Goal: Task Accomplishment & Management: Use online tool/utility

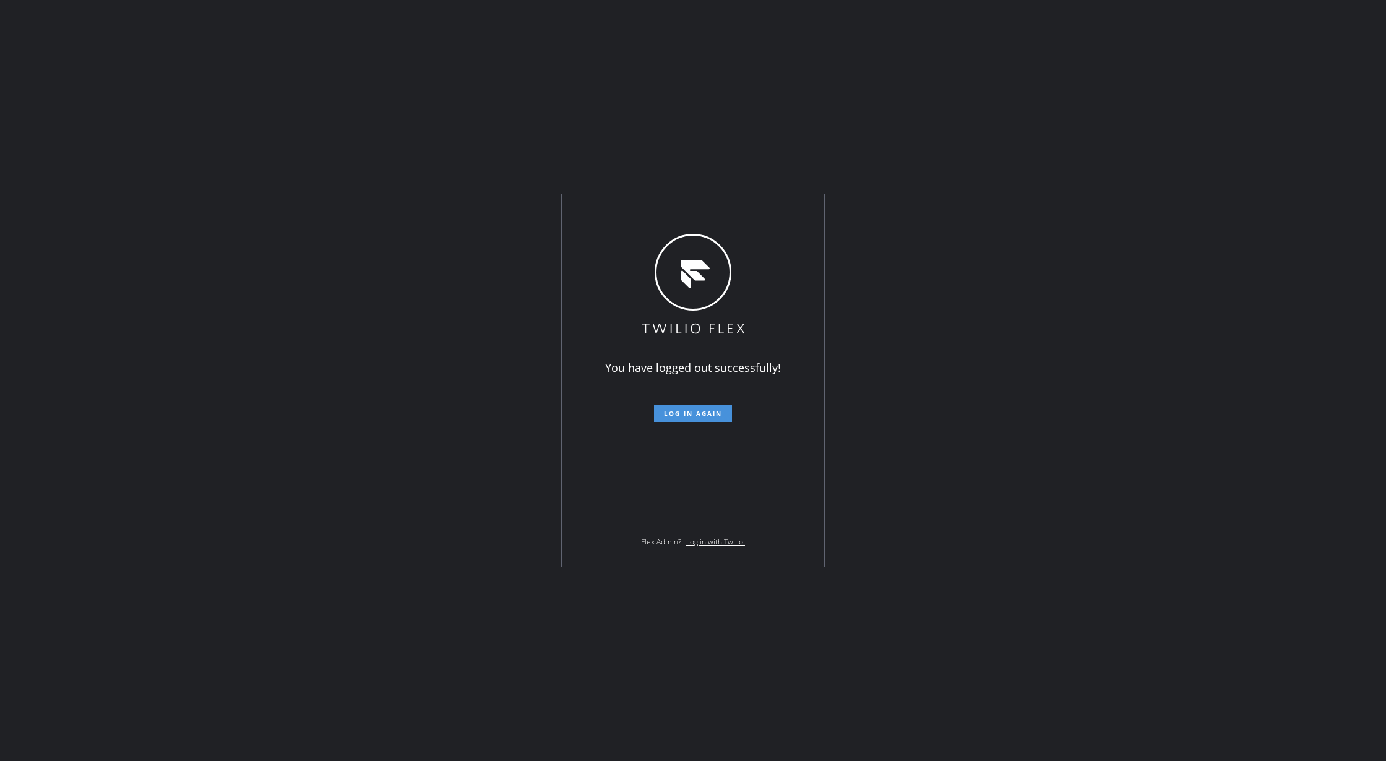
click at [679, 411] on span "Log in again" at bounding box center [693, 413] width 58 height 9
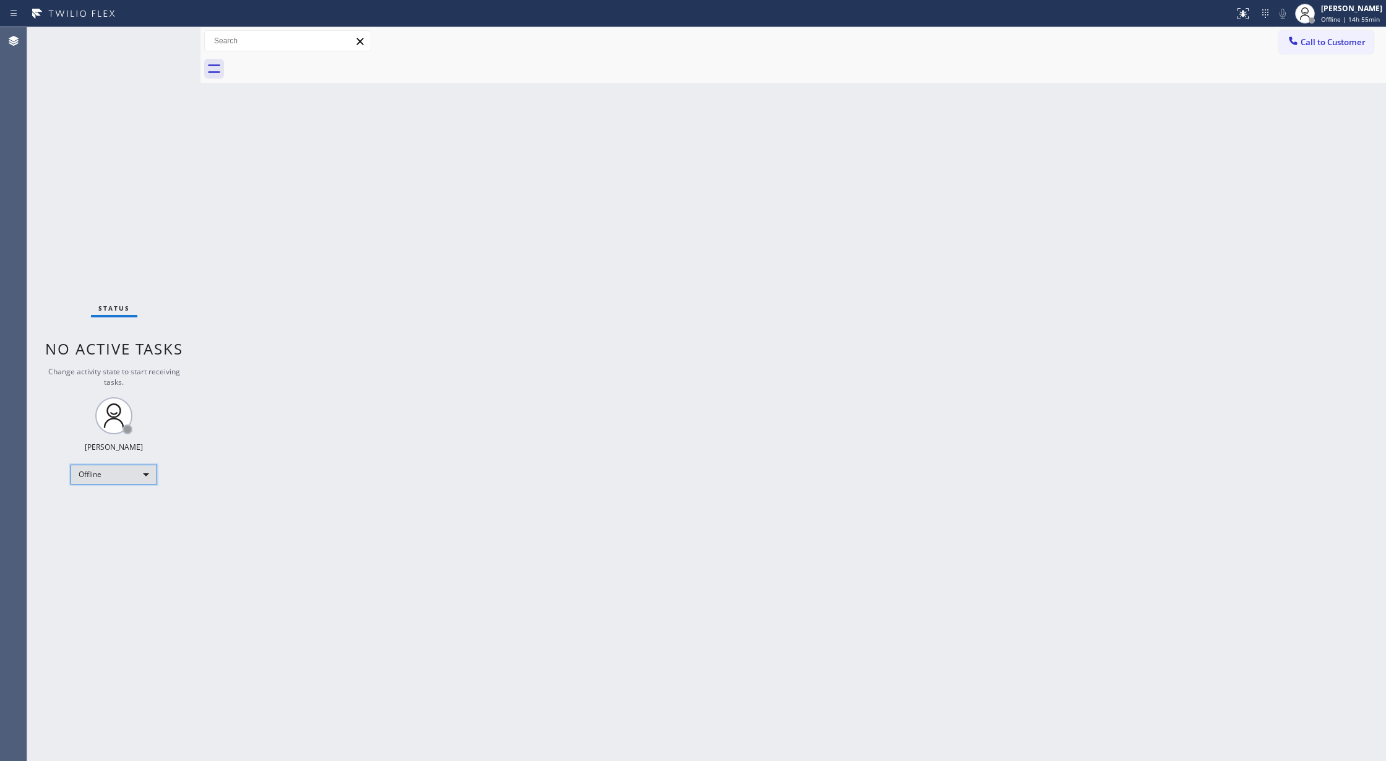
click at [139, 473] on div "Offline" at bounding box center [114, 475] width 87 height 20
click at [129, 506] on li "Available" at bounding box center [113, 507] width 84 height 15
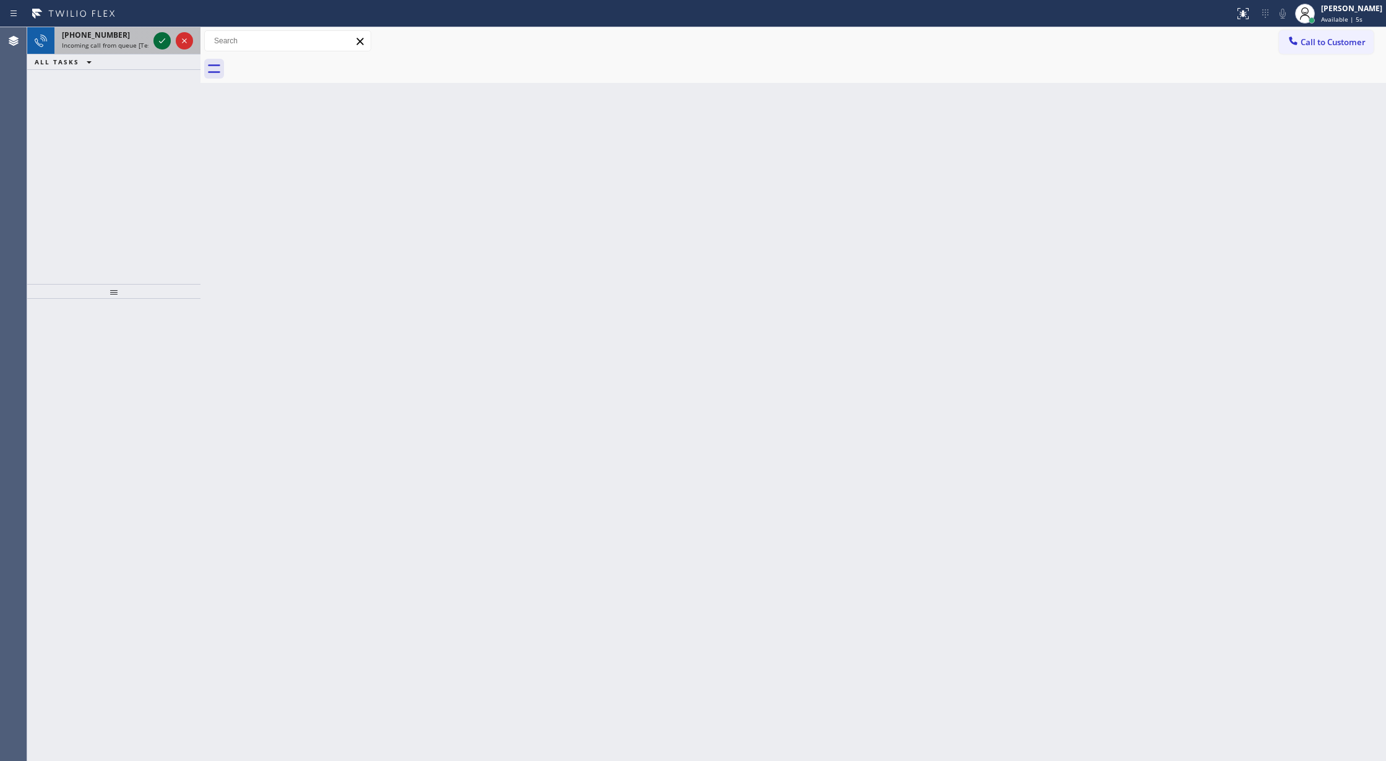
click at [160, 46] on icon at bounding box center [162, 40] width 15 height 15
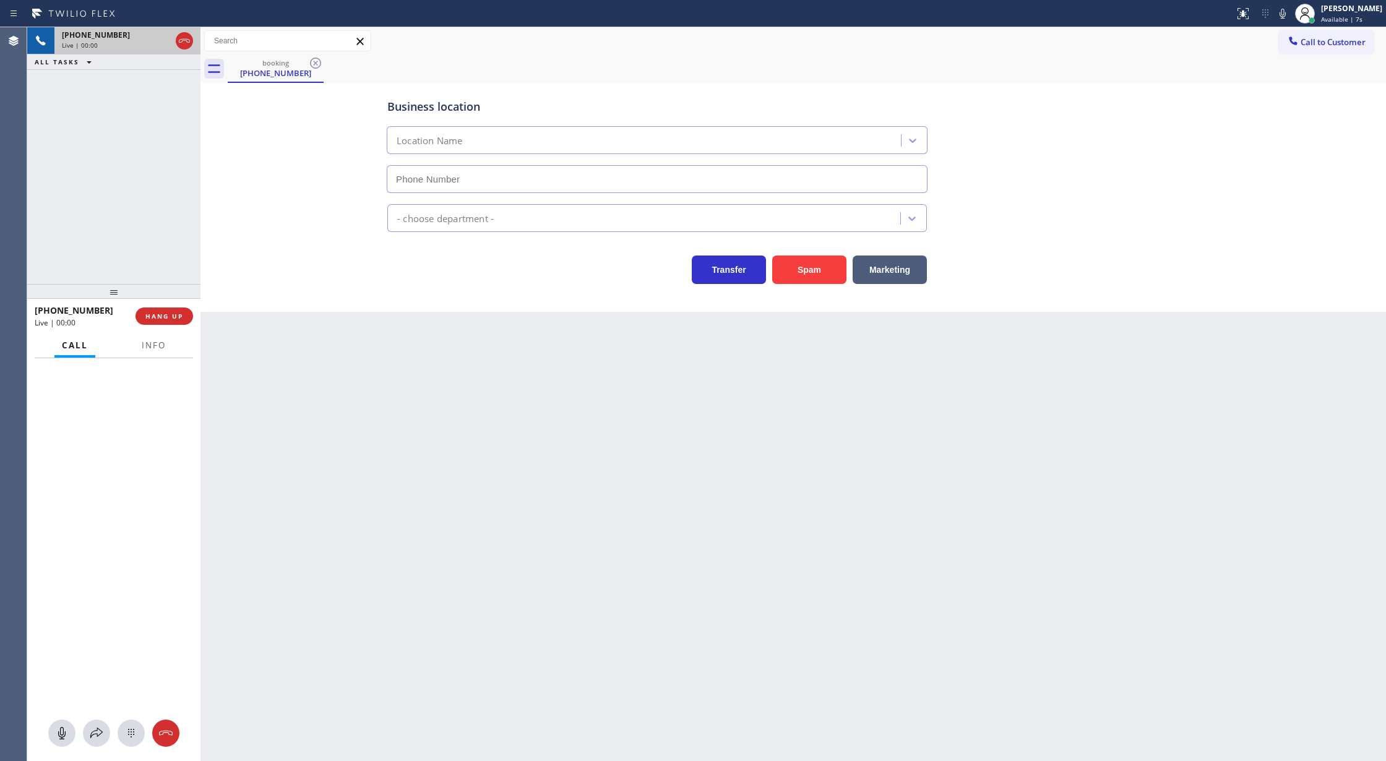
type input "[PHONE_NUMBER]"
click at [810, 262] on button "Spam" at bounding box center [809, 270] width 74 height 28
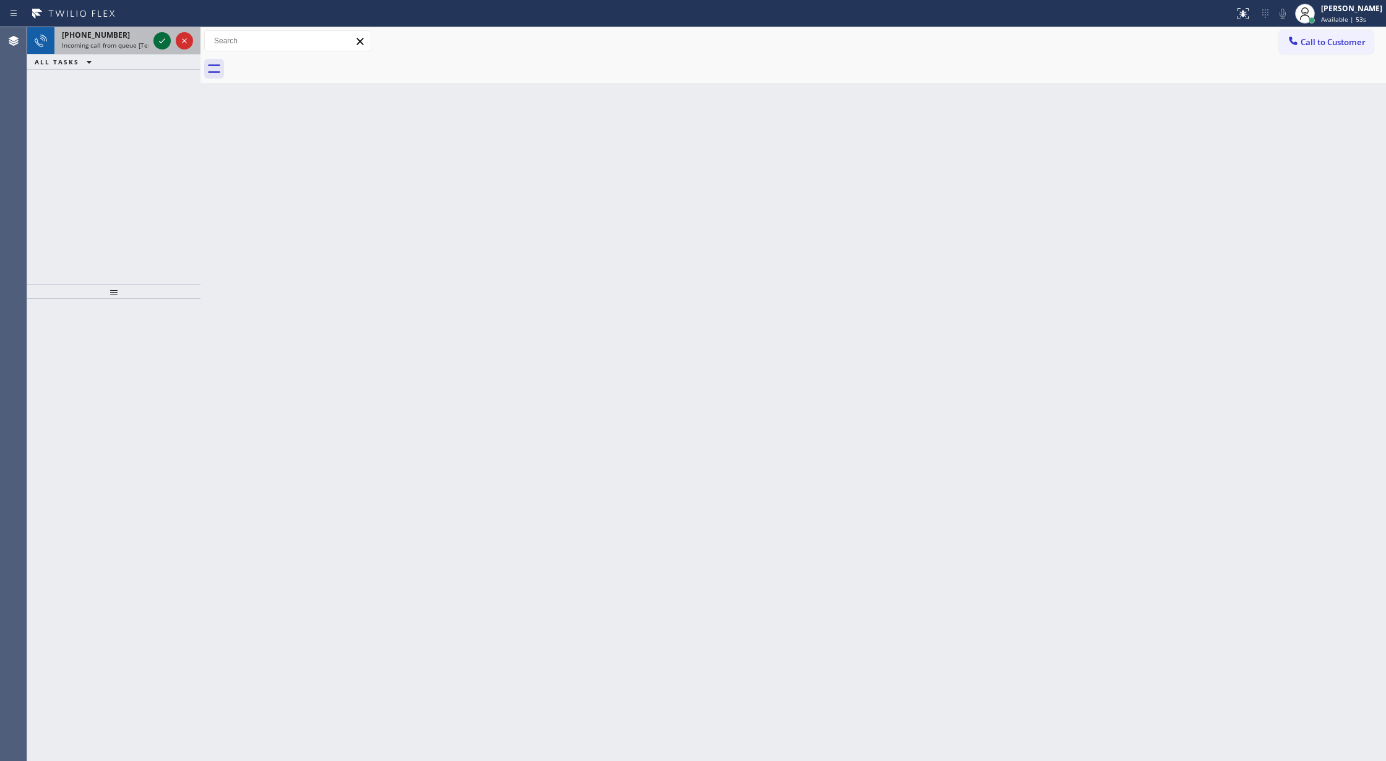
click at [162, 38] on icon at bounding box center [162, 40] width 15 height 15
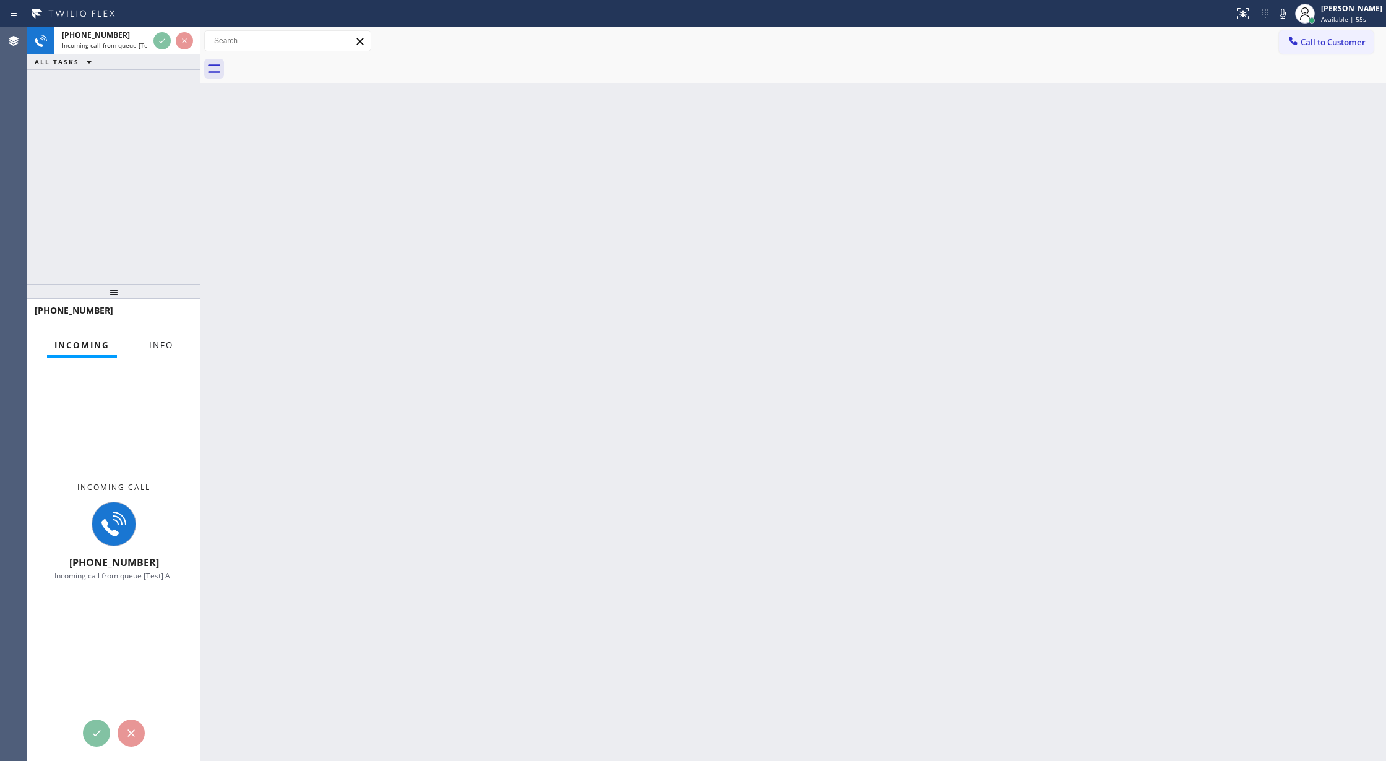
click at [156, 348] on span "Info" at bounding box center [161, 345] width 24 height 11
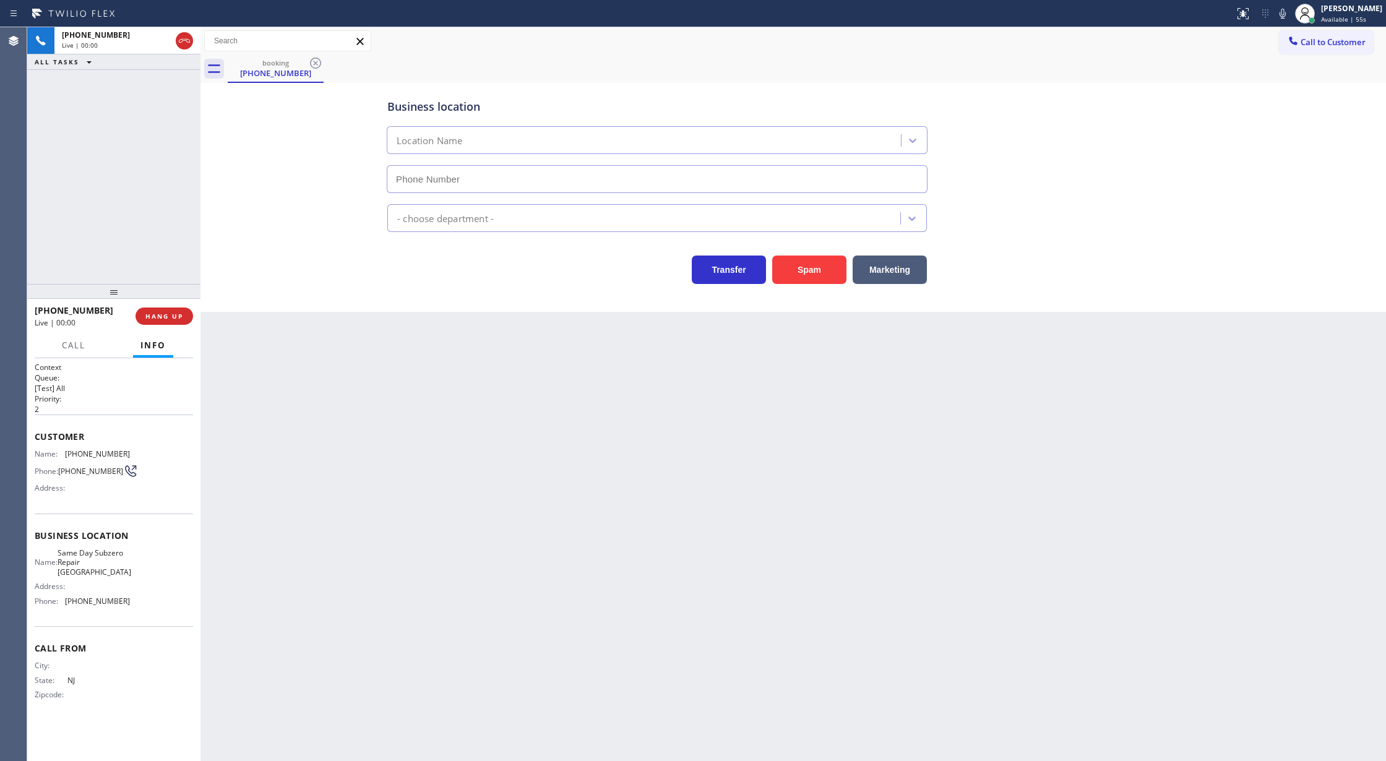
type input "(862) 292-4091"
click at [806, 269] on button "Spam" at bounding box center [809, 270] width 74 height 28
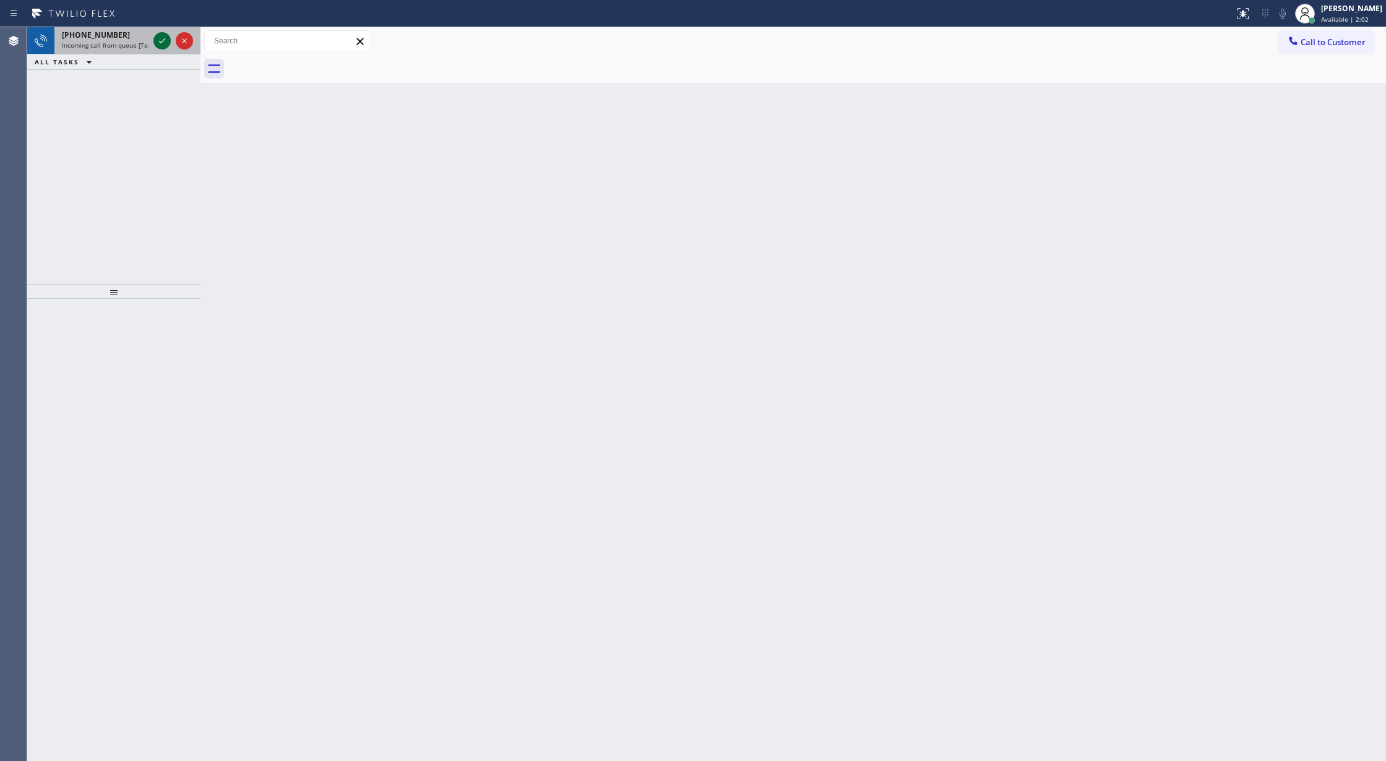
click at [165, 40] on icon at bounding box center [162, 40] width 15 height 15
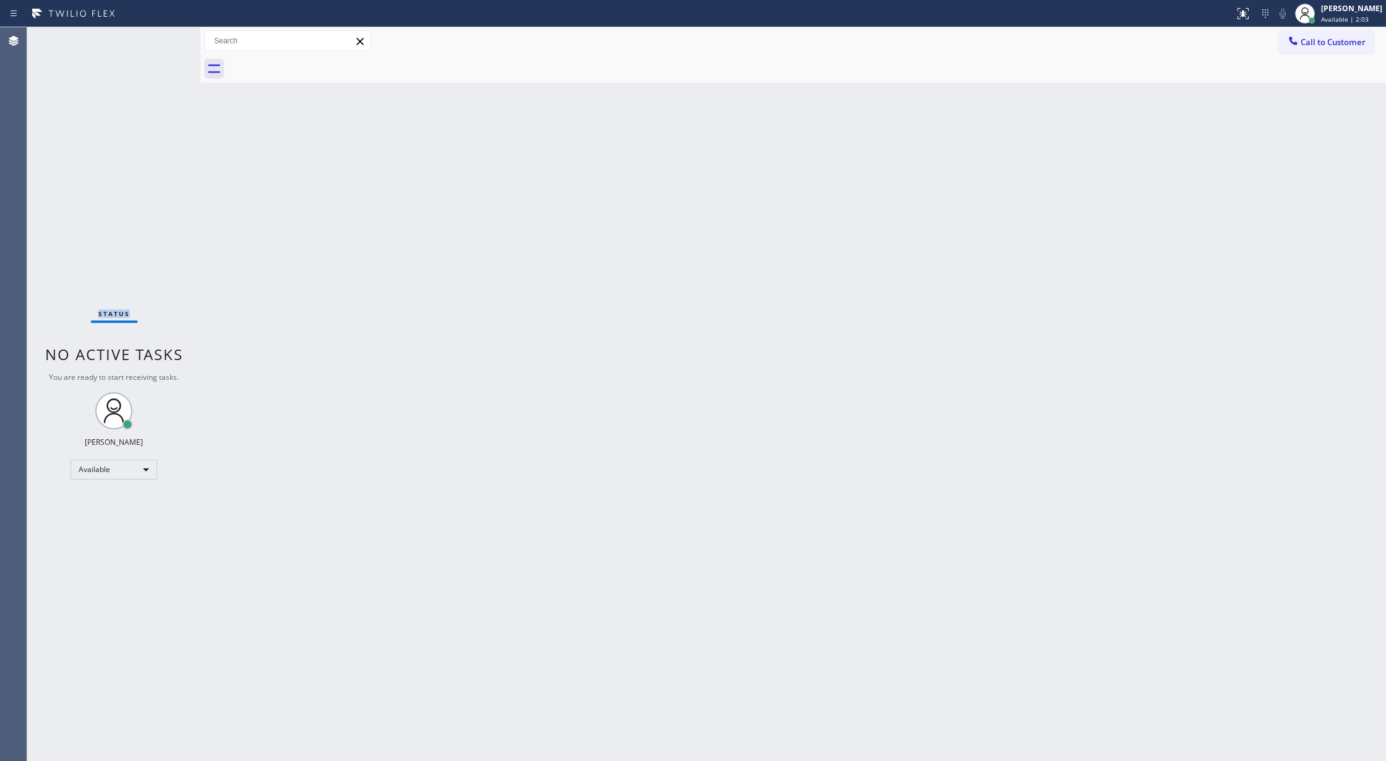
click at [165, 40] on div "Status No active tasks You are ready to start receiving tasks. [PERSON_NAME] Av…" at bounding box center [113, 394] width 173 height 734
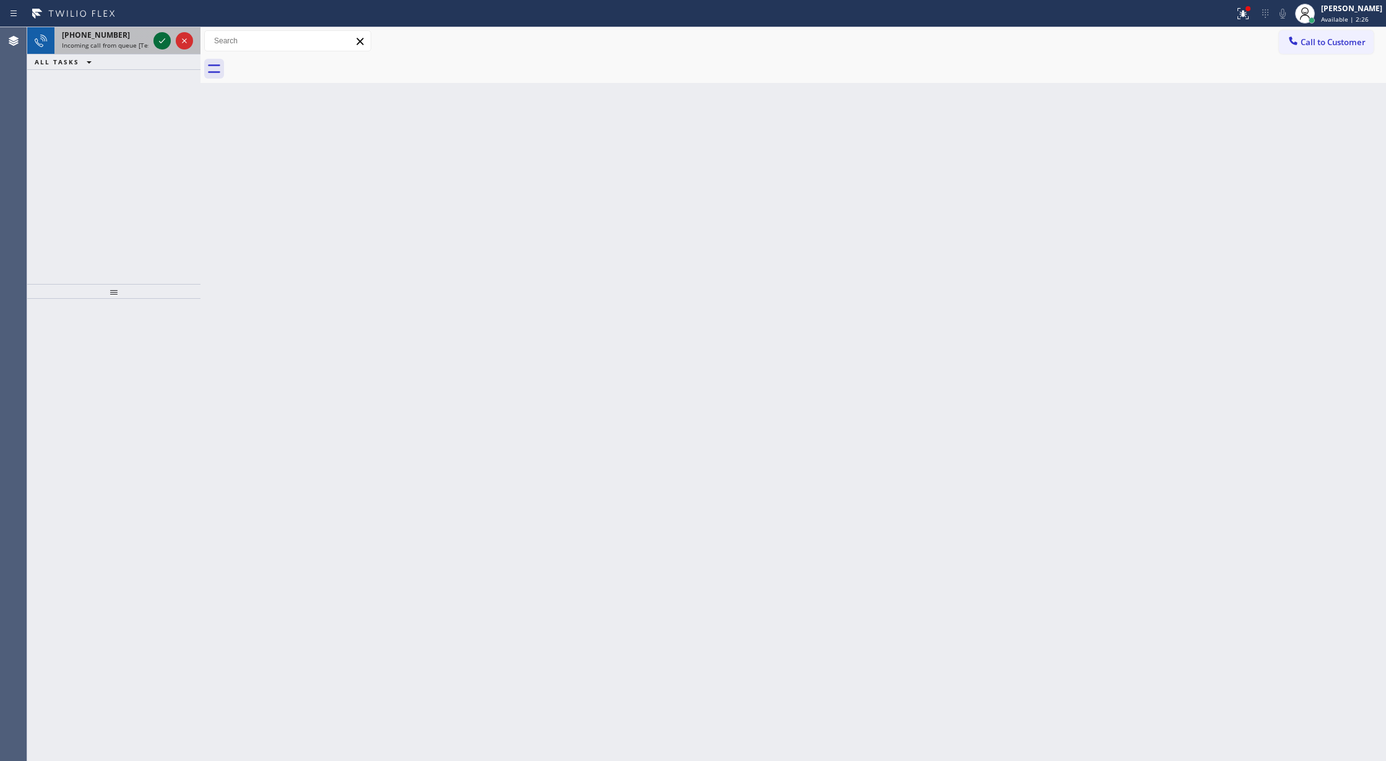
click at [162, 38] on icon at bounding box center [162, 40] width 15 height 15
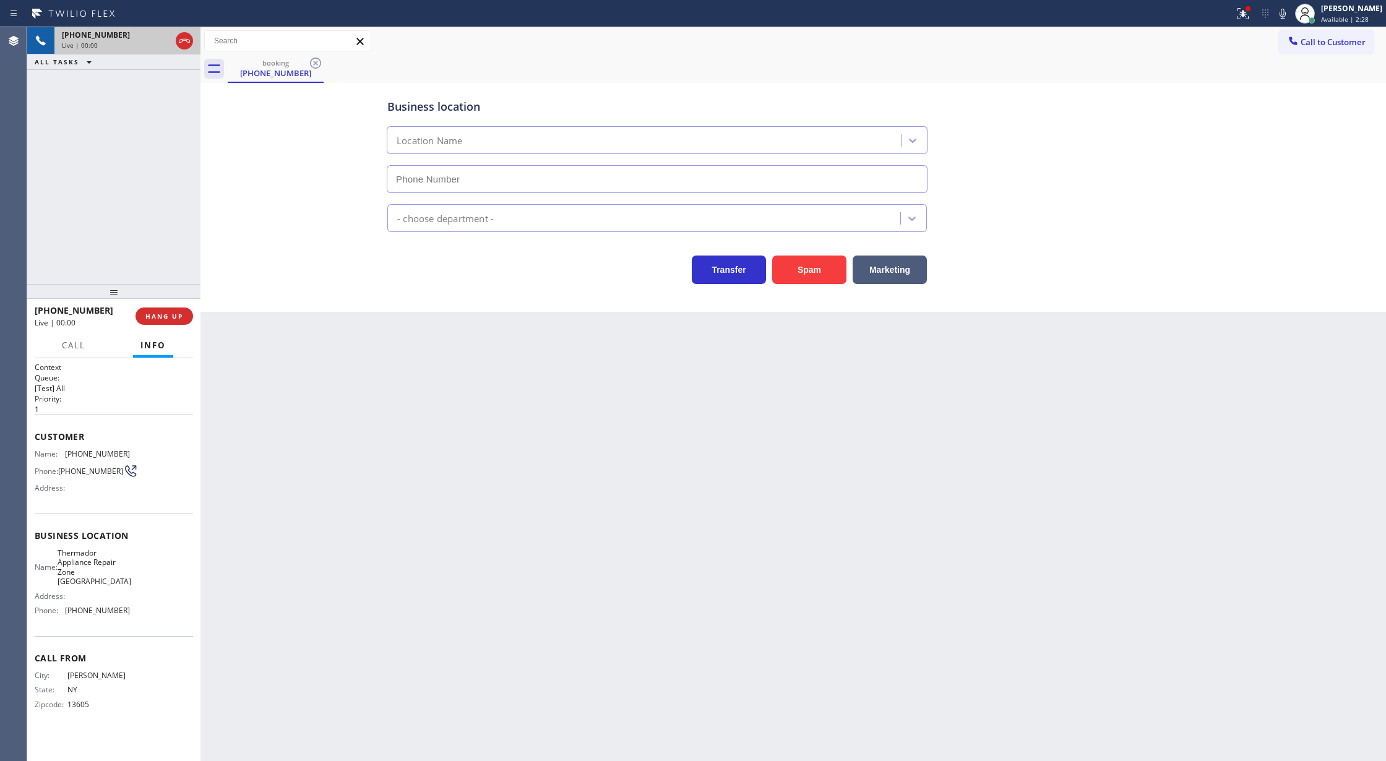
type input "(646) 846-5120"
click at [812, 263] on button "Spam" at bounding box center [809, 270] width 74 height 28
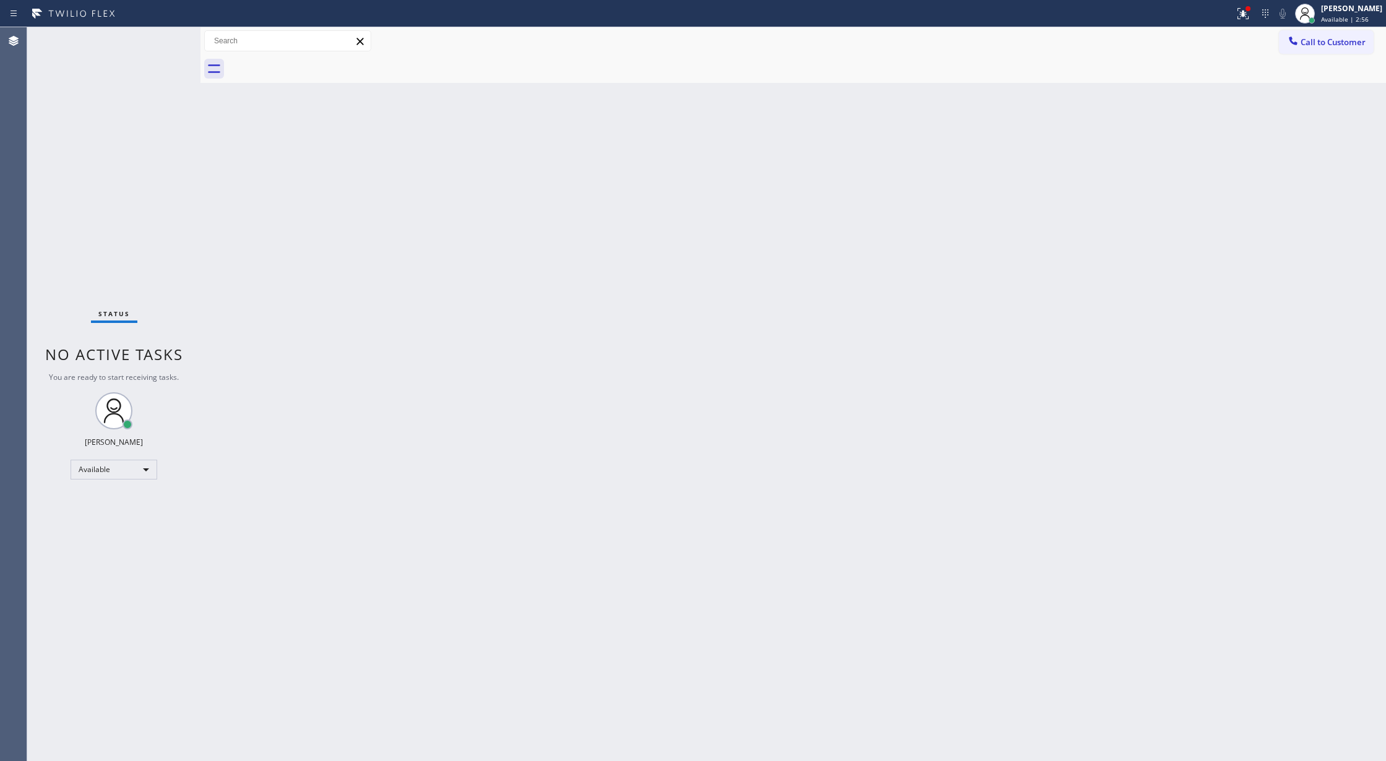
click at [278, 350] on div "Back to Dashboard Change Sender ID Customers Technicians Select a contact Outbo…" at bounding box center [793, 394] width 1186 height 734
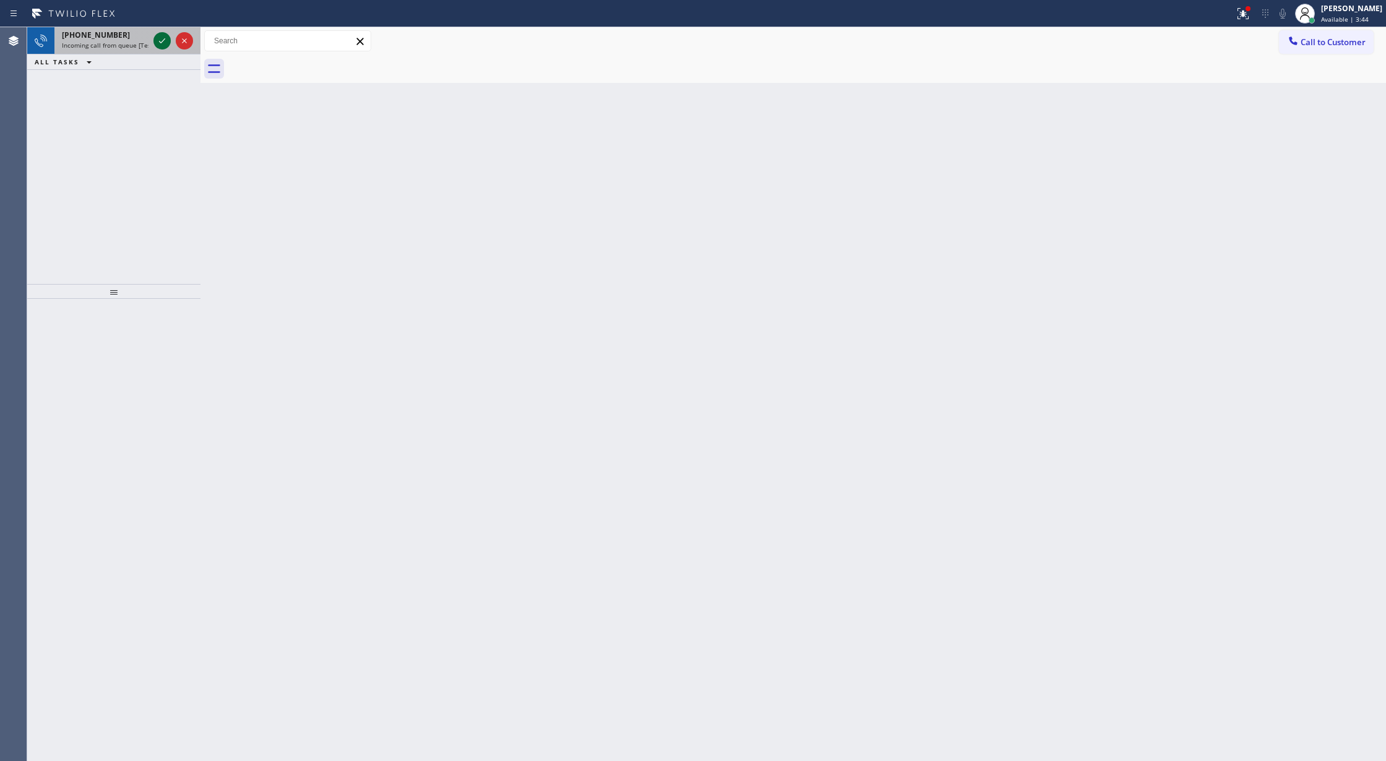
click at [160, 41] on icon at bounding box center [162, 40] width 15 height 15
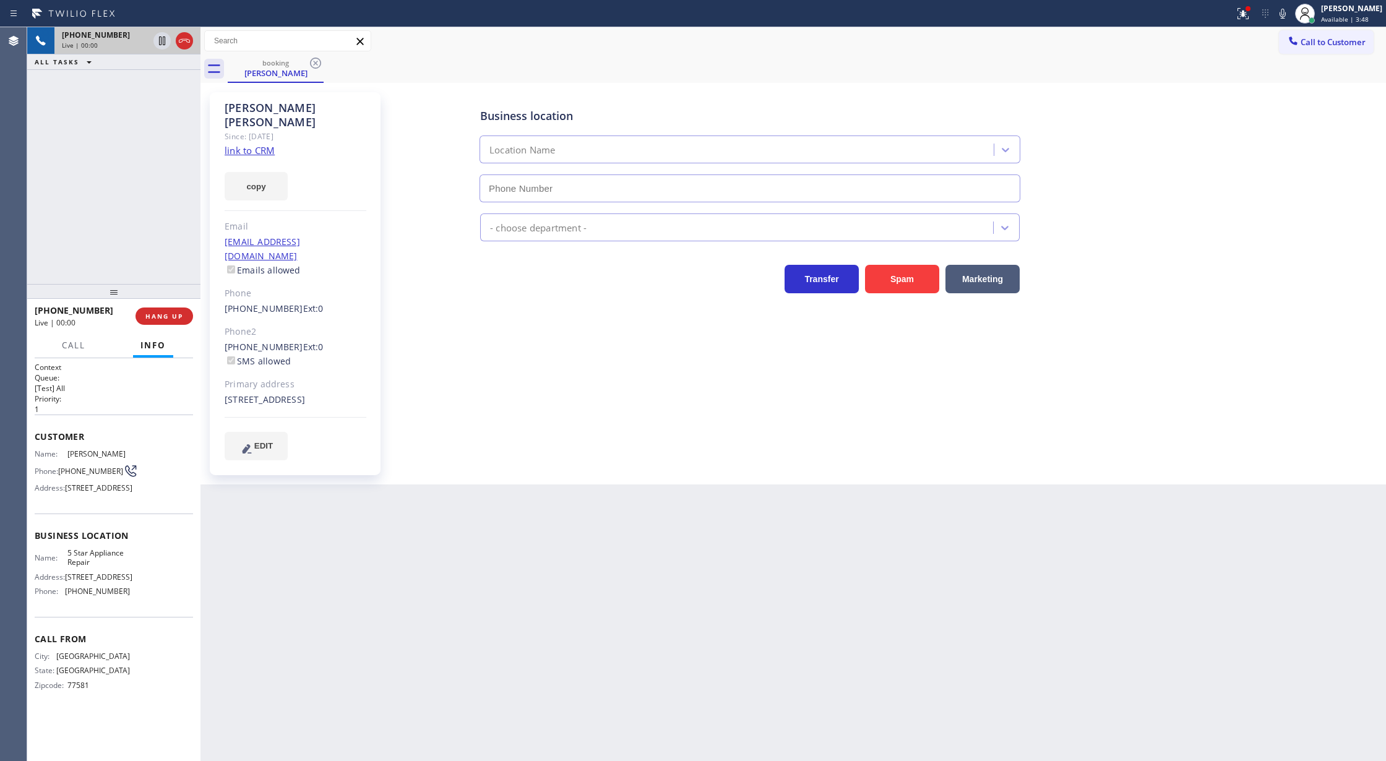
type input "[PHONE_NUMBER]"
click at [251, 144] on link "link to CRM" at bounding box center [250, 150] width 50 height 12
click at [1290, 16] on icon at bounding box center [1282, 13] width 15 height 15
click at [159, 41] on icon at bounding box center [162, 41] width 6 height 9
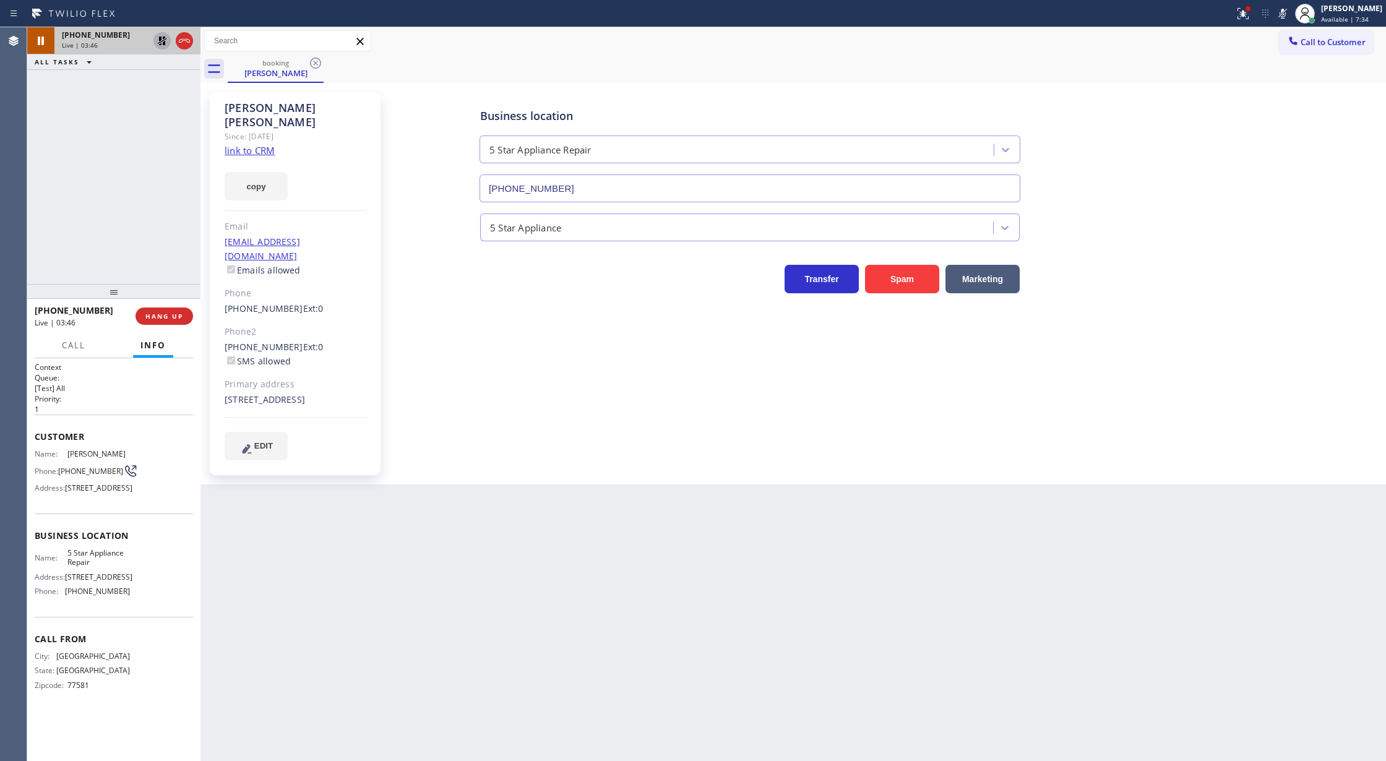
drag, startPoint x: 1293, startPoint y: 6, endPoint x: 879, endPoint y: 28, distance: 415.2
click at [1290, 6] on icon at bounding box center [1282, 13] width 15 height 15
click at [166, 40] on icon at bounding box center [162, 40] width 15 height 15
click at [184, 45] on icon at bounding box center [184, 40] width 15 height 15
click at [171, 316] on span "COMPLETE" at bounding box center [161, 316] width 43 height 9
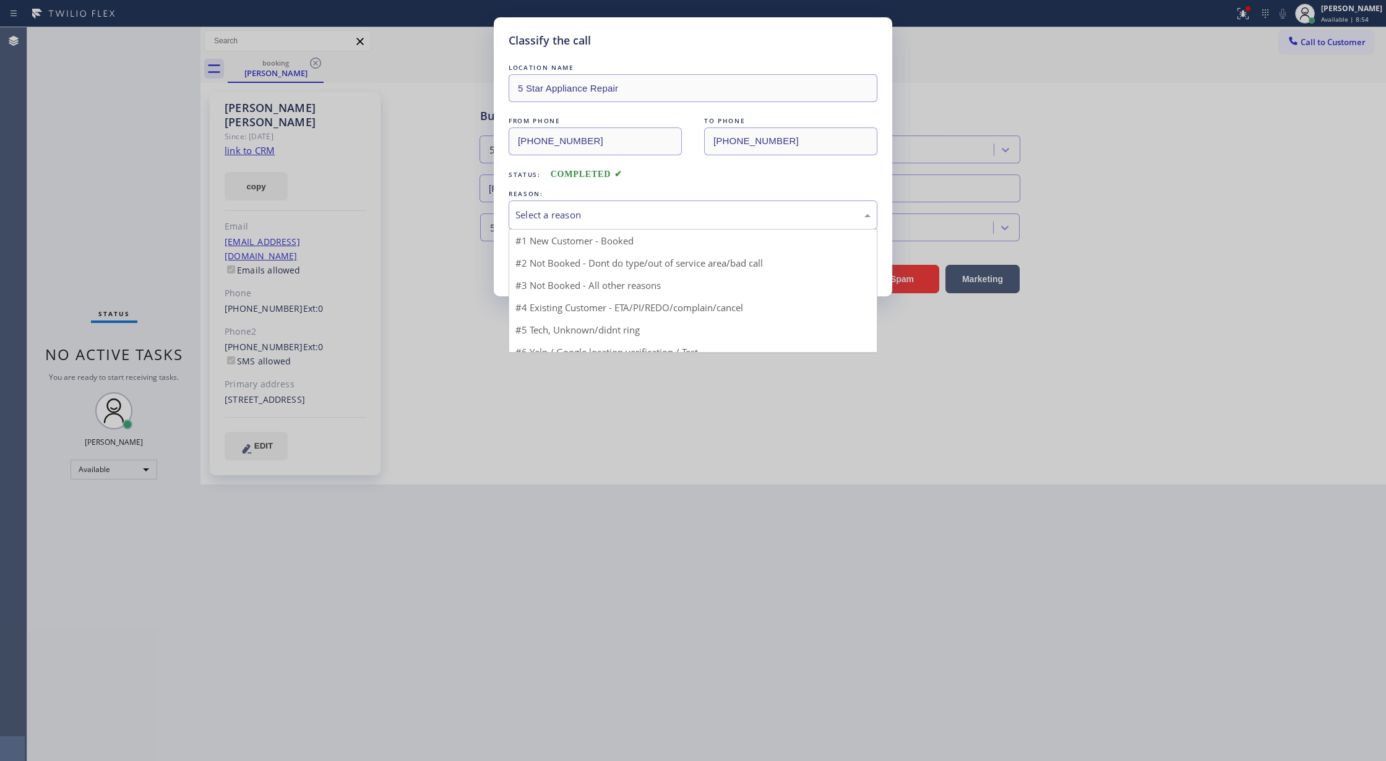
click at [605, 218] on div "Select a reason" at bounding box center [692, 215] width 355 height 14
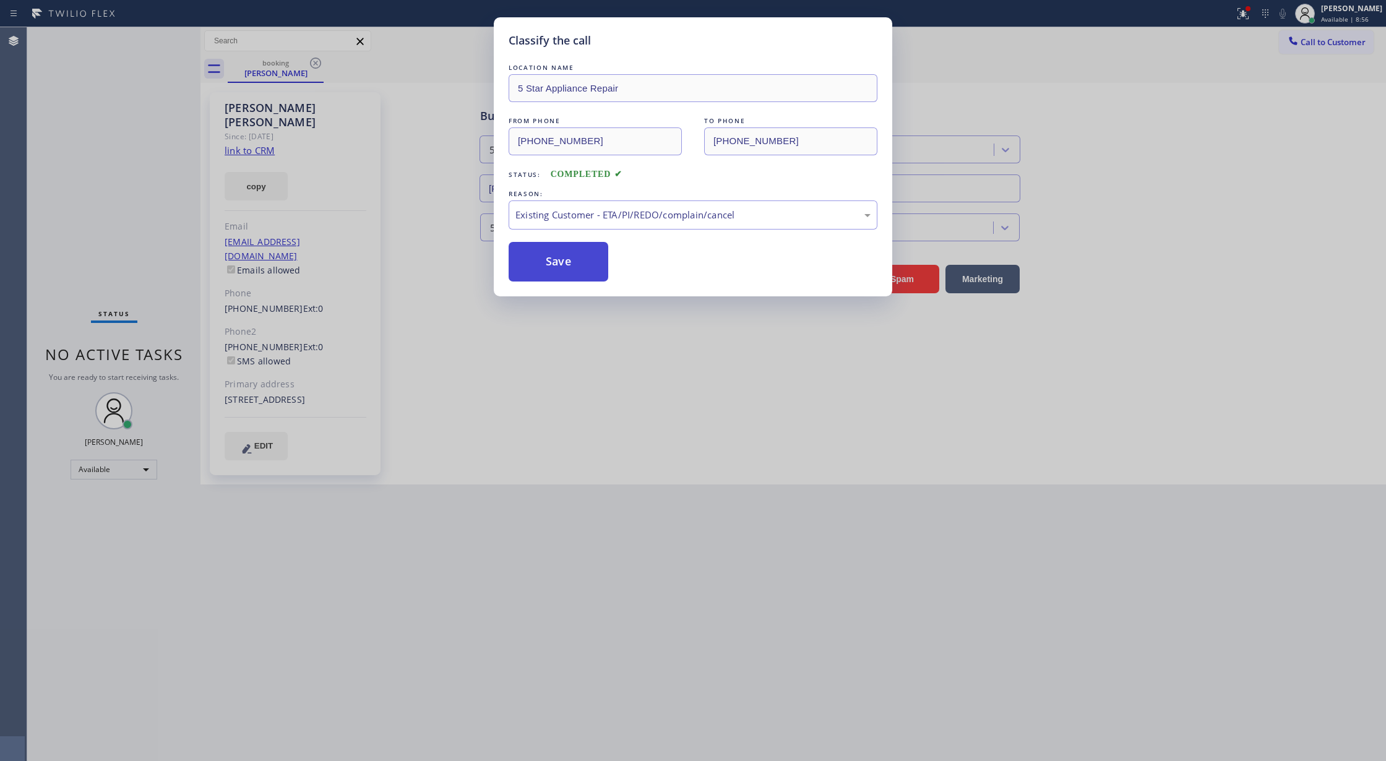
click at [577, 261] on button "Save" at bounding box center [559, 262] width 100 height 40
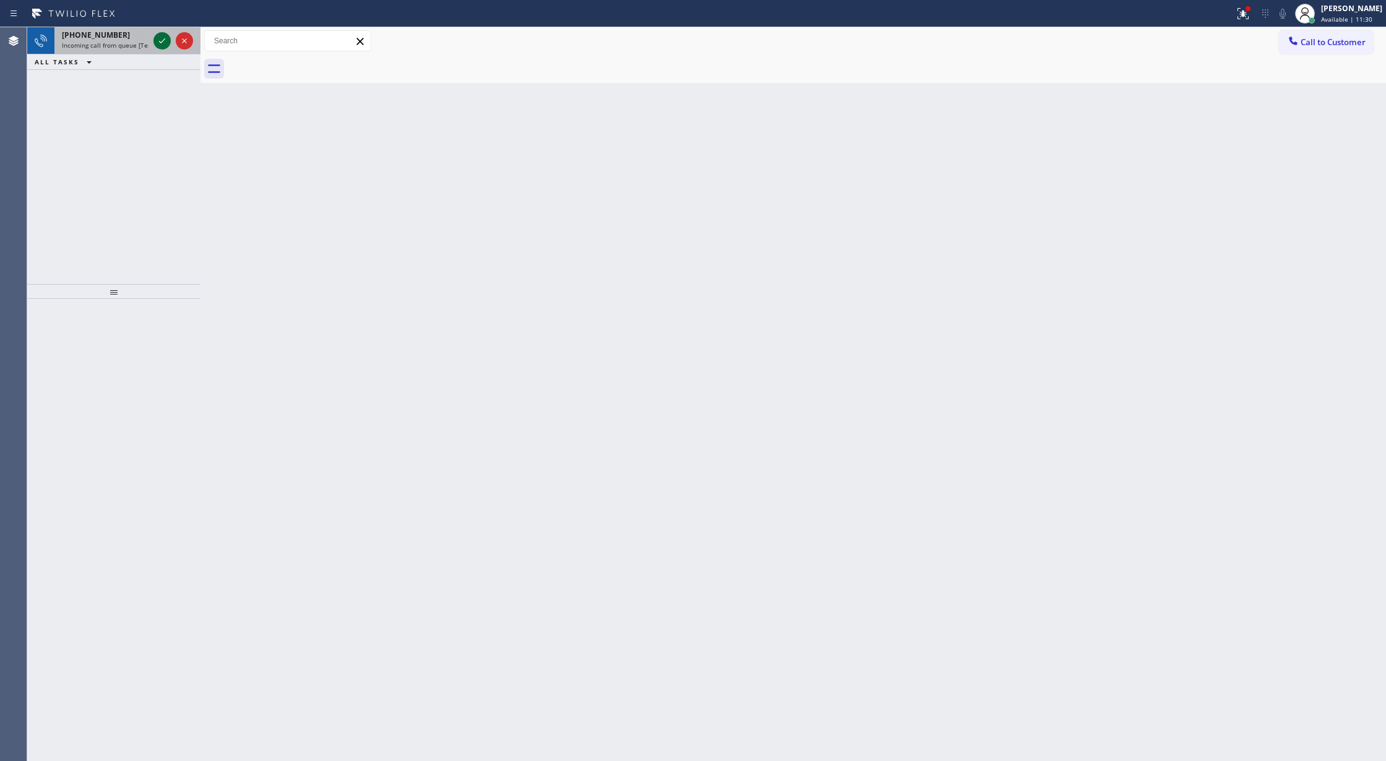
click at [165, 37] on icon at bounding box center [162, 40] width 15 height 15
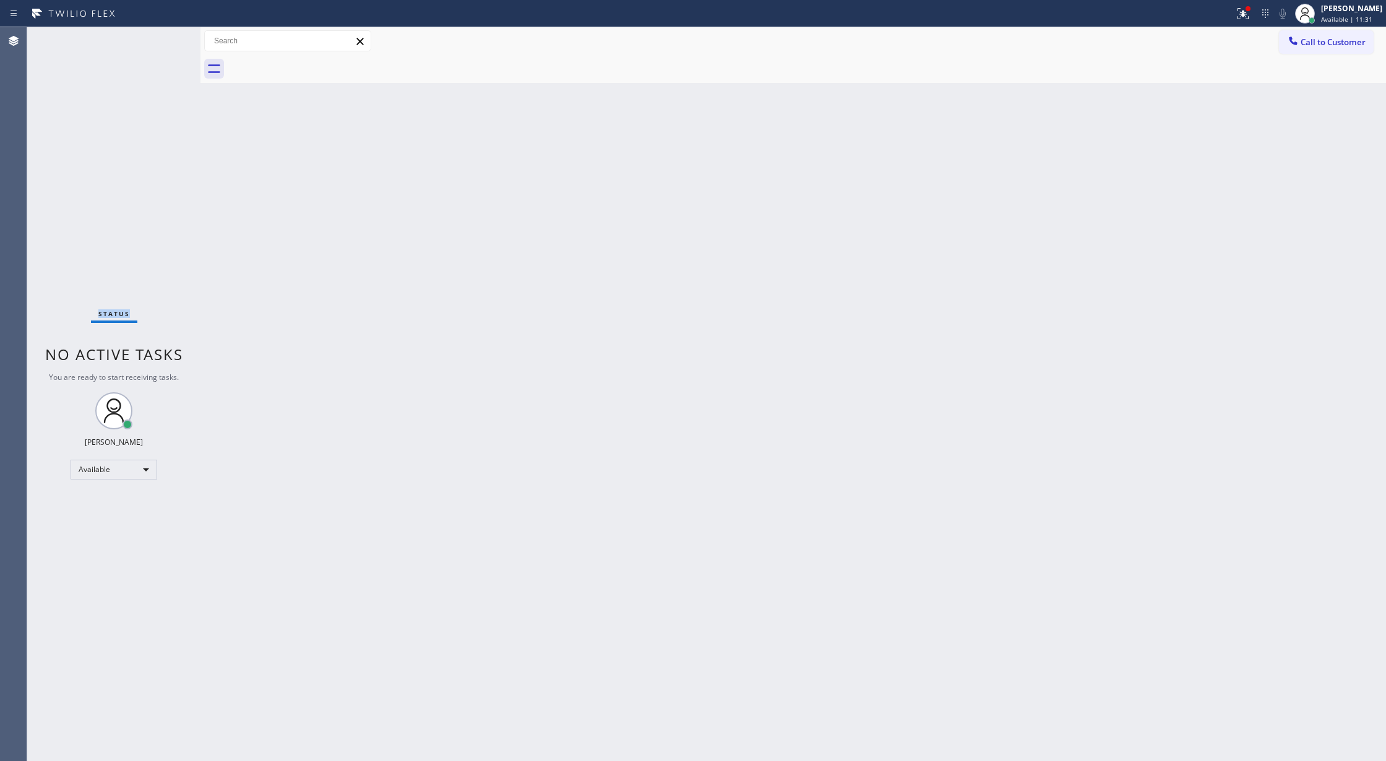
click at [165, 37] on div "Status No active tasks You are ready to start receiving tasks. [PERSON_NAME] Av…" at bounding box center [113, 394] width 173 height 734
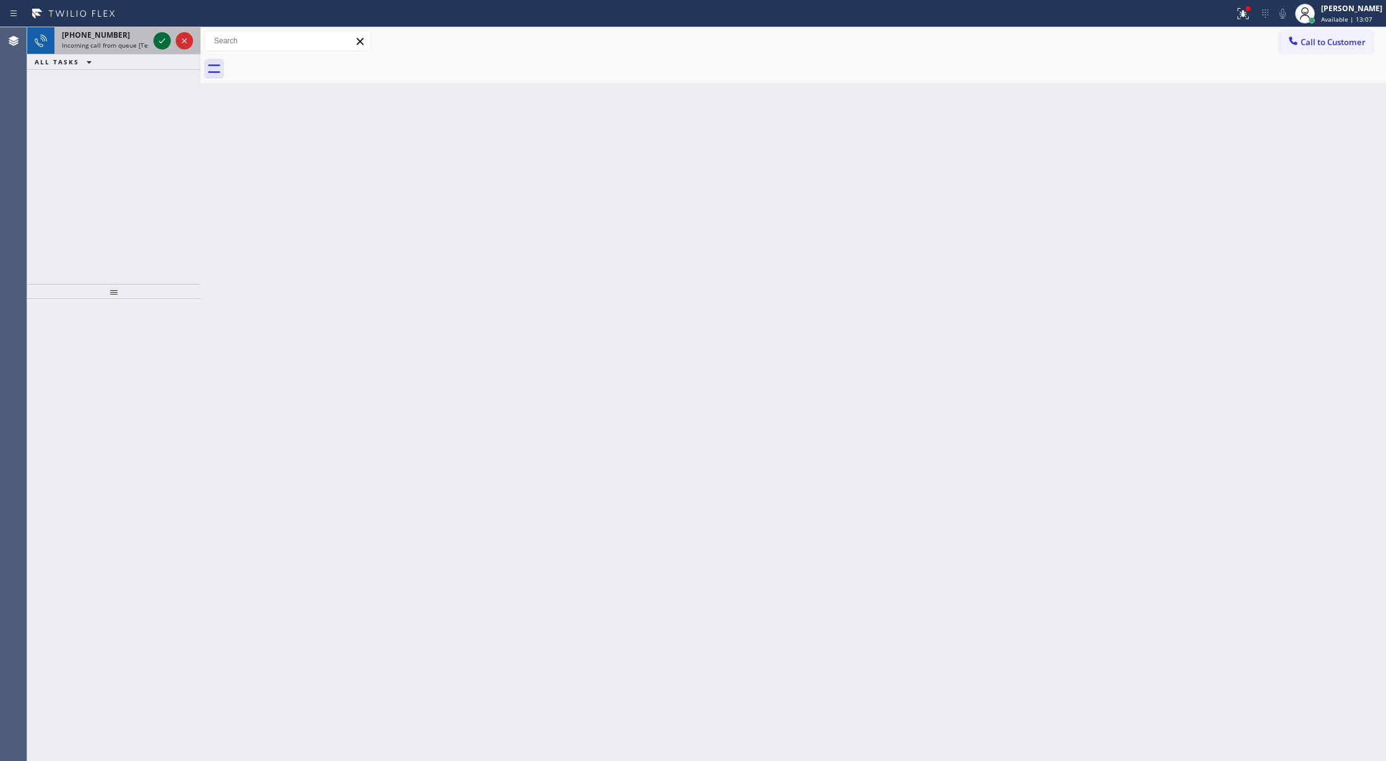
click at [163, 45] on icon at bounding box center [162, 40] width 15 height 15
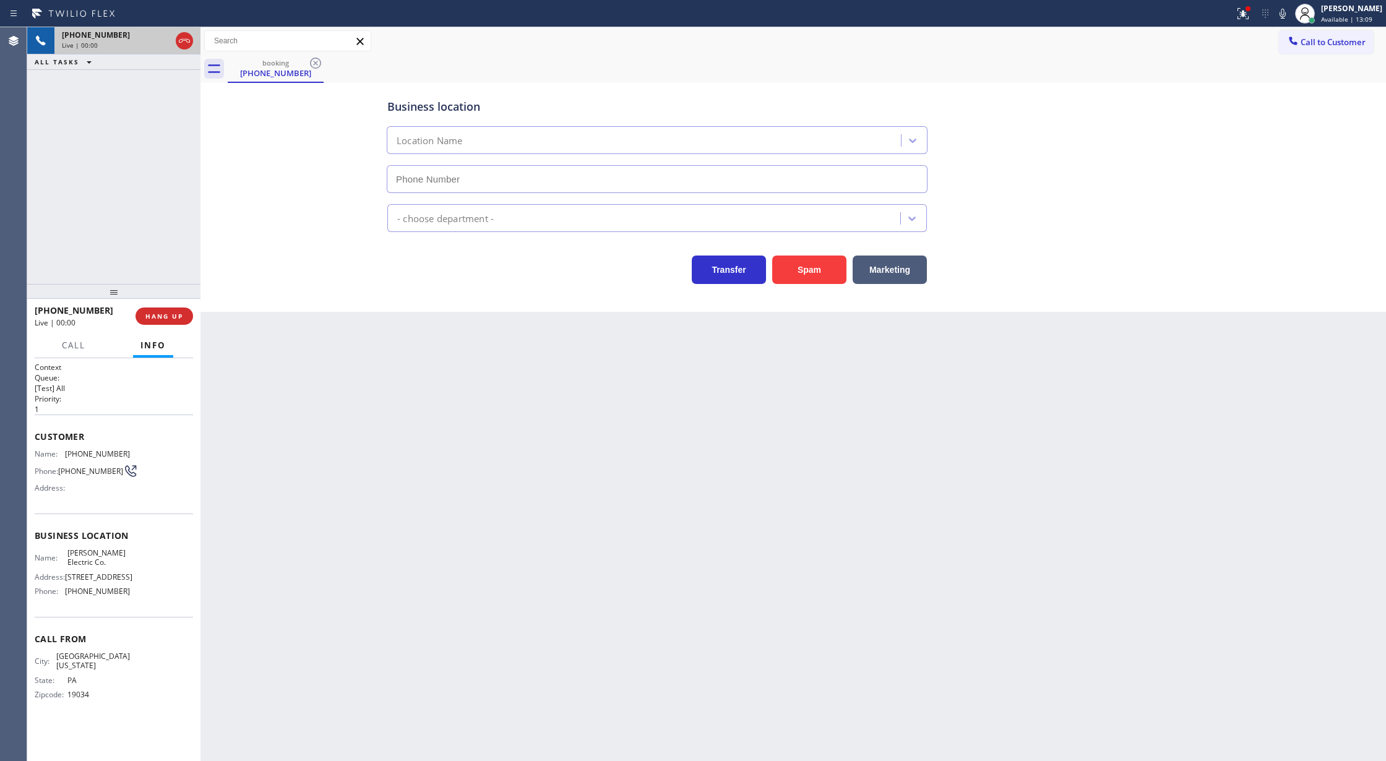
type input "(856) 475-6498"
click at [162, 314] on span "COMPLETE" at bounding box center [161, 316] width 43 height 9
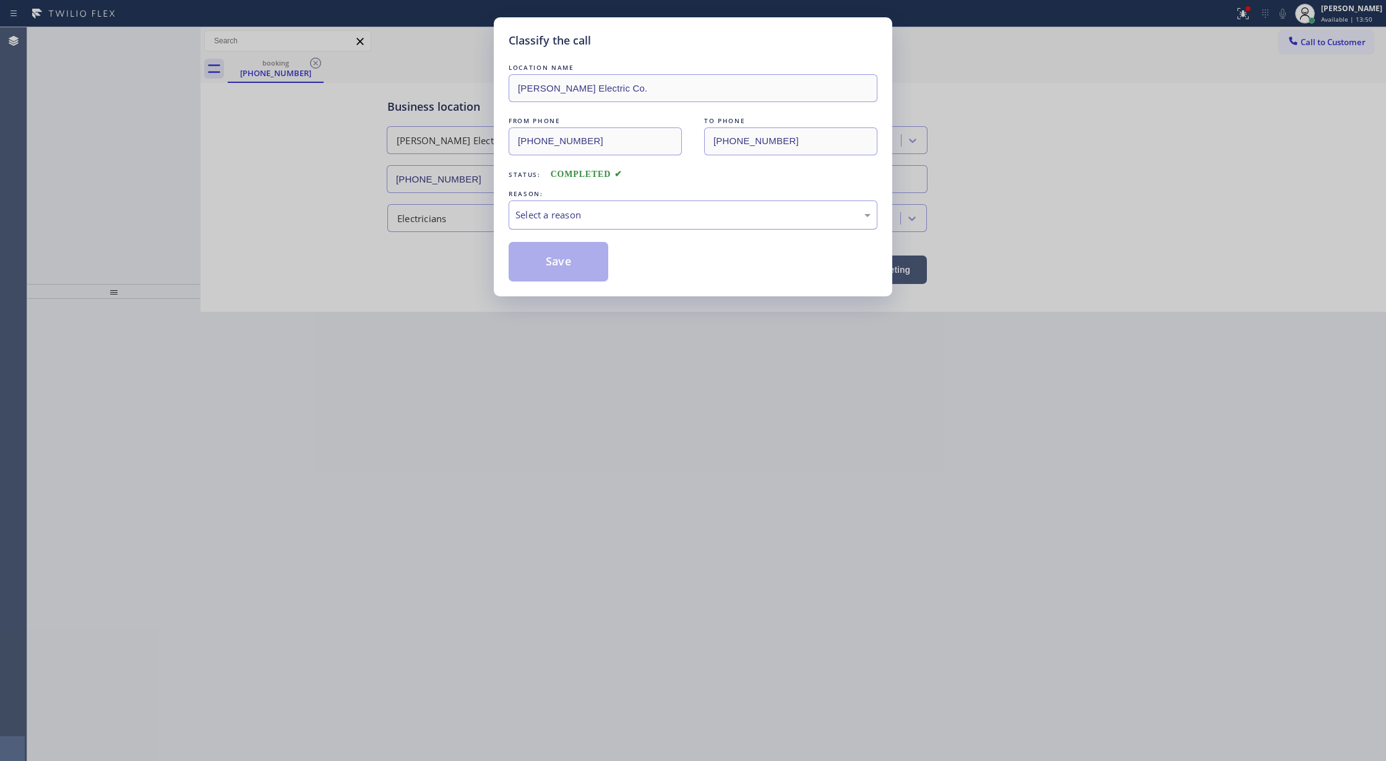
click at [559, 218] on div "Select a reason" at bounding box center [692, 215] width 355 height 14
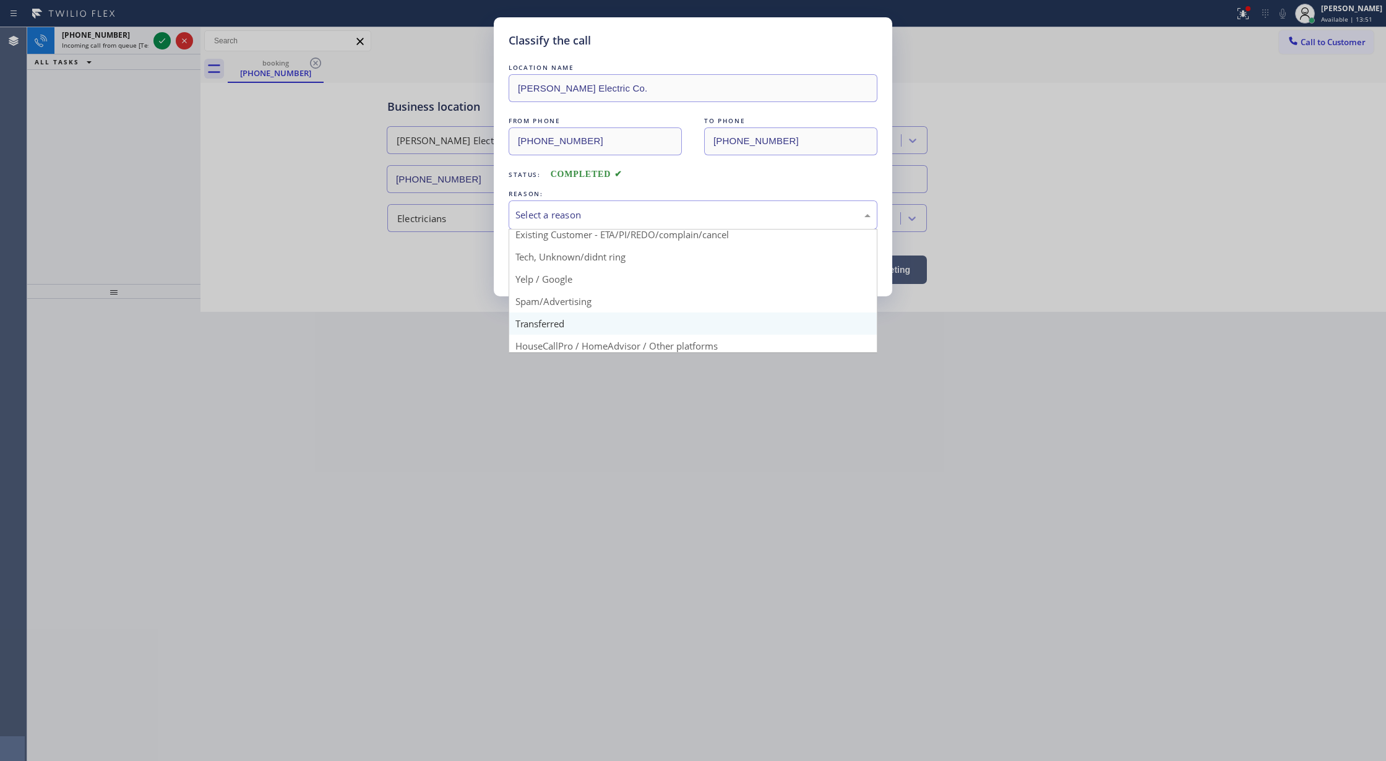
scroll to position [78, 0]
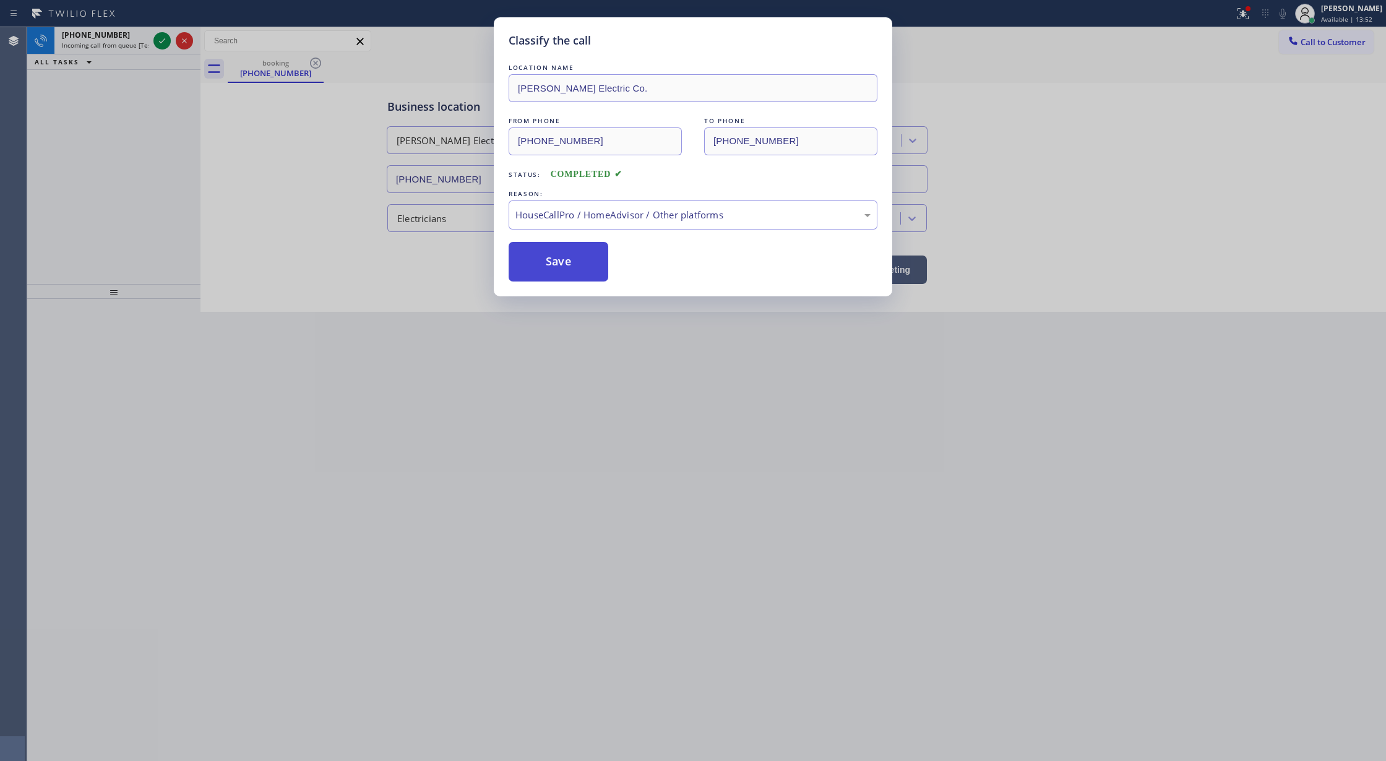
click at [566, 270] on button "Save" at bounding box center [559, 262] width 100 height 40
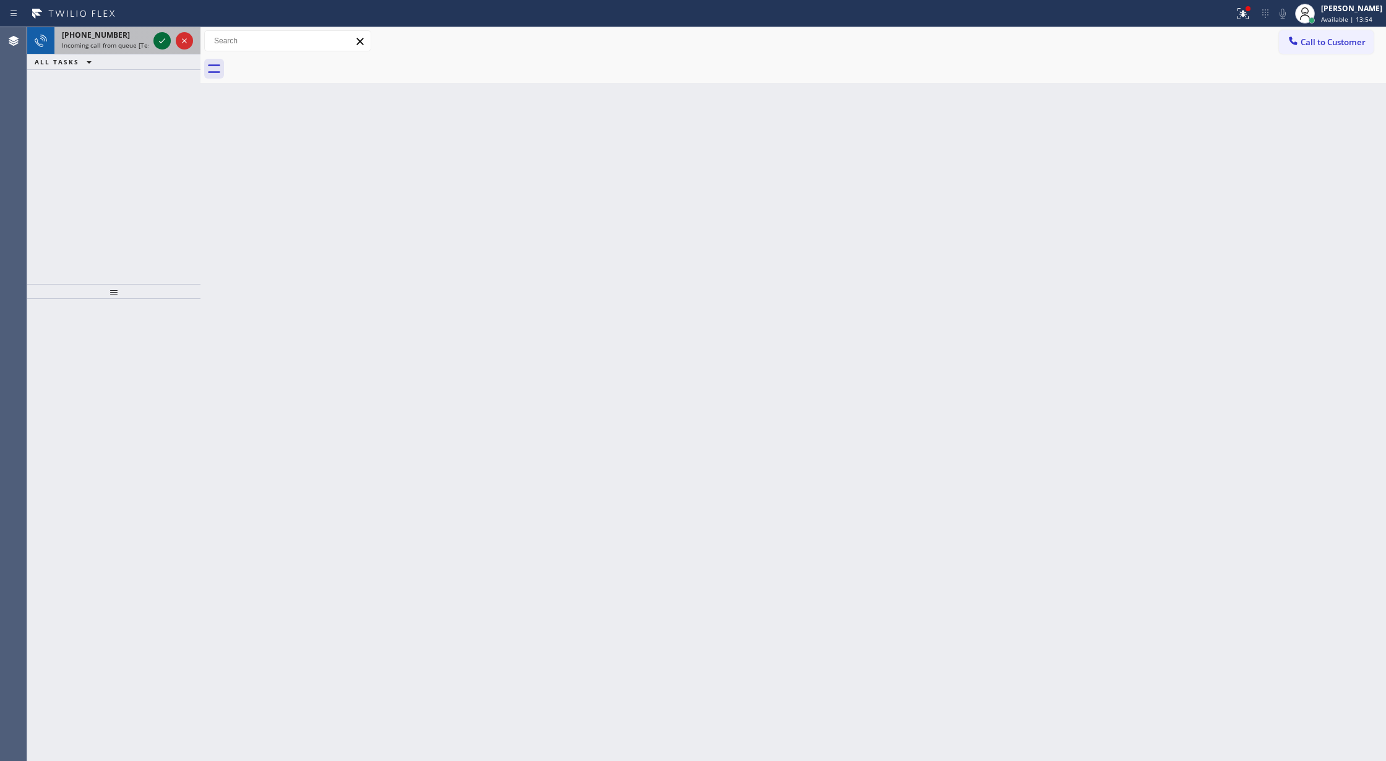
click at [159, 43] on icon at bounding box center [162, 40] width 15 height 15
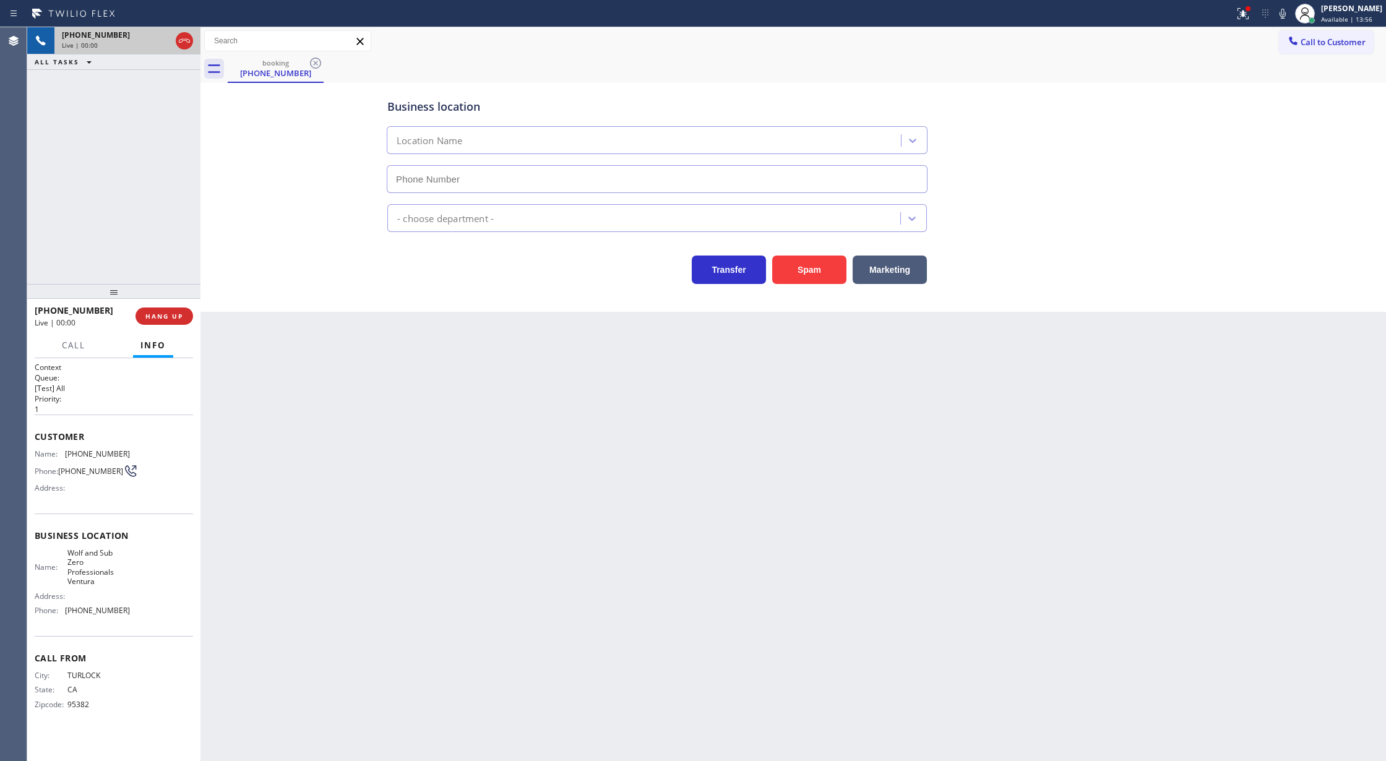
type input "(805) 892-6919"
click at [801, 281] on button "Spam" at bounding box center [809, 270] width 74 height 28
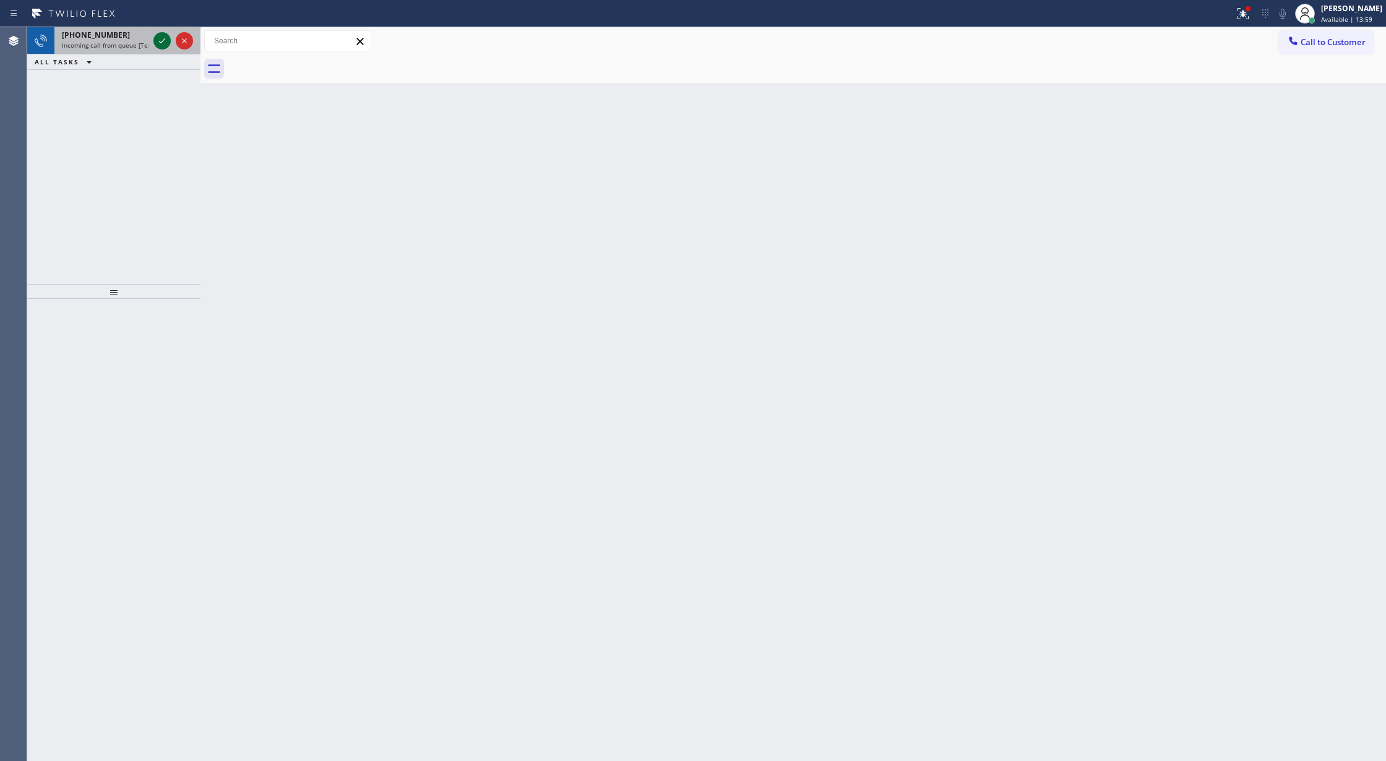
click at [157, 35] on icon at bounding box center [162, 40] width 15 height 15
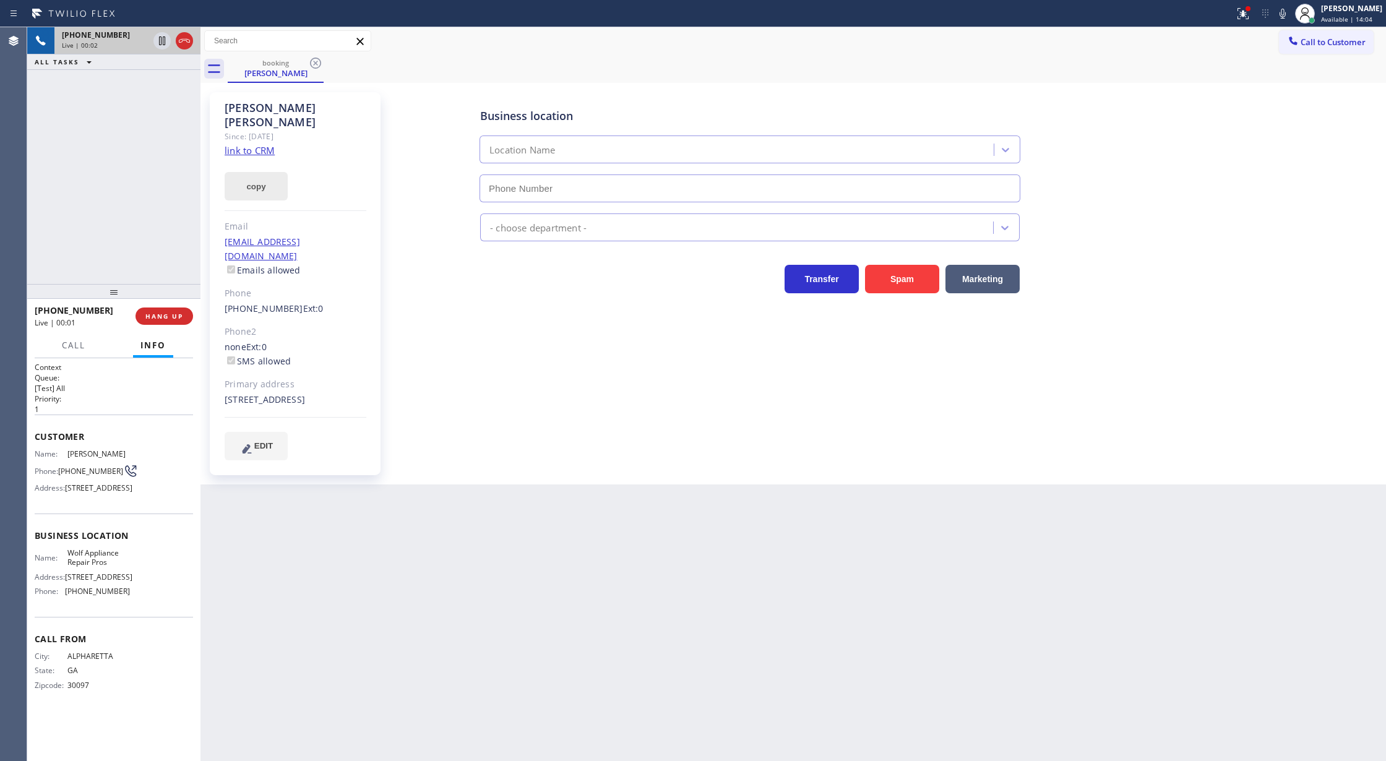
type input "(877) 684-1061"
click at [250, 144] on link "link to CRM" at bounding box center [250, 150] width 50 height 12
click at [158, 320] on span "COMPLETE" at bounding box center [161, 316] width 43 height 9
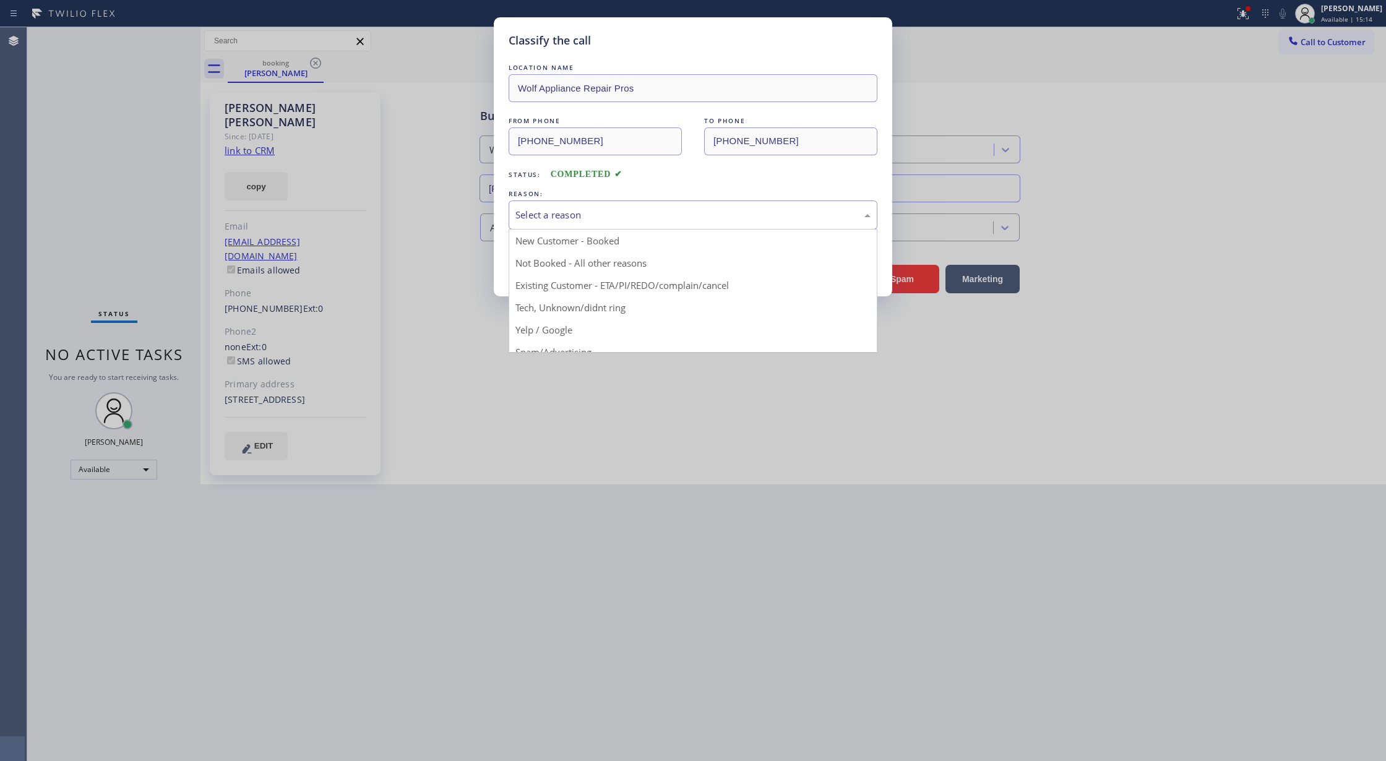
click at [559, 218] on div "Select a reason" at bounding box center [692, 215] width 355 height 14
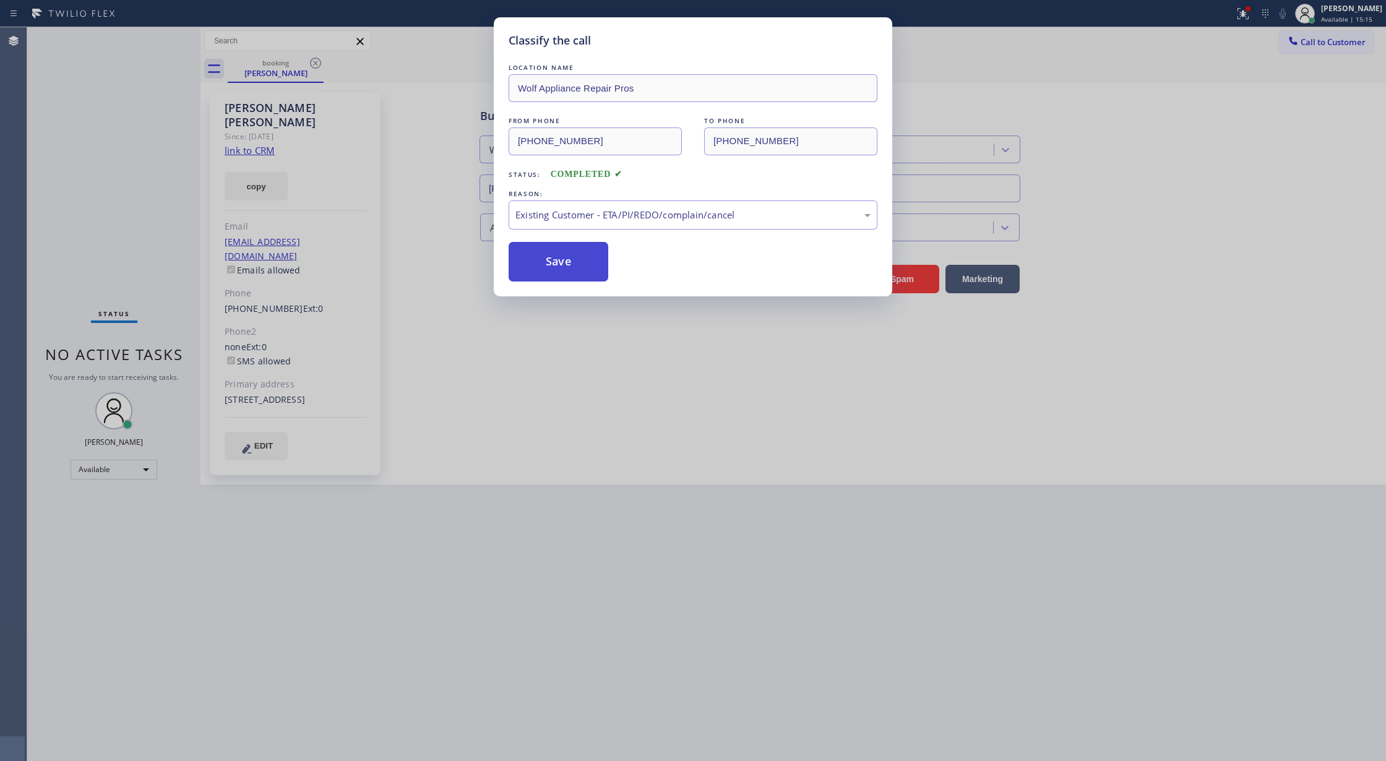
click at [545, 260] on button "Save" at bounding box center [559, 262] width 100 height 40
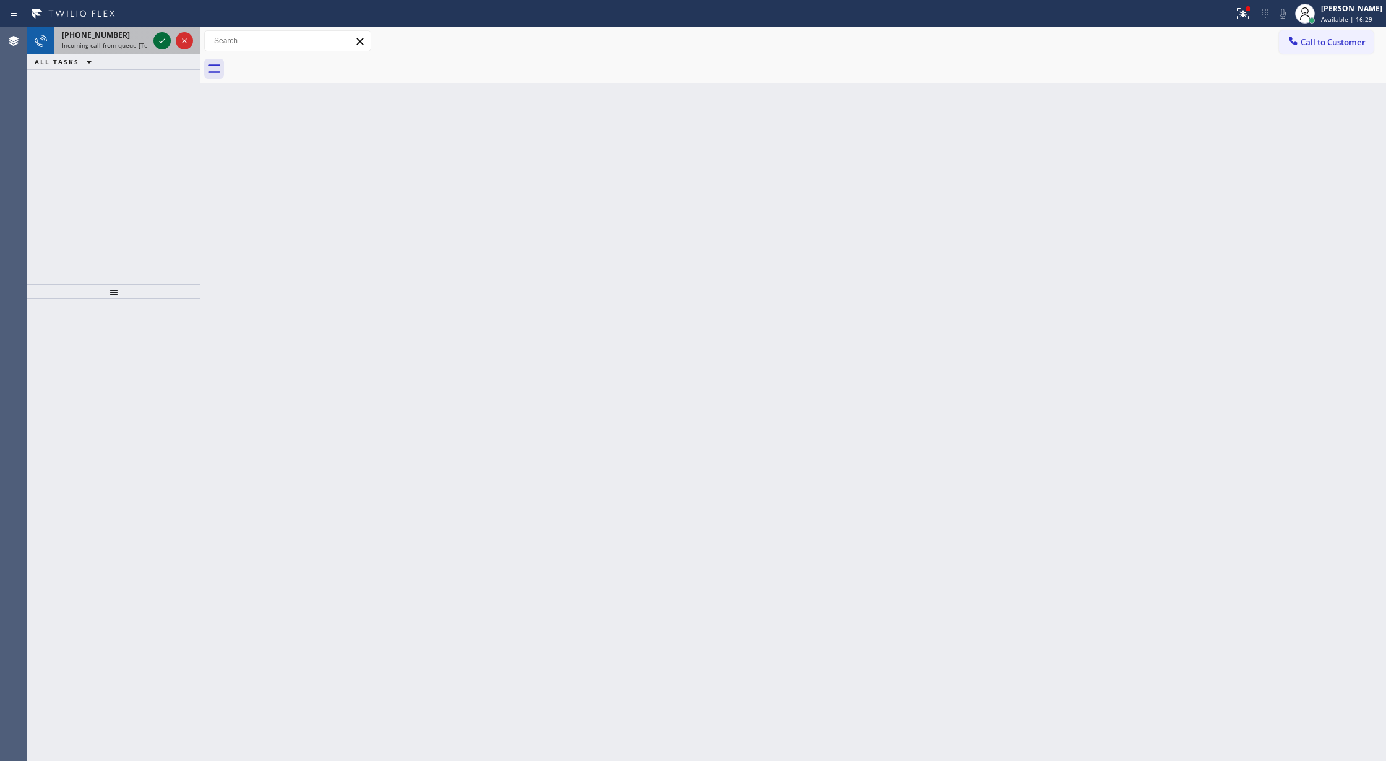
click at [153, 43] on div at bounding box center [161, 40] width 17 height 15
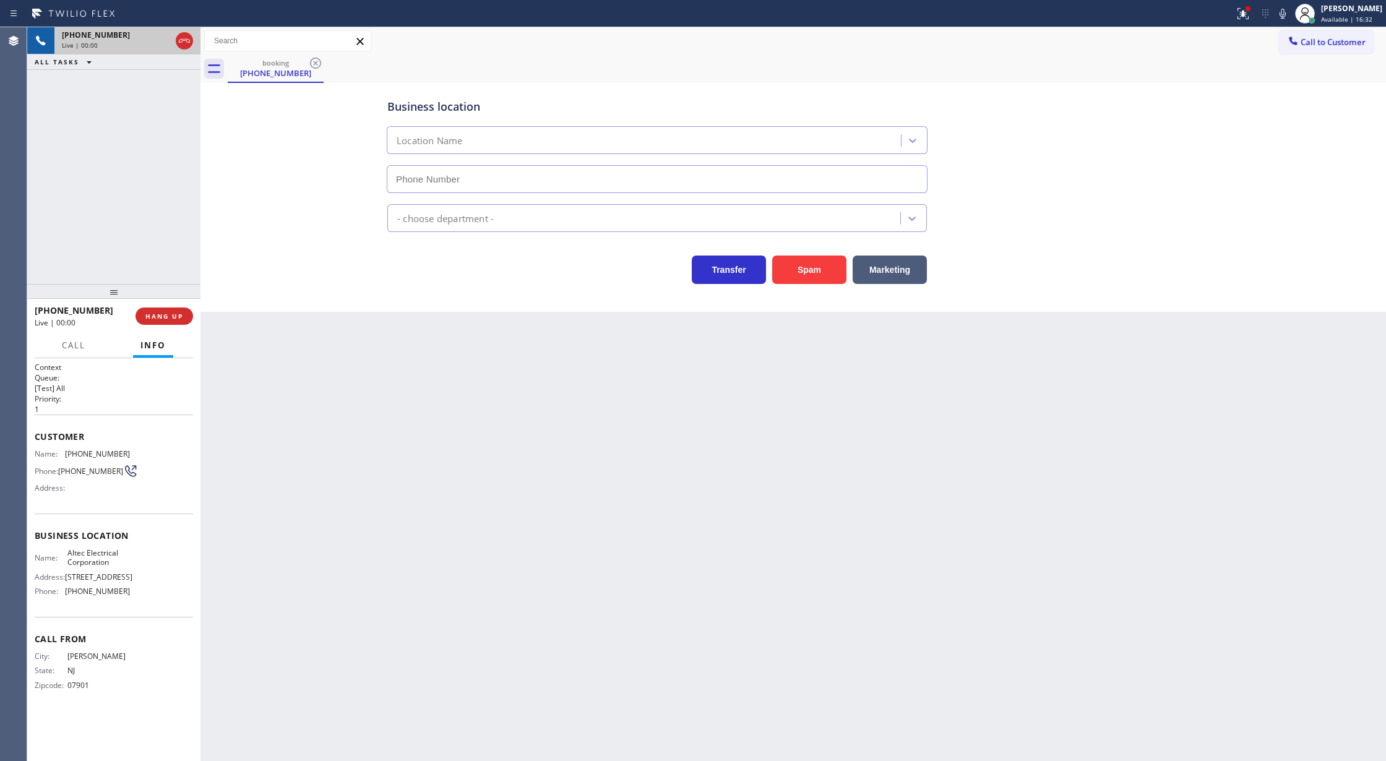
type input "(848) 345-5319"
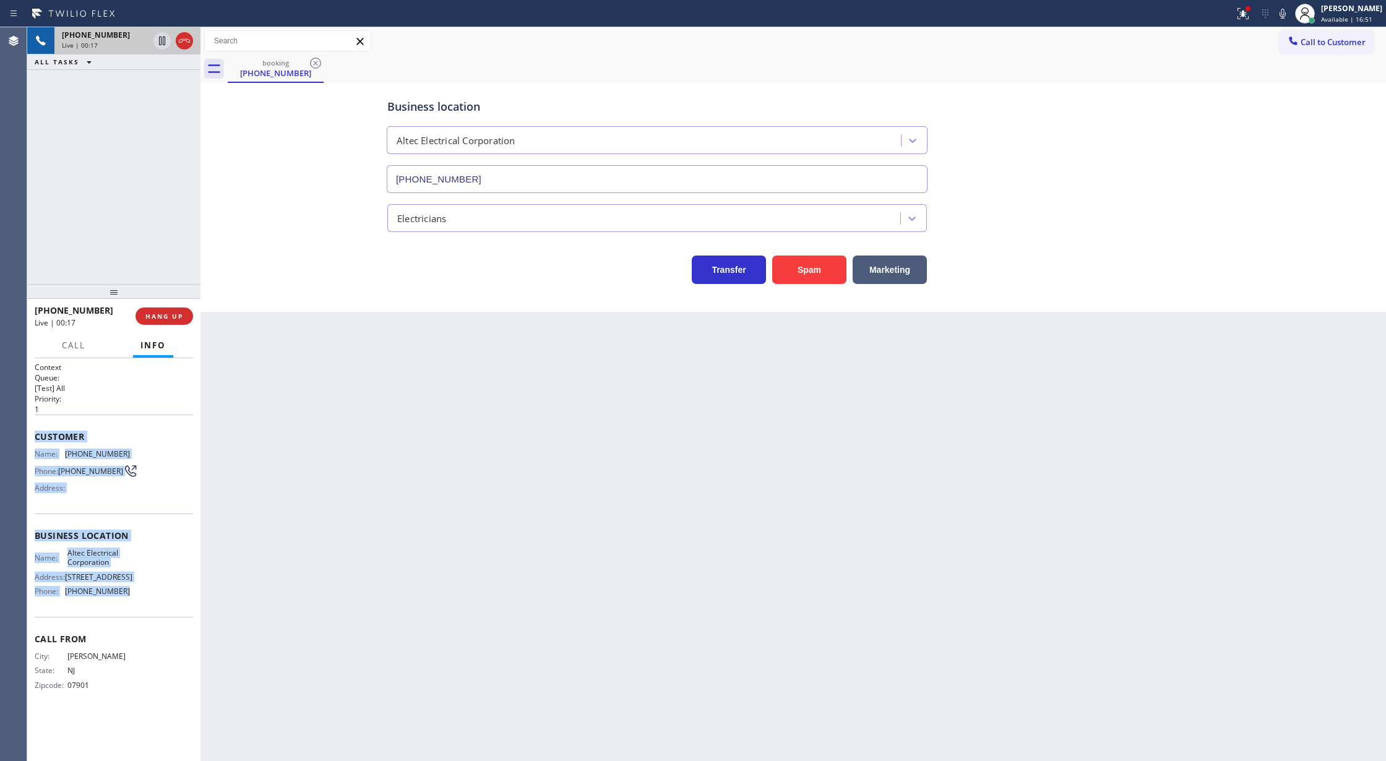
drag, startPoint x: 35, startPoint y: 438, endPoint x: 135, endPoint y: 637, distance: 223.0
click at [135, 637] on div "Context Queue: [Test] All Priority: 1 Customer Name: (908) 337-2287 Phone: (908…" at bounding box center [114, 536] width 158 height 348
copy div "Customer Name: (908) 337-2287 Phone: (908) 337-2287 Address: Business location …"
click at [146, 601] on div "Name: Altec Electrical Corporation Address: 904 Atlantic Ave, Point Pleasant, N…" at bounding box center [114, 574] width 158 height 53
drag, startPoint x: 31, startPoint y: 437, endPoint x: 139, endPoint y: 616, distance: 209.3
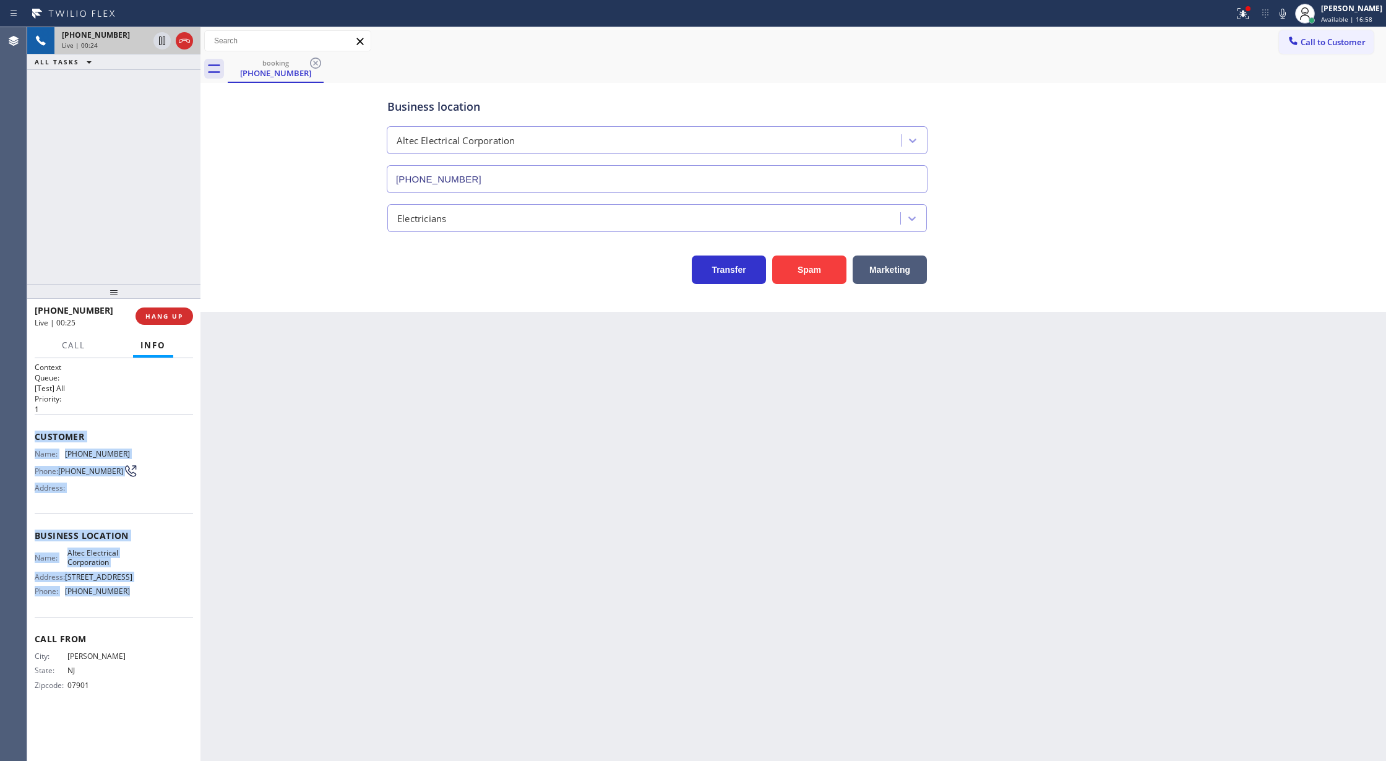
click at [139, 616] on div "Context Queue: [Test] All Priority: 1 Customer Name: (908) 337-2287 Phone: (908…" at bounding box center [113, 559] width 173 height 403
copy div "Customer Name: (908) 337-2287 Phone: (908) 337-2287 Address: Business location …"
drag, startPoint x: 165, startPoint y: 45, endPoint x: 191, endPoint y: 45, distance: 26.0
click at [165, 45] on icon at bounding box center [162, 41] width 6 height 9
click at [1286, 15] on icon at bounding box center [1283, 14] width 6 height 10
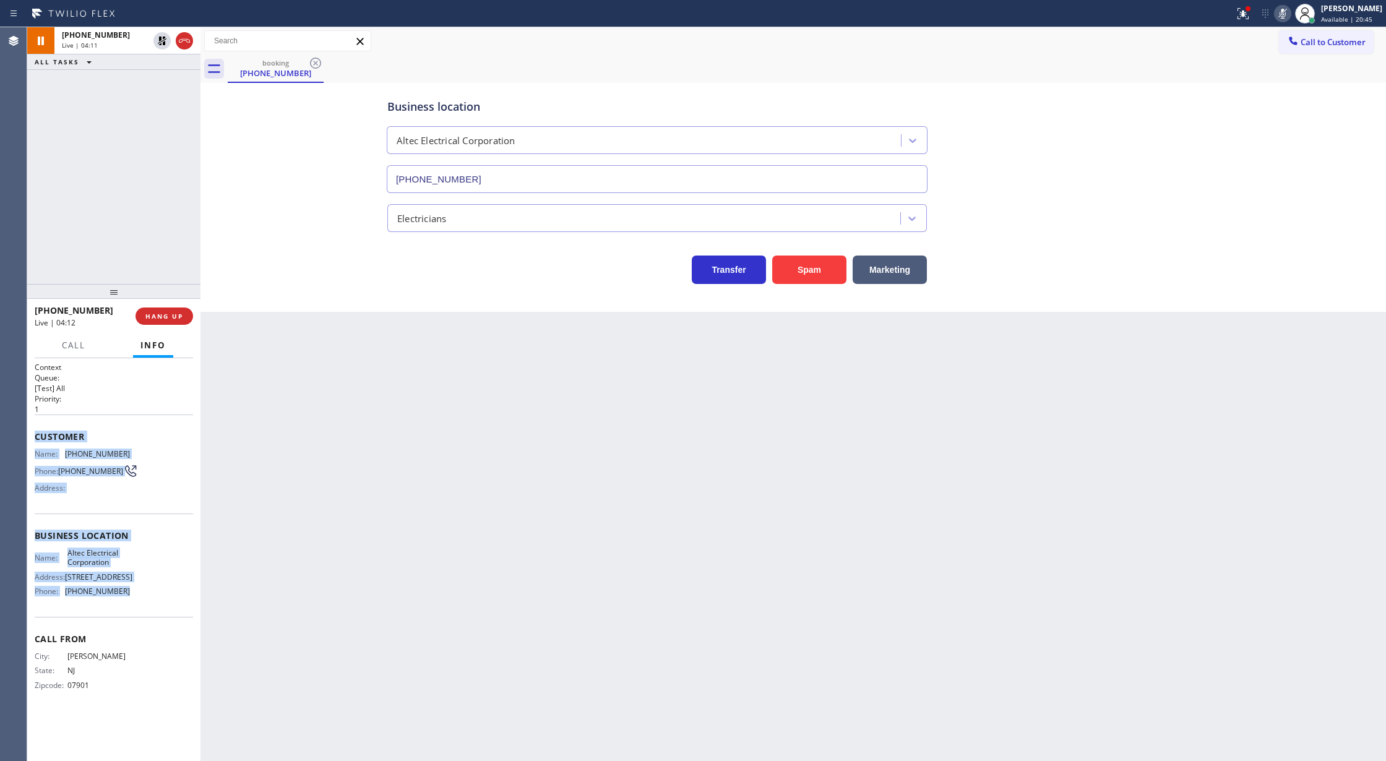
click at [1290, 11] on icon at bounding box center [1282, 13] width 15 height 15
click at [168, 40] on icon at bounding box center [162, 40] width 15 height 15
click at [157, 317] on span "COMPLETE" at bounding box center [161, 316] width 43 height 9
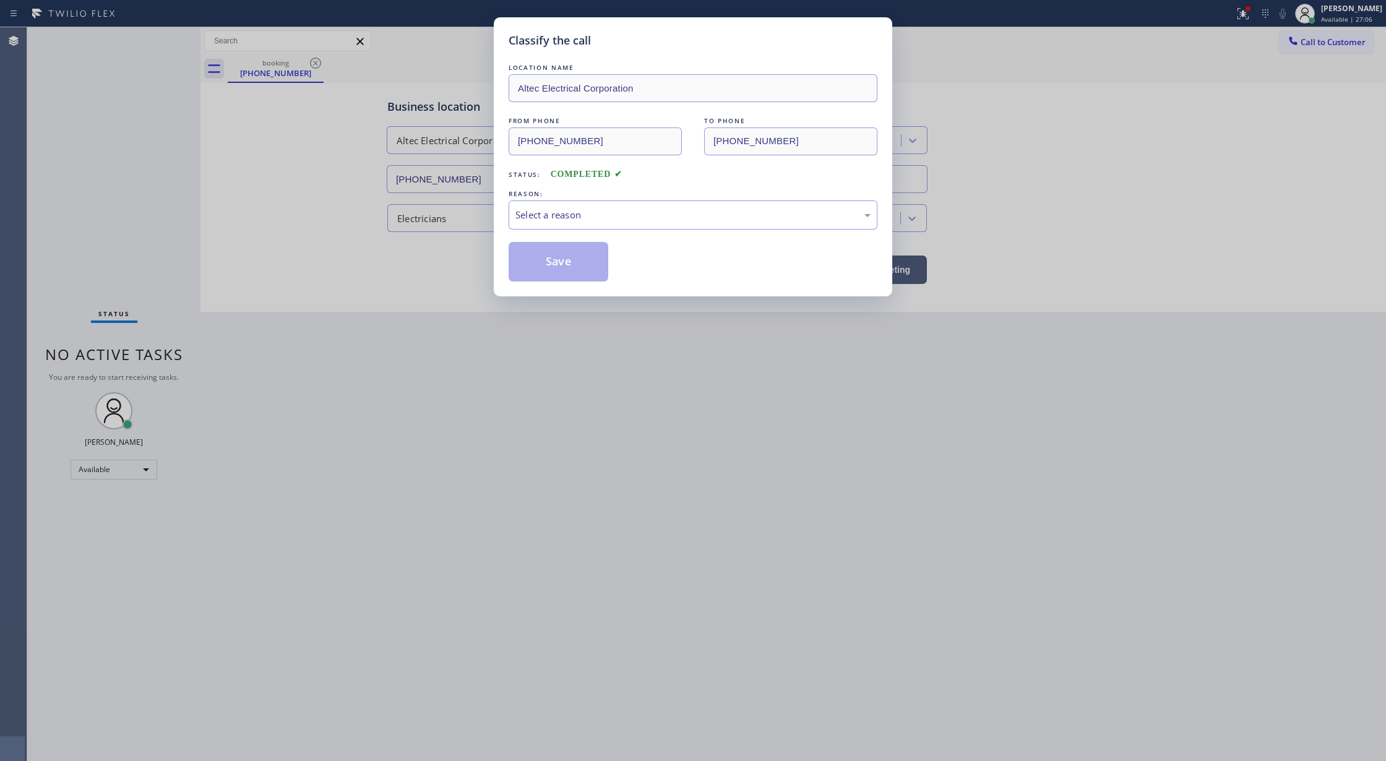
click at [575, 216] on div "Select a reason" at bounding box center [692, 215] width 355 height 14
click at [550, 257] on button "Save" at bounding box center [559, 262] width 100 height 40
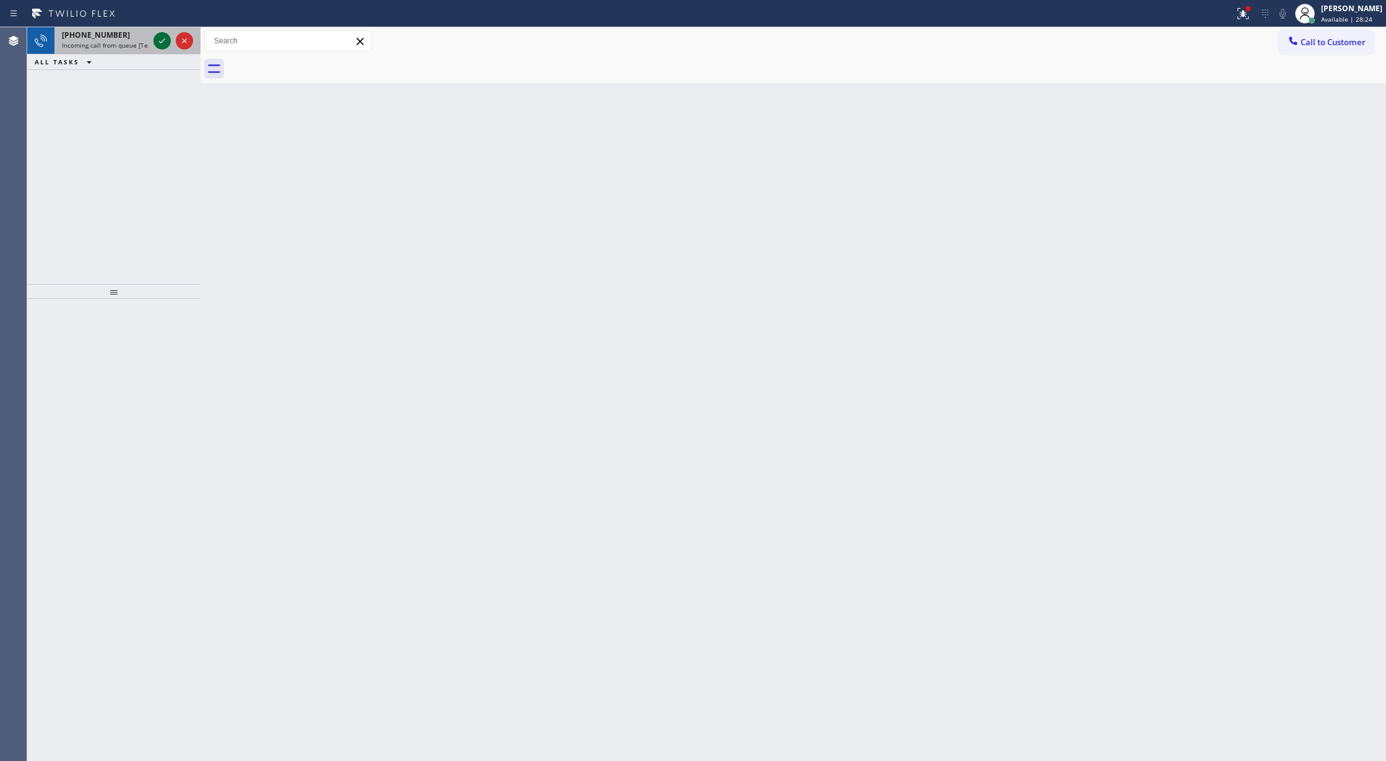
click at [157, 40] on icon at bounding box center [162, 40] width 15 height 15
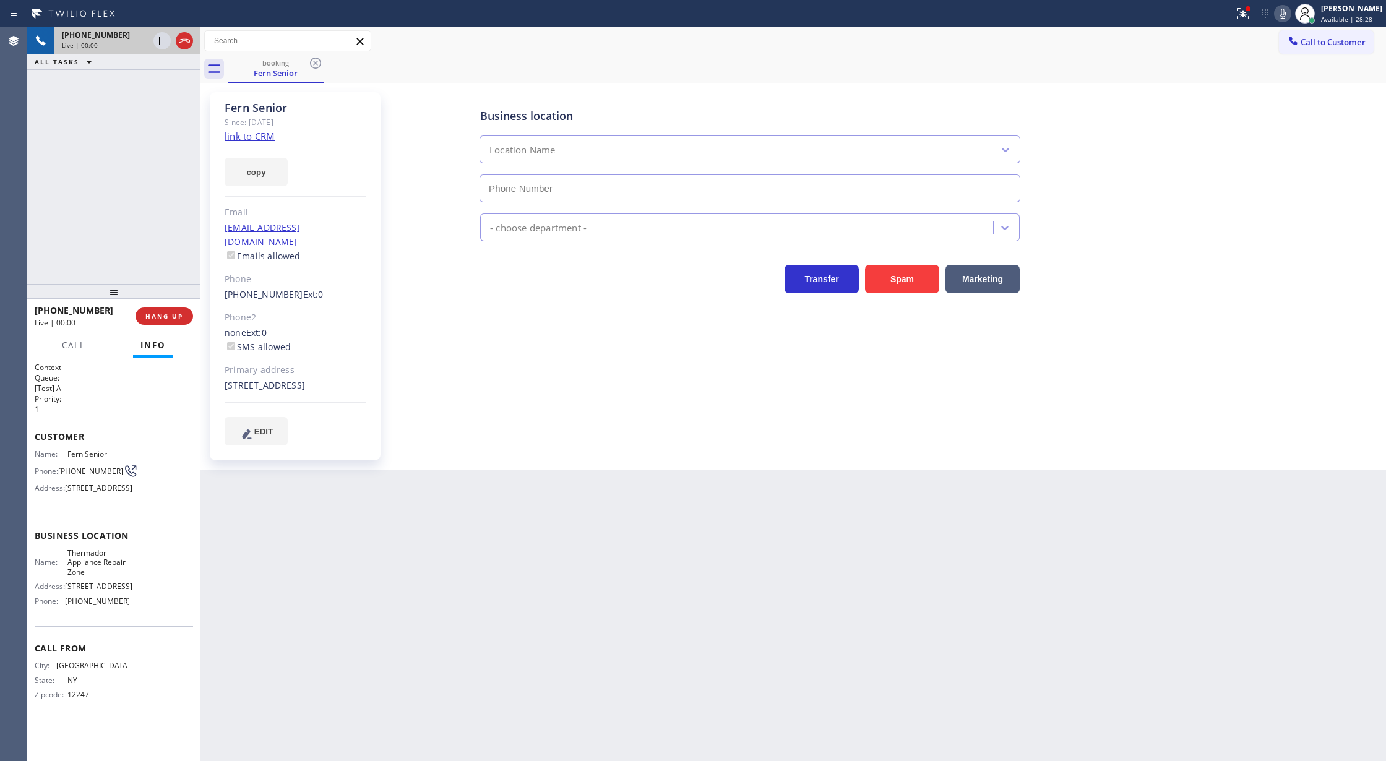
type input "(855) 719-3434"
click at [238, 134] on link "link to CRM" at bounding box center [250, 136] width 50 height 12
drag, startPoint x: 181, startPoint y: 43, endPoint x: 179, endPoint y: 85, distance: 41.5
click at [181, 43] on icon at bounding box center [184, 40] width 15 height 15
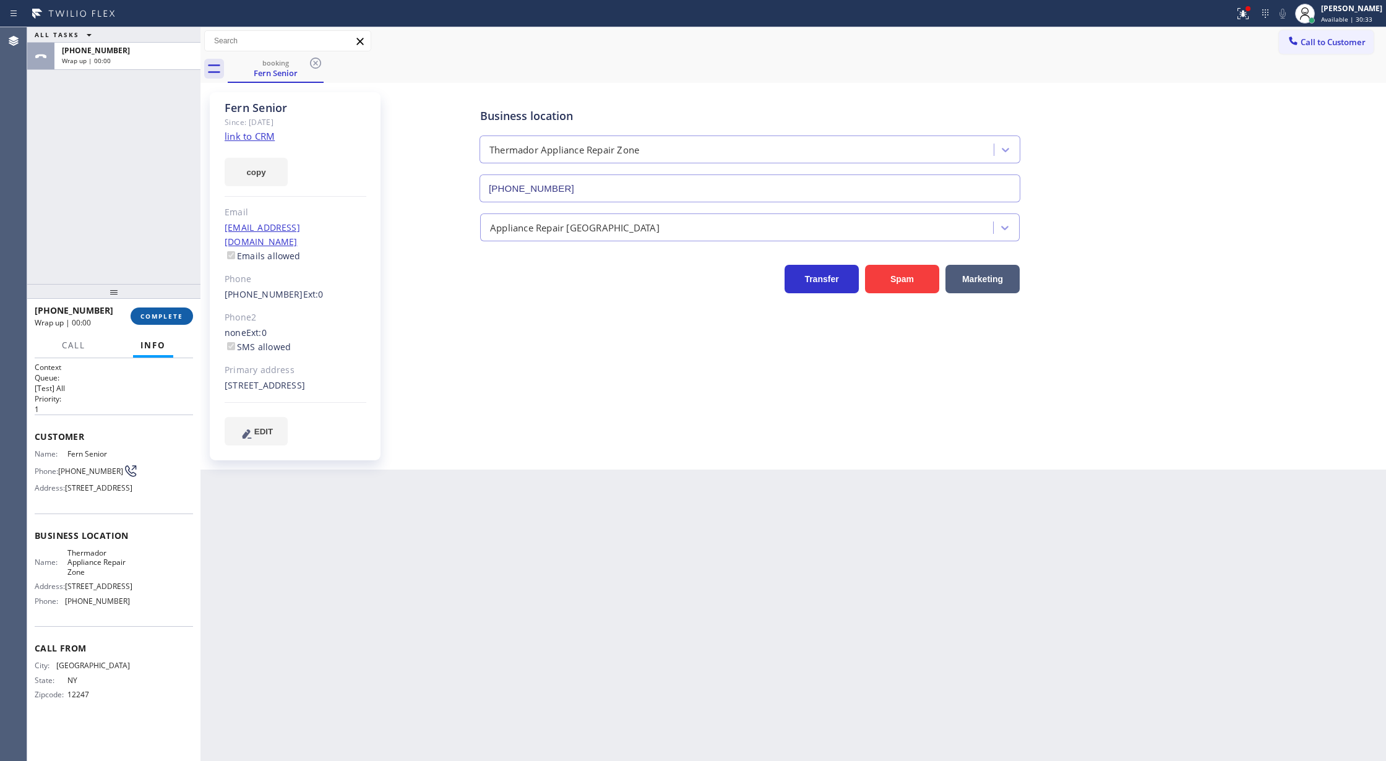
click at [157, 314] on span "COMPLETE" at bounding box center [161, 316] width 43 height 9
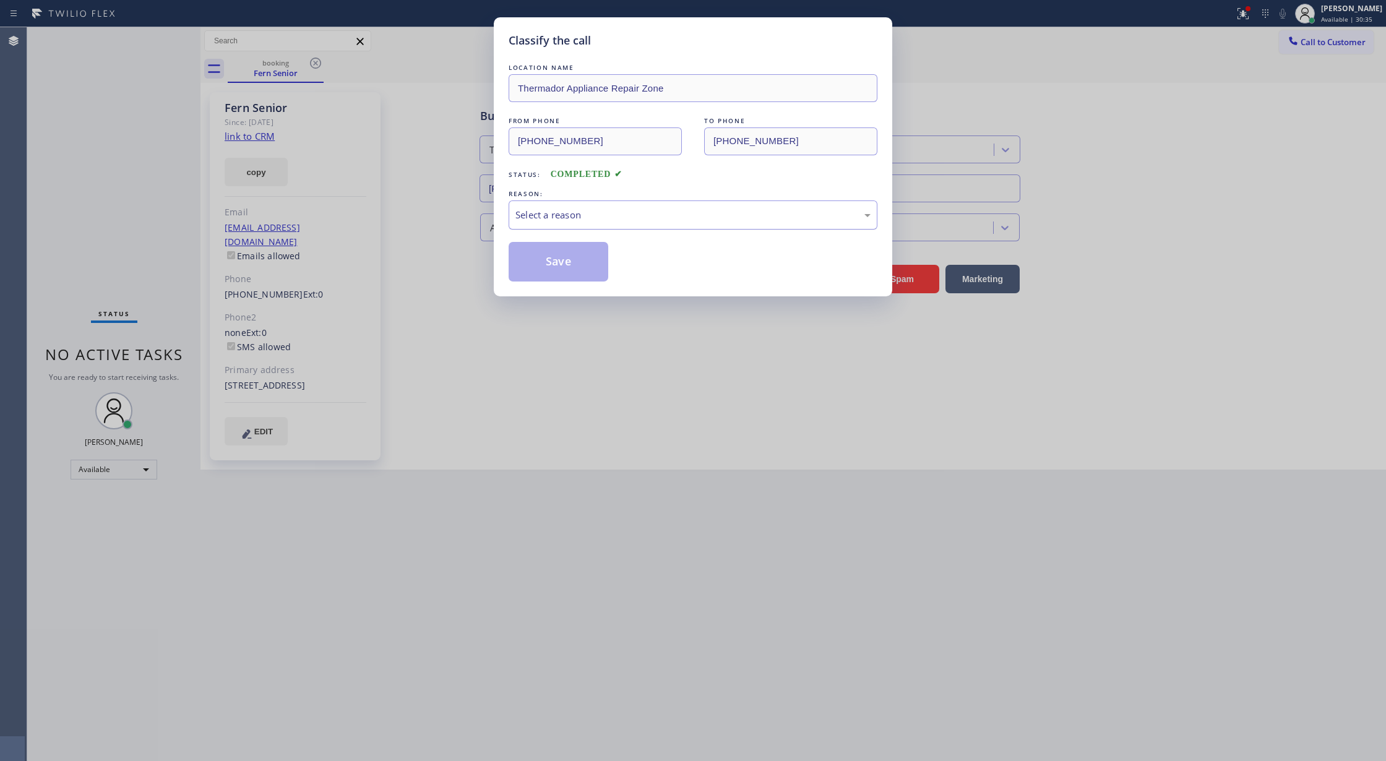
click at [590, 218] on div "Select a reason" at bounding box center [692, 215] width 355 height 14
click at [568, 261] on button "Save" at bounding box center [559, 262] width 100 height 40
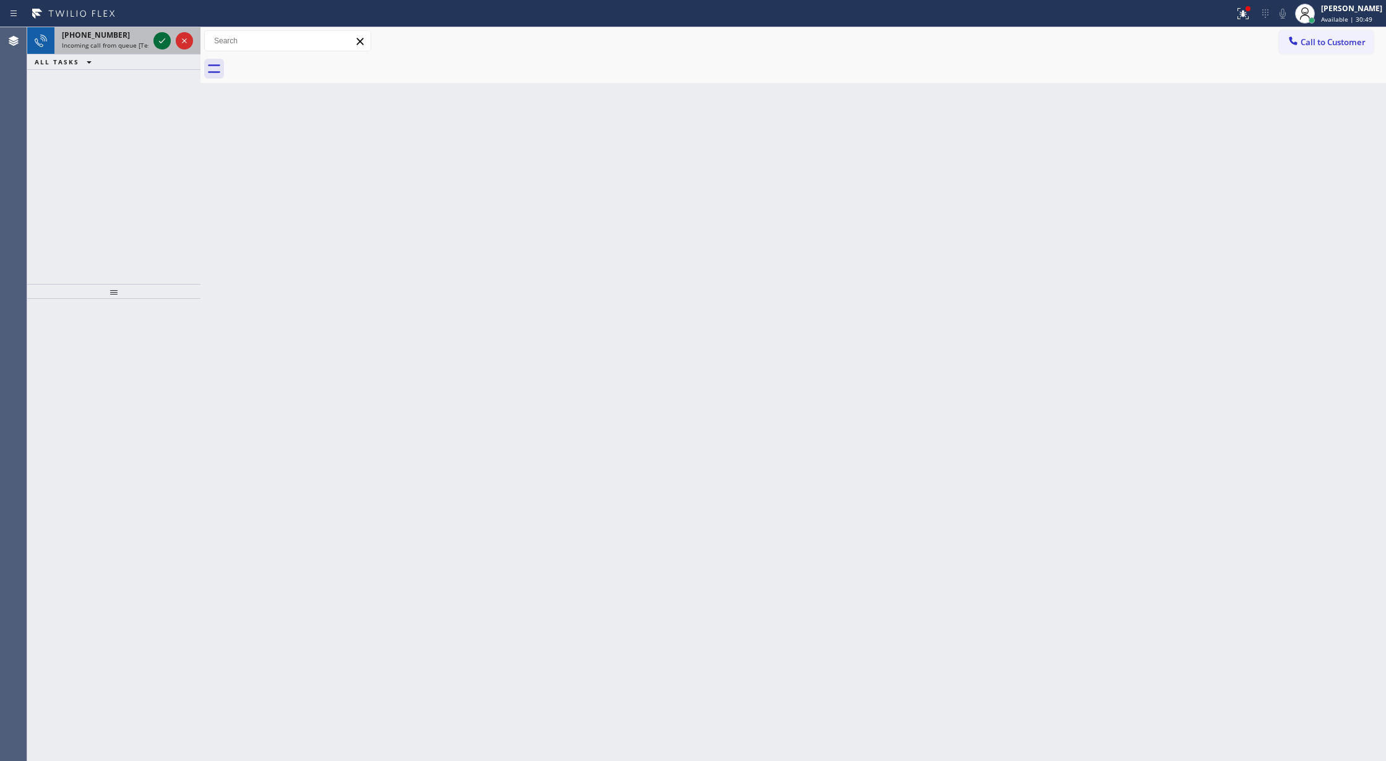
click at [160, 35] on icon at bounding box center [162, 40] width 15 height 15
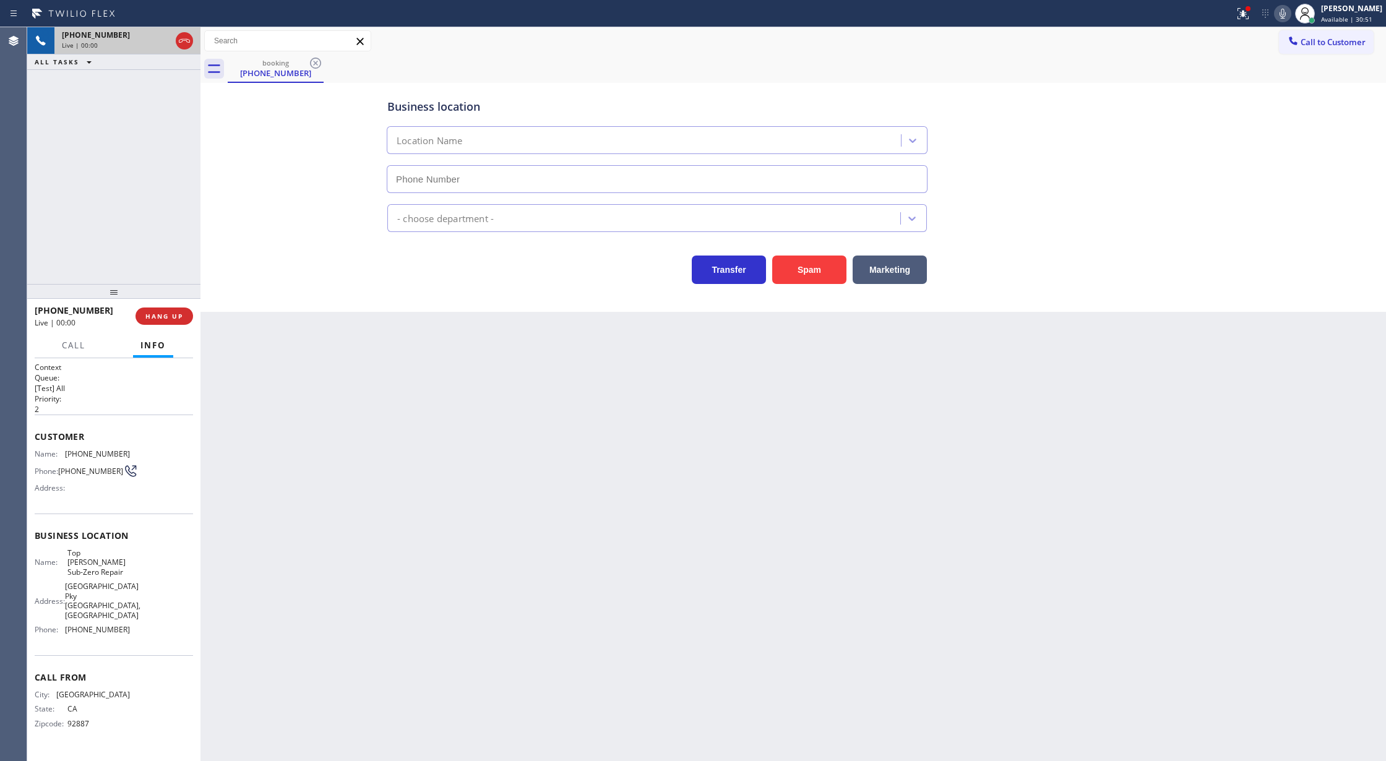
type input "(714) 970-4558"
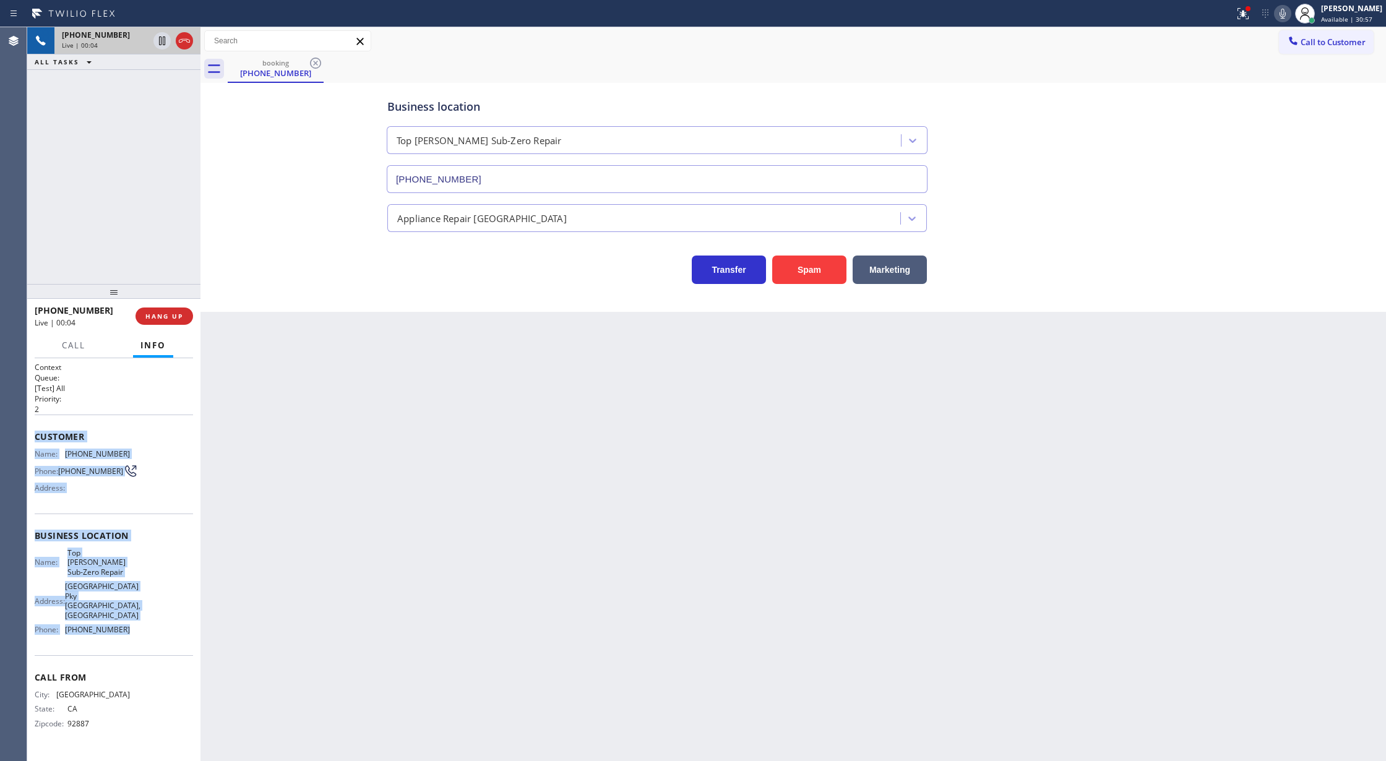
drag, startPoint x: 35, startPoint y: 438, endPoint x: 169, endPoint y: 624, distance: 228.8
click at [169, 624] on div "Context Queue: [Test] All Priority: 2 Customer Name: (714) 803-8024 Phone: (714…" at bounding box center [114, 555] width 158 height 387
copy div "Customer Name: (714) 803-8024 Phone: (714) 803-8024 Address: Business location …"
click at [162, 311] on button "COMPLETE" at bounding box center [162, 316] width 62 height 17
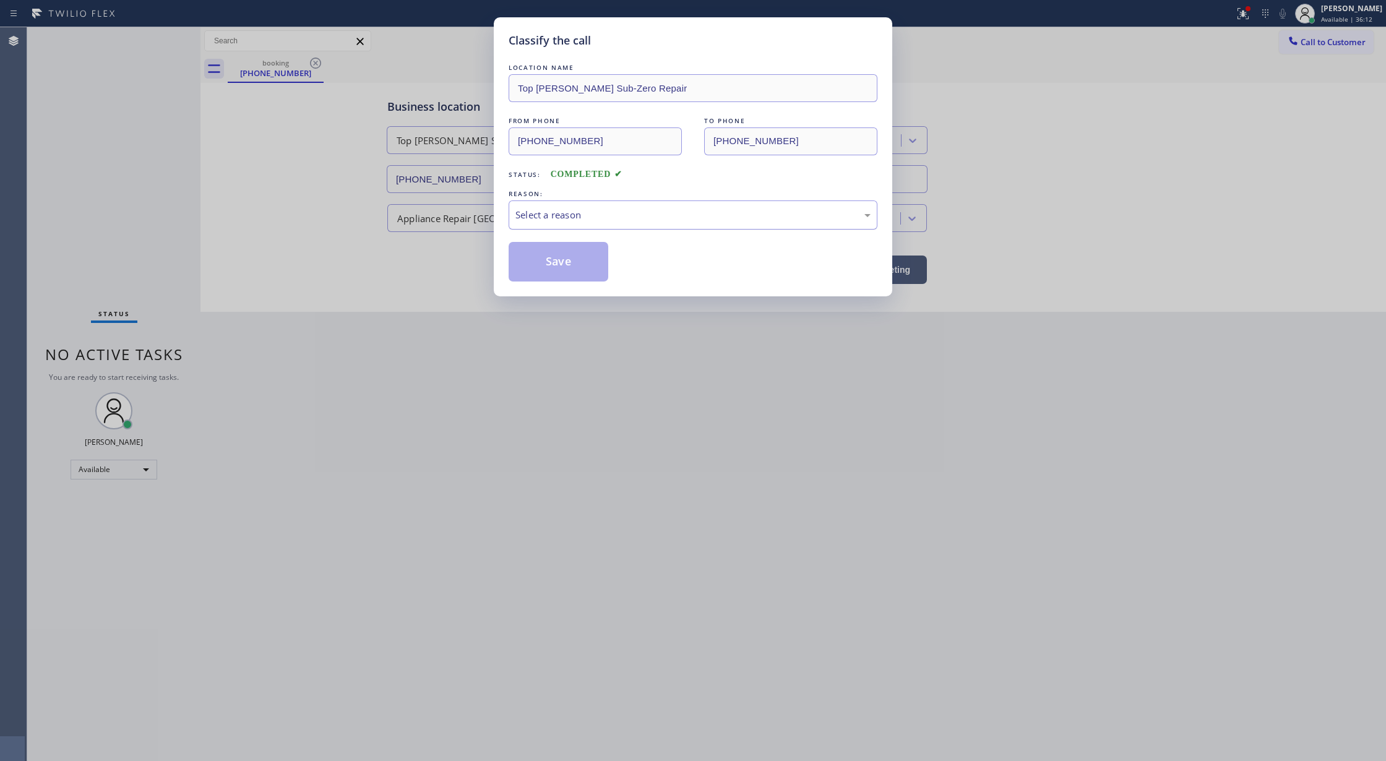
click at [536, 222] on div "Select a reason" at bounding box center [692, 215] width 355 height 14
click at [555, 262] on button "Save" at bounding box center [559, 262] width 100 height 40
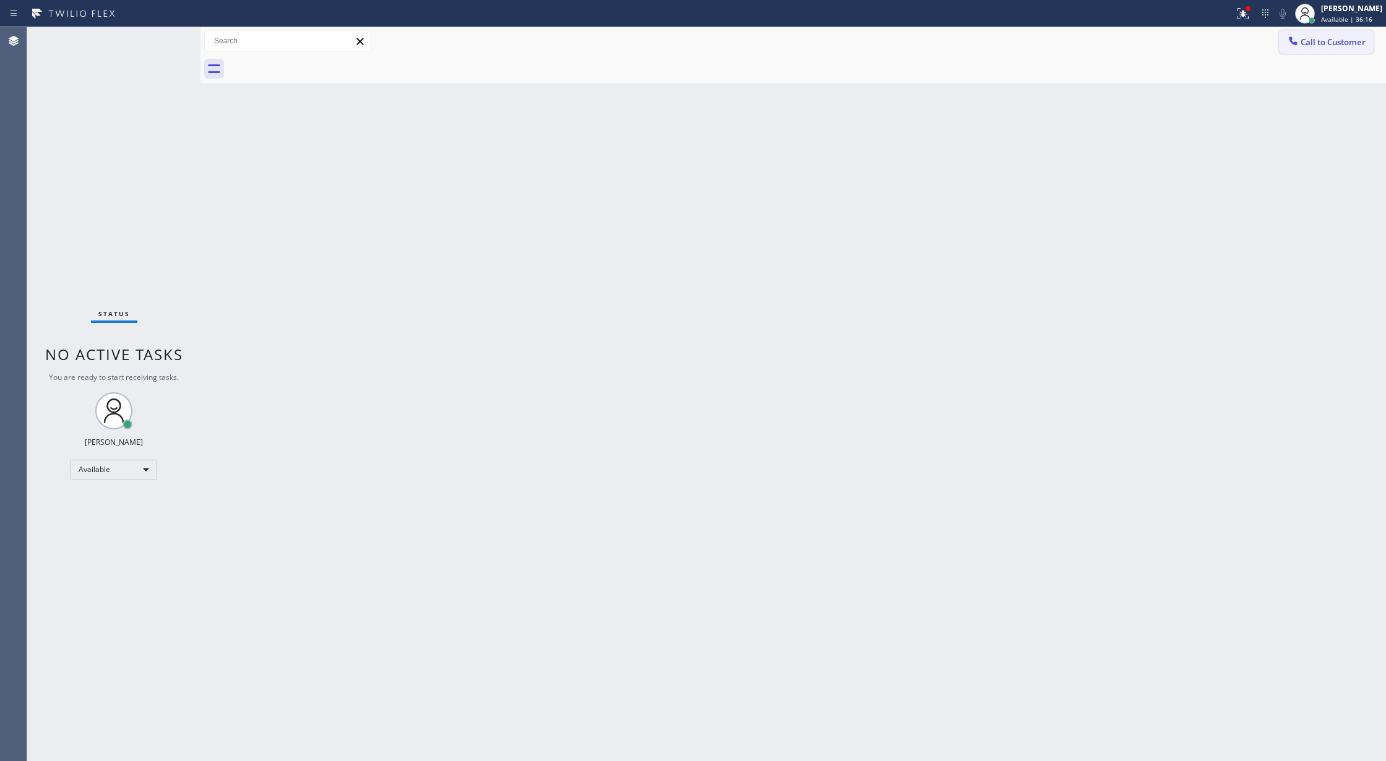
click at [1327, 45] on span "Call to Customer" at bounding box center [1333, 42] width 65 height 11
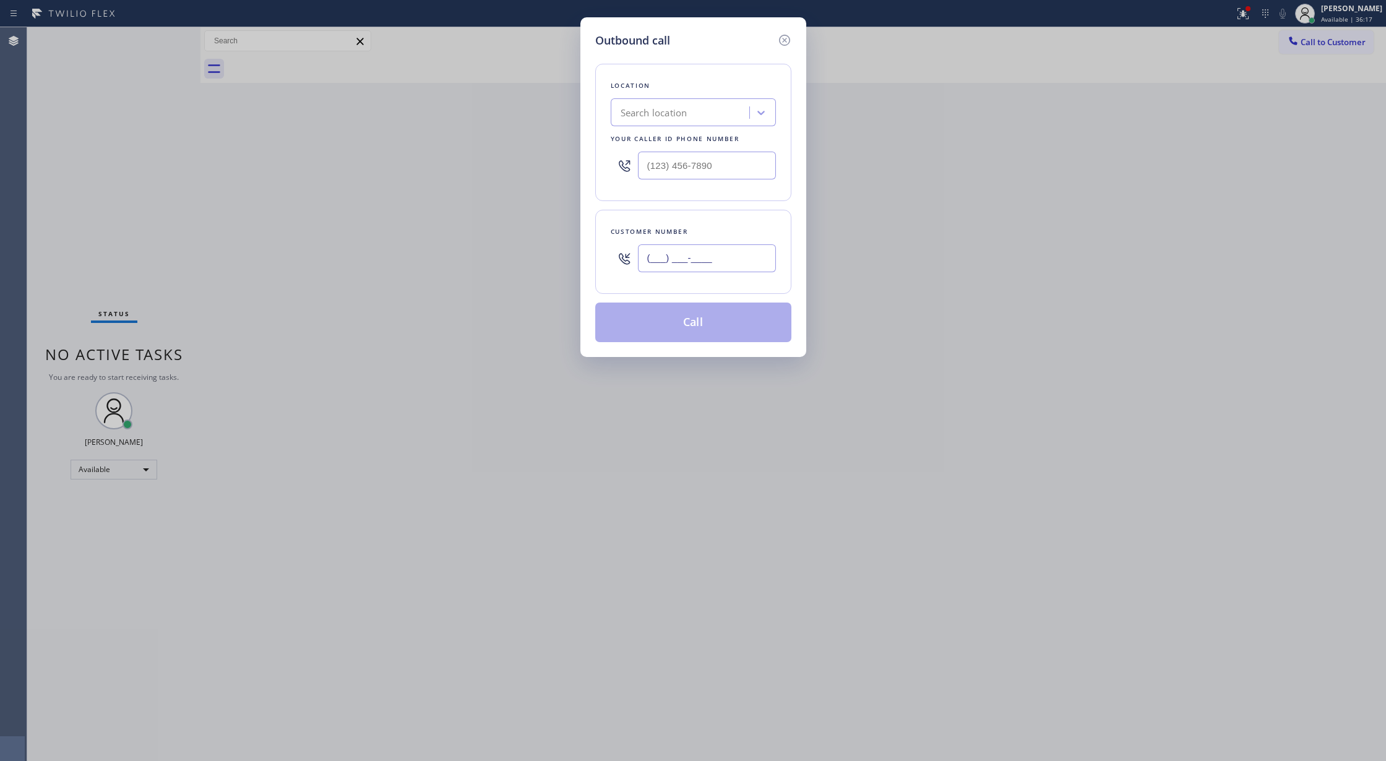
click at [650, 263] on input "(___) ___-____" at bounding box center [707, 258] width 138 height 28
paste input "714) 803-8024"
type input "(714) 803-8024"
drag, startPoint x: 712, startPoint y: 166, endPoint x: 572, endPoint y: 157, distance: 139.5
click at [572, 157] on div "Outbound call Location Search location Your caller id phone number (___) ___-__…" at bounding box center [693, 380] width 1386 height 761
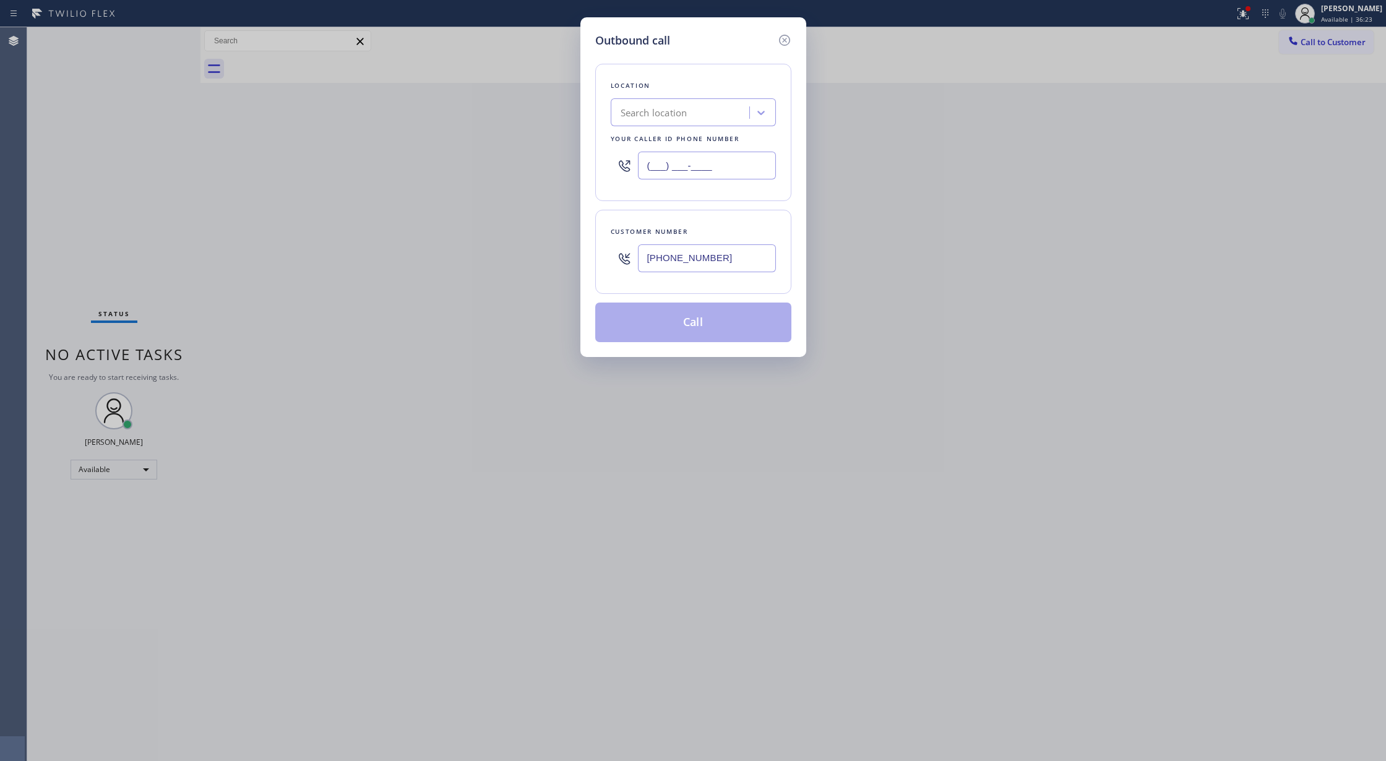
paste input "714) 970-4558"
type input "(714) 970-4558"
click at [706, 330] on button "Call" at bounding box center [693, 323] width 196 height 40
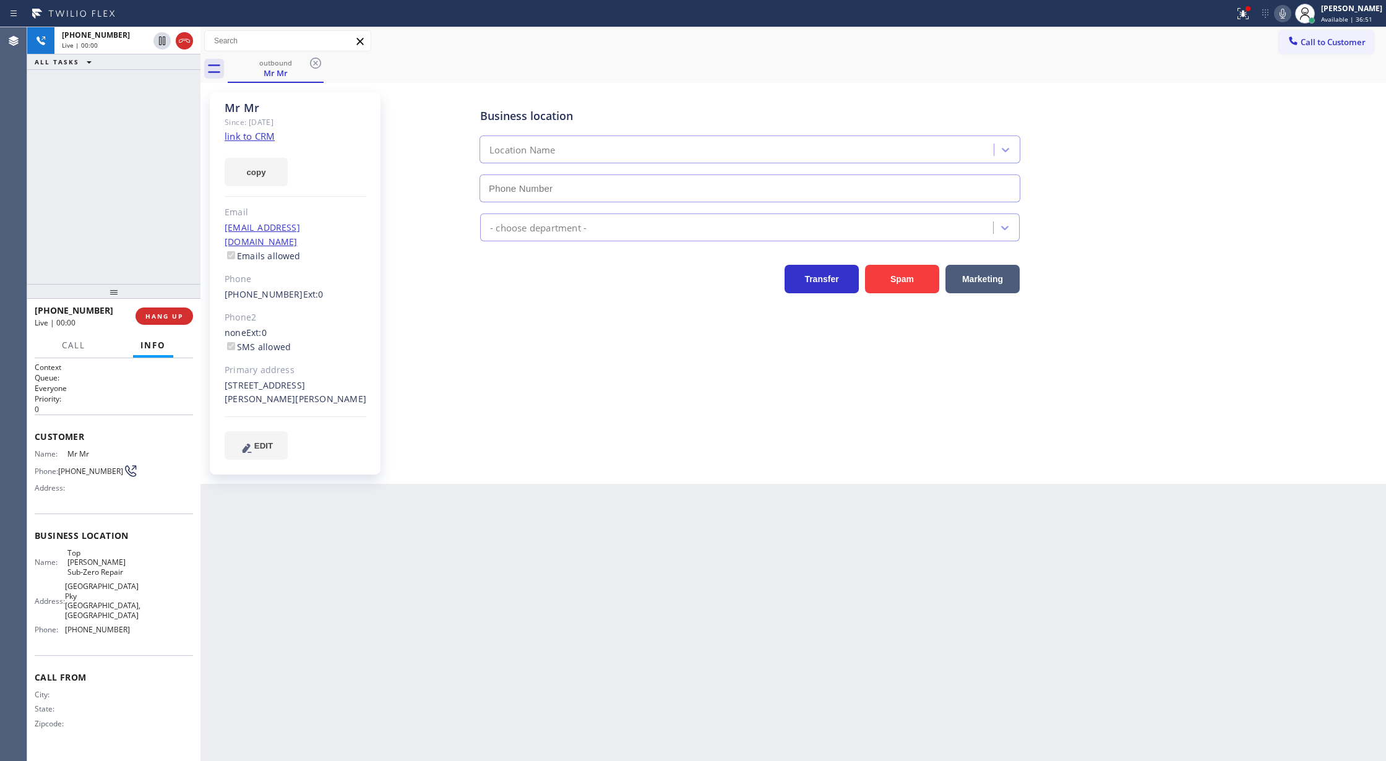
type input "(714) 970-4558"
click at [152, 313] on span "COMPLETE" at bounding box center [161, 316] width 43 height 9
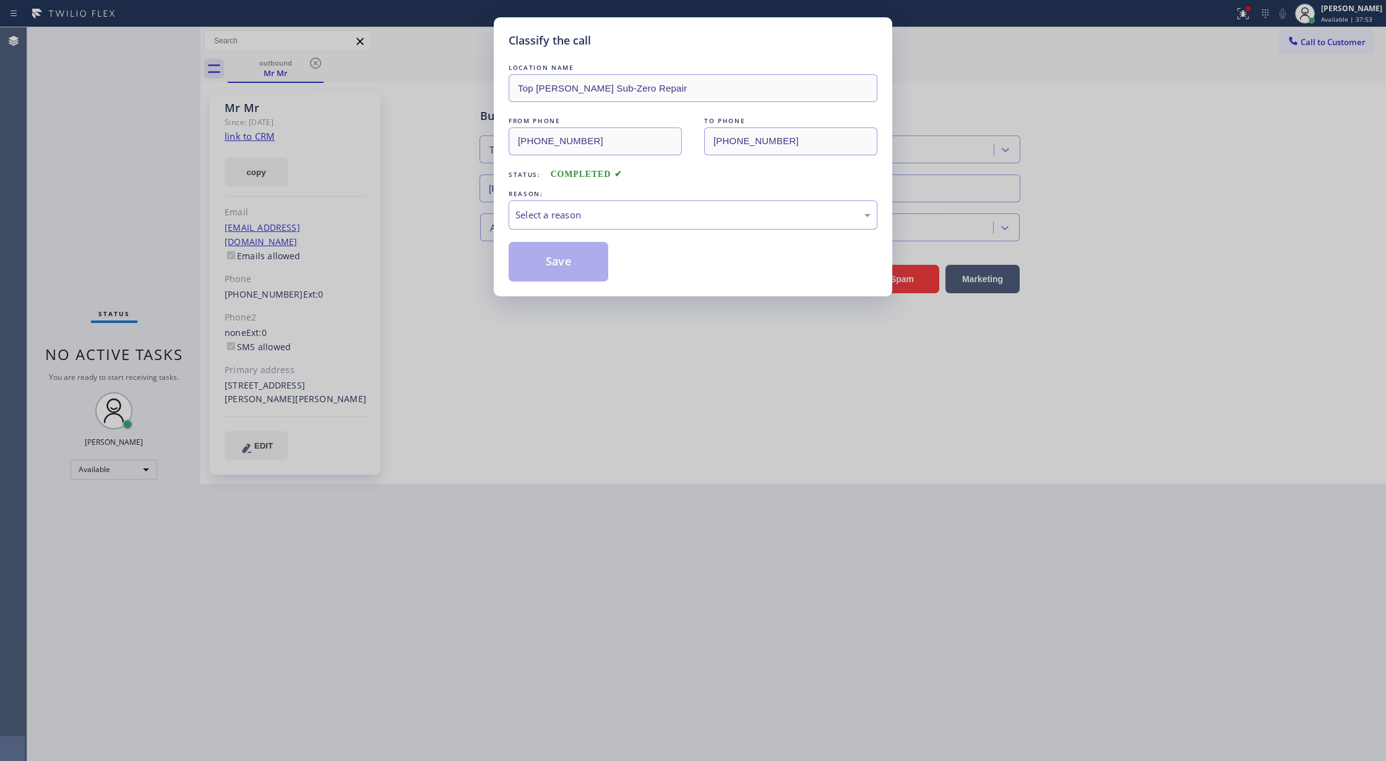
click at [590, 220] on div "Select a reason" at bounding box center [692, 215] width 355 height 14
click at [542, 261] on button "Save" at bounding box center [559, 262] width 100 height 40
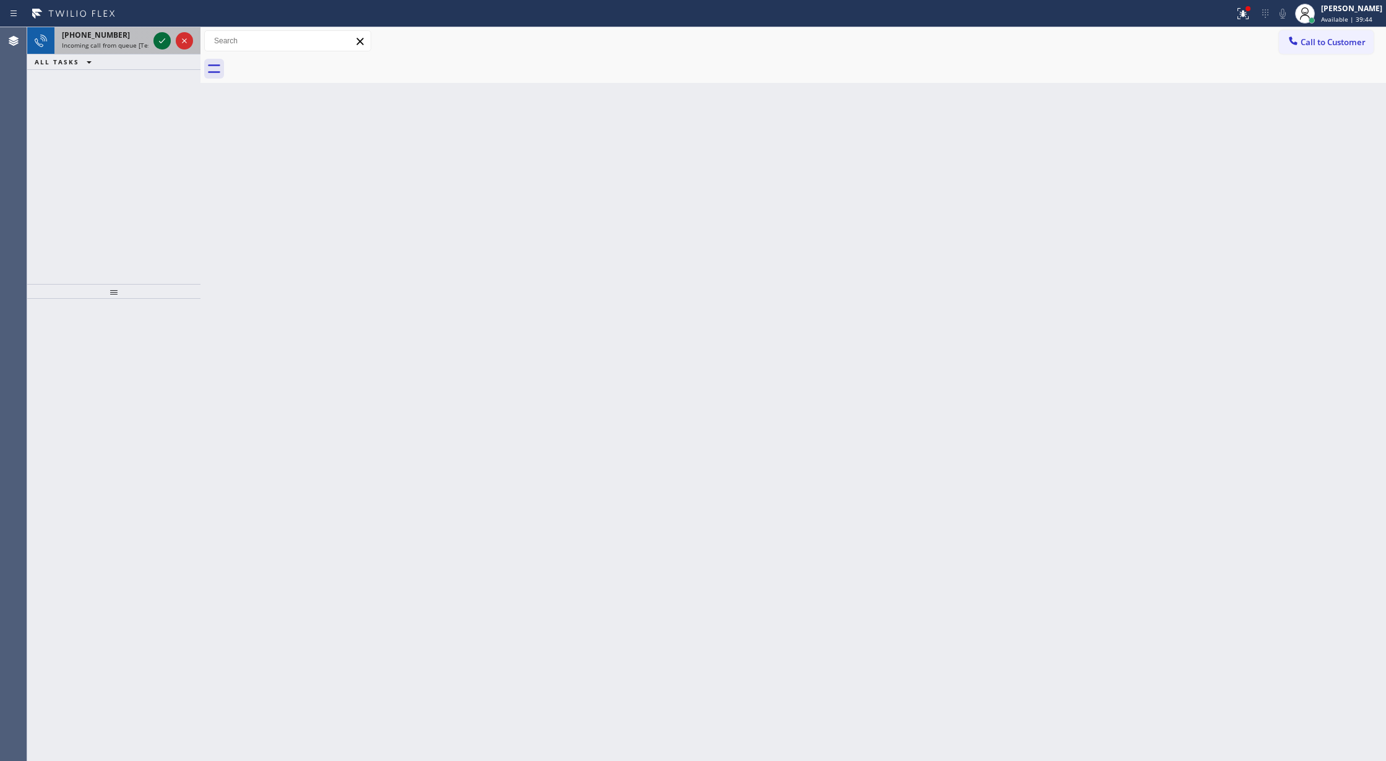
click at [162, 37] on icon at bounding box center [162, 40] width 15 height 15
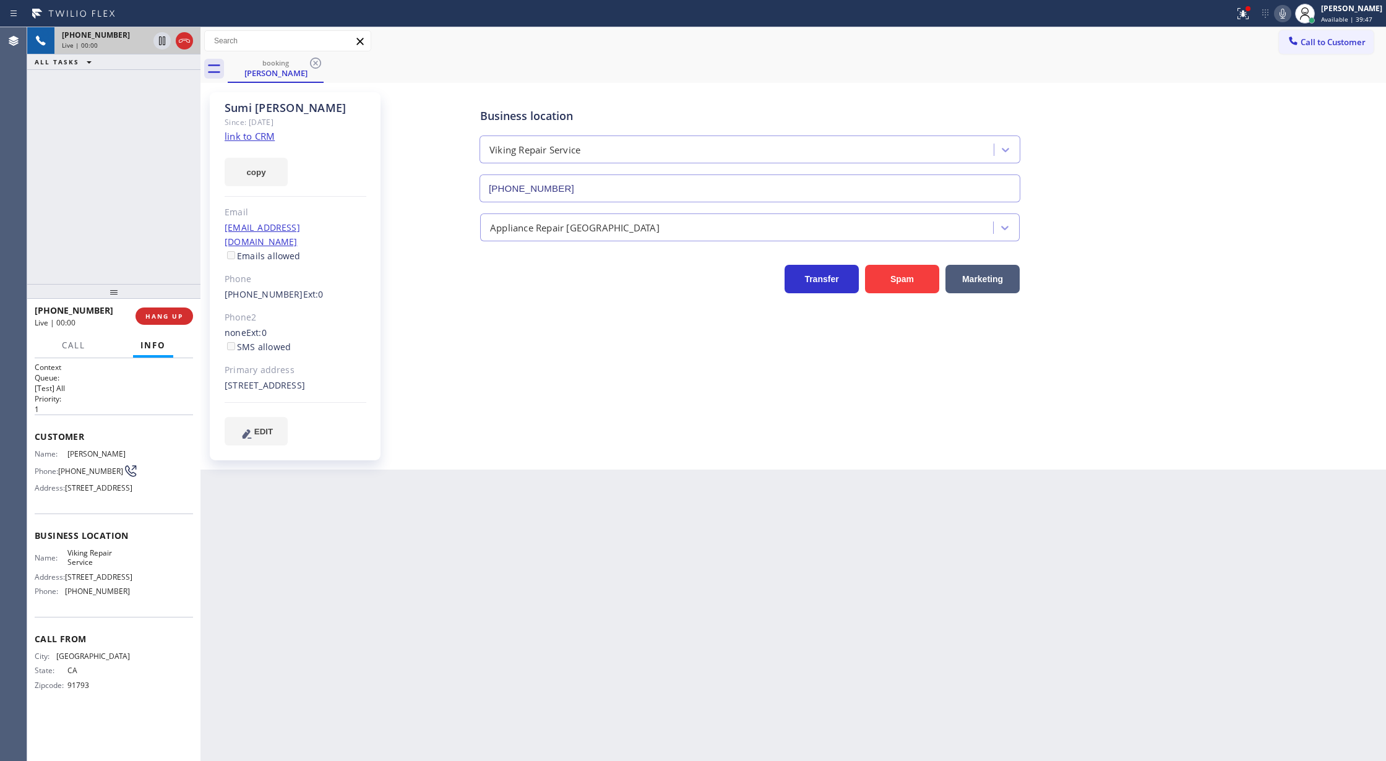
type input "(323) 416-2342"
click at [239, 140] on link "link to CRM" at bounding box center [250, 136] width 50 height 12
click at [184, 43] on icon at bounding box center [184, 40] width 15 height 15
click at [162, 312] on span "COMPLETE" at bounding box center [161, 316] width 43 height 9
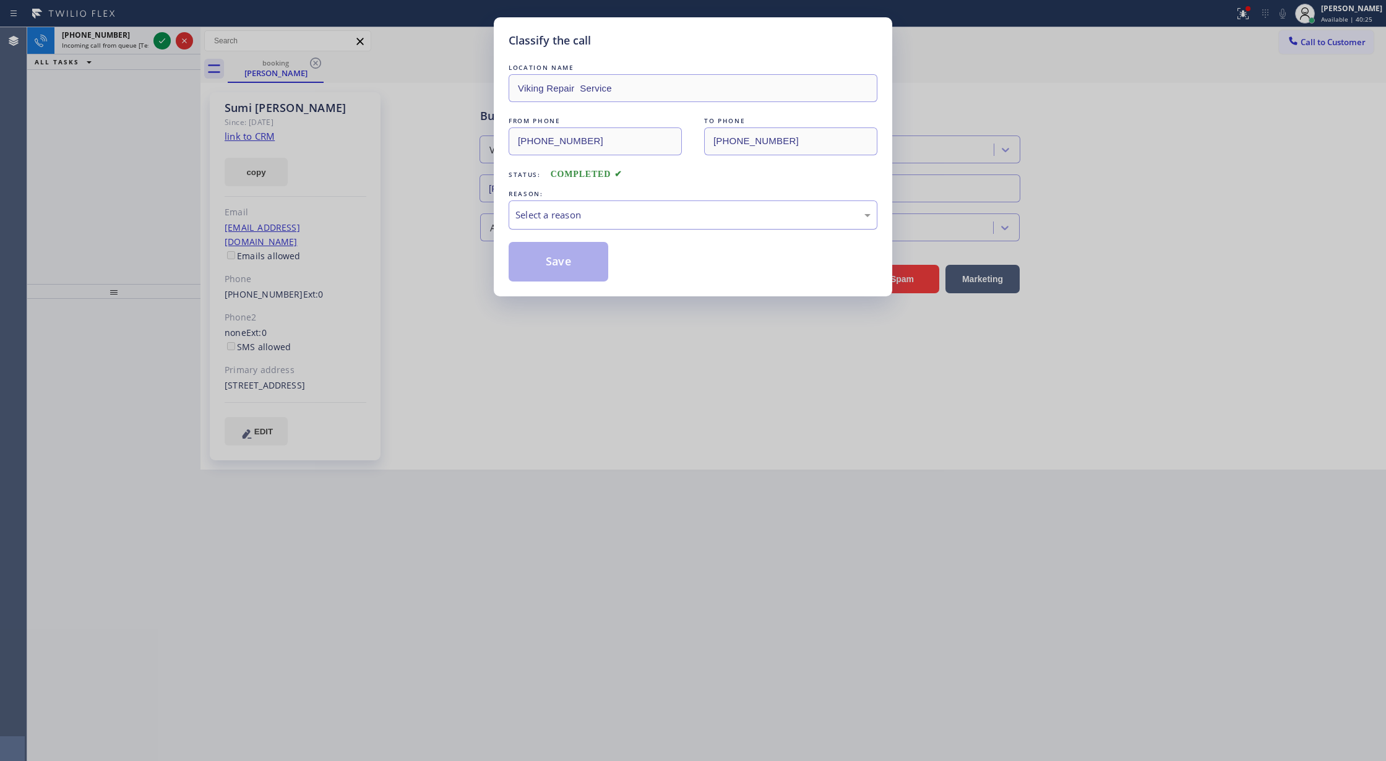
click at [567, 223] on div "Select a reason" at bounding box center [693, 214] width 369 height 29
click at [545, 262] on button "Save" at bounding box center [559, 262] width 100 height 40
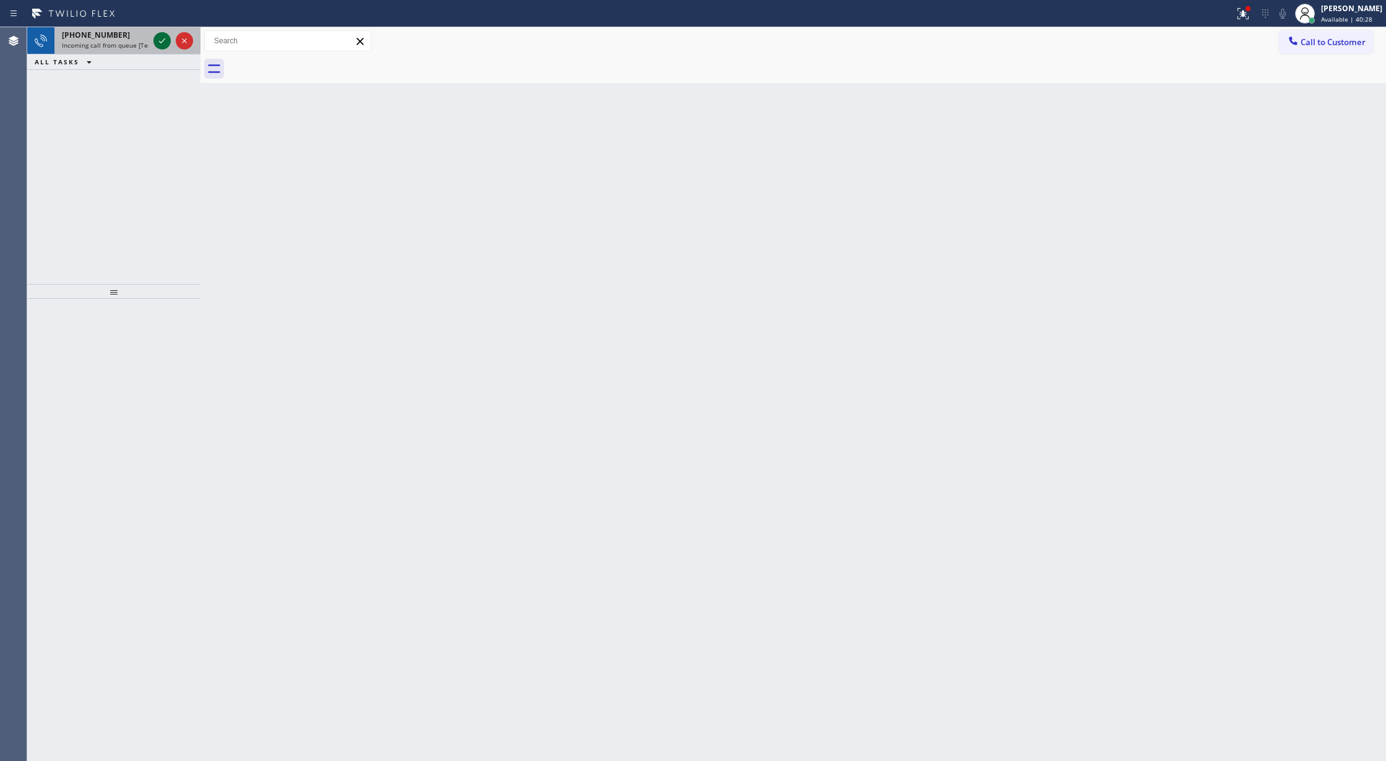
click at [163, 40] on icon at bounding box center [162, 40] width 6 height 5
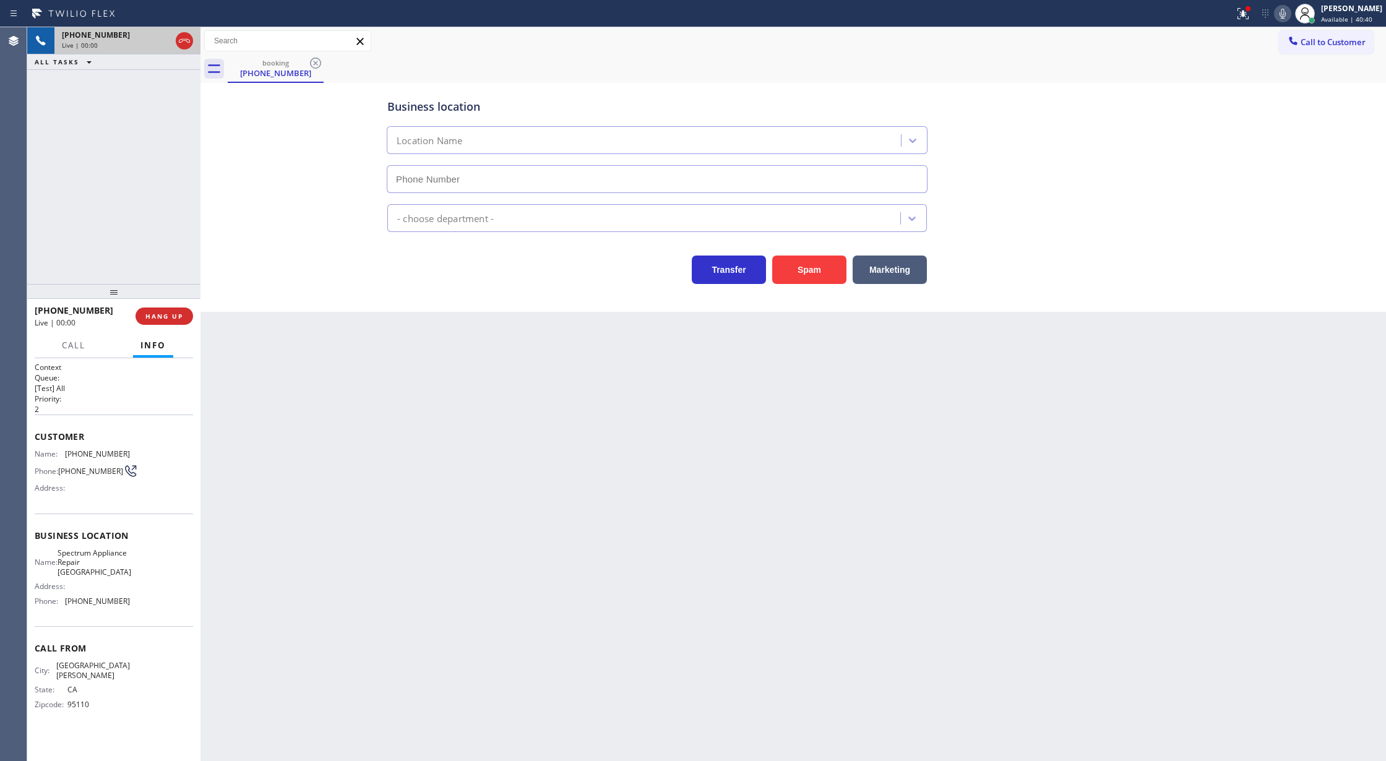
type input "(408) 676-4477"
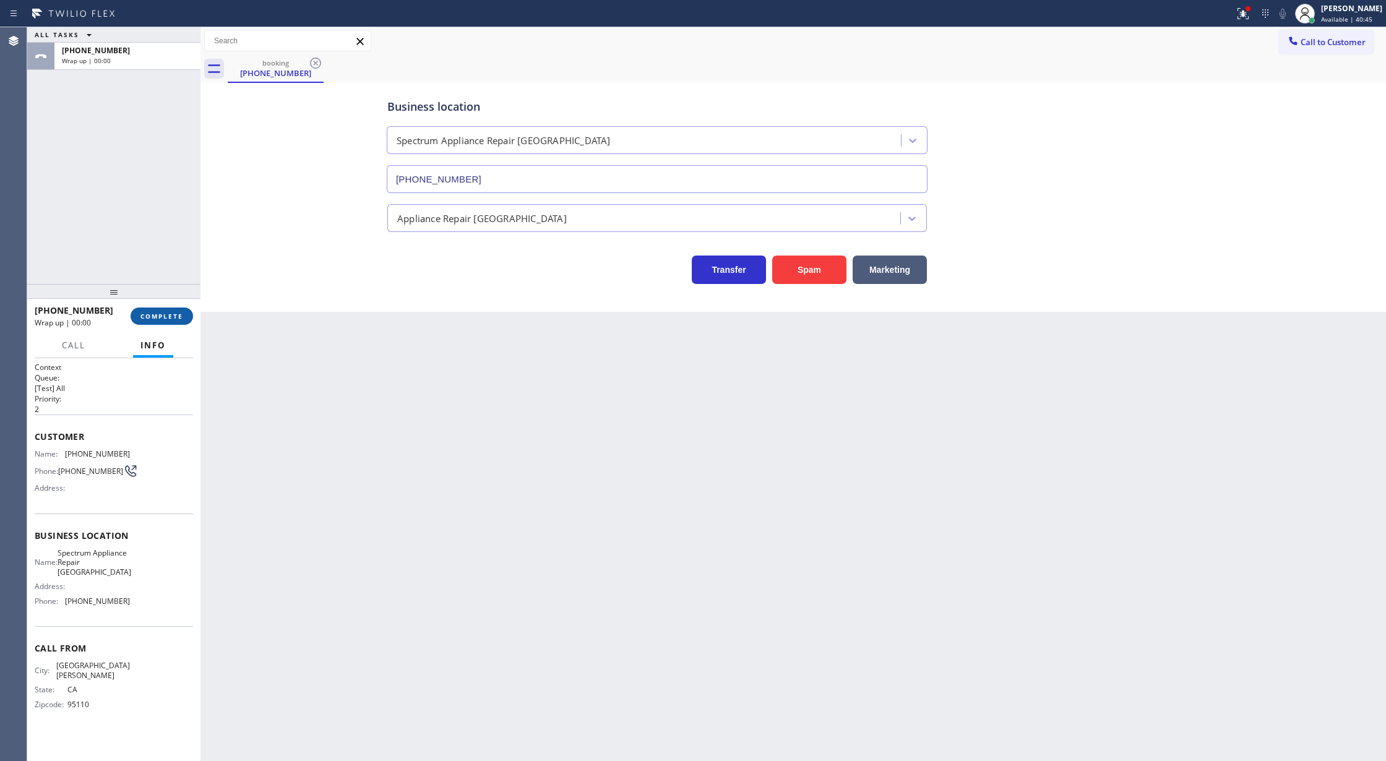
click at [168, 314] on span "COMPLETE" at bounding box center [161, 316] width 43 height 9
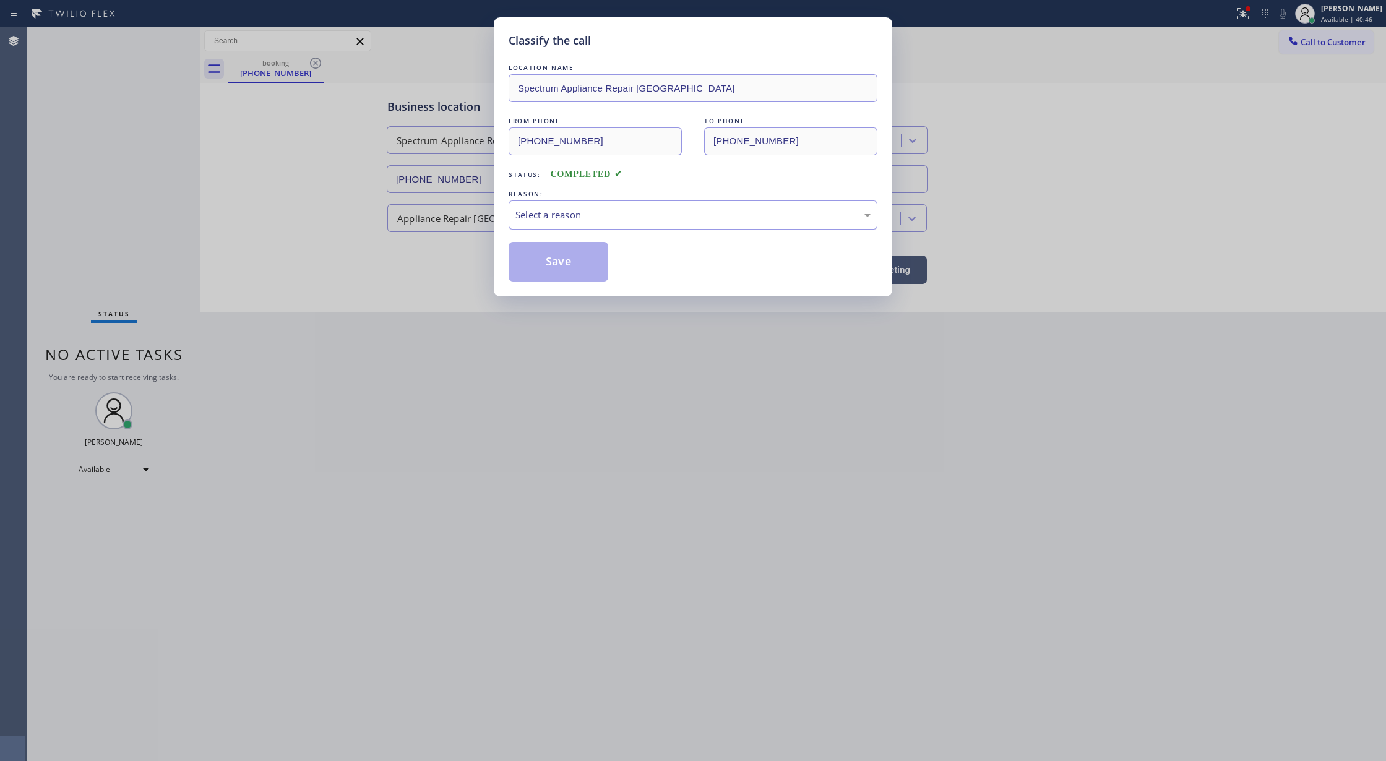
drag, startPoint x: 590, startPoint y: 210, endPoint x: 590, endPoint y: 226, distance: 15.5
click at [590, 209] on div "Select a reason" at bounding box center [692, 215] width 355 height 14
click at [566, 270] on button "Save" at bounding box center [559, 262] width 100 height 40
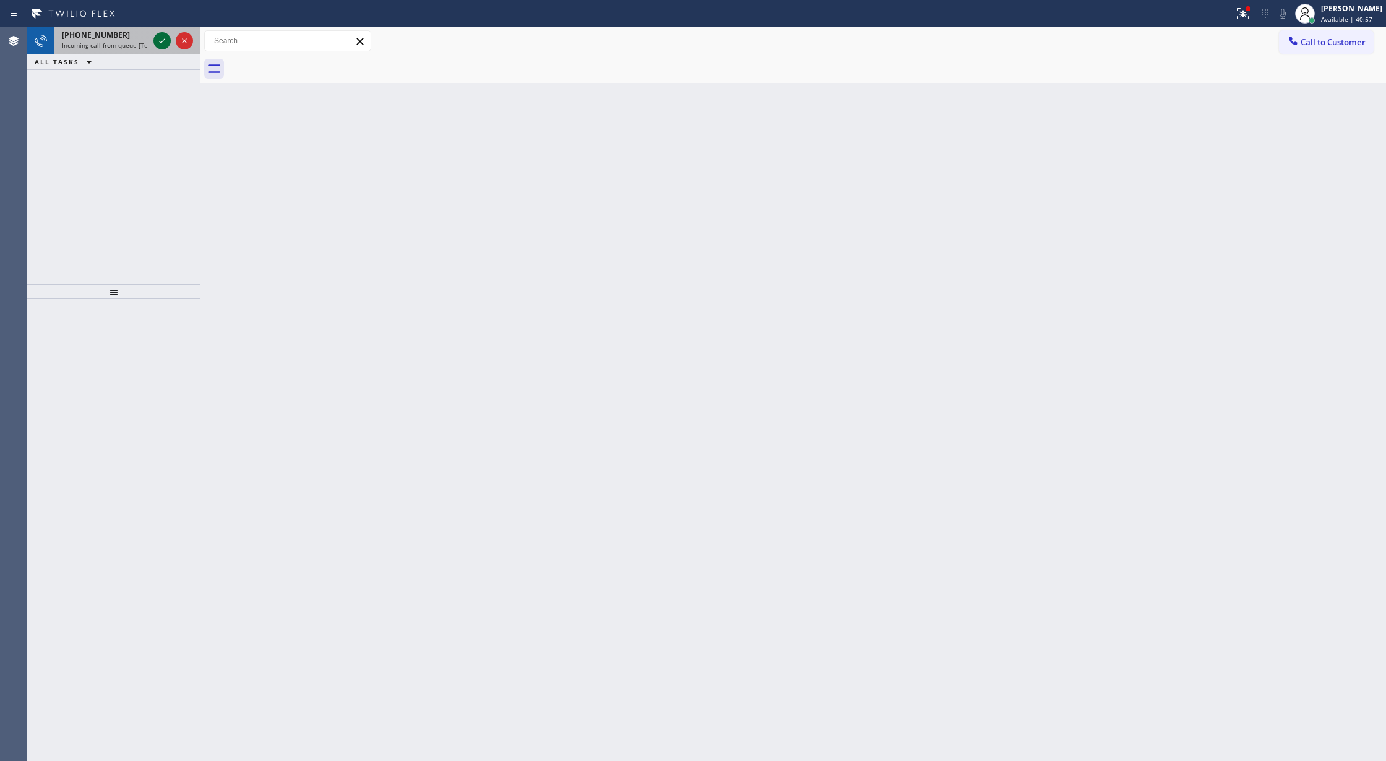
click at [161, 35] on icon at bounding box center [162, 40] width 15 height 15
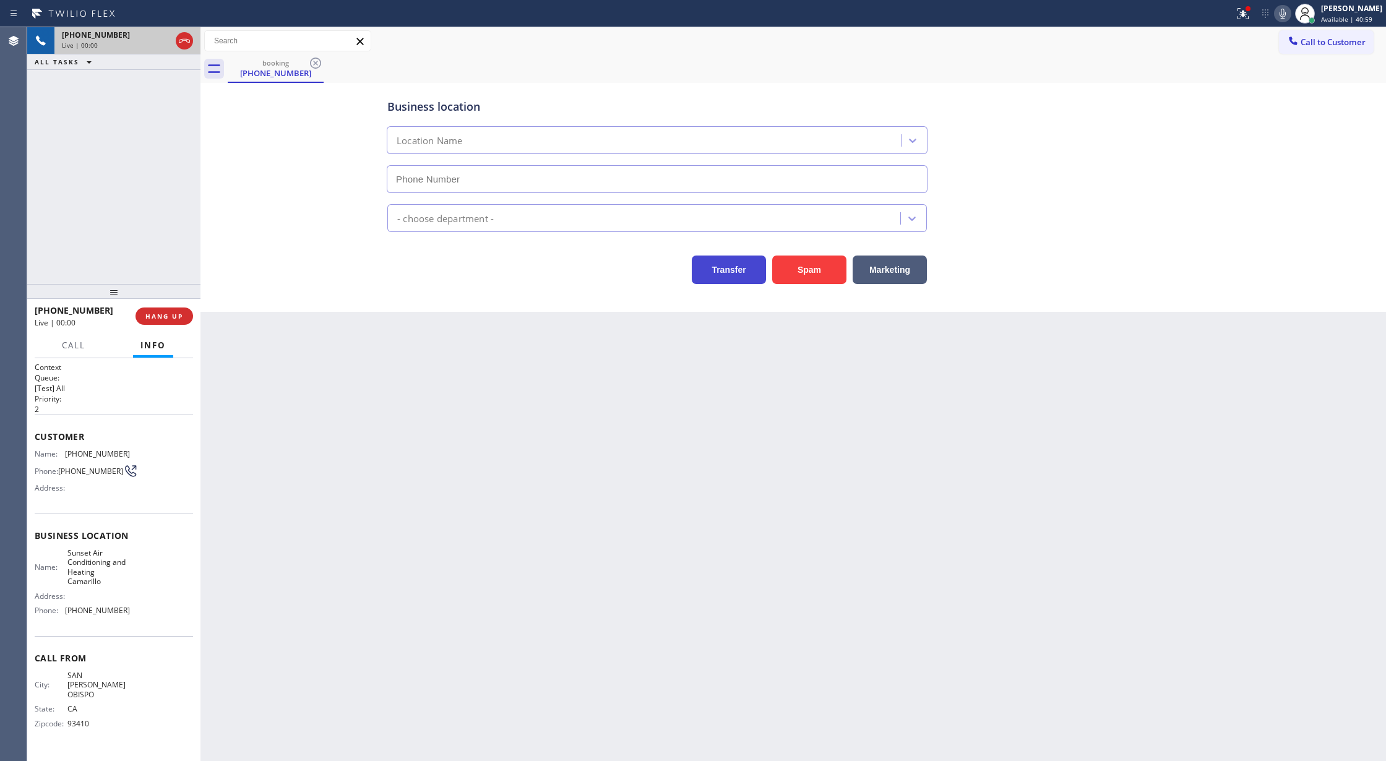
type input "(805) 659-8458"
click at [804, 272] on button "Spam" at bounding box center [809, 270] width 74 height 28
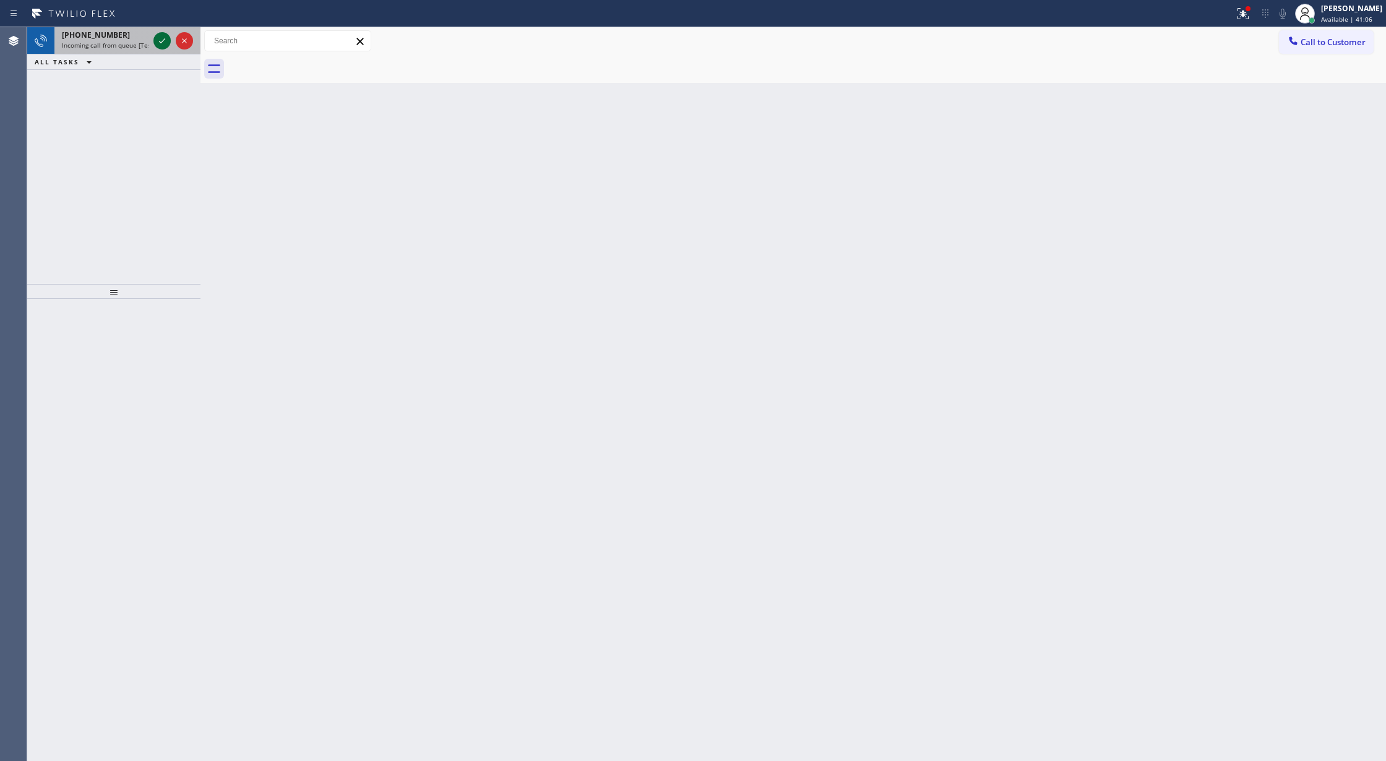
click at [162, 36] on icon at bounding box center [162, 40] width 15 height 15
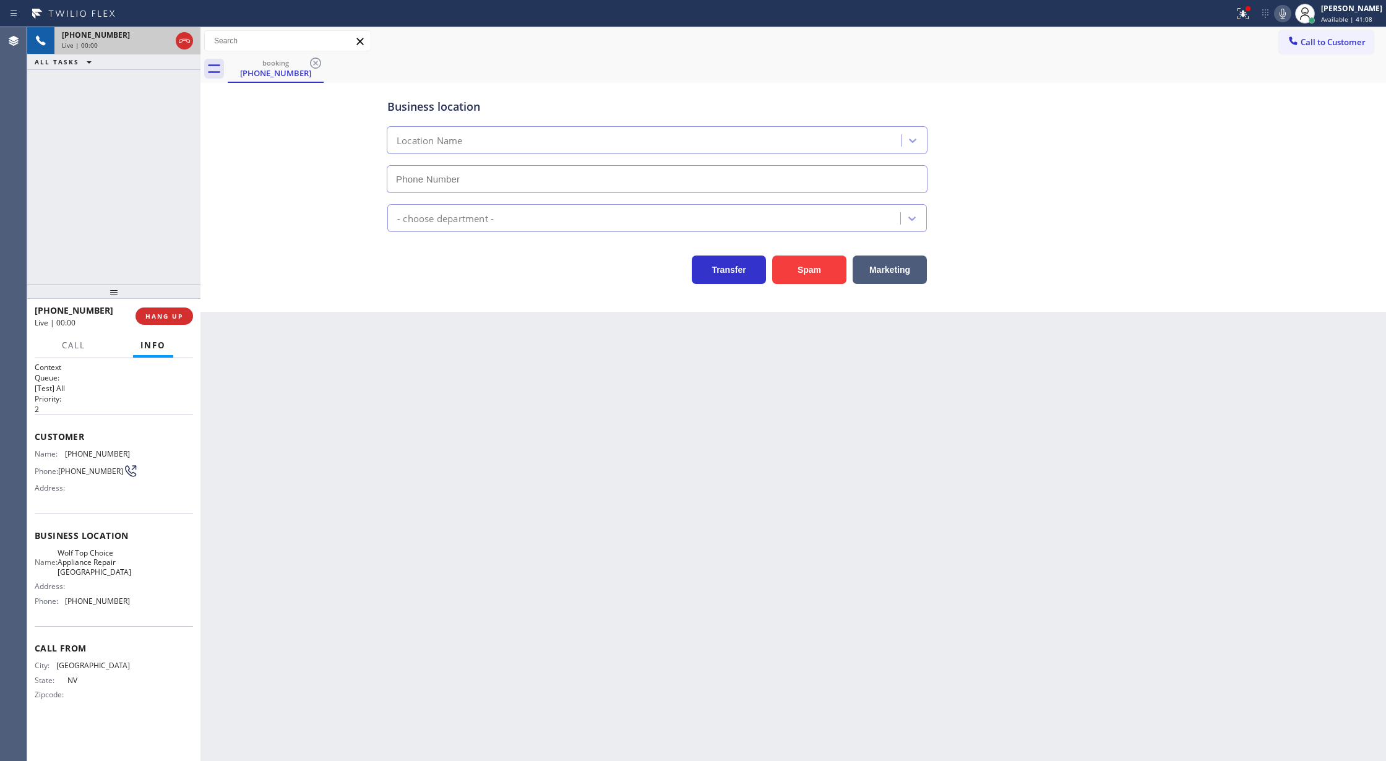
type input "(725) 234-4878"
click at [812, 266] on button "Spam" at bounding box center [809, 270] width 74 height 28
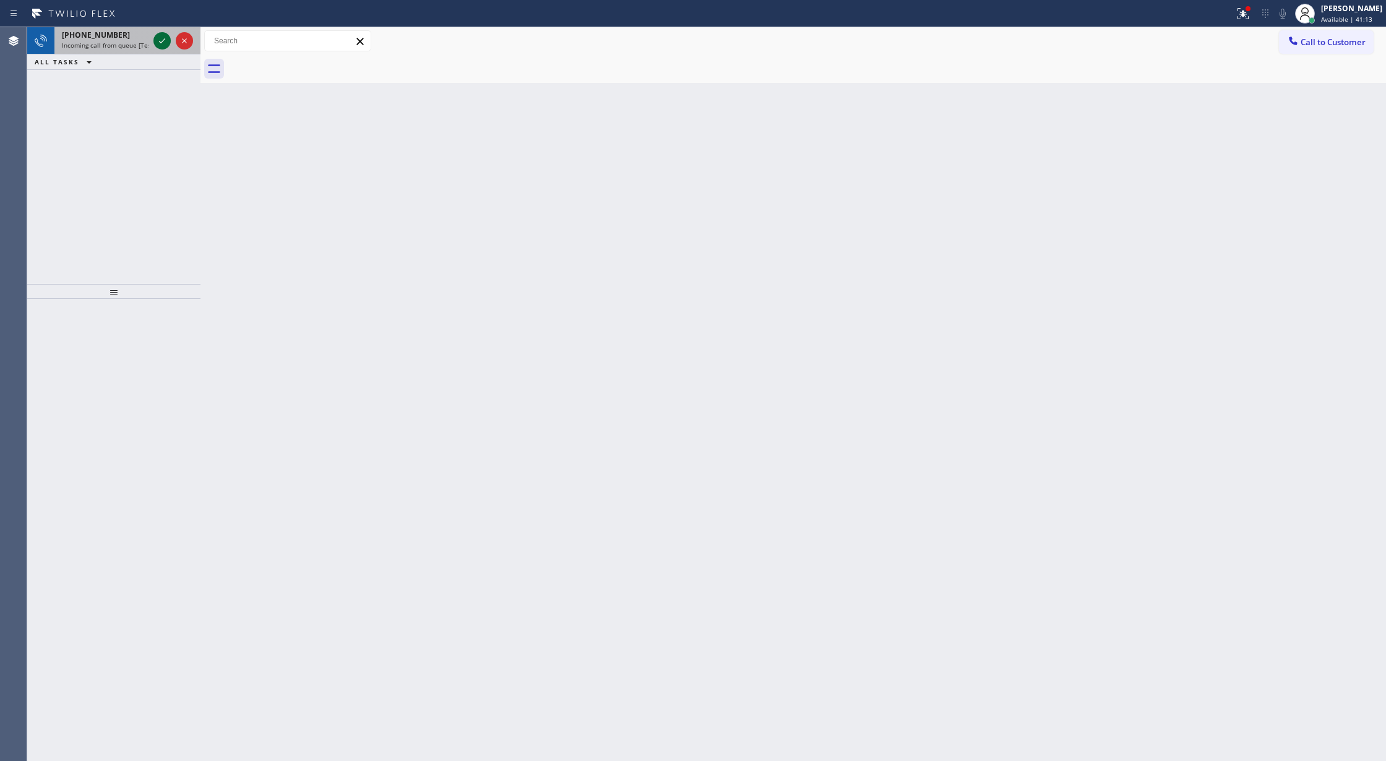
click at [158, 36] on icon at bounding box center [162, 40] width 15 height 15
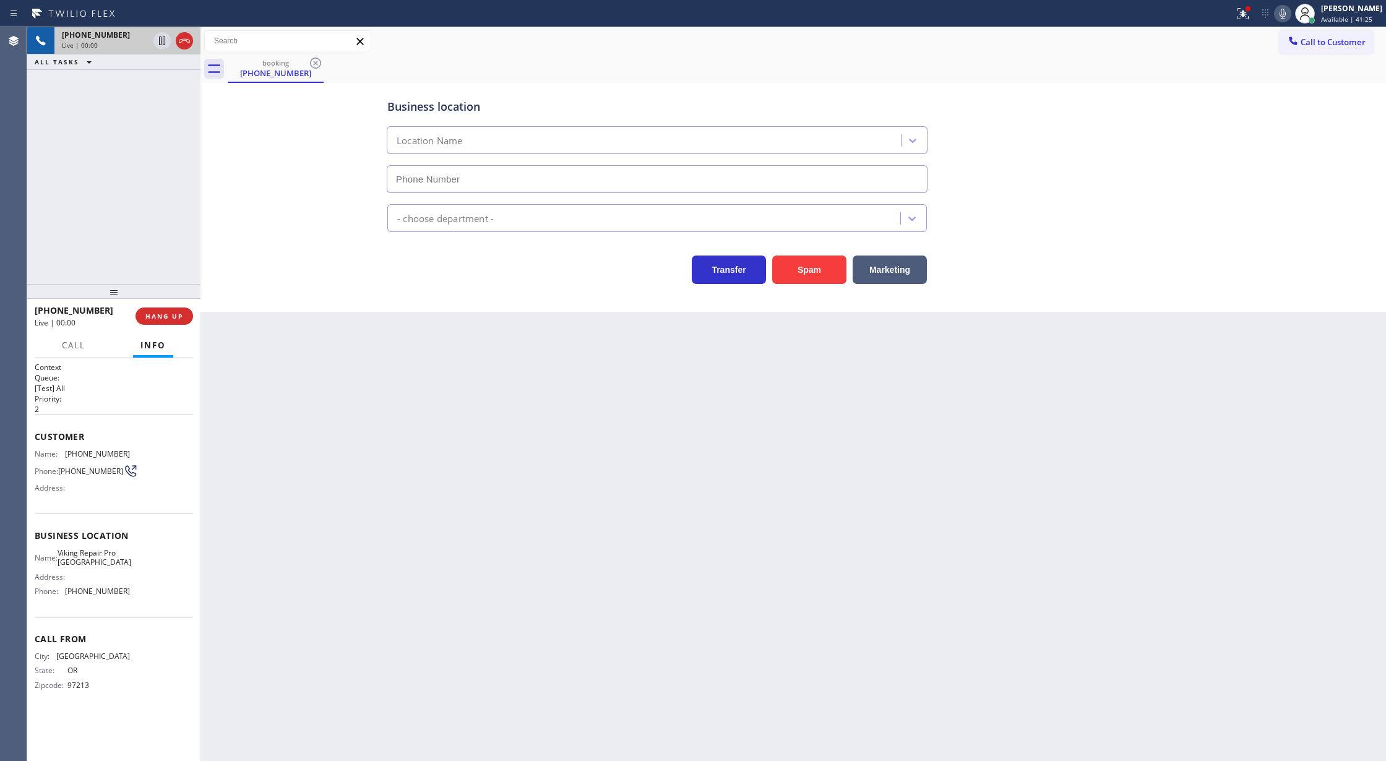
type input "(503) 694-7880"
click at [814, 265] on button "Spam" at bounding box center [809, 270] width 74 height 28
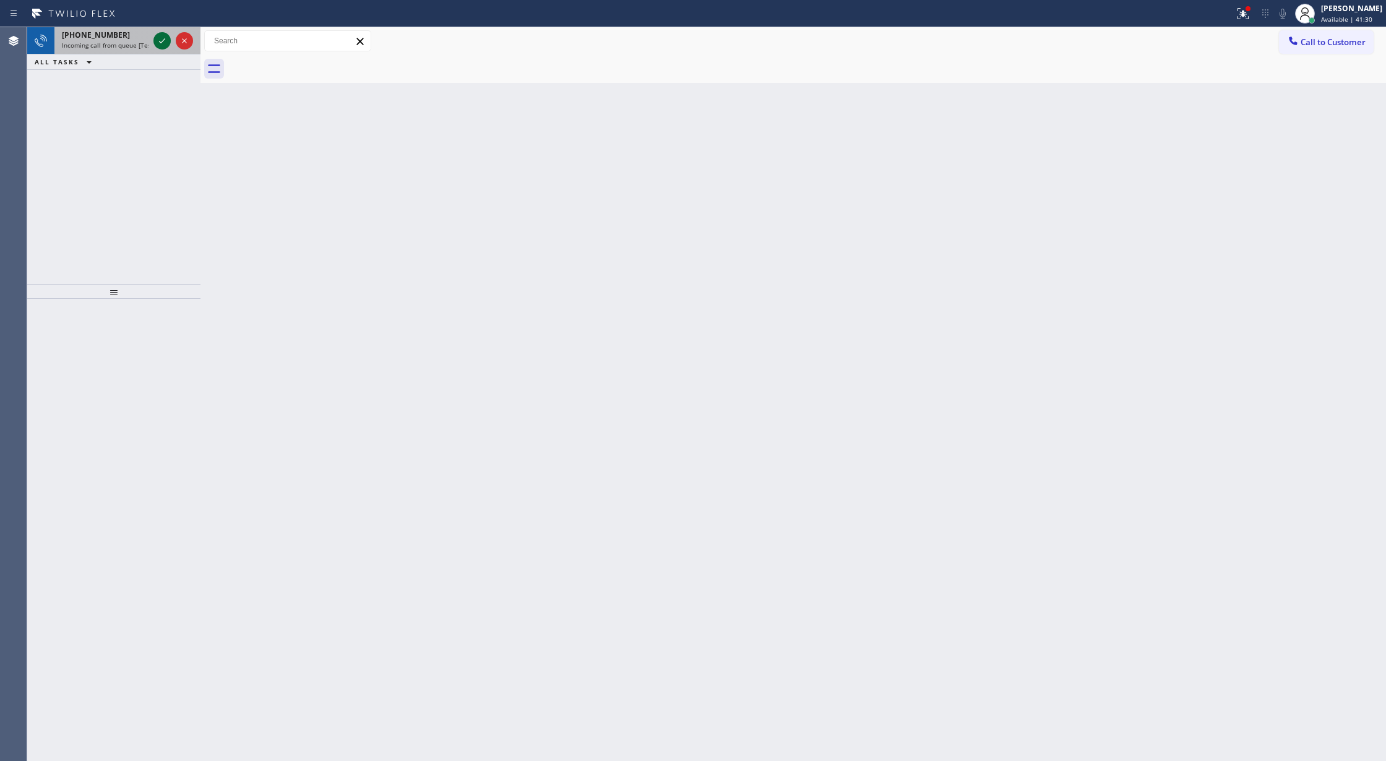
click at [160, 40] on icon at bounding box center [162, 40] width 15 height 15
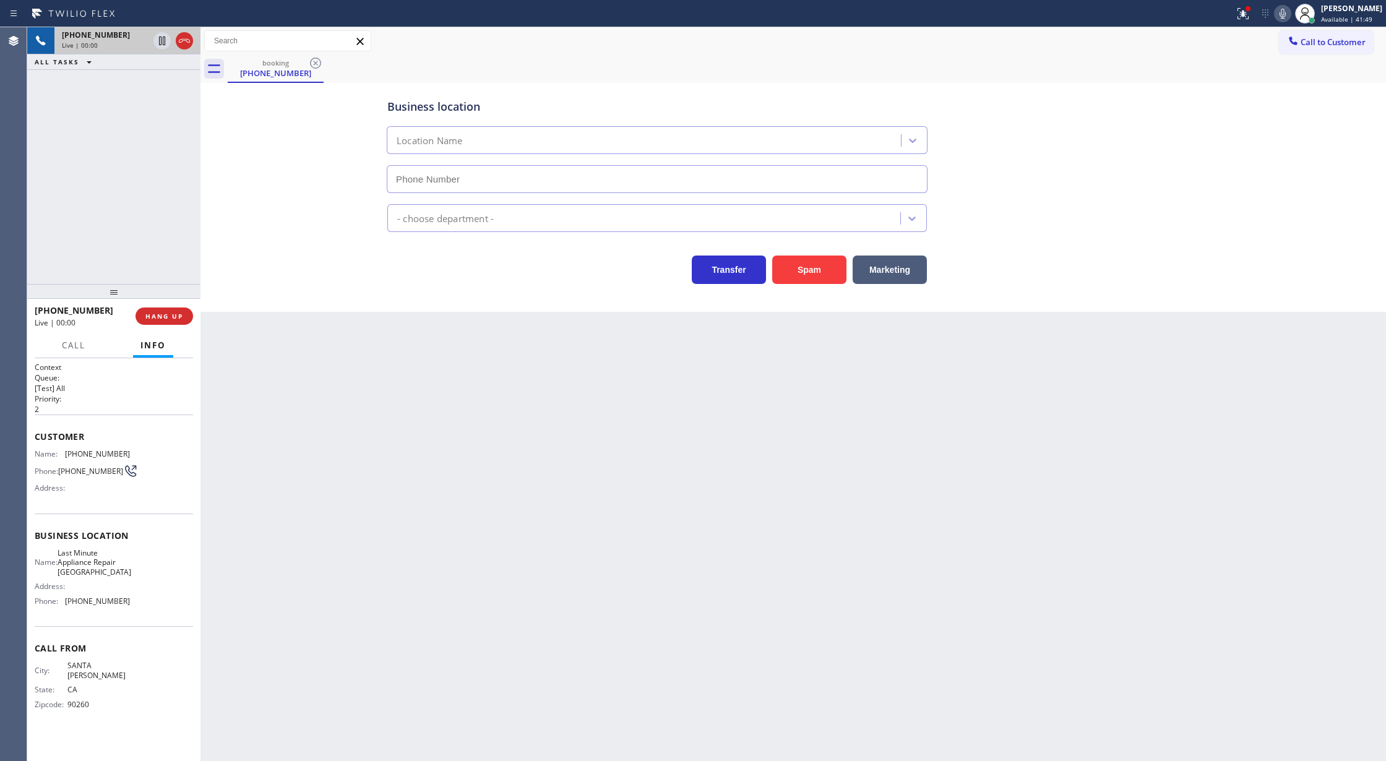
type input "(310) 362-9196"
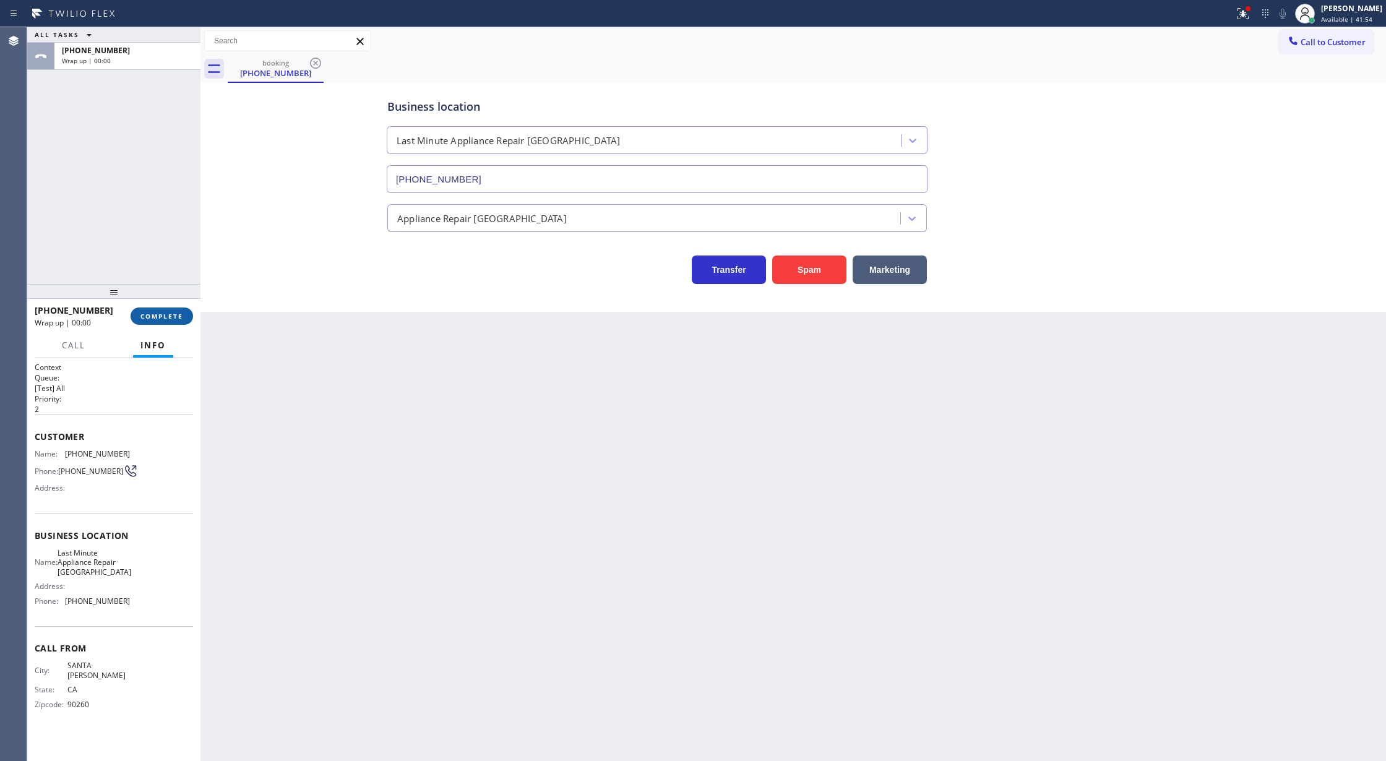
click at [165, 314] on span "COMPLETE" at bounding box center [161, 316] width 43 height 9
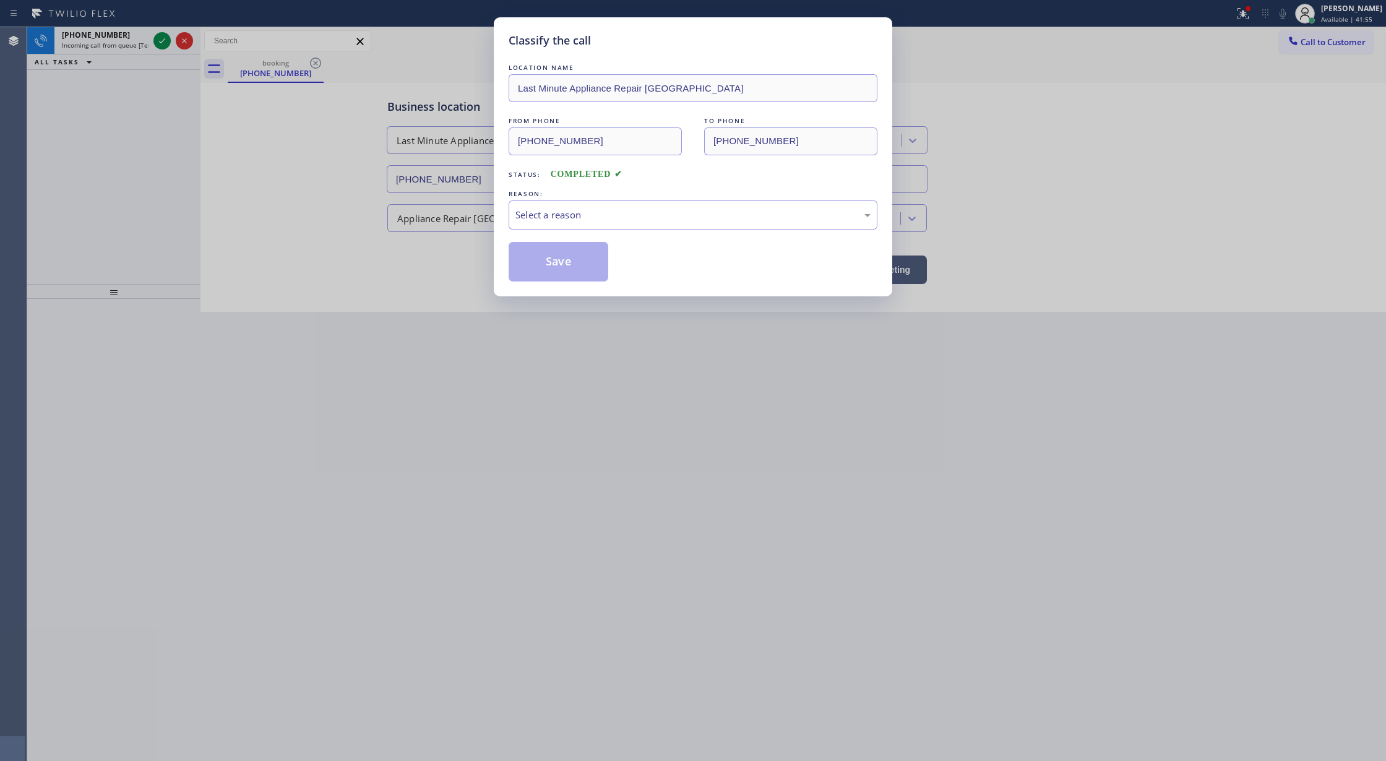
click at [687, 192] on div "REASON:" at bounding box center [693, 193] width 369 height 13
click at [657, 209] on div "Select a reason" at bounding box center [692, 215] width 355 height 14
click at [566, 264] on button "Save" at bounding box center [559, 262] width 100 height 40
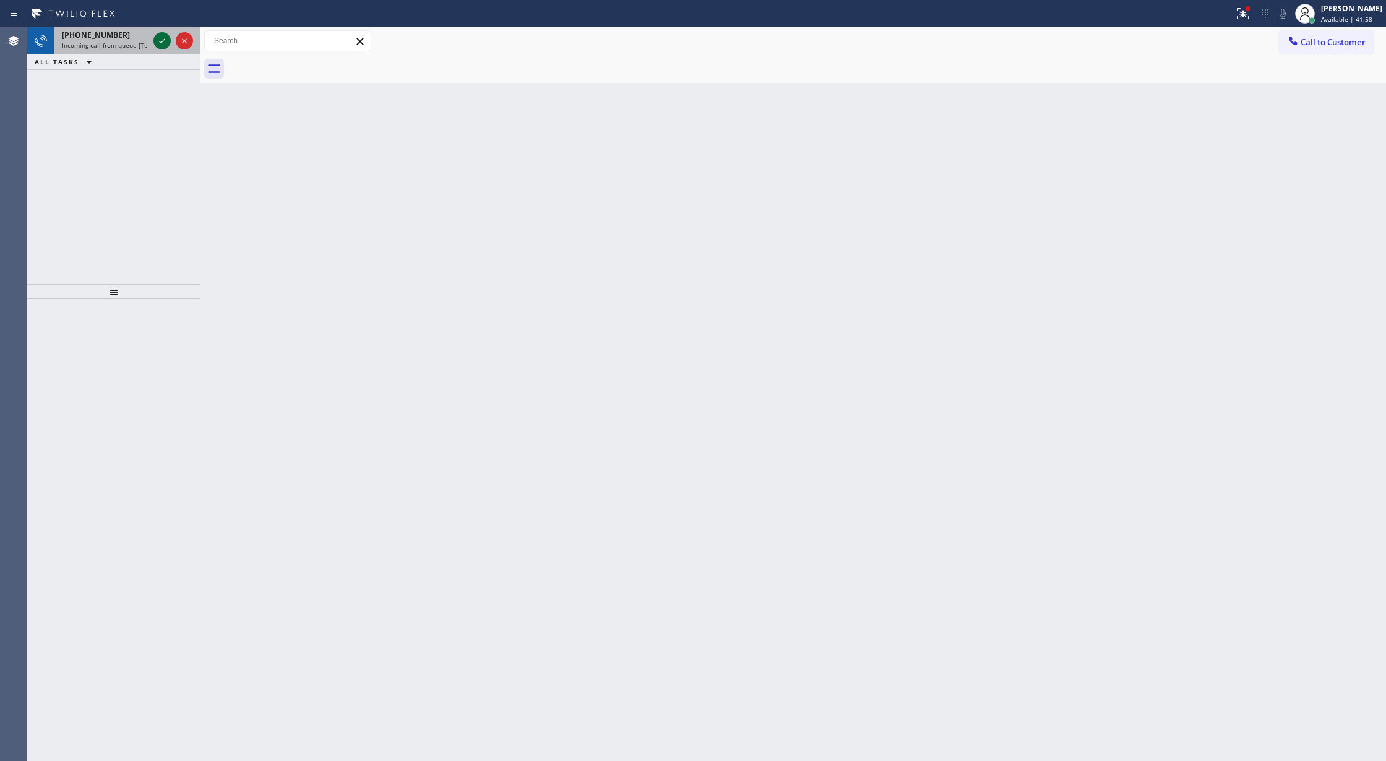
click at [163, 41] on icon at bounding box center [162, 40] width 15 height 15
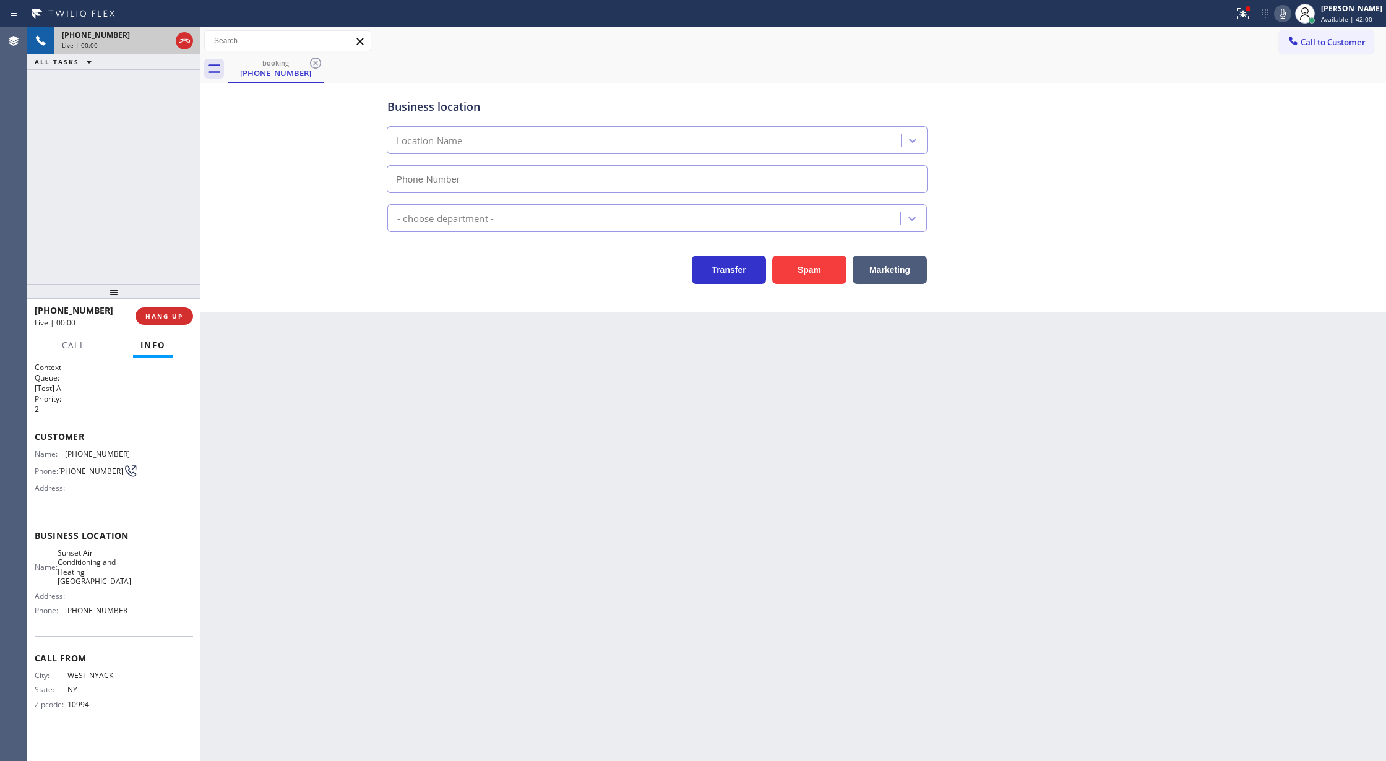
type input "[PHONE_NUMBER]"
click at [804, 270] on button "Spam" at bounding box center [809, 270] width 74 height 28
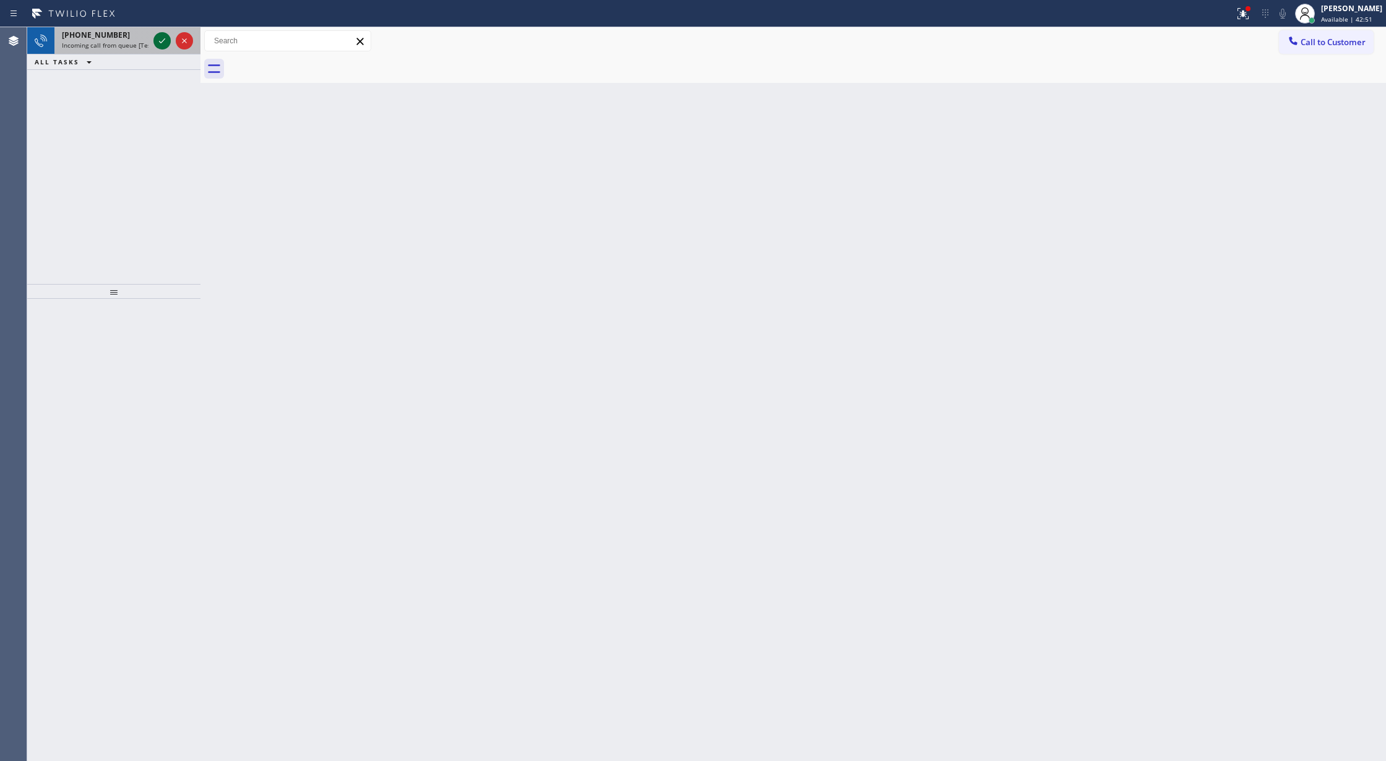
click at [159, 45] on icon at bounding box center [162, 40] width 15 height 15
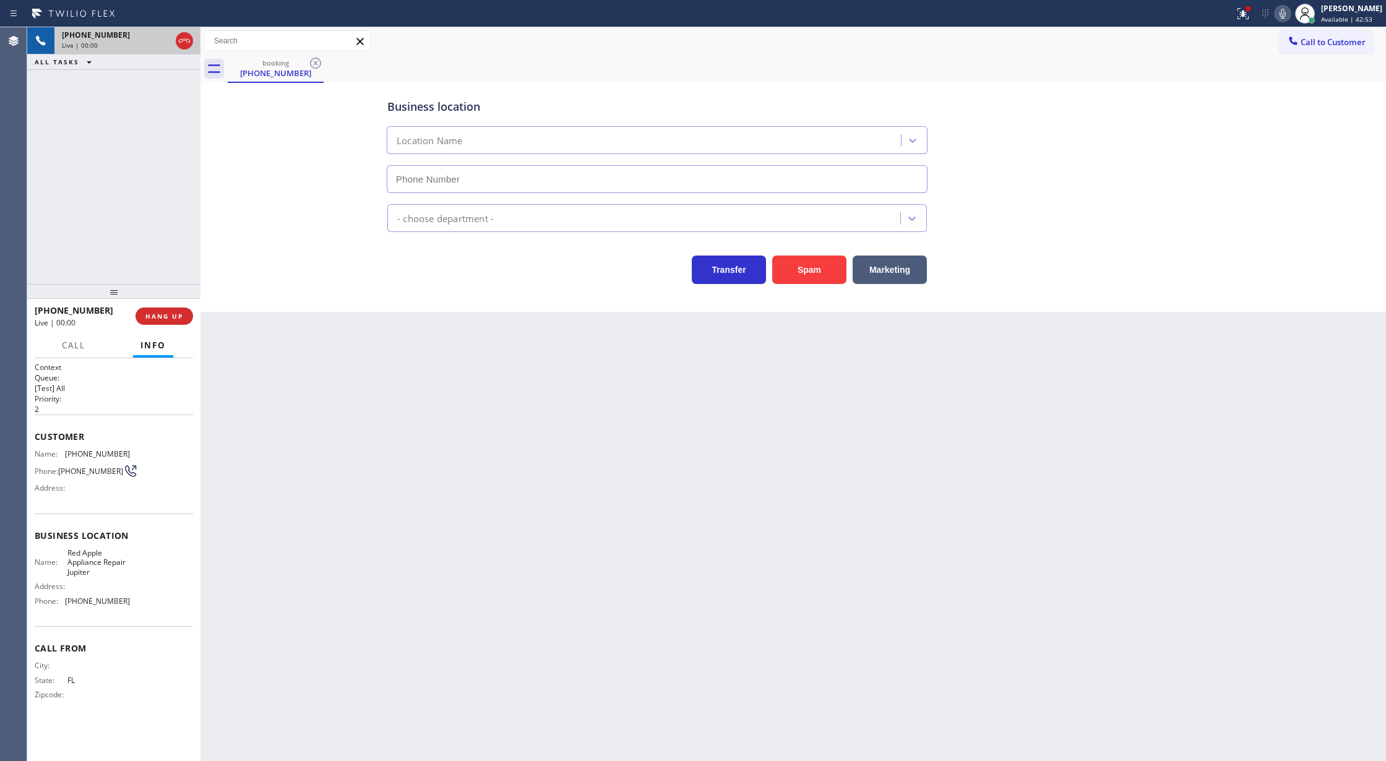
type input "(561) 462-8816"
click at [813, 273] on button "Spam" at bounding box center [809, 270] width 74 height 28
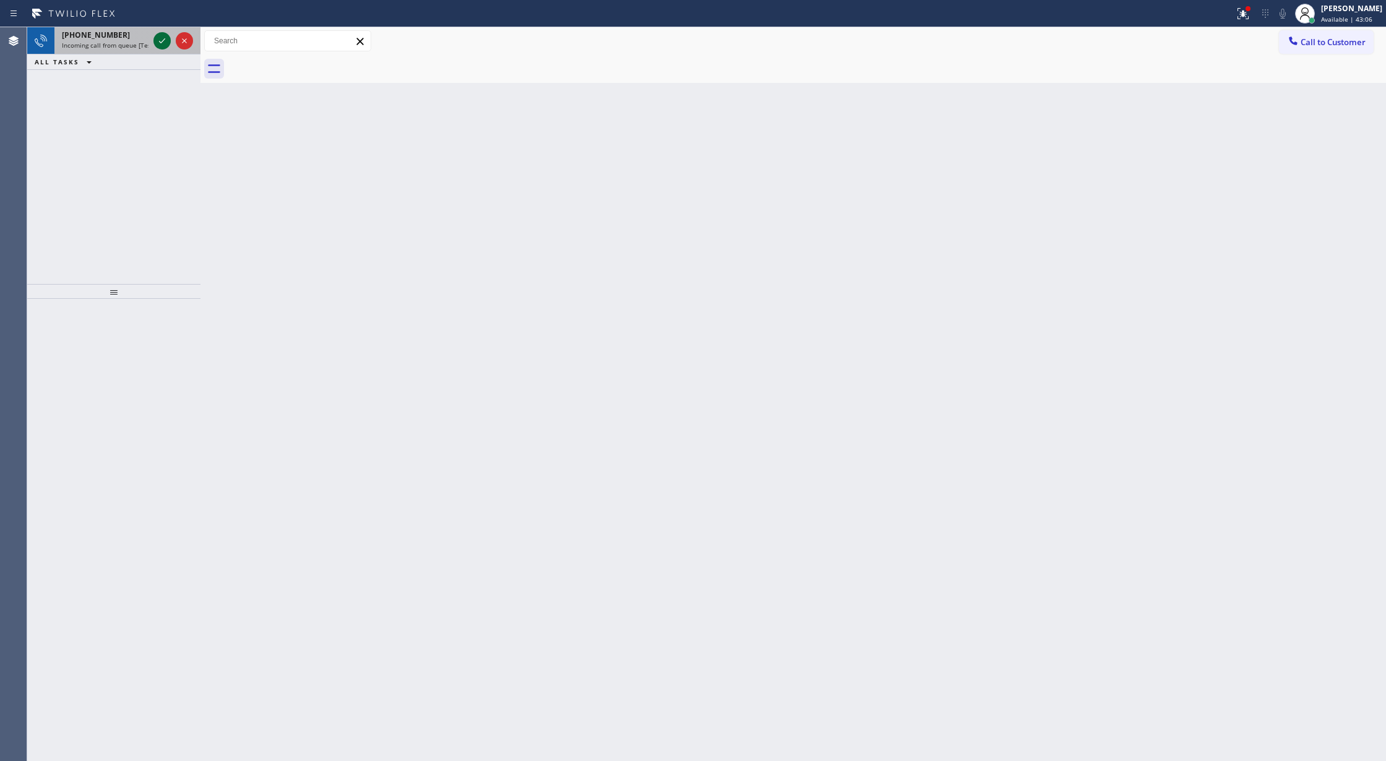
click at [167, 43] on icon at bounding box center [162, 40] width 15 height 15
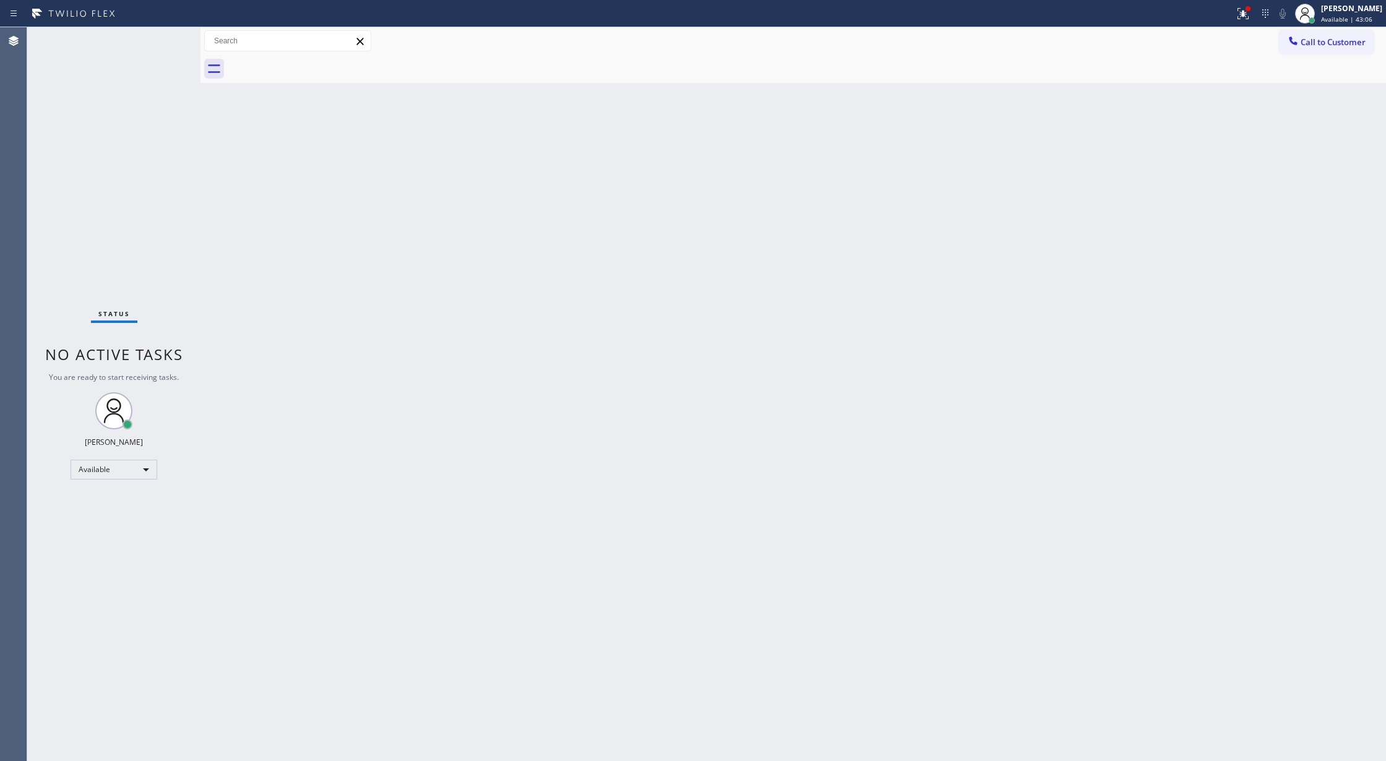
click at [163, 40] on div "Status No active tasks You are ready to start receiving tasks. [PERSON_NAME] Av…" at bounding box center [113, 394] width 173 height 734
click at [162, 40] on div "Status No active tasks You are ready to start receiving tasks. [PERSON_NAME] Av…" at bounding box center [113, 394] width 173 height 734
click at [119, 467] on div "Available" at bounding box center [114, 470] width 87 height 20
click at [119, 528] on li "Break" at bounding box center [113, 533] width 84 height 15
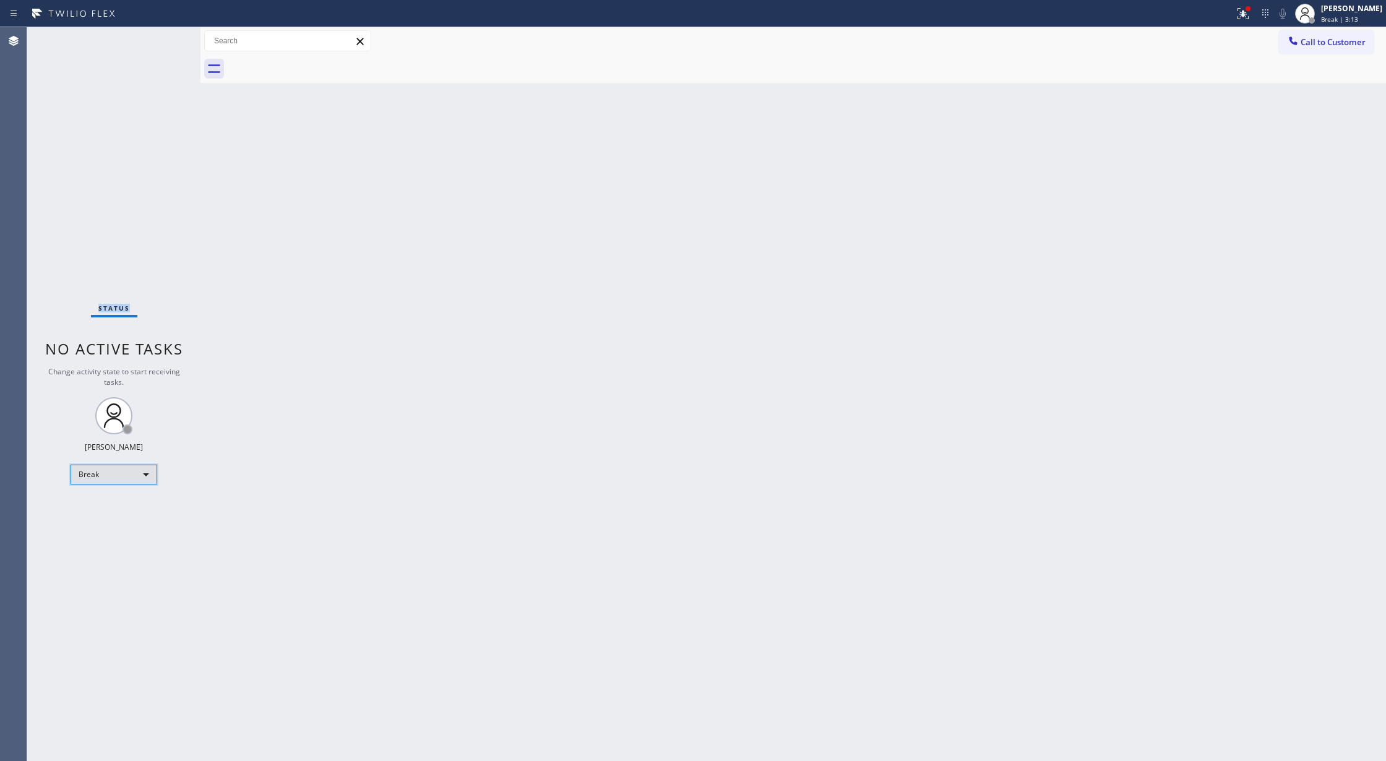
click at [108, 476] on div "Break" at bounding box center [114, 475] width 87 height 20
click at [135, 513] on li "Available" at bounding box center [113, 507] width 84 height 15
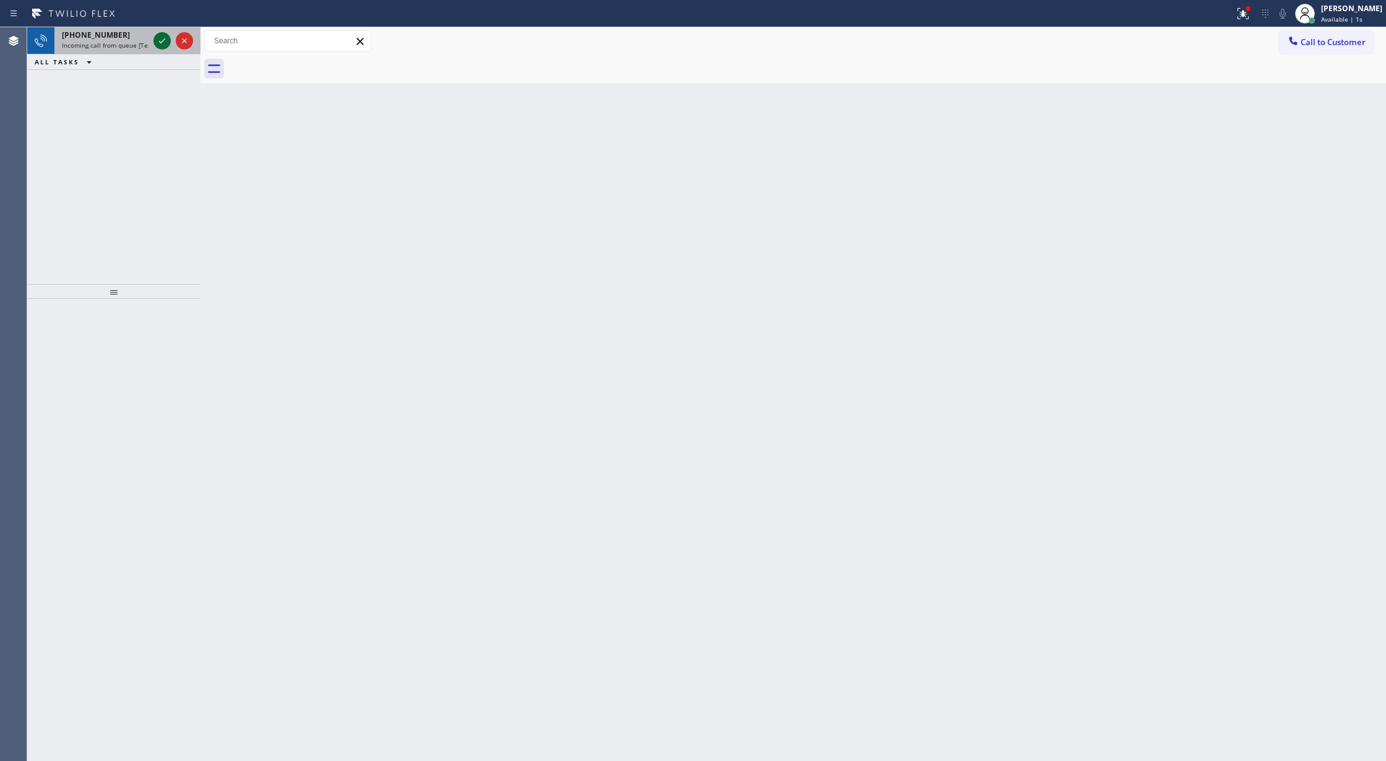
click at [159, 36] on icon at bounding box center [162, 40] width 15 height 15
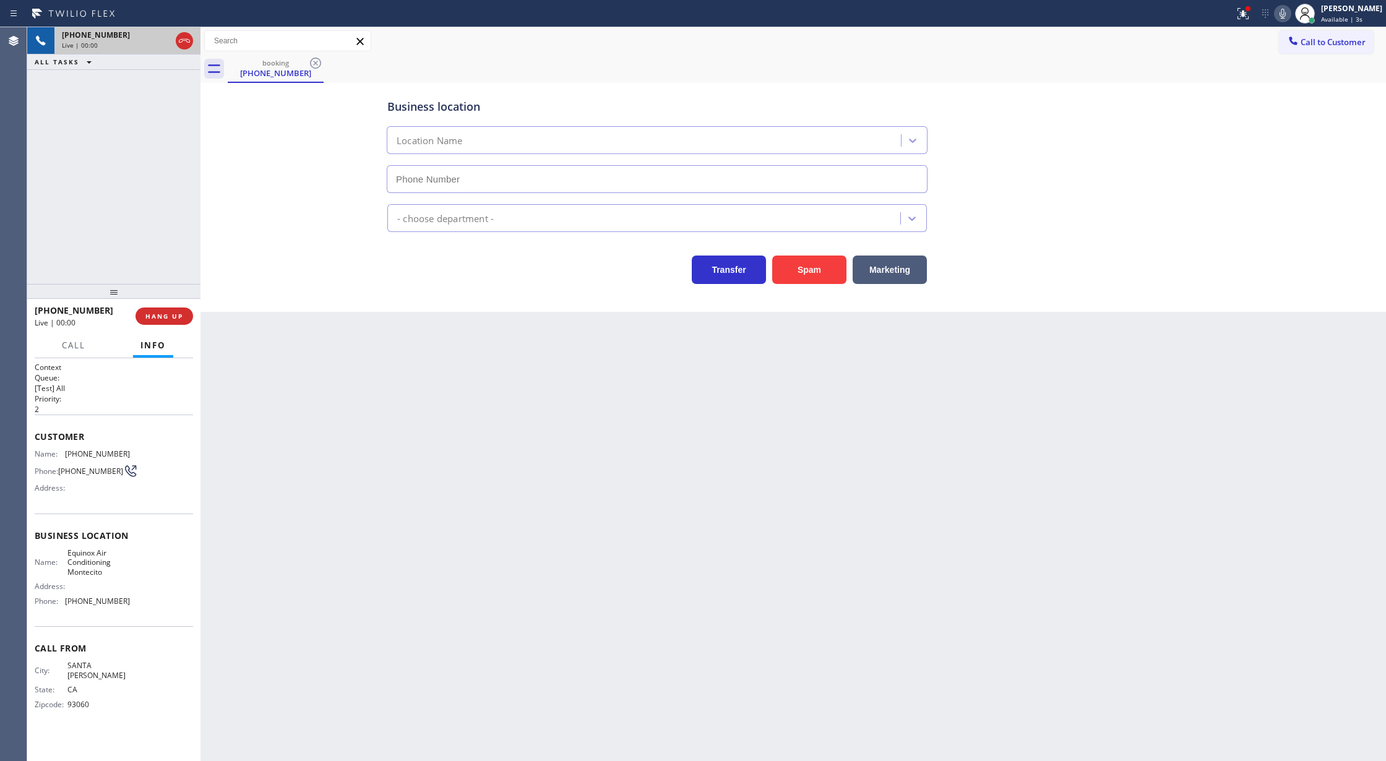
type input "(805) 519-7979"
click at [827, 268] on button "Spam" at bounding box center [809, 270] width 74 height 28
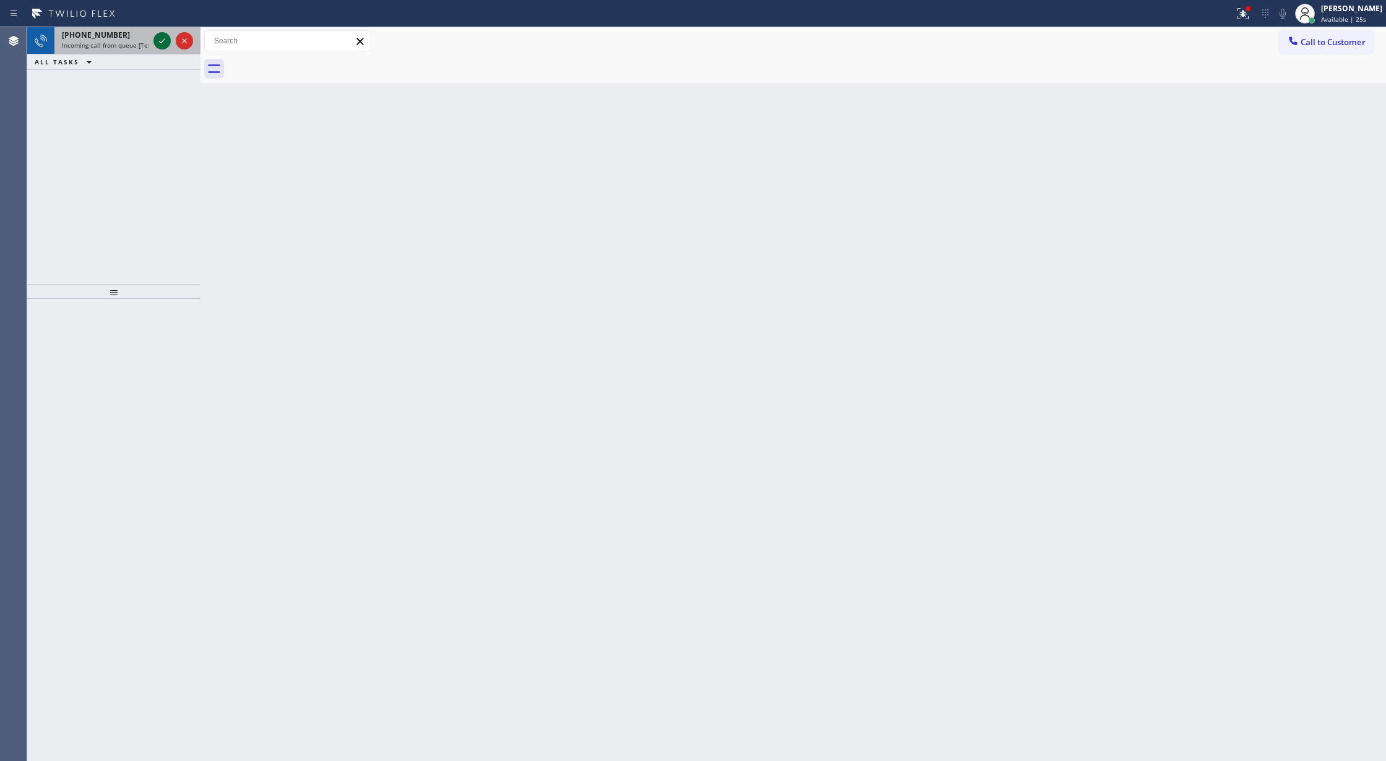
click at [160, 40] on icon at bounding box center [162, 40] width 15 height 15
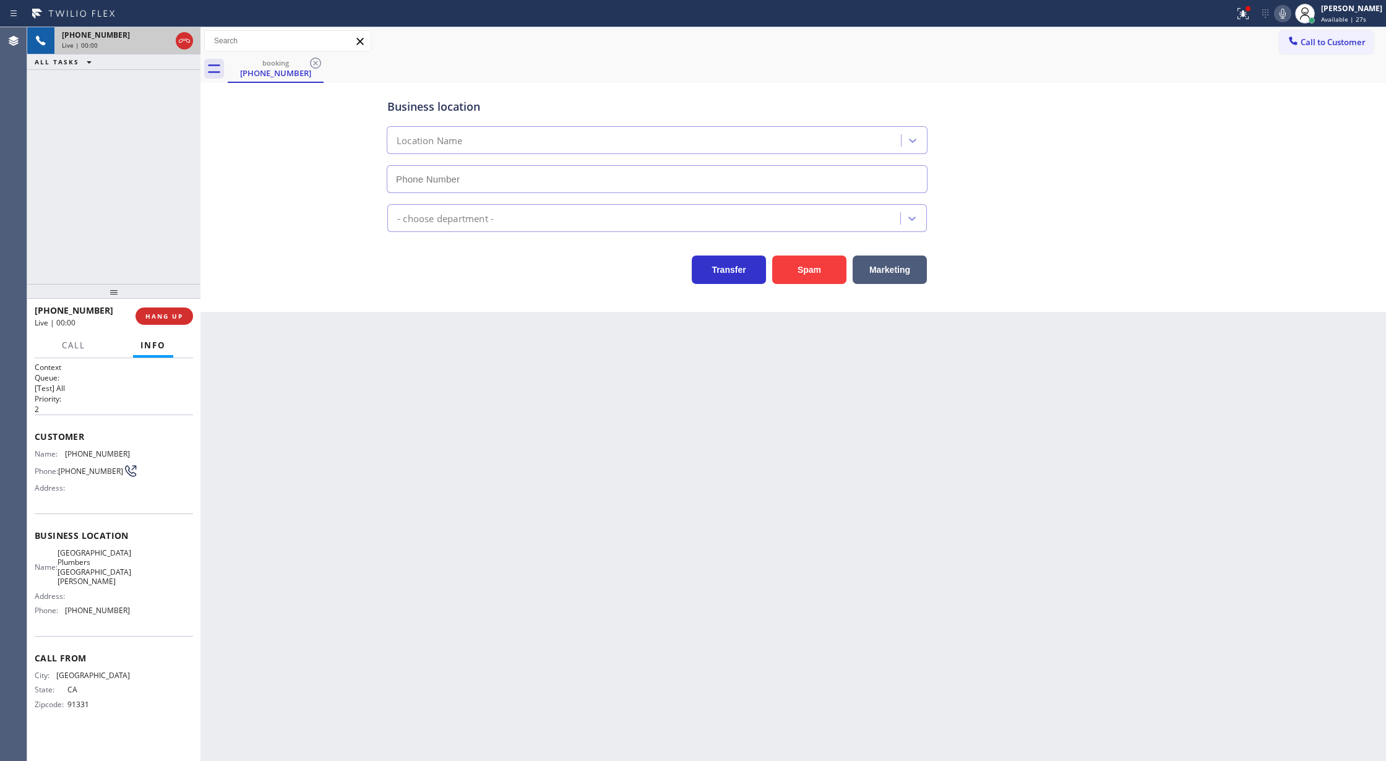
type input "(818) 806-0705"
click at [814, 271] on button "Spam" at bounding box center [809, 270] width 74 height 28
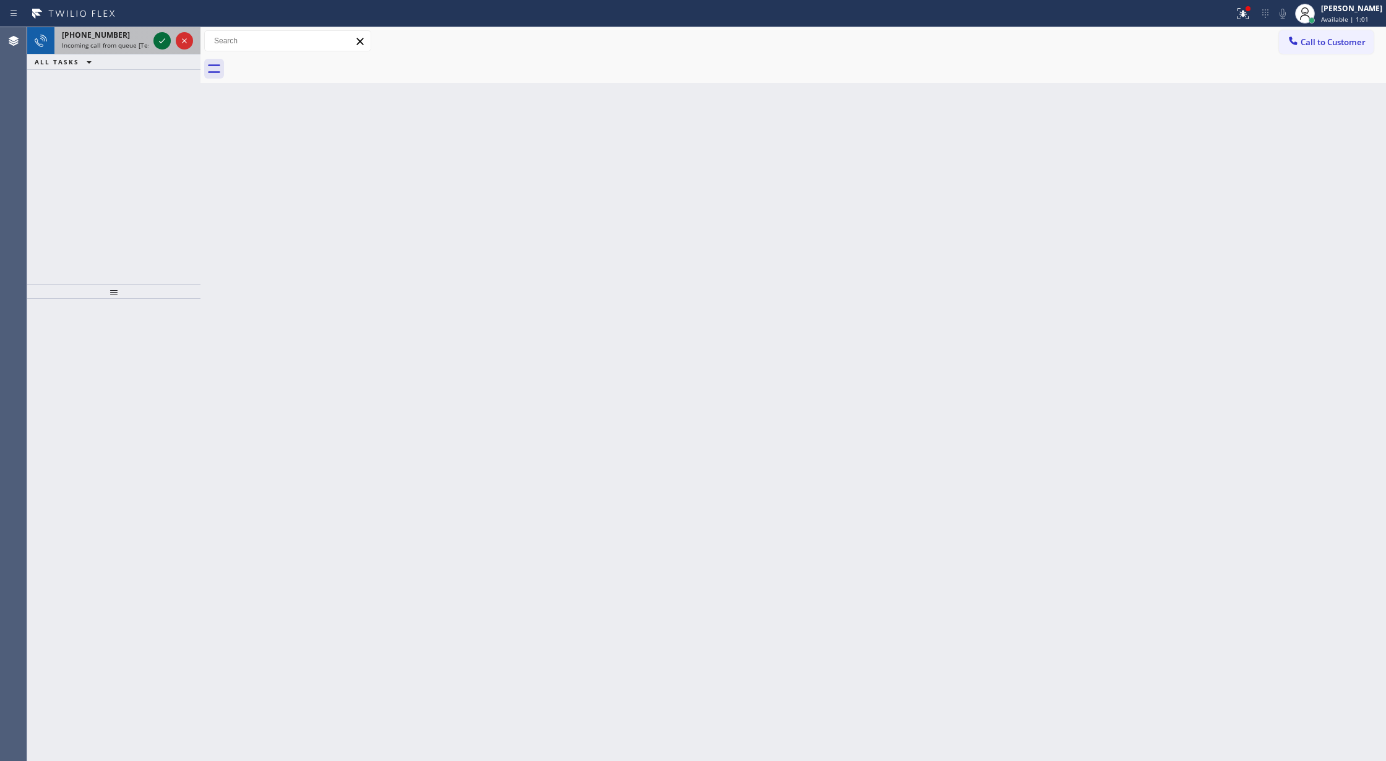
click at [157, 38] on icon at bounding box center [162, 40] width 15 height 15
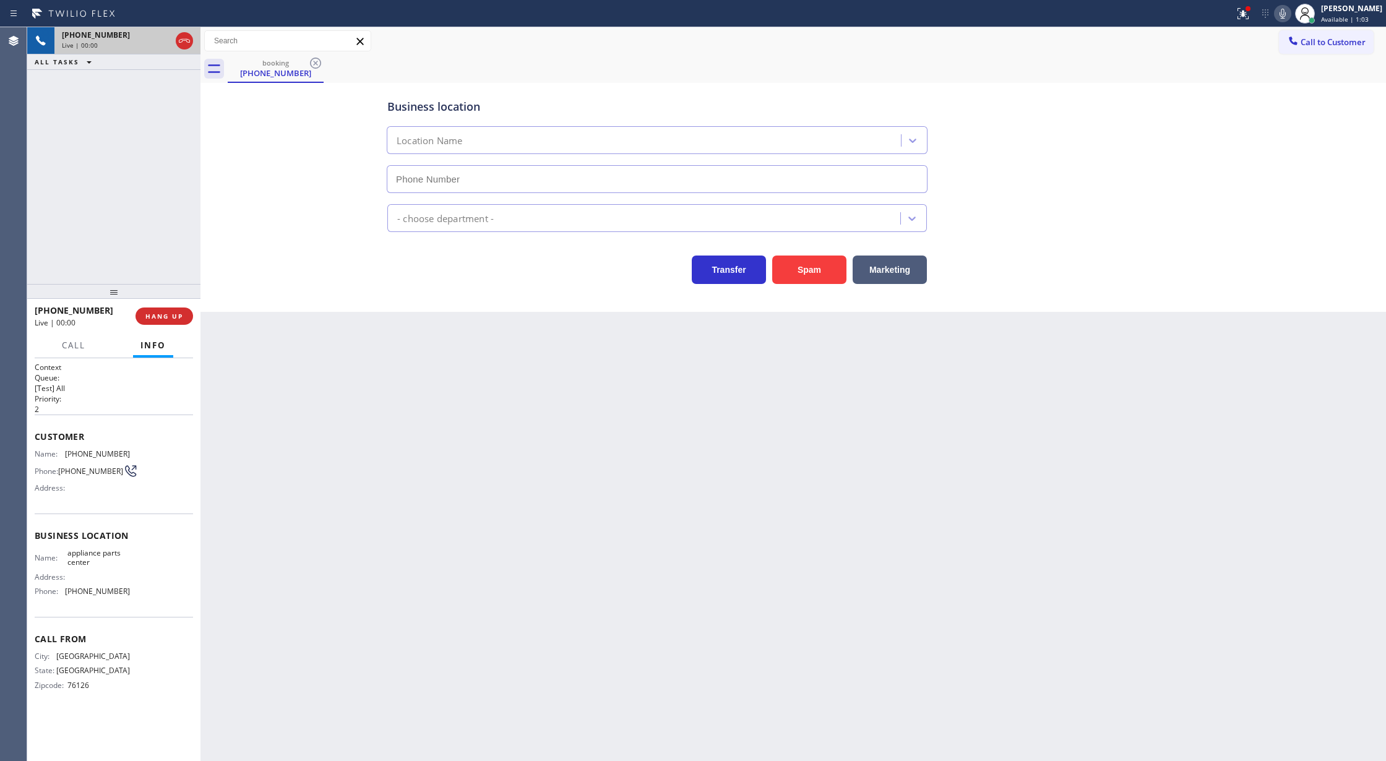
type input "(817) 482-5346"
click at [798, 272] on button "Spam" at bounding box center [809, 270] width 74 height 28
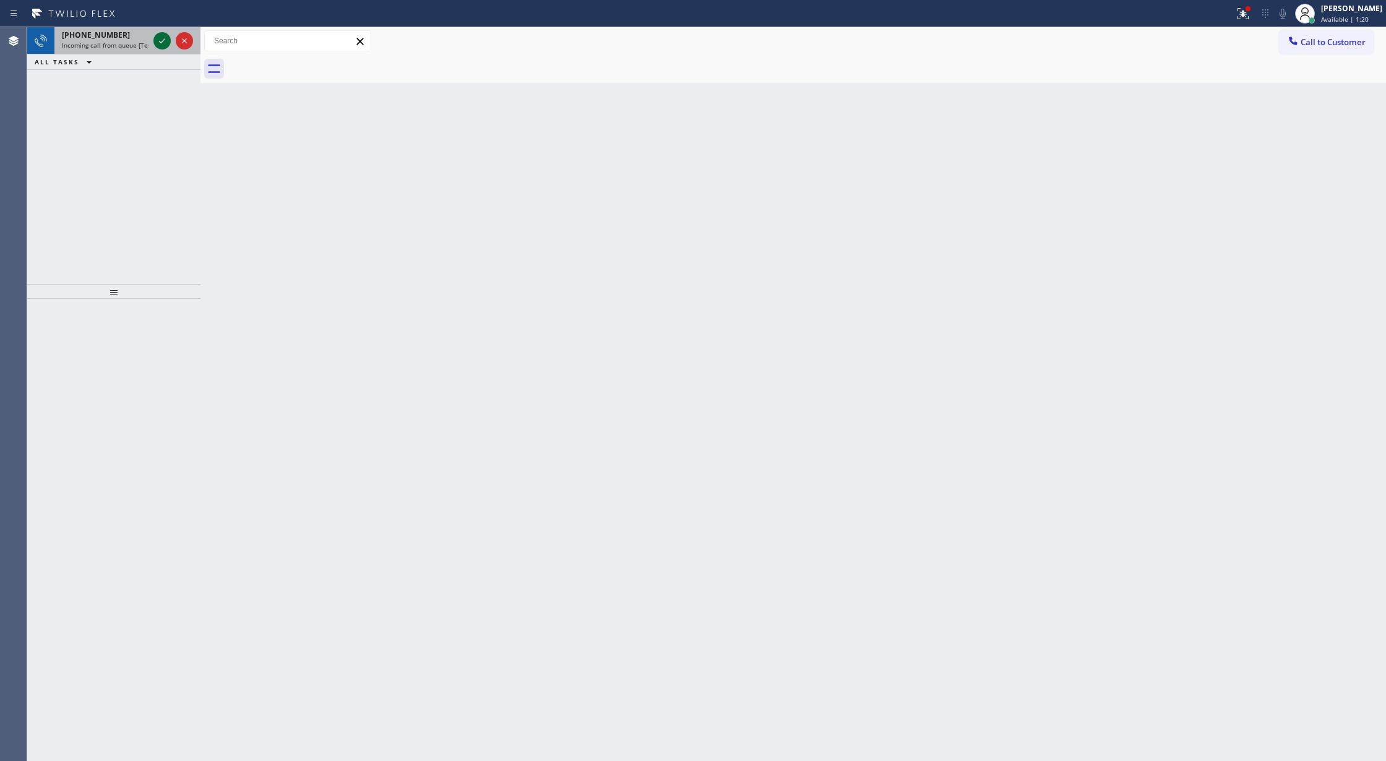
click at [160, 41] on icon at bounding box center [162, 40] width 15 height 15
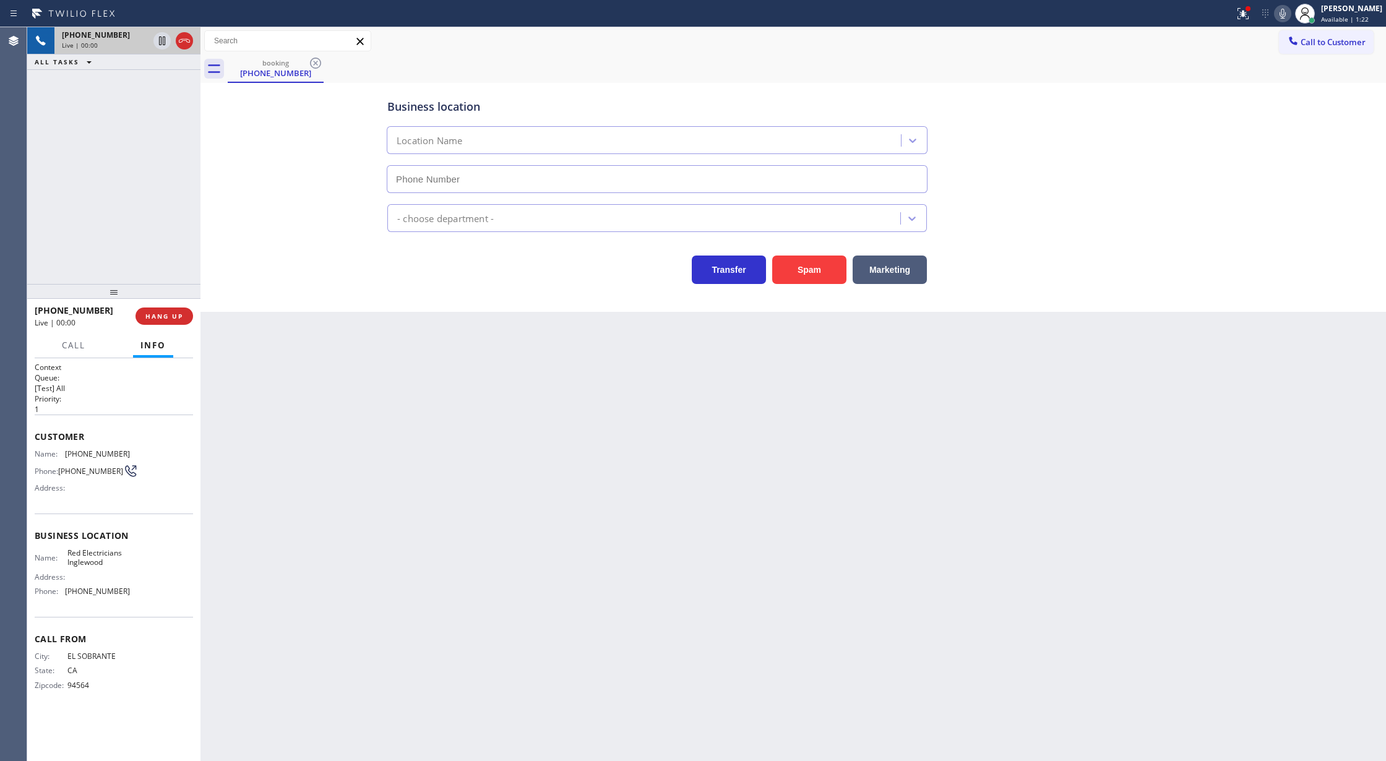
type input "(310) 957-5742"
click at [810, 275] on button "Spam" at bounding box center [809, 270] width 74 height 28
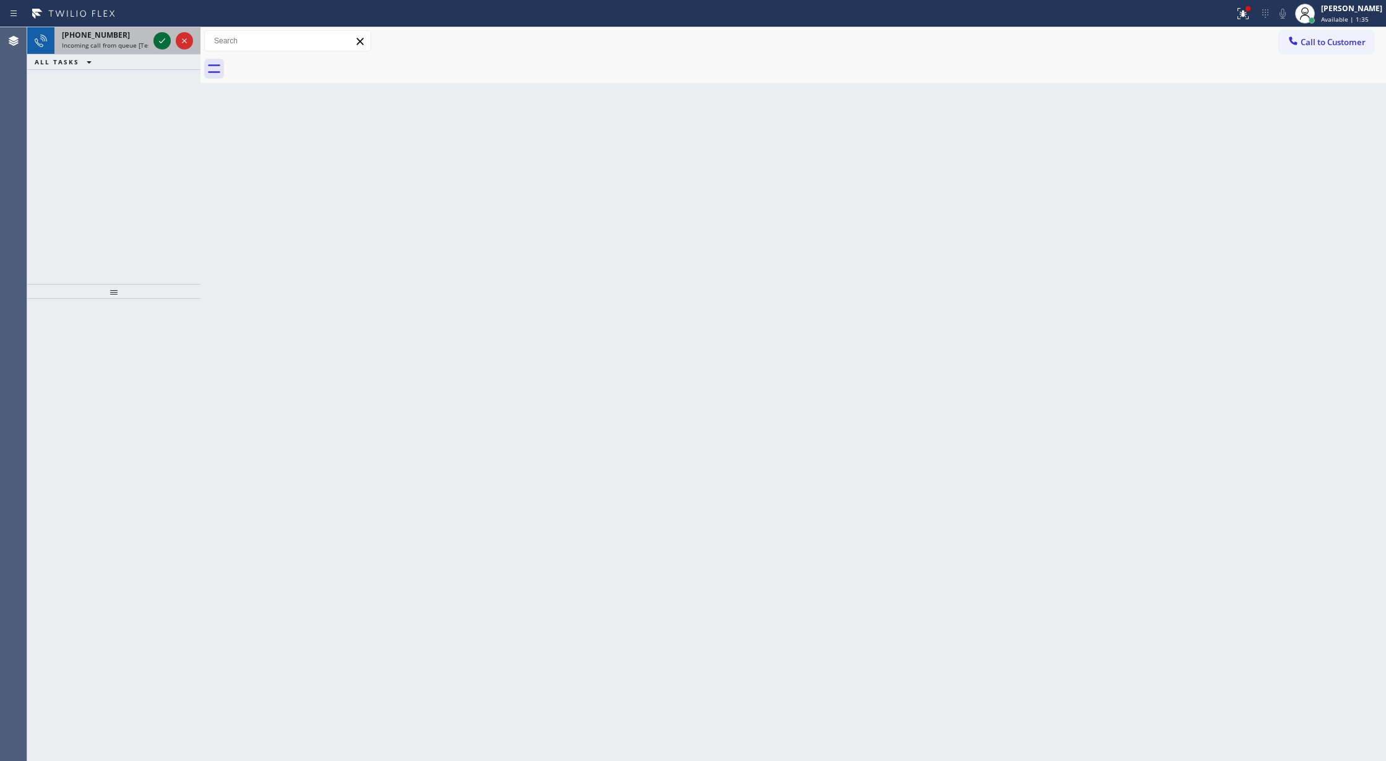
click at [161, 40] on icon at bounding box center [162, 40] width 15 height 15
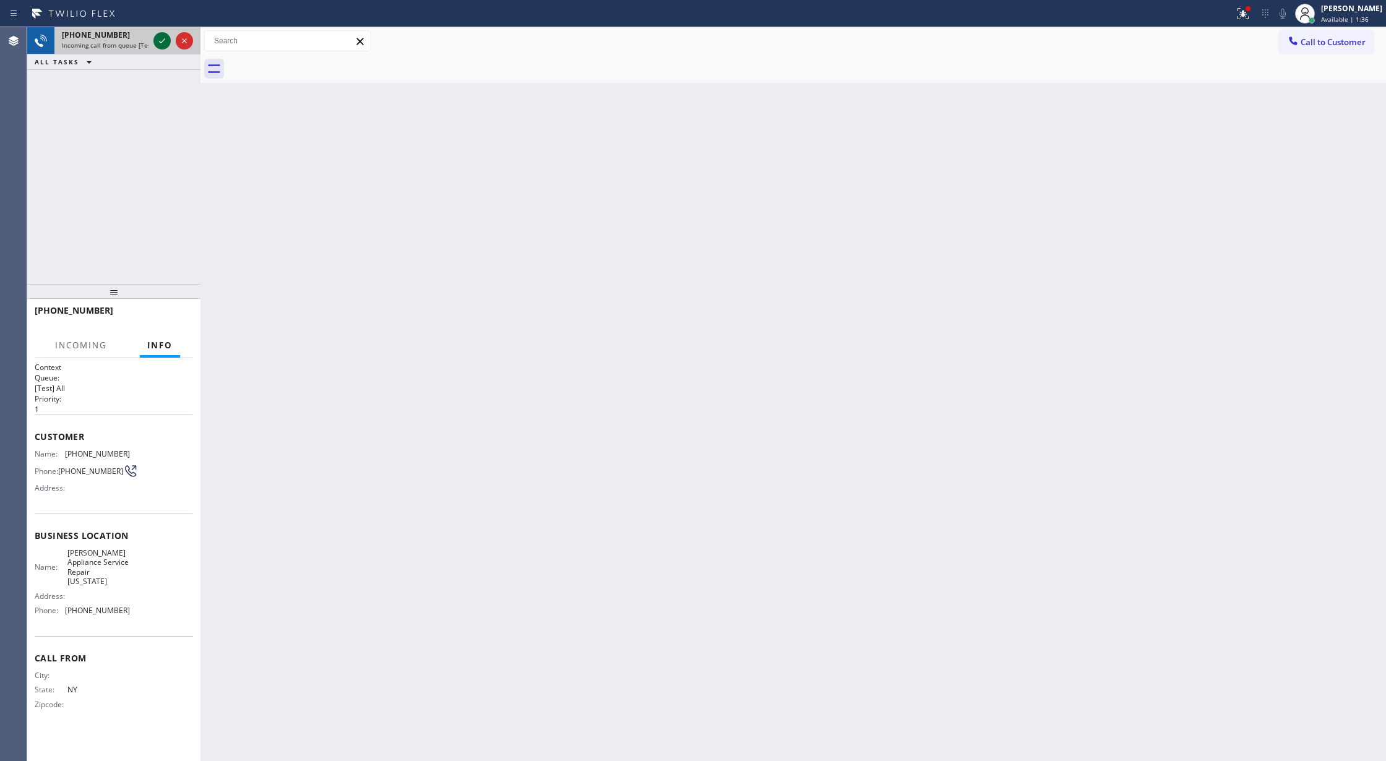
click at [161, 40] on icon at bounding box center [162, 40] width 15 height 15
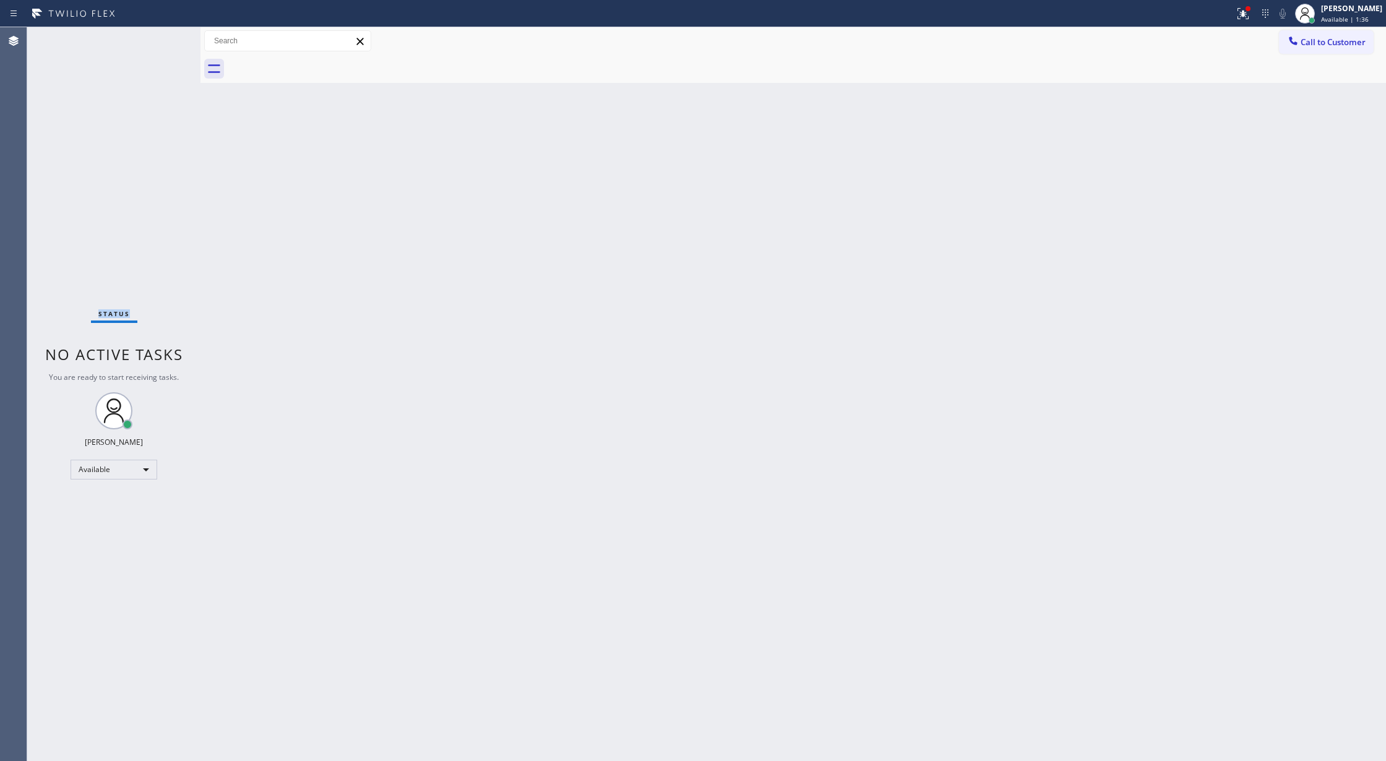
click at [161, 40] on div "Status No active tasks You are ready to start receiving tasks. [PERSON_NAME] Av…" at bounding box center [113, 394] width 173 height 734
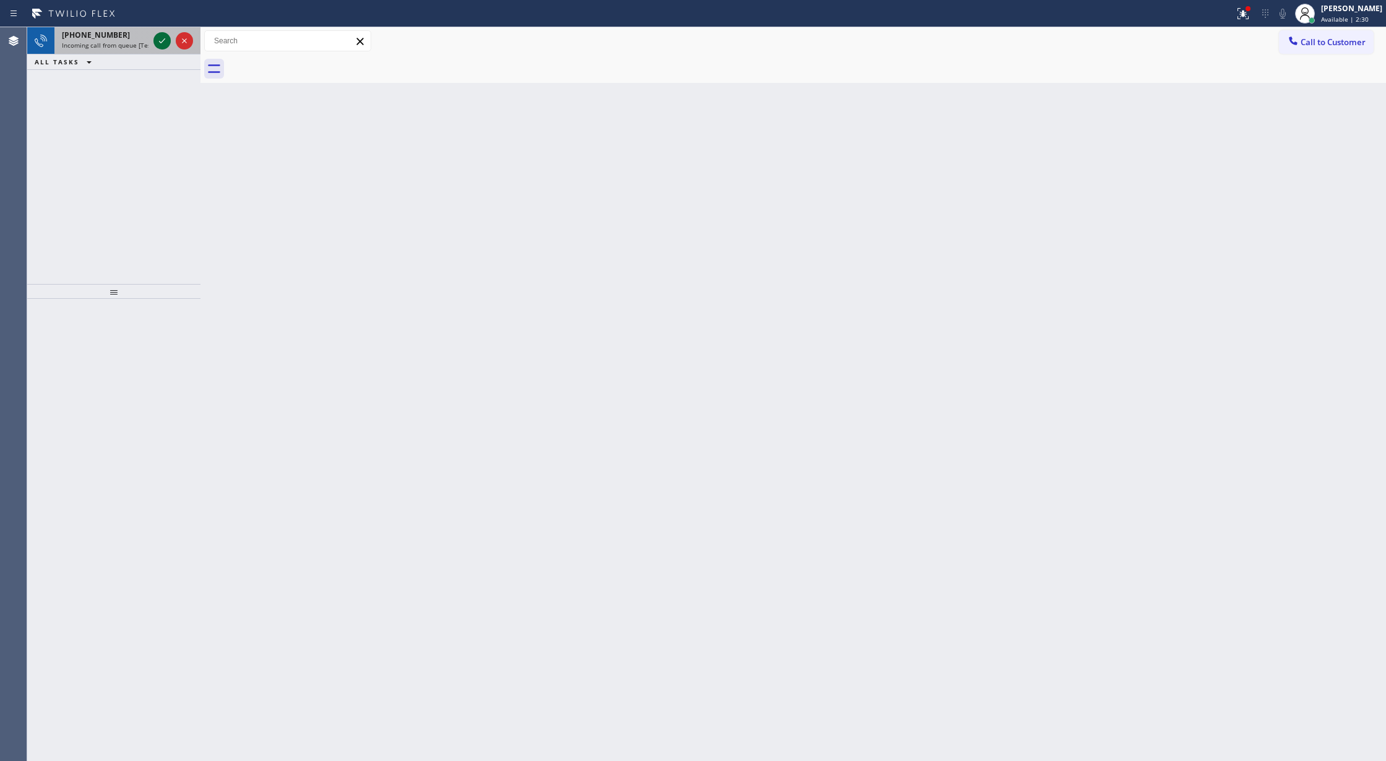
click at [159, 41] on icon at bounding box center [162, 40] width 6 height 5
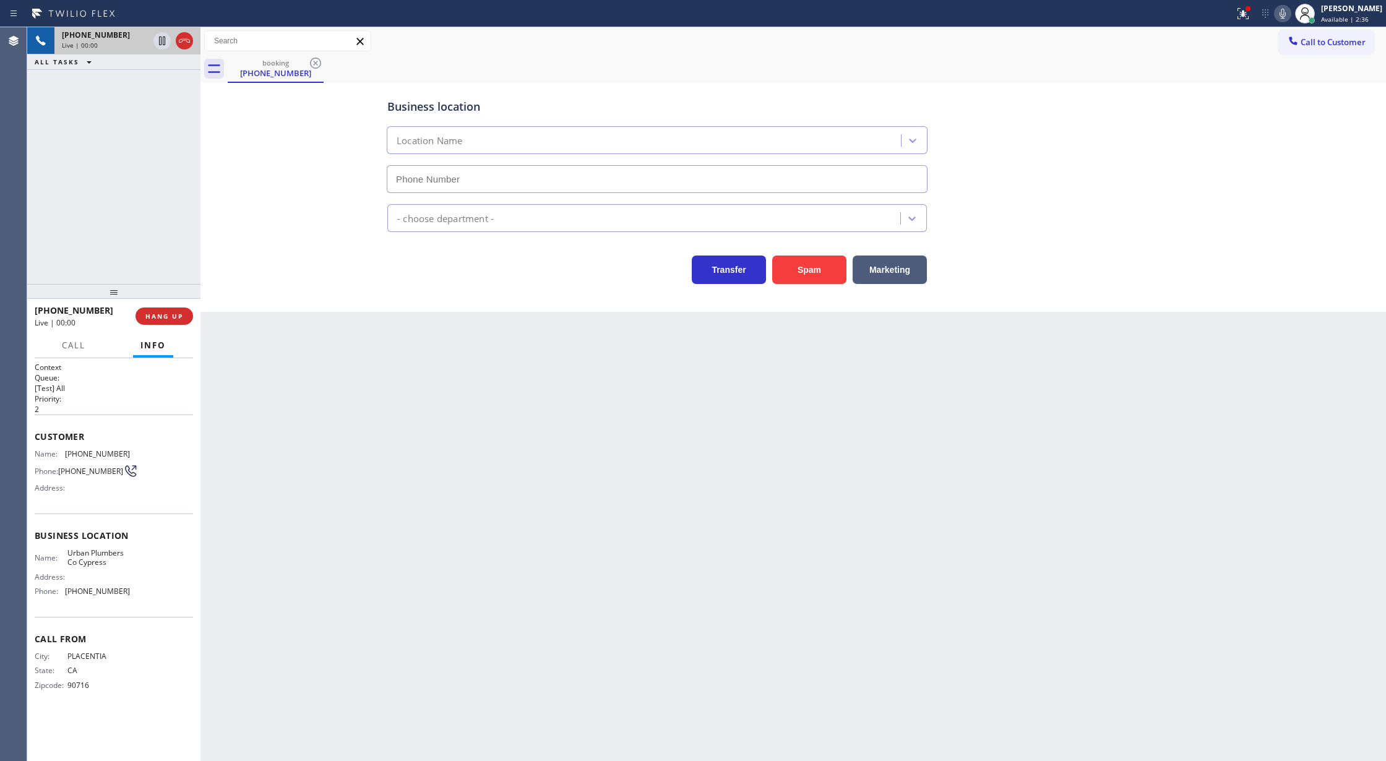
click at [810, 288] on div "Business location Location Name - choose department - Transfer Spam Marketing" at bounding box center [793, 197] width 1186 height 229
click at [810, 275] on button "Spam" at bounding box center [809, 270] width 74 height 28
click at [800, 281] on button "Spam" at bounding box center [809, 270] width 74 height 28
click at [800, 265] on button "Spam" at bounding box center [809, 270] width 74 height 28
click at [824, 271] on button "Spam" at bounding box center [809, 270] width 74 height 28
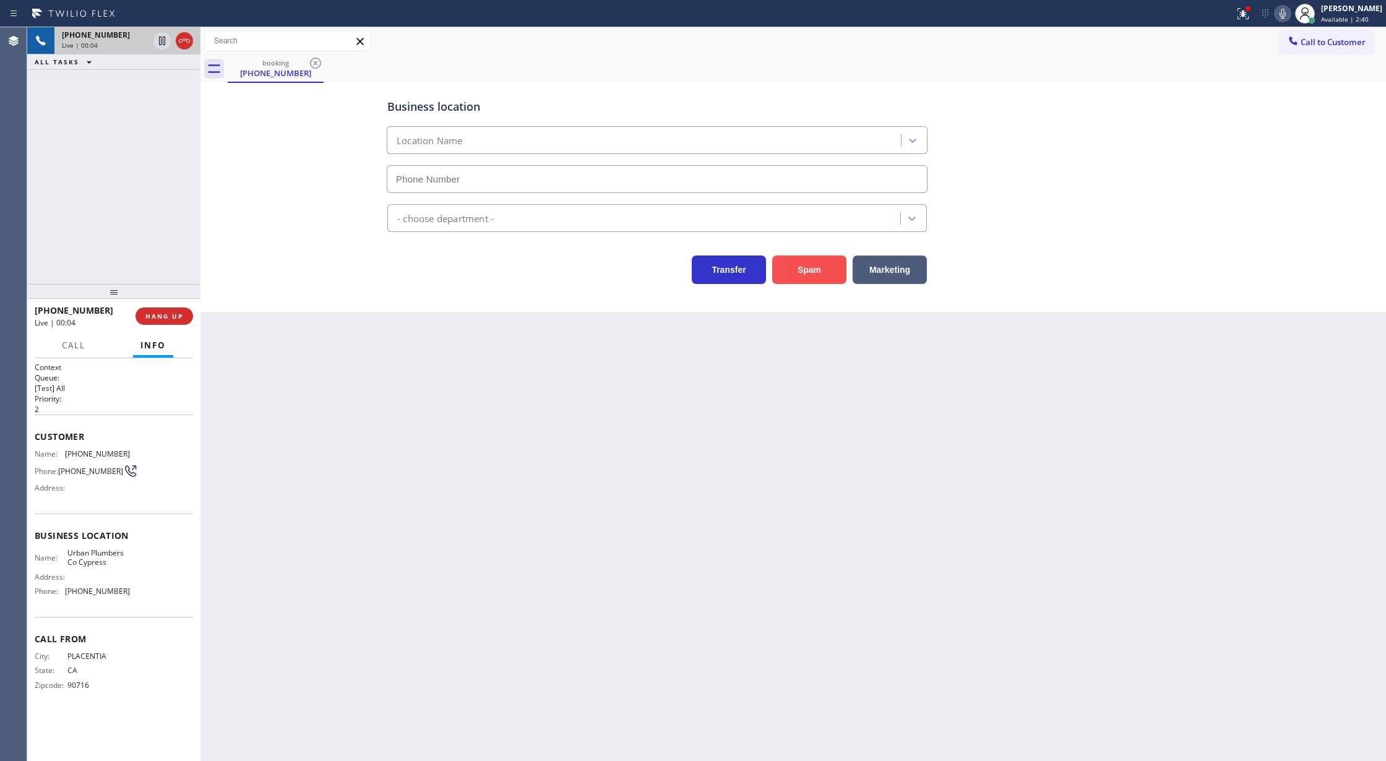
click at [804, 271] on button "Spam" at bounding box center [809, 270] width 74 height 28
click at [802, 271] on button "Spam" at bounding box center [809, 270] width 74 height 28
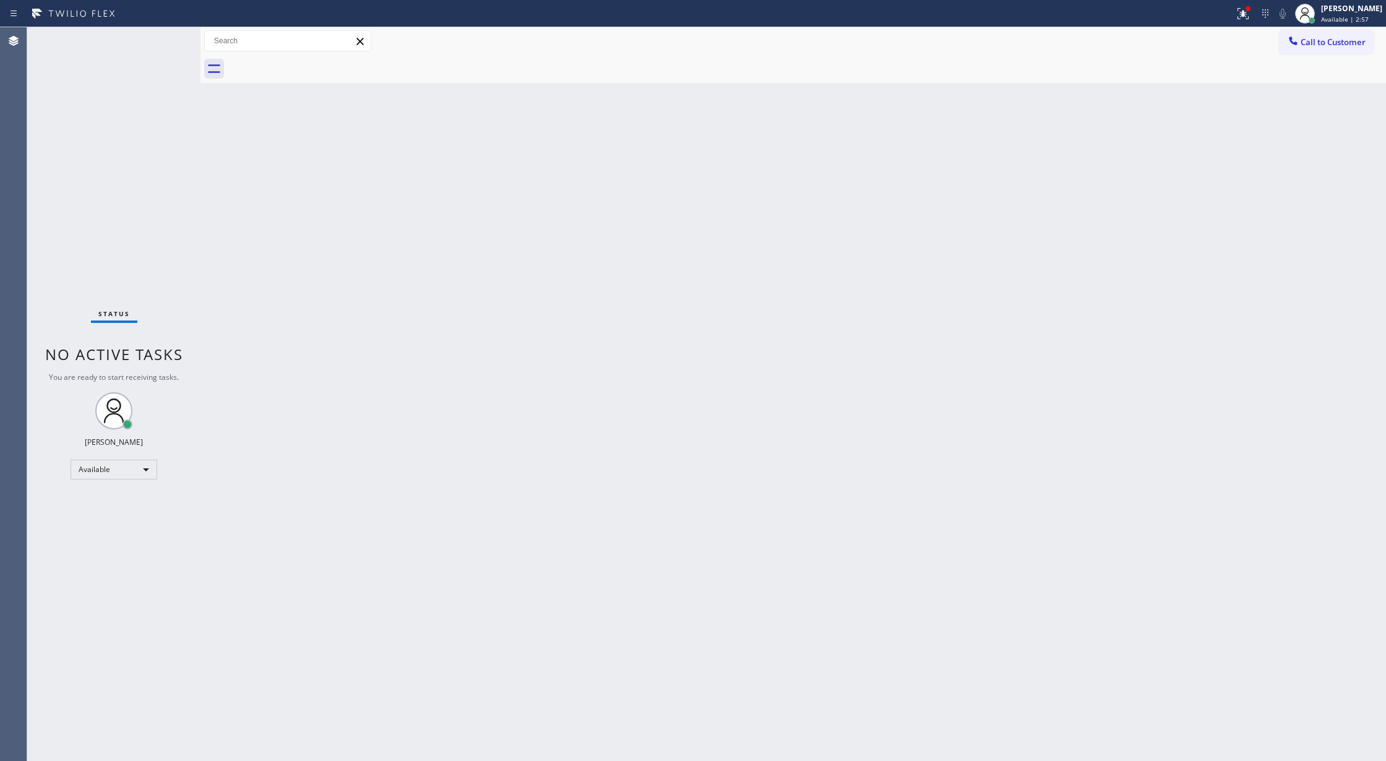
click at [166, 43] on div "Status No active tasks You are ready to start receiving tasks. [PERSON_NAME] Av…" at bounding box center [113, 394] width 173 height 734
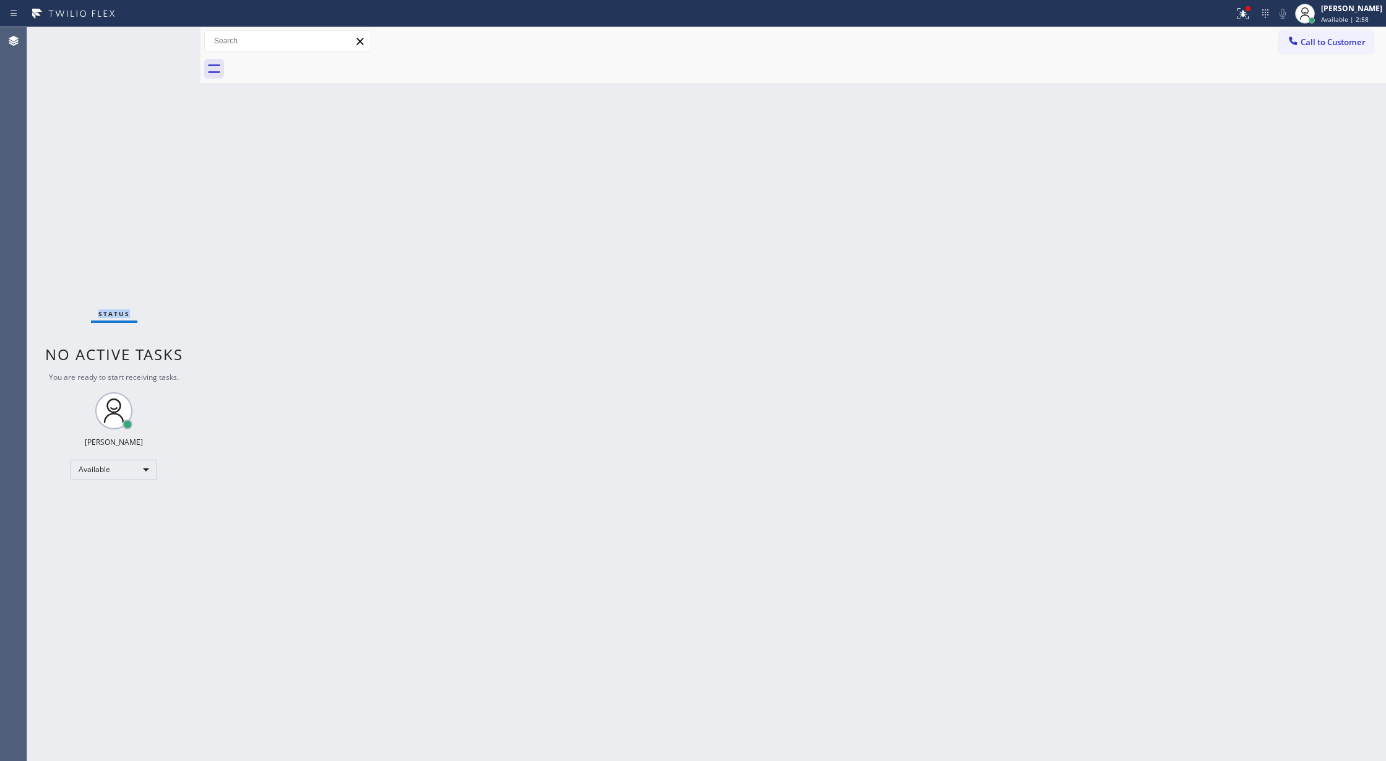
click at [166, 43] on div "Status No active tasks You are ready to start receiving tasks. [PERSON_NAME] Av…" at bounding box center [113, 394] width 173 height 734
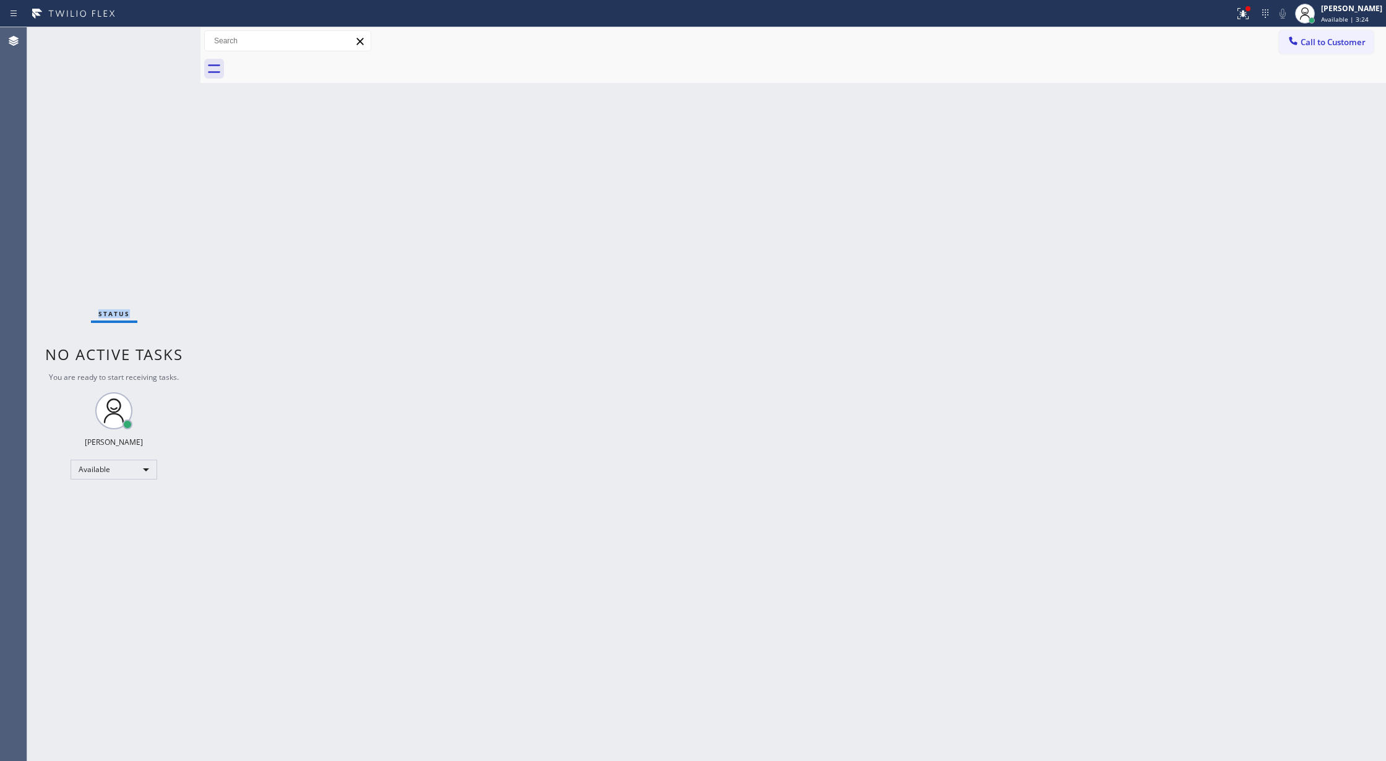
click at [171, 48] on div "Status No active tasks You are ready to start receiving tasks. [PERSON_NAME] Av…" at bounding box center [113, 394] width 173 height 734
click at [168, 40] on div "Status No active tasks You are ready to start receiving tasks. [PERSON_NAME] Av…" at bounding box center [113, 394] width 173 height 734
click at [167, 38] on div "Status No active tasks You are ready to start receiving tasks. [PERSON_NAME] Av…" at bounding box center [113, 394] width 173 height 734
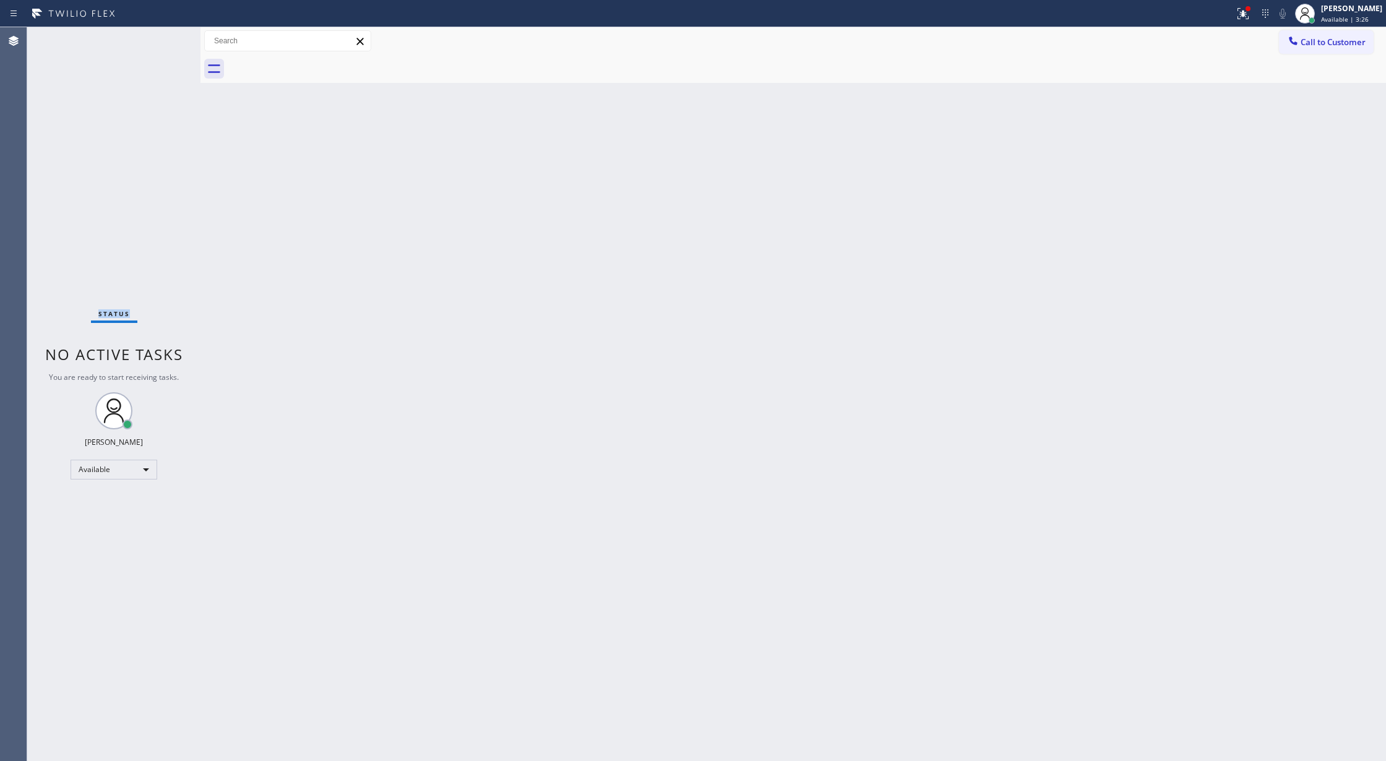
click at [167, 38] on div "Status No active tasks You are ready to start receiving tasks. [PERSON_NAME] Av…" at bounding box center [113, 394] width 173 height 734
click at [166, 45] on div "Status No active tasks You are ready to start receiving tasks. [PERSON_NAME] Av…" at bounding box center [113, 394] width 173 height 734
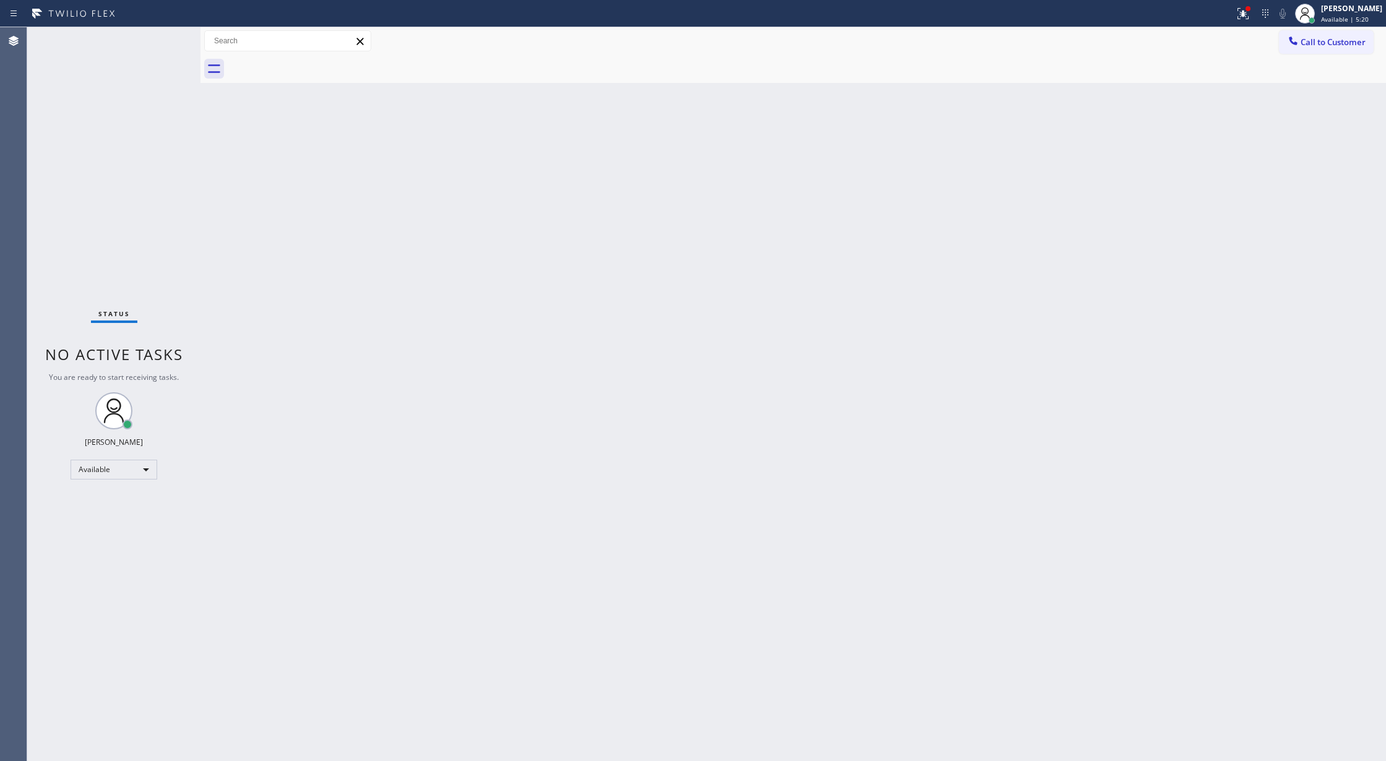
click at [168, 35] on div "Status No active tasks You are ready to start receiving tasks. [PERSON_NAME] Av…" at bounding box center [113, 394] width 173 height 734
click at [166, 35] on div "Status No active tasks You are ready to start receiving tasks. [PERSON_NAME] Av…" at bounding box center [113, 394] width 173 height 734
click at [166, 38] on div "Status No active tasks You are ready to start receiving tasks. [PERSON_NAME] Av…" at bounding box center [113, 394] width 173 height 734
click at [169, 36] on div "Status No active tasks You are ready to start receiving tasks. [PERSON_NAME] Av…" at bounding box center [113, 394] width 173 height 734
click at [161, 45] on div "Status No active tasks You are ready to start receiving tasks. [PERSON_NAME] Av…" at bounding box center [113, 394] width 173 height 734
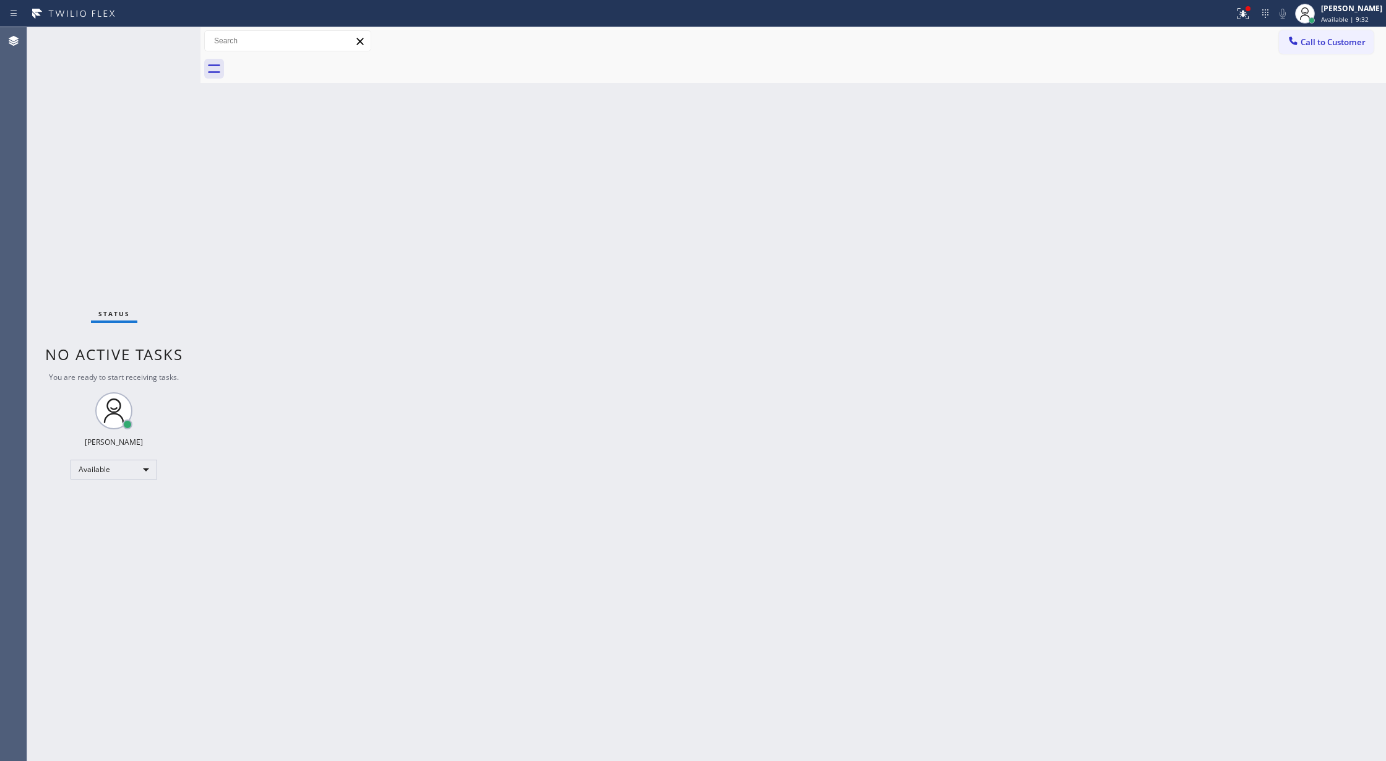
click at [157, 38] on div "Status No active tasks You are ready to start receiving tasks. [PERSON_NAME] Av…" at bounding box center [113, 394] width 173 height 734
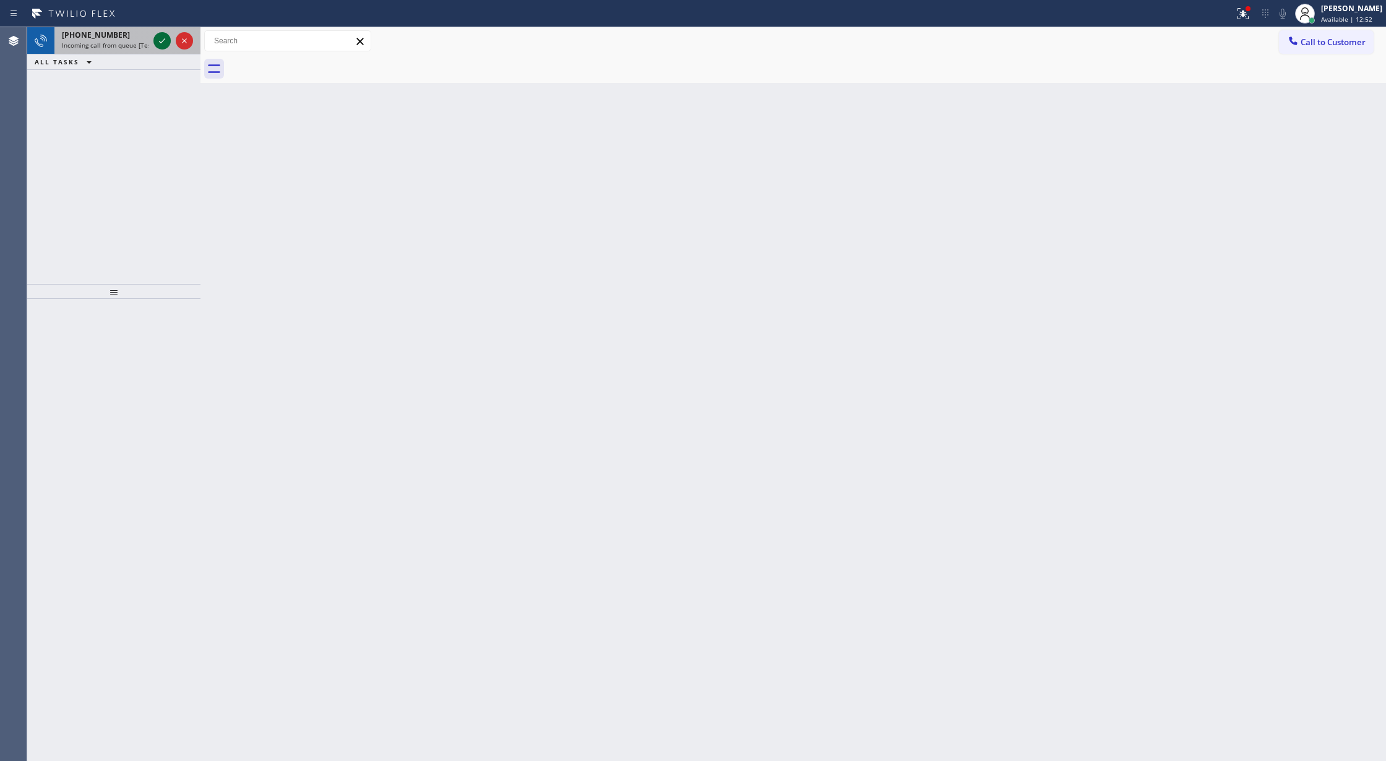
click at [157, 36] on icon at bounding box center [162, 40] width 15 height 15
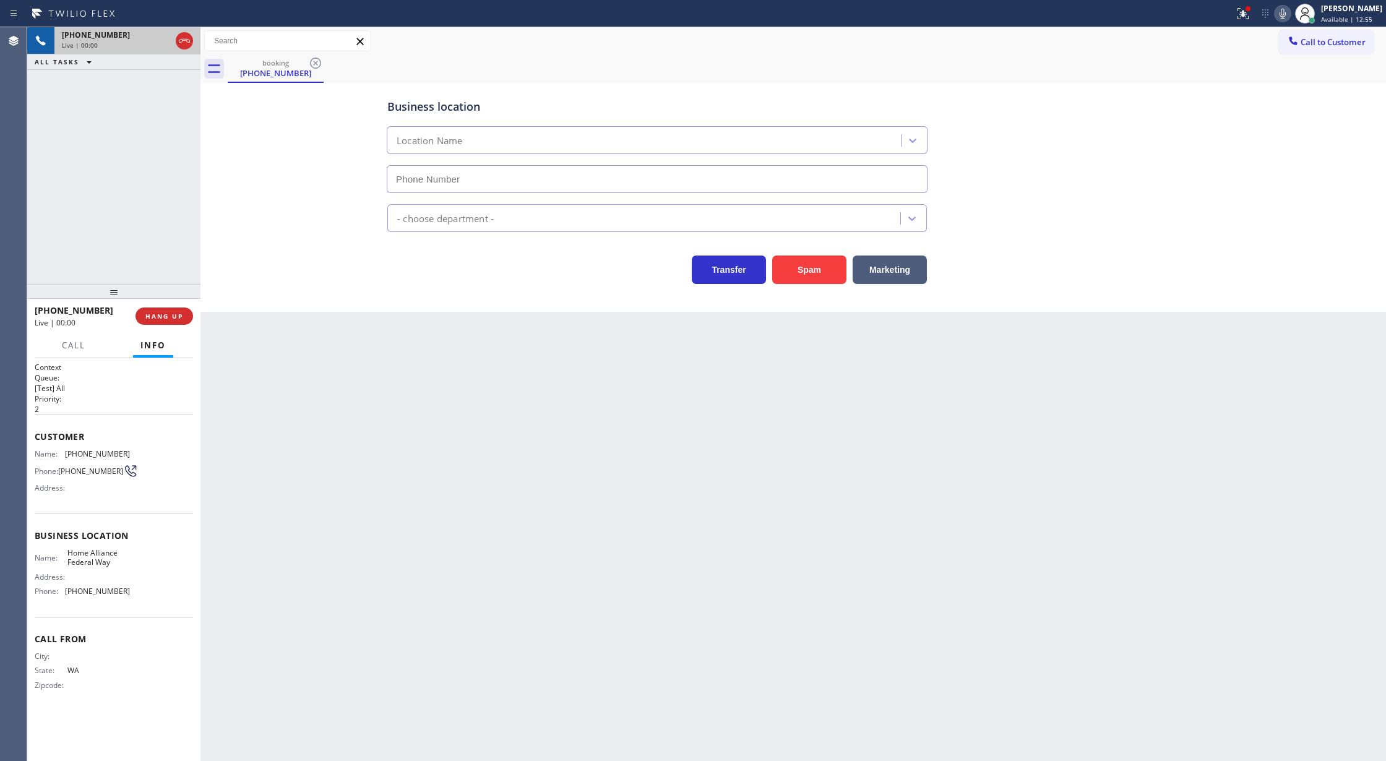
type input "(206) 408-1780"
click at [811, 266] on button "Spam" at bounding box center [809, 270] width 74 height 28
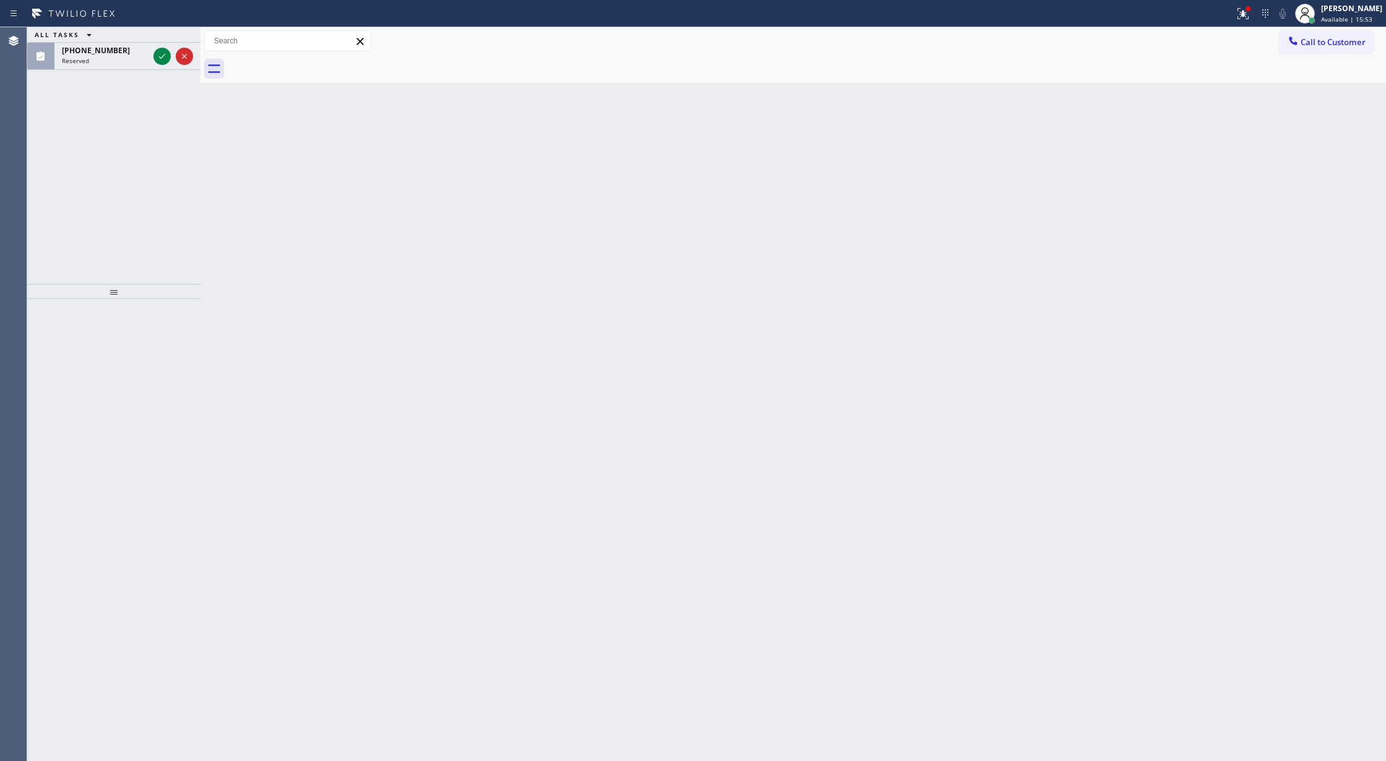
drag, startPoint x: 163, startPoint y: 58, endPoint x: 167, endPoint y: 192, distance: 134.3
click at [163, 57] on icon at bounding box center [162, 56] width 15 height 15
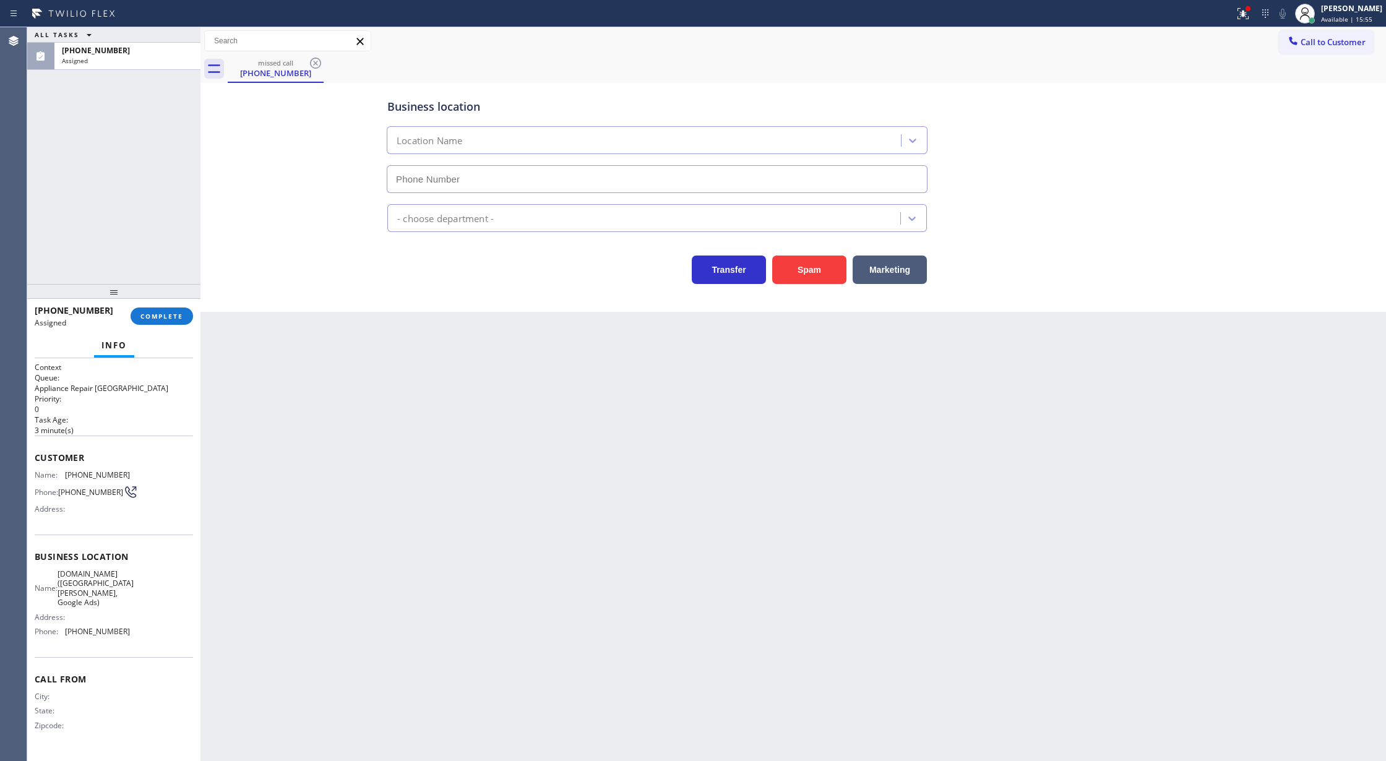
click at [165, 312] on span "COMPLETE" at bounding box center [161, 316] width 43 height 9
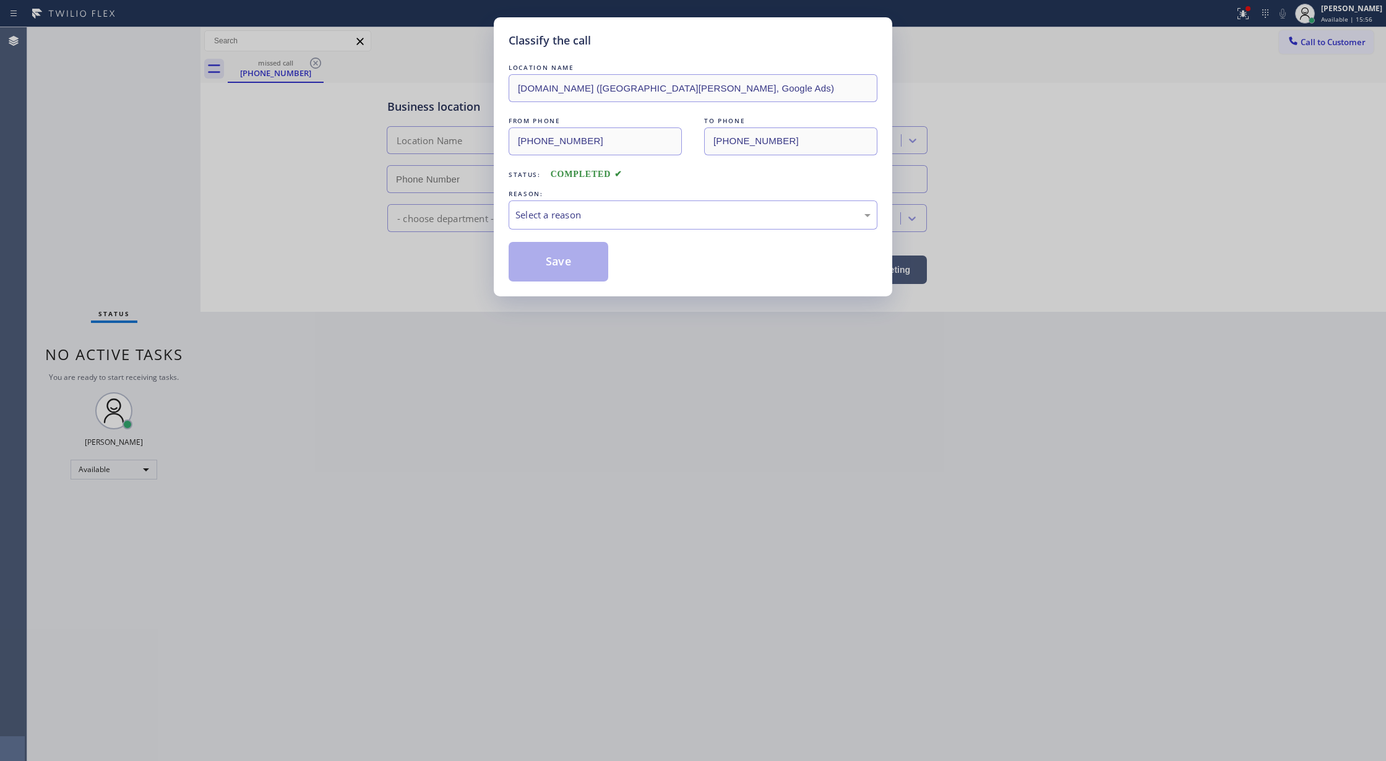
type input "(669) 239-2343"
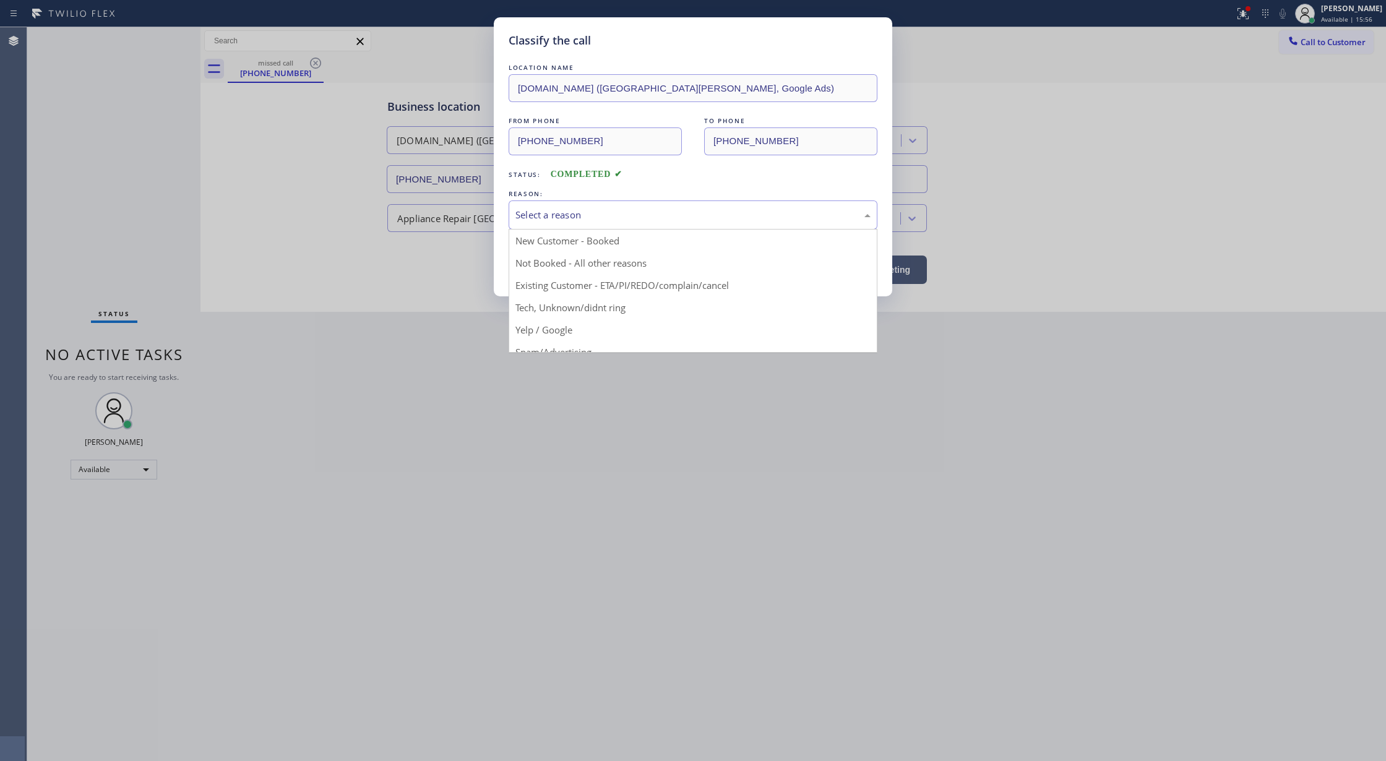
click at [566, 220] on div "Select a reason" at bounding box center [692, 215] width 355 height 14
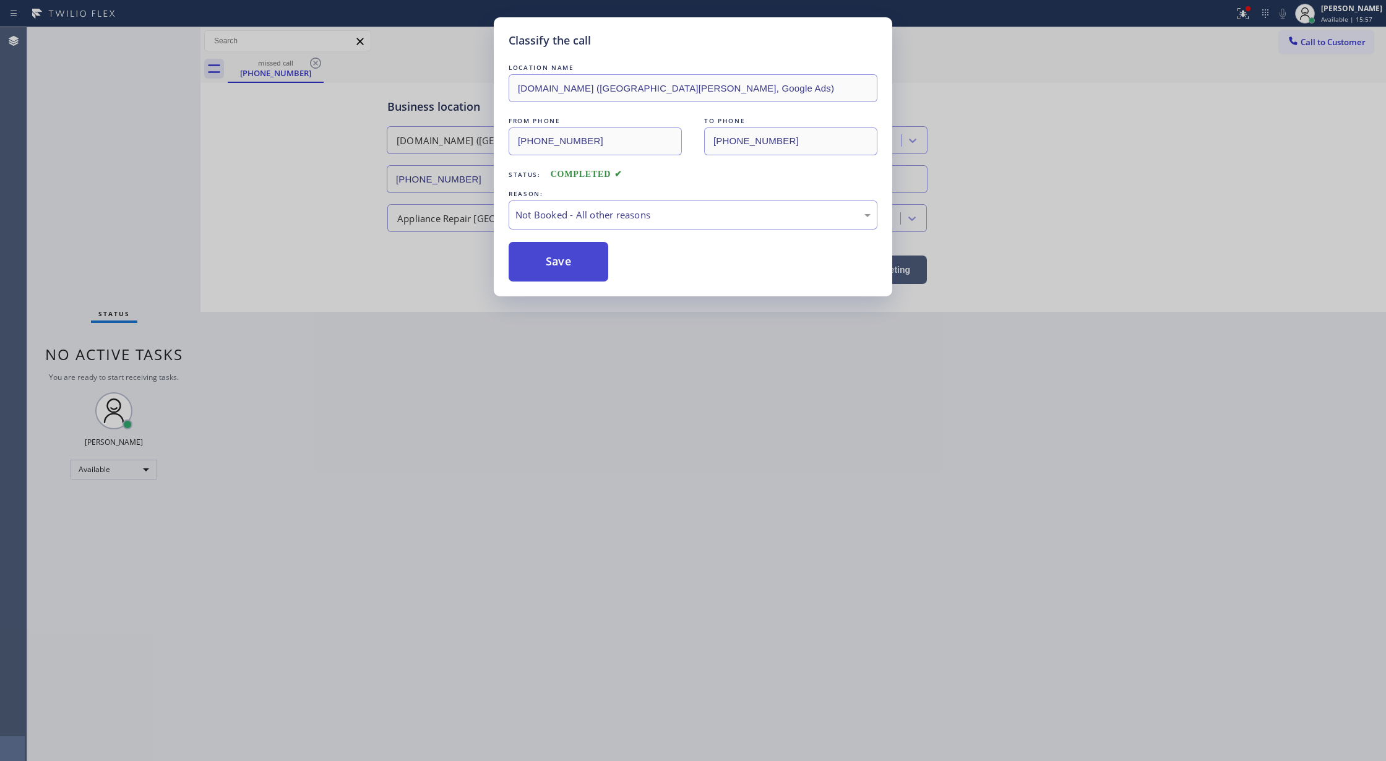
click at [551, 264] on button "Save" at bounding box center [559, 262] width 100 height 40
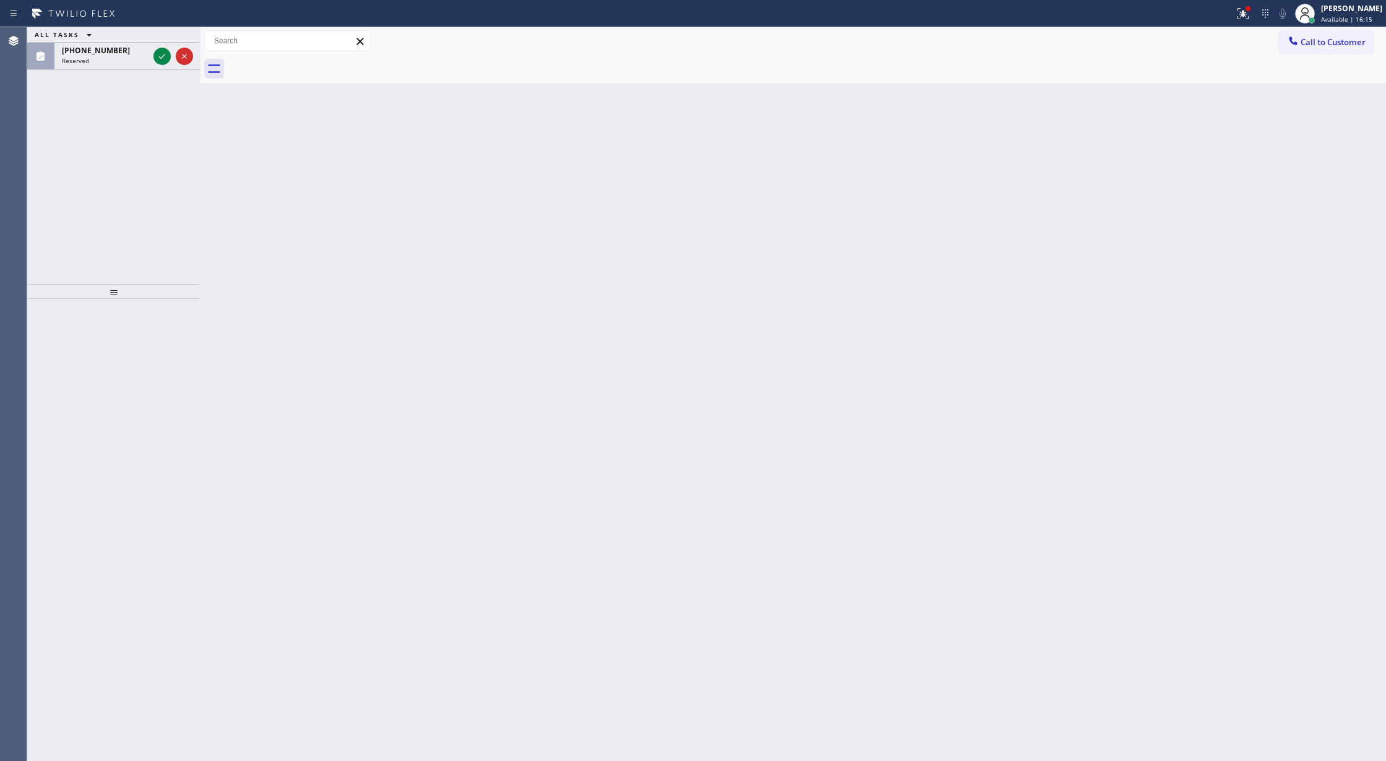
drag, startPoint x: 163, startPoint y: 53, endPoint x: 150, endPoint y: 127, distance: 74.9
click at [163, 53] on icon at bounding box center [162, 56] width 15 height 15
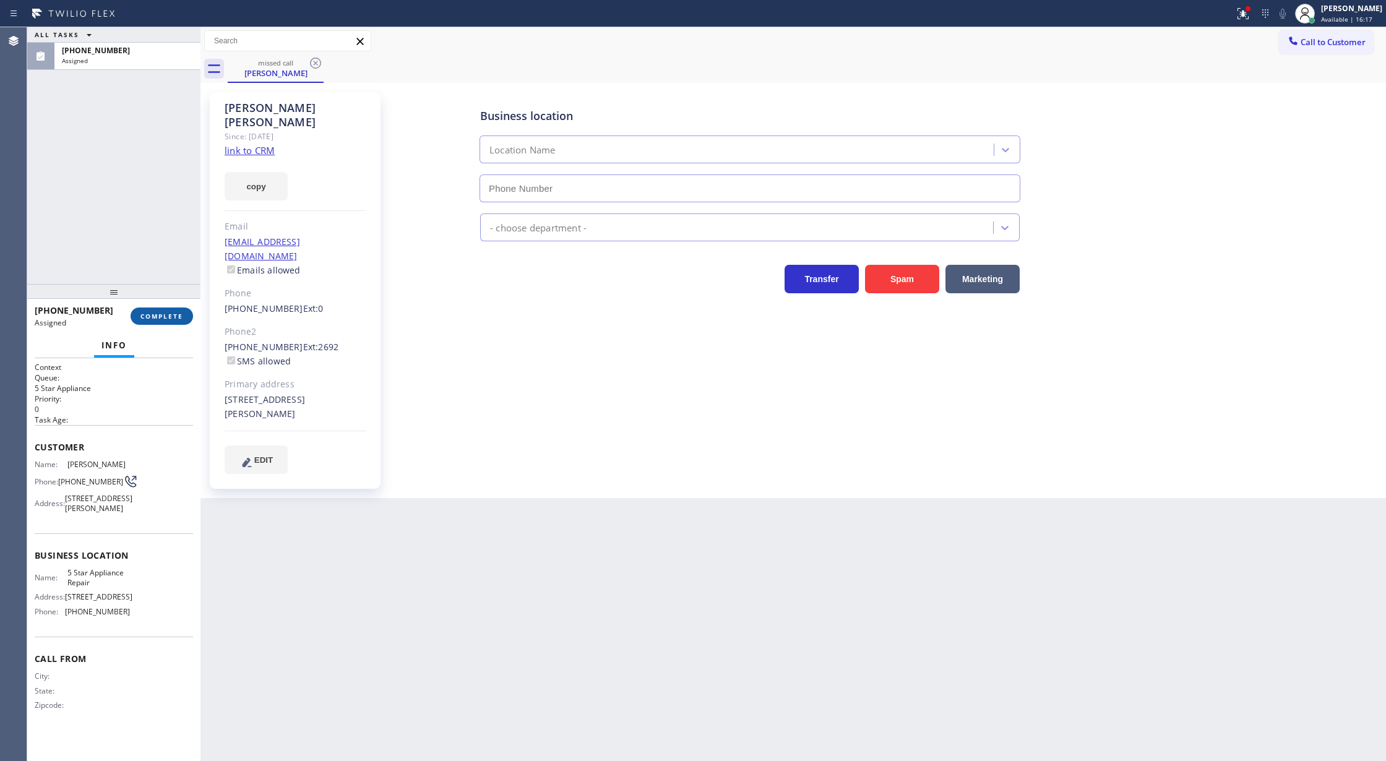
type input "[PHONE_NUMBER]"
click at [176, 314] on span "COMPLETE" at bounding box center [161, 316] width 43 height 9
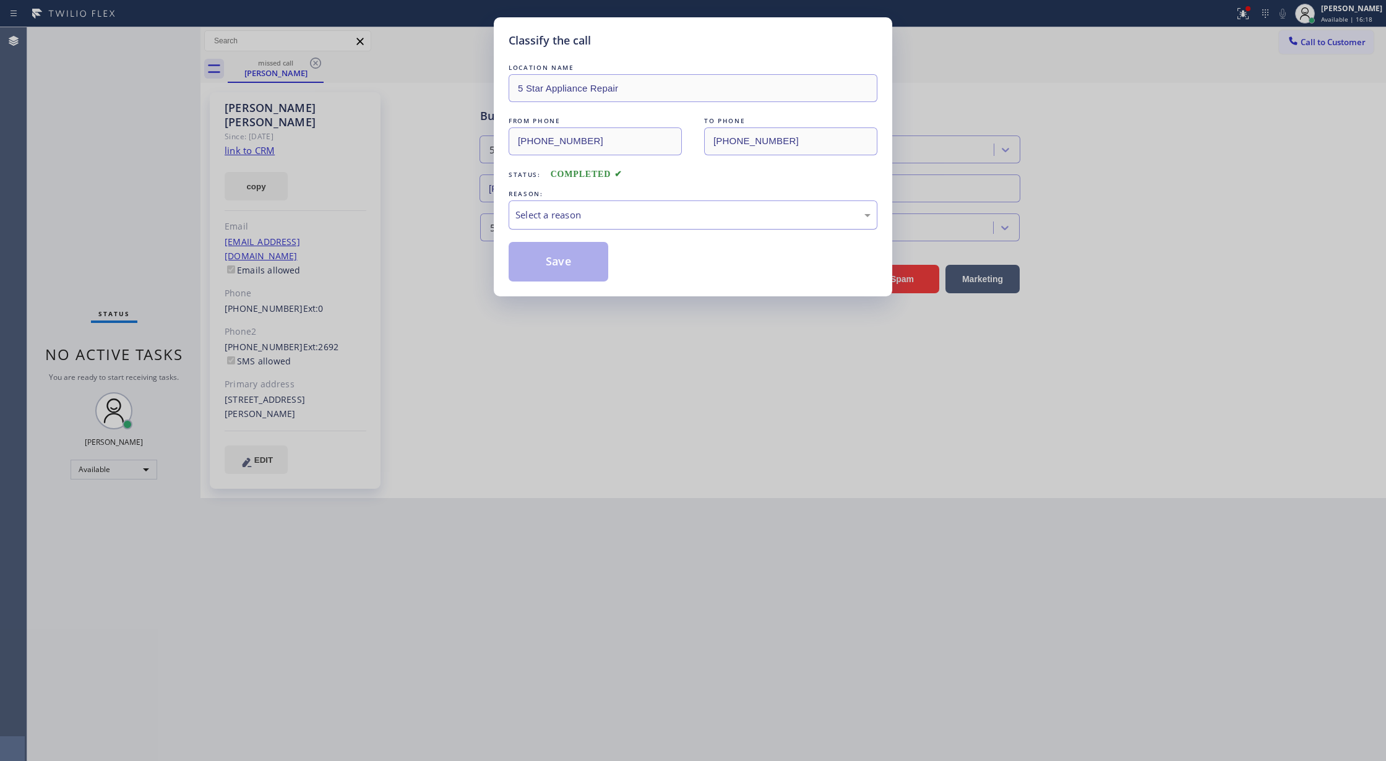
click at [601, 218] on div "Select a reason" at bounding box center [692, 215] width 355 height 14
click at [572, 260] on button "Save" at bounding box center [559, 262] width 100 height 40
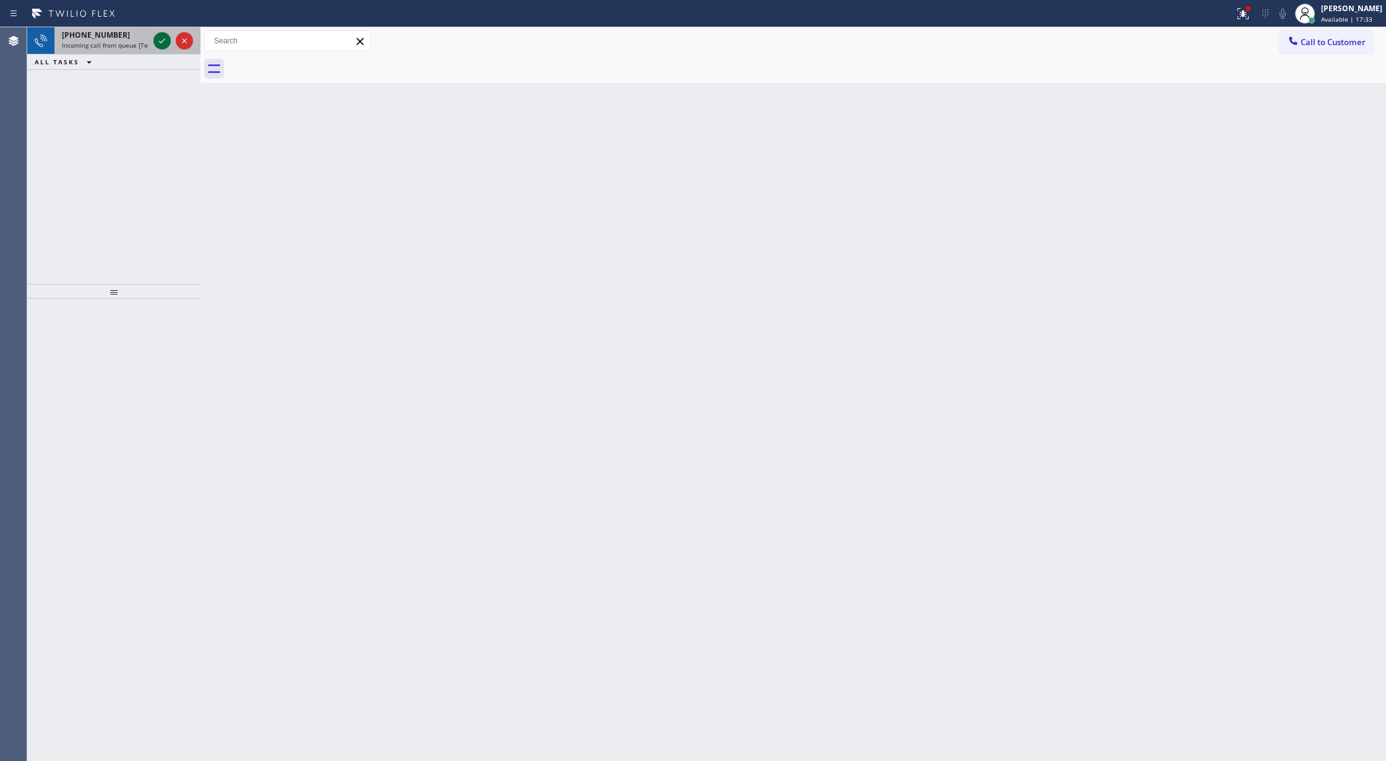
click at [161, 41] on icon at bounding box center [162, 40] width 15 height 15
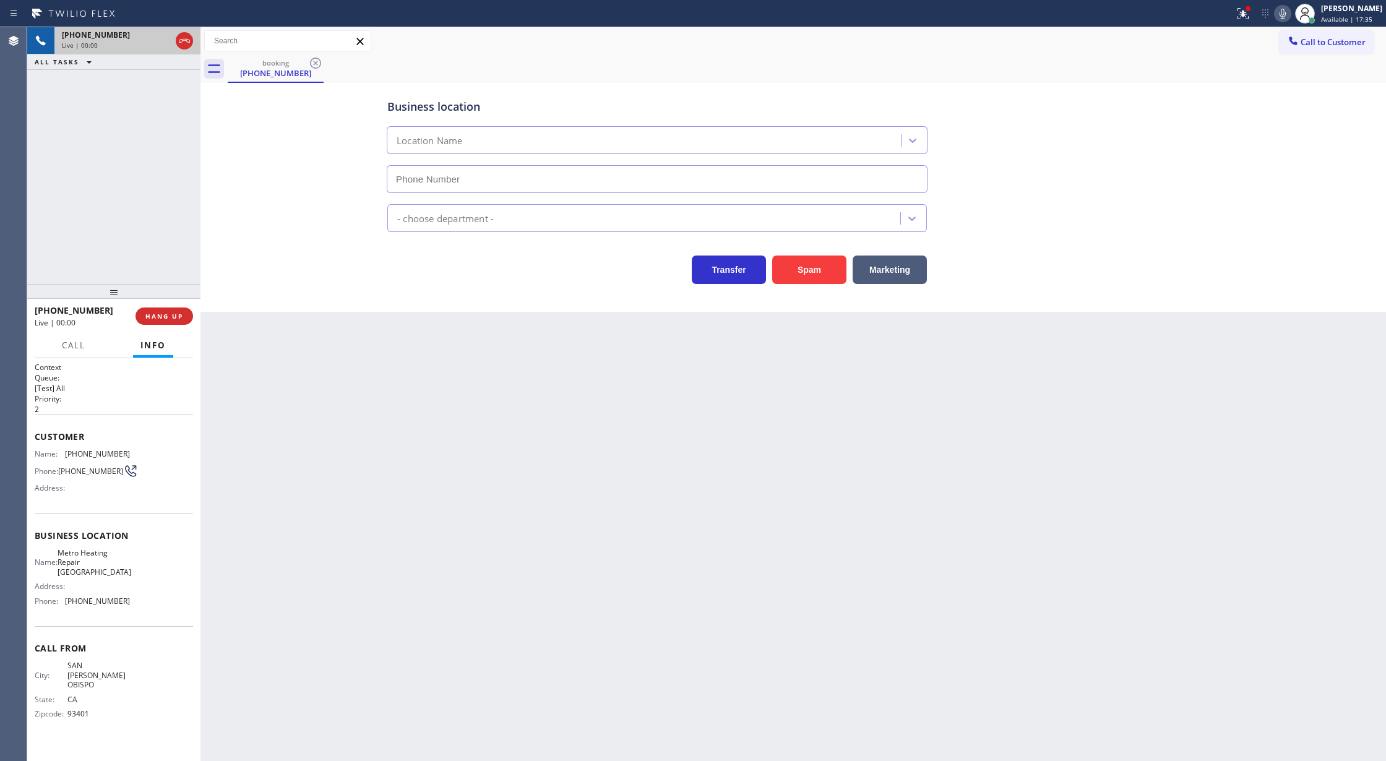
type input "(805) 600-3605"
click at [798, 267] on button "Spam" at bounding box center [809, 270] width 74 height 28
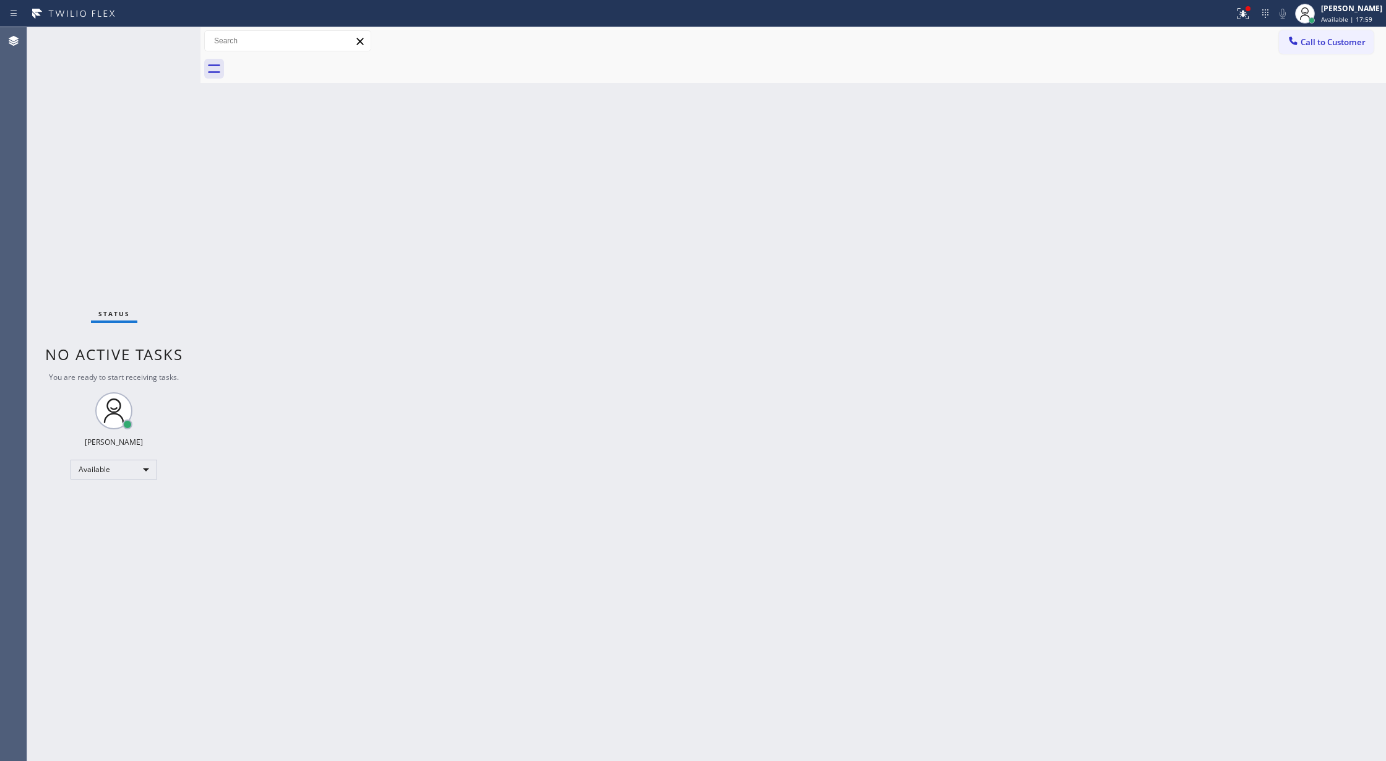
click at [166, 42] on div "Status No active tasks You are ready to start receiving tasks. [PERSON_NAME] Av…" at bounding box center [113, 394] width 173 height 734
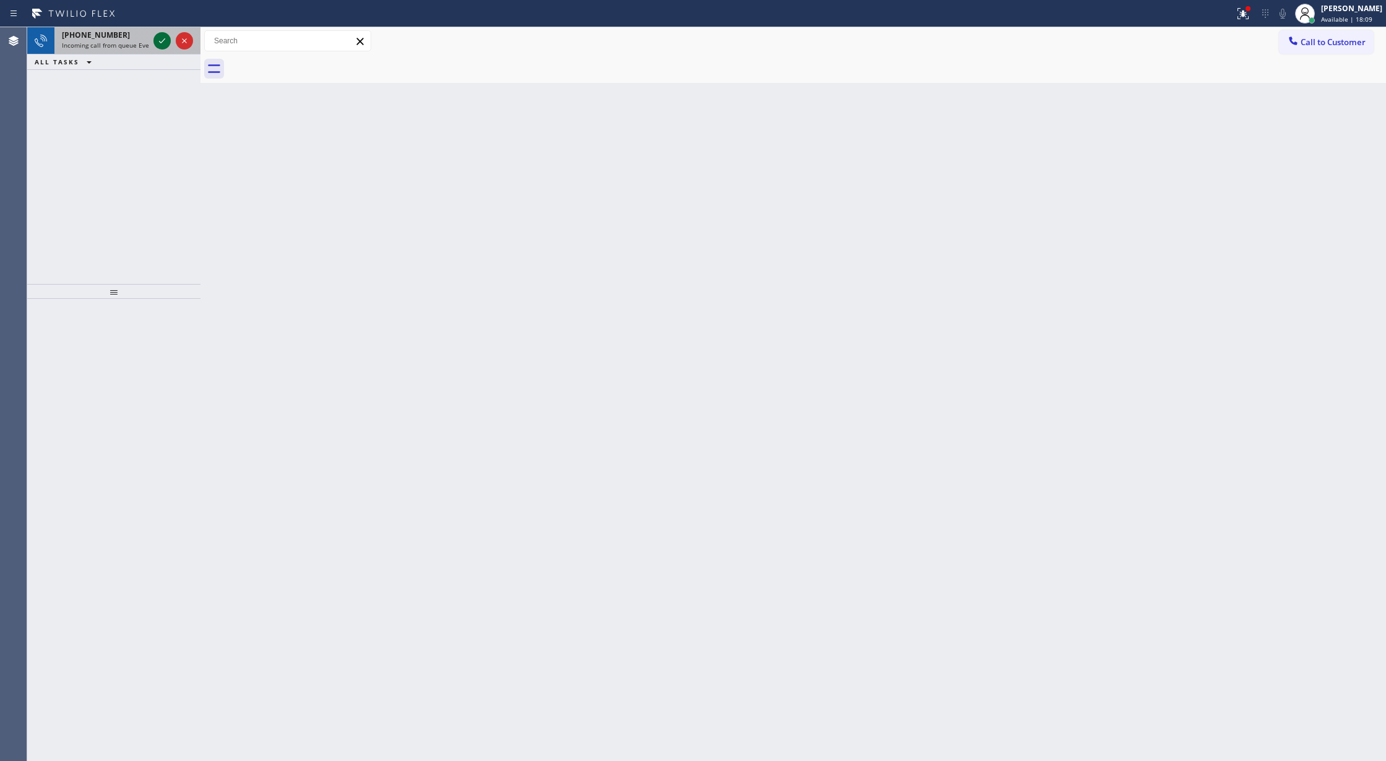
click at [168, 46] on icon at bounding box center [162, 40] width 15 height 15
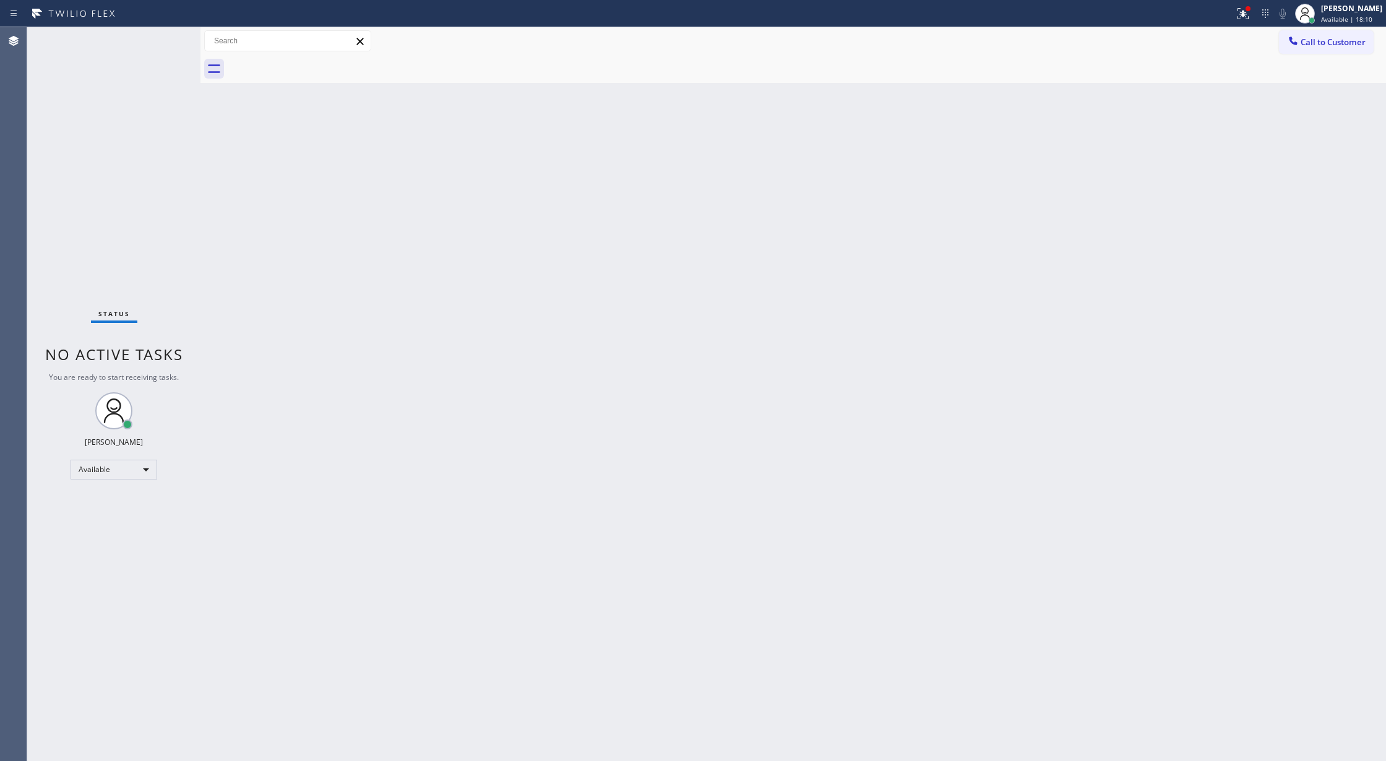
click at [162, 38] on div "Status No active tasks You are ready to start receiving tasks. [PERSON_NAME] Av…" at bounding box center [113, 394] width 173 height 734
click at [167, 38] on div "Status No active tasks You are ready to start receiving tasks. [PERSON_NAME] Av…" at bounding box center [113, 394] width 173 height 734
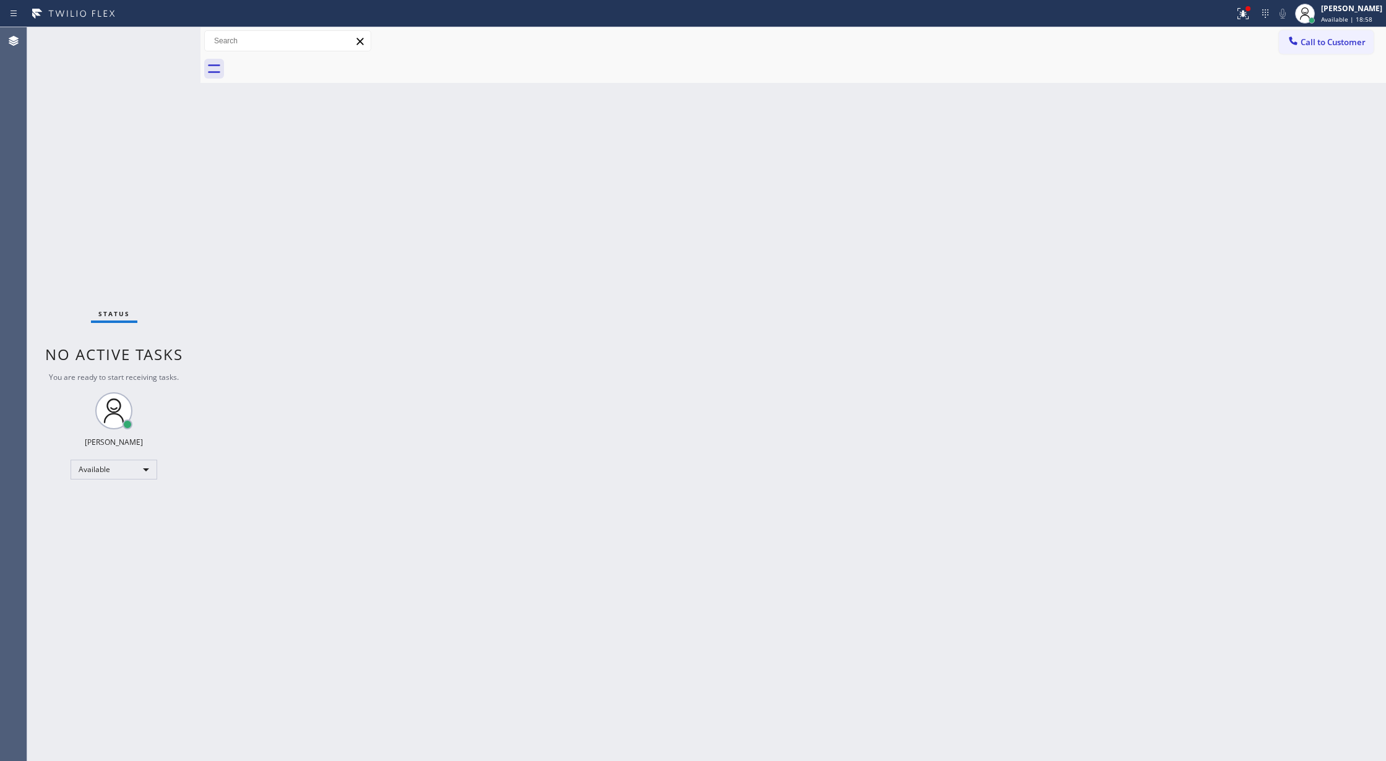
click at [161, 38] on div "Status No active tasks You are ready to start receiving tasks. [PERSON_NAME] Av…" at bounding box center [113, 394] width 173 height 734
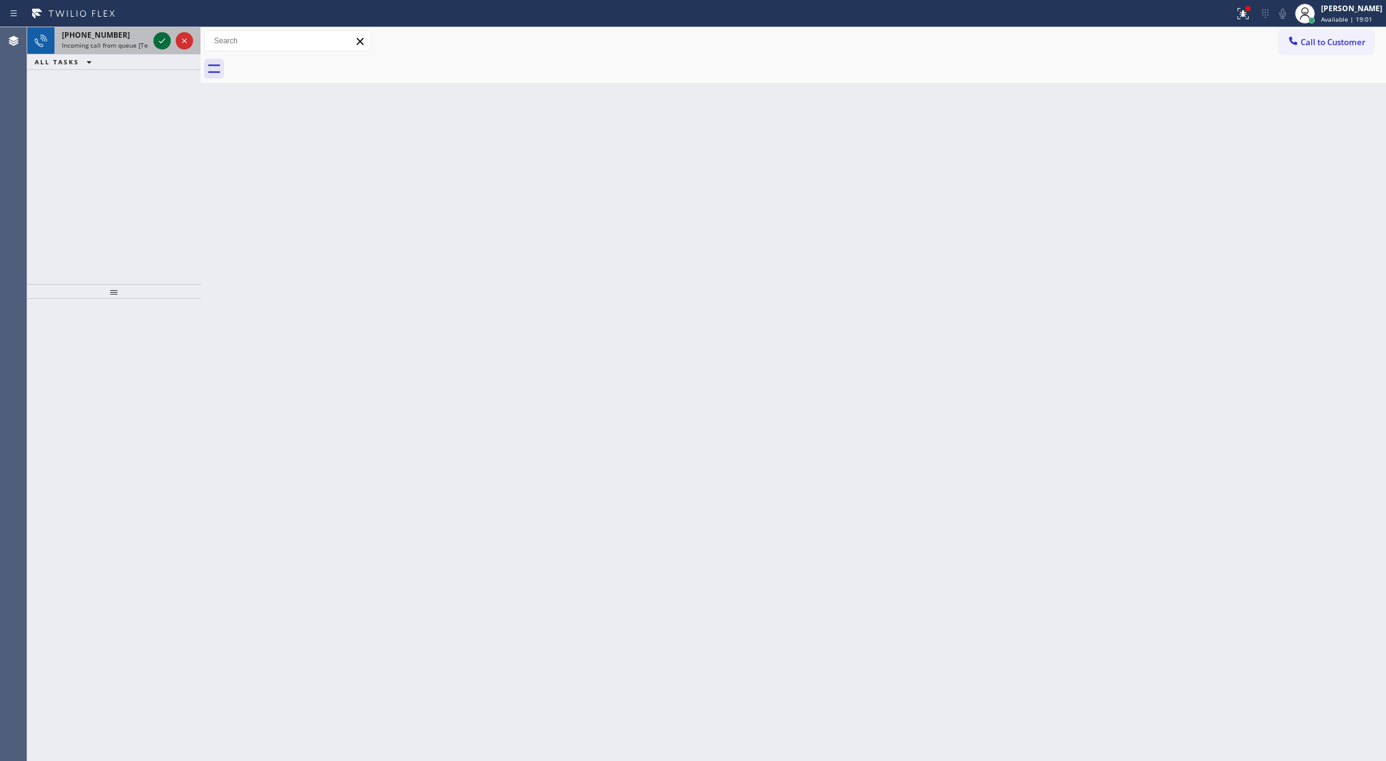
click at [160, 38] on icon at bounding box center [162, 40] width 15 height 15
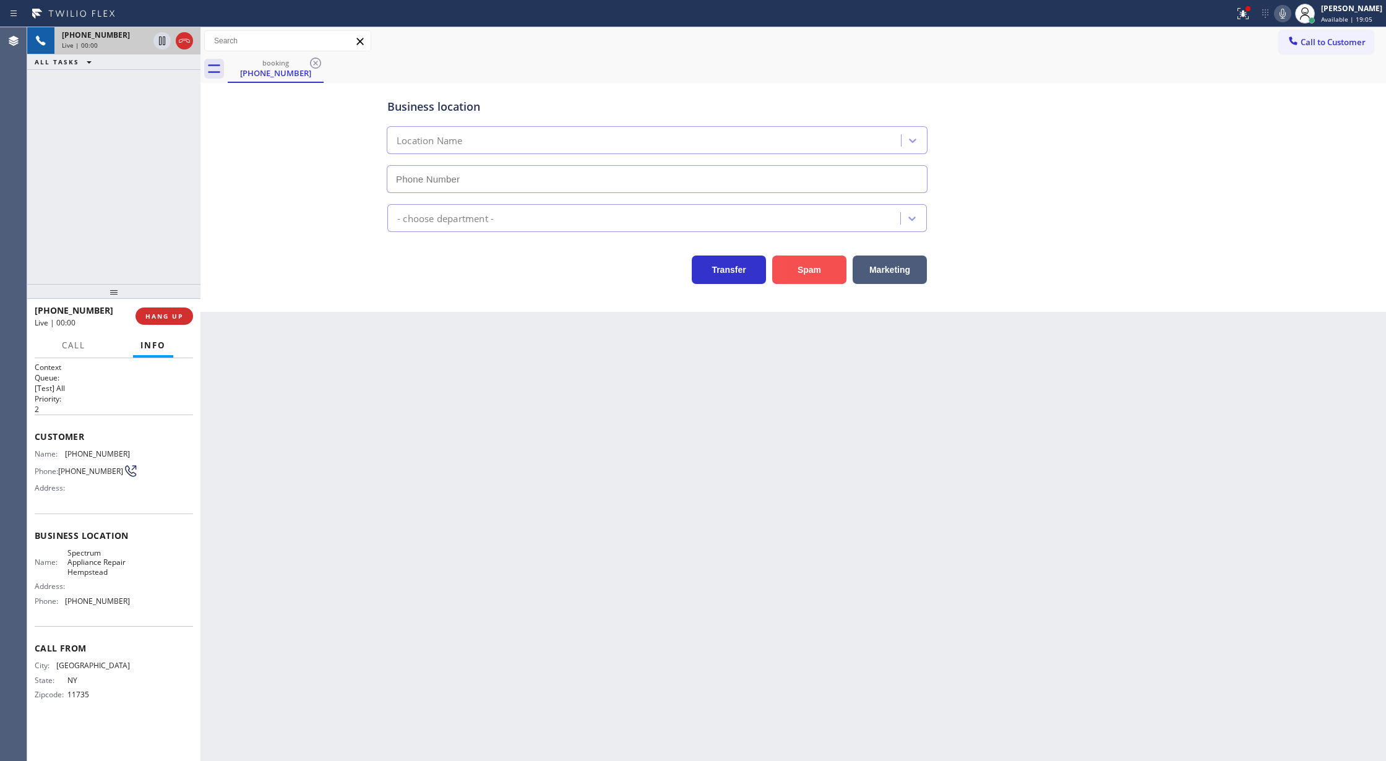
click at [798, 278] on button "Spam" at bounding box center [809, 270] width 74 height 28
type input "(516) 588-8969"
click at [812, 275] on button "Spam" at bounding box center [809, 270] width 74 height 28
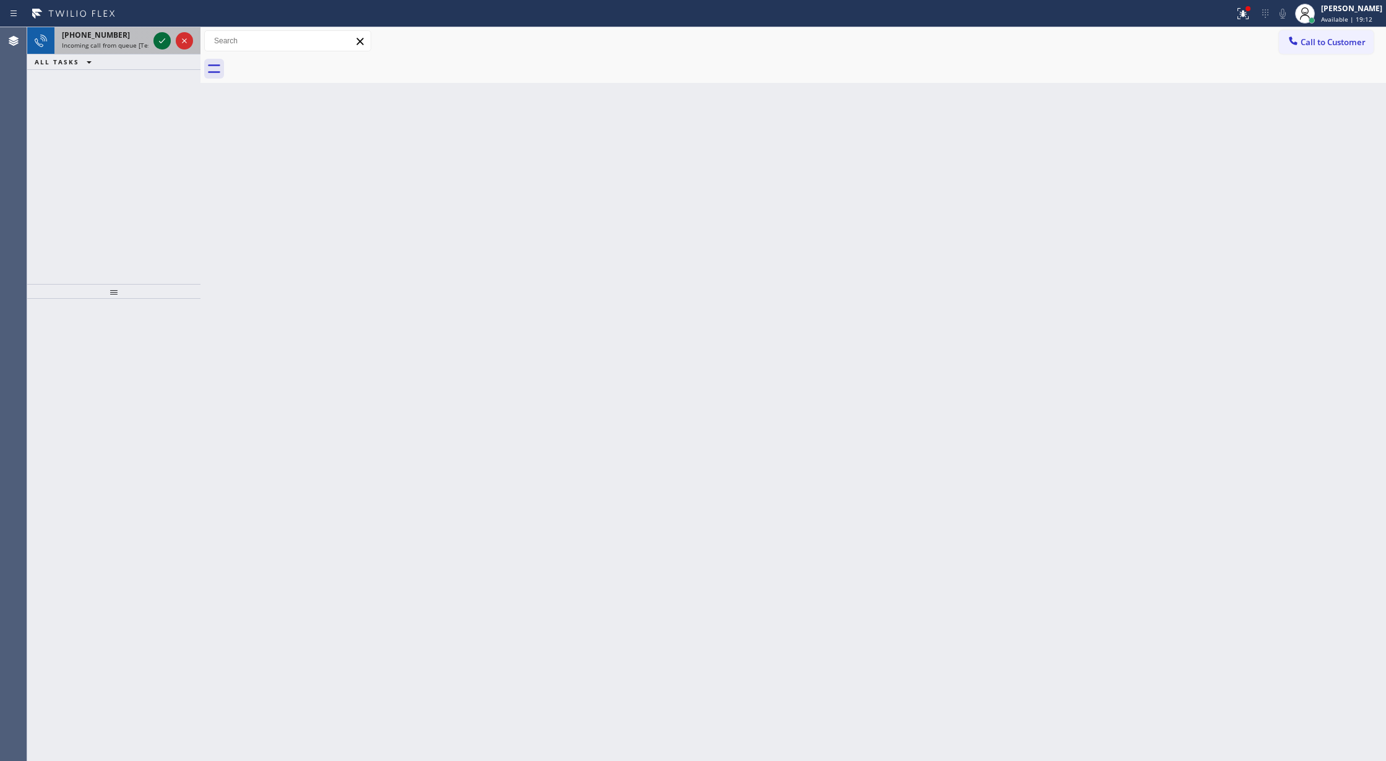
click at [158, 40] on icon at bounding box center [162, 40] width 15 height 15
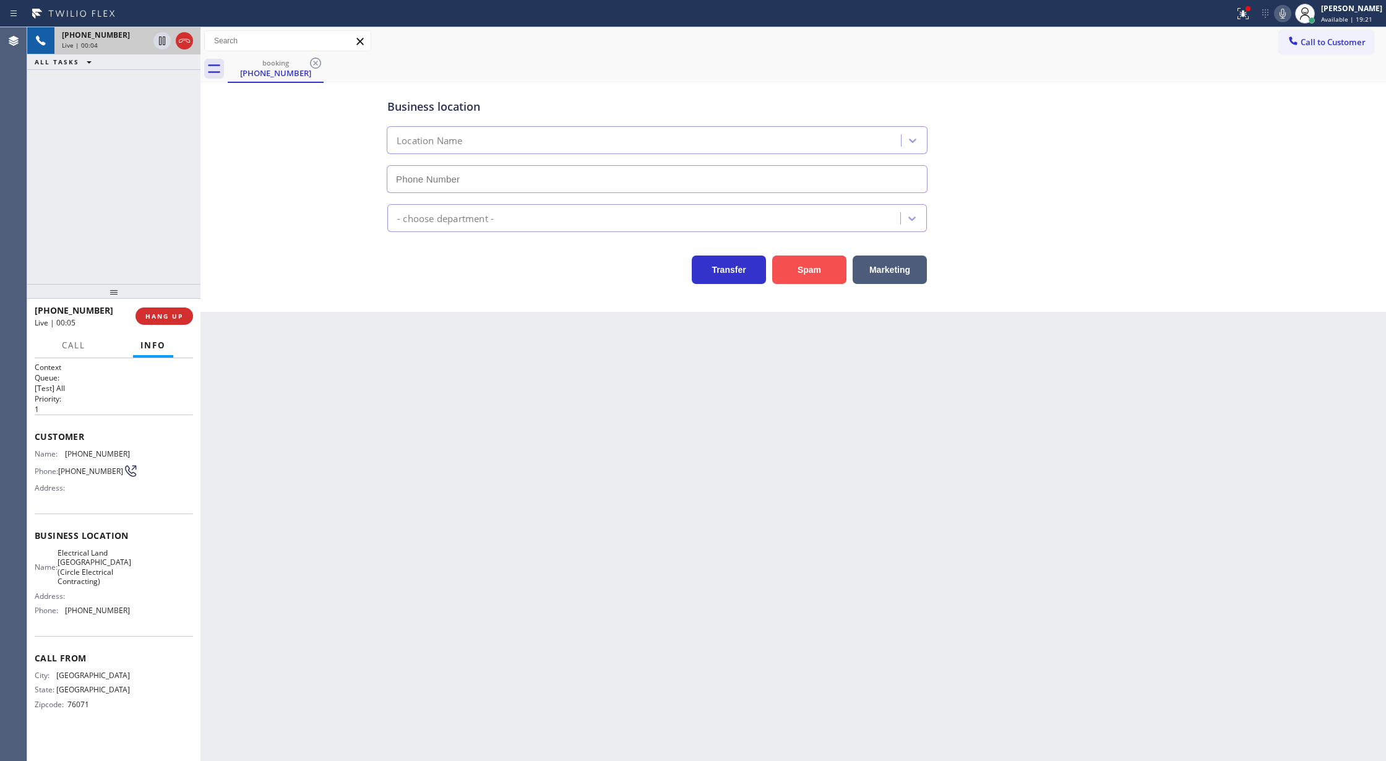
click at [811, 271] on button "Spam" at bounding box center [809, 270] width 74 height 28
click at [809, 272] on button "Spam" at bounding box center [809, 270] width 74 height 28
click at [137, 293] on div at bounding box center [113, 291] width 173 height 15
click at [157, 313] on span "HANG UP" at bounding box center [164, 316] width 38 height 9
click at [152, 317] on span "COMPLETE" at bounding box center [161, 316] width 43 height 9
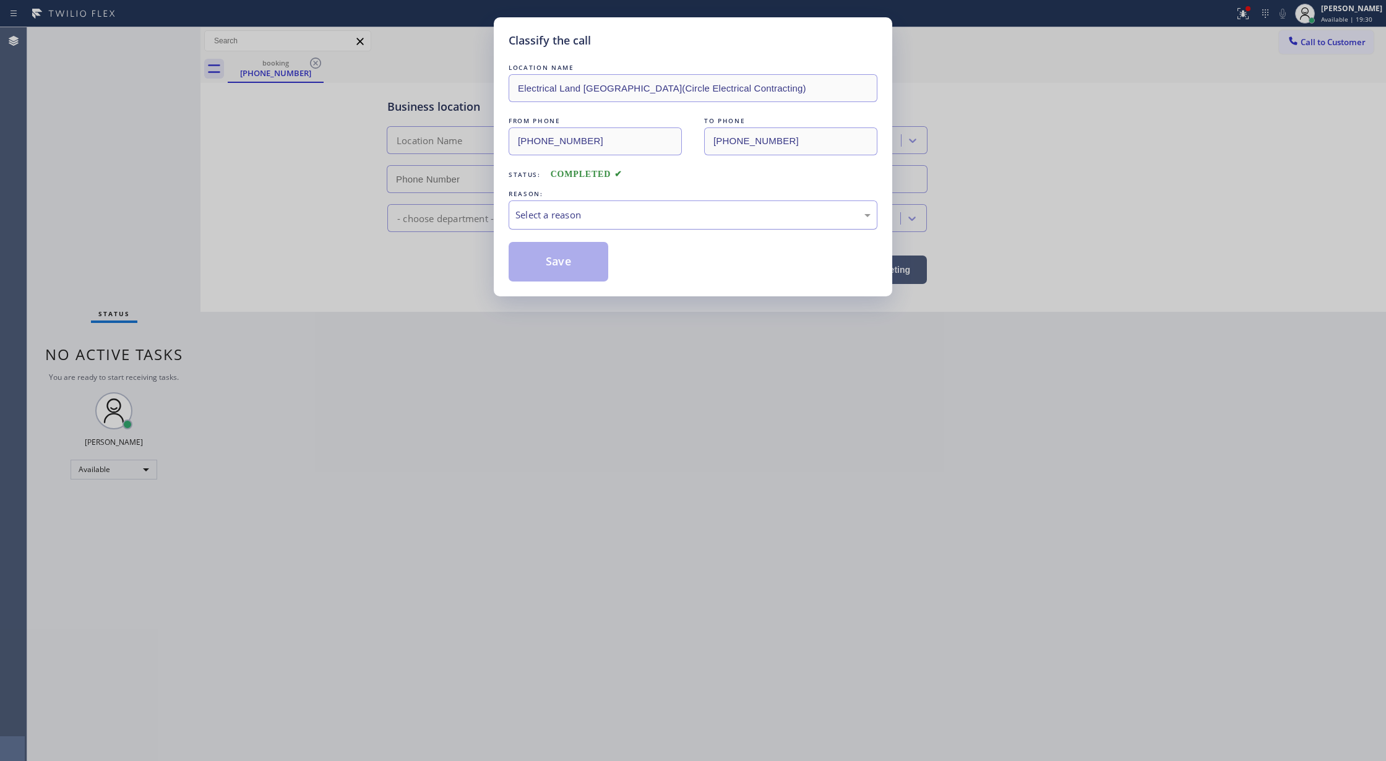
click at [600, 212] on div "Select a reason" at bounding box center [692, 215] width 355 height 14
click at [562, 259] on button "Save" at bounding box center [559, 262] width 100 height 40
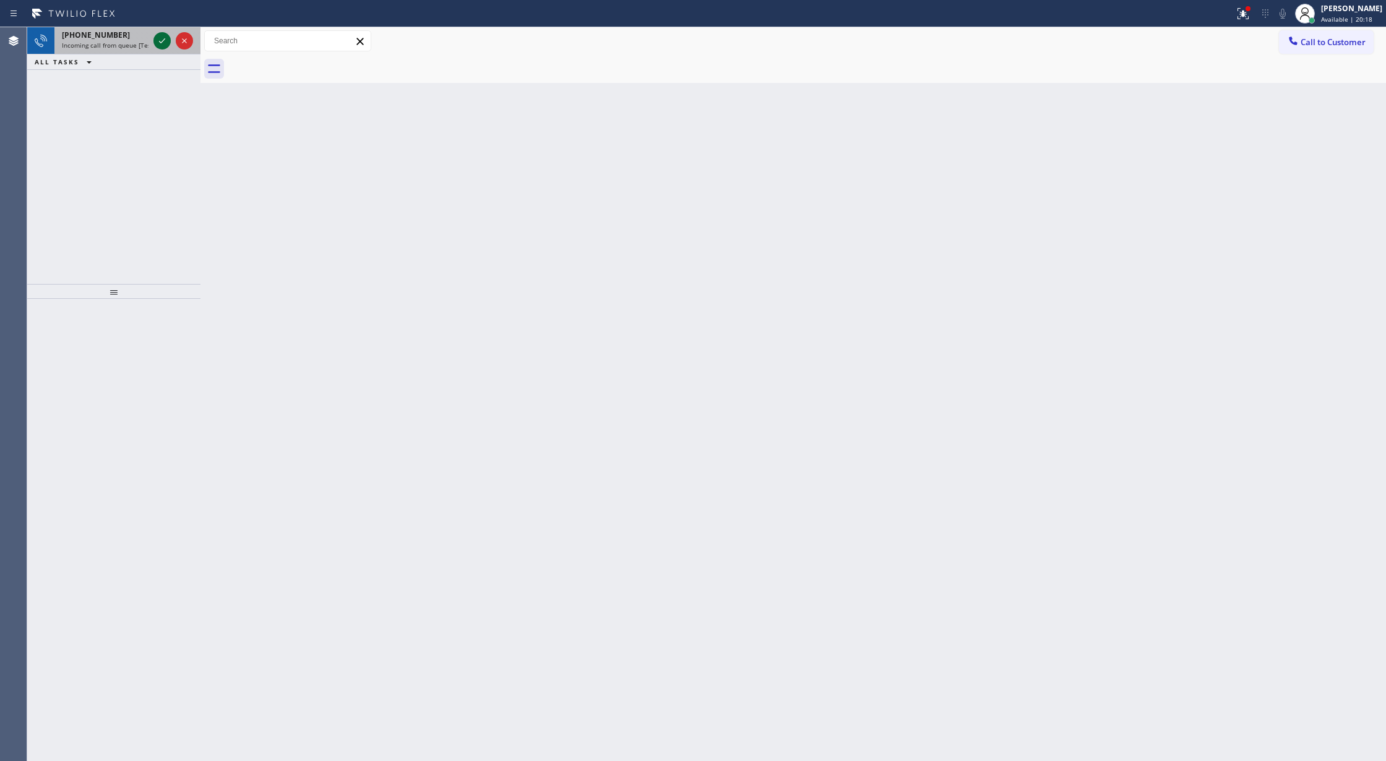
click at [160, 43] on icon at bounding box center [162, 40] width 15 height 15
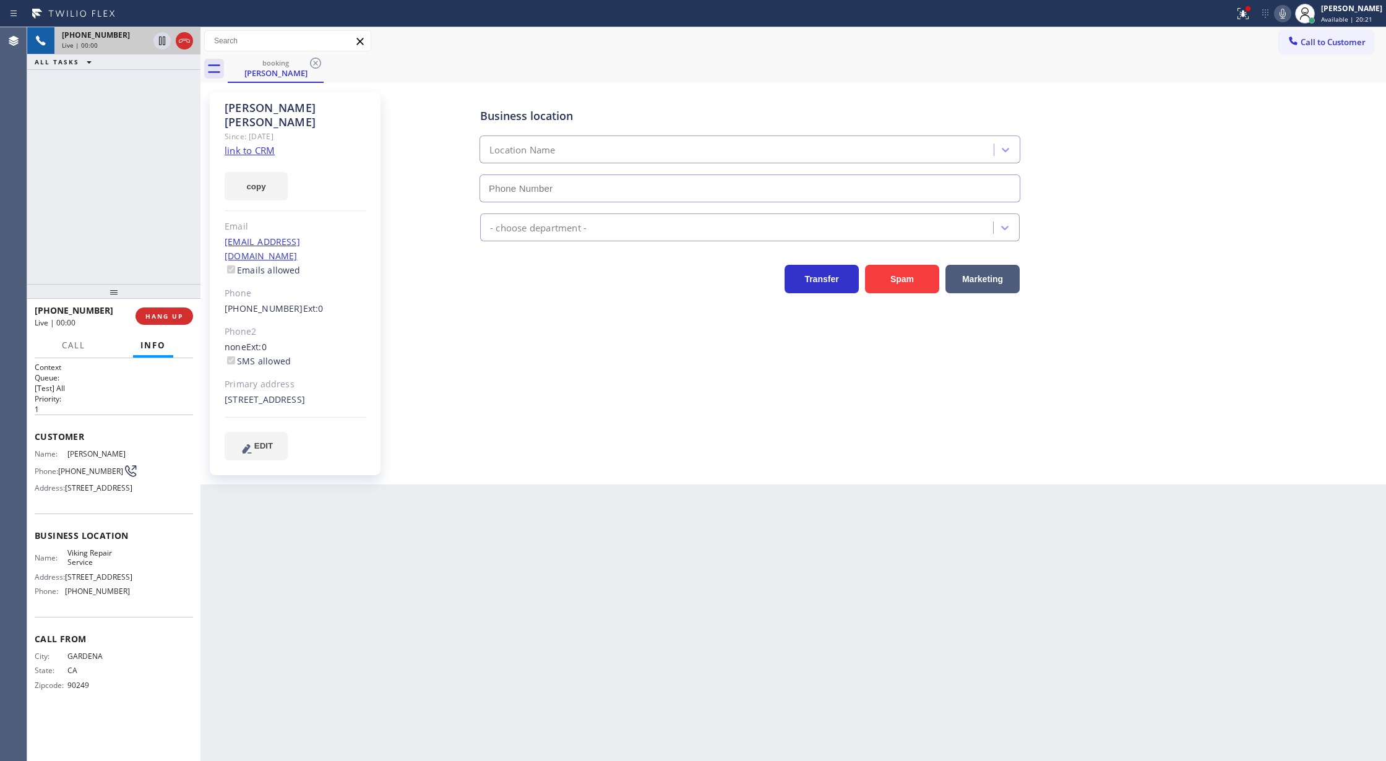
type input "(323) 416-2342"
click at [249, 144] on link "link to CRM" at bounding box center [250, 150] width 50 height 12
click at [155, 316] on span "COMPLETE" at bounding box center [161, 316] width 43 height 9
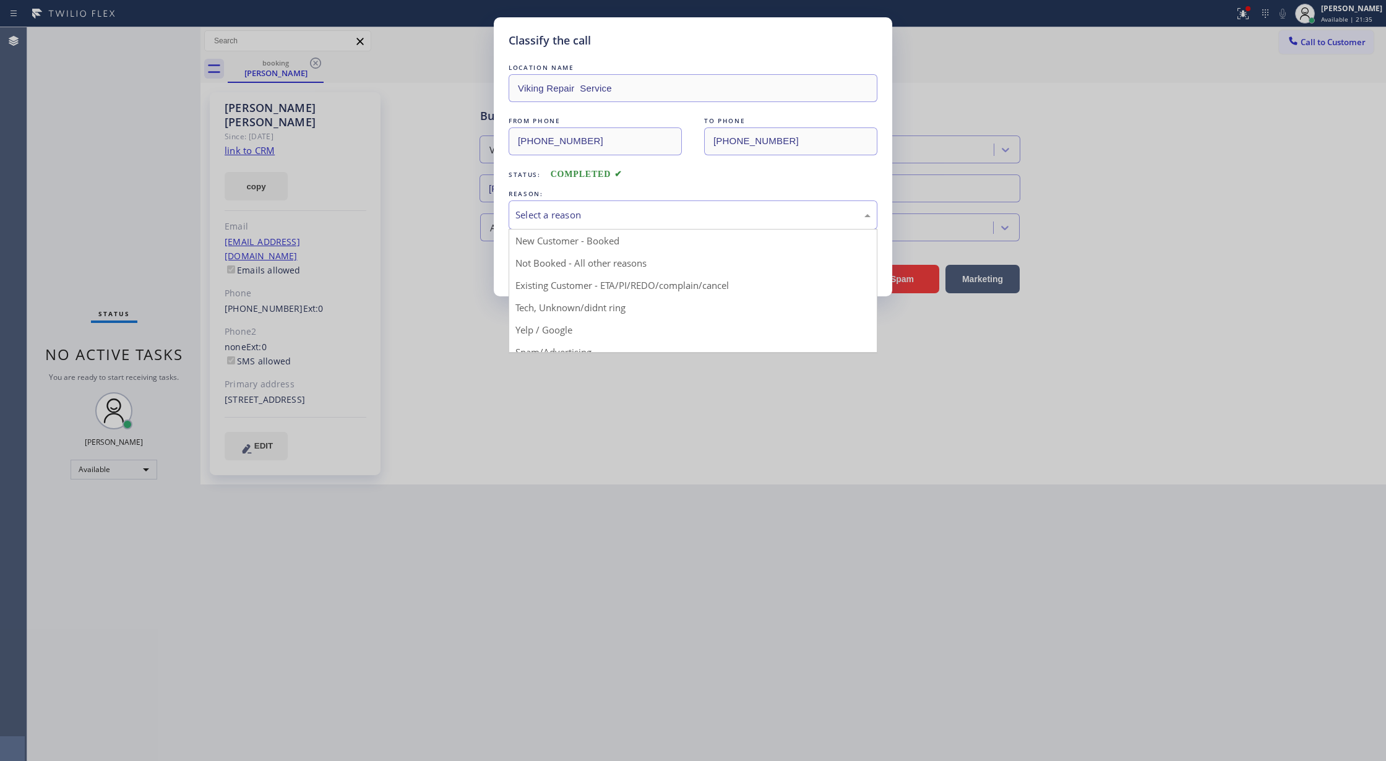
click at [605, 212] on div "Select a reason" at bounding box center [692, 215] width 355 height 14
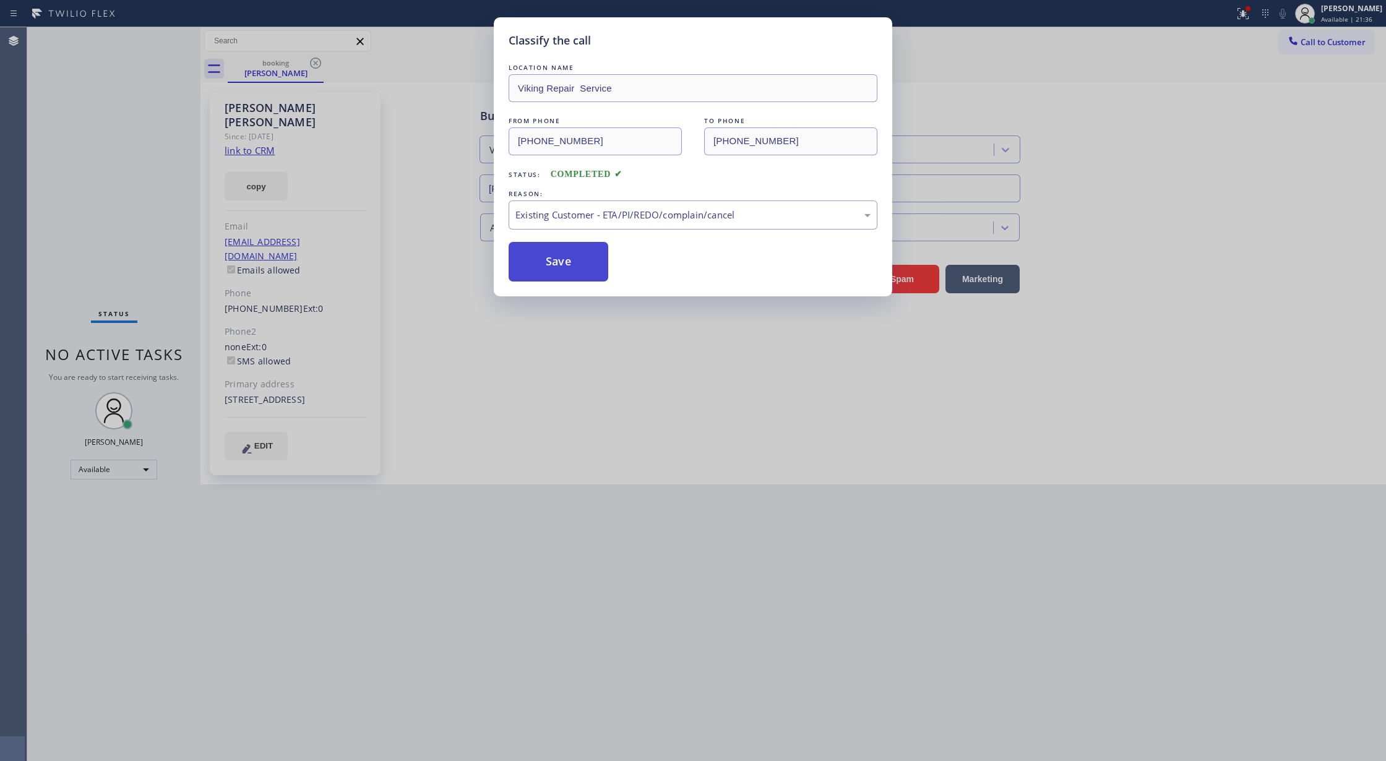
click at [549, 268] on button "Save" at bounding box center [559, 262] width 100 height 40
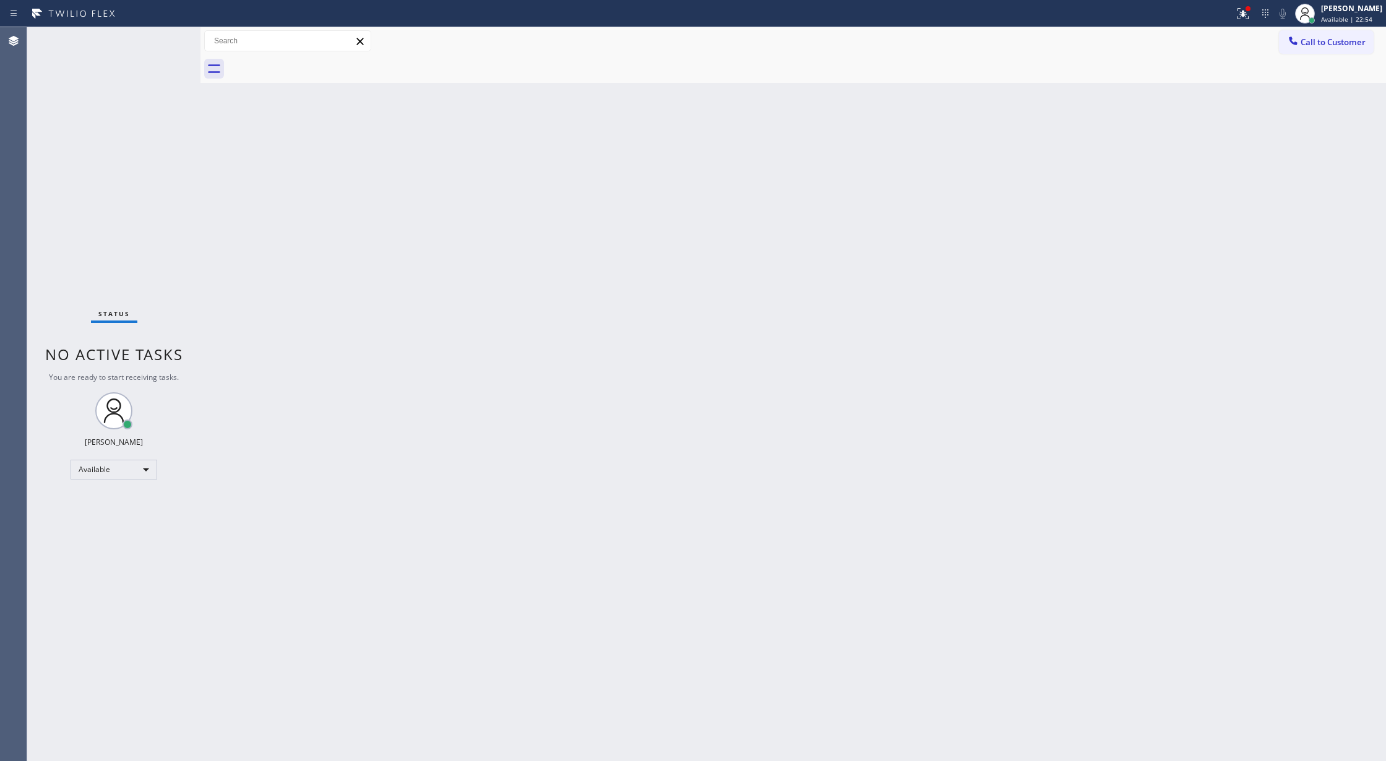
click at [170, 35] on div "Status No active tasks You are ready to start receiving tasks. [PERSON_NAME] Av…" at bounding box center [113, 394] width 173 height 734
click at [164, 35] on div "Status No active tasks You are ready to start receiving tasks. [PERSON_NAME] Av…" at bounding box center [113, 394] width 173 height 734
click at [160, 43] on div "Status No active tasks You are ready to start receiving tasks. [PERSON_NAME] Av…" at bounding box center [113, 394] width 173 height 734
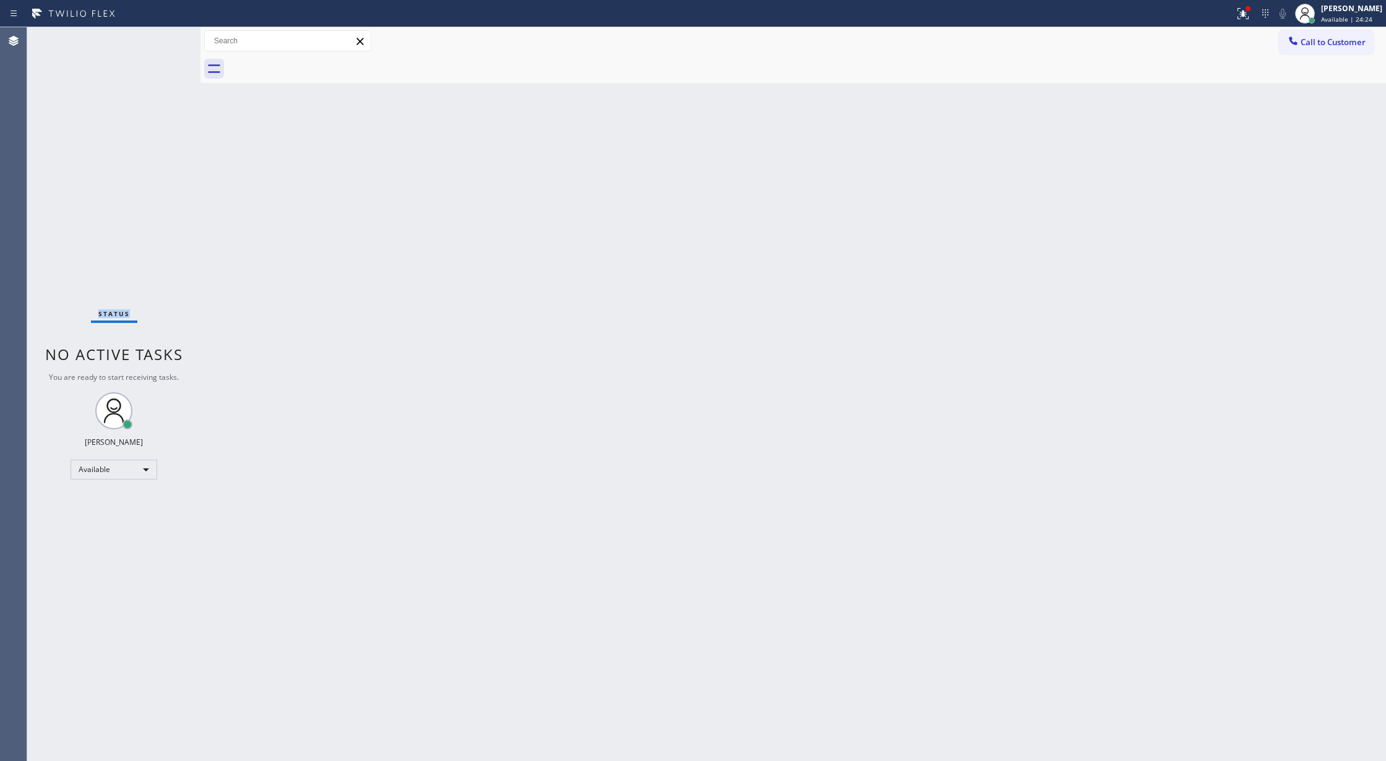
click at [160, 42] on div "Status No active tasks You are ready to start receiving tasks. [PERSON_NAME] Av…" at bounding box center [113, 394] width 173 height 734
click at [160, 38] on div "Status No active tasks You are ready to start receiving tasks. [PERSON_NAME] Av…" at bounding box center [113, 394] width 173 height 734
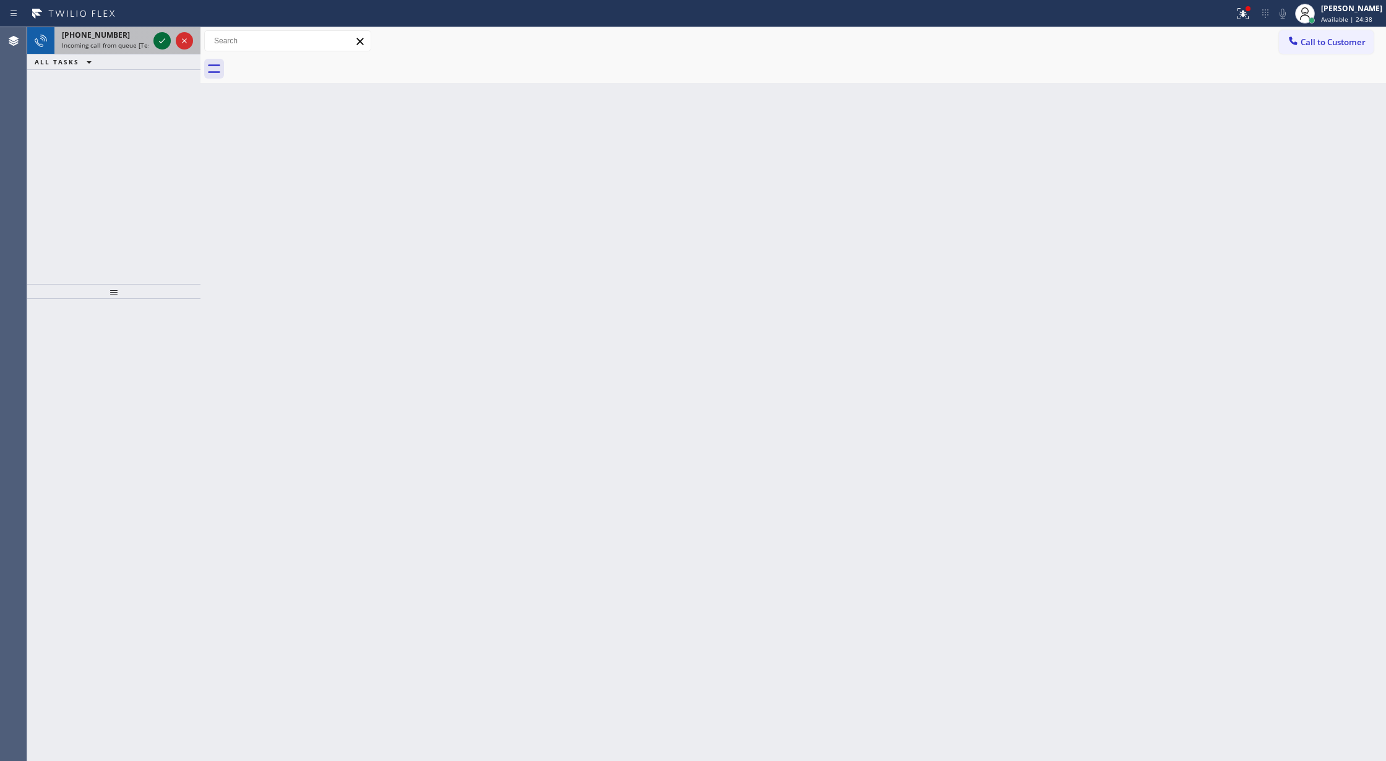
click at [160, 38] on icon at bounding box center [162, 40] width 15 height 15
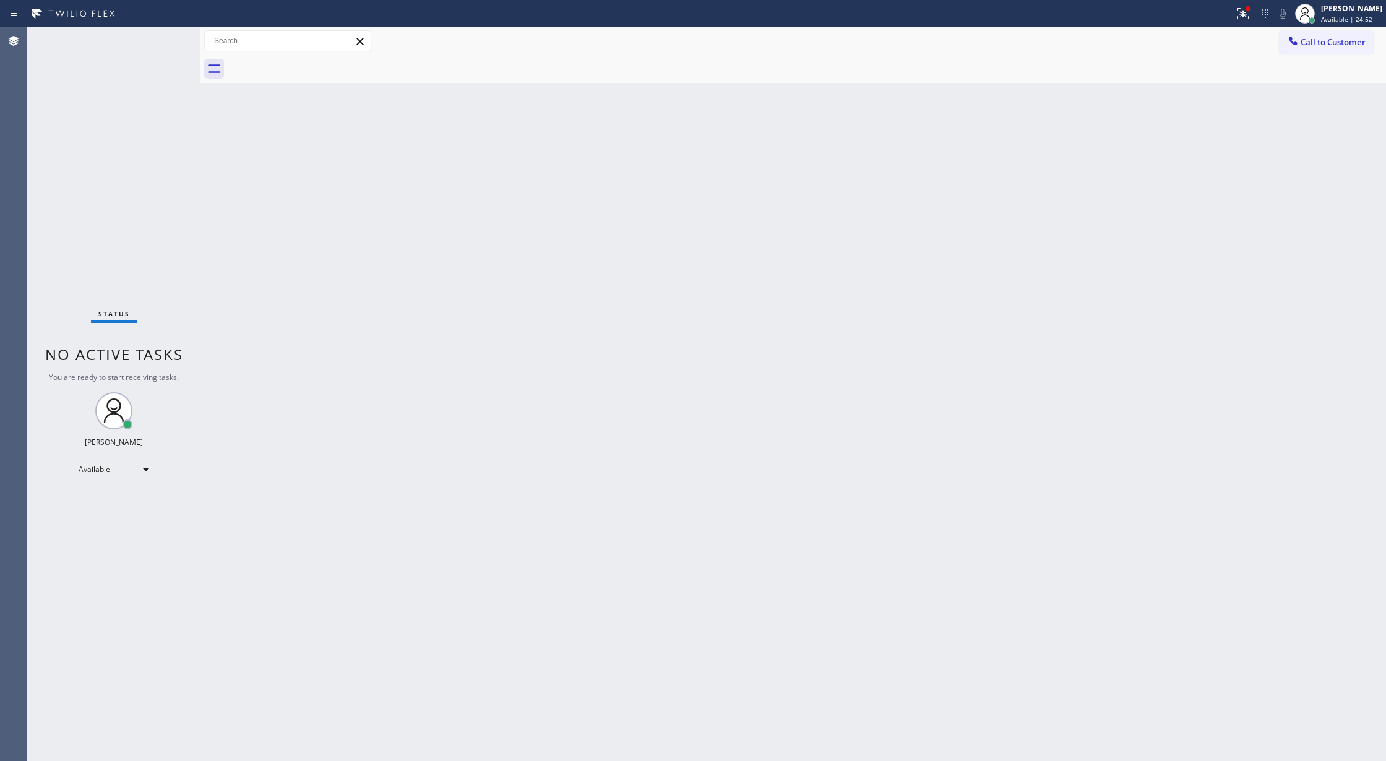
click at [169, 38] on div "Status No active tasks You are ready to start receiving tasks. [PERSON_NAME] Av…" at bounding box center [113, 394] width 173 height 734
click at [168, 38] on div "Status No active tasks You are ready to start receiving tasks. [PERSON_NAME] Av…" at bounding box center [113, 394] width 173 height 734
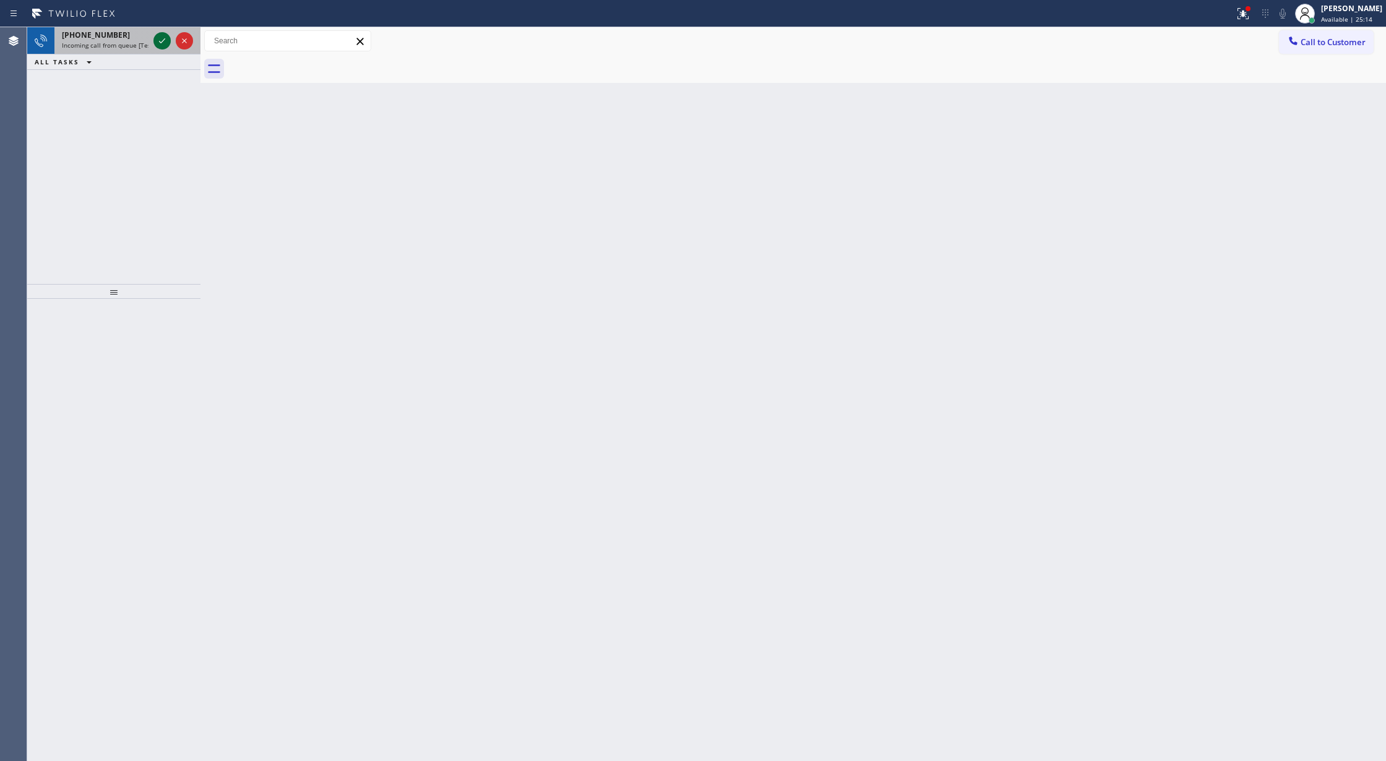
click at [168, 38] on icon at bounding box center [162, 40] width 15 height 15
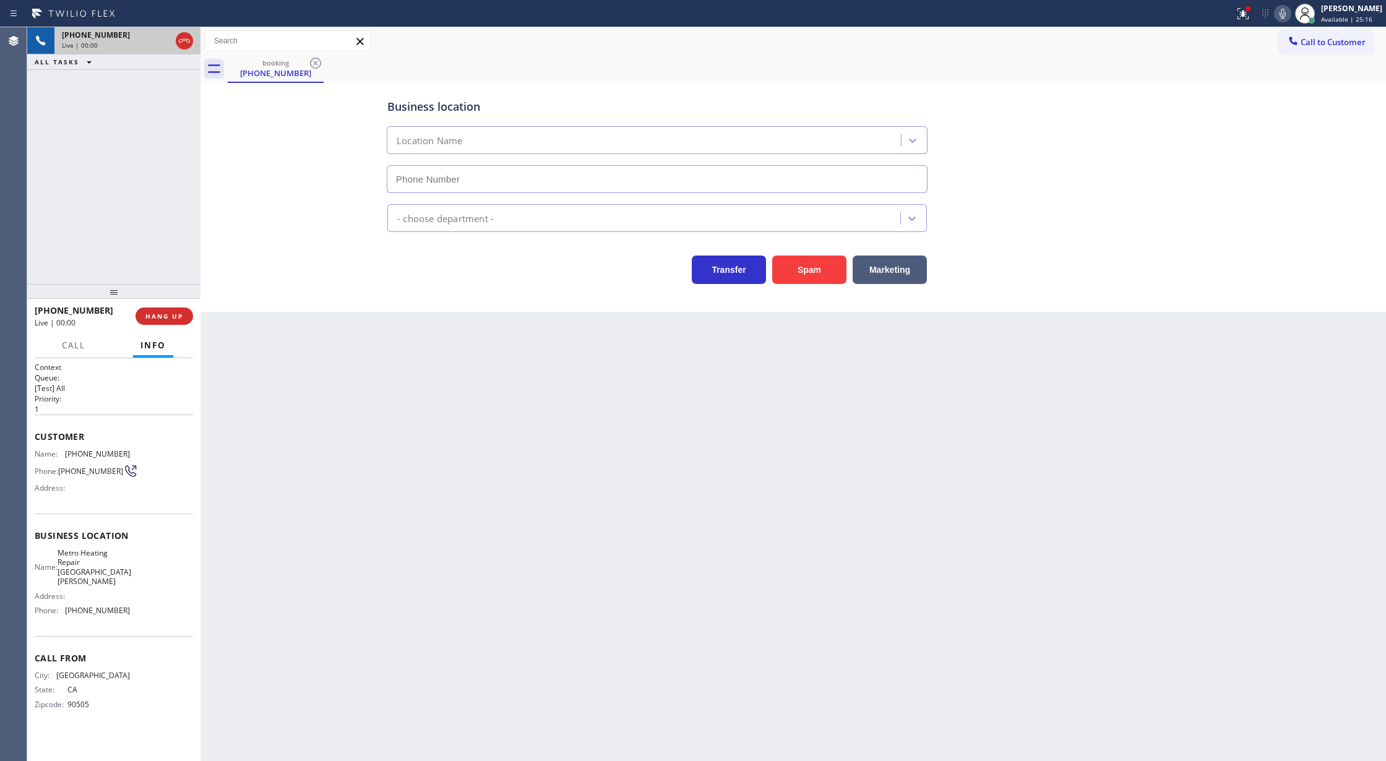
type input "(805) 819-5818"
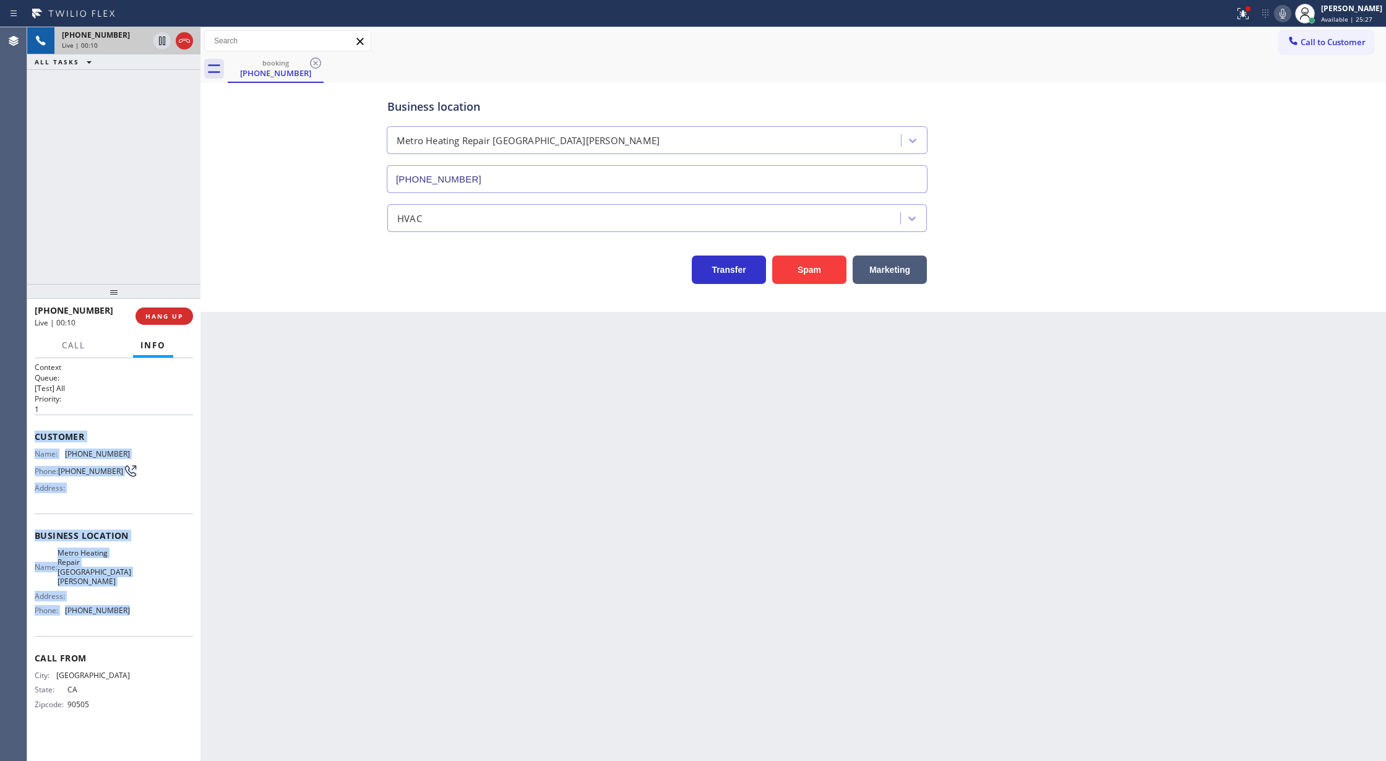
drag, startPoint x: 33, startPoint y: 434, endPoint x: 144, endPoint y: 614, distance: 211.4
click at [144, 614] on div "Context Queue: [Test] All Priority: 1 Customer Name: (310) 702-0641 Phone: (310…" at bounding box center [113, 559] width 173 height 403
copy div "Customer Name: (310) 702-0641 Phone: (310) 702-0641 Address: Business location …"
click at [164, 45] on icon at bounding box center [162, 40] width 15 height 15
click at [1285, 13] on icon at bounding box center [1282, 13] width 15 height 15
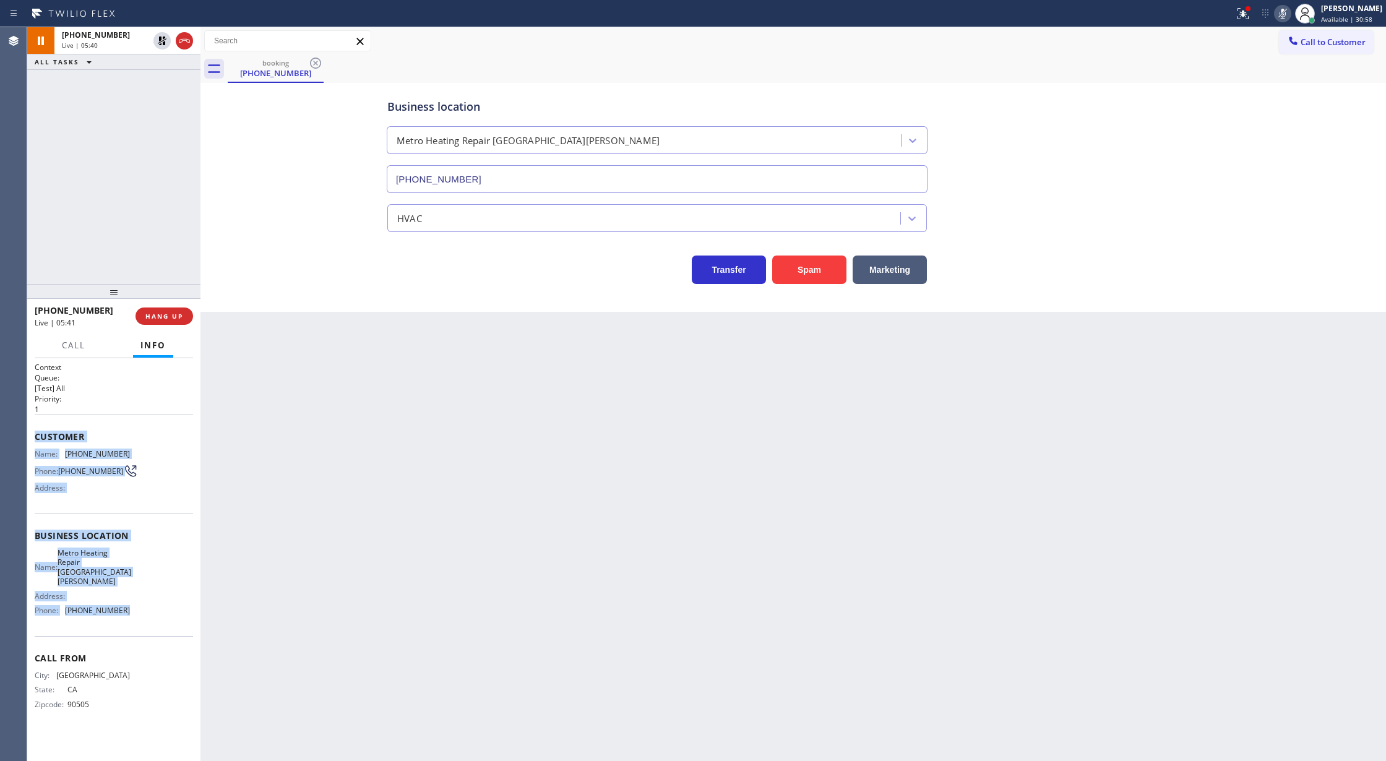
click at [1290, 6] on icon at bounding box center [1282, 13] width 15 height 15
click at [158, 40] on icon at bounding box center [162, 40] width 15 height 15
click at [152, 322] on button "COMPLETE" at bounding box center [162, 316] width 62 height 17
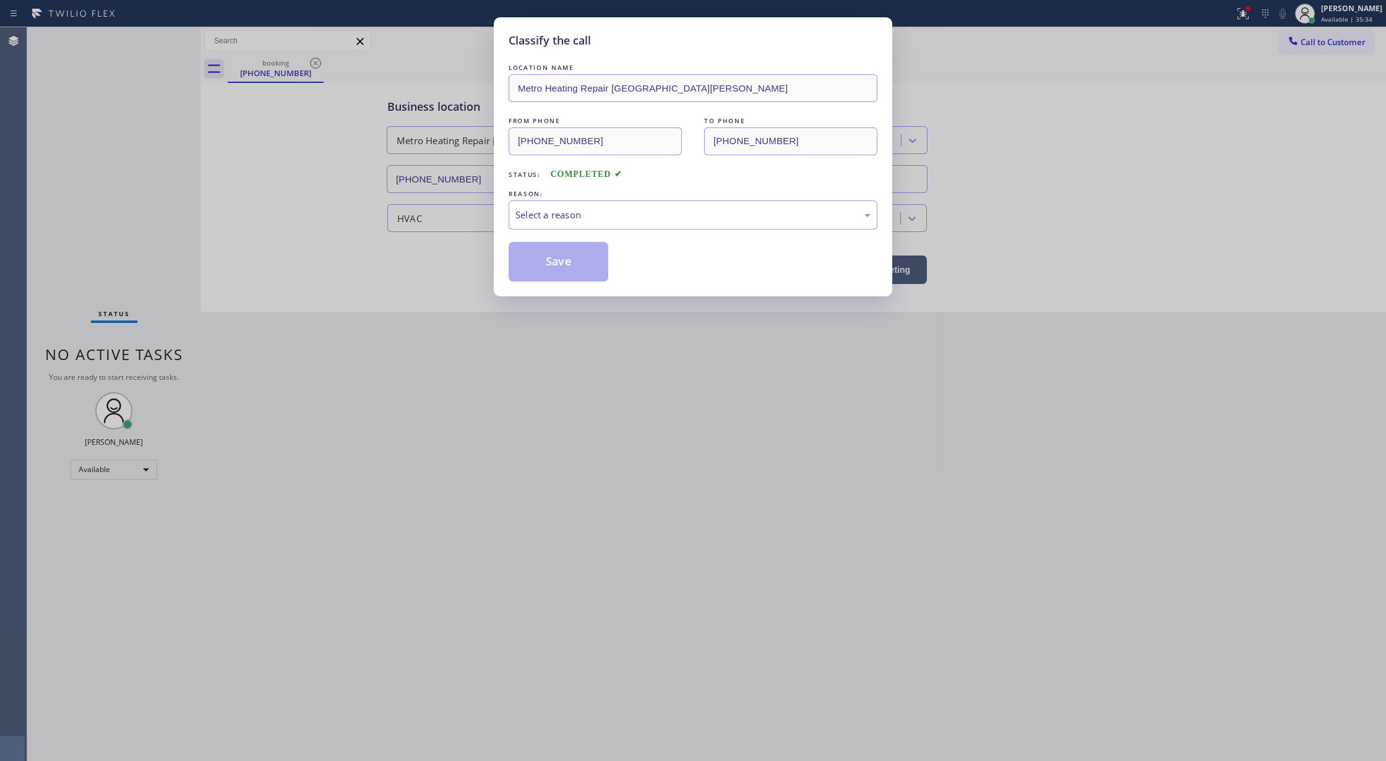
click at [563, 218] on div "Select a reason" at bounding box center [692, 215] width 355 height 14
click at [551, 265] on button "Save" at bounding box center [559, 262] width 100 height 40
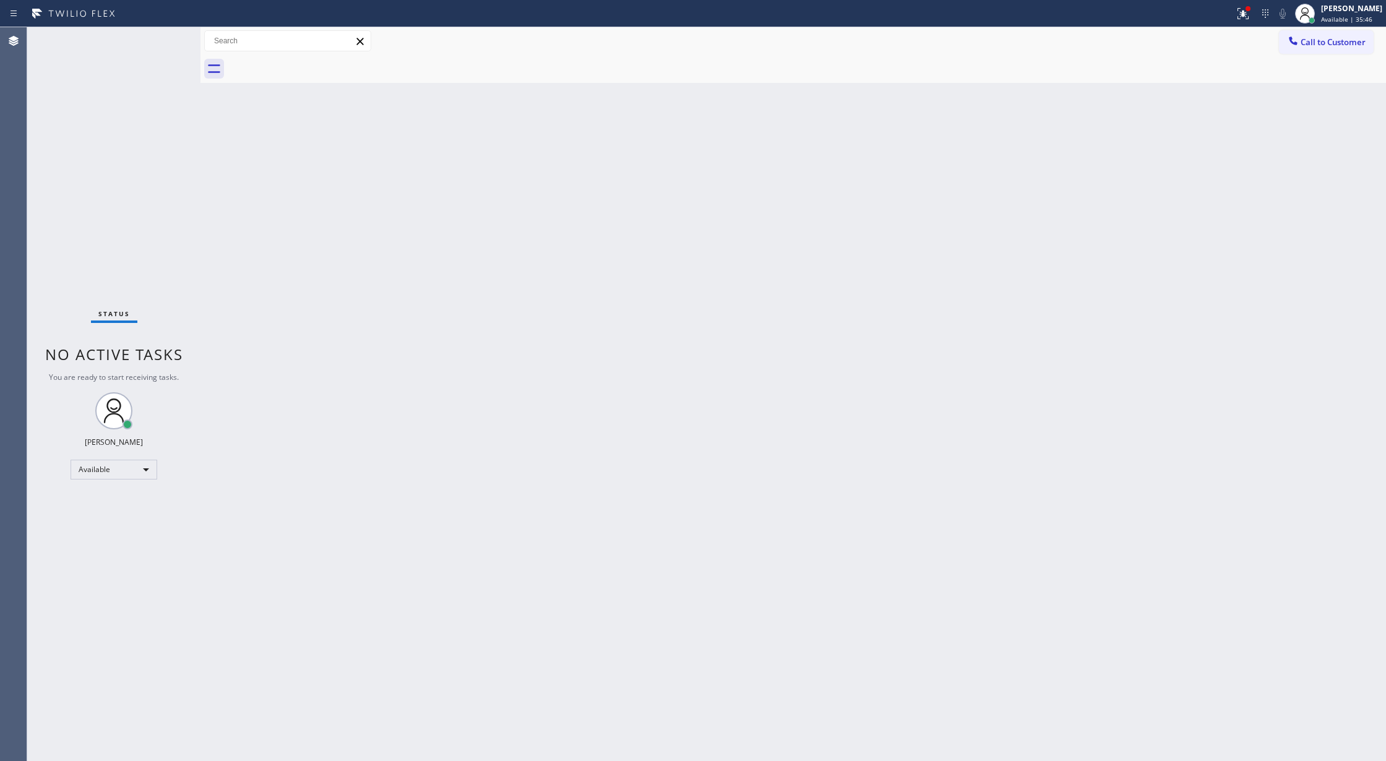
click at [167, 40] on div "Status No active tasks You are ready to start receiving tasks. [PERSON_NAME] Av…" at bounding box center [113, 394] width 173 height 734
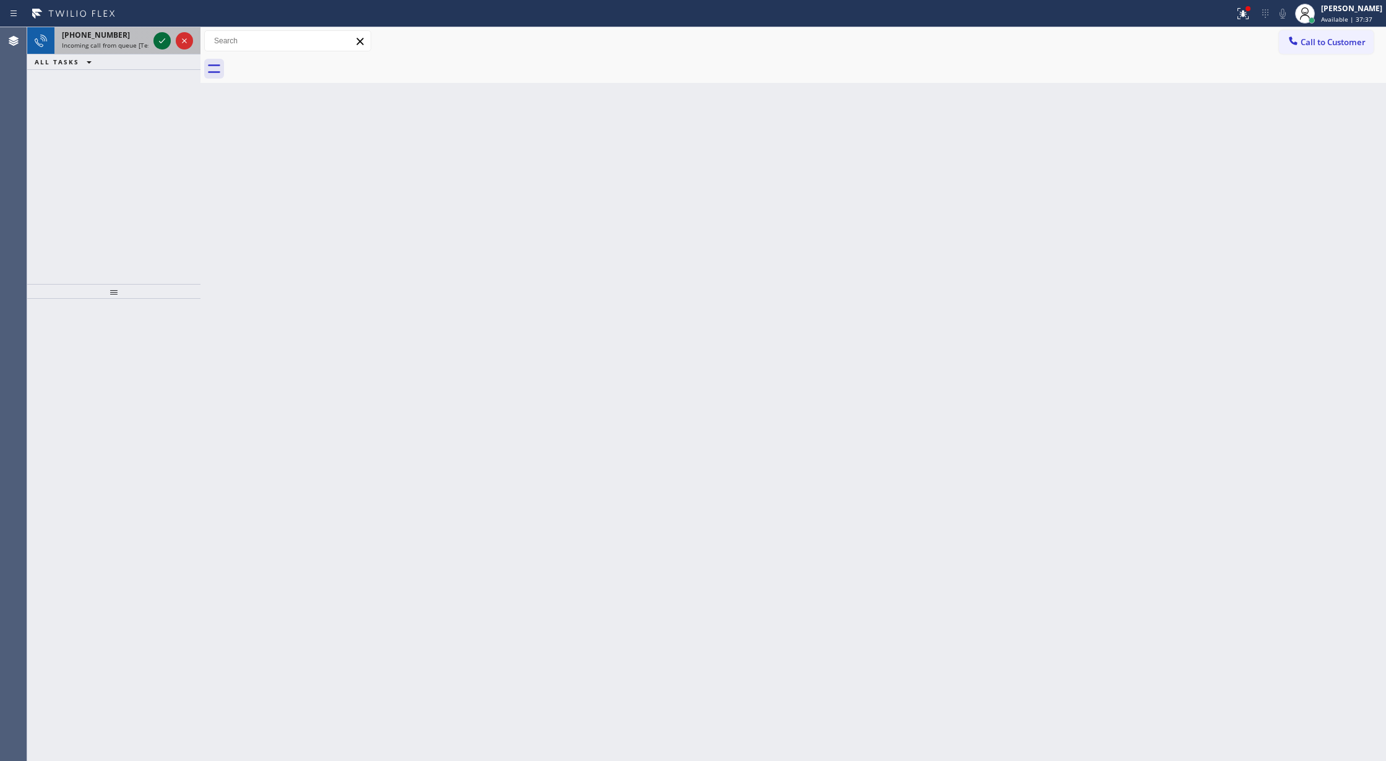
click at [162, 43] on icon at bounding box center [162, 40] width 15 height 15
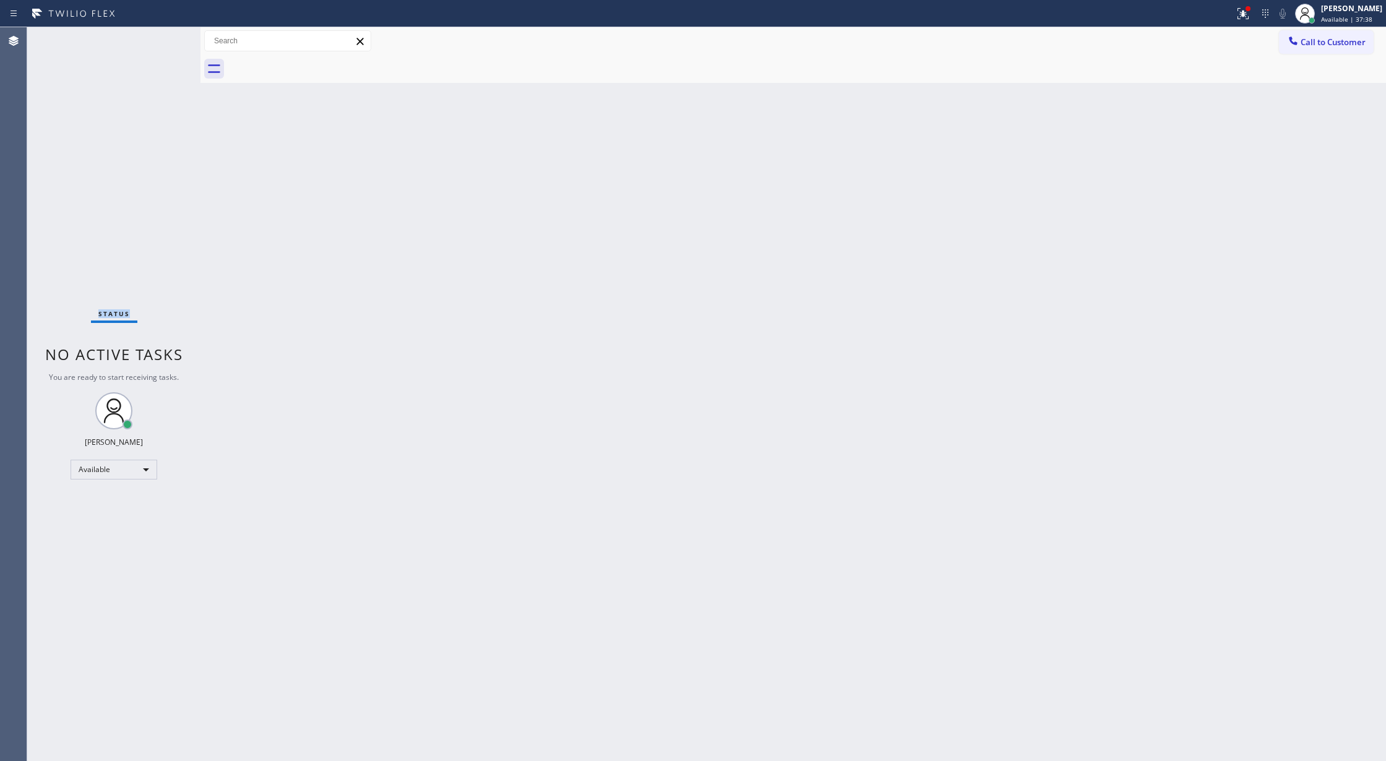
click at [162, 43] on div "Status No active tasks You are ready to start receiving tasks. [PERSON_NAME] Av…" at bounding box center [113, 394] width 173 height 734
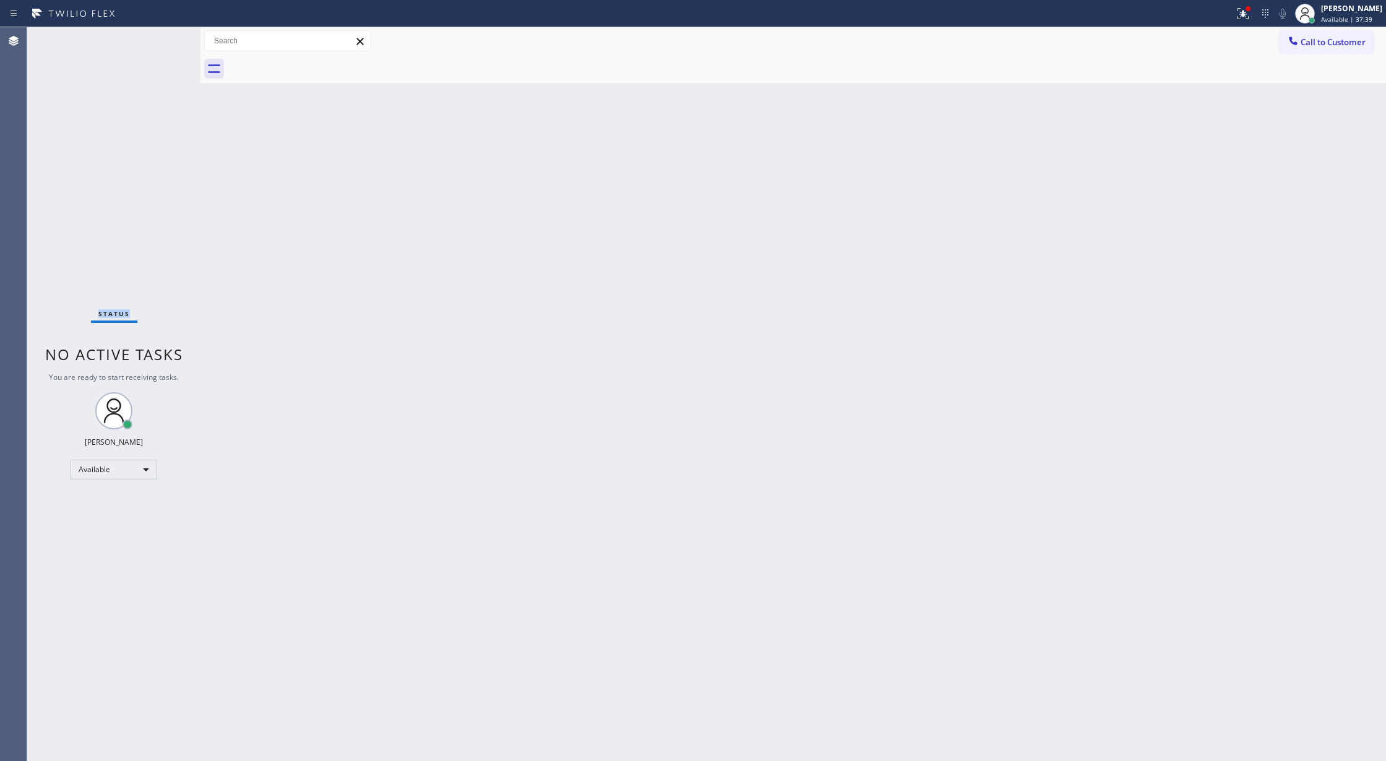
click at [162, 43] on div "Status No active tasks You are ready to start receiving tasks. [PERSON_NAME] Av…" at bounding box center [113, 394] width 173 height 734
click at [156, 41] on div "Status No active tasks You are ready to start receiving tasks. [PERSON_NAME] Av…" at bounding box center [113, 394] width 173 height 734
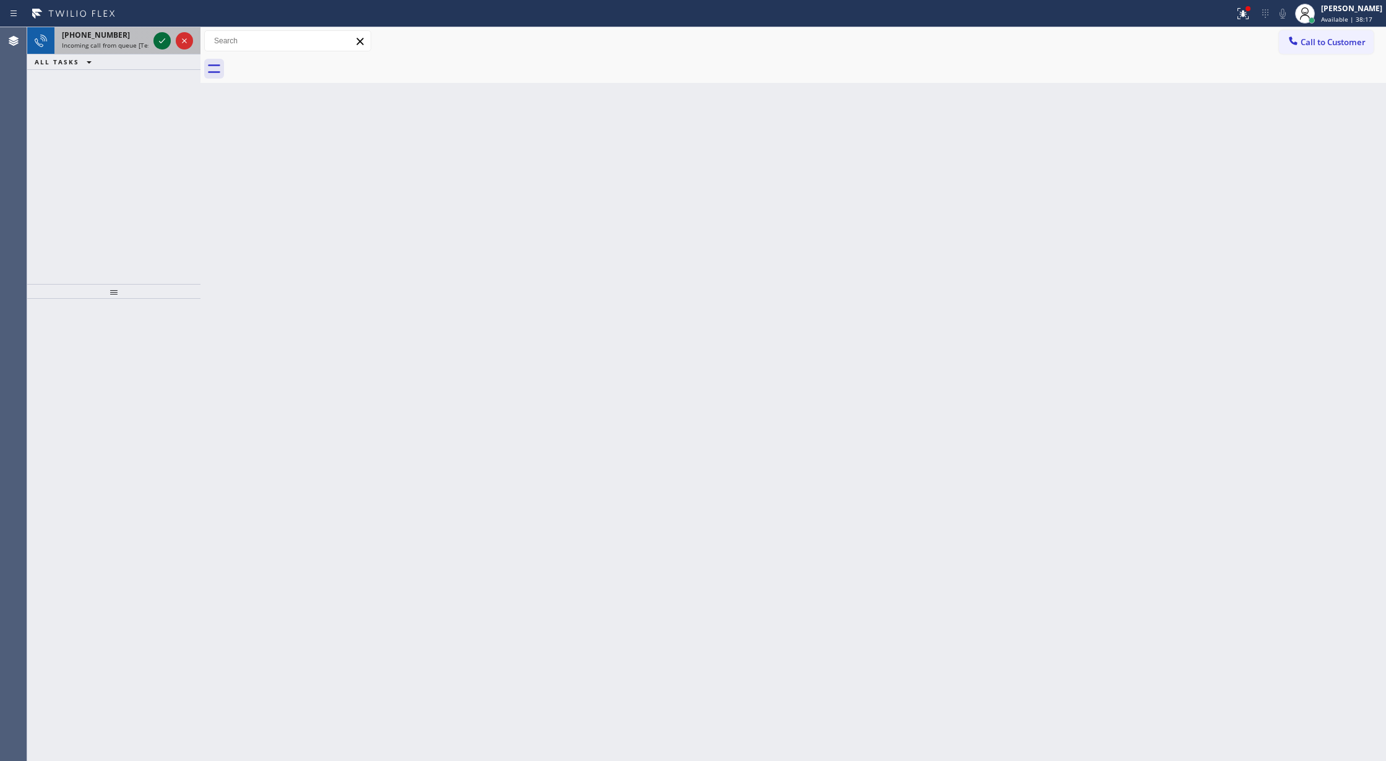
click at [162, 45] on icon at bounding box center [162, 40] width 15 height 15
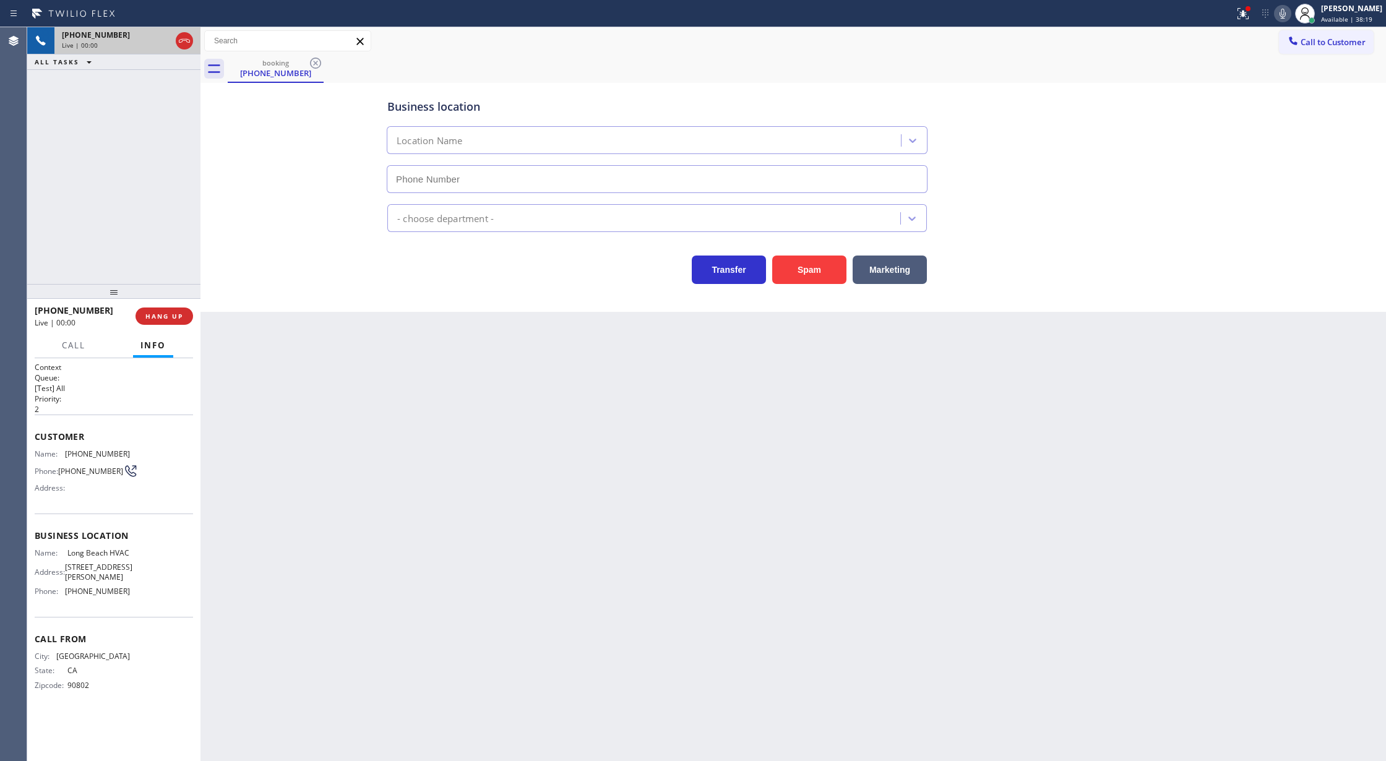
type input "(323) 641-4970"
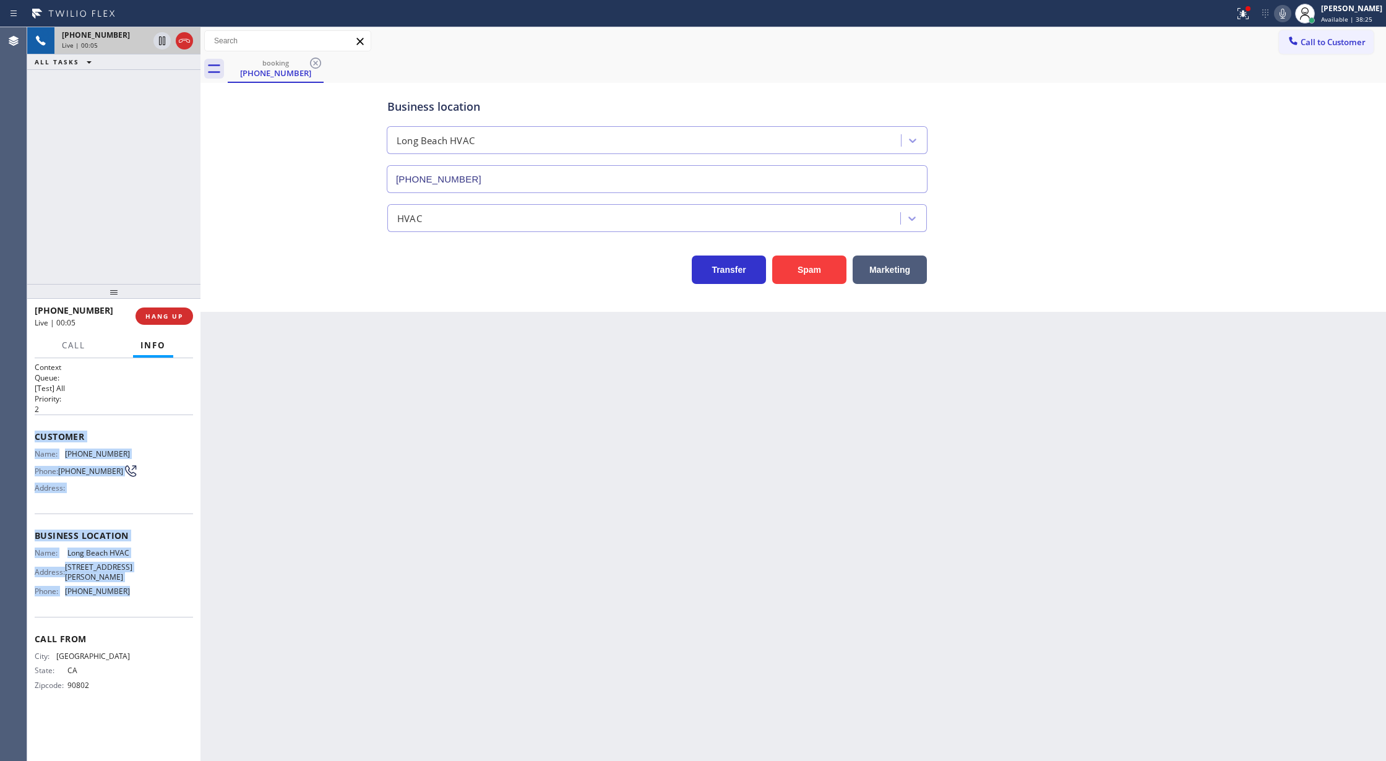
copy div "Customer Name: (562) 537-9430 Phone: (562) 537-9430 Address: Business location …"
drag, startPoint x: 37, startPoint y: 439, endPoint x: 178, endPoint y: 598, distance: 212.6
click at [178, 598] on div "Context Queue: [Test] All Priority: 2 Customer Name: (562) 537-9430 Phone: (562…" at bounding box center [114, 536] width 158 height 348
click at [1283, 13] on icon at bounding box center [1282, 13] width 15 height 15
click at [166, 38] on icon at bounding box center [162, 40] width 15 height 15
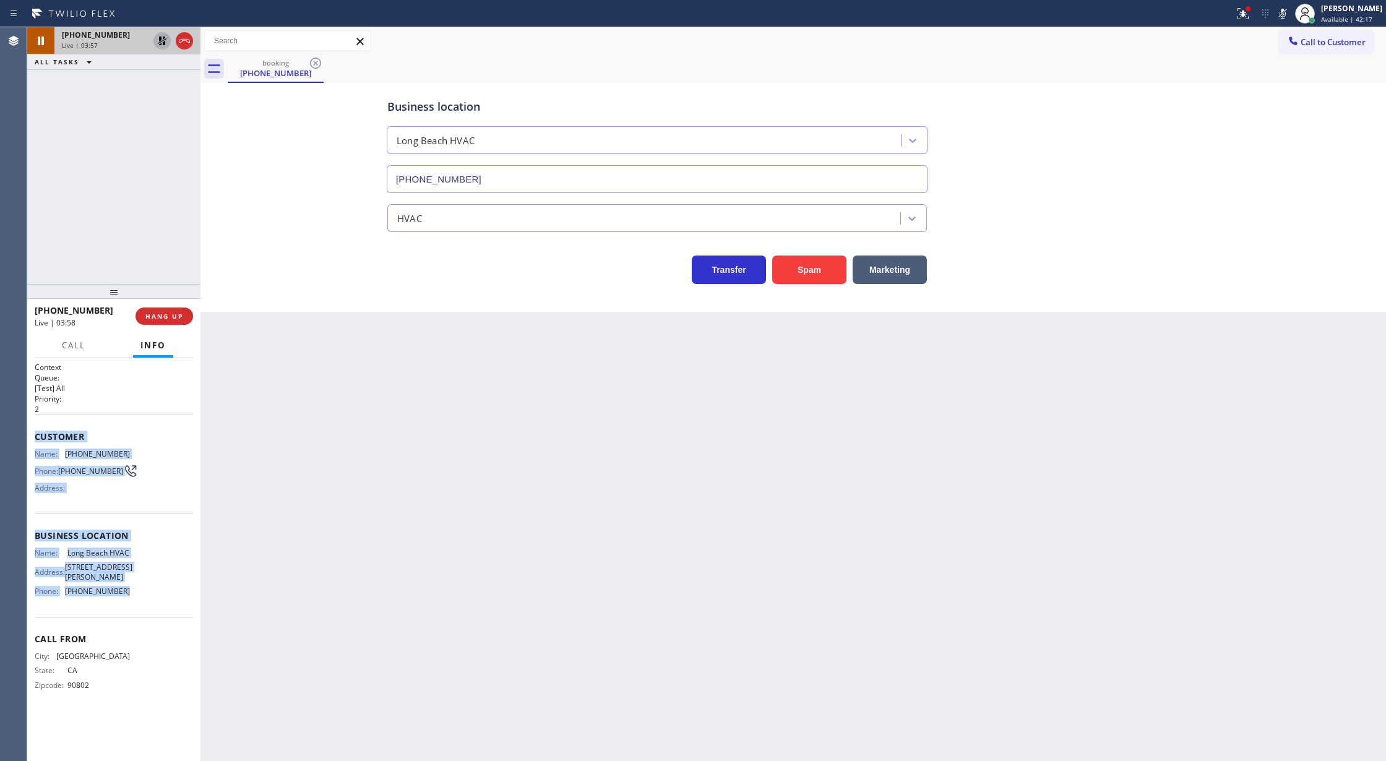
drag, startPoint x: 1287, startPoint y: 14, endPoint x: 1104, endPoint y: 94, distance: 200.1
click at [1287, 14] on icon at bounding box center [1282, 13] width 15 height 15
click at [159, 45] on icon at bounding box center [162, 41] width 9 height 9
click at [150, 317] on span "COMPLETE" at bounding box center [161, 316] width 43 height 9
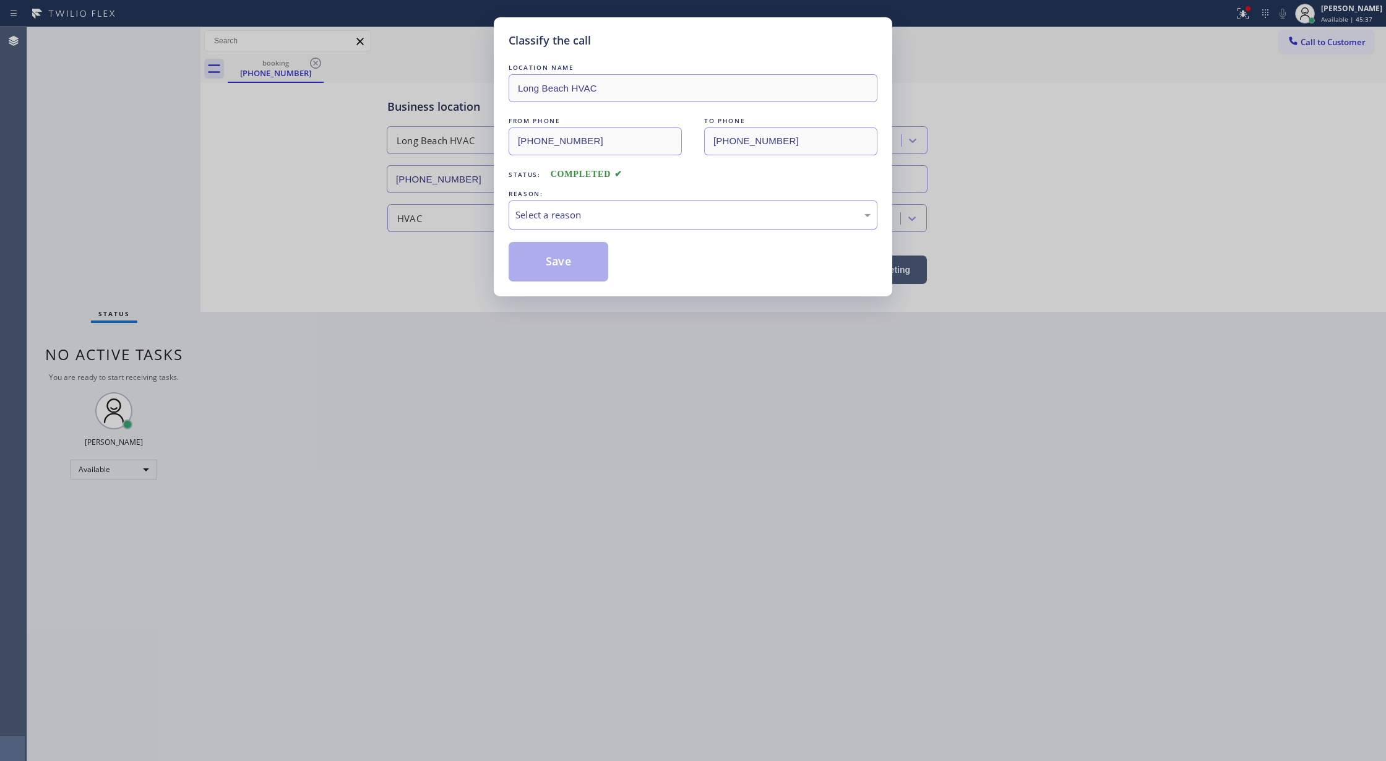
click at [543, 222] on div "Select a reason" at bounding box center [692, 215] width 355 height 14
click at [562, 256] on button "Save" at bounding box center [559, 262] width 100 height 40
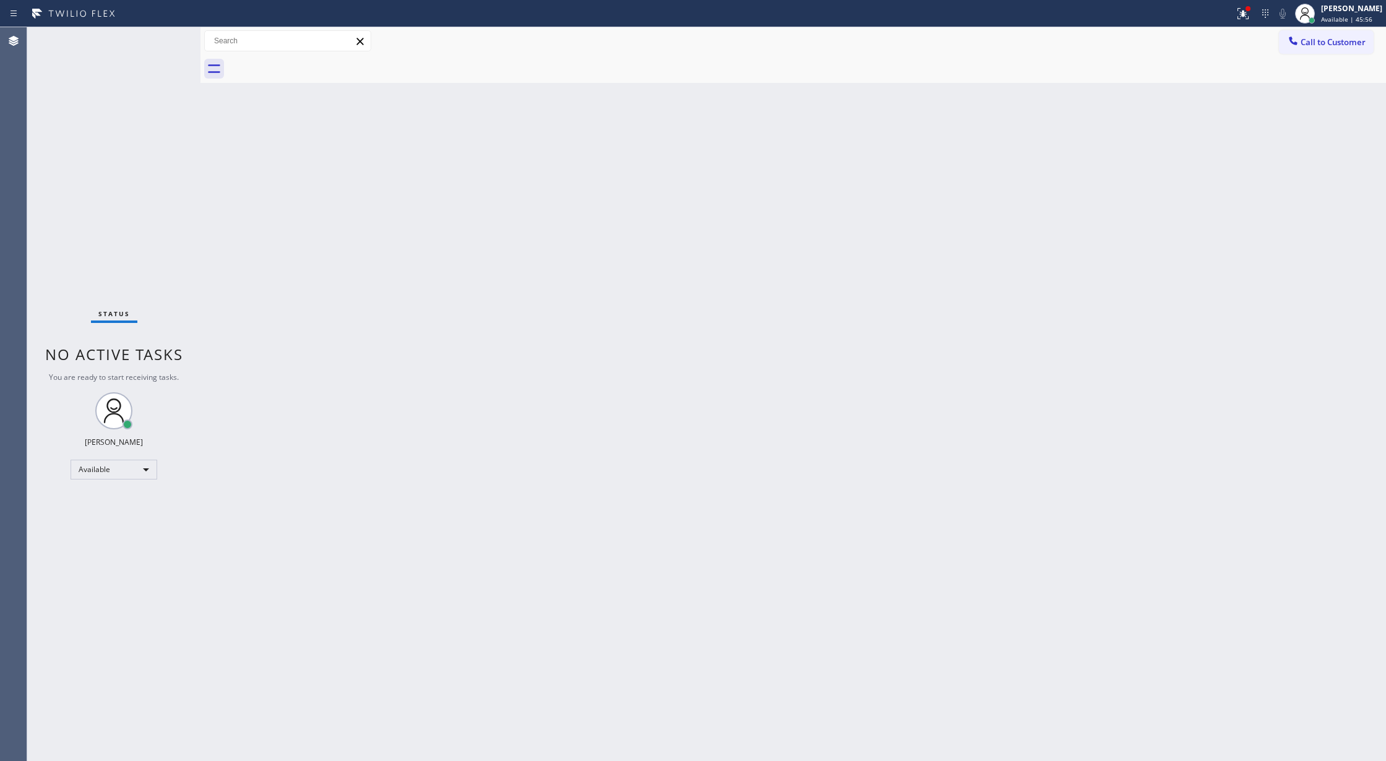
click at [162, 35] on div "Status No active tasks You are ready to start receiving tasks. [PERSON_NAME] Av…" at bounding box center [113, 394] width 173 height 734
click at [166, 45] on div "Status No active tasks You are ready to start receiving tasks. [PERSON_NAME] Av…" at bounding box center [113, 394] width 173 height 734
click at [167, 38] on div "Status No active tasks You are ready to start receiving tasks. [PERSON_NAME] Av…" at bounding box center [113, 394] width 173 height 734
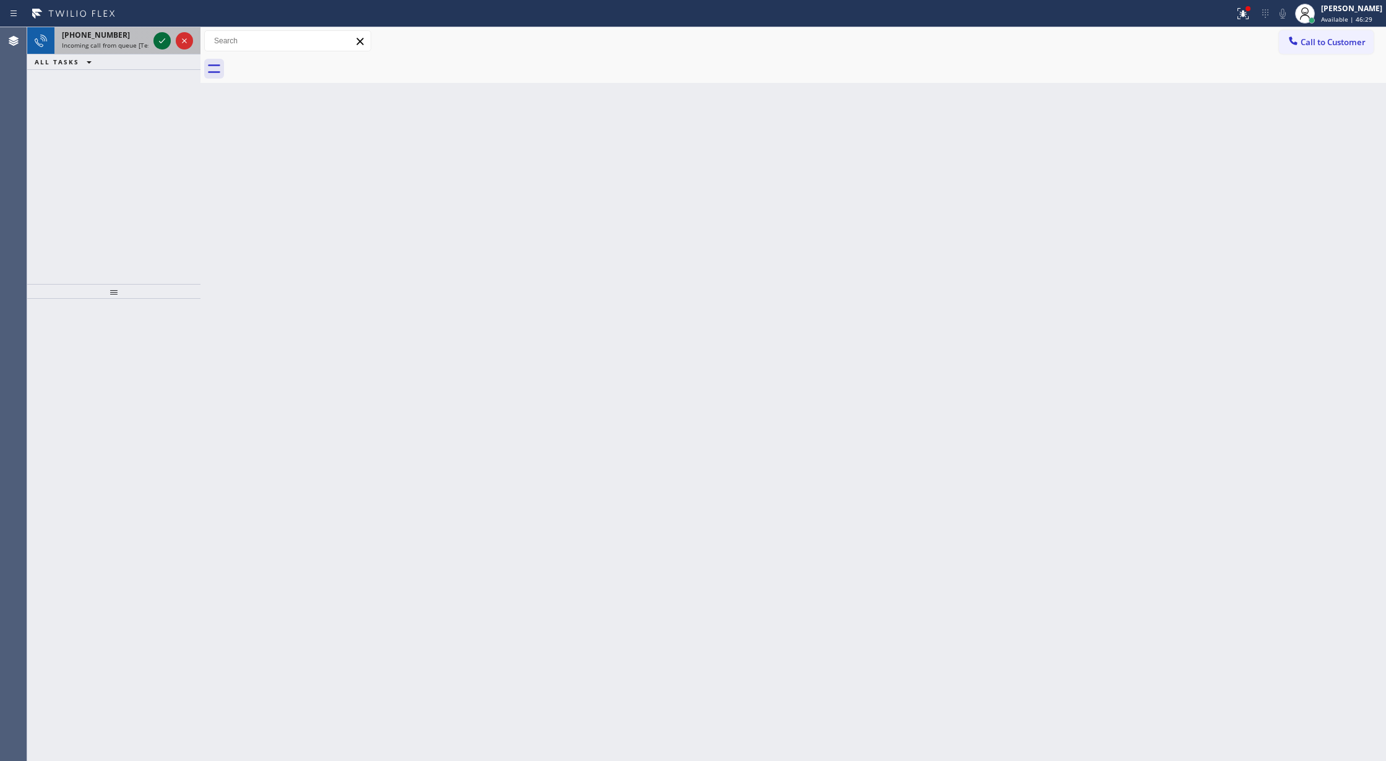
click at [161, 38] on icon at bounding box center [162, 40] width 15 height 15
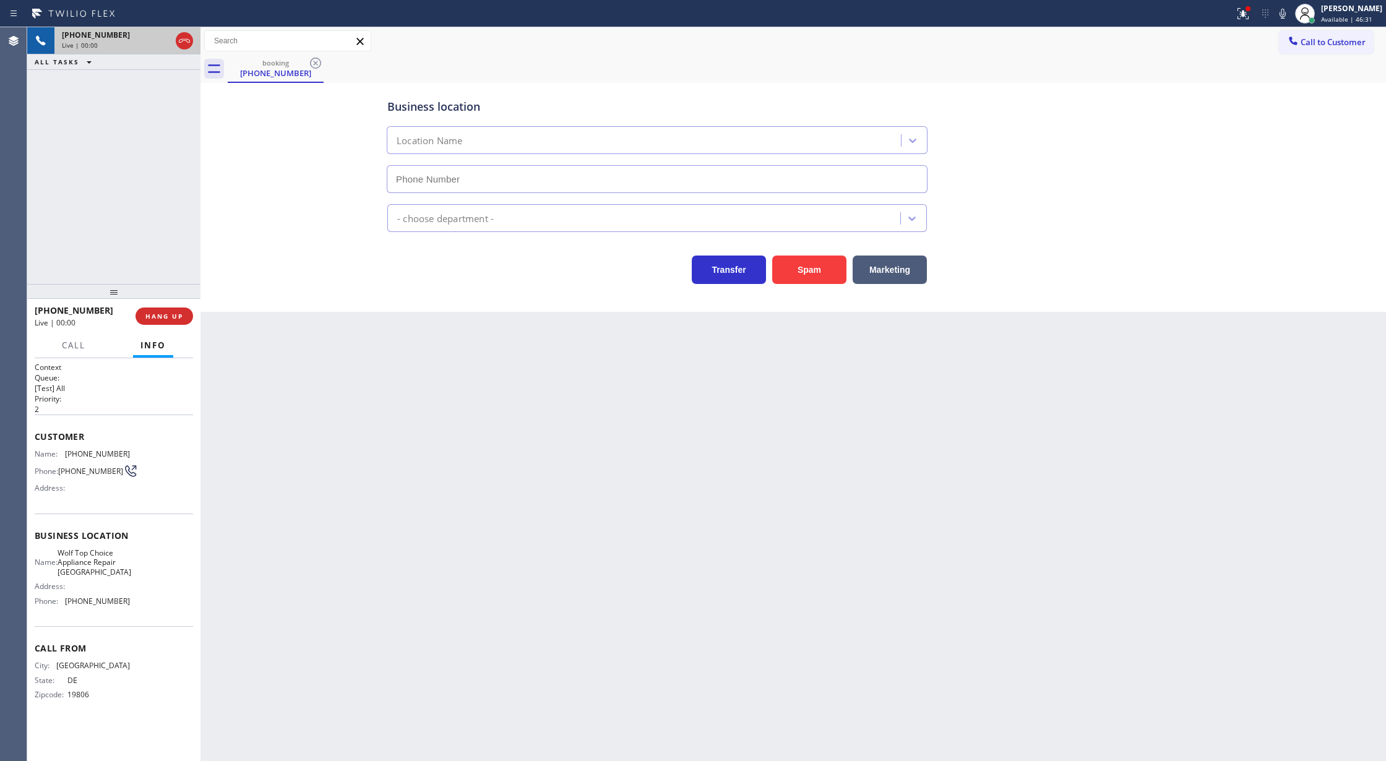
type input "(302) 550-9995"
click at [810, 276] on button "Spam" at bounding box center [809, 270] width 74 height 28
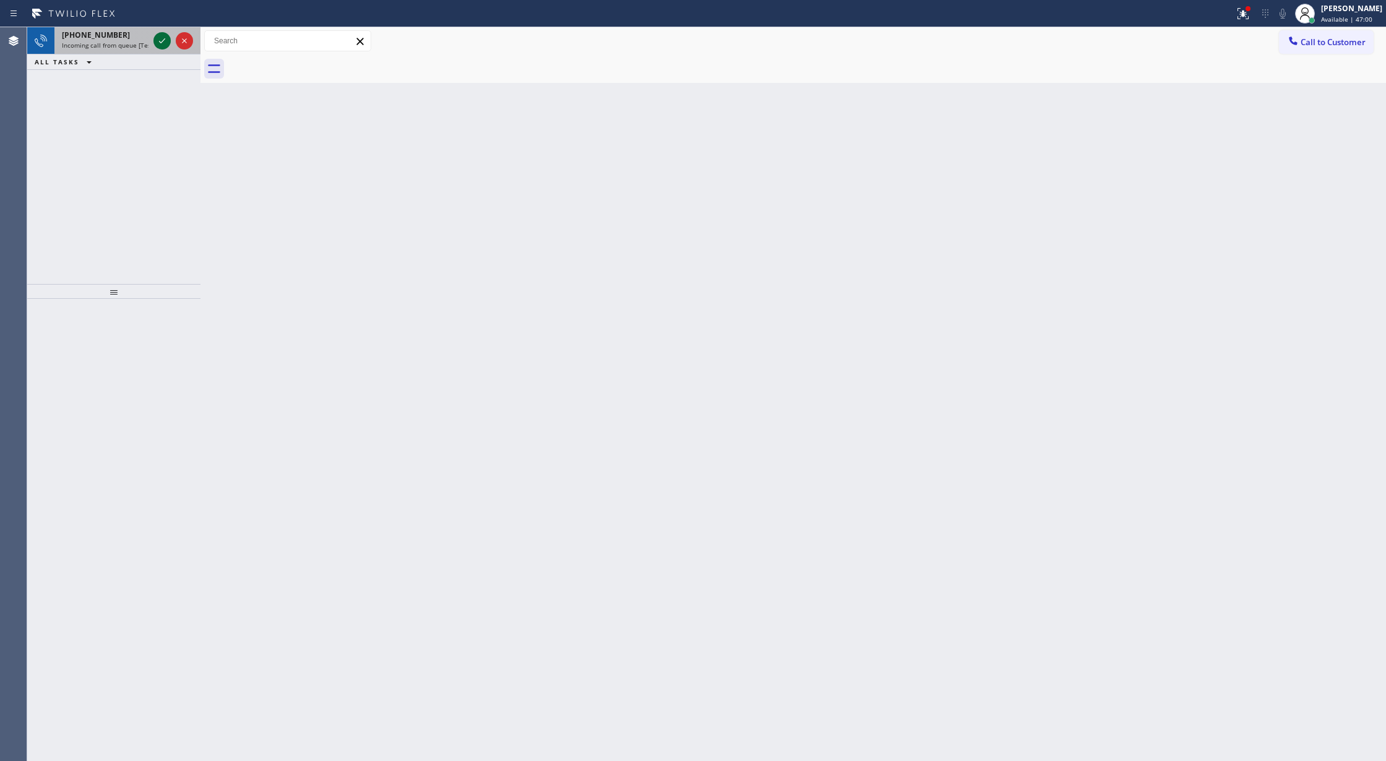
click at [160, 42] on icon at bounding box center [162, 40] width 6 height 5
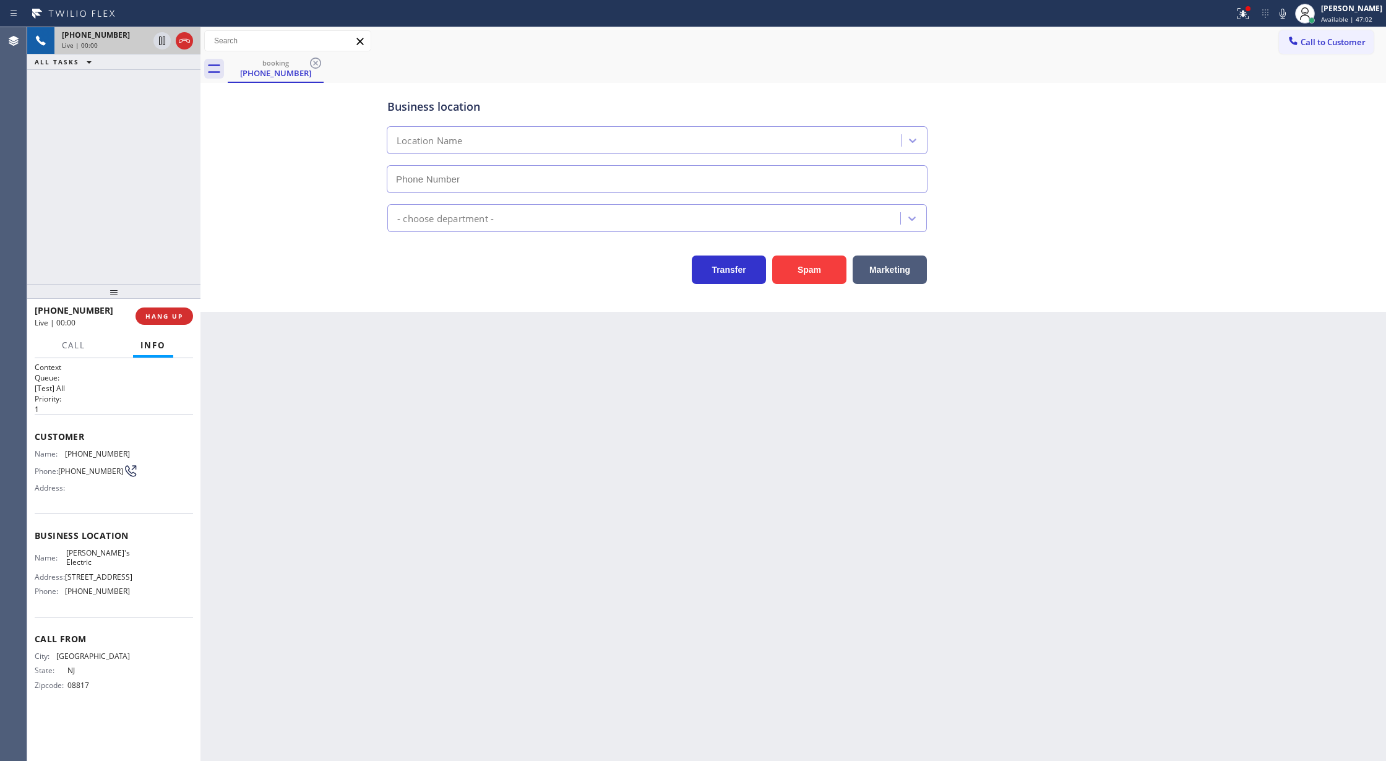
type input "(848) 358-7127"
click at [812, 270] on button "Spam" at bounding box center [809, 270] width 74 height 28
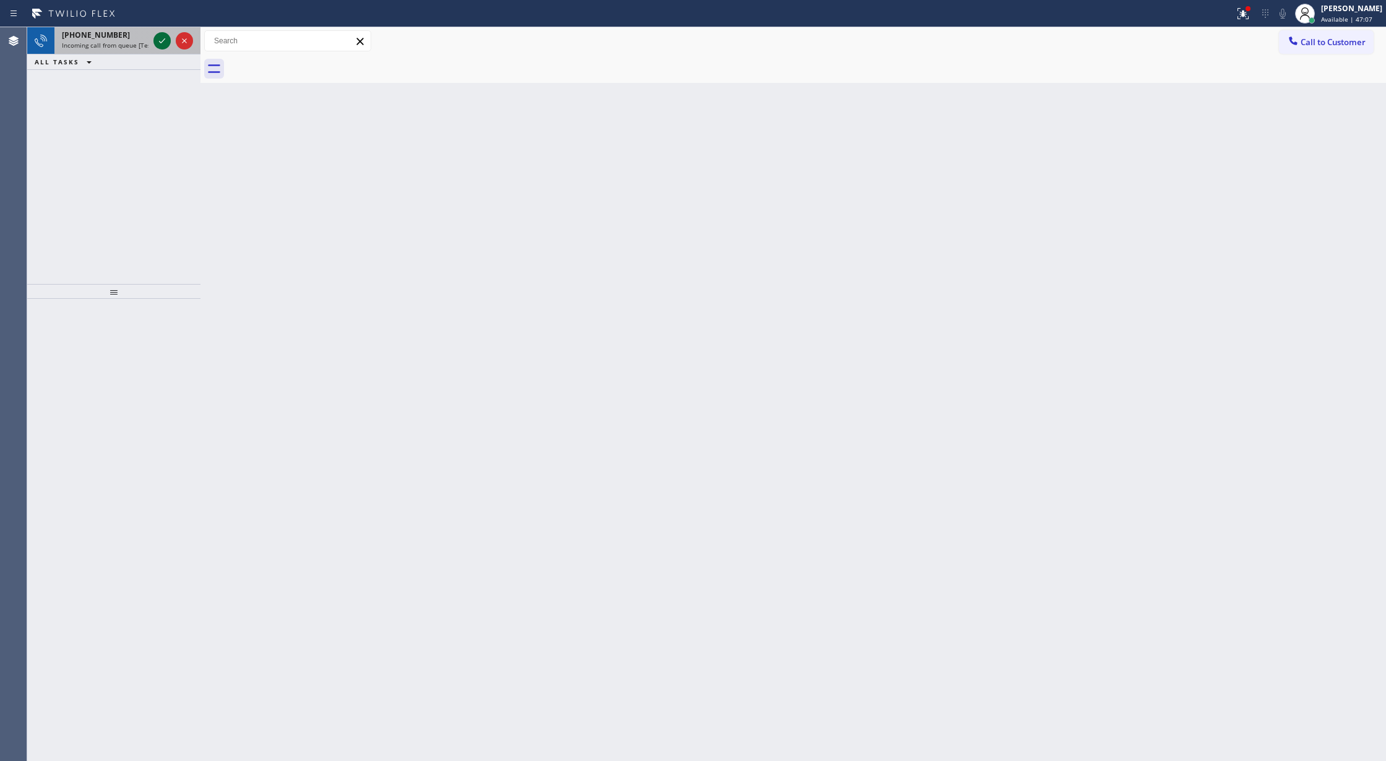
click at [164, 40] on icon at bounding box center [162, 40] width 6 height 5
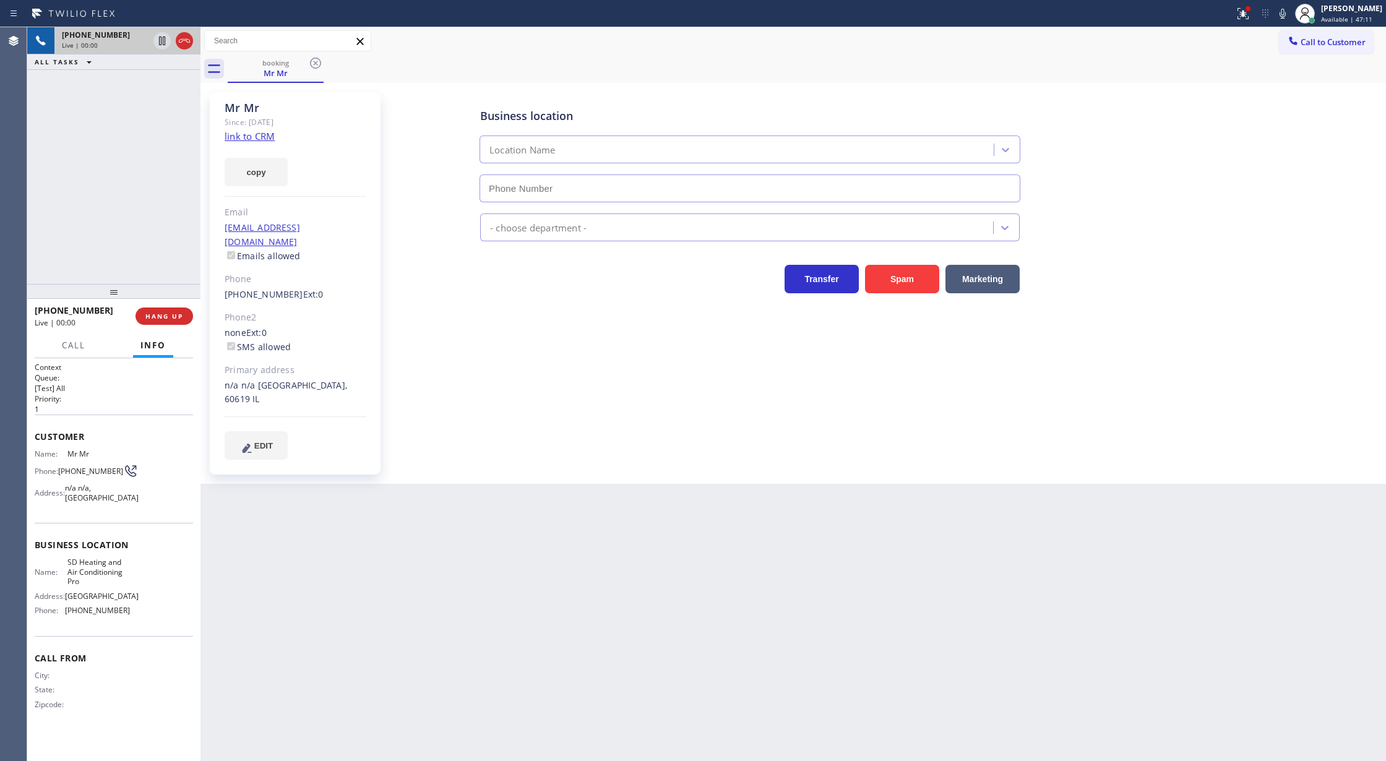
type input "(858) 649-1098"
click at [265, 134] on link "link to CRM" at bounding box center [250, 136] width 50 height 12
click at [183, 38] on icon at bounding box center [184, 40] width 15 height 15
click at [157, 311] on button "COMPLETE" at bounding box center [162, 316] width 62 height 17
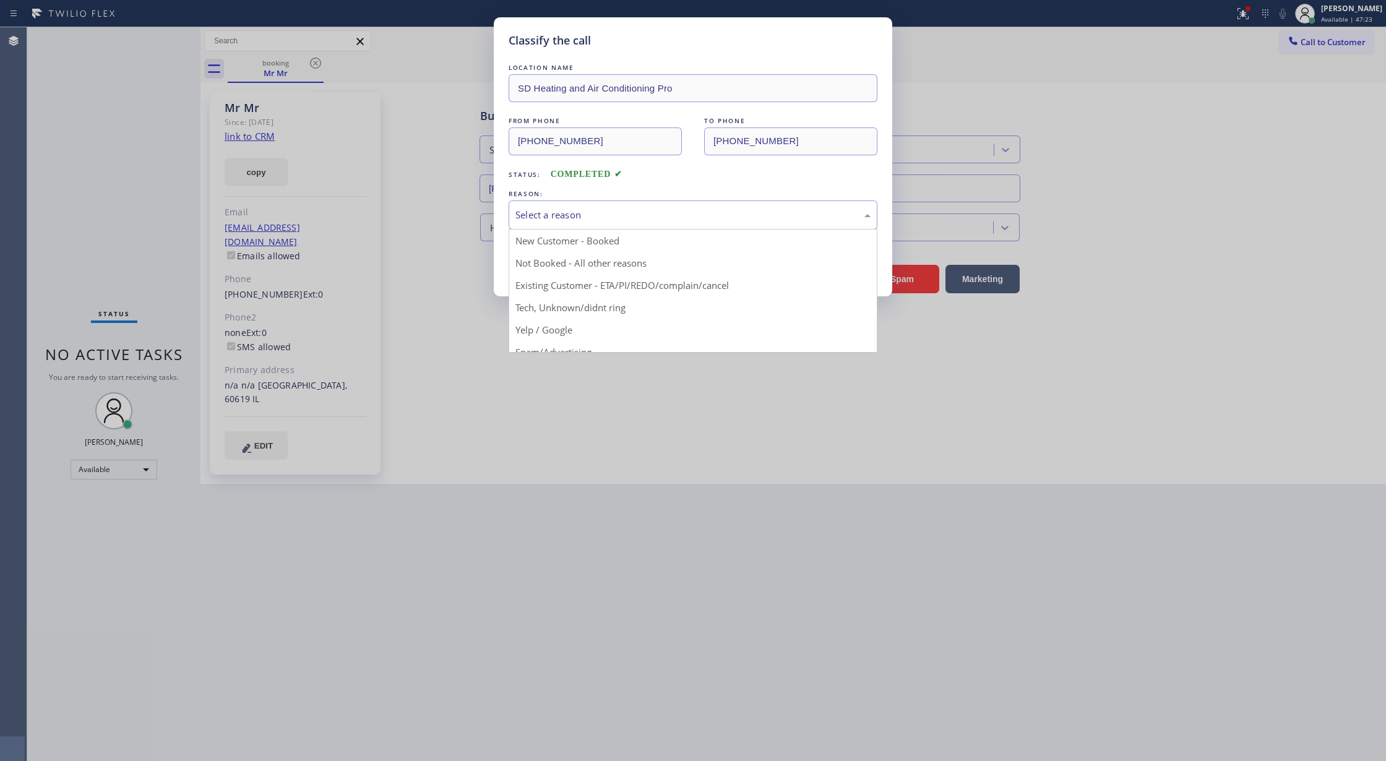
click at [603, 217] on div "Select a reason" at bounding box center [692, 215] width 355 height 14
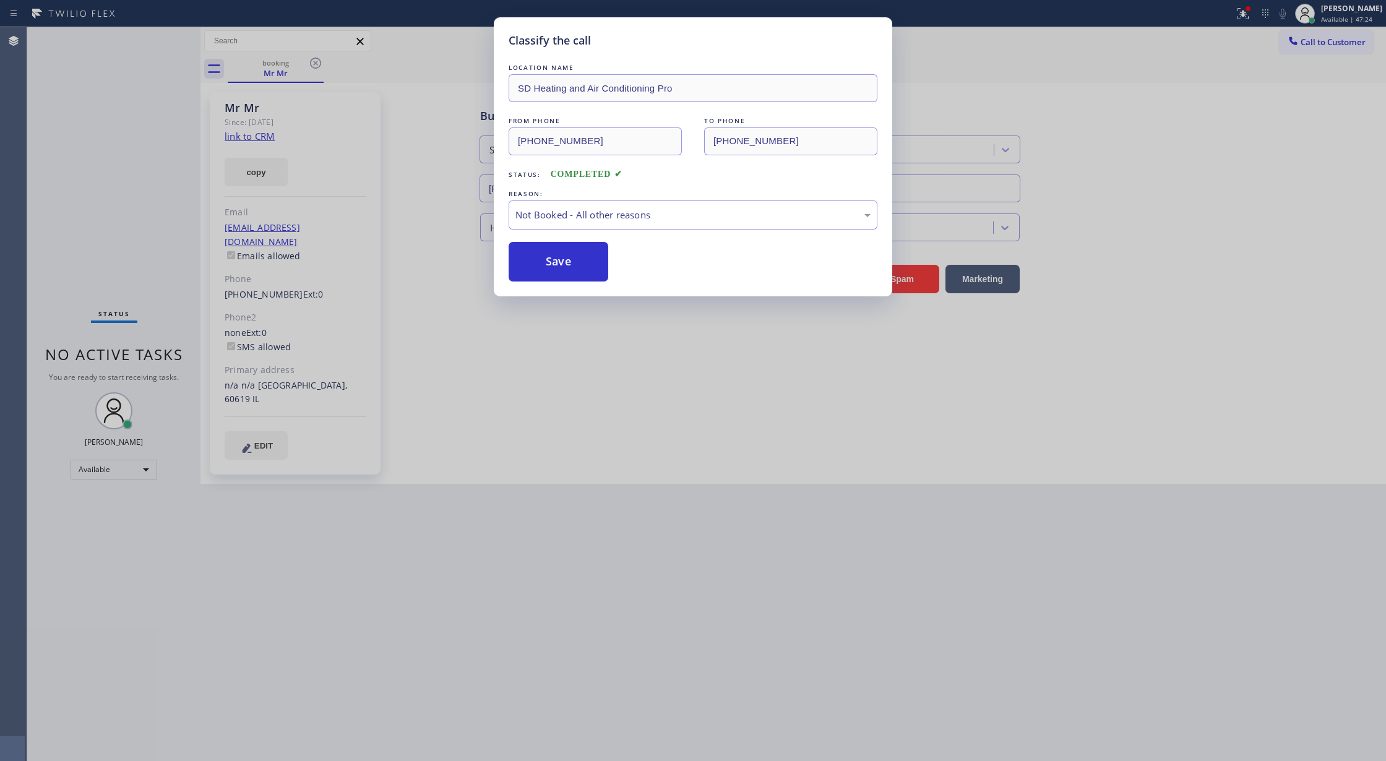
click at [557, 261] on button "Save" at bounding box center [559, 262] width 100 height 40
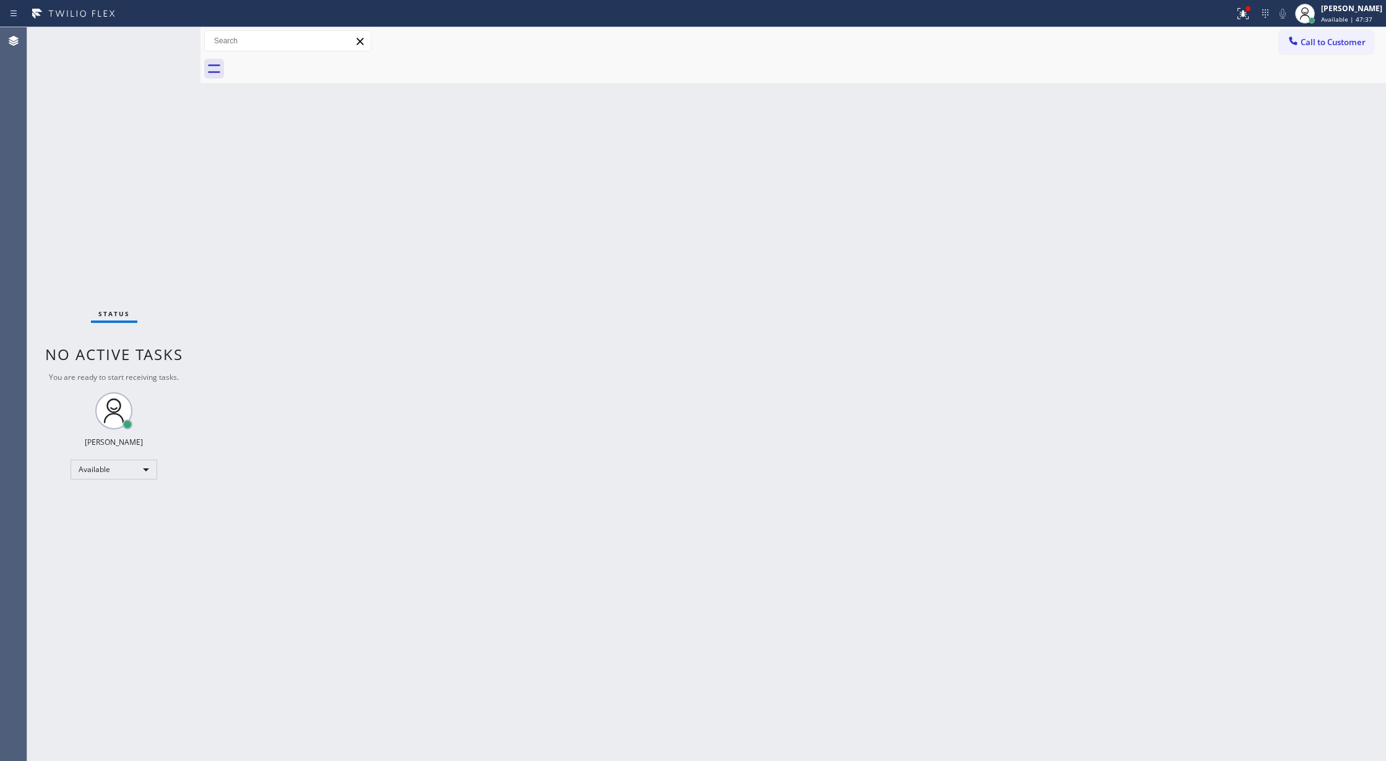
click at [163, 40] on div "Status No active tasks You are ready to start receiving tasks. [PERSON_NAME] Av…" at bounding box center [113, 394] width 173 height 734
click at [159, 52] on div "Status No active tasks You are ready to start receiving tasks. [PERSON_NAME] Av…" at bounding box center [113, 394] width 173 height 734
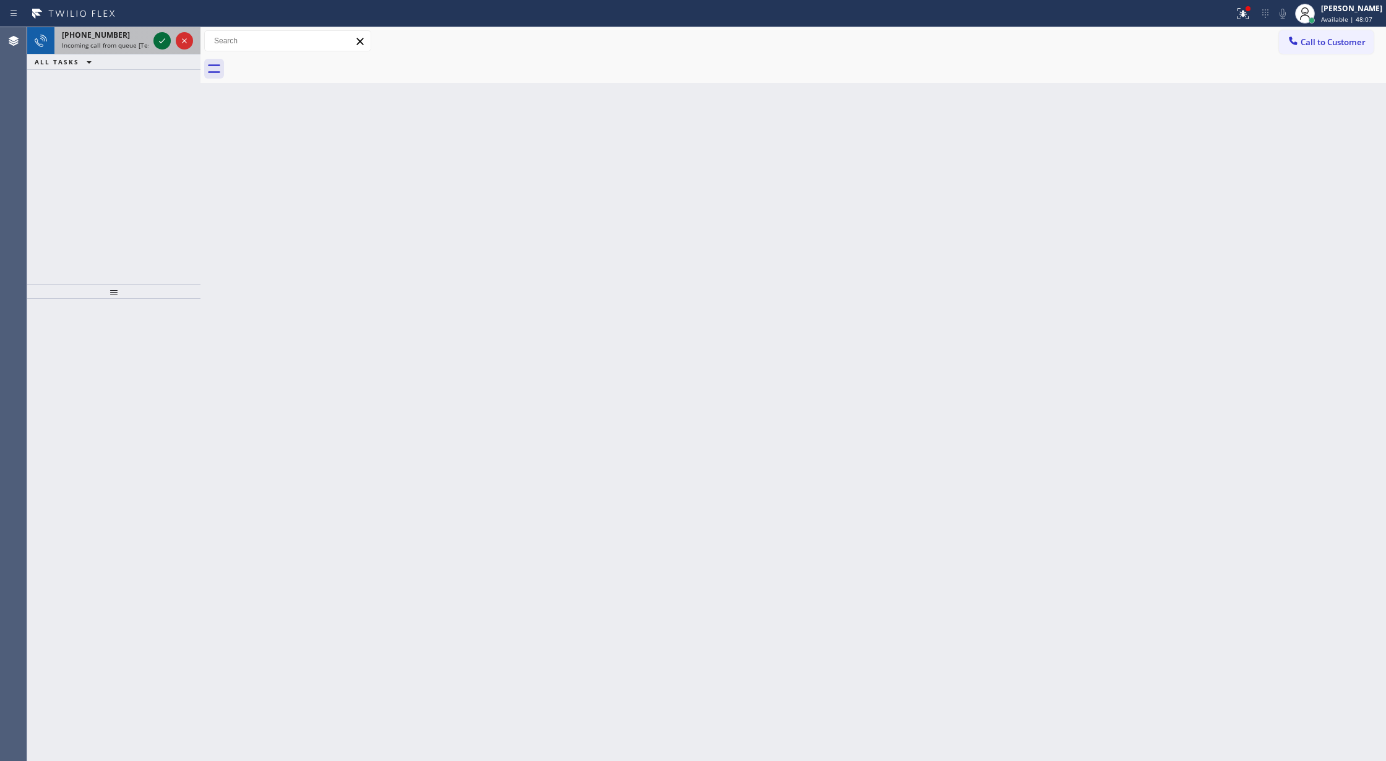
click at [158, 41] on icon at bounding box center [162, 40] width 15 height 15
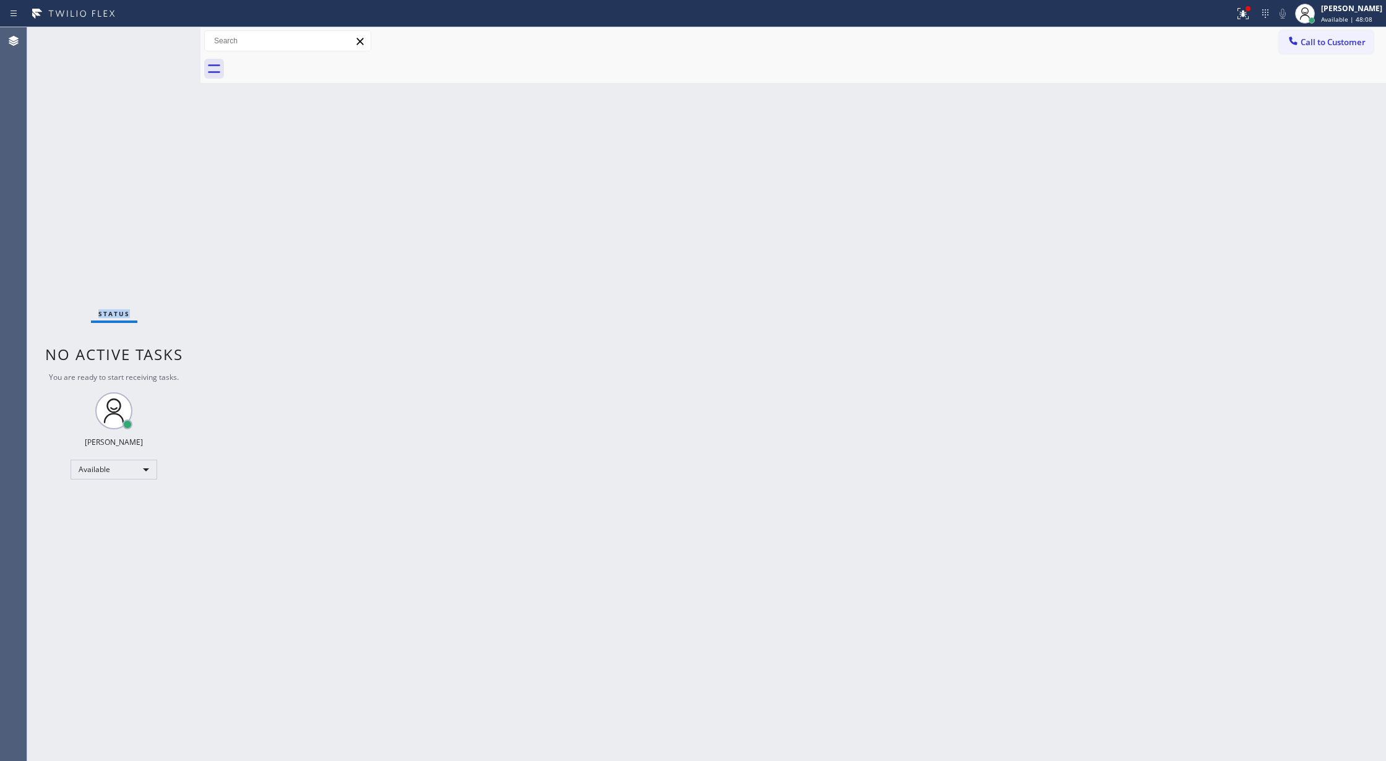
click at [158, 41] on div "Status No active tasks You are ready to start receiving tasks. [PERSON_NAME] Av…" at bounding box center [113, 394] width 173 height 734
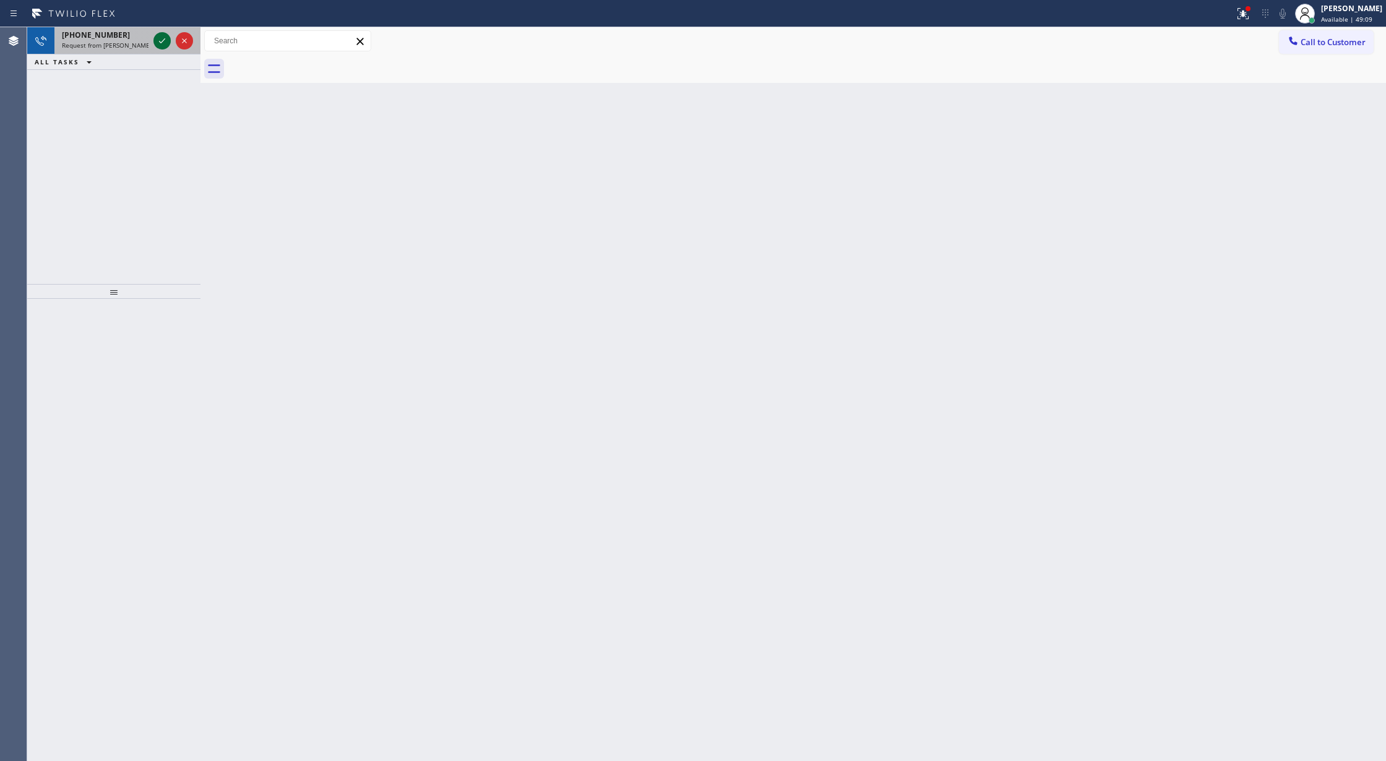
click at [157, 41] on icon at bounding box center [162, 40] width 15 height 15
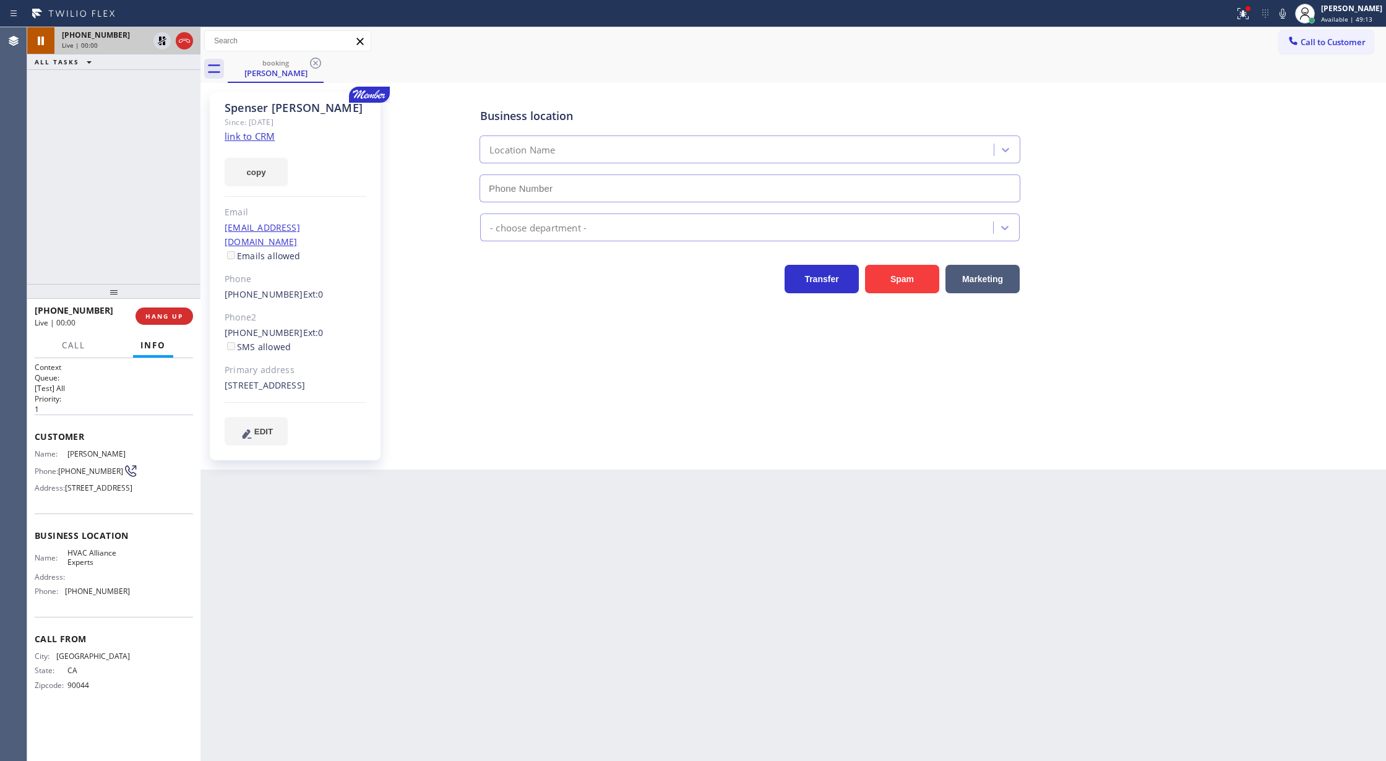
type input "(833) 558-1241"
click at [256, 137] on link "link to CRM" at bounding box center [250, 136] width 50 height 12
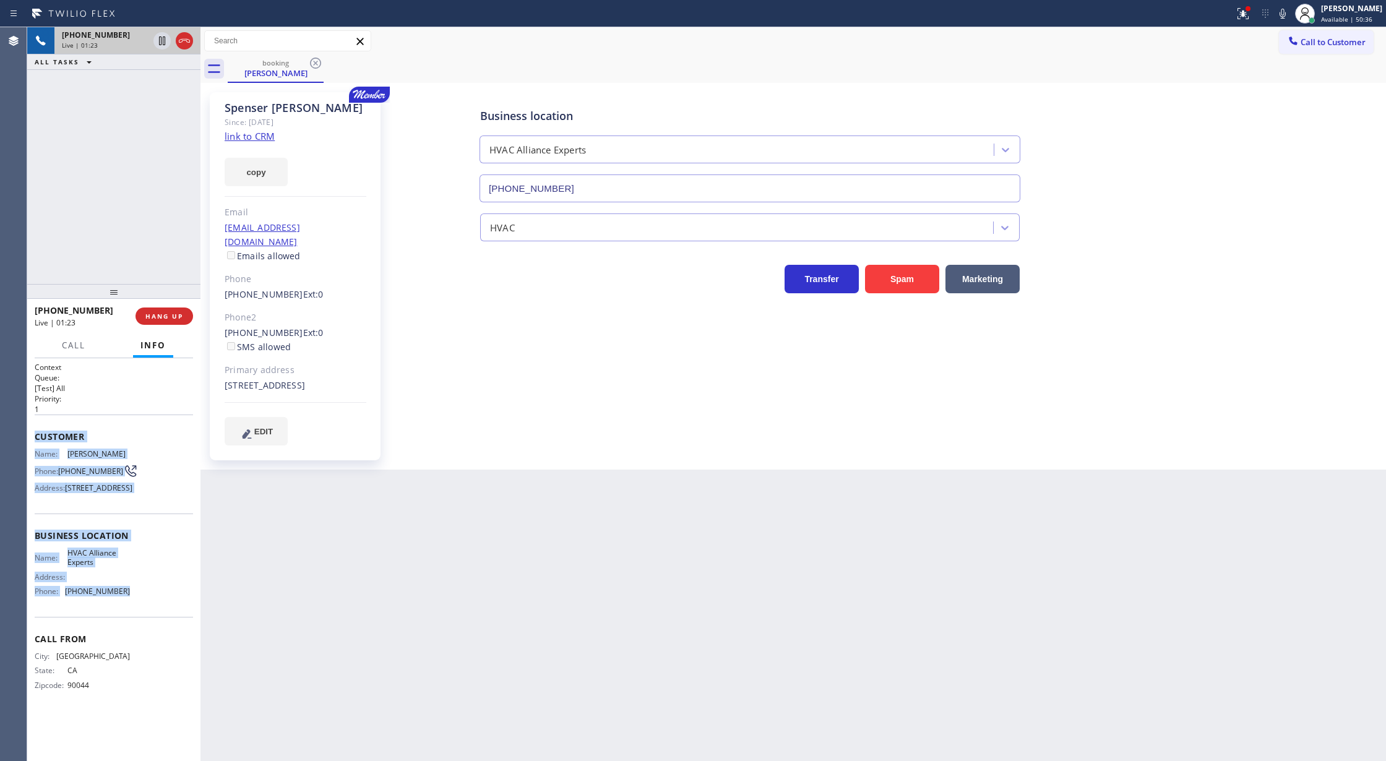
copy div "Customer Name: Spenser Castillo Phone: (310) 740-7639 Address: 5 Cowboy Rd, Mis…"
drag, startPoint x: 33, startPoint y: 441, endPoint x: 175, endPoint y: 606, distance: 217.7
click at [175, 606] on div "Context Queue: [Test] All Priority: 1 Customer Name: Spenser Castillo Phone: (3…" at bounding box center [113, 559] width 173 height 403
click at [166, 41] on icon at bounding box center [162, 40] width 15 height 15
click at [1288, 16] on icon at bounding box center [1282, 13] width 15 height 15
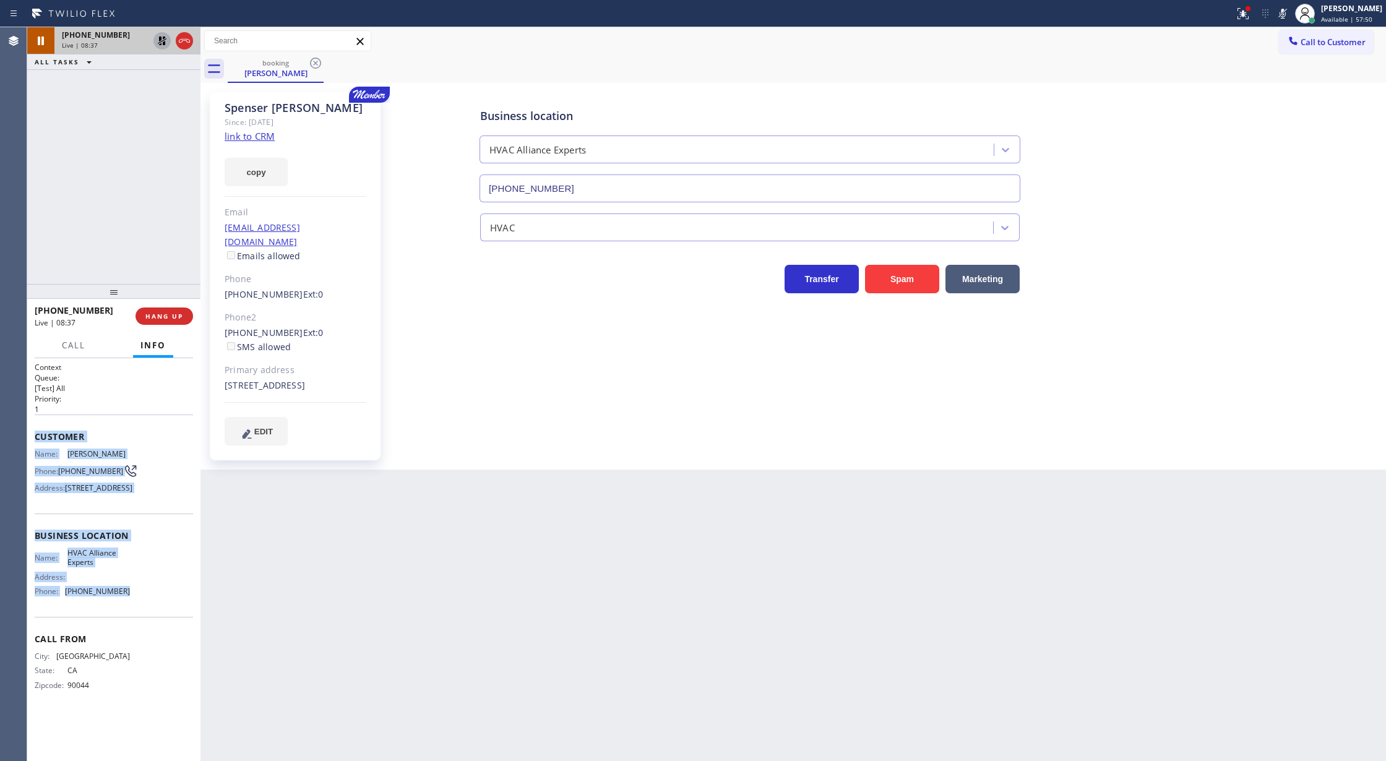
drag, startPoint x: 1290, startPoint y: 11, endPoint x: 1157, endPoint y: 32, distance: 135.3
click at [1286, 11] on icon at bounding box center [1283, 14] width 6 height 10
click at [161, 41] on icon at bounding box center [162, 40] width 15 height 15
click at [159, 85] on icon at bounding box center [162, 83] width 15 height 15
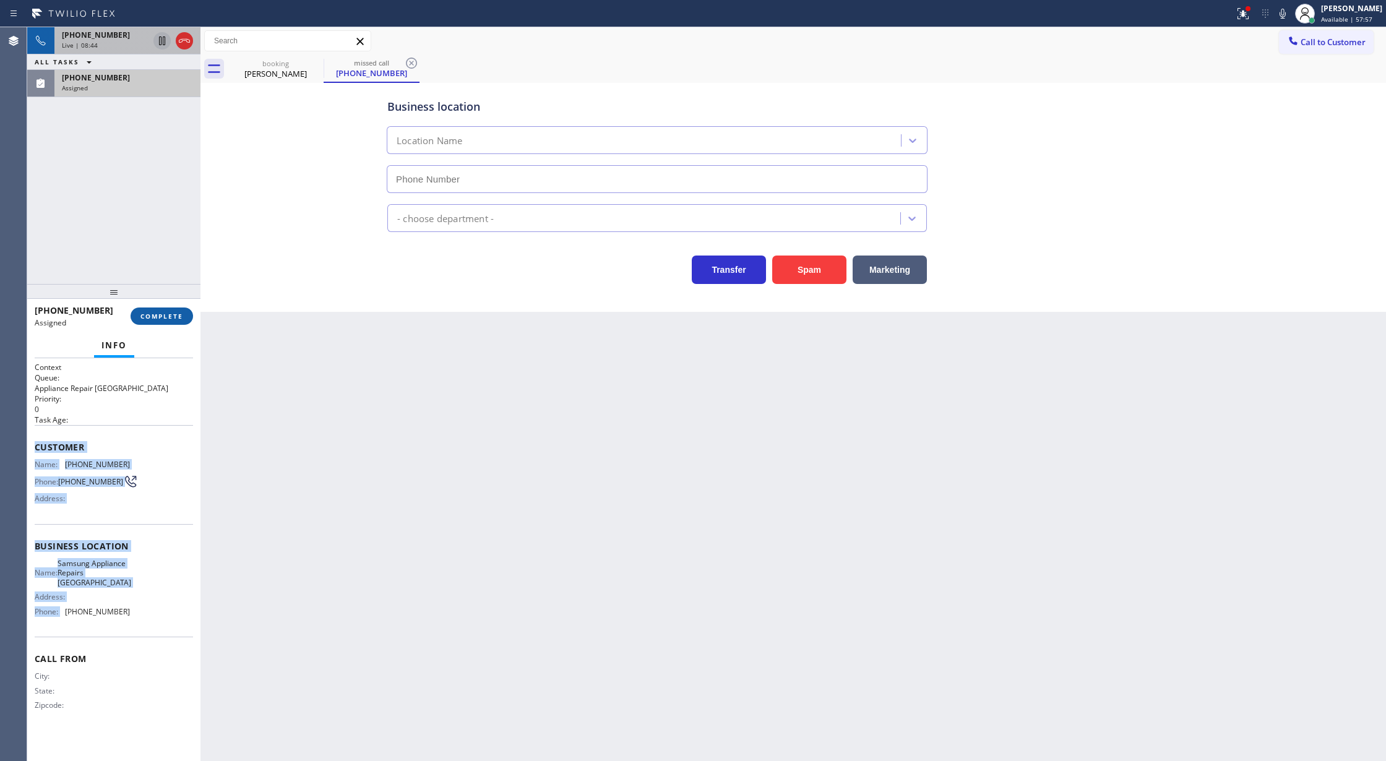
type input "(415) 480-7108"
click at [171, 319] on span "COMPLETE" at bounding box center [161, 316] width 43 height 9
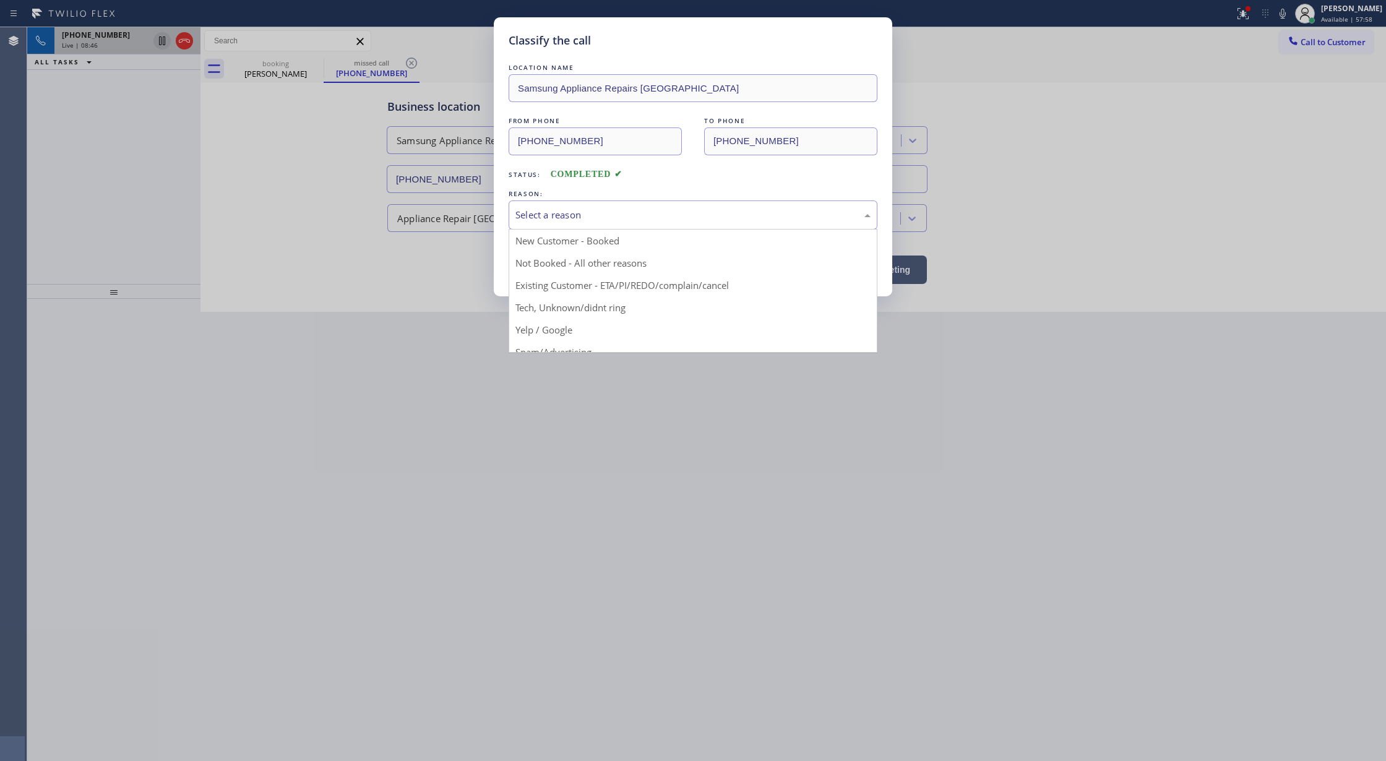
click at [558, 209] on div "Select a reason" at bounding box center [692, 215] width 355 height 14
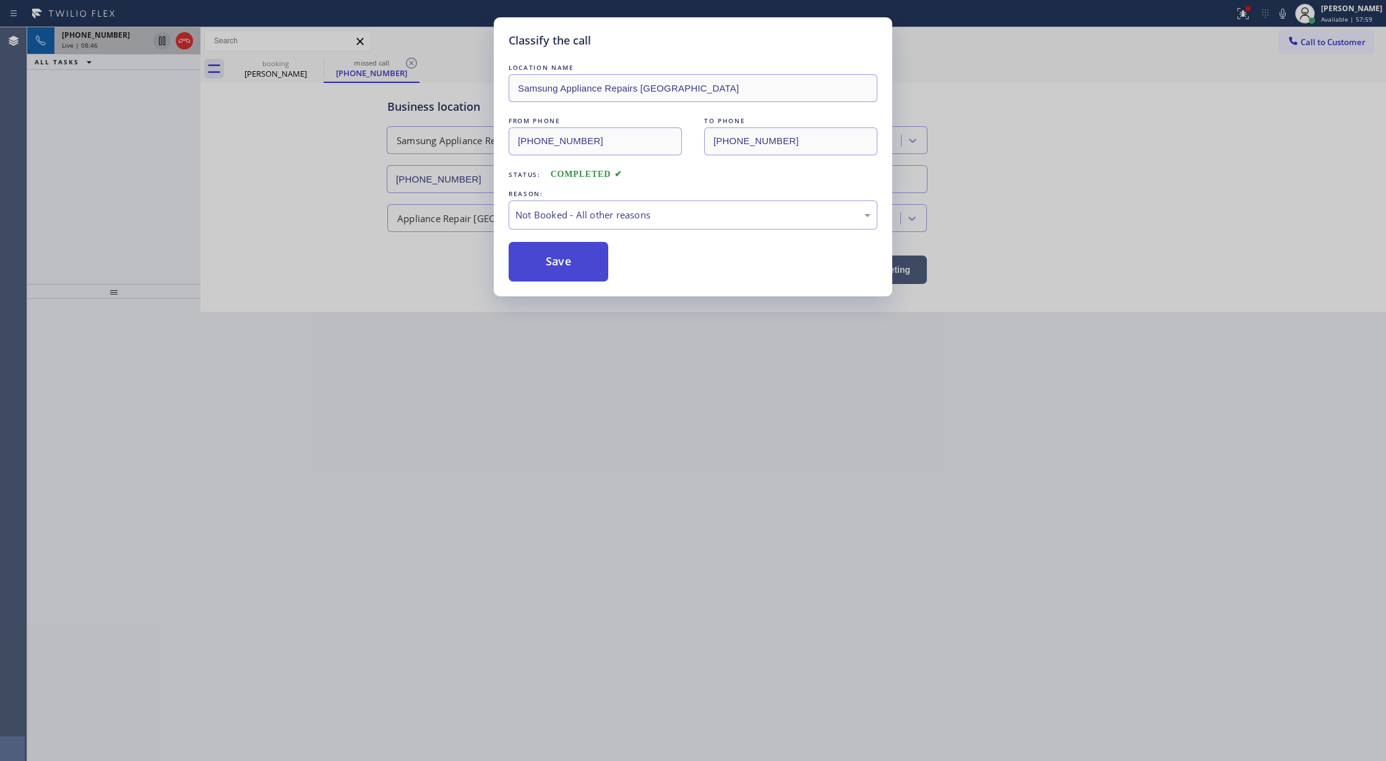
click at [553, 261] on button "Save" at bounding box center [559, 262] width 100 height 40
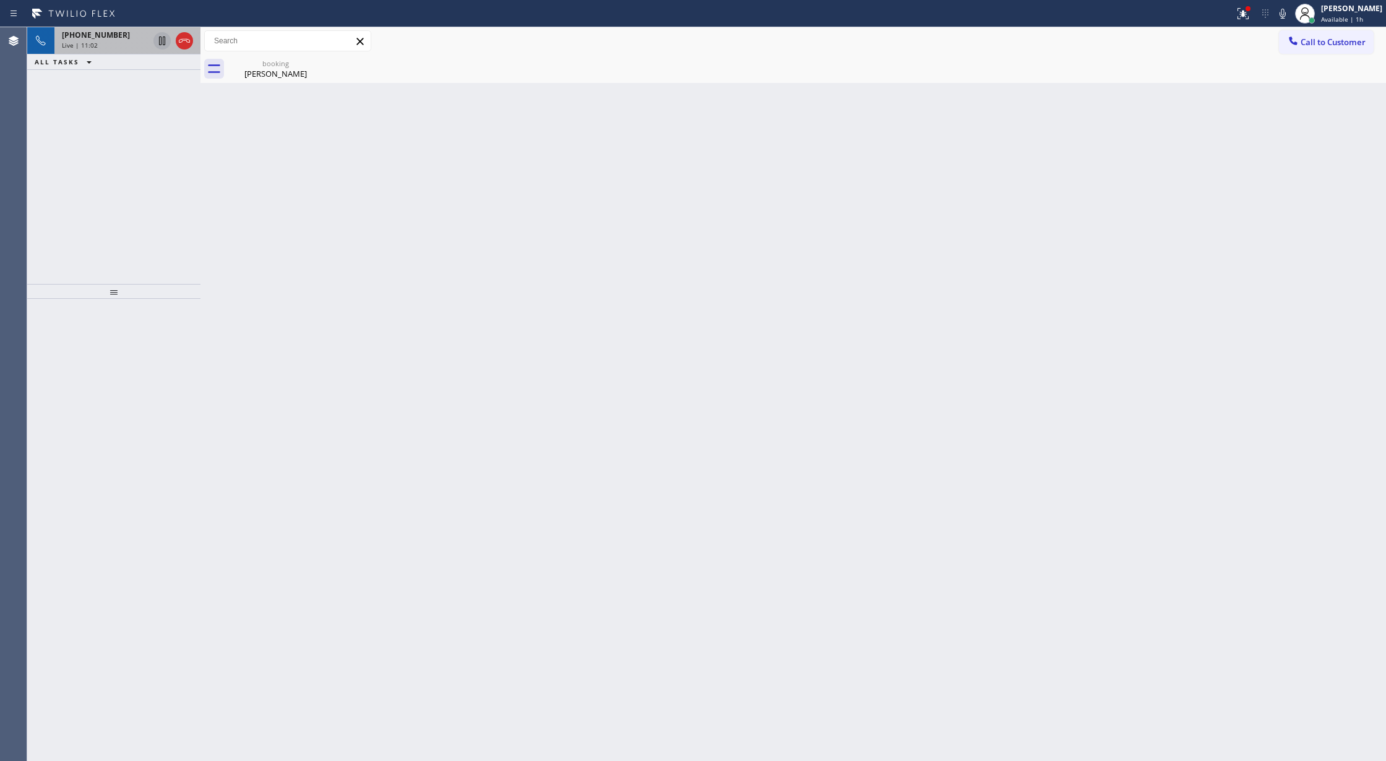
drag, startPoint x: 1290, startPoint y: 12, endPoint x: 968, endPoint y: 204, distance: 375.1
click at [1290, 12] on icon at bounding box center [1282, 13] width 15 height 15
drag, startPoint x: 1283, startPoint y: 14, endPoint x: 1215, endPoint y: 64, distance: 84.9
click at [1283, 14] on icon at bounding box center [1282, 13] width 15 height 15
drag, startPoint x: 186, startPoint y: 40, endPoint x: 166, endPoint y: 4, distance: 41.8
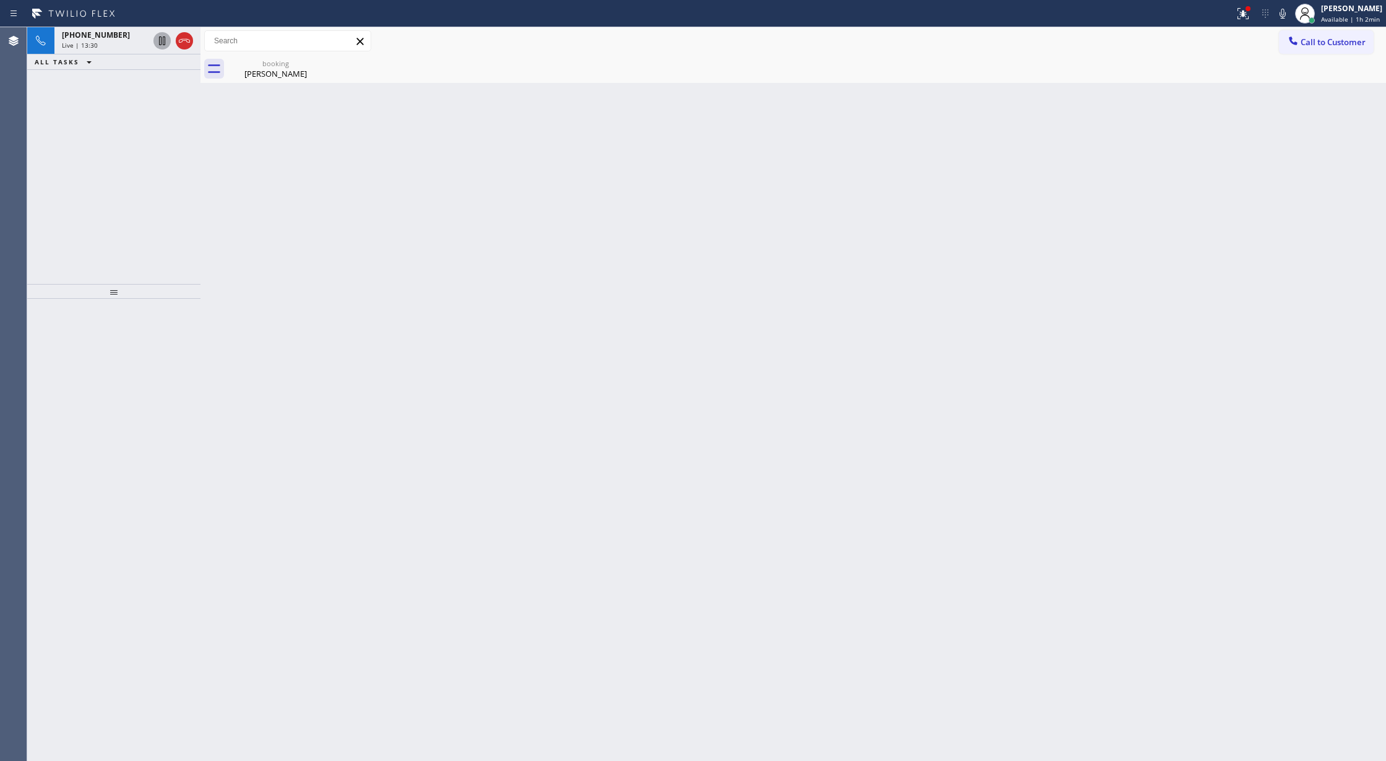
click at [186, 40] on icon at bounding box center [184, 41] width 11 height 4
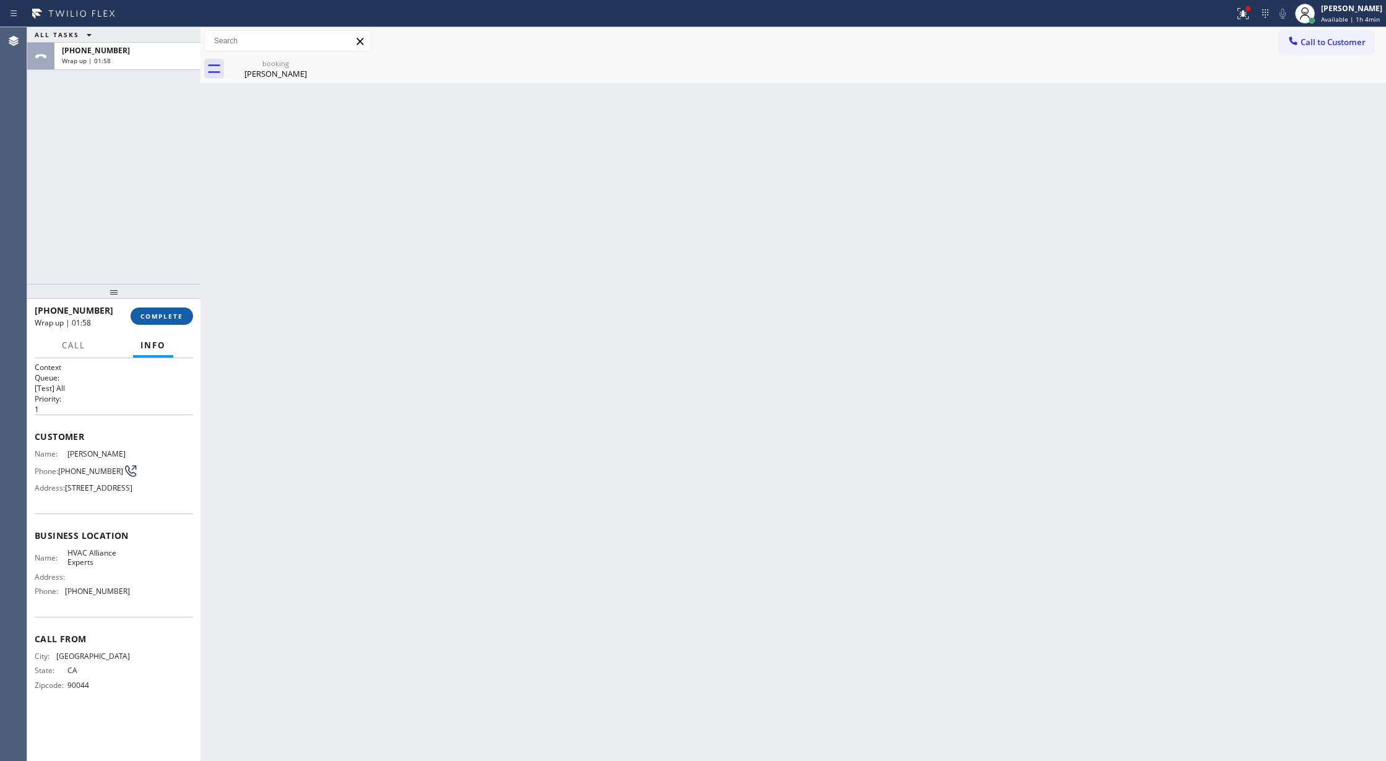
click at [153, 315] on span "COMPLETE" at bounding box center [161, 316] width 43 height 9
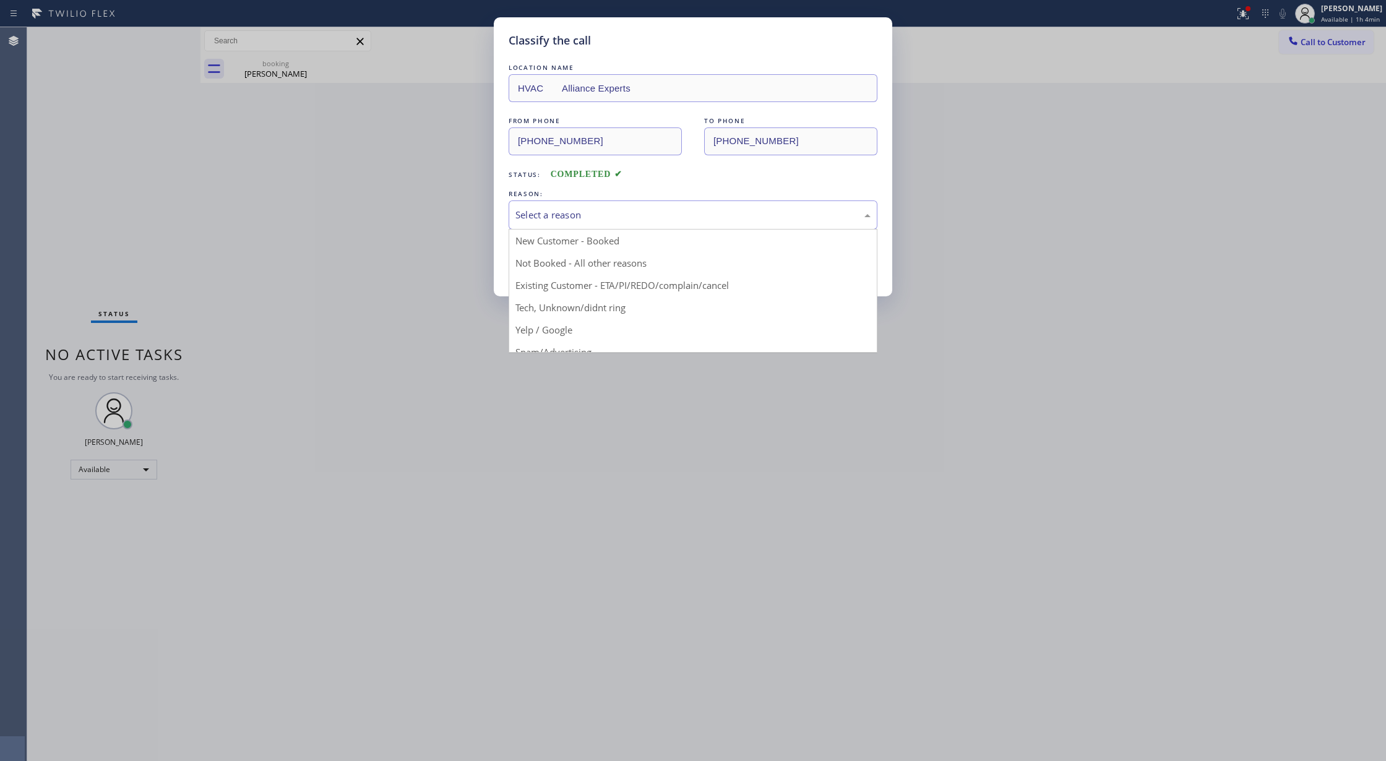
click at [545, 203] on div "Select a reason" at bounding box center [693, 214] width 369 height 29
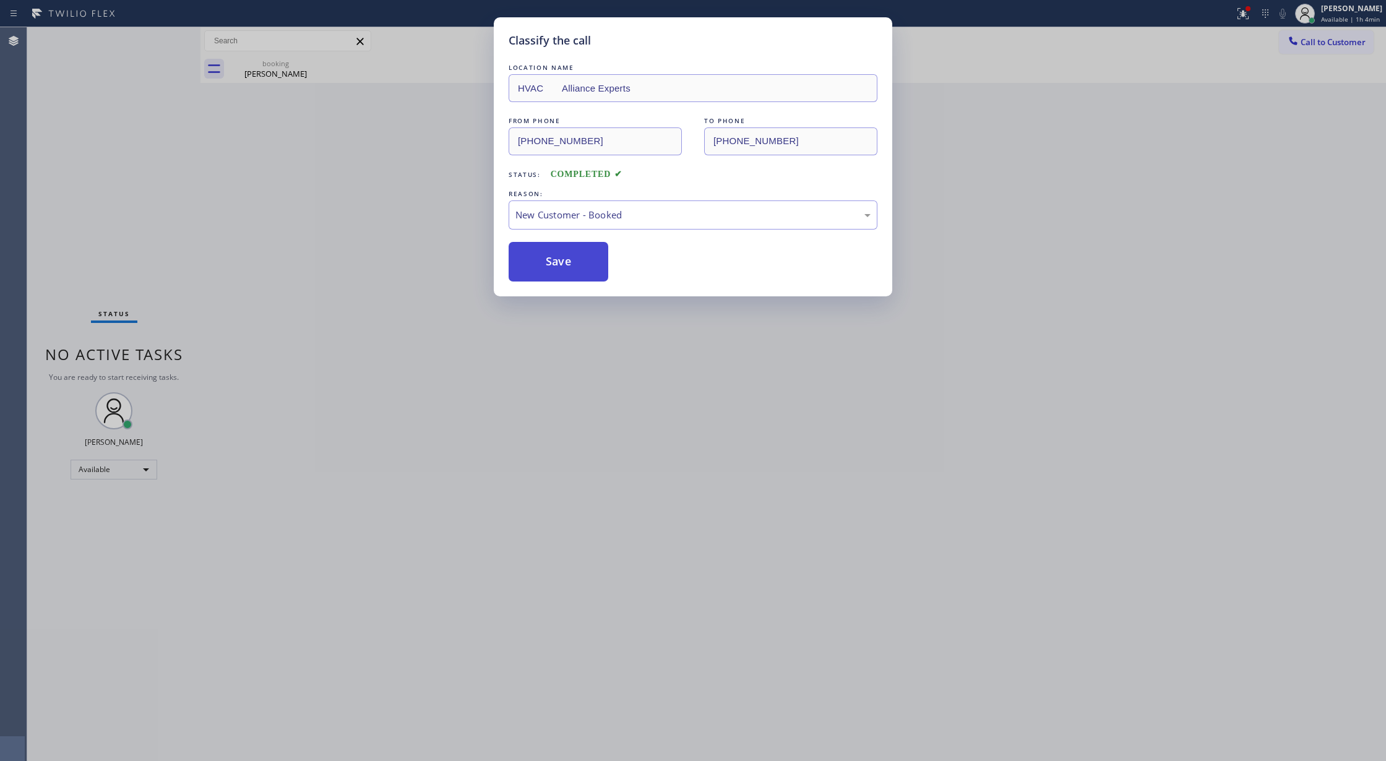
click at [551, 251] on button "Save" at bounding box center [559, 262] width 100 height 40
click at [537, 260] on button "Save" at bounding box center [559, 262] width 100 height 40
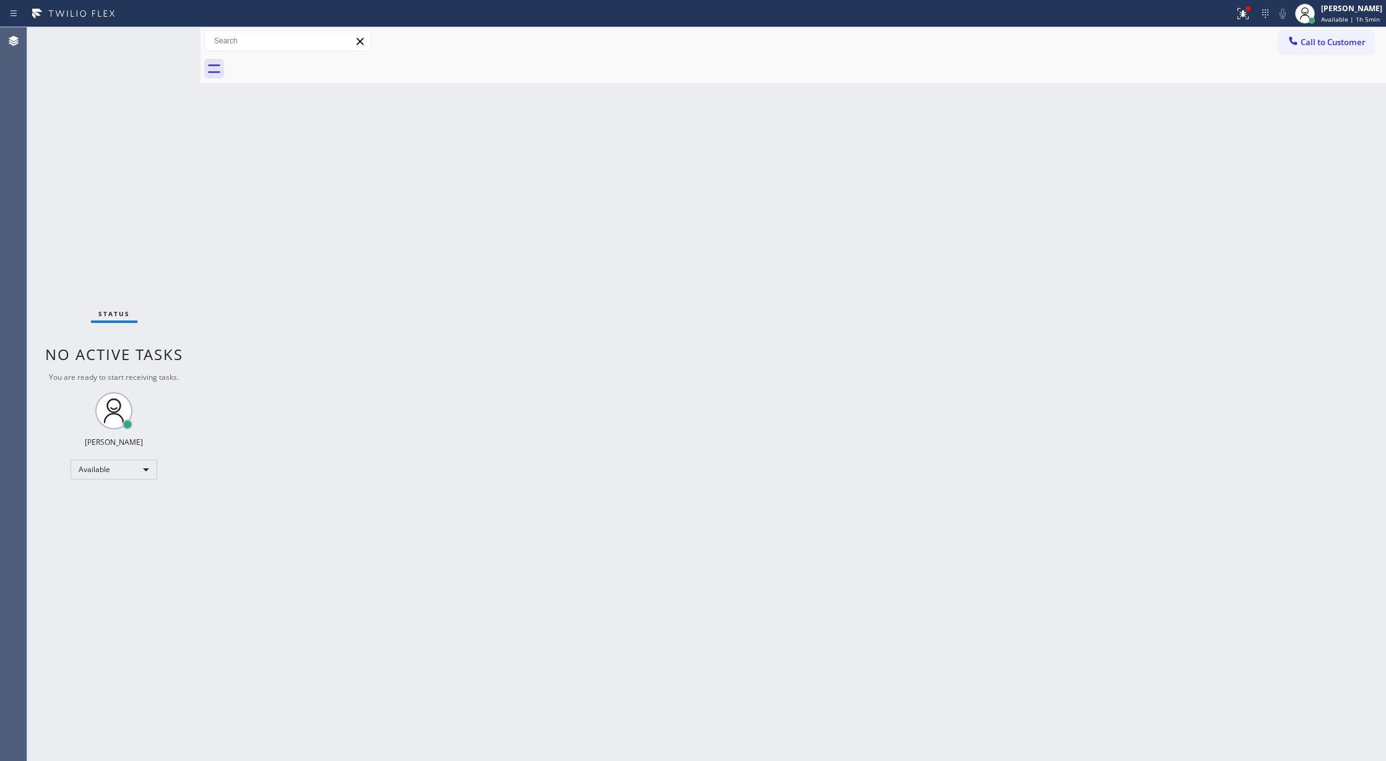
click at [158, 46] on div "Status No active tasks You are ready to start receiving tasks. [PERSON_NAME] Av…" at bounding box center [113, 394] width 173 height 734
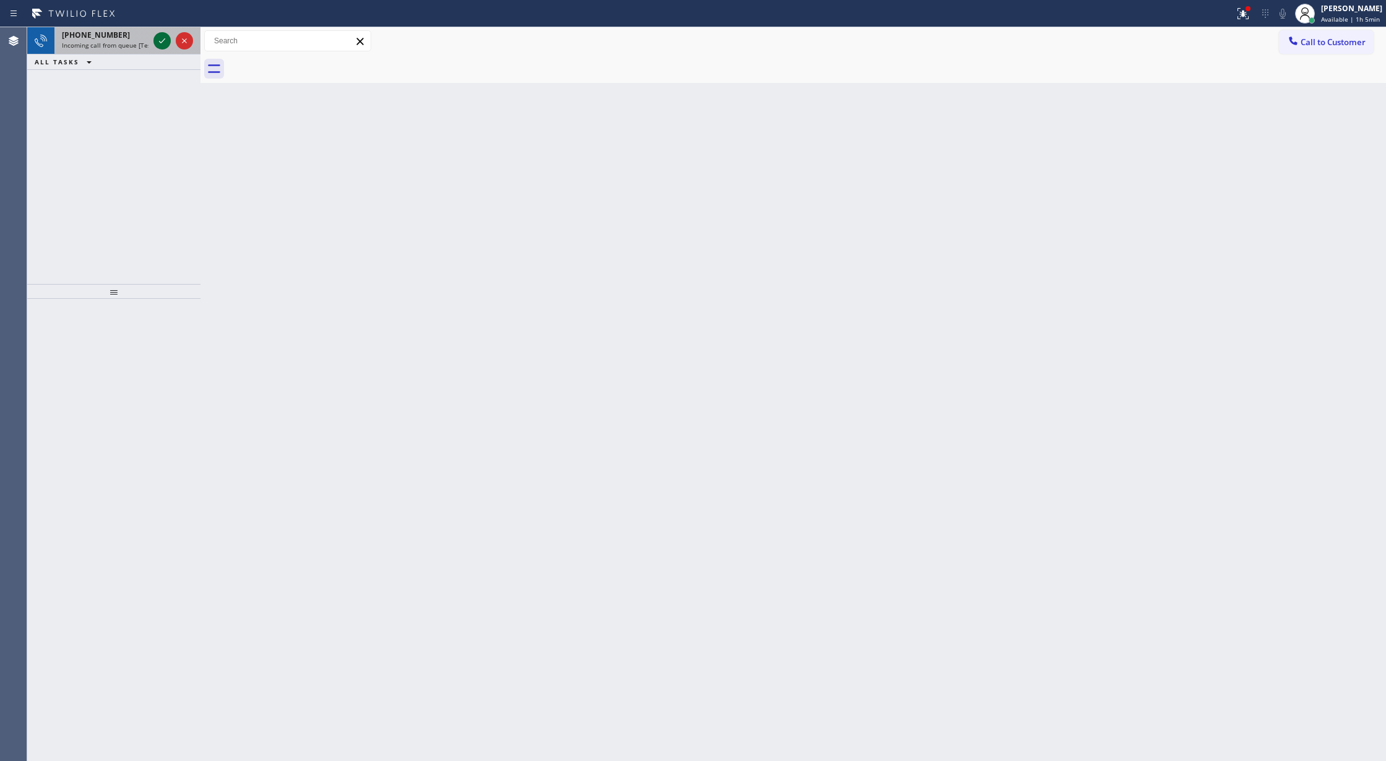
click at [162, 35] on icon at bounding box center [162, 40] width 15 height 15
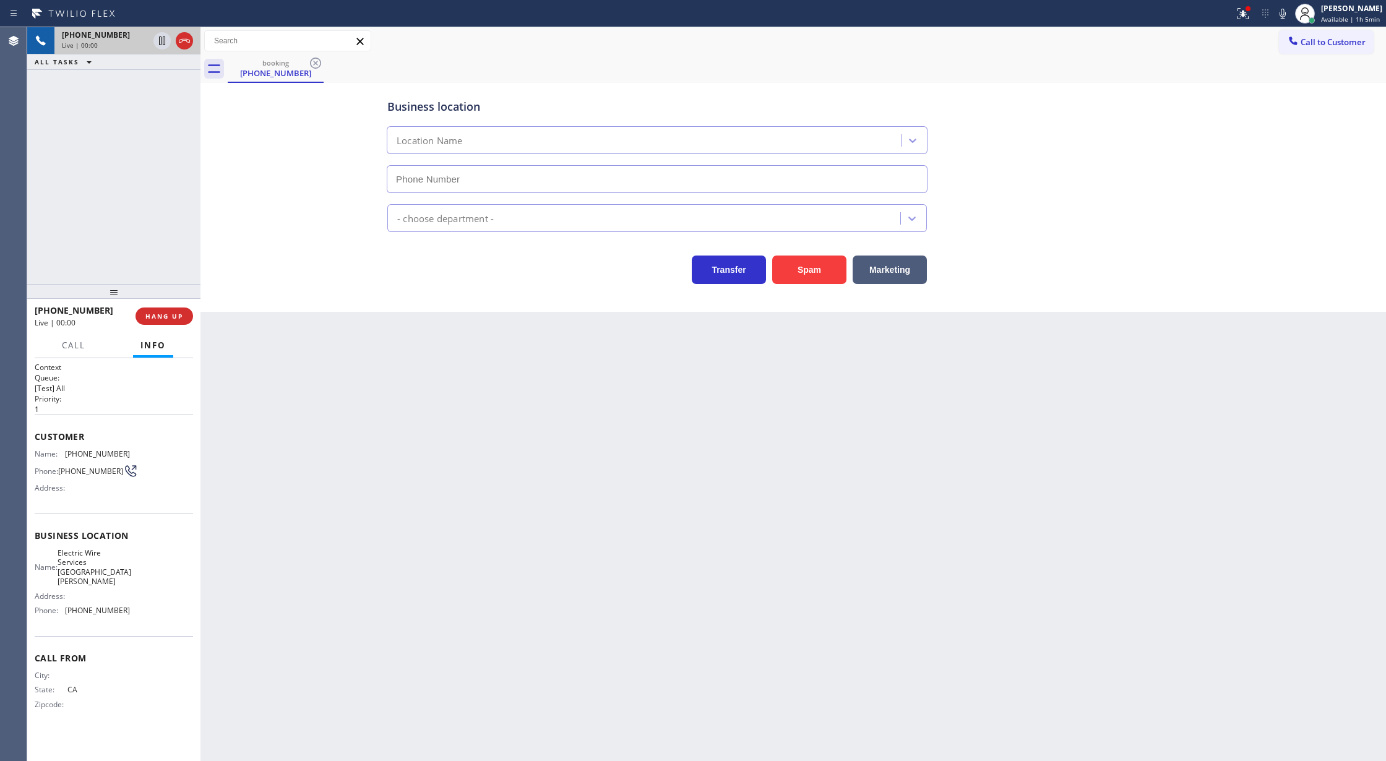
type input "(714) 707-6834"
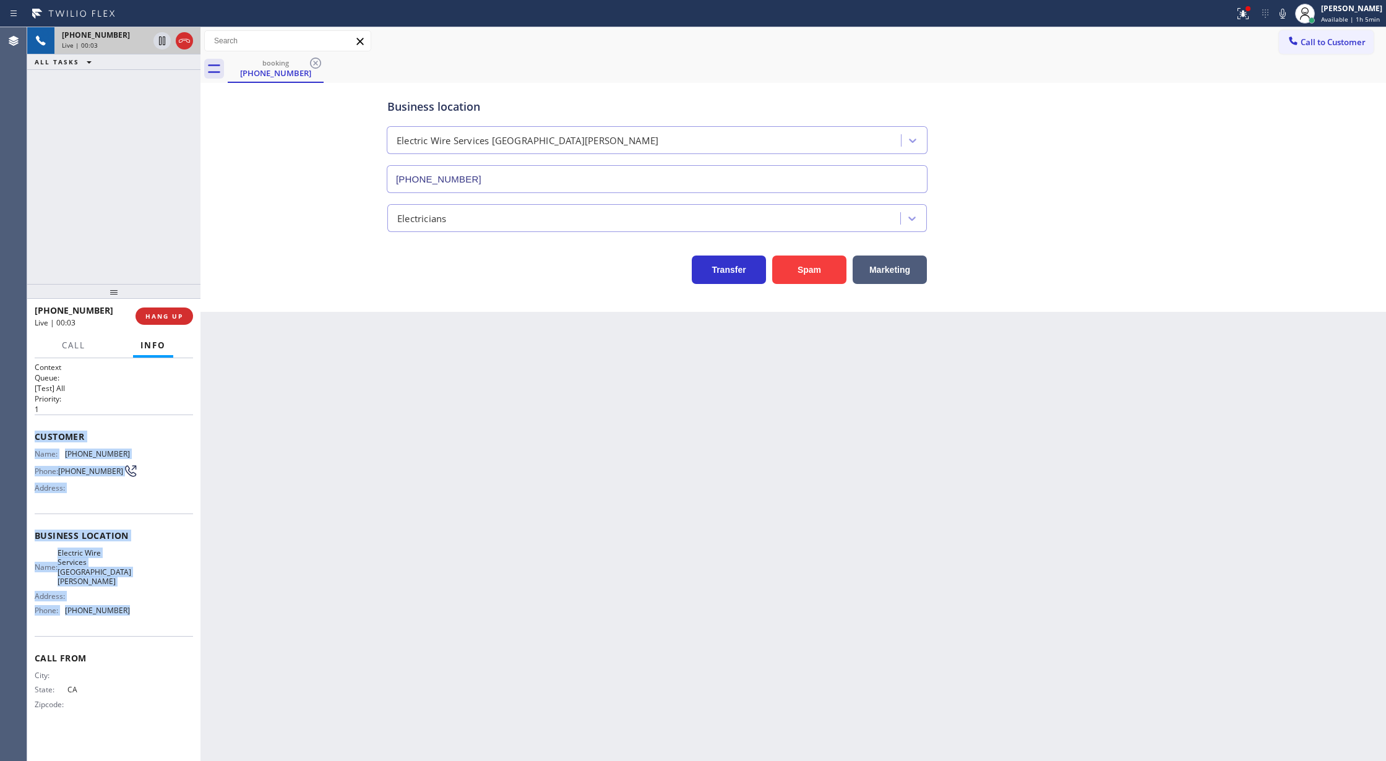
drag, startPoint x: 30, startPoint y: 436, endPoint x: 161, endPoint y: 610, distance: 217.4
click at [161, 610] on div "Context Queue: [Test] All Priority: 1 Customer Name: (657) 357-7216 Phone: (657…" at bounding box center [113, 559] width 173 height 403
copy div "Customer Name: (657) 357-7216 Phone: (657) 357-7216 Address: Business location …"
click at [182, 47] on icon at bounding box center [184, 40] width 15 height 15
drag, startPoint x: 161, startPoint y: 318, endPoint x: 274, endPoint y: 310, distance: 112.9
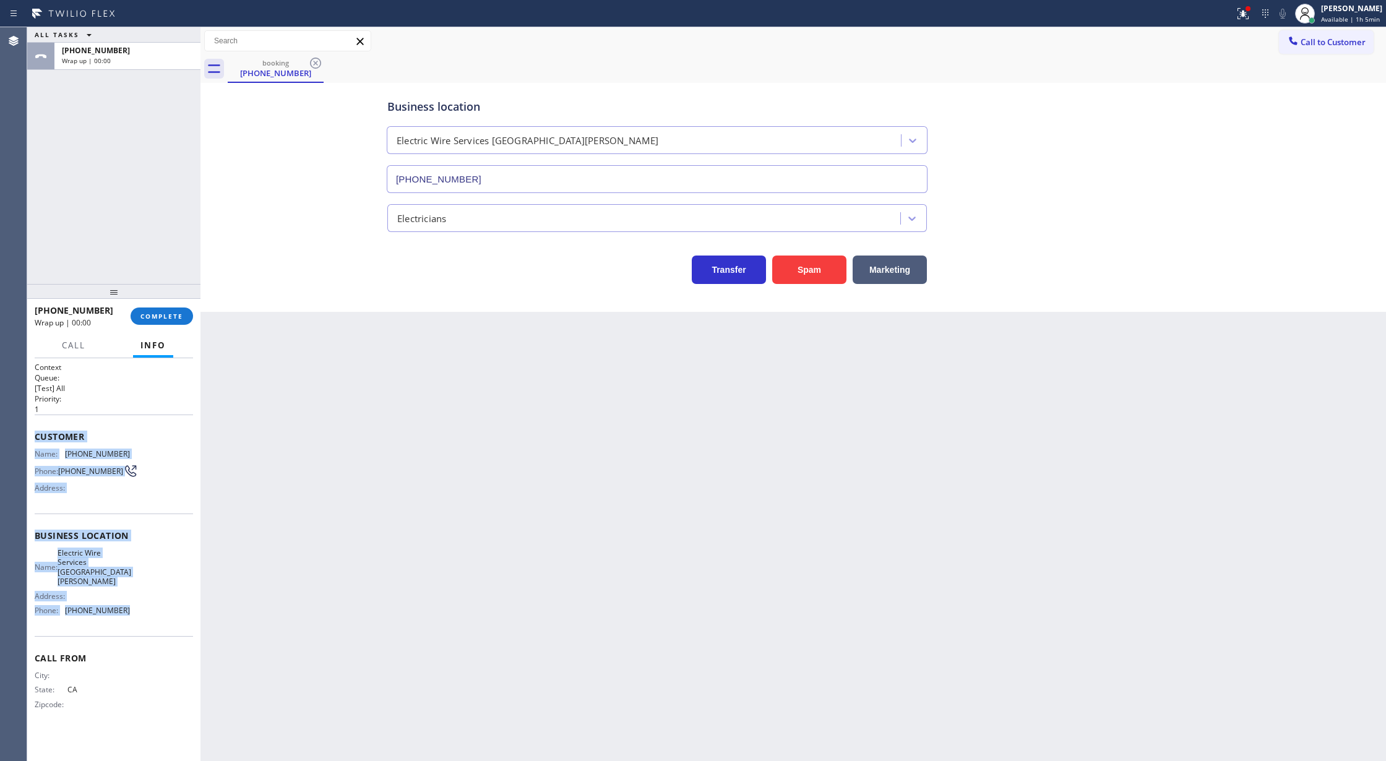
click at [161, 318] on span "COMPLETE" at bounding box center [161, 316] width 43 height 9
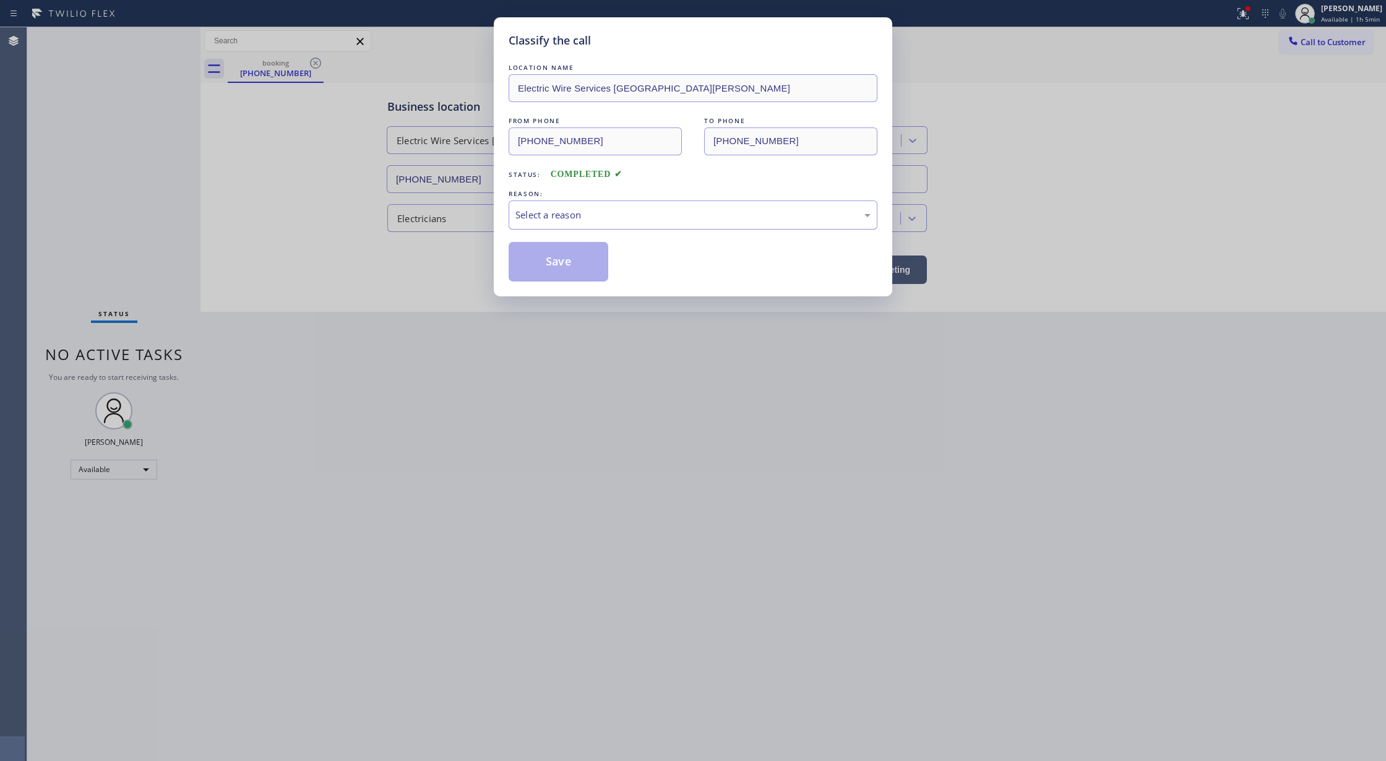
click at [575, 221] on div "Select a reason" at bounding box center [692, 215] width 355 height 14
click at [559, 263] on button "Save" at bounding box center [559, 262] width 100 height 40
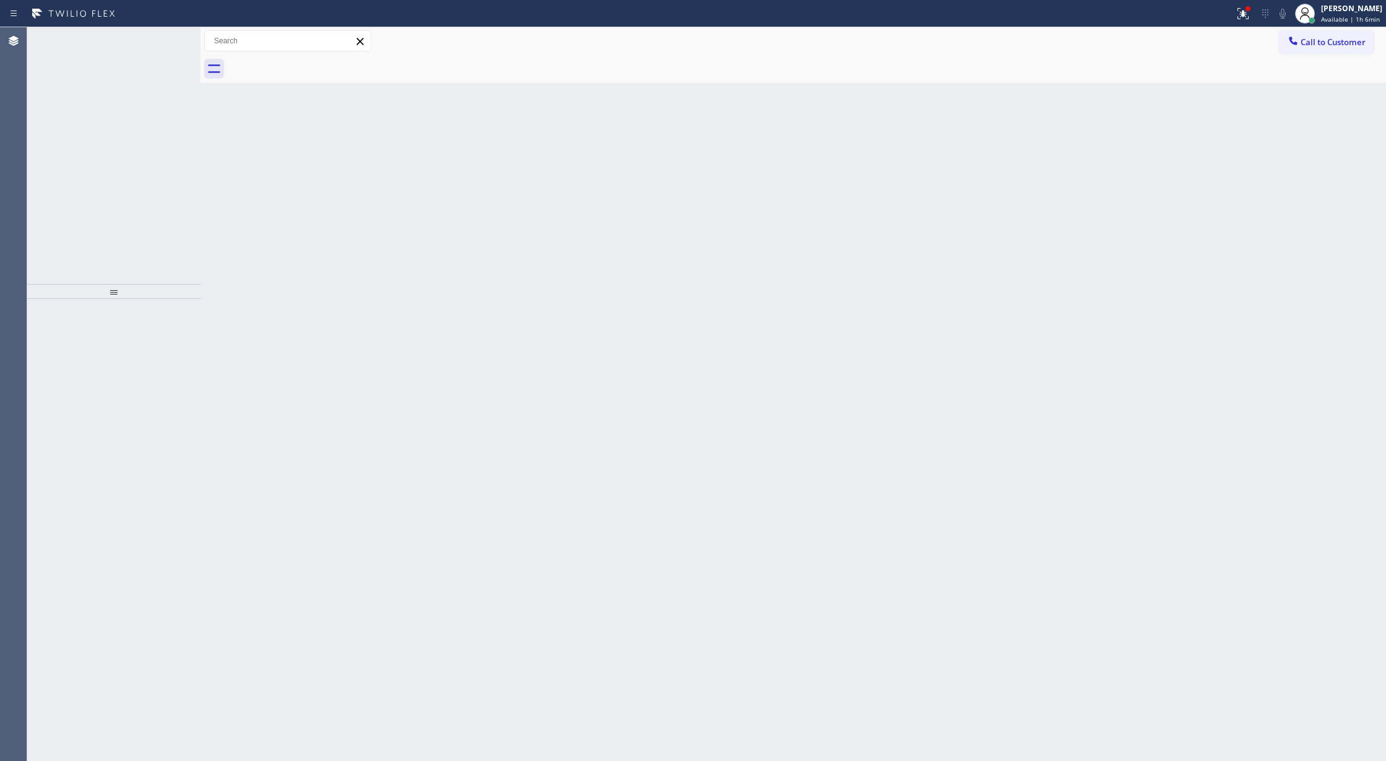
click at [162, 37] on icon at bounding box center [162, 40] width 15 height 15
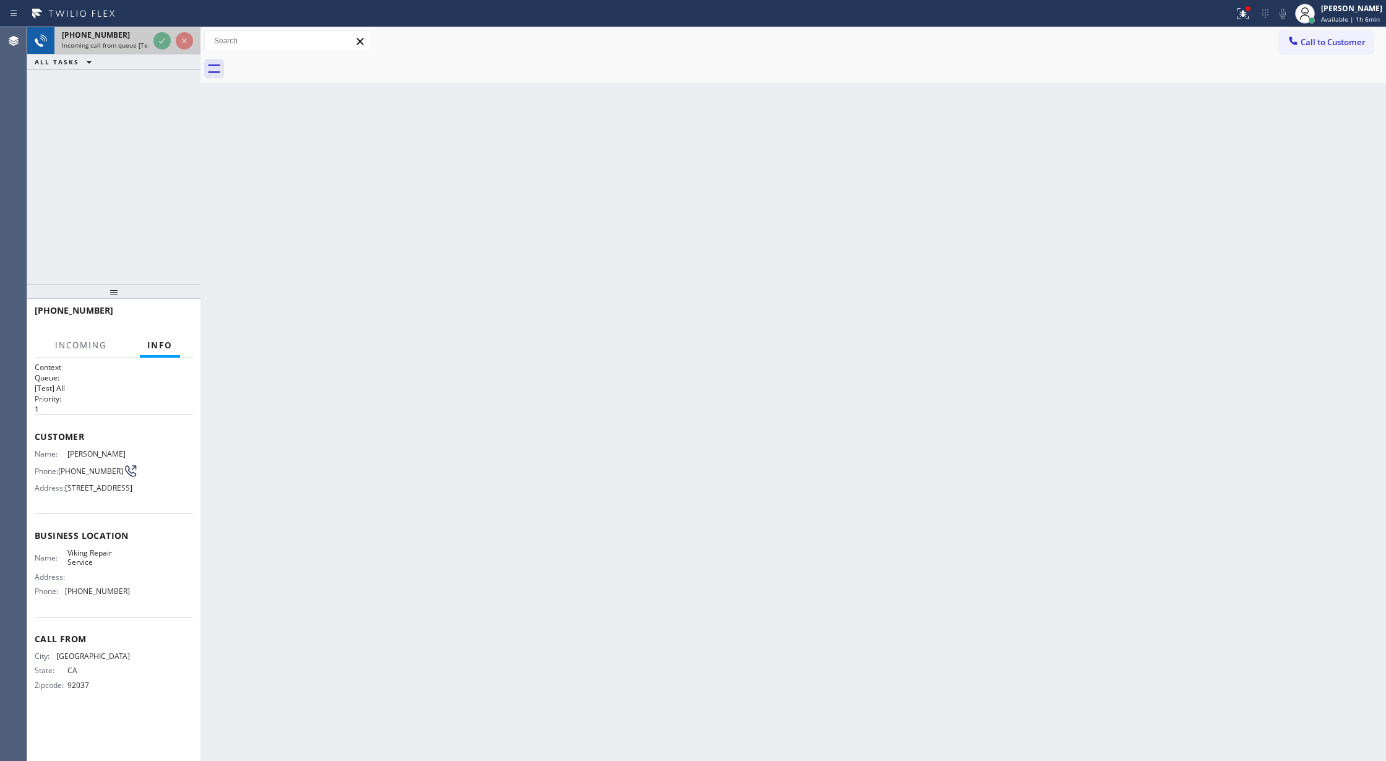
click at [167, 53] on div "+18583445657 Incoming call from queue [Test] All" at bounding box center [113, 40] width 173 height 27
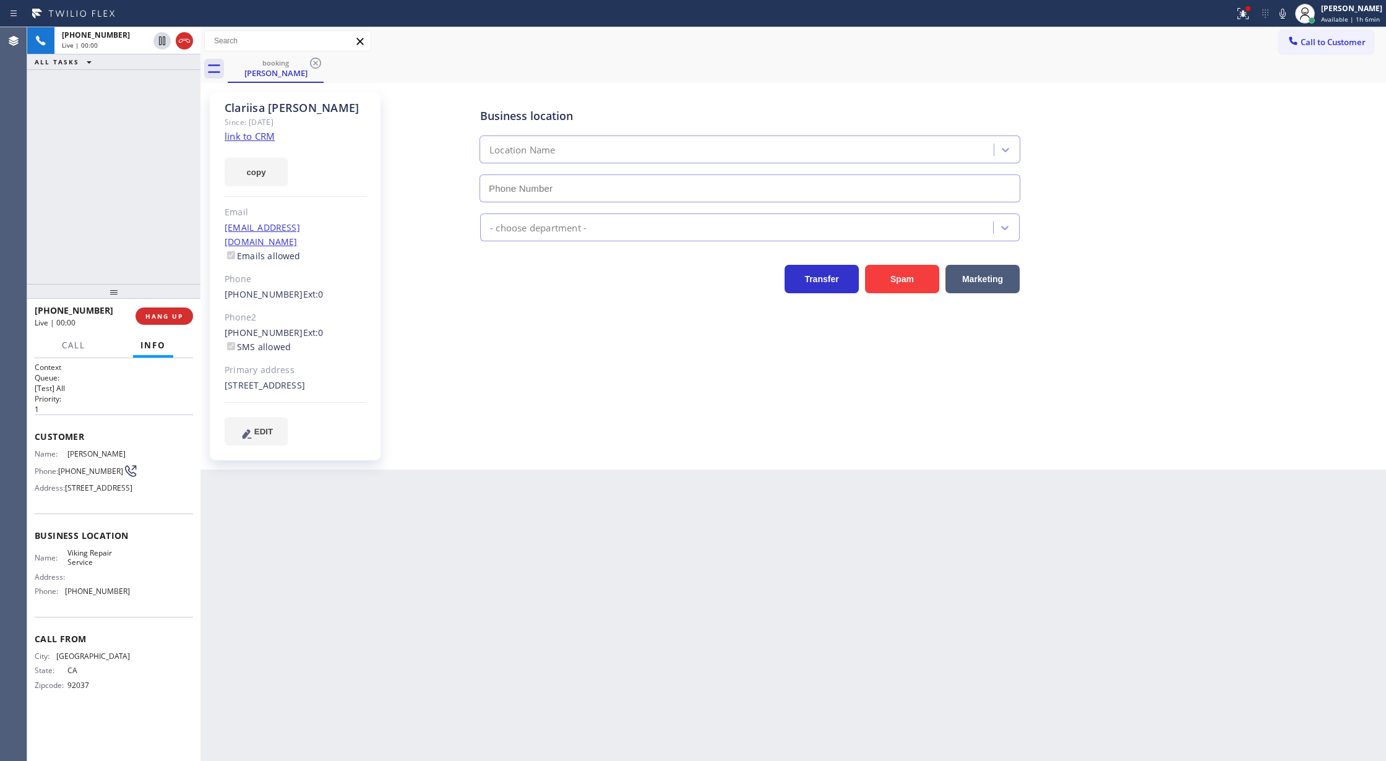
type input "(760) 638-5621"
click at [248, 137] on link "link to CRM" at bounding box center [250, 136] width 50 height 12
click at [182, 42] on icon at bounding box center [184, 40] width 15 height 15
click at [150, 317] on span "COMPLETE" at bounding box center [161, 316] width 43 height 9
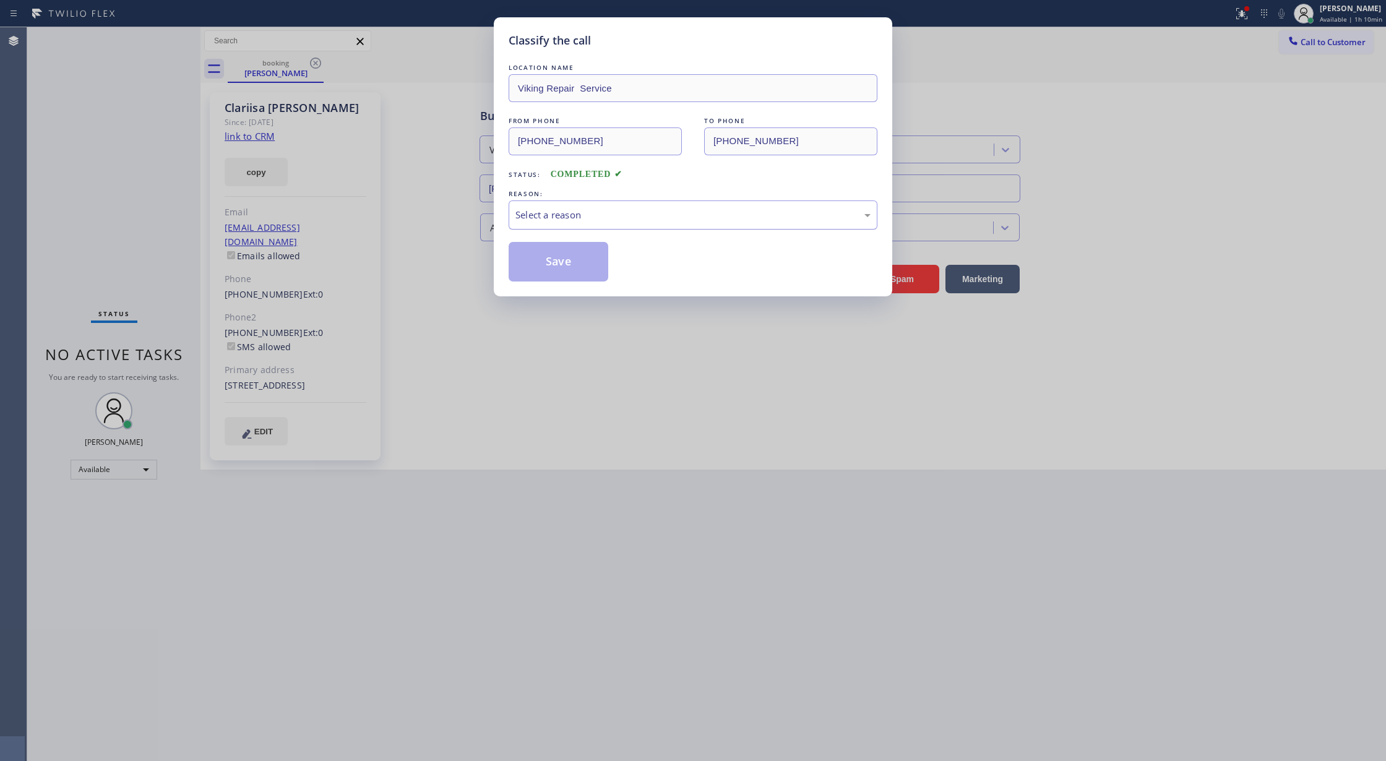
click at [592, 209] on div "Select a reason" at bounding box center [692, 215] width 355 height 14
click at [557, 256] on button "Save" at bounding box center [559, 262] width 100 height 40
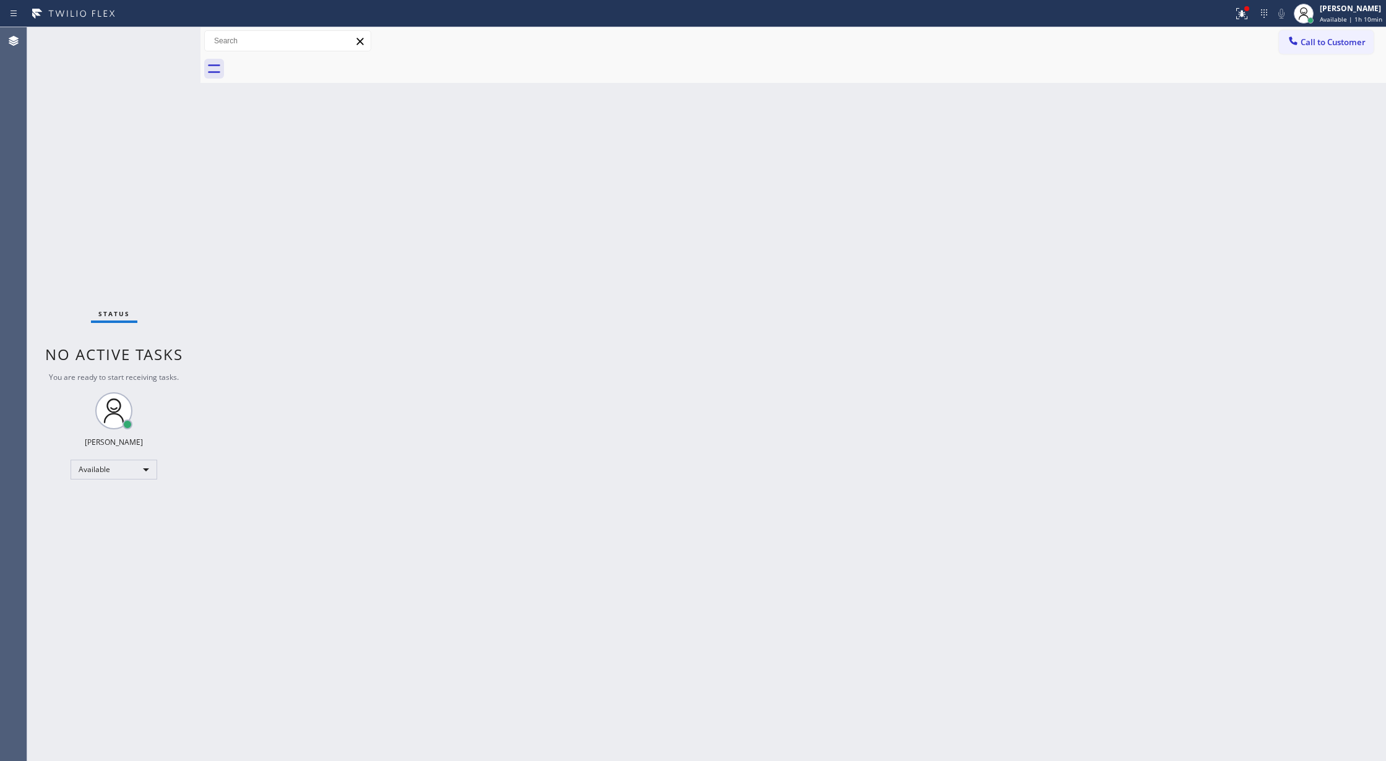
click at [162, 47] on div "Status No active tasks You are ready to start receiving tasks. [PERSON_NAME] Av…" at bounding box center [113, 394] width 173 height 734
click at [157, 32] on div "Status No active tasks You are ready to start receiving tasks. [PERSON_NAME] Av…" at bounding box center [113, 394] width 173 height 734
click at [165, 38] on div "Status No active tasks You are ready to start receiving tasks. [PERSON_NAME] Av…" at bounding box center [113, 394] width 173 height 734
click at [160, 36] on div "Status No active tasks You are ready to start receiving tasks. [PERSON_NAME] Av…" at bounding box center [113, 394] width 173 height 734
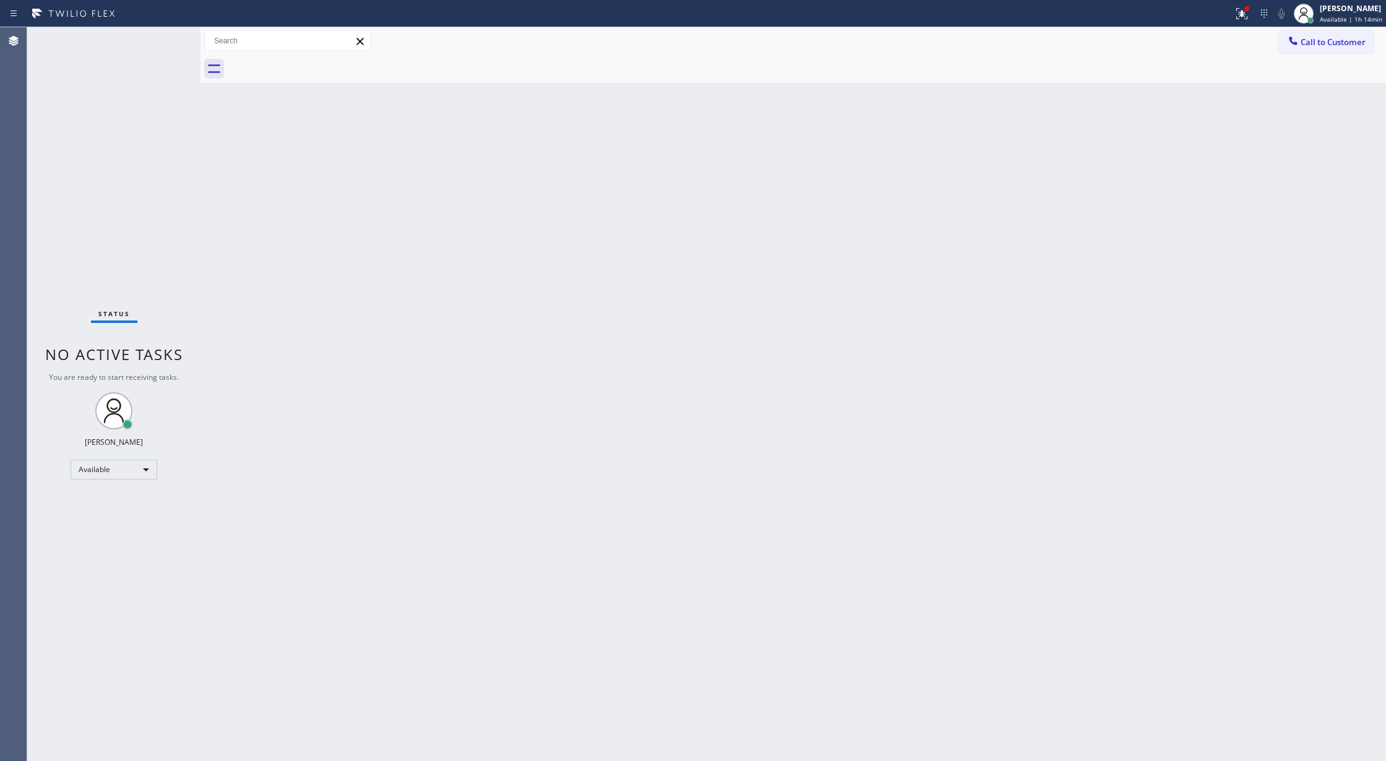
click at [164, 35] on div "Status No active tasks You are ready to start receiving tasks. [PERSON_NAME] Av…" at bounding box center [113, 394] width 173 height 734
click at [165, 32] on div "Status No active tasks You are ready to start receiving tasks. [PERSON_NAME] Av…" at bounding box center [113, 394] width 173 height 734
click at [166, 33] on div "Status No active tasks You are ready to start receiving tasks. [PERSON_NAME] Av…" at bounding box center [113, 394] width 173 height 734
click at [166, 38] on div "Status No active tasks You are ready to start receiving tasks. [PERSON_NAME] Av…" at bounding box center [113, 394] width 173 height 734
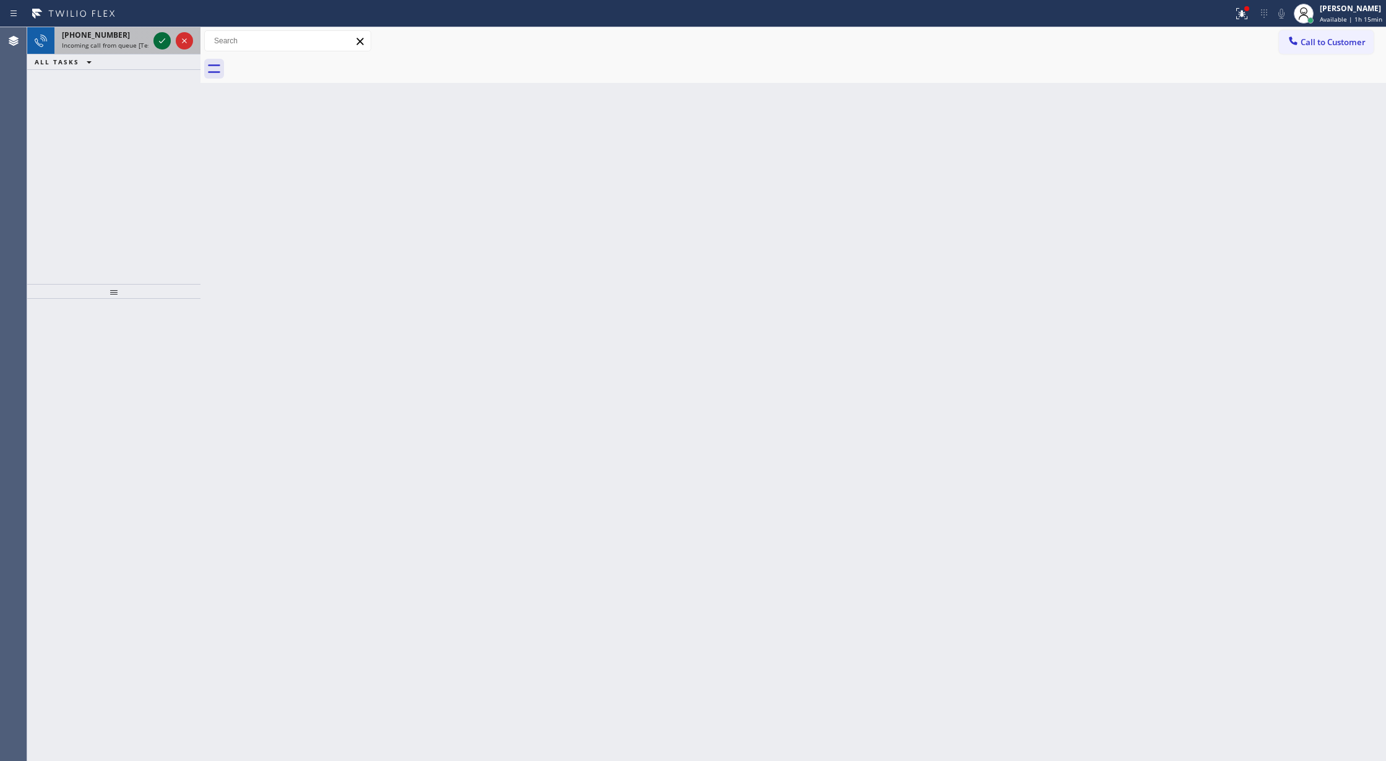
click at [164, 43] on icon at bounding box center [162, 40] width 15 height 15
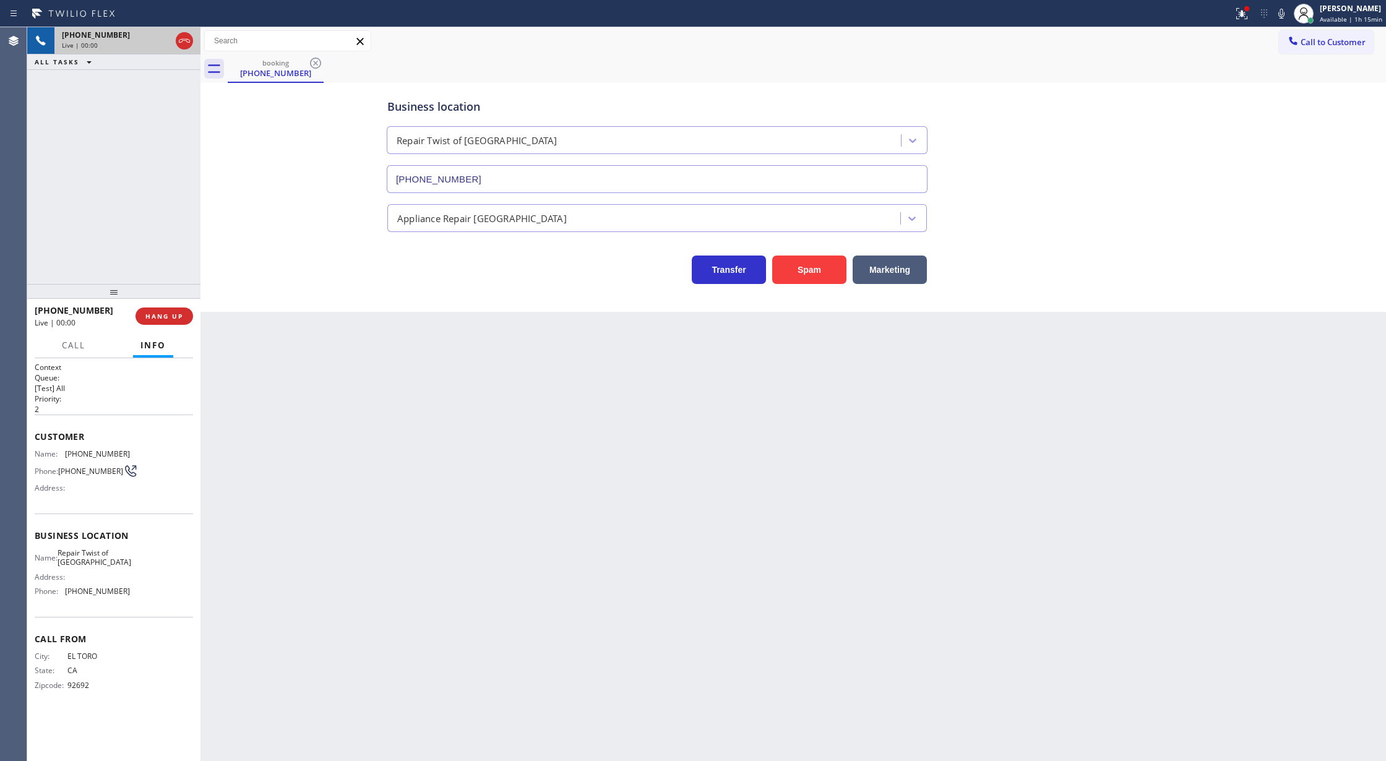
type input "(949) 558-2853"
drag, startPoint x: 35, startPoint y: 437, endPoint x: 978, endPoint y: 197, distance: 972.5
click at [134, 597] on div "Context Queue: [Test] All Priority: 2 Customer Name: (949) 587-0138 Phone: (949…" at bounding box center [114, 536] width 158 height 348
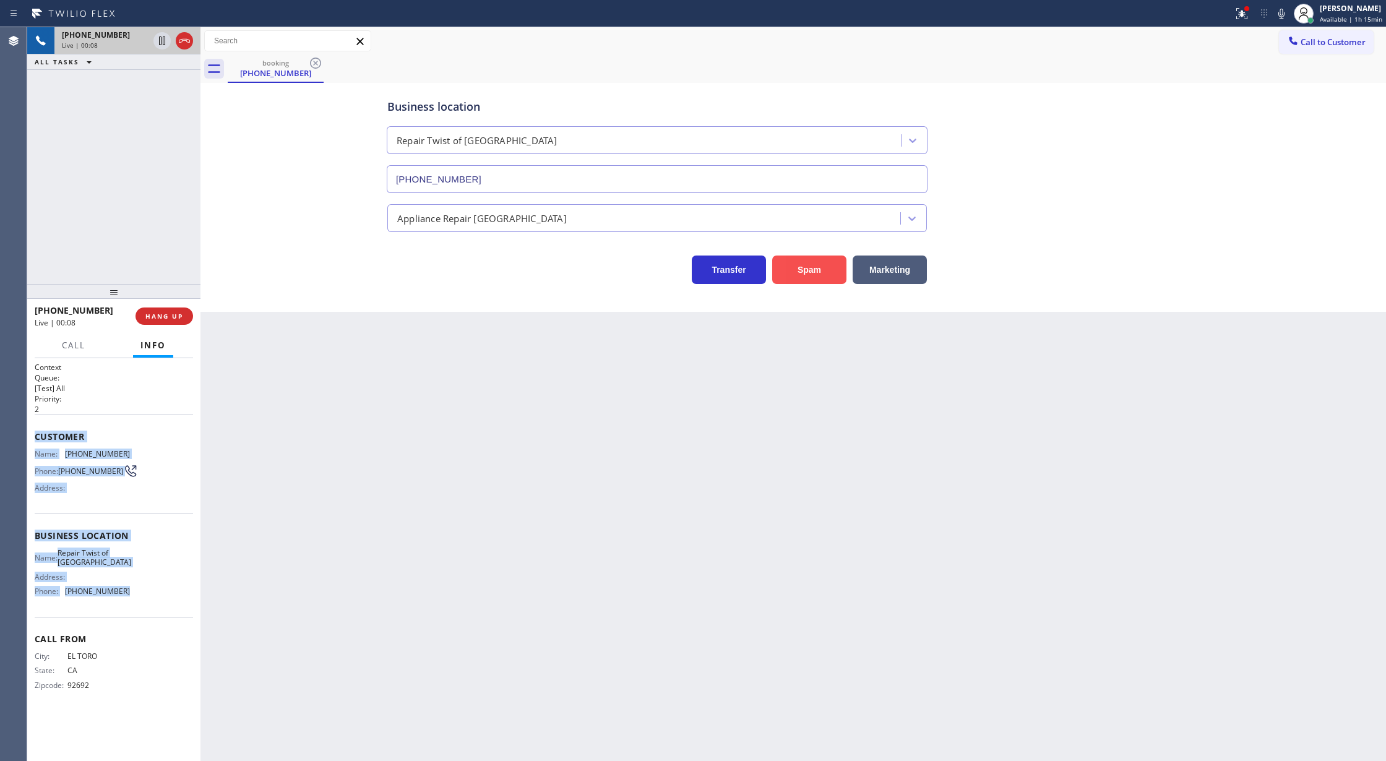
click at [807, 271] on button "Spam" at bounding box center [809, 270] width 74 height 28
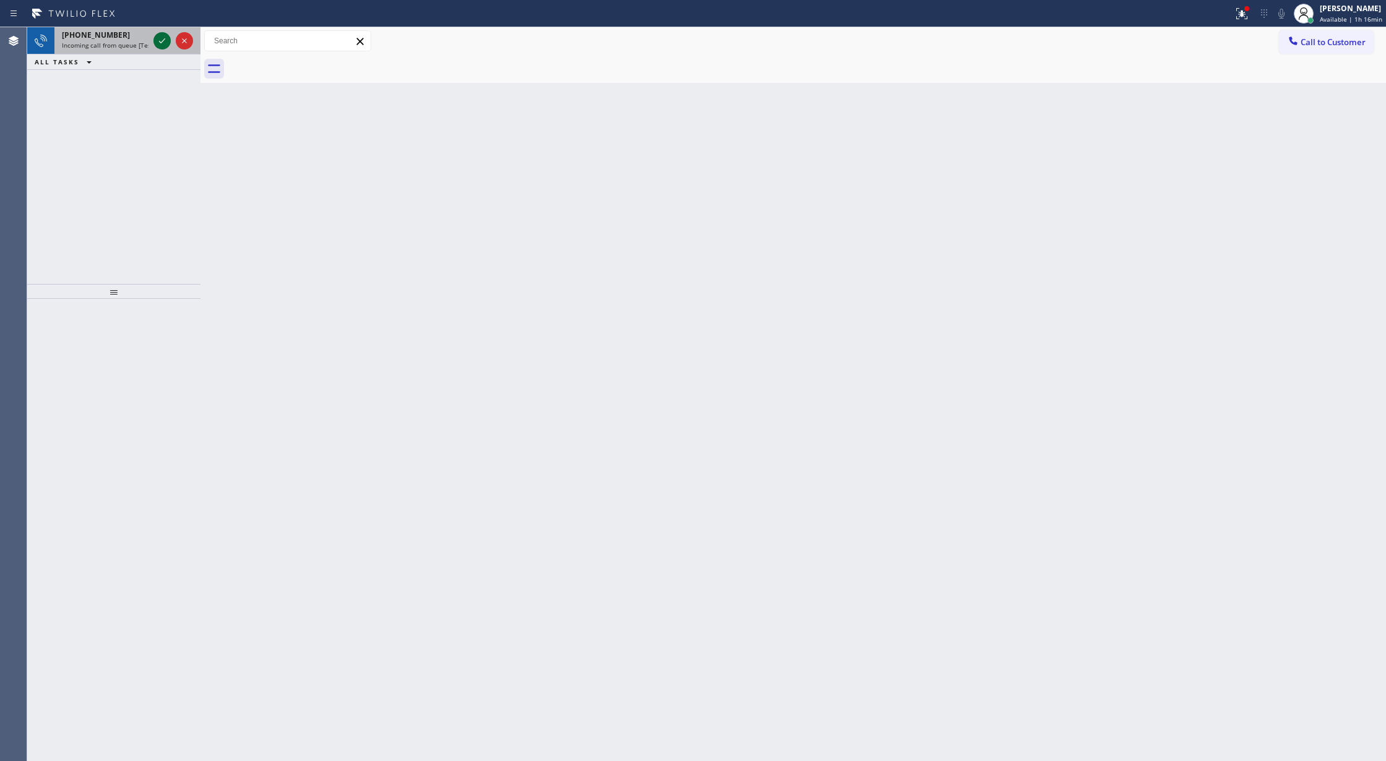
click at [167, 43] on icon at bounding box center [162, 40] width 15 height 15
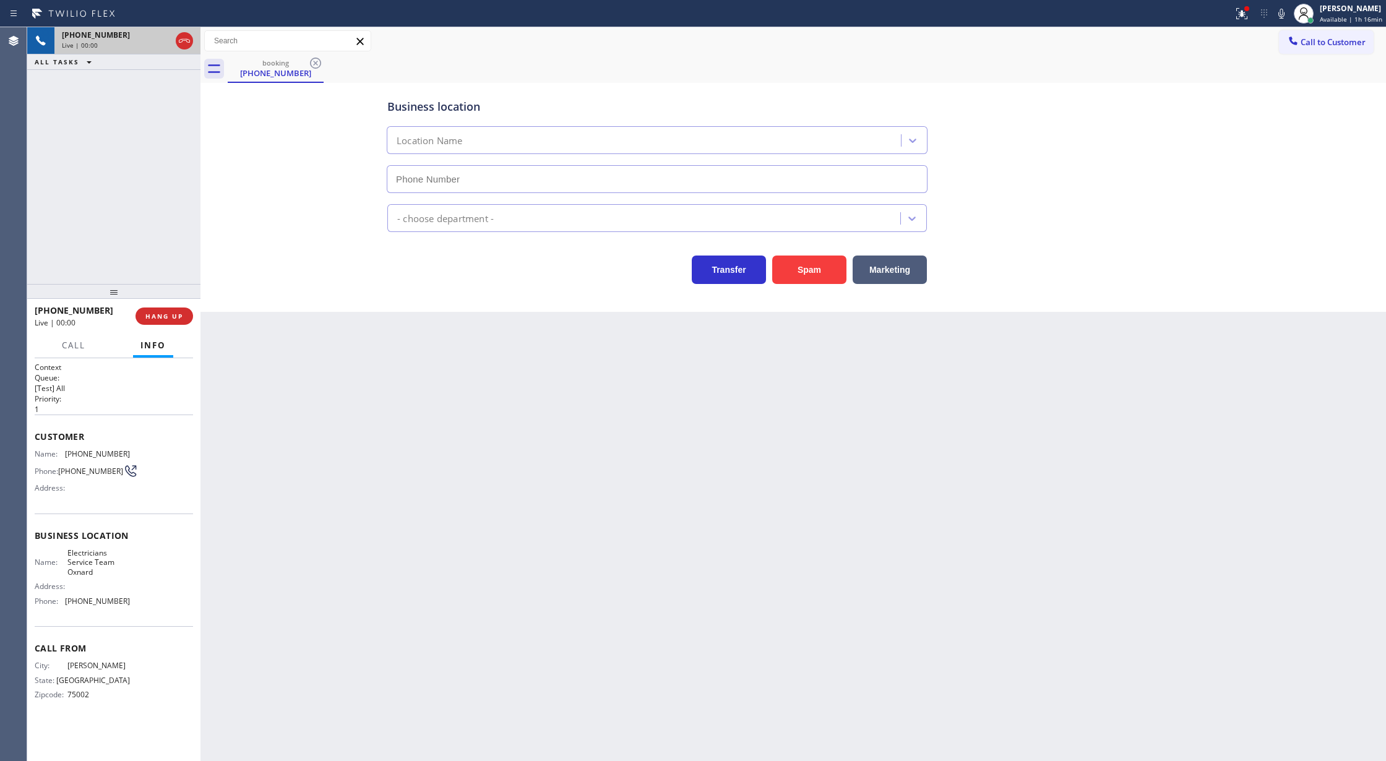
type input "(805) 600-5518"
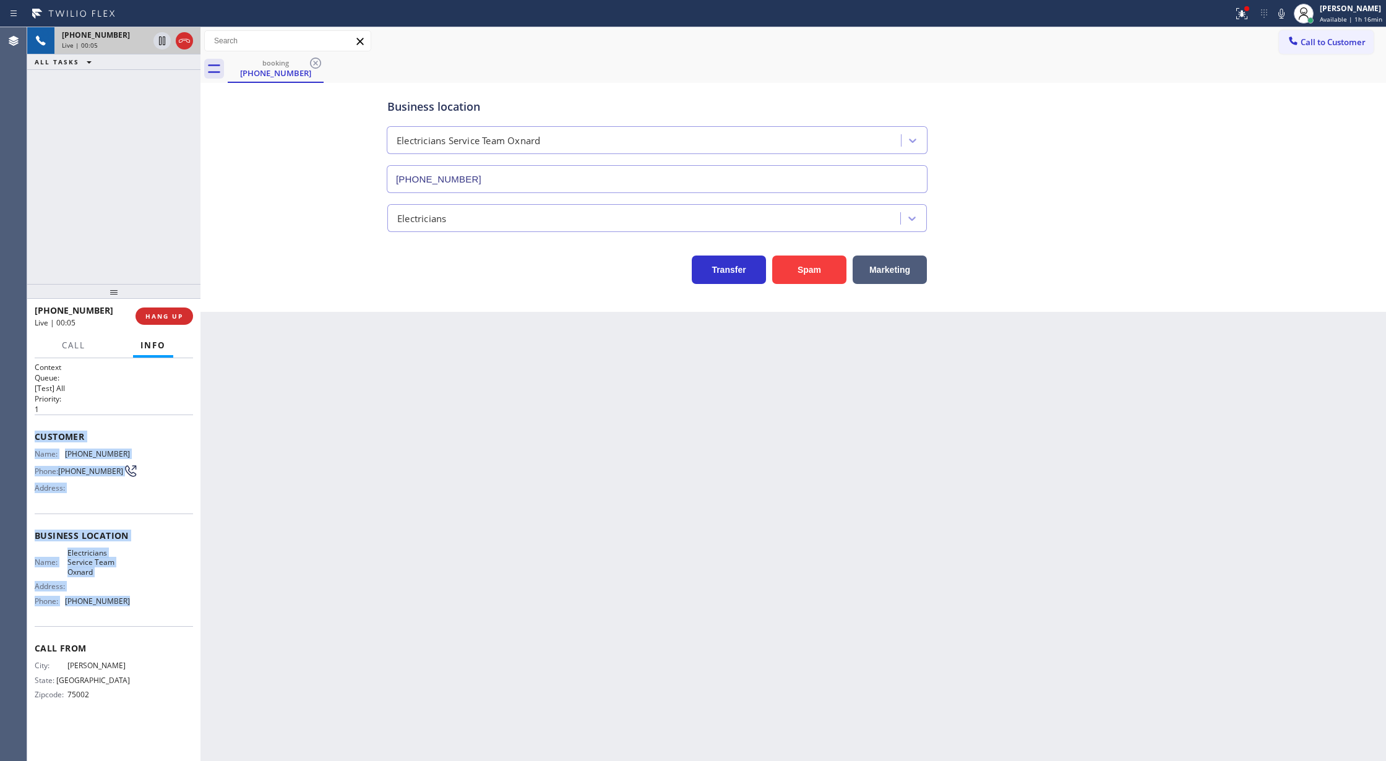
drag, startPoint x: 35, startPoint y: 441, endPoint x: 144, endPoint y: 609, distance: 200.5
click at [144, 609] on div "Context Queue: [Test] All Priority: 1 Customer Name: (214) 667-6545 Phone: (214…" at bounding box center [114, 541] width 158 height 358
copy div "Customer Name: (214) 667-6545 Phone: (214) 667-6545 Address: Business location …"
click at [152, 315] on span "COMPLETE" at bounding box center [161, 316] width 43 height 9
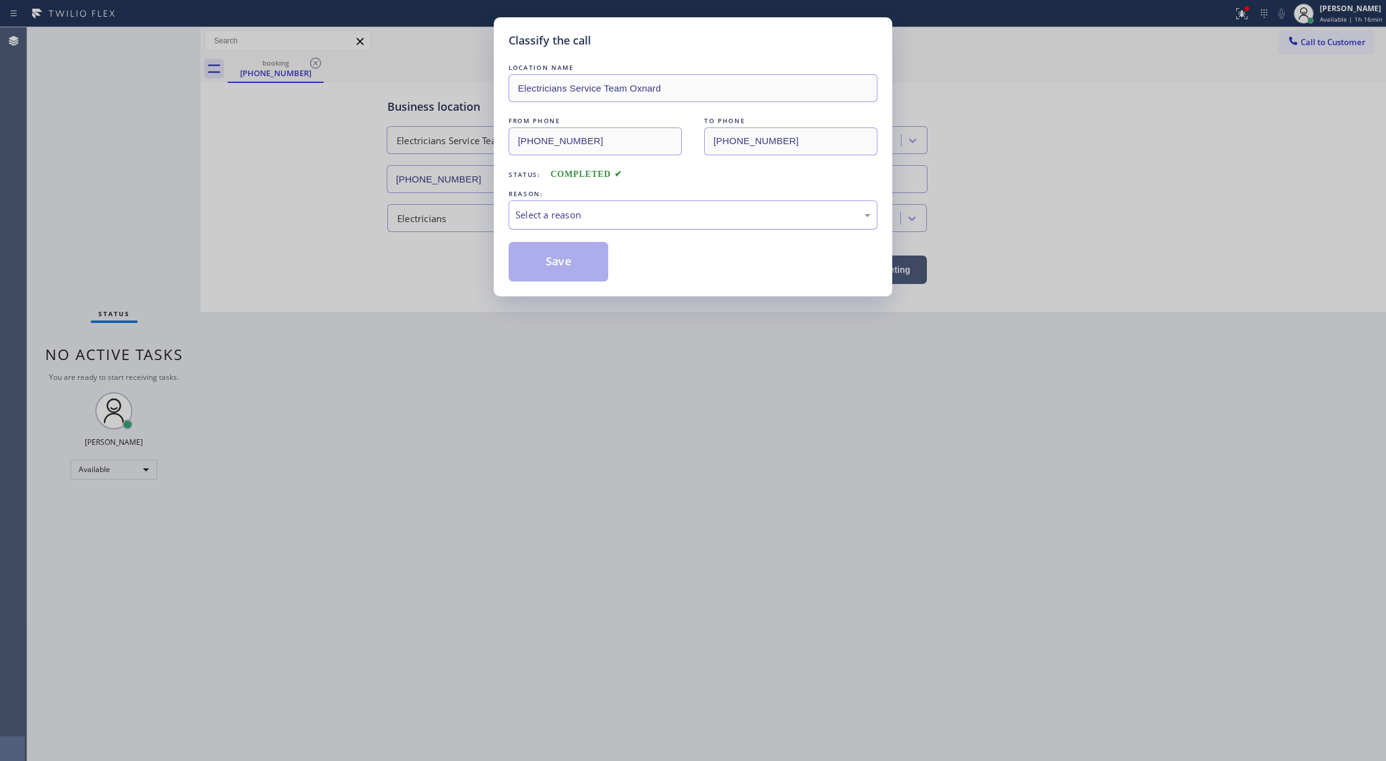
click at [607, 219] on div "Select a reason" at bounding box center [692, 215] width 355 height 14
click at [545, 263] on button "Save" at bounding box center [559, 262] width 100 height 40
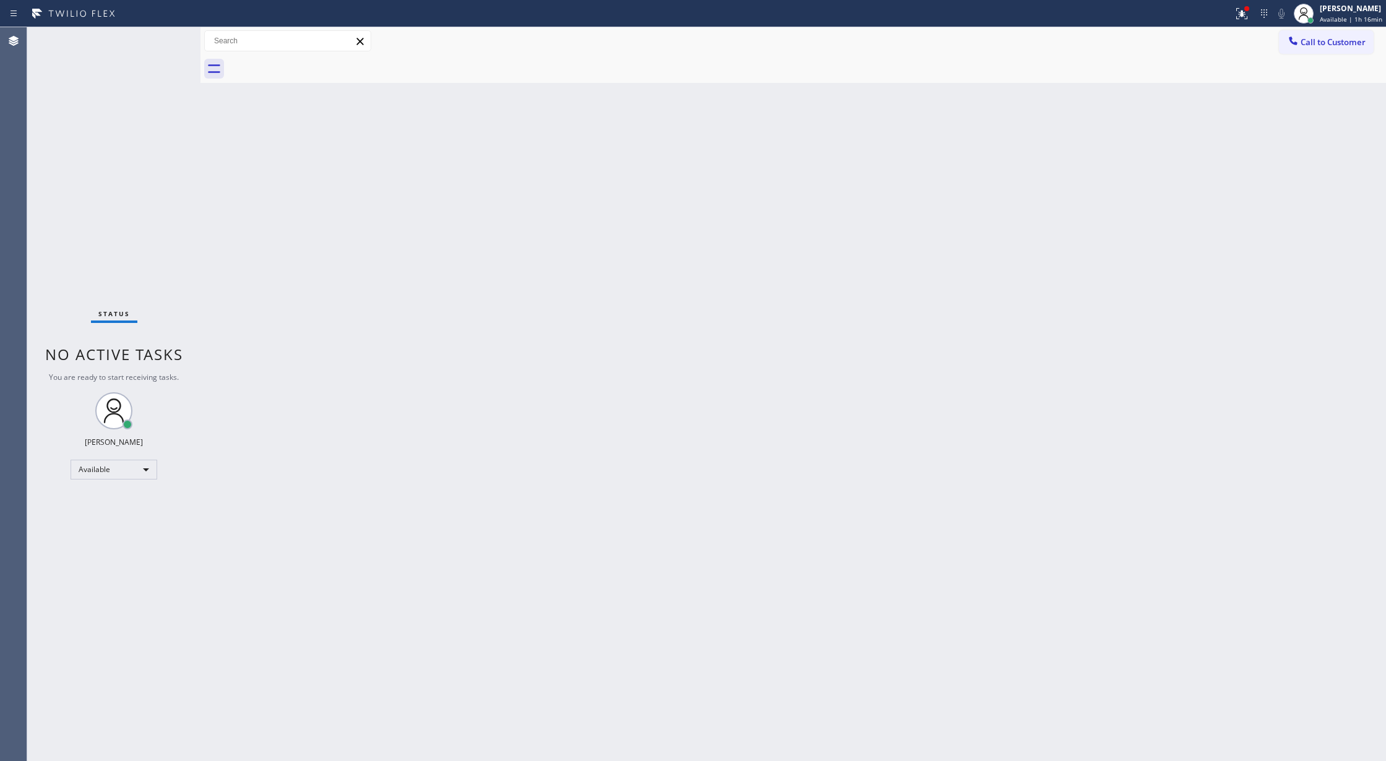
click at [162, 38] on div "Status No active tasks You are ready to start receiving tasks. [PERSON_NAME] Av…" at bounding box center [113, 394] width 173 height 734
click at [165, 37] on div "Status No active tasks You are ready to start receiving tasks. [PERSON_NAME] Av…" at bounding box center [113, 394] width 173 height 734
click at [163, 38] on div "Status No active tasks You are ready to start receiving tasks. [PERSON_NAME] Av…" at bounding box center [113, 394] width 173 height 734
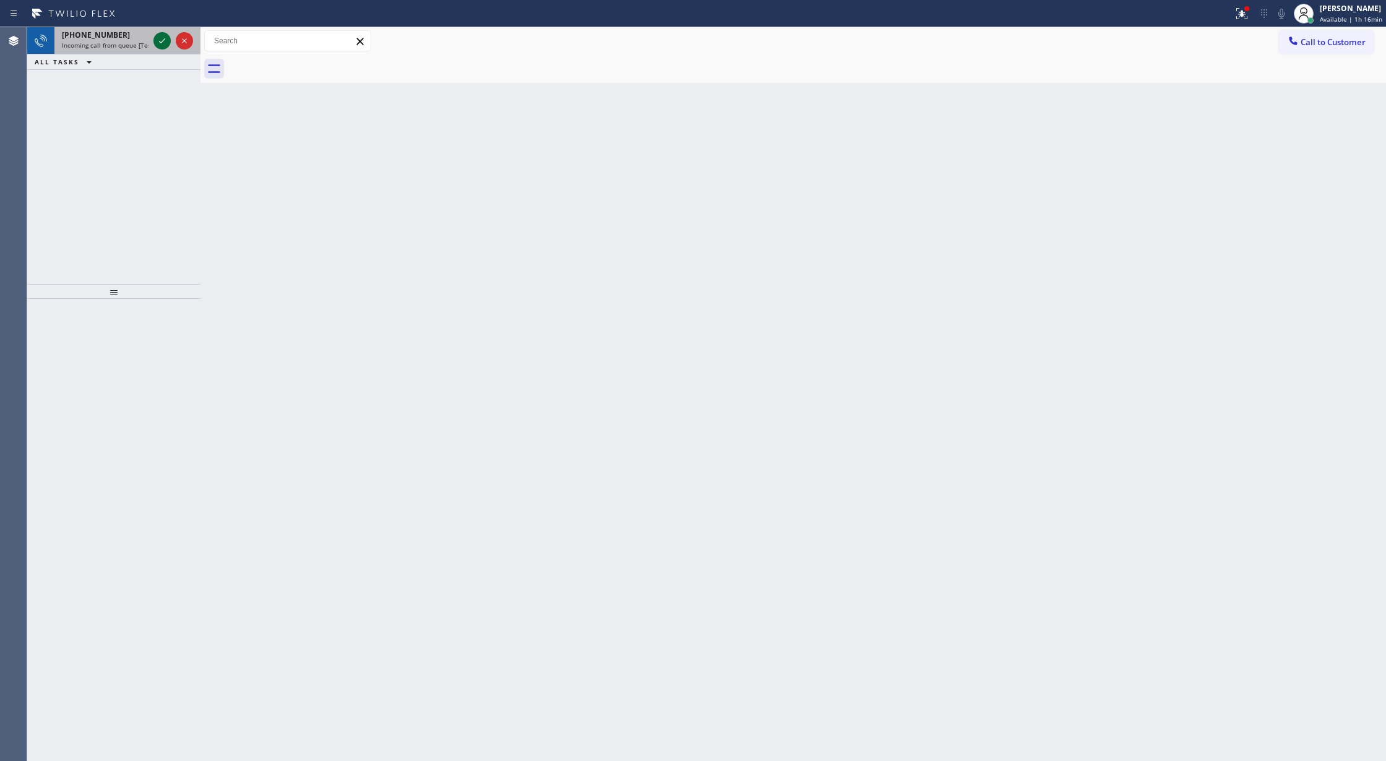
click at [163, 38] on icon at bounding box center [162, 40] width 15 height 15
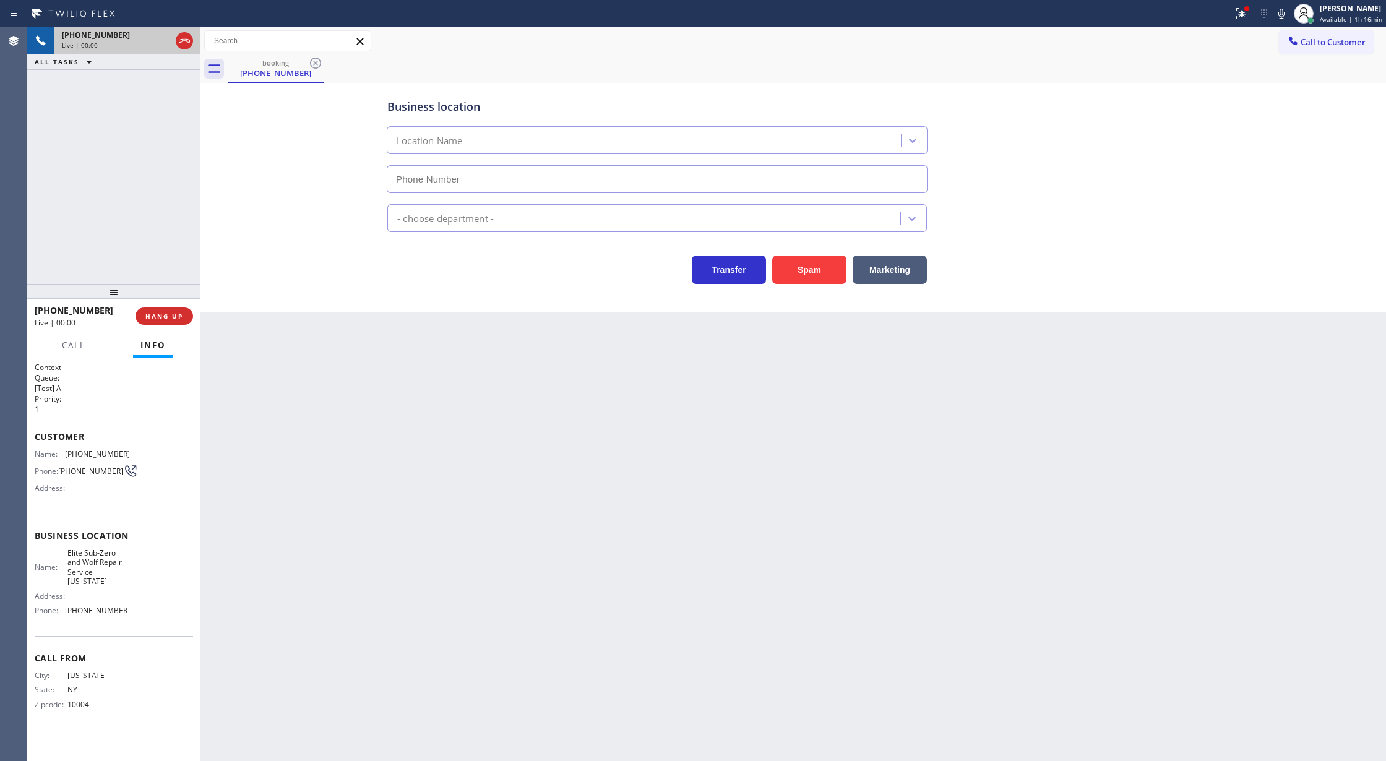
type input "(917) 920-9568"
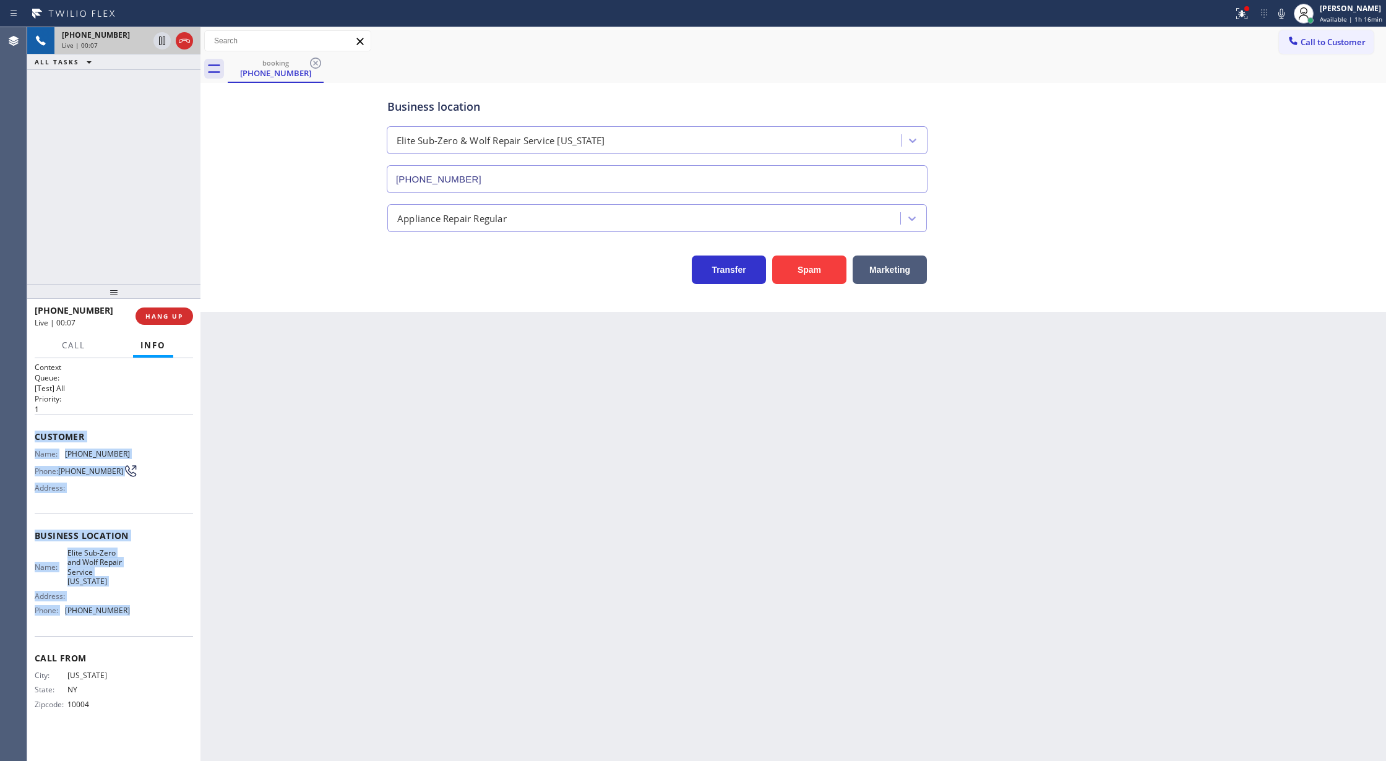
copy div "Customer Name: (347) 834-2225 Phone: (347) 834-2225 Address: Business location …"
drag, startPoint x: 35, startPoint y: 434, endPoint x: 154, endPoint y: 610, distance: 212.0
click at [154, 610] on div "Context Queue: [Test] All Priority: 1 Customer Name: (347) 834-2225 Phone: (347…" at bounding box center [114, 546] width 158 height 368
click at [1285, 17] on icon at bounding box center [1281, 14] width 6 height 10
click at [160, 43] on icon at bounding box center [162, 40] width 15 height 15
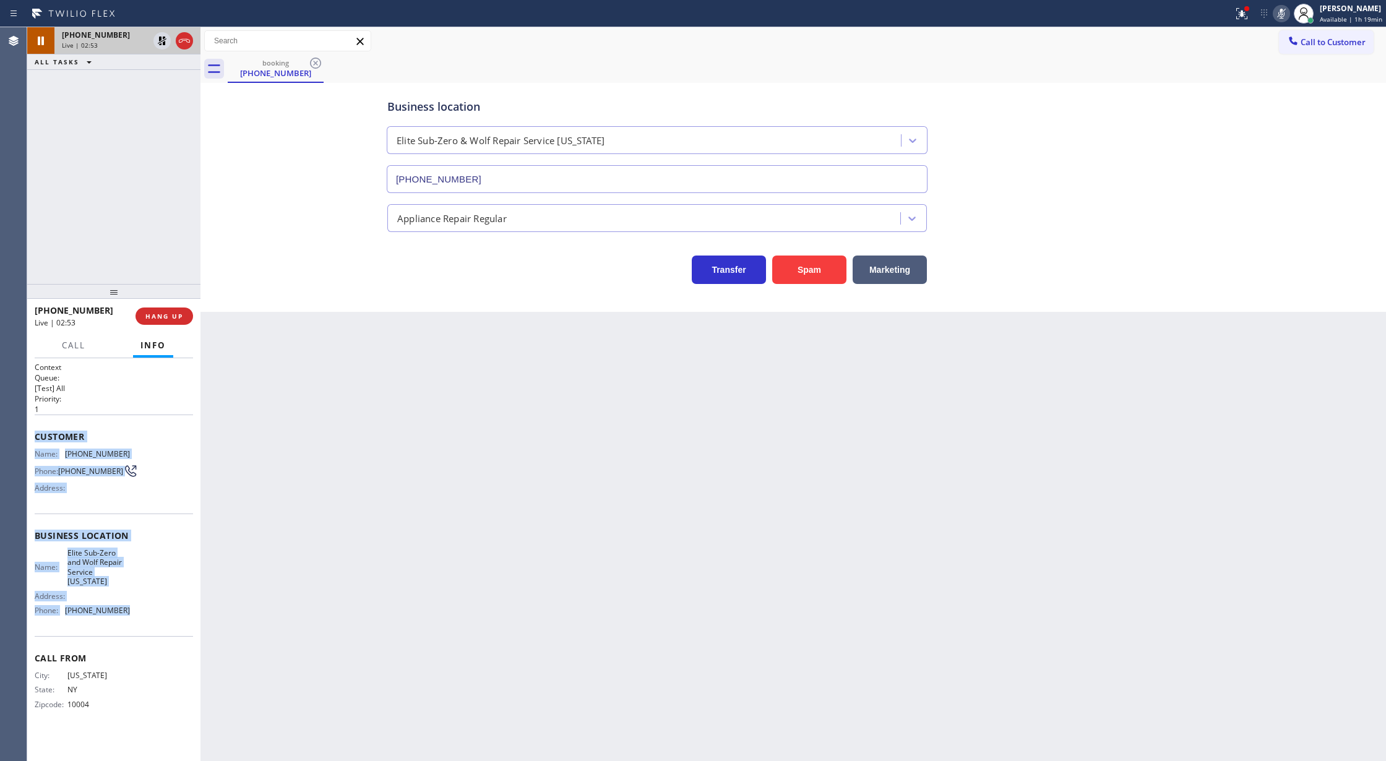
click at [1281, 16] on icon at bounding box center [1281, 13] width 15 height 15
click at [164, 38] on icon at bounding box center [162, 40] width 15 height 15
click at [1281, 15] on icon at bounding box center [1281, 13] width 15 height 15
click at [1283, 15] on icon at bounding box center [1281, 14] width 6 height 10
click at [157, 88] on icon at bounding box center [162, 83] width 15 height 15
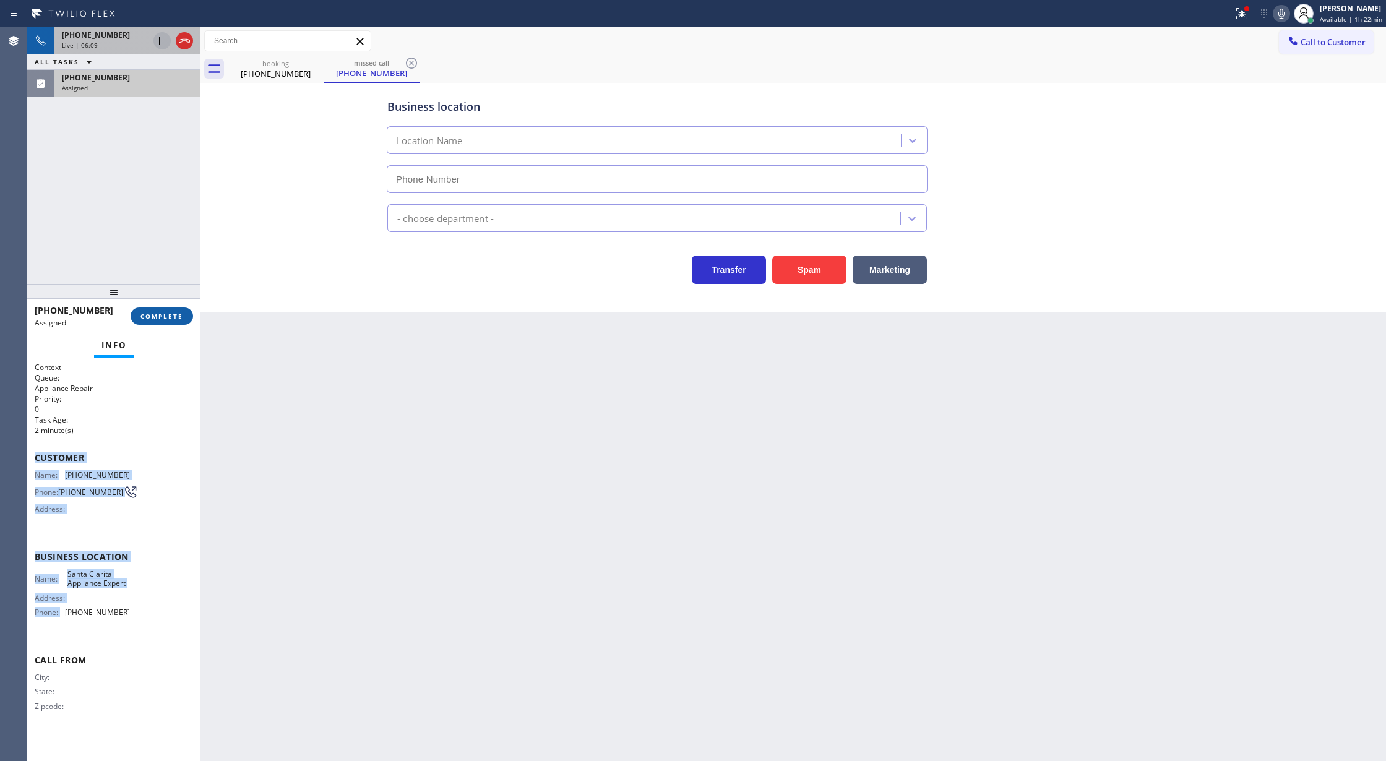
click at [158, 321] on button "COMPLETE" at bounding box center [162, 316] width 62 height 17
type input "(661) 800-4836"
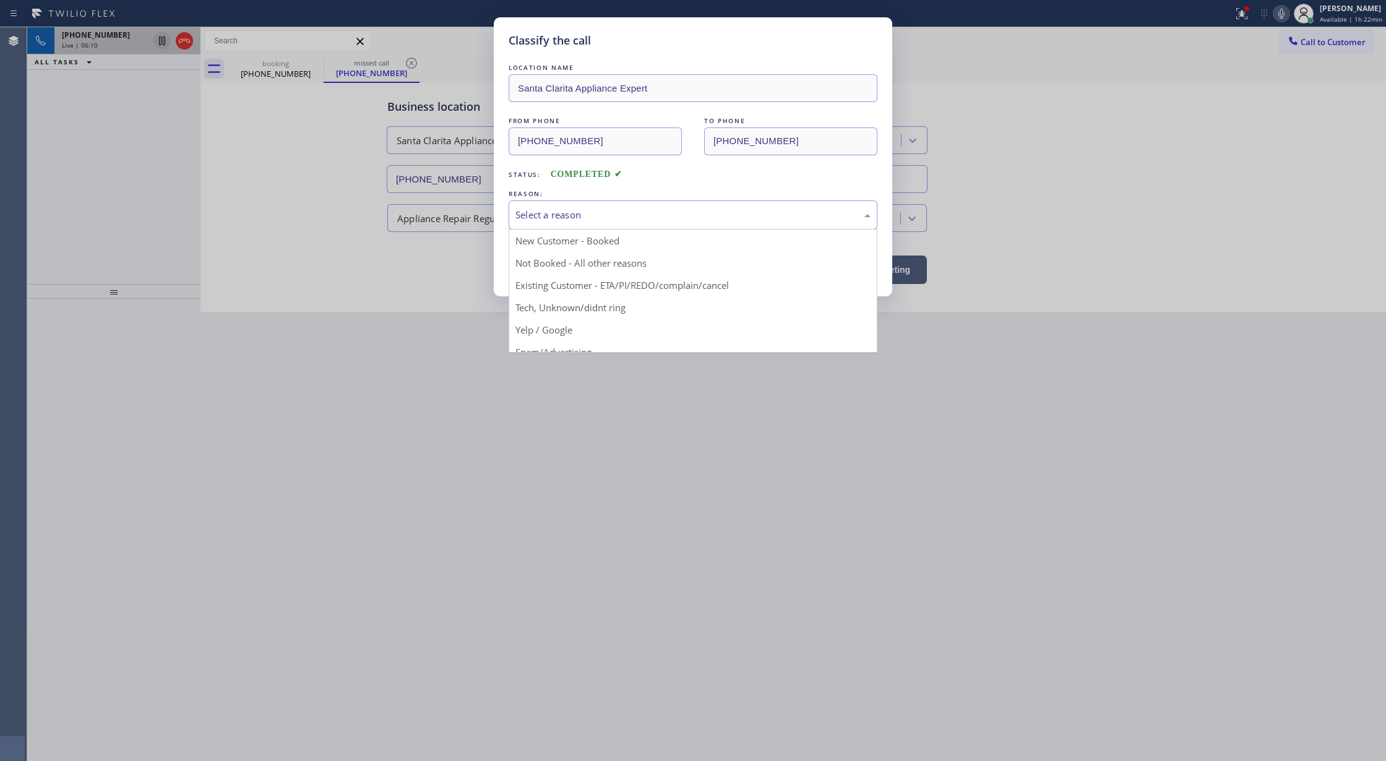
click at [553, 211] on div "Select a reason" at bounding box center [692, 215] width 355 height 14
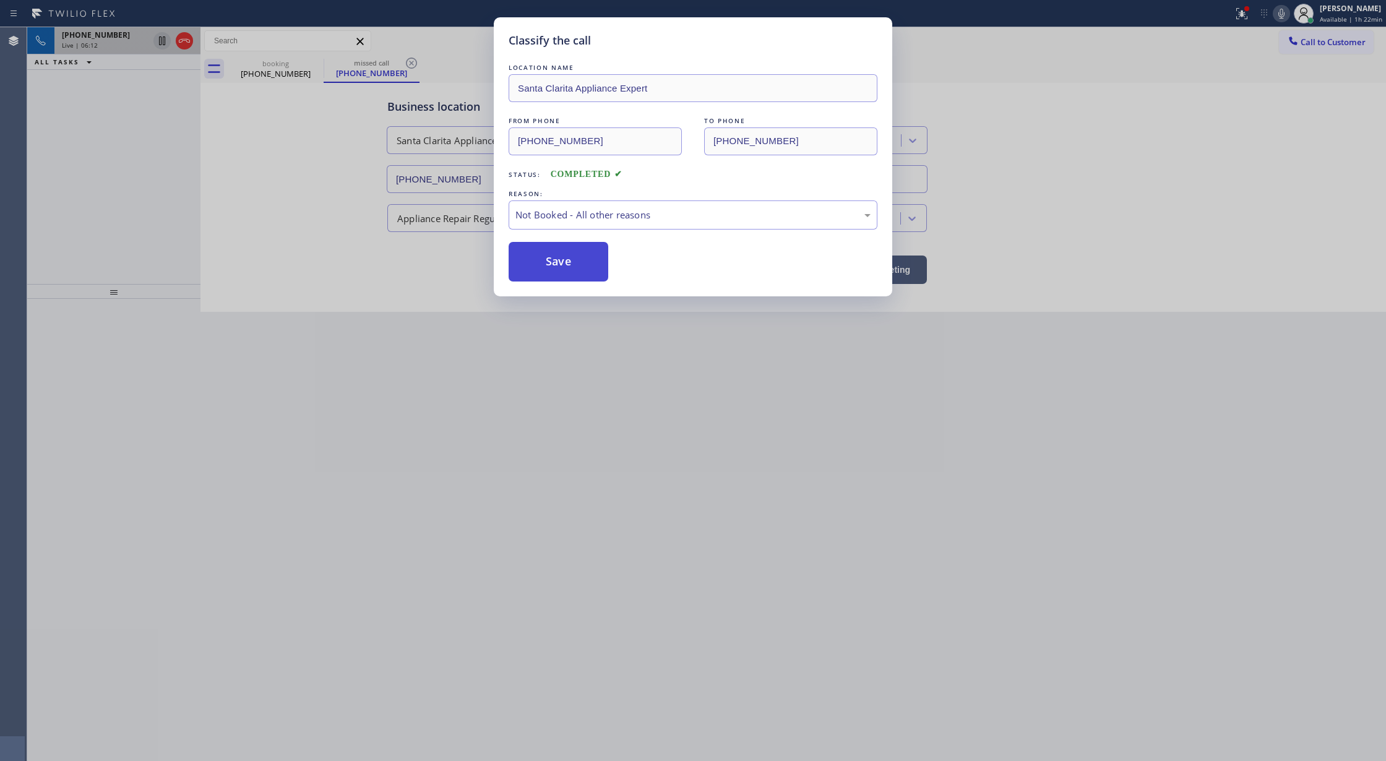
drag, startPoint x: 548, startPoint y: 258, endPoint x: 548, endPoint y: 408, distance: 150.4
click at [547, 258] on button "Save" at bounding box center [559, 262] width 100 height 40
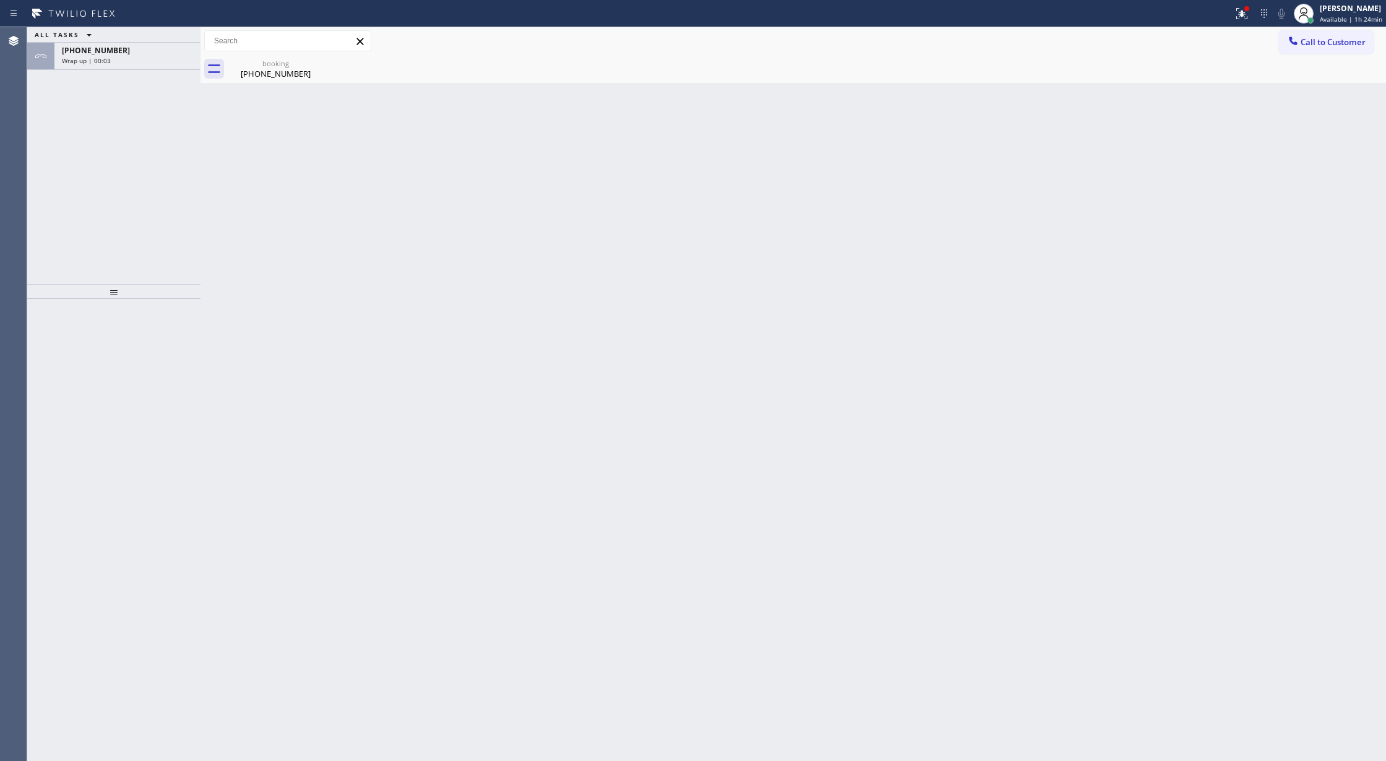
drag, startPoint x: 156, startPoint y: 67, endPoint x: 176, endPoint y: 131, distance: 67.5
click at [156, 67] on div "+13478342225 Wrap up | 00:03" at bounding box center [124, 56] width 141 height 27
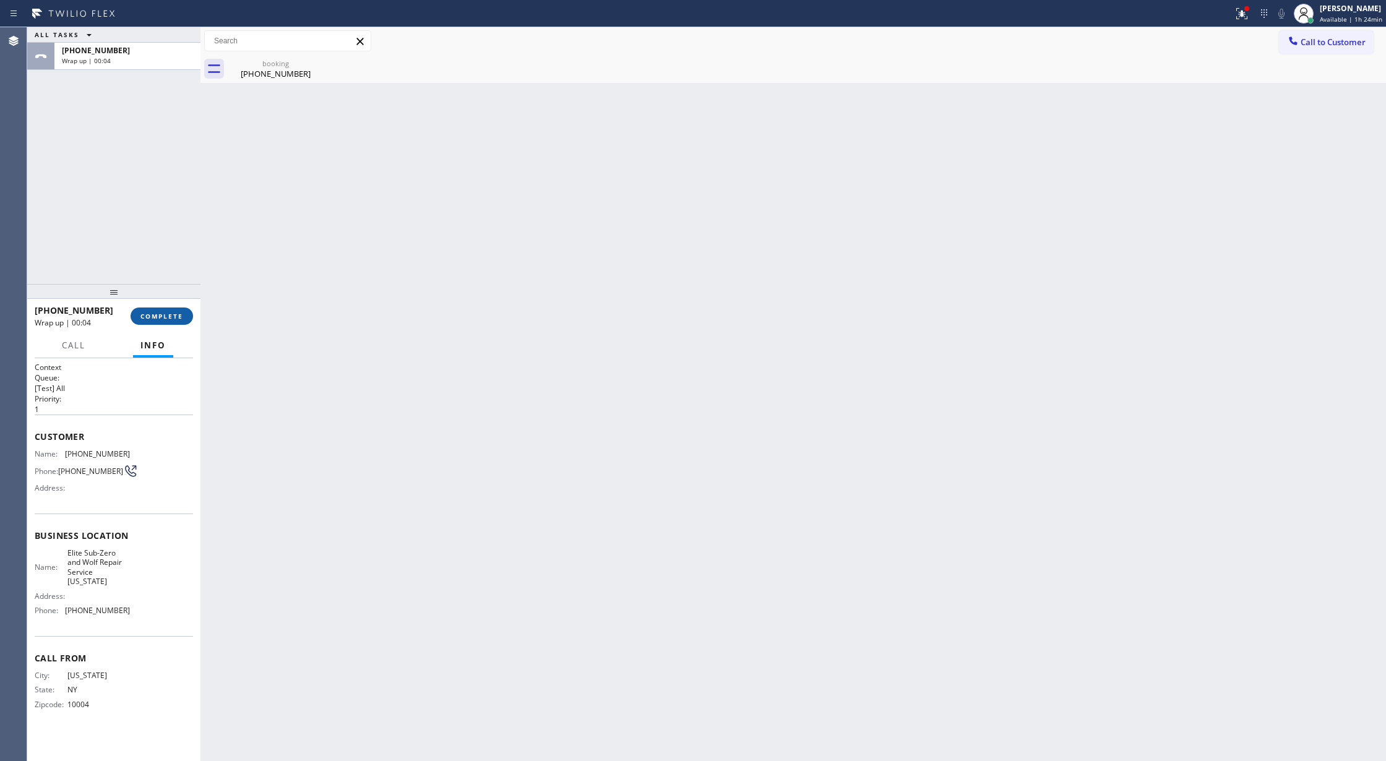
click at [153, 311] on button "COMPLETE" at bounding box center [162, 316] width 62 height 17
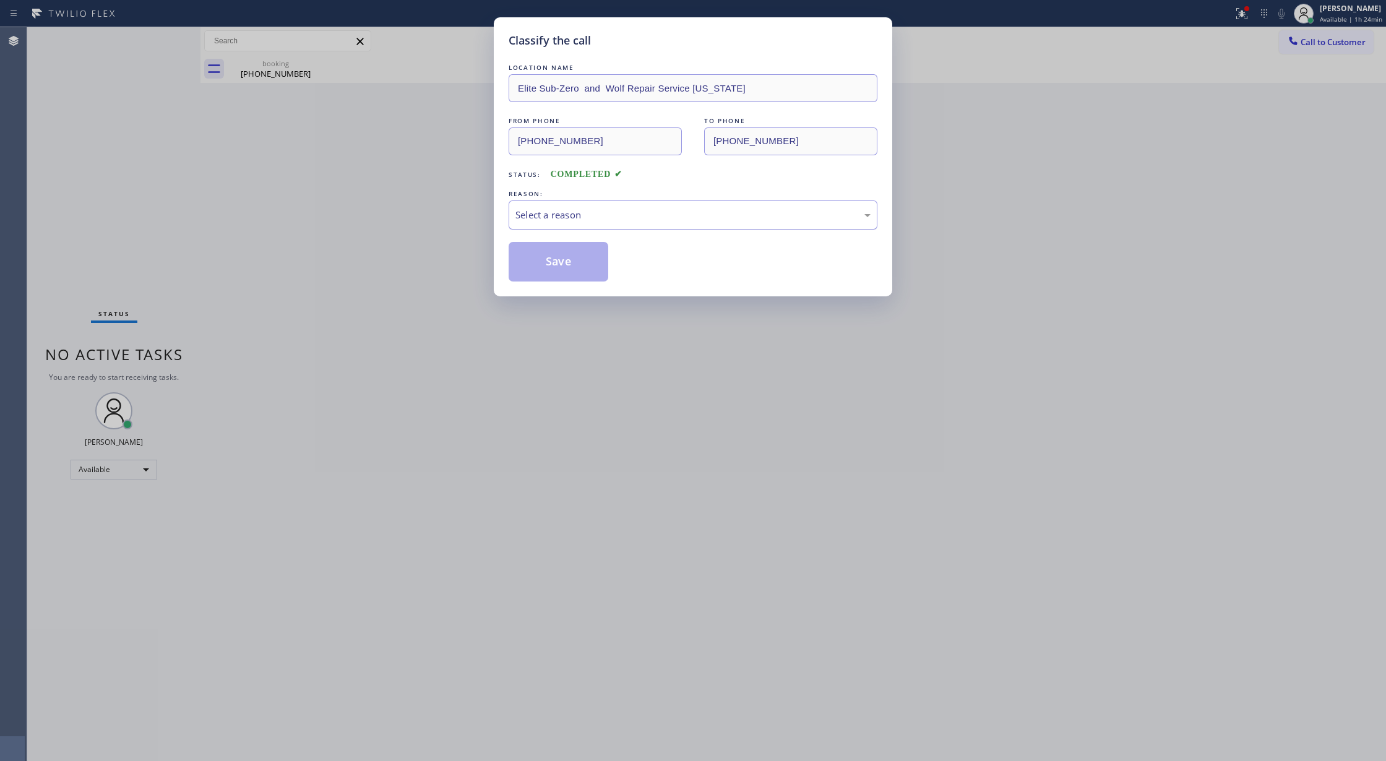
click at [587, 209] on div "Select a reason" at bounding box center [692, 215] width 355 height 14
click at [567, 265] on button "Save" at bounding box center [559, 262] width 100 height 40
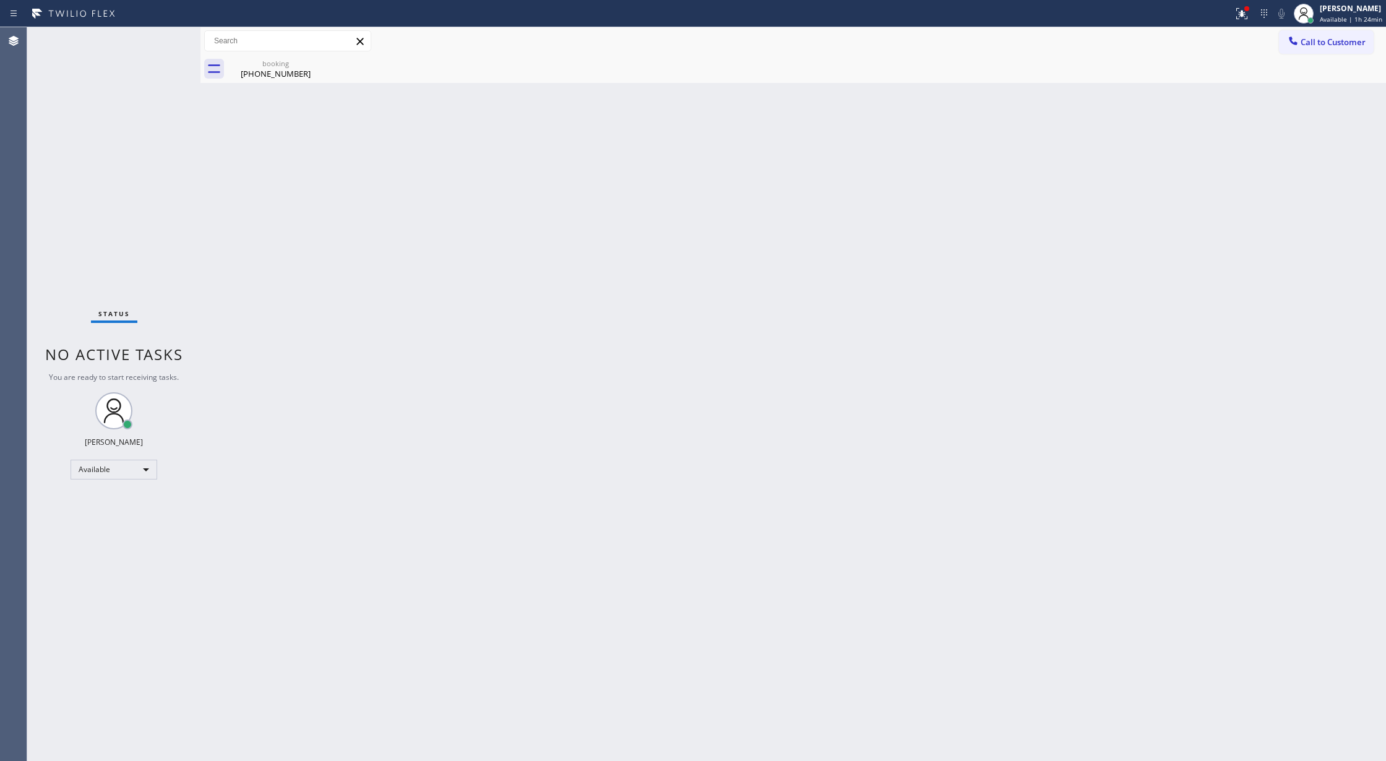
click at [1317, 42] on span "Call to Customer" at bounding box center [1333, 42] width 65 height 11
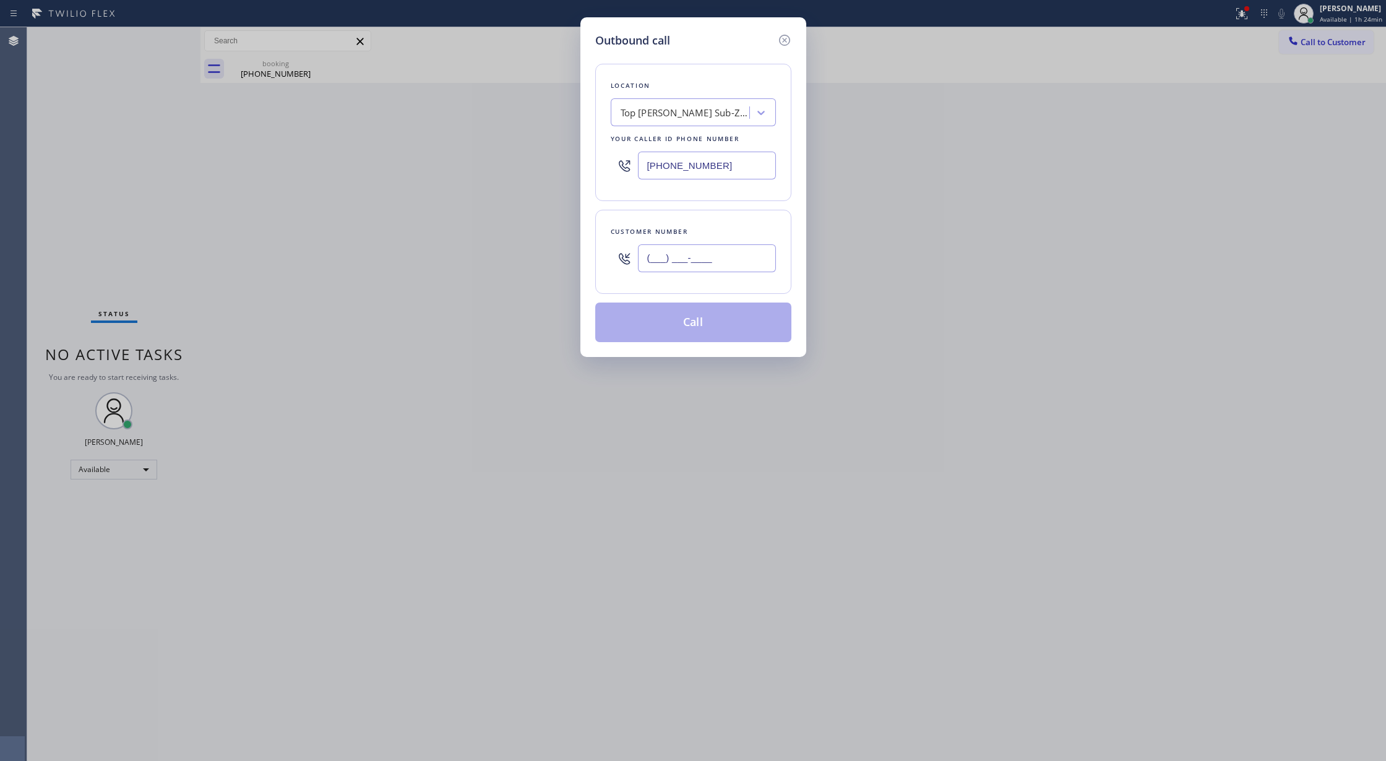
click at [650, 257] on input "(___) ___-____" at bounding box center [707, 258] width 138 height 28
paste input "347) 834-2225"
type input "(347) 834-2225"
drag, startPoint x: 716, startPoint y: 161, endPoint x: 524, endPoint y: 166, distance: 192.5
click at [525, 166] on div "Outbound call Location Top Yorba Linda Sub-Zero Repair Your caller id phone num…" at bounding box center [693, 380] width 1386 height 761
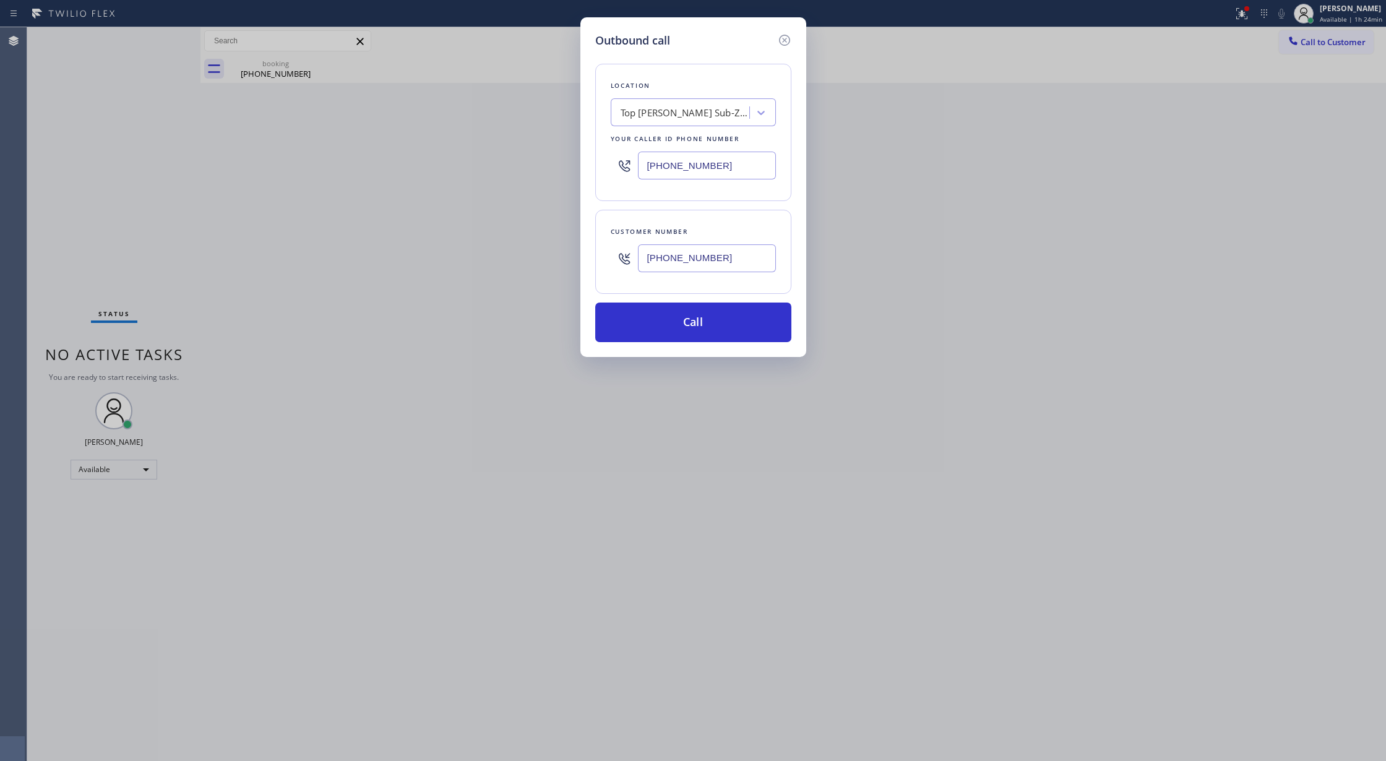
paste input "917) 920-956"
type input "(917) 920-9568"
click at [664, 312] on button "Call" at bounding box center [693, 323] width 196 height 40
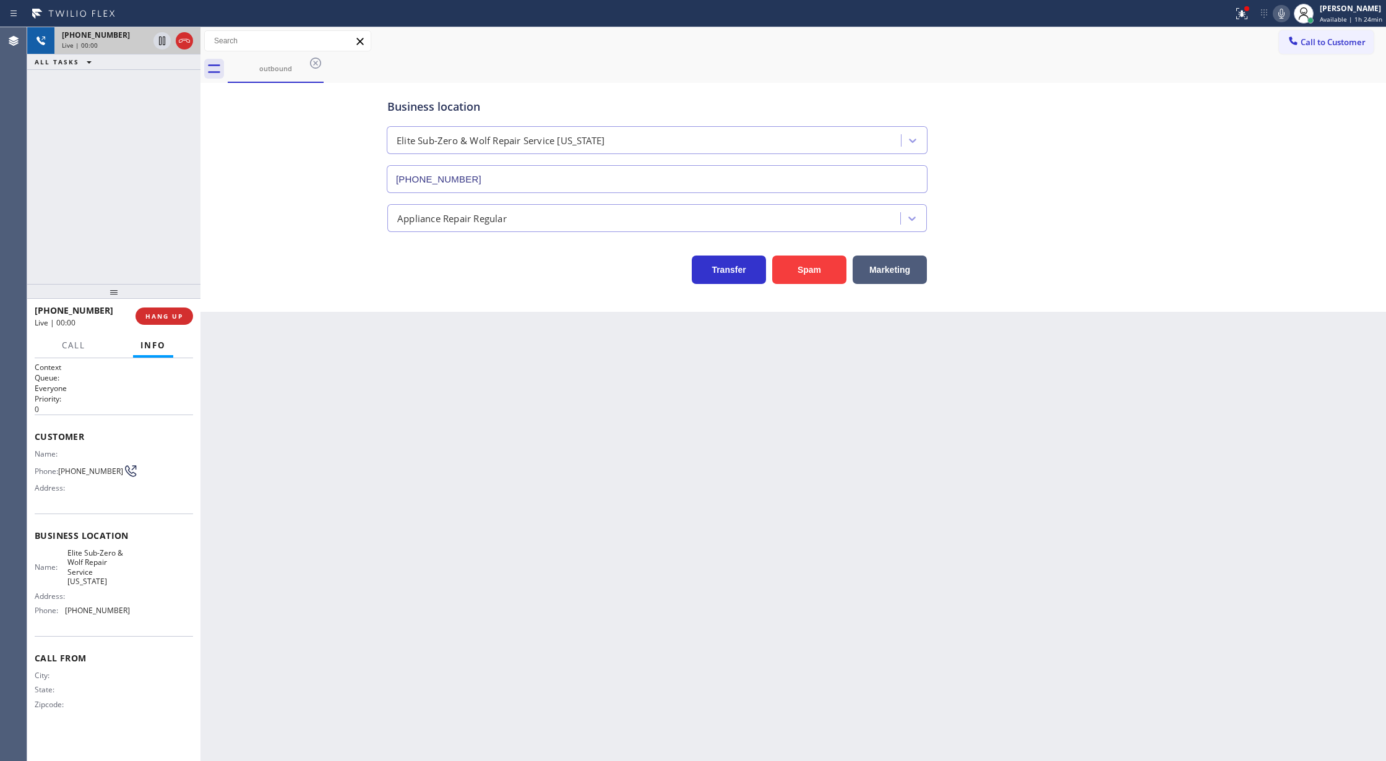
type input "(917) 920-9568"
click at [147, 317] on span "COMPLETE" at bounding box center [161, 316] width 43 height 9
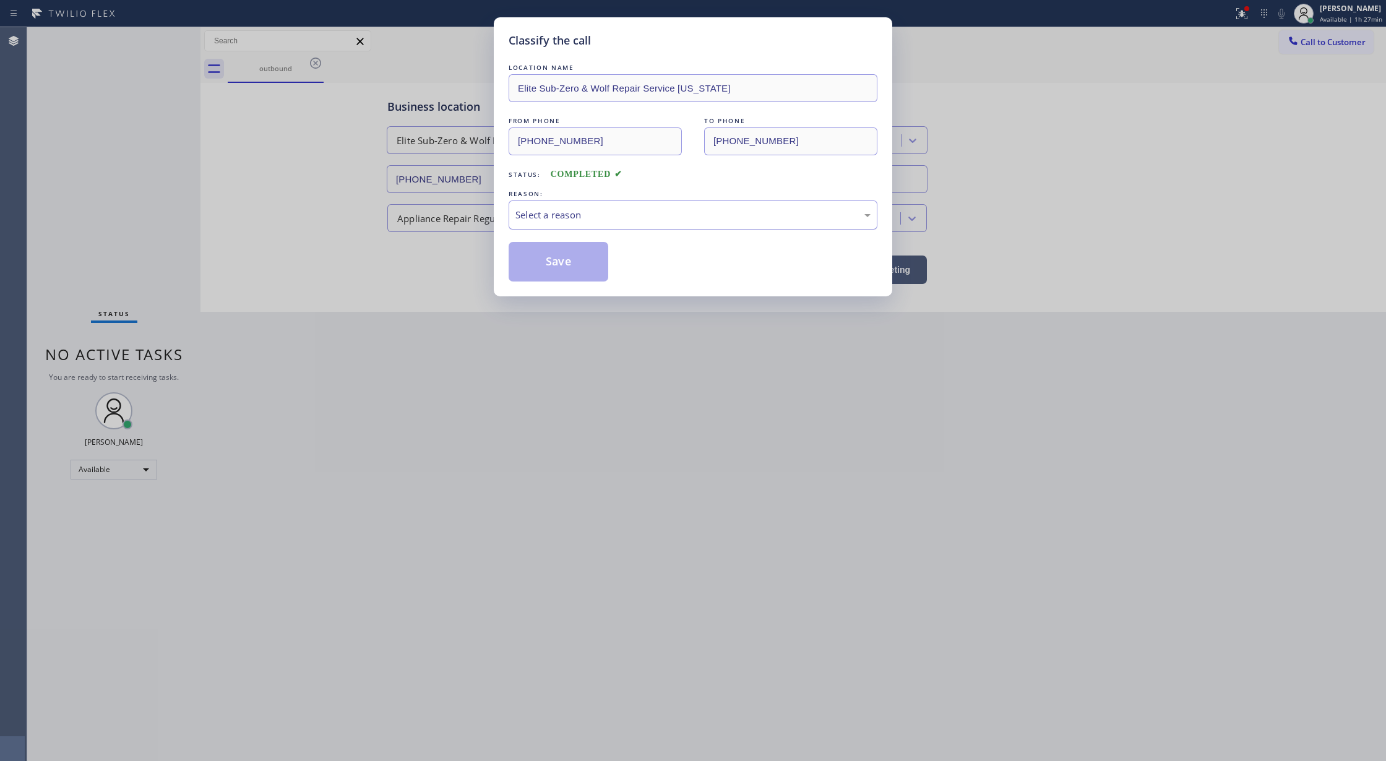
click at [580, 222] on div "Select a reason" at bounding box center [692, 215] width 355 height 14
click at [557, 270] on button "Save" at bounding box center [559, 262] width 100 height 40
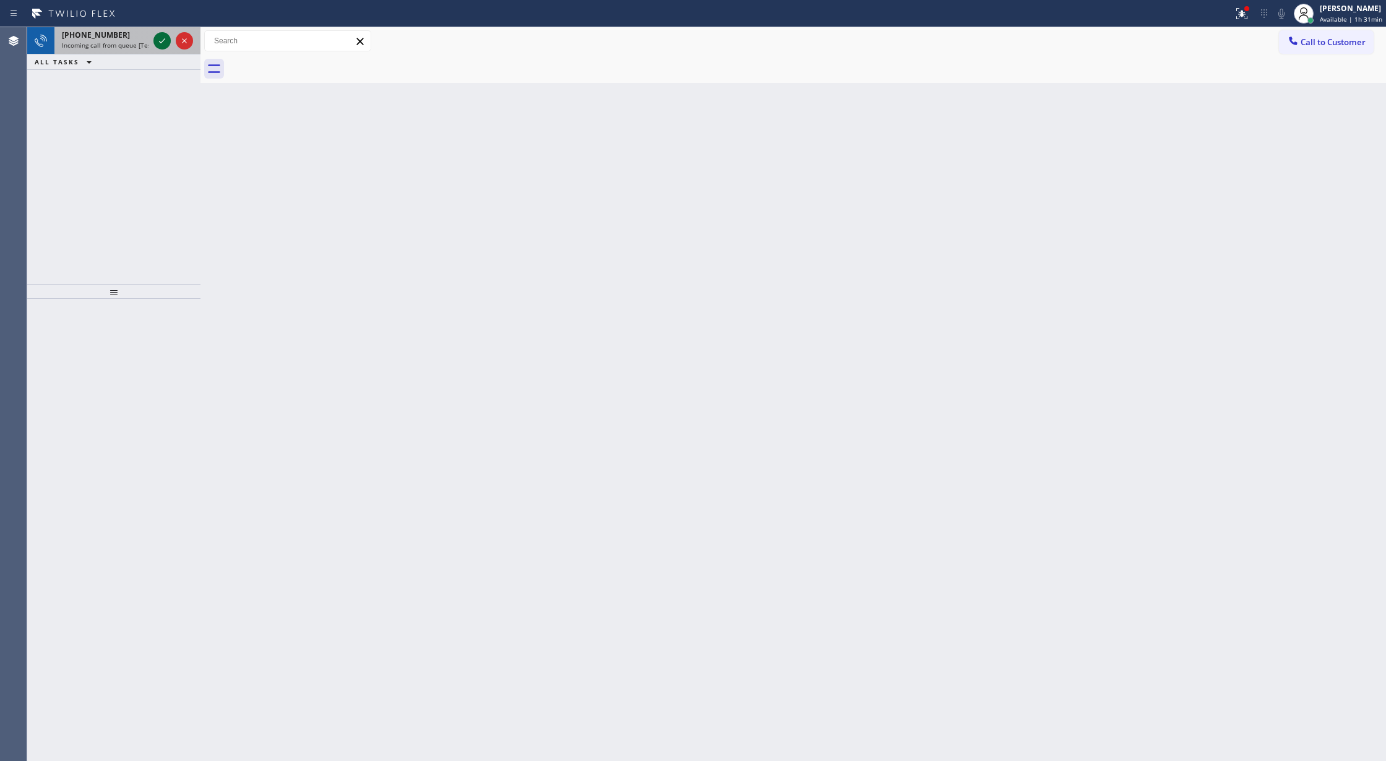
click at [158, 43] on icon at bounding box center [162, 40] width 15 height 15
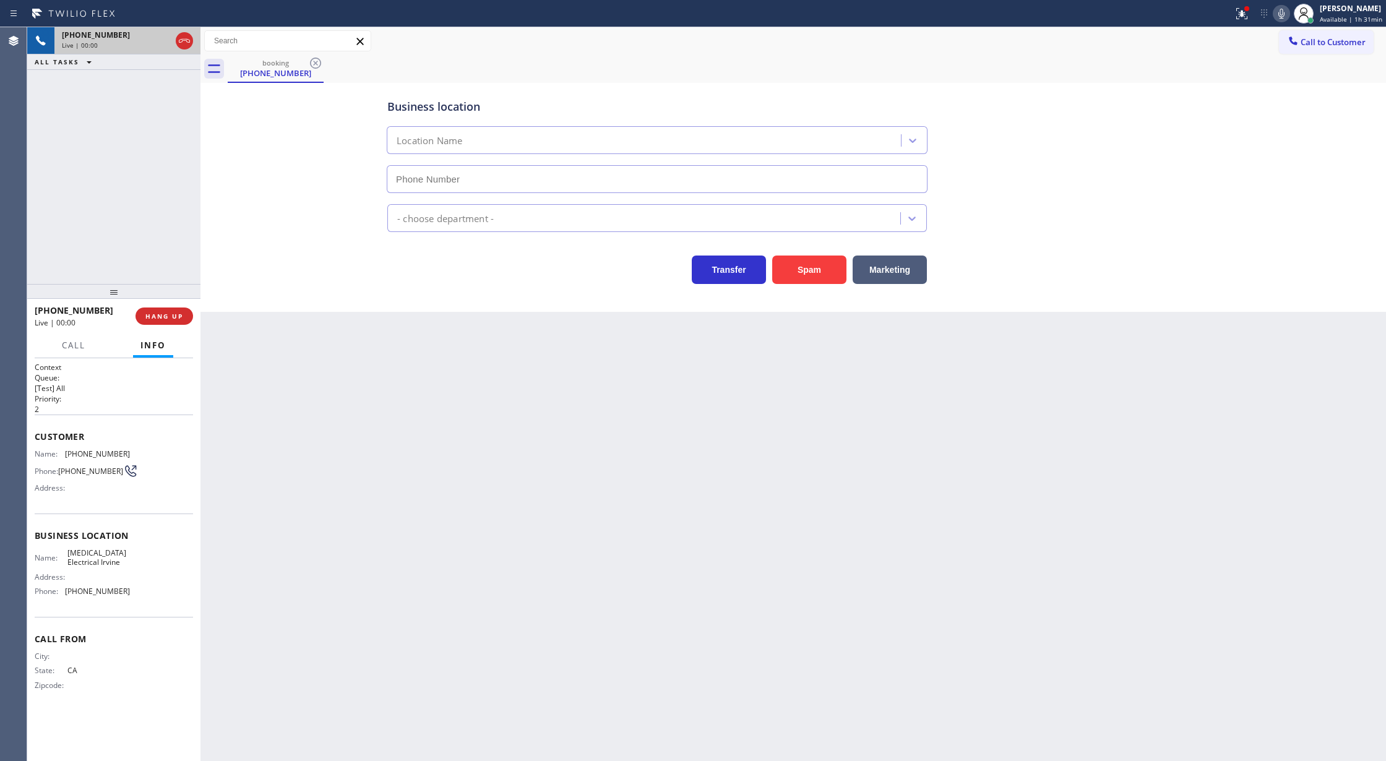
type input "(949) 647-5193"
click at [811, 269] on button "Spam" at bounding box center [809, 270] width 74 height 28
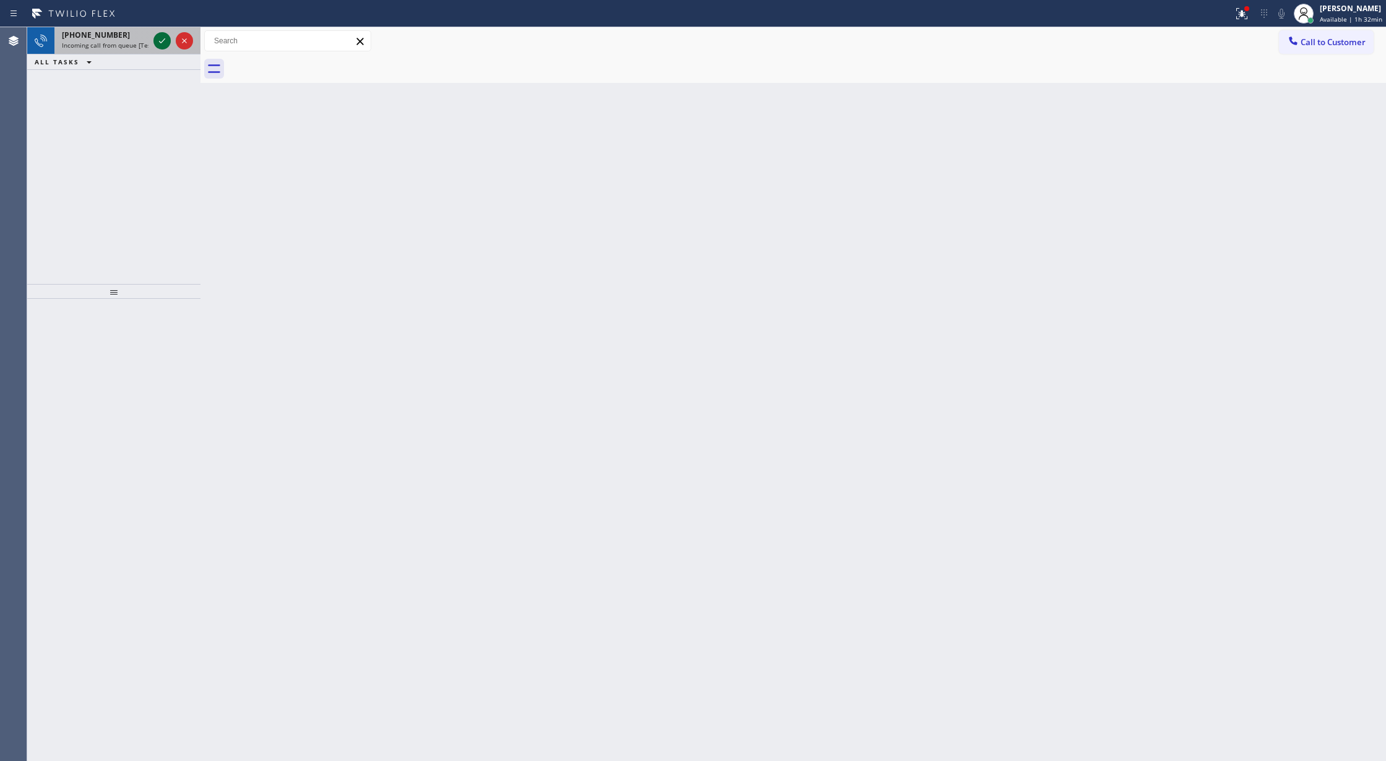
click at [164, 41] on icon at bounding box center [162, 40] width 15 height 15
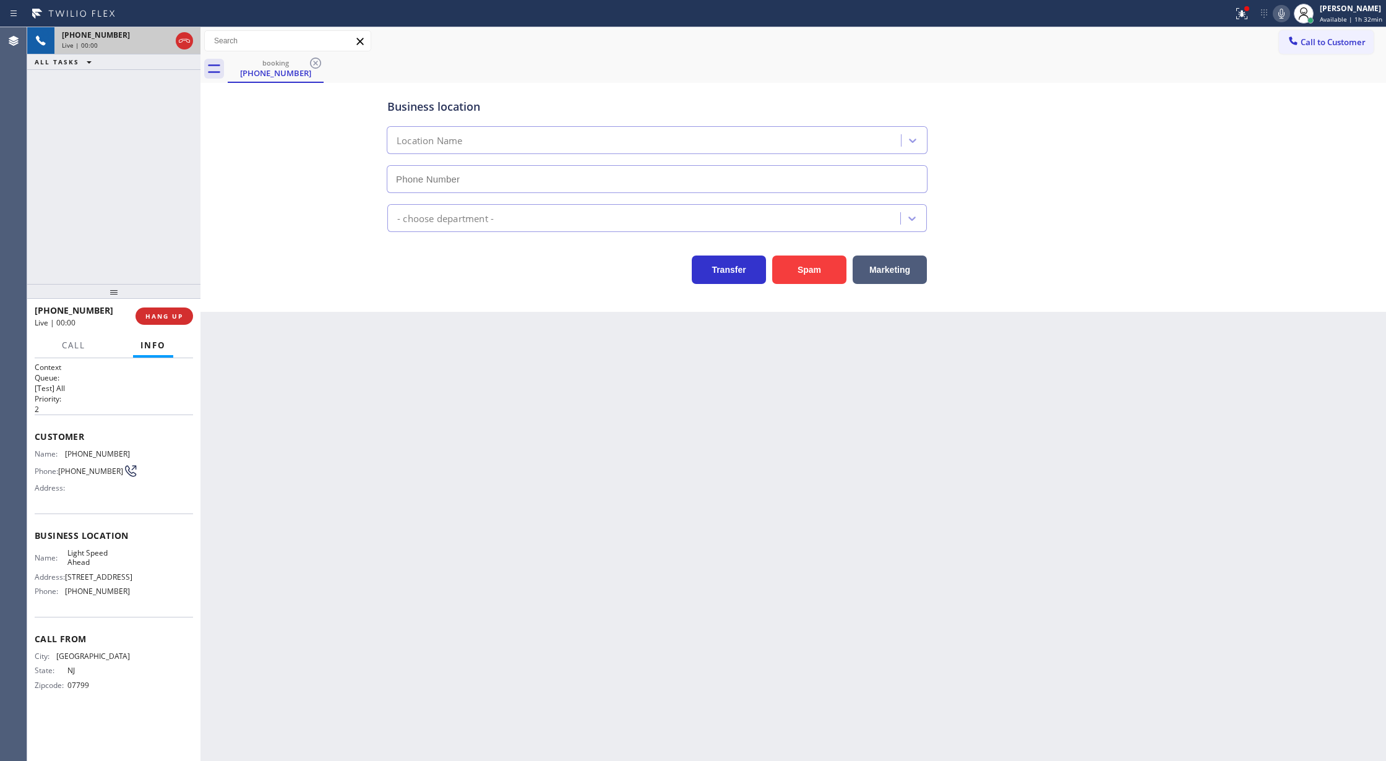
type input "(732) 313-3756"
click at [181, 42] on icon at bounding box center [184, 41] width 11 height 4
click at [153, 319] on span "COMPLETE" at bounding box center [161, 316] width 43 height 9
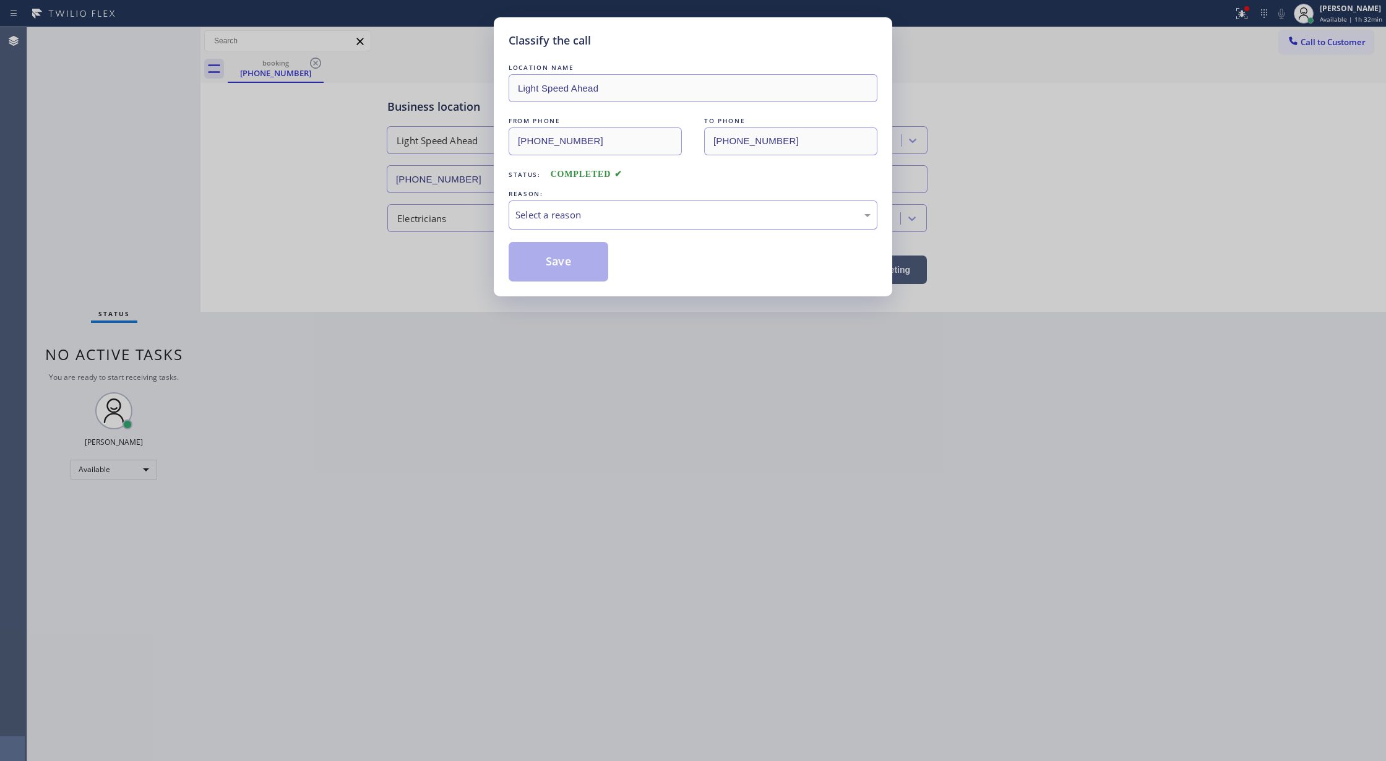
click at [622, 217] on div "Select a reason" at bounding box center [692, 215] width 355 height 14
click at [554, 266] on button "Save" at bounding box center [559, 262] width 100 height 40
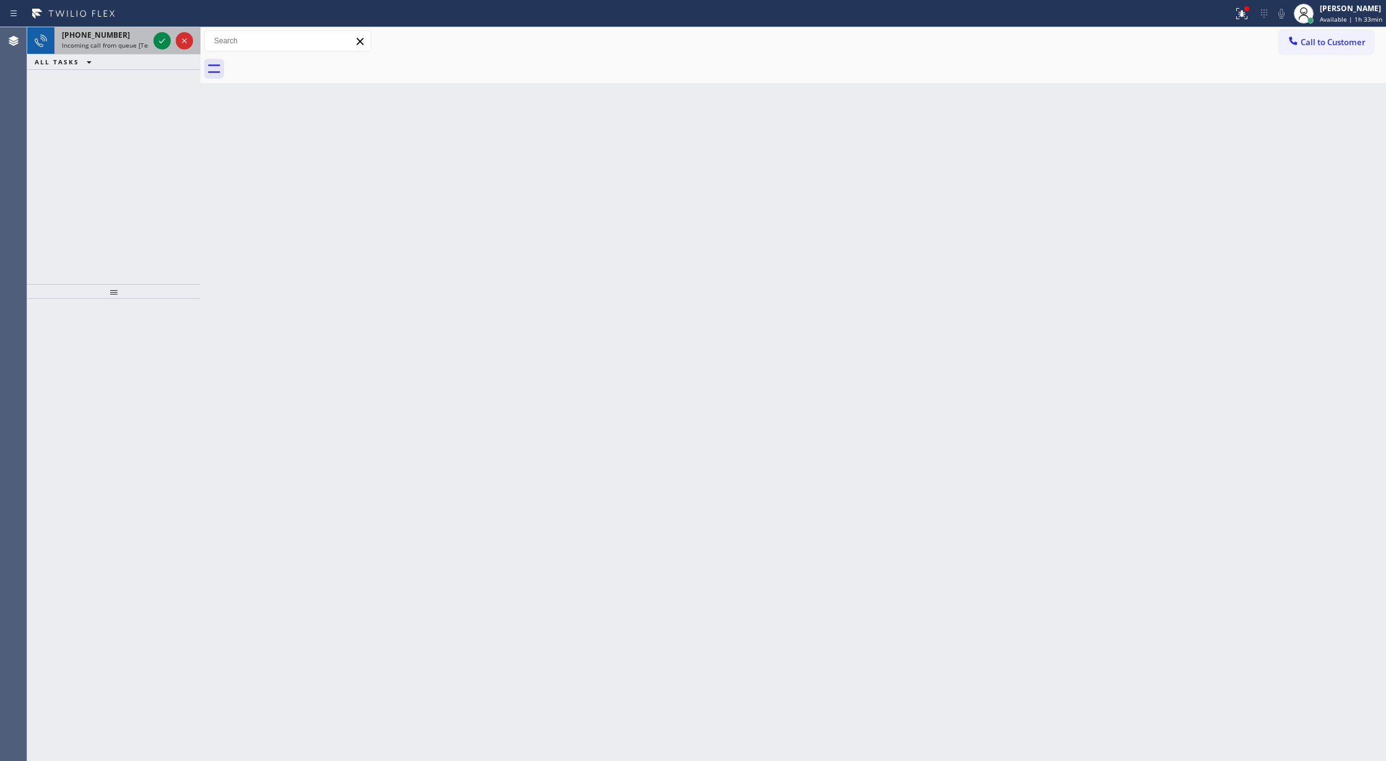
click at [152, 40] on div at bounding box center [173, 40] width 45 height 27
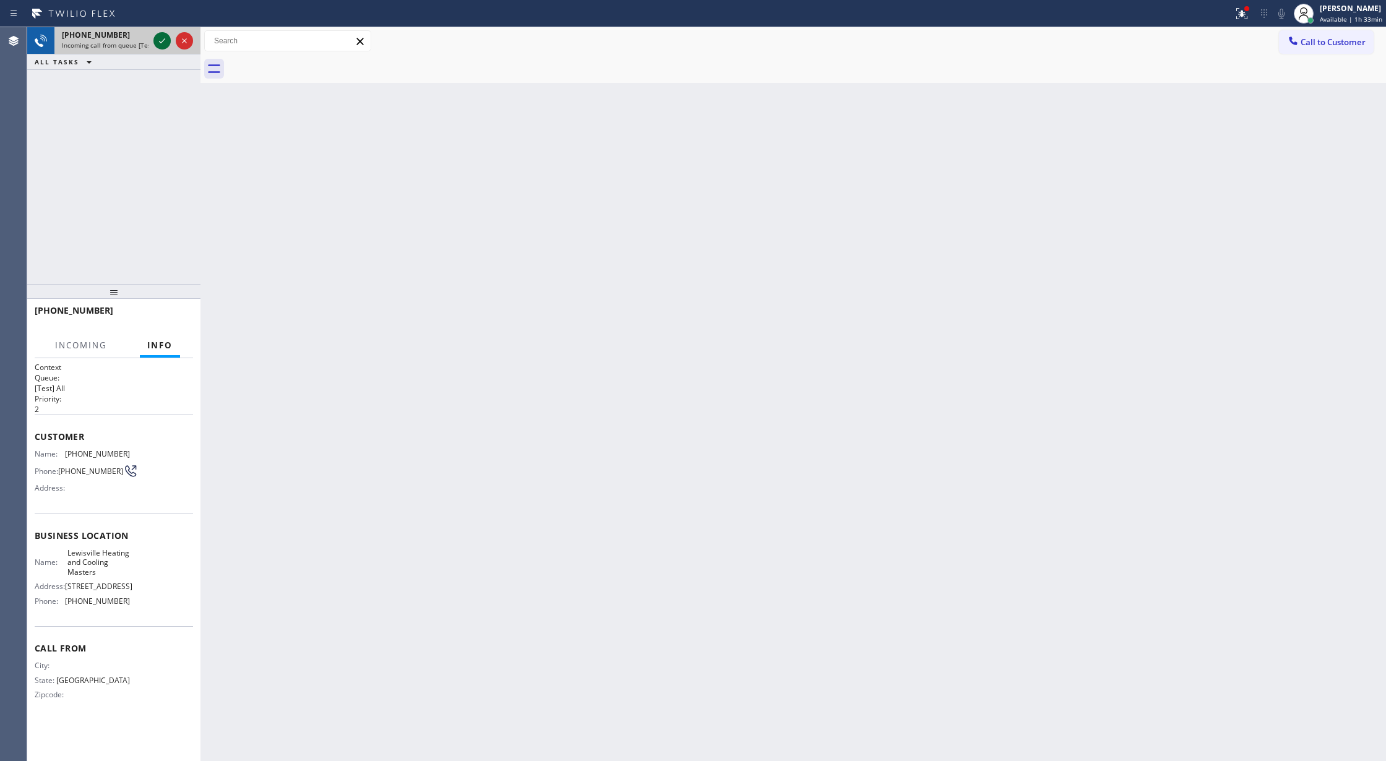
click at [157, 40] on icon at bounding box center [162, 40] width 15 height 15
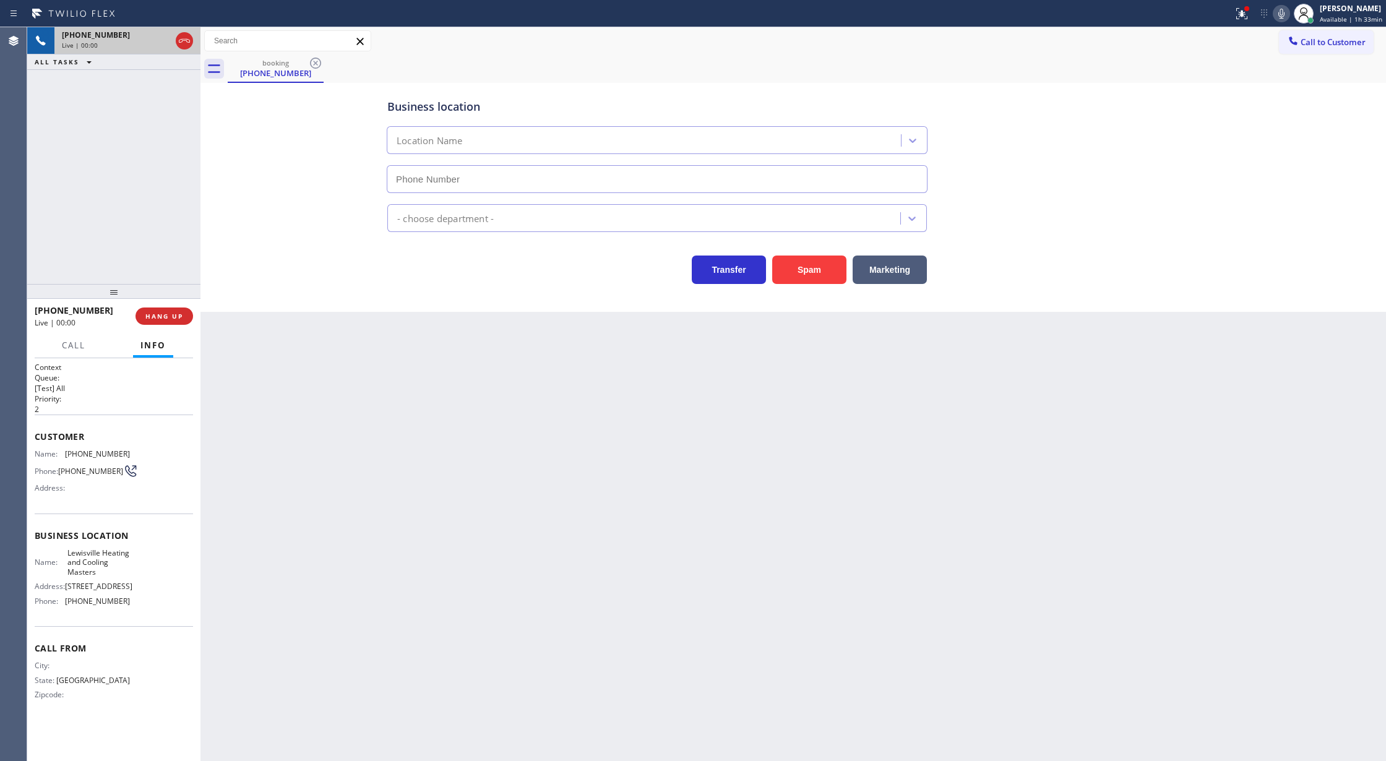
type input "(469) 654-4361"
click at [802, 263] on button "Spam" at bounding box center [809, 270] width 74 height 28
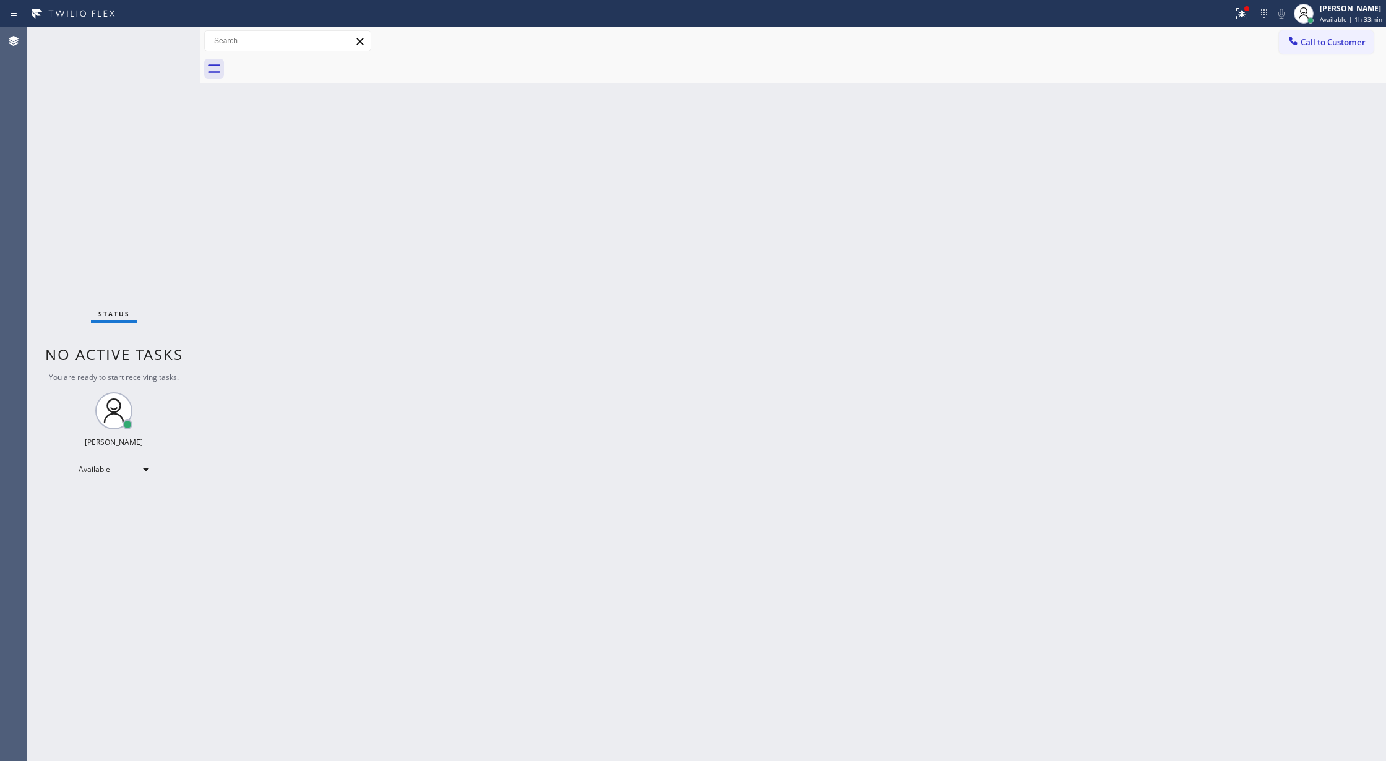
click at [268, 486] on div "Back to Dashboard Change Sender ID Customers Technicians Select a contact Outbo…" at bounding box center [793, 394] width 1186 height 734
click at [166, 42] on div "Status No active tasks You are ready to start receiving tasks. [PERSON_NAME] Av…" at bounding box center [113, 394] width 173 height 734
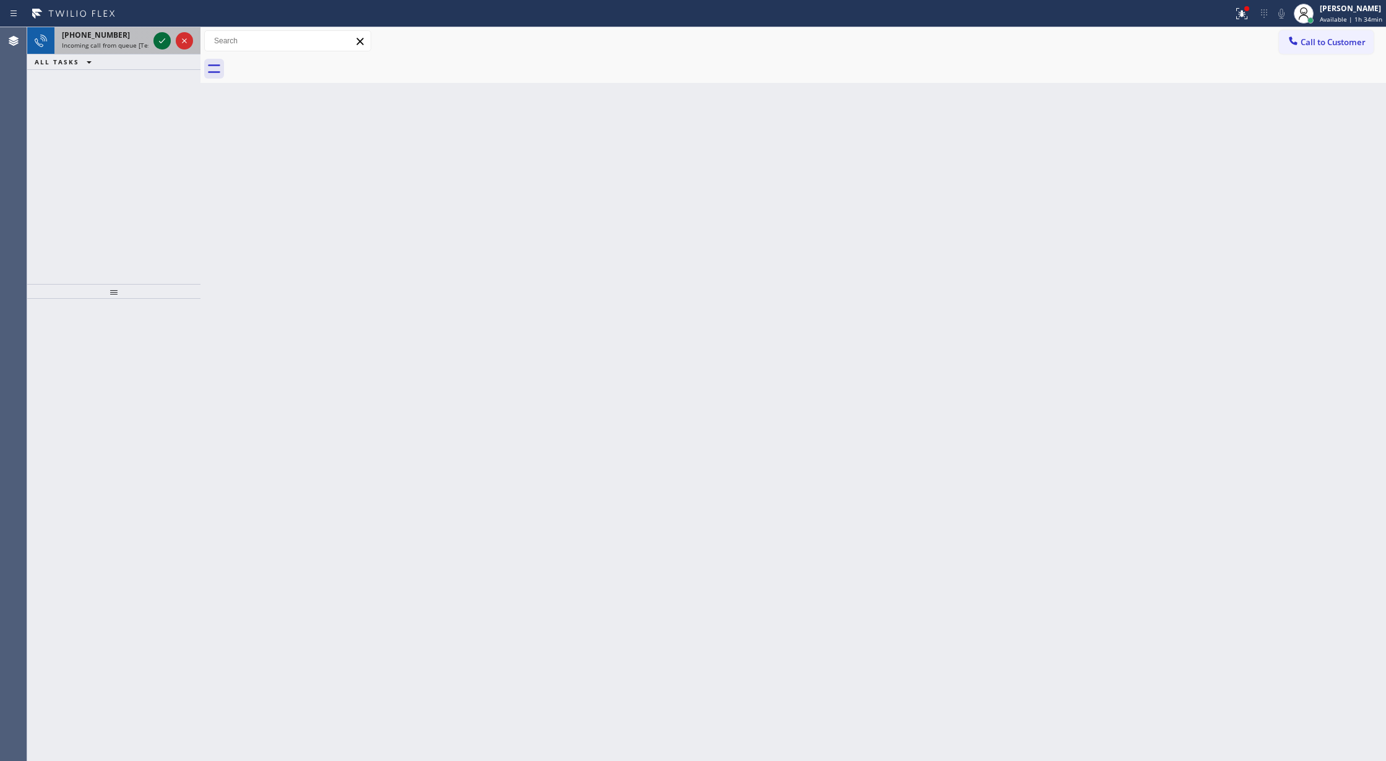
click at [165, 41] on icon at bounding box center [162, 40] width 15 height 15
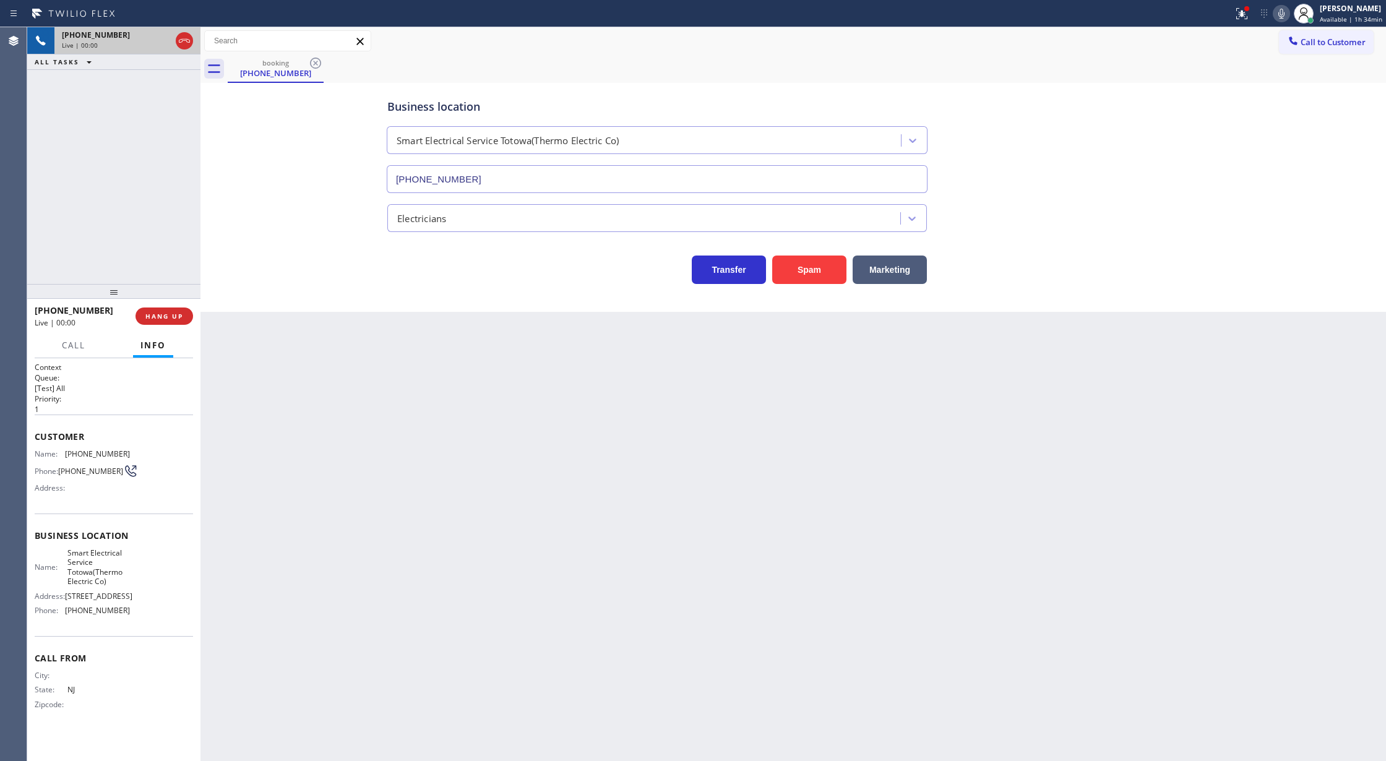
type input "(973) 791-9456"
click at [812, 273] on button "Spam" at bounding box center [809, 270] width 74 height 28
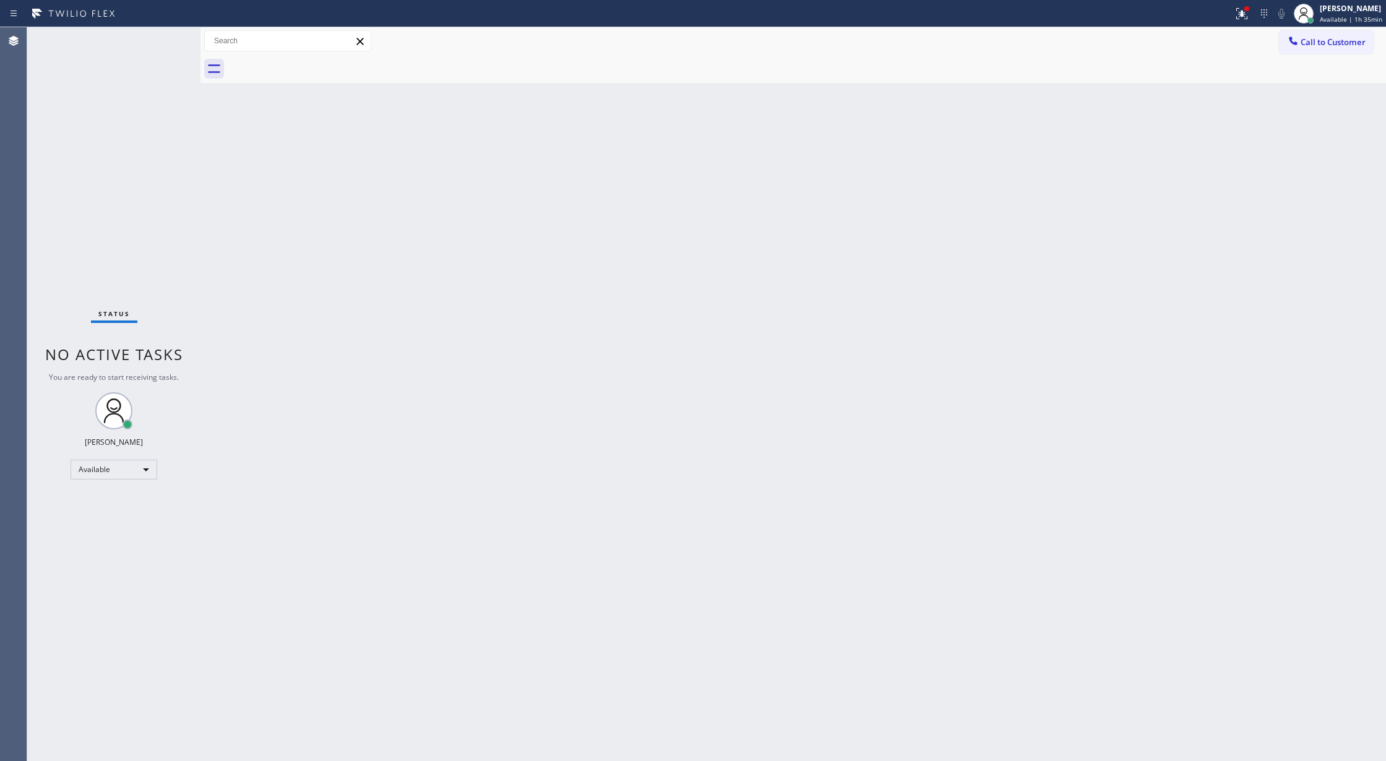
click at [692, 413] on div "Back to Dashboard Change Sender ID Customers Technicians Select a contact Outbo…" at bounding box center [793, 394] width 1186 height 734
click at [163, 38] on div "Status No active tasks You are ready to start receiving tasks. [PERSON_NAME] Av…" at bounding box center [113, 394] width 173 height 734
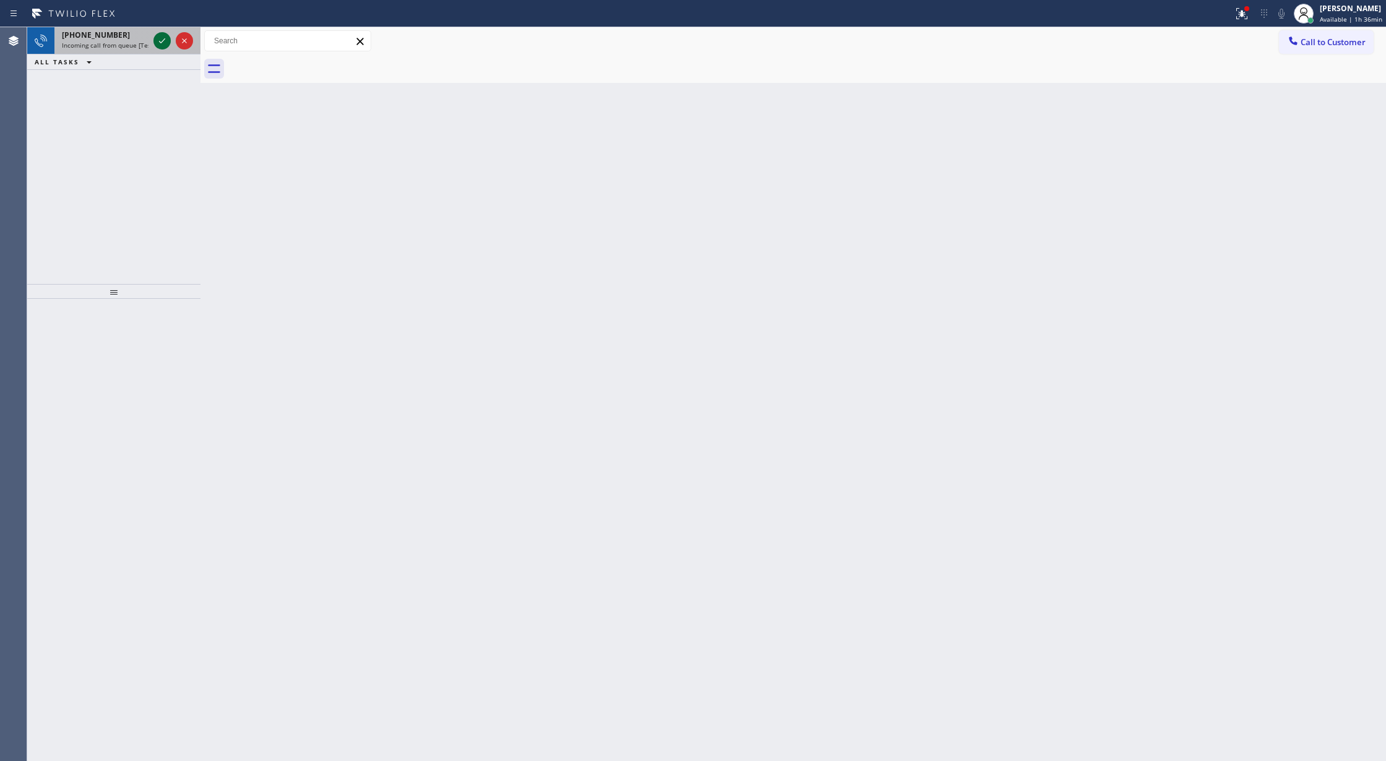
click at [161, 43] on icon at bounding box center [162, 40] width 6 height 5
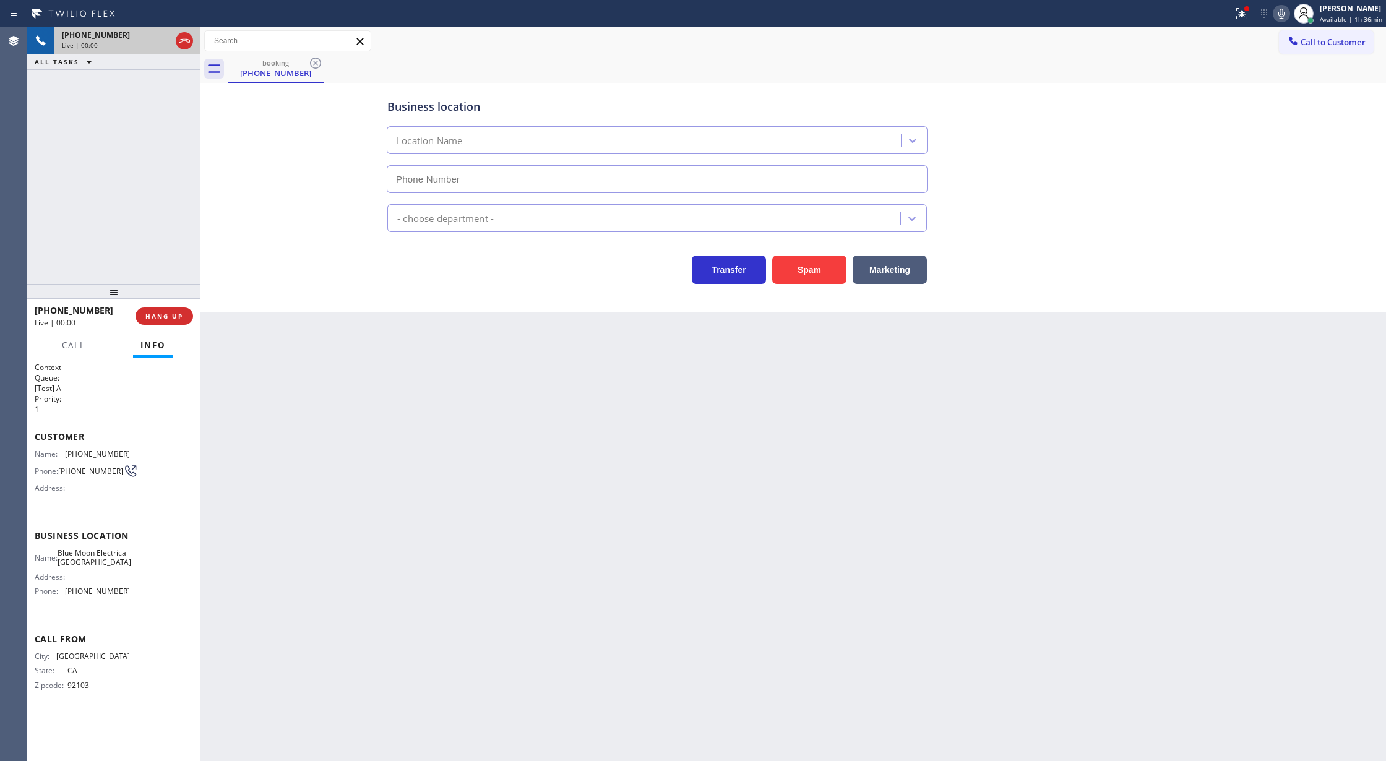
type input "(949) 334-2488"
click at [796, 270] on button "Spam" at bounding box center [809, 270] width 74 height 28
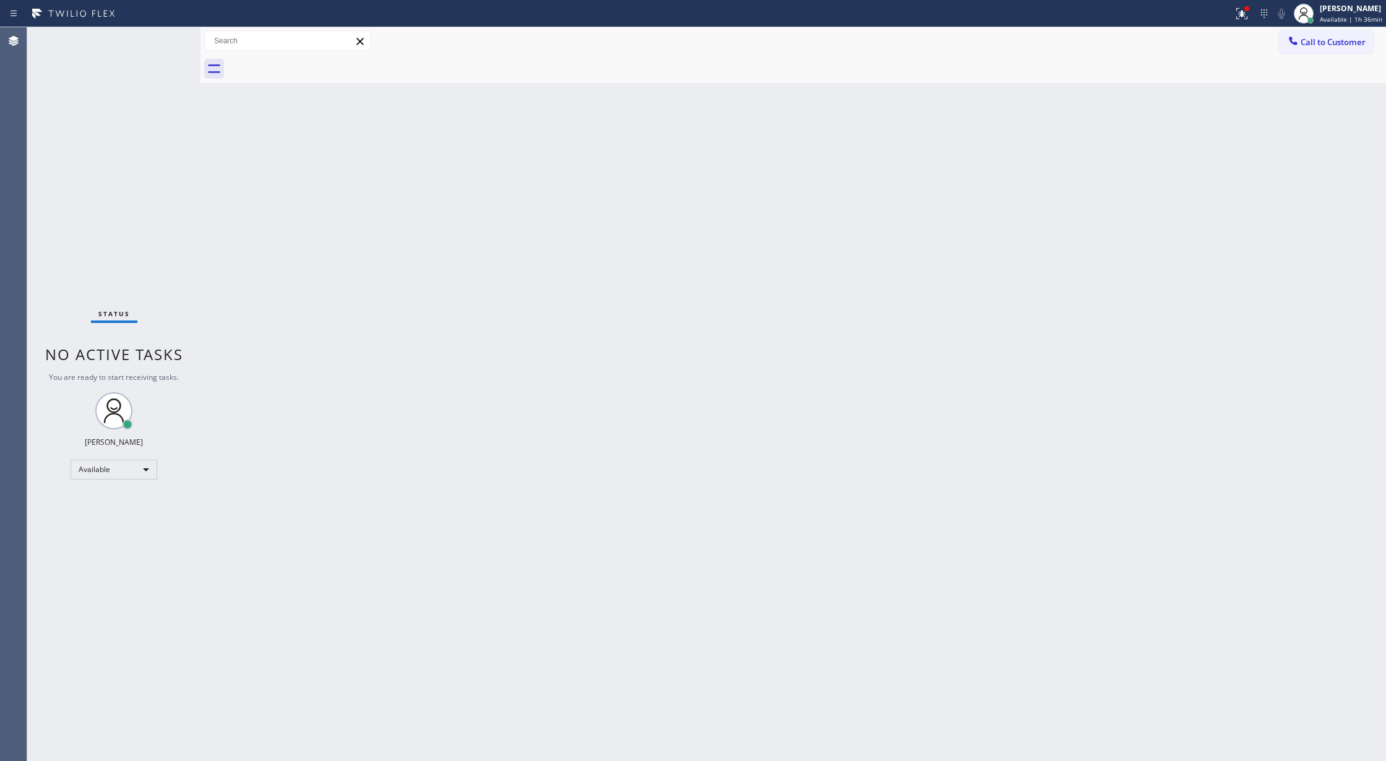
click at [170, 41] on div "Status No active tasks You are ready to start receiving tasks. [PERSON_NAME] Av…" at bounding box center [113, 394] width 173 height 734
click at [166, 40] on div "Status No active tasks You are ready to start receiving tasks. [PERSON_NAME] Av…" at bounding box center [113, 394] width 173 height 734
click at [142, 472] on div "Available" at bounding box center [114, 470] width 87 height 20
click at [134, 537] on li "Break" at bounding box center [113, 533] width 84 height 15
click at [166, 37] on div "Status No active tasks Change activity state to start receiving tasks. Lilibeth…" at bounding box center [113, 394] width 173 height 734
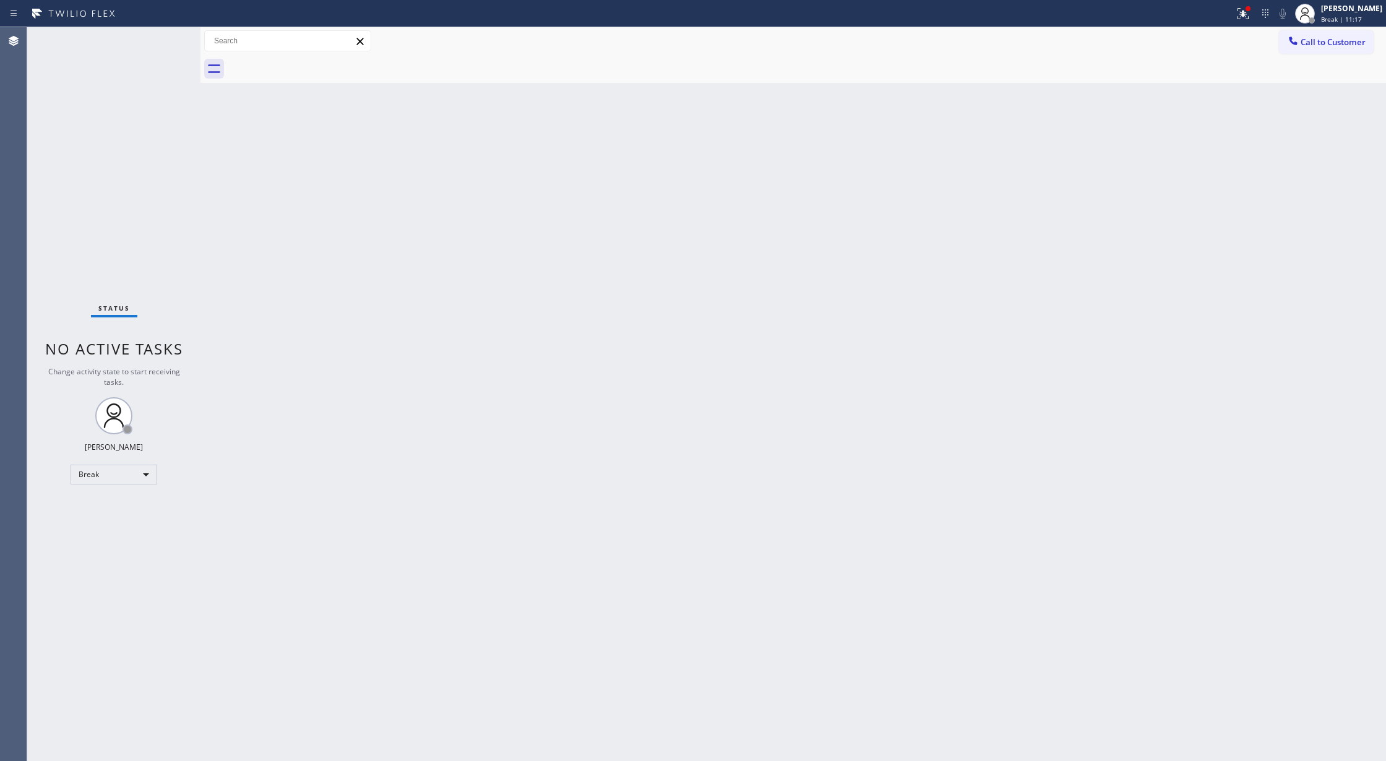
click at [164, 36] on div "Status No active tasks Change activity state to start receiving tasks. Lilibeth…" at bounding box center [113, 394] width 173 height 734
click at [139, 475] on div "Break" at bounding box center [114, 475] width 87 height 20
click at [123, 511] on li "Available" at bounding box center [113, 507] width 84 height 15
click at [157, 43] on div "Status No active tasks You are ready to start receiving tasks. [PERSON_NAME] Av…" at bounding box center [113, 394] width 173 height 734
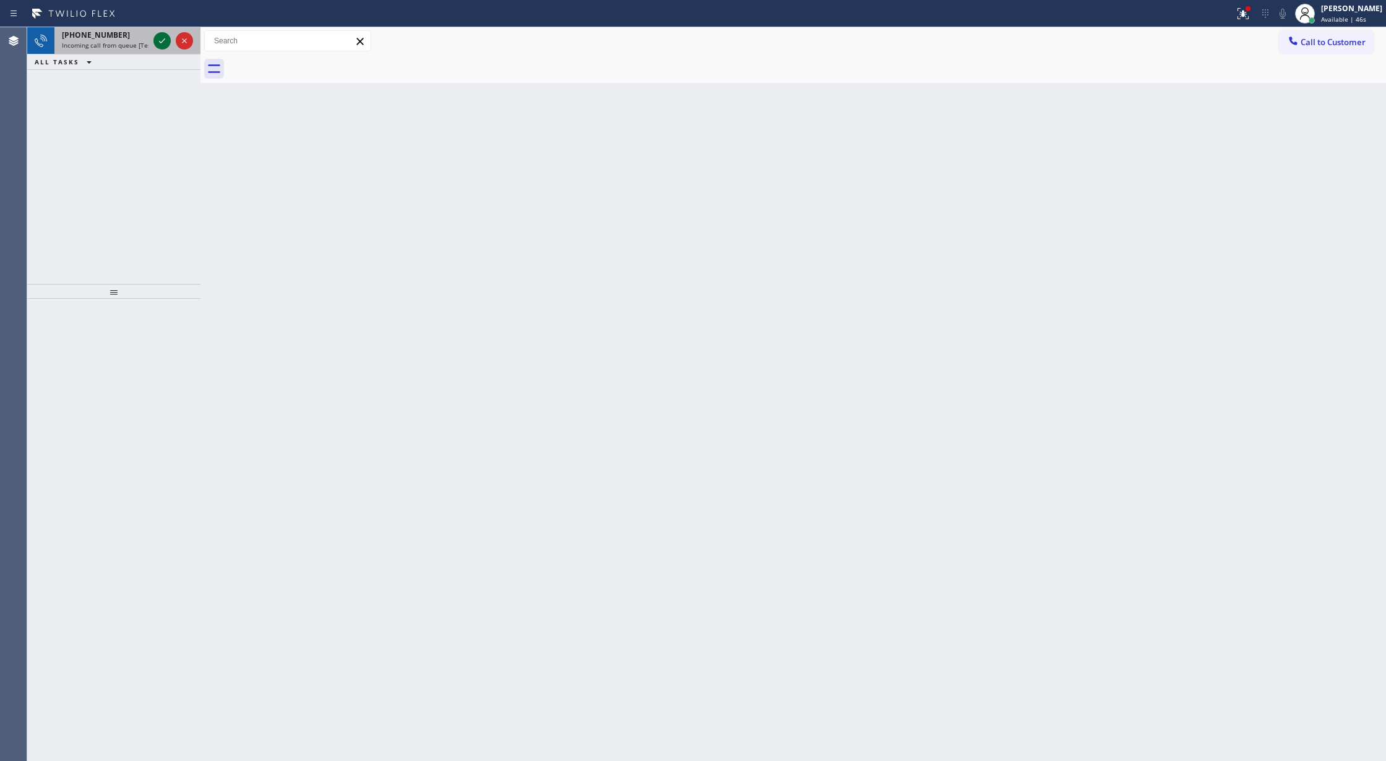
click at [161, 43] on icon at bounding box center [162, 40] width 6 height 5
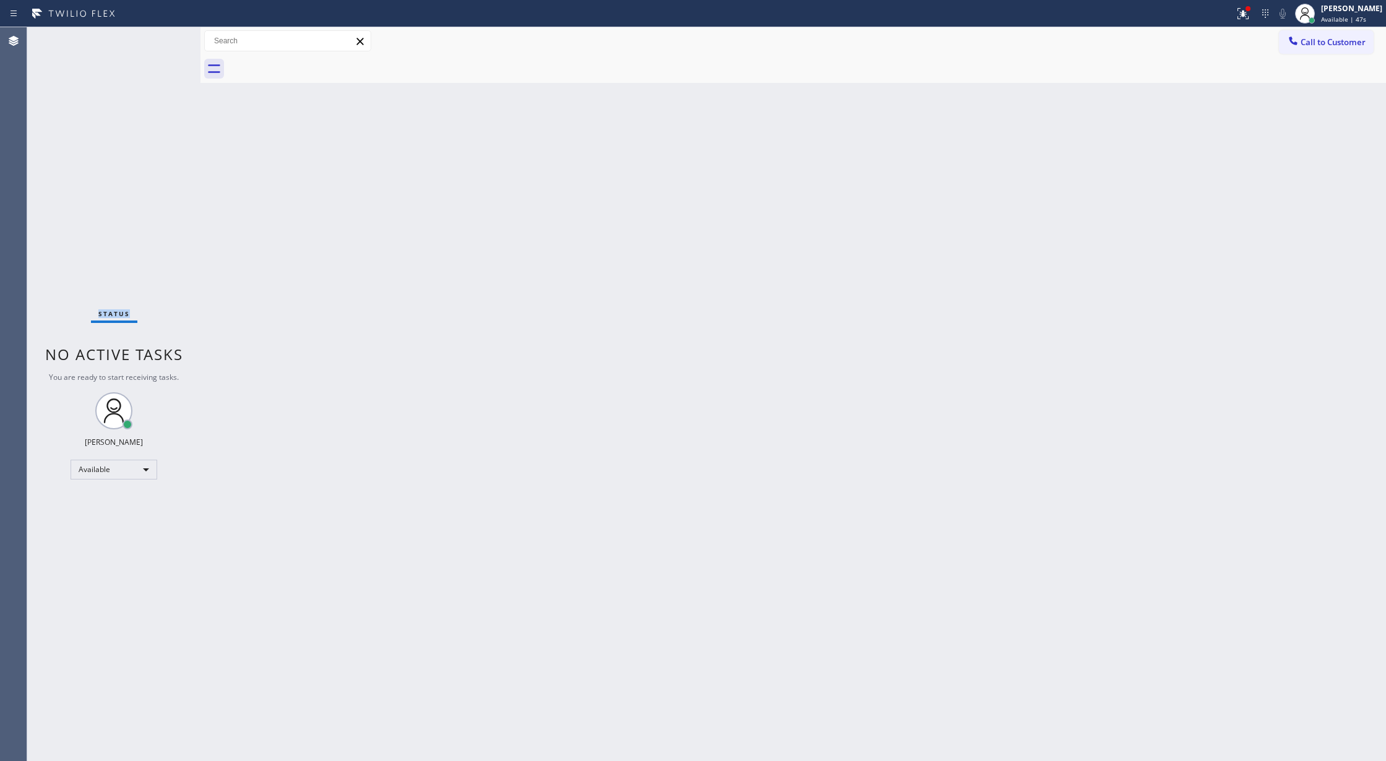
click at [161, 43] on div "Status No active tasks You are ready to start receiving tasks. [PERSON_NAME] Av…" at bounding box center [113, 394] width 173 height 734
click at [163, 37] on div "Status No active tasks You are ready to start receiving tasks. [PERSON_NAME] Av…" at bounding box center [113, 394] width 173 height 734
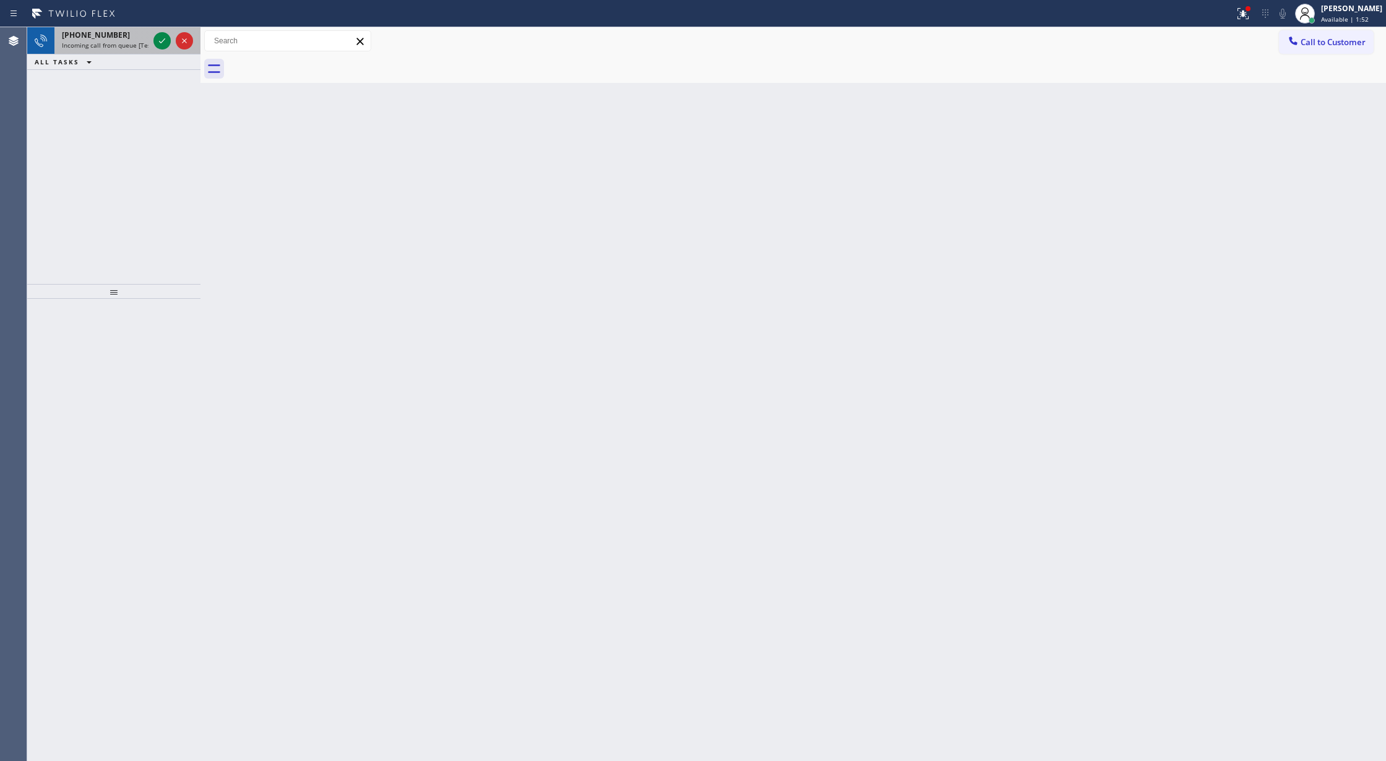
click at [145, 41] on span "Incoming call from queue [Test] All" at bounding box center [113, 45] width 103 height 9
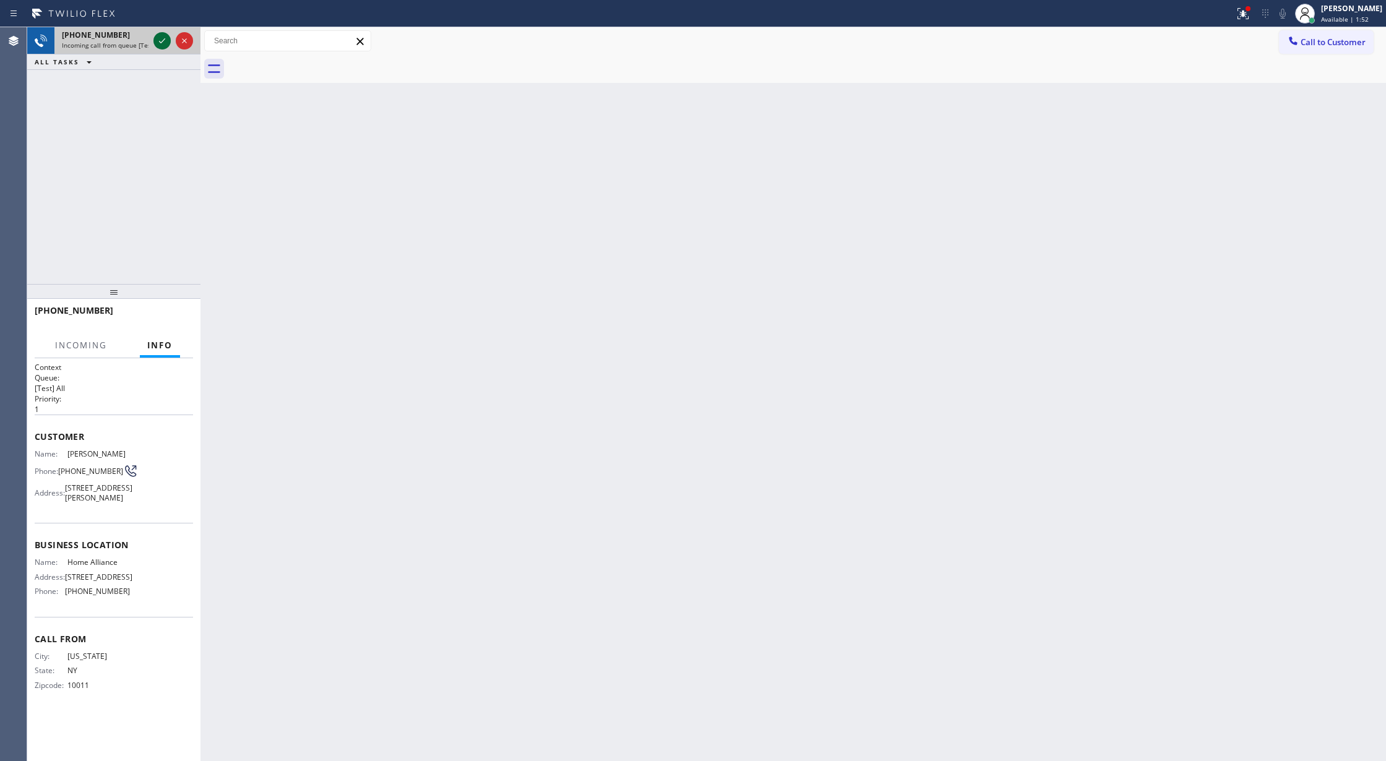
click at [162, 38] on icon at bounding box center [162, 40] width 15 height 15
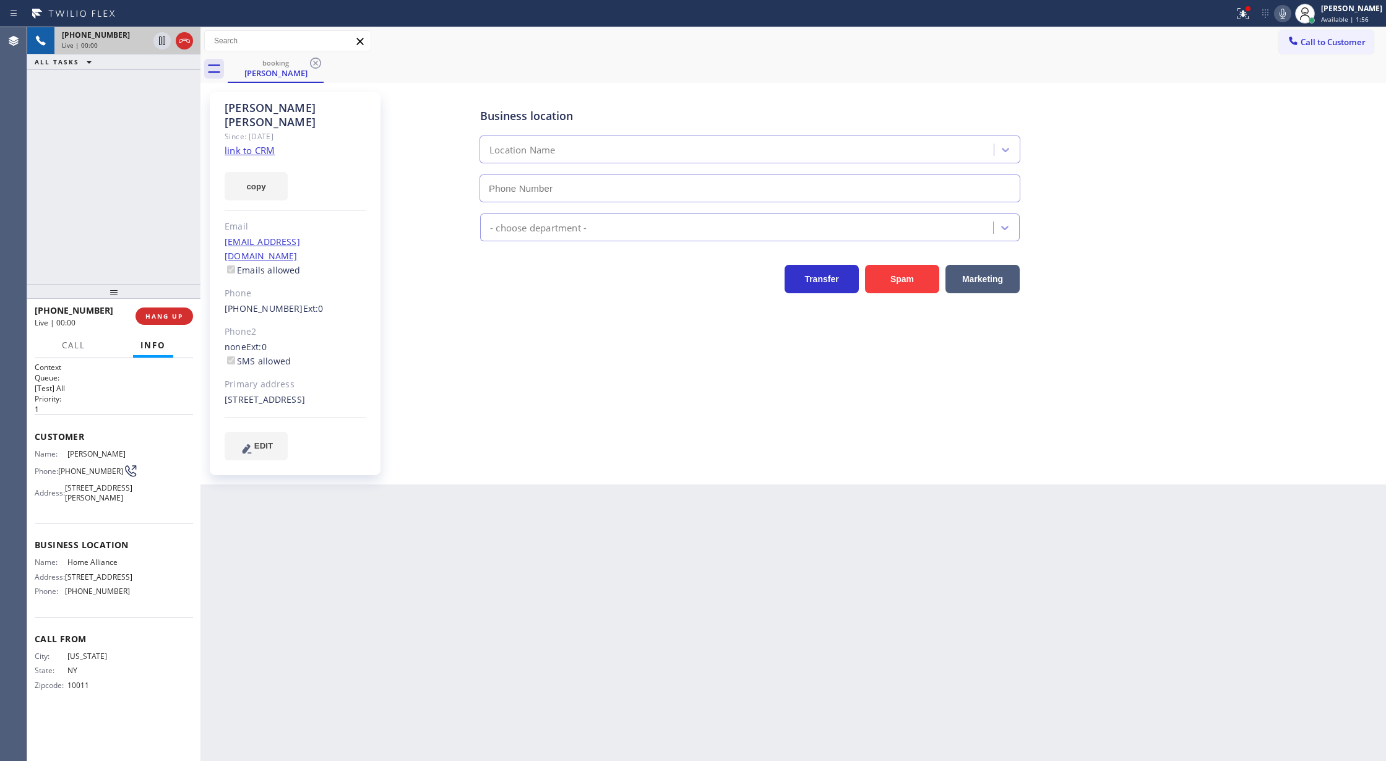
type input "(877) 777-0796"
click at [243, 144] on link "link to CRM" at bounding box center [250, 150] width 50 height 12
click at [1285, 11] on icon at bounding box center [1282, 13] width 15 height 15
drag, startPoint x: 1288, startPoint y: 12, endPoint x: 743, endPoint y: 260, distance: 598.2
click at [1288, 12] on icon at bounding box center [1282, 13] width 15 height 15
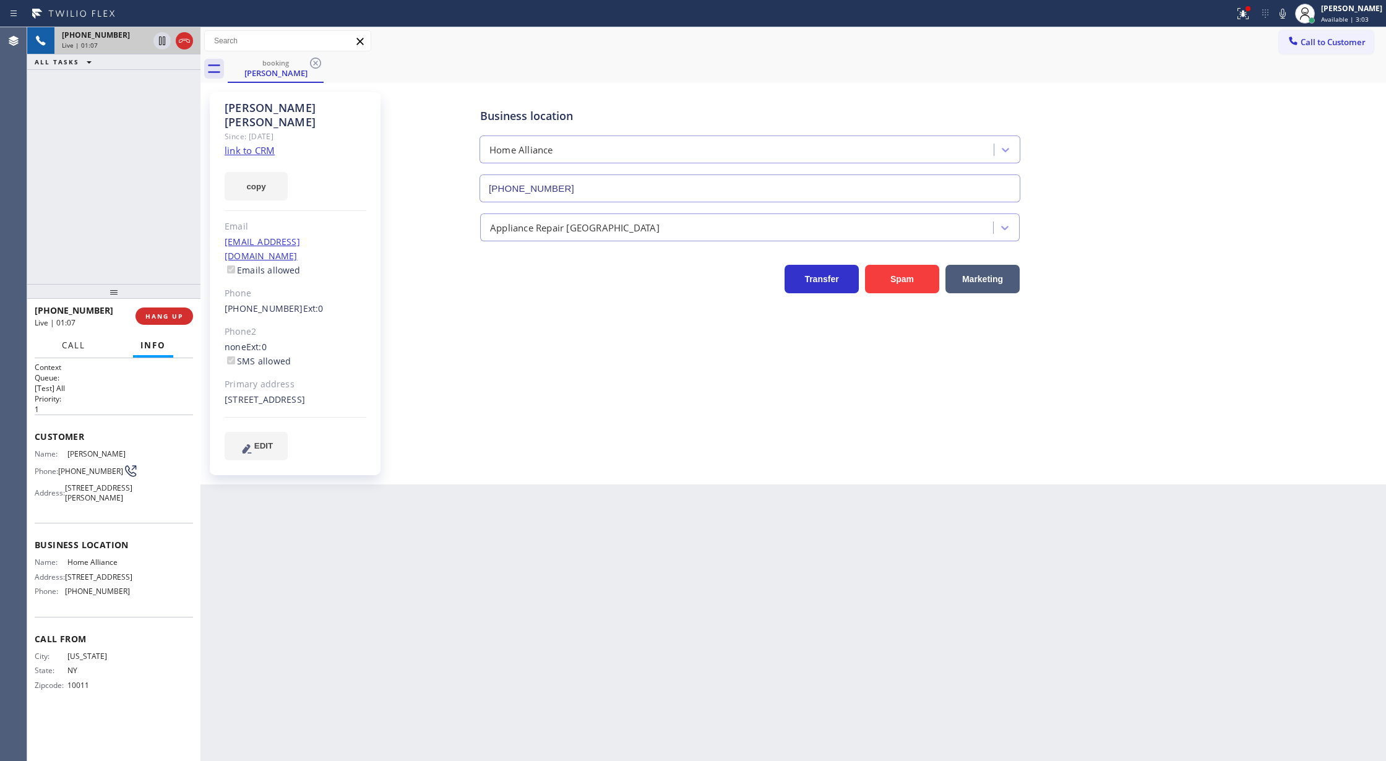
click at [74, 340] on span "Call" at bounding box center [74, 345] width 24 height 11
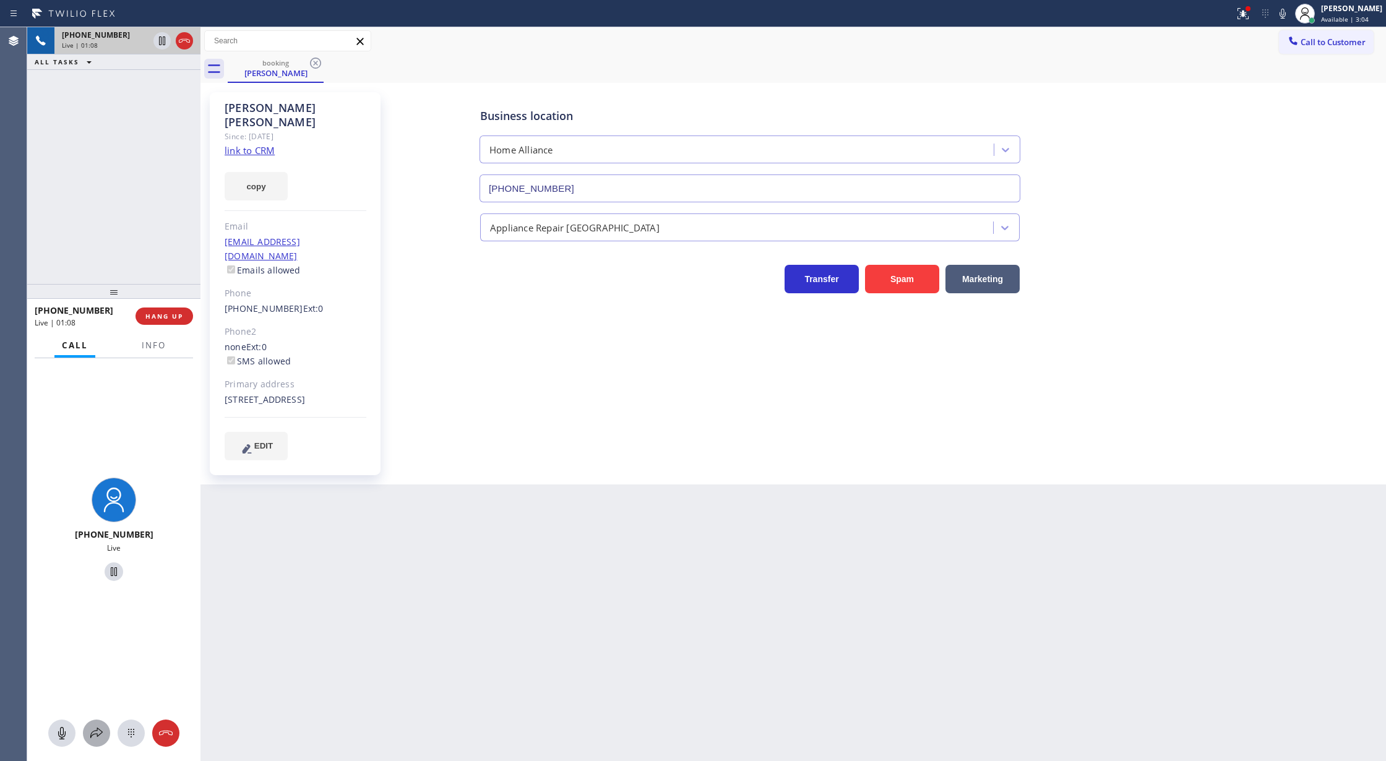
click at [97, 724] on button at bounding box center [96, 733] width 27 height 27
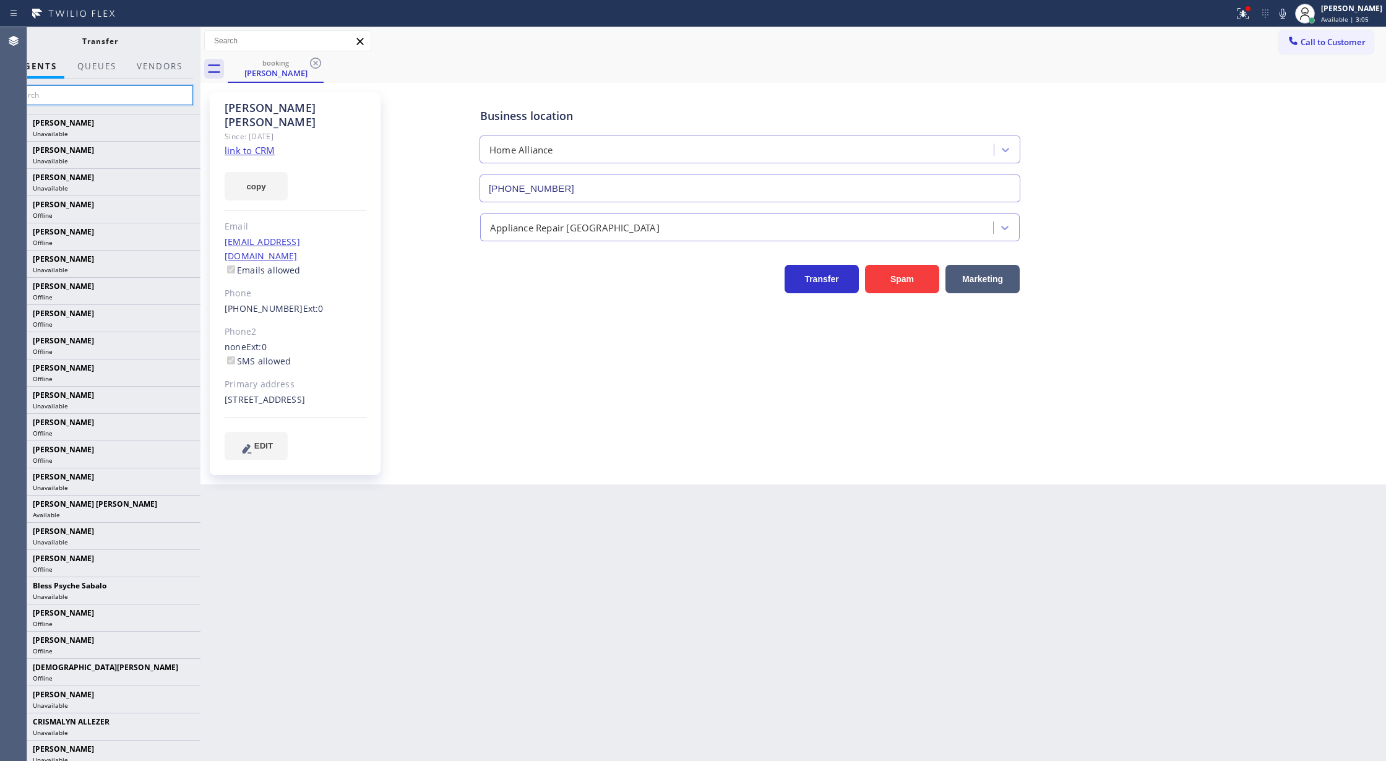
click at [63, 95] on input "text" at bounding box center [100, 95] width 186 height 20
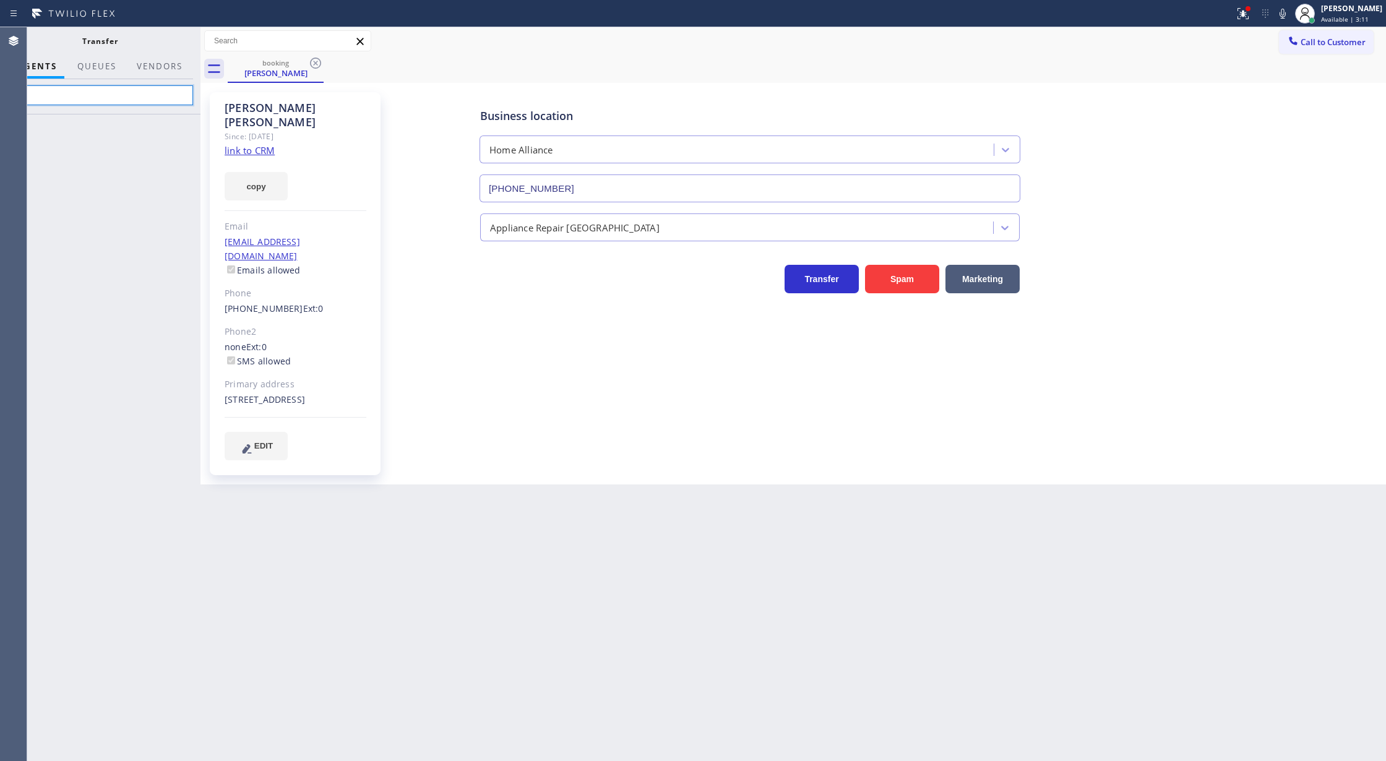
type input "t"
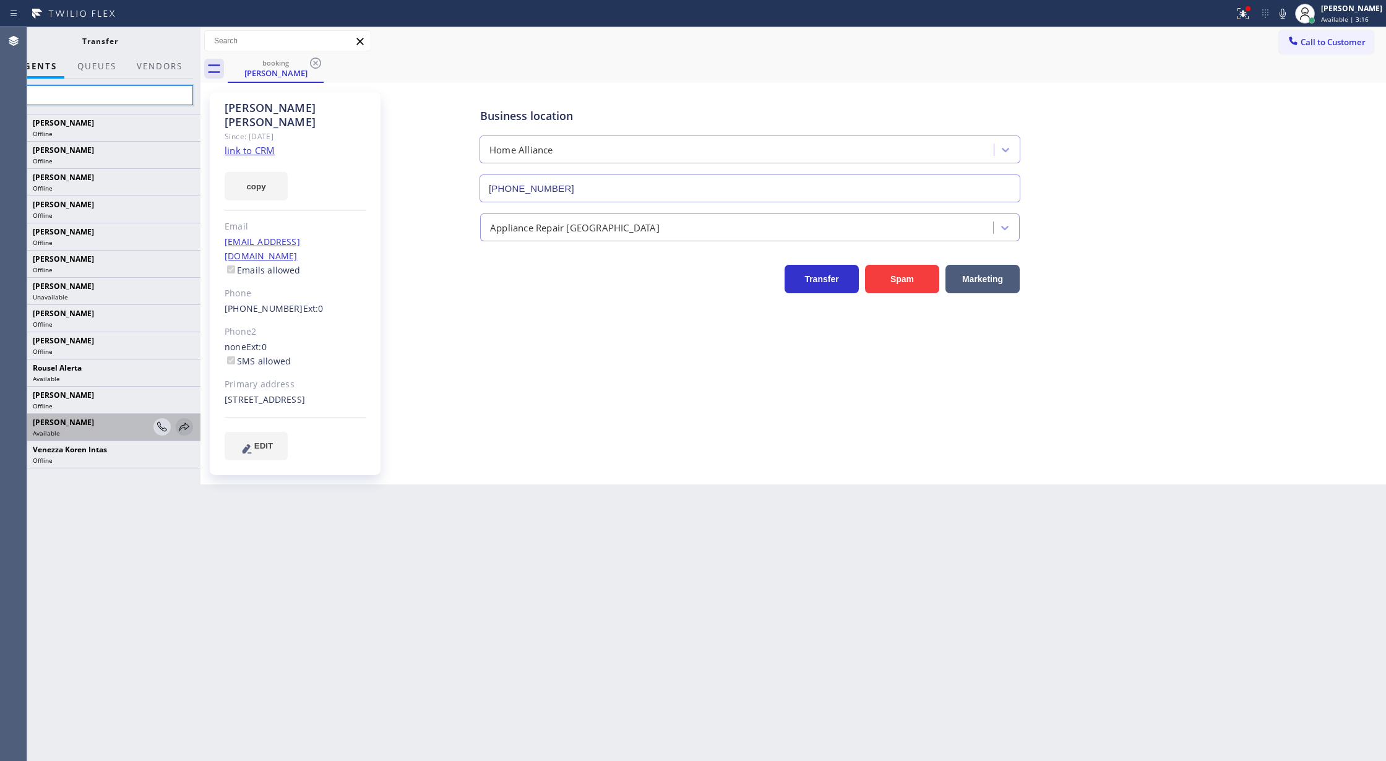
type input "ta"
drag, startPoint x: 179, startPoint y: 426, endPoint x: 181, endPoint y: 449, distance: 22.3
click at [0, 0] on icon at bounding box center [0, 0] width 0 height 0
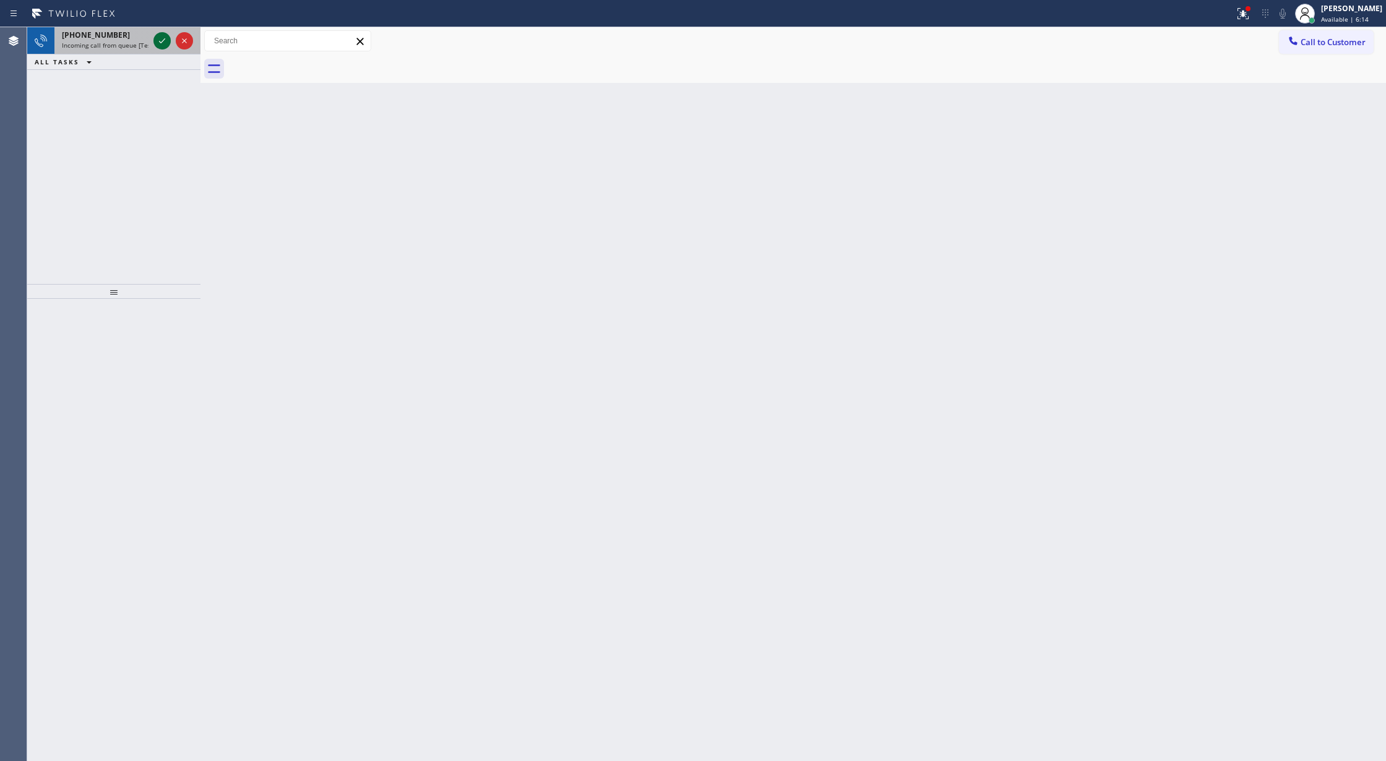
click at [162, 41] on icon at bounding box center [162, 40] width 6 height 5
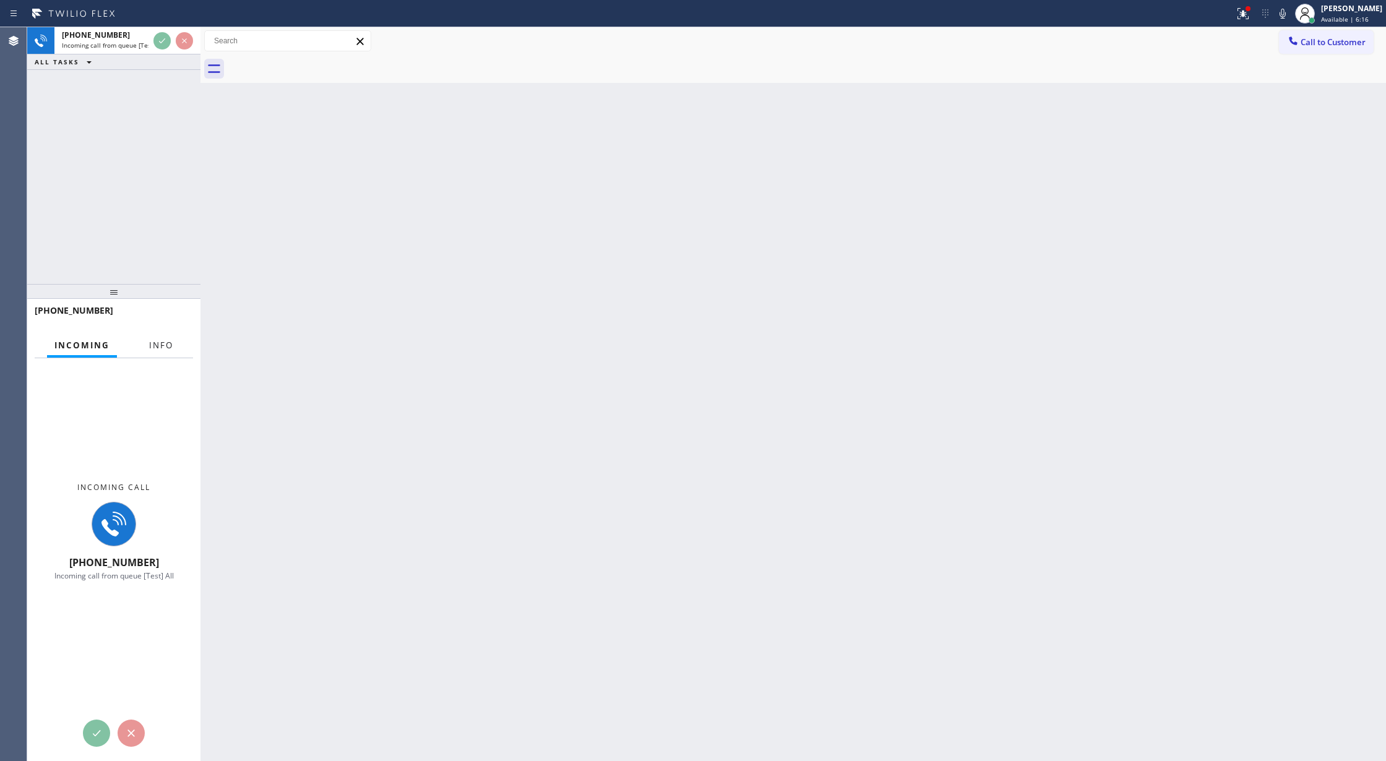
click at [162, 350] on span "Info" at bounding box center [161, 345] width 24 height 11
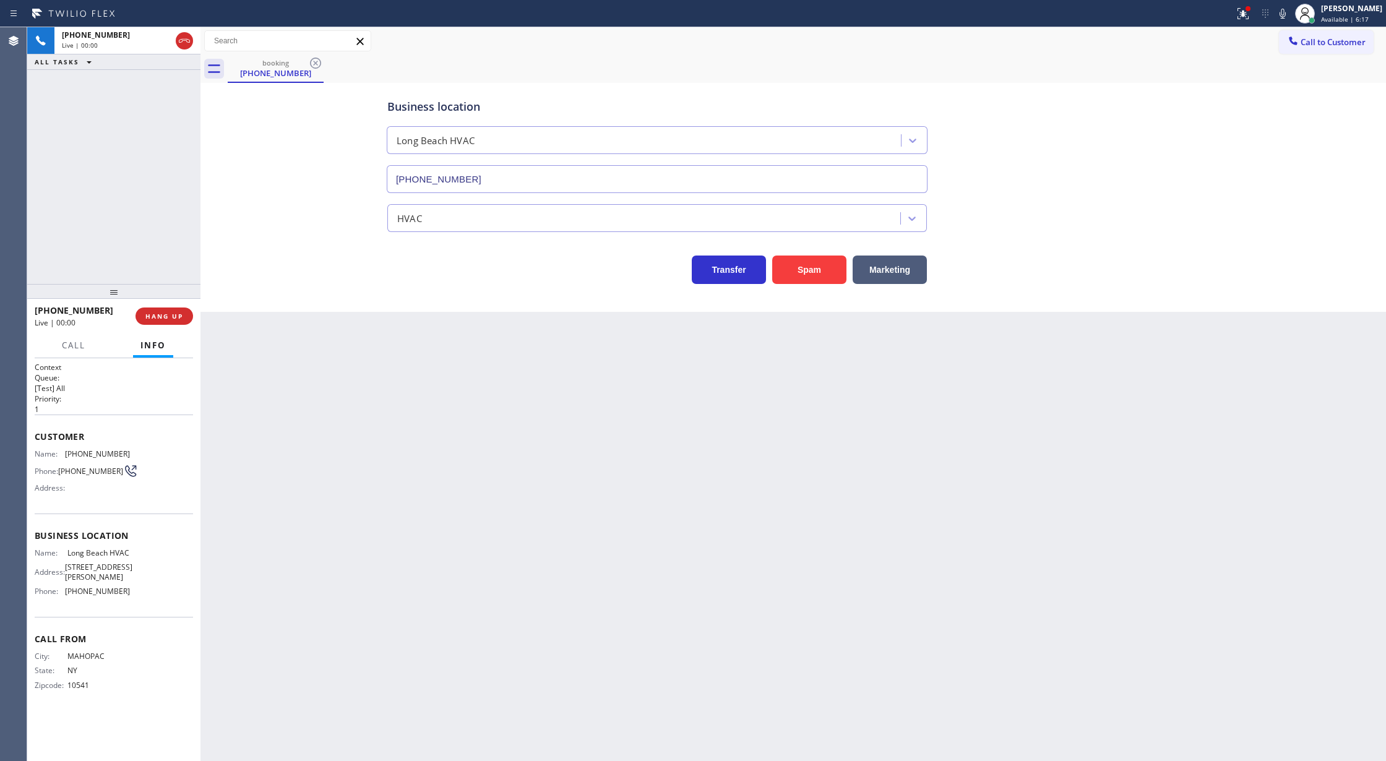
type input "(323) 641-4970"
drag, startPoint x: 31, startPoint y: 438, endPoint x: 134, endPoint y: 590, distance: 183.6
click at [134, 590] on div "Context Queue: [Test] All Priority: 1 Customer Name: (845) 661-5728 Phone: (845…" at bounding box center [113, 559] width 173 height 403
drag, startPoint x: 1295, startPoint y: 15, endPoint x: 1019, endPoint y: 204, distance: 335.2
click at [1290, 16] on icon at bounding box center [1282, 13] width 15 height 15
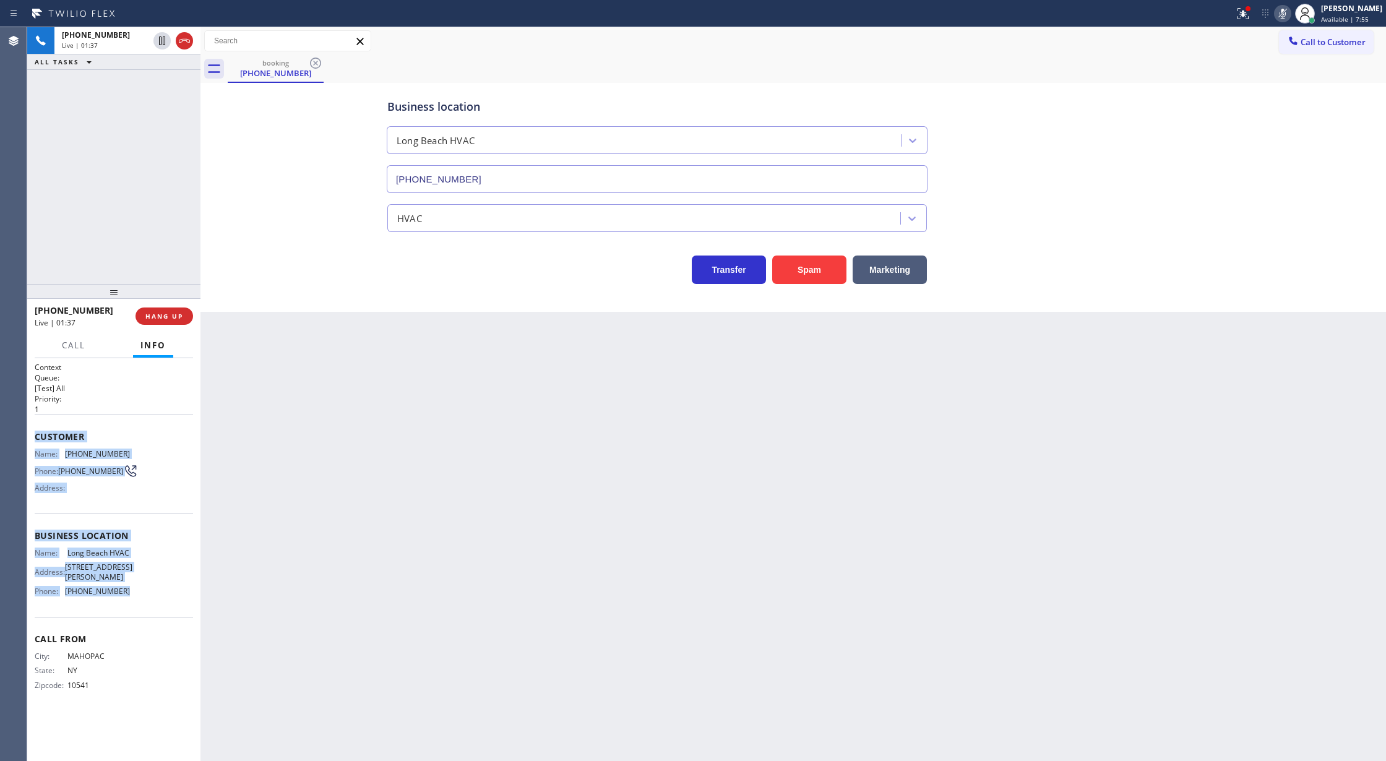
click at [1290, 10] on icon at bounding box center [1282, 13] width 15 height 15
drag, startPoint x: 1288, startPoint y: 15, endPoint x: 1121, endPoint y: 188, distance: 240.3
click at [1288, 15] on icon at bounding box center [1282, 13] width 15 height 15
click at [156, 317] on span "COMPLETE" at bounding box center [161, 316] width 43 height 9
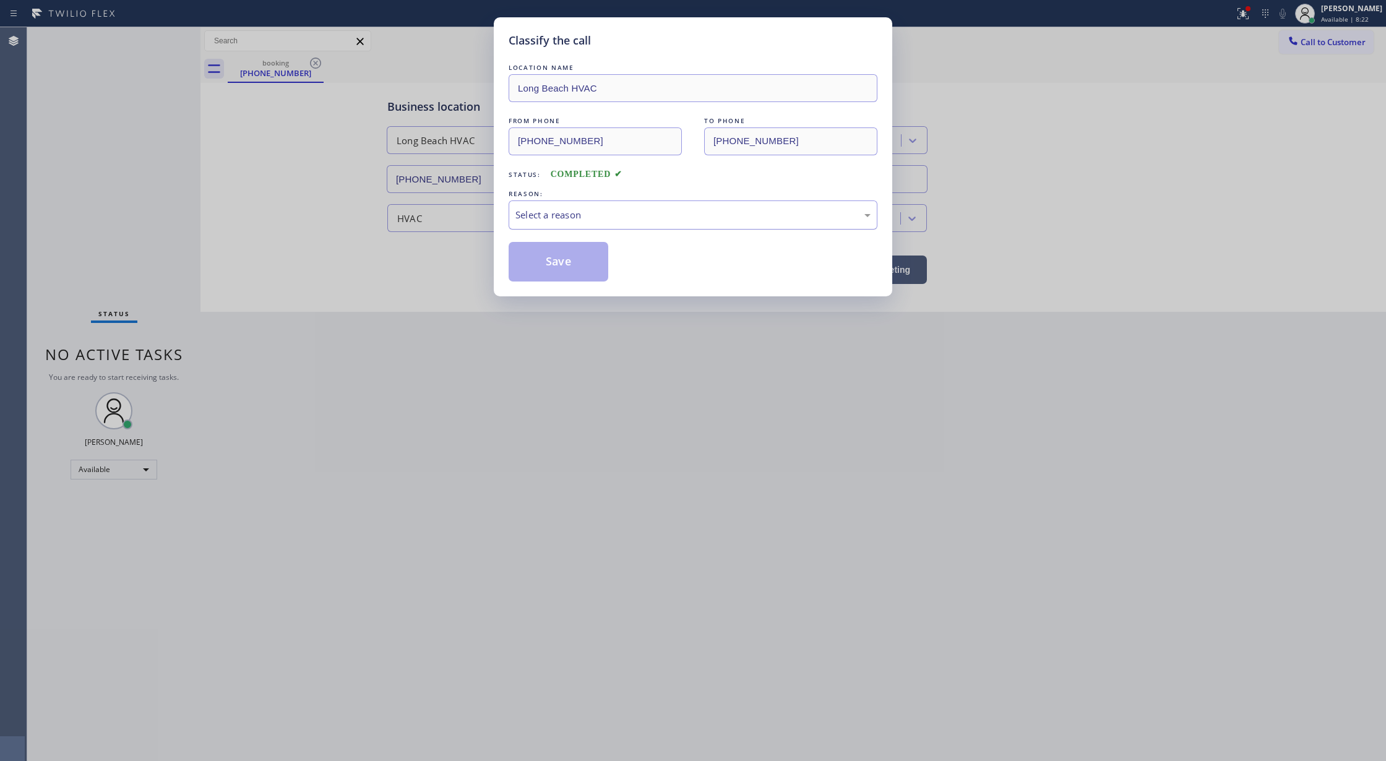
click at [551, 218] on div "Select a reason" at bounding box center [692, 215] width 355 height 14
click at [543, 269] on button "Save" at bounding box center [559, 262] width 100 height 40
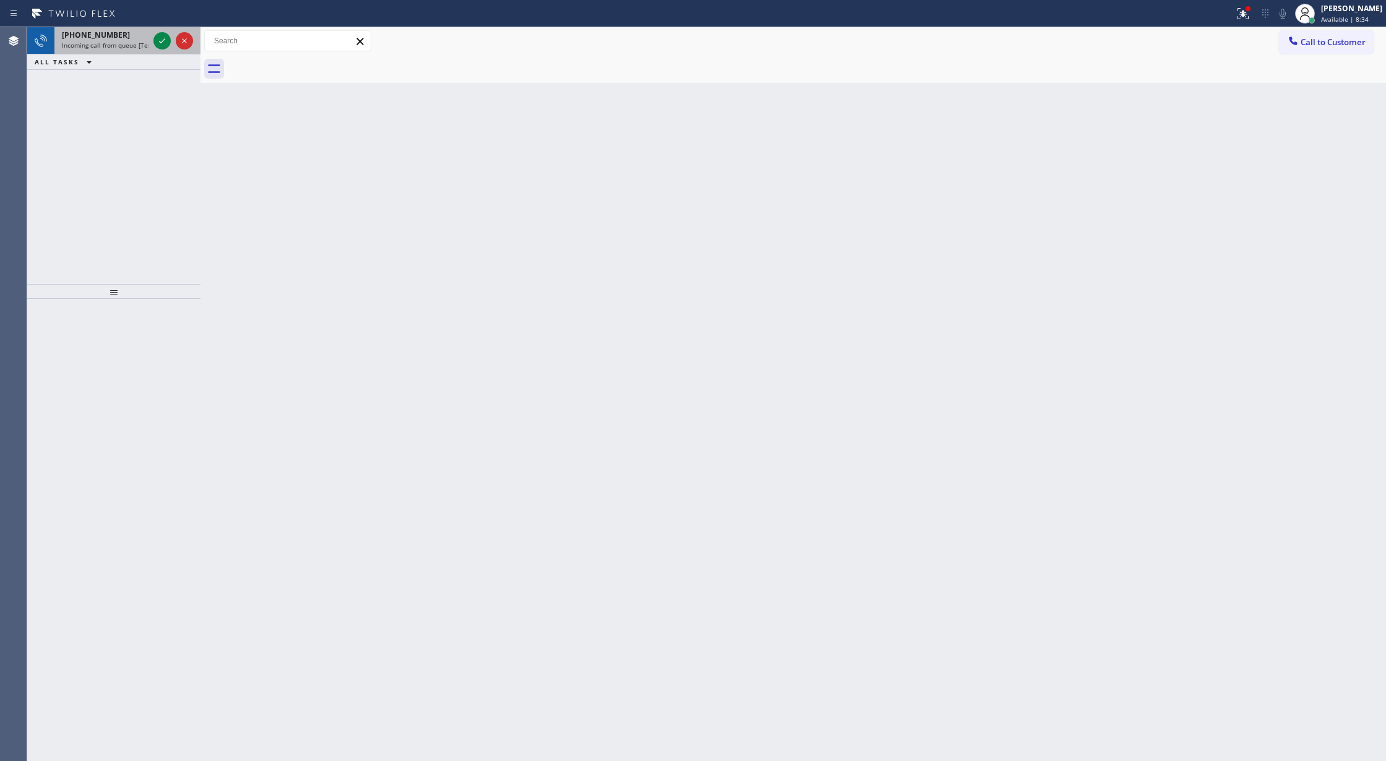
click at [162, 47] on icon at bounding box center [162, 40] width 15 height 15
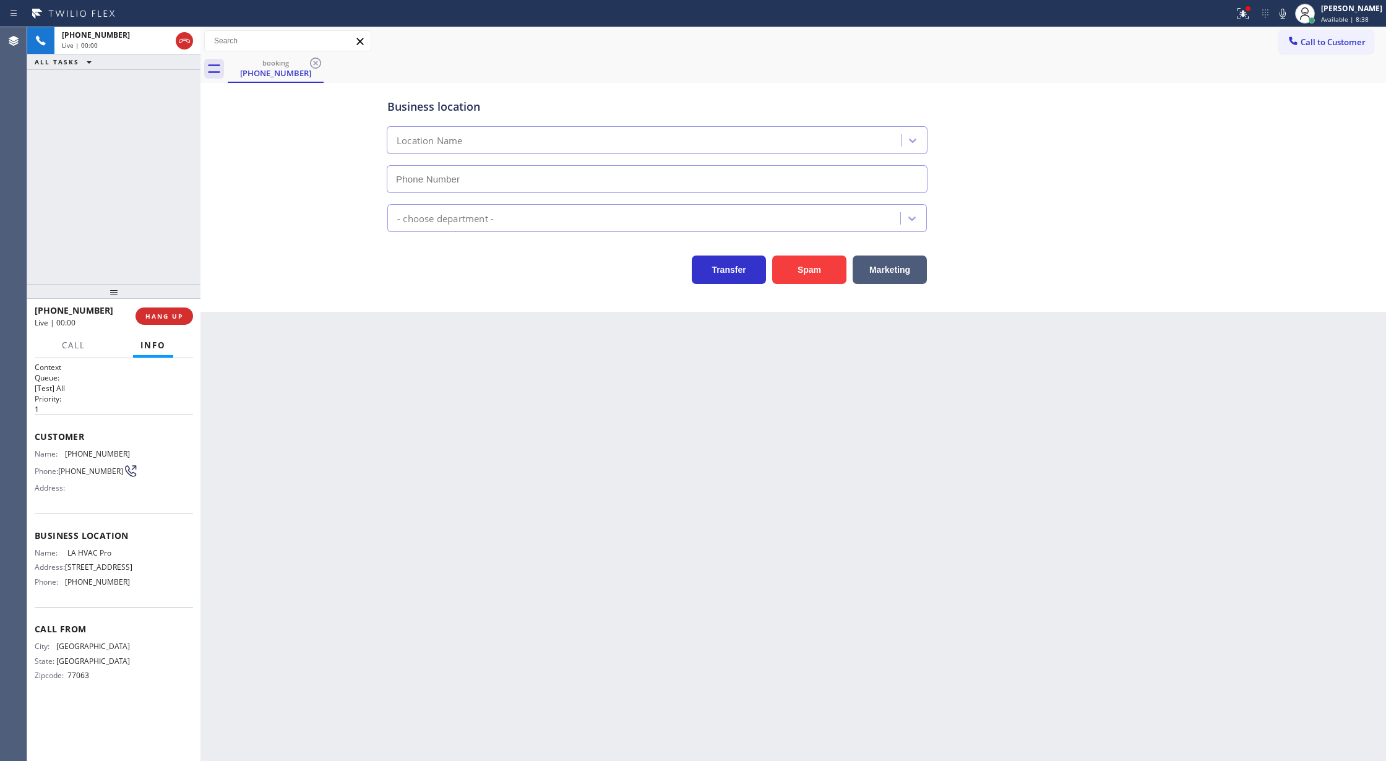
type input "(213) 290-9201"
drag, startPoint x: 33, startPoint y: 439, endPoint x: 748, endPoint y: 757, distance: 781.7
click at [134, 600] on div "Context Queue: [Test] All Priority: 1 Customer Name: (832) 389-9364 Phone: (832…" at bounding box center [113, 559] width 173 height 403
drag, startPoint x: 183, startPoint y: 43, endPoint x: 189, endPoint y: 80, distance: 38.3
click at [183, 43] on icon at bounding box center [184, 40] width 15 height 15
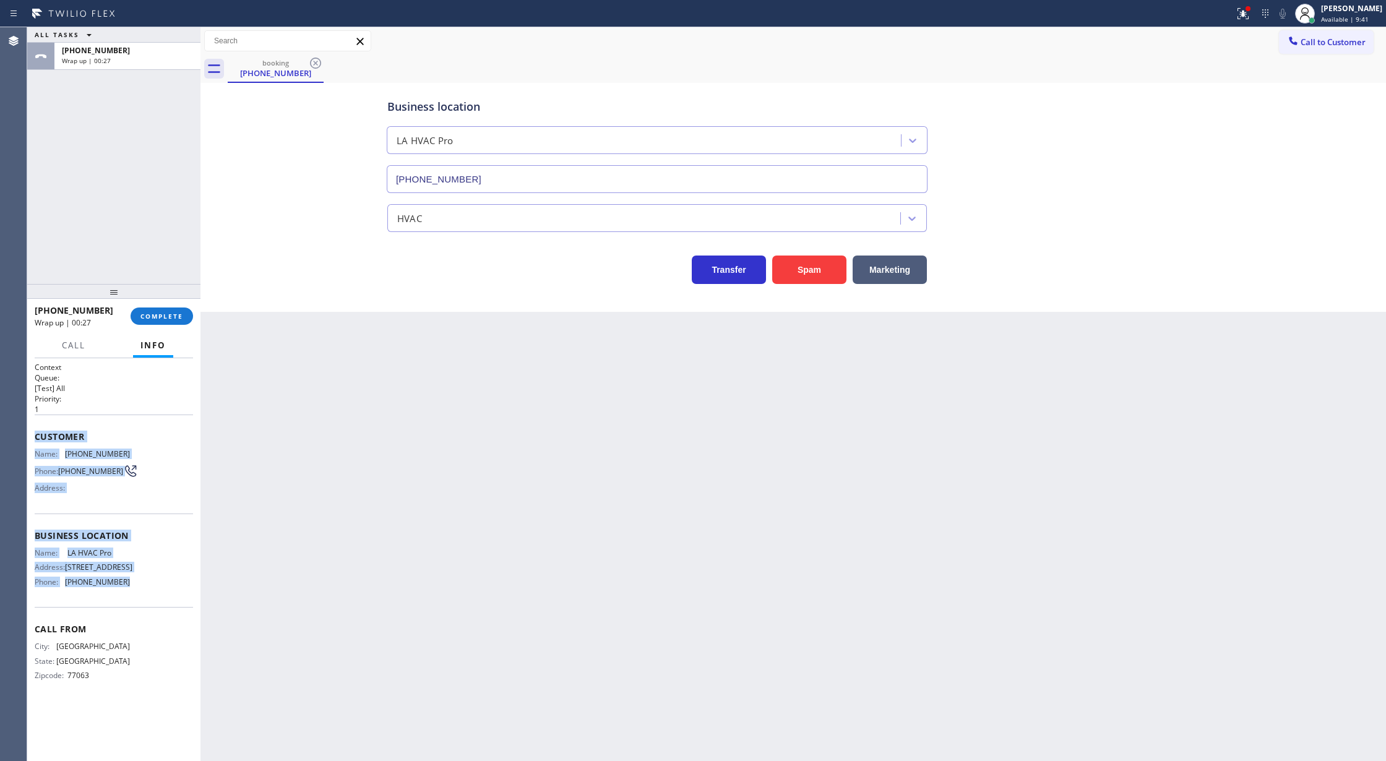
drag, startPoint x: 157, startPoint y: 314, endPoint x: 295, endPoint y: 357, distance: 144.4
click at [157, 314] on span "COMPLETE" at bounding box center [161, 316] width 43 height 9
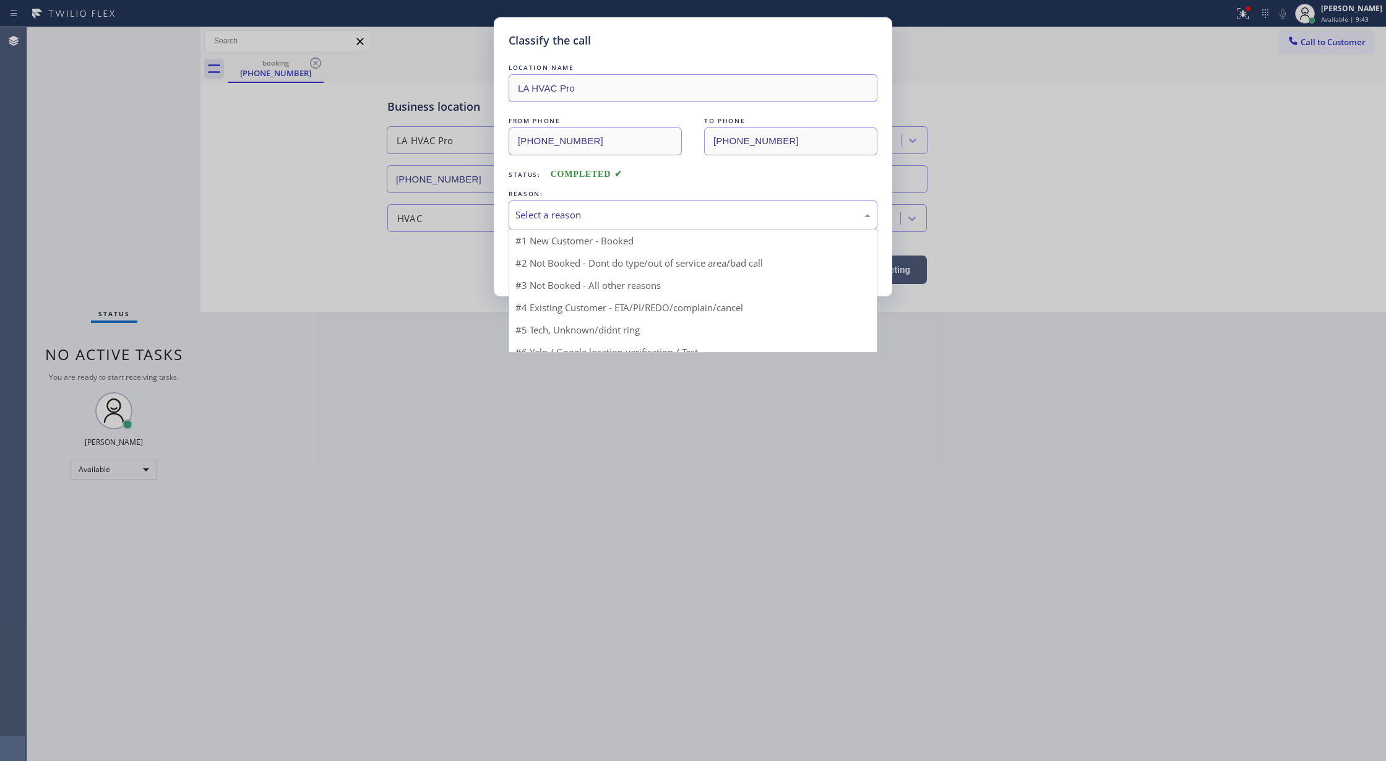
click at [553, 214] on div "Select a reason" at bounding box center [692, 215] width 355 height 14
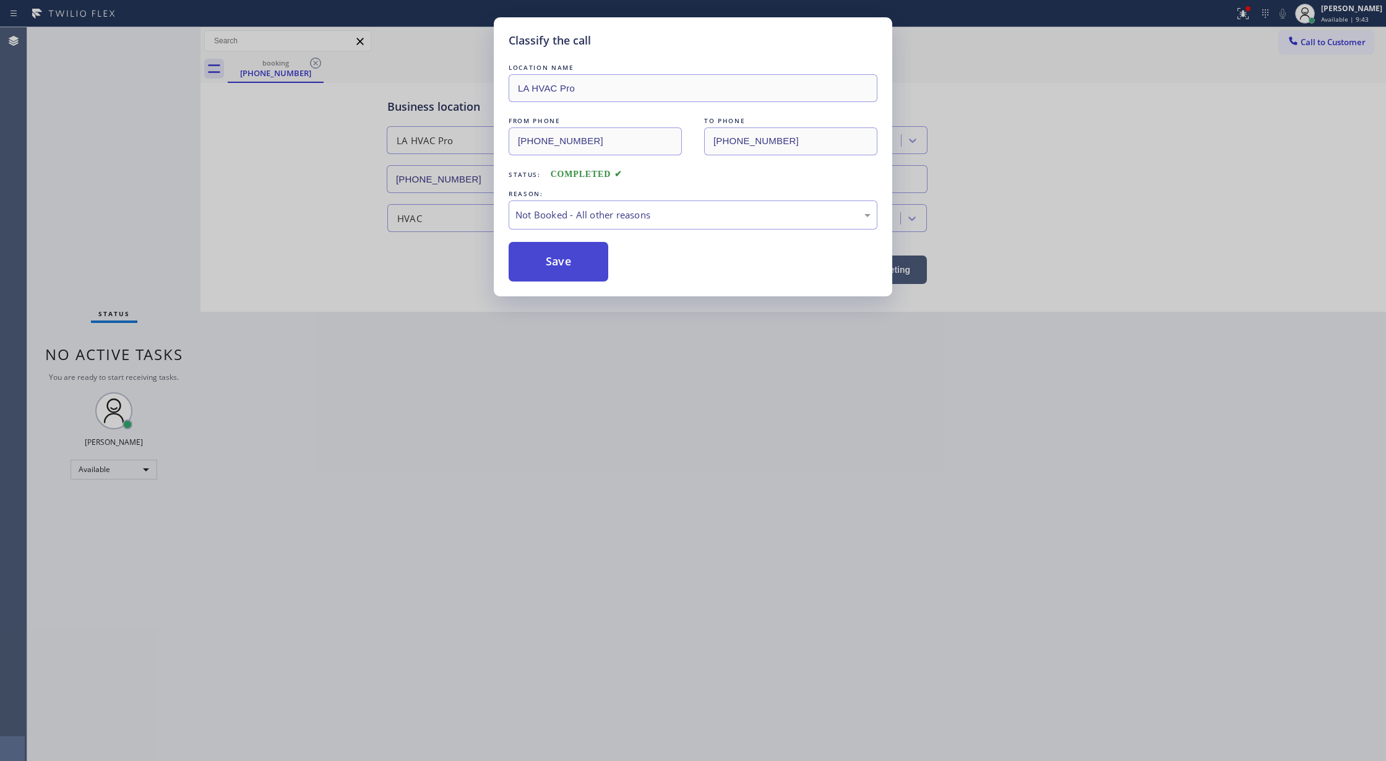
click at [551, 261] on button "Save" at bounding box center [559, 262] width 100 height 40
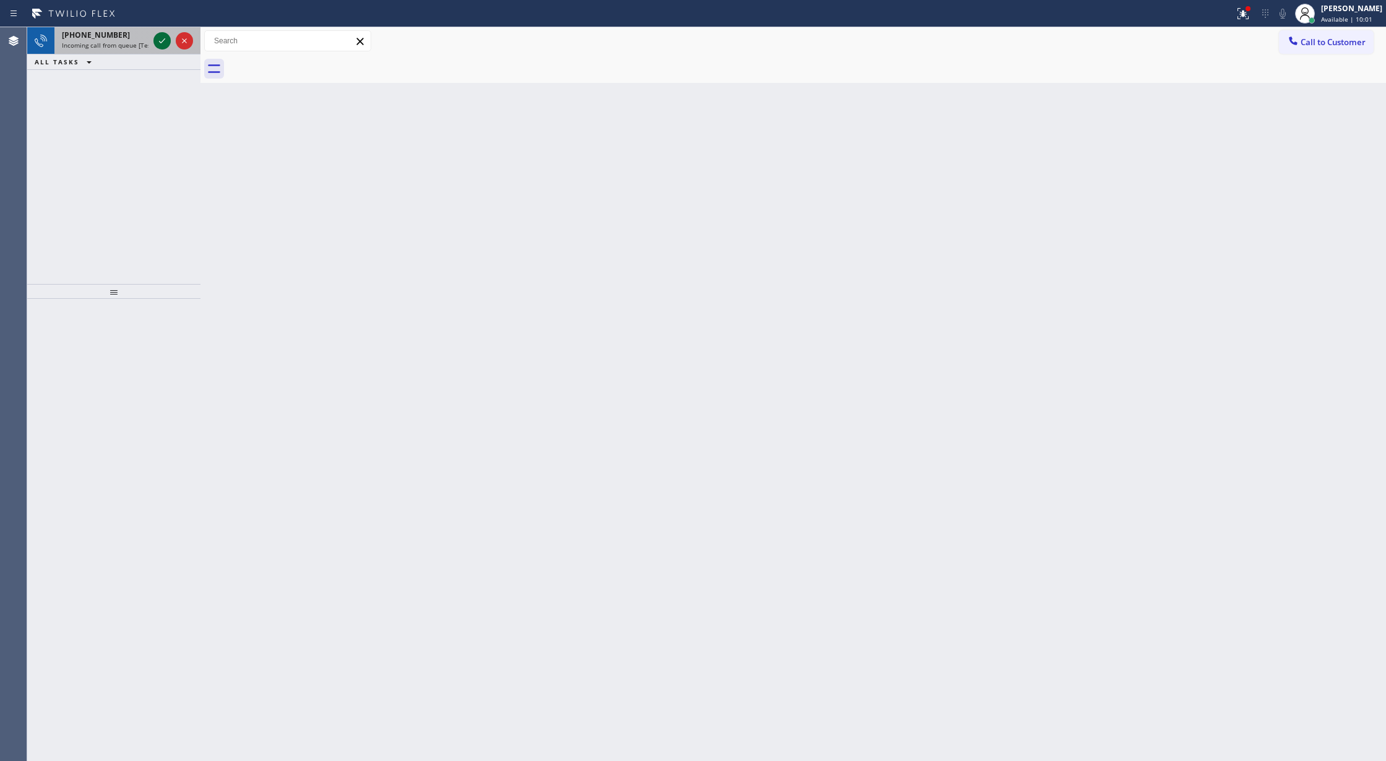
click at [162, 38] on icon at bounding box center [162, 40] width 15 height 15
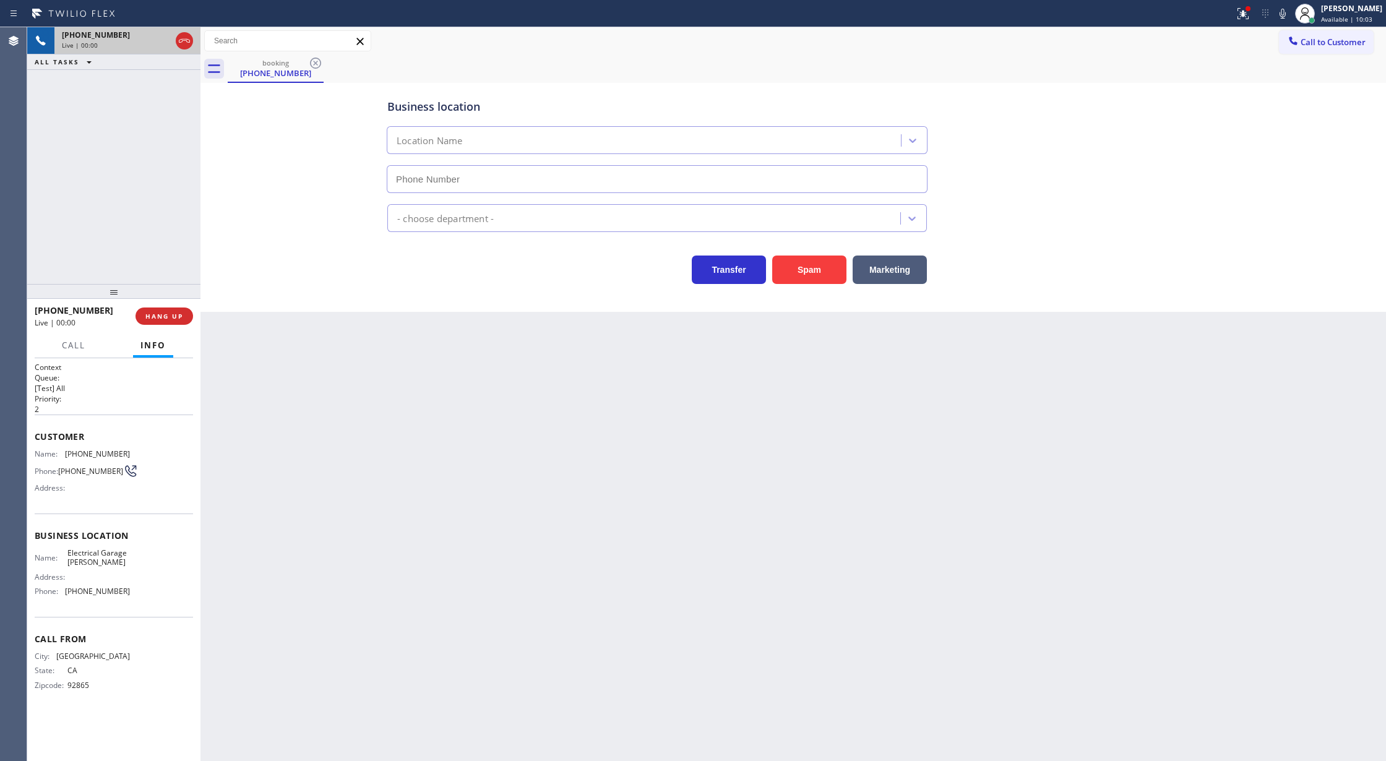
type input "(714) 364-0809"
click at [803, 278] on button "Spam" at bounding box center [809, 270] width 74 height 28
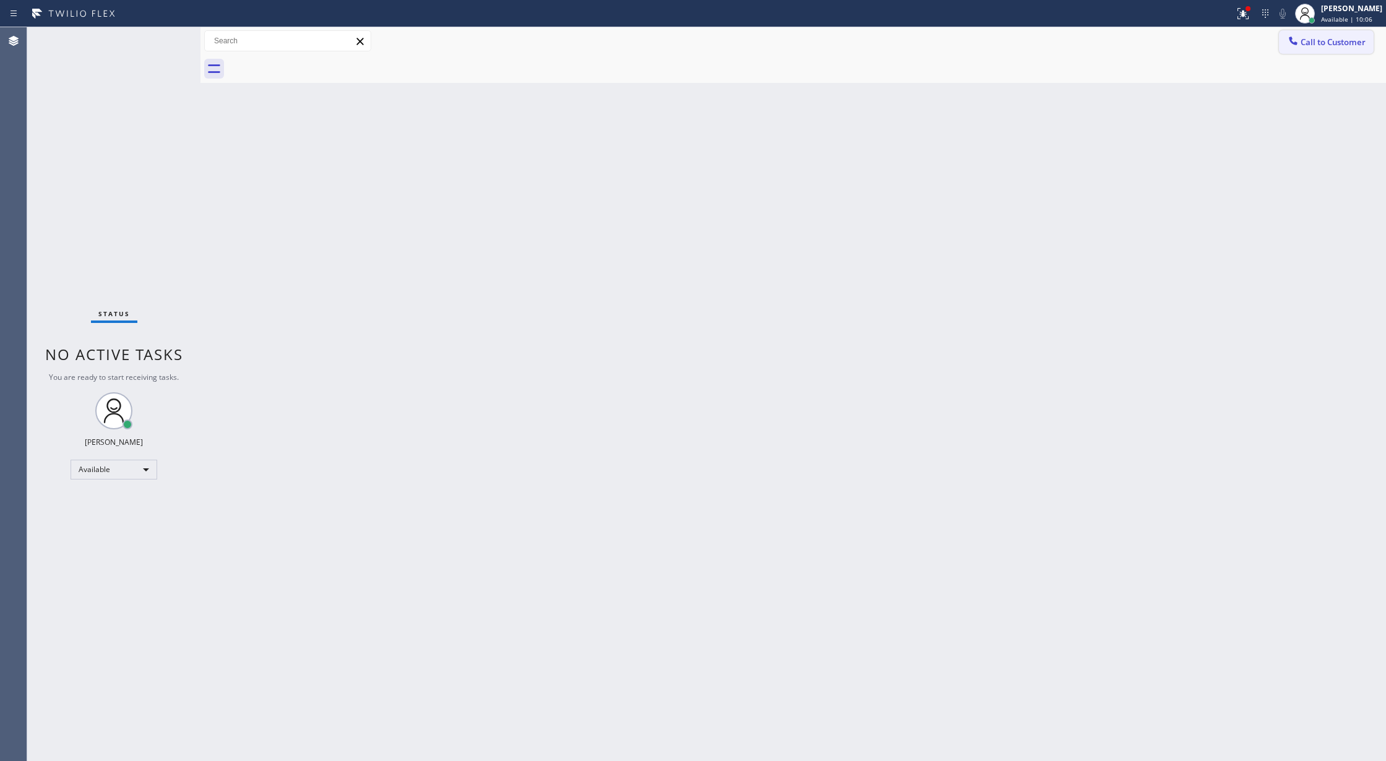
click at [1323, 33] on button "Call to Customer" at bounding box center [1326, 42] width 95 height 24
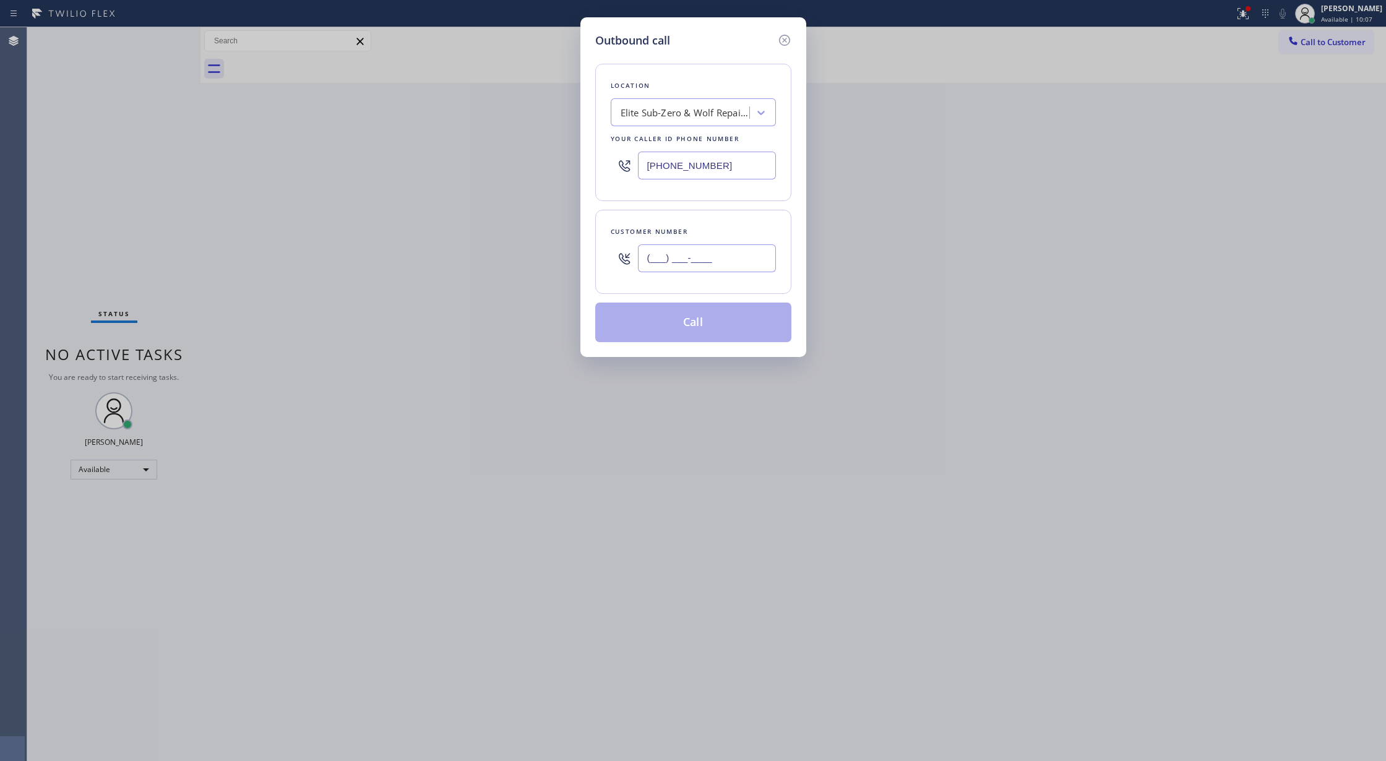
click at [653, 261] on input "(___) ___-____" at bounding box center [707, 258] width 138 height 28
paste input "845) 661-5728"
type input "(845) 661-5728"
drag, startPoint x: 706, startPoint y: 167, endPoint x: 566, endPoint y: 167, distance: 140.5
click at [567, 167] on div "Outbound call Location Elite Sub-Zero & Wolf Repair Service New York Your calle…" at bounding box center [693, 380] width 1386 height 761
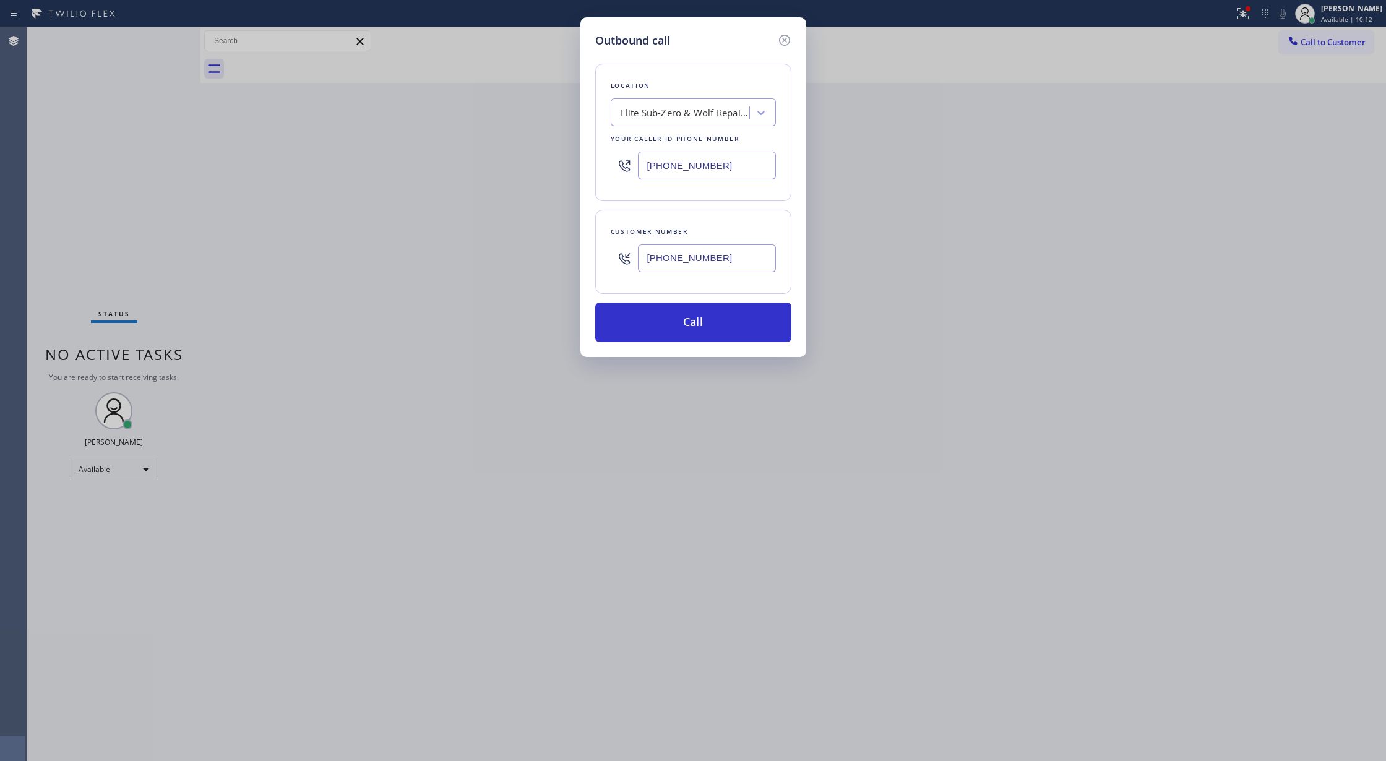
paste input "323) 641-4970"
type input "(323) 641-4970"
click at [711, 327] on button "Call" at bounding box center [693, 323] width 196 height 40
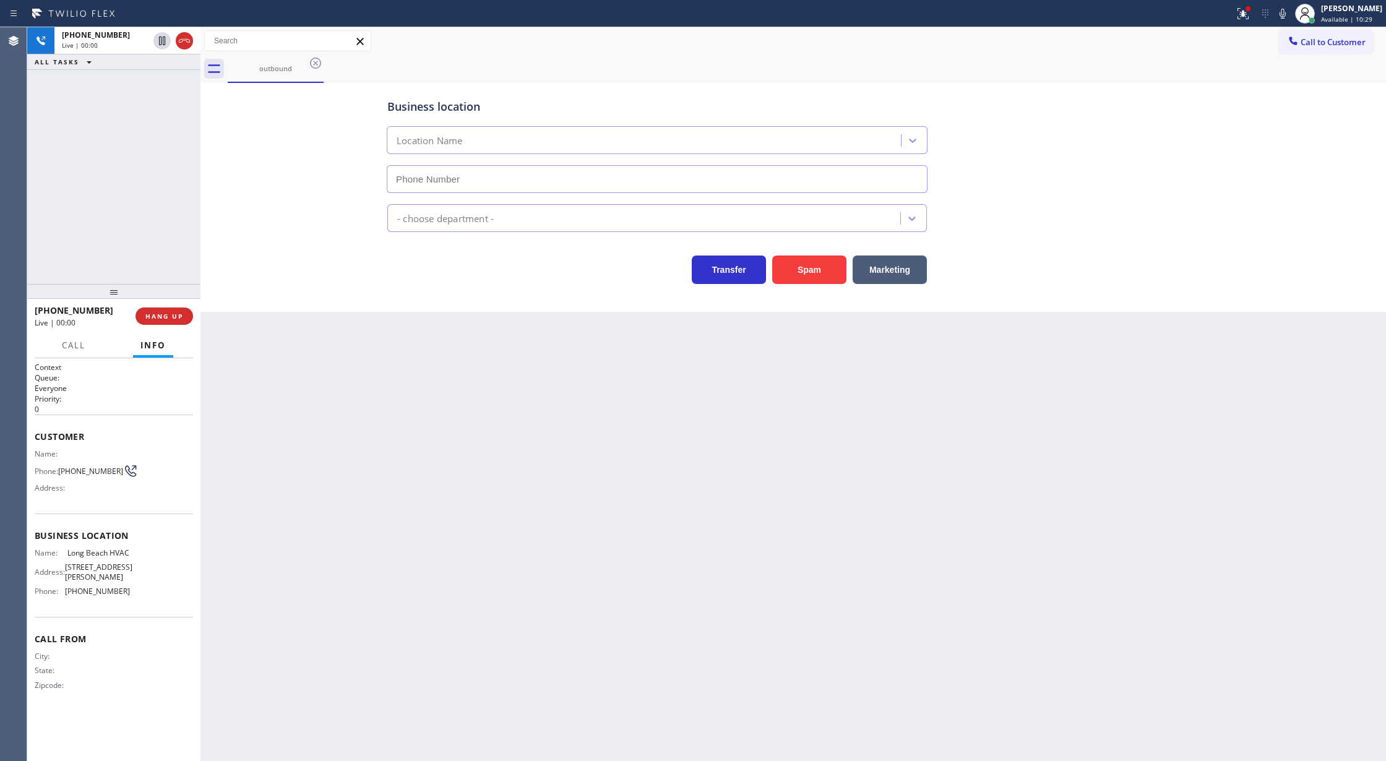
type input "(323) 641-4970"
click at [155, 317] on span "COMPLETE" at bounding box center [161, 316] width 43 height 9
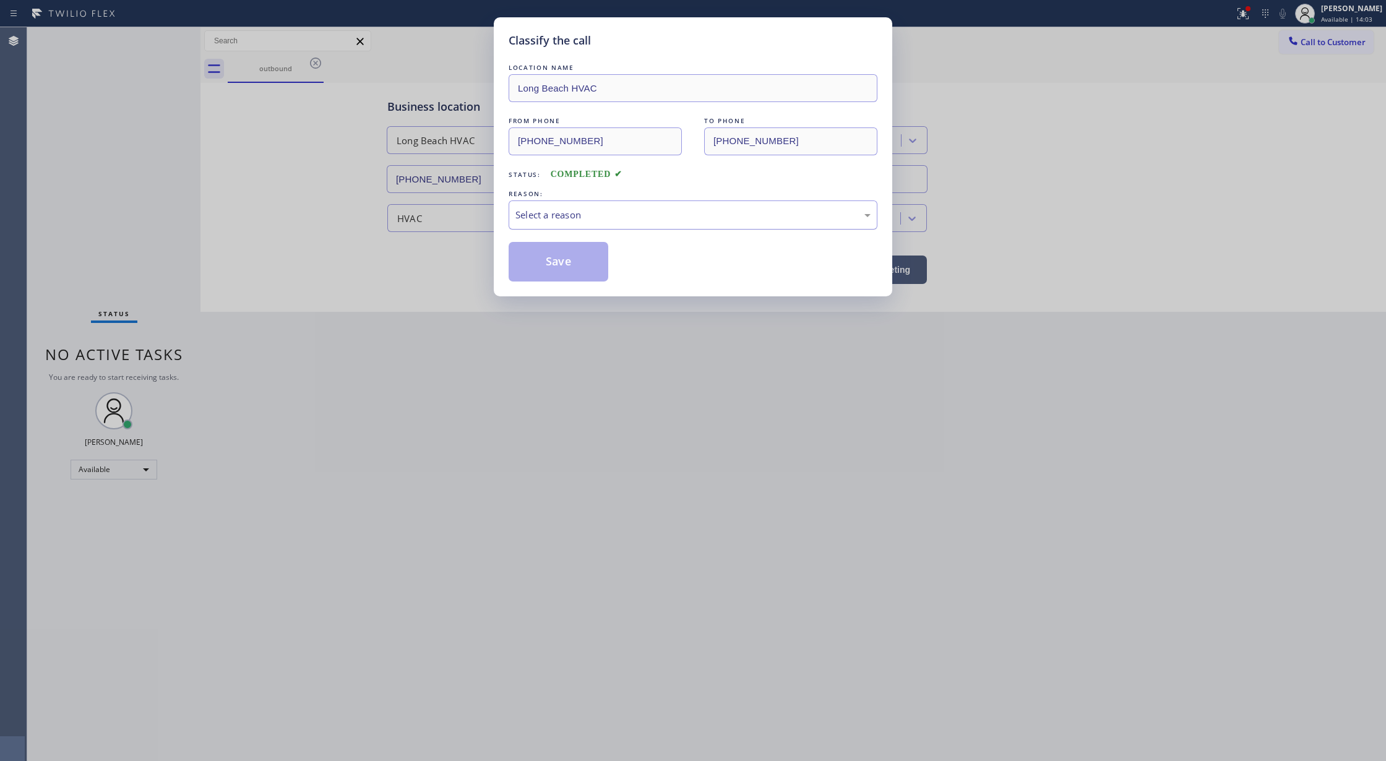
click at [577, 218] on div "Select a reason" at bounding box center [692, 215] width 355 height 14
click at [565, 261] on button "Save" at bounding box center [559, 262] width 100 height 40
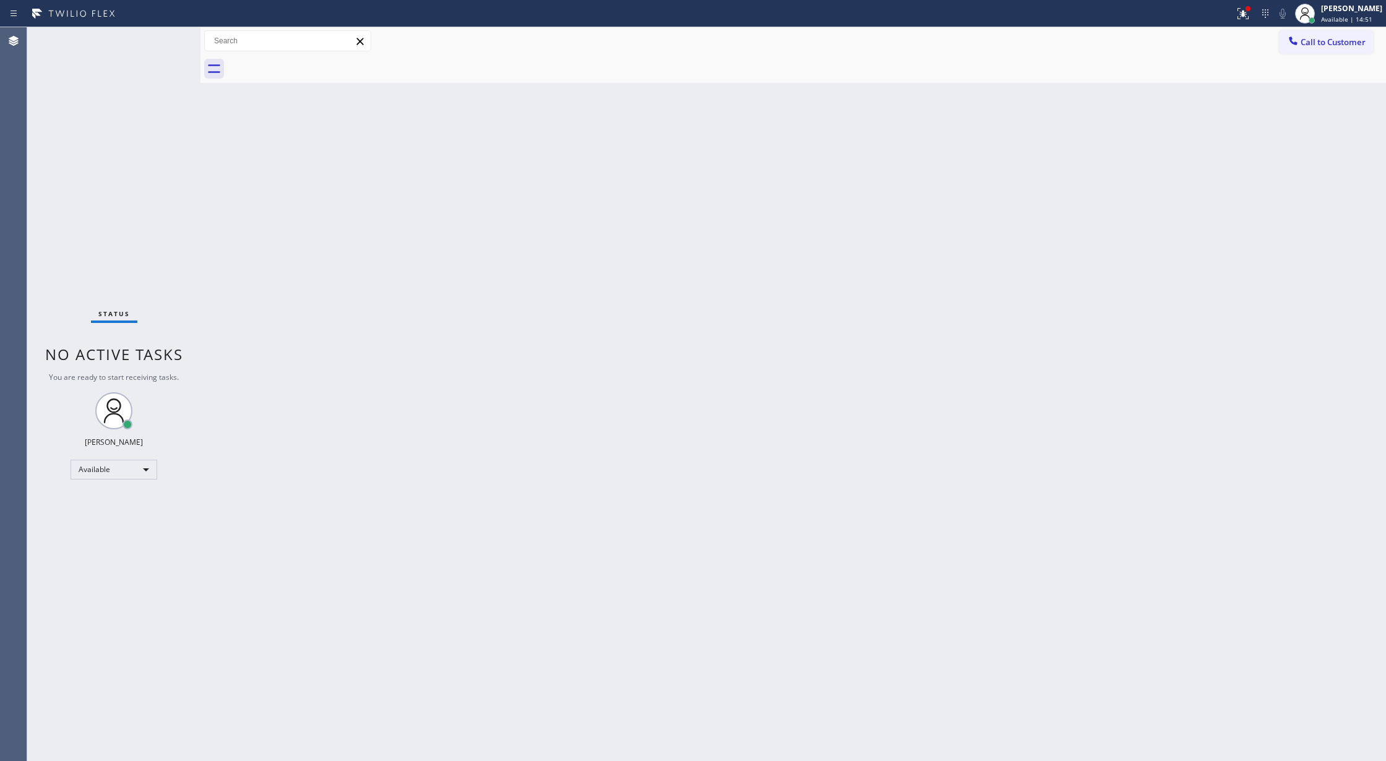
click at [161, 35] on div "Status No active tasks You are ready to start receiving tasks. [PERSON_NAME] Av…" at bounding box center [113, 394] width 173 height 734
click at [166, 37] on div "Status No active tasks You are ready to start receiving tasks. [PERSON_NAME] Av…" at bounding box center [113, 394] width 173 height 734
click at [161, 38] on div "Status No active tasks You are ready to start receiving tasks. [PERSON_NAME] Av…" at bounding box center [113, 394] width 173 height 734
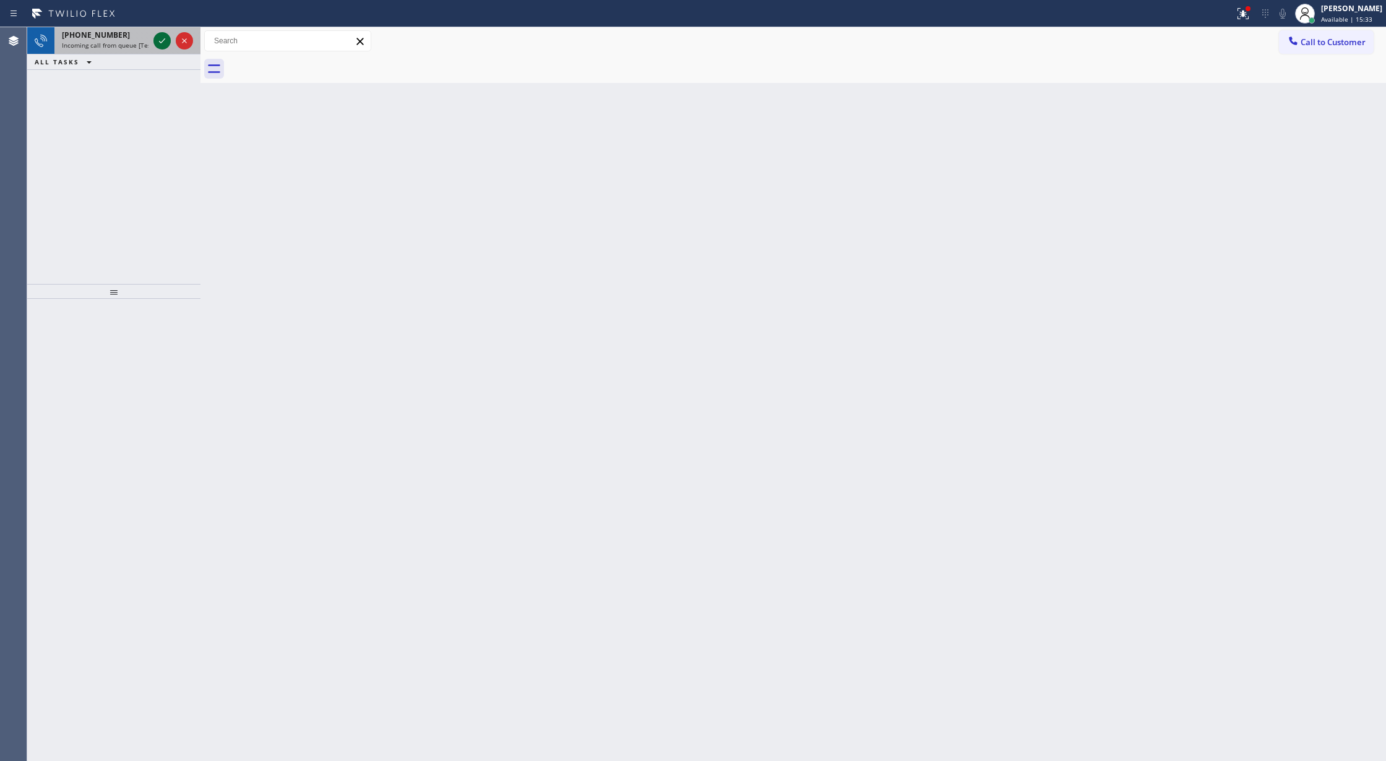
click at [159, 38] on icon at bounding box center [162, 40] width 15 height 15
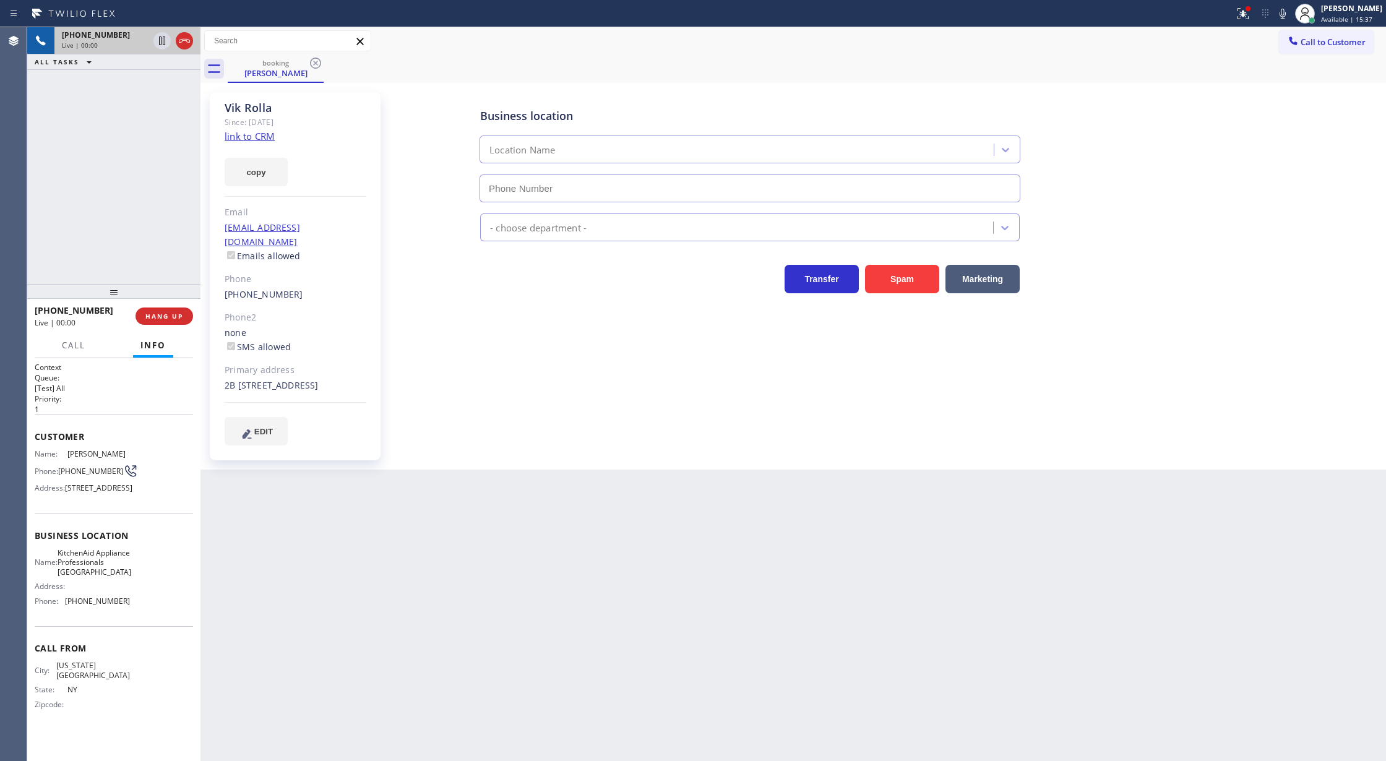
type input "(917) 935-4352"
click at [243, 134] on link "link to CRM" at bounding box center [250, 136] width 50 height 12
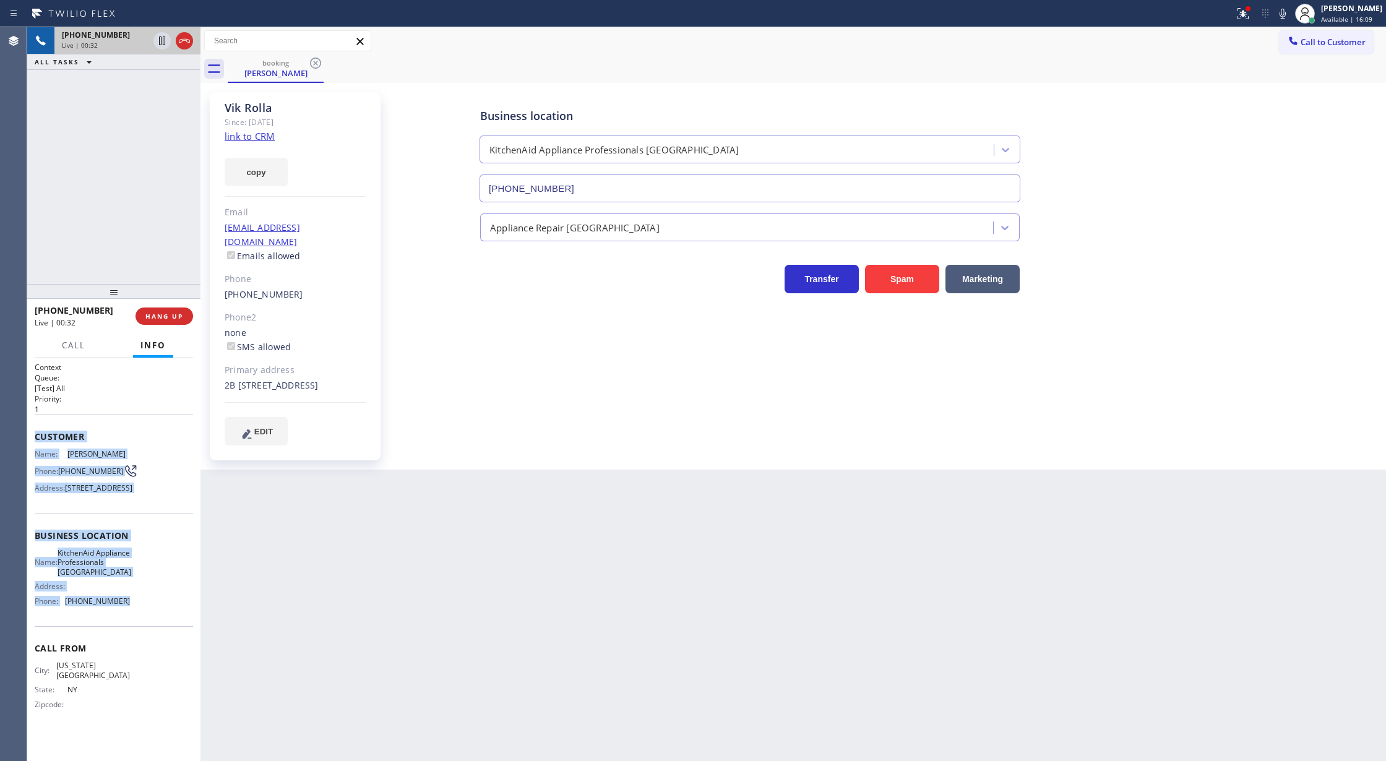
drag, startPoint x: 33, startPoint y: 431, endPoint x: 169, endPoint y: 637, distance: 246.5
click at [169, 637] on div "Context Queue: [Test] All Priority: 1 Customer Name: Vik Rolla Phone: (929) 593…" at bounding box center [113, 559] width 173 height 403
click at [179, 43] on icon at bounding box center [184, 40] width 15 height 15
click at [161, 319] on span "COMPLETE" at bounding box center [161, 316] width 43 height 9
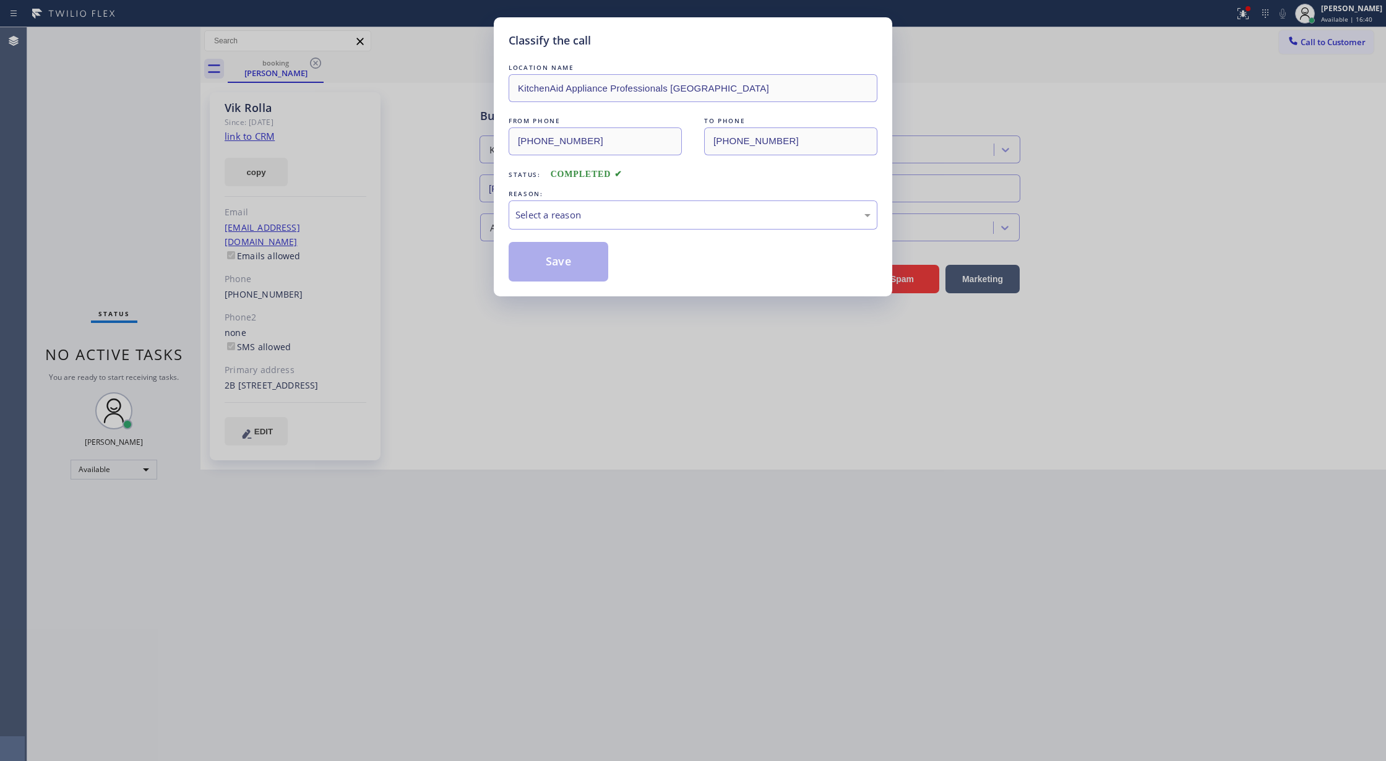
click at [632, 231] on div "LOCATION NAME KitchenAid Appliance Professionals New Hyde Park FROM PHONE (929)…" at bounding box center [693, 171] width 369 height 220
click at [632, 225] on div "Select a reason" at bounding box center [693, 214] width 369 height 29
click at [541, 266] on button "Save" at bounding box center [559, 262] width 100 height 40
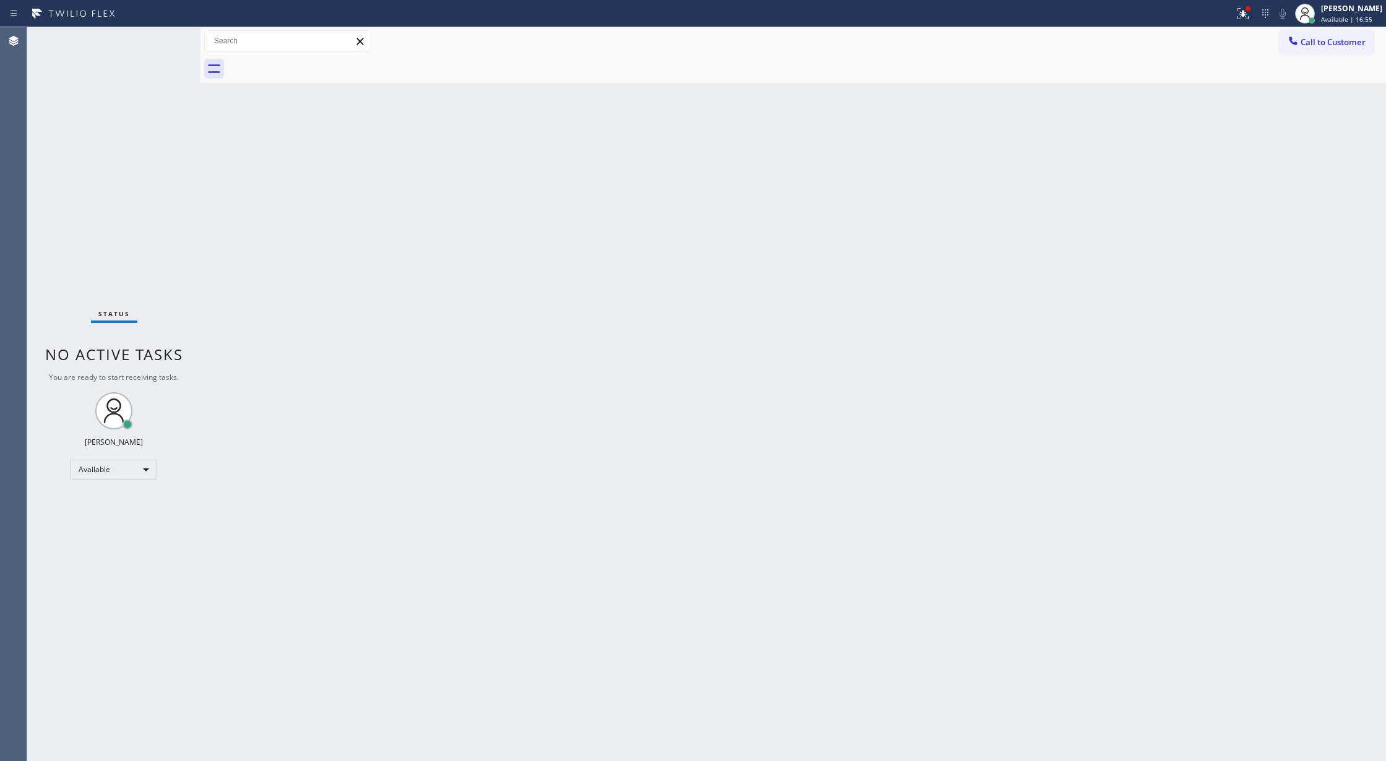
click at [171, 37] on div "Status No active tasks You are ready to start receiving tasks. [PERSON_NAME] Av…" at bounding box center [113, 394] width 173 height 734
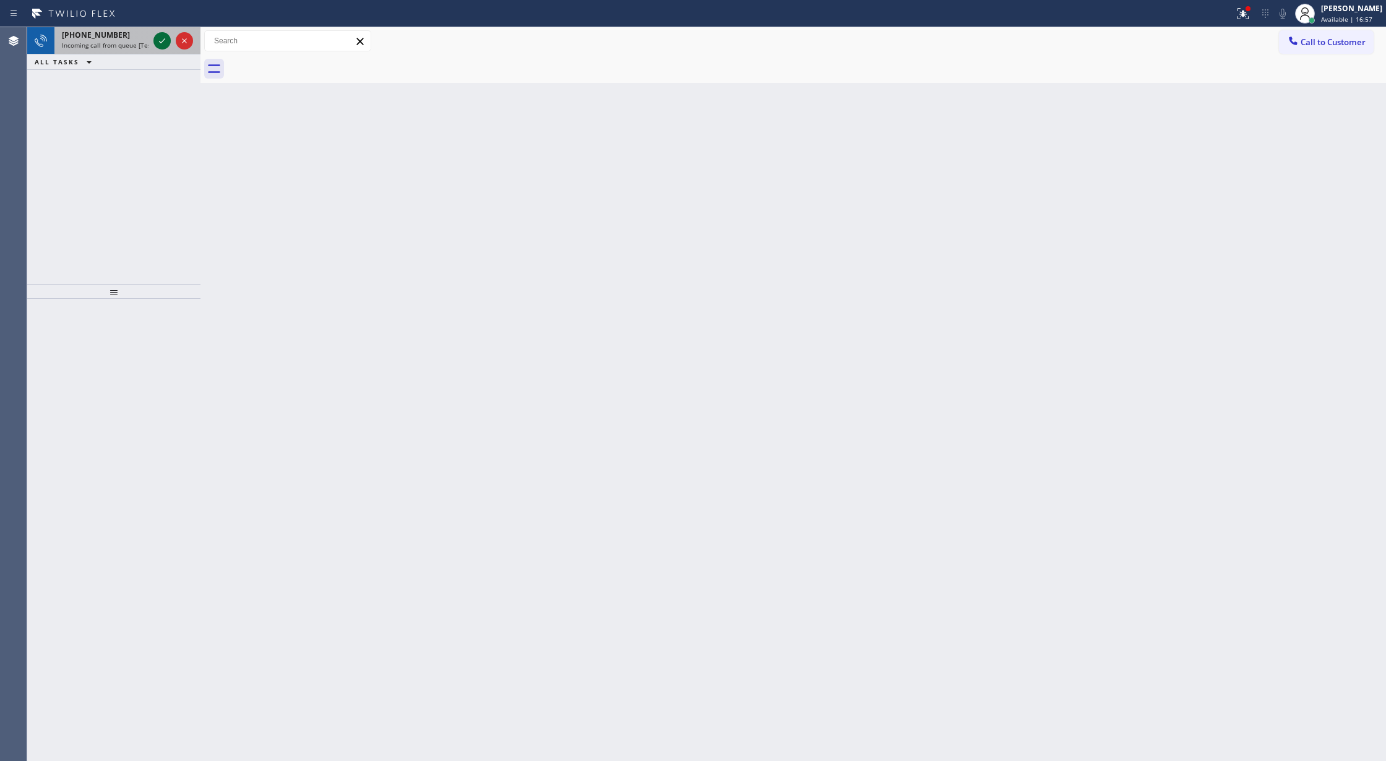
click at [168, 40] on icon at bounding box center [162, 40] width 15 height 15
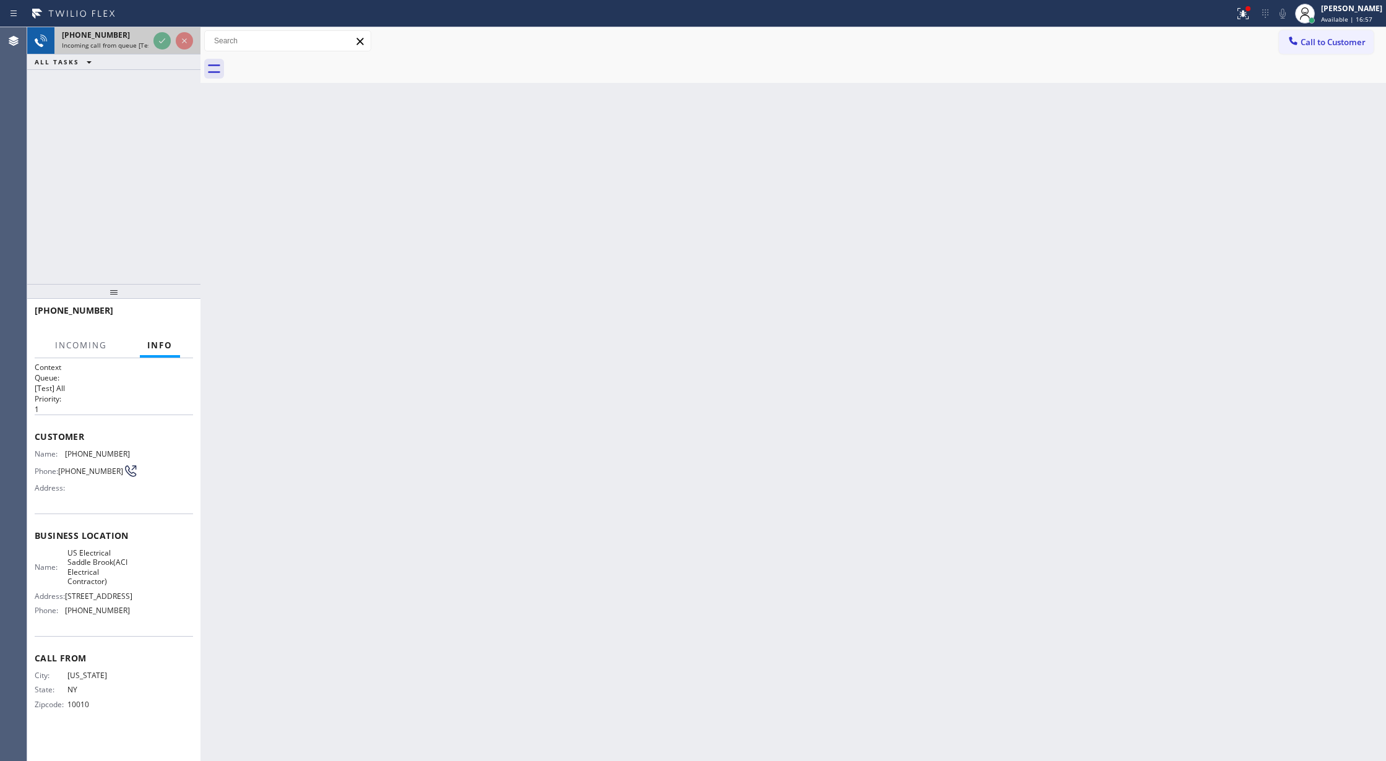
click at [152, 35] on div at bounding box center [173, 40] width 45 height 27
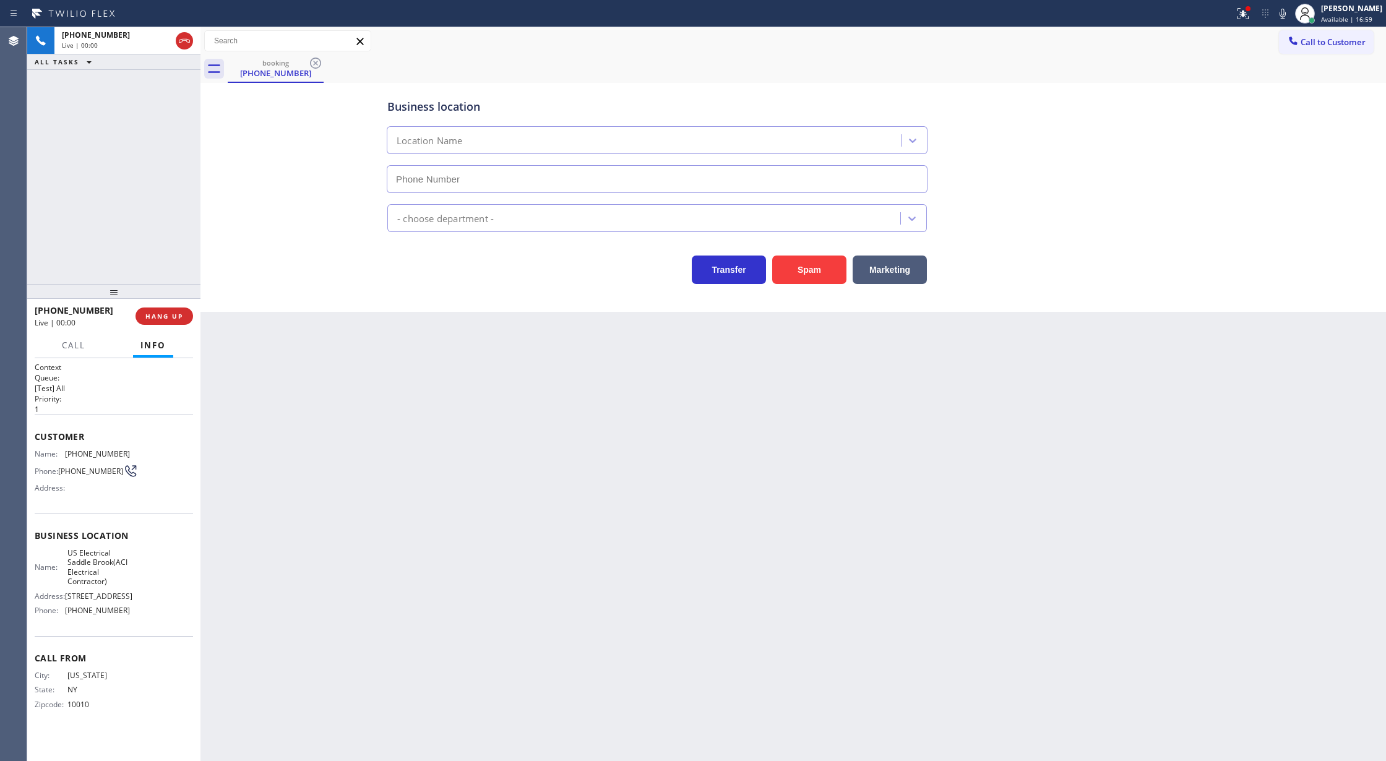
type input "(551) 553-5669"
click at [181, 45] on icon at bounding box center [184, 40] width 15 height 15
click at [152, 318] on span "COMPLETE" at bounding box center [161, 316] width 43 height 9
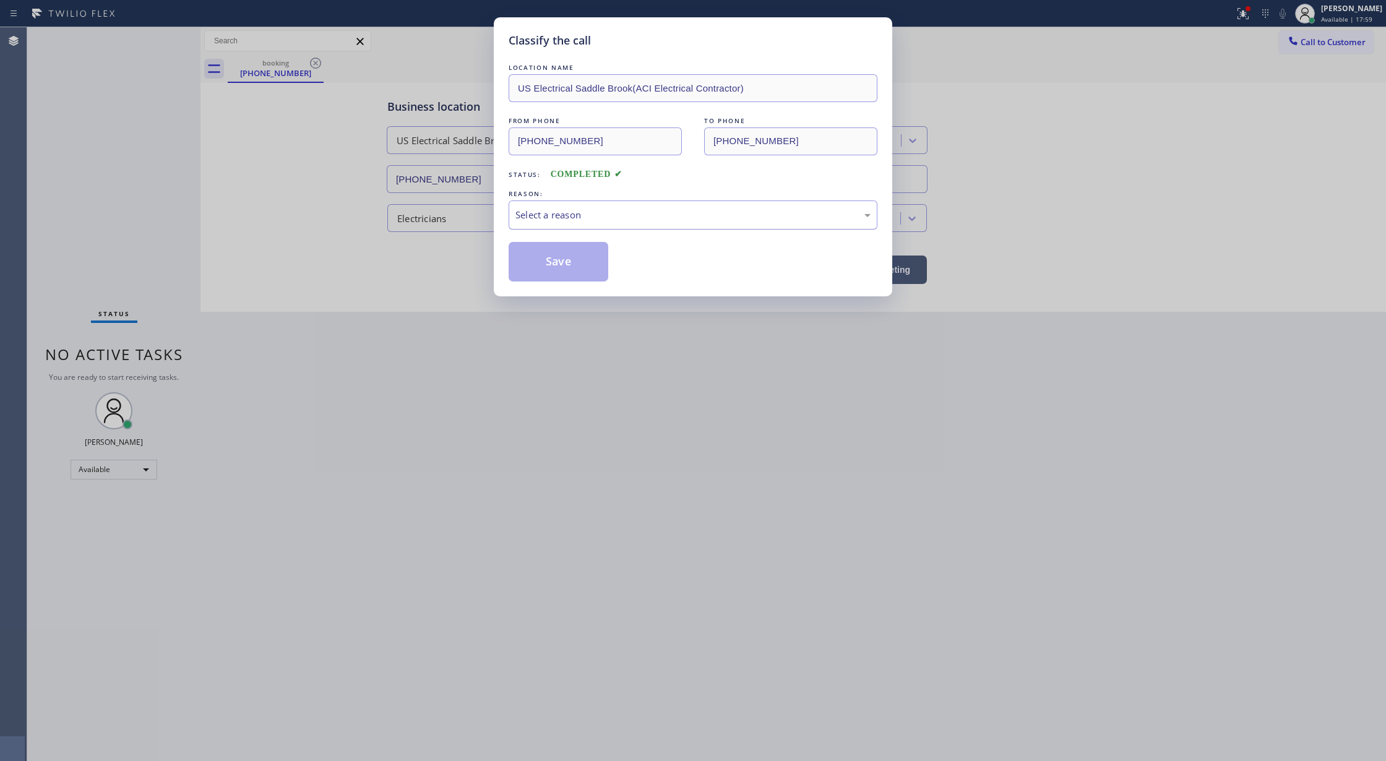
click at [569, 209] on div "Select a reason" at bounding box center [692, 215] width 355 height 14
click at [553, 275] on button "Save" at bounding box center [559, 262] width 100 height 40
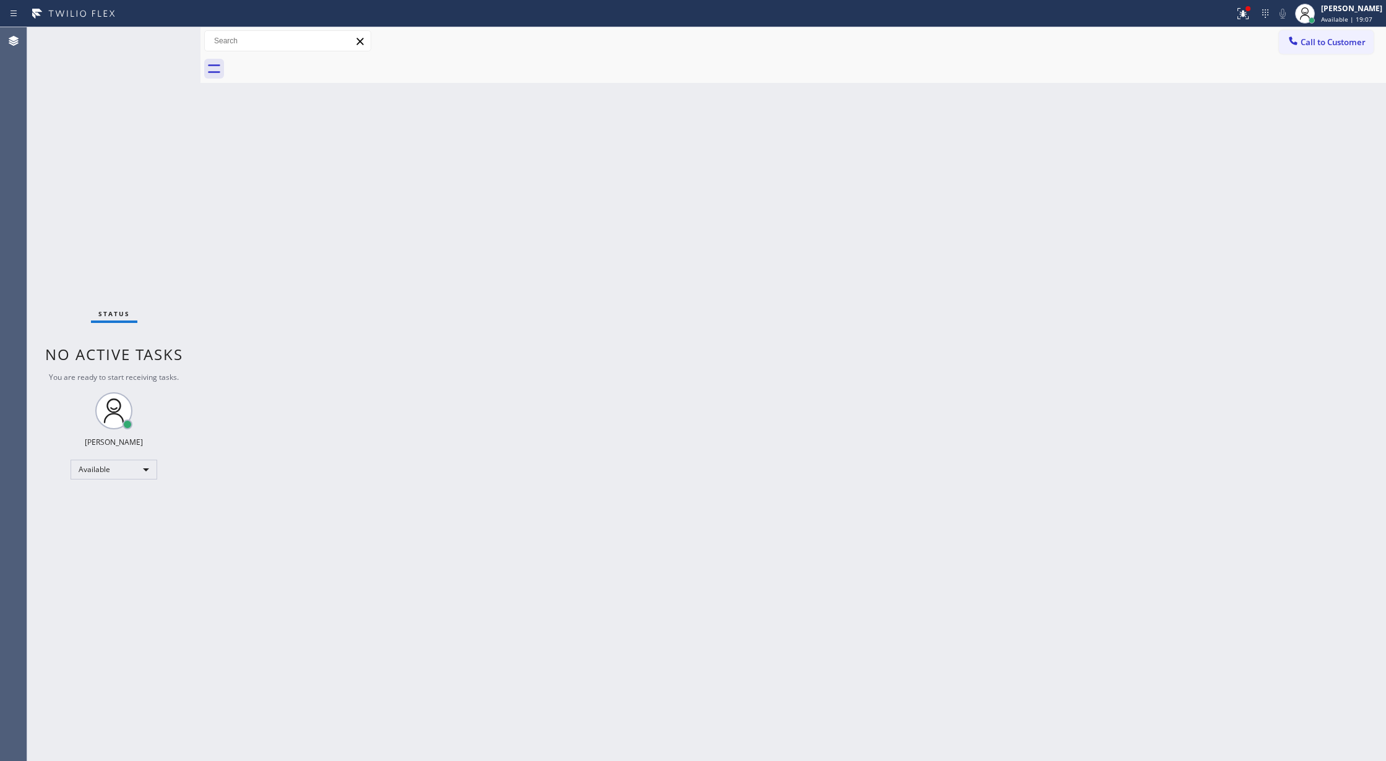
click at [171, 41] on div "Status No active tasks You are ready to start receiving tasks. [PERSON_NAME] Av…" at bounding box center [113, 394] width 173 height 734
click at [168, 38] on div "Status No active tasks You are ready to start receiving tasks. [PERSON_NAME] Av…" at bounding box center [113, 394] width 173 height 734
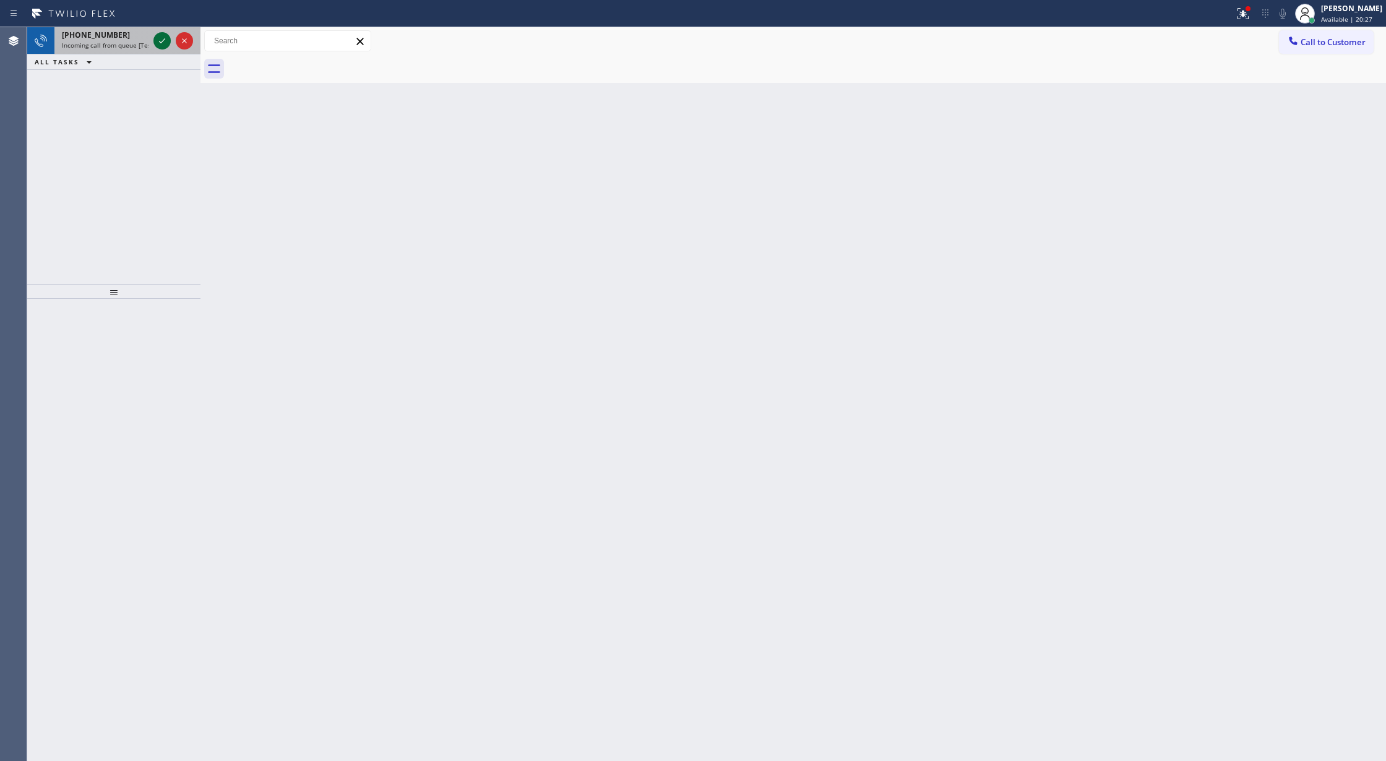
click at [165, 40] on icon at bounding box center [162, 40] width 15 height 15
click at [164, 40] on icon at bounding box center [162, 40] width 15 height 15
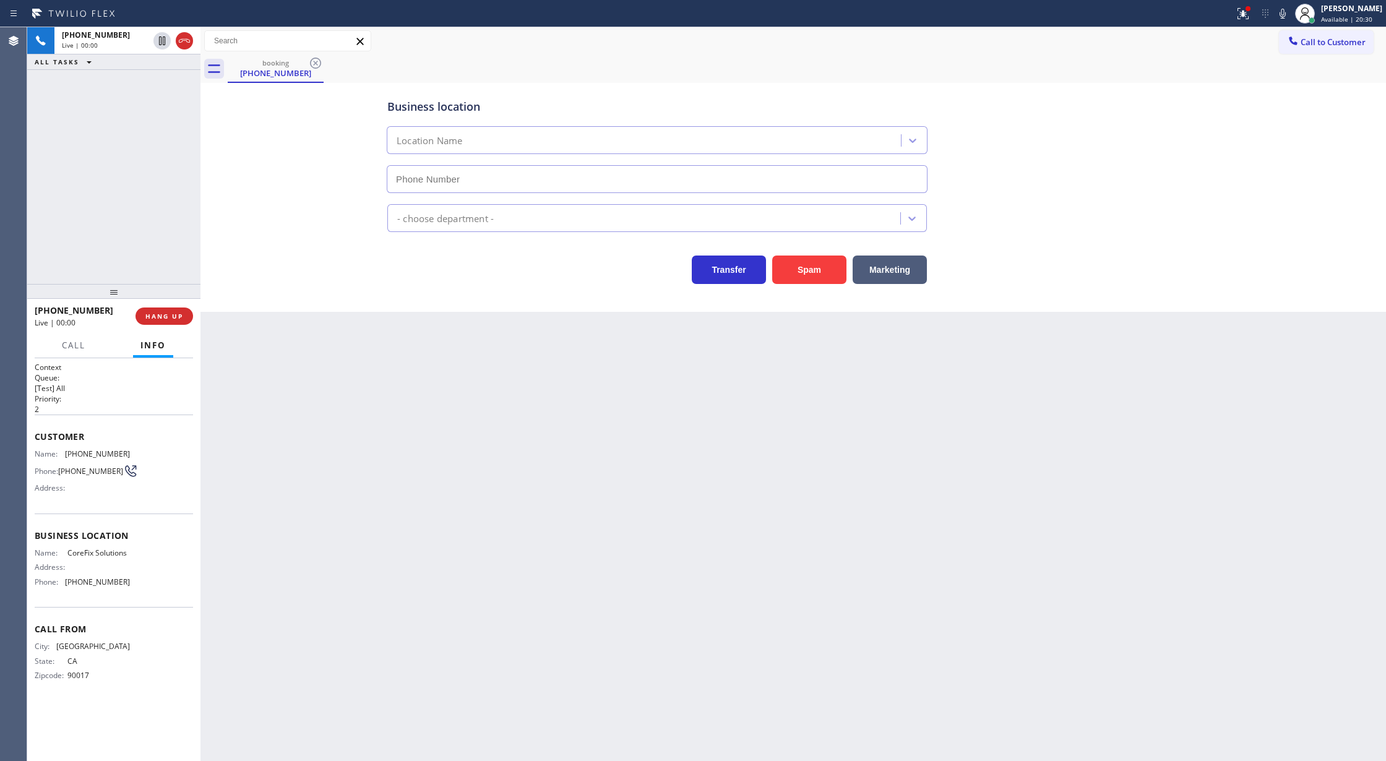
type input "(909) 637-4306"
click at [189, 40] on icon at bounding box center [184, 41] width 11 height 4
click at [159, 312] on span "HANG UP" at bounding box center [164, 316] width 38 height 9
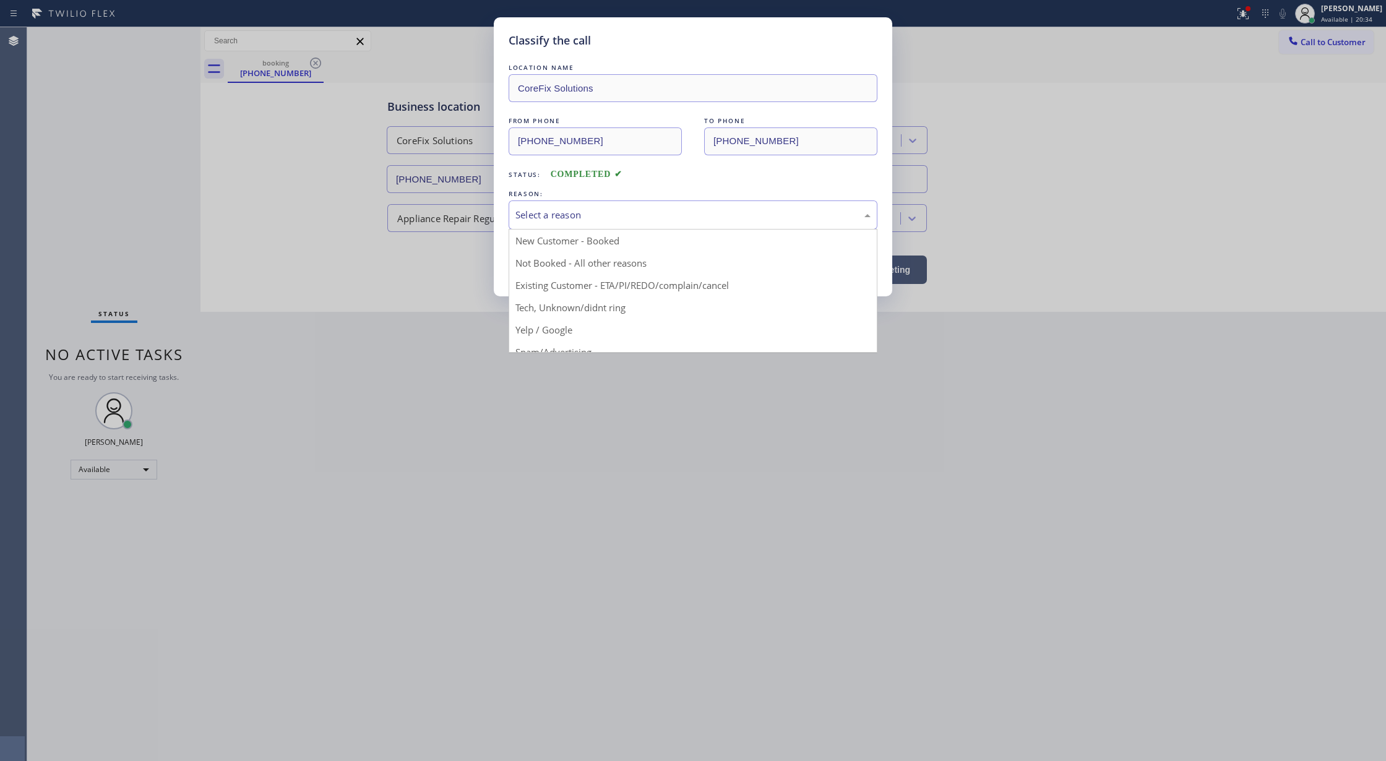
click at [548, 210] on div "Select a reason" at bounding box center [692, 215] width 355 height 14
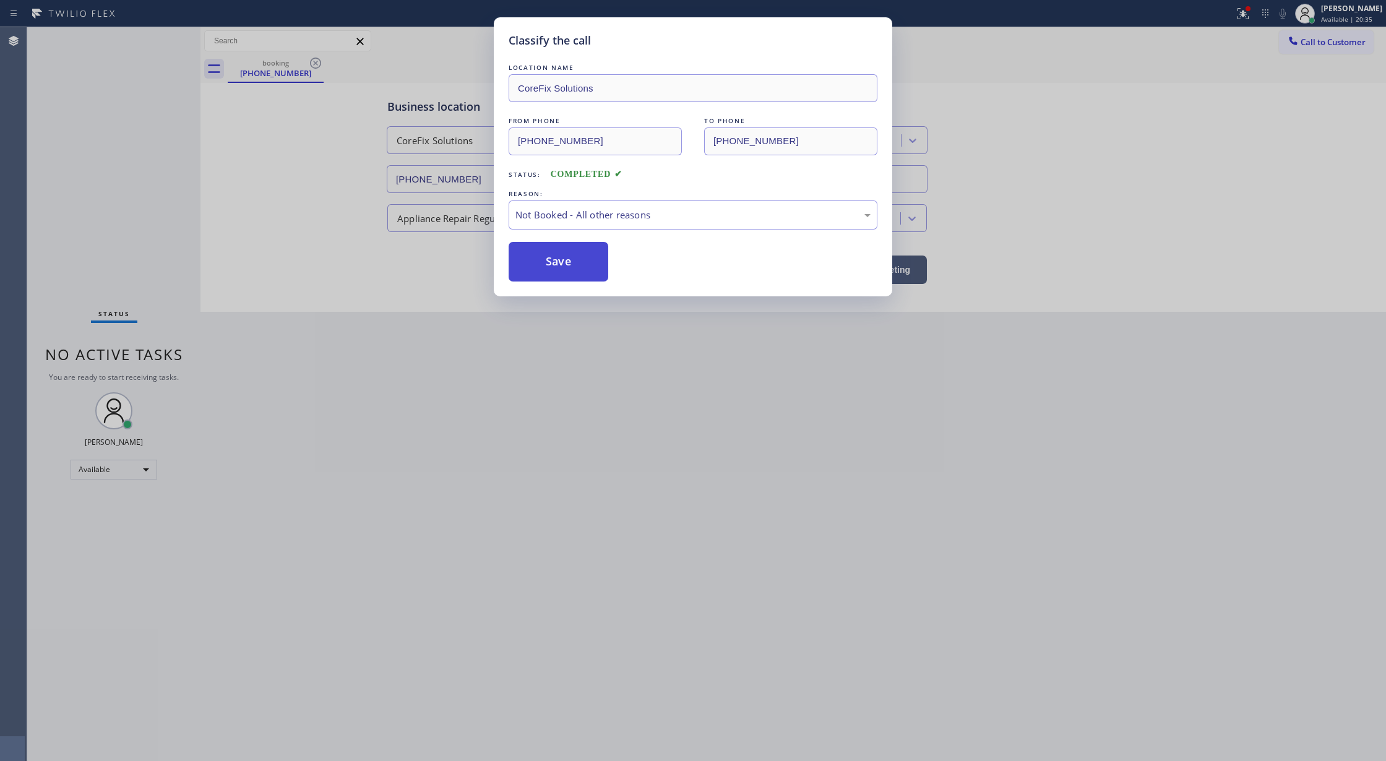
click at [558, 256] on button "Save" at bounding box center [559, 262] width 100 height 40
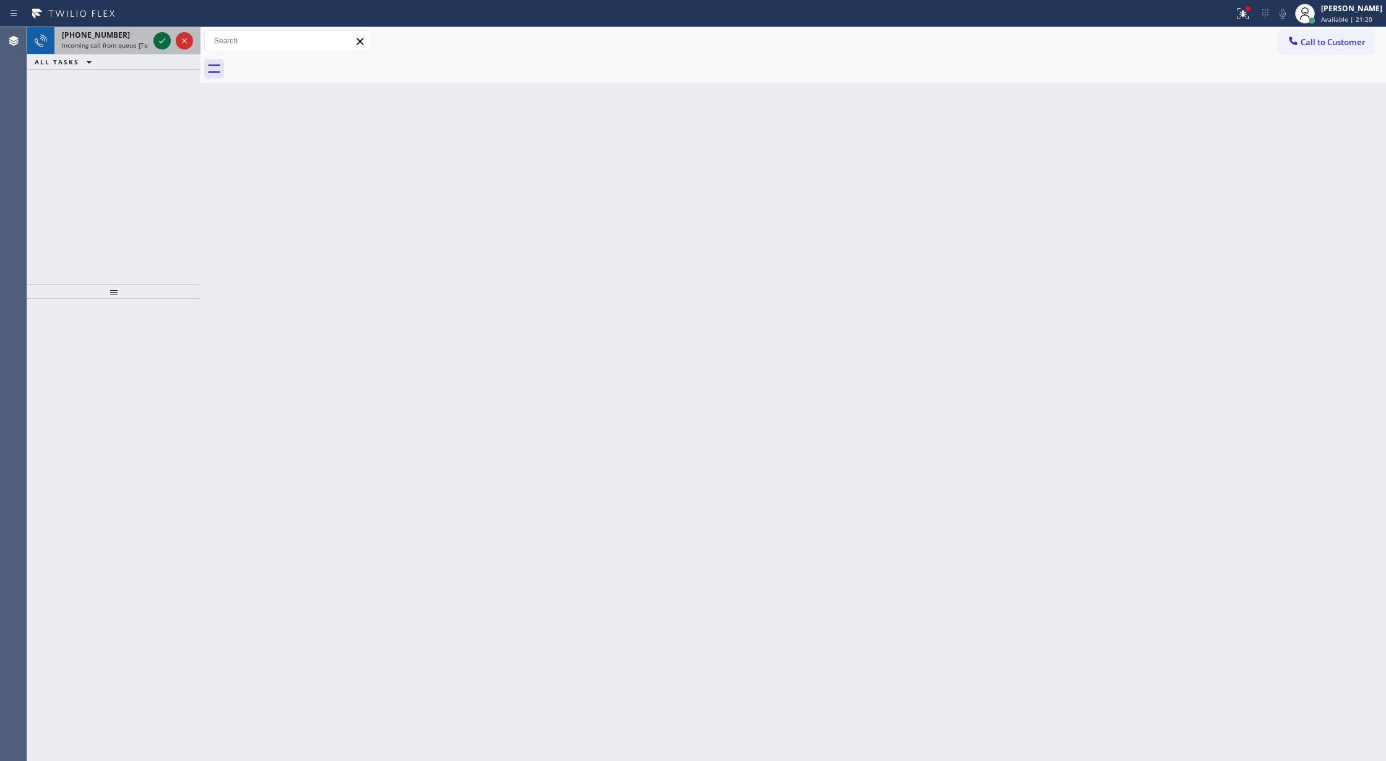
click at [161, 38] on icon at bounding box center [162, 40] width 15 height 15
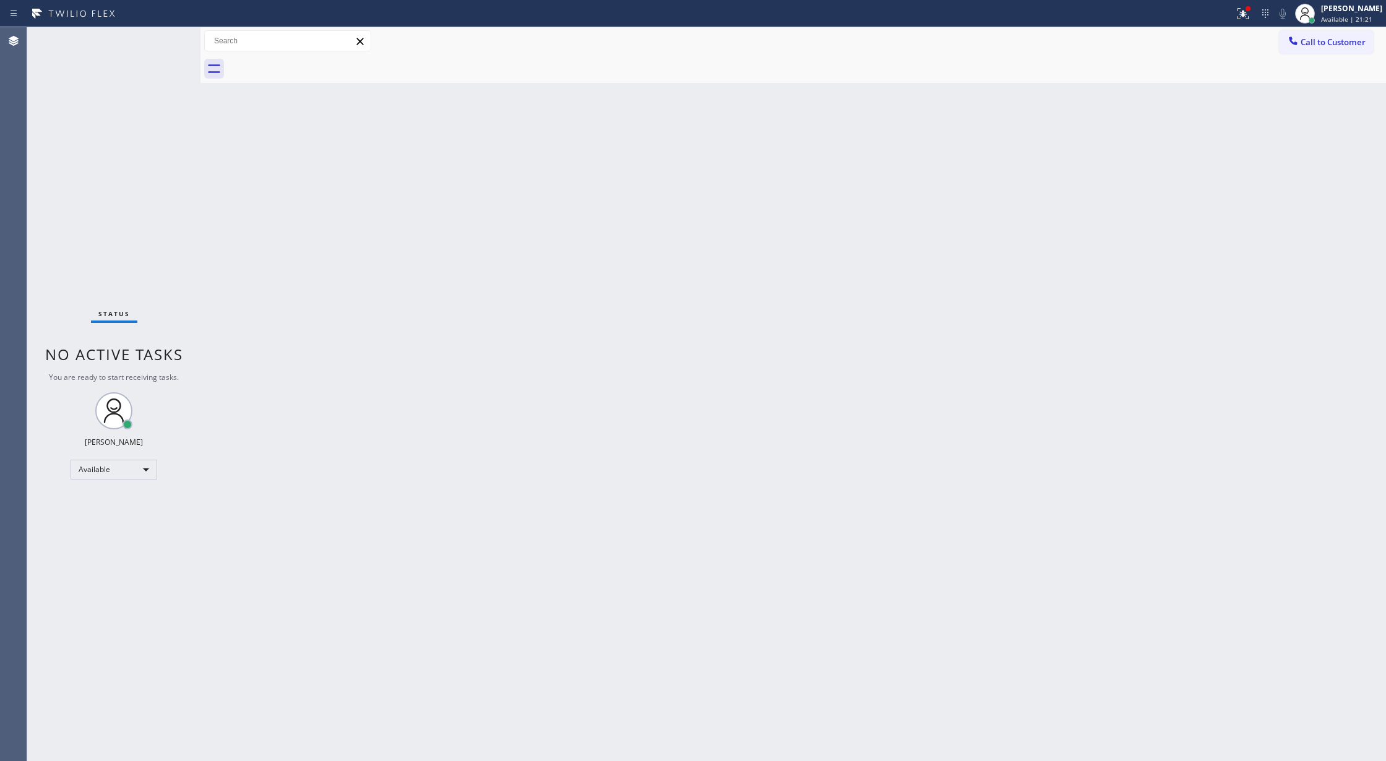
click at [161, 38] on div "Status No active tasks You are ready to start receiving tasks. [PERSON_NAME] Av…" at bounding box center [113, 394] width 173 height 734
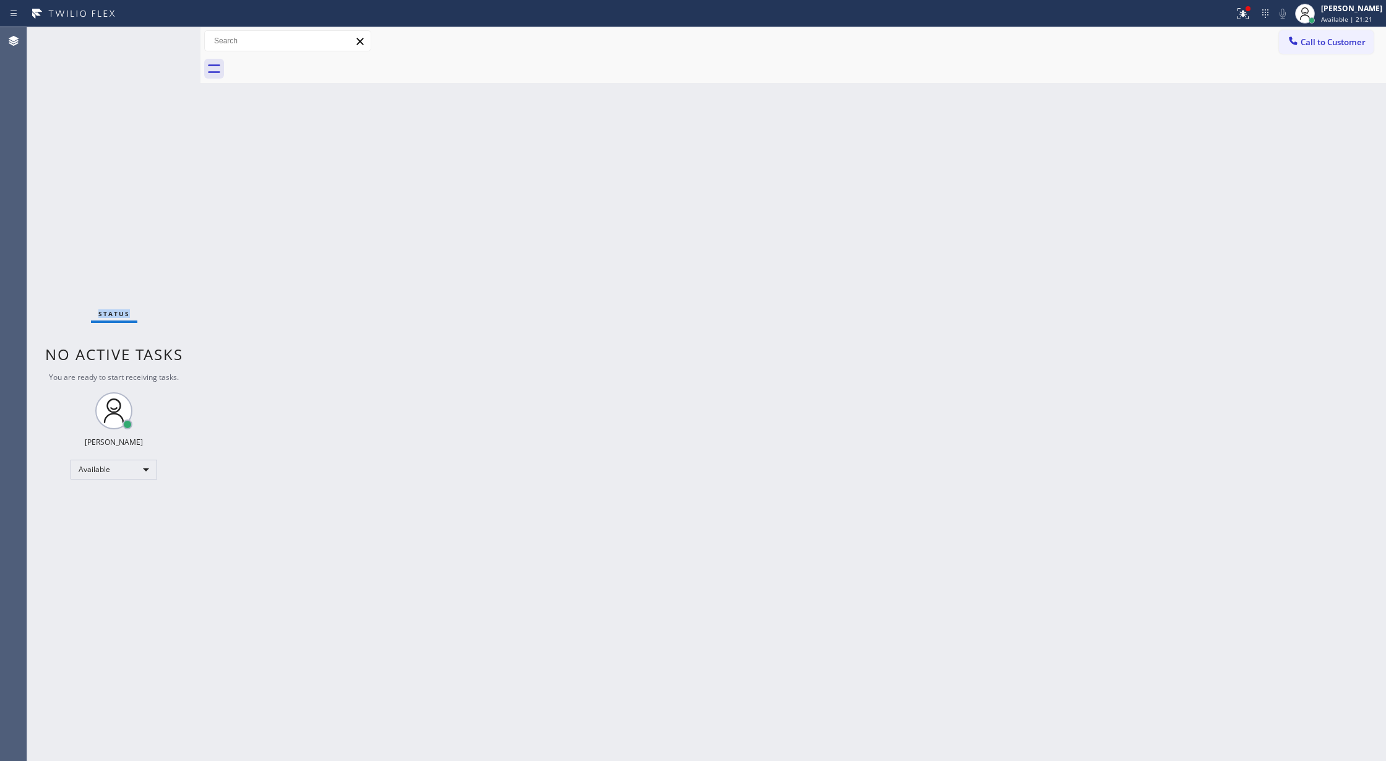
click at [161, 38] on div "Status No active tasks You are ready to start receiving tasks. [PERSON_NAME] Av…" at bounding box center [113, 394] width 173 height 734
click at [164, 40] on div "Status No active tasks You are ready to start receiving tasks. [PERSON_NAME] Av…" at bounding box center [113, 394] width 173 height 734
click at [163, 41] on div "Status No active tasks You are ready to start receiving tasks. [PERSON_NAME] Av…" at bounding box center [113, 394] width 173 height 734
click at [173, 43] on div "Status No active tasks You are ready to start receiving tasks. [PERSON_NAME] Av…" at bounding box center [113, 394] width 173 height 734
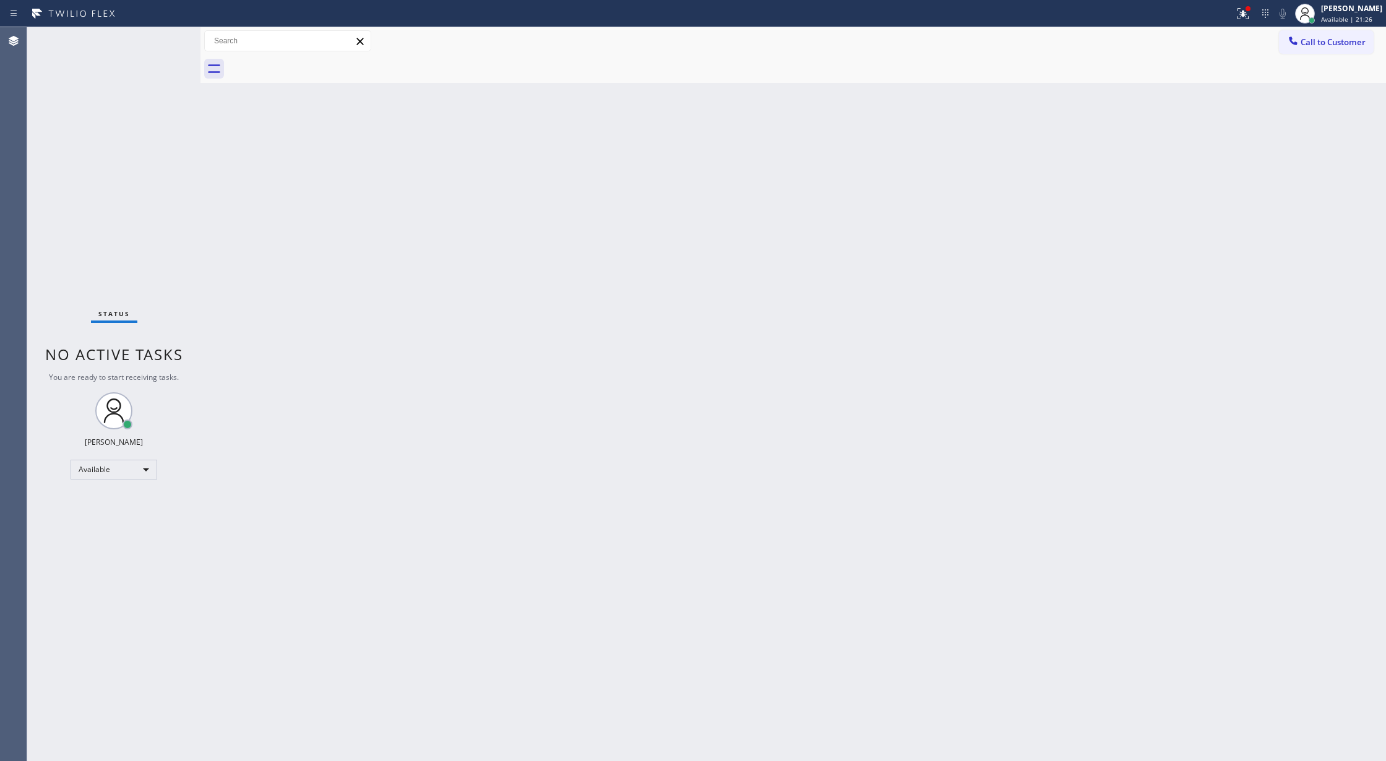
click at [168, 42] on div "Status No active tasks You are ready to start receiving tasks. [PERSON_NAME] Av…" at bounding box center [113, 394] width 173 height 734
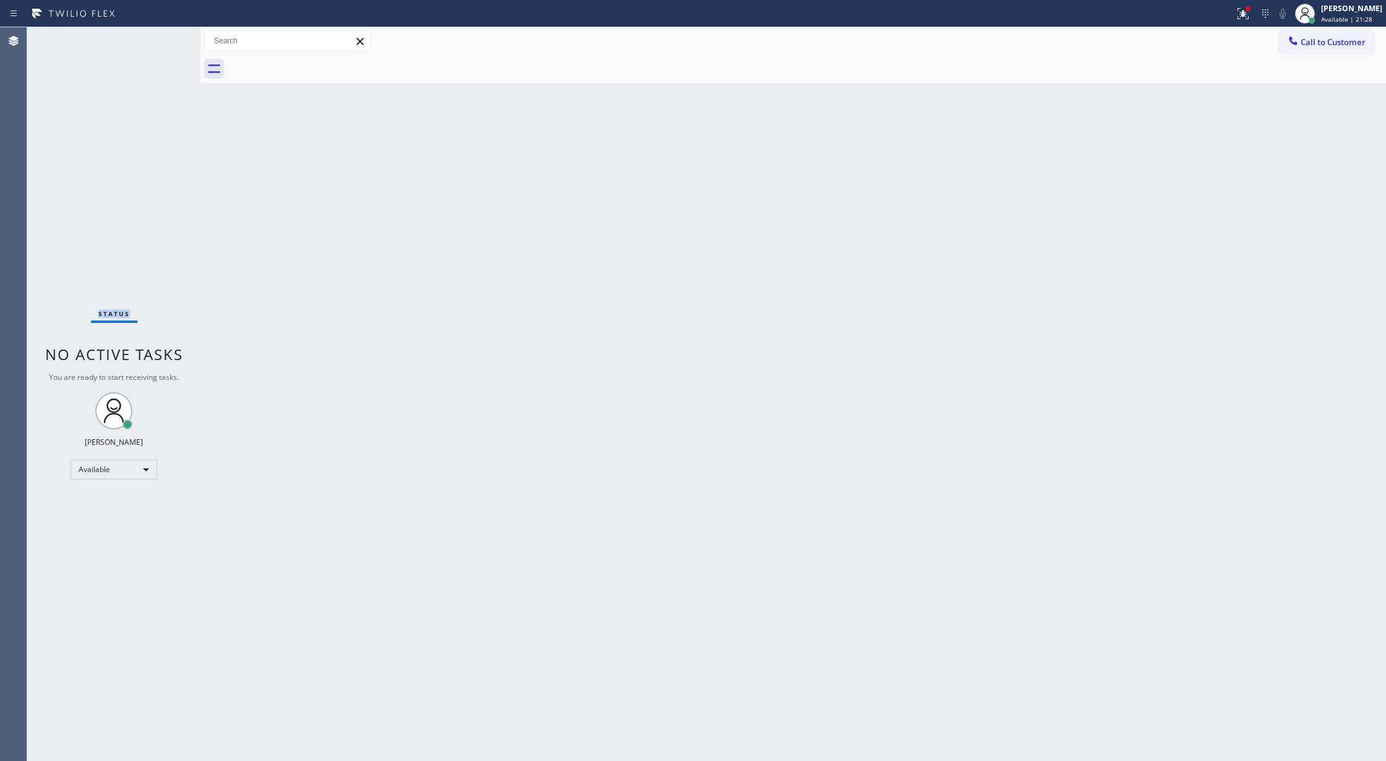
click at [168, 42] on div "Status No active tasks You are ready to start receiving tasks. [PERSON_NAME] Av…" at bounding box center [113, 394] width 173 height 734
click at [170, 41] on div "Status No active tasks You are ready to start receiving tasks. [PERSON_NAME] Av…" at bounding box center [113, 394] width 173 height 734
click at [171, 50] on div "Status No active tasks You are ready to start receiving tasks. [PERSON_NAME] Av…" at bounding box center [113, 394] width 173 height 734
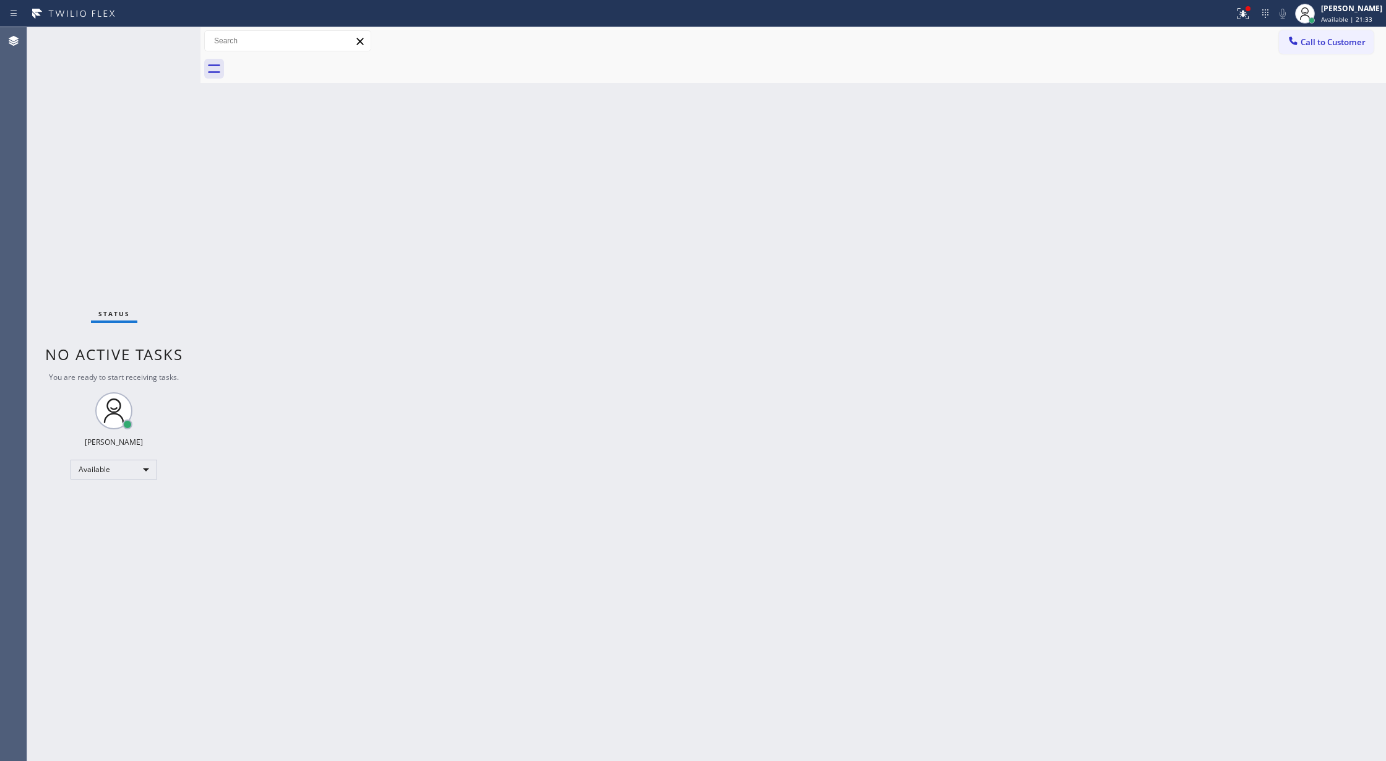
click at [171, 50] on div "Status No active tasks You are ready to start receiving tasks. [PERSON_NAME] Av…" at bounding box center [113, 394] width 173 height 734
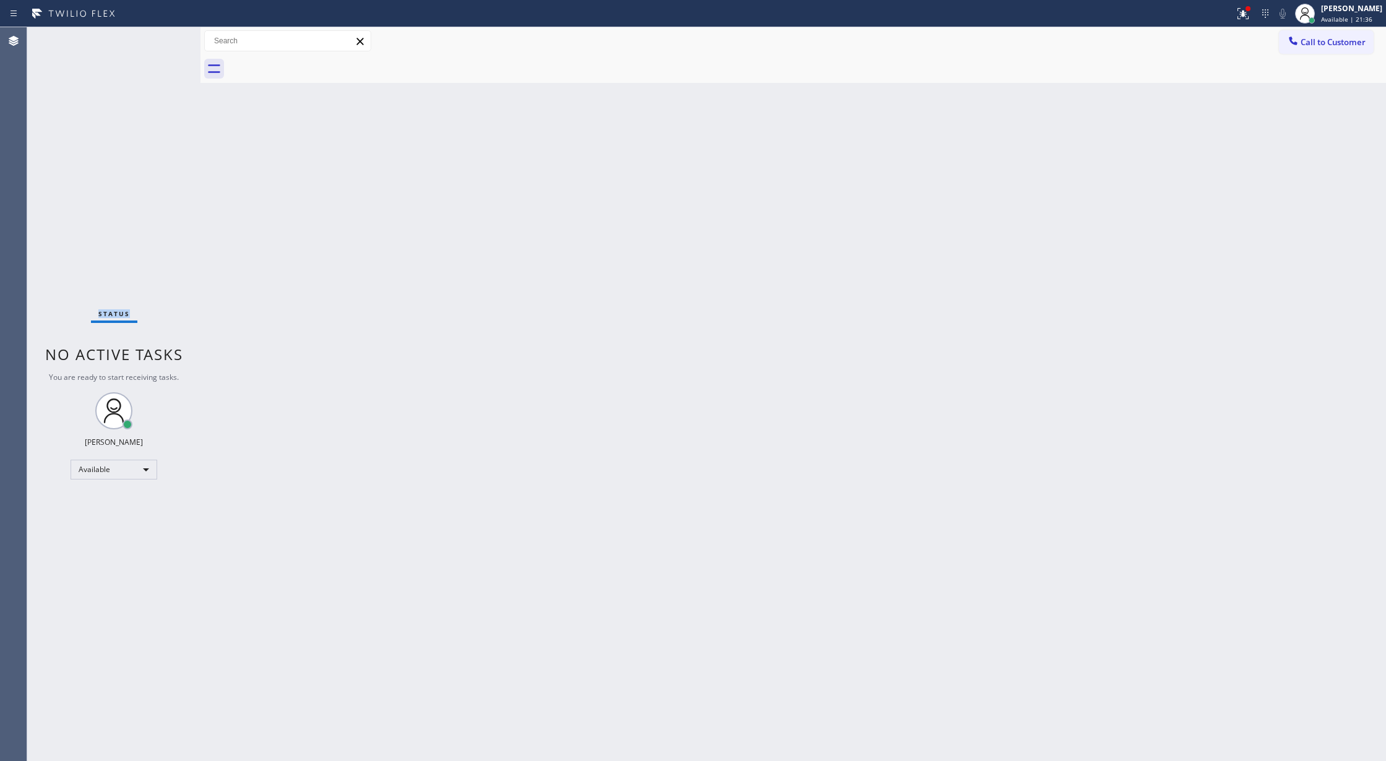
click at [151, 45] on div "Status No active tasks You are ready to start receiving tasks. [PERSON_NAME] Av…" at bounding box center [113, 394] width 173 height 734
click at [159, 43] on div "Status No active tasks You are ready to start receiving tasks. [PERSON_NAME] Av…" at bounding box center [113, 394] width 173 height 734
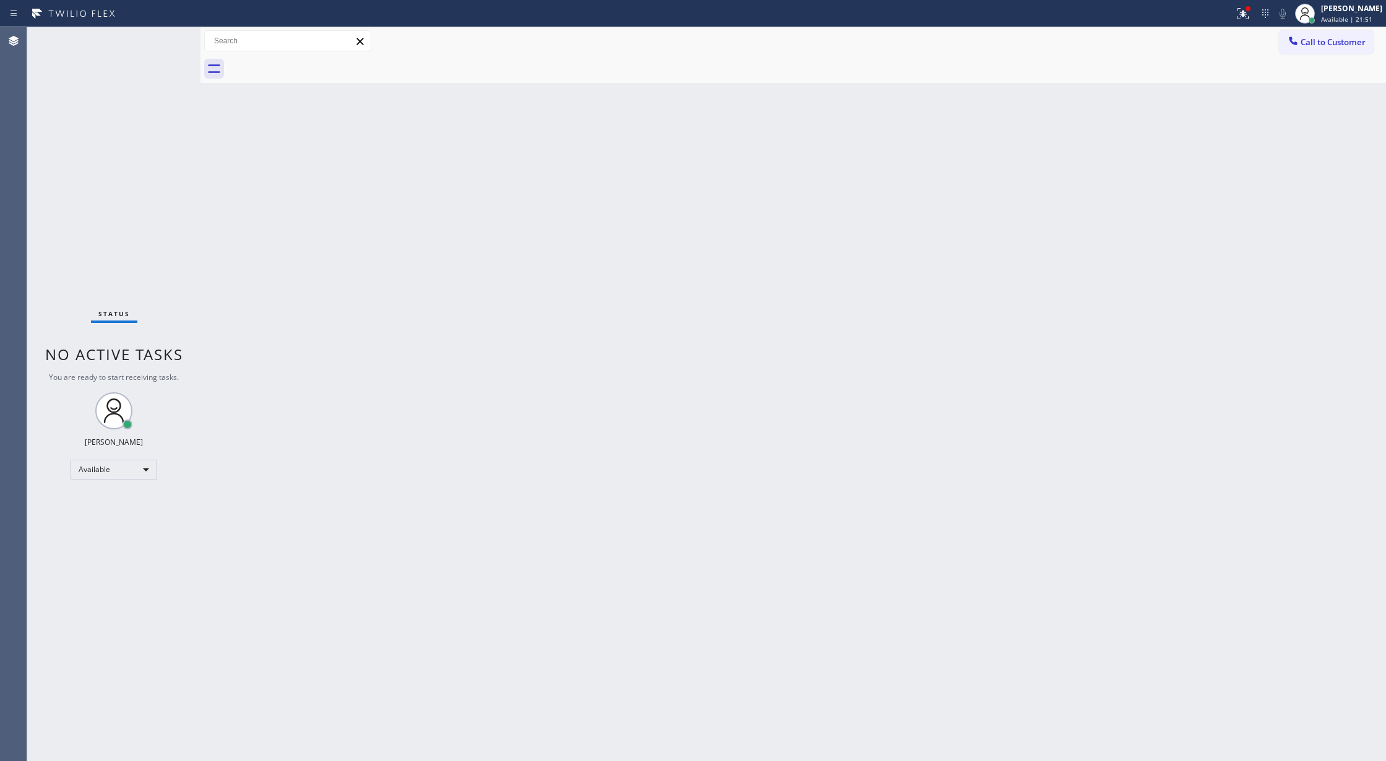
click at [162, 40] on div "Status No active tasks You are ready to start receiving tasks. [PERSON_NAME] Av…" at bounding box center [113, 394] width 173 height 734
click at [163, 43] on div "Status No active tasks You are ready to start receiving tasks. [PERSON_NAME] Av…" at bounding box center [113, 394] width 173 height 734
click at [172, 47] on div "Status No active tasks You are ready to start receiving tasks. [PERSON_NAME] Av…" at bounding box center [113, 394] width 173 height 734
click at [166, 40] on div "Status No active tasks You are ready to start receiving tasks. [PERSON_NAME] Av…" at bounding box center [113, 394] width 173 height 734
click at [139, 50] on div "Status No active tasks You are ready to start receiving tasks. [PERSON_NAME] Av…" at bounding box center [113, 394] width 173 height 734
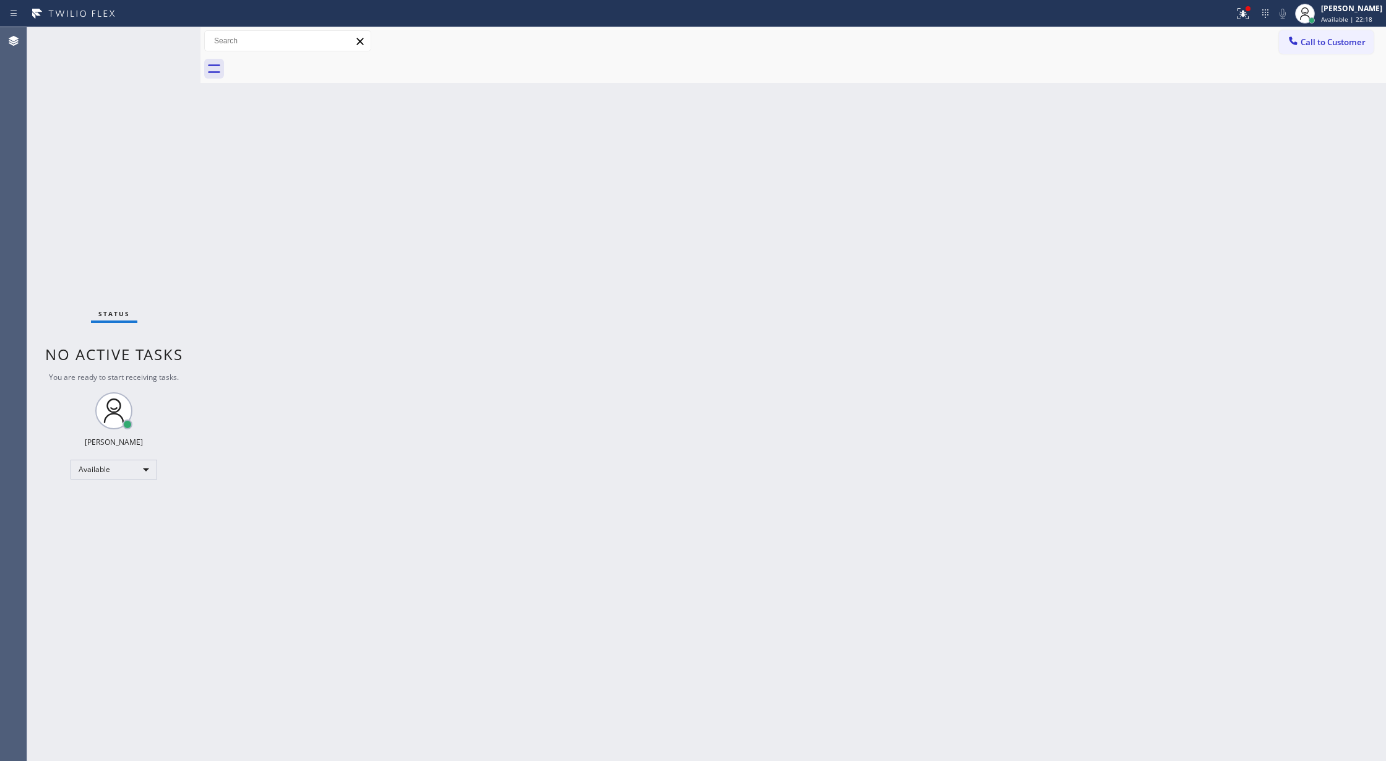
click at [160, 38] on div "Status No active tasks You are ready to start receiving tasks. [PERSON_NAME] Av…" at bounding box center [113, 394] width 173 height 734
click at [163, 38] on div "Status No active tasks You are ready to start receiving tasks. [PERSON_NAME] Av…" at bounding box center [113, 394] width 173 height 734
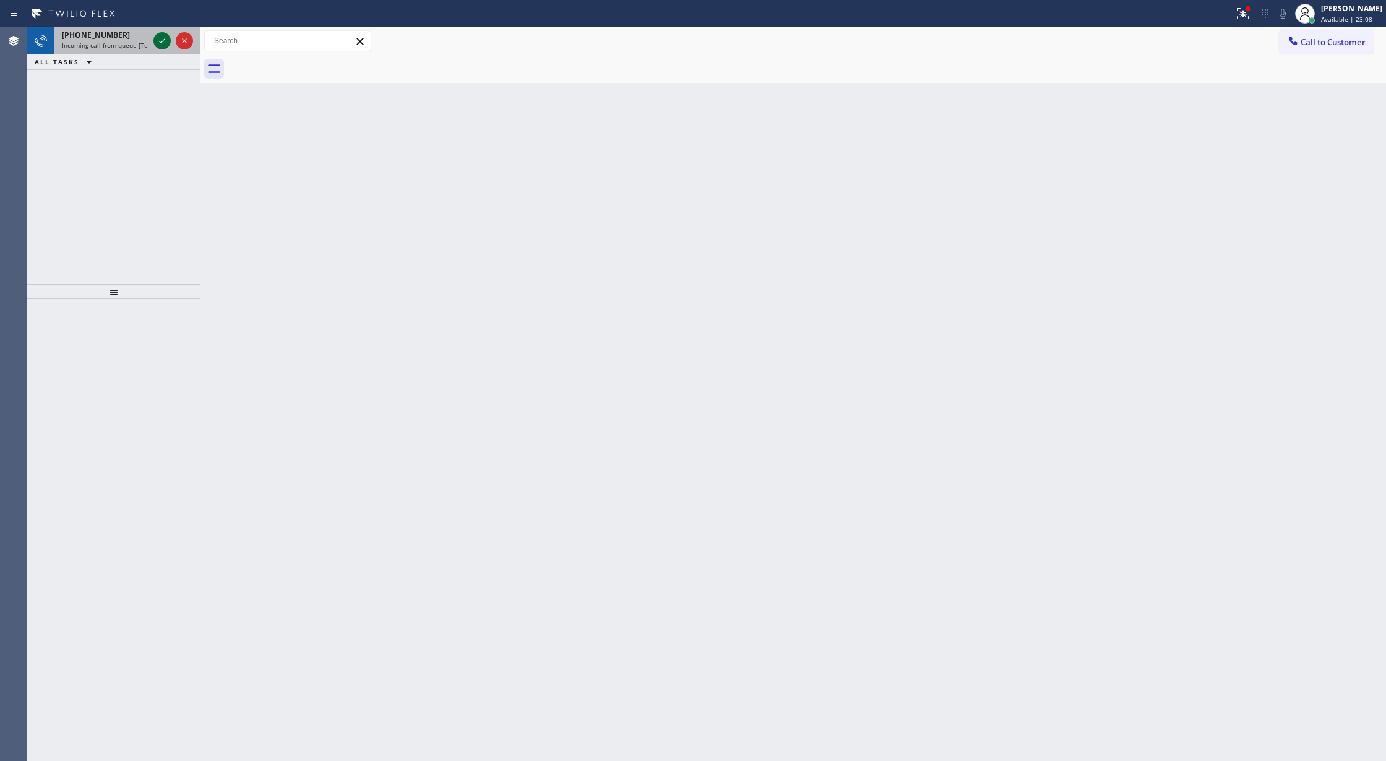
click at [159, 38] on icon at bounding box center [162, 40] width 15 height 15
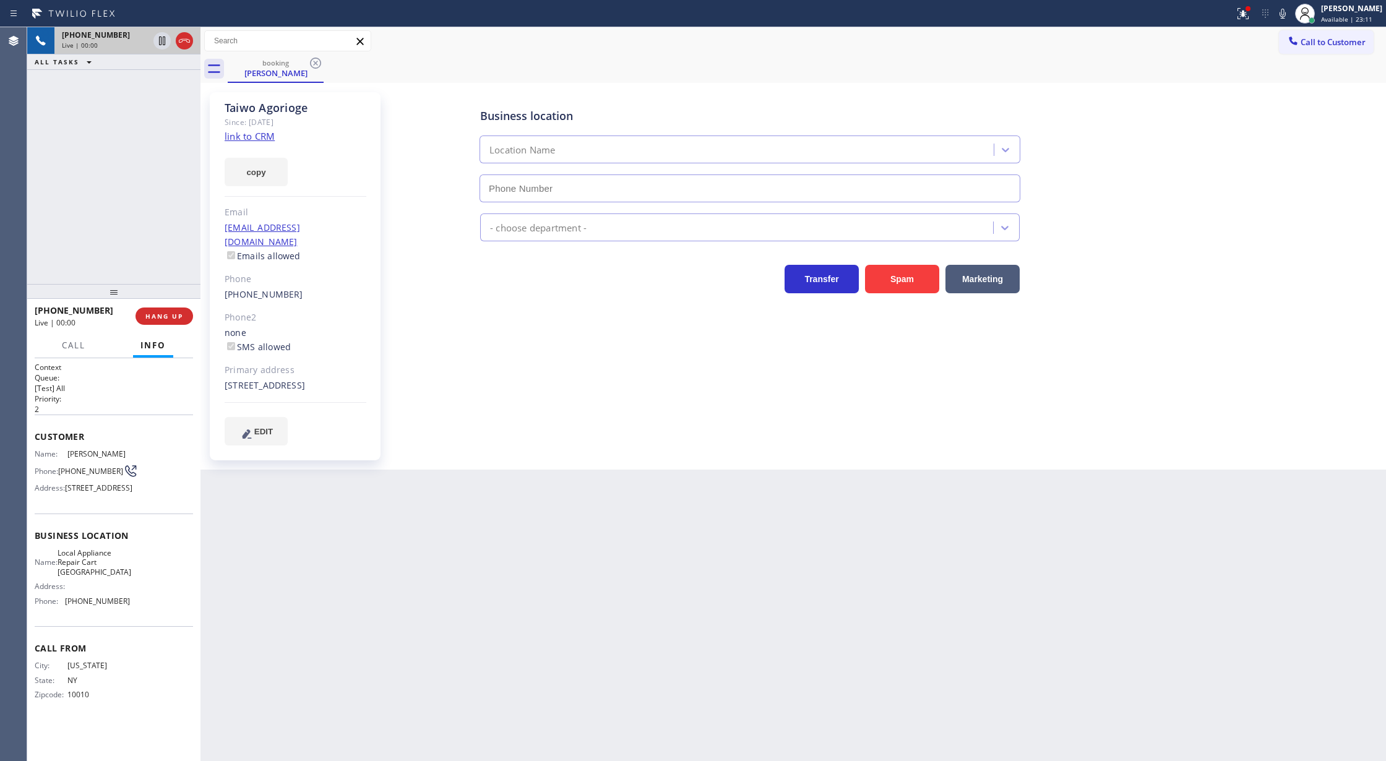
type input "(646) 679-5825"
click at [248, 136] on link "link to CRM" at bounding box center [250, 136] width 50 height 12
drag, startPoint x: 182, startPoint y: 40, endPoint x: 177, endPoint y: 100, distance: 60.2
click at [182, 40] on icon at bounding box center [184, 40] width 15 height 15
click at [163, 316] on span "HANG UP" at bounding box center [164, 316] width 38 height 9
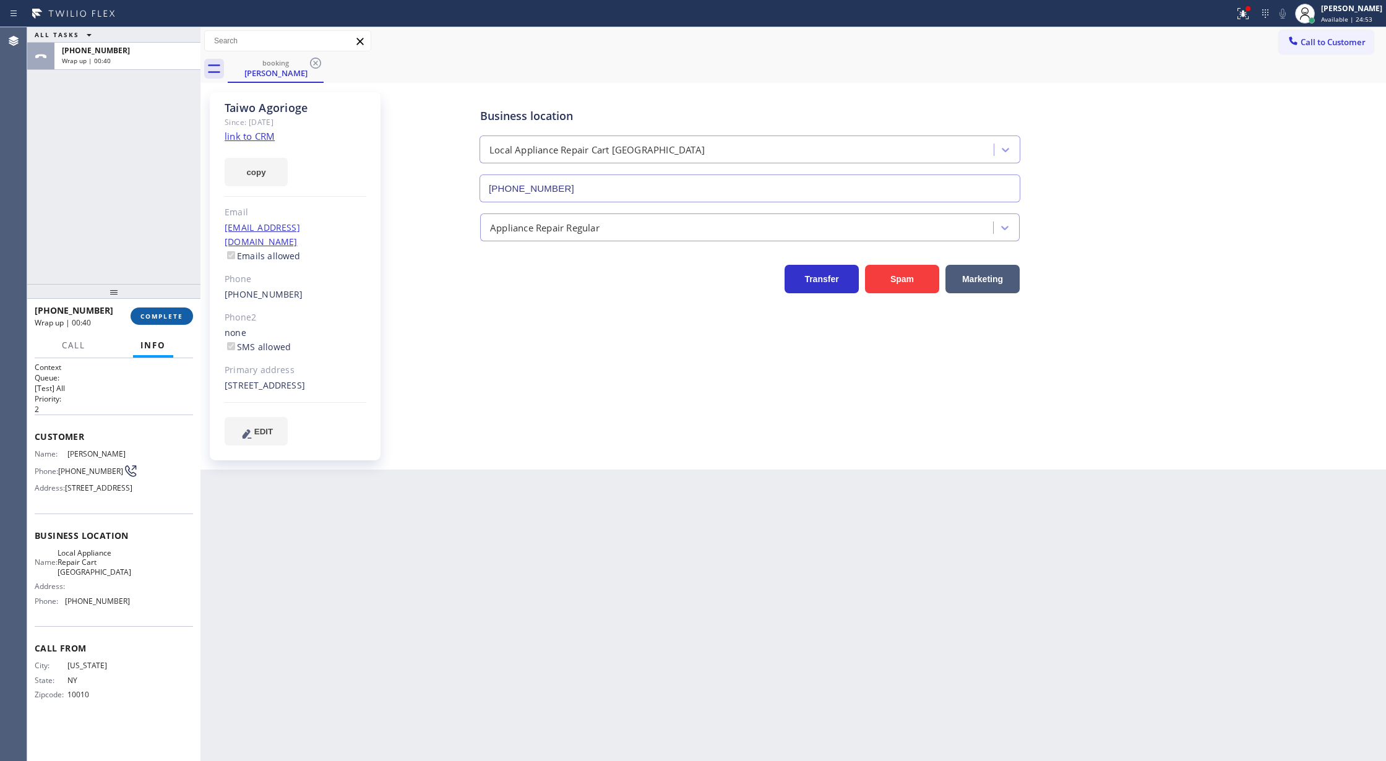
click at [182, 313] on span "COMPLETE" at bounding box center [161, 316] width 43 height 9
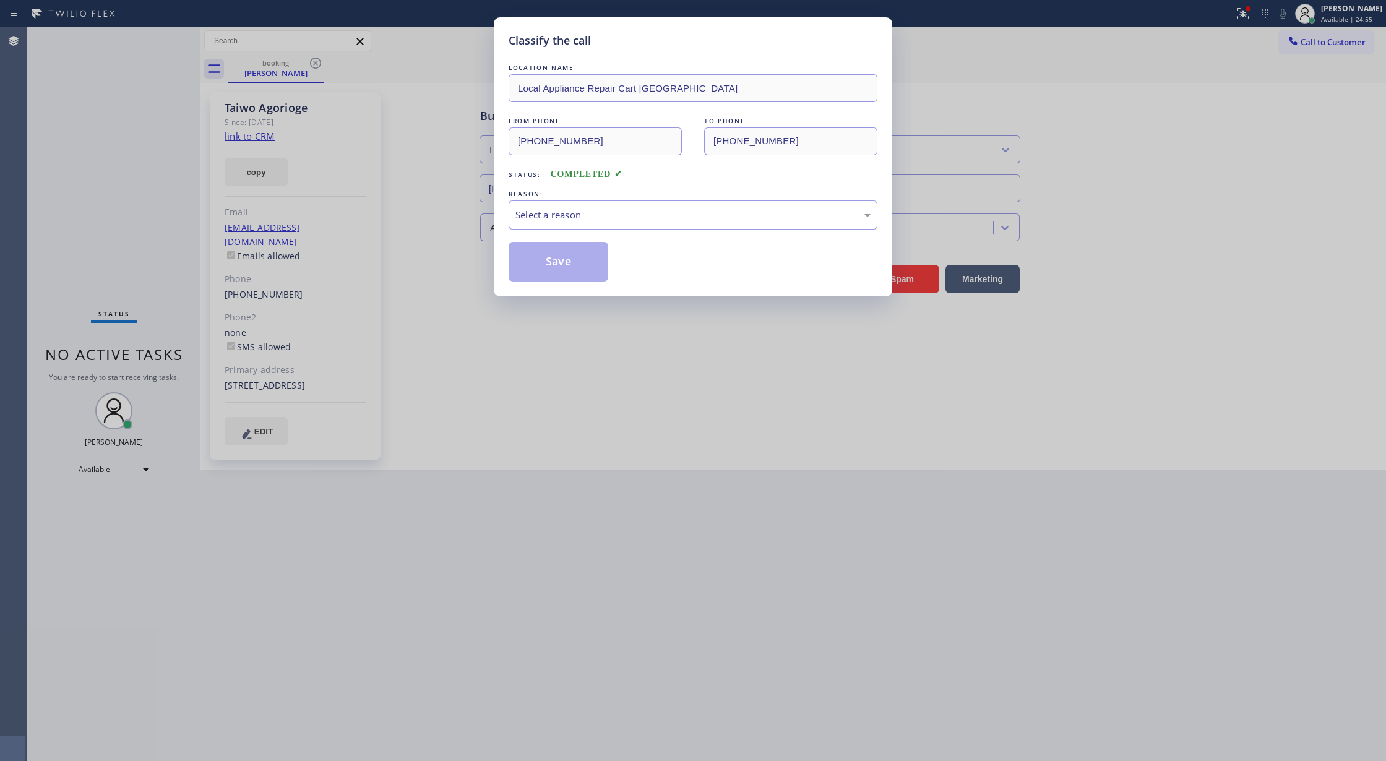
click at [545, 221] on div "Select a reason" at bounding box center [692, 215] width 355 height 14
click at [548, 254] on button "Save" at bounding box center [559, 262] width 100 height 40
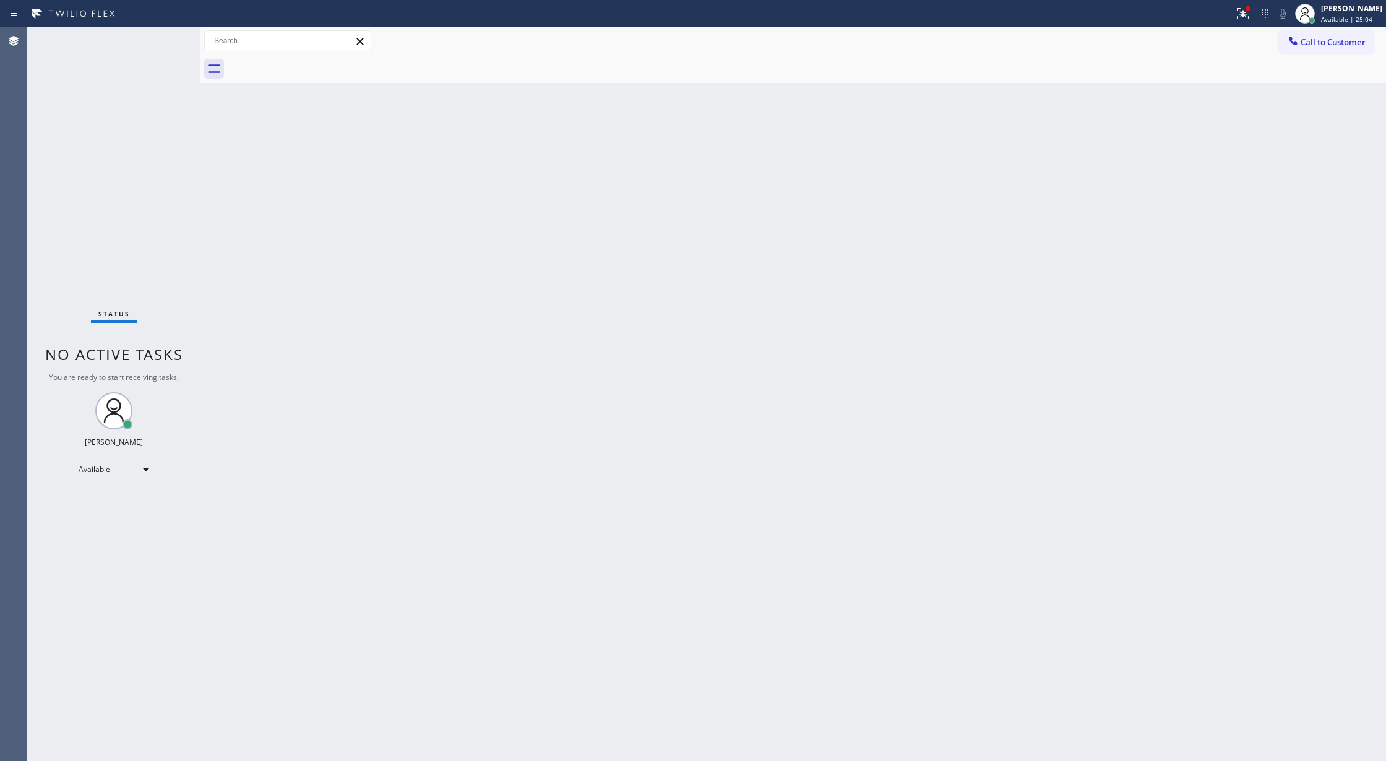
click at [153, 45] on div "Status No active tasks You are ready to start receiving tasks. [PERSON_NAME] Av…" at bounding box center [113, 394] width 173 height 734
click at [162, 38] on div "Status No active tasks You are ready to start receiving tasks. [PERSON_NAME] Av…" at bounding box center [113, 394] width 173 height 734
click at [164, 36] on div "Status No active tasks You are ready to start receiving tasks. [PERSON_NAME] Av…" at bounding box center [113, 394] width 173 height 734
click at [166, 35] on div "Status No active tasks You are ready to start receiving tasks. [PERSON_NAME] Av…" at bounding box center [113, 394] width 173 height 734
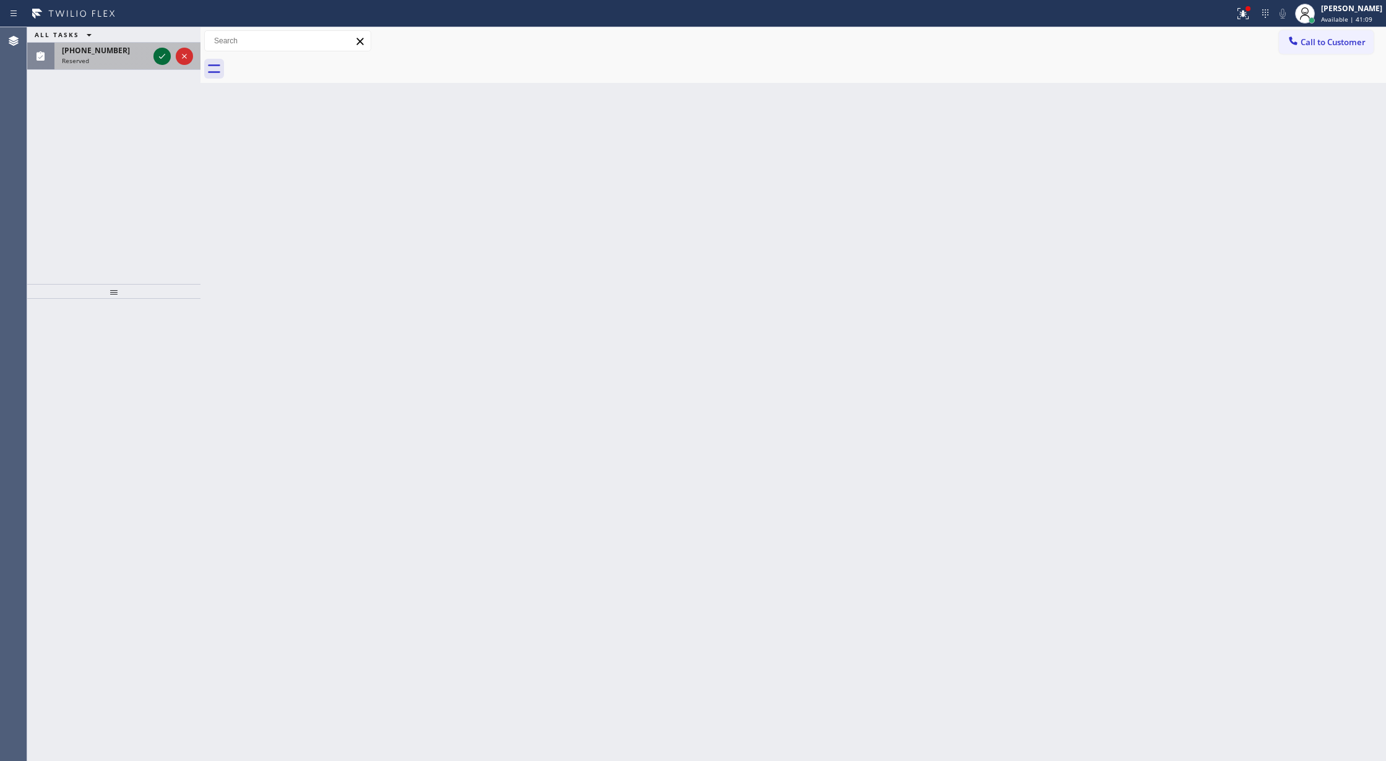
click at [162, 55] on icon at bounding box center [162, 56] width 15 height 15
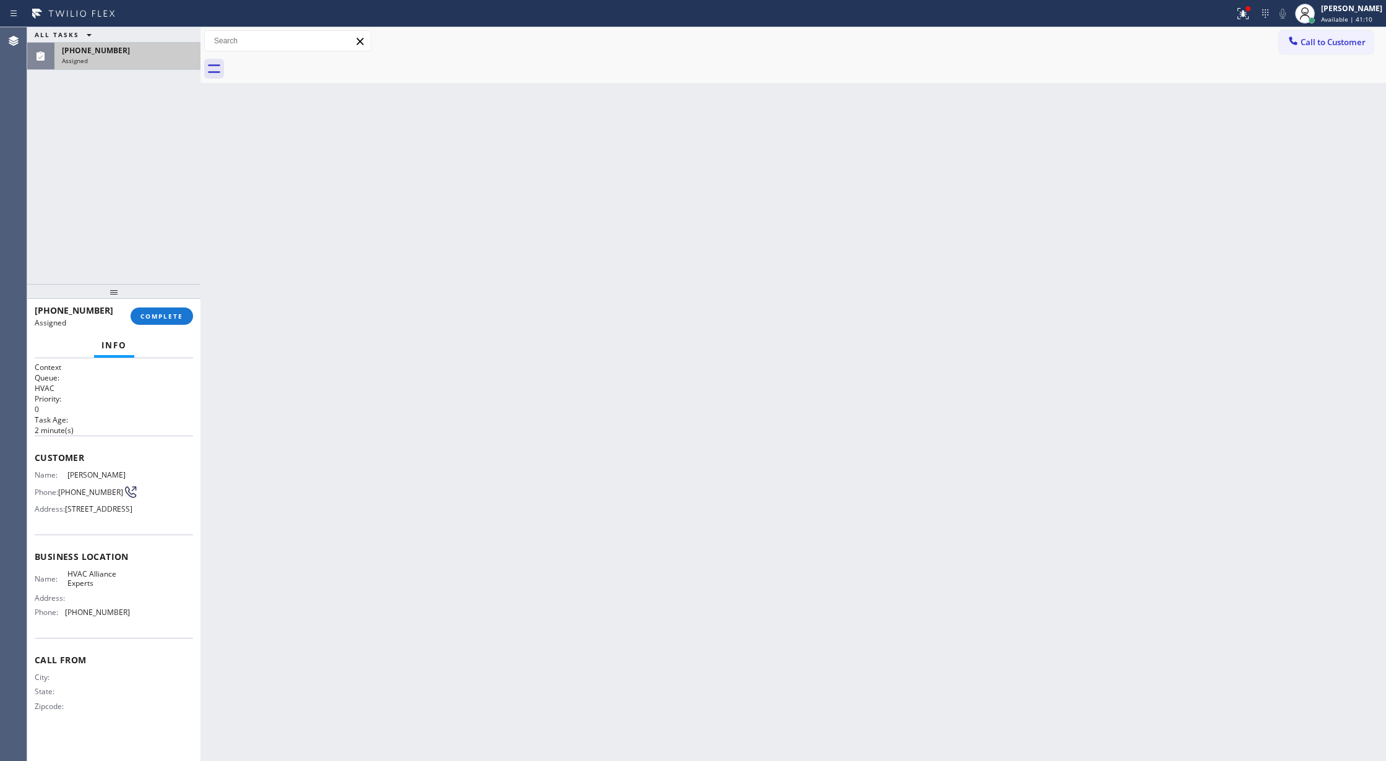
click at [152, 316] on span "COMPLETE" at bounding box center [161, 316] width 43 height 9
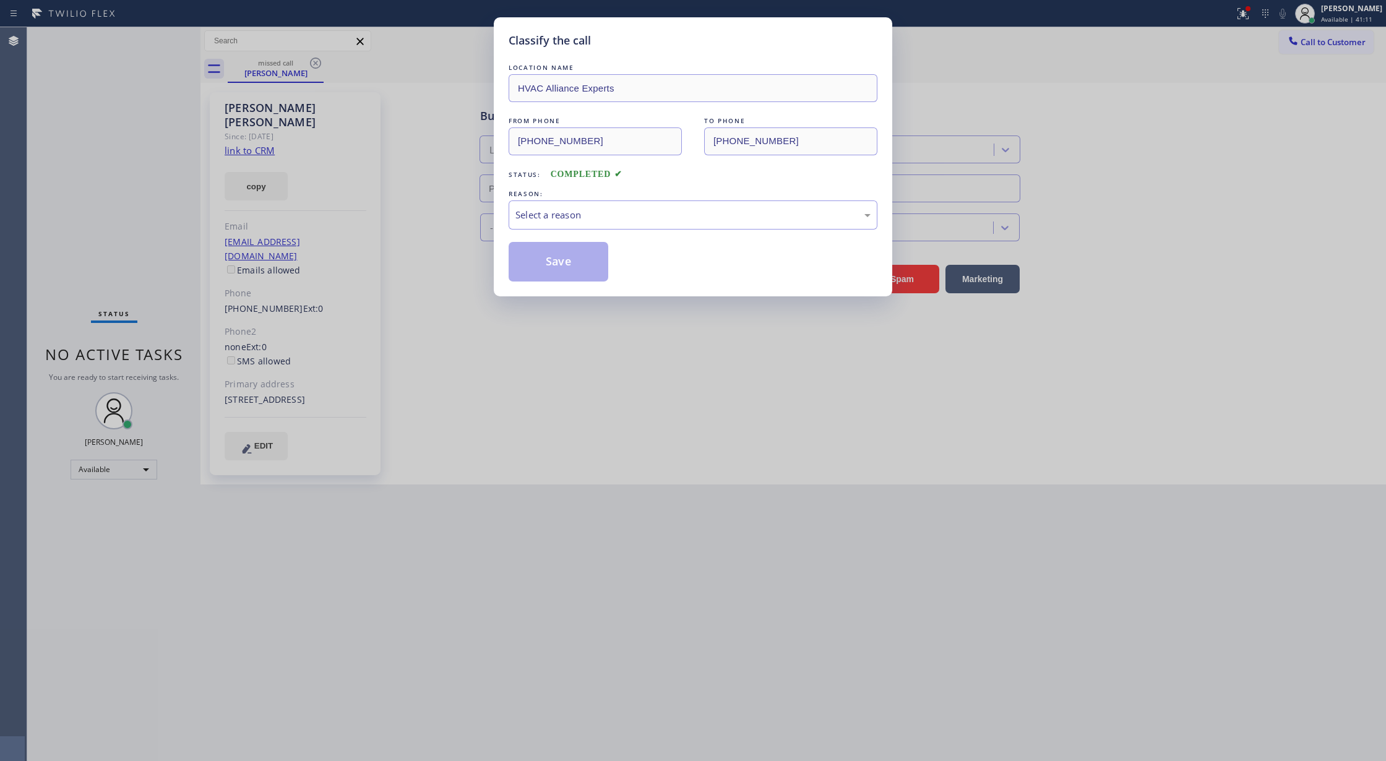
type input "(424) 301-8950"
click at [619, 211] on div "Select a reason" at bounding box center [692, 215] width 355 height 14
click at [561, 260] on button "Save" at bounding box center [559, 262] width 100 height 40
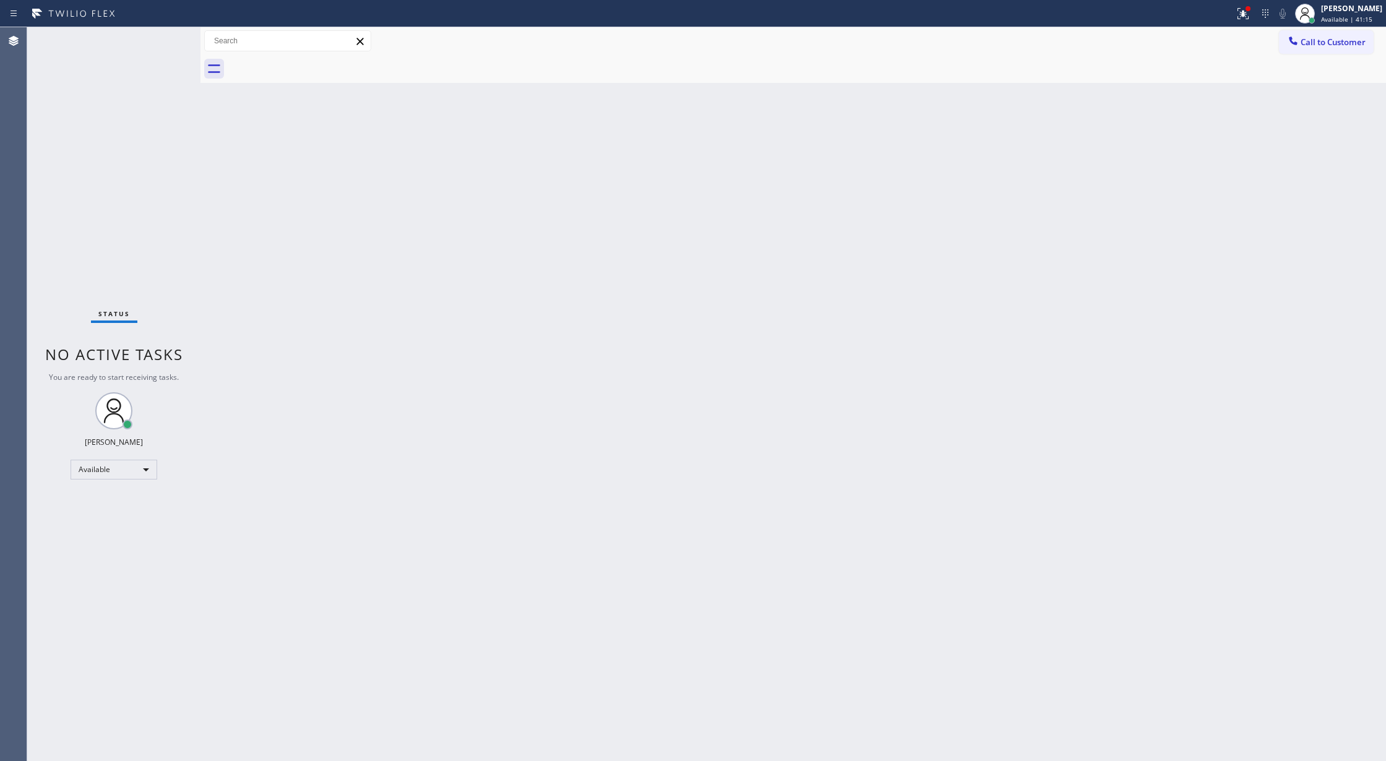
click at [162, 38] on div "Status No active tasks You are ready to start receiving tasks. [PERSON_NAME] Av…" at bounding box center [113, 394] width 173 height 734
click at [154, 41] on div "Status No active tasks You are ready to start receiving tasks. [PERSON_NAME] Av…" at bounding box center [113, 394] width 173 height 734
click at [160, 36] on div "Status No active tasks You are ready to start receiving tasks. [PERSON_NAME] Av…" at bounding box center [113, 394] width 173 height 734
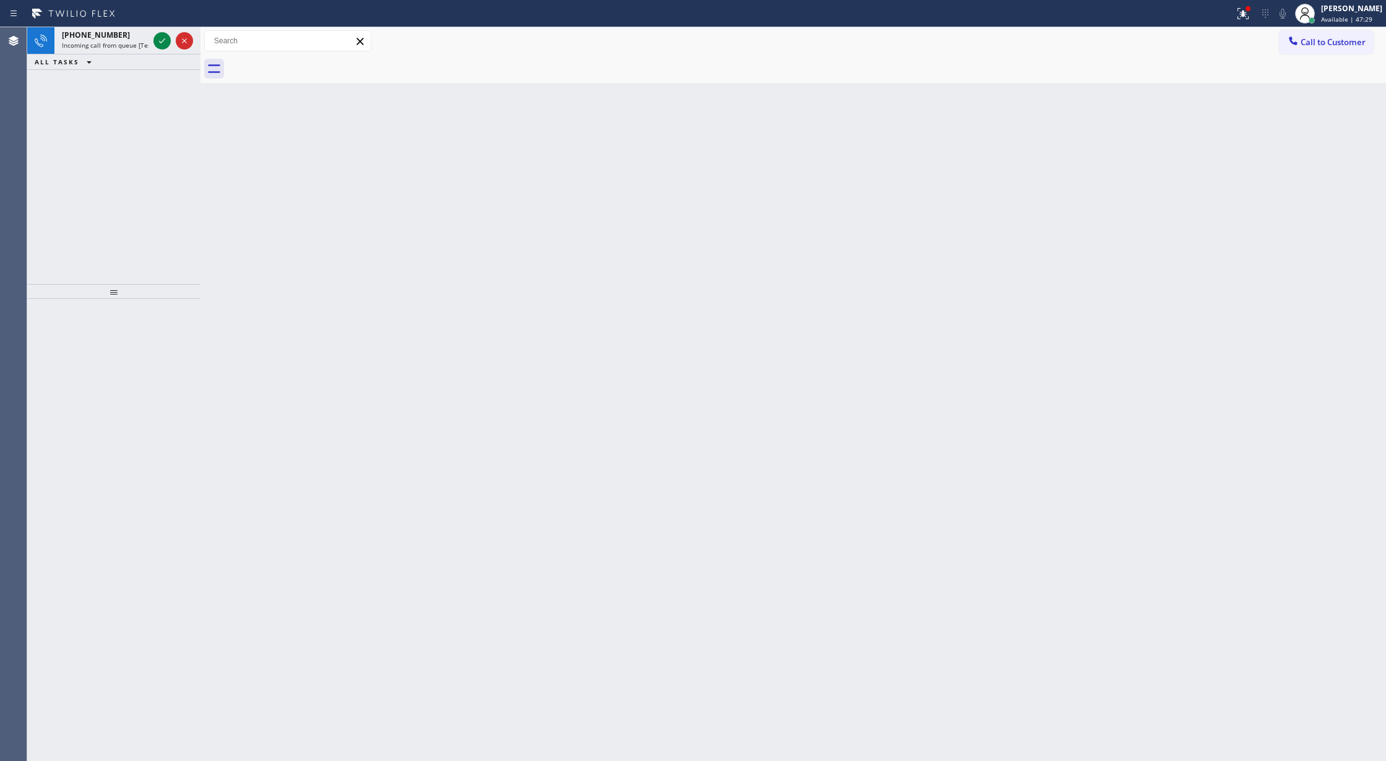
click at [160, 36] on icon at bounding box center [162, 40] width 15 height 15
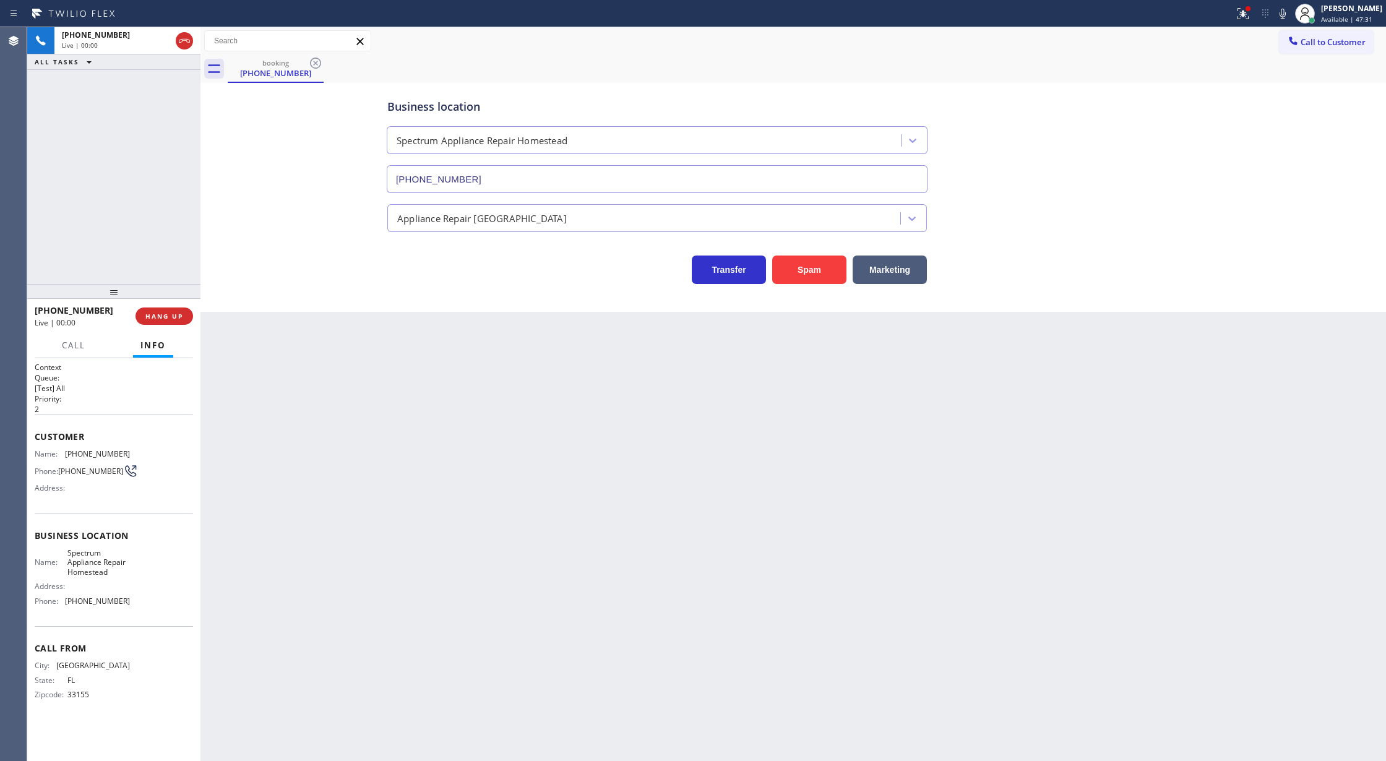
type input "(305) 384-1340"
click at [801, 265] on button "Spam" at bounding box center [809, 270] width 74 height 28
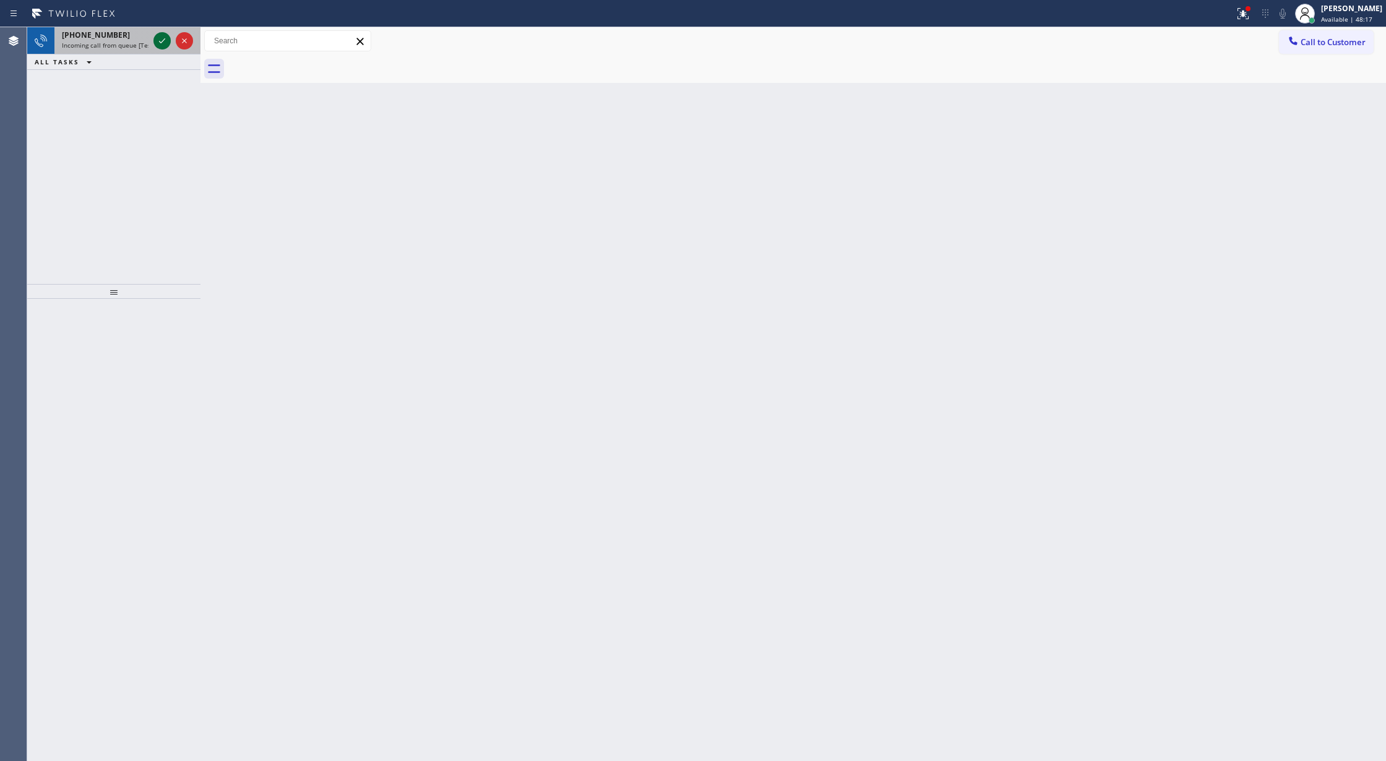
click at [161, 43] on icon at bounding box center [162, 40] width 15 height 15
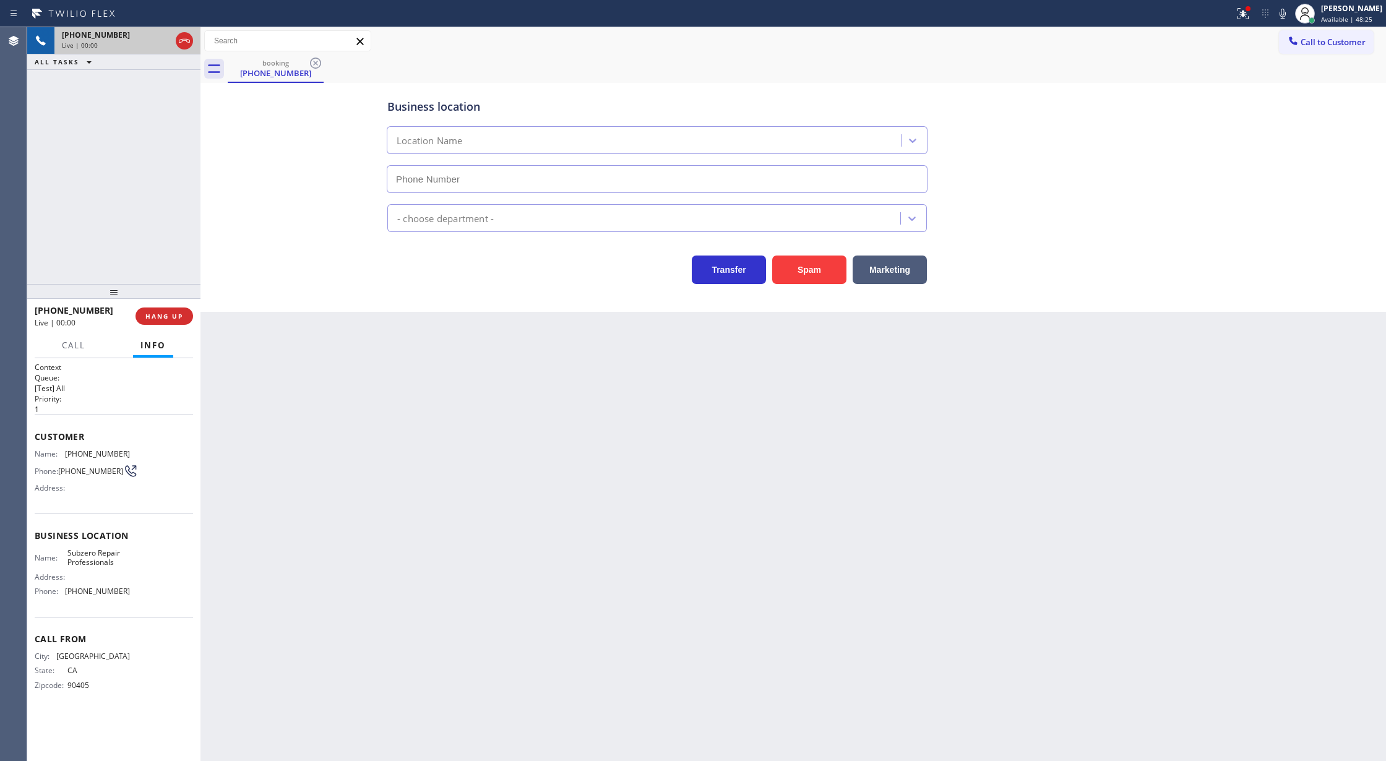
type input "(949) 523-3220"
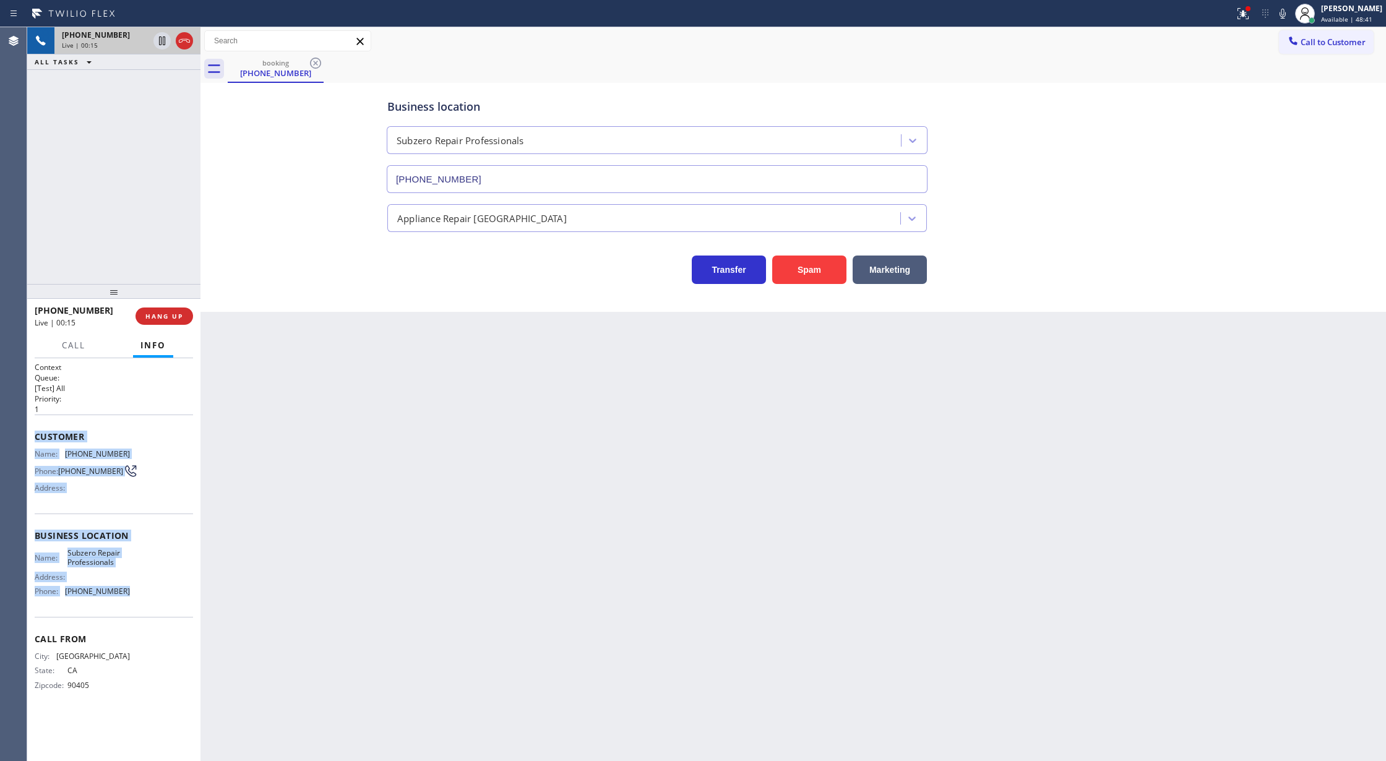
drag, startPoint x: 35, startPoint y: 436, endPoint x: 134, endPoint y: 605, distance: 195.3
click at [134, 605] on div "Context Queue: [Test] All Priority: 1 Customer Name: (310) 309-9993 Phone: (310…" at bounding box center [114, 536] width 158 height 348
click at [186, 43] on icon at bounding box center [184, 40] width 15 height 15
click at [159, 317] on span "COMPLETE" at bounding box center [161, 316] width 43 height 9
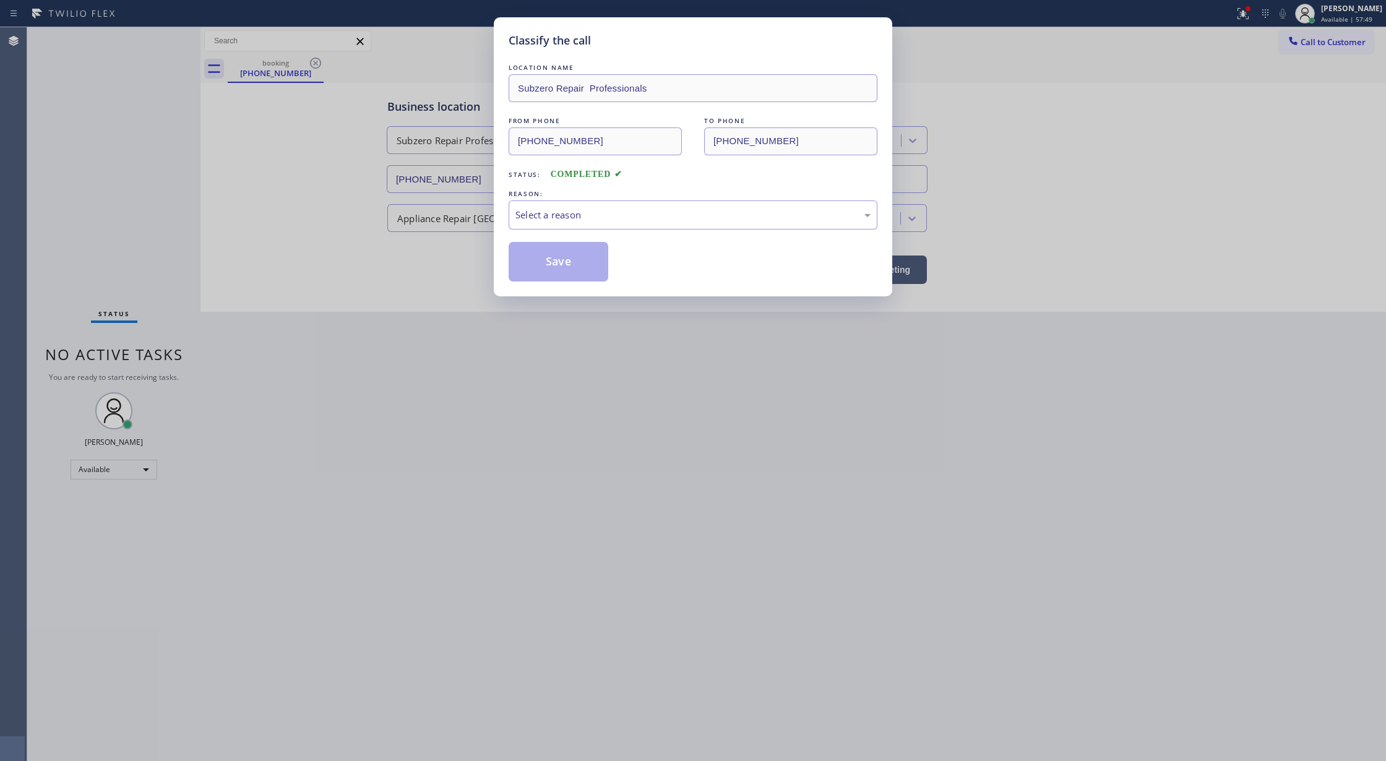
click at [582, 215] on div "Select a reason" at bounding box center [692, 215] width 355 height 14
click at [545, 267] on button "Save" at bounding box center [559, 262] width 100 height 40
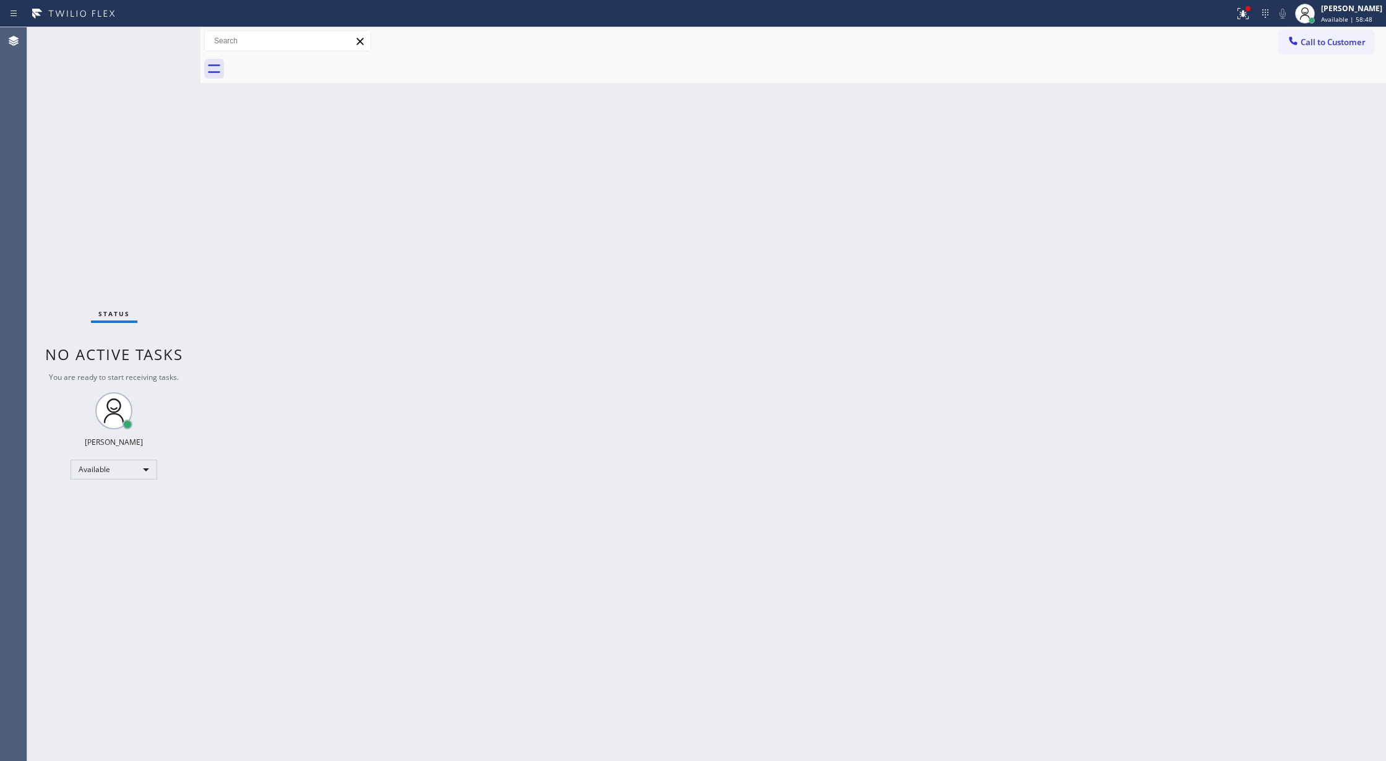
click at [161, 35] on div "Status No active tasks You are ready to start receiving tasks. [PERSON_NAME] Av…" at bounding box center [113, 394] width 173 height 734
click at [167, 48] on div "Status No active tasks You are ready to start receiving tasks. [PERSON_NAME] Av…" at bounding box center [113, 394] width 173 height 734
click at [161, 35] on div "Status No active tasks You are ready to start receiving tasks. [PERSON_NAME] Av…" at bounding box center [113, 394] width 173 height 734
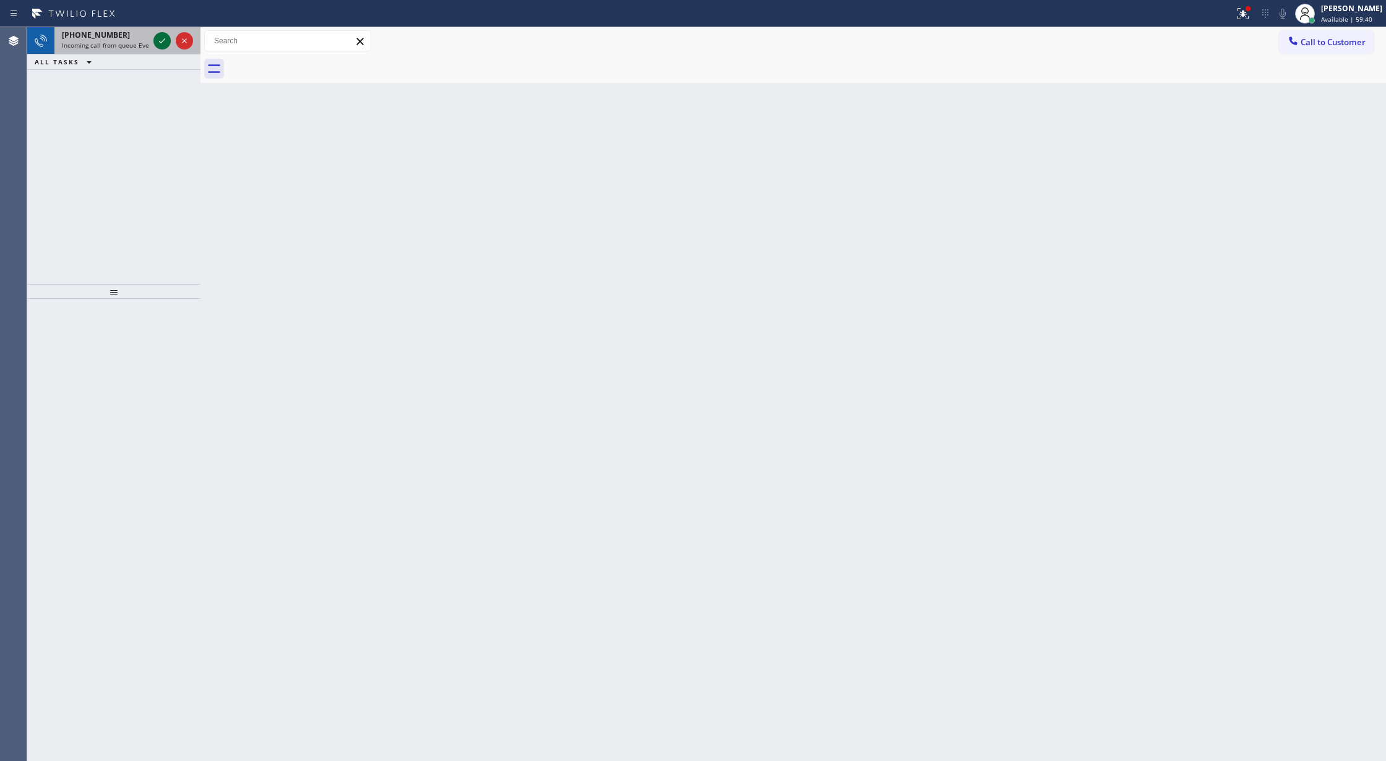
click at [161, 35] on icon at bounding box center [162, 40] width 15 height 15
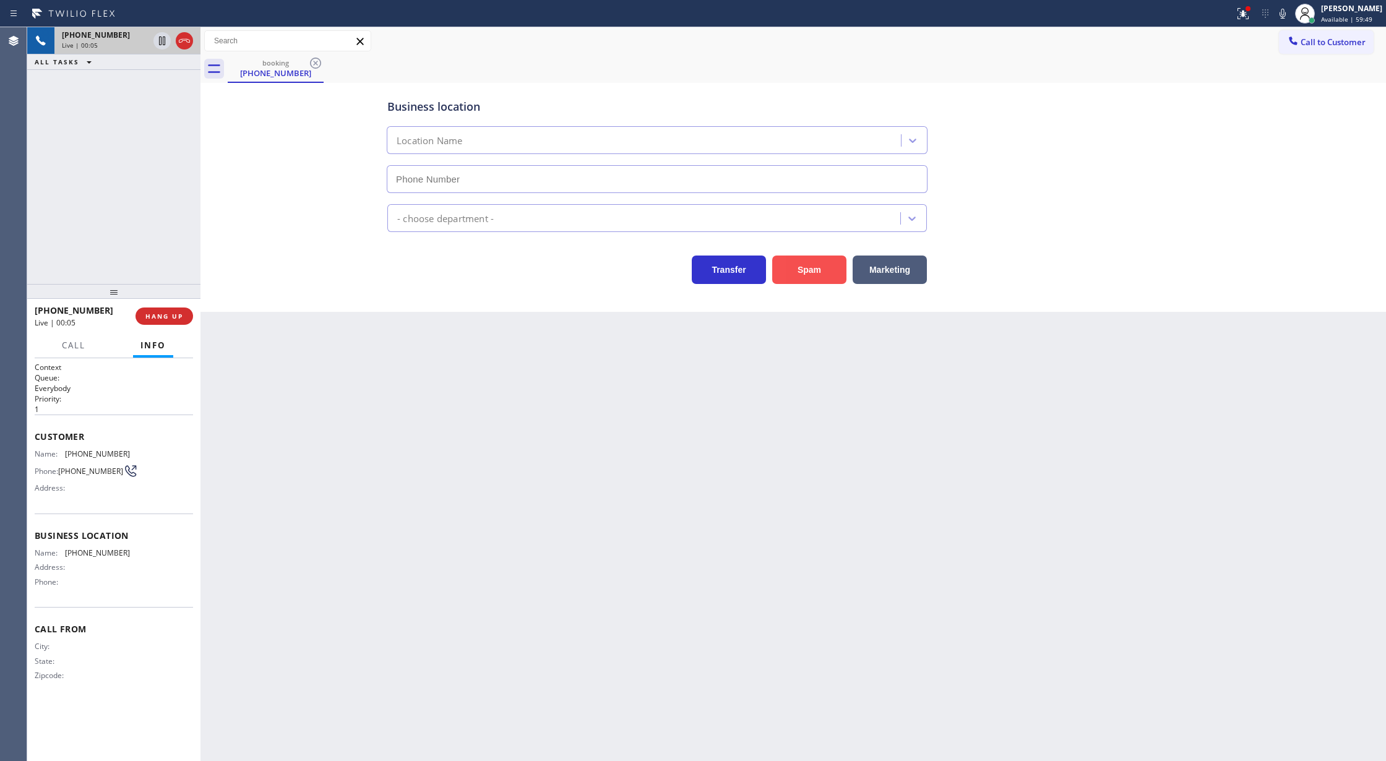
click at [809, 270] on button "Spam" at bounding box center [809, 270] width 74 height 28
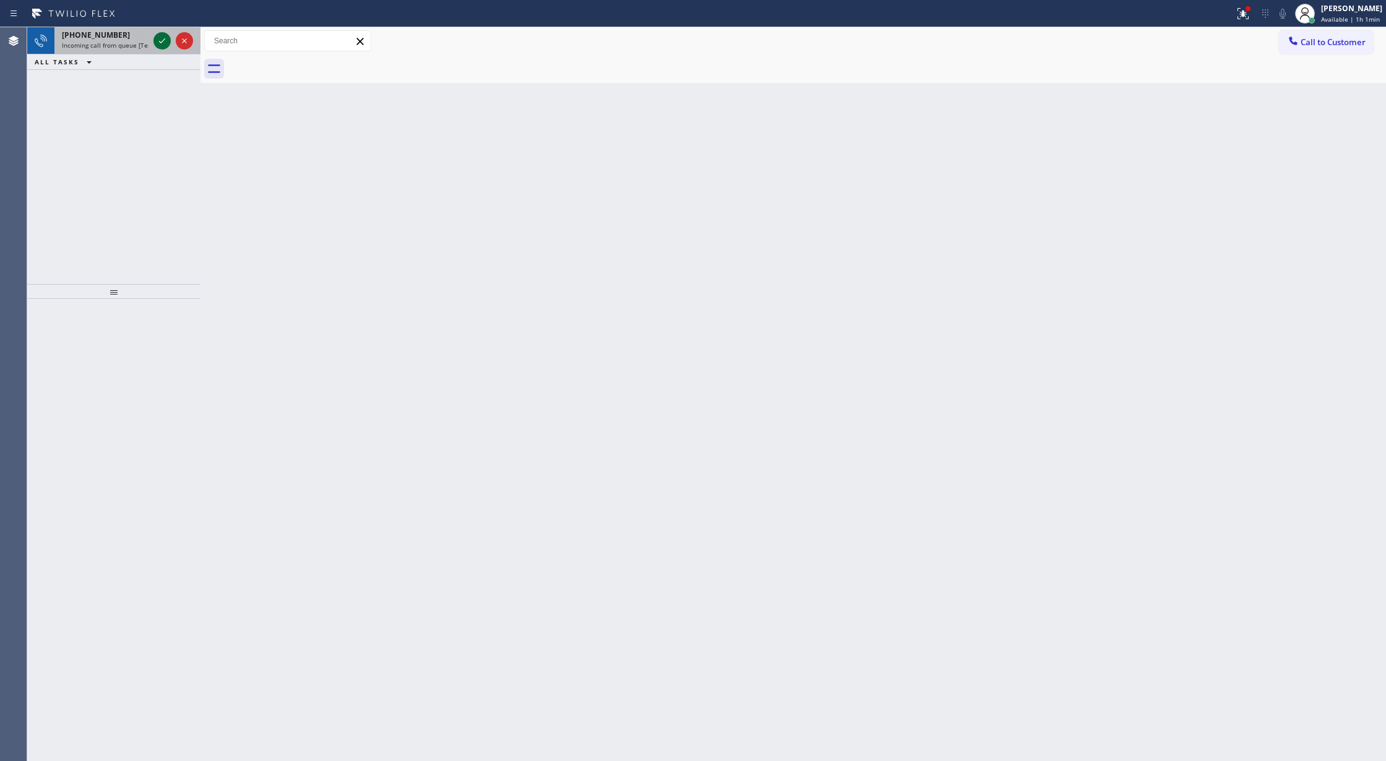
click at [157, 40] on icon at bounding box center [162, 40] width 15 height 15
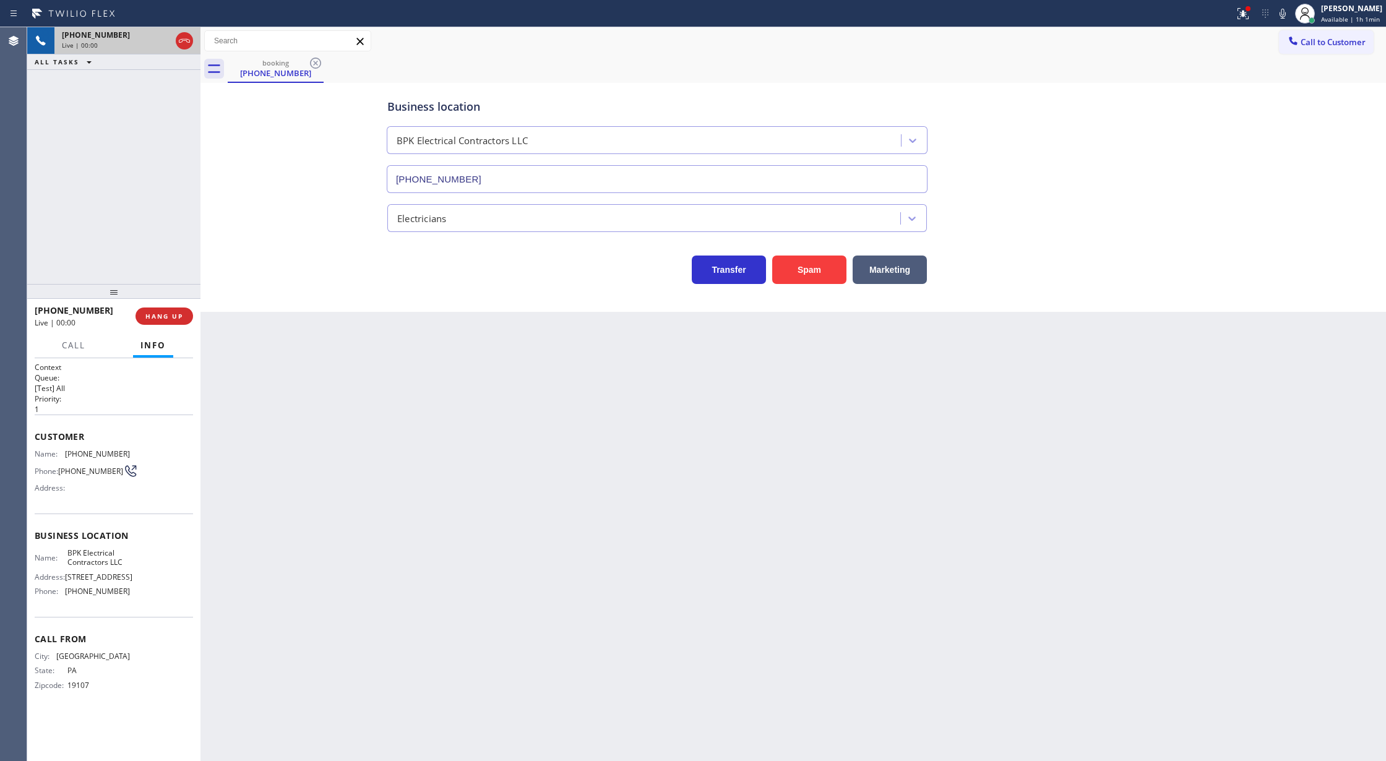
type input "(848) 292-9423"
click at [184, 43] on icon at bounding box center [184, 40] width 15 height 15
click at [164, 324] on button "COMPLETE" at bounding box center [162, 316] width 62 height 17
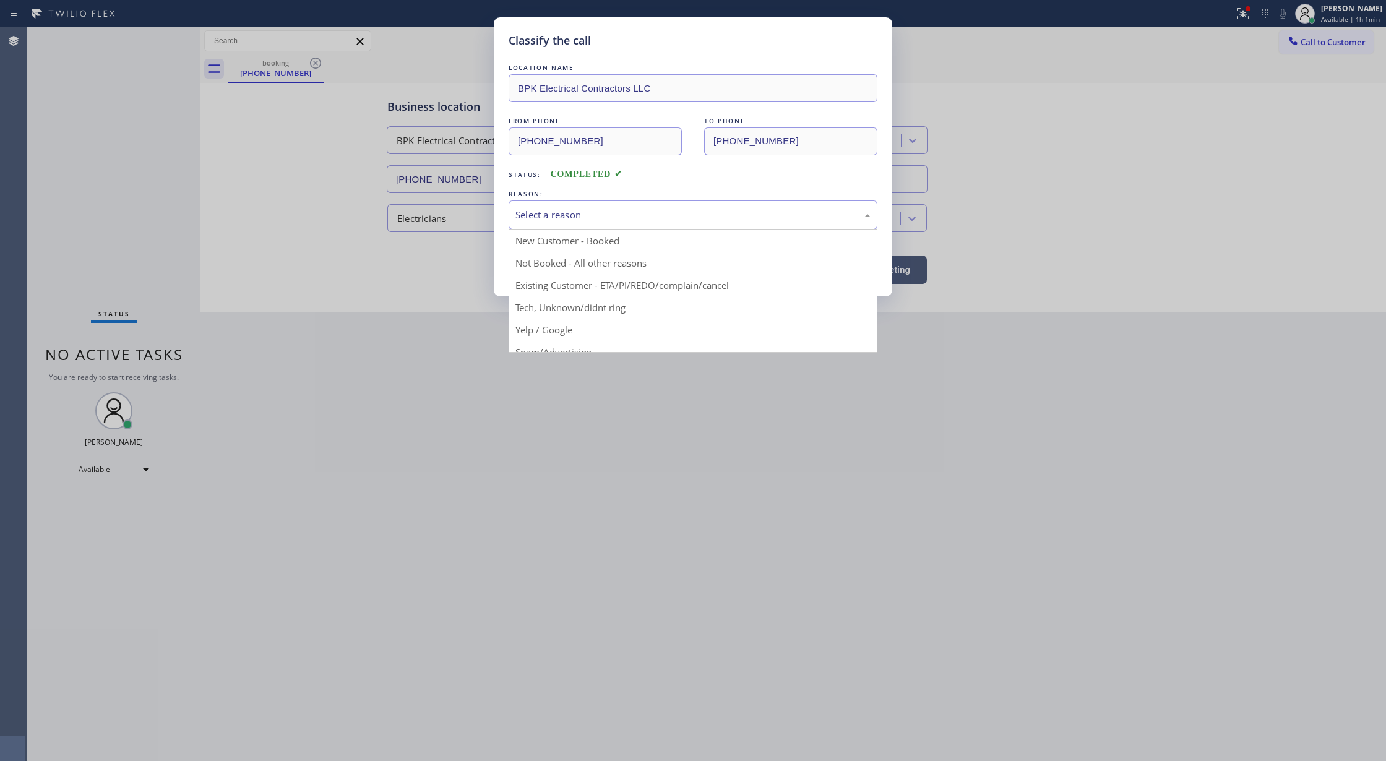
click at [545, 219] on div "Select a reason" at bounding box center [692, 215] width 355 height 14
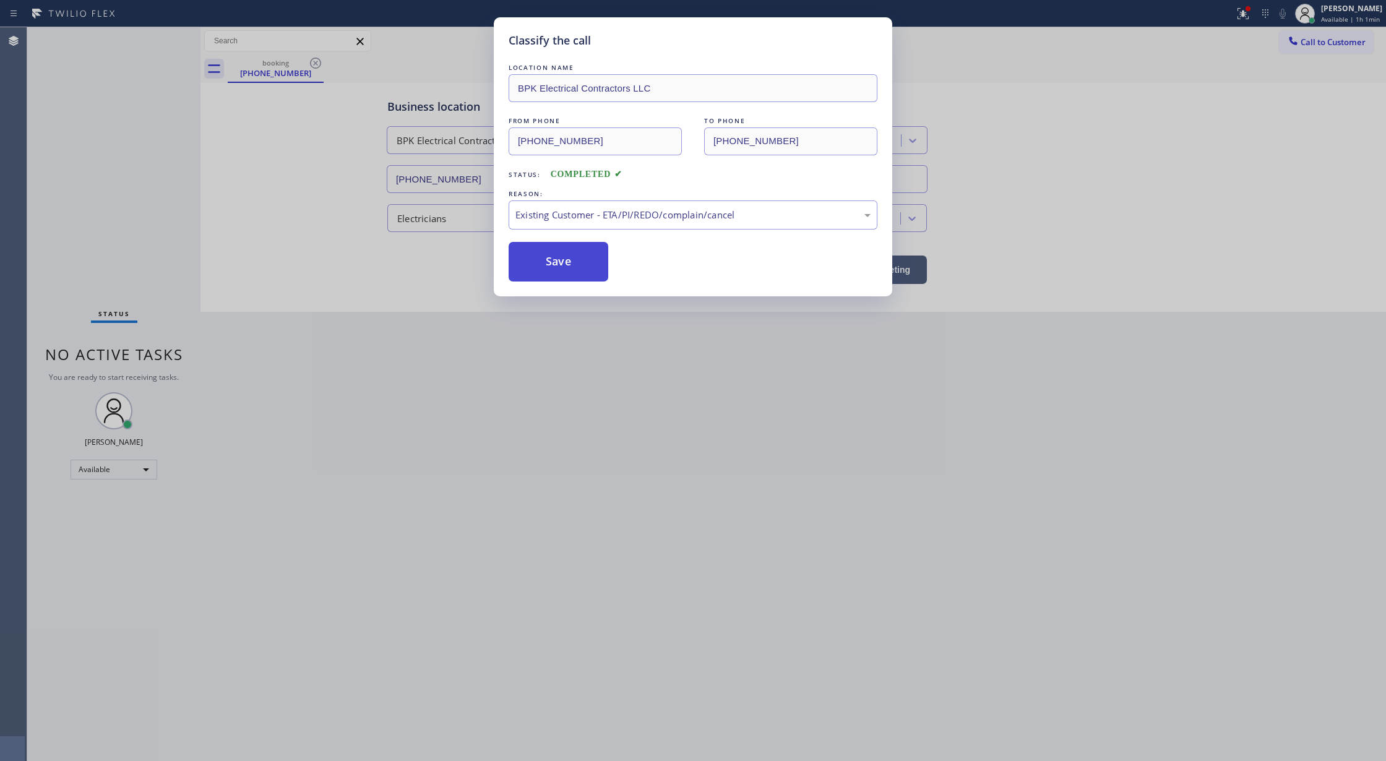
click at [549, 266] on button "Save" at bounding box center [559, 262] width 100 height 40
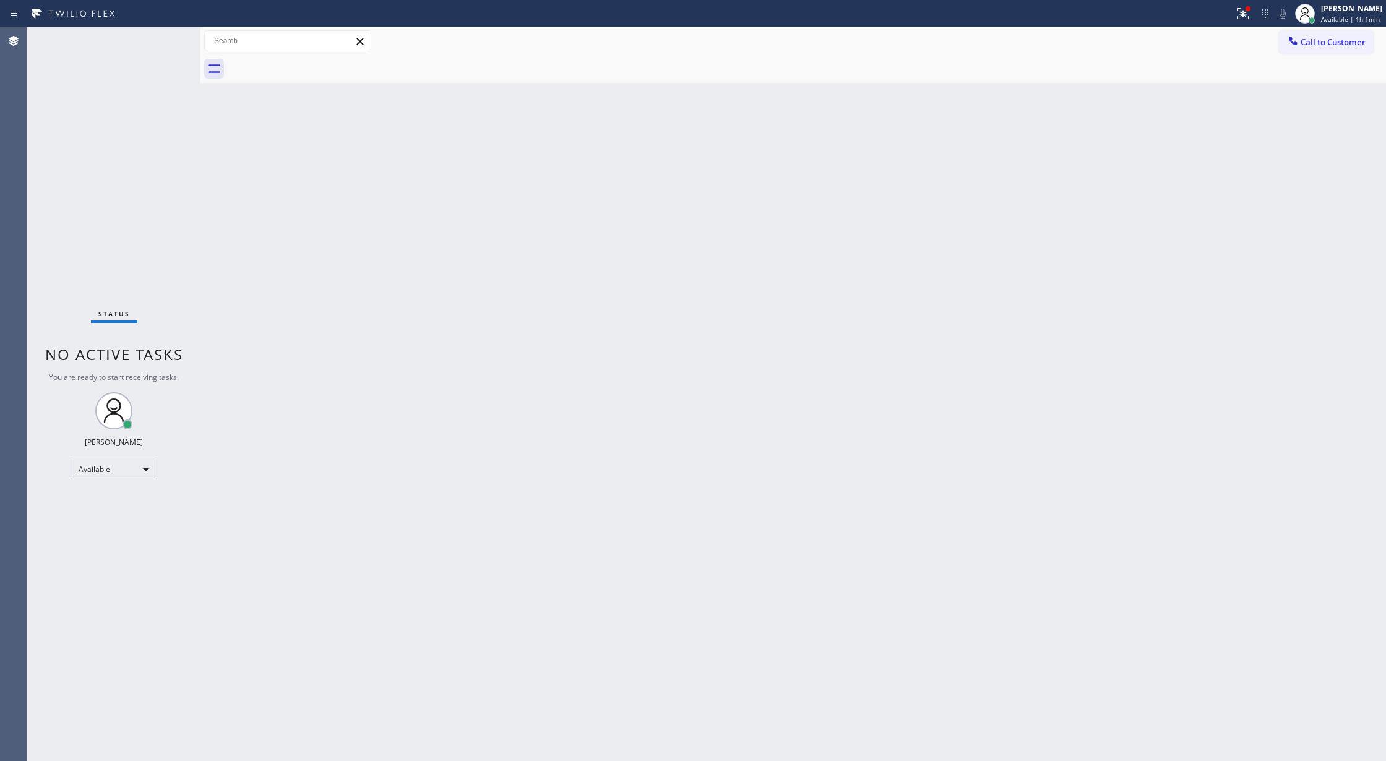
click at [165, 36] on div "Status No active tasks You are ready to start receiving tasks. [PERSON_NAME] Av…" at bounding box center [113, 394] width 173 height 734
click at [166, 35] on div "Status No active tasks You are ready to start receiving tasks. [PERSON_NAME] Av…" at bounding box center [113, 394] width 173 height 734
click at [163, 45] on div "Status No active tasks You are ready to start receiving tasks. [PERSON_NAME] Av…" at bounding box center [113, 394] width 173 height 734
click at [157, 32] on div "Status No active tasks You are ready to start receiving tasks. [PERSON_NAME] Av…" at bounding box center [113, 394] width 173 height 734
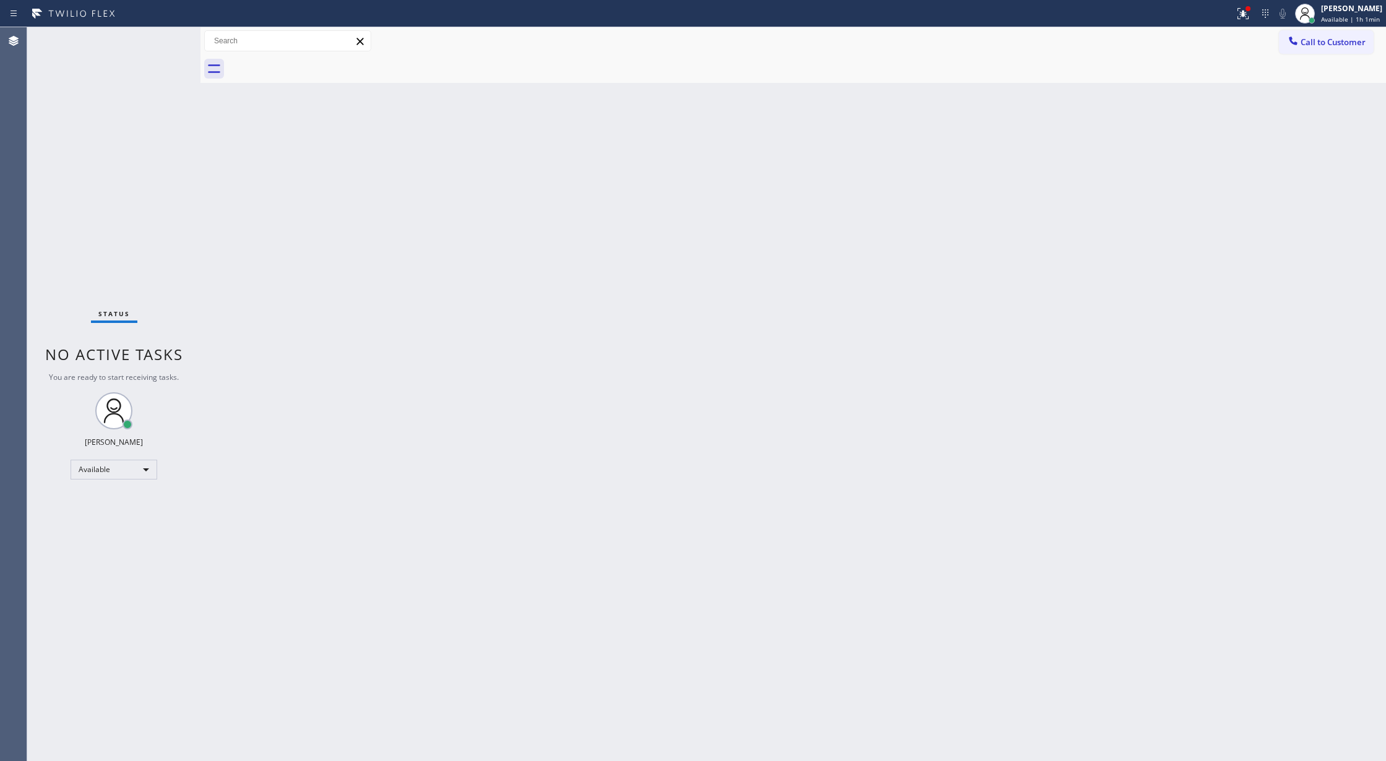
click at [163, 40] on div "Status No active tasks You are ready to start receiving tasks. [PERSON_NAME] Av…" at bounding box center [113, 394] width 173 height 734
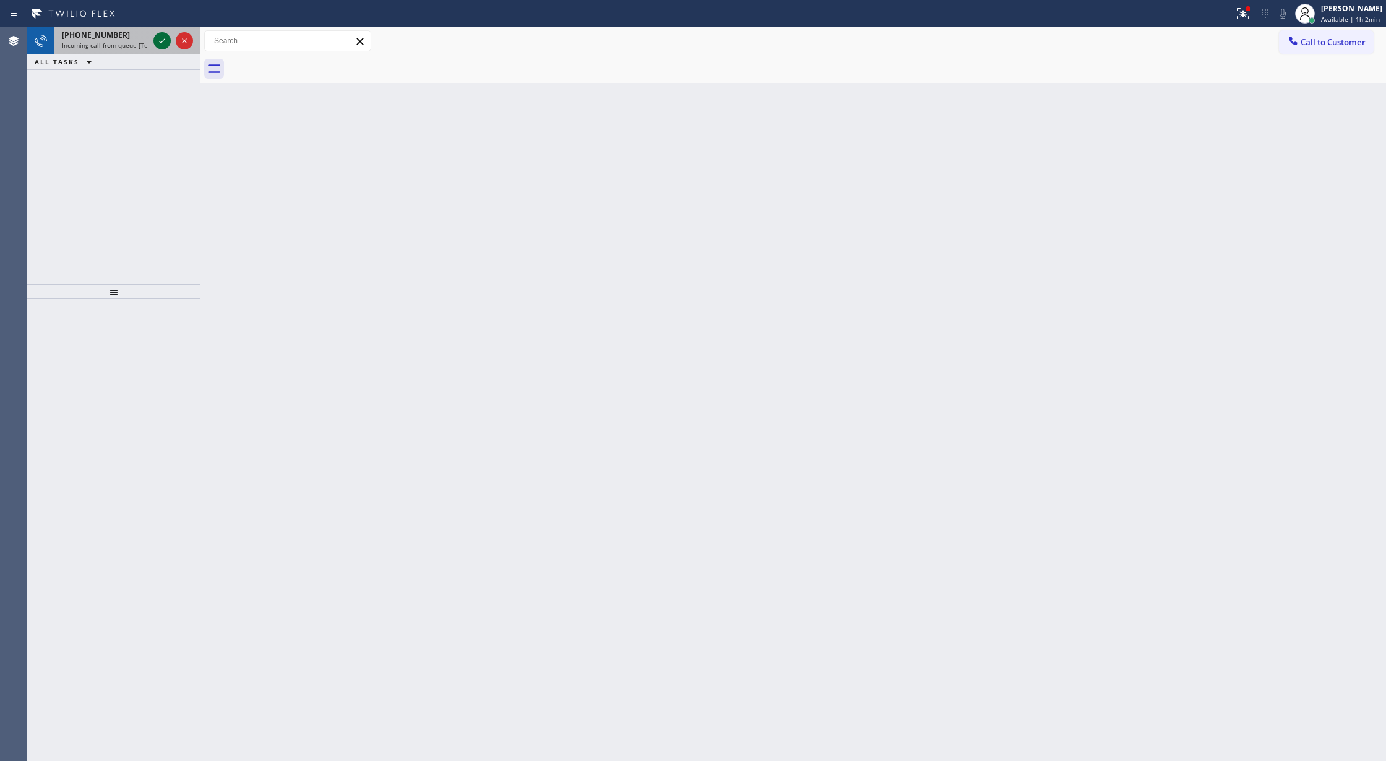
click at [163, 40] on icon at bounding box center [162, 40] width 6 height 5
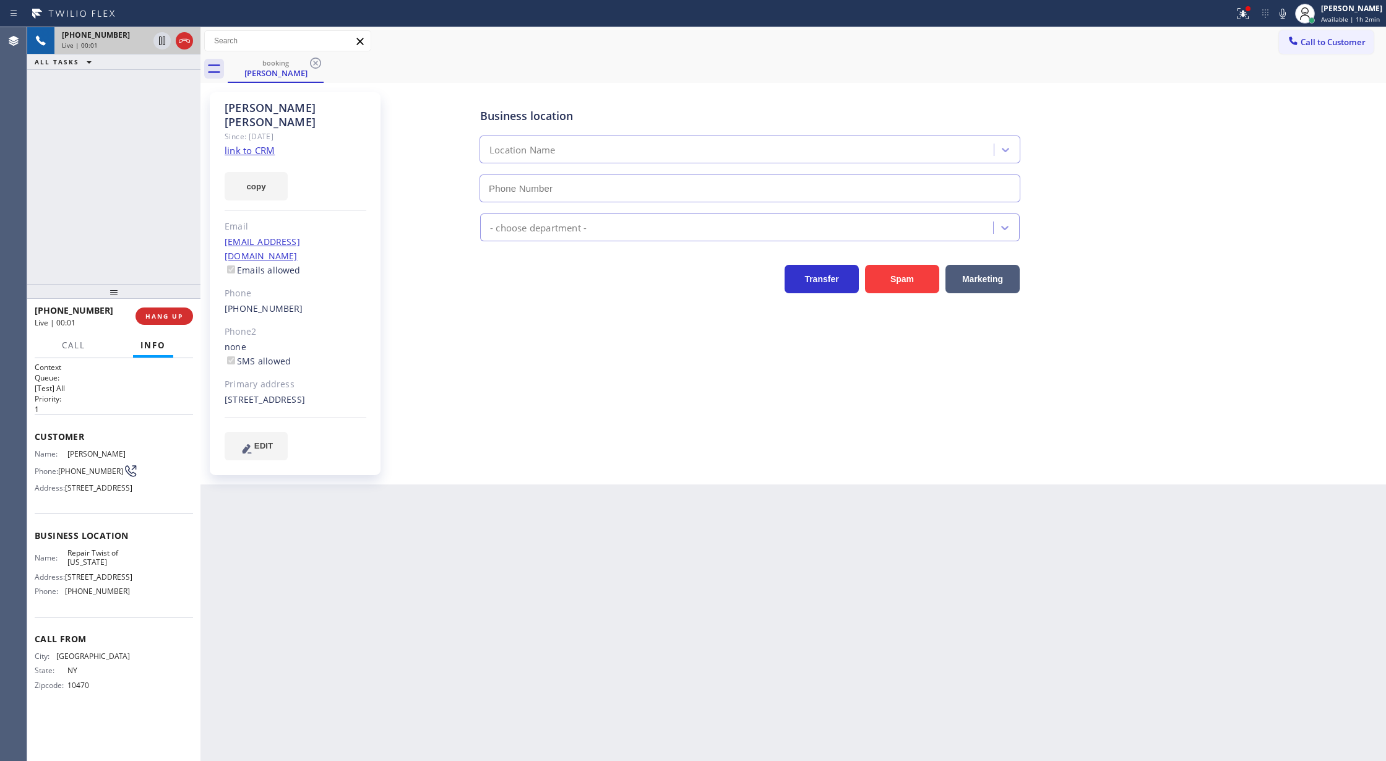
type input "(347) 284-6179"
click at [236, 144] on link "link to CRM" at bounding box center [250, 150] width 50 height 12
click at [1290, 15] on icon at bounding box center [1282, 13] width 15 height 15
drag, startPoint x: 1290, startPoint y: 14, endPoint x: 952, endPoint y: 365, distance: 487.5
click at [1286, 14] on icon at bounding box center [1282, 13] width 15 height 15
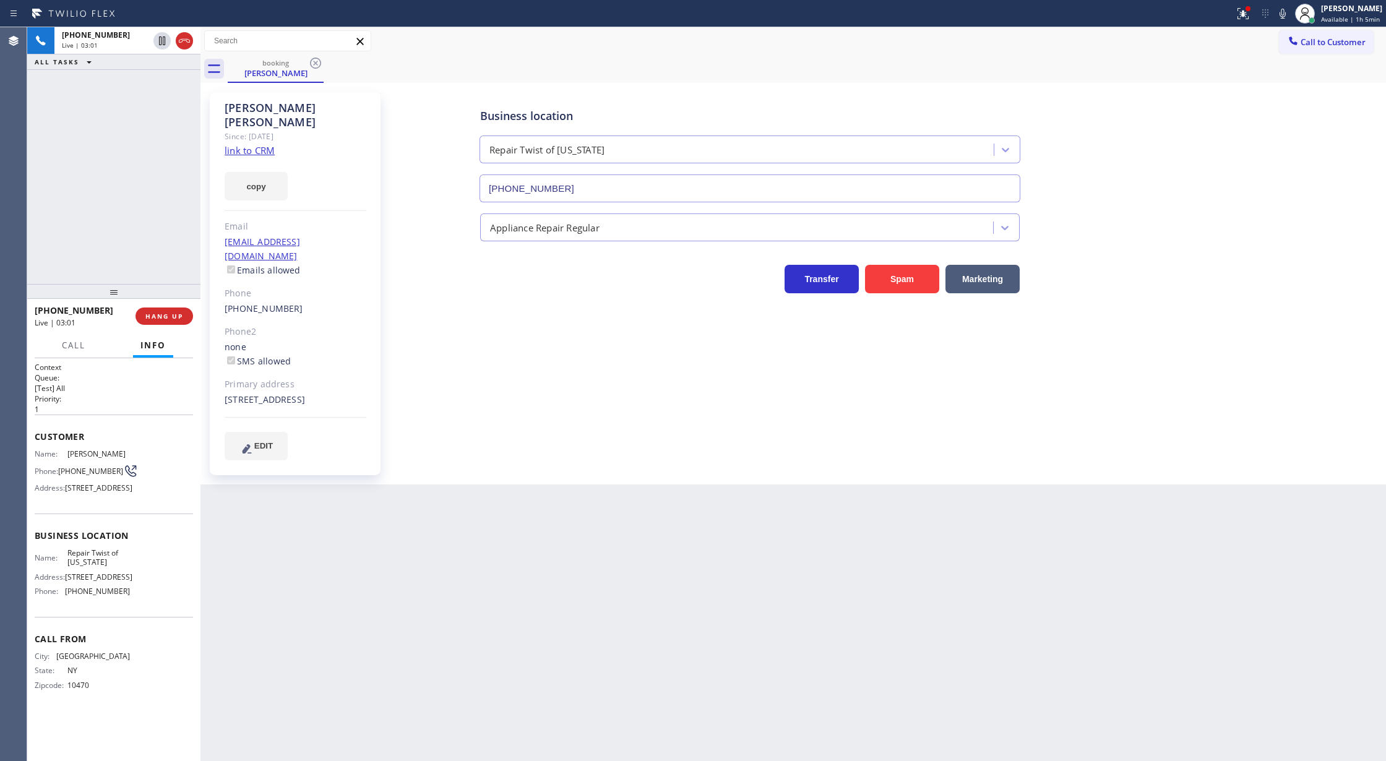
drag, startPoint x: 1287, startPoint y: 11, endPoint x: 1204, endPoint y: 157, distance: 167.9
click at [1287, 11] on icon at bounding box center [1282, 13] width 15 height 15
click at [1288, 17] on icon at bounding box center [1282, 13] width 15 height 15
click at [1285, 15] on icon at bounding box center [1283, 14] width 6 height 10
click at [1286, 16] on icon at bounding box center [1282, 13] width 15 height 15
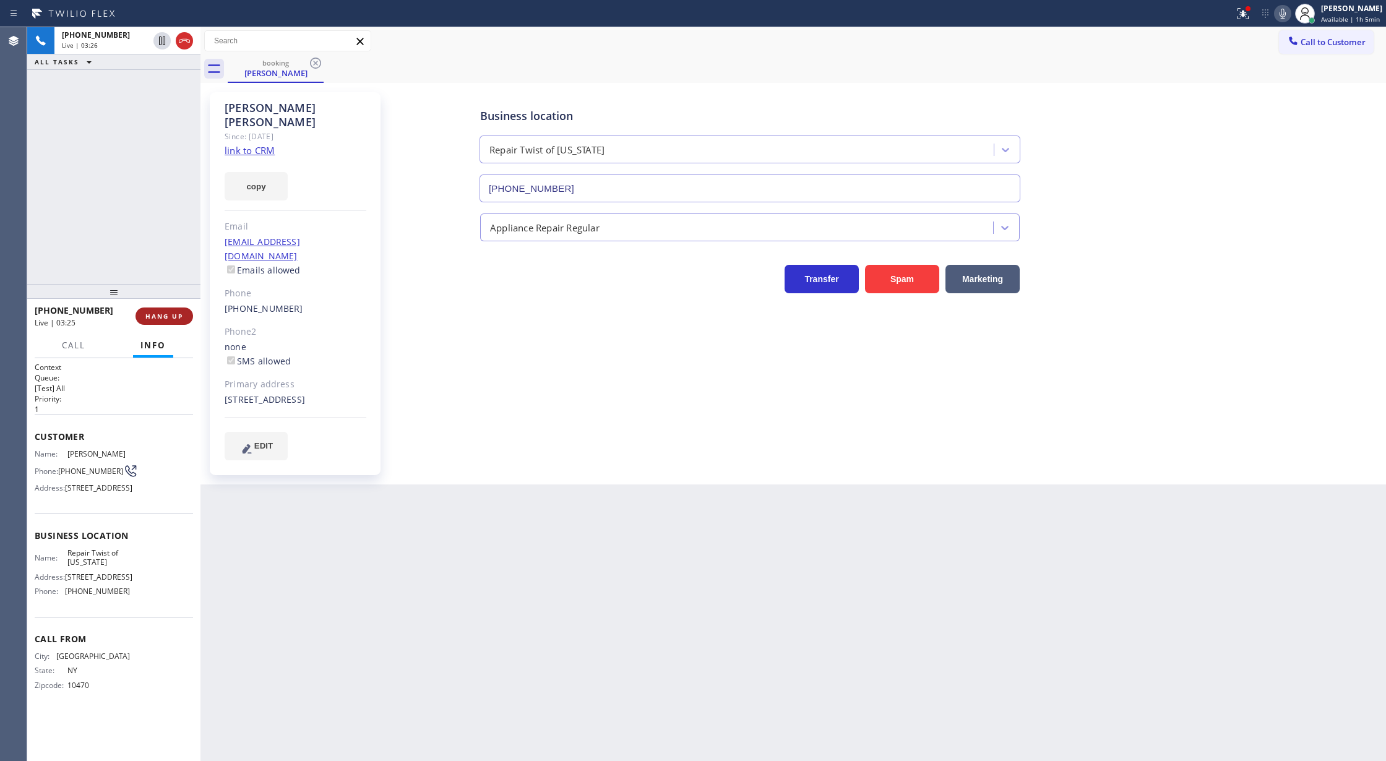
click at [161, 314] on span "HANG UP" at bounding box center [164, 316] width 38 height 9
click at [163, 313] on span "COMPLETE" at bounding box center [161, 316] width 43 height 9
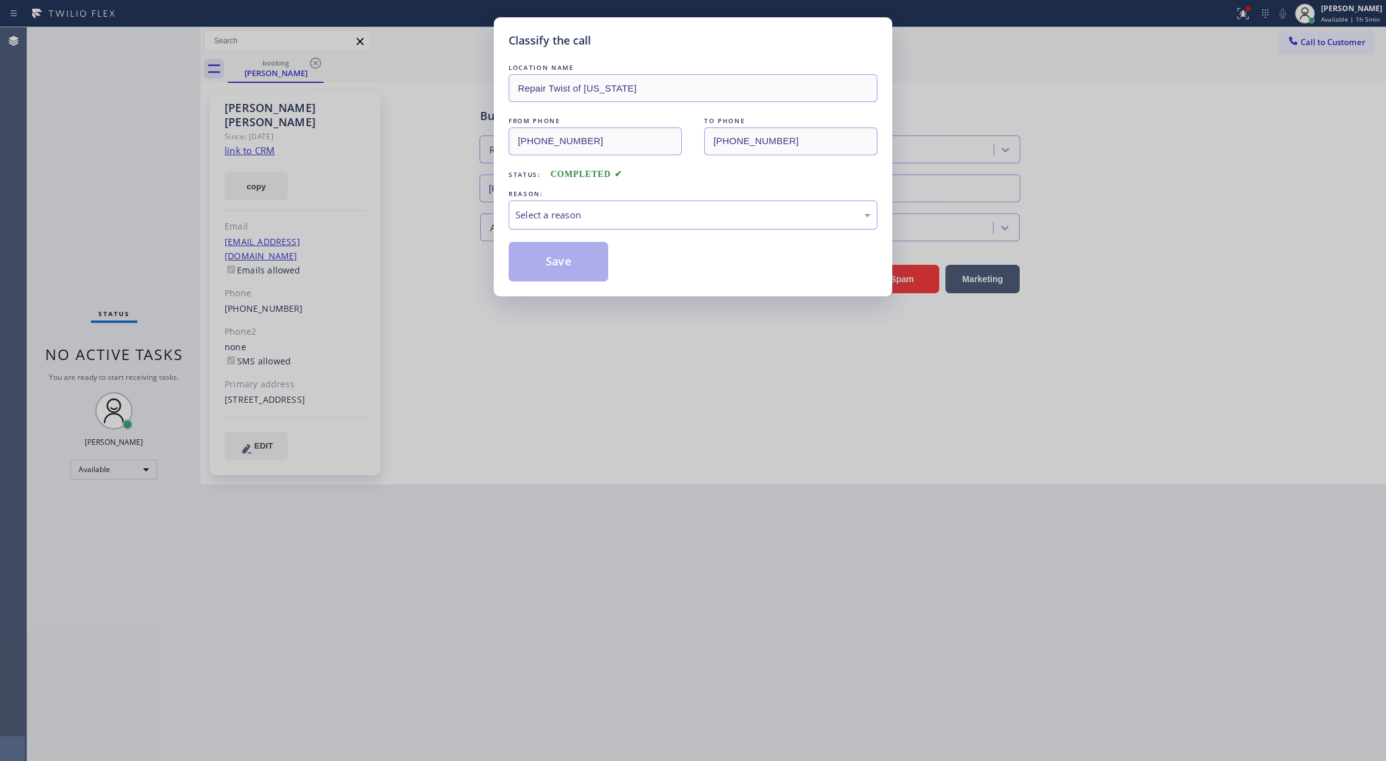
click at [577, 219] on div "Select a reason" at bounding box center [692, 215] width 355 height 14
click at [548, 263] on button "Save" at bounding box center [559, 262] width 100 height 40
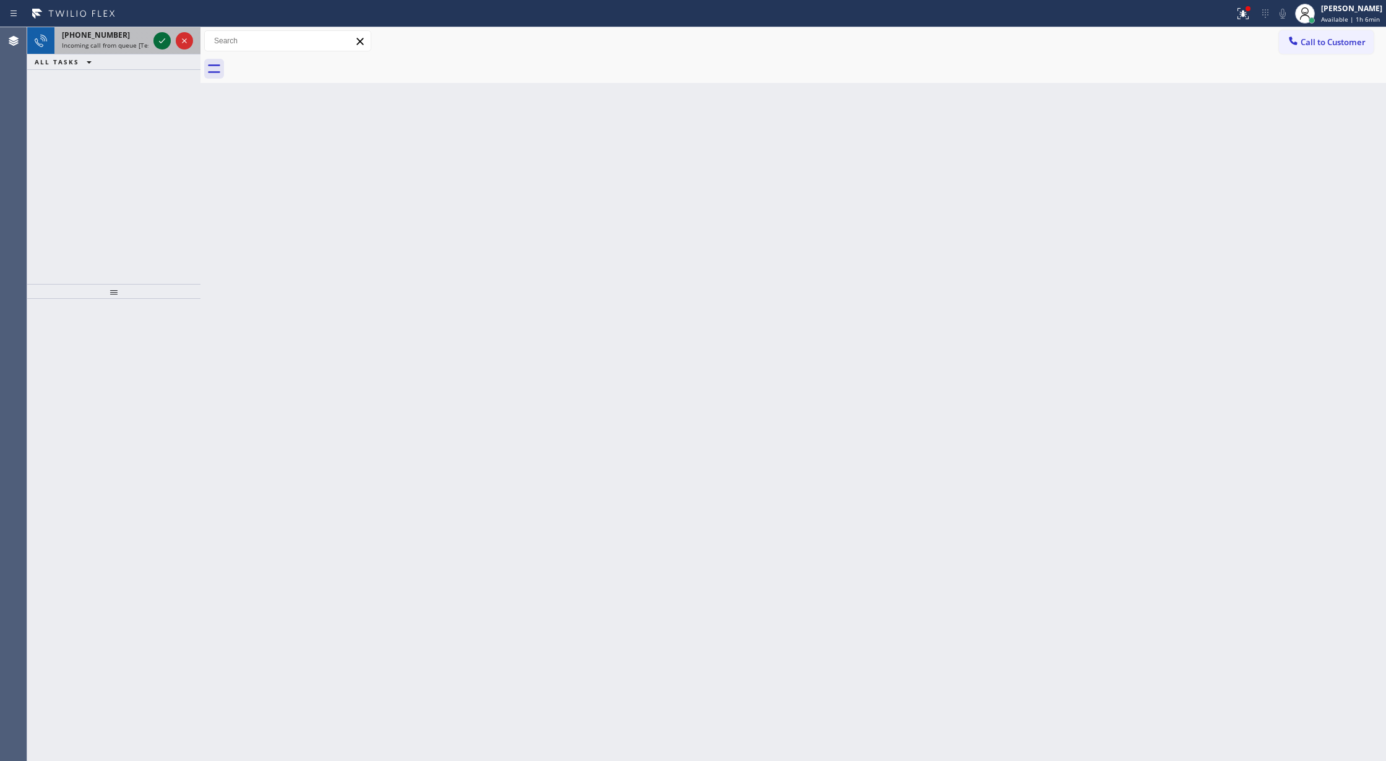
click at [162, 45] on icon at bounding box center [162, 40] width 15 height 15
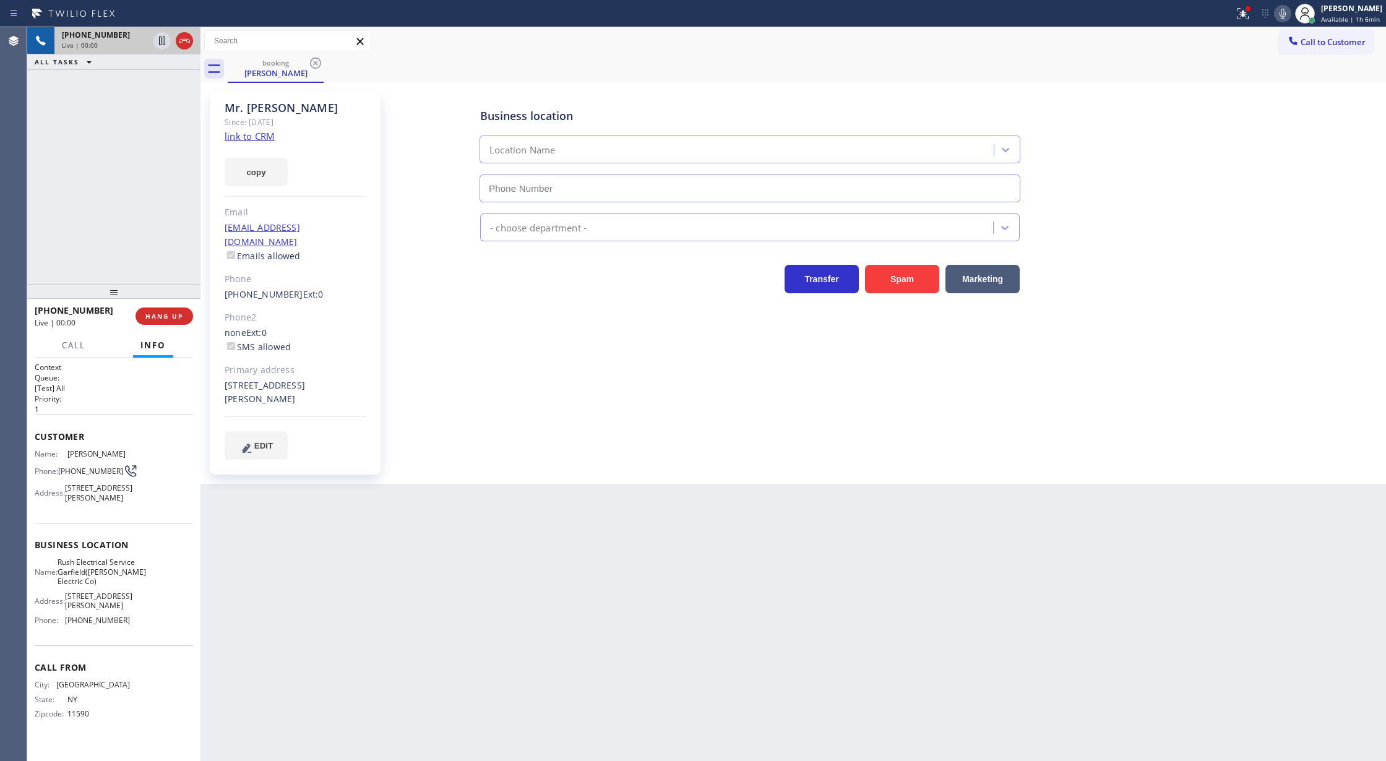
type input "(973) 963-2856"
click at [251, 139] on link "link to CRM" at bounding box center [250, 136] width 50 height 12
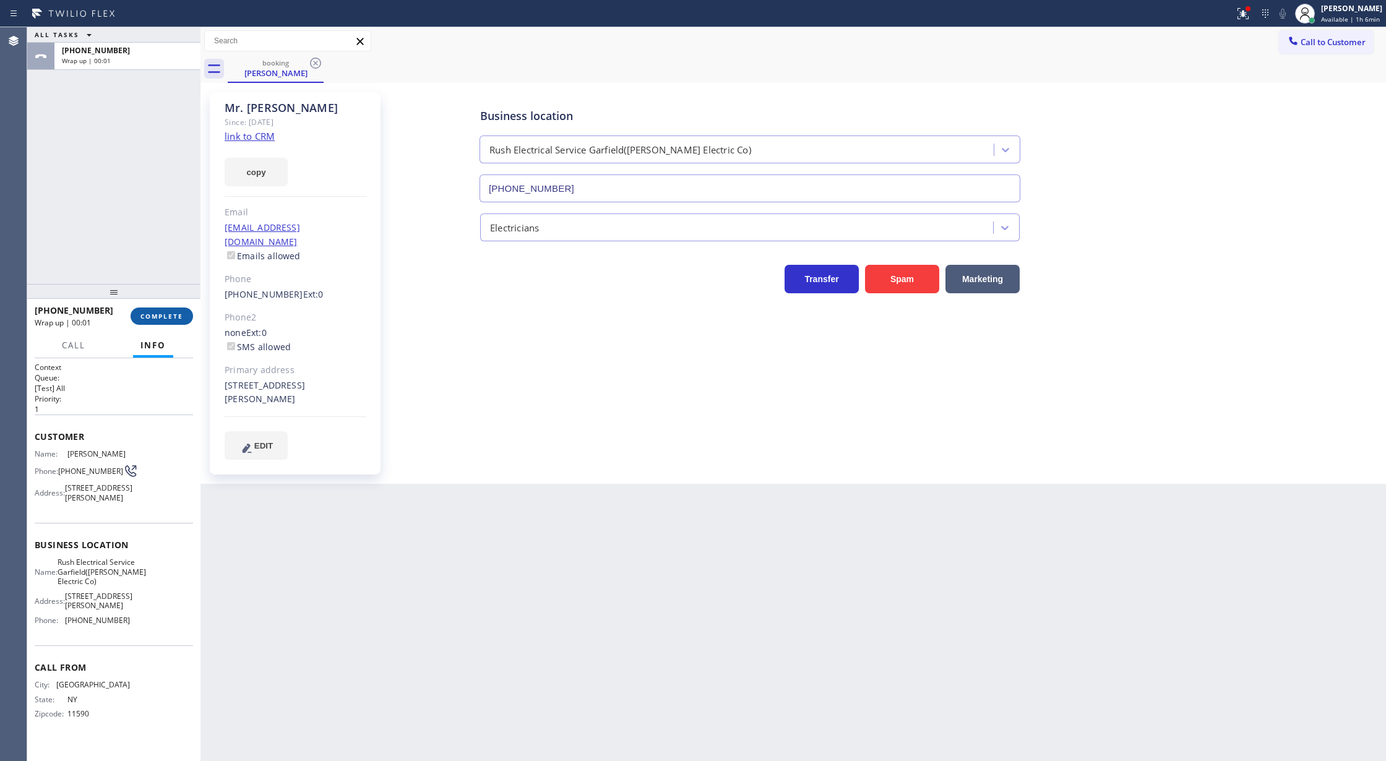
click at [149, 318] on span "COMPLETE" at bounding box center [161, 316] width 43 height 9
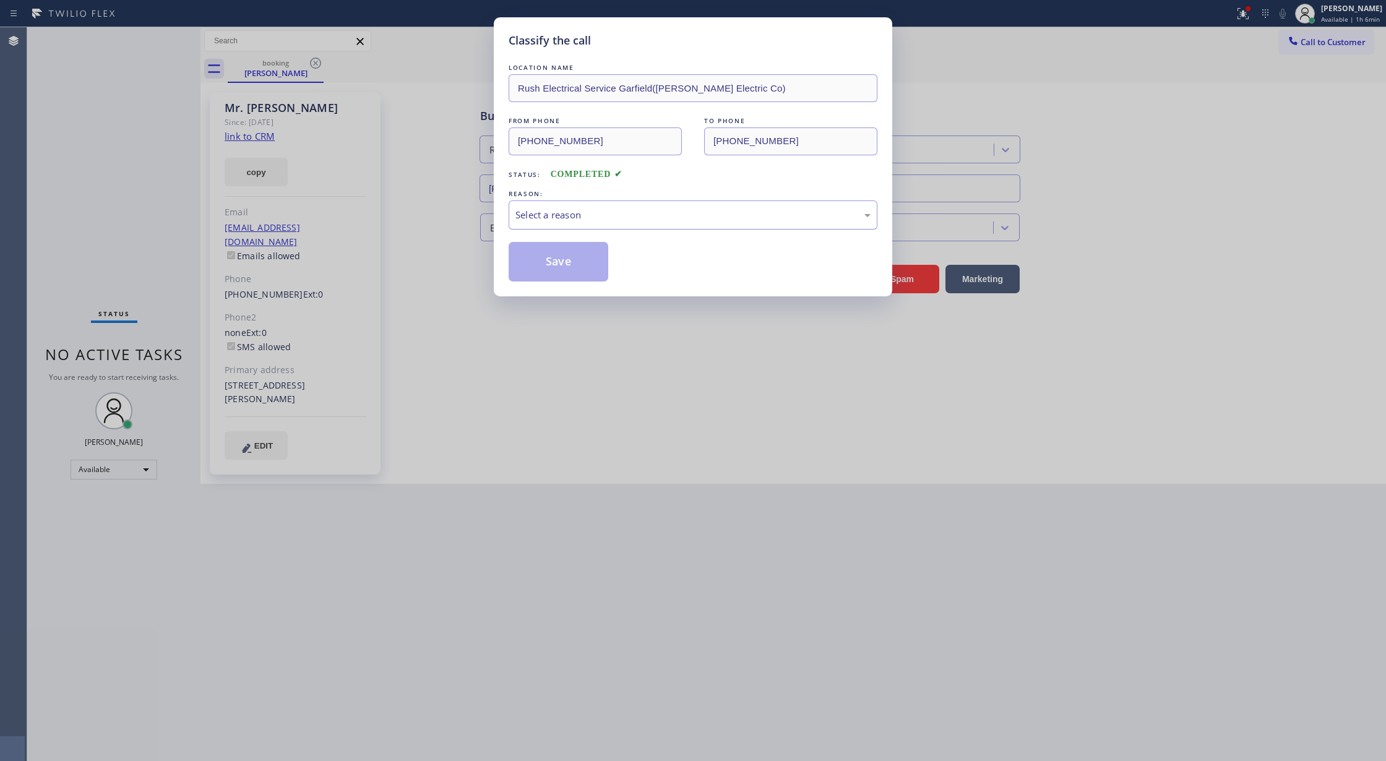
click at [681, 214] on div "Select a reason" at bounding box center [692, 215] width 355 height 14
click at [533, 265] on button "Save" at bounding box center [559, 262] width 100 height 40
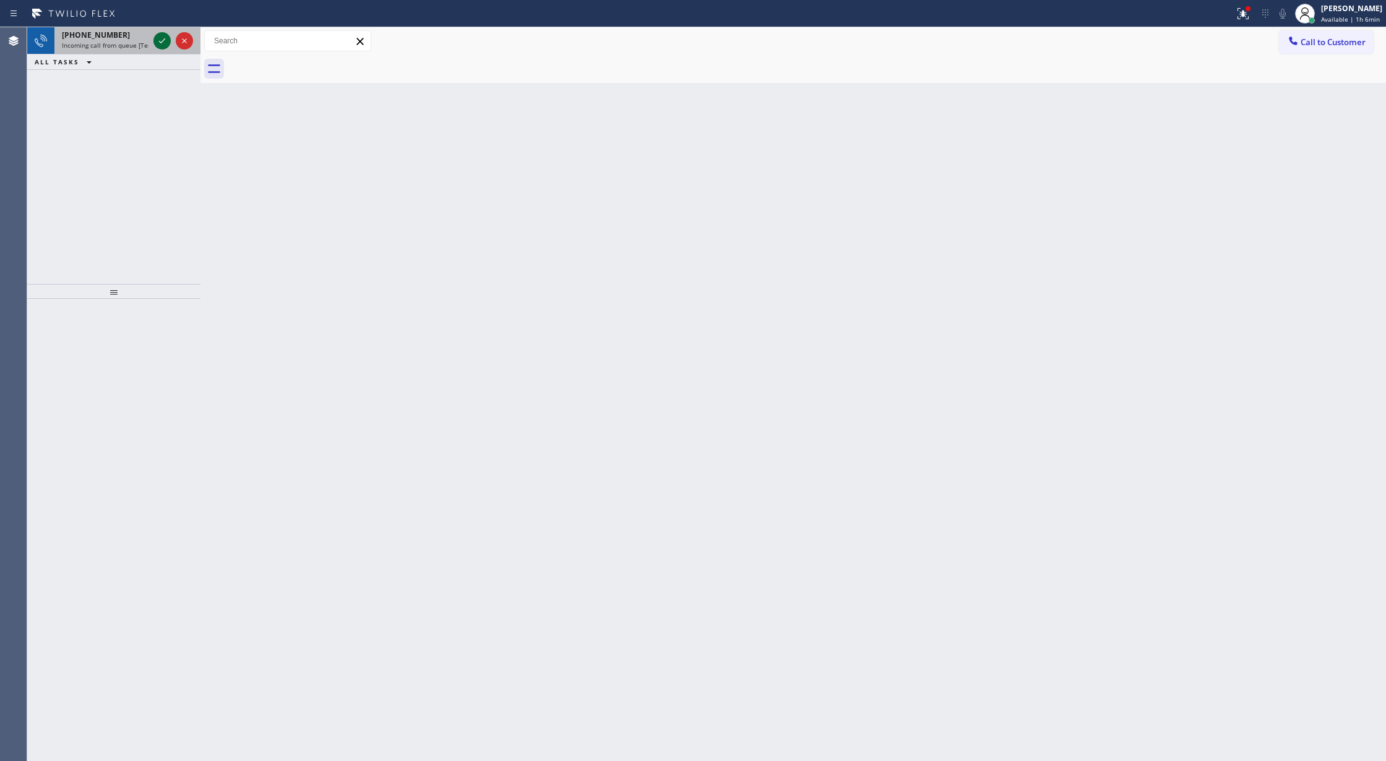
click at [162, 40] on icon at bounding box center [162, 40] width 15 height 15
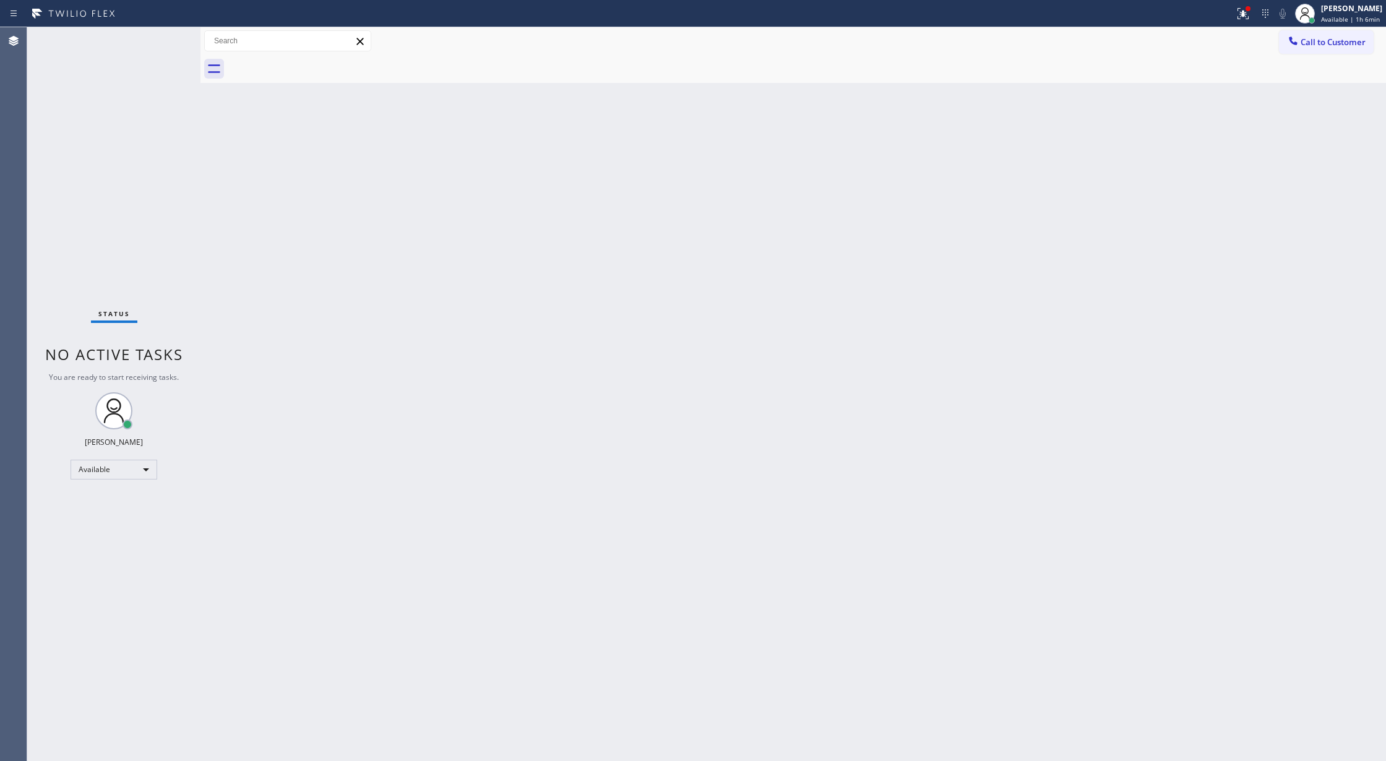
click at [162, 35] on div "Status No active tasks You are ready to start receiving tasks. [PERSON_NAME] Av…" at bounding box center [113, 394] width 173 height 734
click at [162, 33] on div "Status No active tasks You are ready to start receiving tasks. [PERSON_NAME] Av…" at bounding box center [113, 394] width 173 height 734
click at [157, 69] on div "Status No active tasks You are ready to start receiving tasks. [PERSON_NAME] Av…" at bounding box center [113, 394] width 173 height 734
click at [165, 40] on div "Status No active tasks You are ready to start receiving tasks. [PERSON_NAME] Av…" at bounding box center [113, 394] width 173 height 734
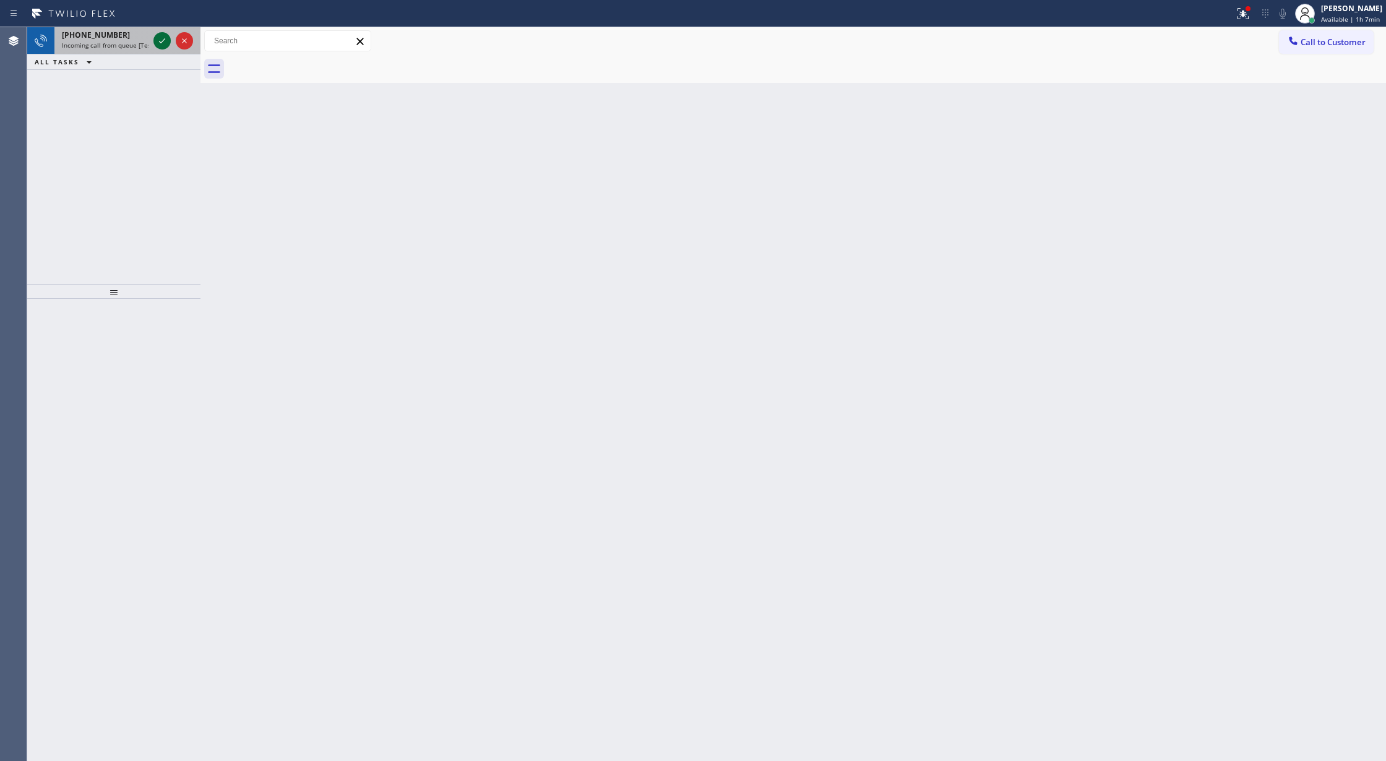
click at [165, 40] on icon at bounding box center [162, 40] width 15 height 15
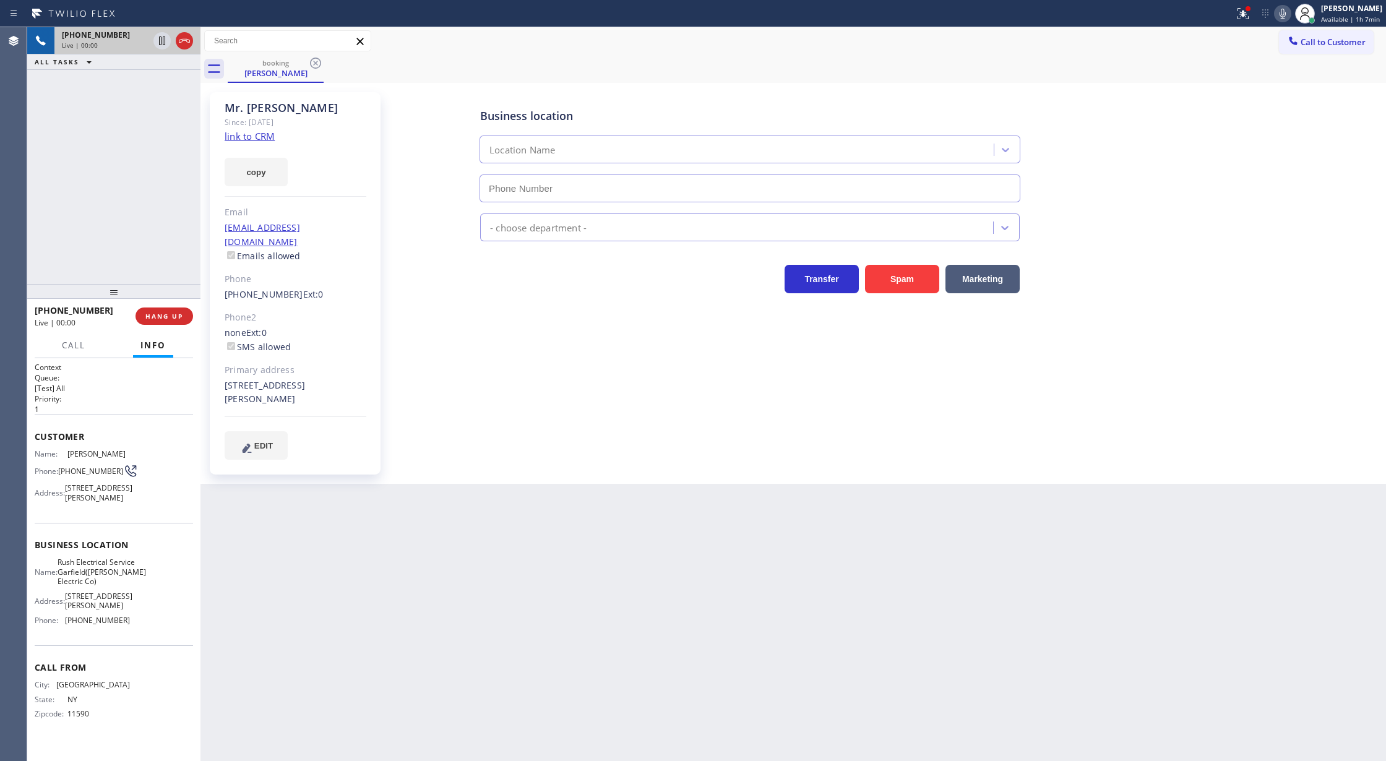
type input "(973) 963-2856"
drag, startPoint x: 183, startPoint y: 30, endPoint x: 183, endPoint y: 40, distance: 9.9
click at [183, 36] on div at bounding box center [173, 40] width 45 height 27
click at [179, 45] on icon at bounding box center [184, 40] width 15 height 15
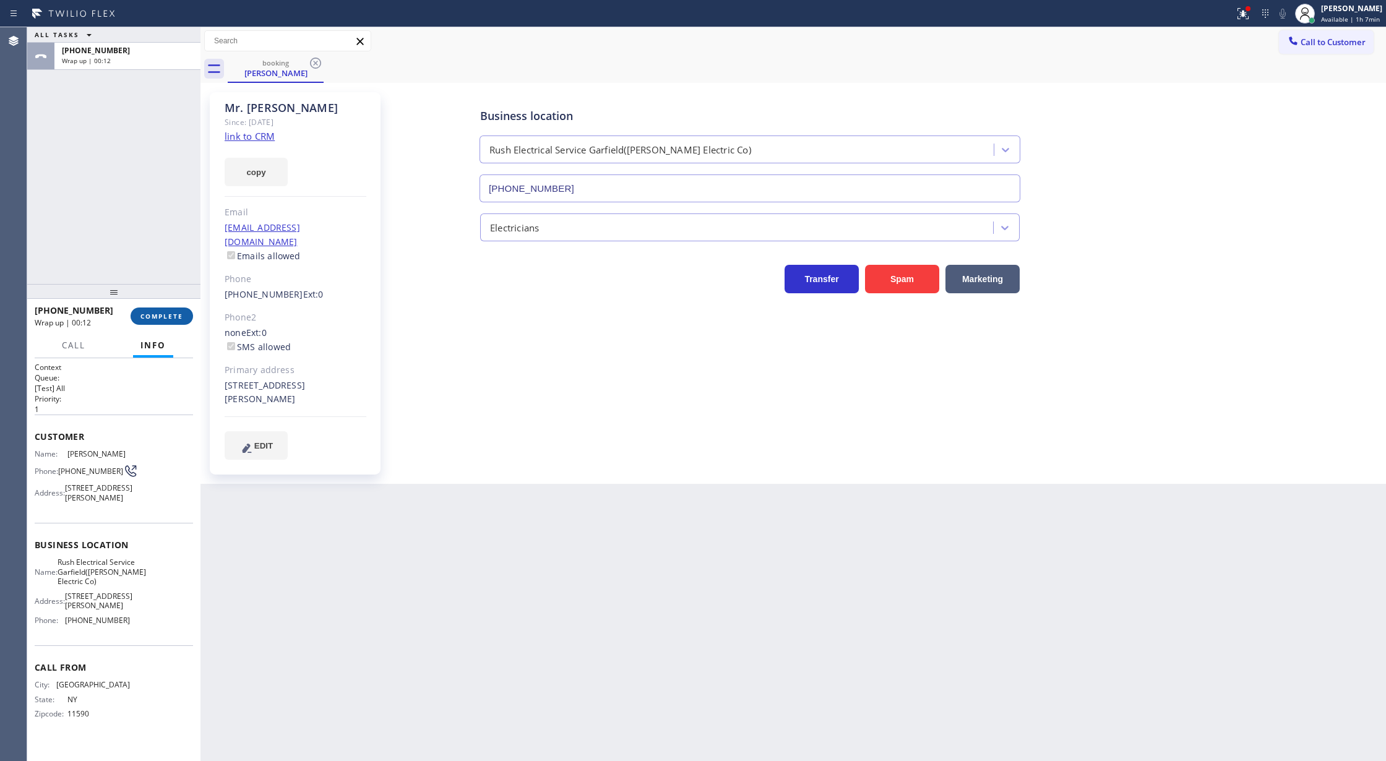
click at [166, 318] on span "COMPLETE" at bounding box center [161, 316] width 43 height 9
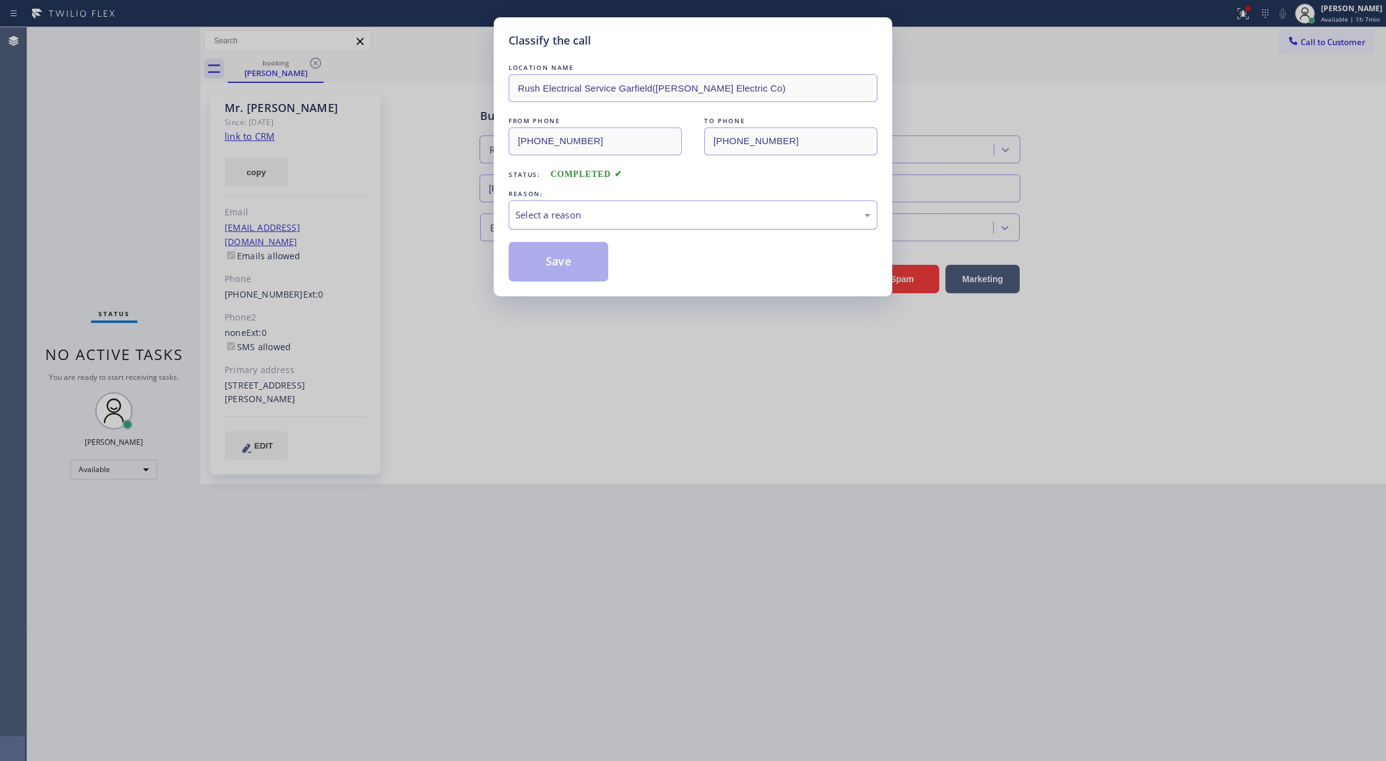
click at [595, 202] on div "Select a reason" at bounding box center [693, 214] width 369 height 29
click at [549, 265] on button "Save" at bounding box center [559, 262] width 100 height 40
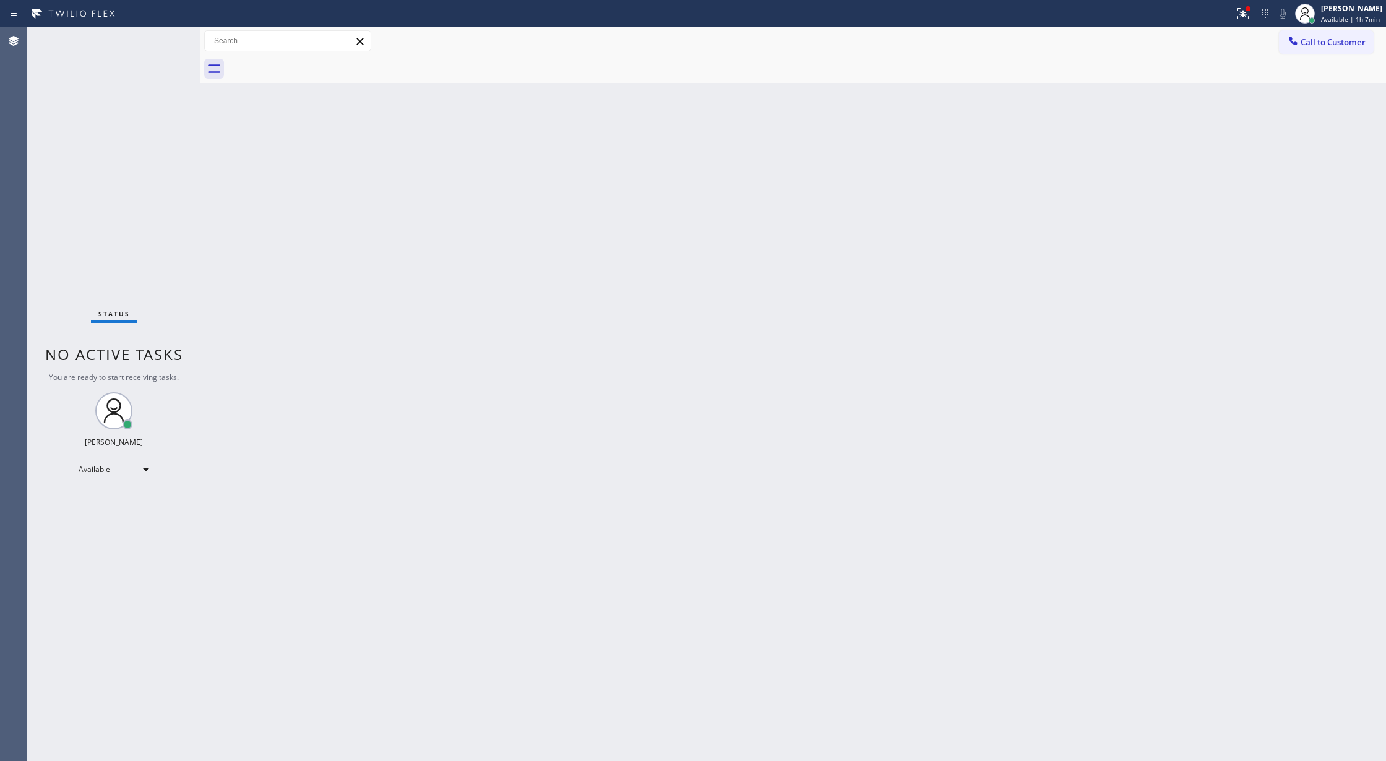
click at [165, 45] on div "Status No active tasks You are ready to start receiving tasks. [PERSON_NAME] Av…" at bounding box center [113, 394] width 173 height 734
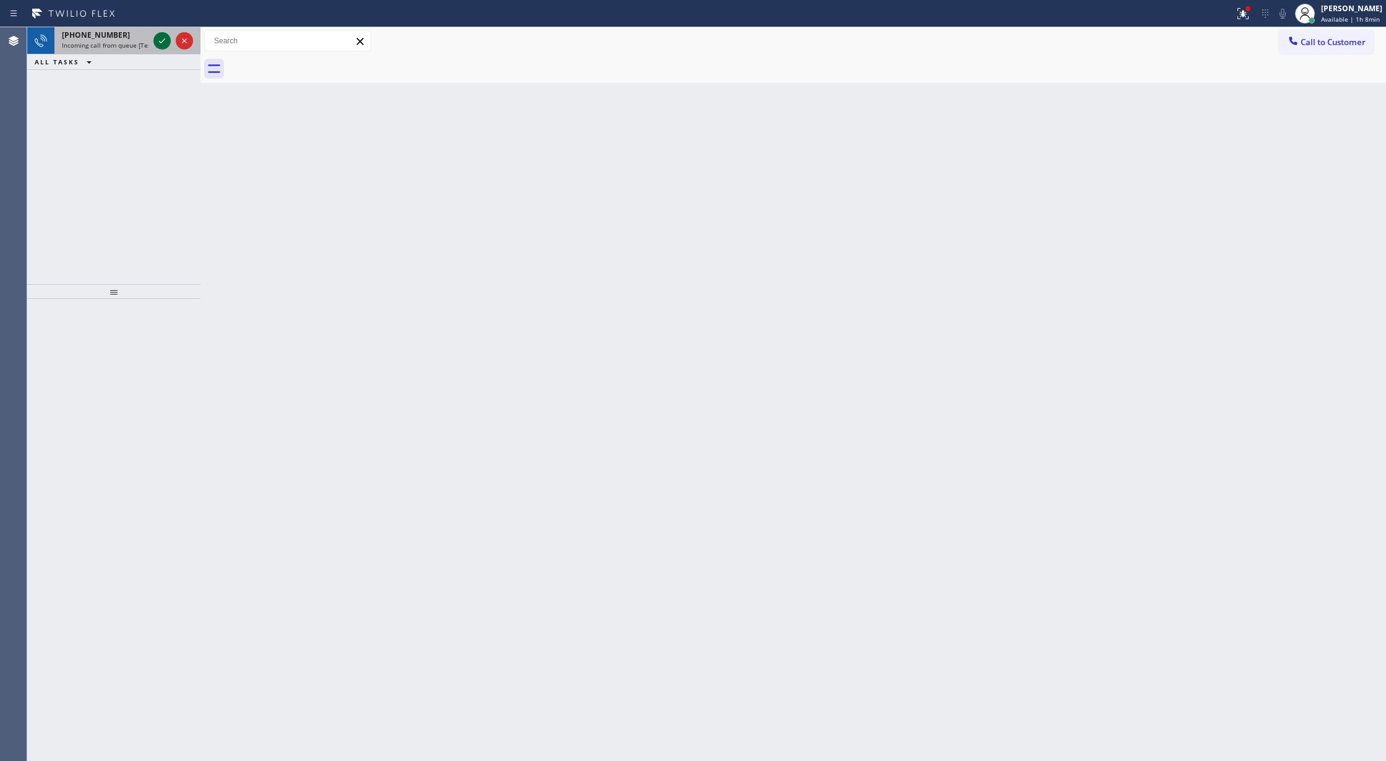
click at [165, 45] on icon at bounding box center [162, 40] width 15 height 15
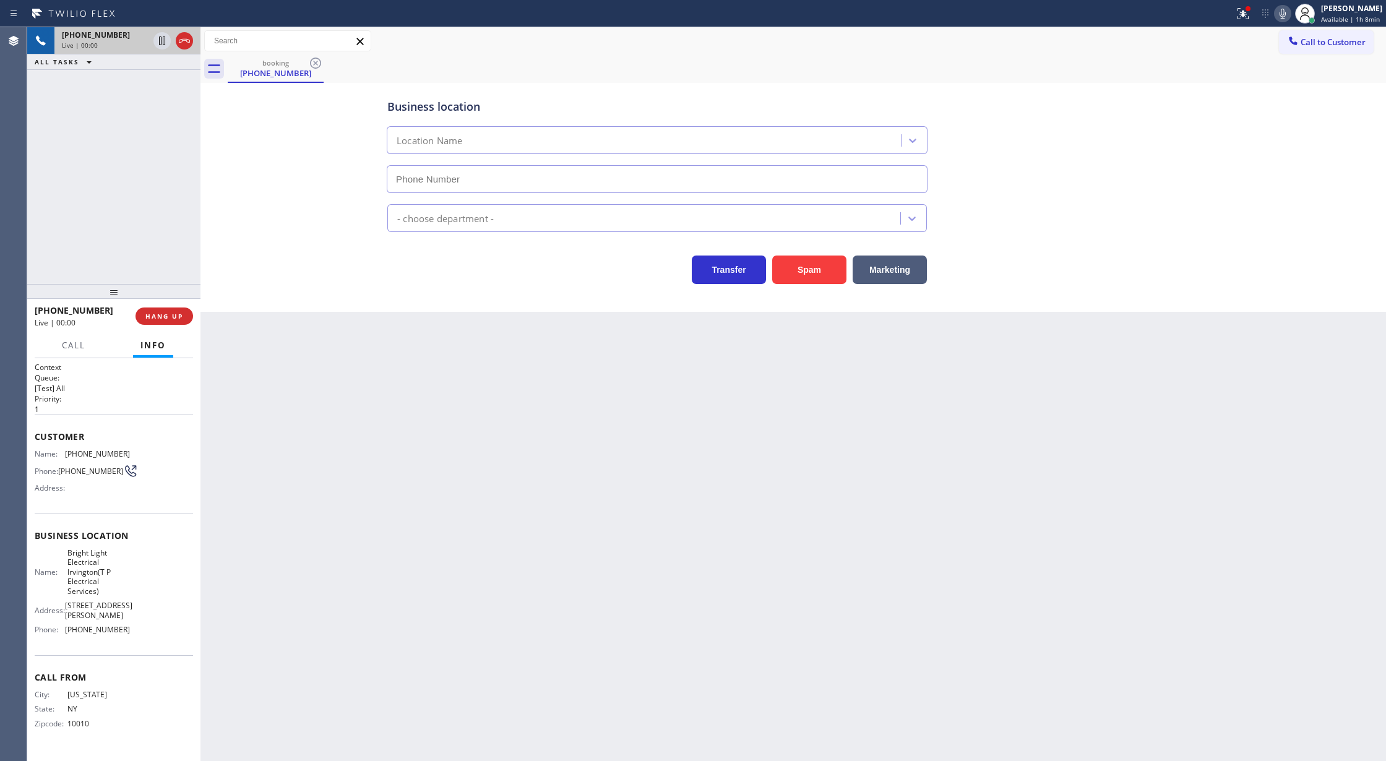
type input "(973) 791-9401"
drag, startPoint x: 810, startPoint y: 269, endPoint x: 45, endPoint y: 390, distance: 775.0
click at [810, 270] on button "Spam" at bounding box center [809, 270] width 74 height 28
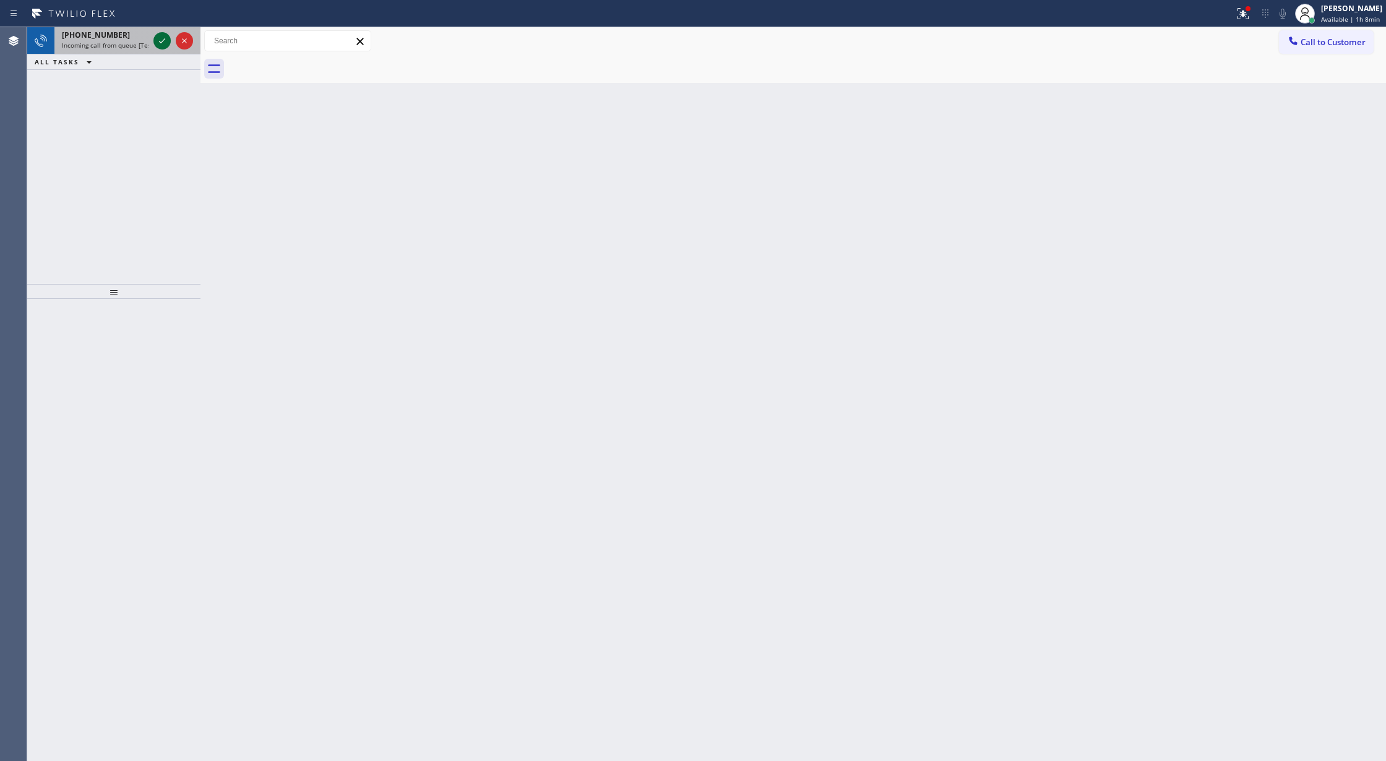
click at [164, 33] on icon at bounding box center [162, 40] width 15 height 15
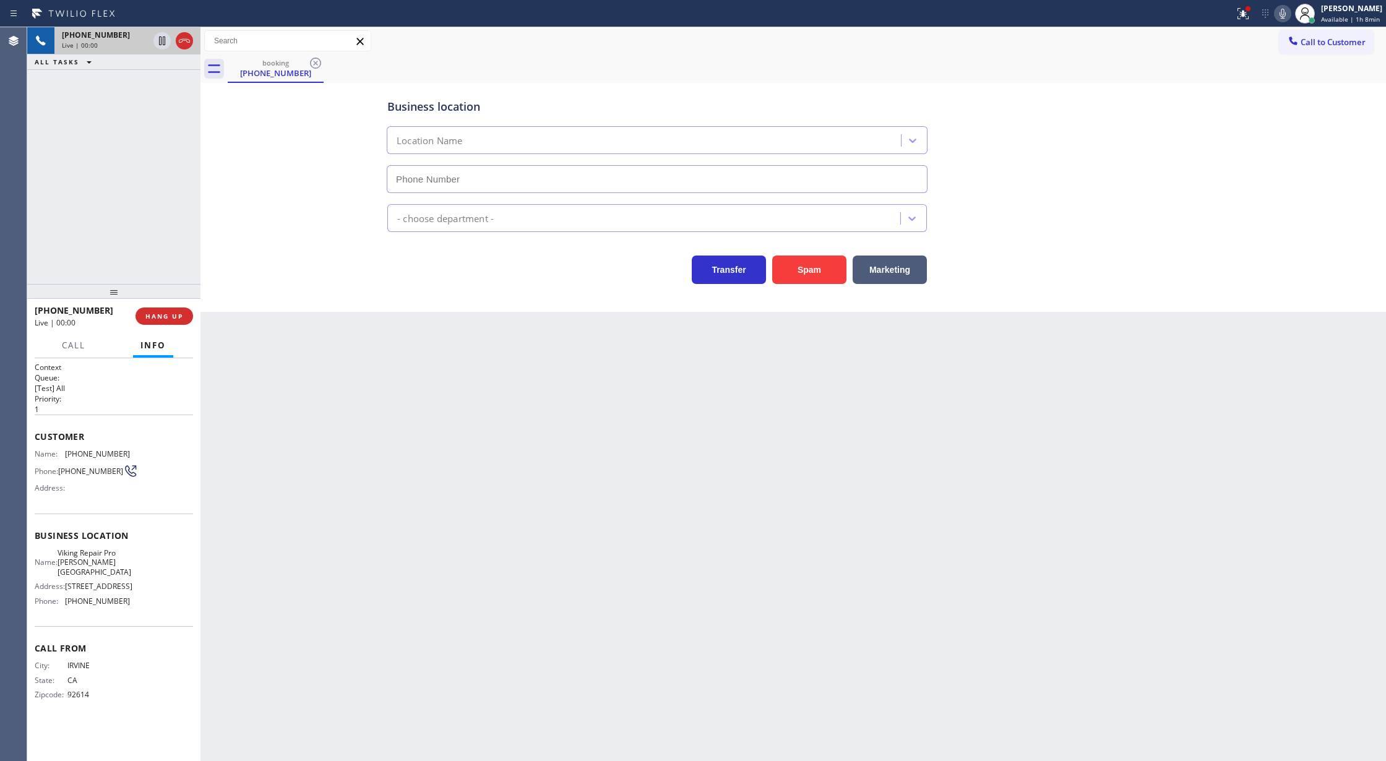
type input "(424) 396-5334"
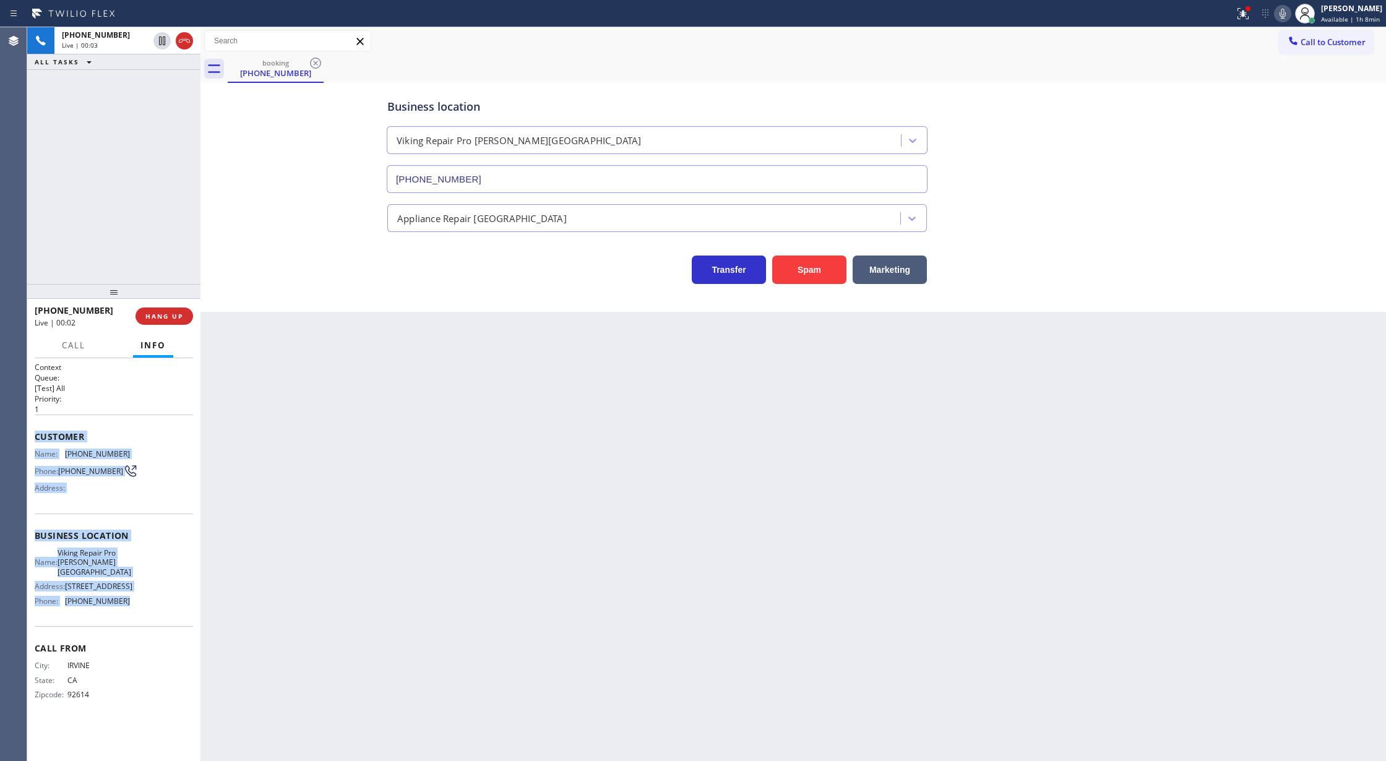
drag, startPoint x: 37, startPoint y: 439, endPoint x: 147, endPoint y: 602, distance: 196.7
click at [147, 602] on div "Context Queue: [Test] All Priority: 1 Customer Name: (818) 573-1289 Phone: (818…" at bounding box center [114, 541] width 158 height 358
click at [155, 314] on span "HANG UP" at bounding box center [164, 316] width 38 height 9
click at [157, 316] on span "COMPLETE" at bounding box center [161, 316] width 43 height 9
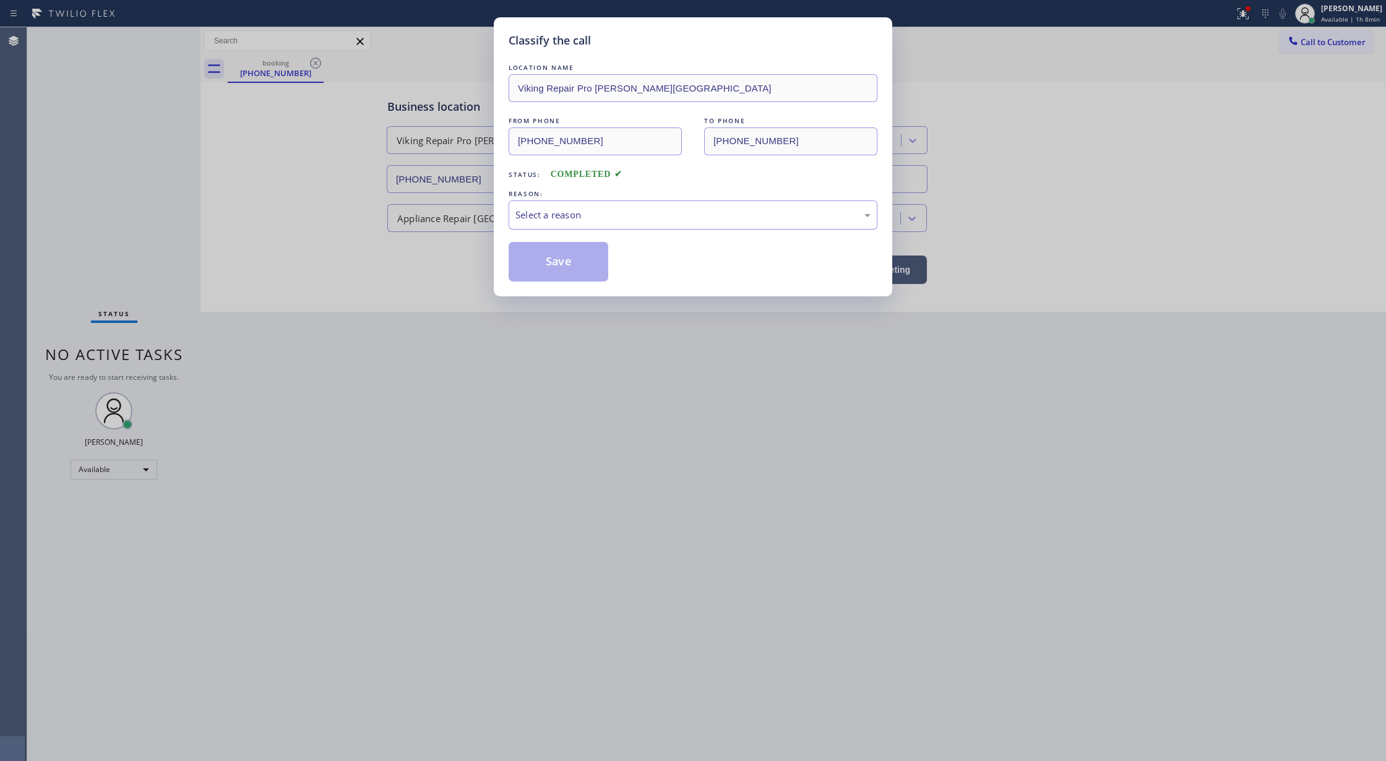
click at [572, 218] on div "Select a reason" at bounding box center [692, 215] width 355 height 14
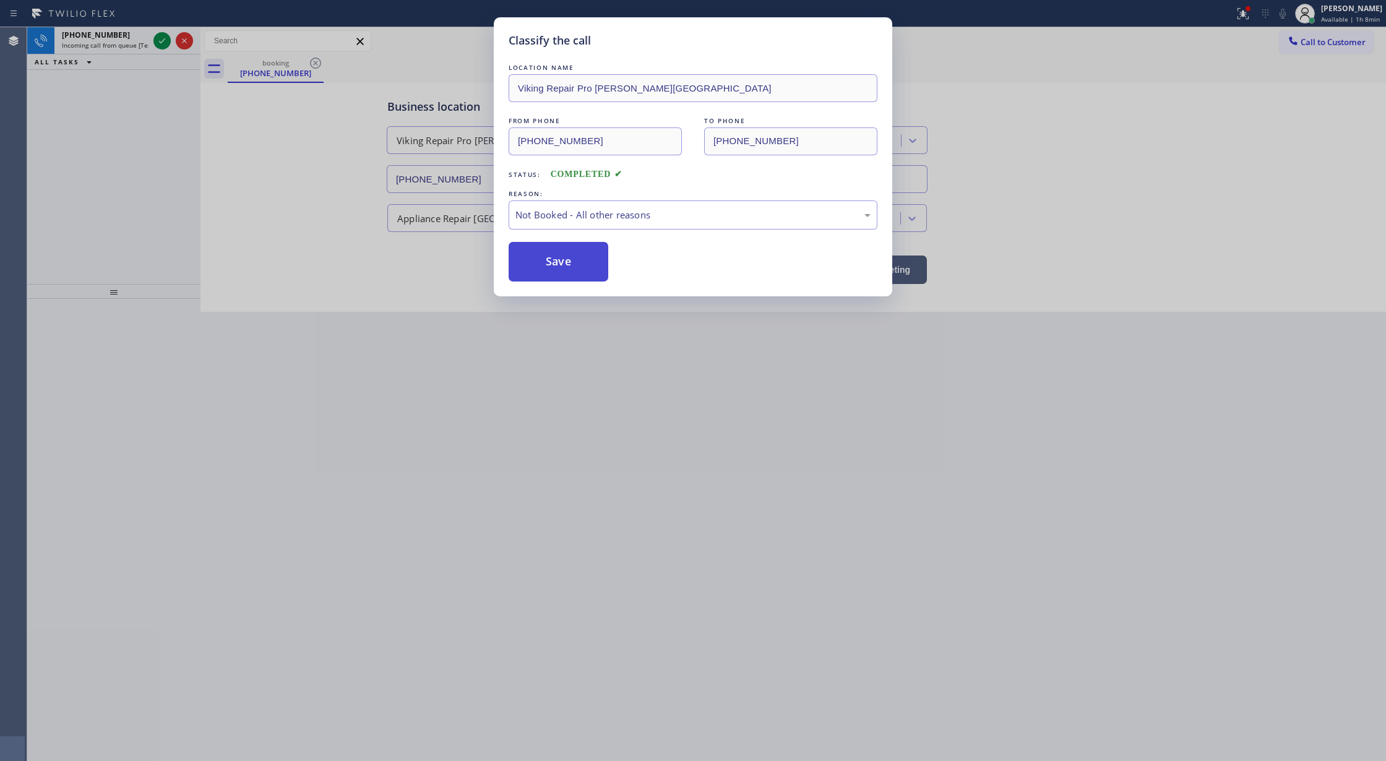
click at [546, 259] on button "Save" at bounding box center [559, 262] width 100 height 40
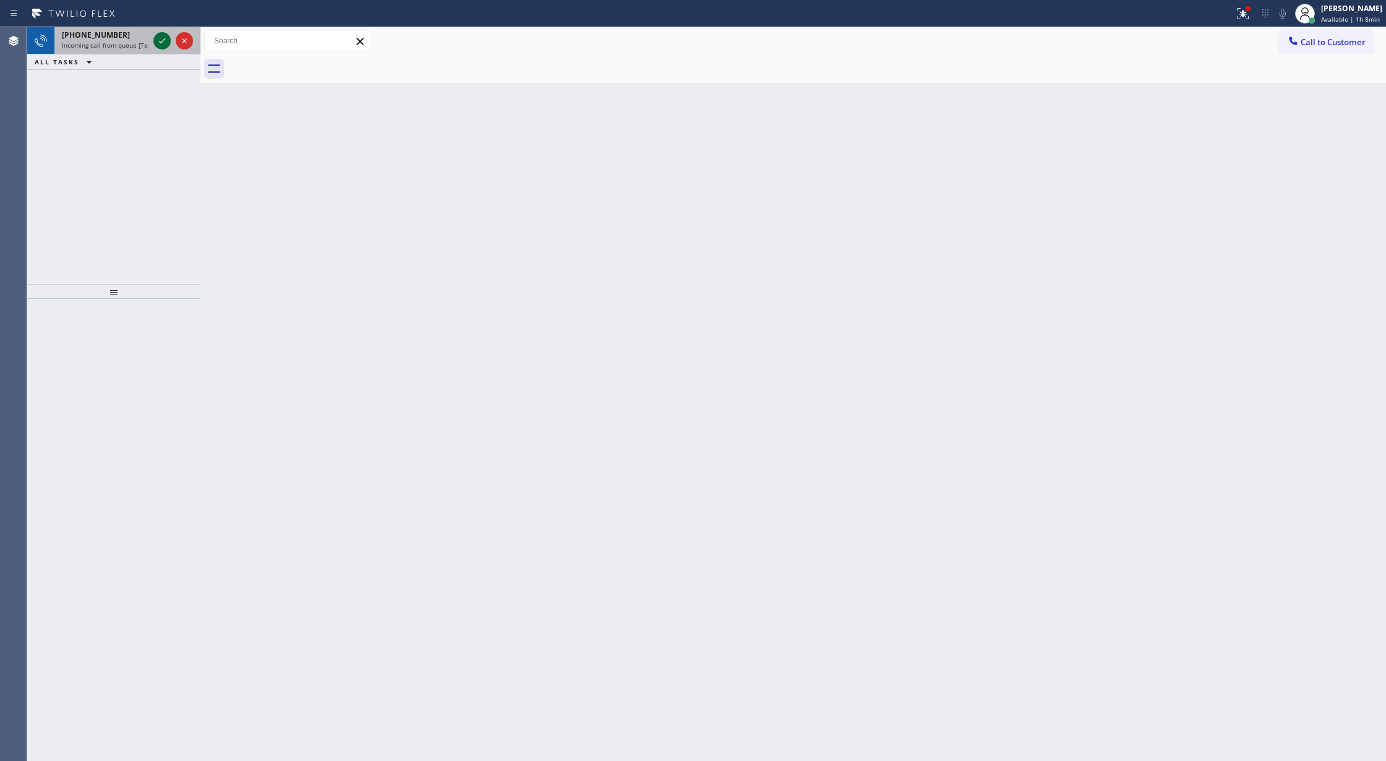
click at [166, 40] on icon at bounding box center [162, 40] width 15 height 15
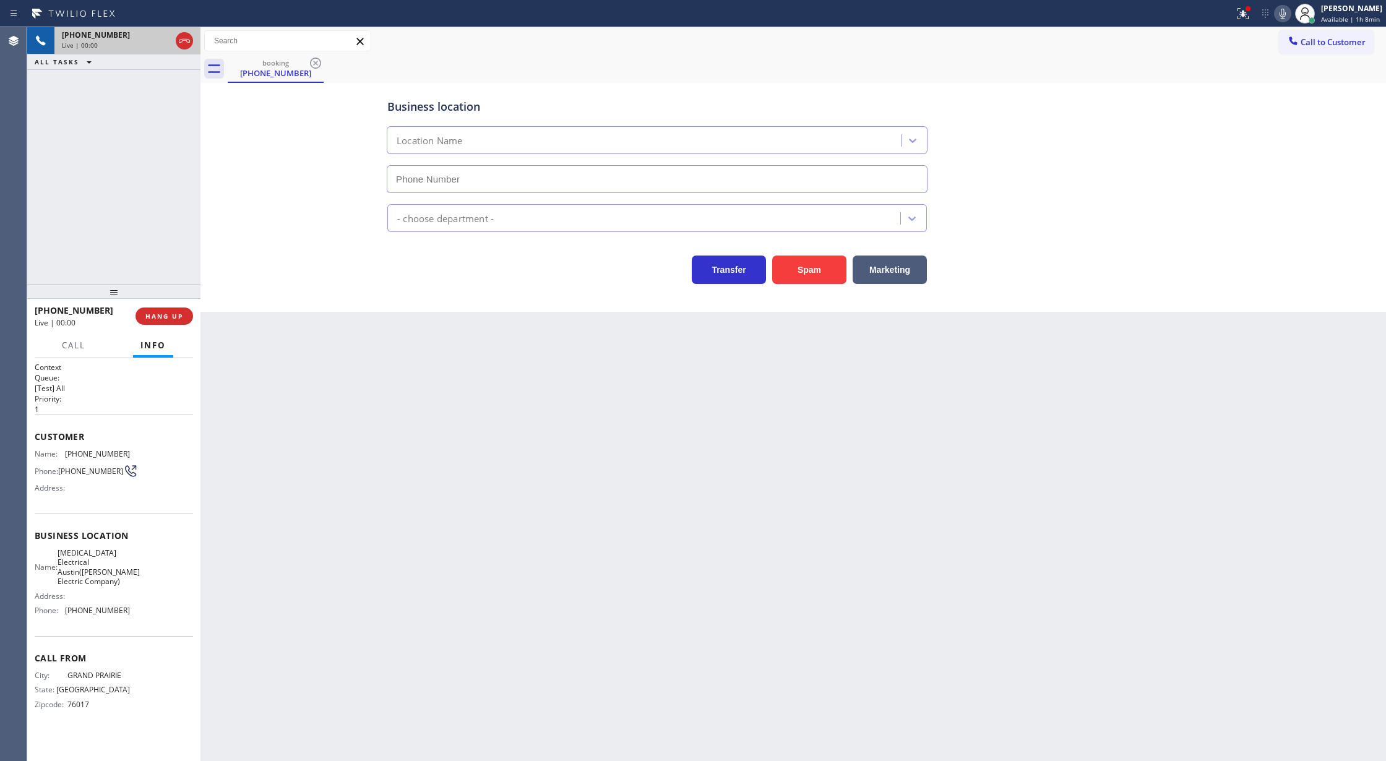
type input "(737) 276-3769"
click at [812, 275] on button "Spam" at bounding box center [809, 270] width 74 height 28
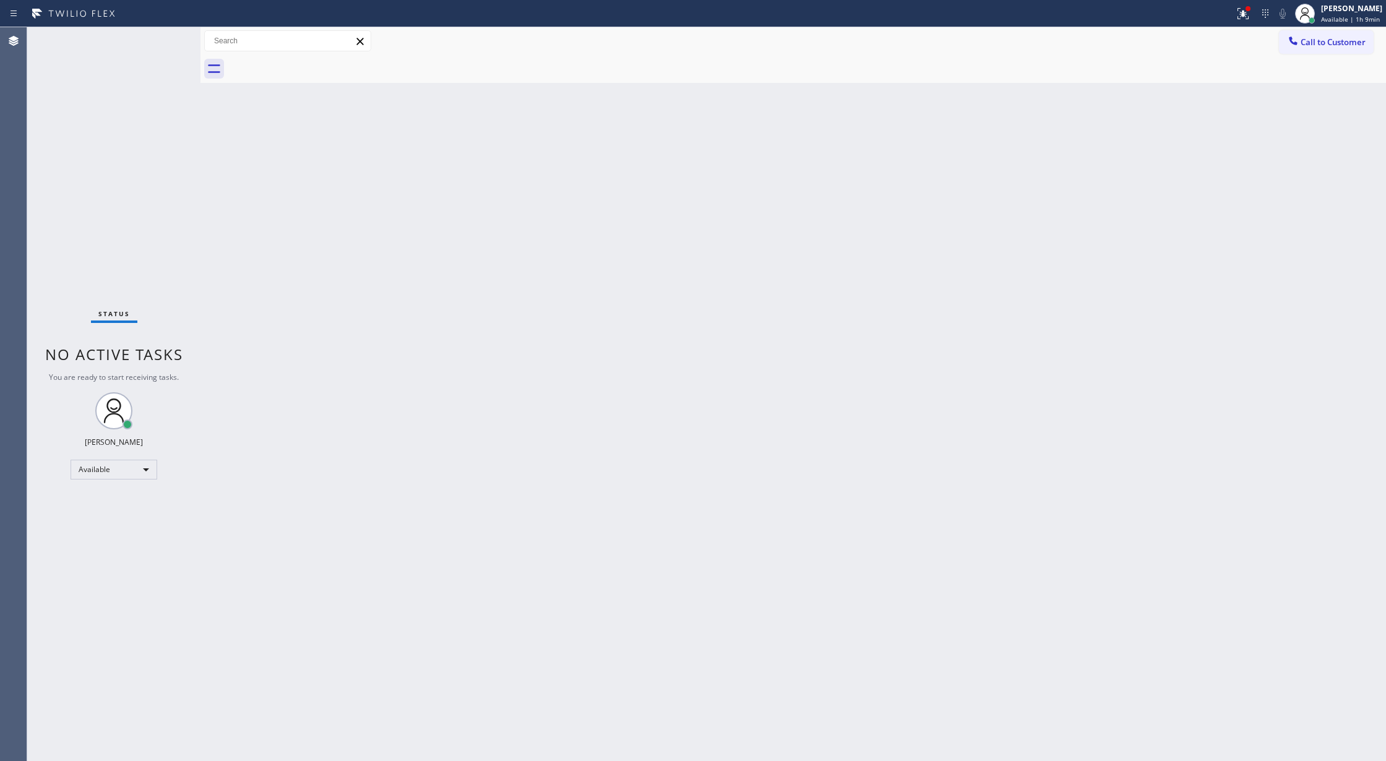
click at [170, 47] on div "Status No active tasks You are ready to start receiving tasks. [PERSON_NAME] Av…" at bounding box center [113, 394] width 173 height 734
click at [168, 43] on div "Status No active tasks You are ready to start receiving tasks. [PERSON_NAME] Av…" at bounding box center [113, 394] width 173 height 734
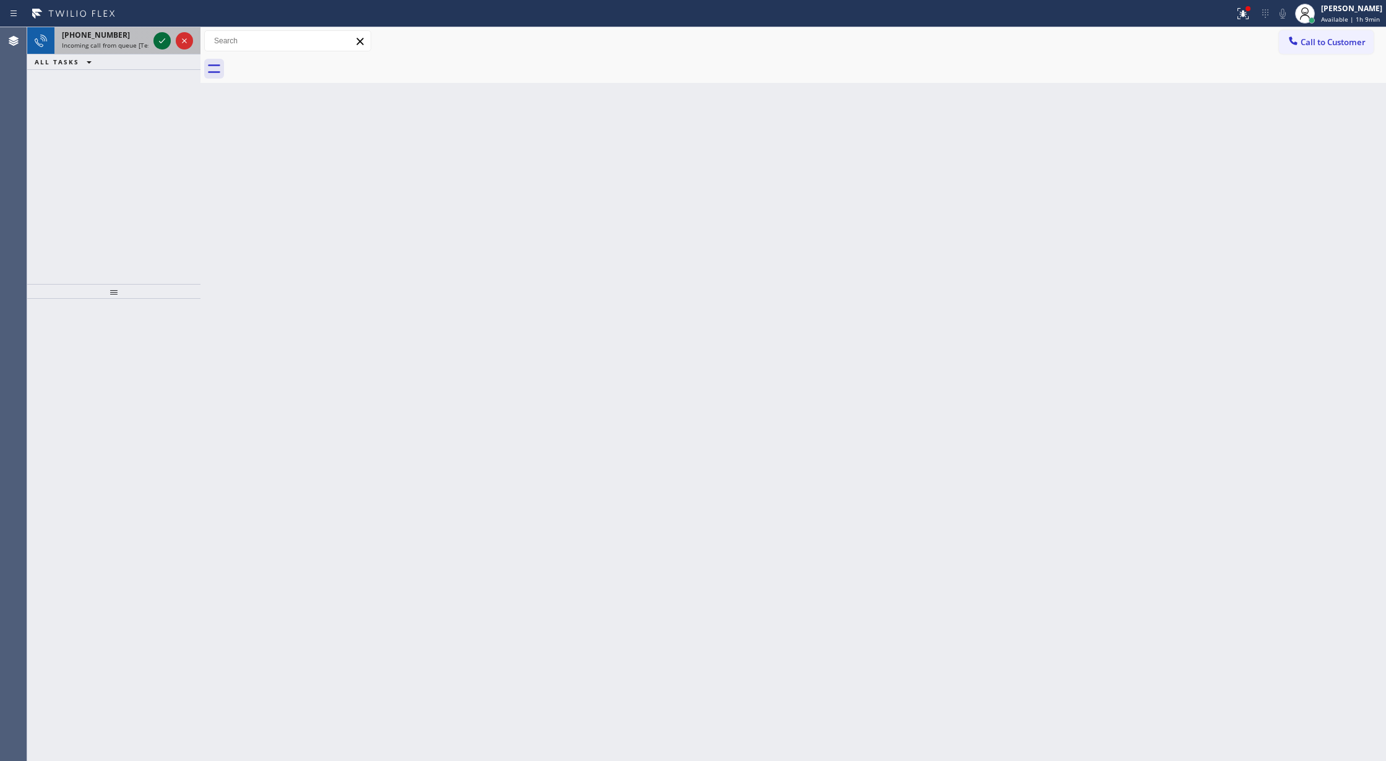
click at [161, 42] on icon at bounding box center [162, 40] width 15 height 15
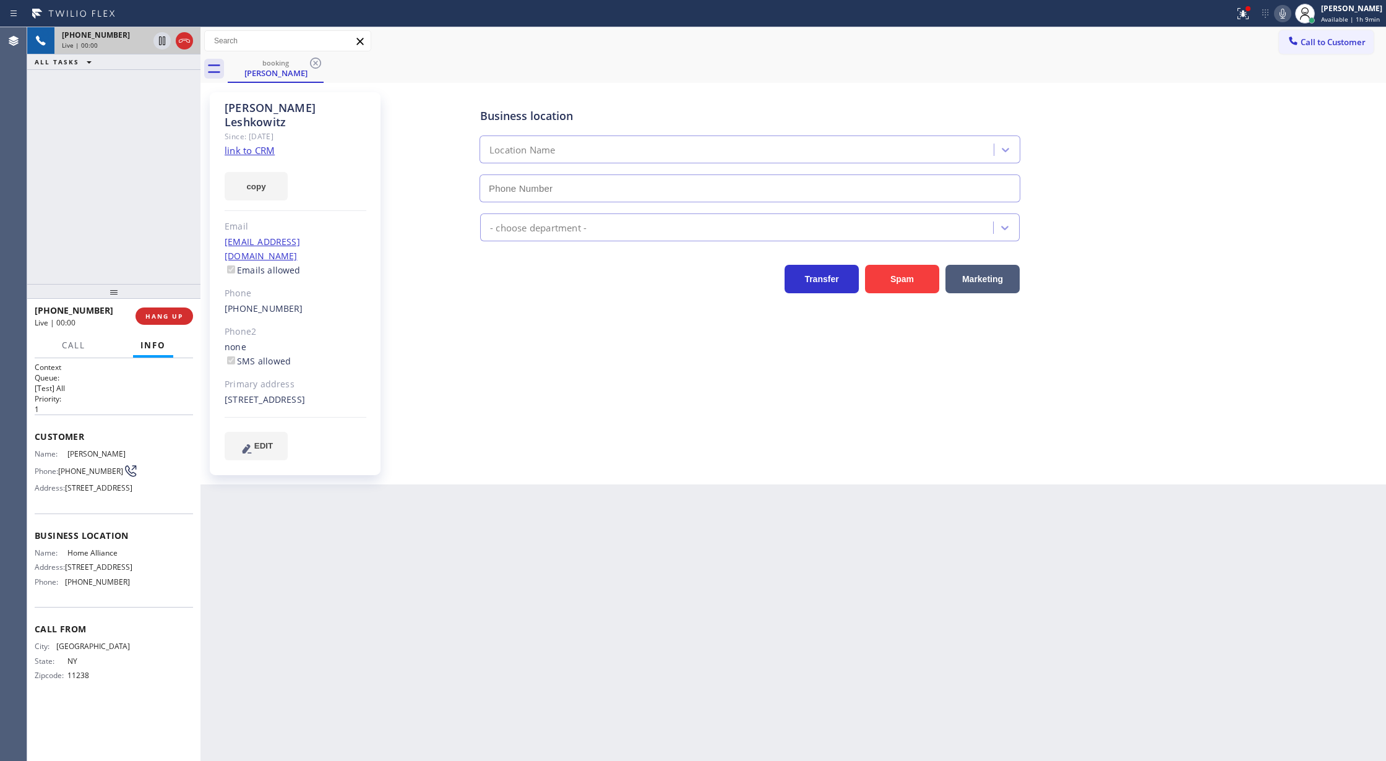
type input "(877) 777-0796"
click at [255, 144] on link "link to CRM" at bounding box center [250, 150] width 50 height 12
click at [165, 309] on button "COMPLETE" at bounding box center [162, 316] width 62 height 17
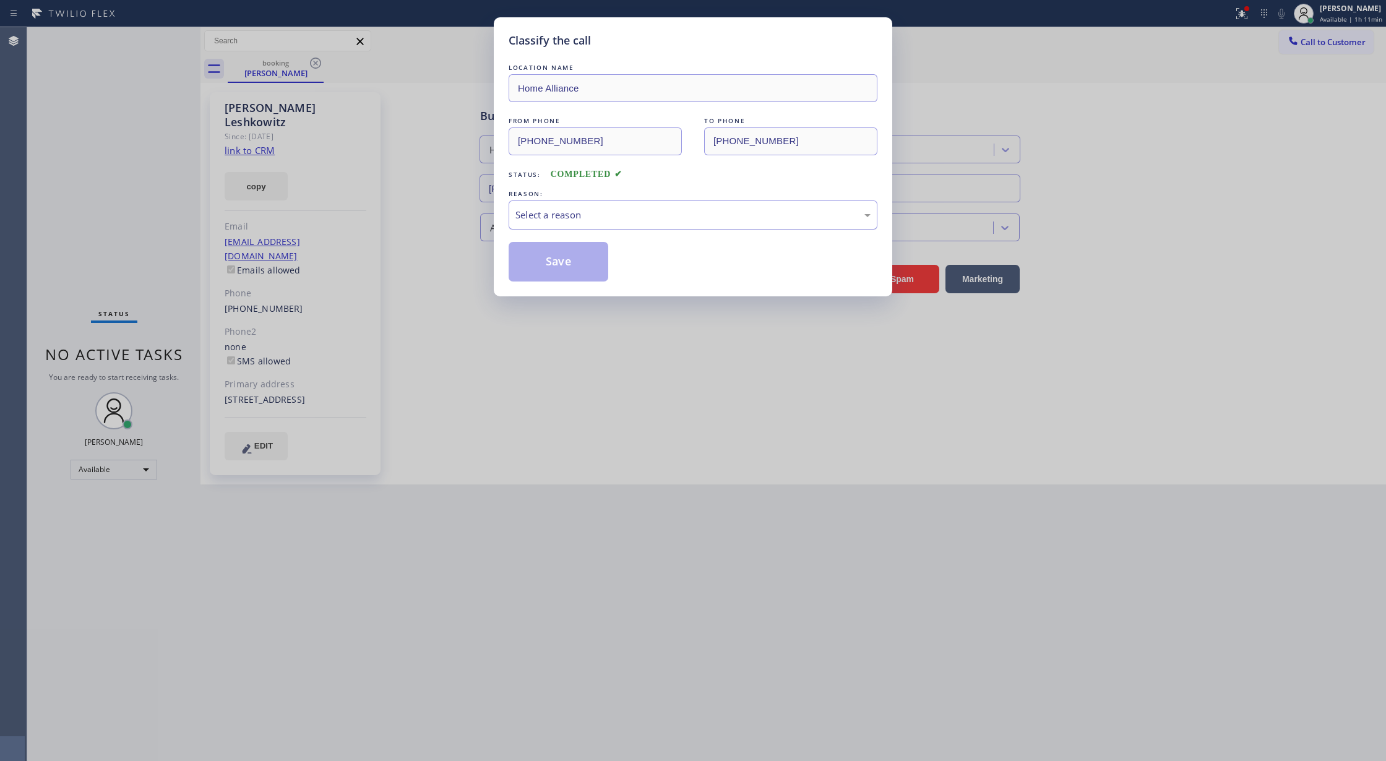
click at [601, 214] on div "Select a reason" at bounding box center [692, 215] width 355 height 14
click at [550, 283] on div "Classify the call LOCATION NAME Home Alliance FROM PHONE (718) 755-7225 TO PHON…" at bounding box center [693, 156] width 399 height 279
click at [545, 256] on button "Save" at bounding box center [559, 262] width 100 height 40
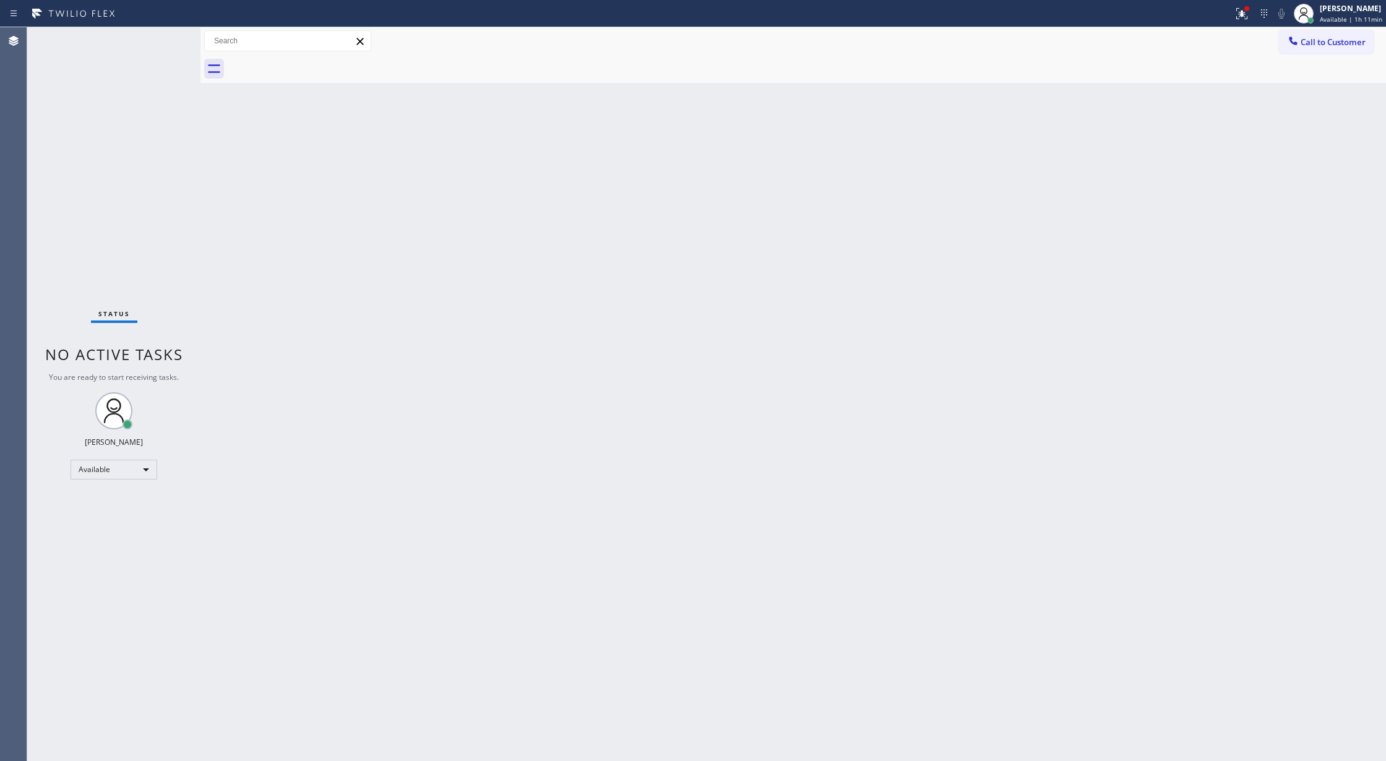
click at [166, 40] on div "Status No active tasks You are ready to start receiving tasks. [PERSON_NAME] Av…" at bounding box center [113, 394] width 173 height 734
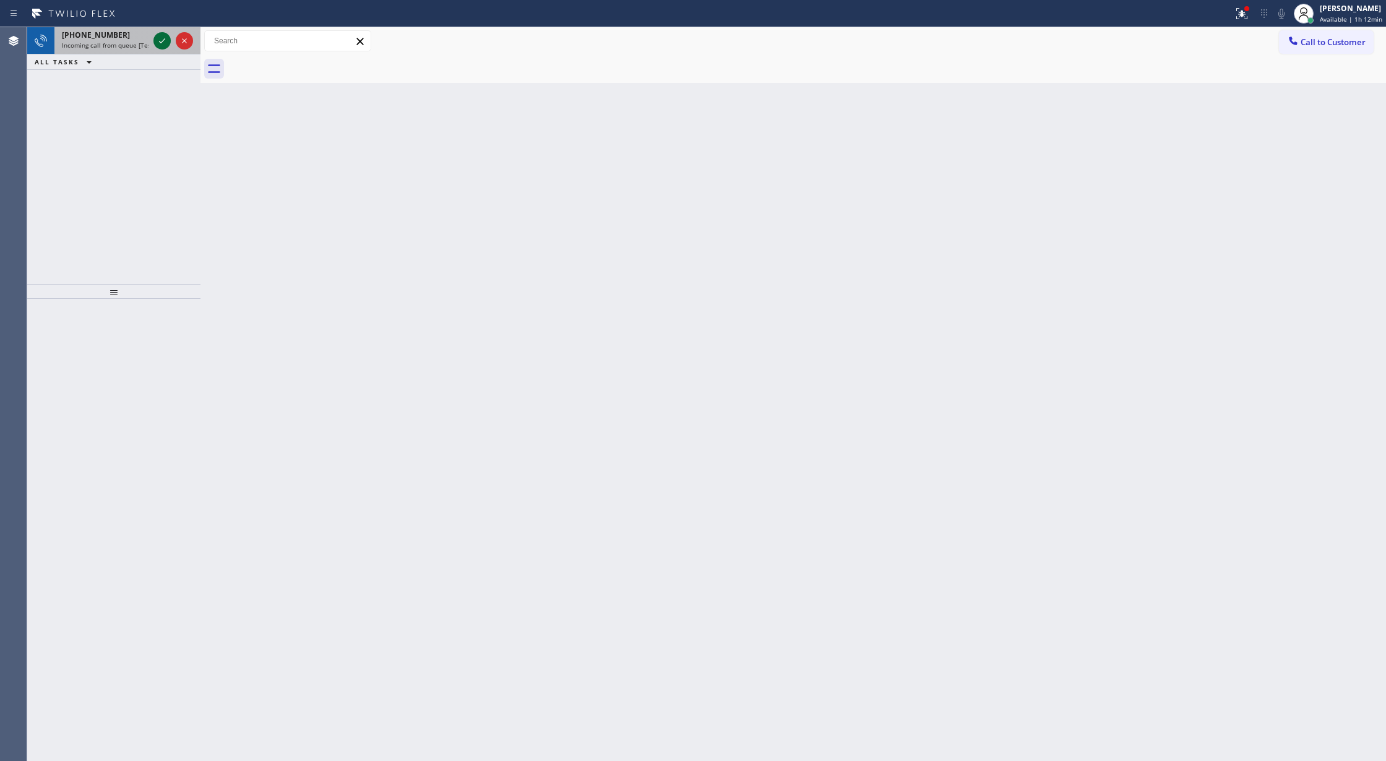
drag, startPoint x: 0, startPoint y: 0, endPoint x: 166, endPoint y: 40, distance: 170.5
click at [166, 40] on icon at bounding box center [162, 40] width 15 height 15
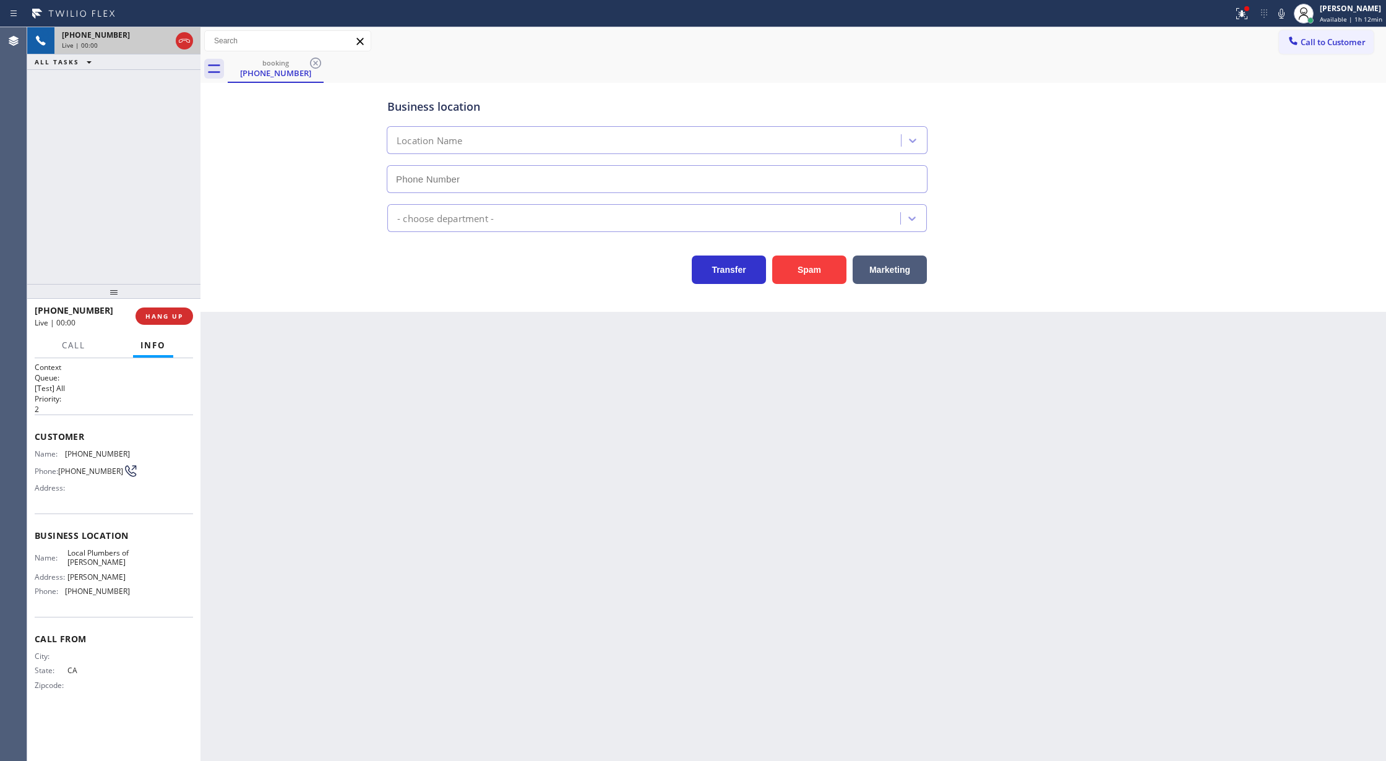
type input "(213) 513-6087"
click at [821, 275] on button "Spam" at bounding box center [809, 270] width 74 height 28
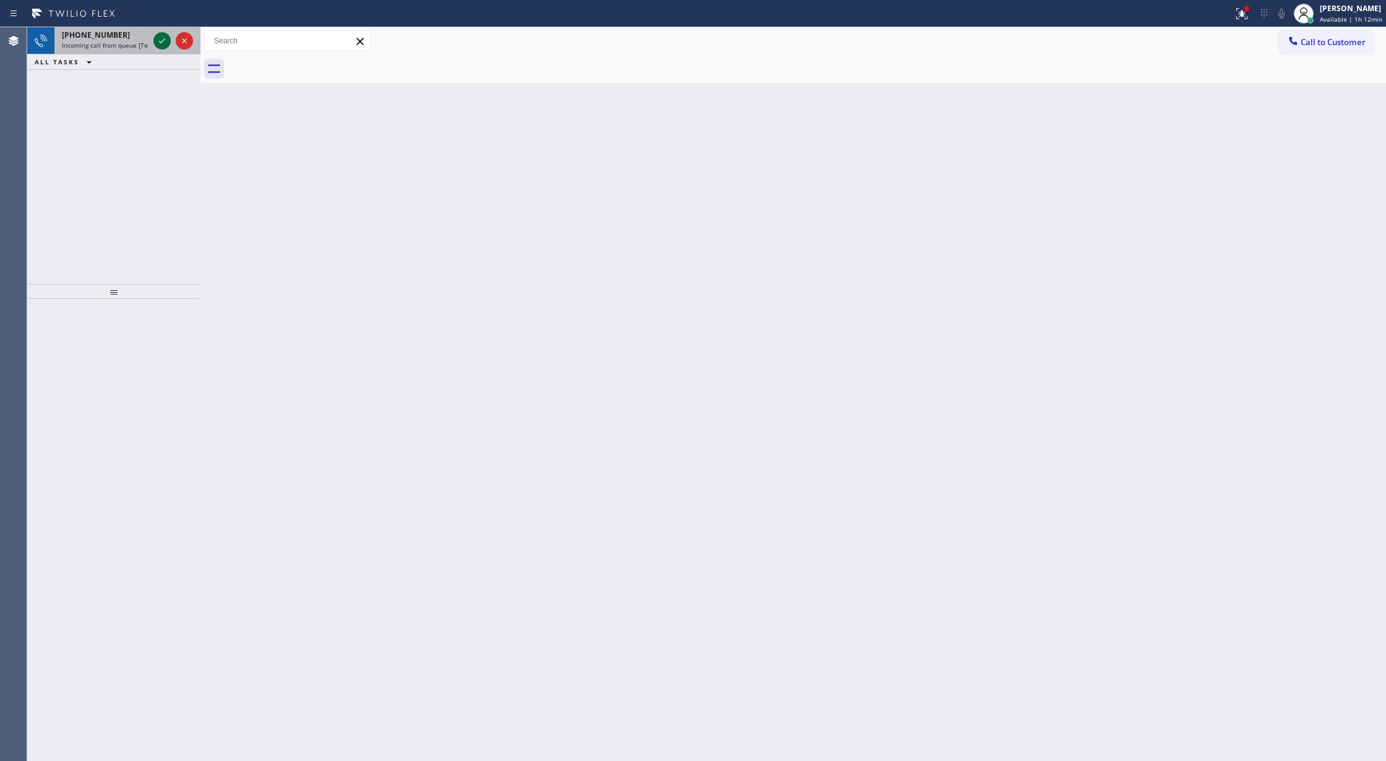
click at [161, 38] on icon at bounding box center [162, 40] width 15 height 15
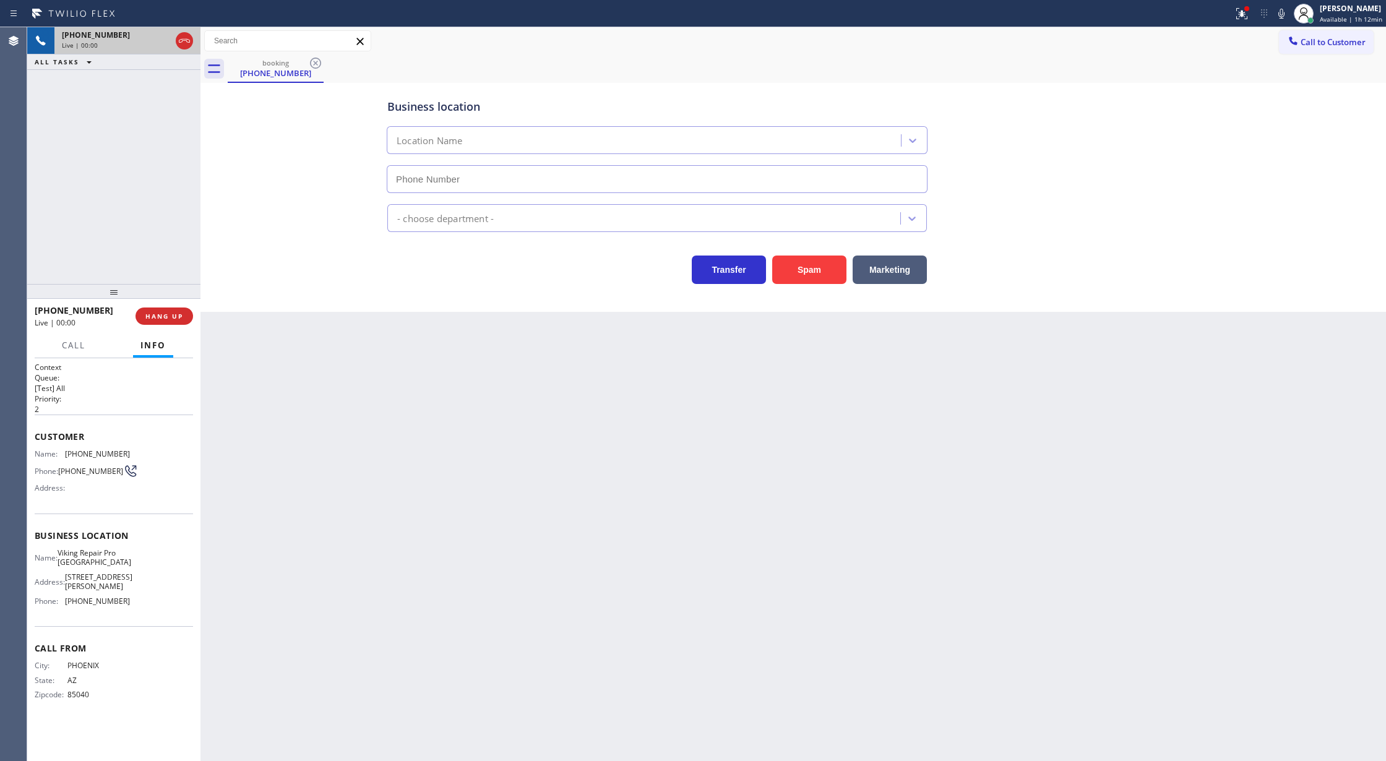
type input "(480) 608-9885"
click at [791, 264] on button "Spam" at bounding box center [809, 270] width 74 height 28
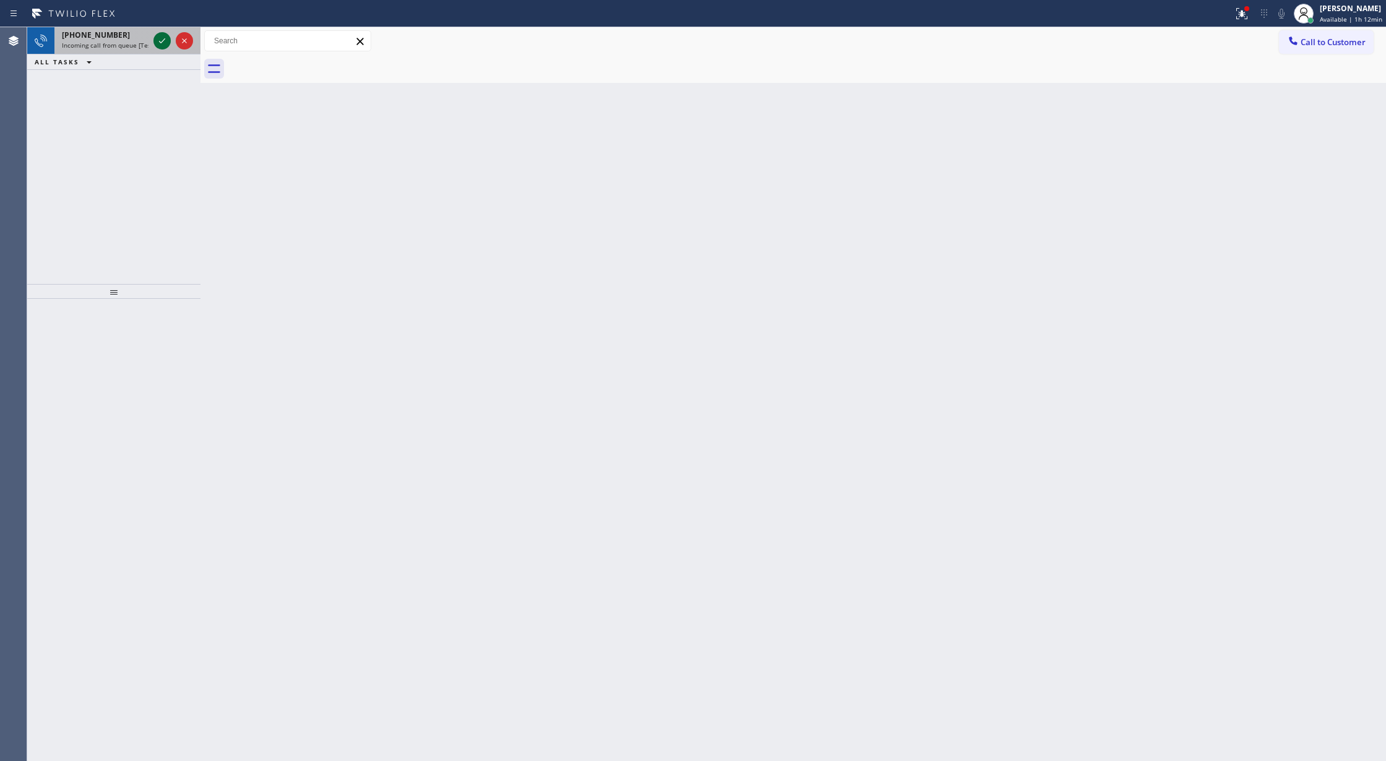
click at [158, 47] on icon at bounding box center [162, 40] width 15 height 15
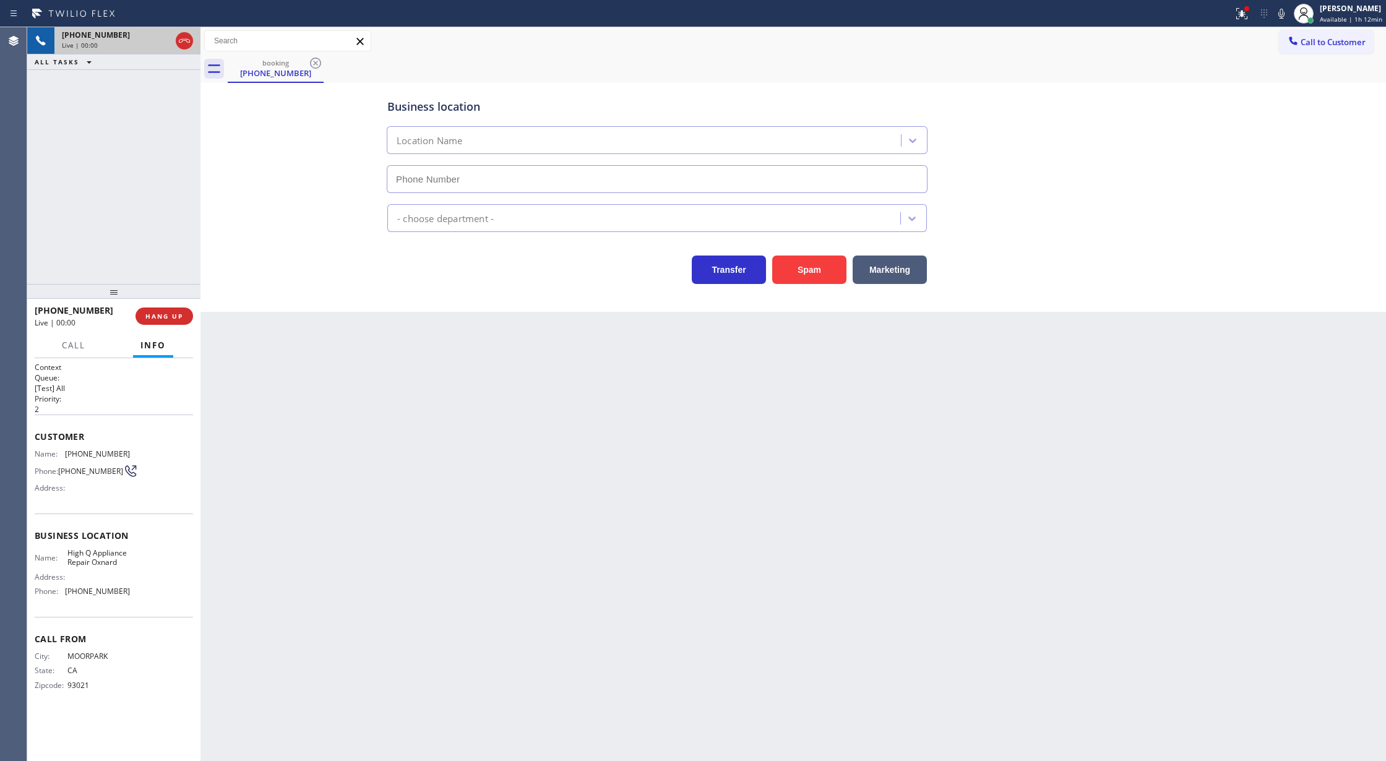
type input "(805) 254-7454"
click at [785, 266] on button "Spam" at bounding box center [809, 270] width 74 height 28
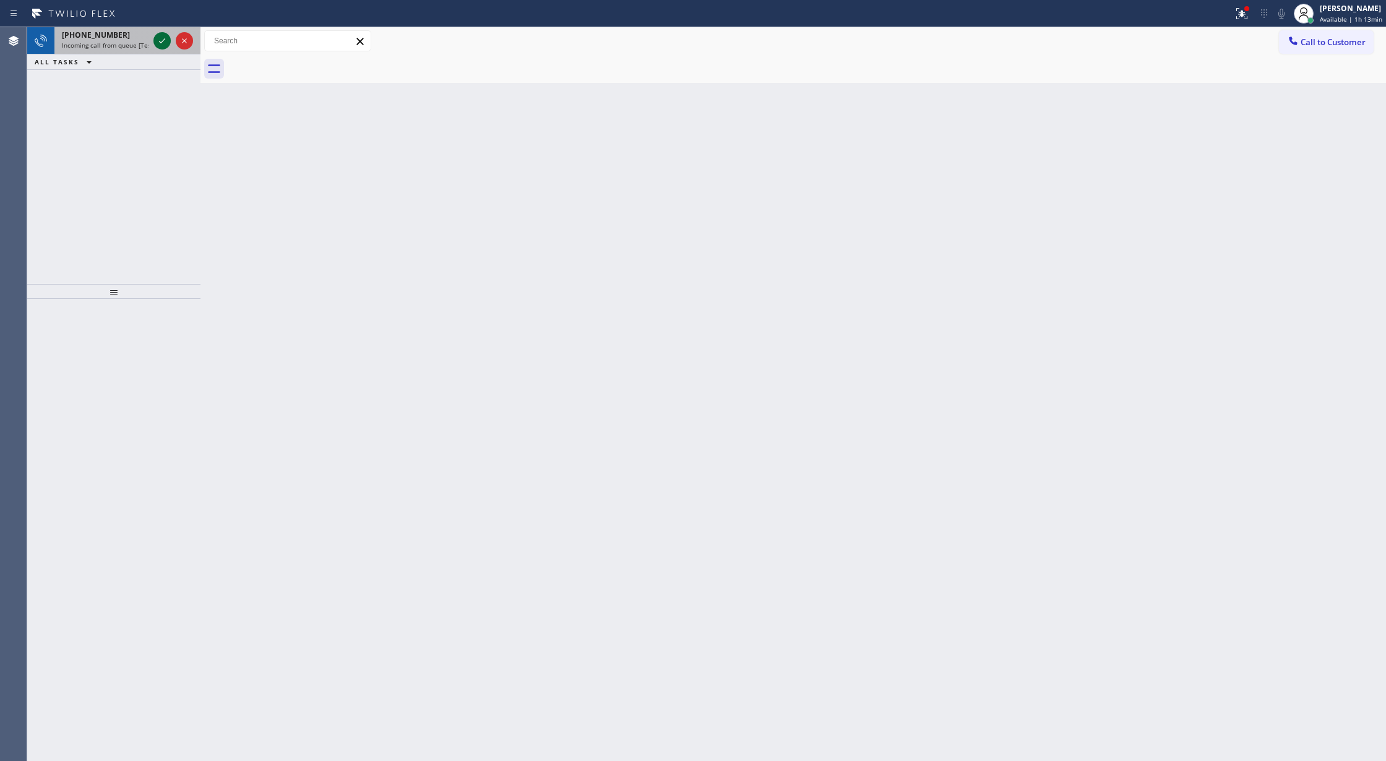
click at [162, 43] on icon at bounding box center [162, 40] width 15 height 15
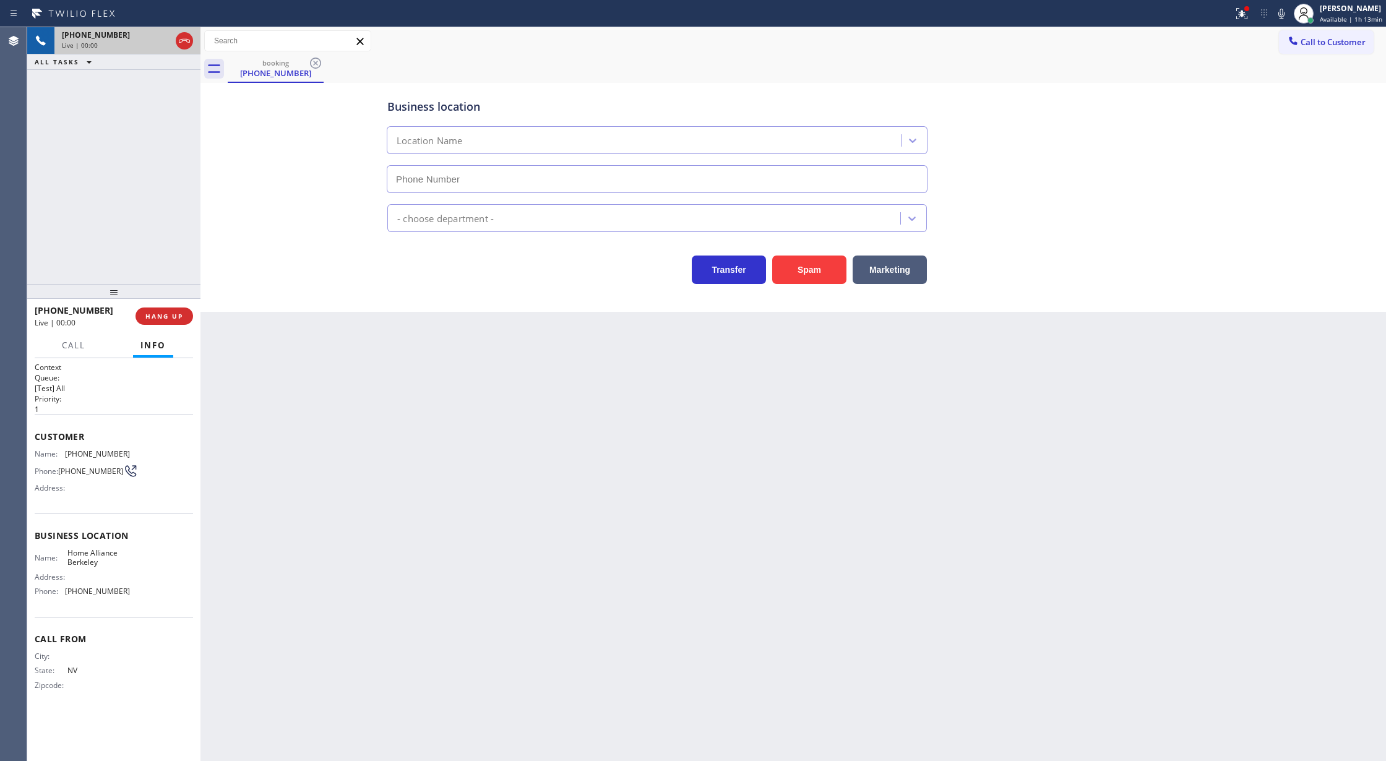
type input "(510) 962-7881"
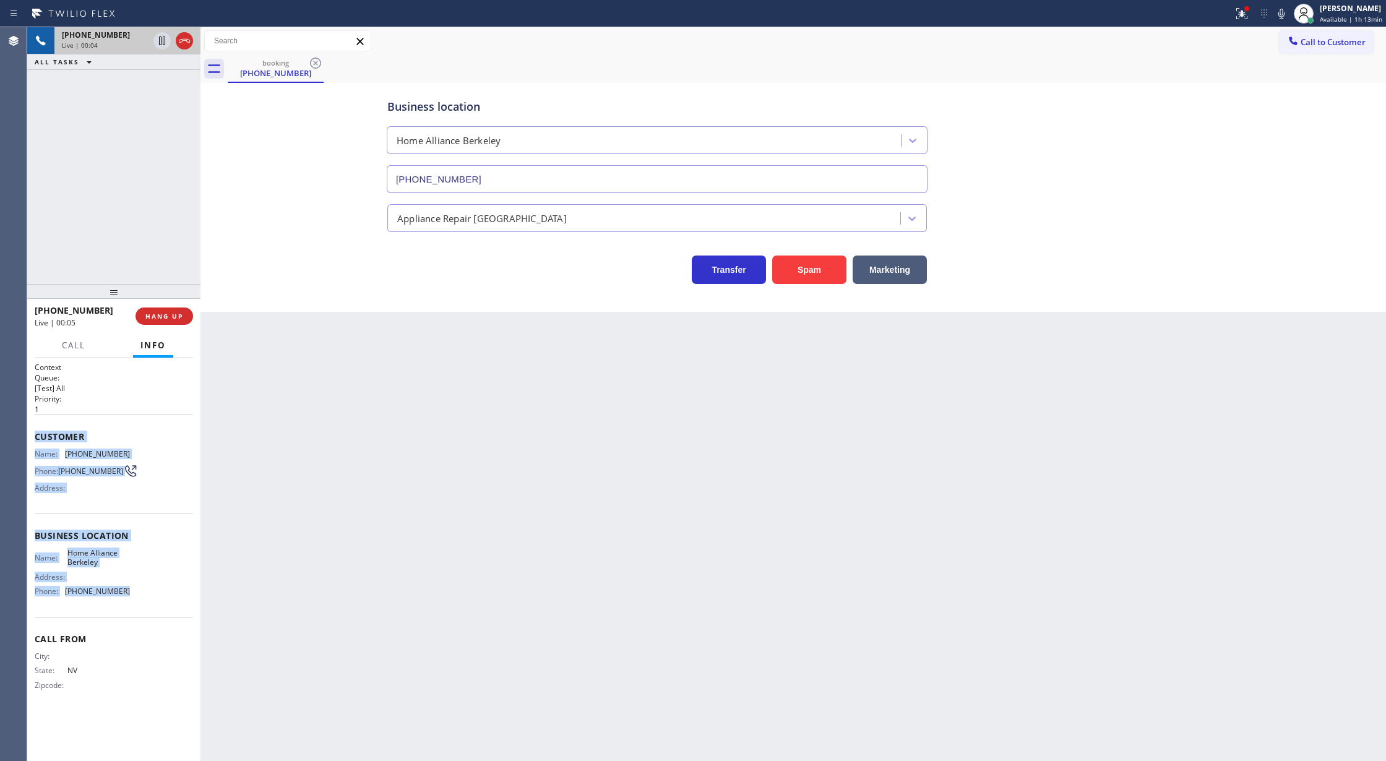
drag, startPoint x: 35, startPoint y: 443, endPoint x: 176, endPoint y: 604, distance: 213.6
click at [176, 604] on div "Context Queue: [Test] All Priority: 1 Customer Name: (702) 857-7950 Phone: (702…" at bounding box center [114, 536] width 158 height 348
click at [827, 277] on button "Spam" at bounding box center [809, 270] width 74 height 28
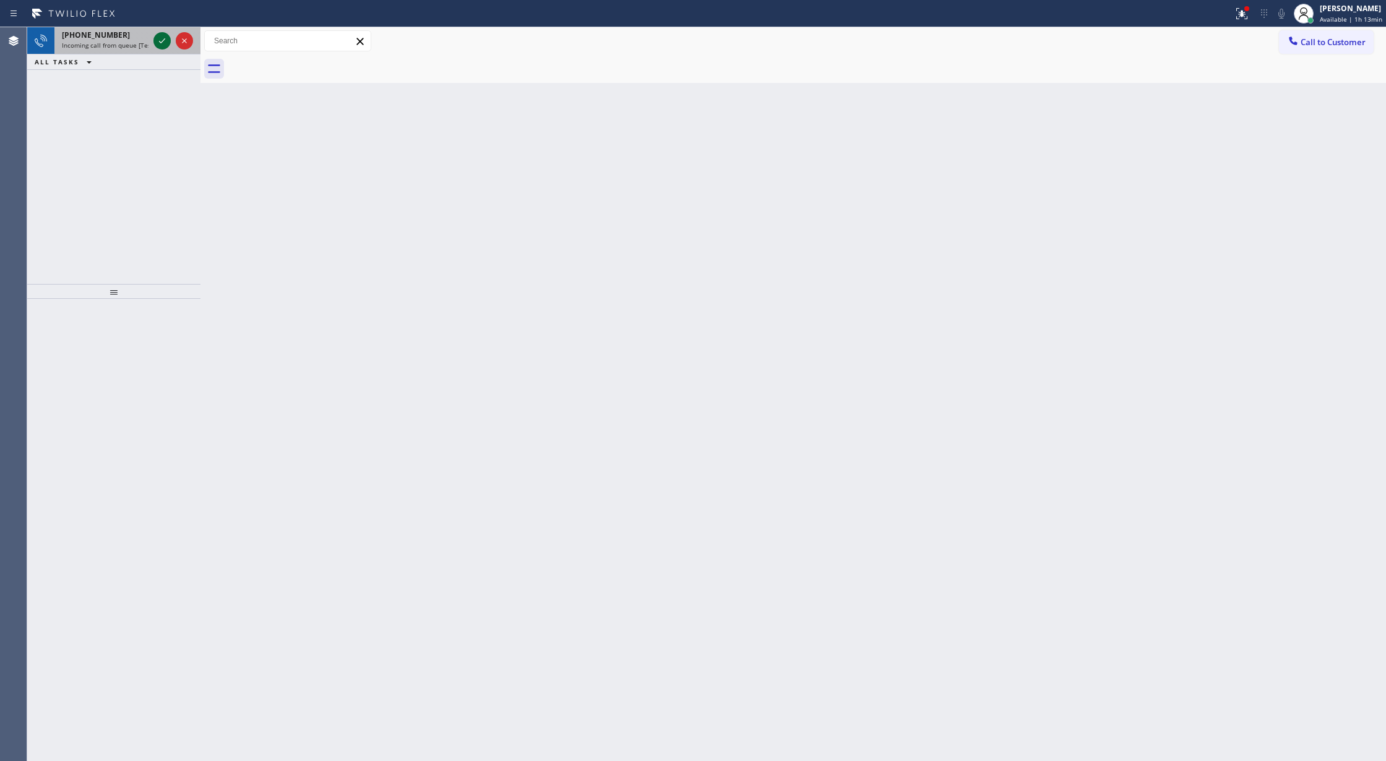
click at [161, 40] on icon at bounding box center [162, 40] width 15 height 15
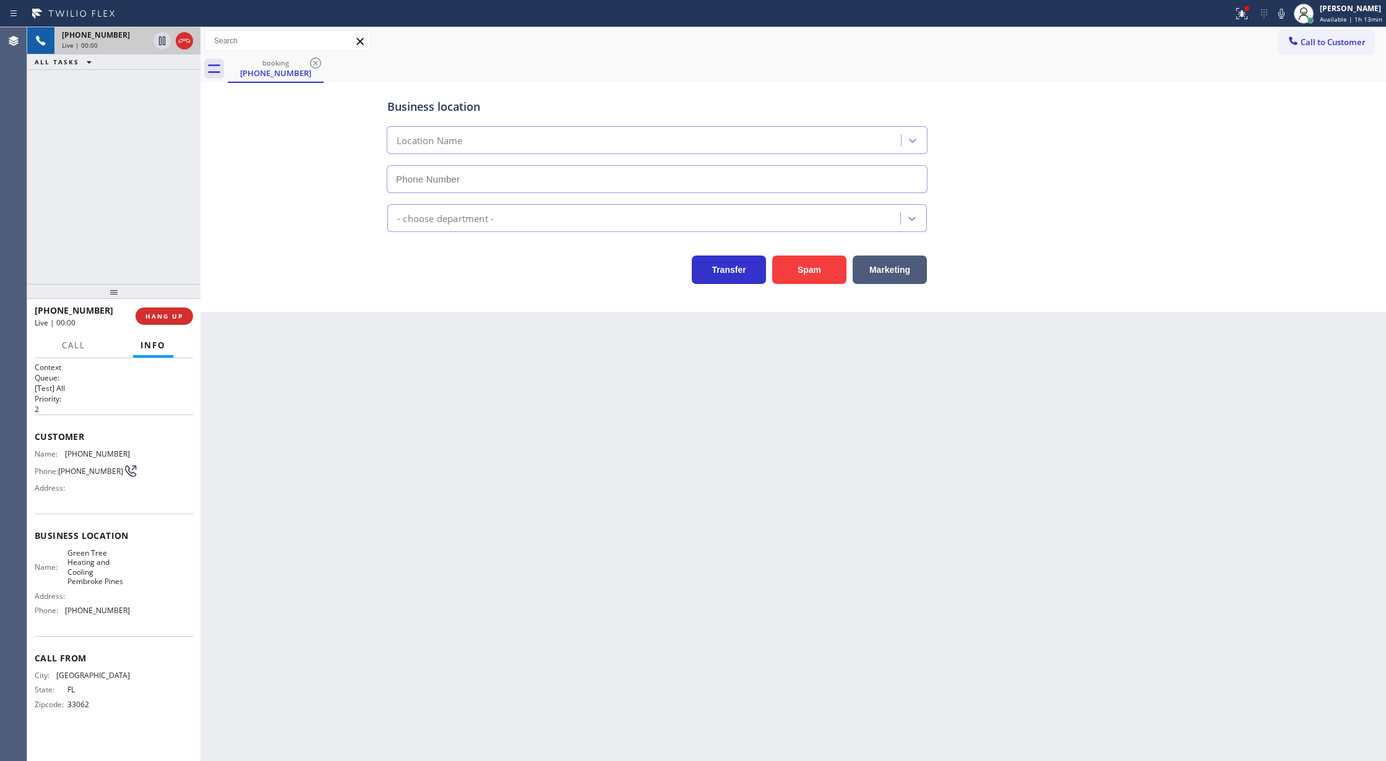
type input "(954) 475-6226"
click at [814, 272] on button "Spam" at bounding box center [809, 270] width 74 height 28
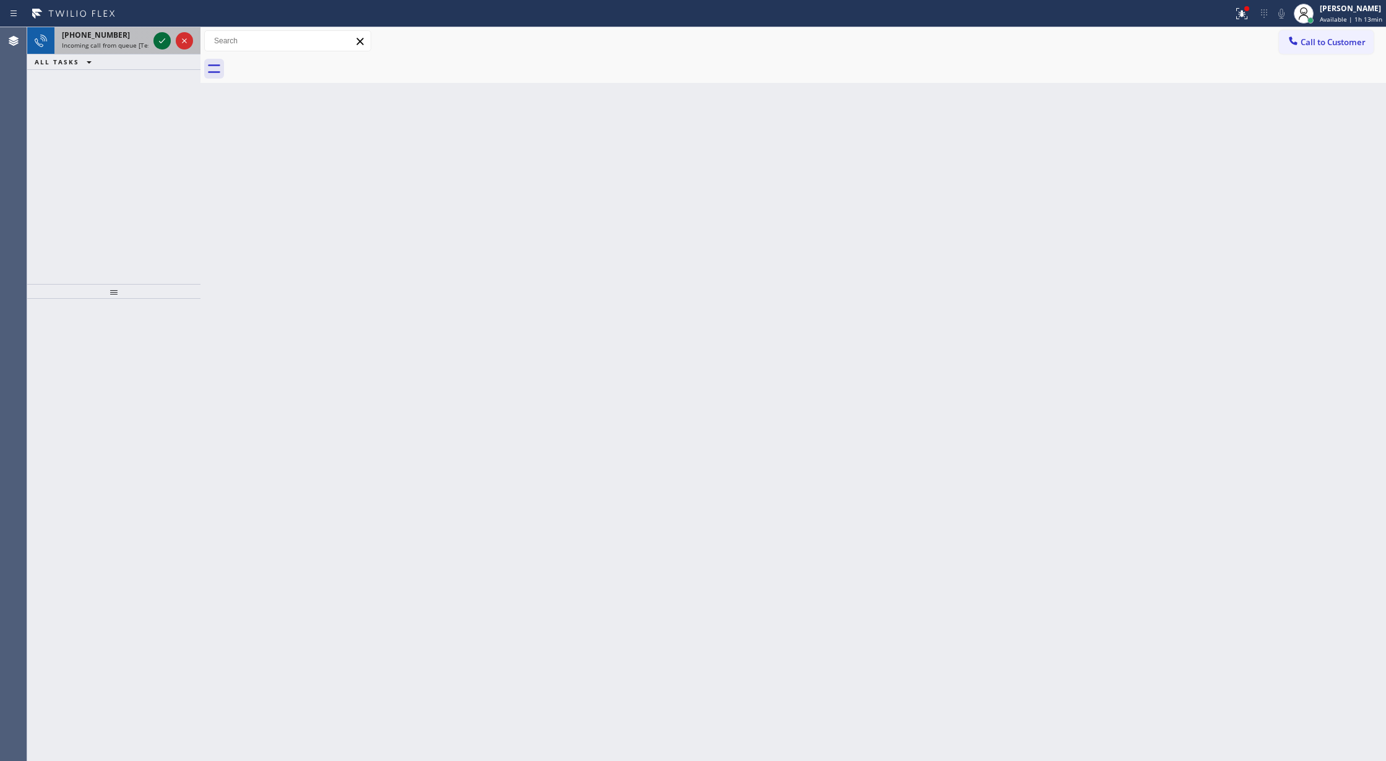
click at [161, 35] on icon at bounding box center [162, 40] width 15 height 15
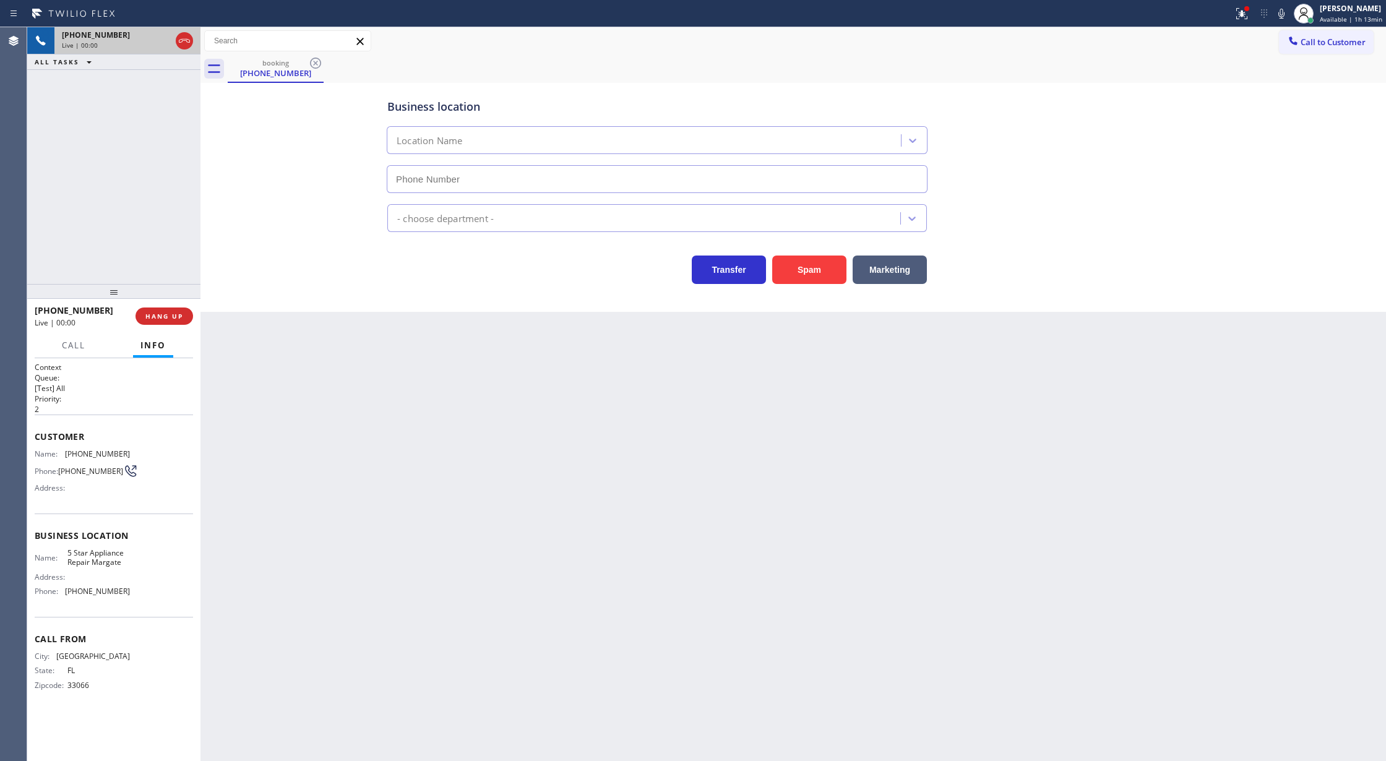
type input "(954) 807-4544"
click at [802, 265] on button "Spam" at bounding box center [809, 270] width 74 height 28
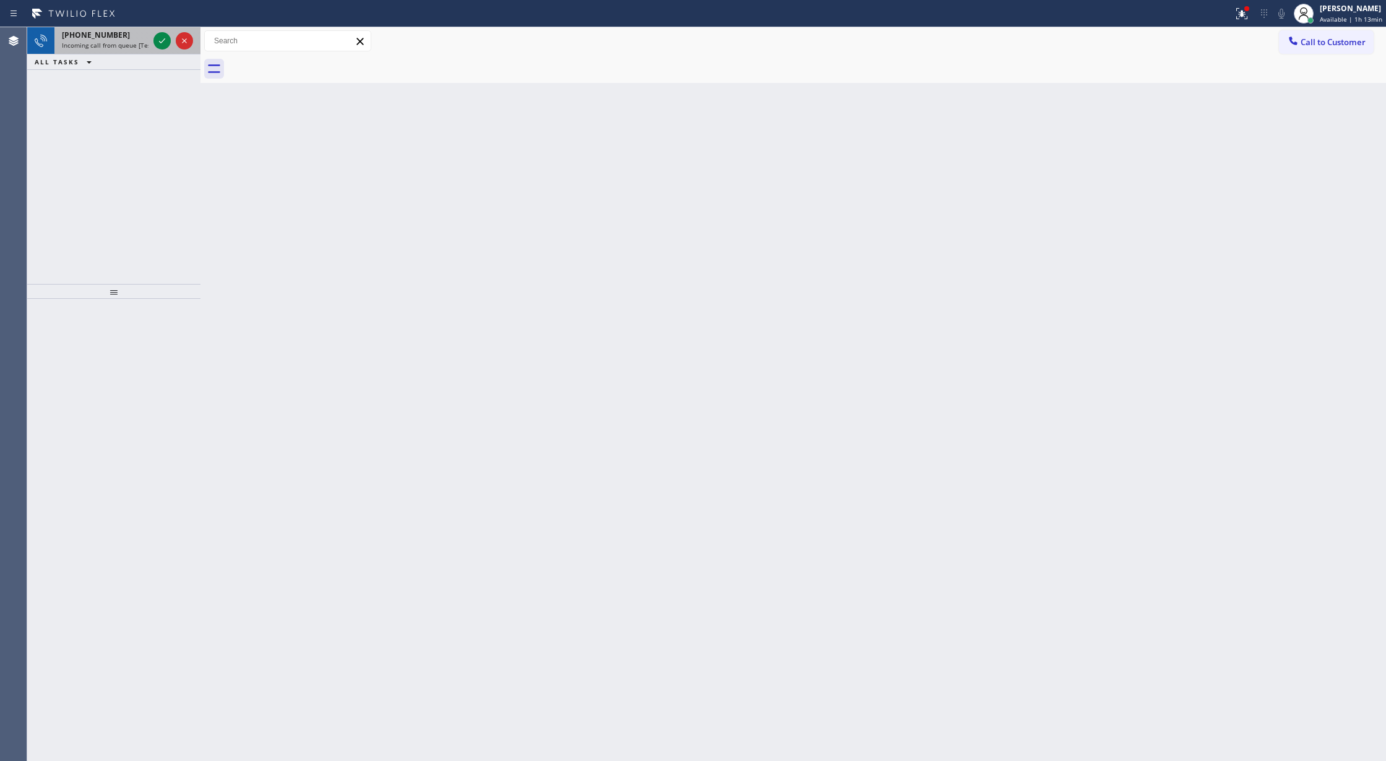
click at [158, 31] on div at bounding box center [173, 40] width 45 height 27
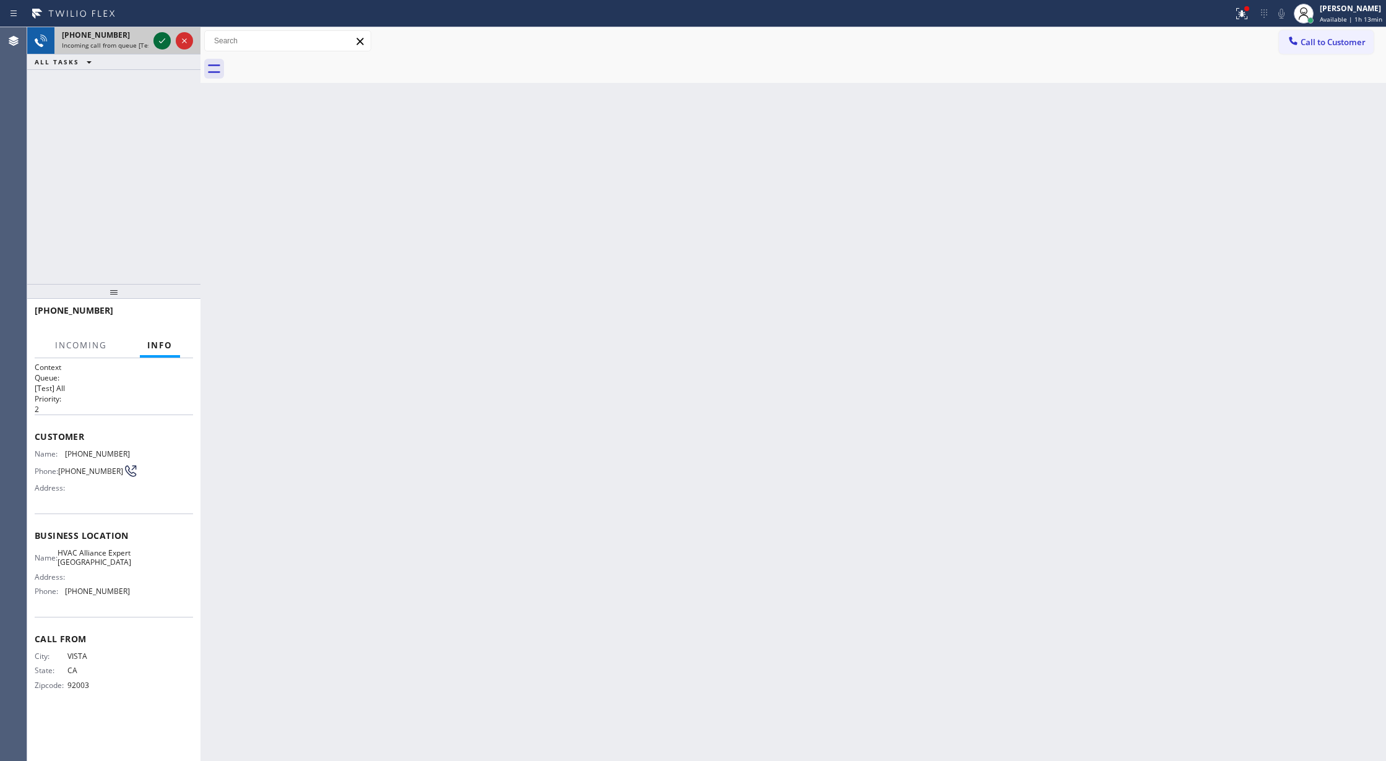
click at [161, 43] on icon at bounding box center [162, 40] width 6 height 5
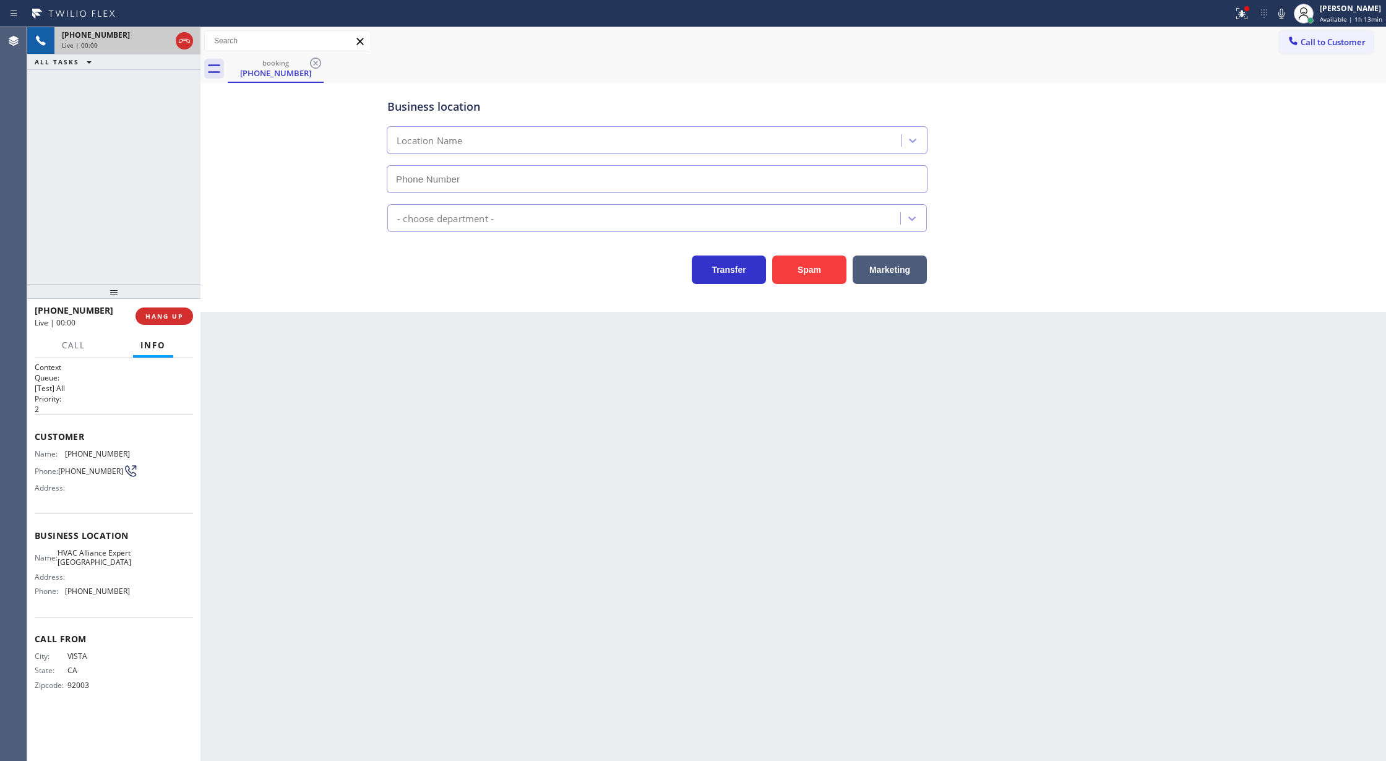
type input "(760) 493-6454"
click at [793, 264] on button "Spam" at bounding box center [809, 270] width 74 height 28
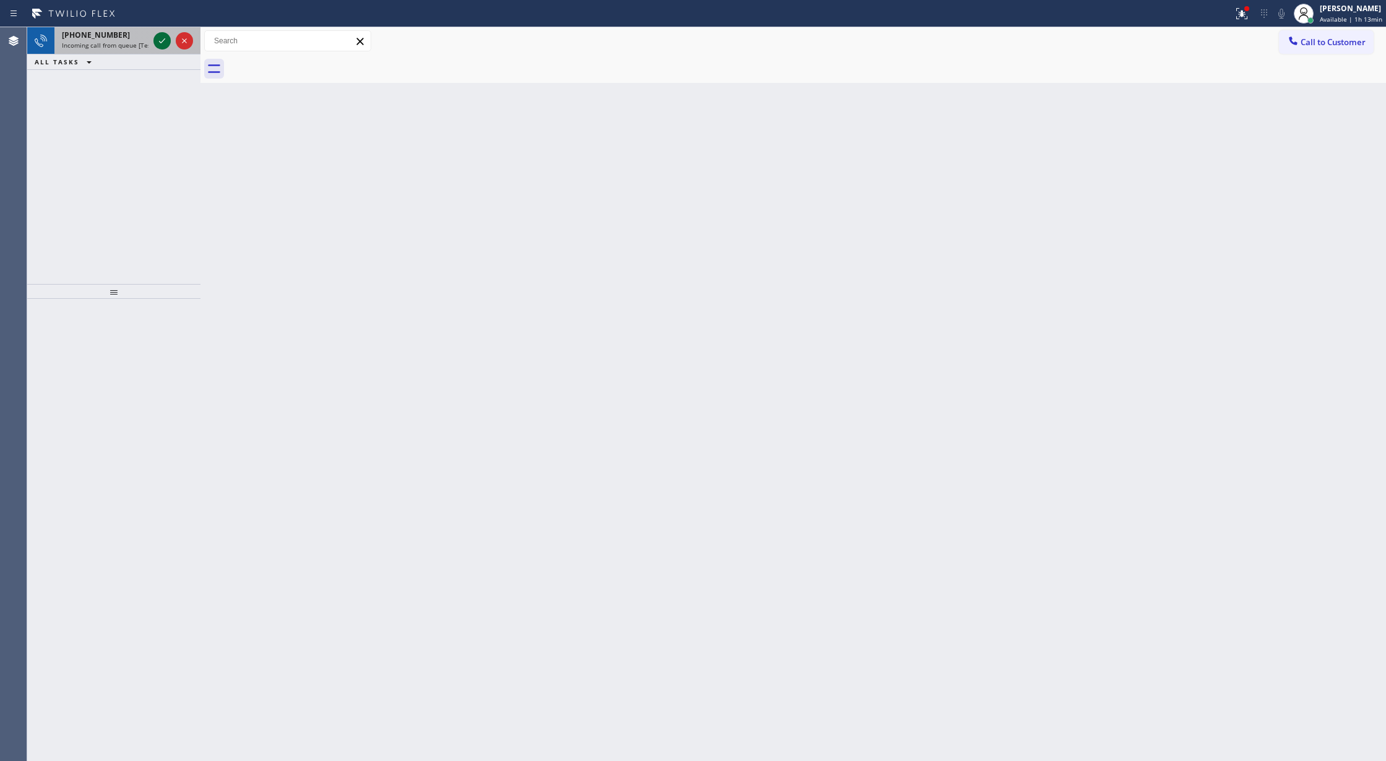
click at [157, 33] on icon at bounding box center [162, 40] width 15 height 15
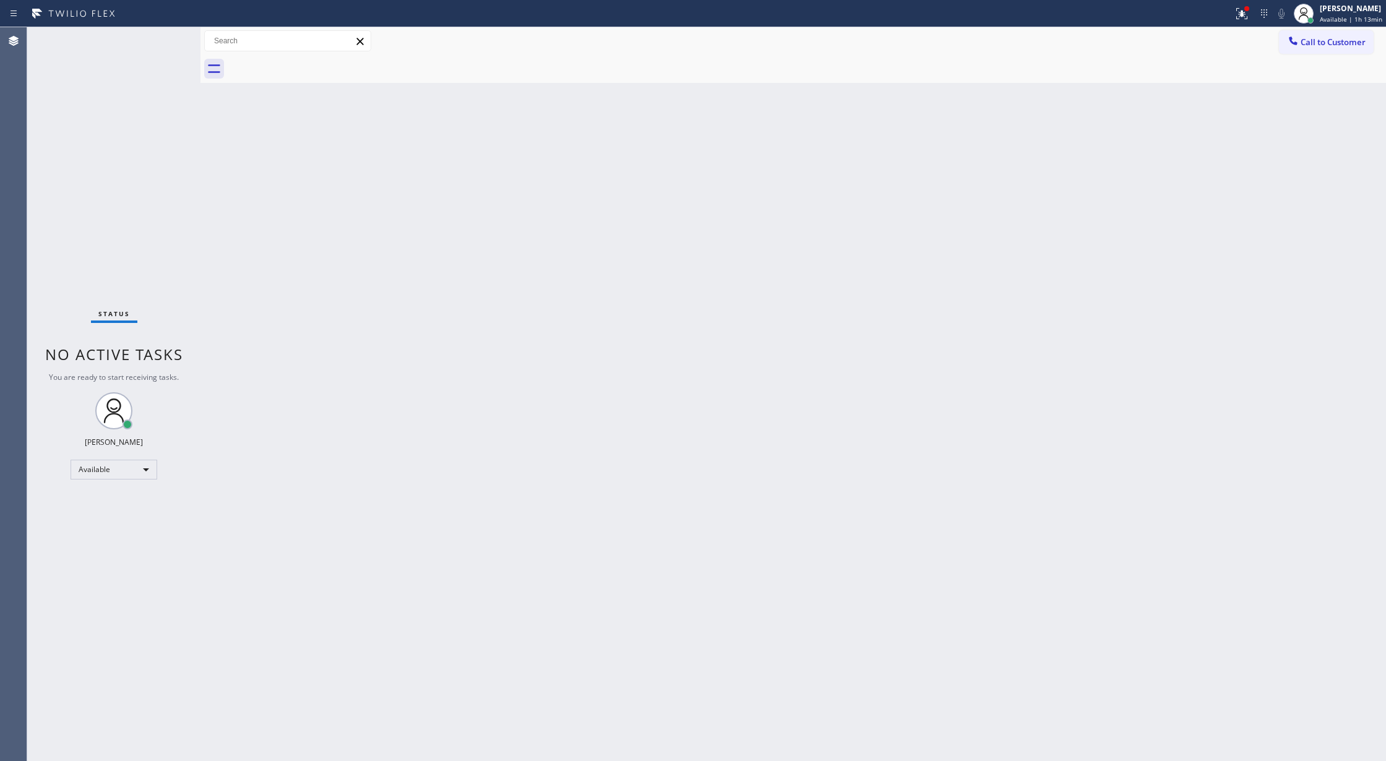
click at [160, 35] on div "Status No active tasks You are ready to start receiving tasks. [PERSON_NAME] Av…" at bounding box center [113, 394] width 173 height 734
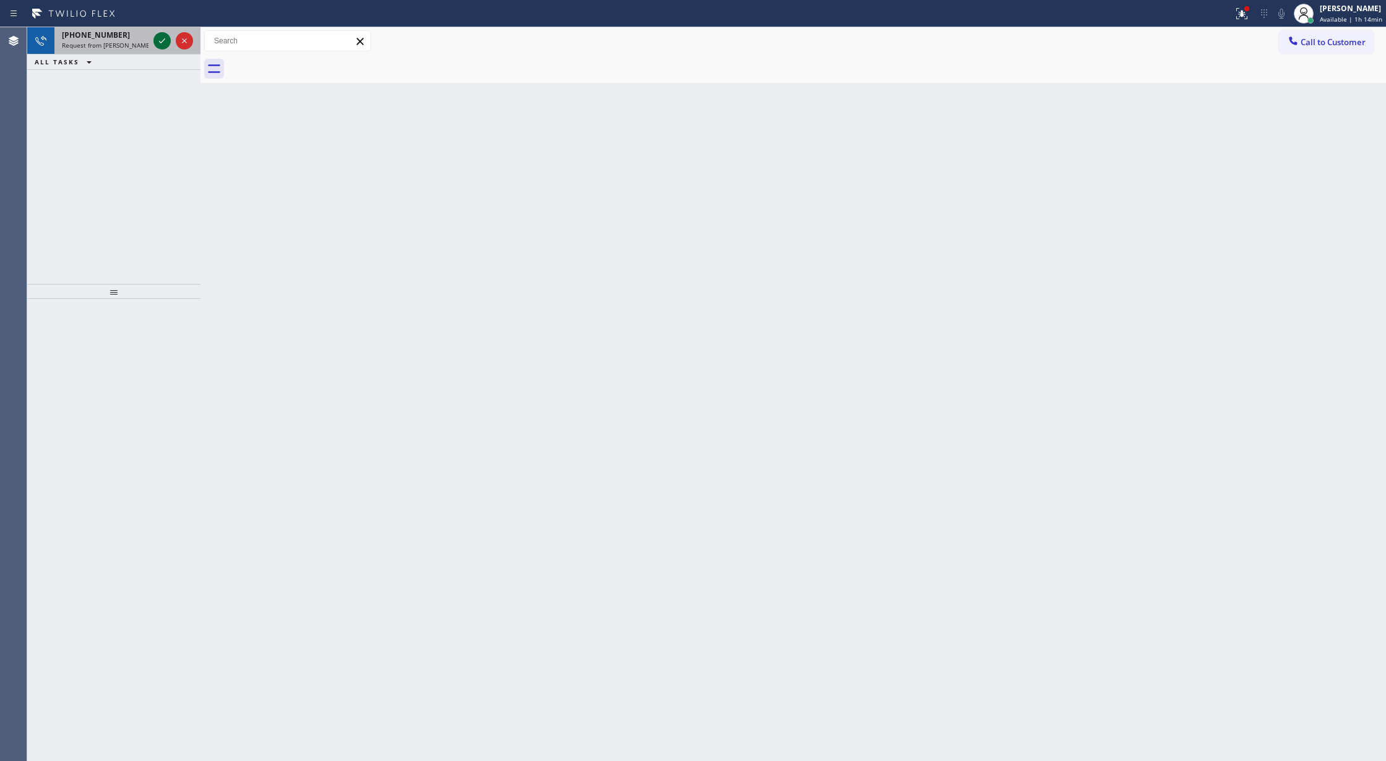
click at [158, 40] on icon at bounding box center [162, 40] width 15 height 15
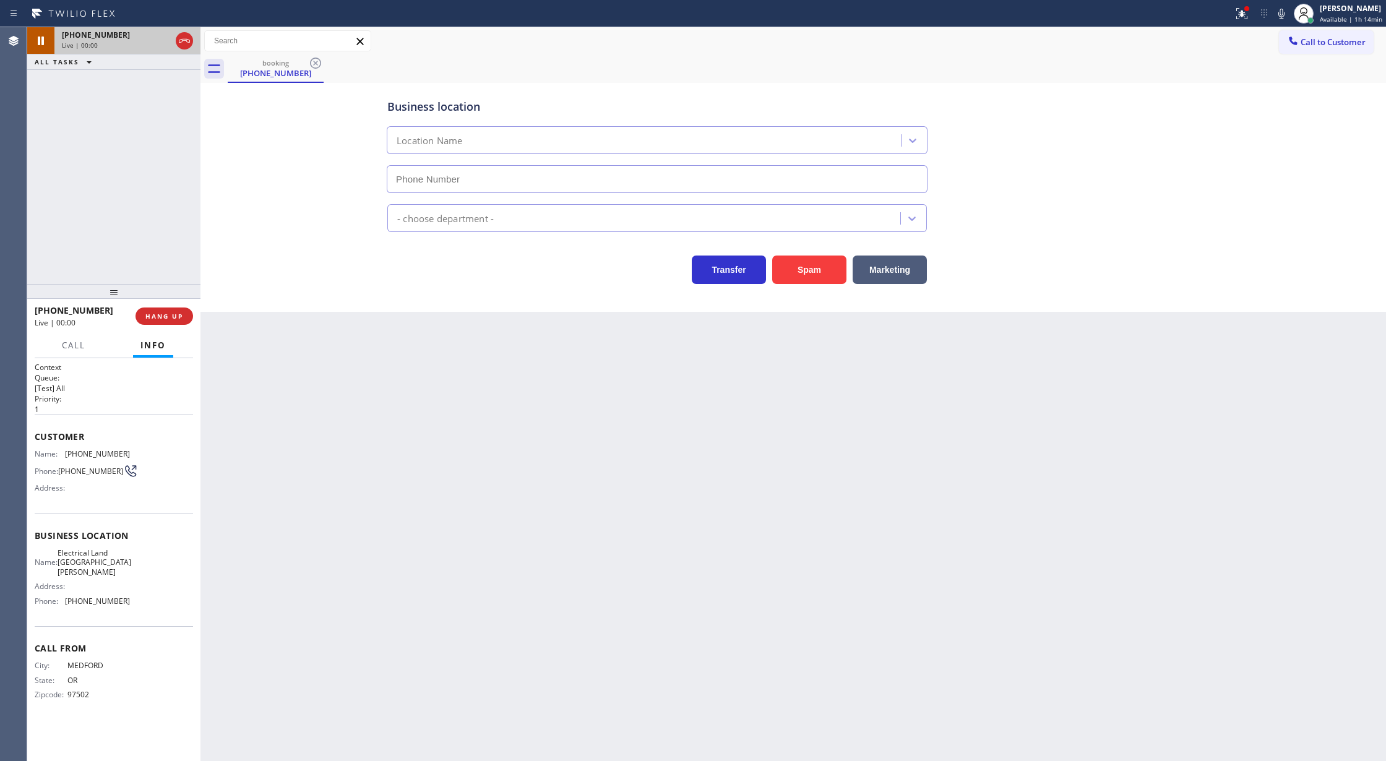
type input "(310) 388-4026"
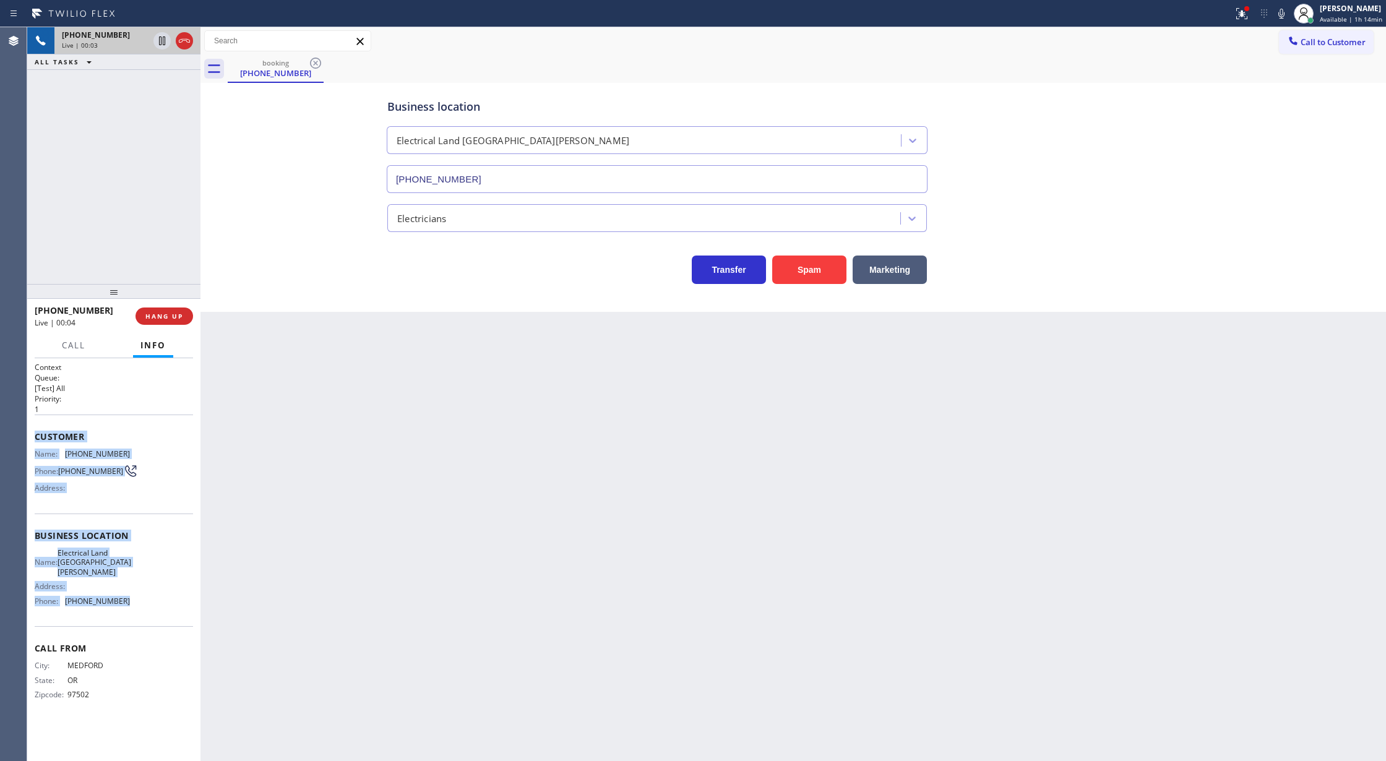
copy div "Customer Name: (541) 292-7022 Phone: (541) 292-7022 Address: Business location …"
drag, startPoint x: 28, startPoint y: 436, endPoint x: 151, endPoint y: 600, distance: 204.2
click at [151, 600] on div "Context Queue: [Test] All Priority: 1 Customer Name: (541) 292-7022 Phone: (541…" at bounding box center [113, 559] width 173 height 403
click at [188, 43] on icon at bounding box center [184, 40] width 15 height 15
click at [151, 583] on div "Name: Electrical Land Santa Monica Address: Phone: (310) 388-4026" at bounding box center [114, 579] width 158 height 62
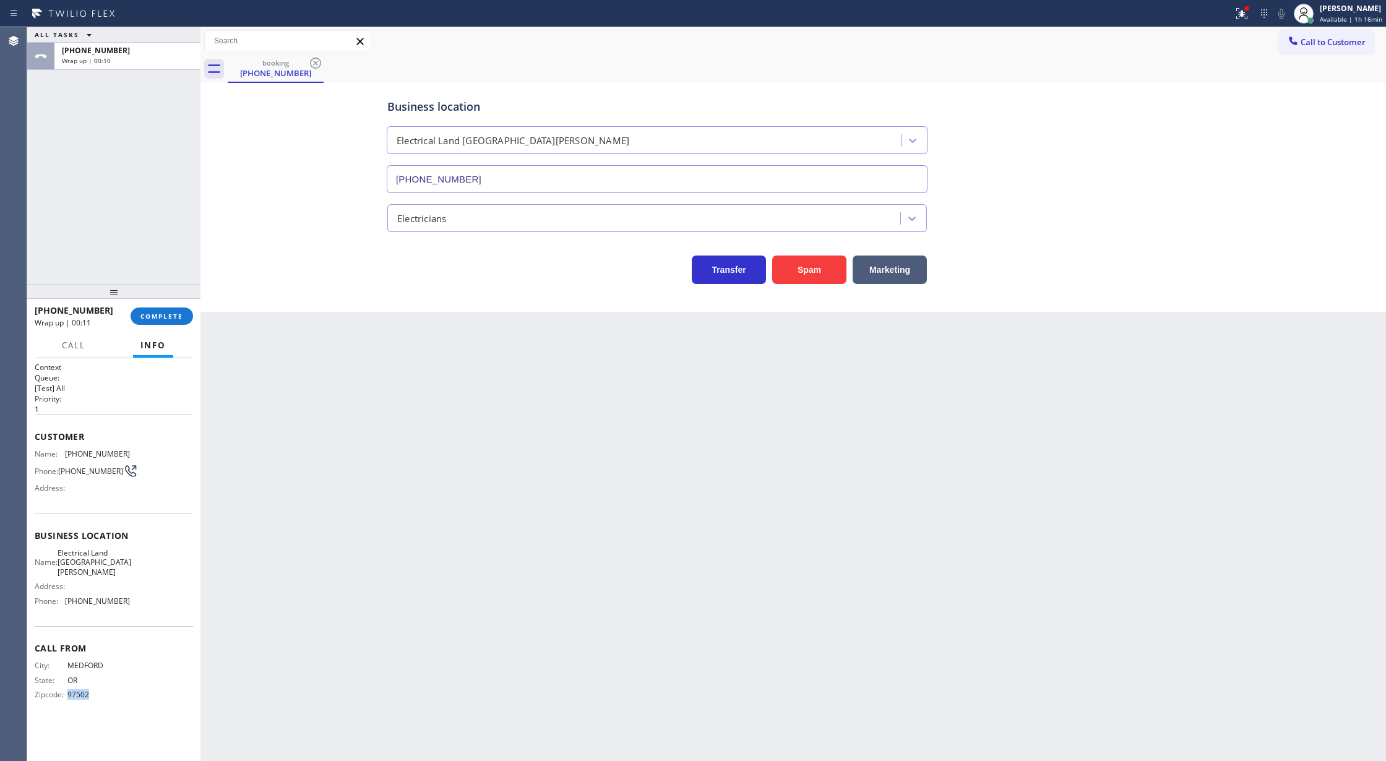
drag, startPoint x: 110, startPoint y: 688, endPoint x: 68, endPoint y: 682, distance: 41.9
click at [68, 690] on span "97502" at bounding box center [98, 694] width 62 height 9
copy span "97502"
click at [167, 315] on span "COMPLETE" at bounding box center [161, 316] width 43 height 9
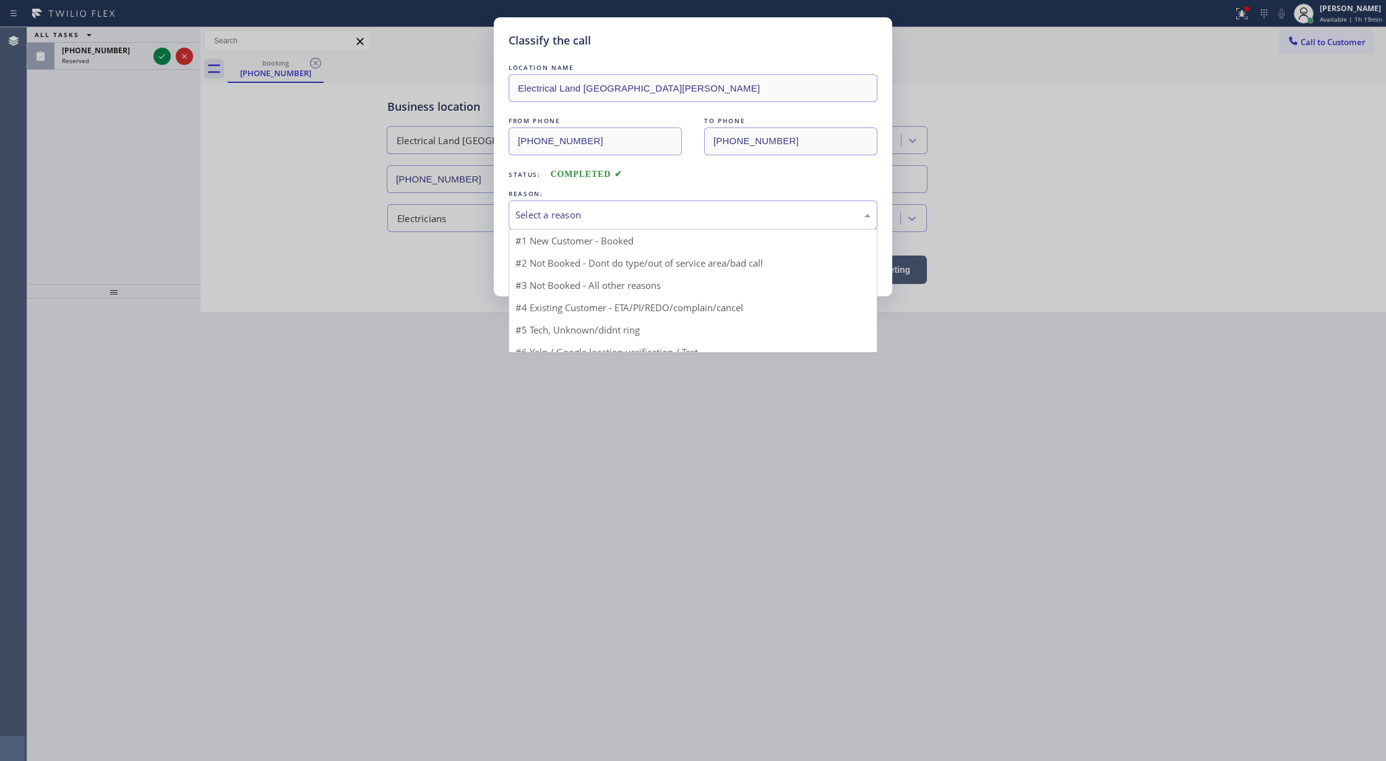
click at [555, 219] on div "Select a reason" at bounding box center [692, 215] width 355 height 14
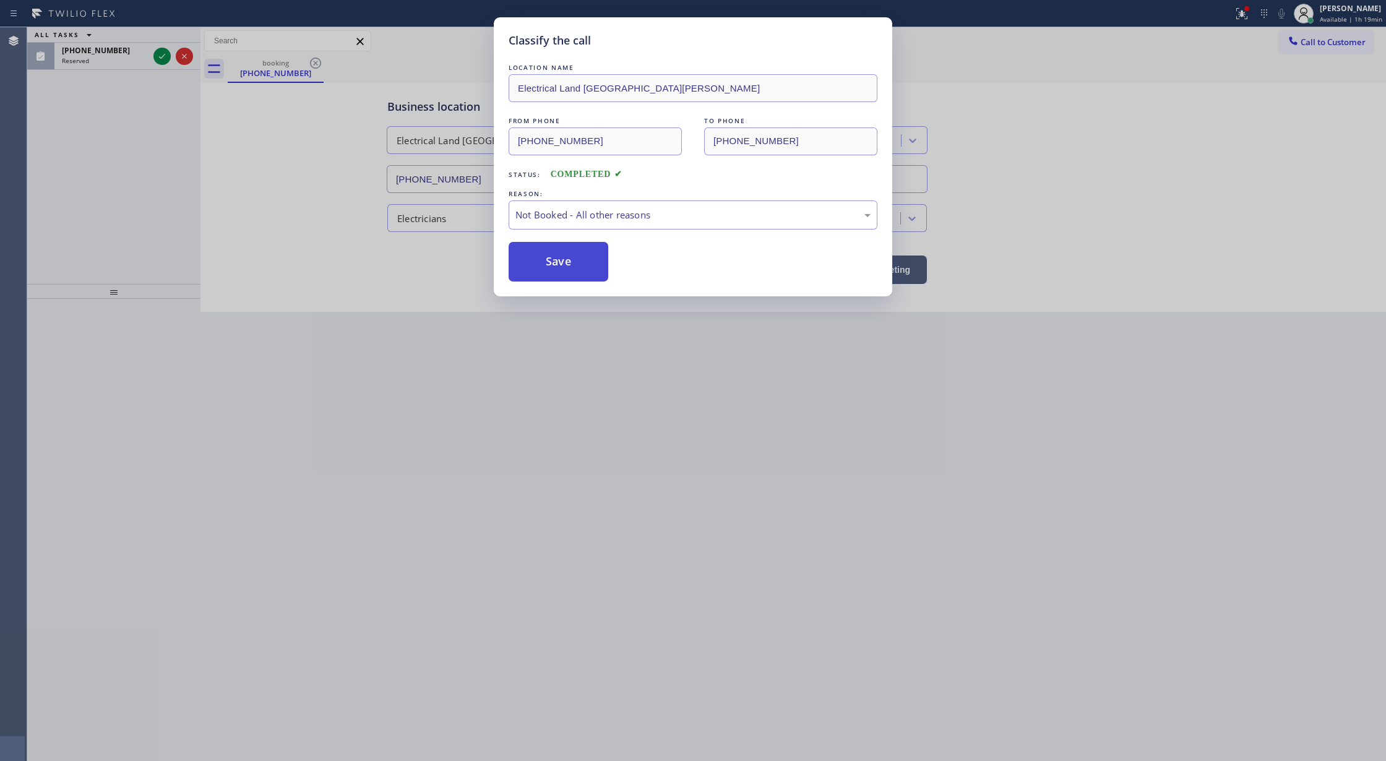
click at [552, 258] on button "Save" at bounding box center [559, 262] width 100 height 40
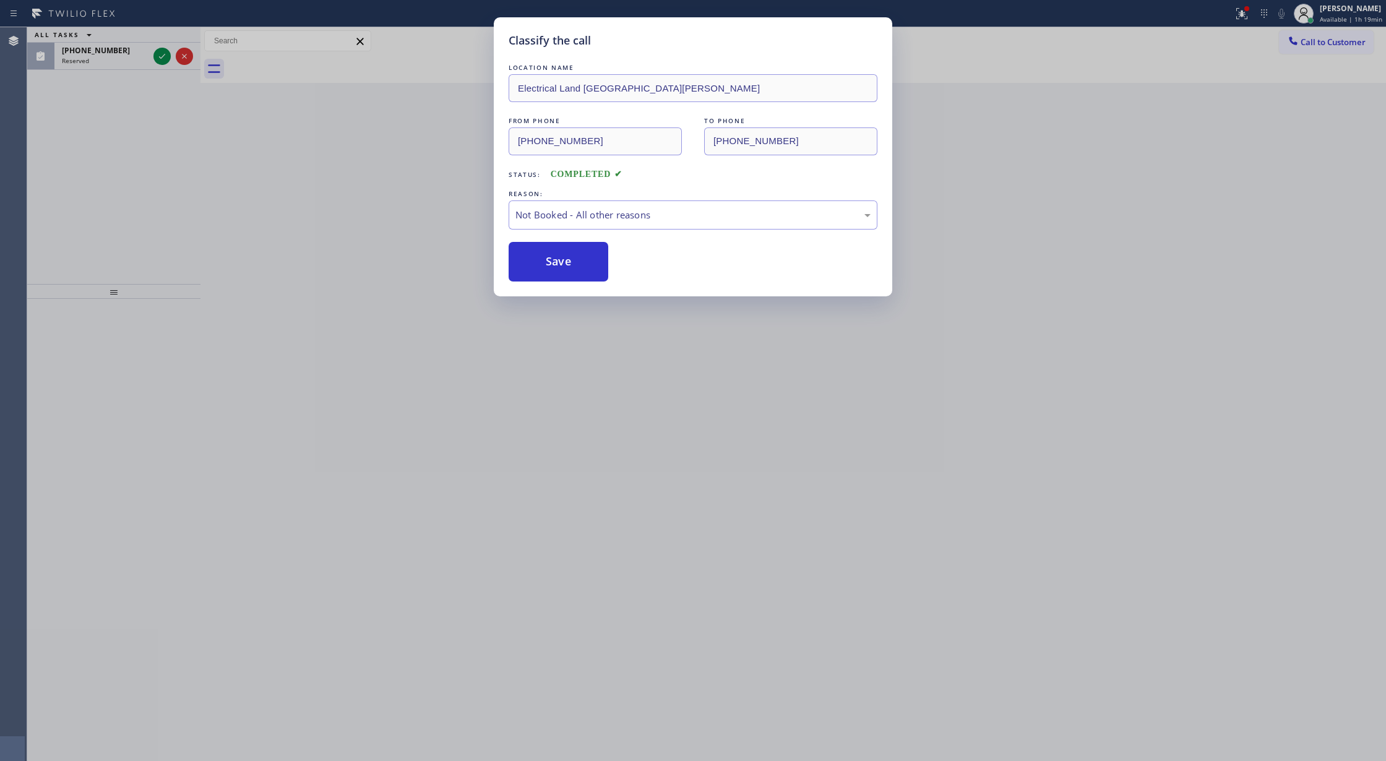
click at [163, 54] on icon at bounding box center [162, 56] width 15 height 15
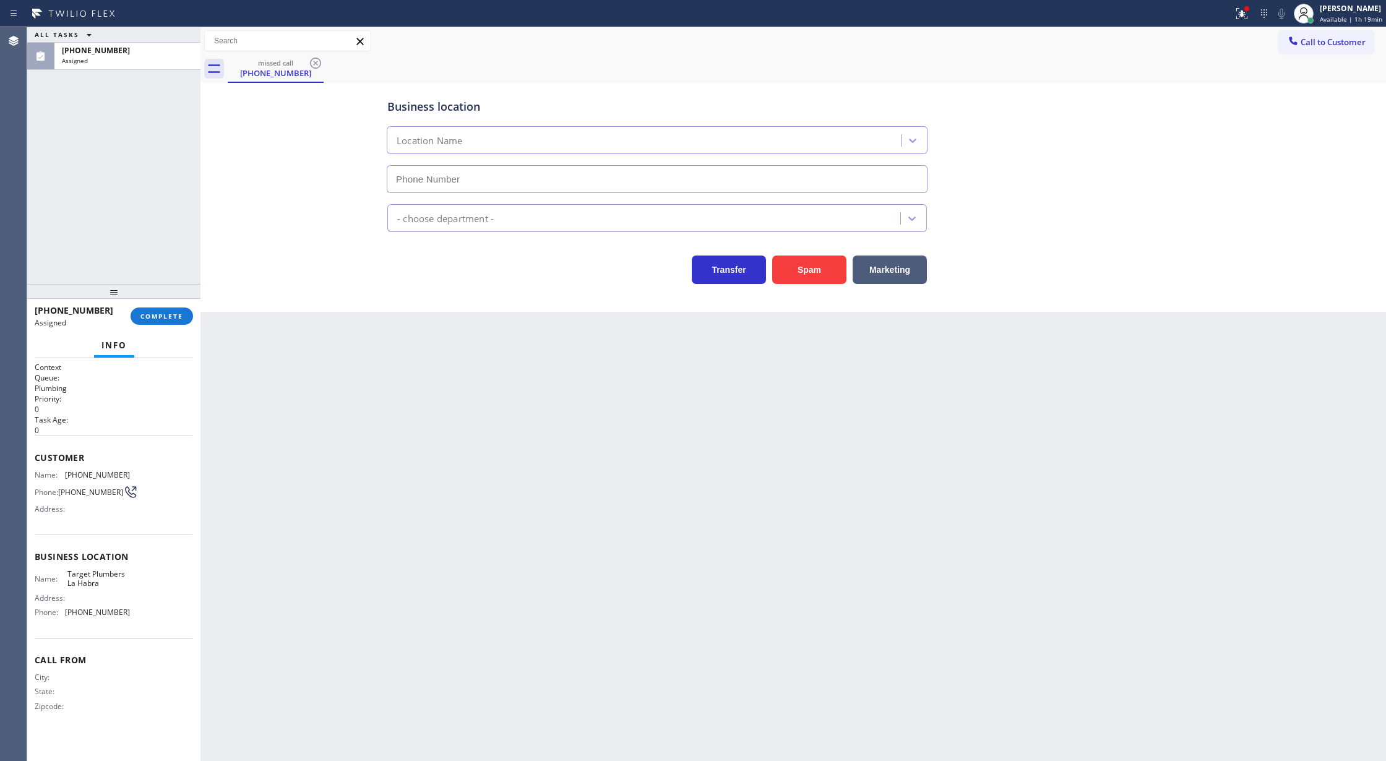
type input "(562) 414-6410"
click at [167, 311] on button "COMPLETE" at bounding box center [162, 316] width 62 height 17
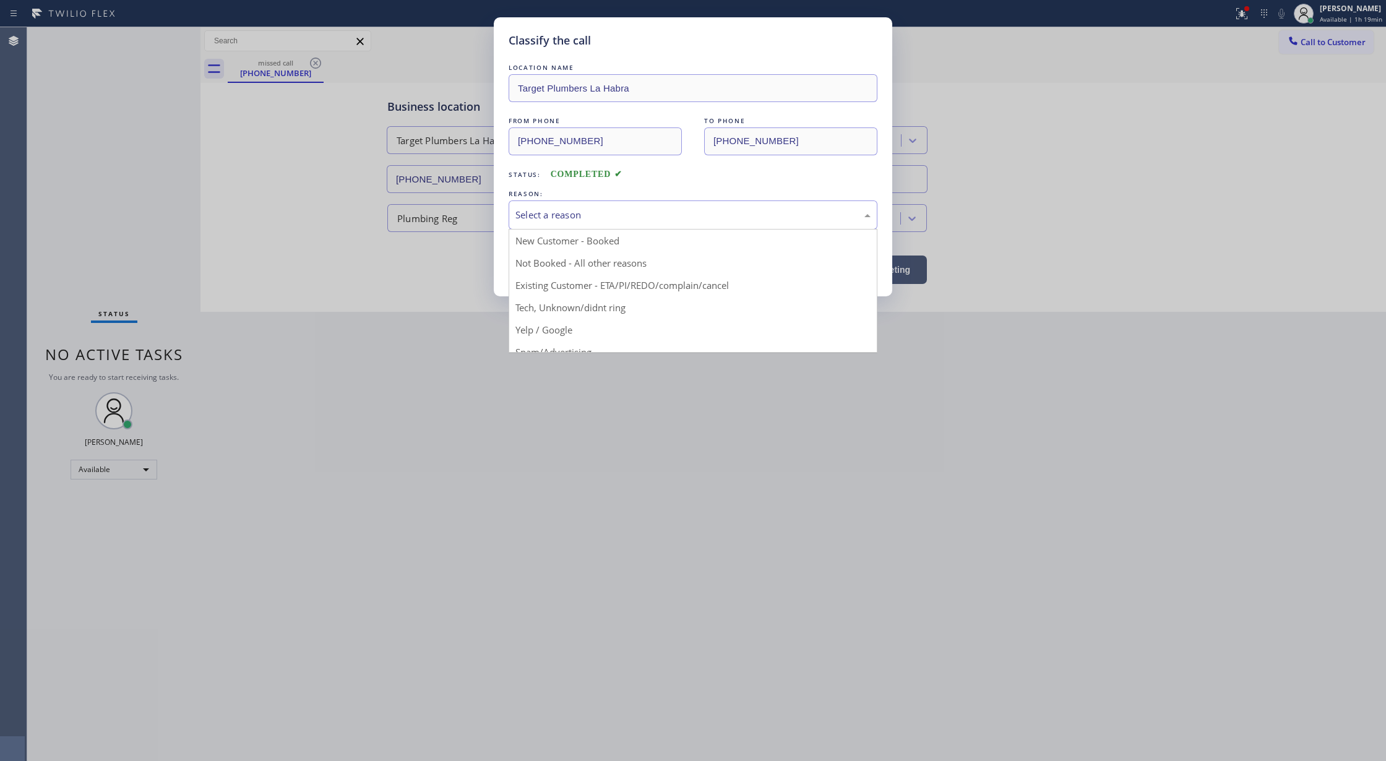
click at [587, 212] on div "Select a reason" at bounding box center [692, 215] width 355 height 14
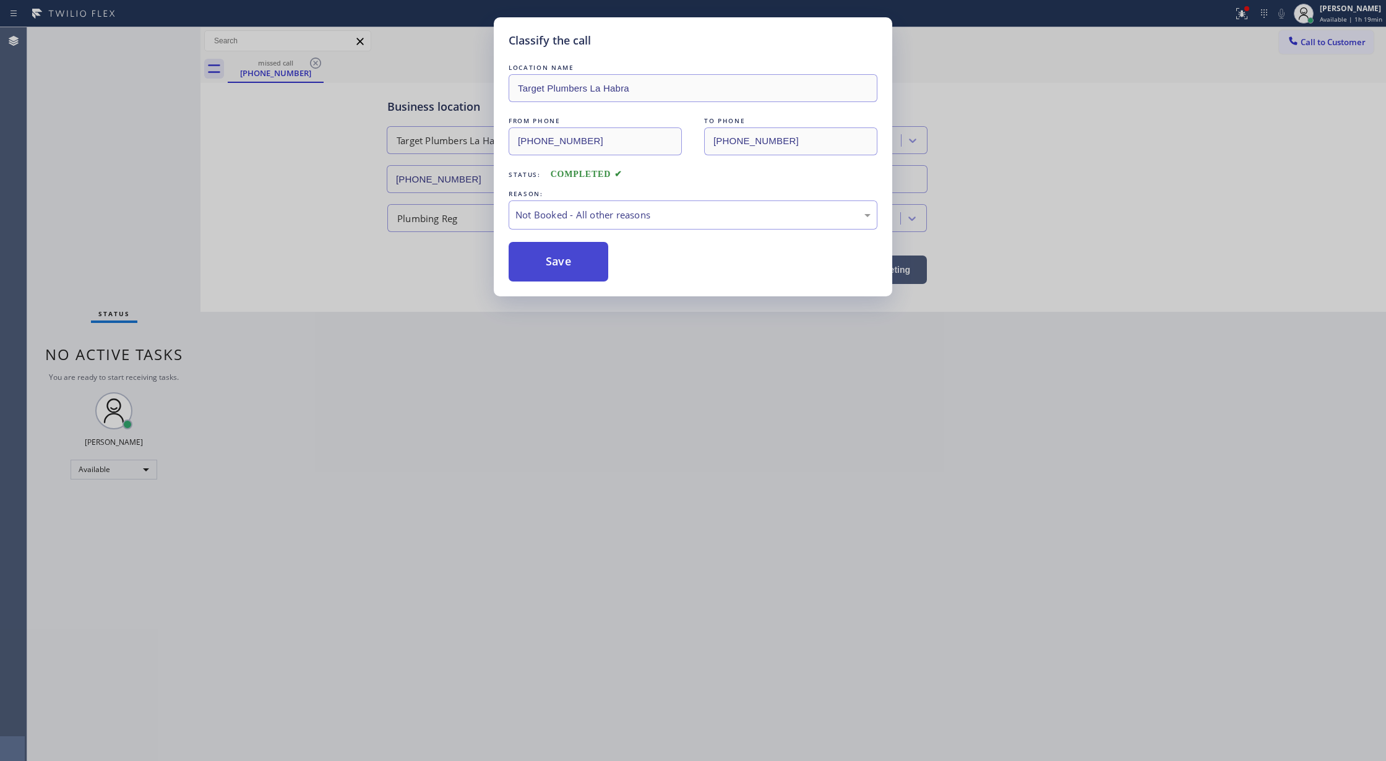
click at [563, 264] on button "Save" at bounding box center [559, 262] width 100 height 40
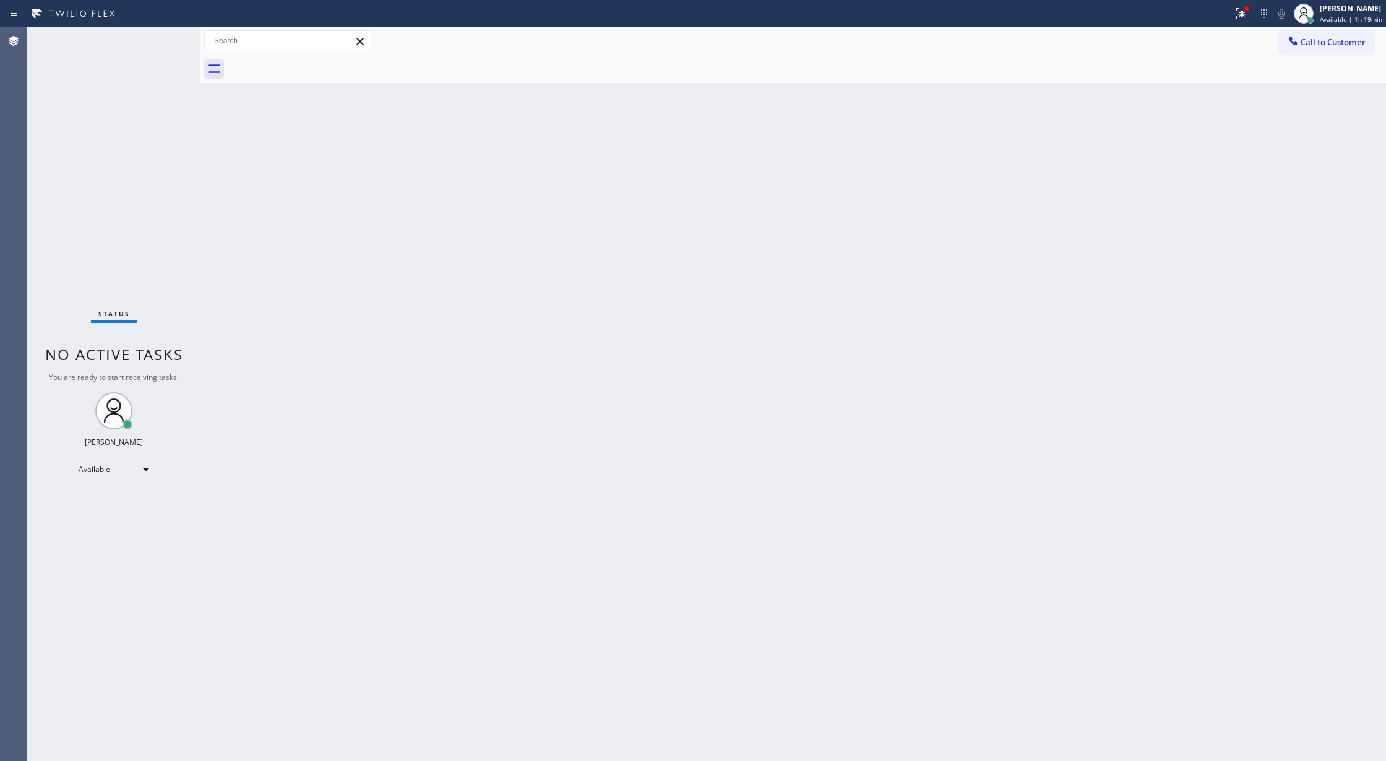
click at [163, 35] on div "Status No active tasks You are ready to start receiving tasks. [PERSON_NAME] Av…" at bounding box center [113, 394] width 173 height 734
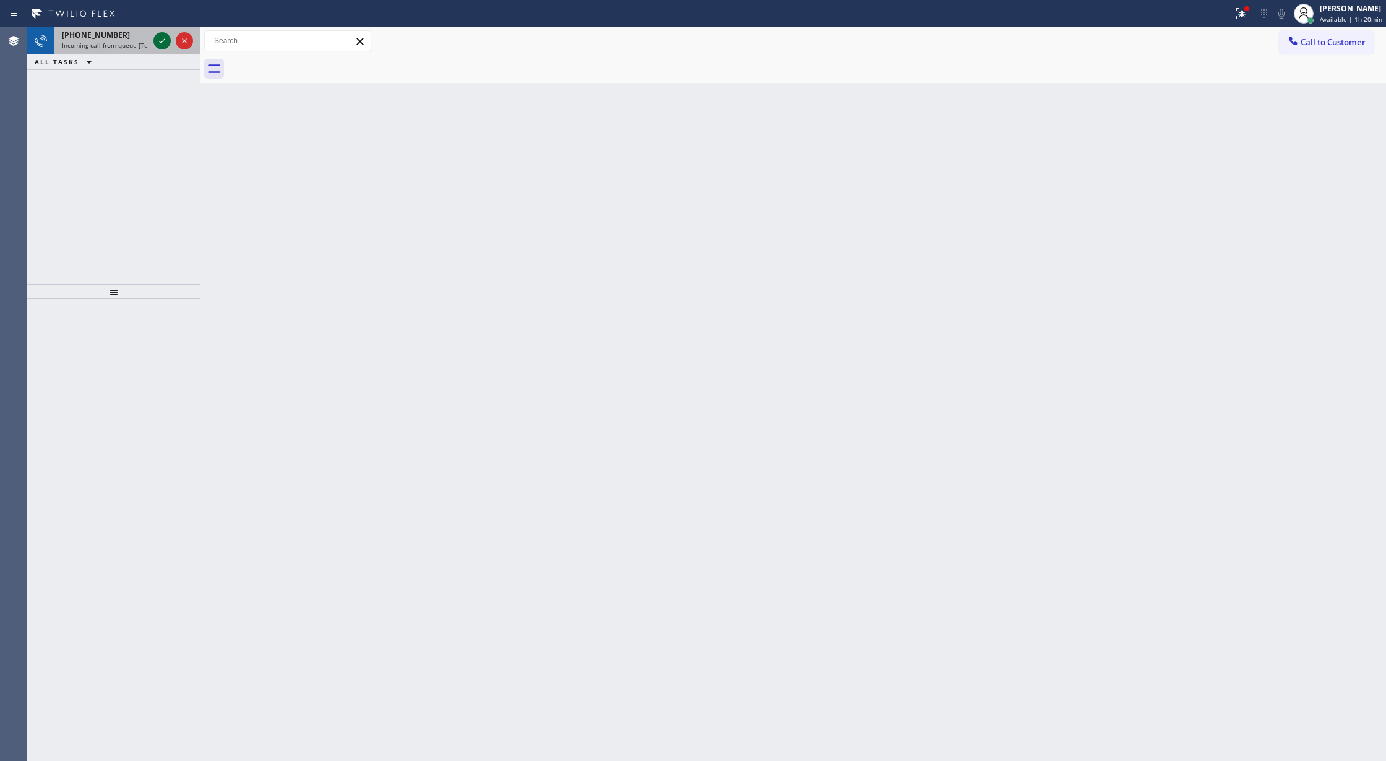
click at [165, 38] on icon at bounding box center [162, 40] width 15 height 15
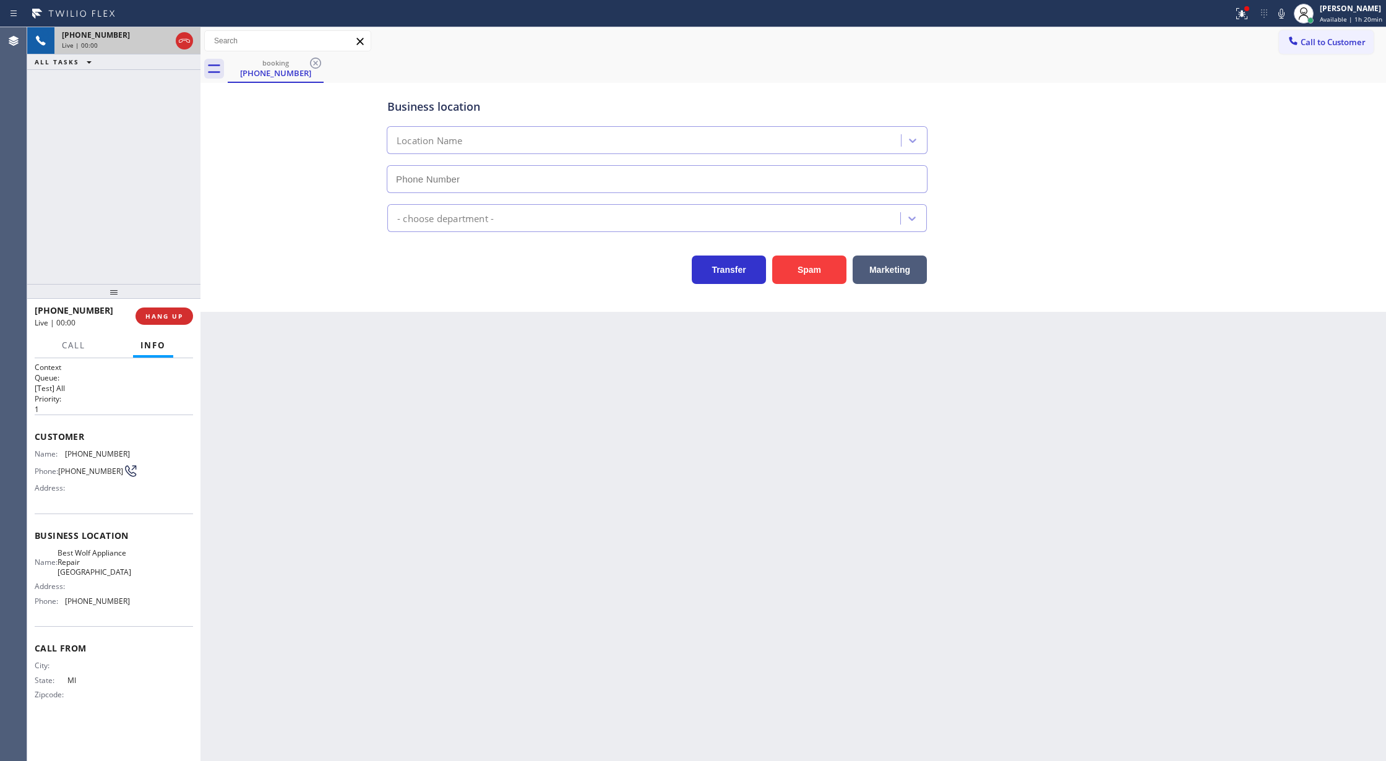
type input "(248) 671-6118"
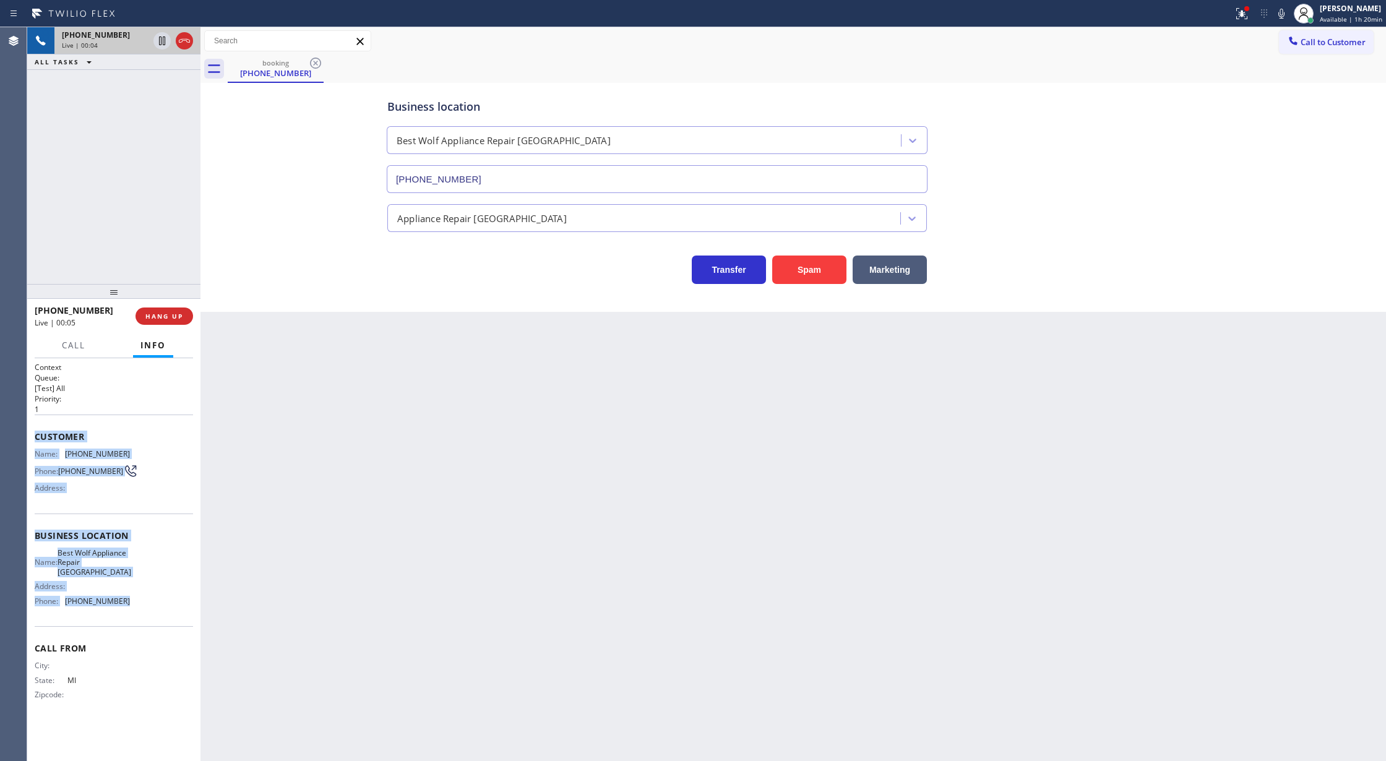
copy div "Customer Name: (734) 371-2632 Phone: (734) 371-2632 Address: Business location …"
drag, startPoint x: 31, startPoint y: 439, endPoint x: 163, endPoint y: 608, distance: 214.2
click at [163, 608] on div "Context Queue: [Test] All Priority: 1 Customer Name: (734) 371-2632 Phone: (734…" at bounding box center [113, 559] width 173 height 403
drag, startPoint x: 157, startPoint y: 320, endPoint x: 254, endPoint y: 322, distance: 96.6
click at [157, 320] on span "HANG UP" at bounding box center [164, 316] width 38 height 9
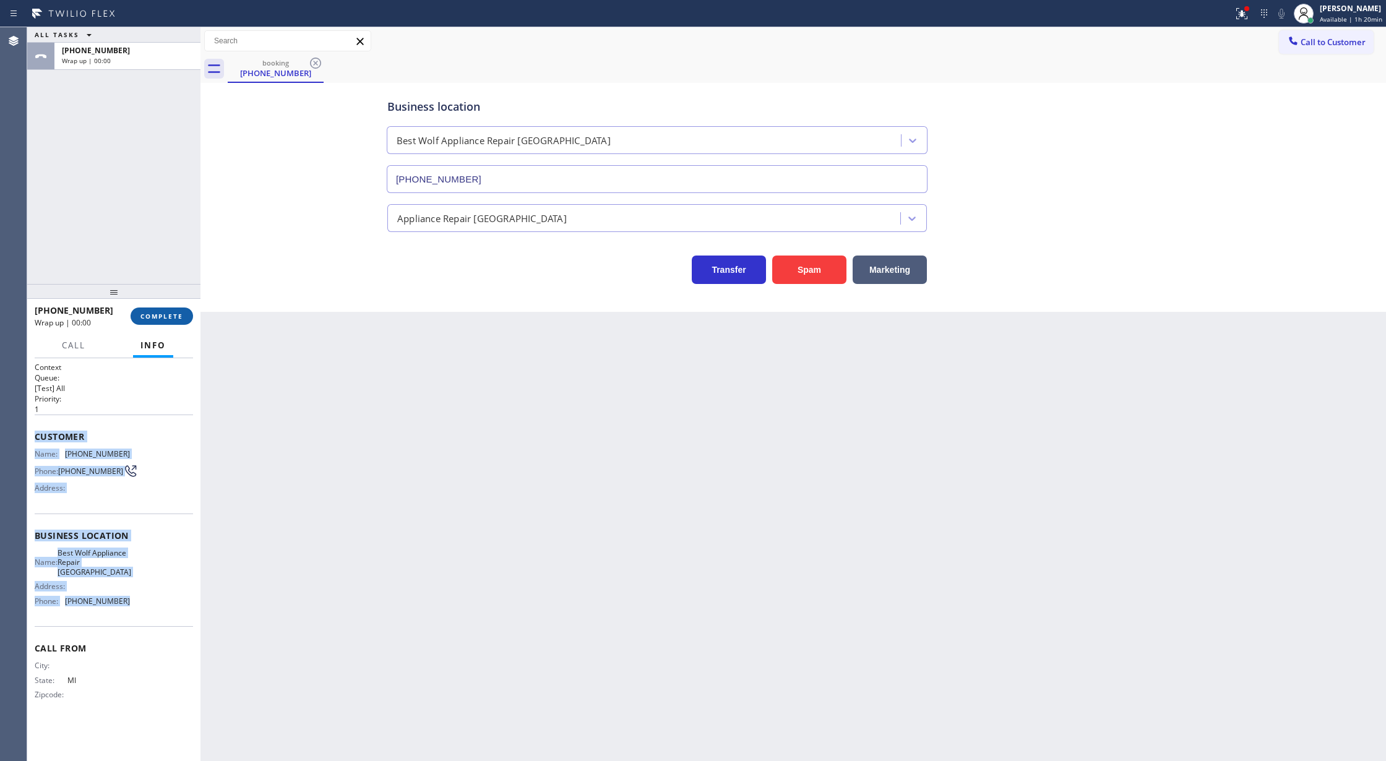
click at [165, 323] on button "COMPLETE" at bounding box center [162, 316] width 62 height 17
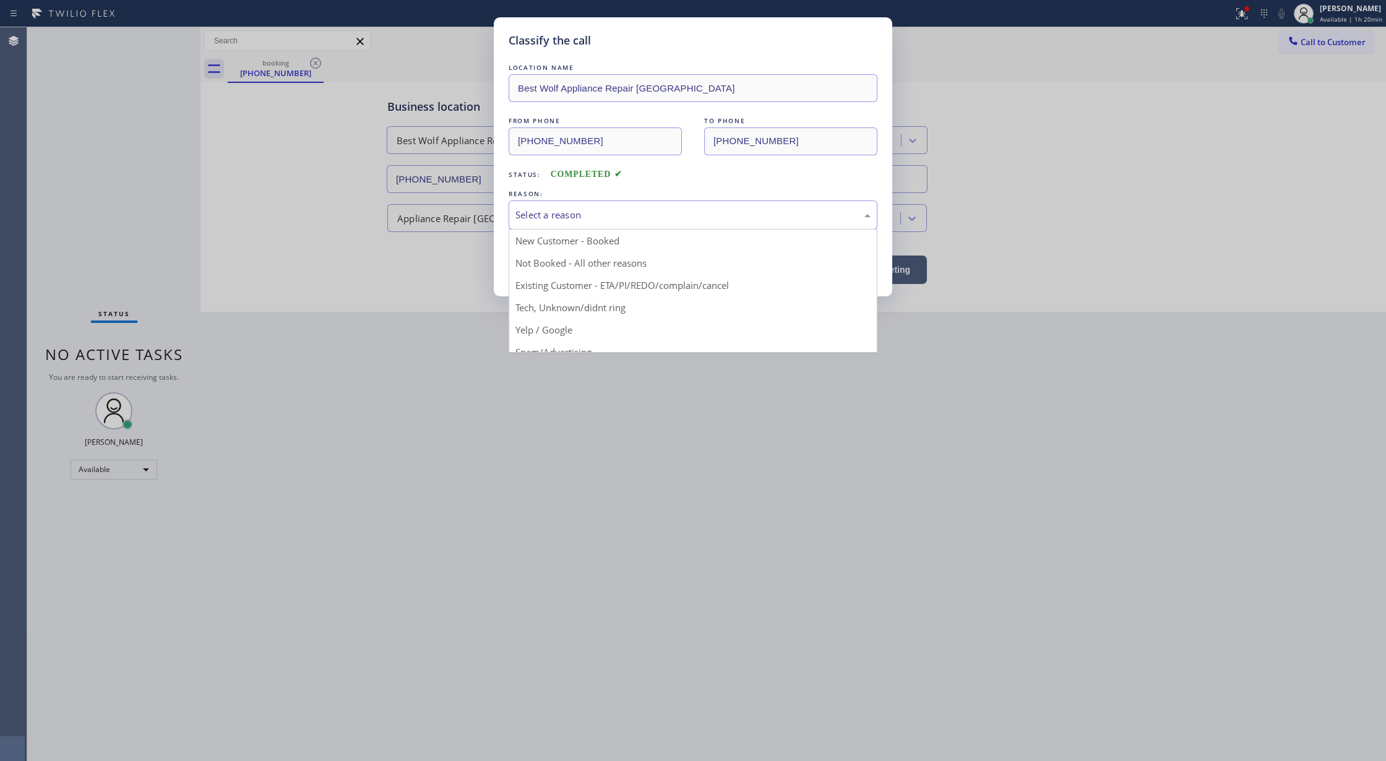
click at [552, 213] on div "Select a reason" at bounding box center [692, 215] width 355 height 14
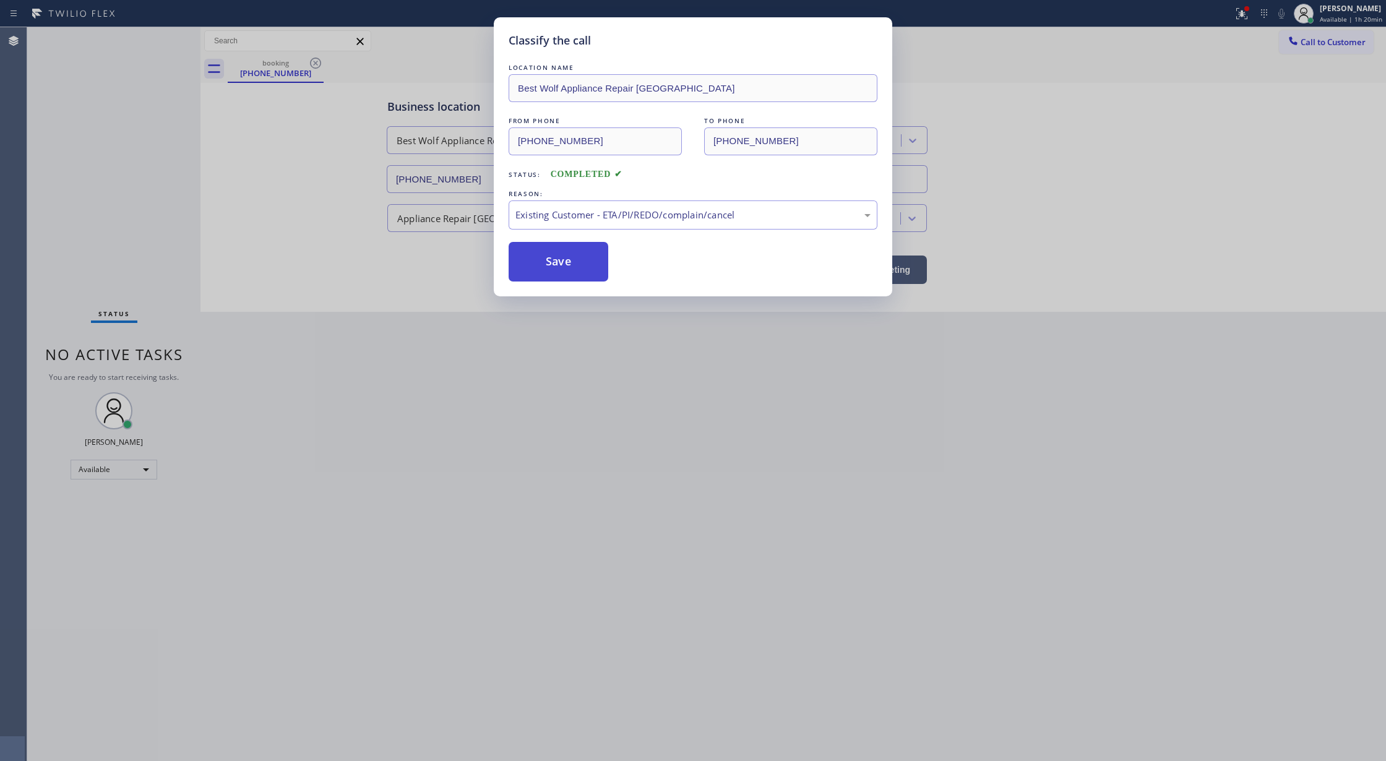
click at [546, 267] on button "Save" at bounding box center [559, 262] width 100 height 40
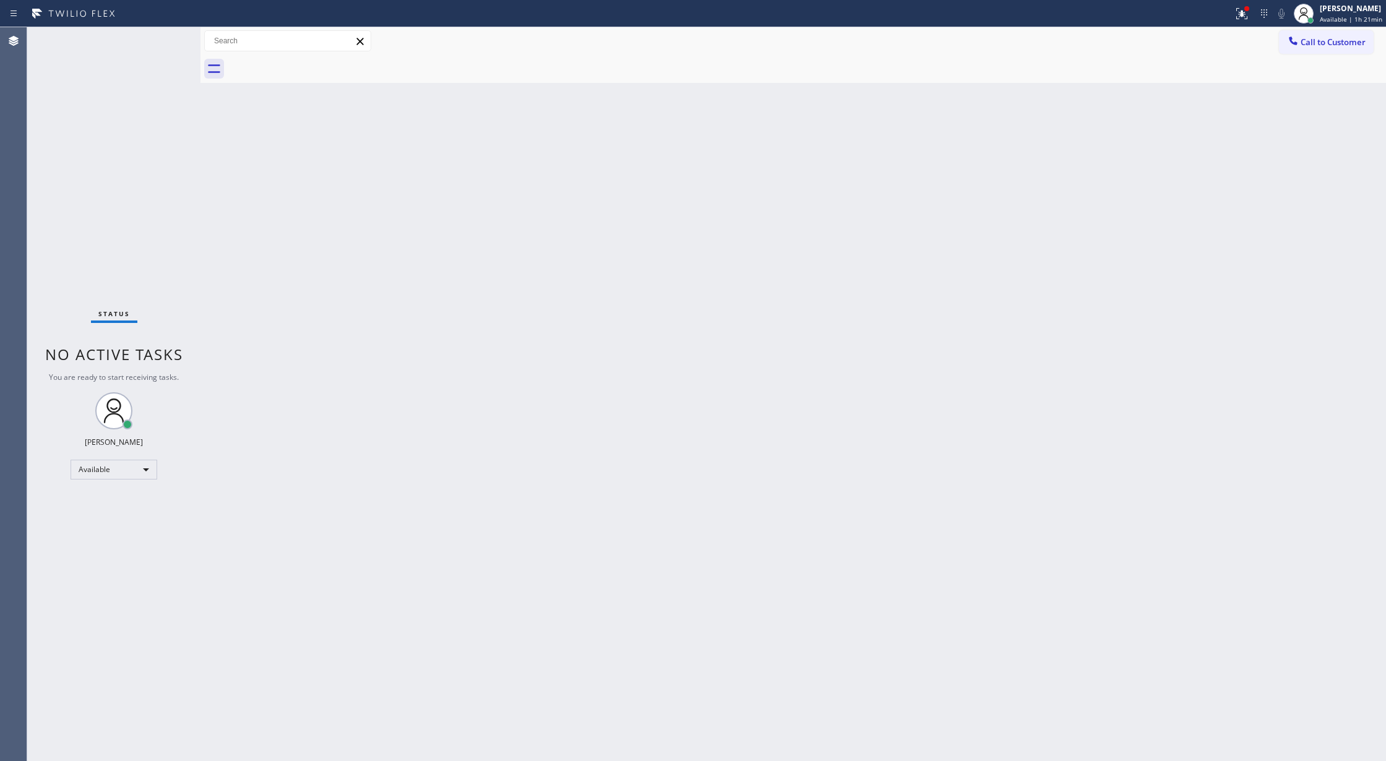
click at [139, 53] on div "Status No active tasks You are ready to start receiving tasks. [PERSON_NAME] Av…" at bounding box center [113, 394] width 173 height 734
click at [160, 43] on div "Status No active tasks You are ready to start receiving tasks. [PERSON_NAME] Av…" at bounding box center [113, 394] width 173 height 734
drag, startPoint x: 160, startPoint y: 43, endPoint x: 481, endPoint y: 524, distance: 577.7
click at [161, 43] on div "Status No active tasks You are ready to start receiving tasks. [PERSON_NAME] Av…" at bounding box center [113, 394] width 173 height 734
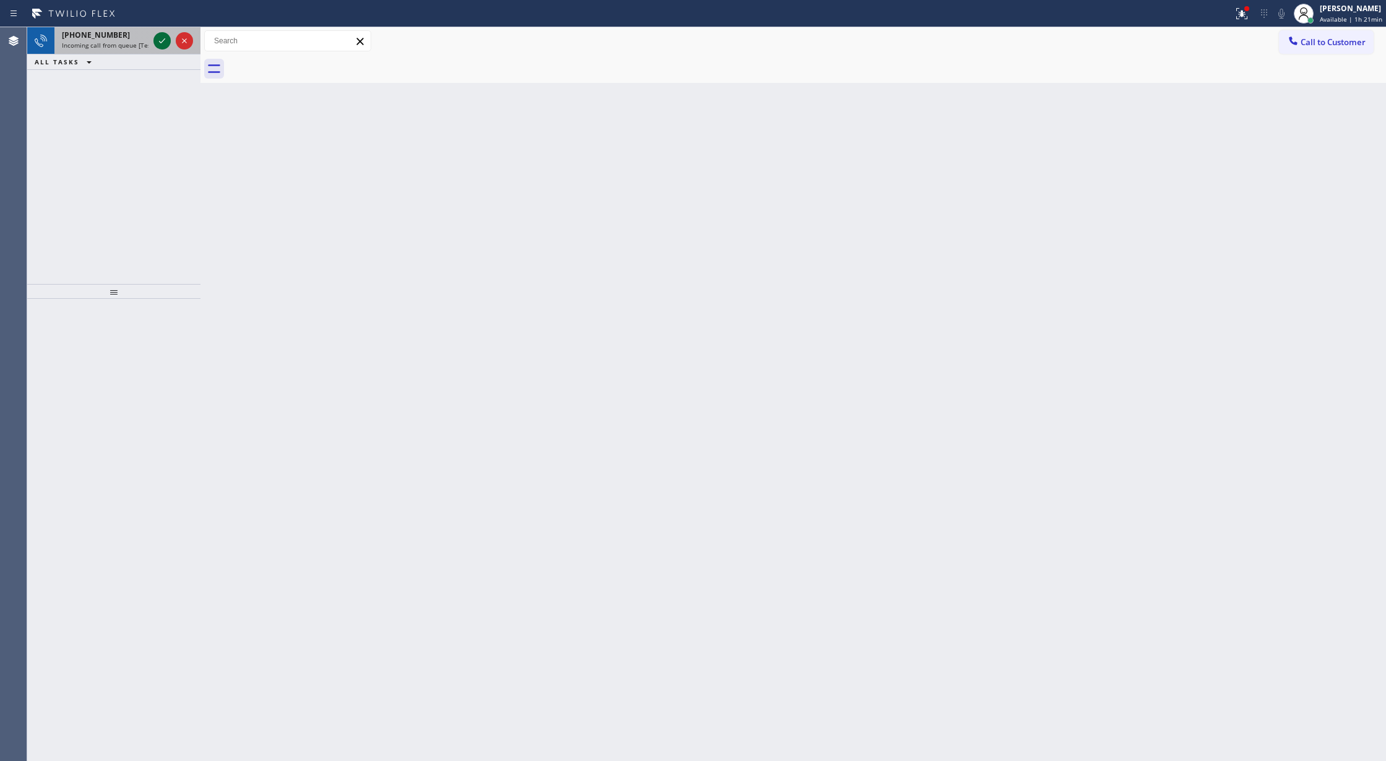
click at [161, 42] on icon at bounding box center [162, 40] width 15 height 15
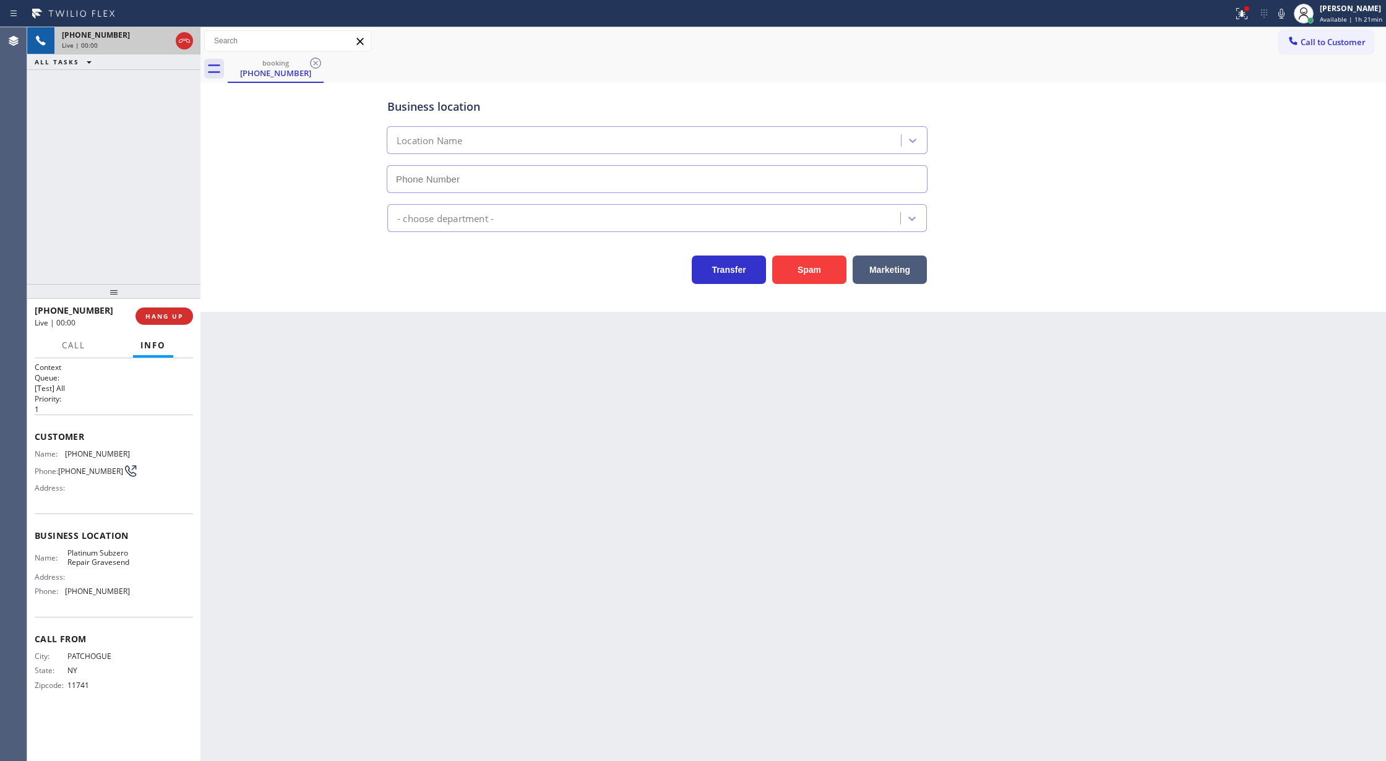
type input "(347) 751-6478"
click at [800, 275] on button "Spam" at bounding box center [809, 270] width 74 height 28
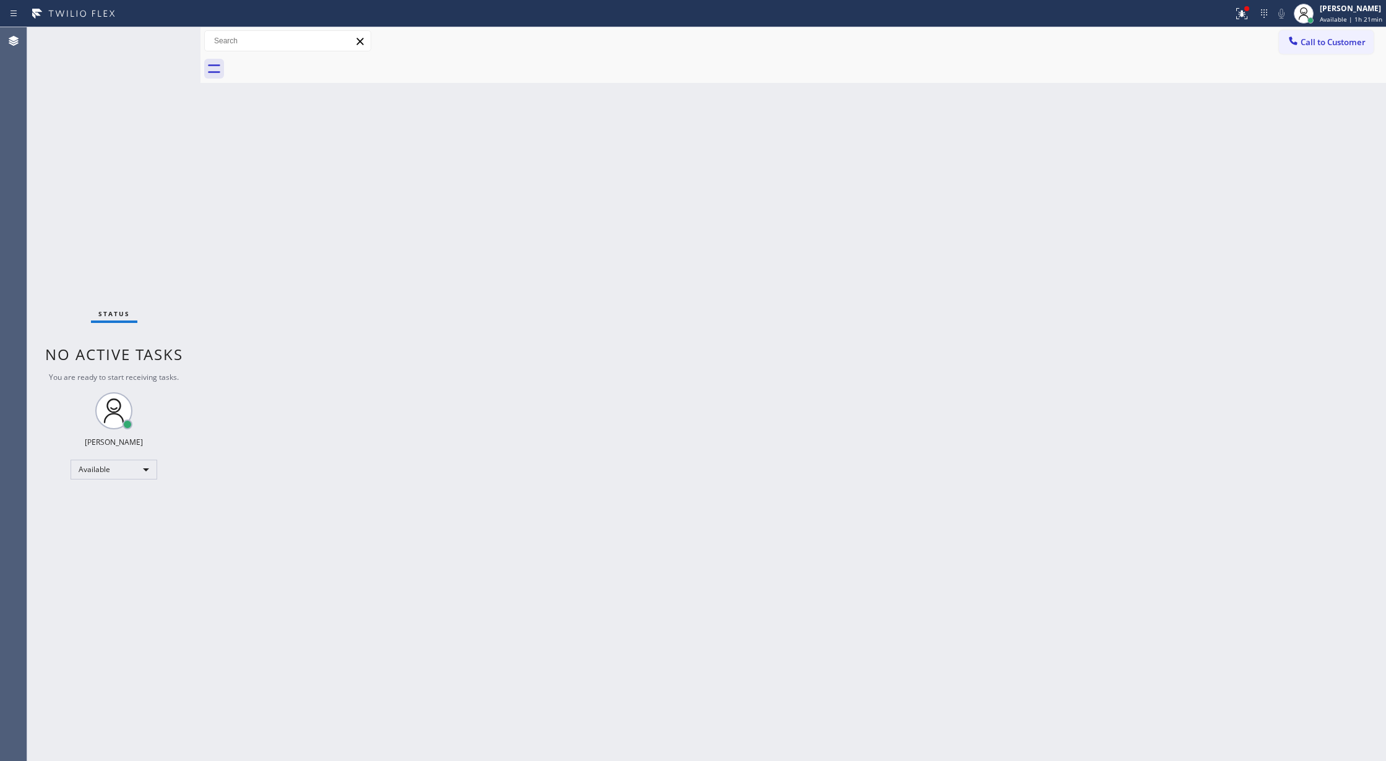
click at [167, 37] on div "Status No active tasks You are ready to start receiving tasks. [PERSON_NAME] Av…" at bounding box center [113, 394] width 173 height 734
click at [156, 48] on div "Status No active tasks You are ready to start receiving tasks. [PERSON_NAME] Av…" at bounding box center [113, 394] width 173 height 734
click at [159, 40] on div "Status No active tasks You are ready to start receiving tasks. [PERSON_NAME] Av…" at bounding box center [113, 394] width 173 height 734
click at [157, 55] on icon at bounding box center [162, 56] width 15 height 15
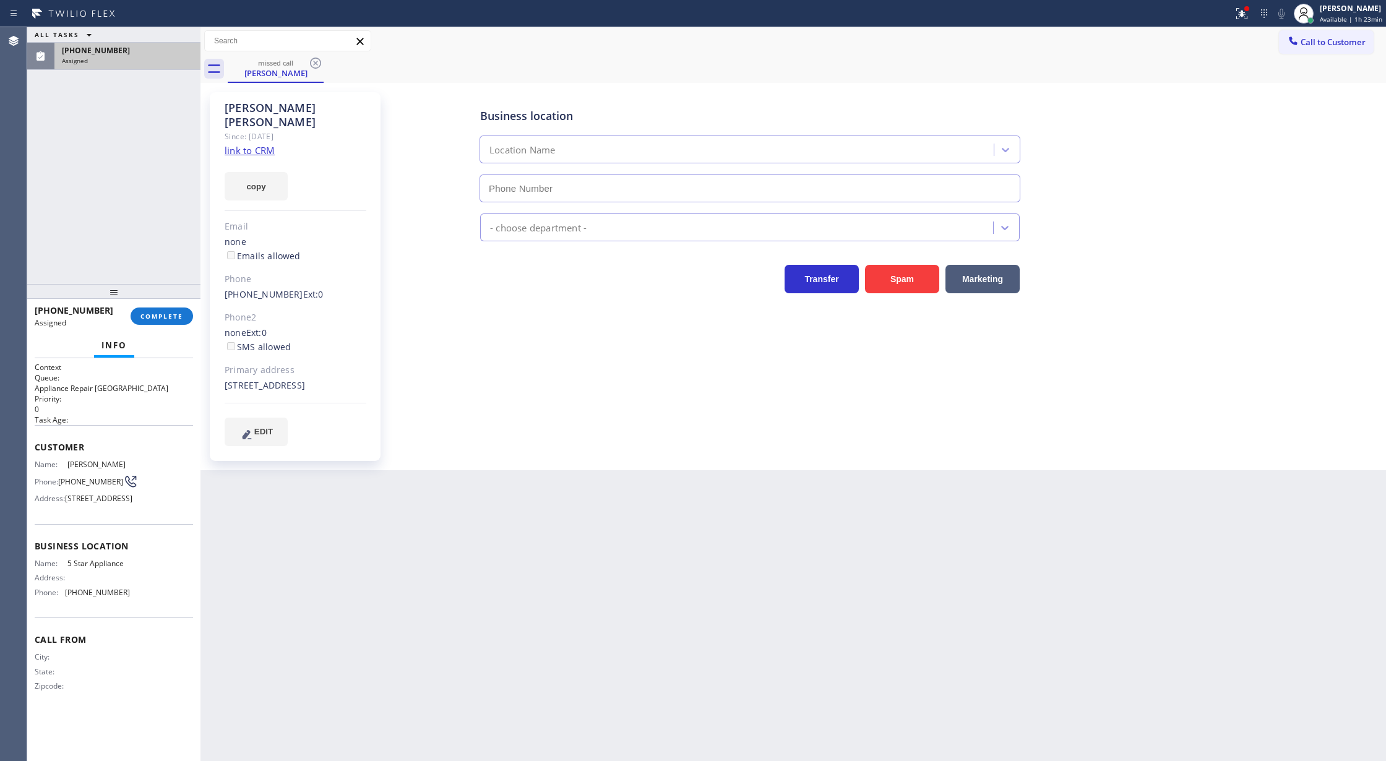
type input "(202) 410-0024"
click at [161, 313] on span "COMPLETE" at bounding box center [161, 316] width 43 height 9
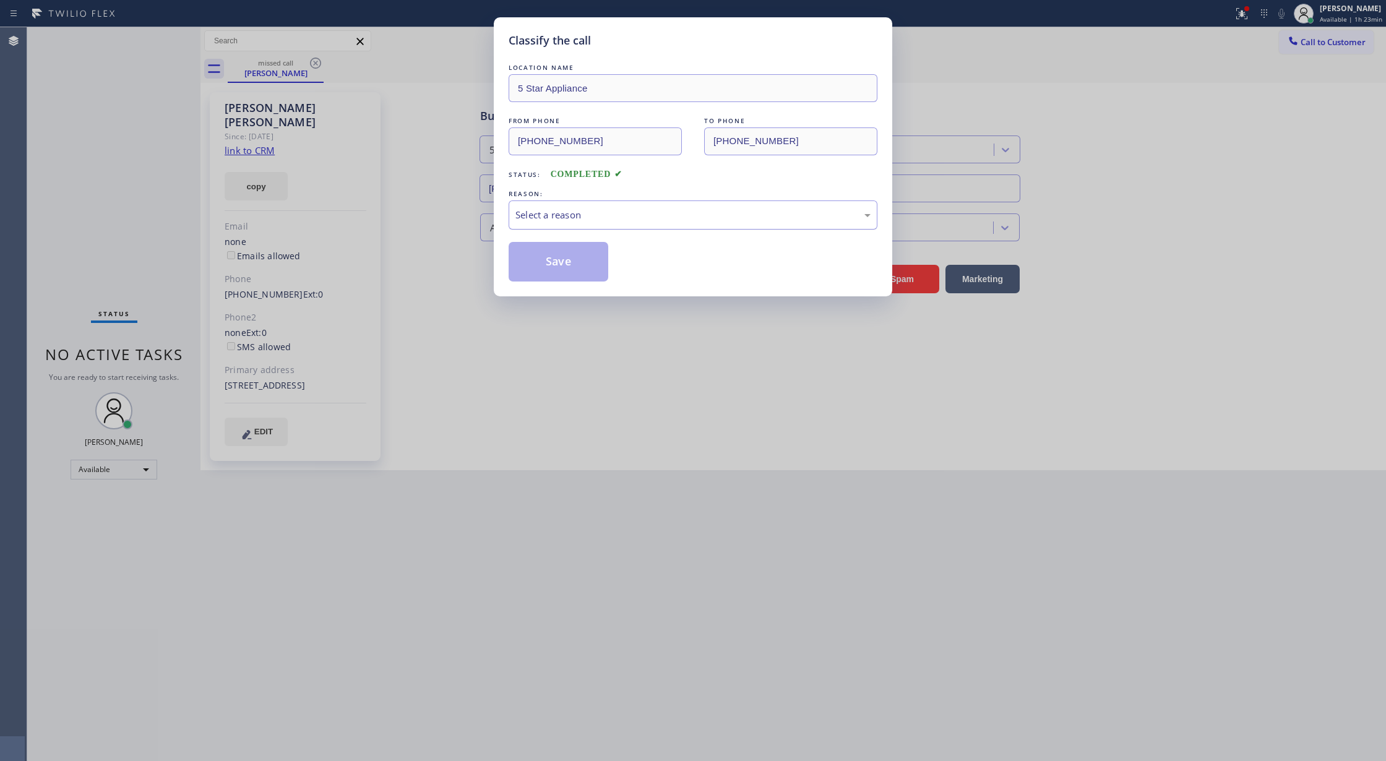
click at [574, 222] on div "Select a reason" at bounding box center [692, 215] width 355 height 14
click at [541, 256] on button "Save" at bounding box center [559, 262] width 100 height 40
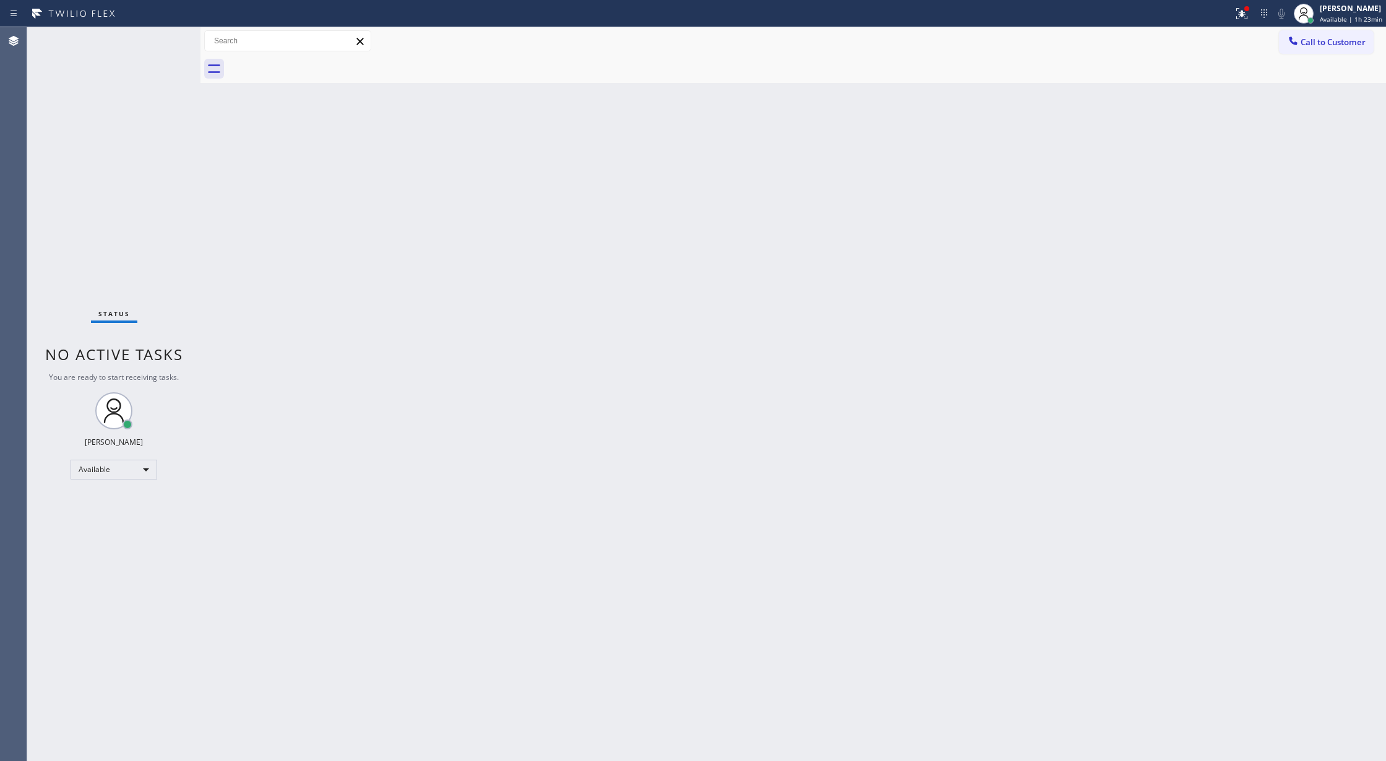
click at [161, 40] on div "Status No active tasks You are ready to start receiving tasks. [PERSON_NAME] Av…" at bounding box center [113, 394] width 173 height 734
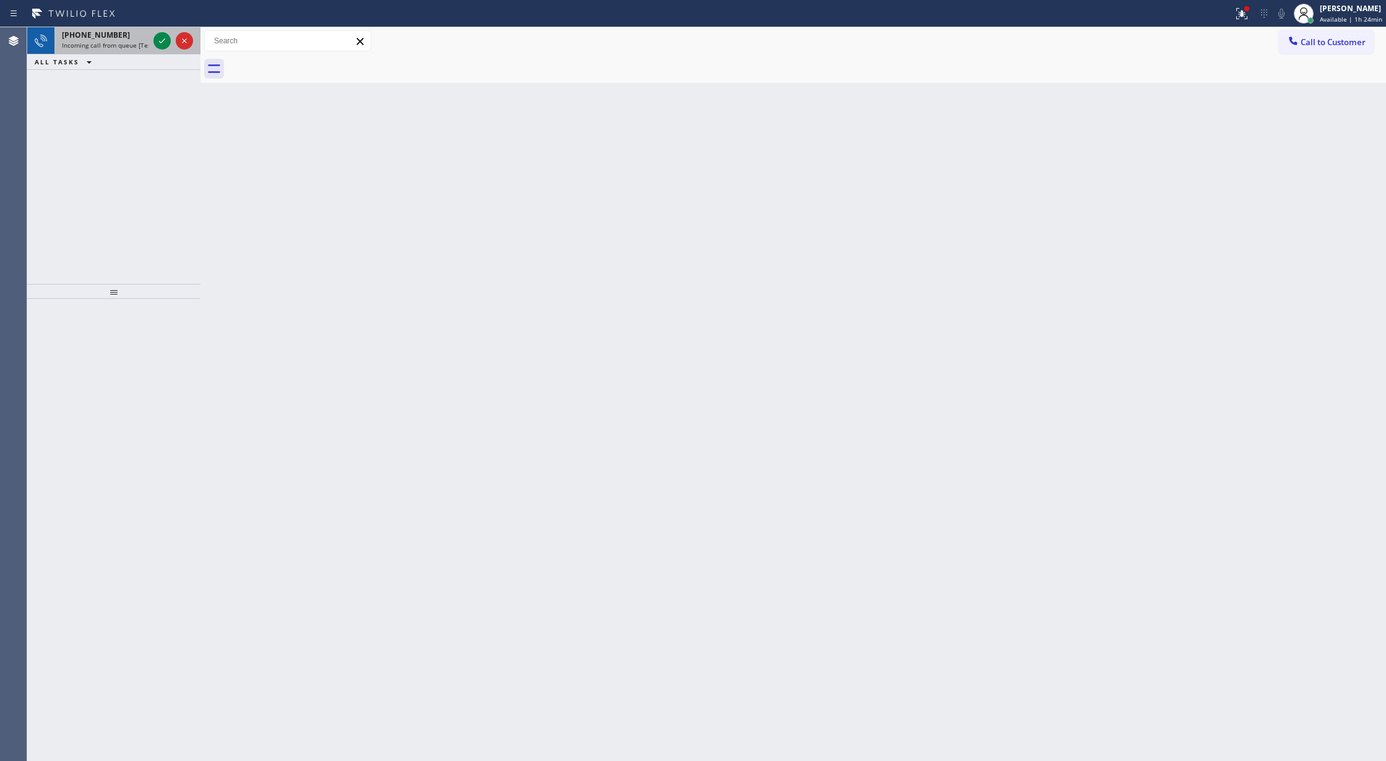
drag, startPoint x: 161, startPoint y: 40, endPoint x: 164, endPoint y: 50, distance: 9.8
click at [164, 50] on div at bounding box center [173, 40] width 45 height 27
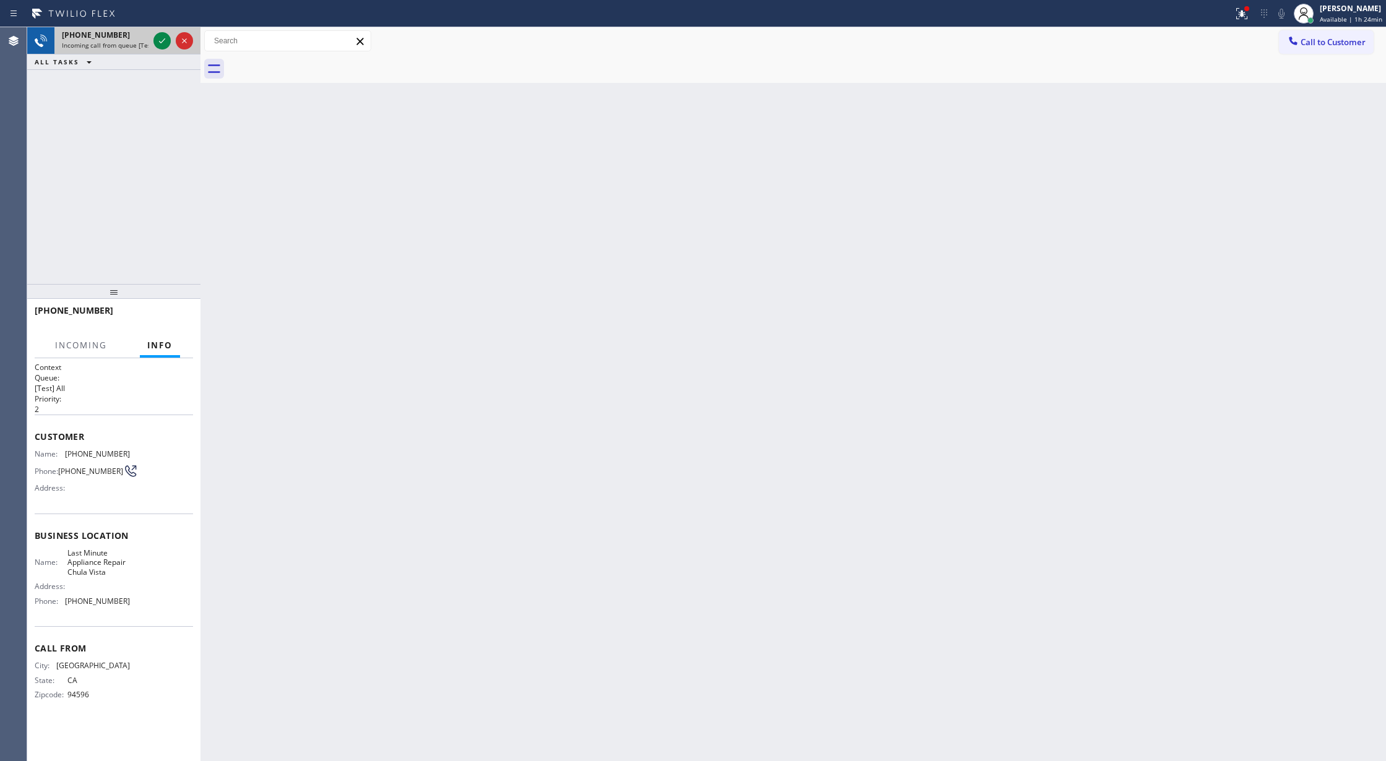
click at [164, 50] on div at bounding box center [173, 40] width 45 height 27
click at [162, 43] on icon at bounding box center [162, 40] width 15 height 15
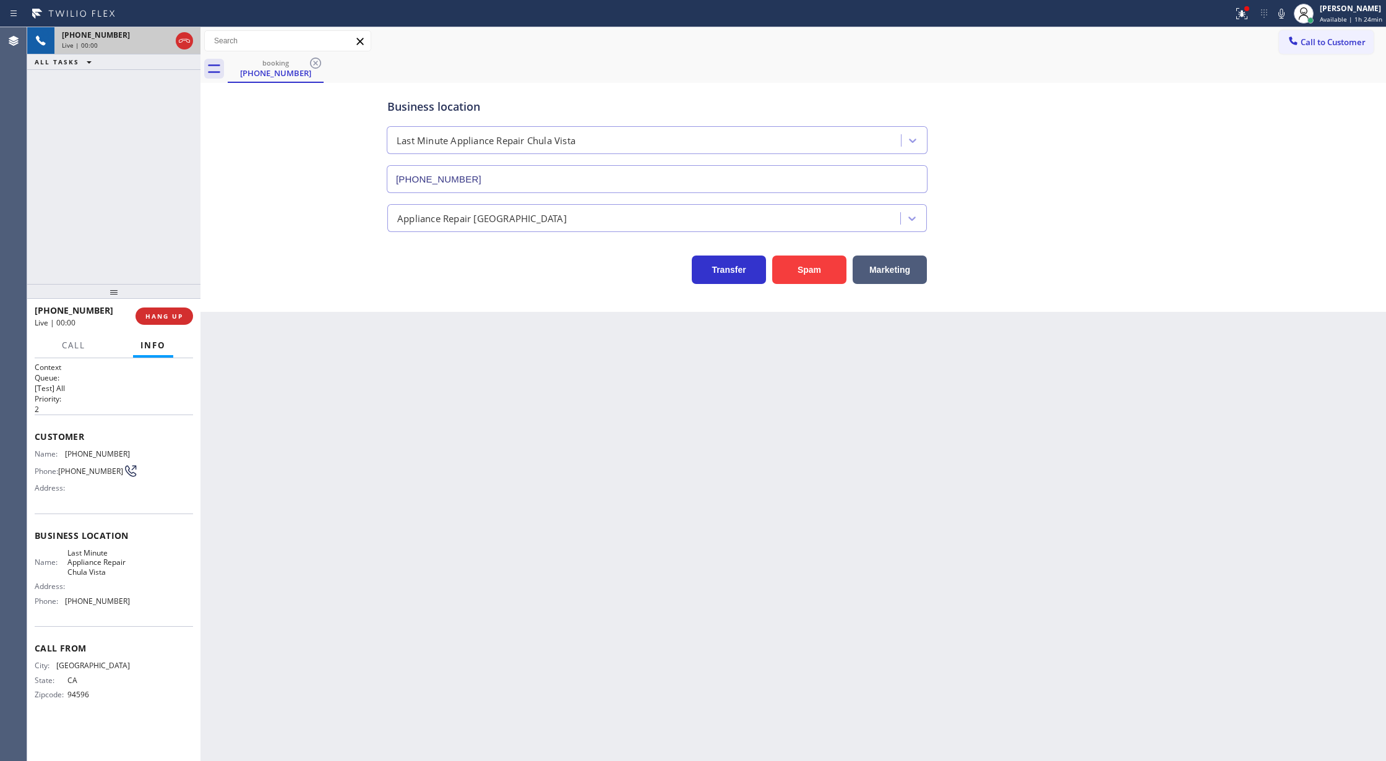
type input "(619) 377-1131"
click at [816, 273] on button "Spam" at bounding box center [809, 270] width 74 height 28
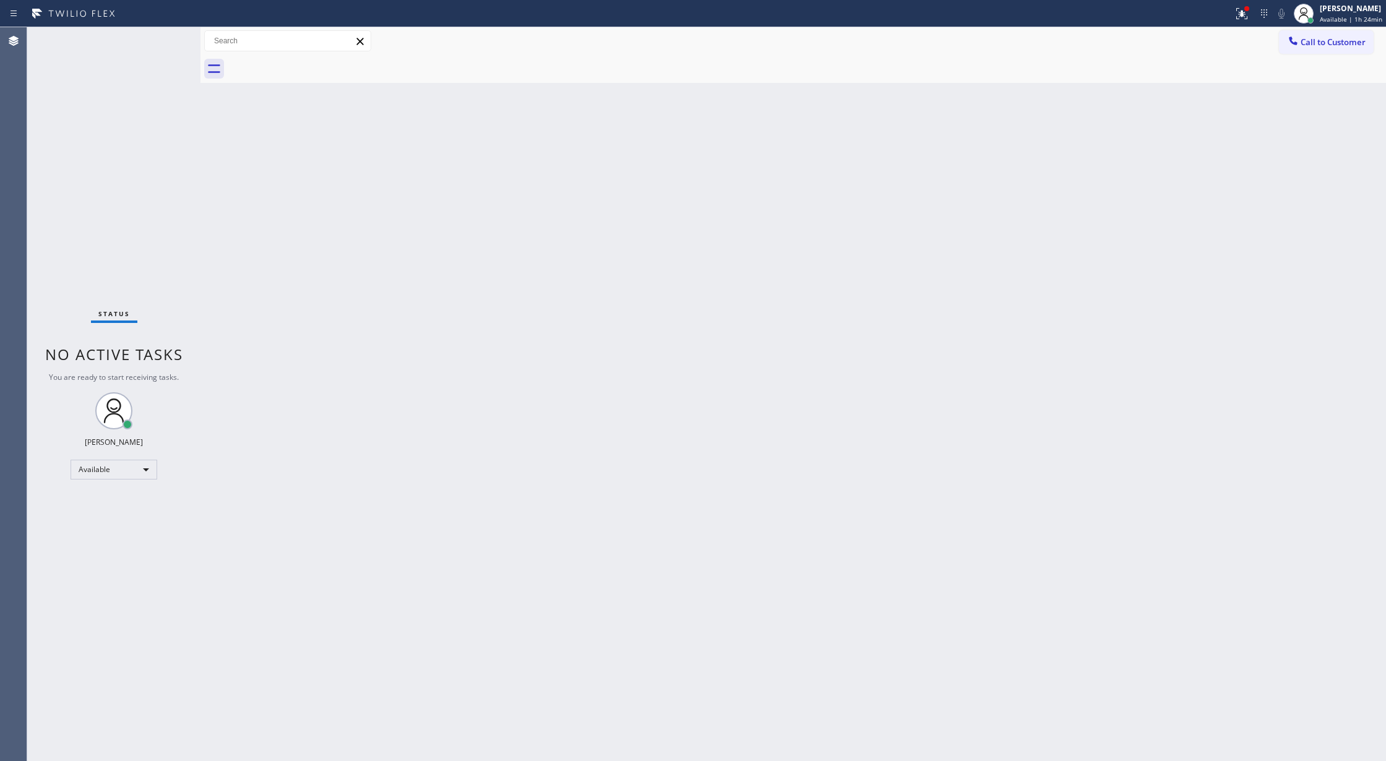
click at [165, 42] on div "Status No active tasks You are ready to start receiving tasks. [PERSON_NAME] Av…" at bounding box center [113, 394] width 173 height 734
click at [162, 38] on div "Status No active tasks You are ready to start receiving tasks. [PERSON_NAME] Av…" at bounding box center [113, 394] width 173 height 734
click at [168, 45] on icon at bounding box center [162, 40] width 15 height 15
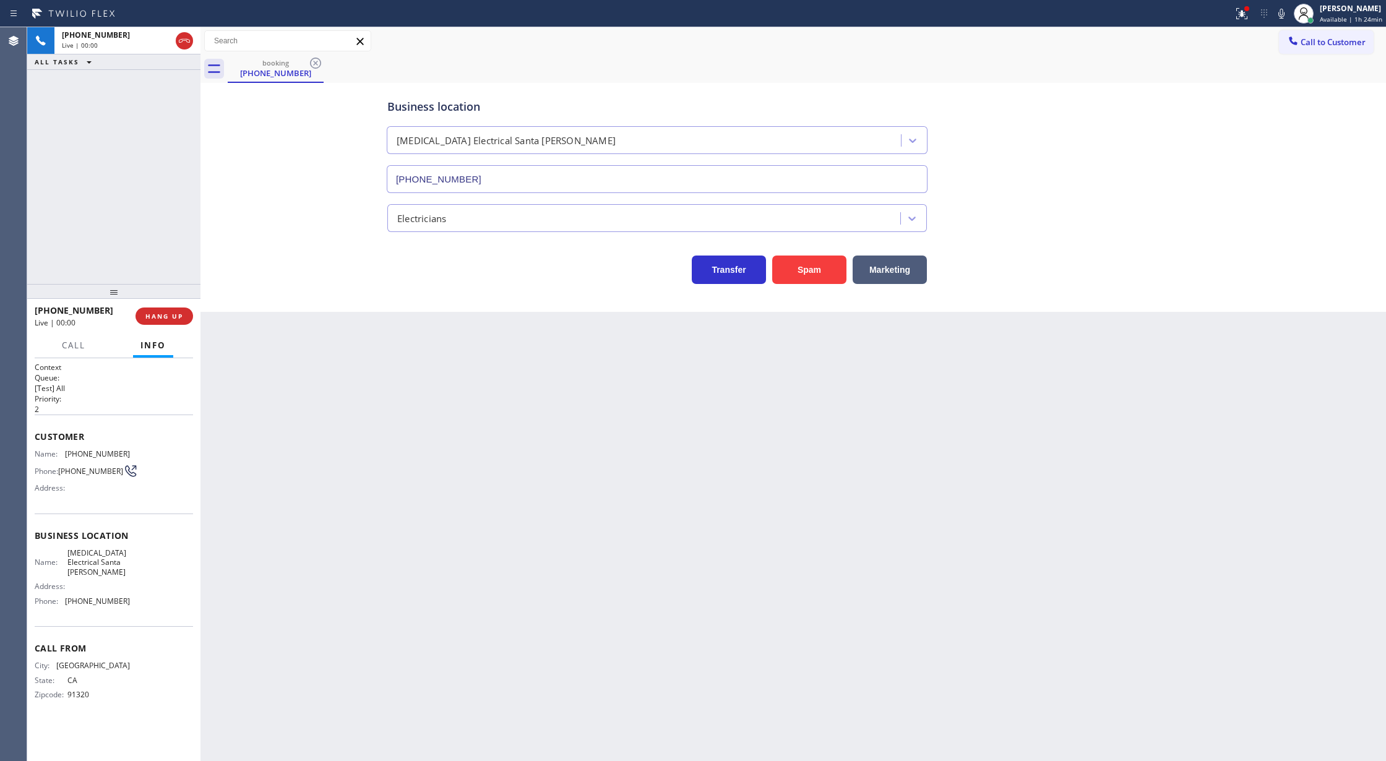
type input "(805) 222-7315"
click at [811, 274] on button "Spam" at bounding box center [809, 270] width 74 height 28
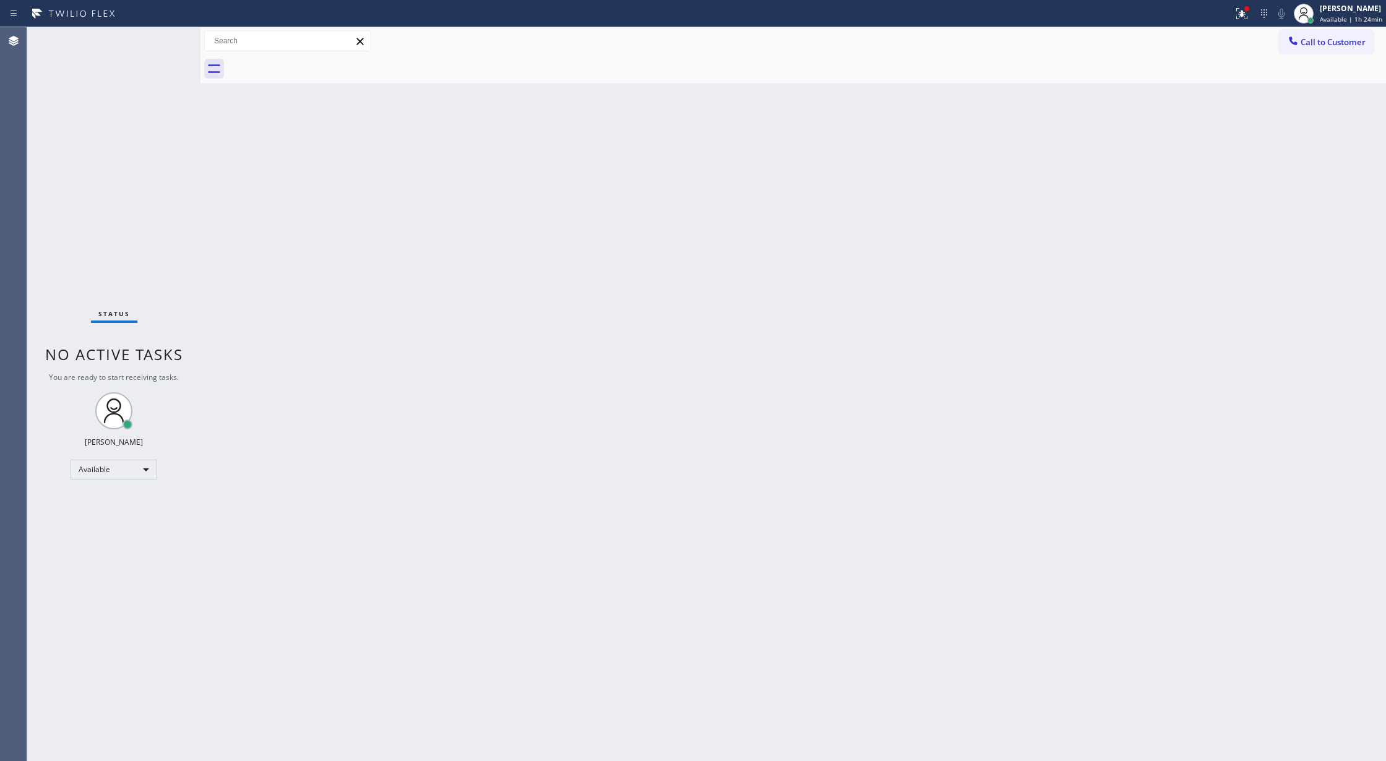
click at [171, 41] on div "Status No active tasks You are ready to start receiving tasks. [PERSON_NAME] Av…" at bounding box center [113, 394] width 173 height 734
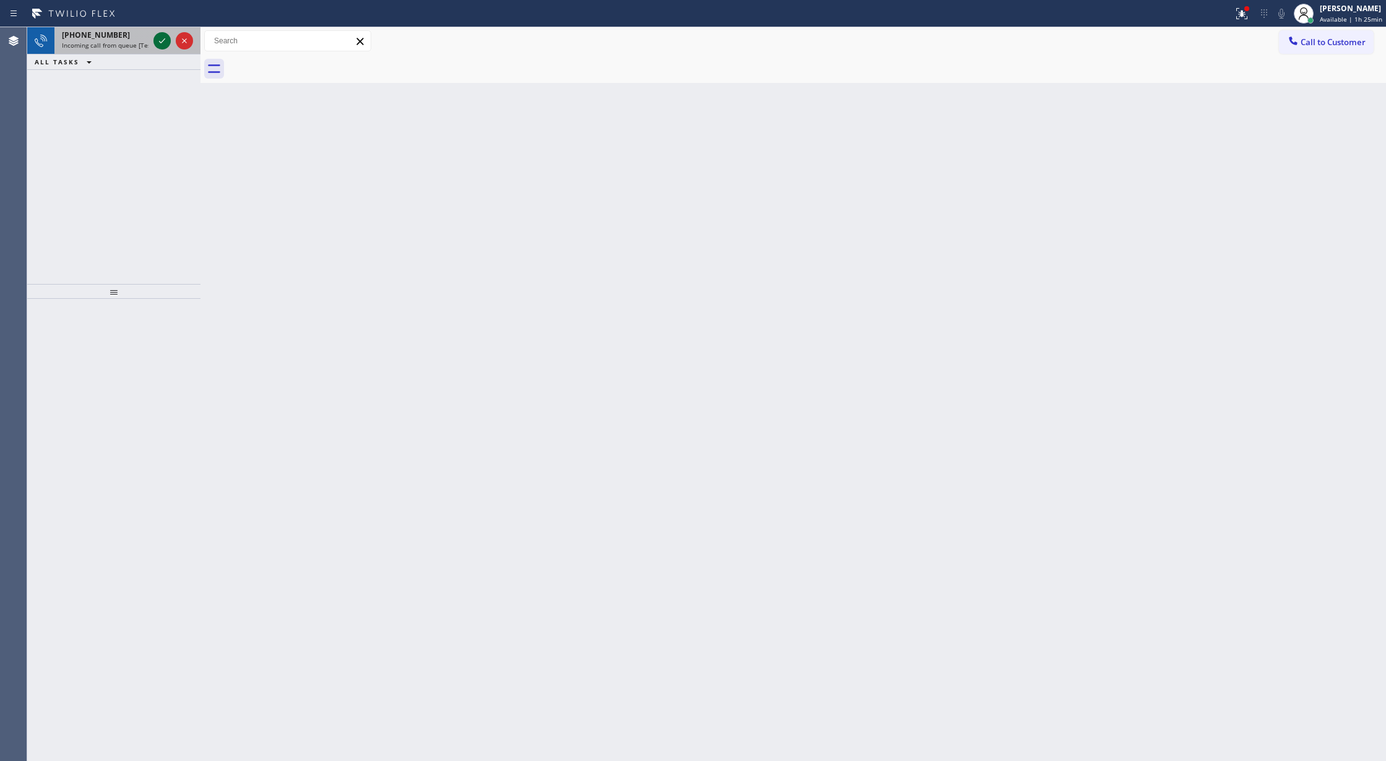
click at [161, 42] on icon at bounding box center [162, 40] width 15 height 15
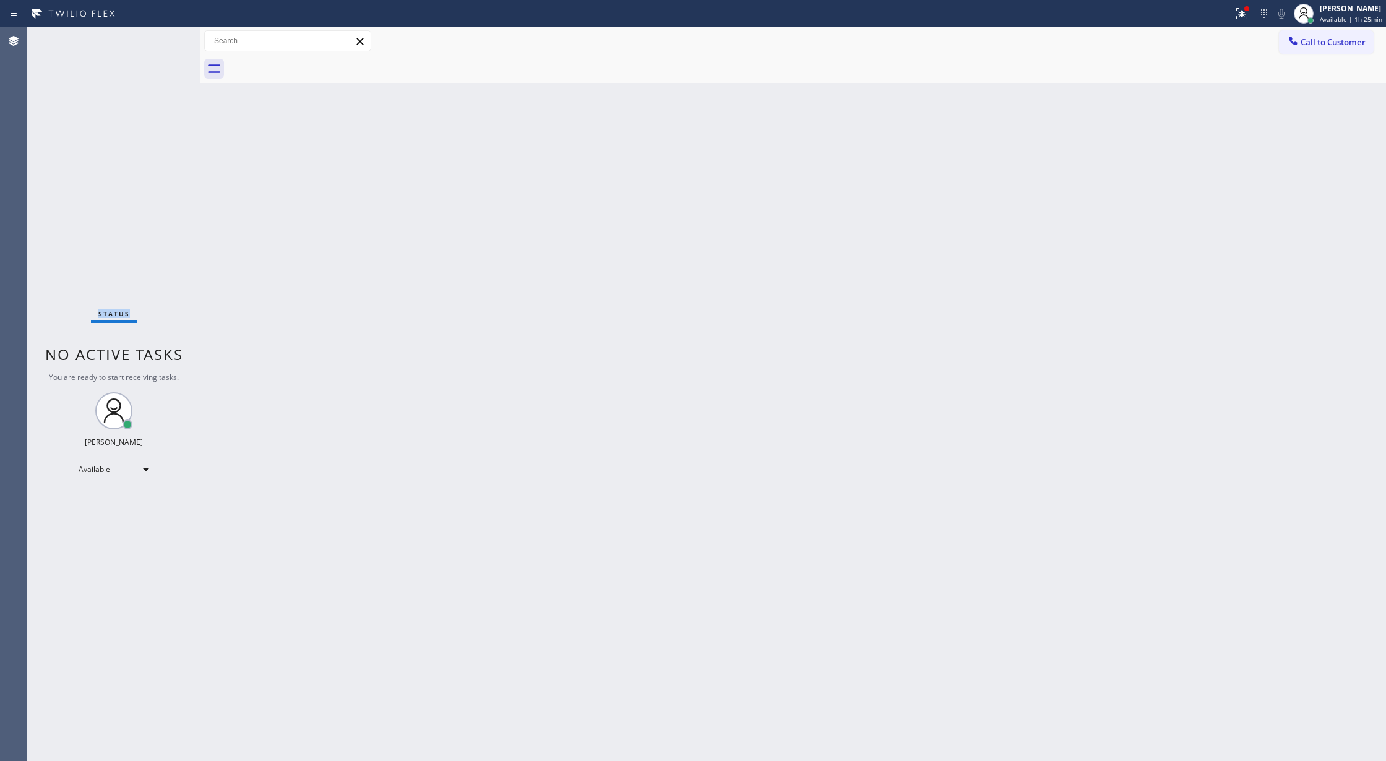
click at [161, 42] on div "Status No active tasks You are ready to start receiving tasks. [PERSON_NAME] Av…" at bounding box center [113, 394] width 173 height 734
click at [161, 43] on div "Status No active tasks You are ready to start receiving tasks. [PERSON_NAME] Av…" at bounding box center [113, 394] width 173 height 734
click at [162, 41] on div "Status No active tasks You are ready to start receiving tasks. [PERSON_NAME] Av…" at bounding box center [113, 394] width 173 height 734
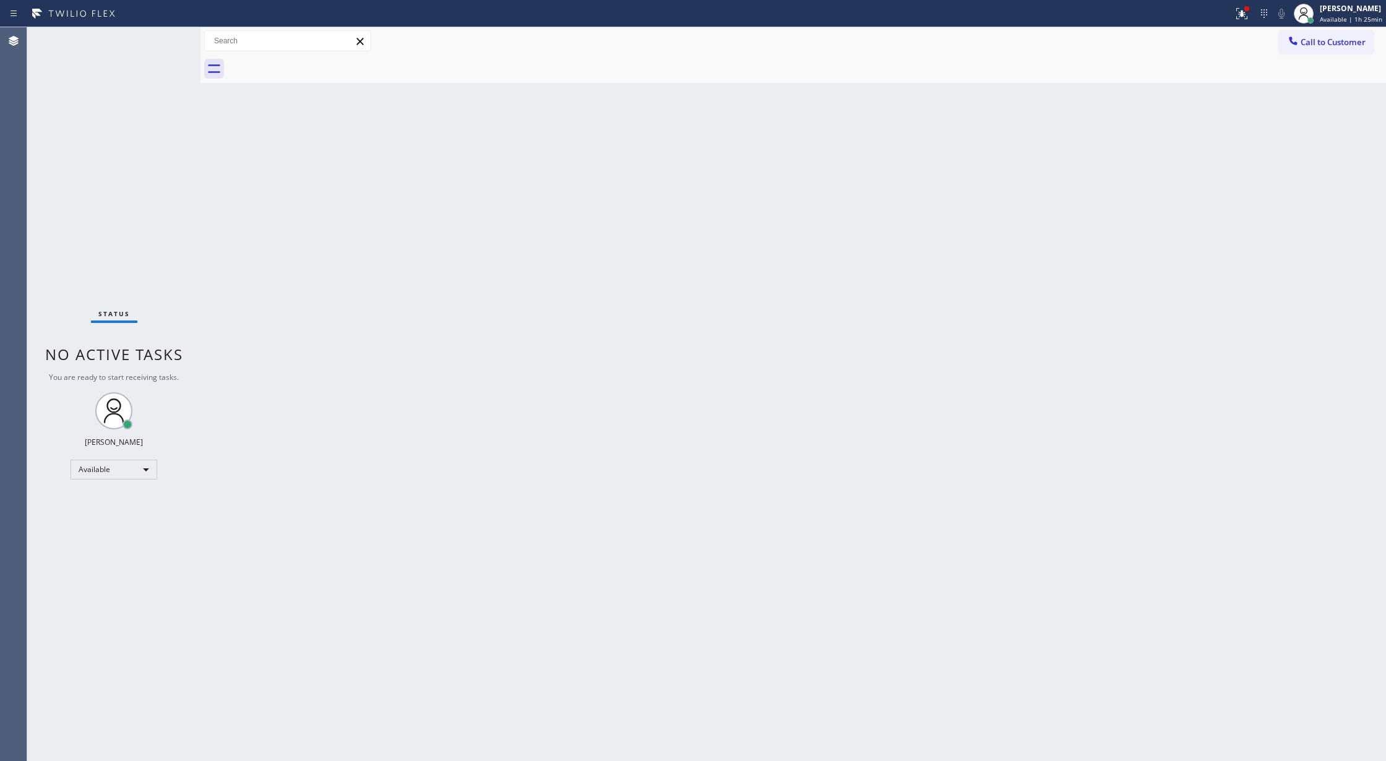
click at [165, 40] on div "Status No active tasks You are ready to start receiving tasks. [PERSON_NAME] Av…" at bounding box center [113, 394] width 173 height 734
click at [171, 55] on div "Status No active tasks You are ready to start receiving tasks. [PERSON_NAME] Av…" at bounding box center [113, 394] width 173 height 734
click at [169, 32] on div "Status No active tasks You are ready to start receiving tasks. [PERSON_NAME] Av…" at bounding box center [113, 394] width 173 height 734
click at [164, 43] on div "Status No active tasks You are ready to start receiving tasks. [PERSON_NAME] Av…" at bounding box center [113, 394] width 173 height 734
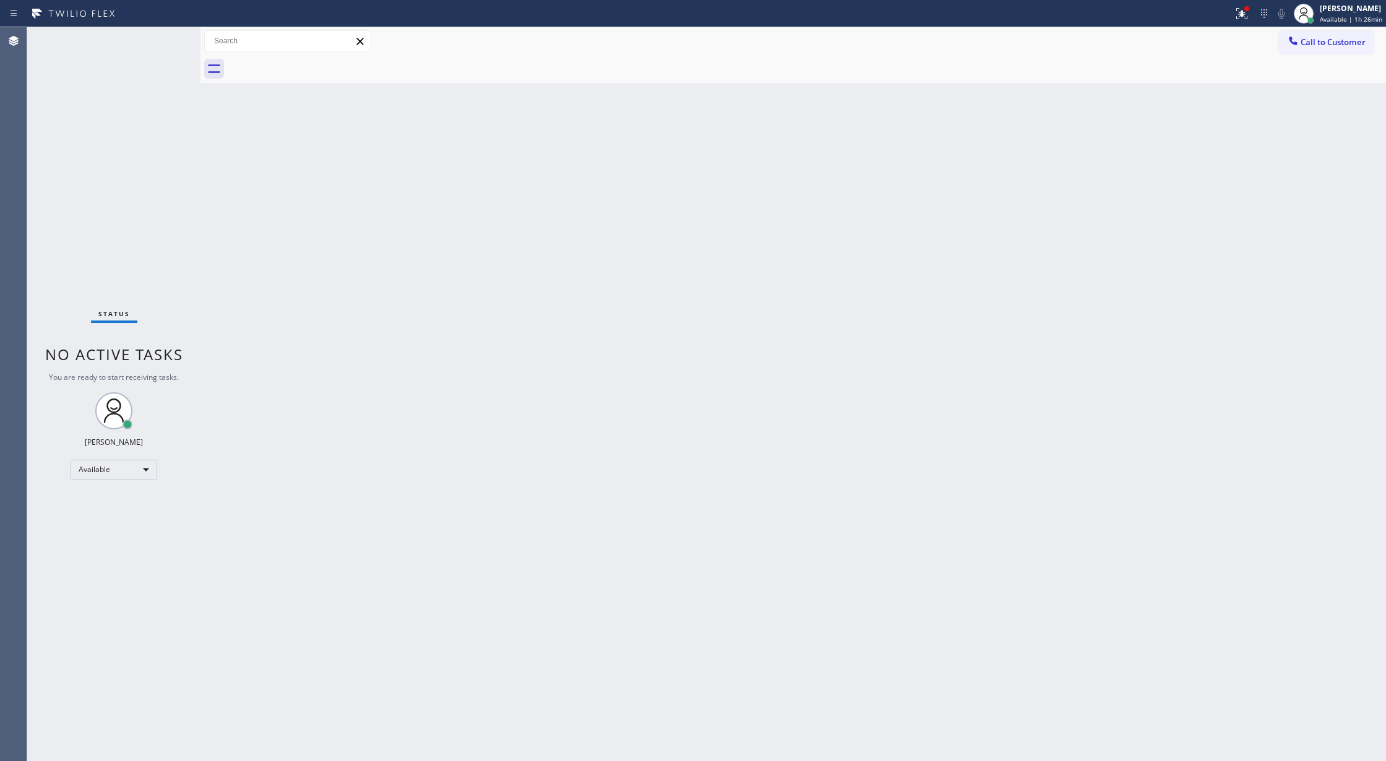
click at [164, 43] on div "Status No active tasks You are ready to start receiving tasks. [PERSON_NAME] Av…" at bounding box center [113, 394] width 173 height 734
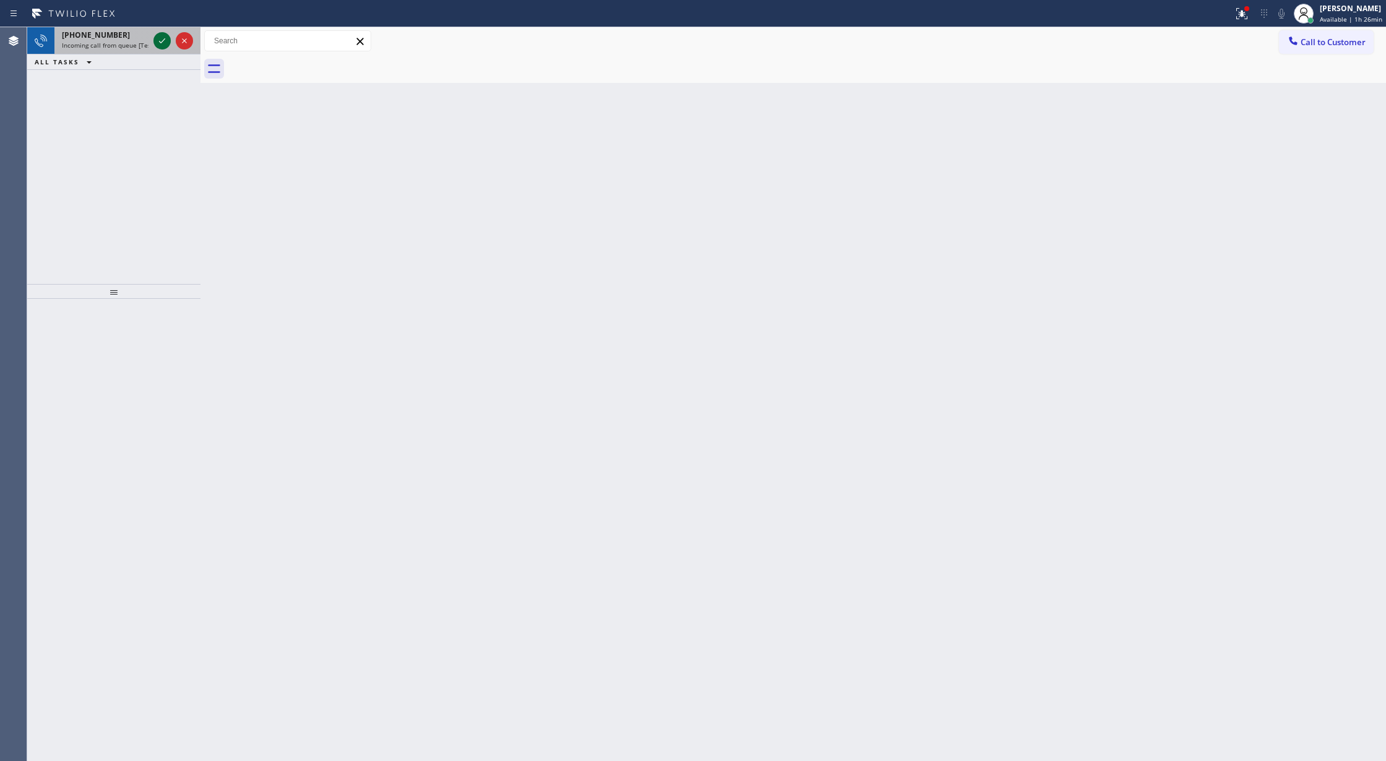
click at [153, 40] on div at bounding box center [161, 40] width 17 height 15
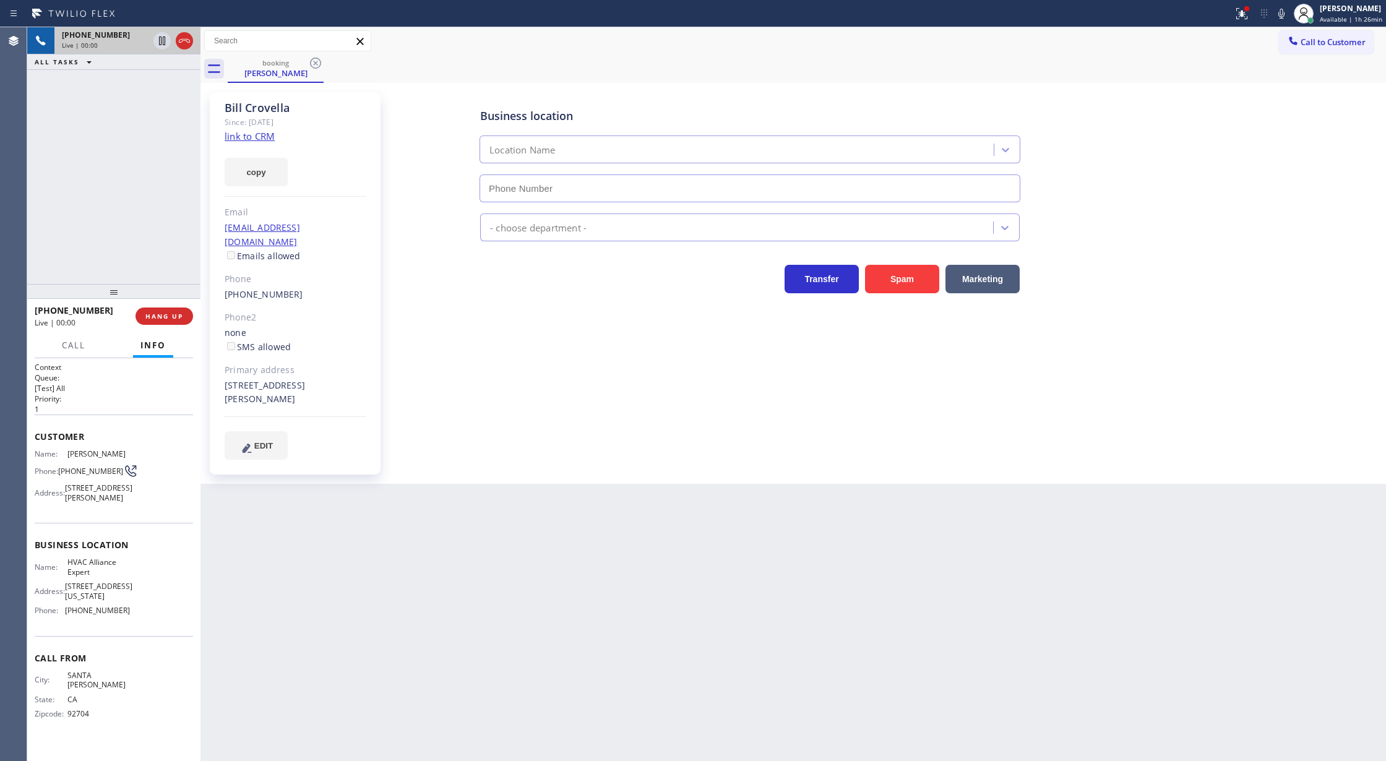
type input "[PHONE_NUMBER]"
click at [252, 134] on link "link to CRM" at bounding box center [250, 136] width 50 height 12
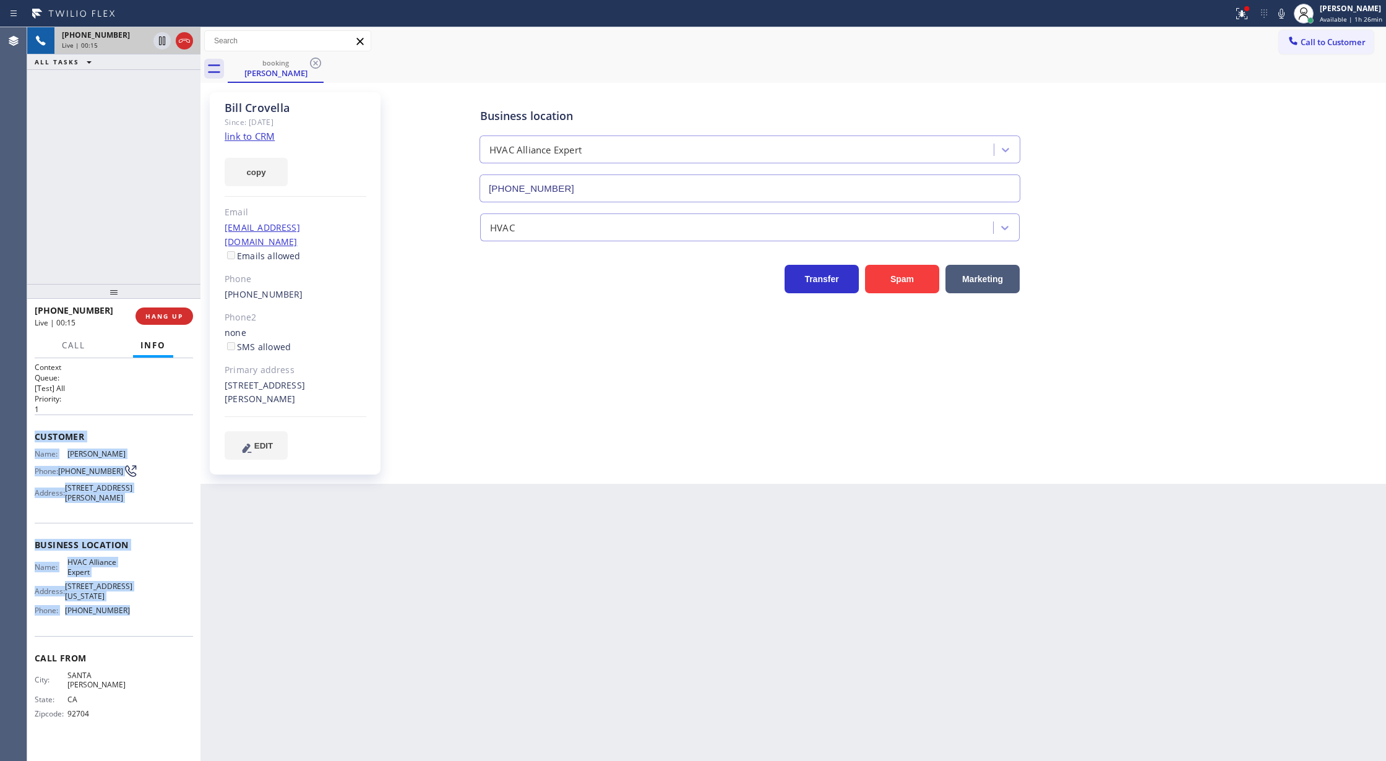
copy div "Customer Name: Bill Crovella Phone: (424) 227-2805 Address: 7557 Trask Ave, Los…"
drag, startPoint x: 32, startPoint y: 438, endPoint x: 142, endPoint y: 617, distance: 210.0
click at [142, 617] on div "Context Queue: [Test] All Priority: 1 Customer Name: Bill Crovella Phone: (424)…" at bounding box center [113, 559] width 173 height 403
click at [1288, 12] on icon at bounding box center [1281, 13] width 15 height 15
drag, startPoint x: 1283, startPoint y: 13, endPoint x: 1251, endPoint y: 54, distance: 52.5
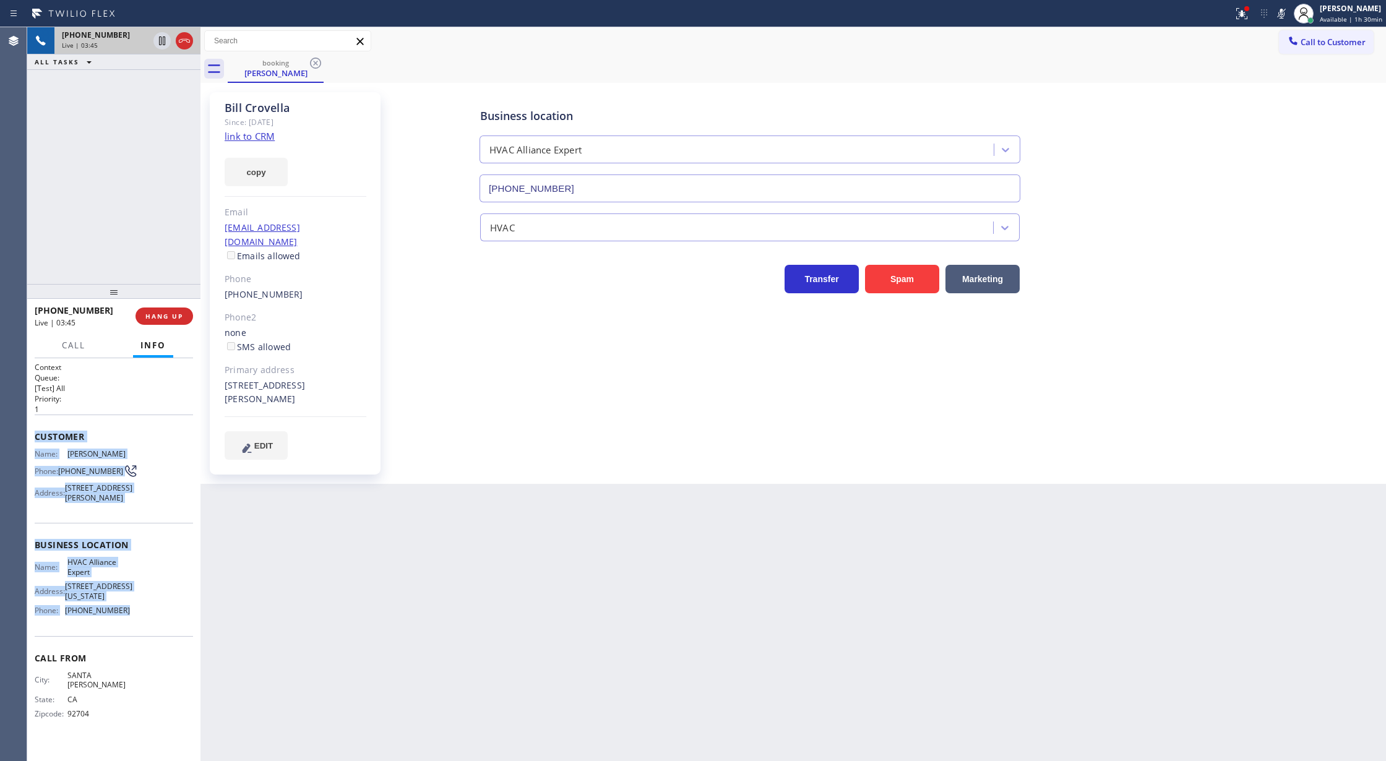
click at [1283, 13] on icon at bounding box center [1281, 13] width 15 height 15
drag, startPoint x: 1283, startPoint y: 11, endPoint x: 1054, endPoint y: 70, distance: 236.4
click at [1283, 11] on icon at bounding box center [1281, 13] width 15 height 15
click at [164, 45] on icon at bounding box center [162, 40] width 15 height 15
click at [1283, 12] on icon at bounding box center [1281, 14] width 6 height 10
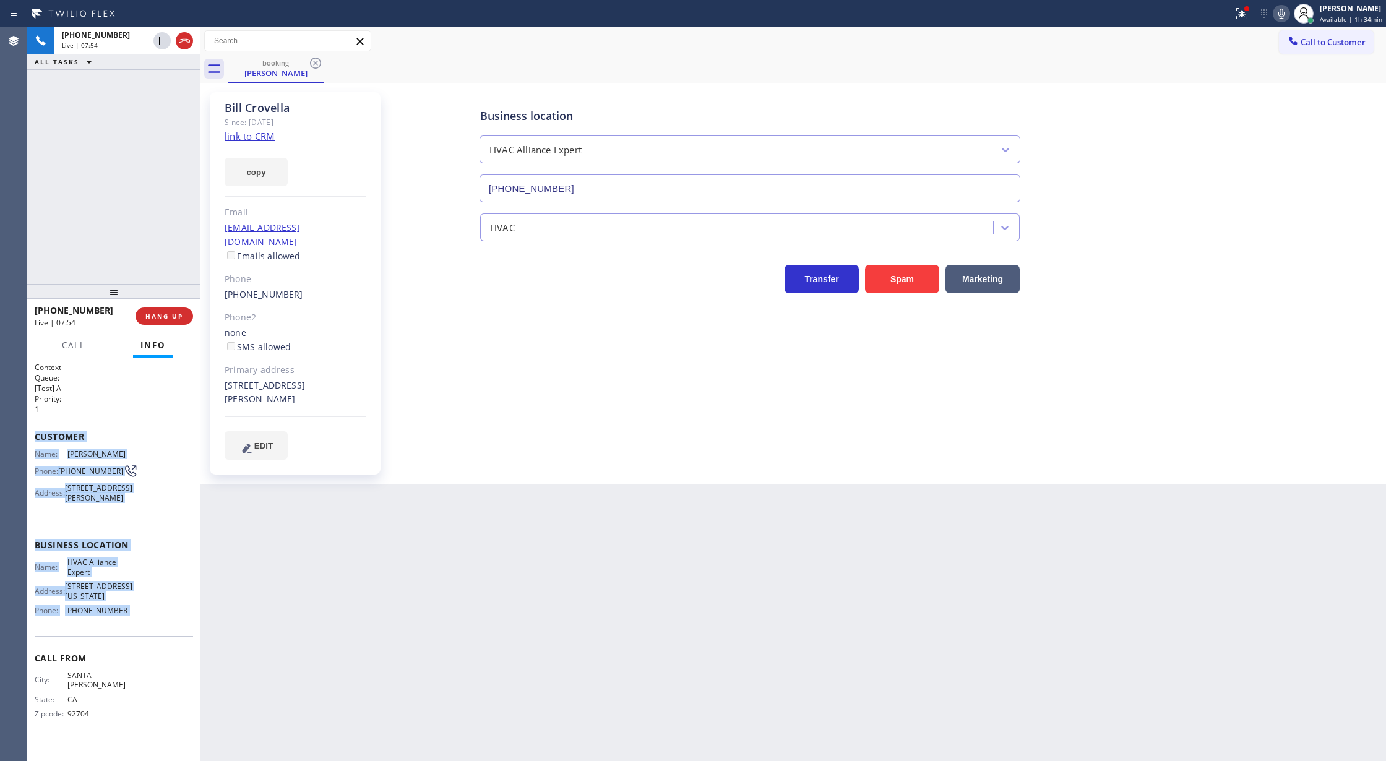
click at [1282, 20] on icon at bounding box center [1281, 13] width 15 height 15
click at [1281, 15] on rect at bounding box center [1281, 12] width 9 height 9
drag, startPoint x: 184, startPoint y: 42, endPoint x: 129, endPoint y: 11, distance: 63.7
click at [184, 42] on icon at bounding box center [184, 40] width 15 height 15
click at [158, 318] on span "COMPLETE" at bounding box center [161, 316] width 43 height 9
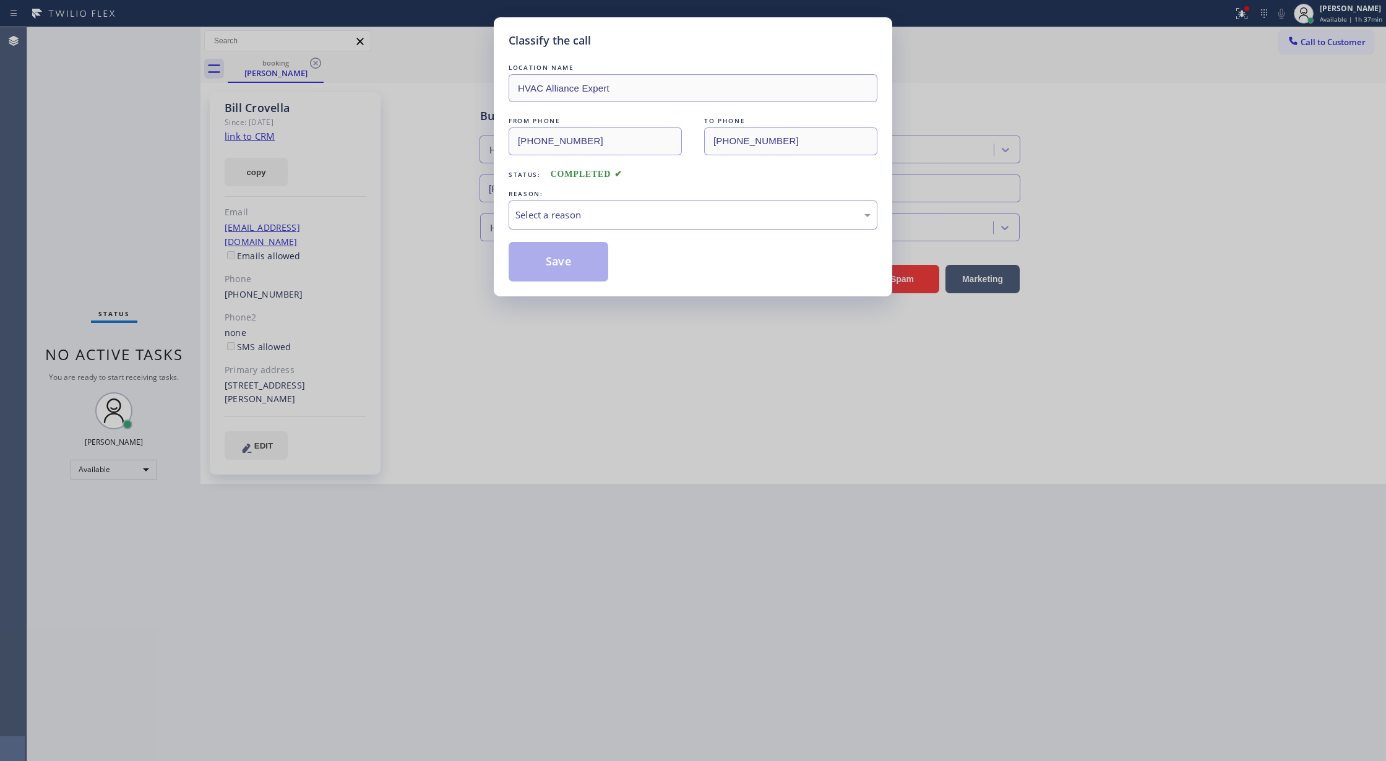
click at [535, 217] on div "Select a reason" at bounding box center [692, 215] width 355 height 14
click at [566, 264] on button "Save" at bounding box center [559, 262] width 100 height 40
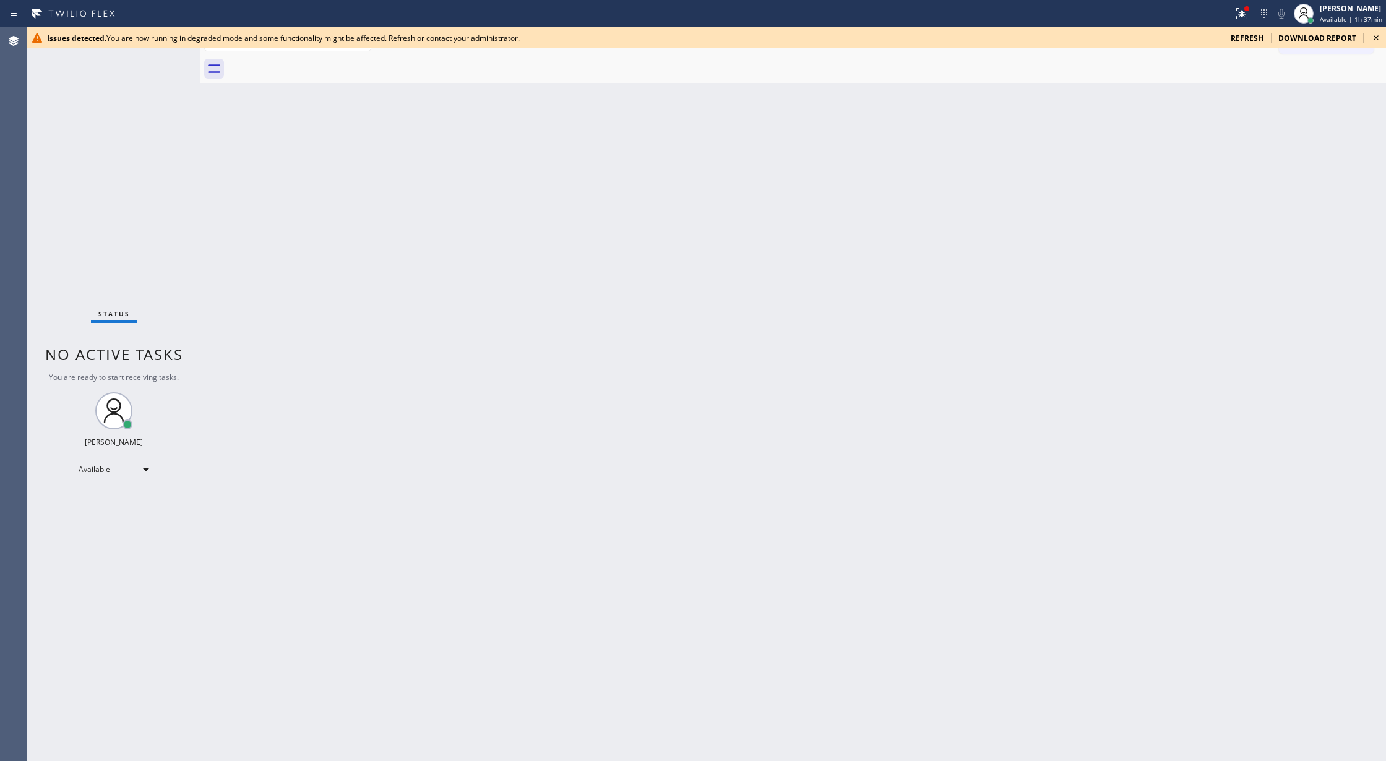
click at [1246, 38] on span "refresh" at bounding box center [1247, 38] width 33 height 11
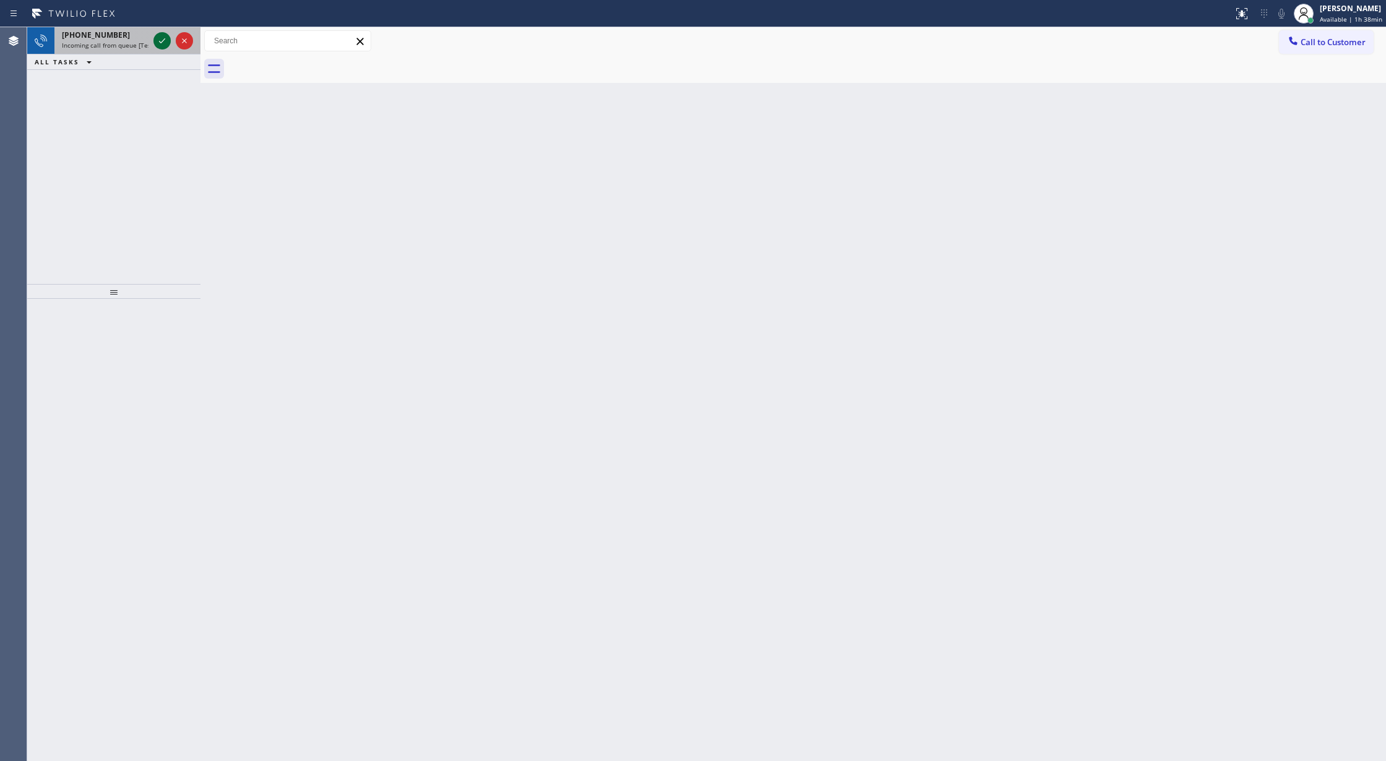
click at [160, 38] on icon at bounding box center [162, 40] width 15 height 15
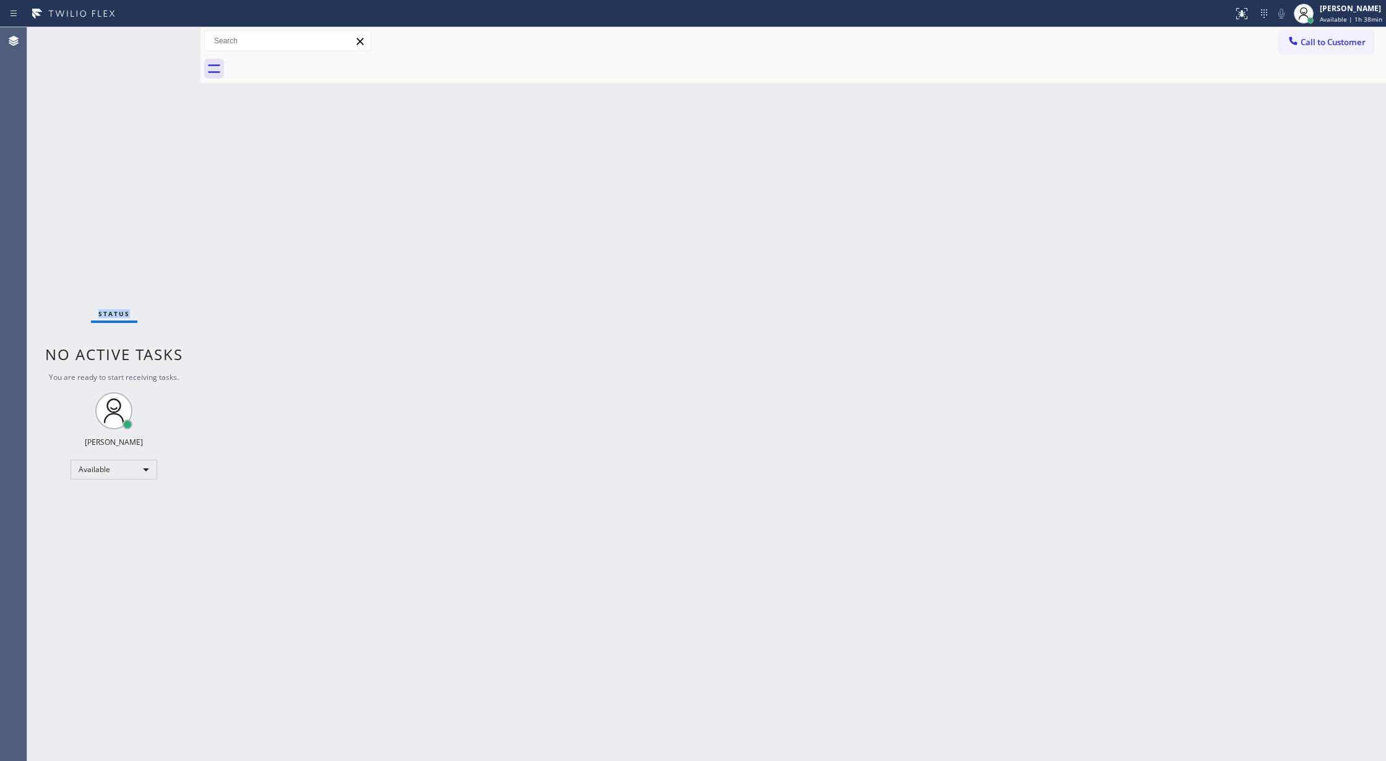
click at [160, 38] on div "Status No active tasks You are ready to start receiving tasks. [PERSON_NAME] Av…" at bounding box center [113, 394] width 173 height 734
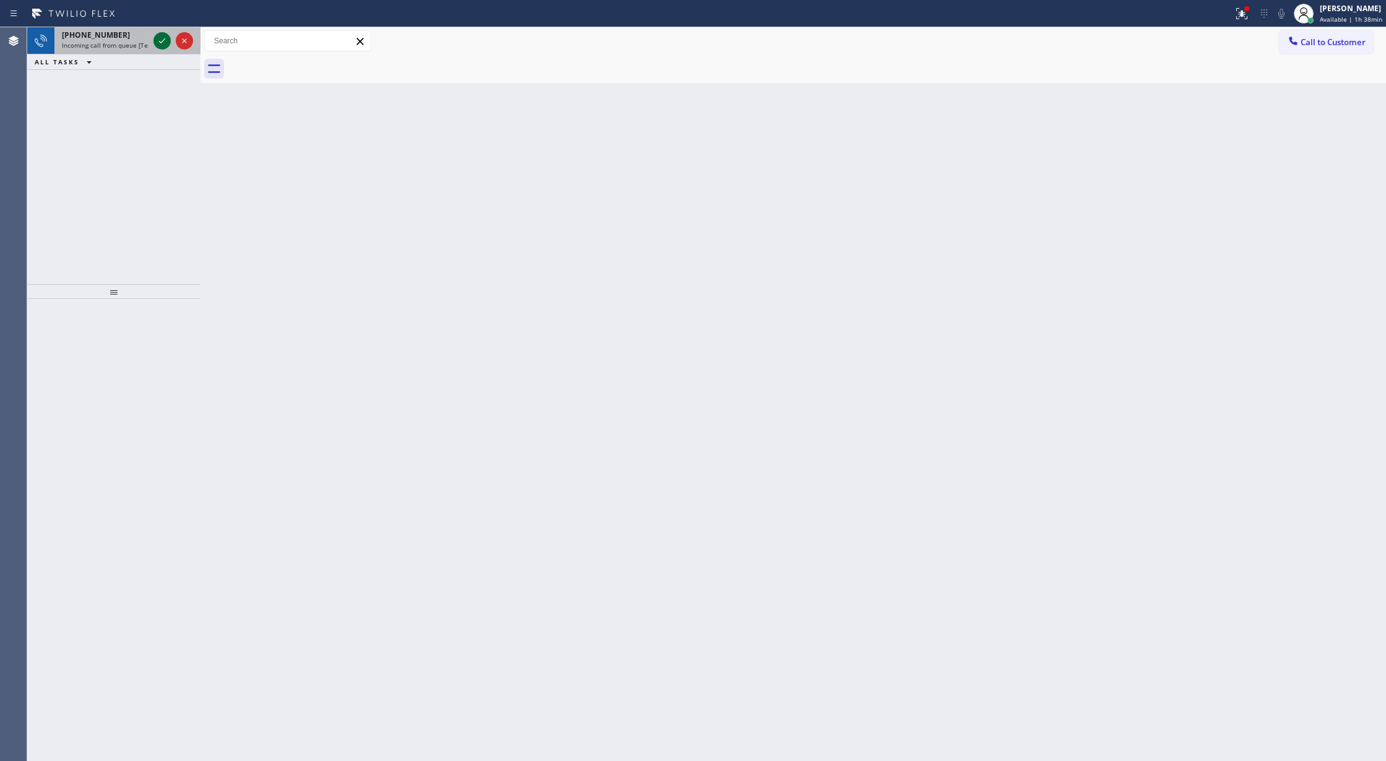
click at [161, 38] on icon at bounding box center [162, 40] width 15 height 15
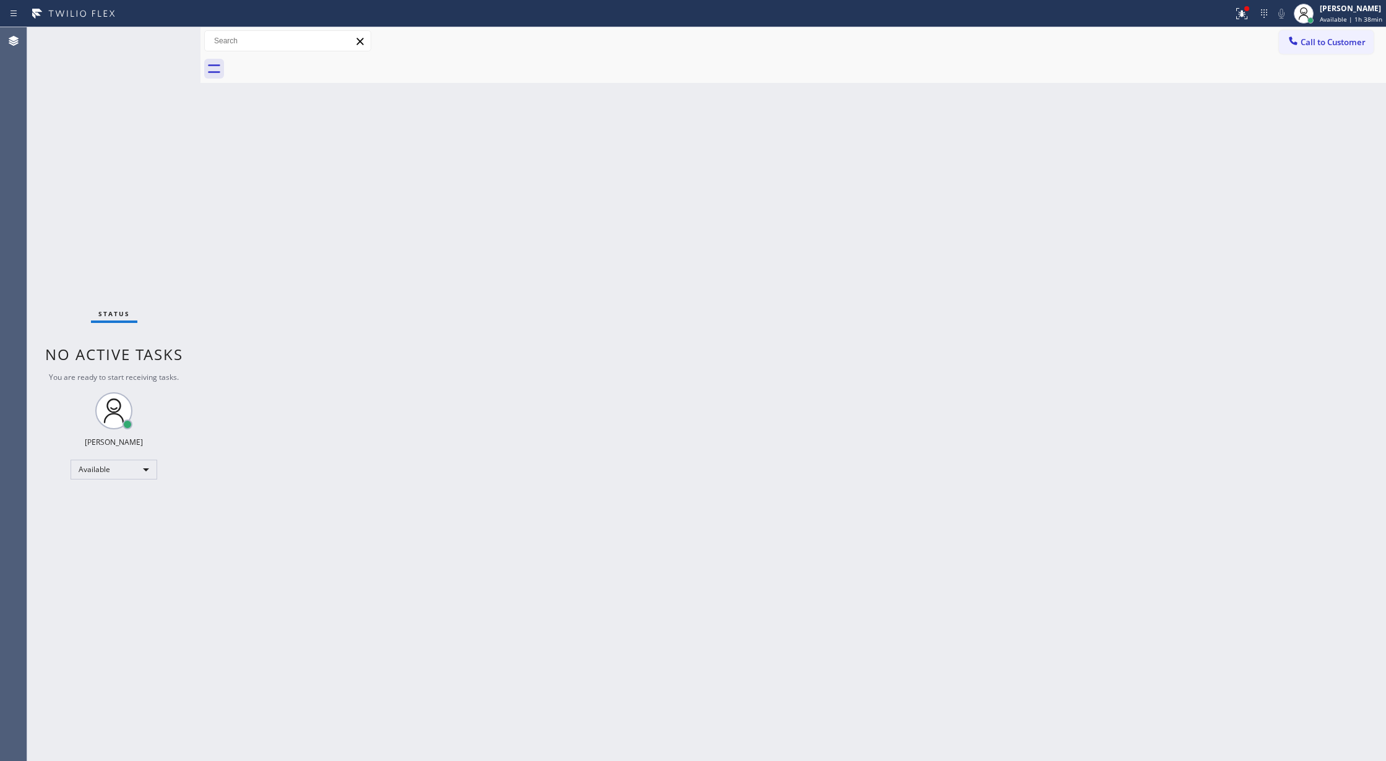
click at [161, 38] on div "Status No active tasks You are ready to start receiving tasks. [PERSON_NAME] Av…" at bounding box center [113, 394] width 173 height 734
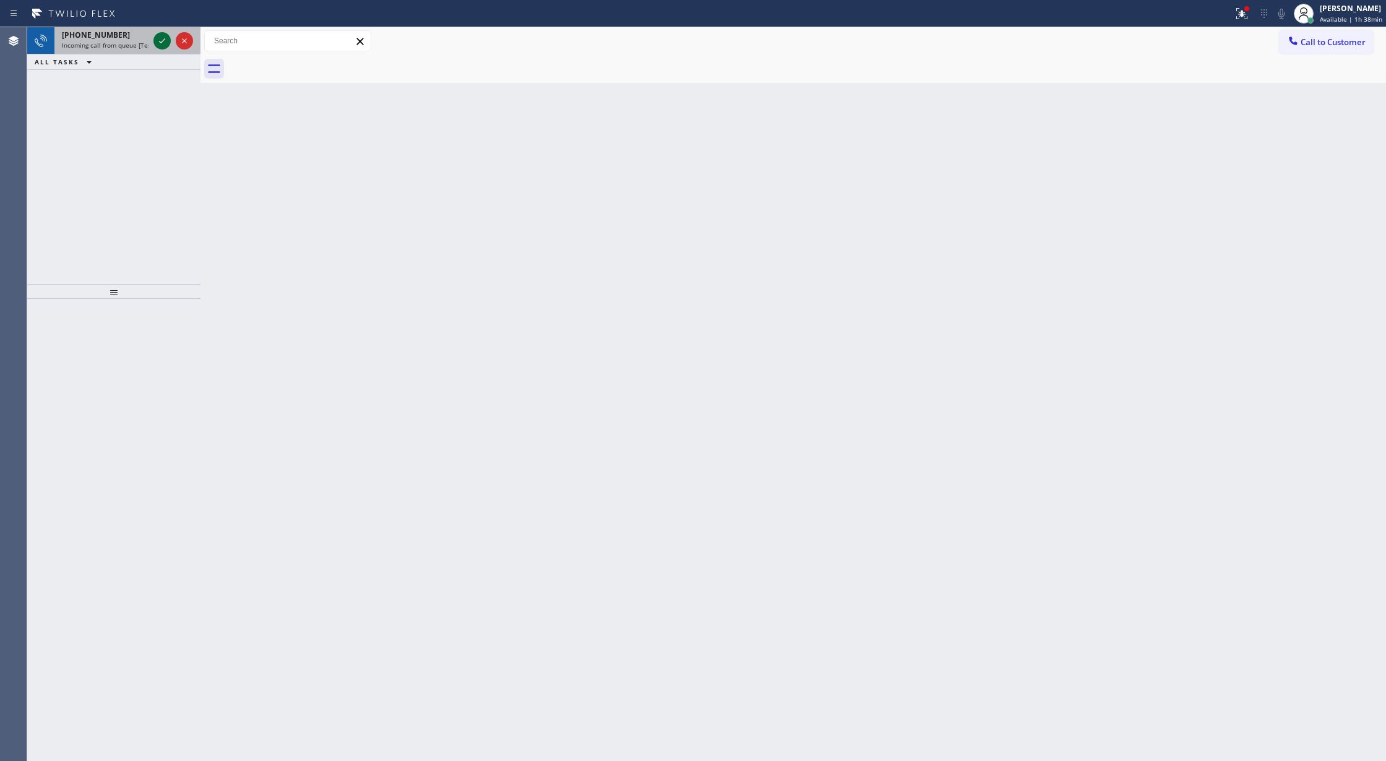
click at [158, 40] on icon at bounding box center [162, 40] width 15 height 15
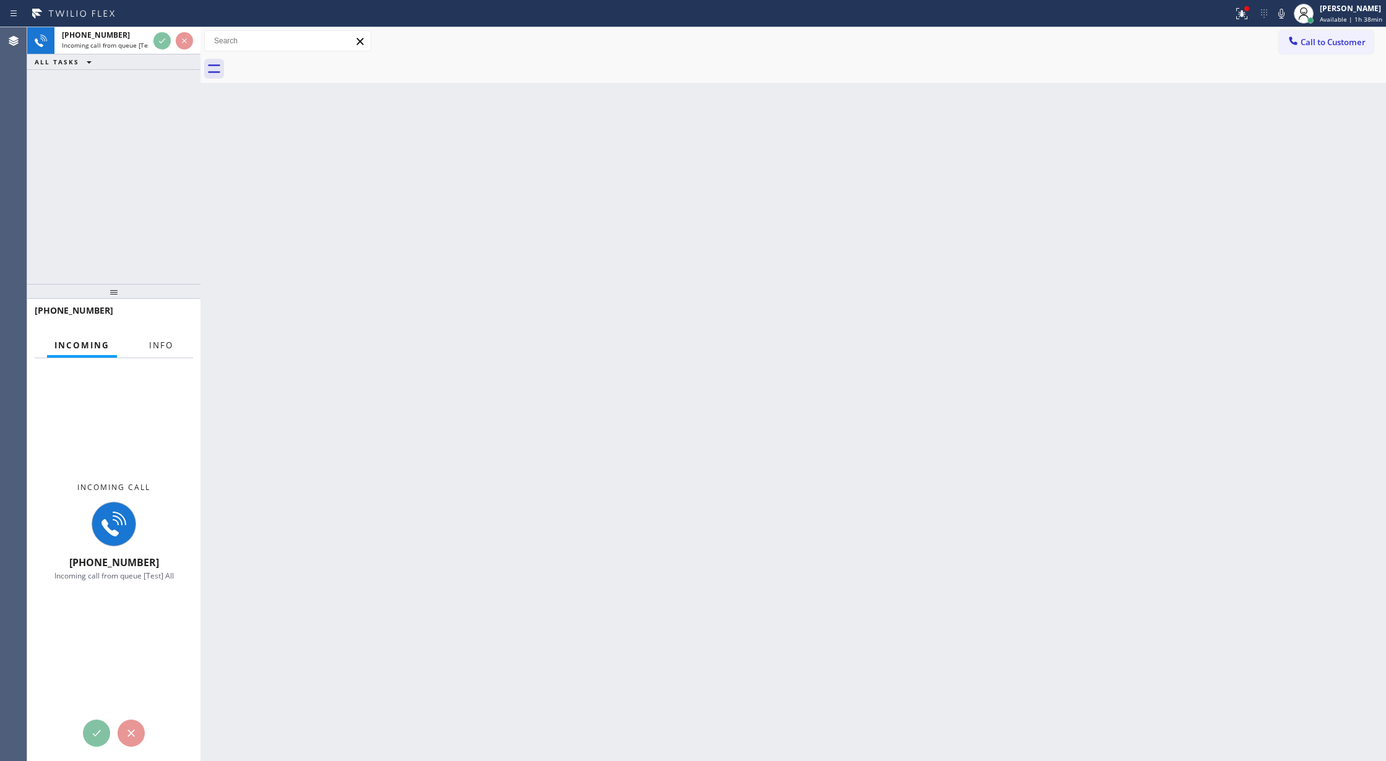
click at [157, 343] on span "Info" at bounding box center [161, 345] width 24 height 11
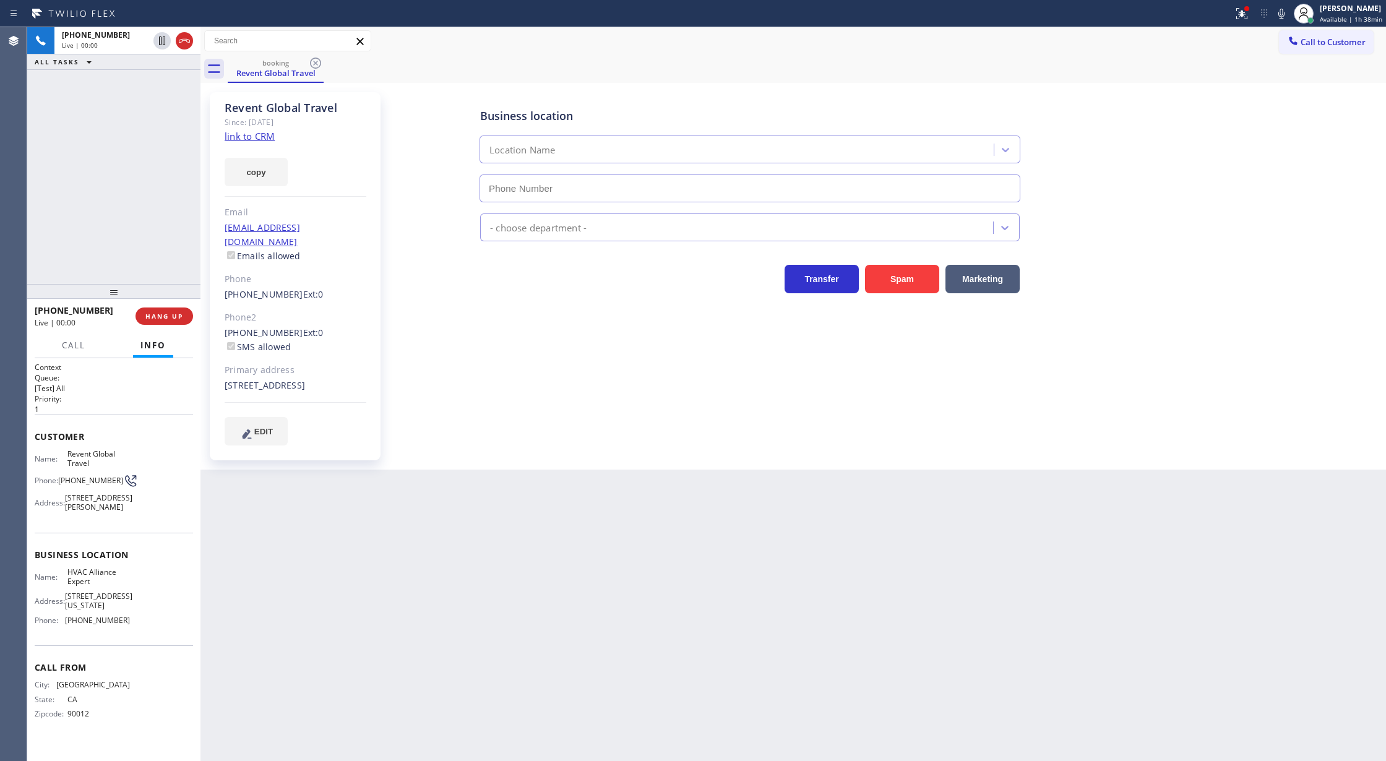
type input "[PHONE_NUMBER]"
click at [256, 137] on link "link to CRM" at bounding box center [250, 136] width 50 height 12
click at [1290, 6] on div at bounding box center [1281, 13] width 17 height 15
drag, startPoint x: 1280, startPoint y: 11, endPoint x: 1084, endPoint y: 207, distance: 277.0
click at [1280, 11] on icon at bounding box center [1281, 13] width 15 height 15
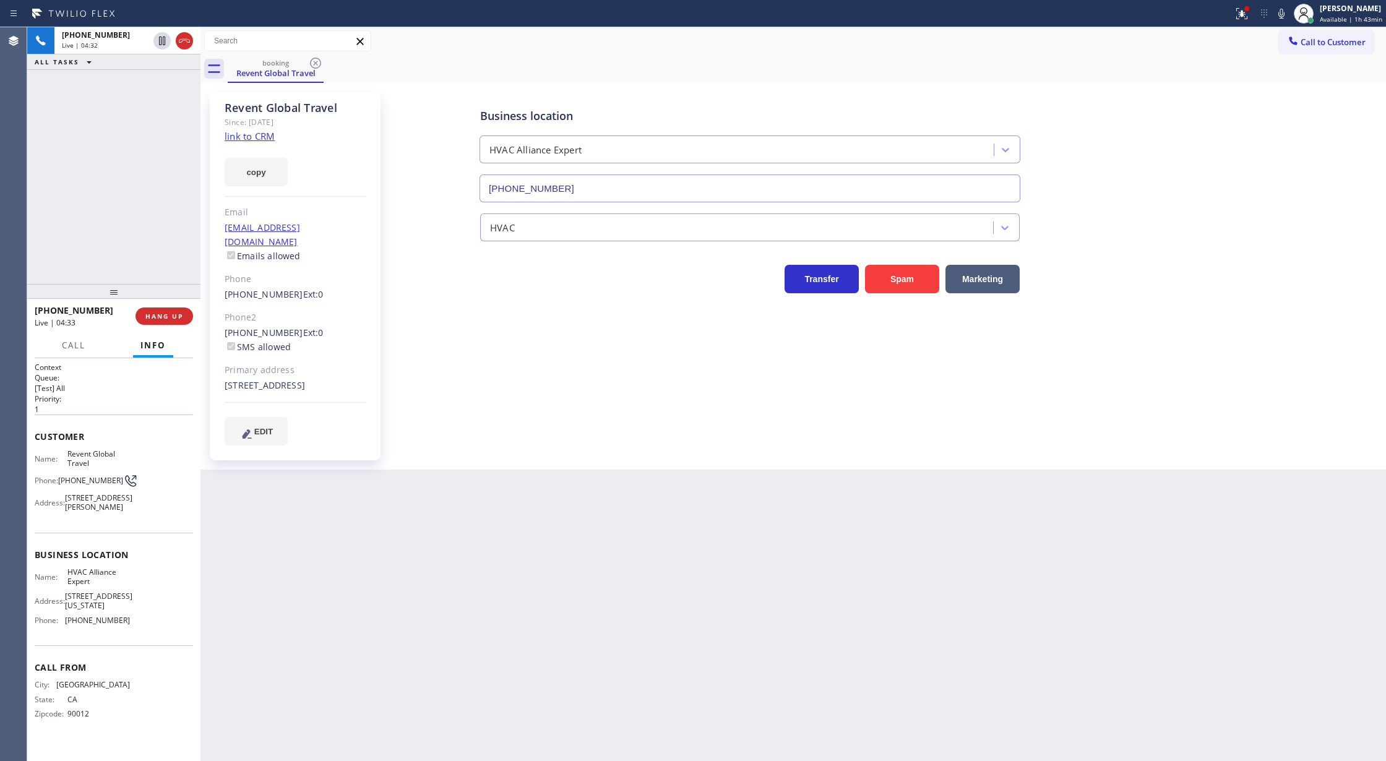
click at [1280, 22] on div "Status report Issues detected These issues could affect your workflow. Please c…" at bounding box center [1307, 13] width 158 height 27
click at [1278, 19] on icon at bounding box center [1281, 13] width 15 height 15
click at [1281, 14] on icon at bounding box center [1281, 13] width 15 height 15
click at [159, 78] on icon at bounding box center [162, 83] width 15 height 15
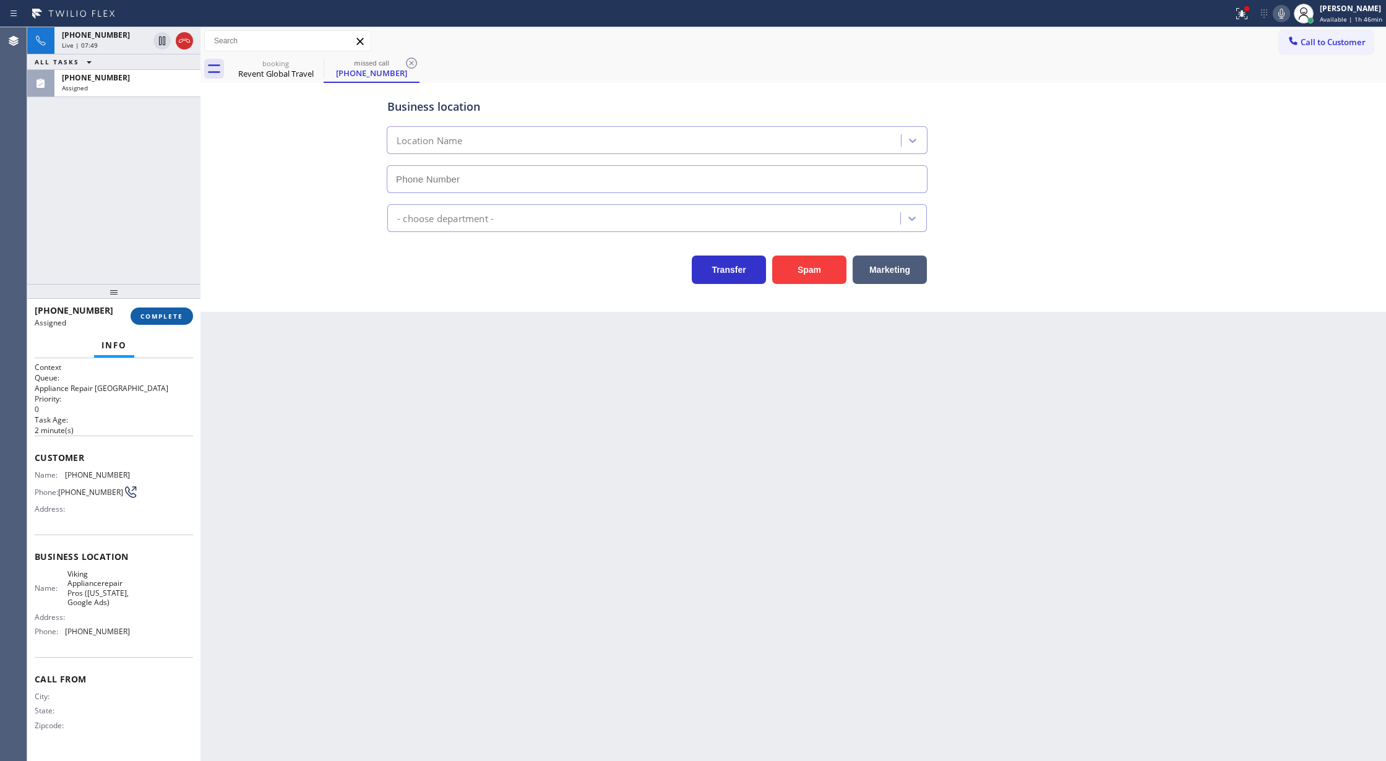
type input "[PHONE_NUMBER]"
click at [147, 314] on span "COMPLETE" at bounding box center [161, 316] width 43 height 9
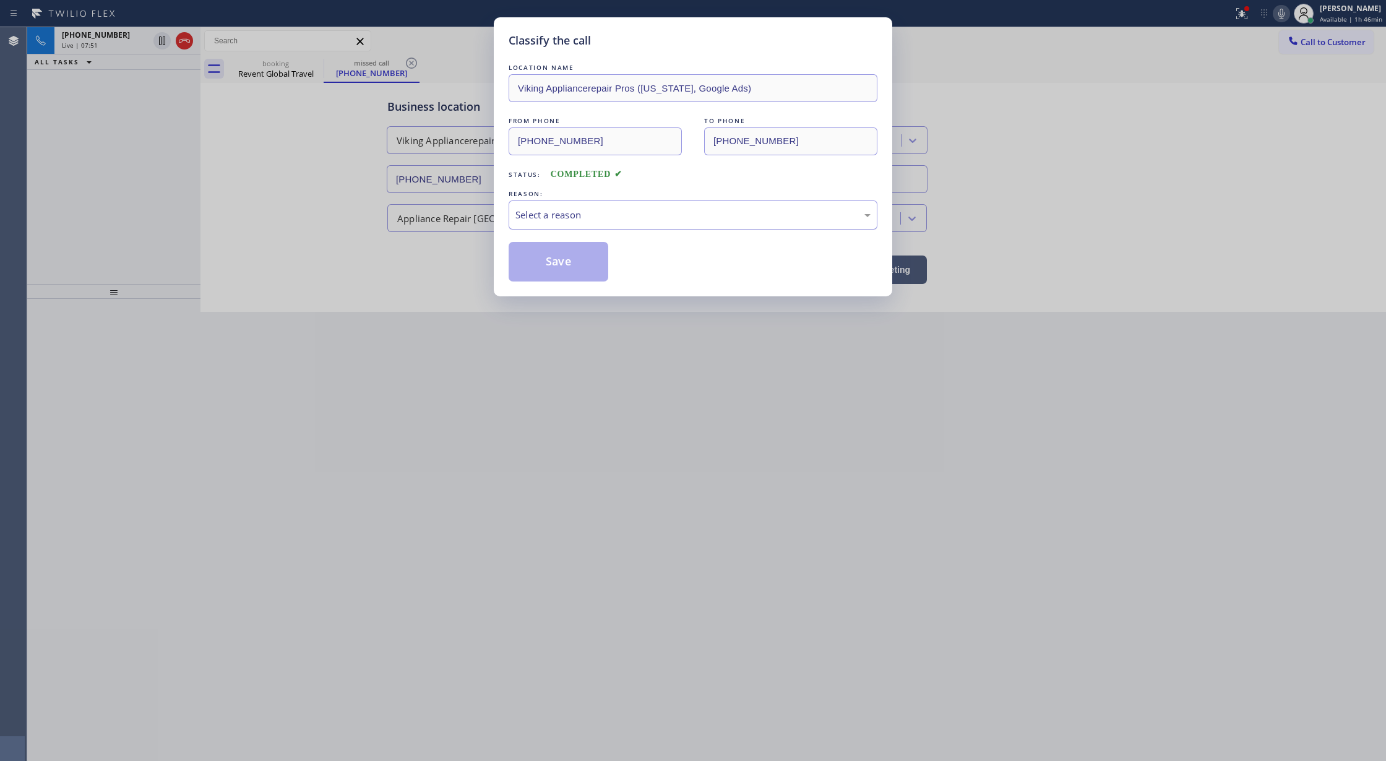
click at [549, 210] on div "Select a reason" at bounding box center [692, 215] width 355 height 14
click at [545, 258] on button "Save" at bounding box center [559, 262] width 100 height 40
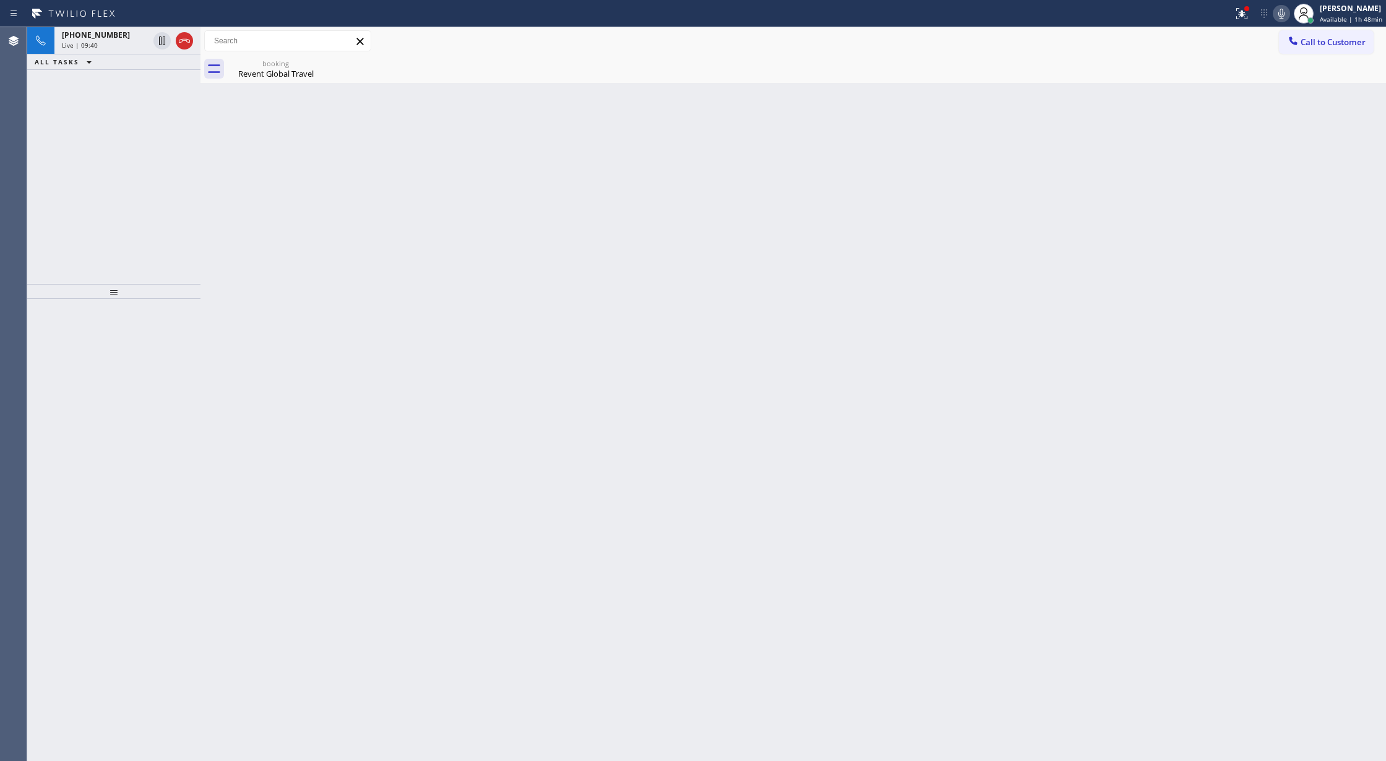
click at [335, 252] on div "Back to Dashboard Change Sender ID Customers Technicians Select a contact Outbo…" at bounding box center [793, 394] width 1186 height 734
click at [137, 37] on div "[PHONE_NUMBER]" at bounding box center [105, 35] width 87 height 11
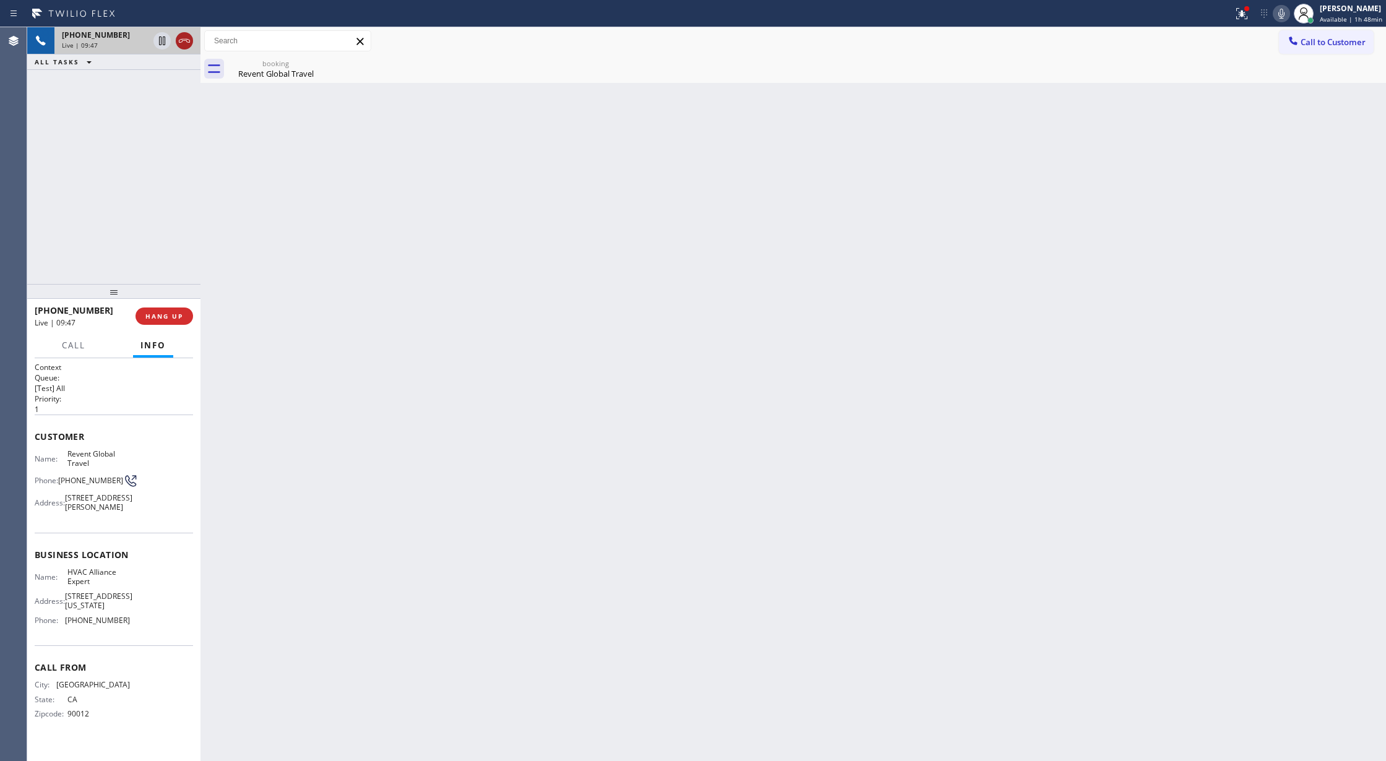
click at [181, 40] on icon at bounding box center [184, 41] width 11 height 4
click at [153, 311] on button "COMPLETE" at bounding box center [162, 316] width 62 height 17
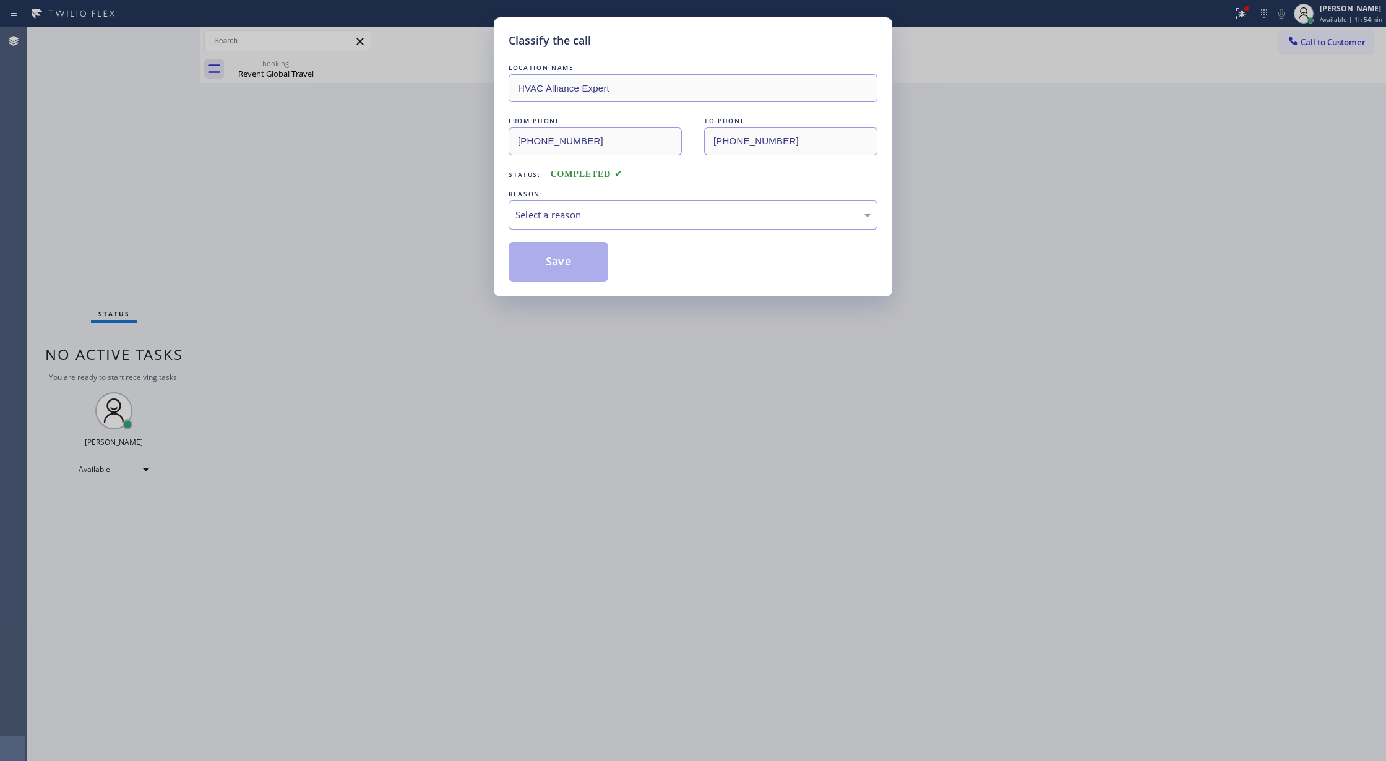
click at [553, 212] on div "Select a reason" at bounding box center [692, 215] width 355 height 14
click at [553, 251] on button "Save" at bounding box center [559, 262] width 100 height 40
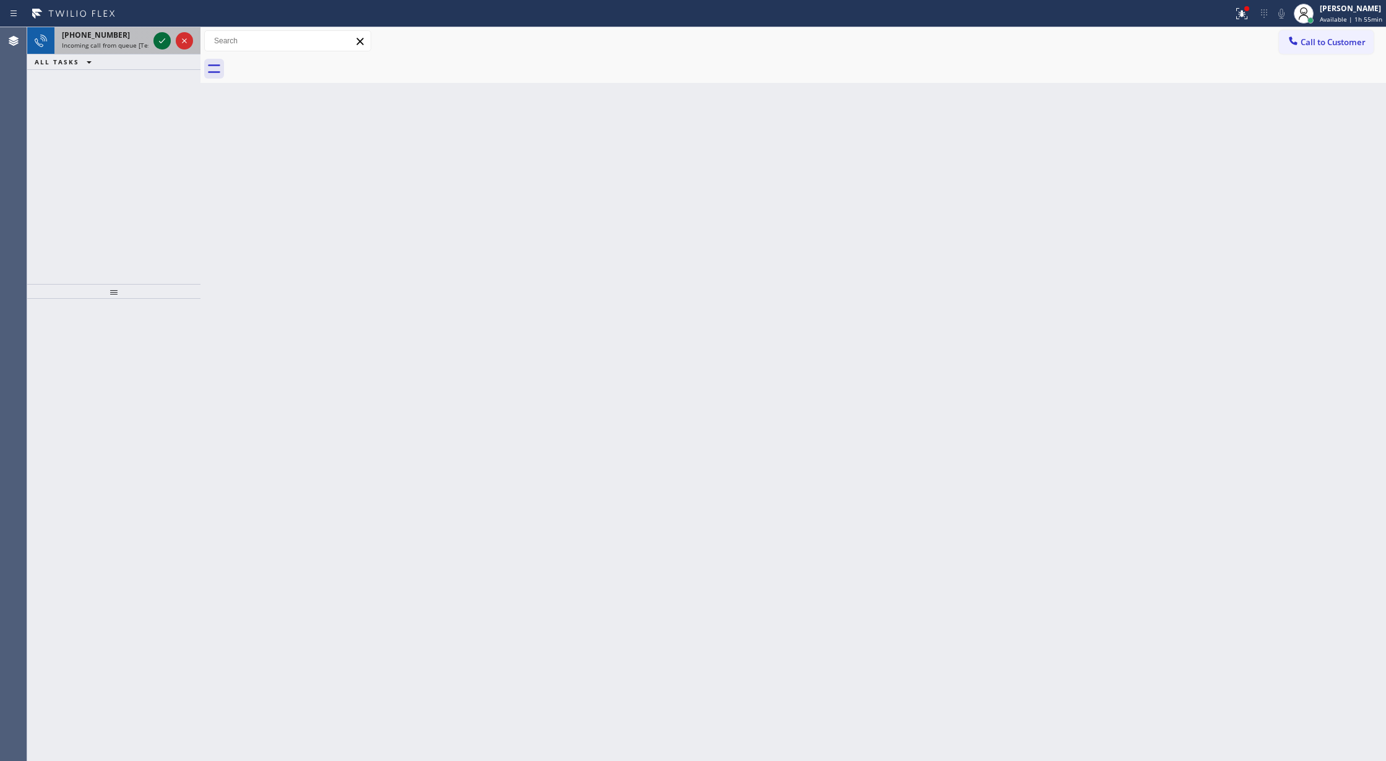
click at [162, 43] on icon at bounding box center [162, 40] width 15 height 15
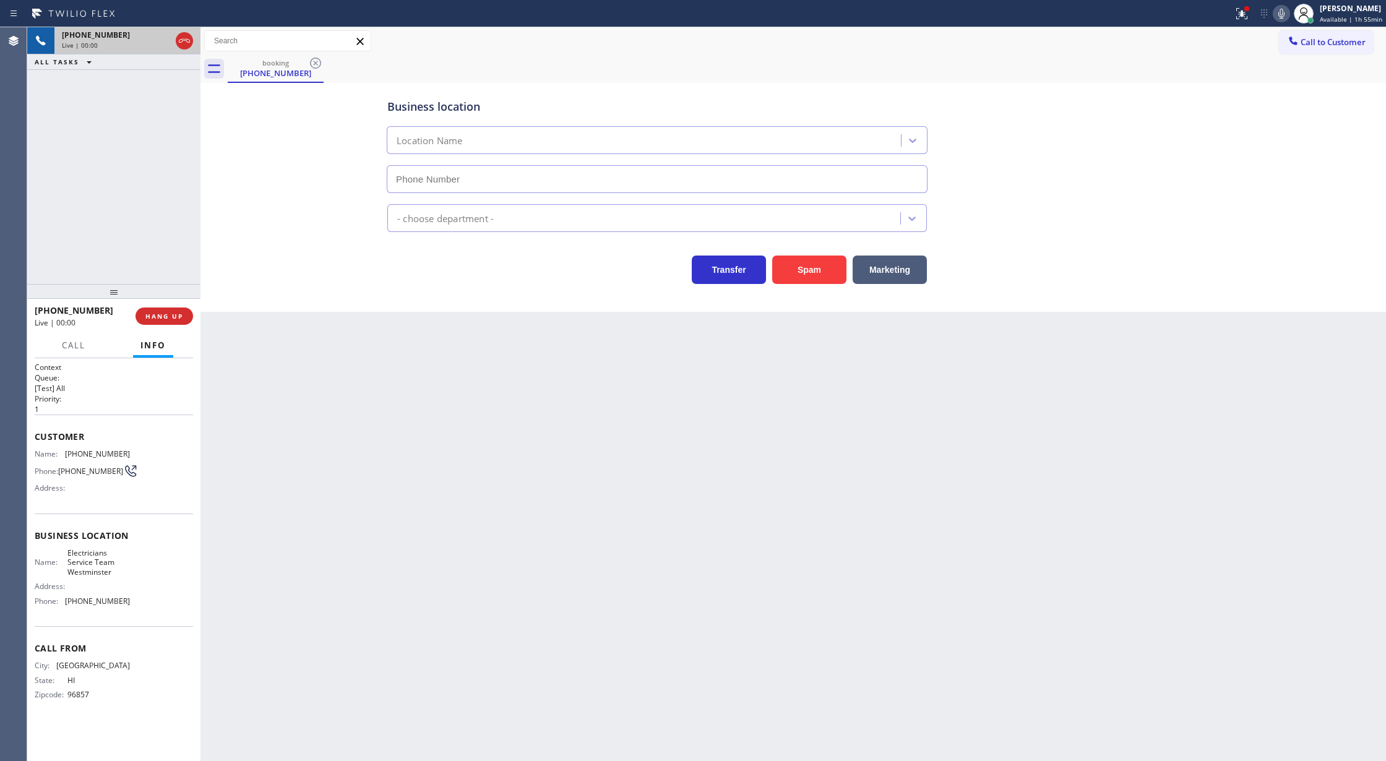
type input "[PHONE_NUMBER]"
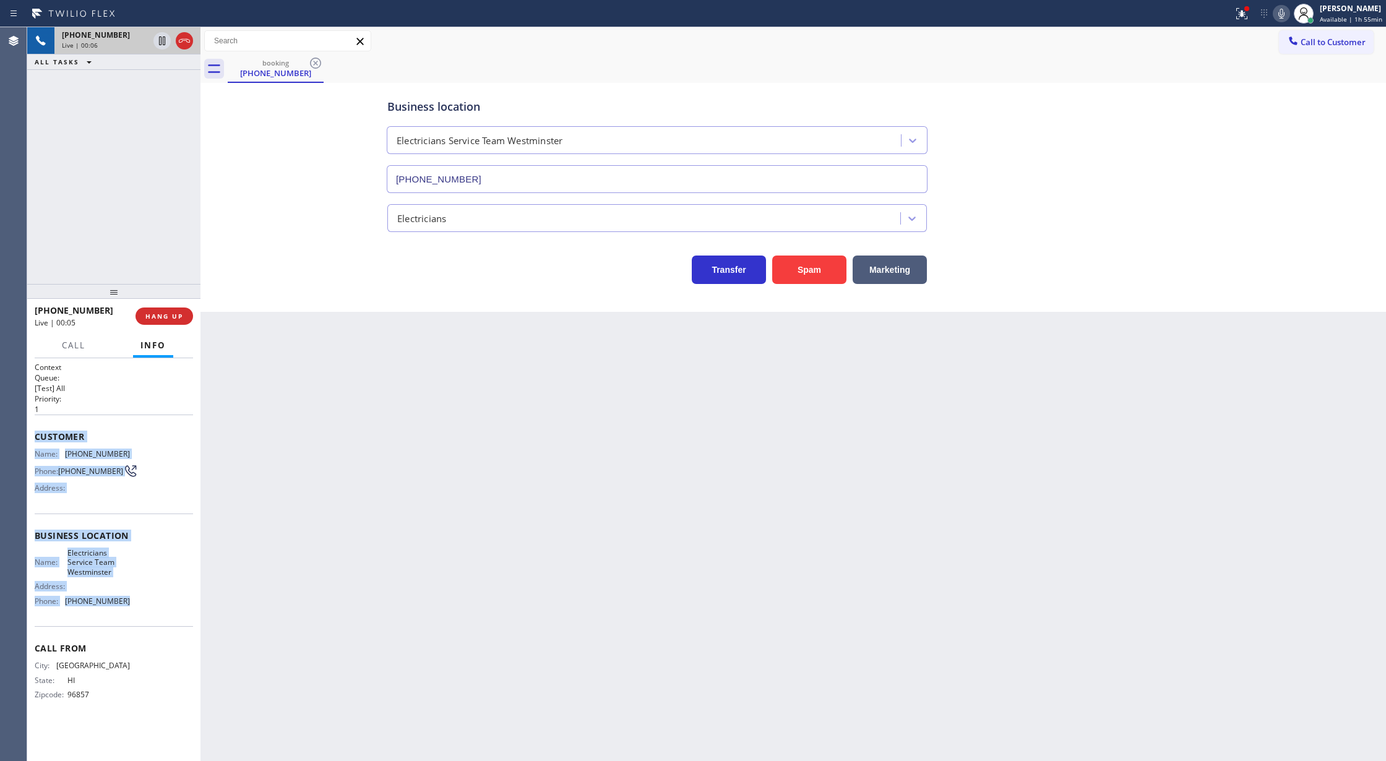
copy div "Customer Name: [PHONE_NUMBER] Phone: [PHONE_NUMBER] Address: Business location …"
drag, startPoint x: 33, startPoint y: 436, endPoint x: 127, endPoint y: 609, distance: 196.9
click at [127, 609] on div "Context Queue: [Test] All Priority: 1 Customer Name: [PHONE_NUMBER] Phone: [PHO…" at bounding box center [113, 559] width 173 height 403
drag, startPoint x: 157, startPoint y: 321, endPoint x: 167, endPoint y: 327, distance: 12.2
click at [157, 321] on button "COMPLETE" at bounding box center [162, 316] width 62 height 17
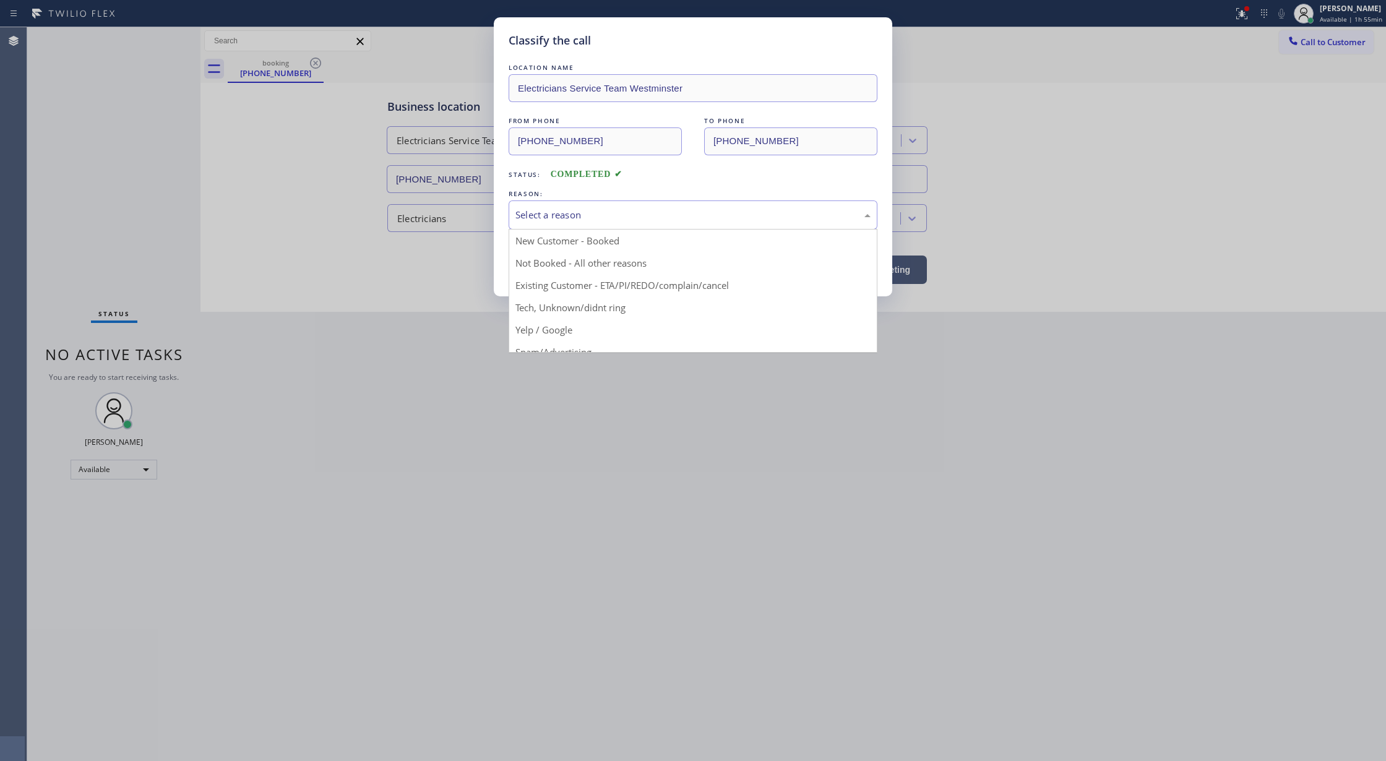
click at [561, 215] on div "Select a reason" at bounding box center [692, 215] width 355 height 14
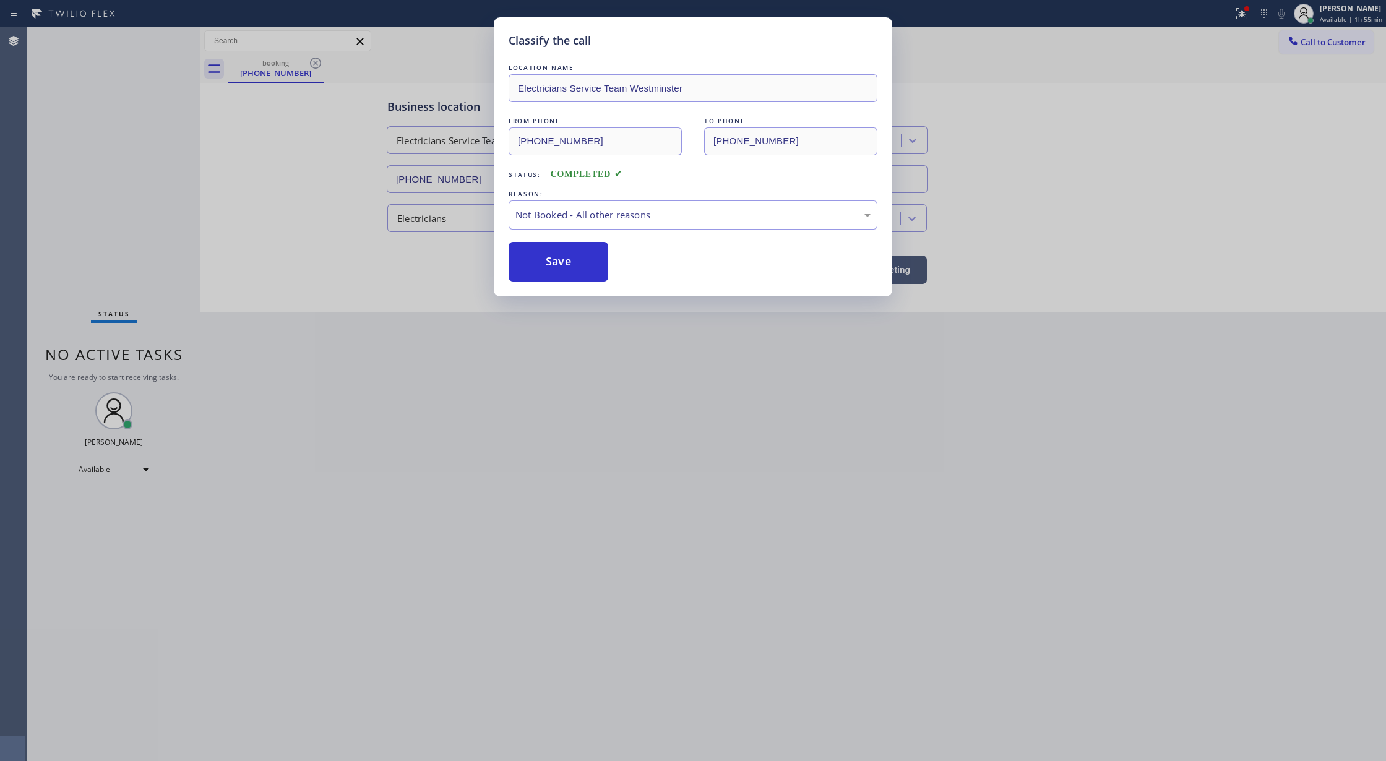
click at [558, 263] on button "Save" at bounding box center [559, 262] width 100 height 40
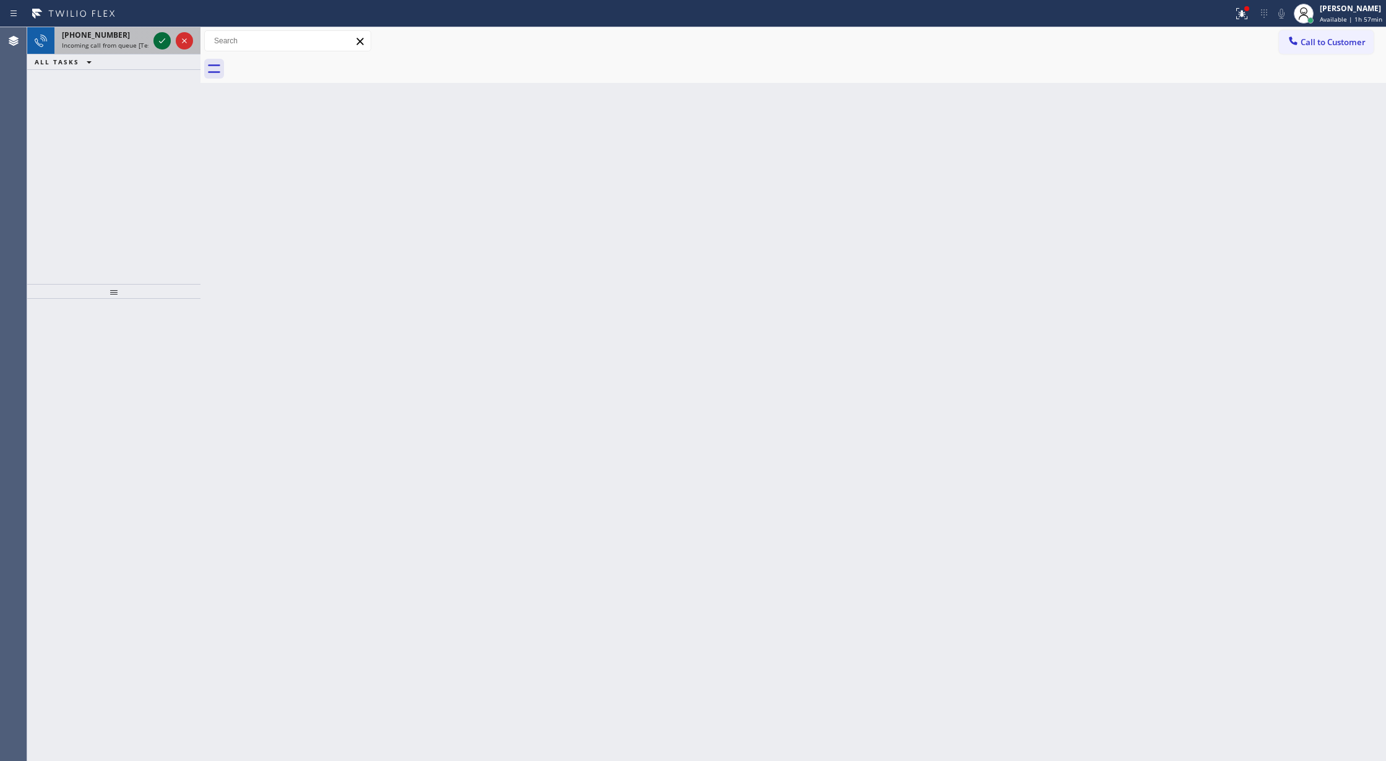
click at [157, 45] on icon at bounding box center [162, 40] width 15 height 15
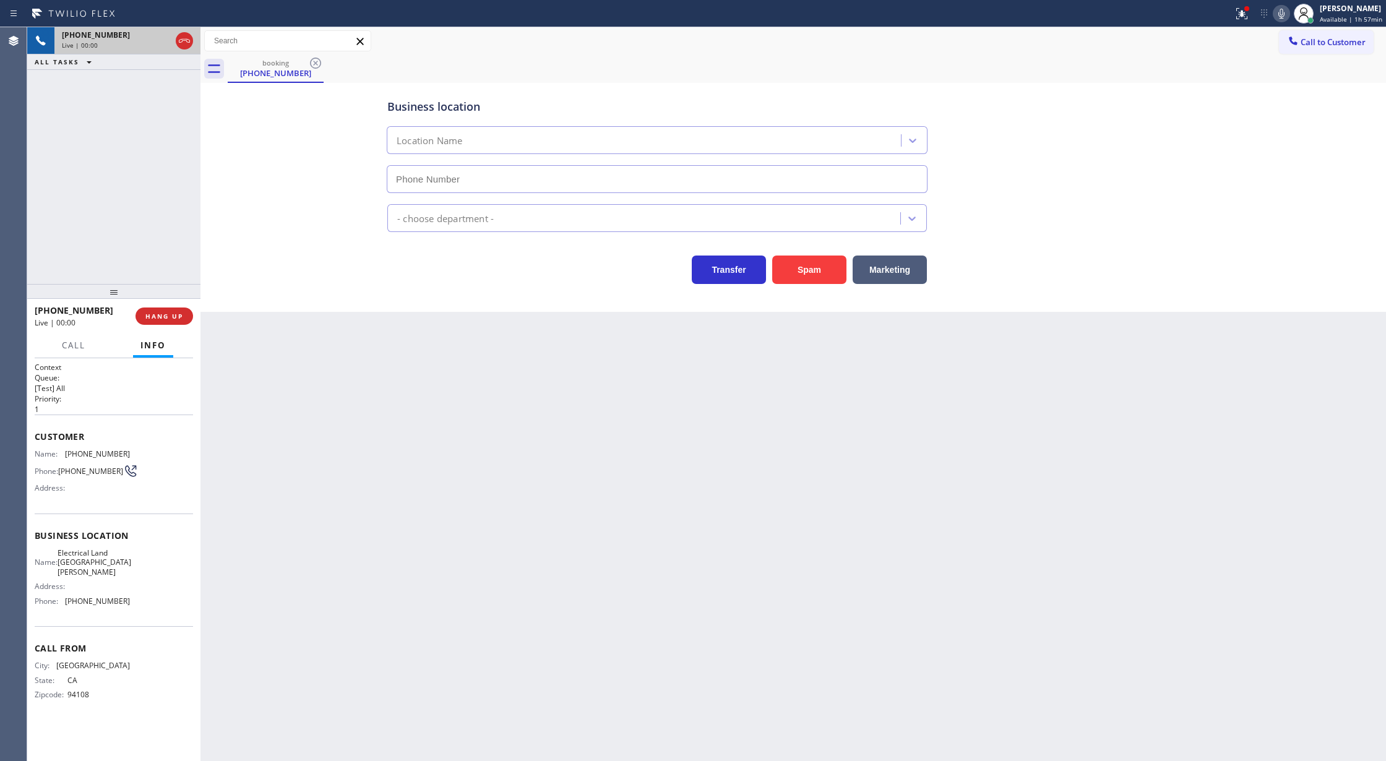
type input "[PHONE_NUMBER]"
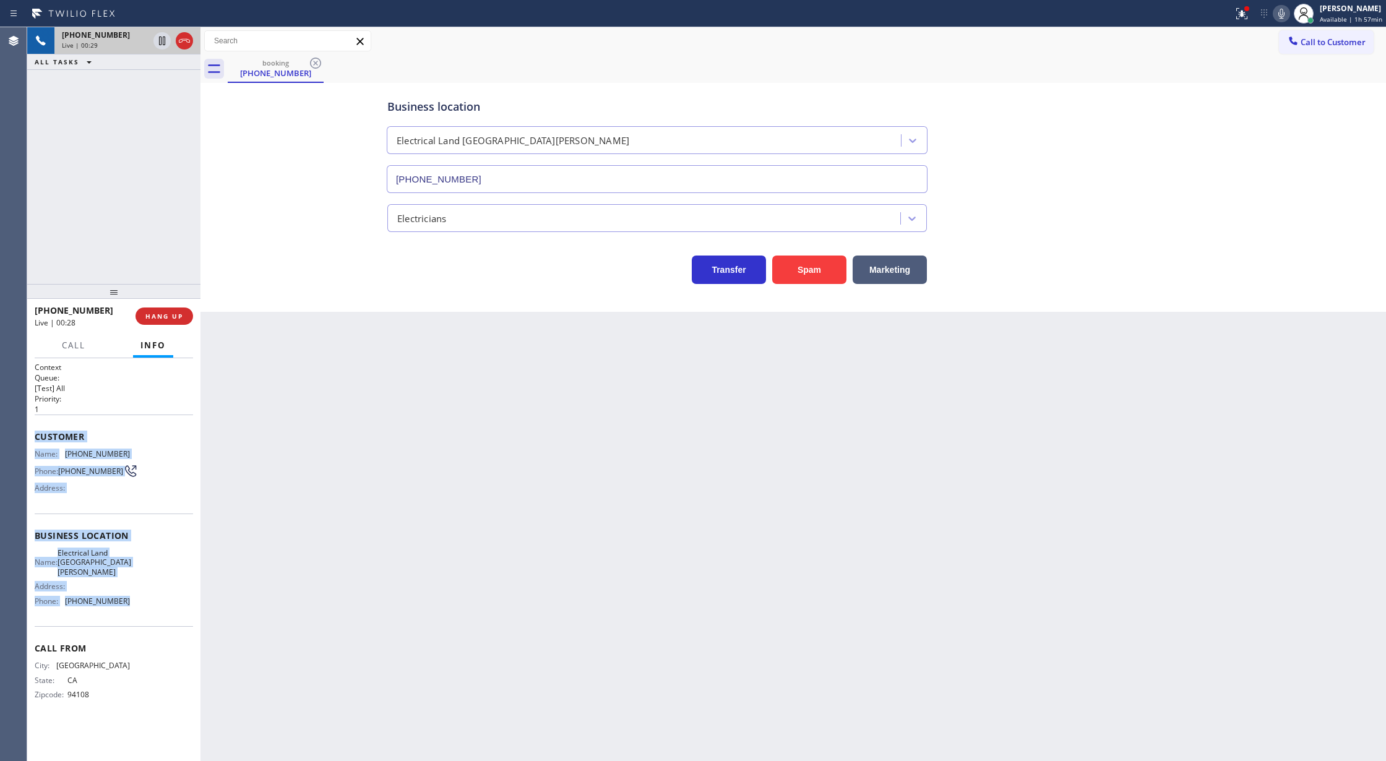
copy div "Customer Name: [PHONE_NUMBER] Phone: [PHONE_NUMBER] Address: Business location …"
drag, startPoint x: 31, startPoint y: 437, endPoint x: 135, endPoint y: 613, distance: 204.2
click at [135, 613] on div "Context Queue: [Test] All Priority: 1 Customer Name: [PHONE_NUMBER] Phone: [PHO…" at bounding box center [113, 559] width 173 height 403
drag, startPoint x: 74, startPoint y: 350, endPoint x: 79, endPoint y: 384, distance: 35.0
click at [74, 350] on span "Call" at bounding box center [74, 345] width 24 height 11
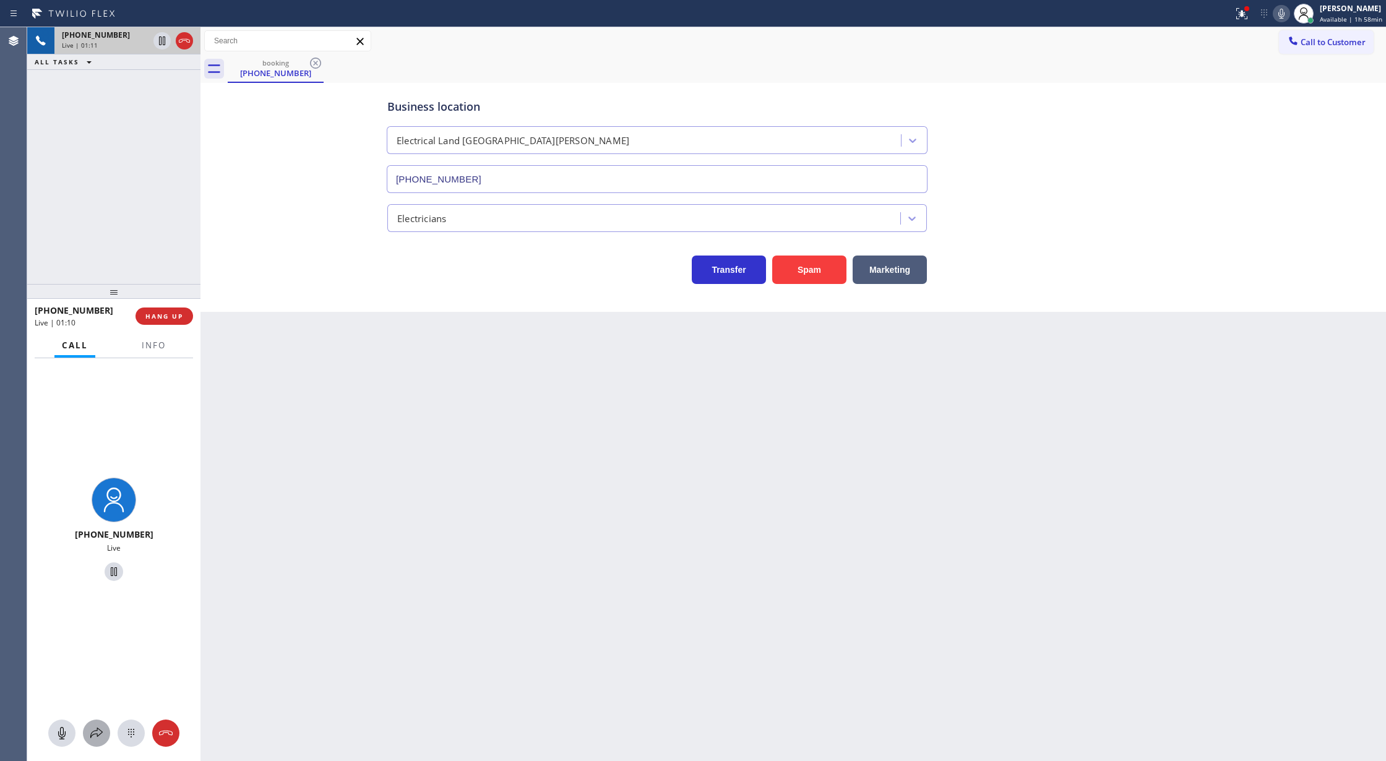
click at [92, 730] on icon at bounding box center [96, 733] width 15 height 15
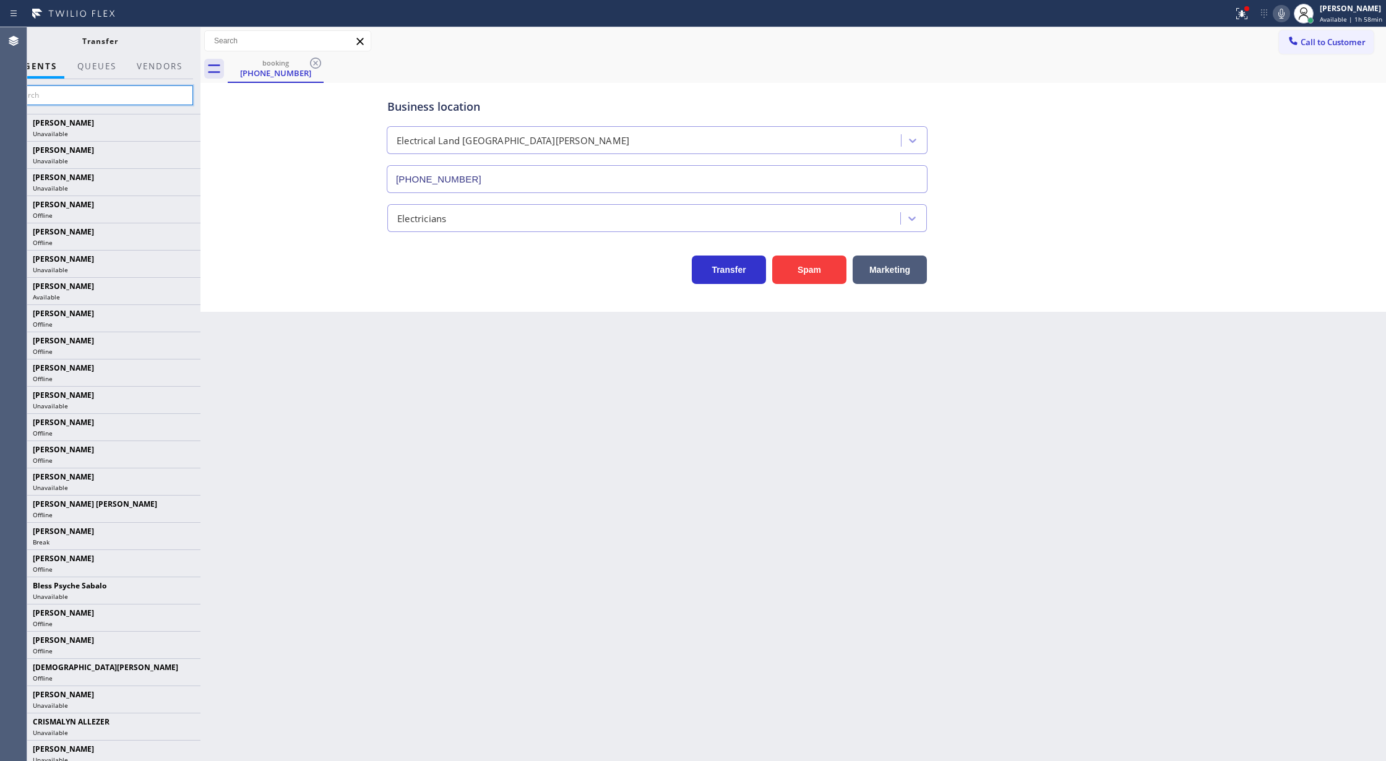
click at [103, 100] on input "text" at bounding box center [100, 95] width 186 height 20
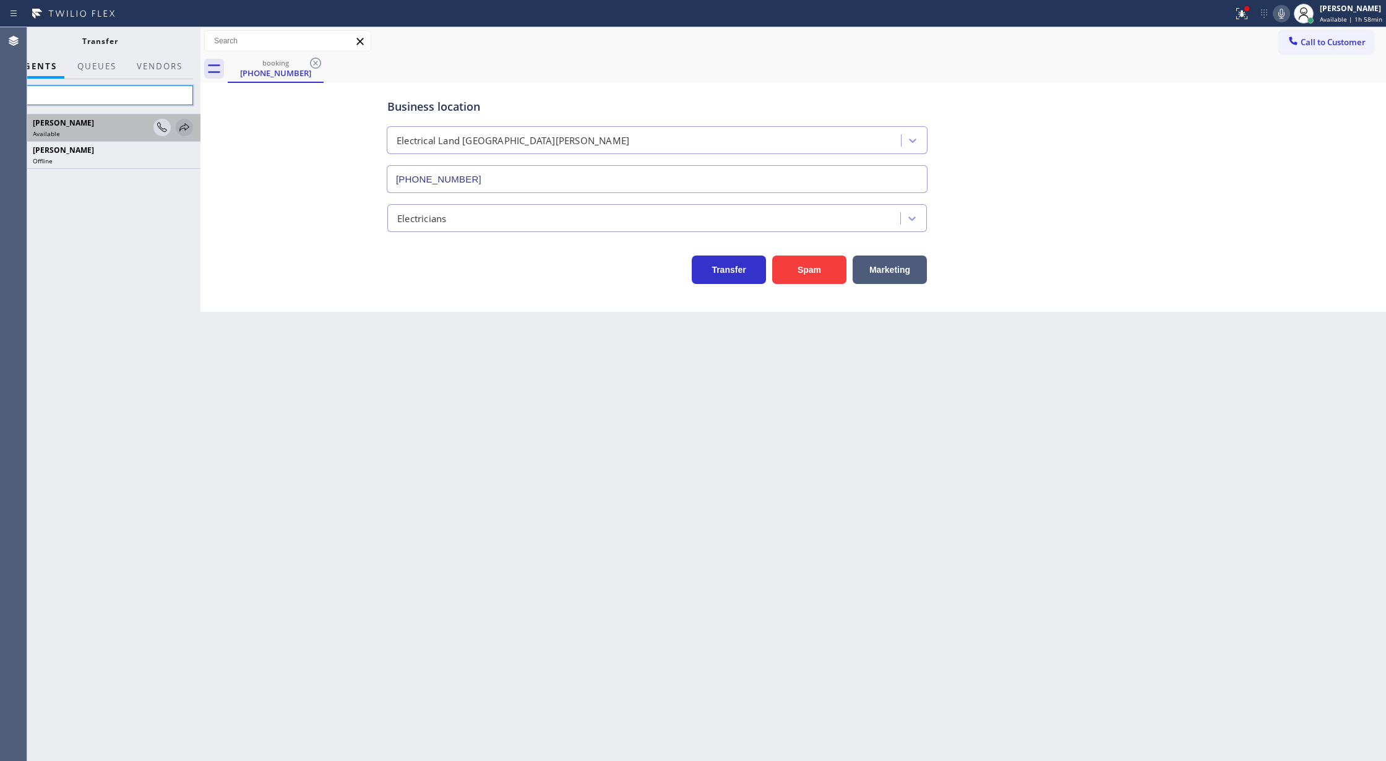
type input "loui"
click at [182, 127] on icon at bounding box center [184, 127] width 15 height 15
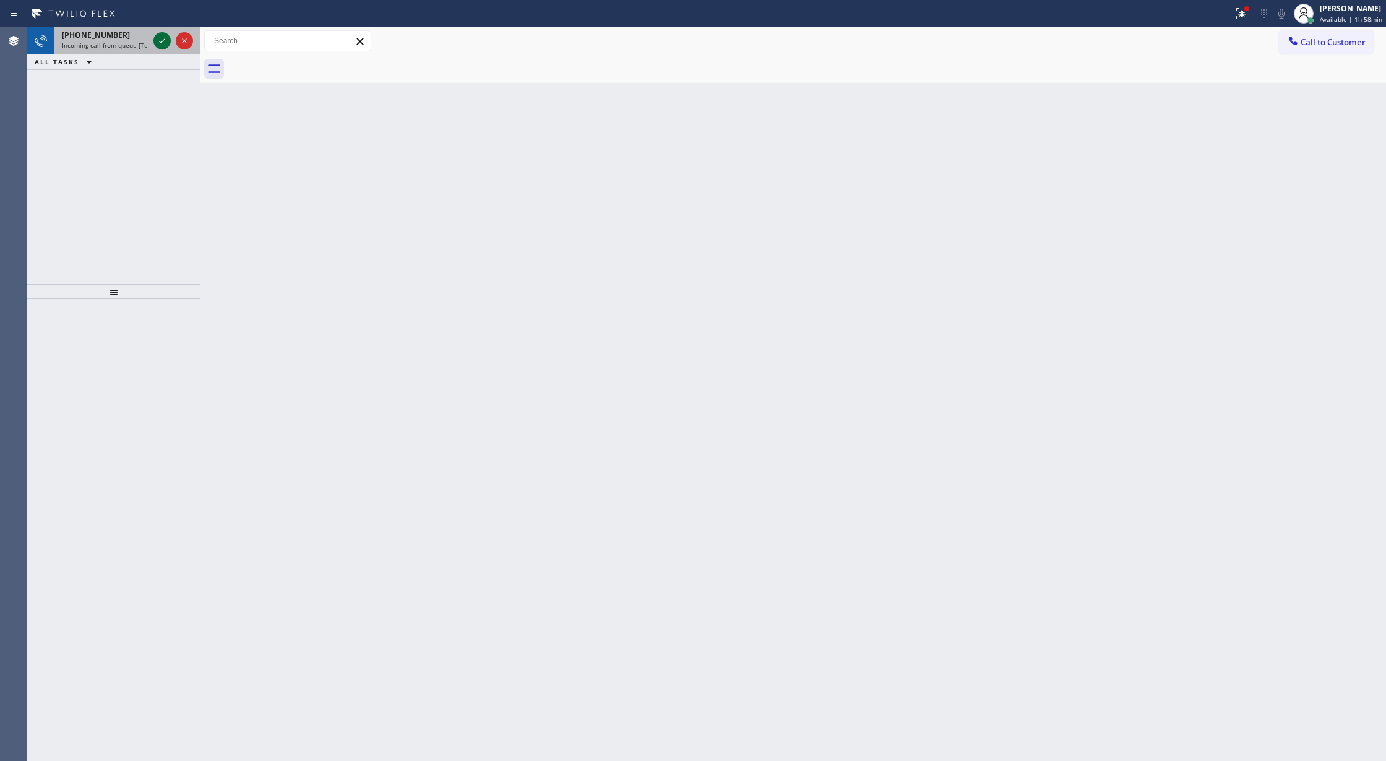
click at [159, 42] on icon at bounding box center [162, 40] width 15 height 15
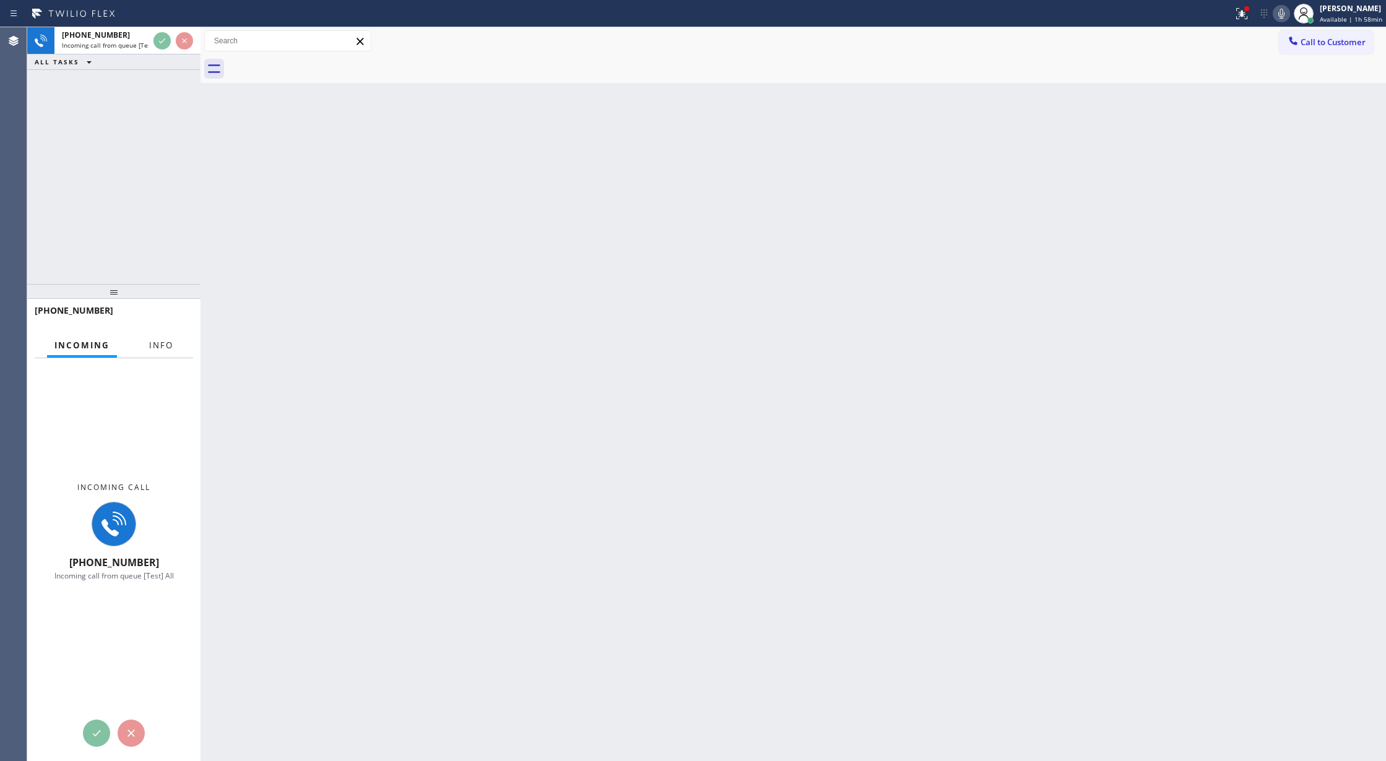
click at [171, 347] on span "Info" at bounding box center [161, 345] width 24 height 11
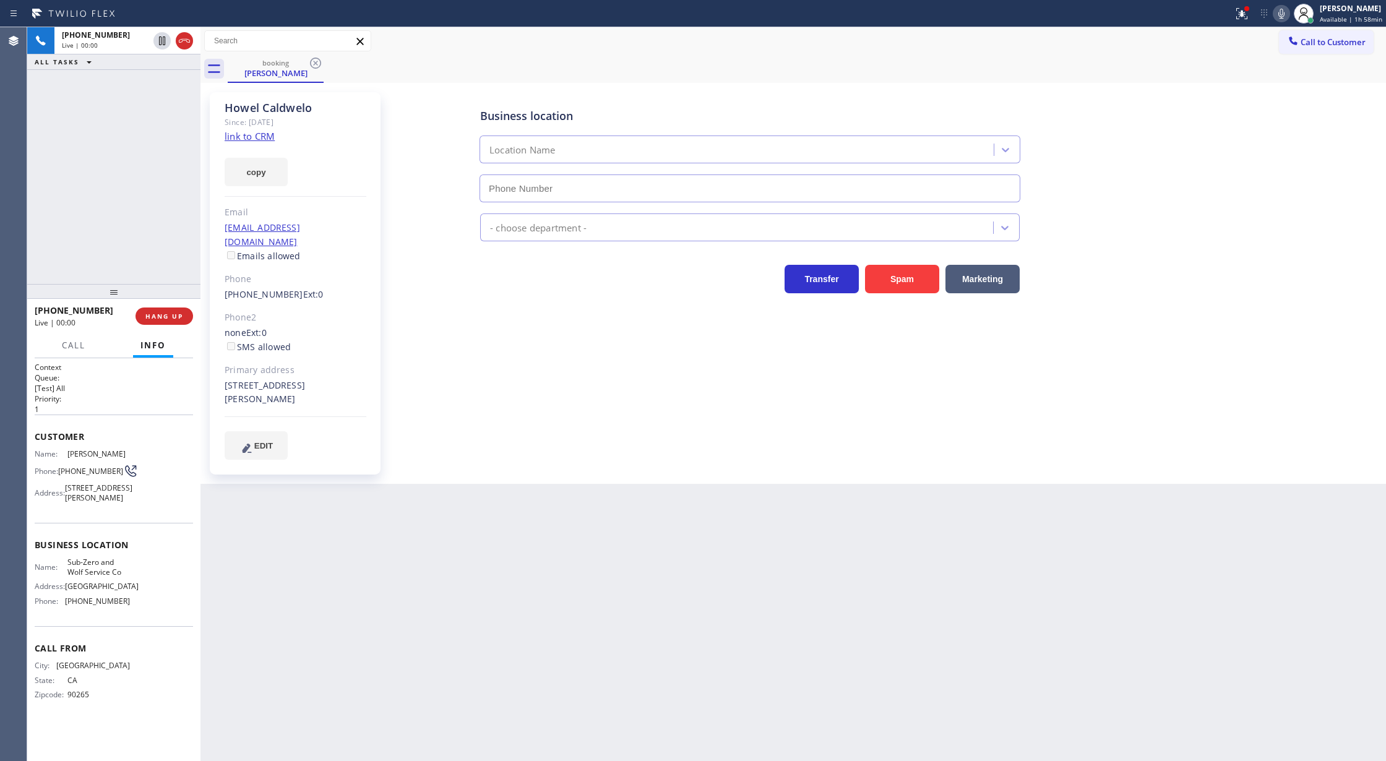
type input "[PHONE_NUMBER]"
click at [244, 134] on link "link to CRM" at bounding box center [250, 136] width 50 height 12
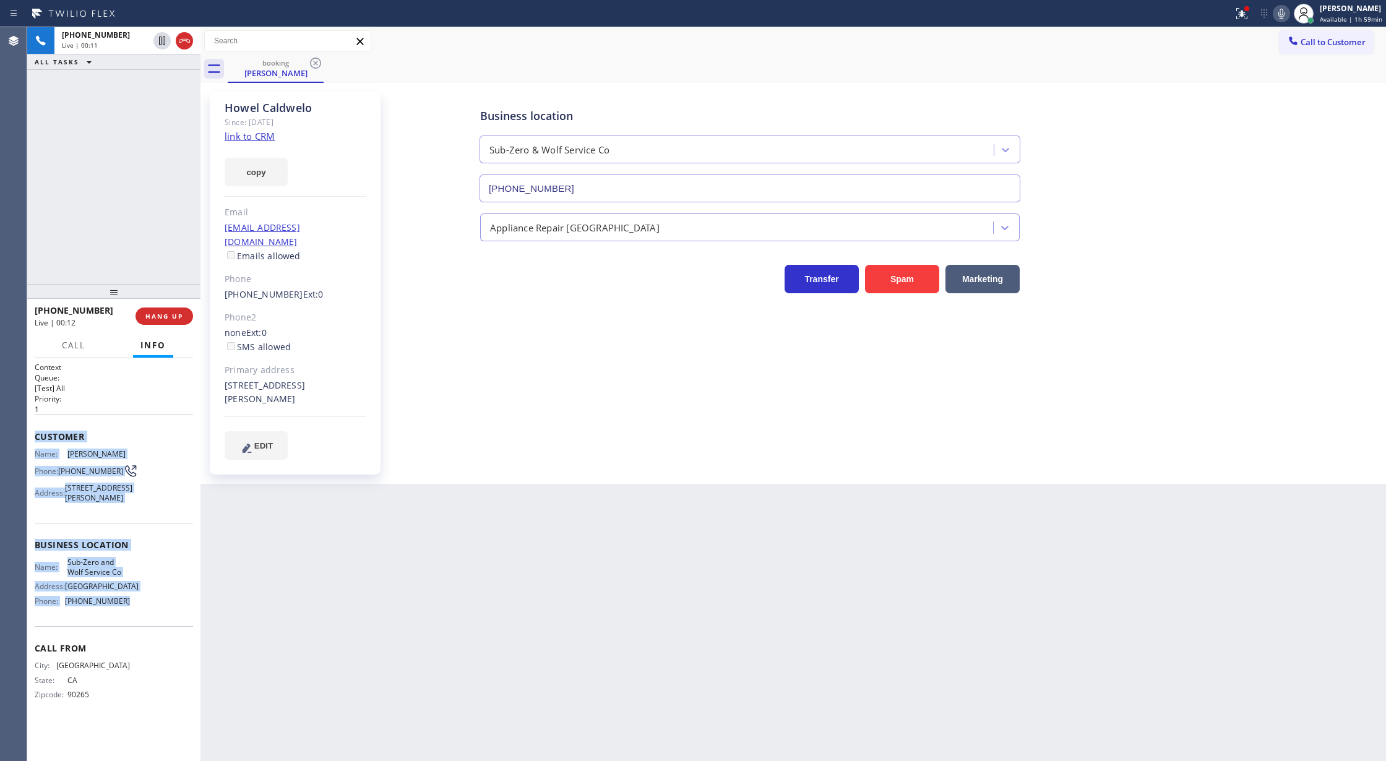
drag, startPoint x: 35, startPoint y: 434, endPoint x: 157, endPoint y: 610, distance: 213.5
click at [157, 610] on div "Context Queue: [Test] All Priority: 1 Customer Name: [PERSON_NAME] Phone: [PHON…" at bounding box center [114, 541] width 158 height 358
copy div "Customer Name: [PERSON_NAME] Phone: [PHONE_NUMBER] Address: [STREET_ADDRESS][PE…"
click at [146, 483] on div "Name: [PERSON_NAME] Phone: [PHONE_NUMBER] Address: [STREET_ADDRESS][PERSON_NAME]" at bounding box center [114, 478] width 158 height 58
drag, startPoint x: 30, startPoint y: 439, endPoint x: 500, endPoint y: 751, distance: 564.1
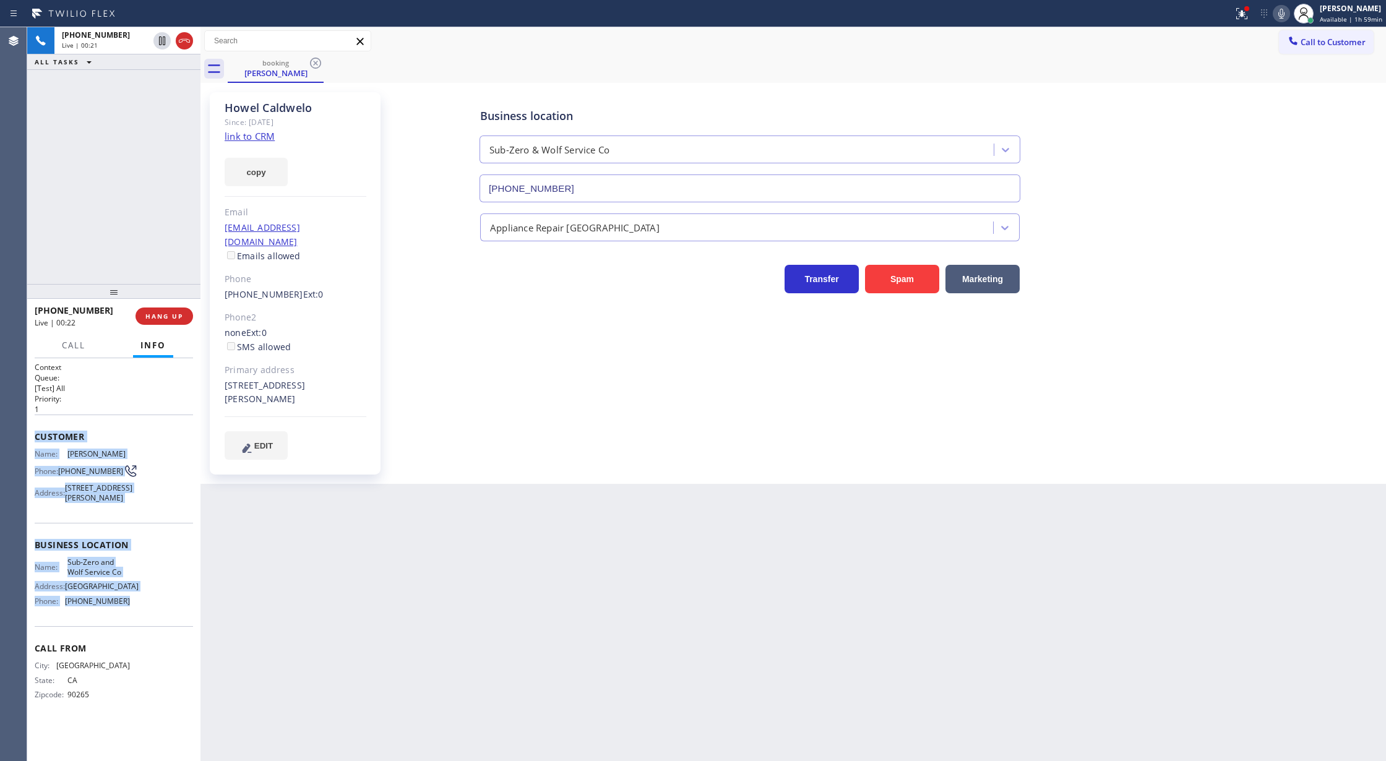
click at [135, 624] on div "Context Queue: [Test] All Priority: 1 Customer Name: [PERSON_NAME] Phone: [PHON…" at bounding box center [113, 559] width 173 height 403
copy div "Customer Name: [PERSON_NAME] Phone: [PHONE_NUMBER] Address: [STREET_ADDRESS][PE…"
click at [167, 317] on span "COMPLETE" at bounding box center [161, 316] width 43 height 9
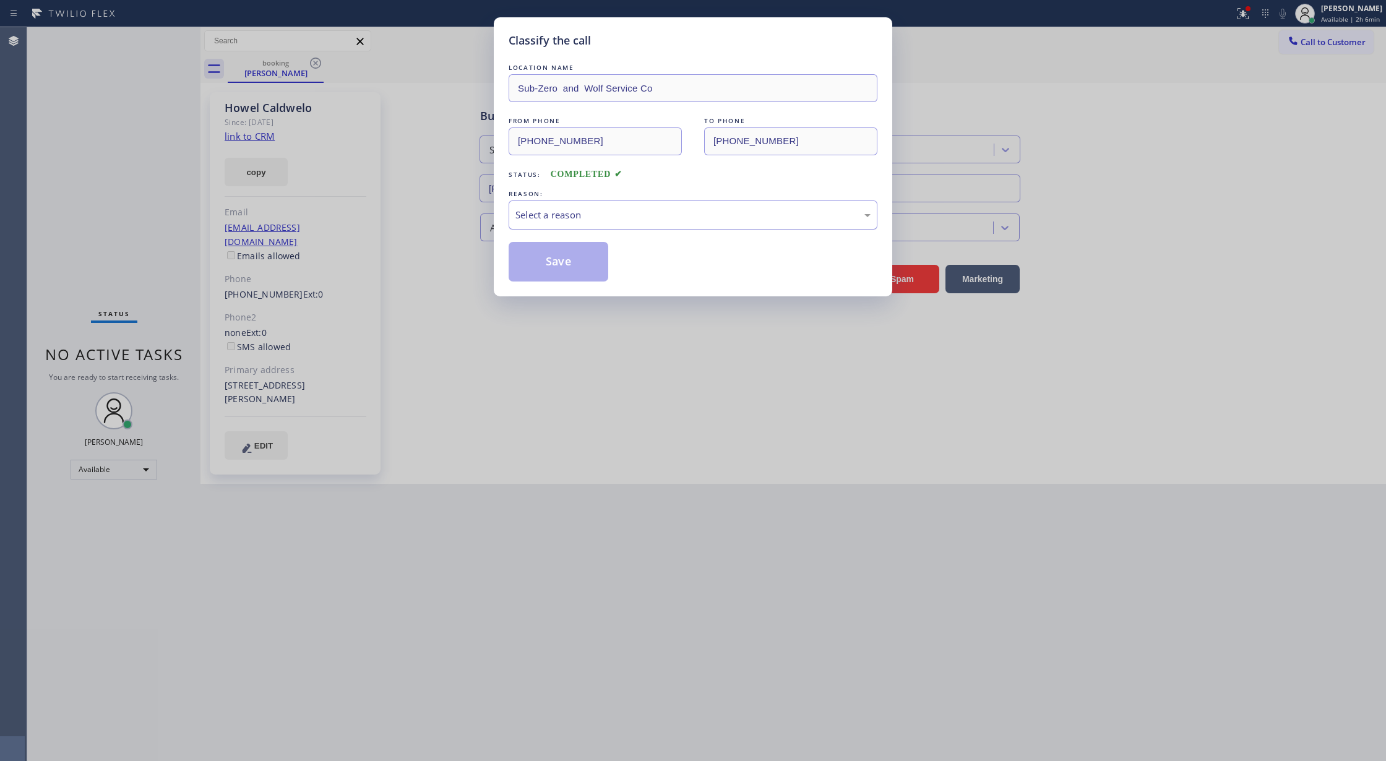
click at [595, 218] on div "Select a reason" at bounding box center [692, 215] width 355 height 14
click at [558, 265] on button "Save" at bounding box center [559, 262] width 100 height 40
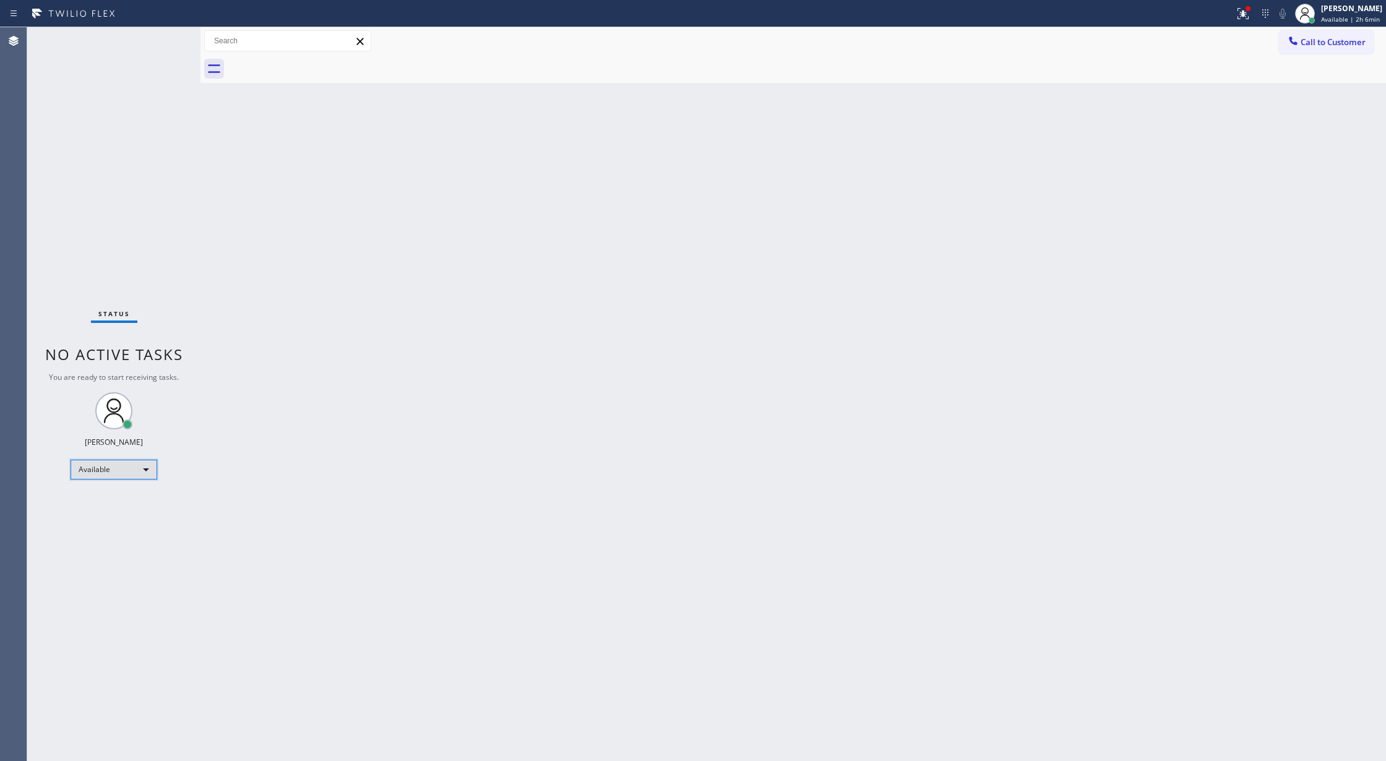
click at [125, 473] on div "Available" at bounding box center [114, 470] width 87 height 20
click at [124, 531] on li "Break" at bounding box center [113, 533] width 84 height 15
click at [122, 479] on div "Break" at bounding box center [114, 475] width 87 height 20
click at [129, 507] on li "Available" at bounding box center [113, 507] width 84 height 15
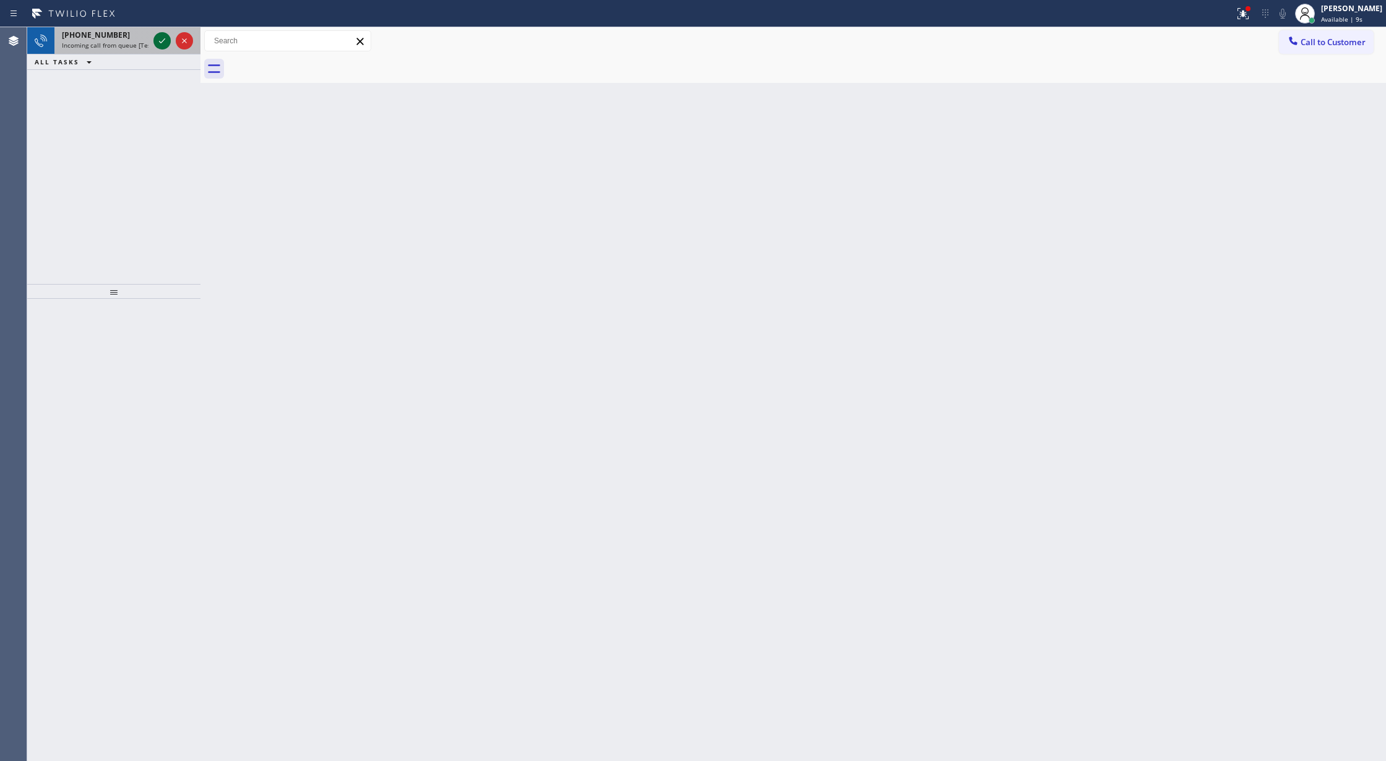
click at [155, 42] on icon at bounding box center [162, 40] width 15 height 15
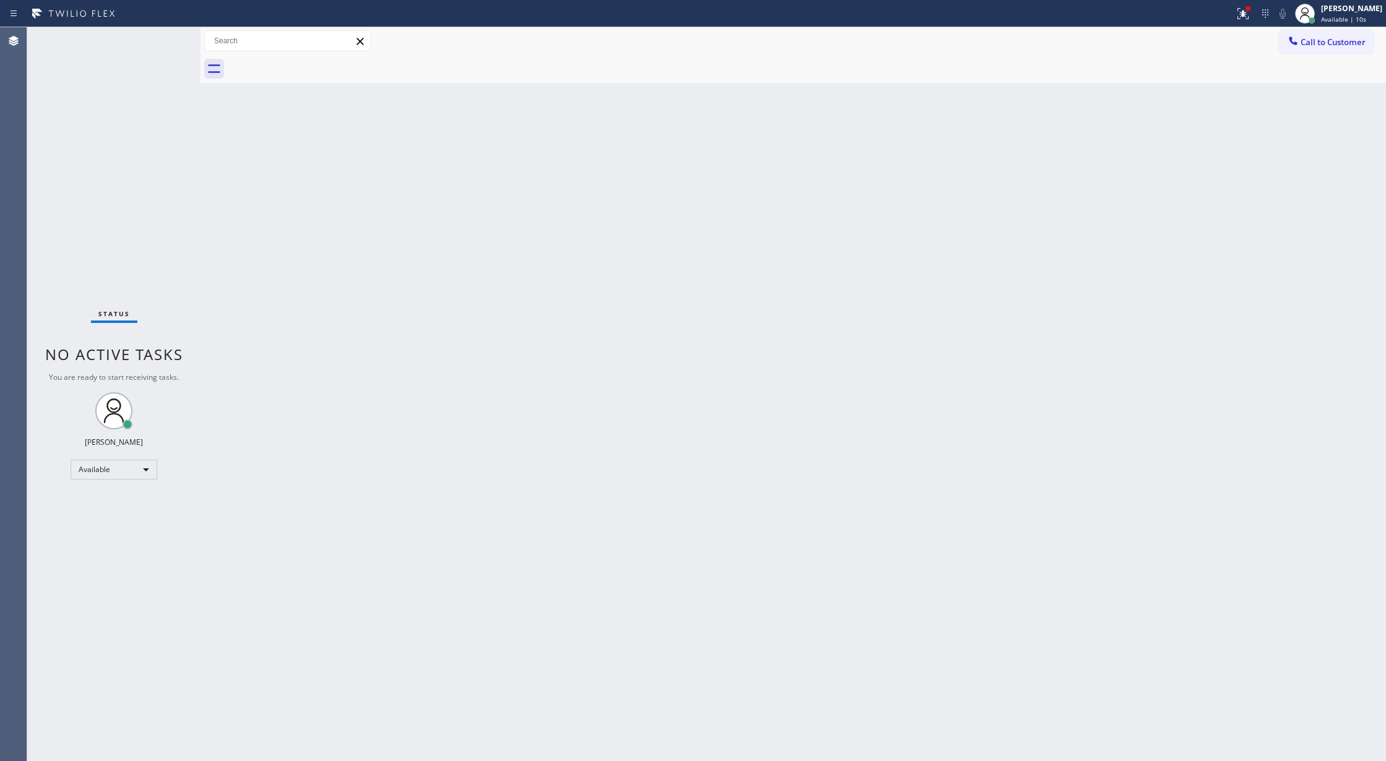
click at [154, 42] on div "Status No active tasks You are ready to start receiving tasks. [PERSON_NAME] Av…" at bounding box center [113, 394] width 173 height 734
click at [155, 42] on div "Status No active tasks You are ready to start receiving tasks. [PERSON_NAME] Av…" at bounding box center [113, 394] width 173 height 734
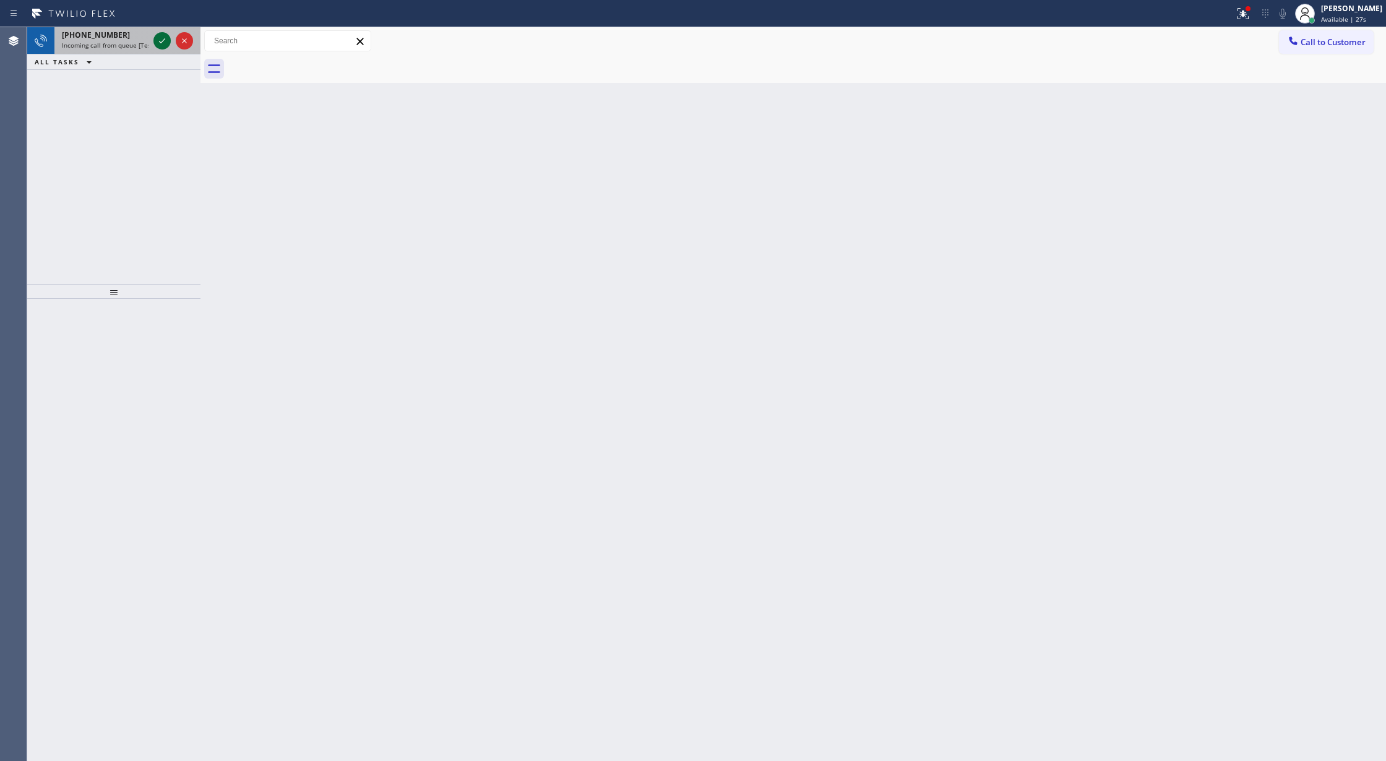
click at [157, 40] on icon at bounding box center [162, 40] width 15 height 15
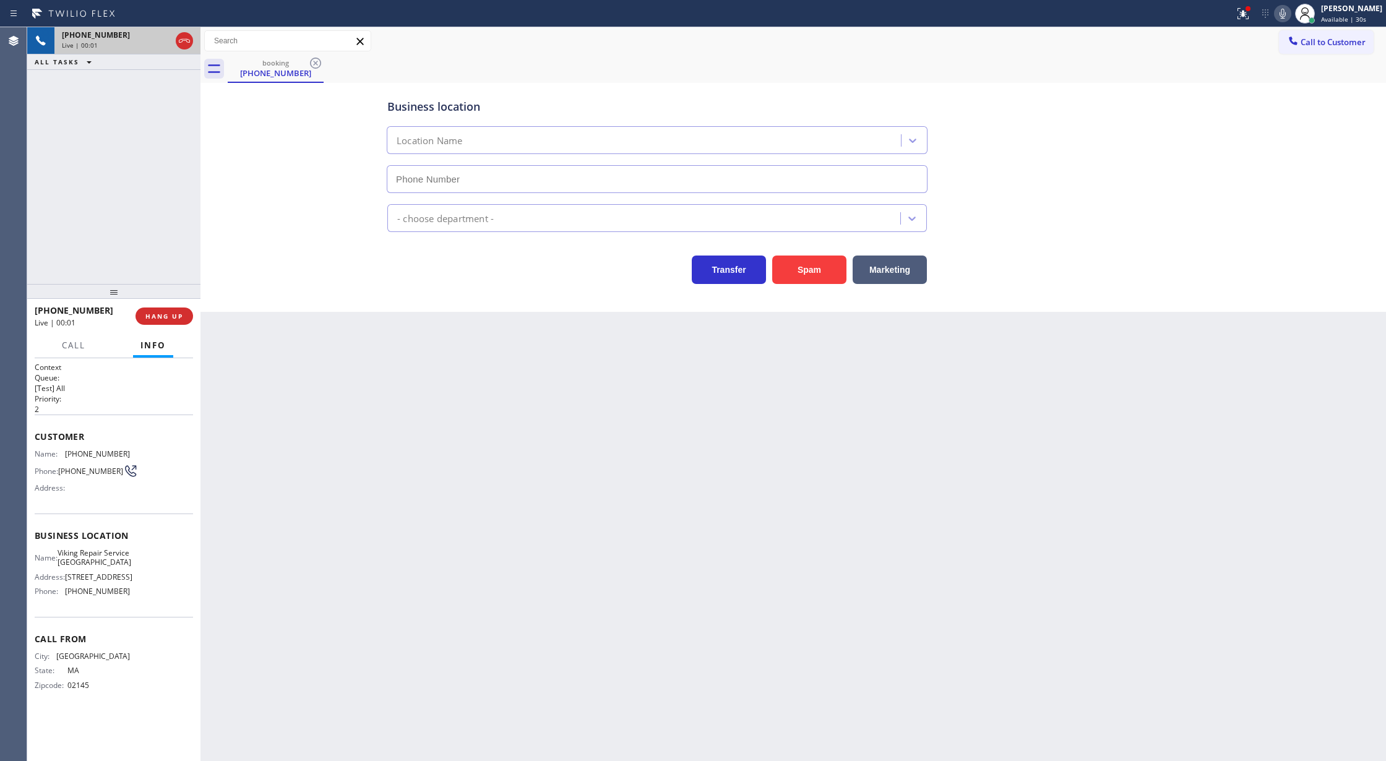
type input "[PHONE_NUMBER]"
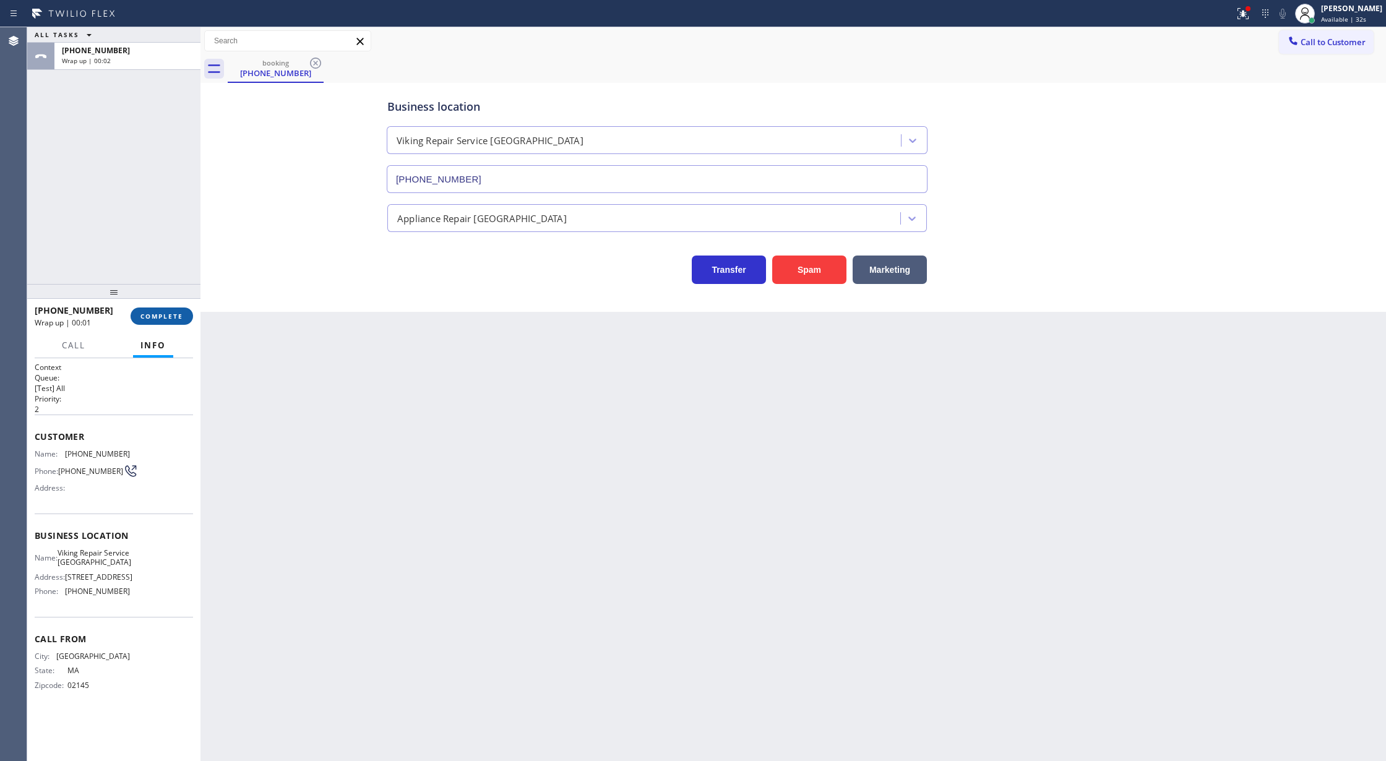
click at [157, 322] on button "COMPLETE" at bounding box center [162, 316] width 62 height 17
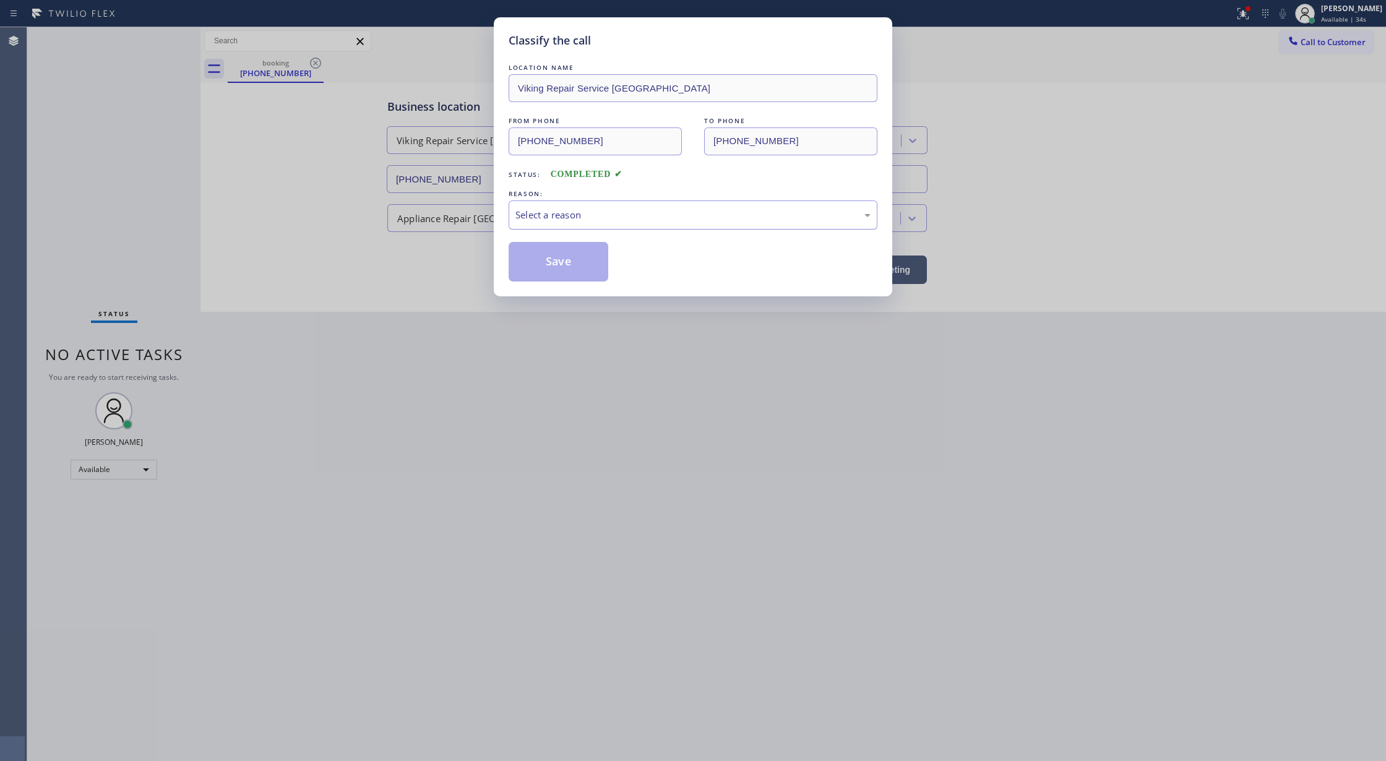
click at [580, 224] on div "Select a reason" at bounding box center [693, 214] width 369 height 29
click at [556, 266] on button "Save" at bounding box center [559, 262] width 100 height 40
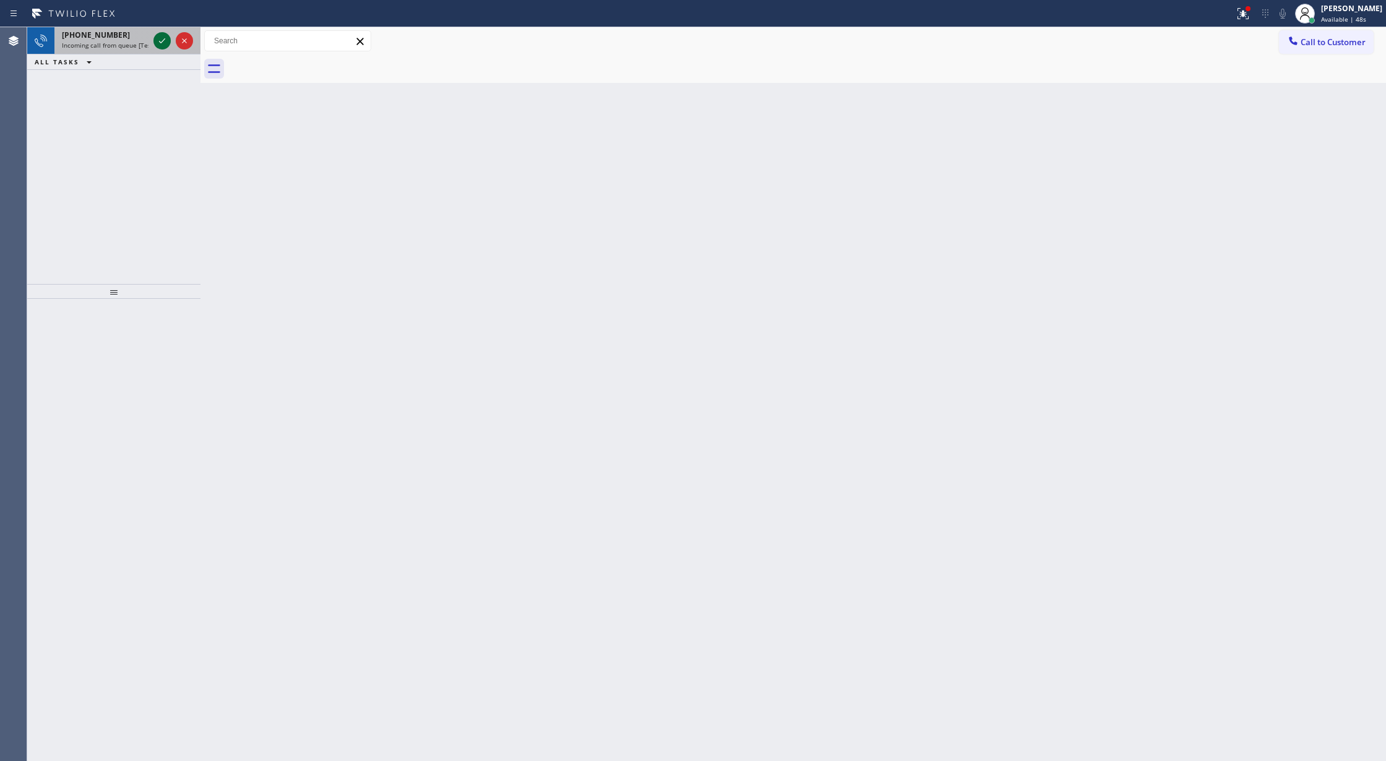
click at [161, 41] on icon at bounding box center [162, 40] width 15 height 15
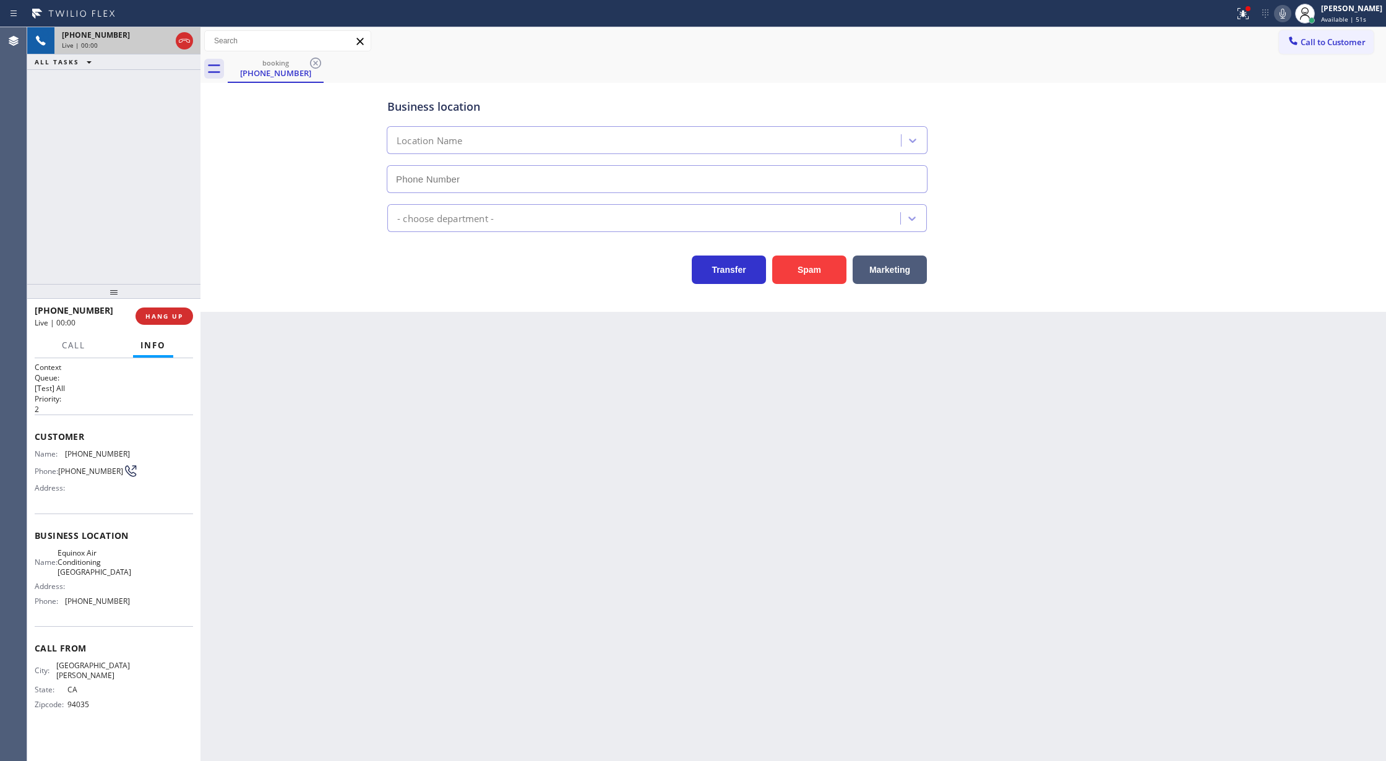
type input "[PHONE_NUMBER]"
click at [809, 271] on button "Spam" at bounding box center [809, 270] width 74 height 28
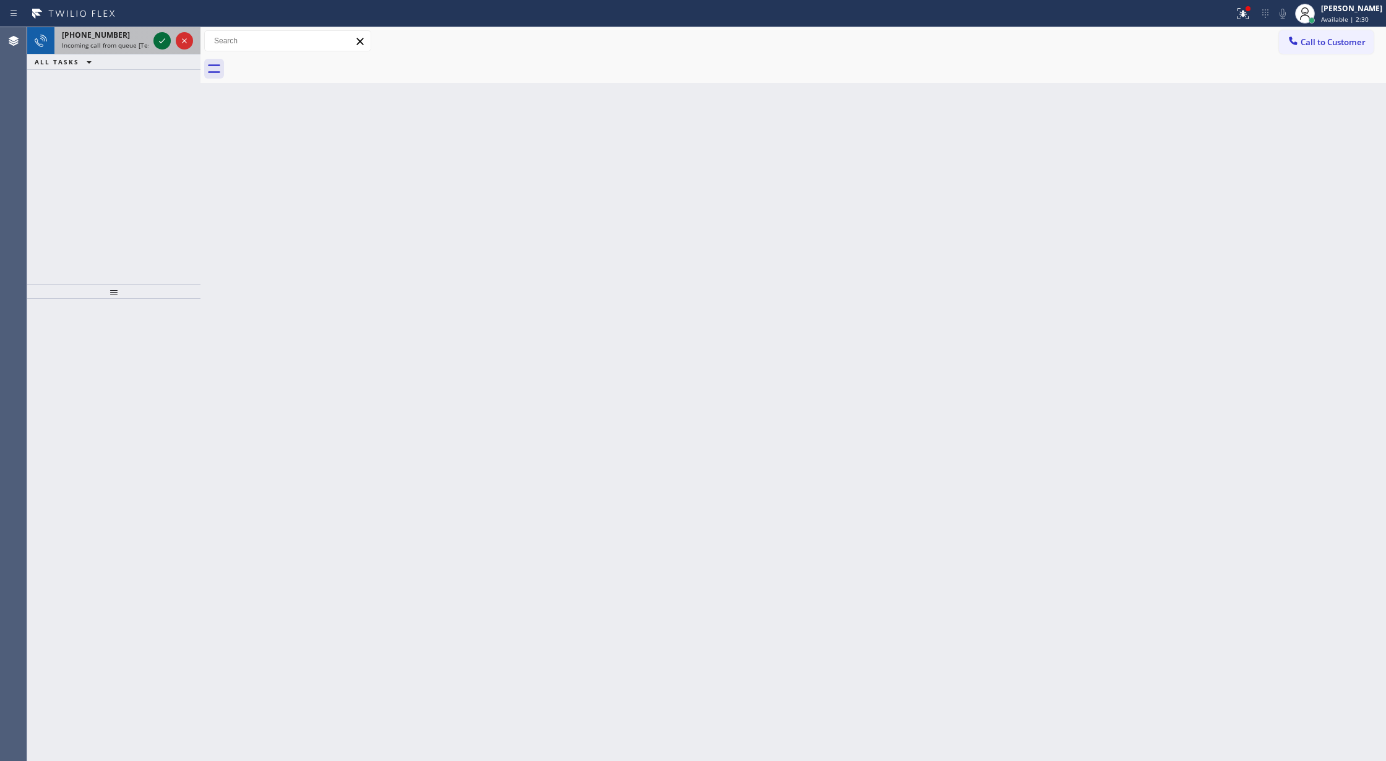
click at [162, 38] on icon at bounding box center [162, 40] width 15 height 15
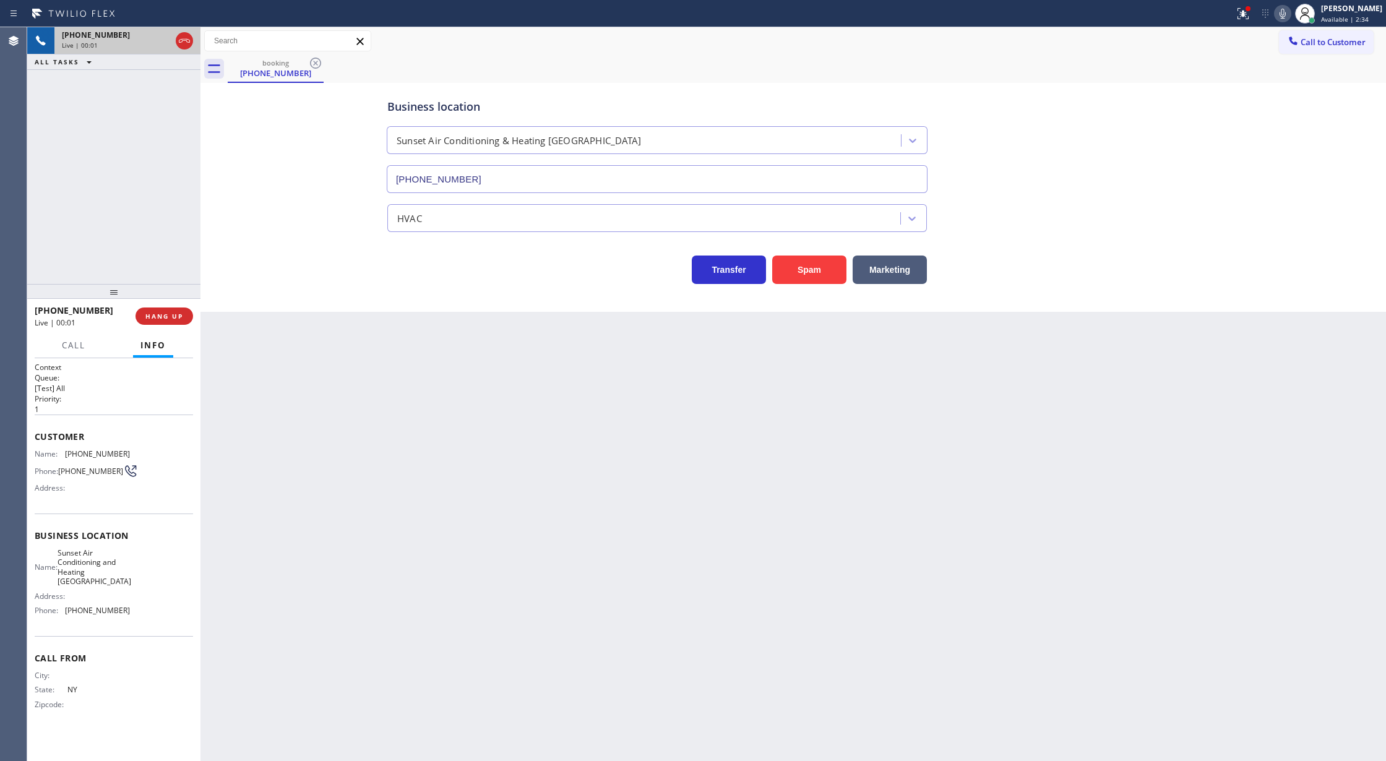
type input "[PHONE_NUMBER]"
drag, startPoint x: 161, startPoint y: 325, endPoint x: 200, endPoint y: 335, distance: 40.7
click at [161, 325] on div "[PHONE_NUMBER] Wrap up | 00:01 COMPLETE" at bounding box center [114, 316] width 158 height 32
click at [161, 313] on span "COMPLETE" at bounding box center [161, 316] width 43 height 9
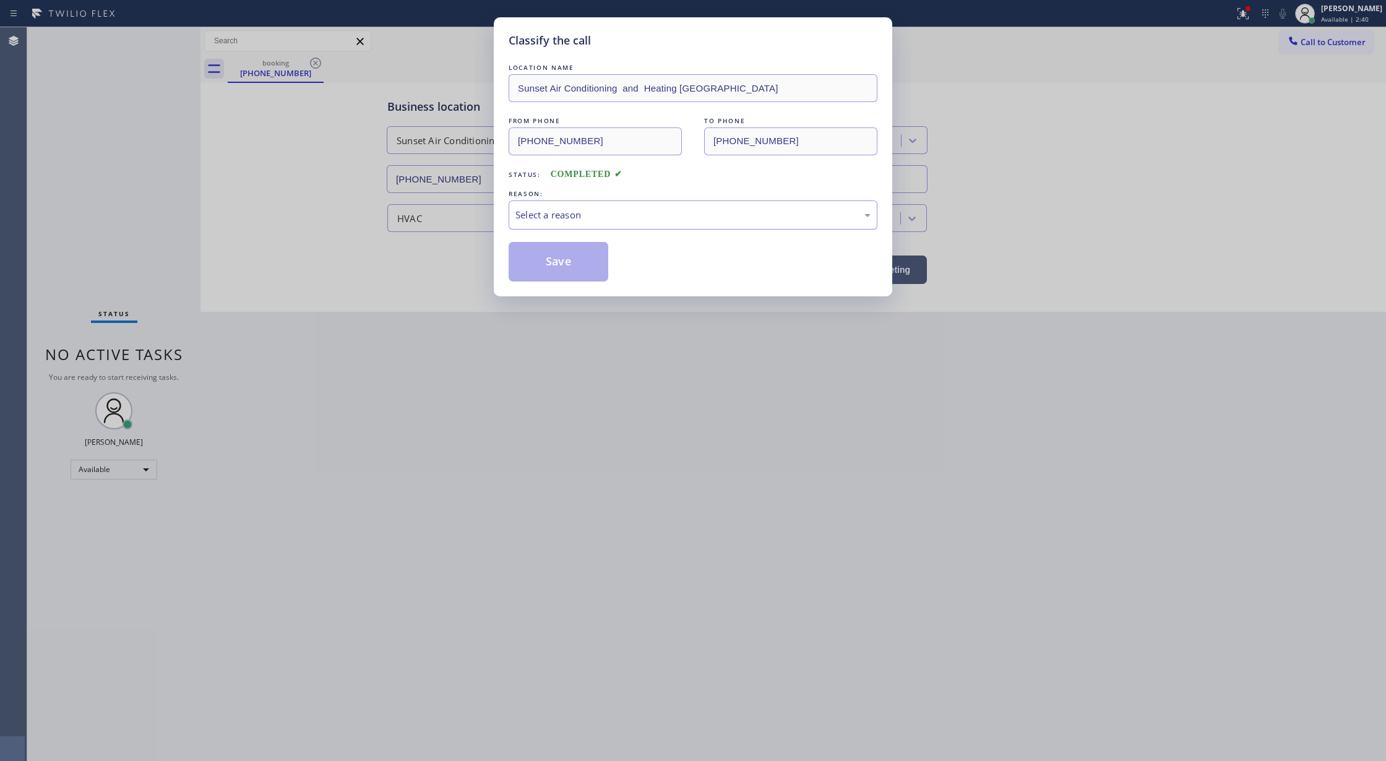
click at [630, 206] on div "Select a reason" at bounding box center [693, 214] width 369 height 29
click at [557, 265] on button "Save" at bounding box center [559, 262] width 100 height 40
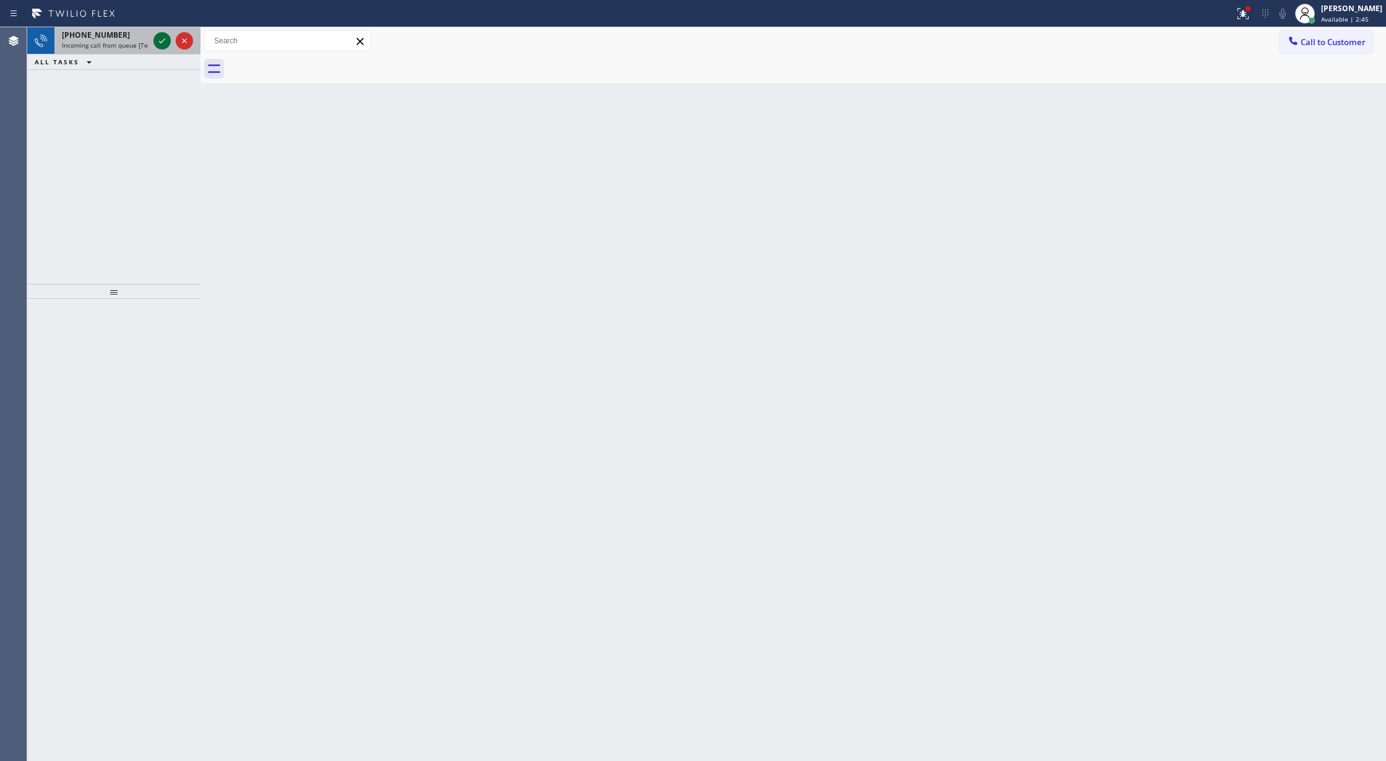
click at [159, 42] on icon at bounding box center [162, 40] width 15 height 15
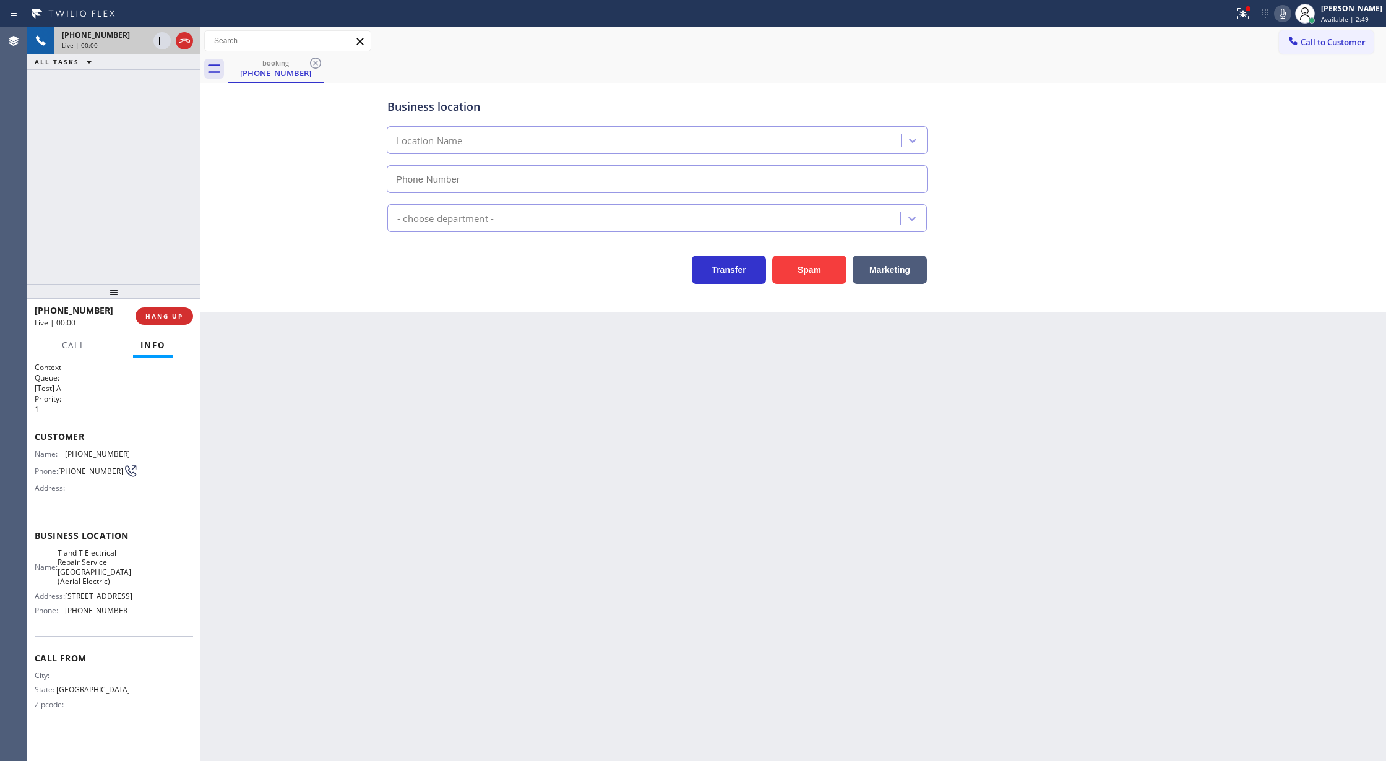
type input "[PHONE_NUMBER]"
click at [797, 260] on button "Spam" at bounding box center [809, 270] width 74 height 28
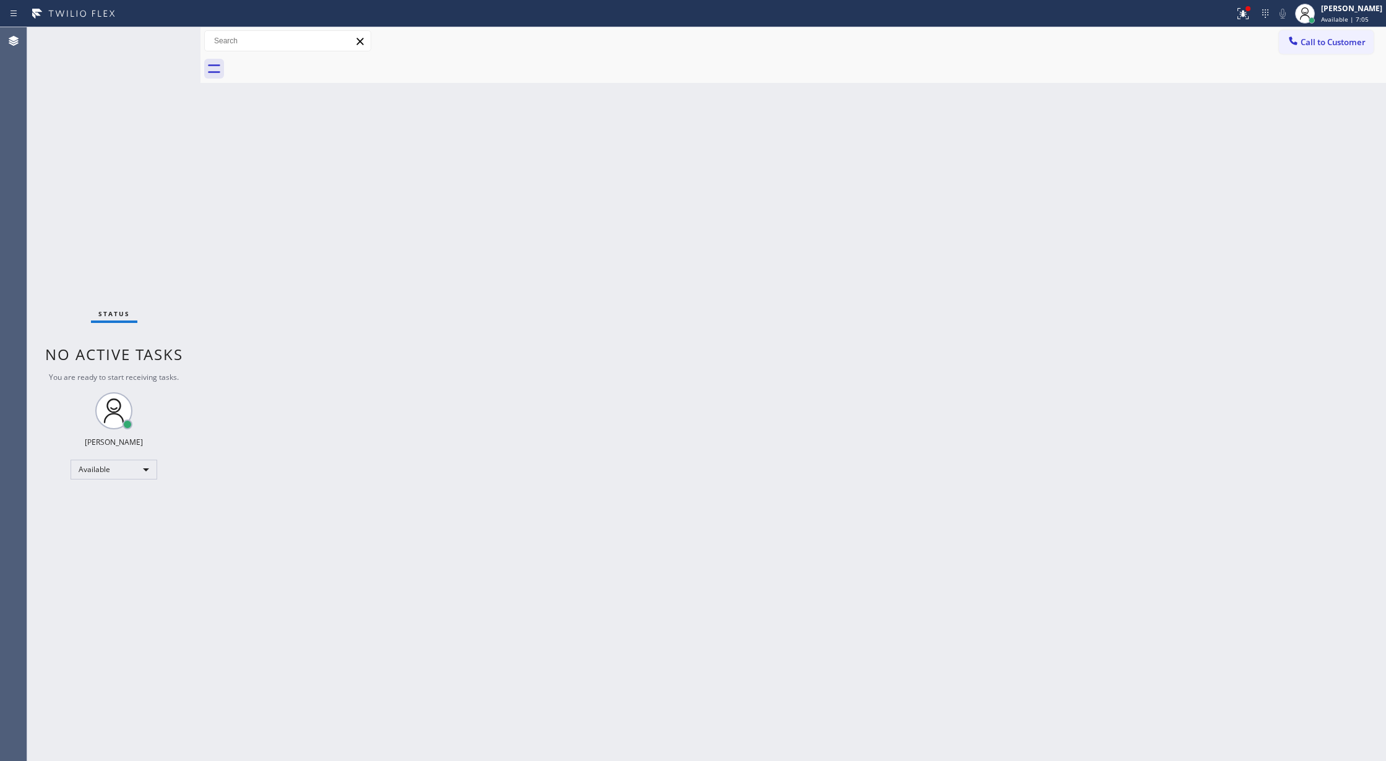
click at [163, 38] on div "Status No active tasks You are ready to start receiving tasks. [PERSON_NAME] Av…" at bounding box center [113, 394] width 173 height 734
click at [160, 36] on div "Status No active tasks You are ready to start receiving tasks. [PERSON_NAME] Av…" at bounding box center [113, 394] width 173 height 734
click at [171, 33] on div "Status No active tasks You are ready to start receiving tasks. [PERSON_NAME] Av…" at bounding box center [113, 394] width 173 height 734
click at [170, 35] on div "Status No active tasks You are ready to start receiving tasks. [PERSON_NAME] Av…" at bounding box center [113, 394] width 173 height 734
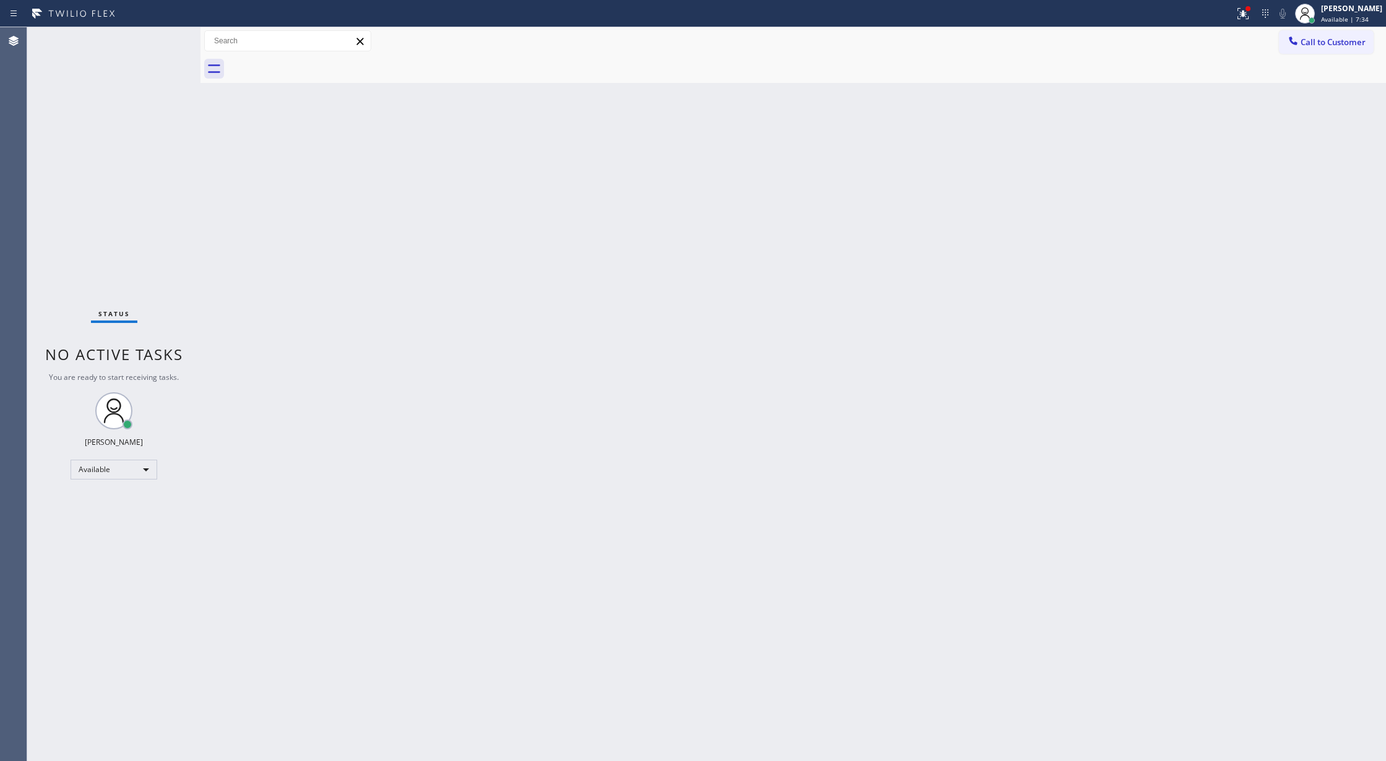
click at [170, 35] on div "Status No active tasks You are ready to start receiving tasks. [PERSON_NAME] Av…" at bounding box center [113, 394] width 173 height 734
click at [169, 36] on div "Status No active tasks You are ready to start receiving tasks. [PERSON_NAME] Av…" at bounding box center [113, 394] width 173 height 734
click at [164, 35] on div "Status No active tasks You are ready to start receiving tasks. [PERSON_NAME] Av…" at bounding box center [113, 394] width 173 height 734
click at [162, 38] on div "Status No active tasks You are ready to start receiving tasks. [PERSON_NAME] Av…" at bounding box center [113, 394] width 173 height 734
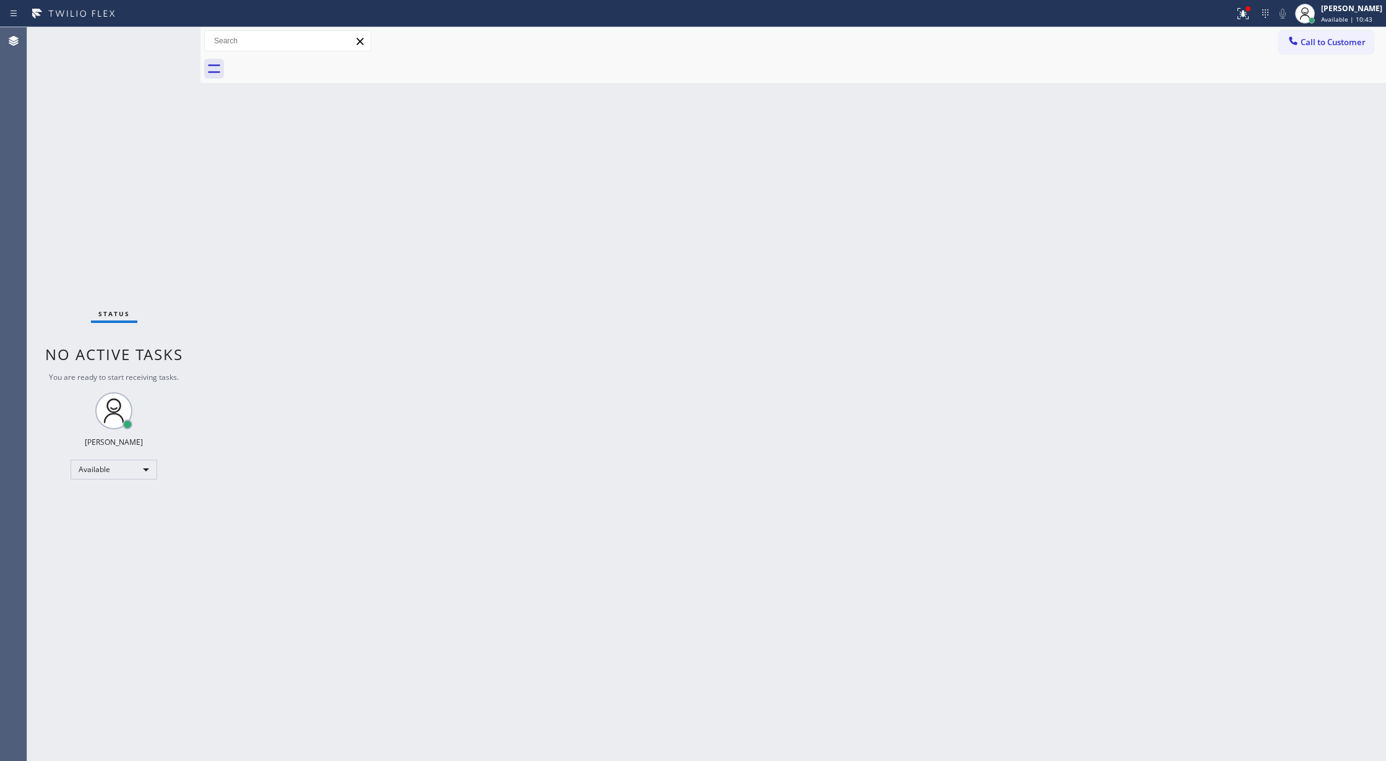
click at [173, 46] on div "Status No active tasks You are ready to start receiving tasks. [PERSON_NAME] Av…" at bounding box center [113, 394] width 173 height 734
click at [162, 47] on div "Status No active tasks You are ready to start receiving tasks. [PERSON_NAME] Av…" at bounding box center [113, 394] width 173 height 734
click at [157, 45] on div "Status No active tasks You are ready to start receiving tasks. [PERSON_NAME] Av…" at bounding box center [113, 394] width 173 height 734
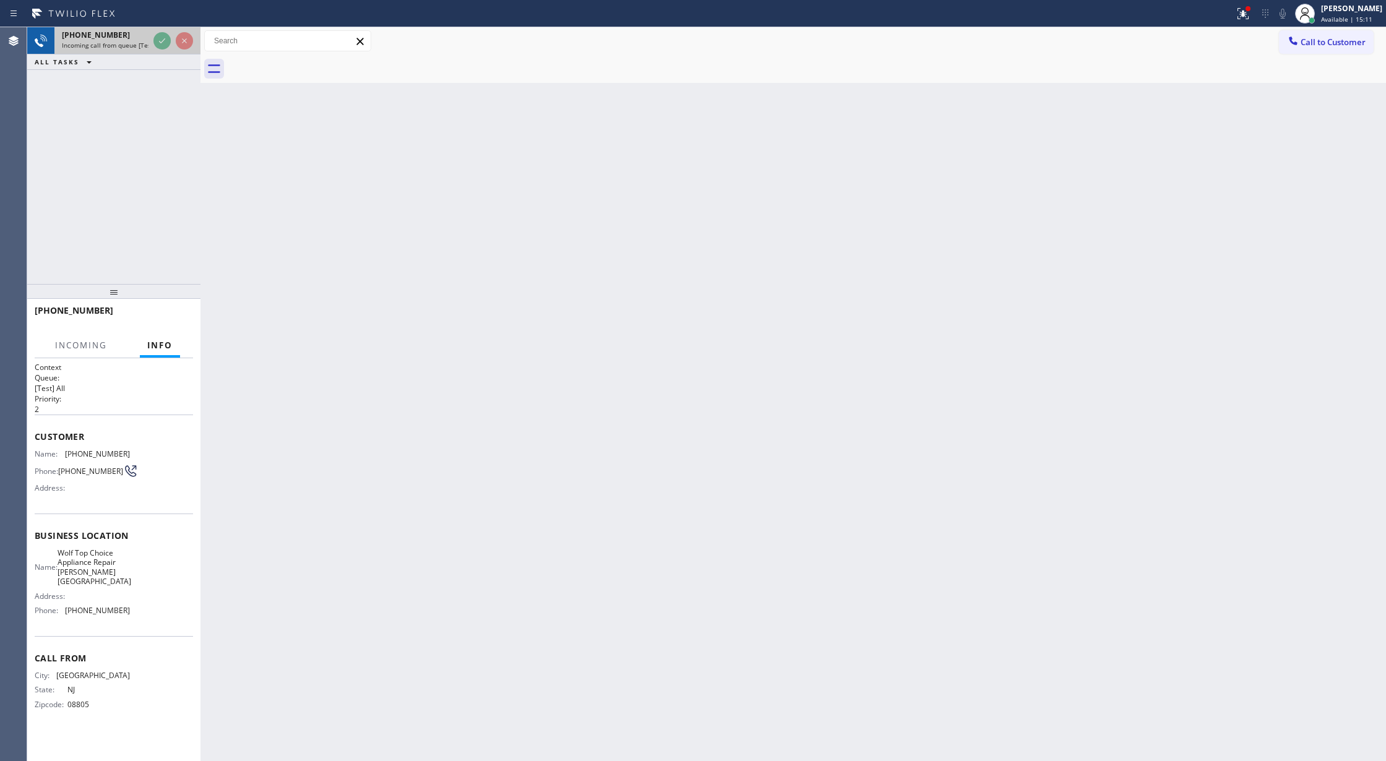
click at [152, 37] on div at bounding box center [173, 40] width 45 height 27
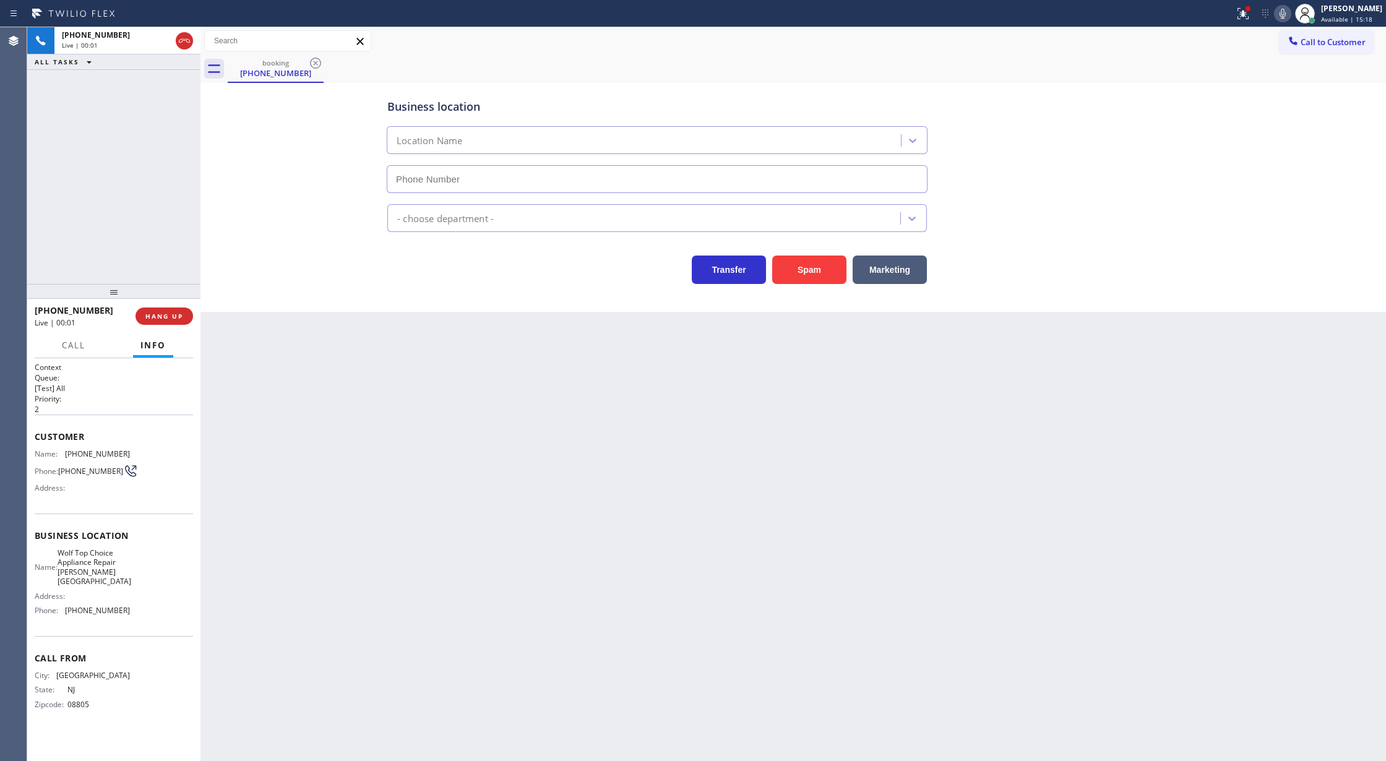
type input "[PHONE_NUMBER]"
click at [819, 269] on button "Spam" at bounding box center [809, 270] width 74 height 28
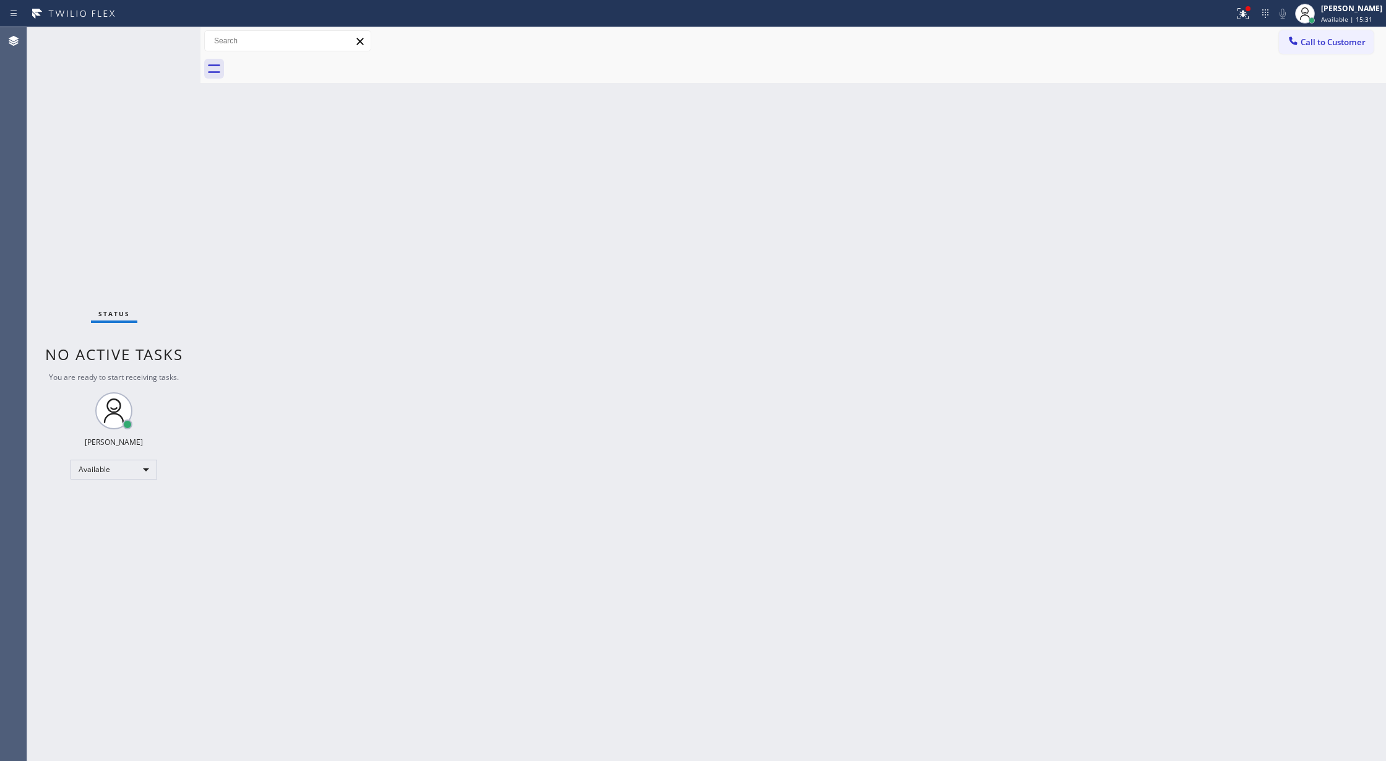
click at [142, 40] on div "Status No active tasks You are ready to start receiving tasks. [PERSON_NAME] Av…" at bounding box center [113, 394] width 173 height 734
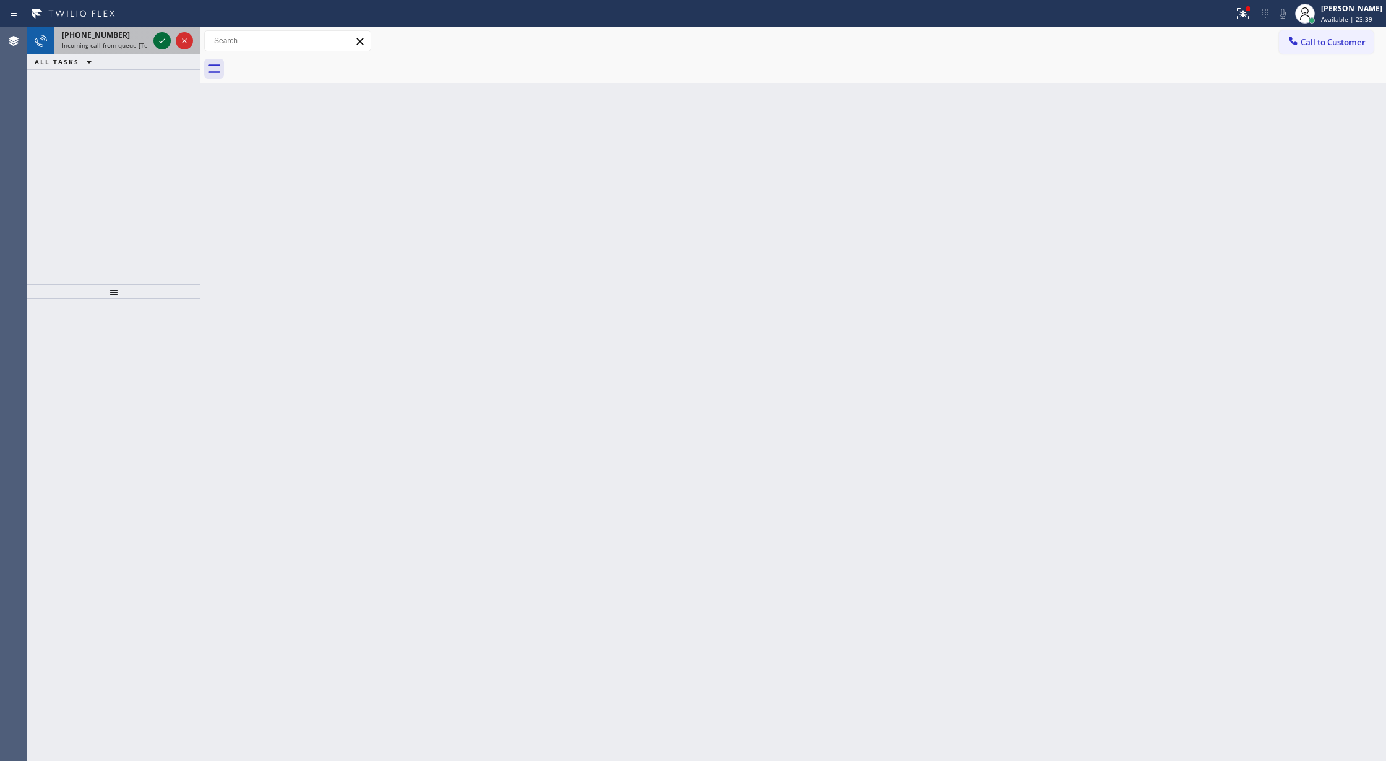
click at [157, 41] on icon at bounding box center [162, 40] width 15 height 15
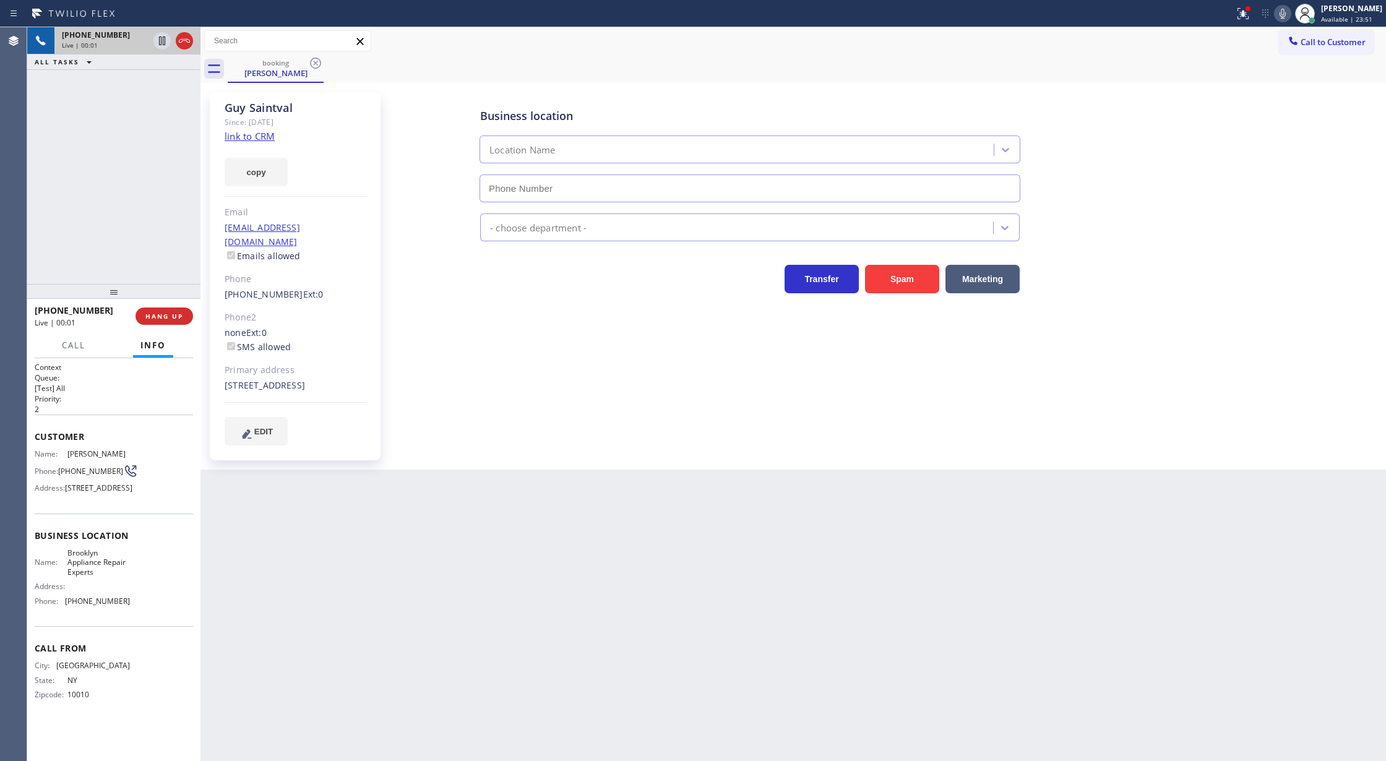
type input "[PHONE_NUMBER]"
click at [250, 136] on link "link to CRM" at bounding box center [250, 136] width 50 height 12
click at [137, 317] on button "COMPLETE" at bounding box center [162, 316] width 62 height 17
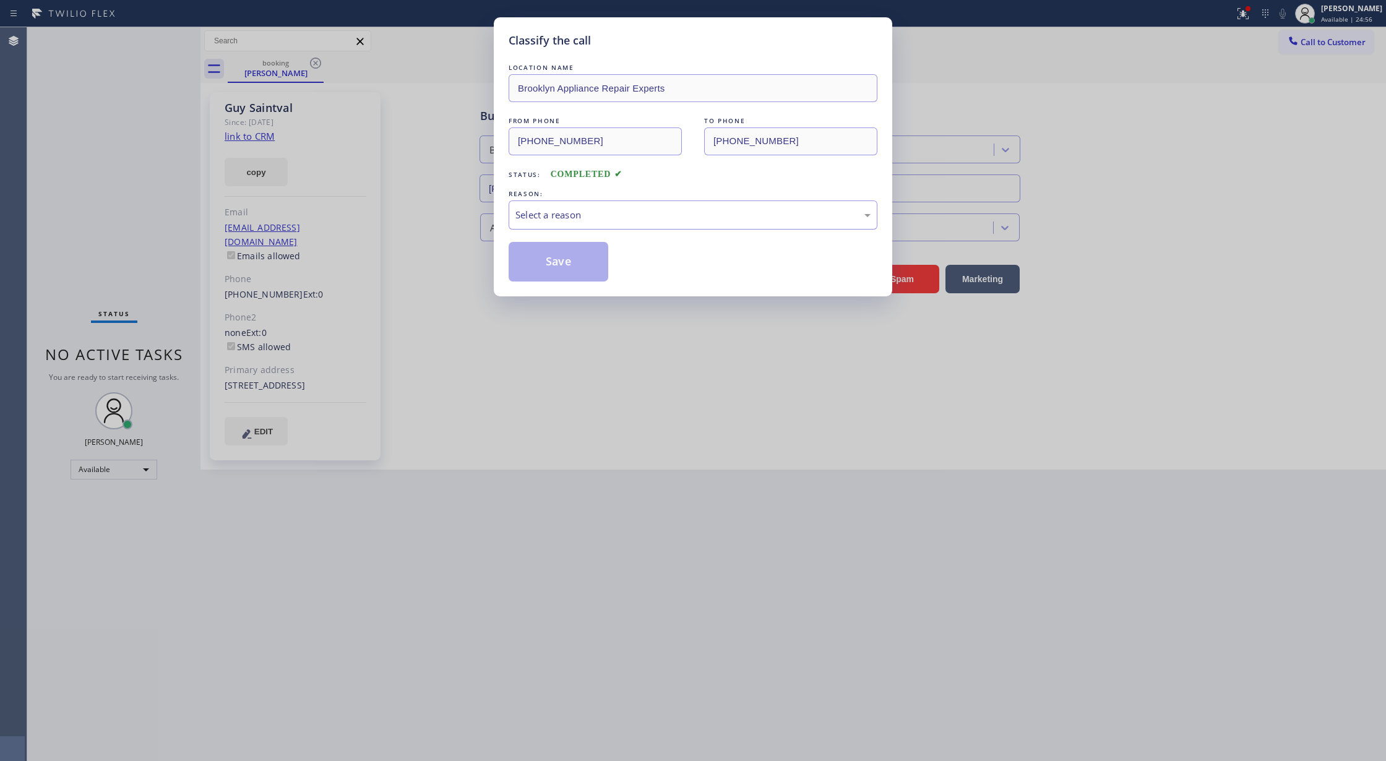
click at [654, 218] on div "Select a reason" at bounding box center [692, 215] width 355 height 14
click at [553, 287] on div "Classify the call LOCATION NAME Brooklyn Appliance Repair Experts FROM PHONE [P…" at bounding box center [693, 156] width 399 height 279
click at [514, 261] on button "Save" at bounding box center [559, 262] width 100 height 40
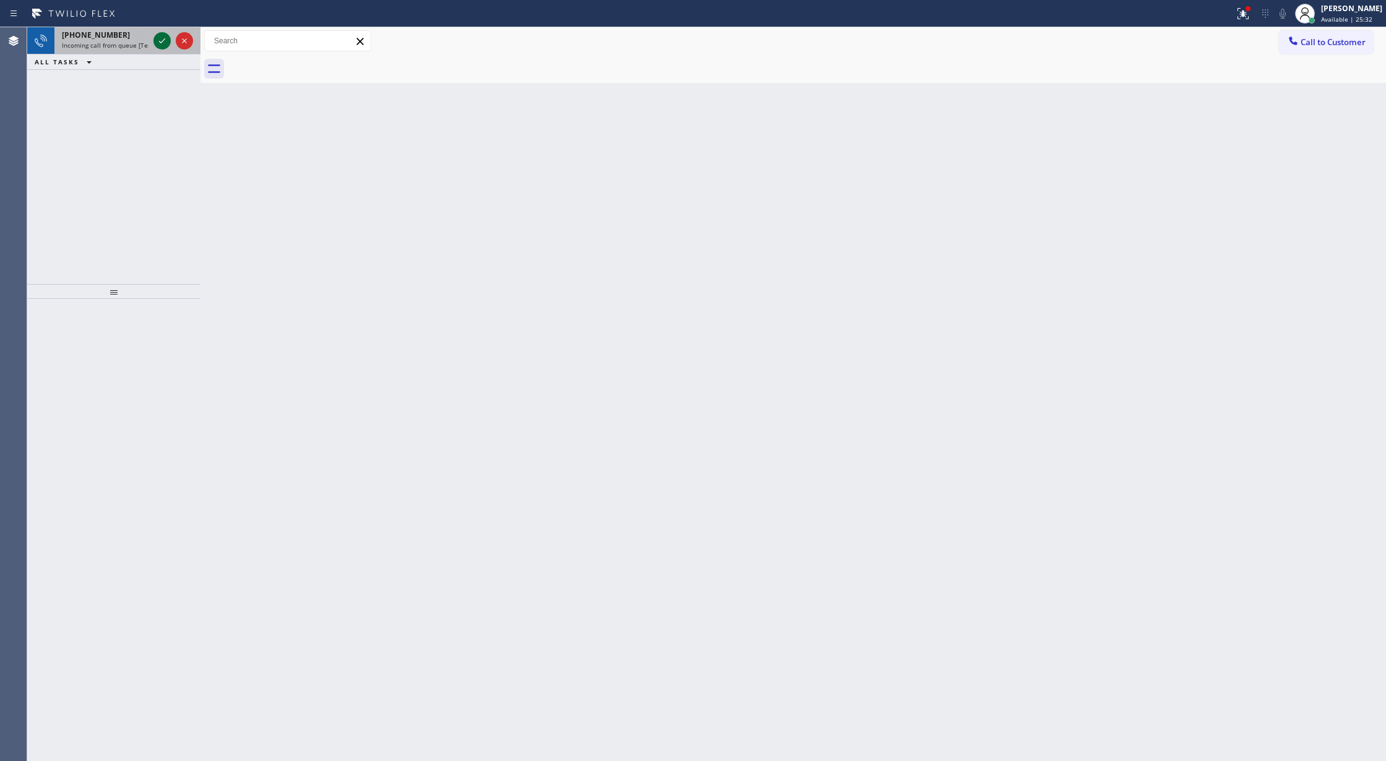
click at [158, 40] on icon at bounding box center [162, 40] width 15 height 15
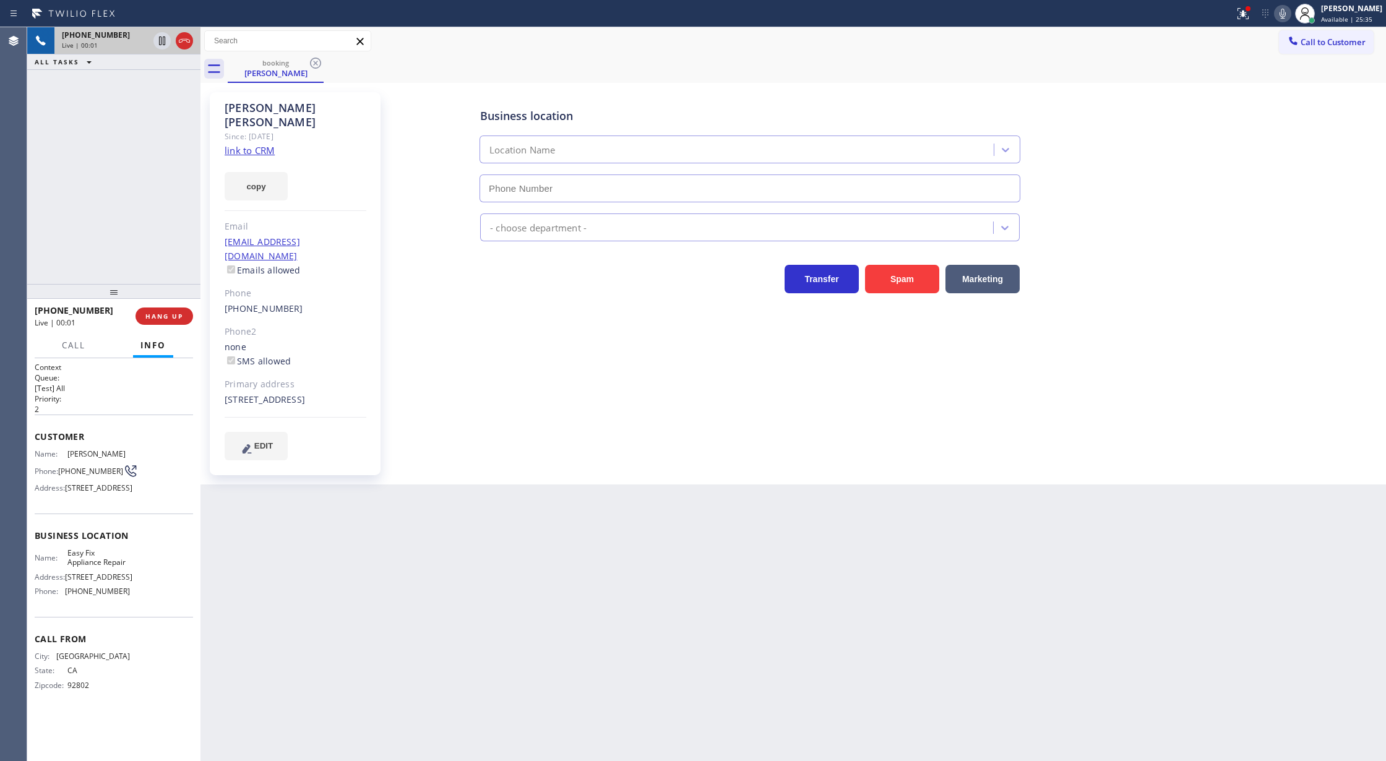
type input "[PHONE_NUMBER]"
click at [256, 144] on link "link to CRM" at bounding box center [250, 150] width 50 height 12
click at [144, 312] on span "COMPLETE" at bounding box center [161, 316] width 43 height 9
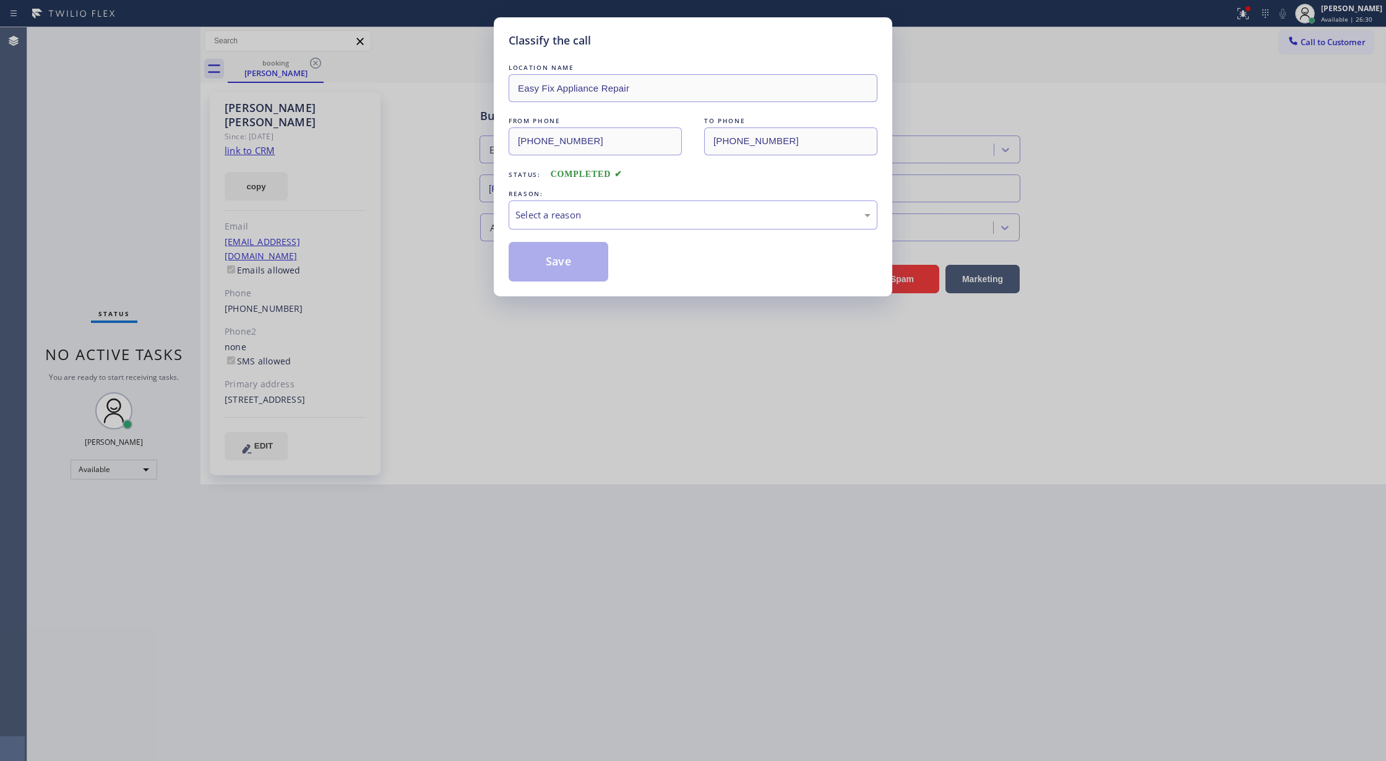
click at [597, 186] on div "LOCATION NAME Easy Fix Appliance Repair FROM PHONE [PHONE_NUMBER] TO PHONE [PHO…" at bounding box center [693, 171] width 369 height 220
click at [593, 221] on div "Select a reason" at bounding box center [692, 215] width 355 height 14
click at [566, 276] on button "Save" at bounding box center [559, 262] width 100 height 40
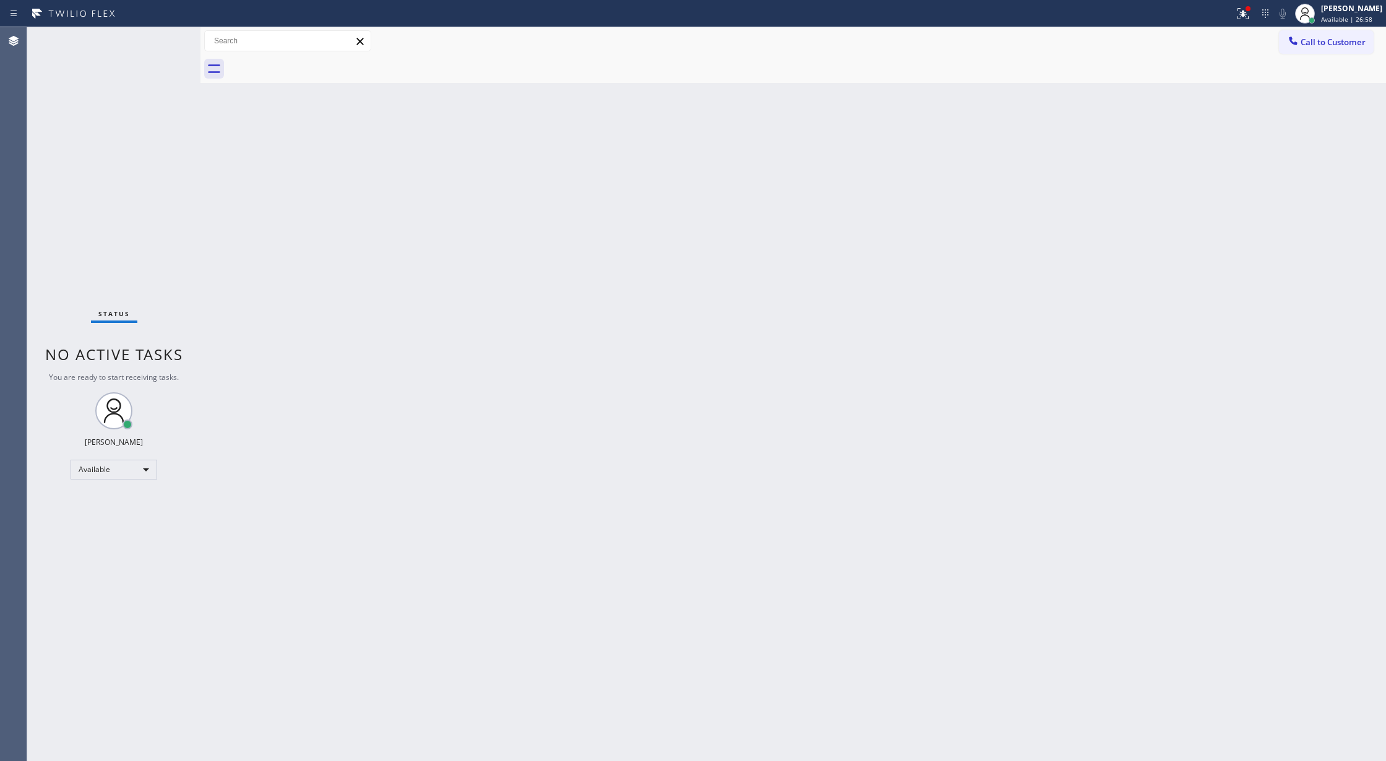
click at [158, 47] on div "Status No active tasks You are ready to start receiving tasks. [PERSON_NAME] Av…" at bounding box center [113, 394] width 173 height 734
click at [161, 40] on div "Status No active tasks You are ready to start receiving tasks. [PERSON_NAME] Av…" at bounding box center [113, 394] width 173 height 734
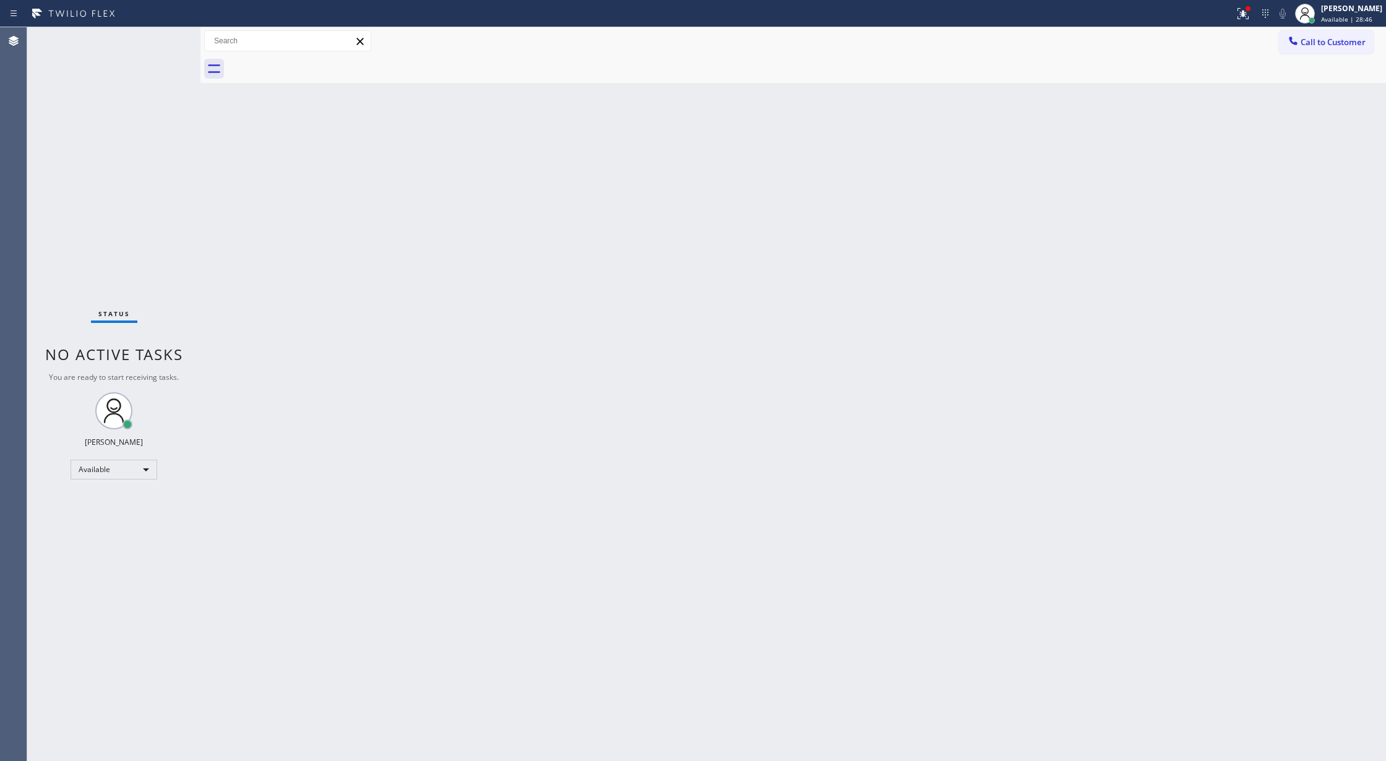
click at [161, 40] on div "Status No active tasks You are ready to start receiving tasks. [PERSON_NAME] Av…" at bounding box center [113, 394] width 173 height 734
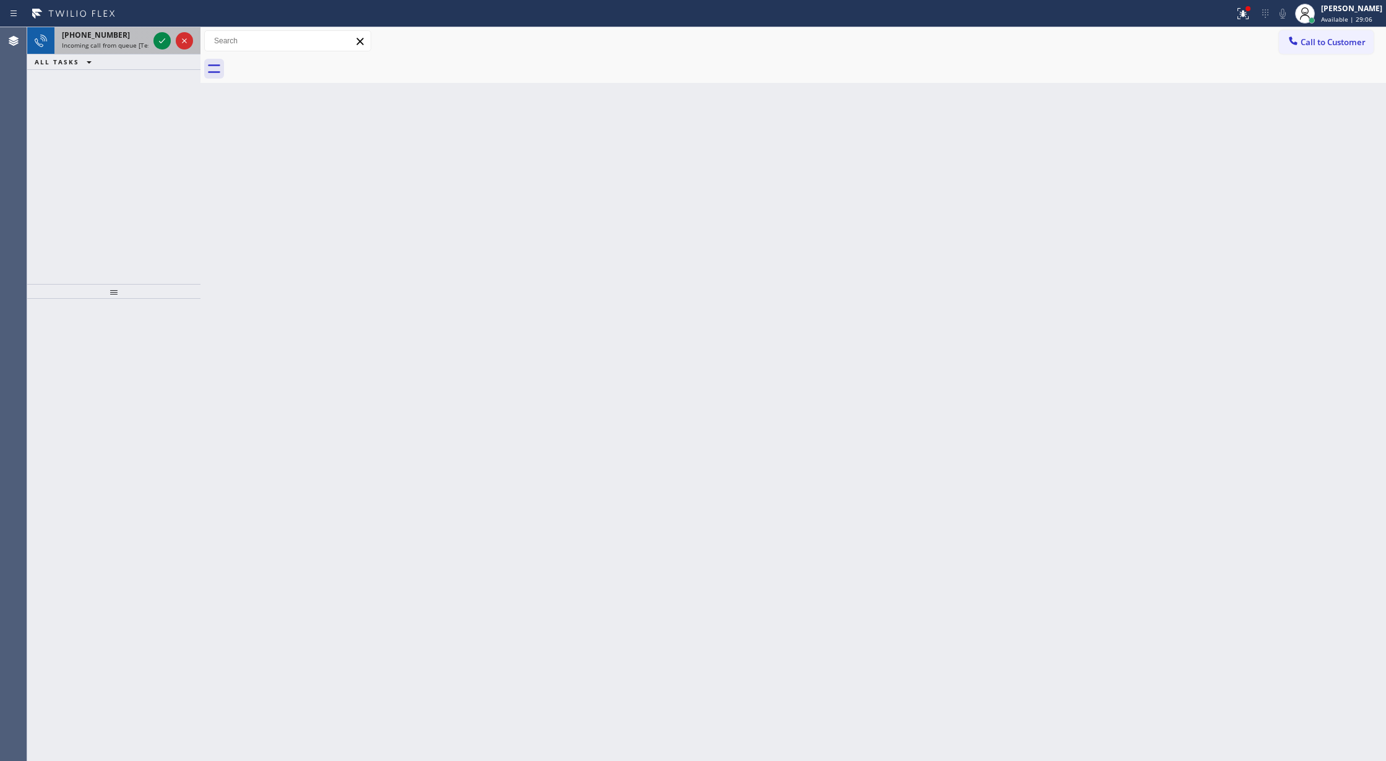
click at [158, 28] on div at bounding box center [173, 40] width 45 height 27
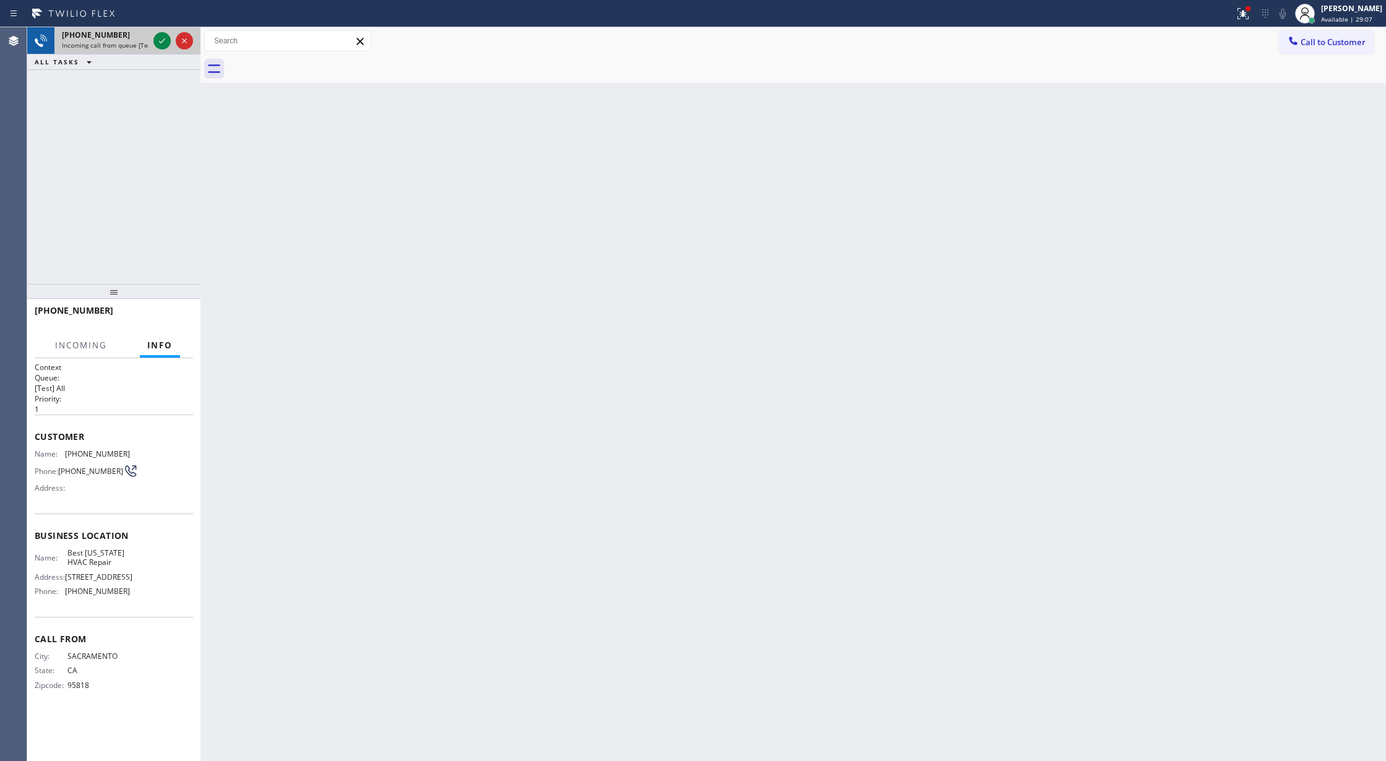
click at [171, 35] on div at bounding box center [173, 40] width 45 height 27
click at [157, 38] on icon at bounding box center [162, 40] width 15 height 15
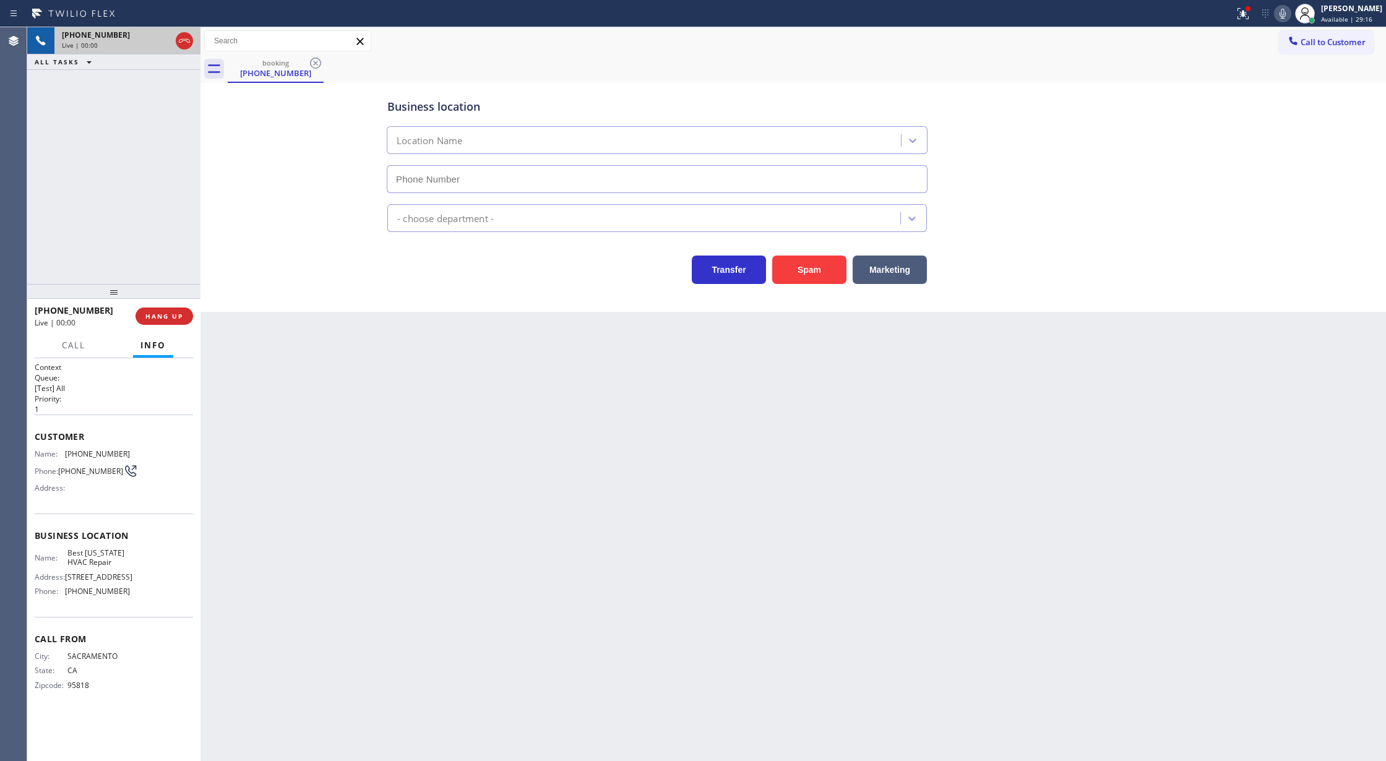
type input "[PHONE_NUMBER]"
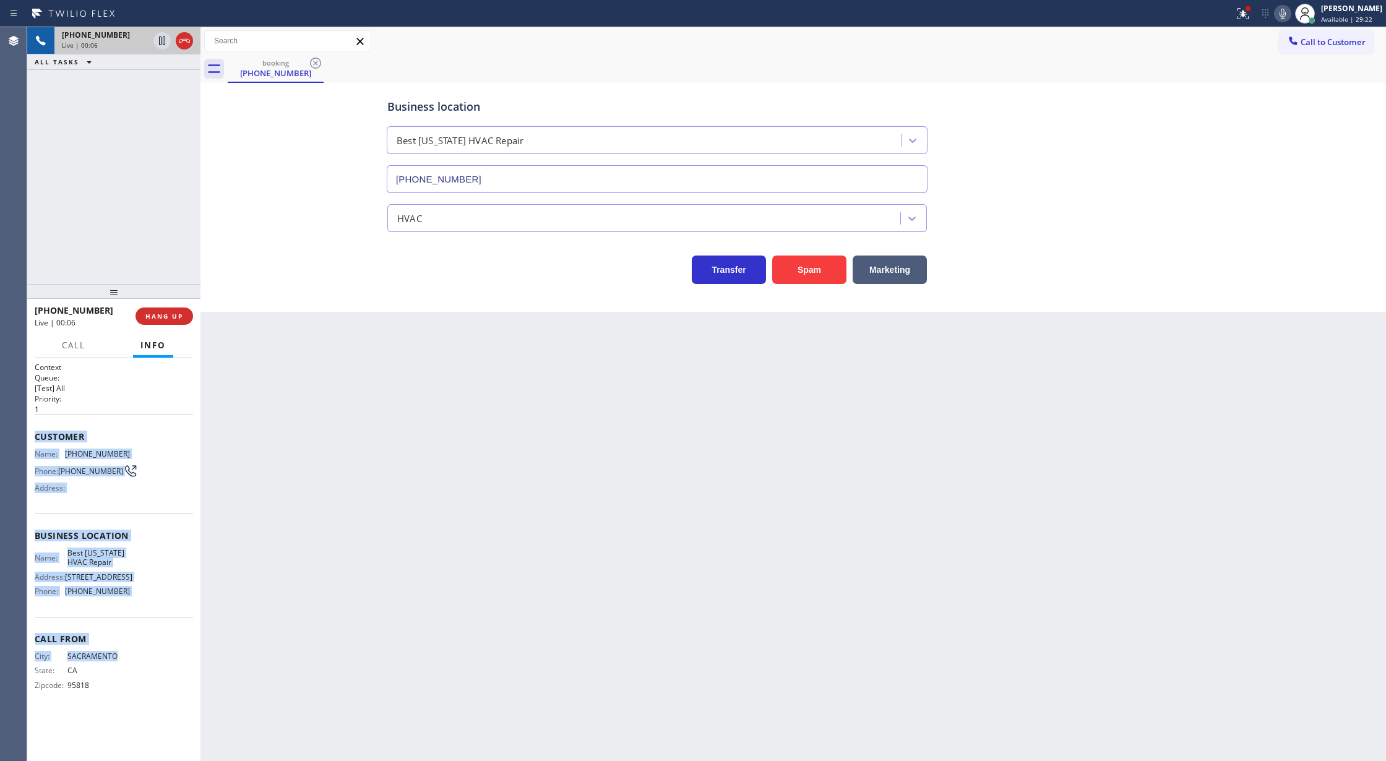
drag, startPoint x: 33, startPoint y: 438, endPoint x: 176, endPoint y: 631, distance: 239.9
click at [172, 650] on div "Context Queue: [Test] All Priority: 1 Customer Name: [PHONE_NUMBER] Phone: [PHO…" at bounding box center [113, 559] width 173 height 403
click at [176, 630] on div "Call From City: [GEOGRAPHIC_DATA]: [US_STATE] Zipcode: 95818" at bounding box center [114, 663] width 158 height 93
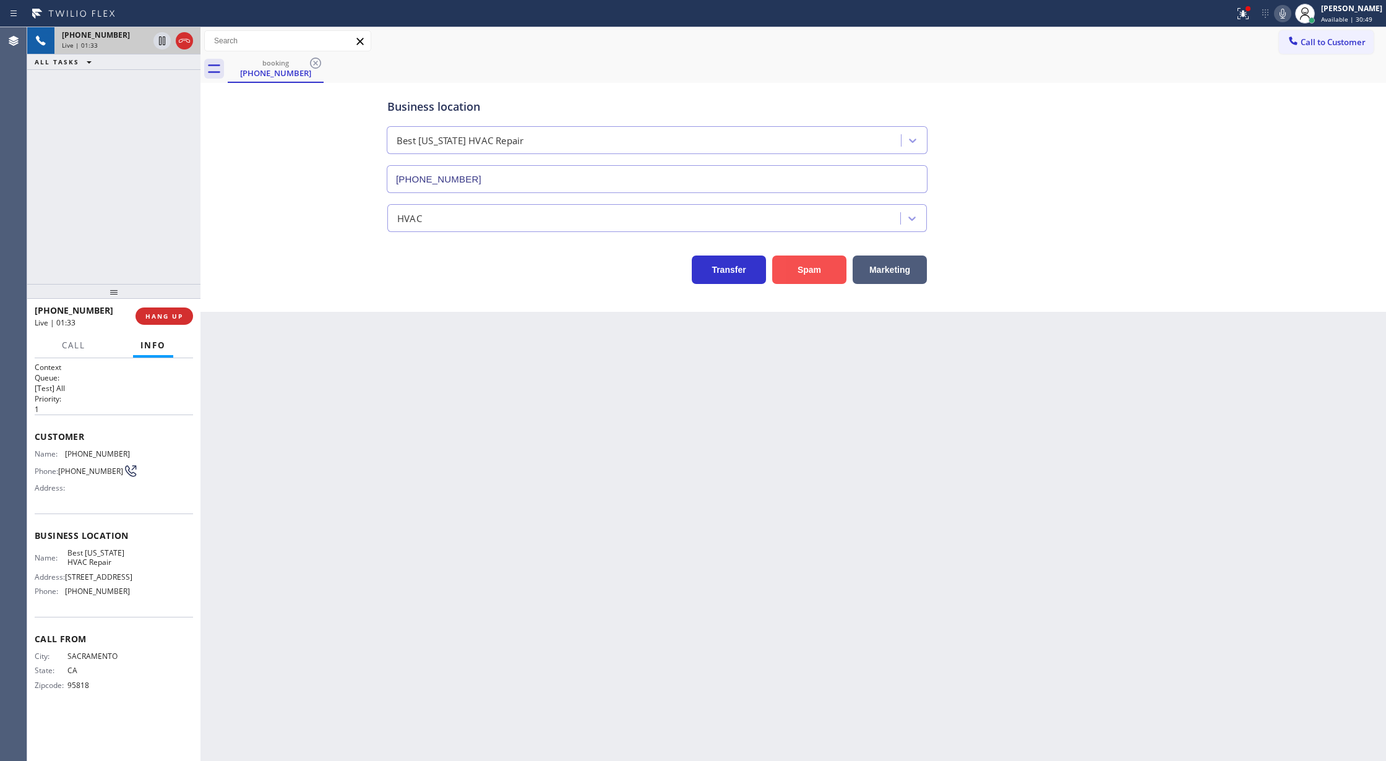
click at [801, 270] on button "Spam" at bounding box center [809, 270] width 74 height 28
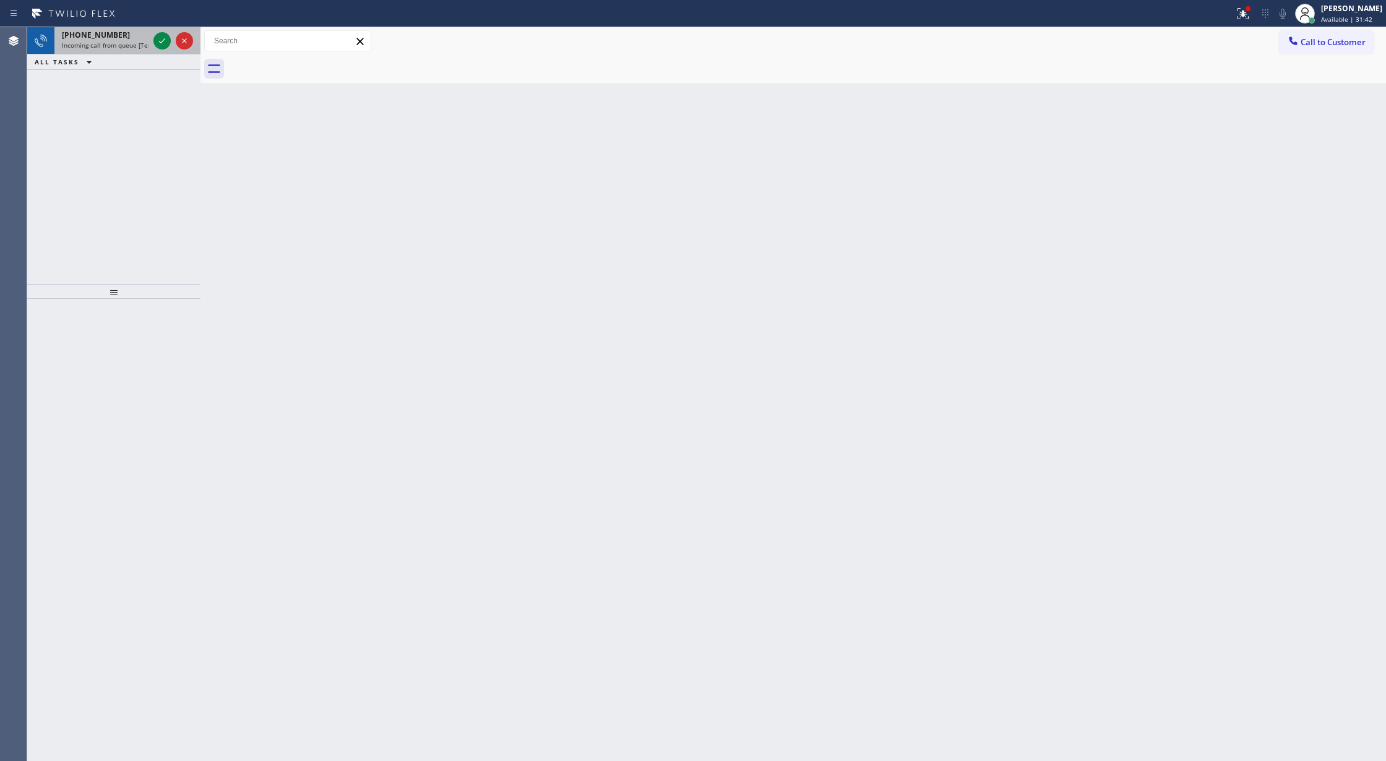
click at [169, 32] on div at bounding box center [173, 40] width 45 height 27
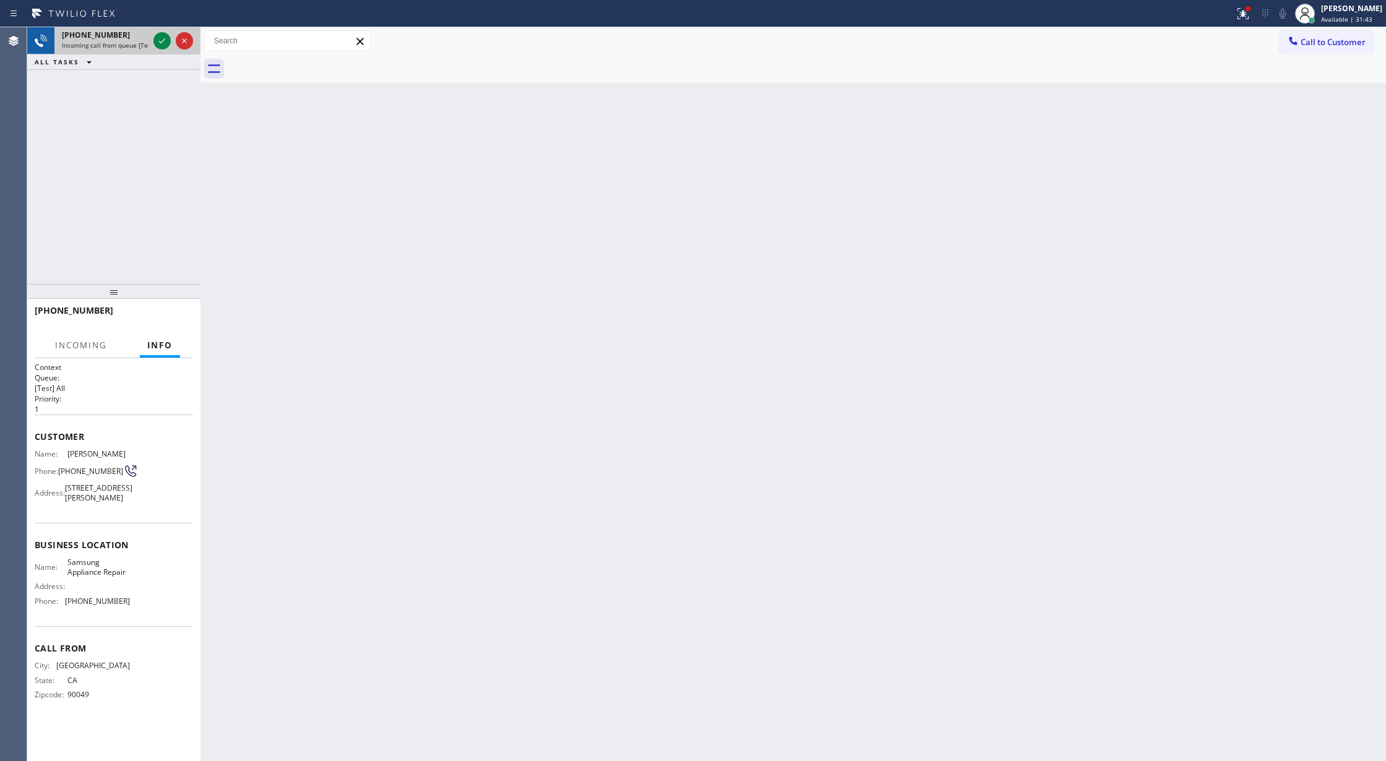
click at [169, 32] on div at bounding box center [173, 40] width 45 height 27
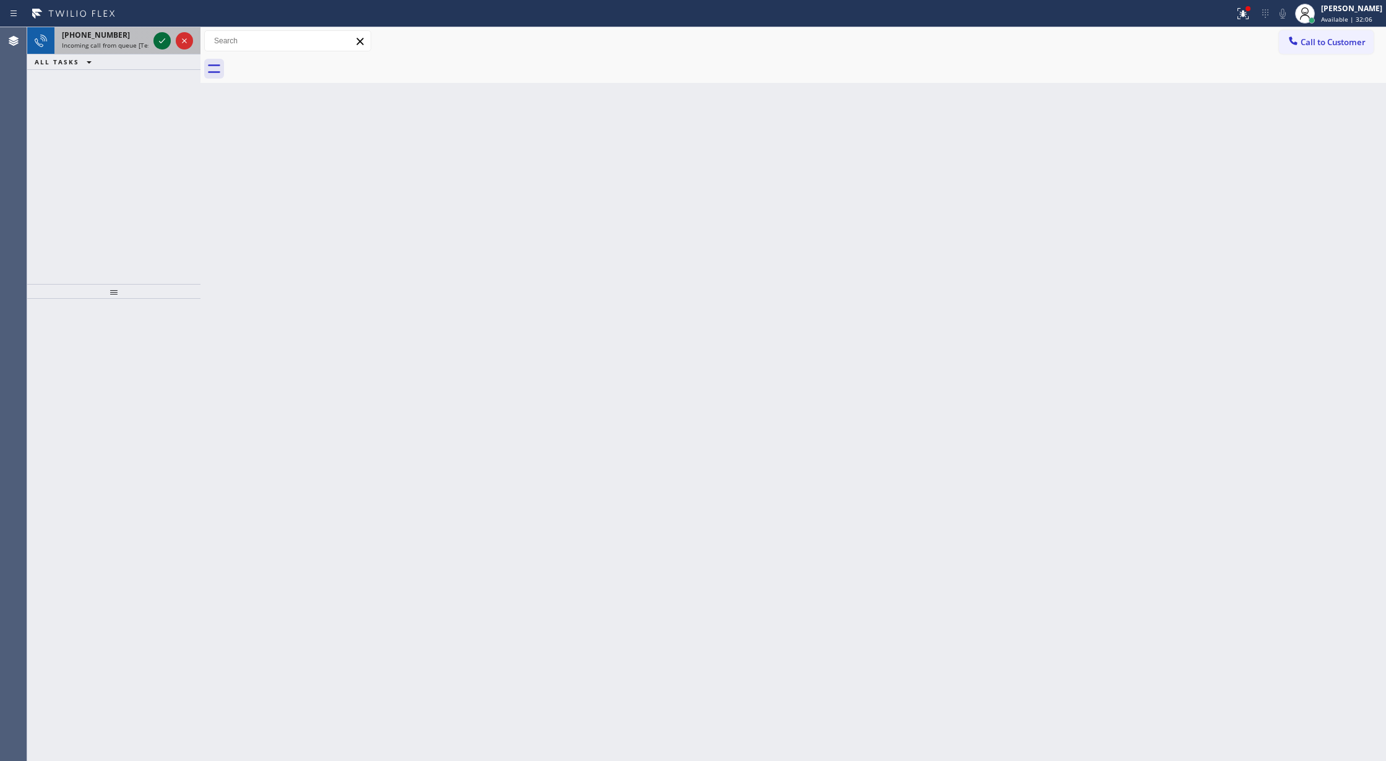
click at [157, 43] on icon at bounding box center [162, 40] width 15 height 15
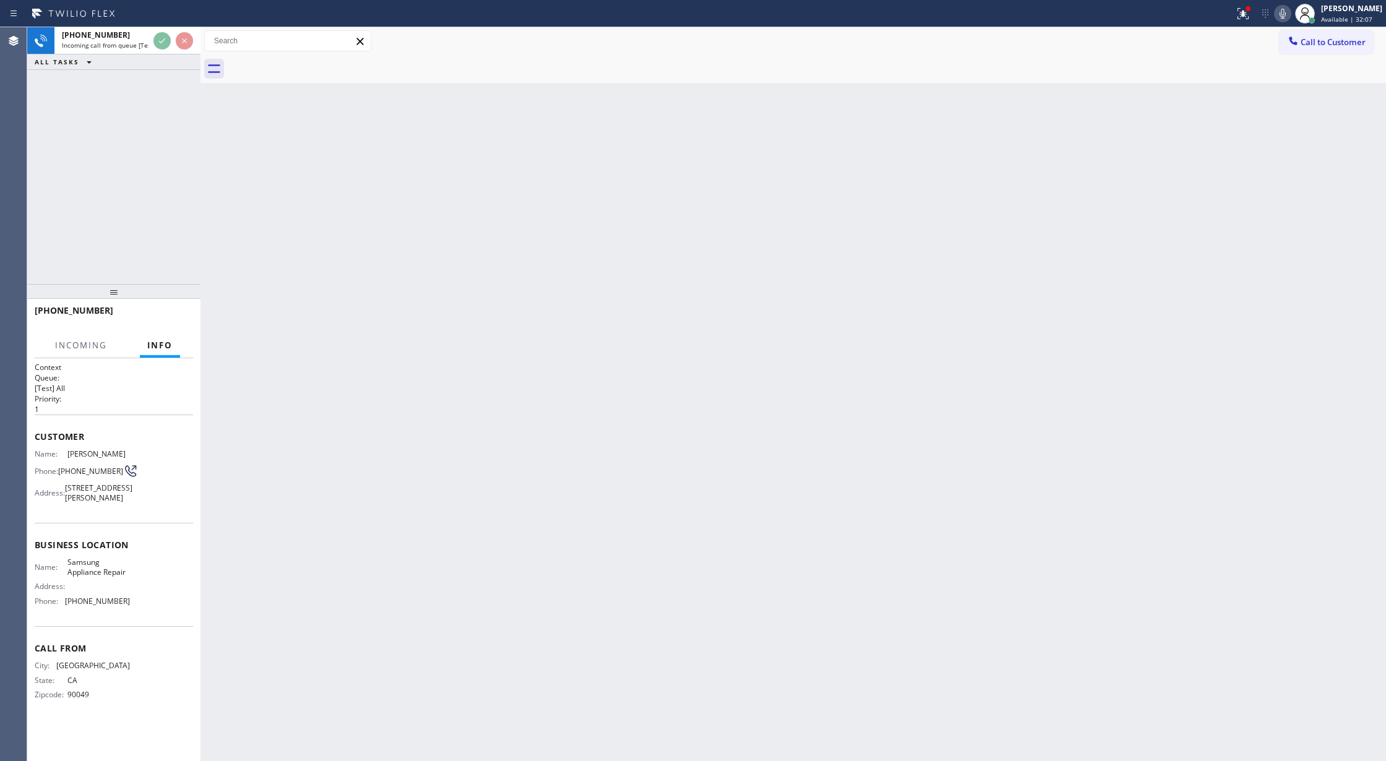
click at [200, 40] on div at bounding box center [200, 394] width 0 height 734
click at [175, 20] on div at bounding box center [617, 14] width 1225 height 20
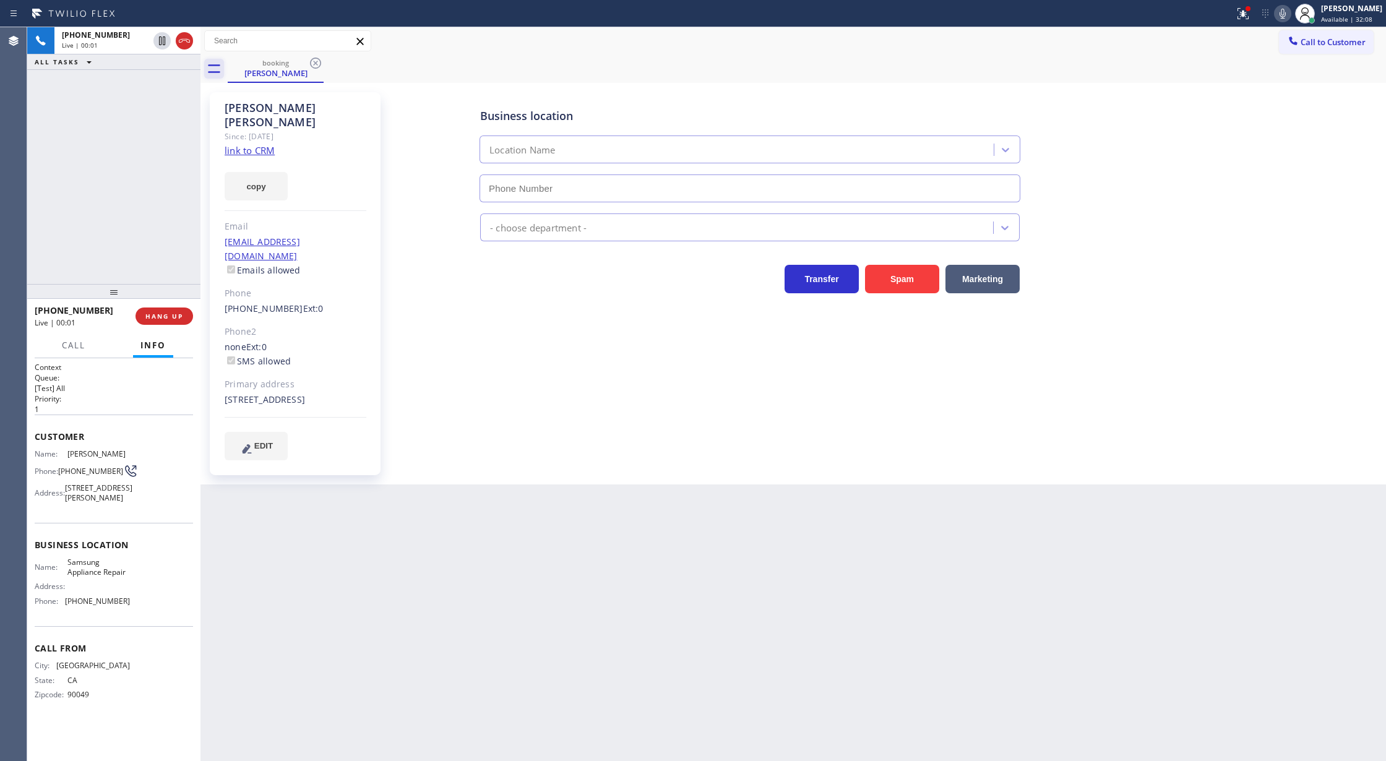
type input "[PHONE_NUMBER]"
click at [271, 106] on div "[PERSON_NAME]" at bounding box center [296, 115] width 142 height 28
click at [238, 144] on link "link to CRM" at bounding box center [250, 150] width 50 height 12
drag, startPoint x: 1287, startPoint y: 16, endPoint x: 1265, endPoint y: 36, distance: 29.8
click at [1287, 16] on icon at bounding box center [1282, 13] width 15 height 15
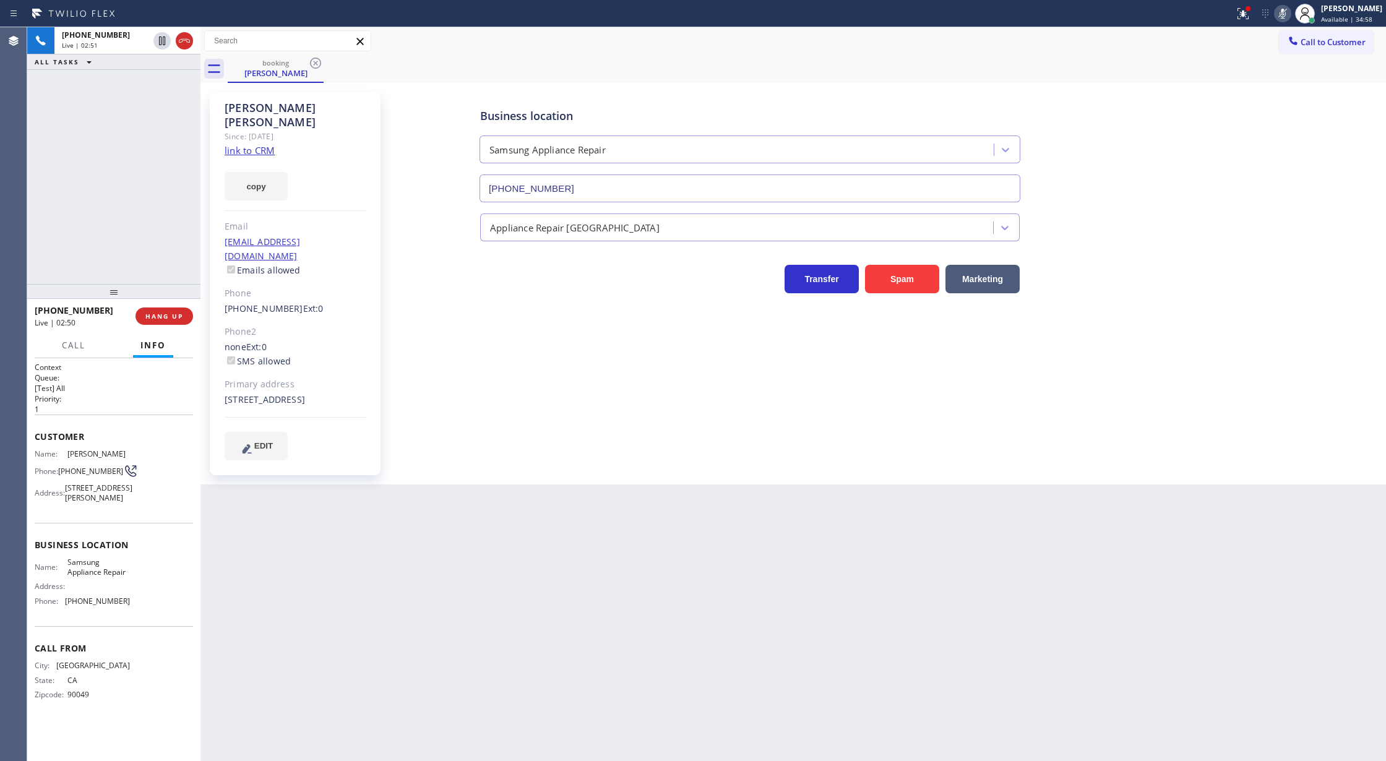
click at [1290, 8] on icon at bounding box center [1282, 13] width 15 height 15
click at [189, 37] on div "[PHONE_NUMBER]" at bounding box center [127, 35] width 131 height 11
click at [154, 307] on div "[PHONE_NUMBER] Wrap up | 00:04 COMPLETE" at bounding box center [114, 316] width 158 height 32
click at [154, 311] on button "COMPLETE" at bounding box center [162, 316] width 62 height 17
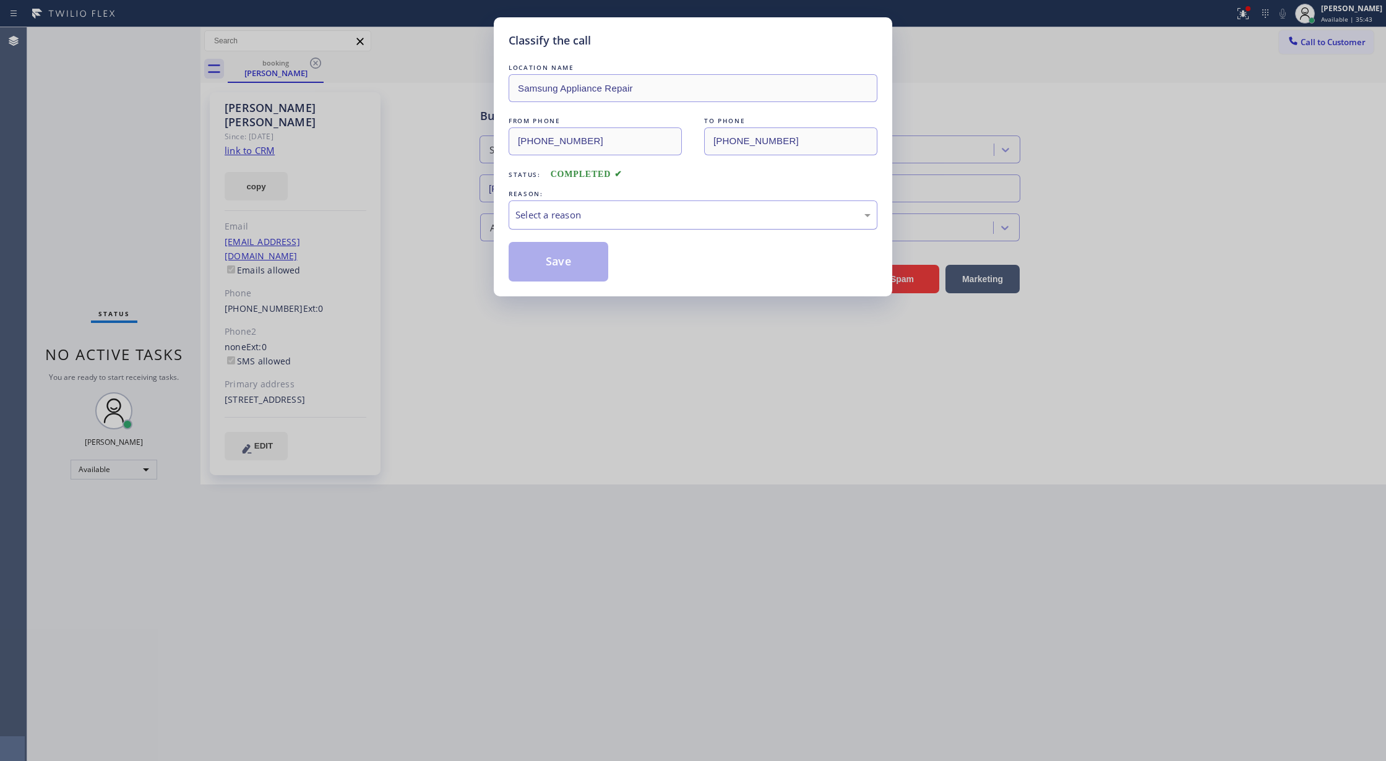
click at [606, 209] on div "Select a reason" at bounding box center [692, 215] width 355 height 14
click at [563, 268] on button "Save" at bounding box center [559, 262] width 100 height 40
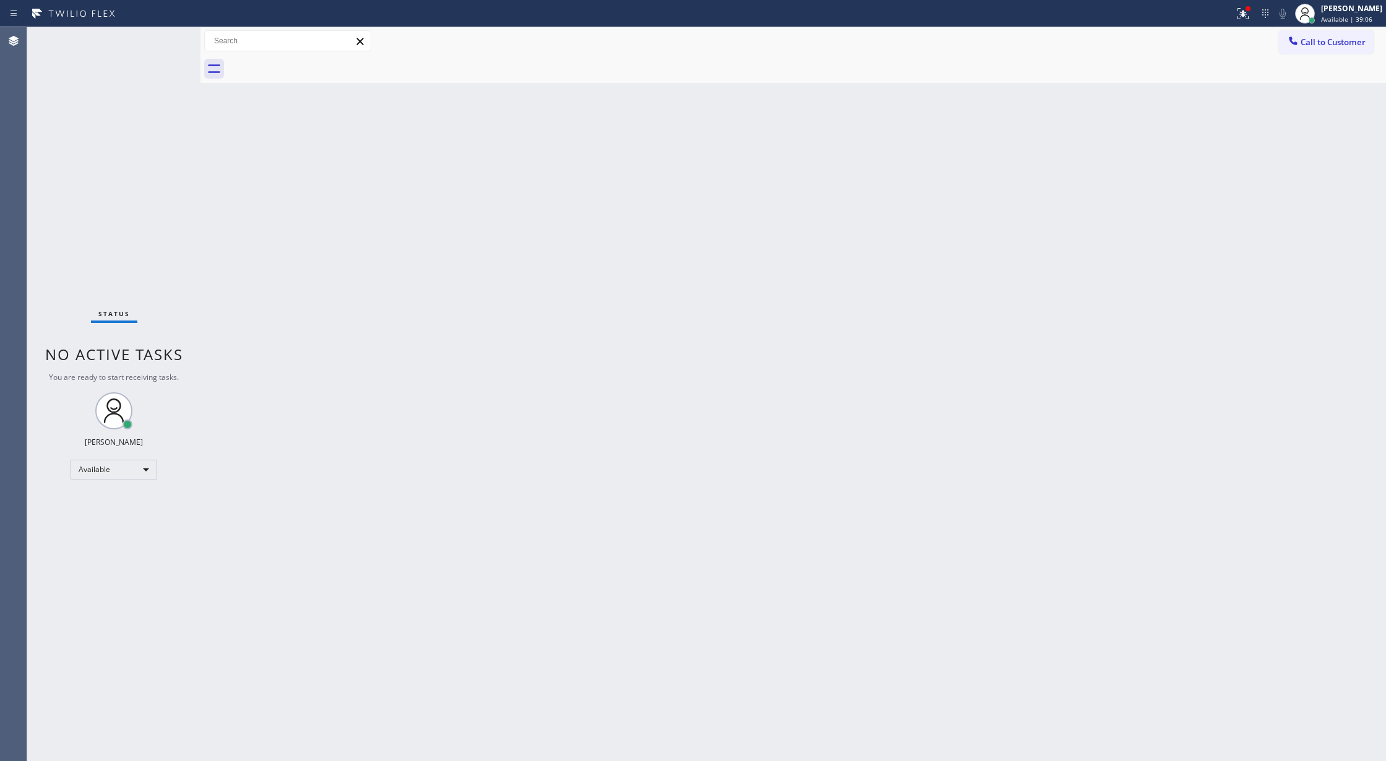
drag, startPoint x: 170, startPoint y: 38, endPoint x: 168, endPoint y: 58, distance: 19.8
click at [168, 45] on div "Status No active tasks You are ready to start receiving tasks. [PERSON_NAME] Av…" at bounding box center [113, 394] width 173 height 734
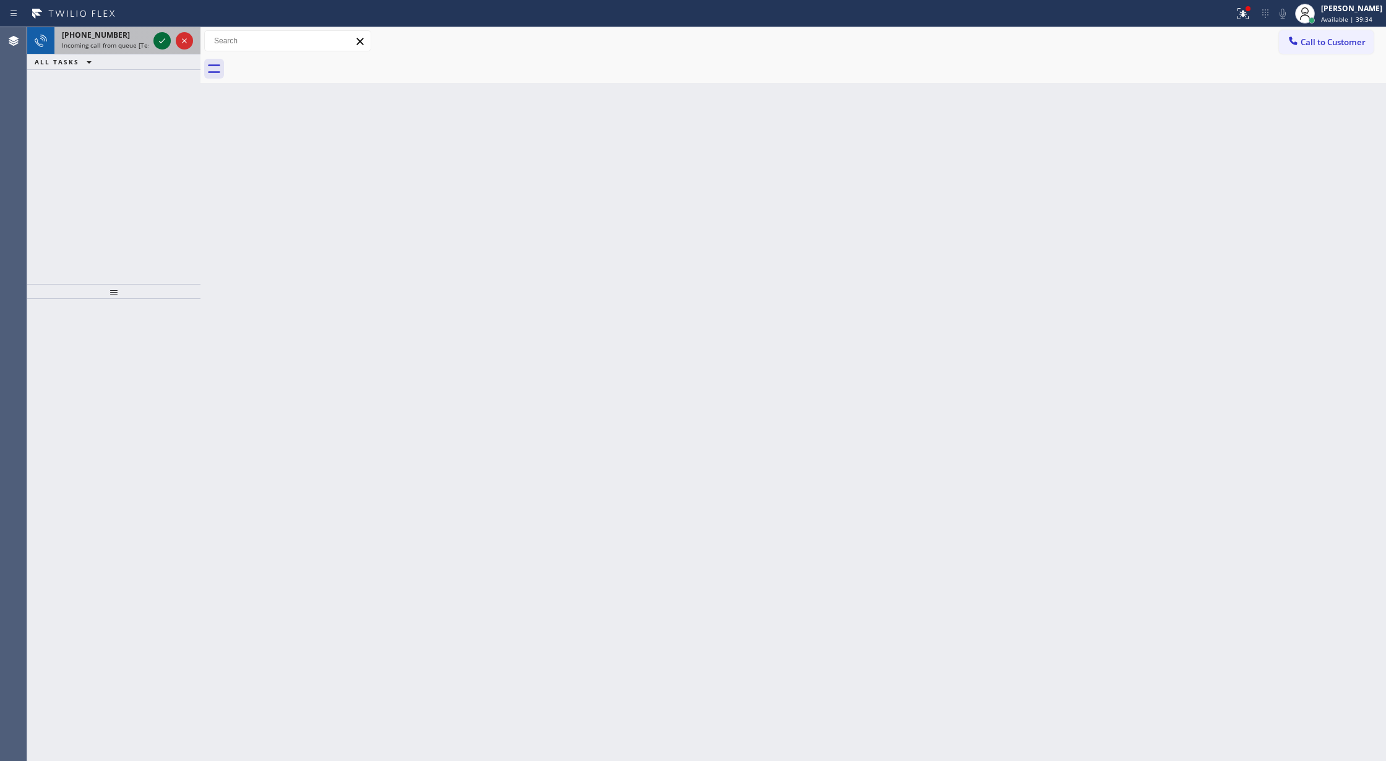
click at [159, 42] on icon at bounding box center [162, 40] width 15 height 15
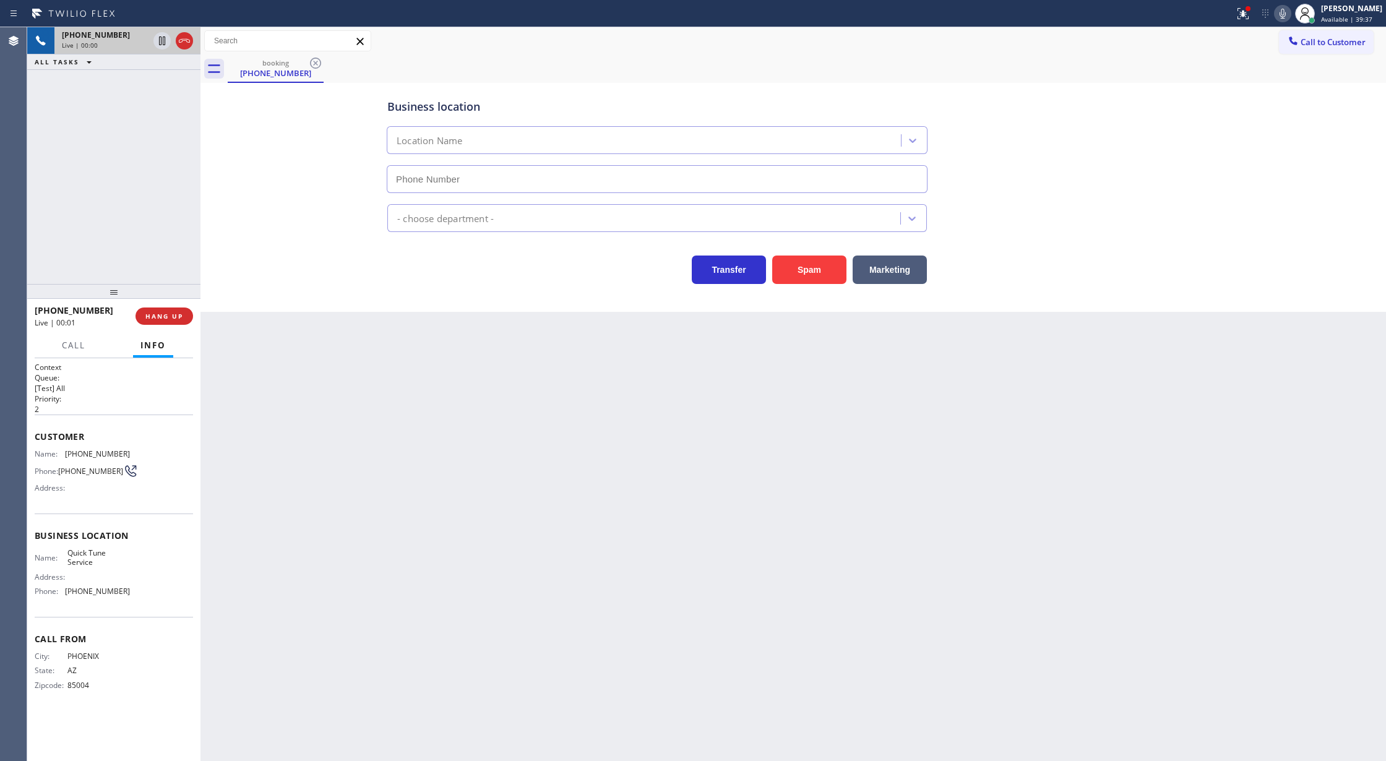
type input "[PHONE_NUMBER]"
click at [812, 283] on button "Spam" at bounding box center [809, 270] width 74 height 28
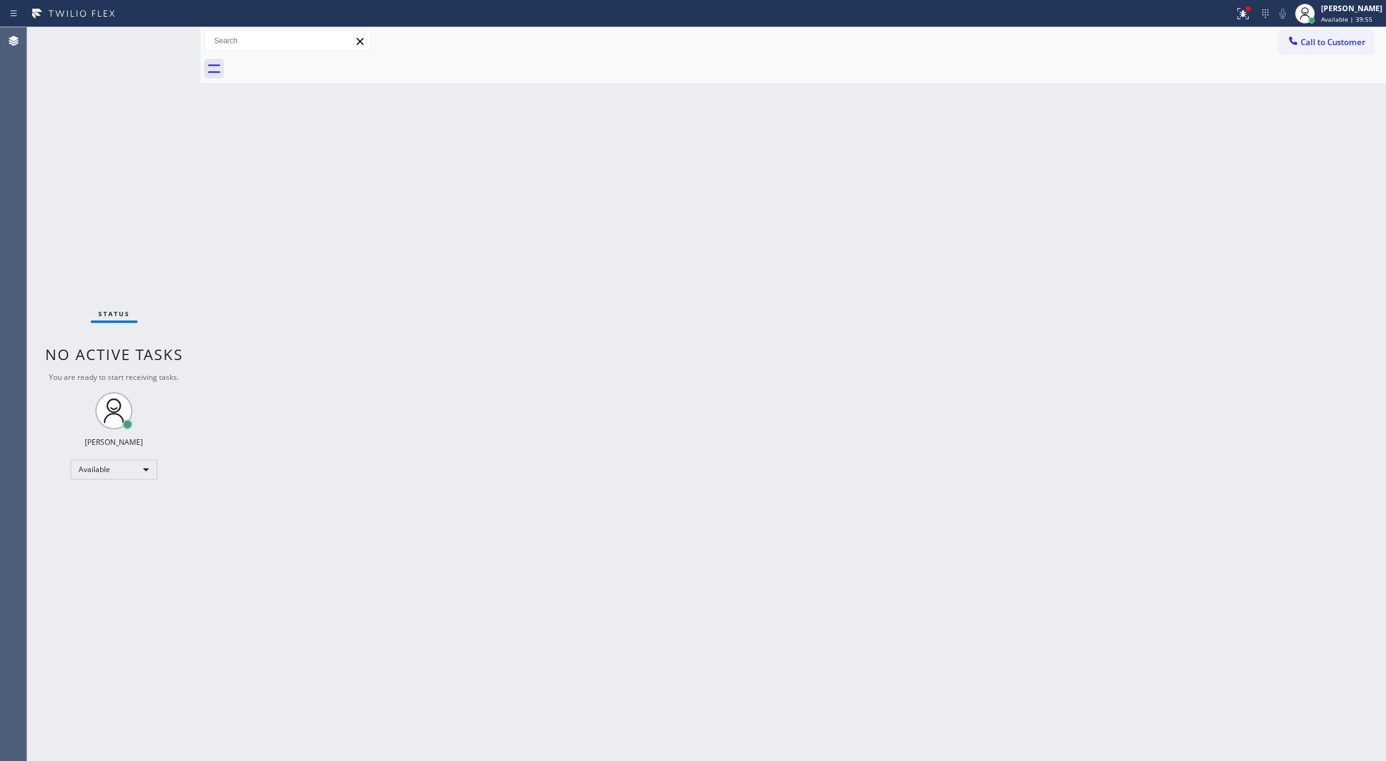
drag, startPoint x: 503, startPoint y: 306, endPoint x: 409, endPoint y: 238, distance: 116.1
click at [503, 304] on div "Back to Dashboard Change Sender ID Customers Technicians Select a contact Outbo…" at bounding box center [793, 394] width 1186 height 734
click at [161, 37] on div "Status No active tasks You are ready to start receiving tasks. [PERSON_NAME] Av…" at bounding box center [113, 394] width 173 height 734
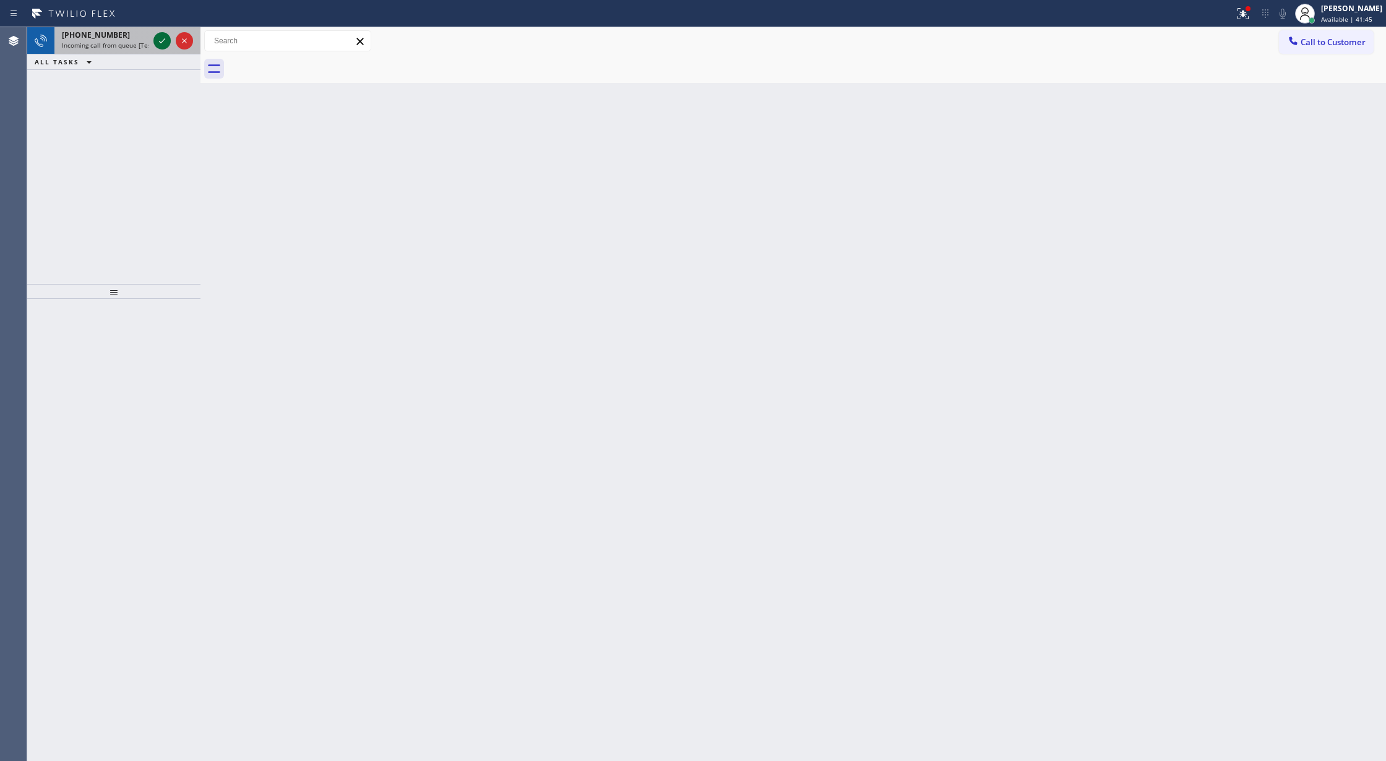
click at [166, 38] on icon at bounding box center [162, 40] width 15 height 15
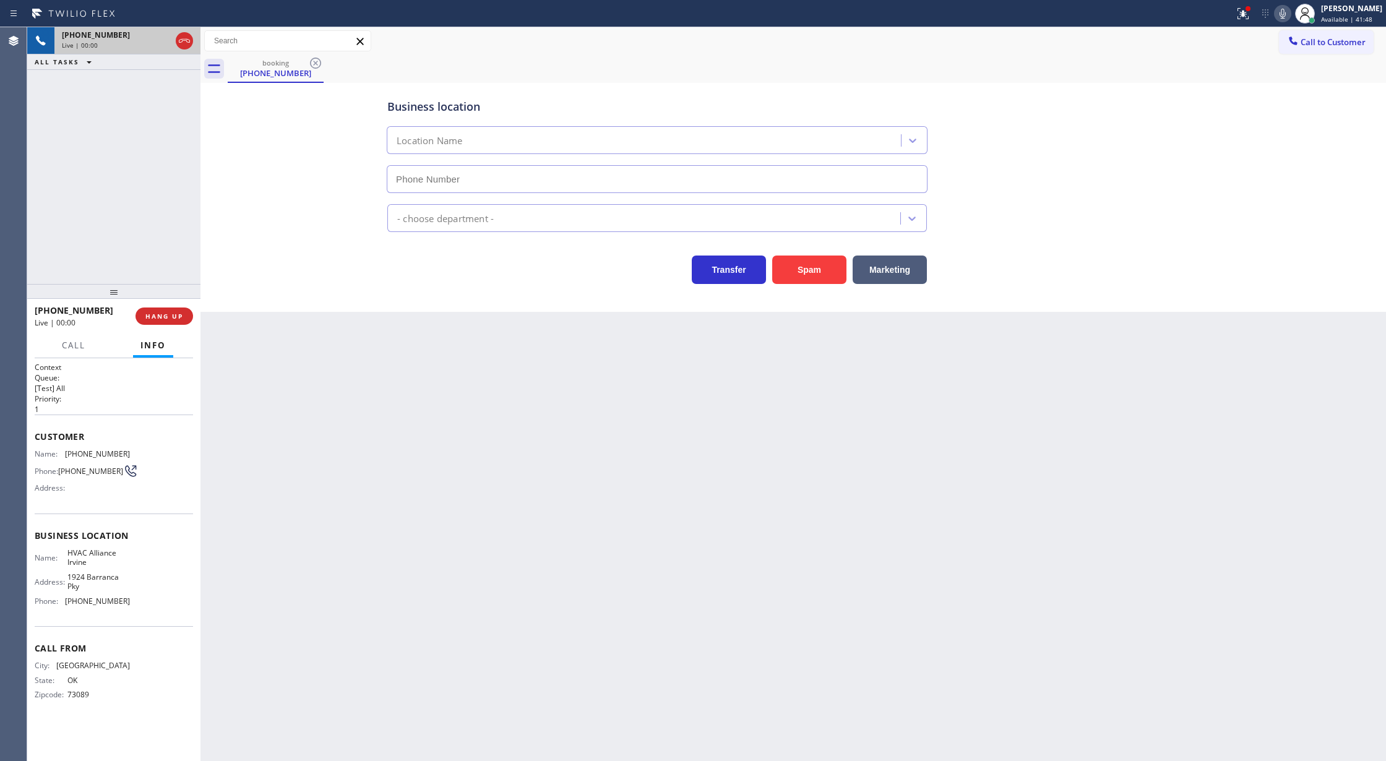
type input "[PHONE_NUMBER]"
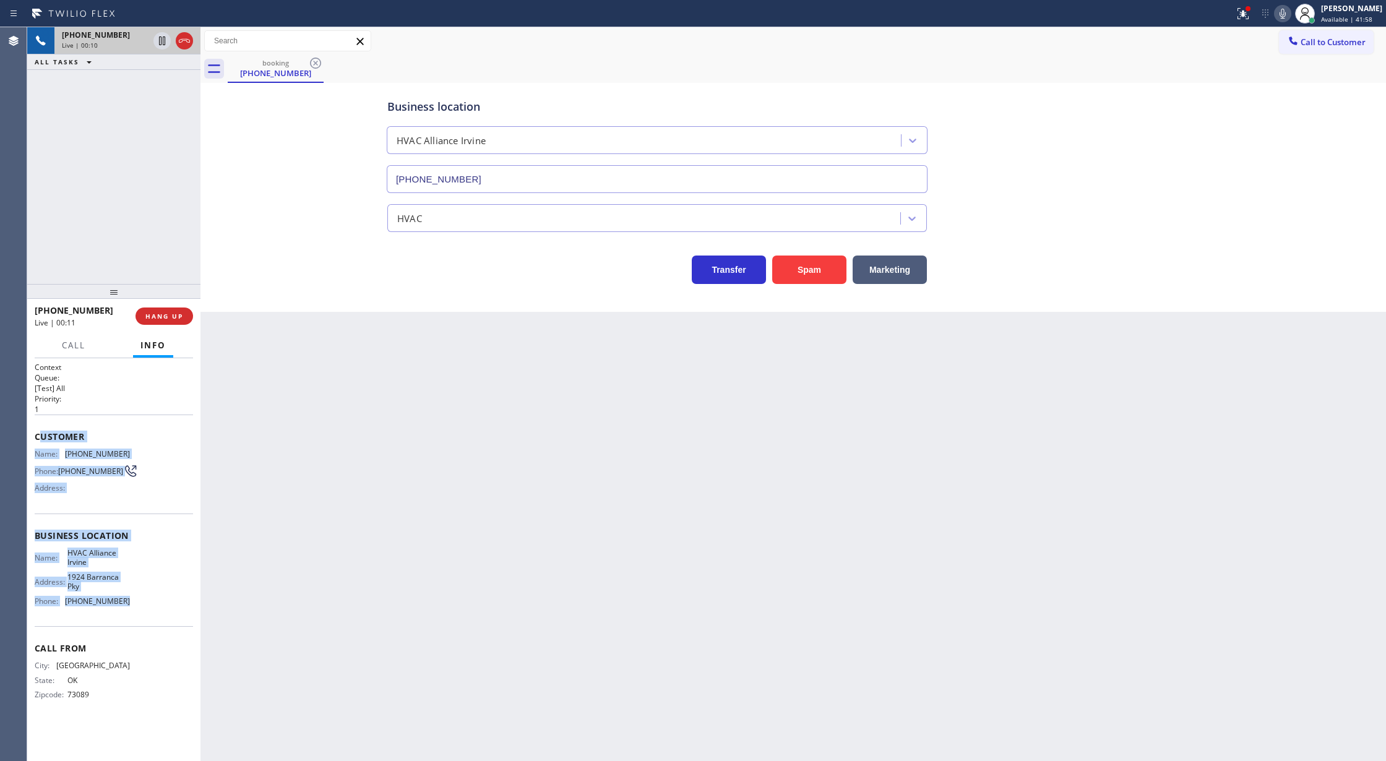
copy div "ustomer Name: [PHONE_NUMBER] Phone: [PHONE_NUMBER] Address: Business location N…"
drag, startPoint x: 38, startPoint y: 436, endPoint x: 147, endPoint y: 607, distance: 202.7
click at [147, 607] on div "Context Queue: [Test] All Priority: 1 Customer Name: [PHONE_NUMBER] Phone: [PHO…" at bounding box center [114, 541] width 158 height 358
click at [186, 40] on icon at bounding box center [184, 40] width 15 height 15
click at [172, 315] on span "COMPLETE" at bounding box center [161, 316] width 43 height 9
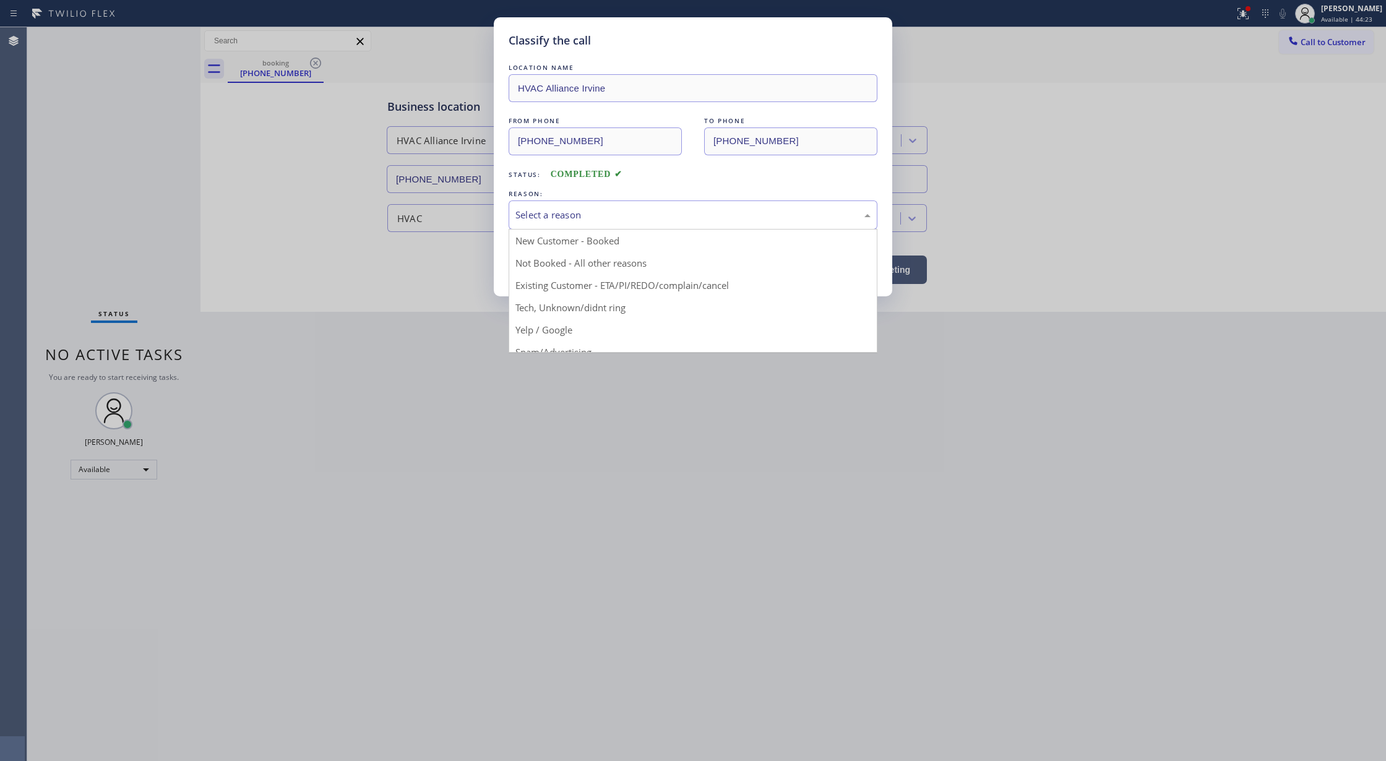
click at [648, 206] on div "Select a reason" at bounding box center [693, 214] width 369 height 29
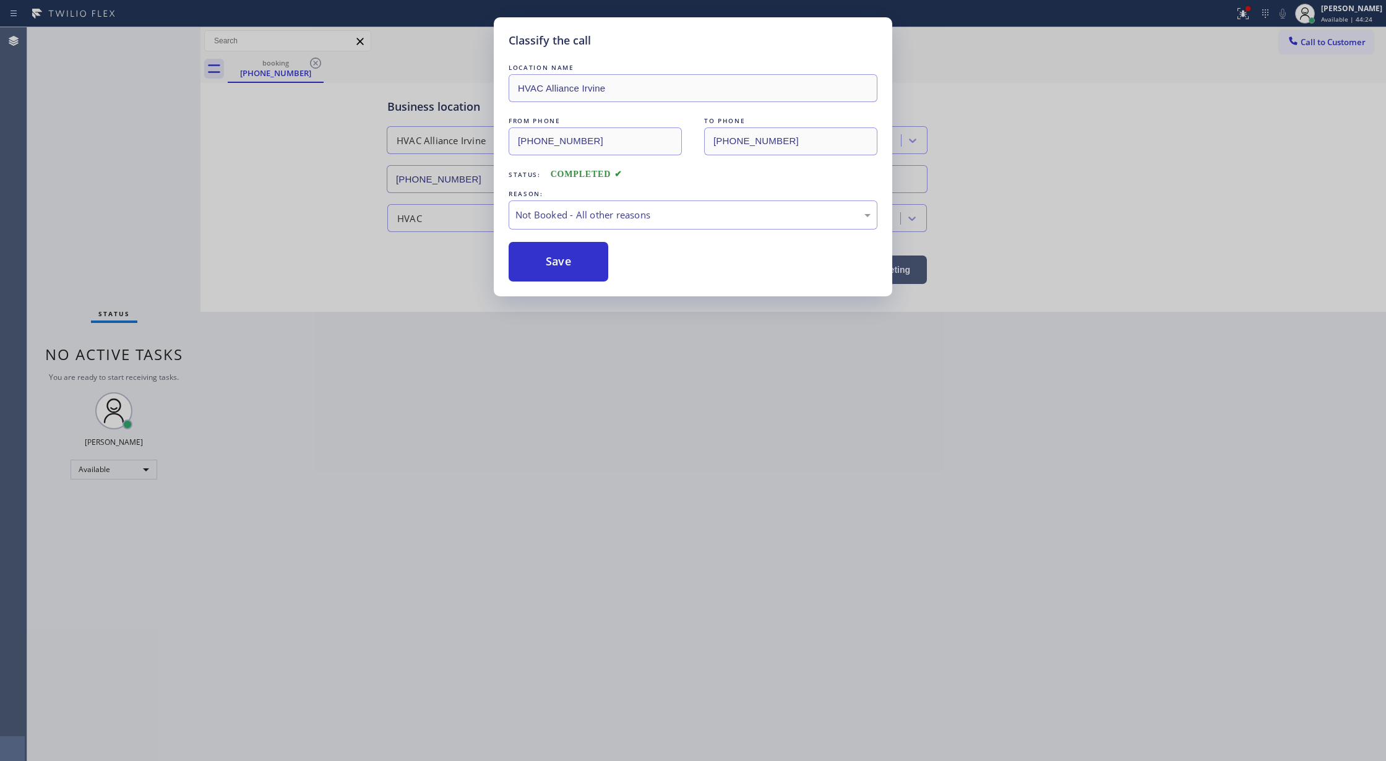
click at [546, 263] on button "Save" at bounding box center [559, 262] width 100 height 40
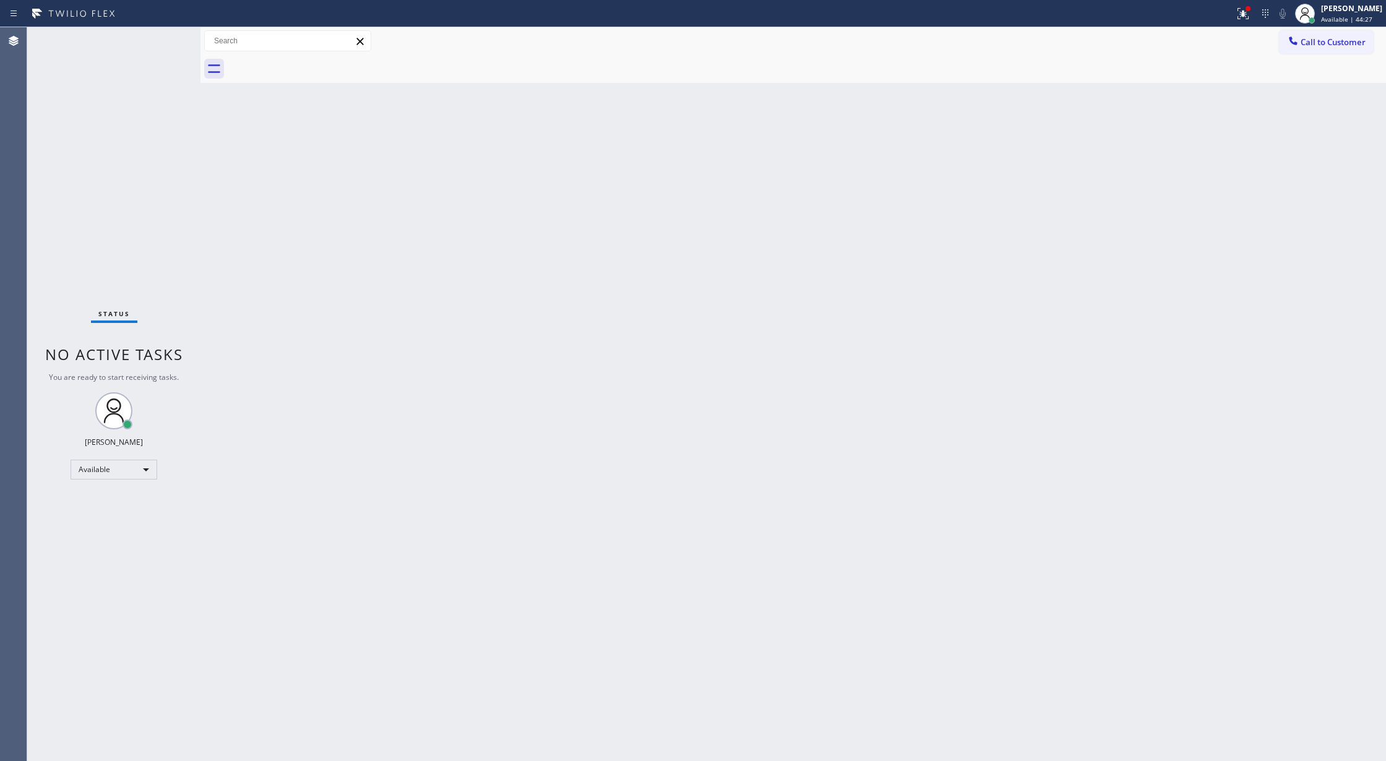
click at [154, 40] on div "Status No active tasks You are ready to start receiving tasks. [PERSON_NAME] Av…" at bounding box center [113, 394] width 173 height 734
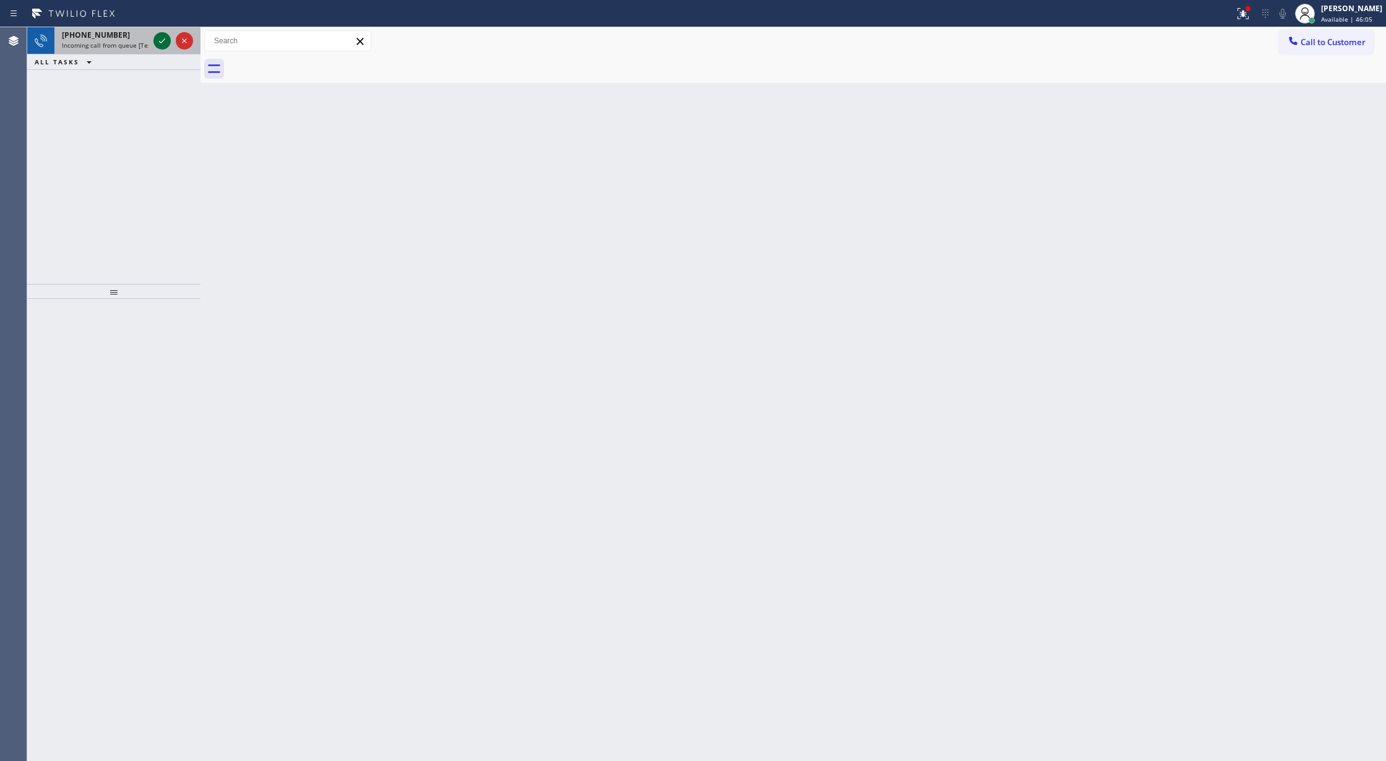
click at [156, 40] on icon at bounding box center [162, 40] width 15 height 15
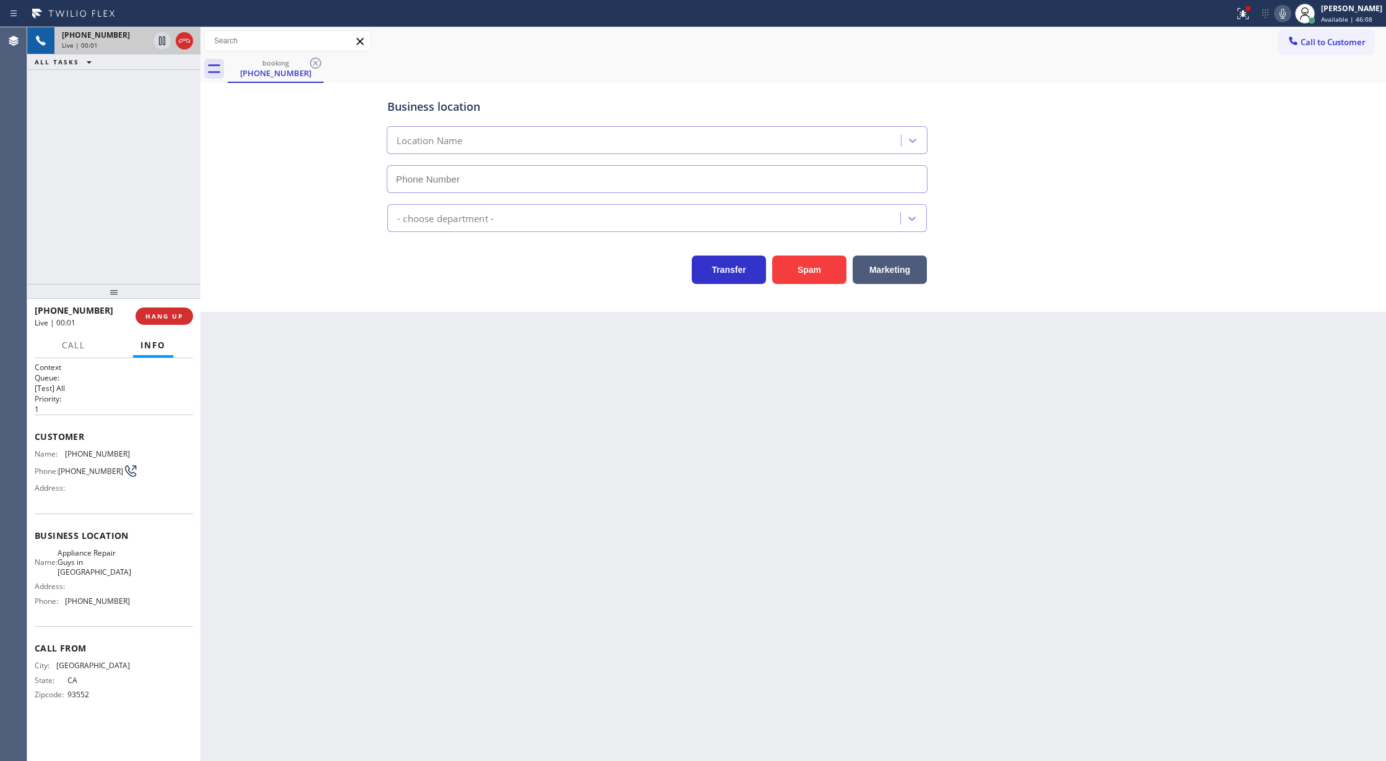
type input "[PHONE_NUMBER]"
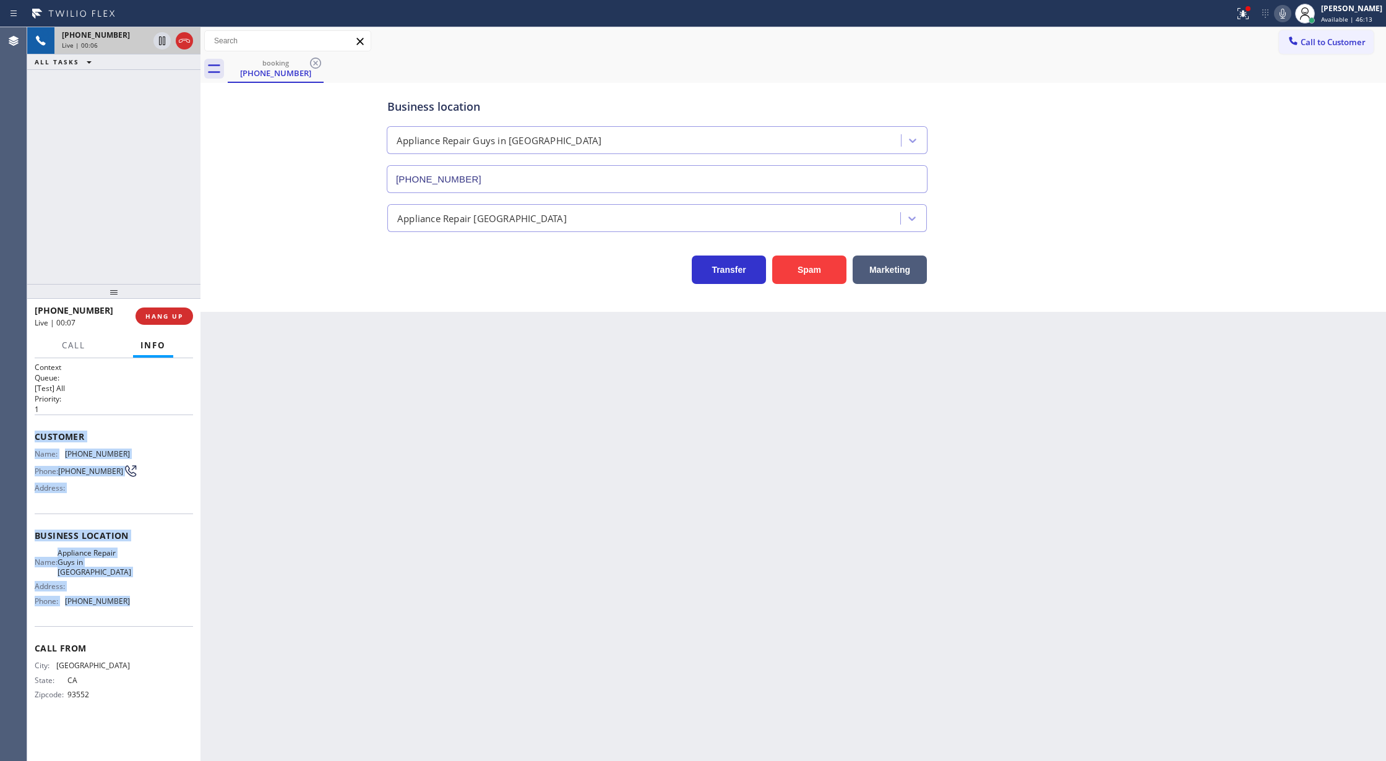
drag, startPoint x: 35, startPoint y: 436, endPoint x: 153, endPoint y: 593, distance: 196.2
click at [153, 593] on div "Context Queue: [Test] All Priority: 1 Customer Name: [PHONE_NUMBER] Phone: [PHO…" at bounding box center [114, 541] width 158 height 358
copy div "Customer Name: [PHONE_NUMBER] Phone: [PHONE_NUMBER] Address: Business location …"
click at [184, 41] on icon at bounding box center [184, 40] width 15 height 15
click at [162, 315] on span "COMPLETE" at bounding box center [161, 316] width 43 height 9
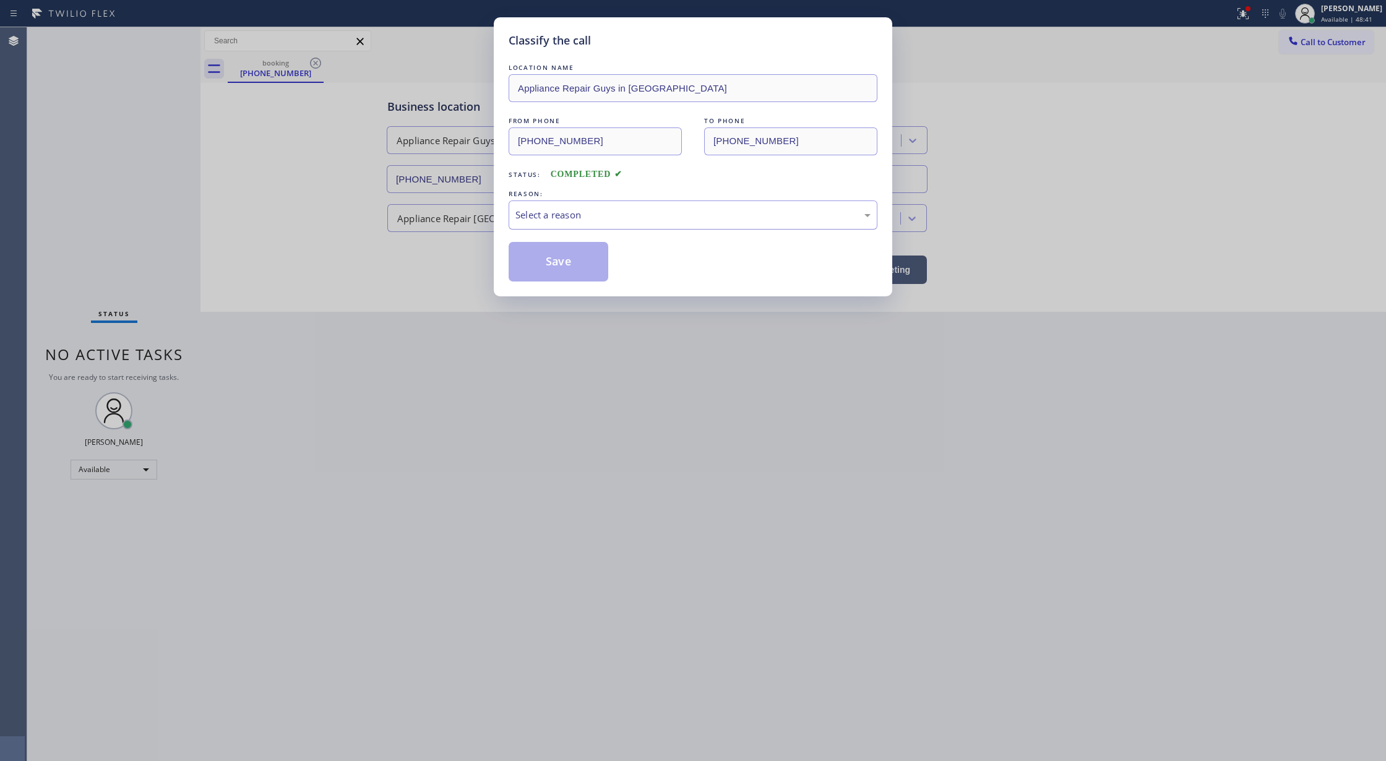
click at [571, 217] on div "Select a reason" at bounding box center [692, 215] width 355 height 14
click at [551, 256] on button "Save" at bounding box center [559, 262] width 100 height 40
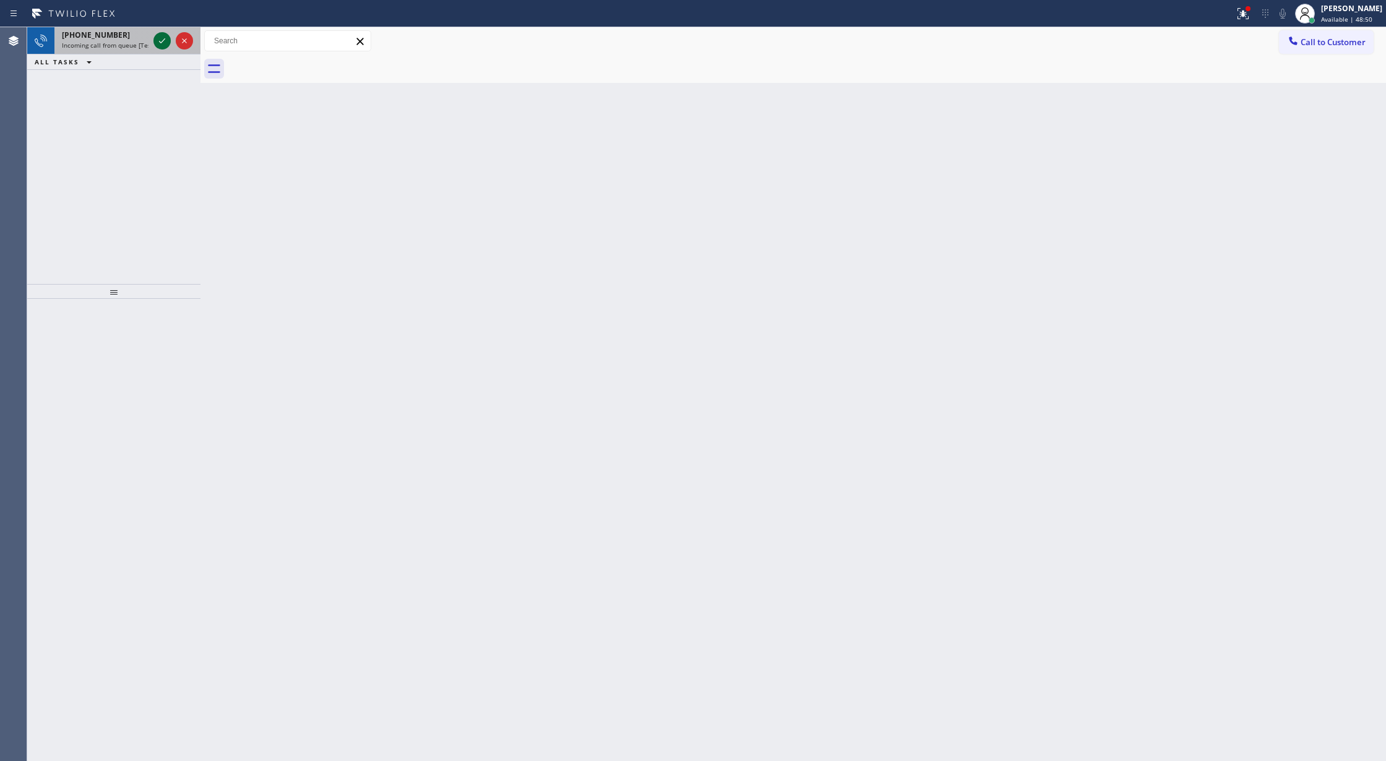
click at [159, 37] on icon at bounding box center [162, 40] width 15 height 15
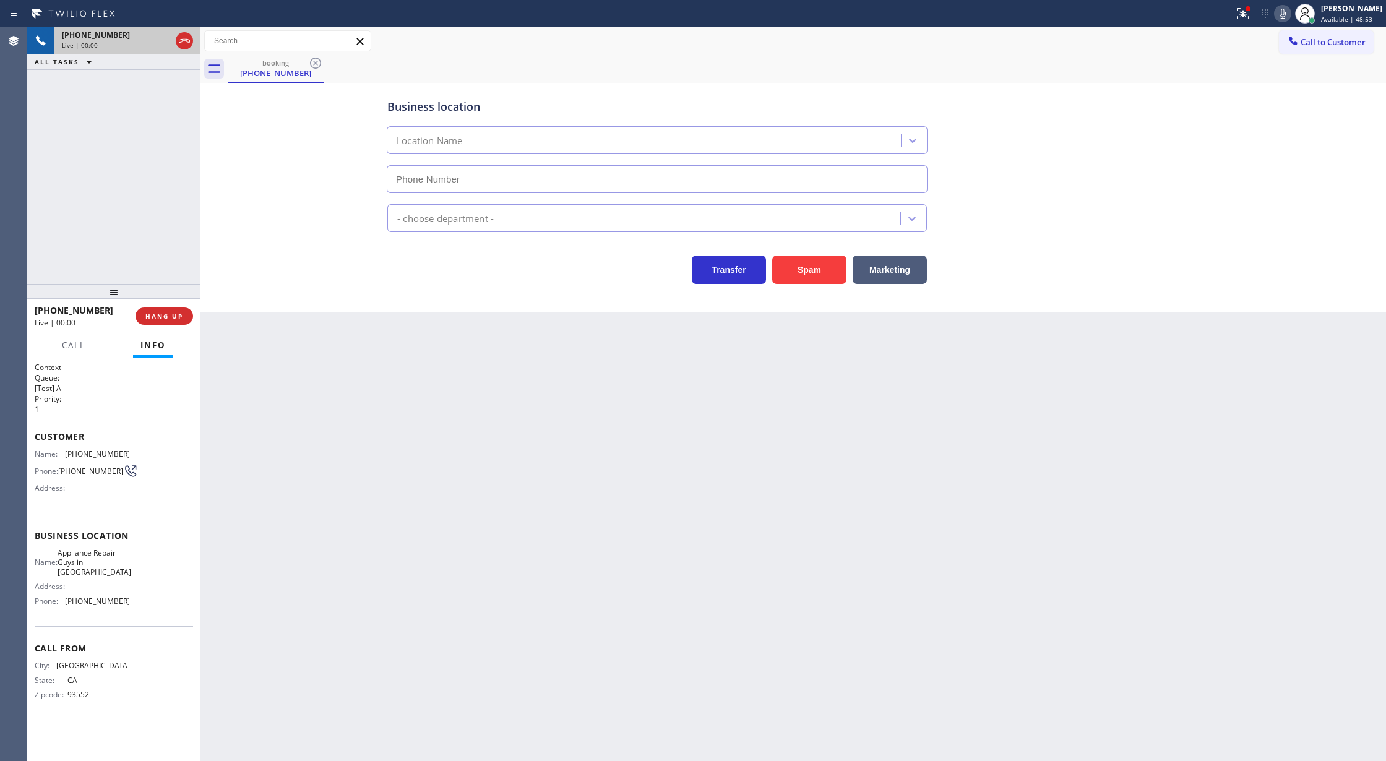
type input "[PHONE_NUMBER]"
click at [183, 40] on icon at bounding box center [184, 41] width 11 height 4
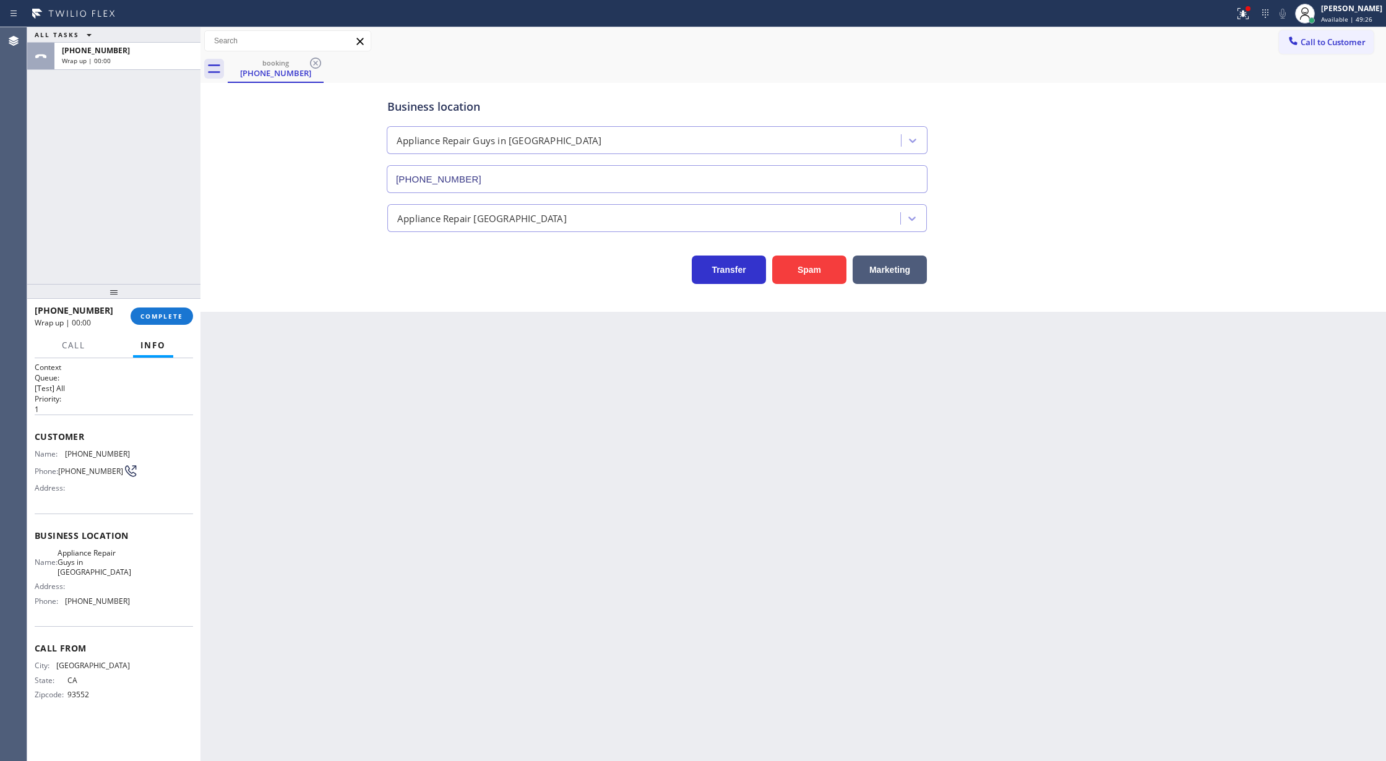
drag, startPoint x: 156, startPoint y: 317, endPoint x: 380, endPoint y: 318, distance: 224.0
click at [156, 317] on span "COMPLETE" at bounding box center [161, 316] width 43 height 9
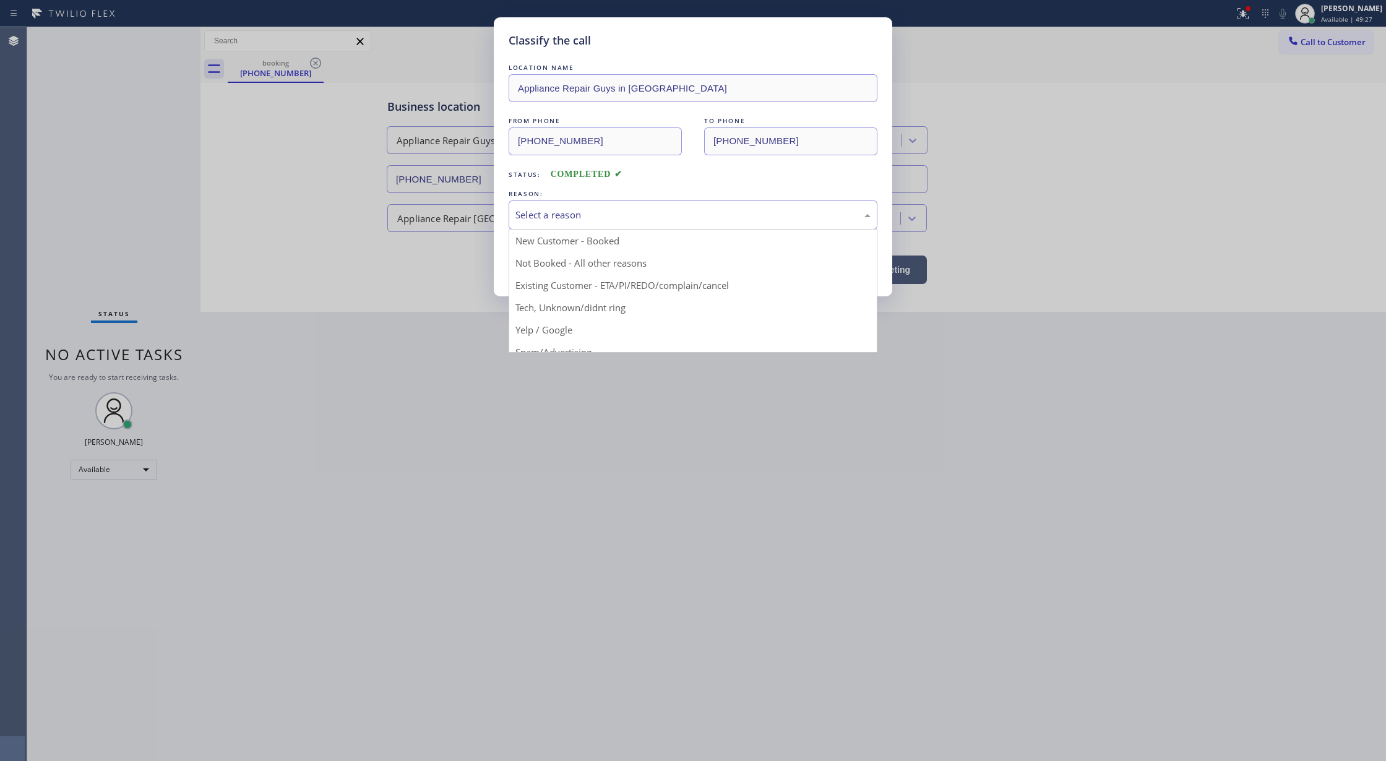
click at [569, 218] on div "Select a reason" at bounding box center [692, 215] width 355 height 14
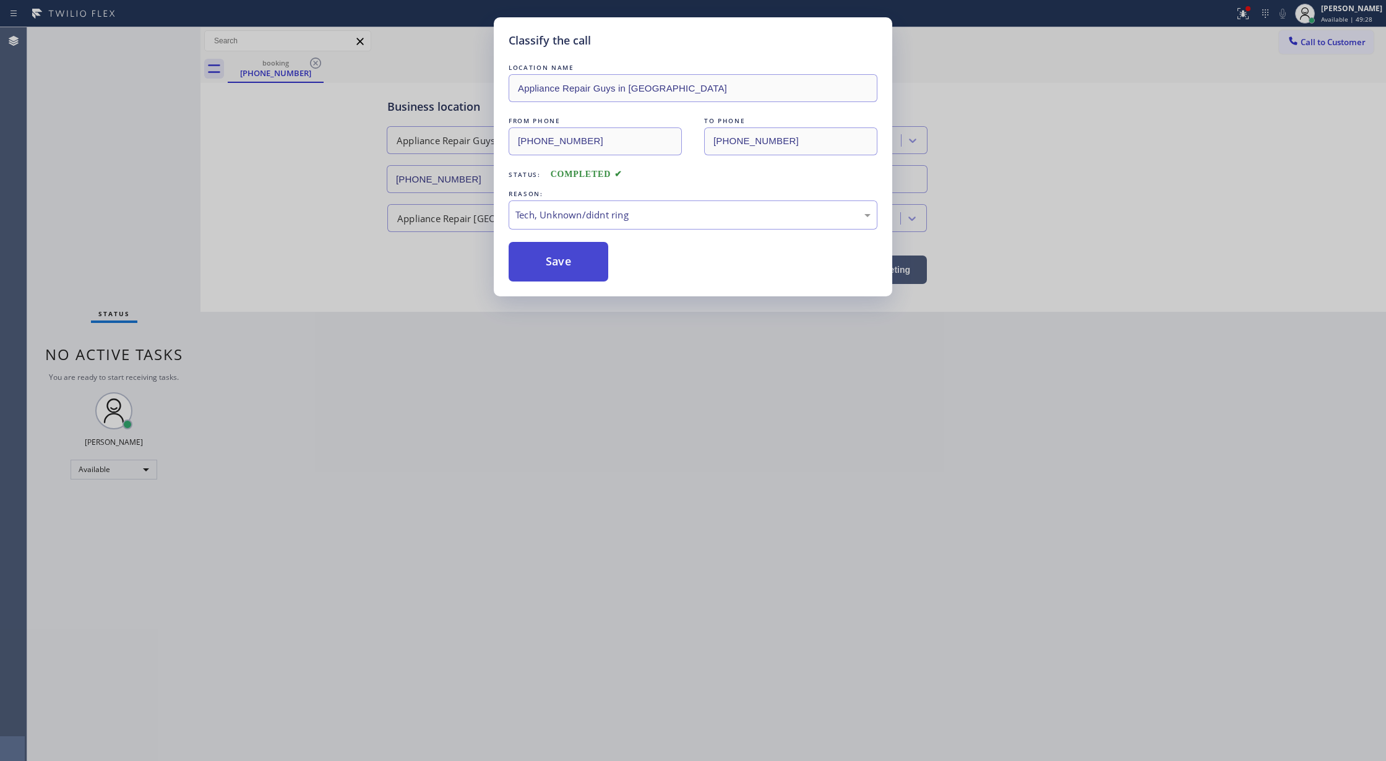
click at [540, 259] on button "Save" at bounding box center [559, 262] width 100 height 40
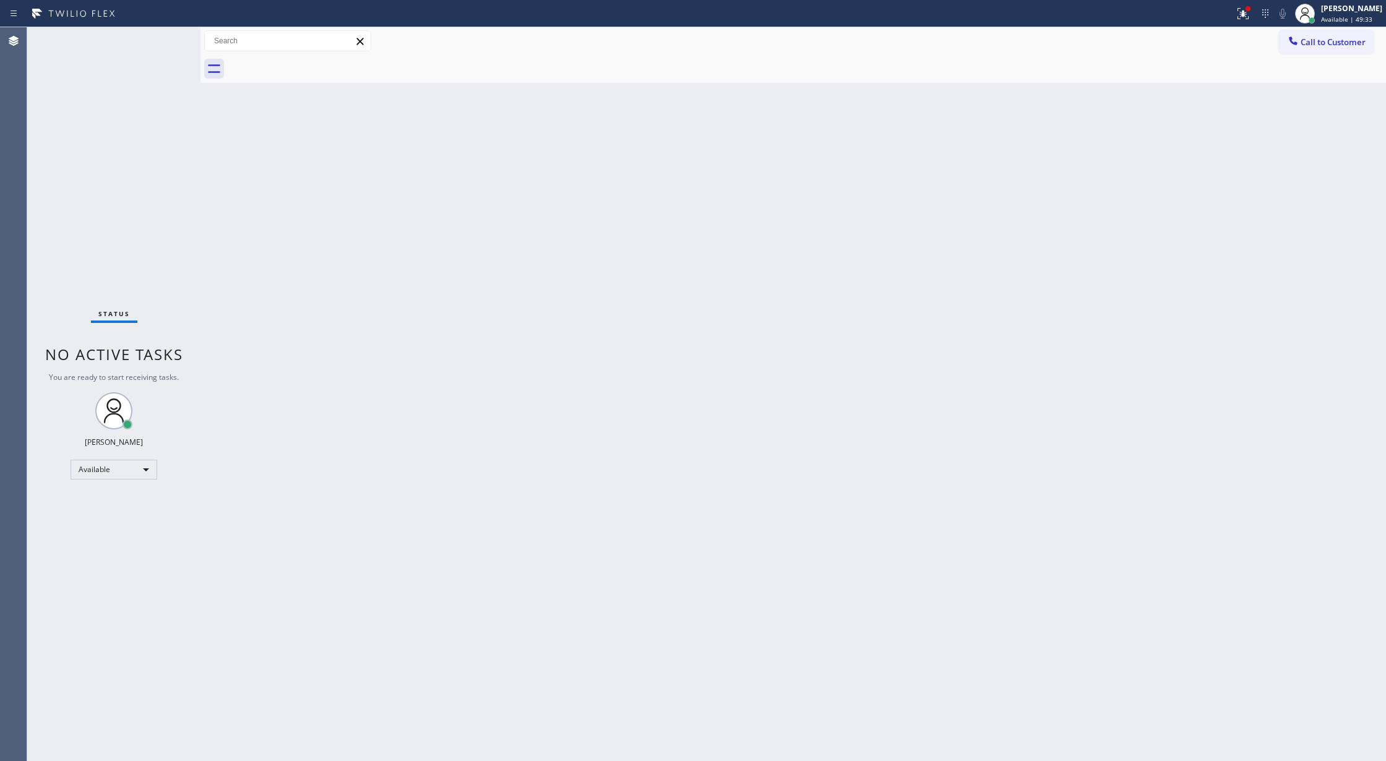
click at [171, 38] on div "Status No active tasks You are ready to start receiving tasks. [PERSON_NAME] Av…" at bounding box center [113, 394] width 173 height 734
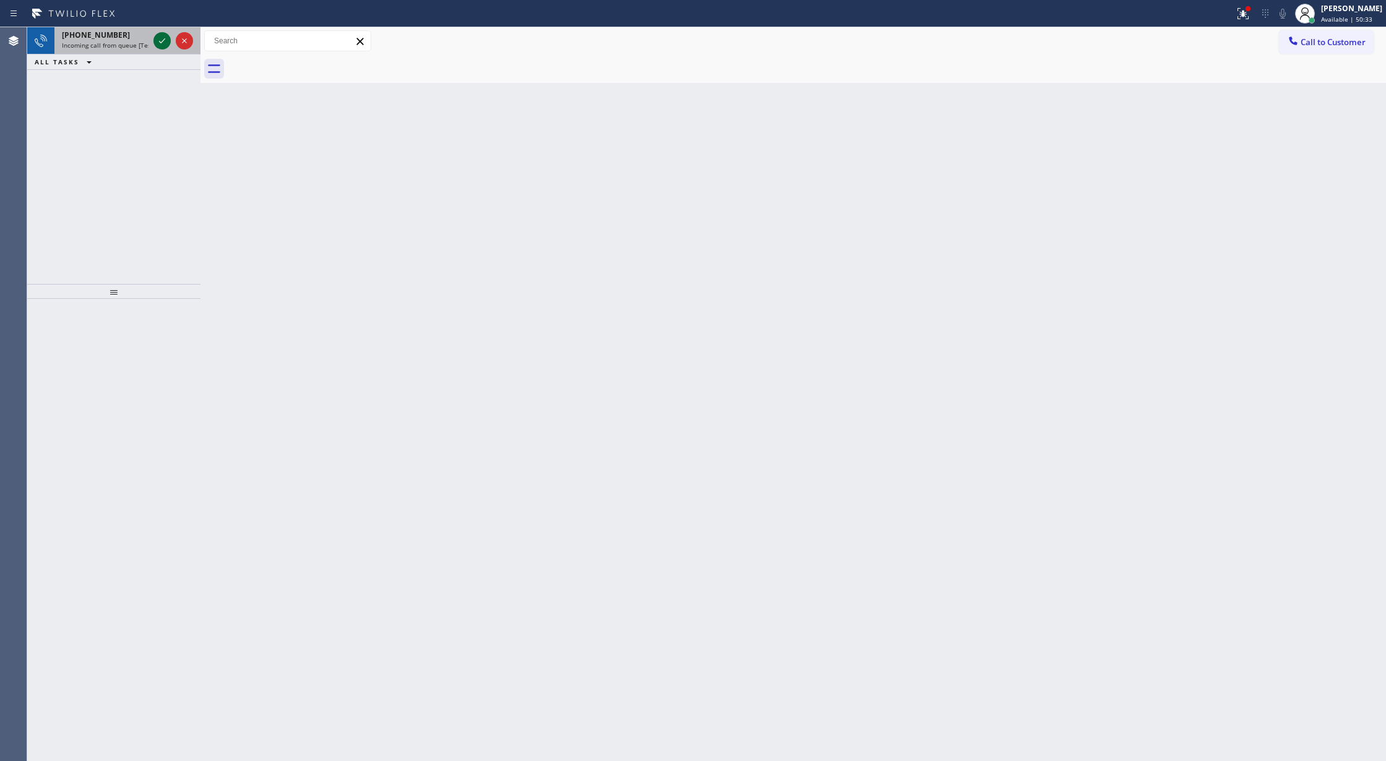
click at [158, 42] on icon at bounding box center [162, 40] width 15 height 15
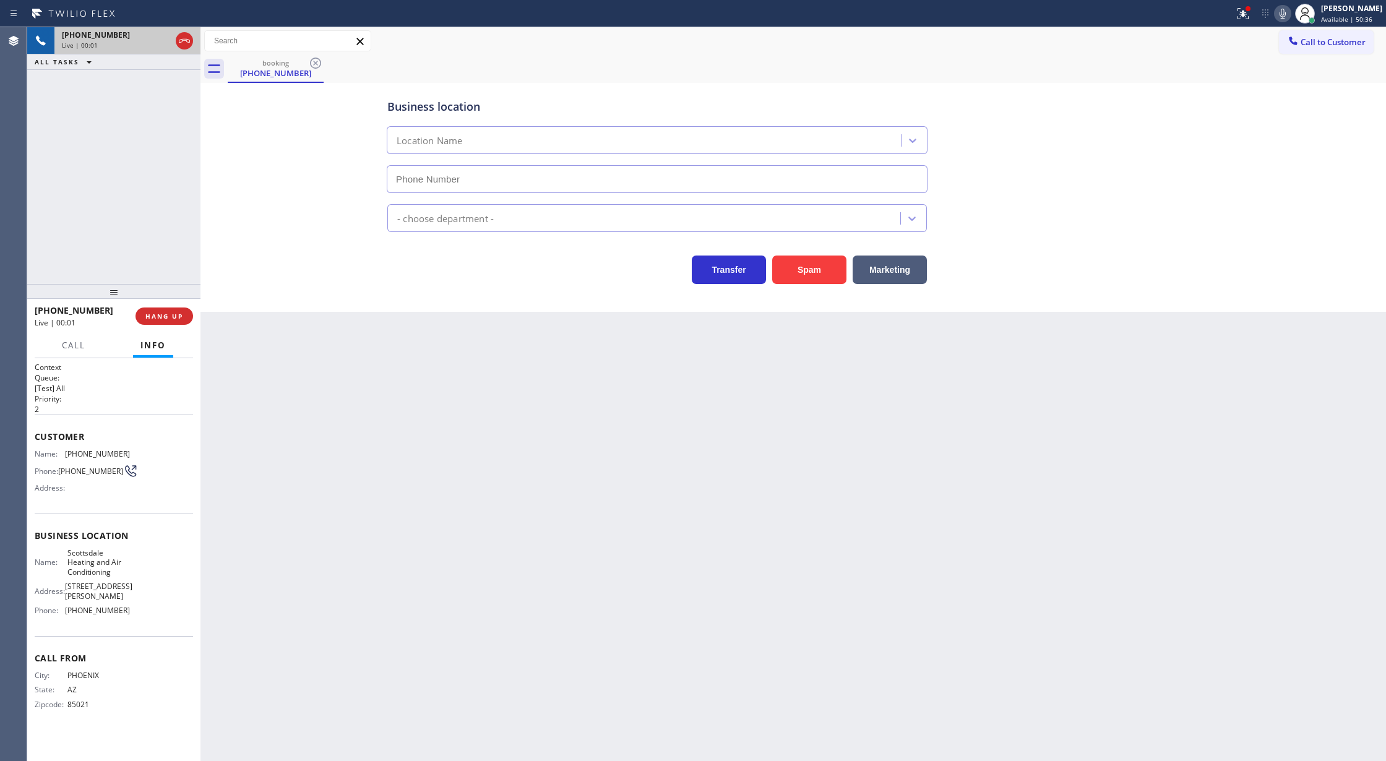
type input "[PHONE_NUMBER]"
drag, startPoint x: 184, startPoint y: 43, endPoint x: 179, endPoint y: 88, distance: 44.8
click at [183, 45] on icon at bounding box center [184, 40] width 15 height 15
click at [154, 315] on span "COMPLETE" at bounding box center [161, 316] width 43 height 9
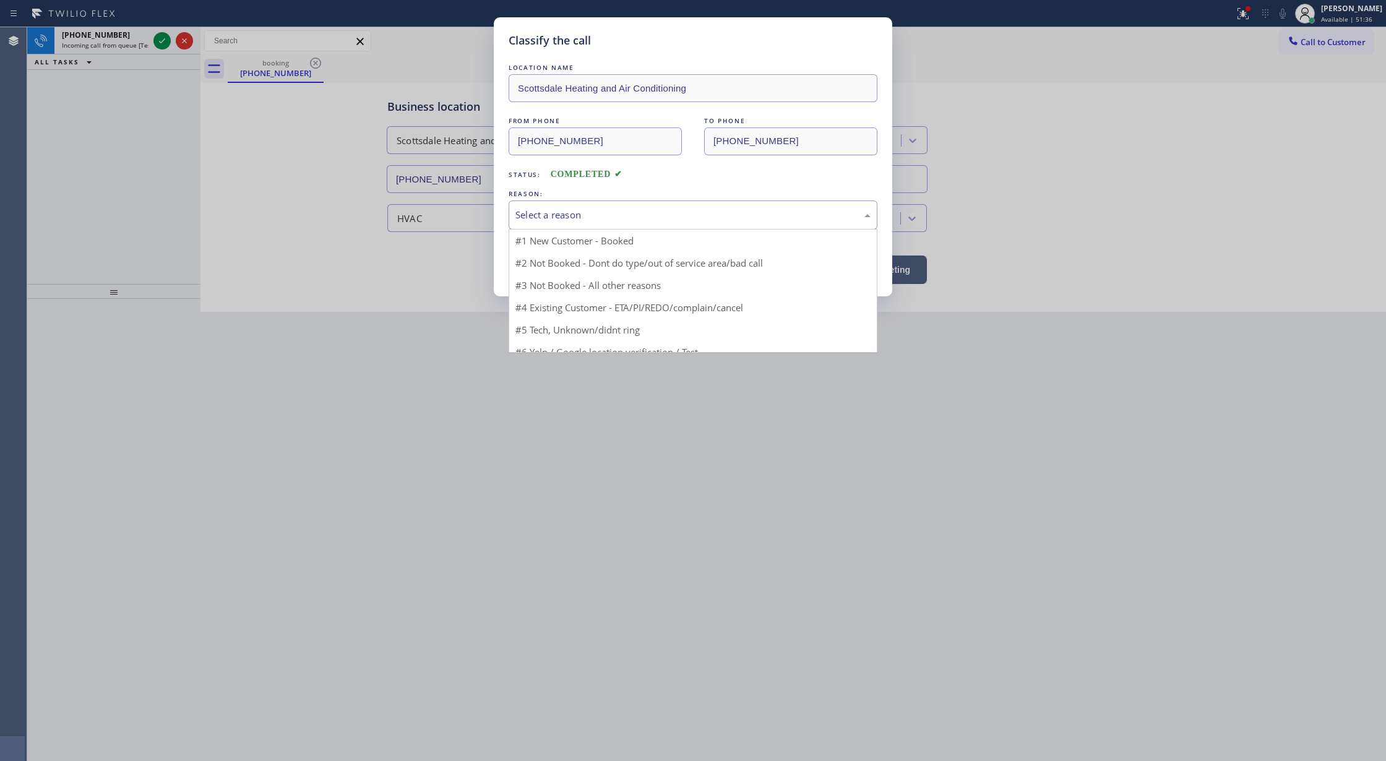
click at [567, 218] on div "Select a reason" at bounding box center [692, 215] width 355 height 14
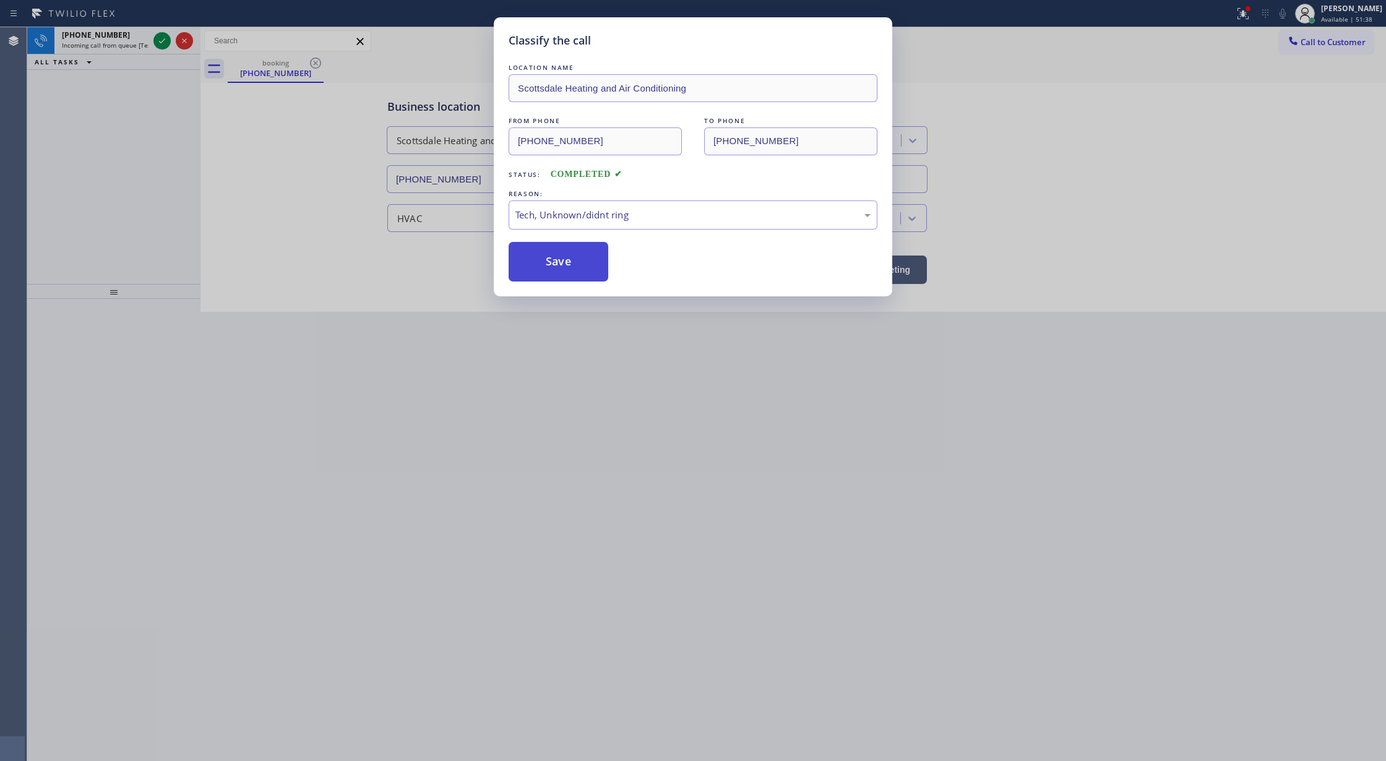
click at [547, 267] on button "Save" at bounding box center [559, 262] width 100 height 40
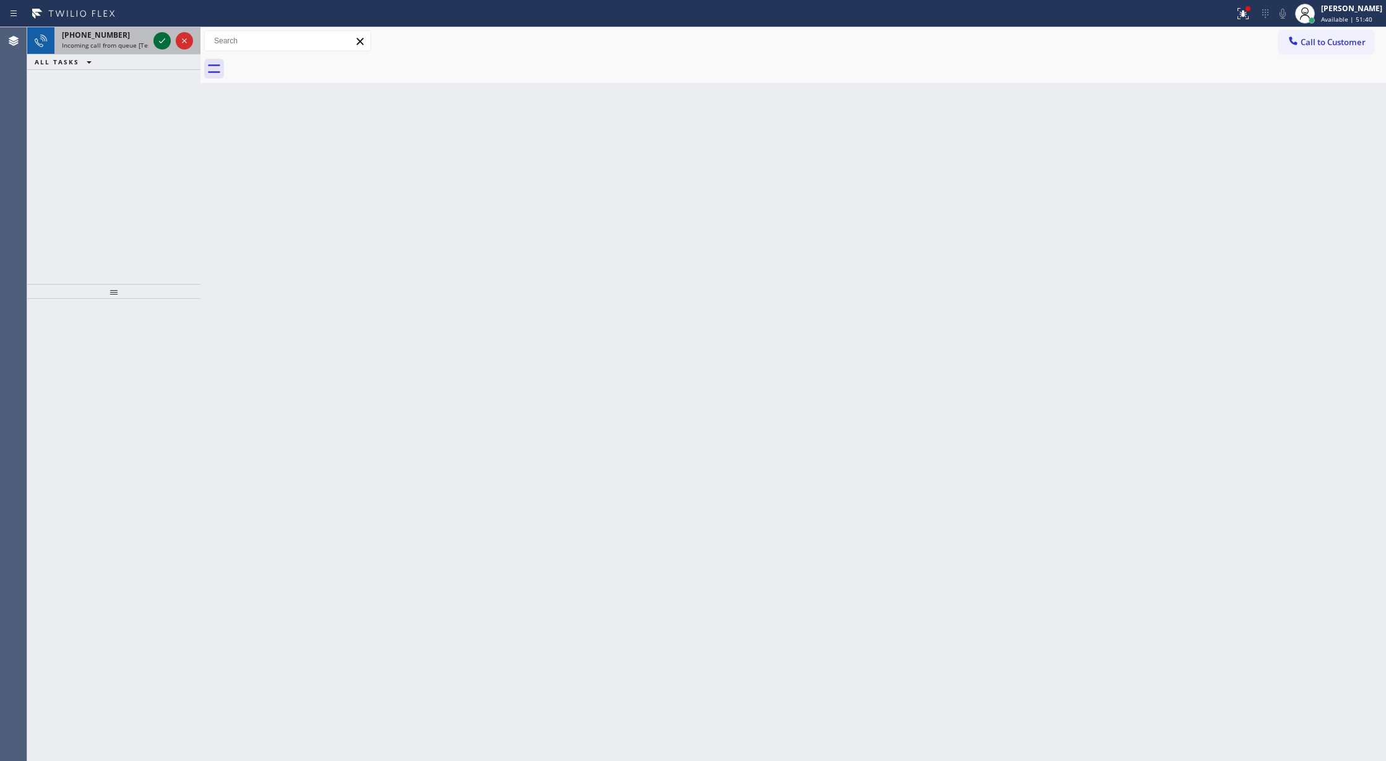
click at [160, 40] on icon at bounding box center [162, 40] width 15 height 15
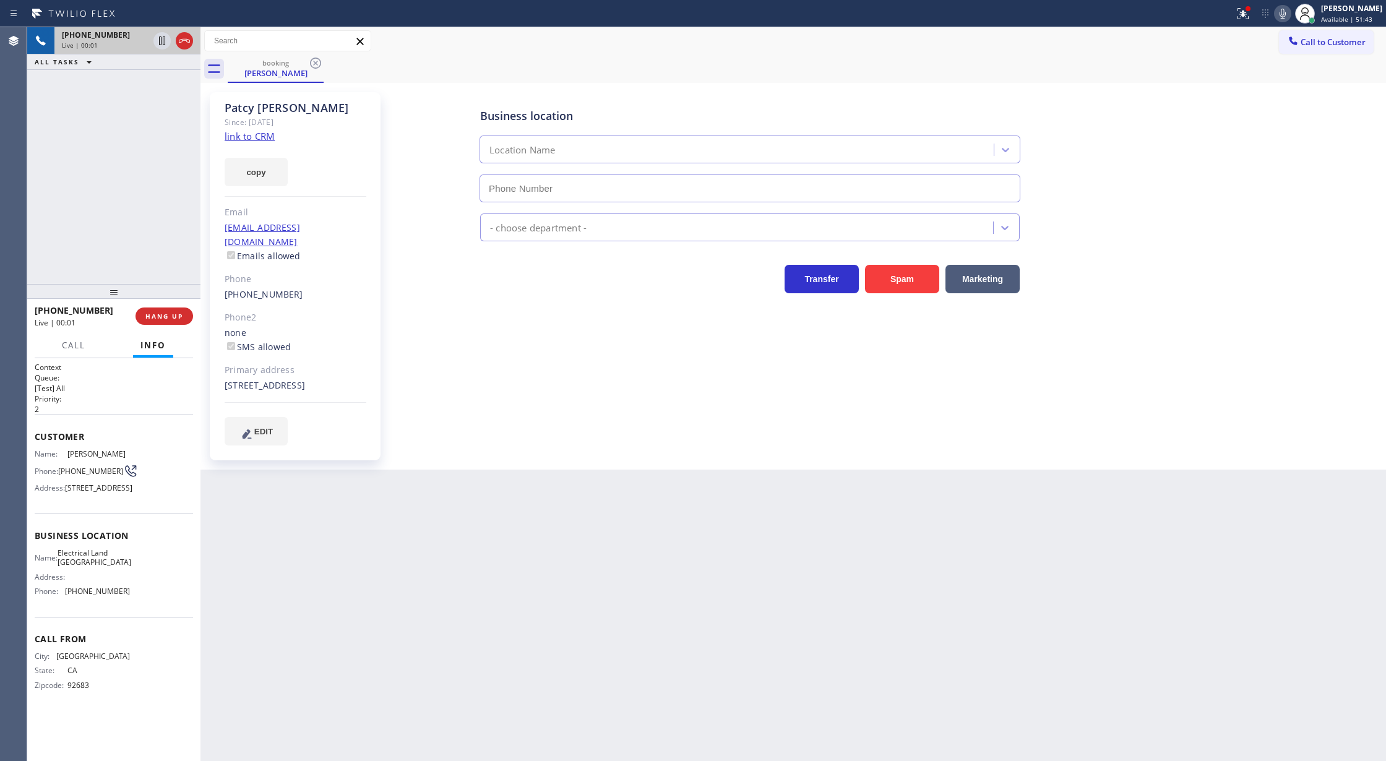
type input "[PHONE_NUMBER]"
click at [257, 137] on link "link to CRM" at bounding box center [250, 136] width 50 height 12
click at [147, 308] on button "COMPLETE" at bounding box center [162, 316] width 62 height 17
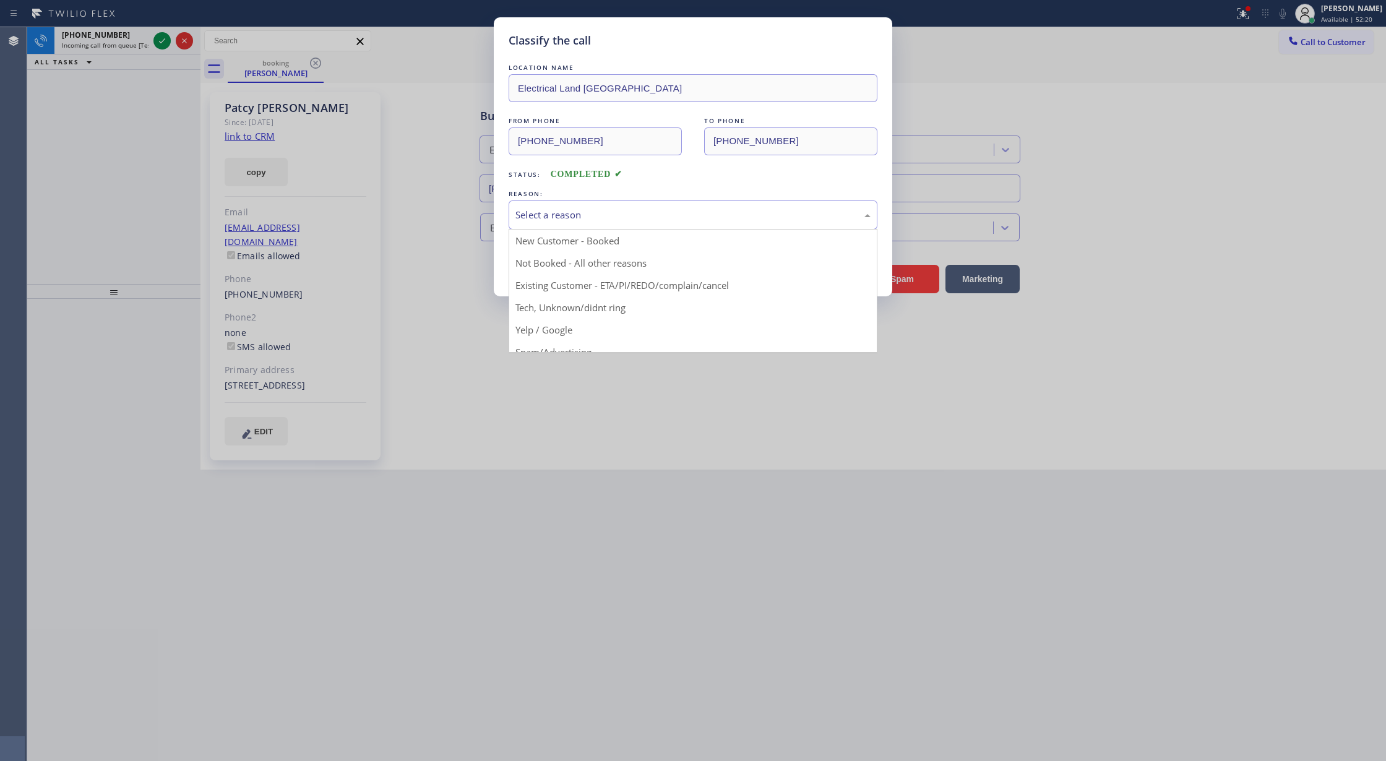
click at [577, 226] on div "Select a reason" at bounding box center [693, 214] width 369 height 29
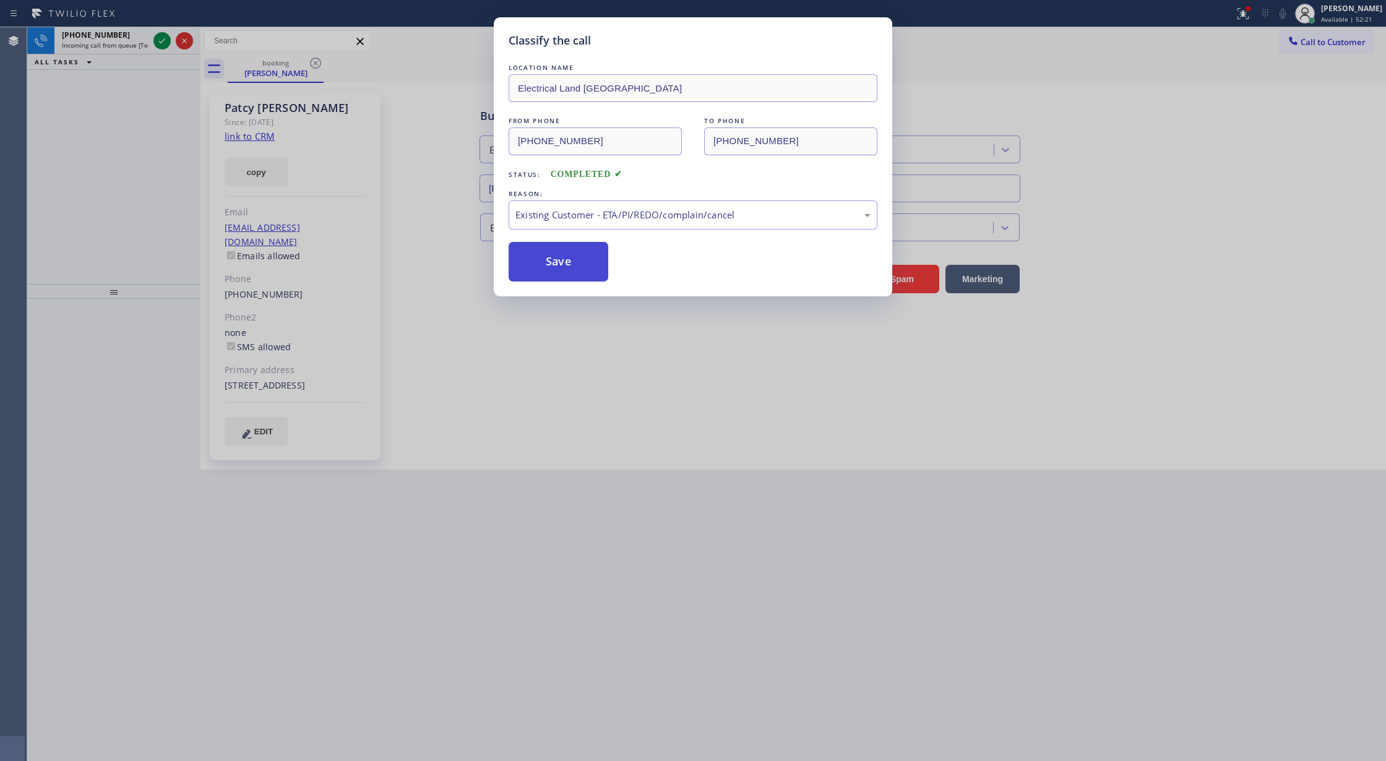
click at [543, 268] on button "Save" at bounding box center [559, 262] width 100 height 40
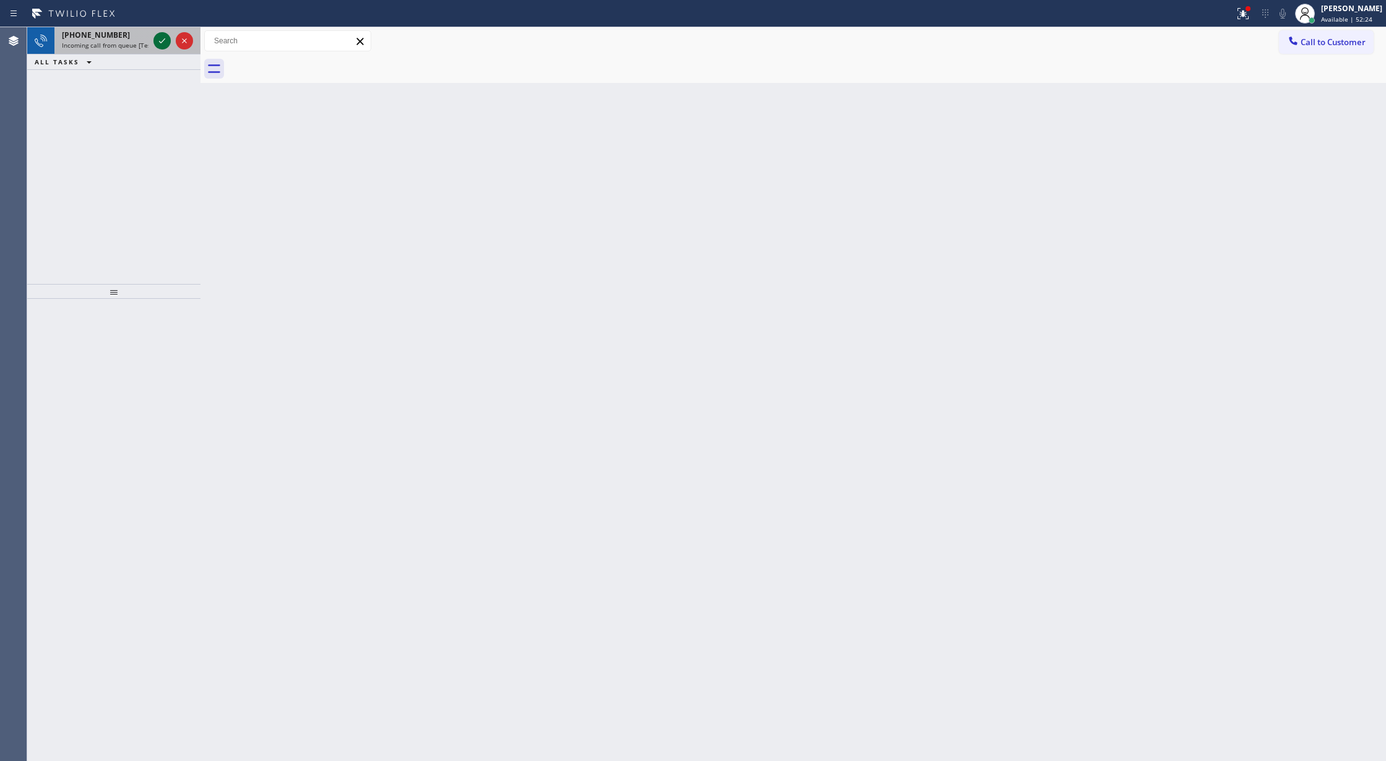
click at [158, 42] on icon at bounding box center [162, 40] width 15 height 15
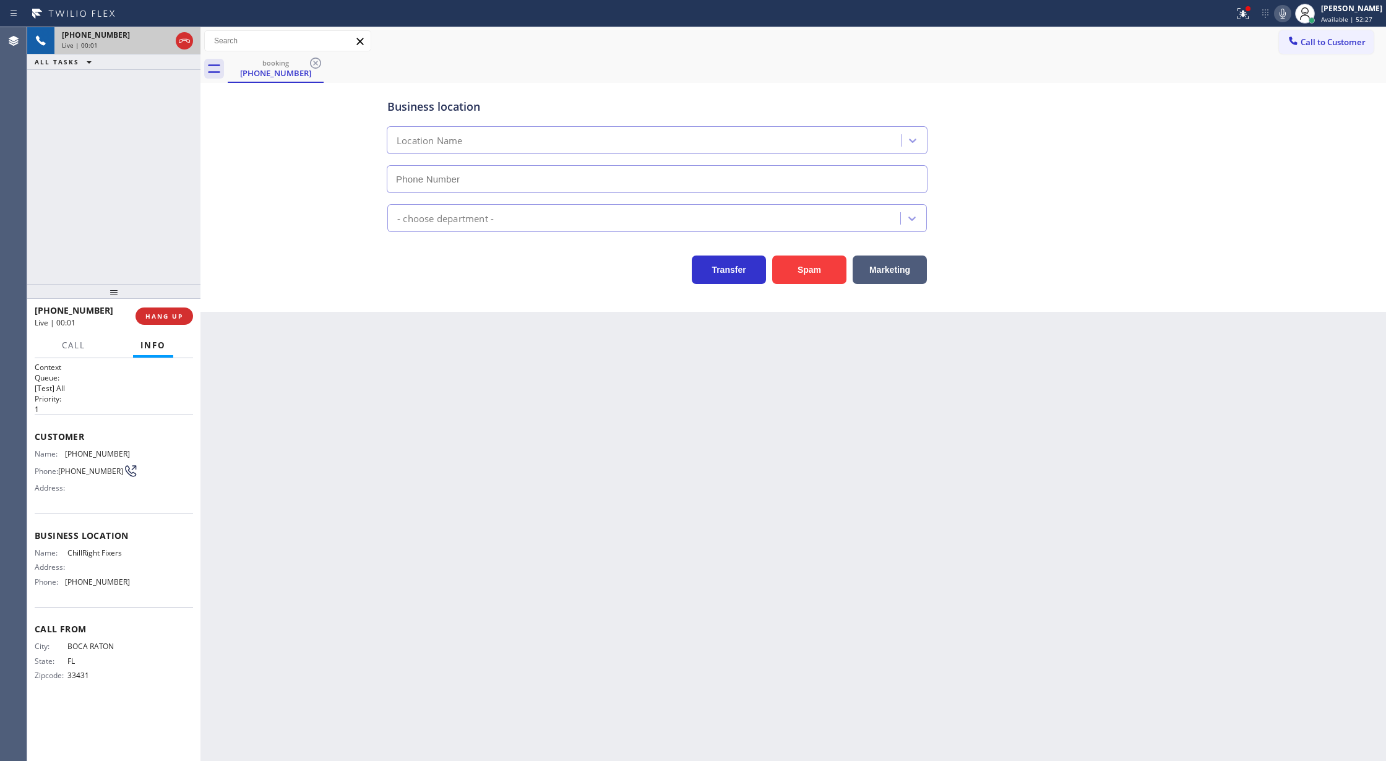
type input "[PHONE_NUMBER]"
click at [812, 270] on button "Spam" at bounding box center [809, 270] width 74 height 28
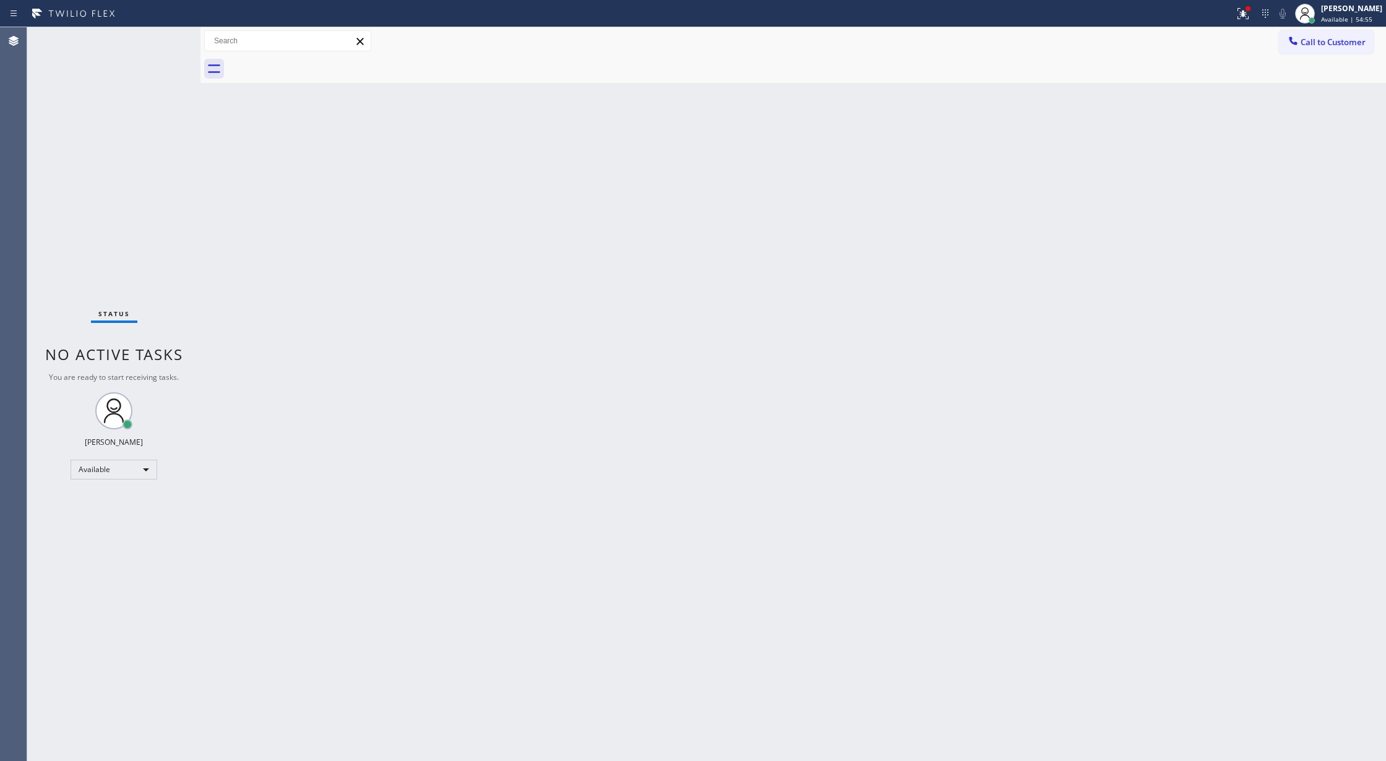
click at [166, 43] on div "Status No active tasks You are ready to start receiving tasks. [PERSON_NAME] Av…" at bounding box center [113, 394] width 173 height 734
click at [165, 40] on div "Status No active tasks You are ready to start receiving tasks. [PERSON_NAME] Av…" at bounding box center [113, 394] width 173 height 734
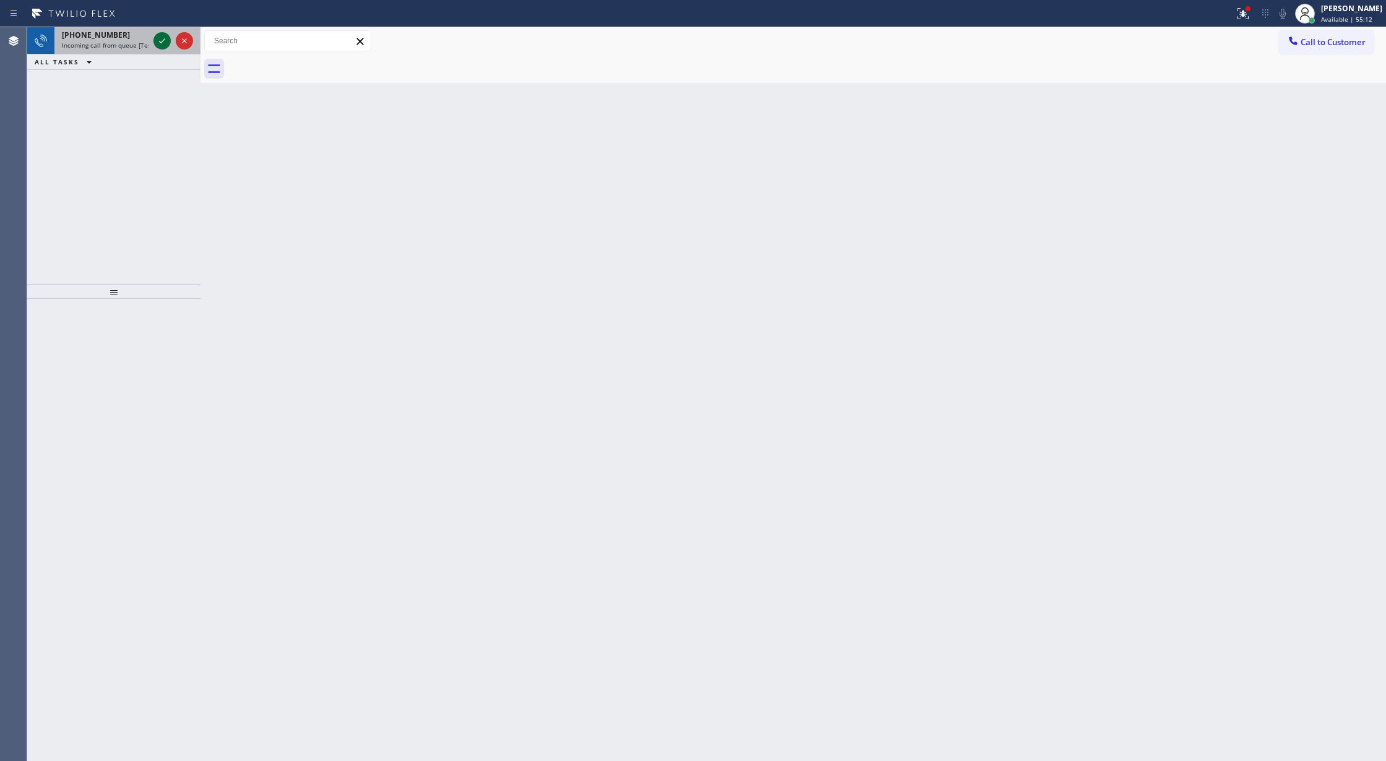
click at [165, 42] on icon at bounding box center [162, 40] width 15 height 15
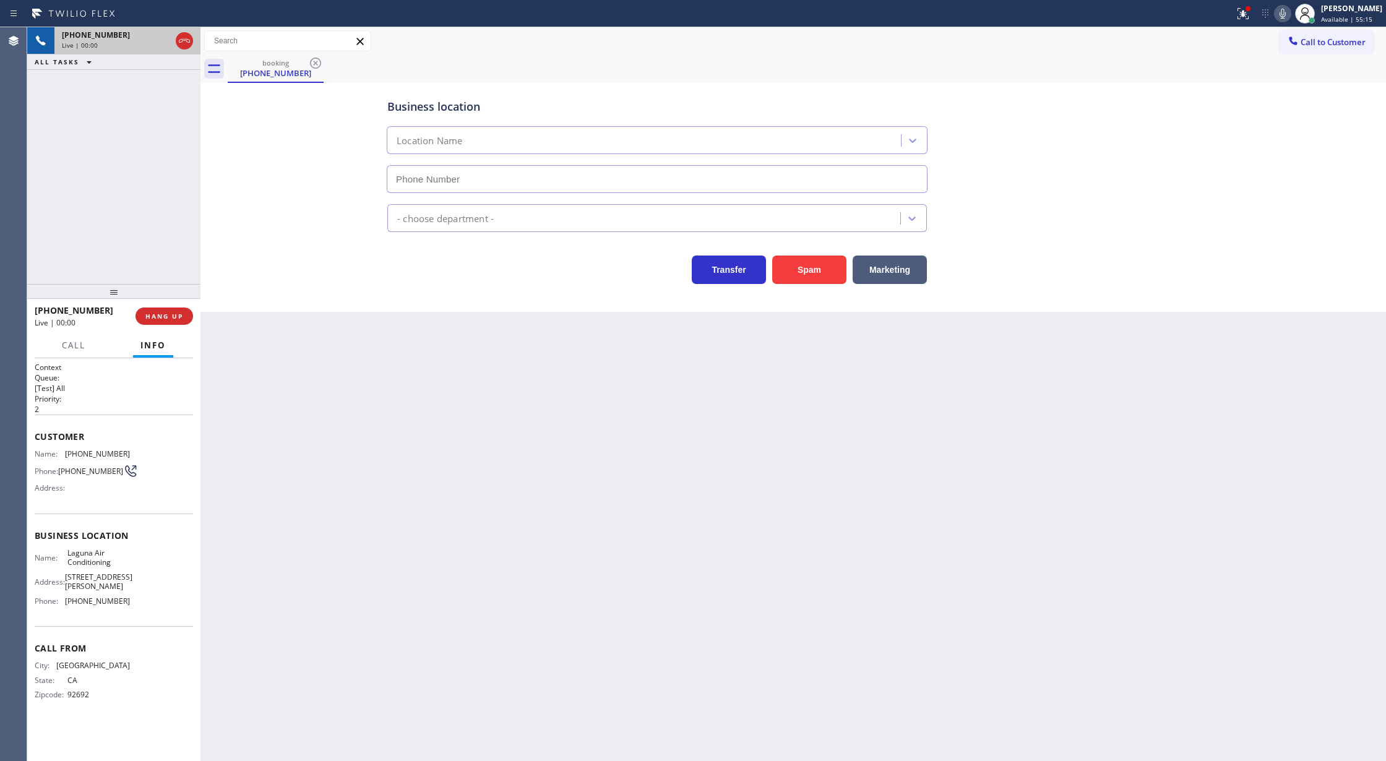
type input "[PHONE_NUMBER]"
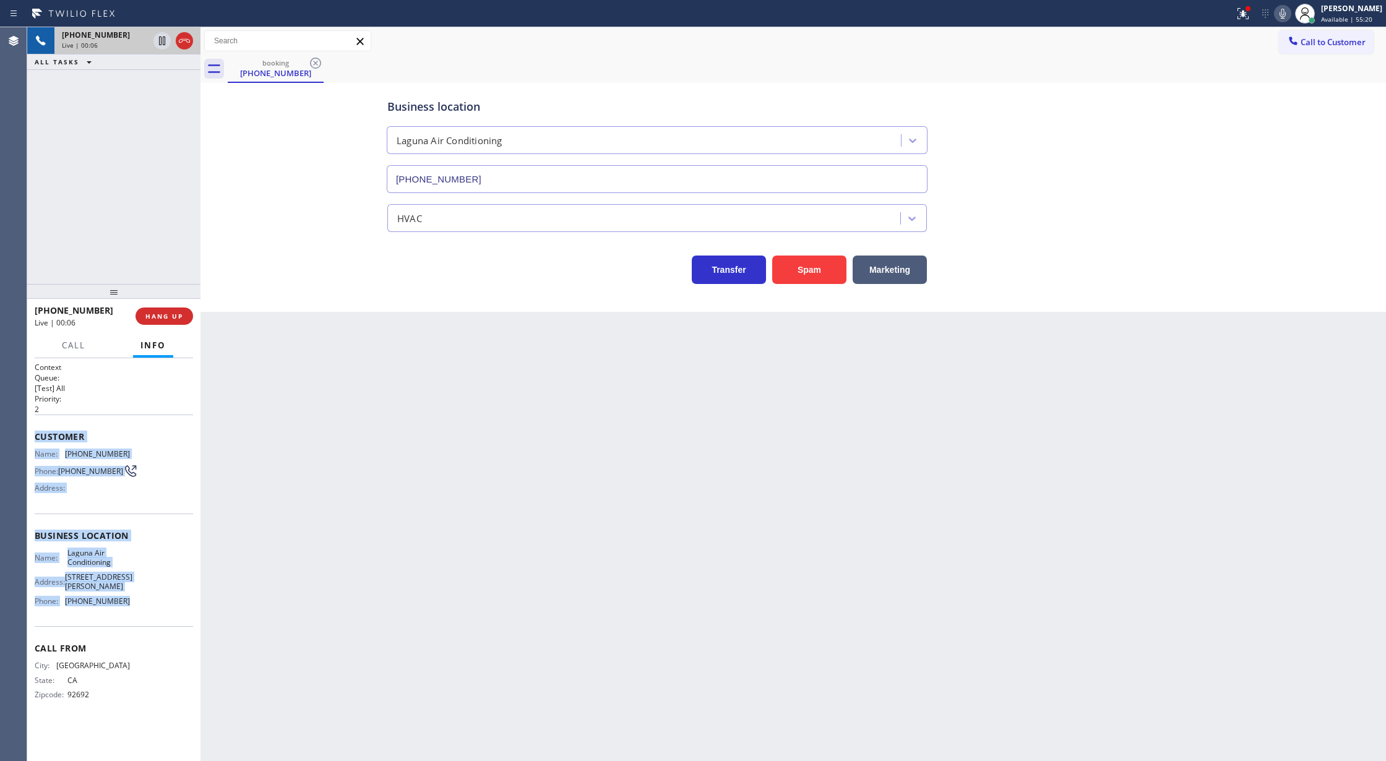
copy div "Customer Name: [PHONE_NUMBER] Phone: [PHONE_NUMBER] Address: Business location …"
drag, startPoint x: 30, startPoint y: 432, endPoint x: 168, endPoint y: 604, distance: 220.5
click at [168, 604] on div "Context Queue: [Test] All Priority: 2 Customer Name: [PHONE_NUMBER] Phone: [PHO…" at bounding box center [113, 559] width 173 height 403
drag, startPoint x: 158, startPoint y: 45, endPoint x: 957, endPoint y: 99, distance: 800.1
click at [158, 45] on icon at bounding box center [162, 40] width 15 height 15
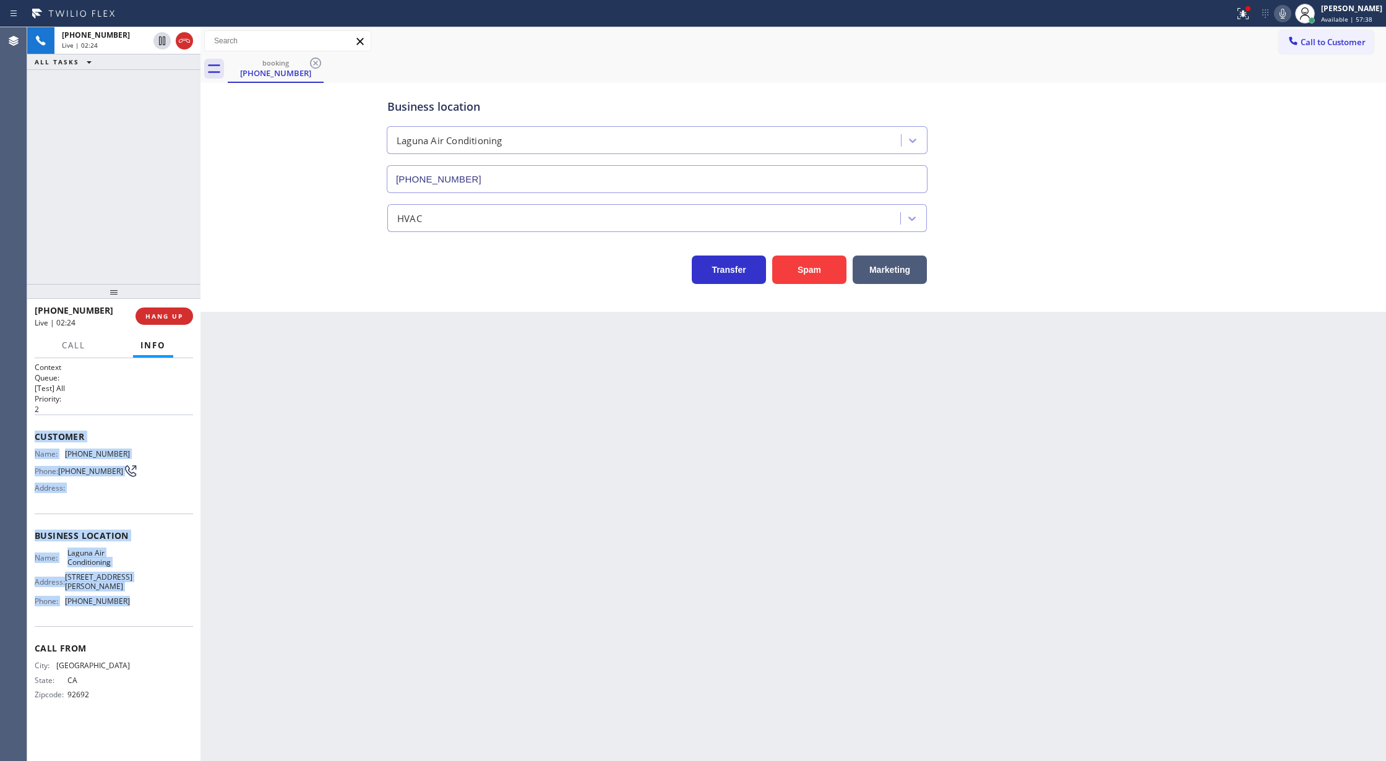
click at [1290, 19] on icon at bounding box center [1282, 13] width 15 height 15
click at [1290, 12] on icon at bounding box center [1282, 13] width 15 height 15
drag, startPoint x: 160, startPoint y: 43, endPoint x: 204, endPoint y: 60, distance: 47.2
click at [160, 43] on icon at bounding box center [162, 40] width 15 height 15
click at [154, 319] on span "COMPLETE" at bounding box center [161, 316] width 43 height 9
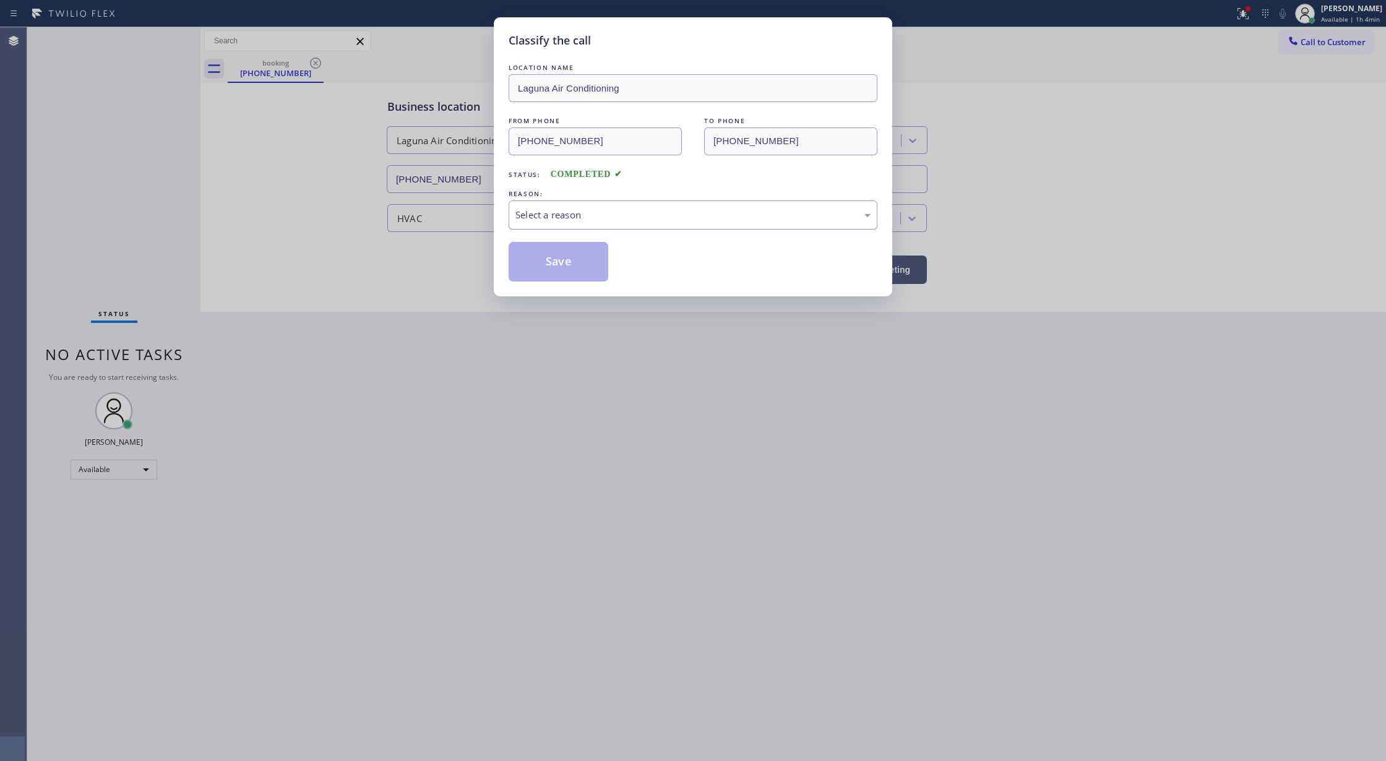
click at [597, 222] on div "Select a reason" at bounding box center [692, 215] width 355 height 14
click at [571, 261] on button "Save" at bounding box center [559, 262] width 100 height 40
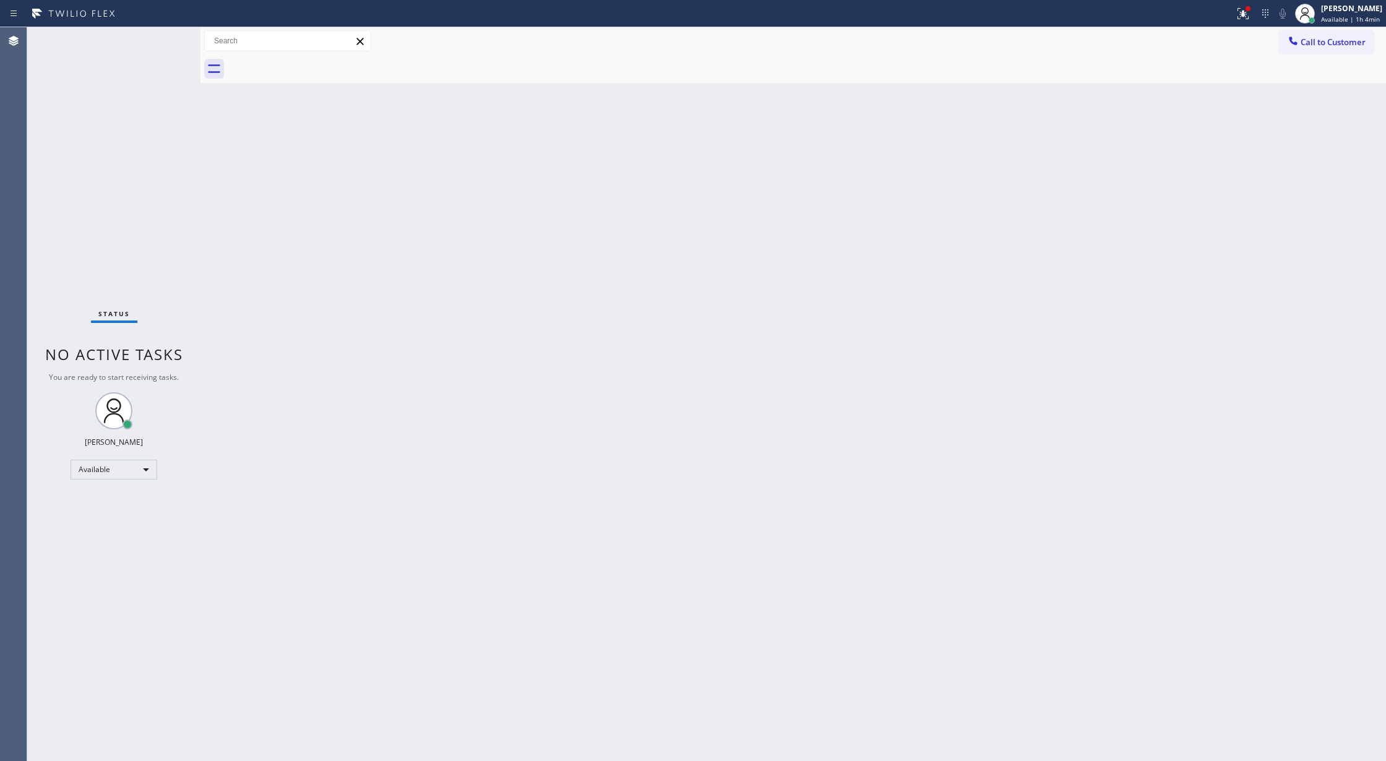
click at [166, 43] on div "Status No active tasks You are ready to start receiving tasks. [PERSON_NAME] Av…" at bounding box center [113, 394] width 173 height 734
click at [163, 38] on div "Status No active tasks You are ready to start receiving tasks. [PERSON_NAME] Av…" at bounding box center [113, 394] width 173 height 734
click at [155, 40] on div "Status No active tasks You are ready to start receiving tasks. [PERSON_NAME] Av…" at bounding box center [113, 394] width 173 height 734
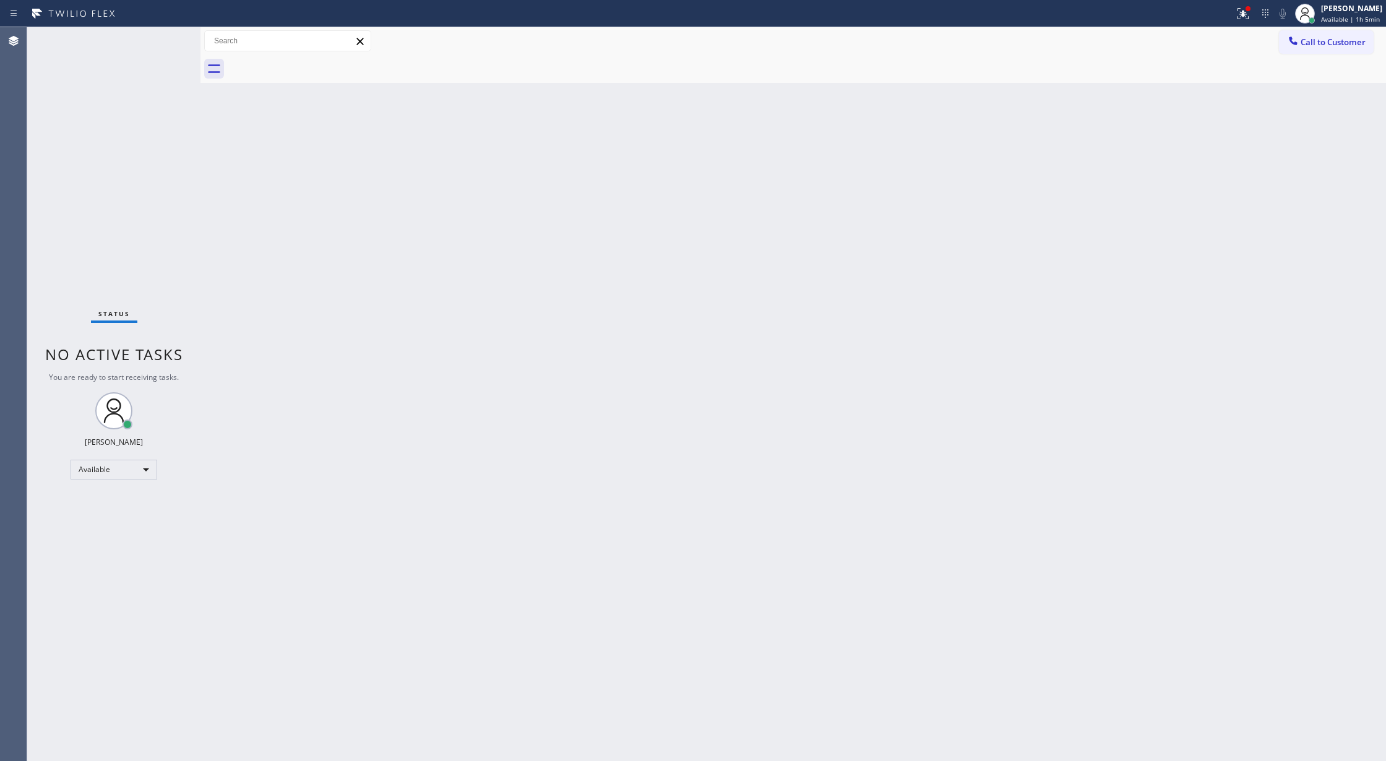
click at [168, 41] on div "Status No active tasks You are ready to start receiving tasks. [PERSON_NAME] Av…" at bounding box center [113, 394] width 173 height 734
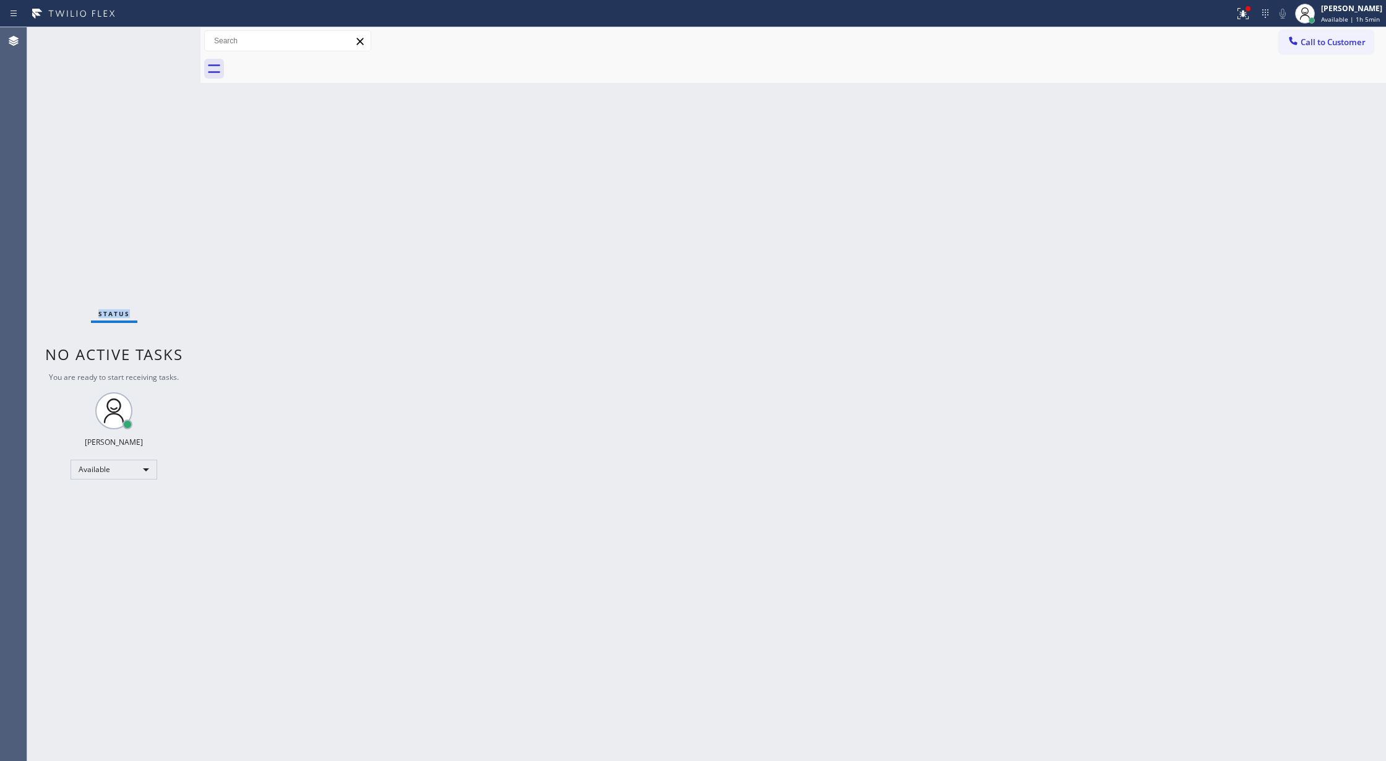
click at [168, 41] on div "Status No active tasks You are ready to start receiving tasks. [PERSON_NAME] Av…" at bounding box center [113, 394] width 173 height 734
click at [166, 41] on div "Status No active tasks You are ready to start receiving tasks. [PERSON_NAME] Av…" at bounding box center [113, 394] width 173 height 734
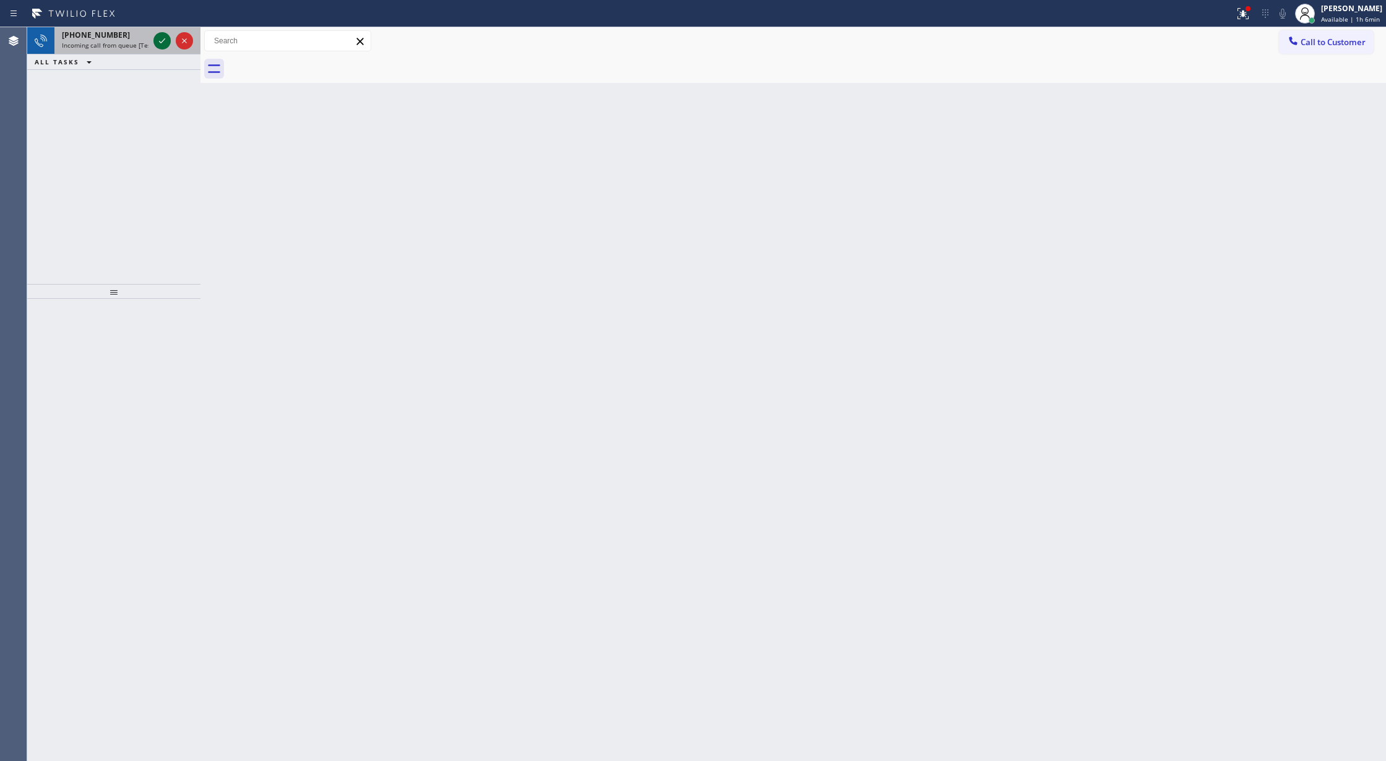
click at [162, 40] on icon at bounding box center [162, 40] width 15 height 15
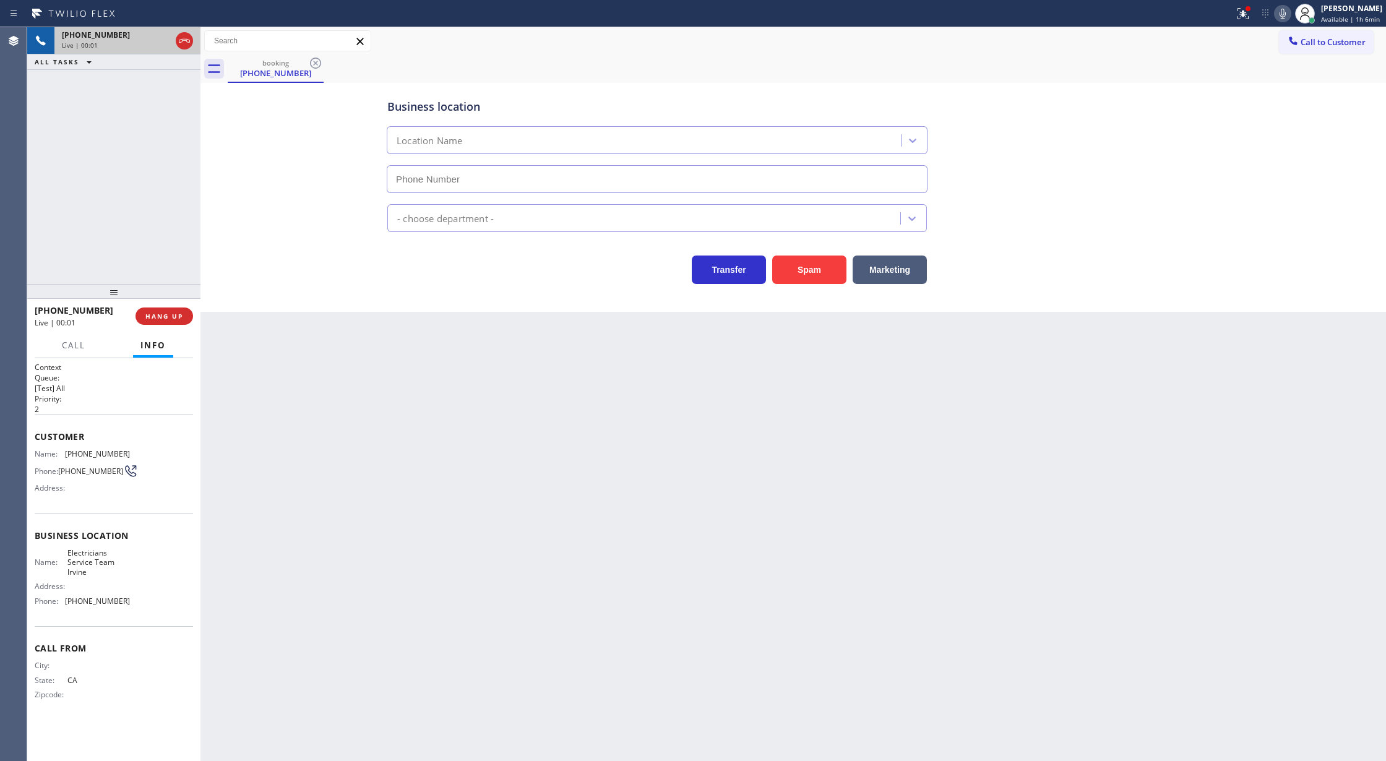
type input "[PHONE_NUMBER]"
click at [186, 38] on icon at bounding box center [184, 40] width 15 height 15
click at [166, 315] on span "COMPLETE" at bounding box center [161, 316] width 43 height 9
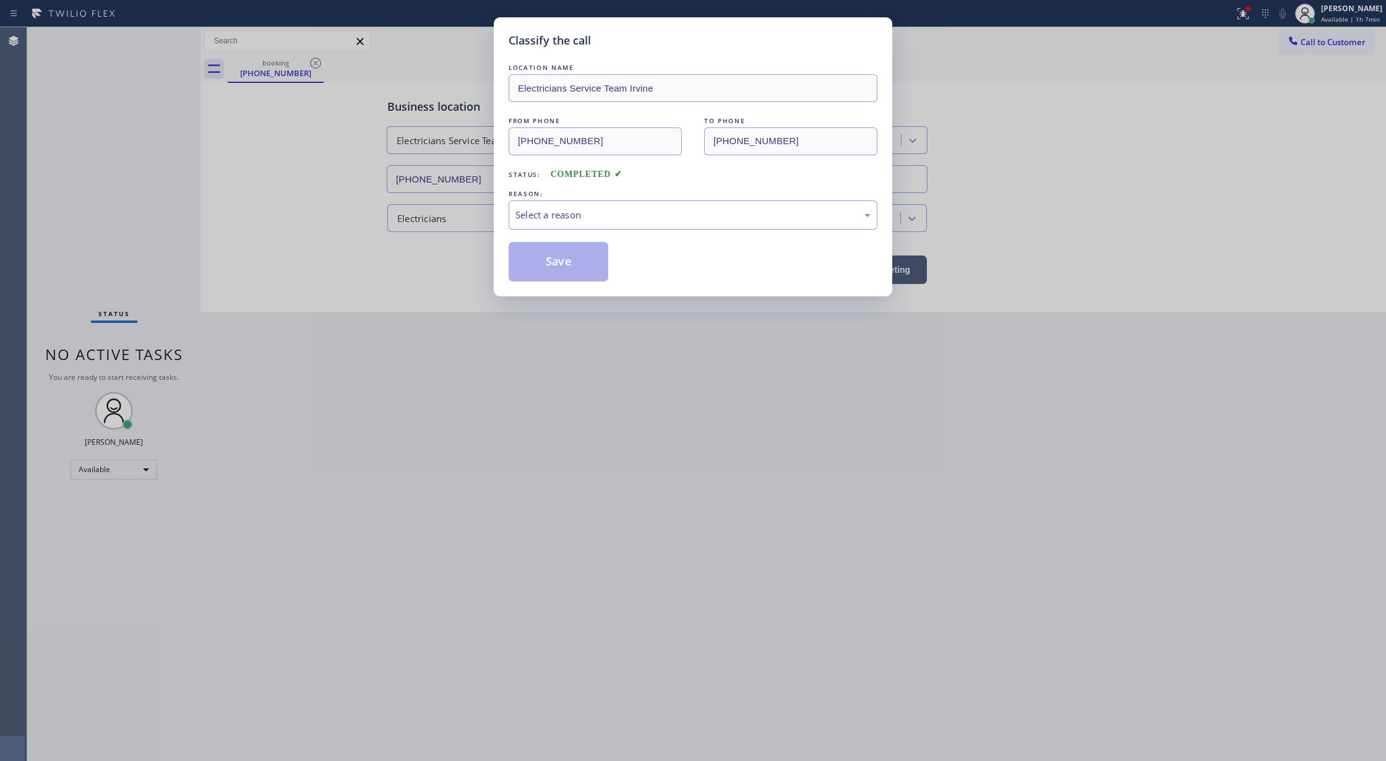
click at [657, 216] on div "Select a reason" at bounding box center [692, 215] width 355 height 14
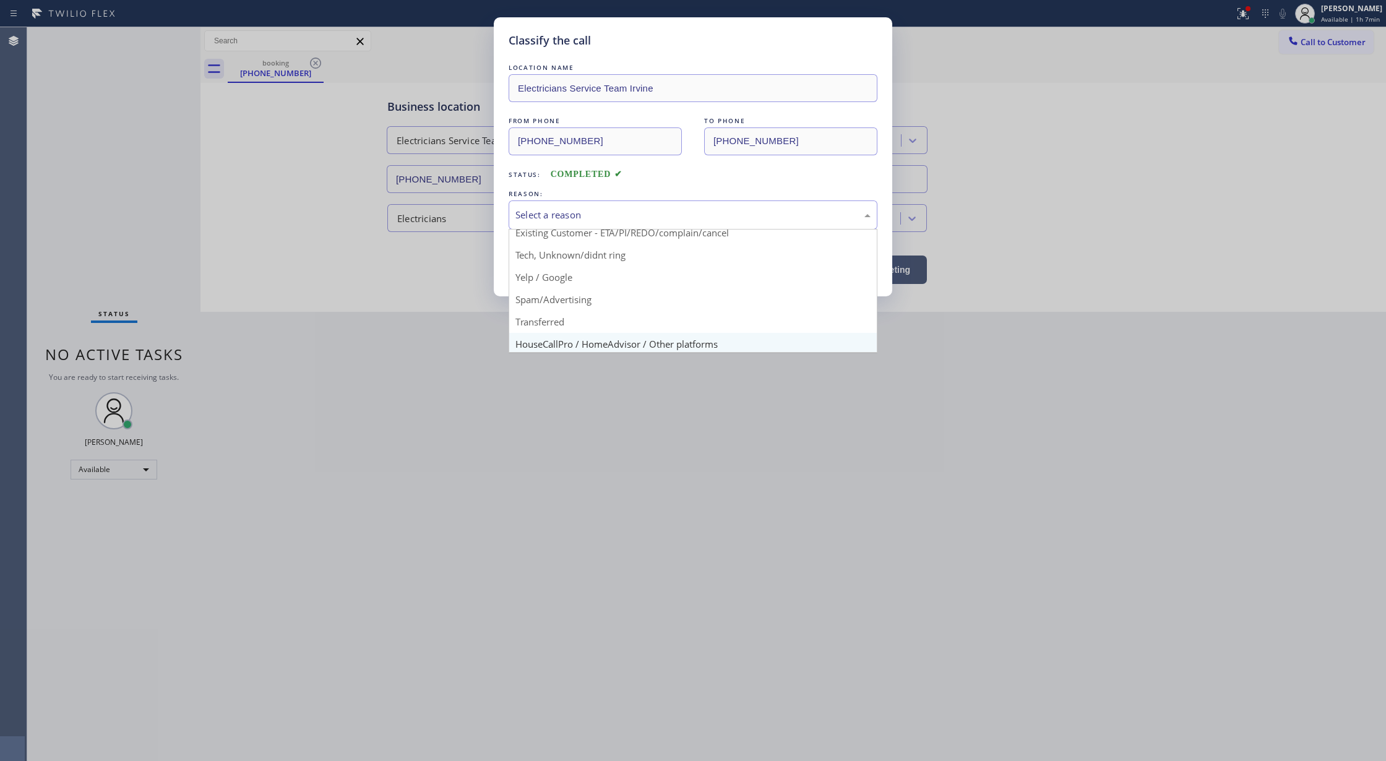
scroll to position [78, 0]
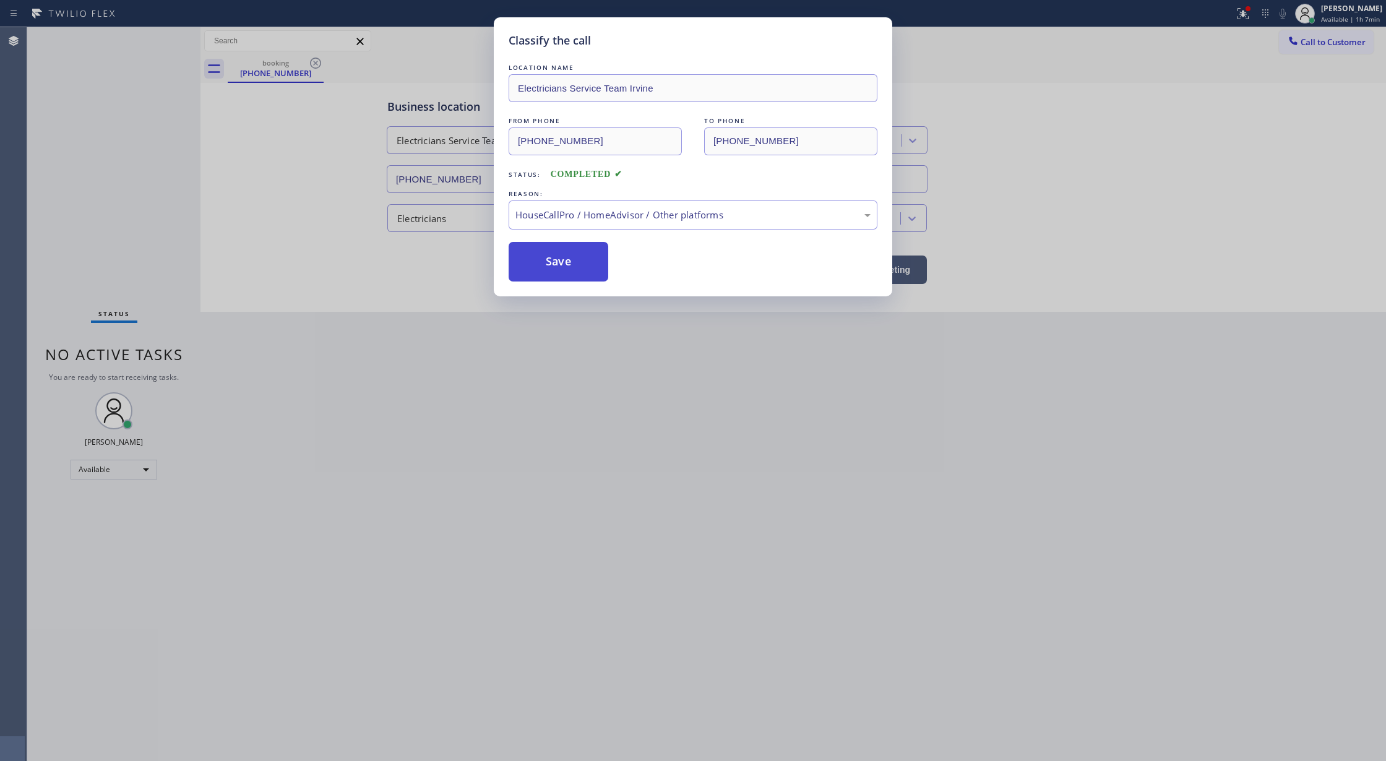
click at [546, 258] on button "Save" at bounding box center [559, 262] width 100 height 40
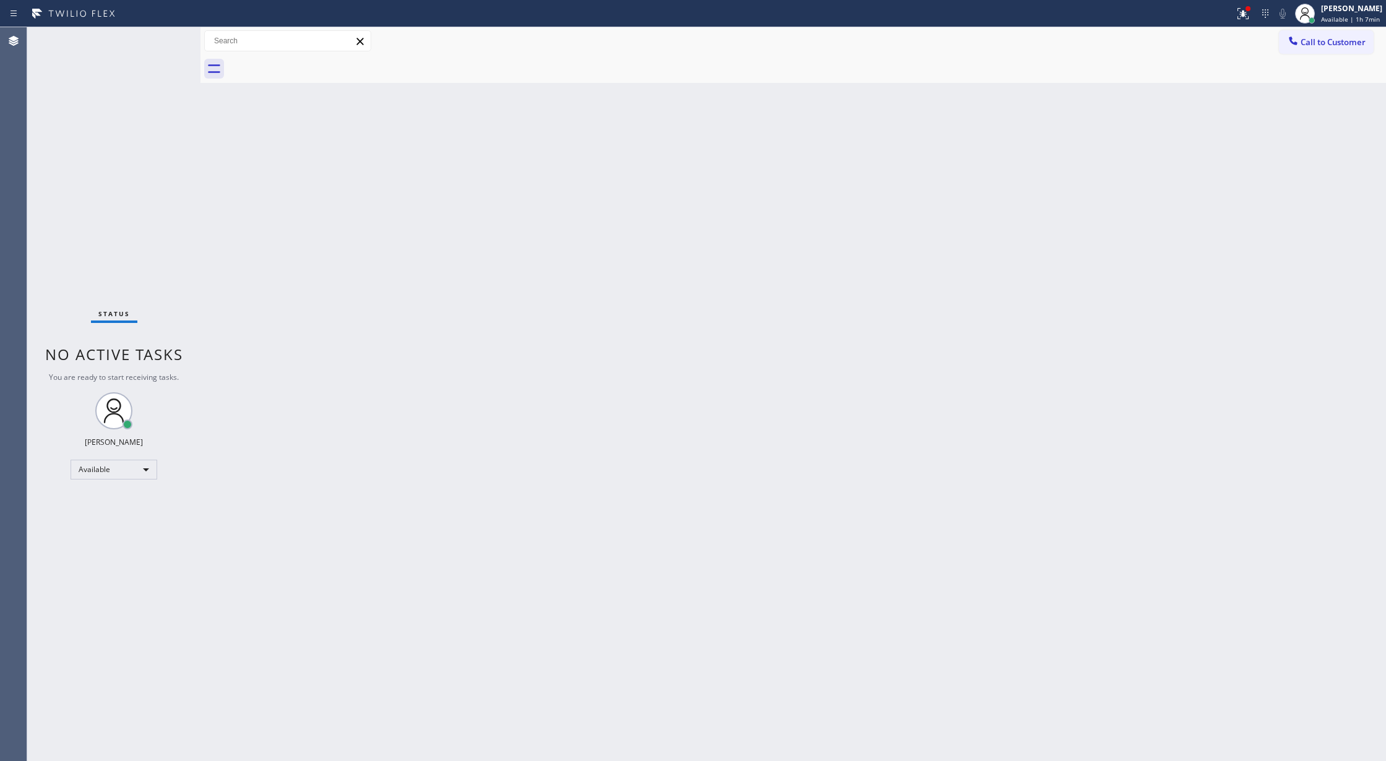
click at [173, 40] on div "Status No active tasks You are ready to start receiving tasks. [PERSON_NAME] Av…" at bounding box center [113, 394] width 173 height 734
click at [168, 38] on div "Status No active tasks You are ready to start receiving tasks. [PERSON_NAME] Av…" at bounding box center [113, 394] width 173 height 734
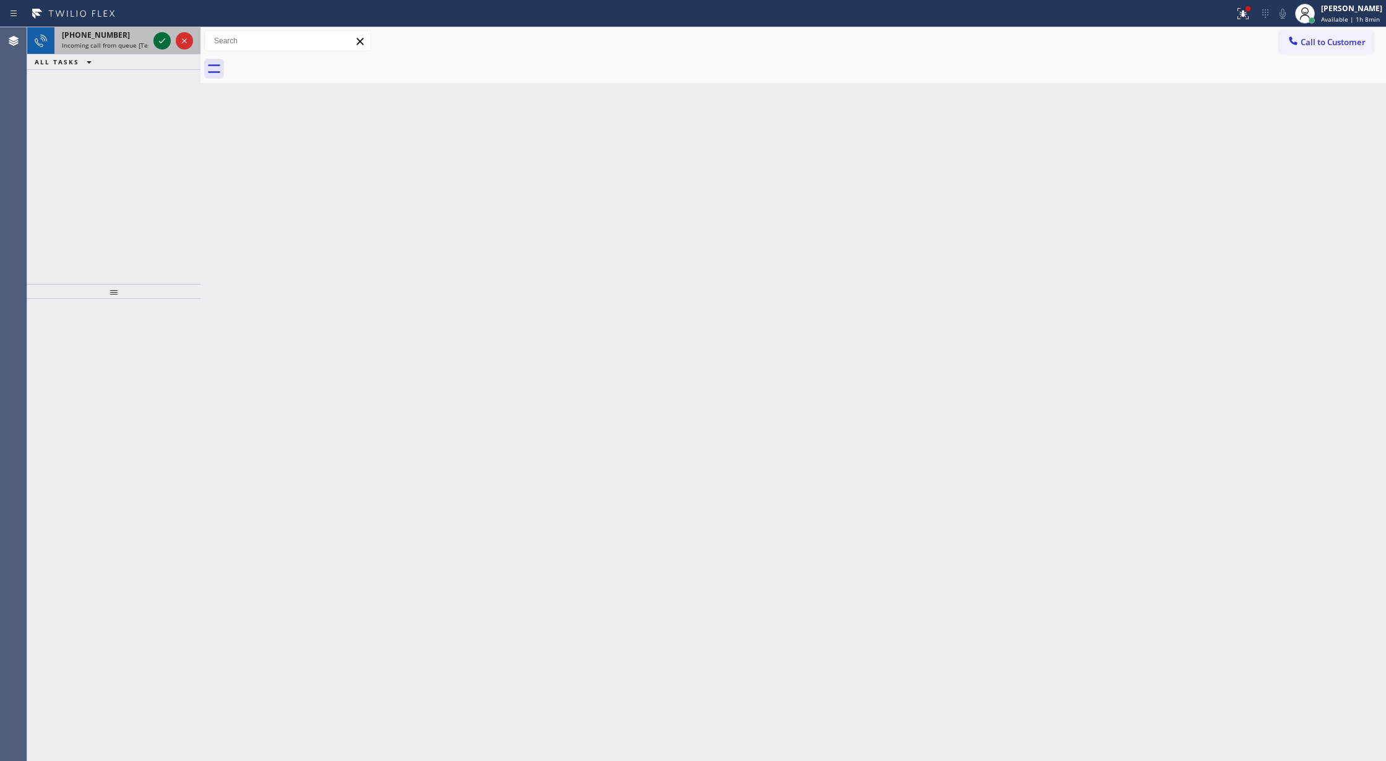
click at [168, 38] on icon at bounding box center [162, 40] width 15 height 15
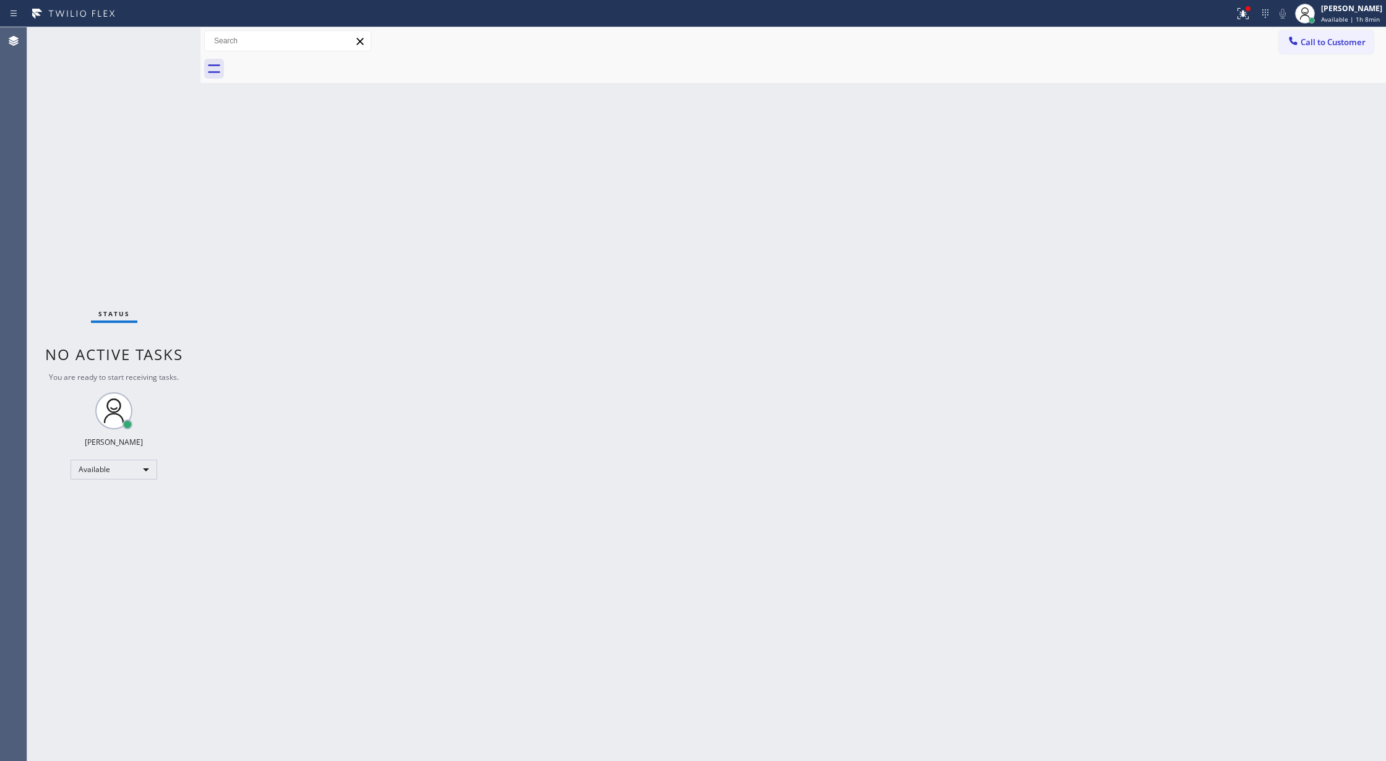
click at [156, 40] on div "Status No active tasks You are ready to start receiving tasks. [PERSON_NAME] Av…" at bounding box center [113, 394] width 173 height 734
click at [166, 40] on div "Status No active tasks You are ready to start receiving tasks. [PERSON_NAME] Av…" at bounding box center [113, 394] width 173 height 734
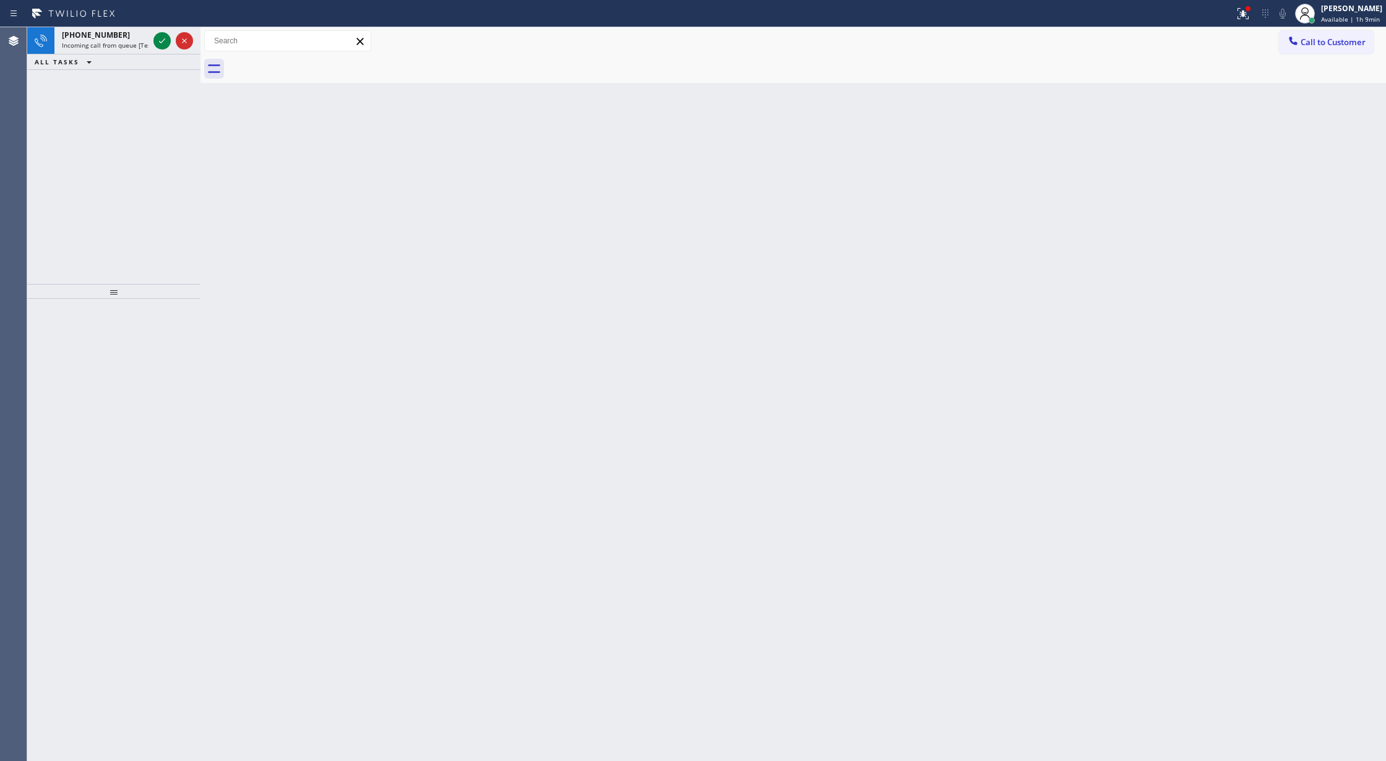
click at [166, 40] on icon at bounding box center [162, 40] width 15 height 15
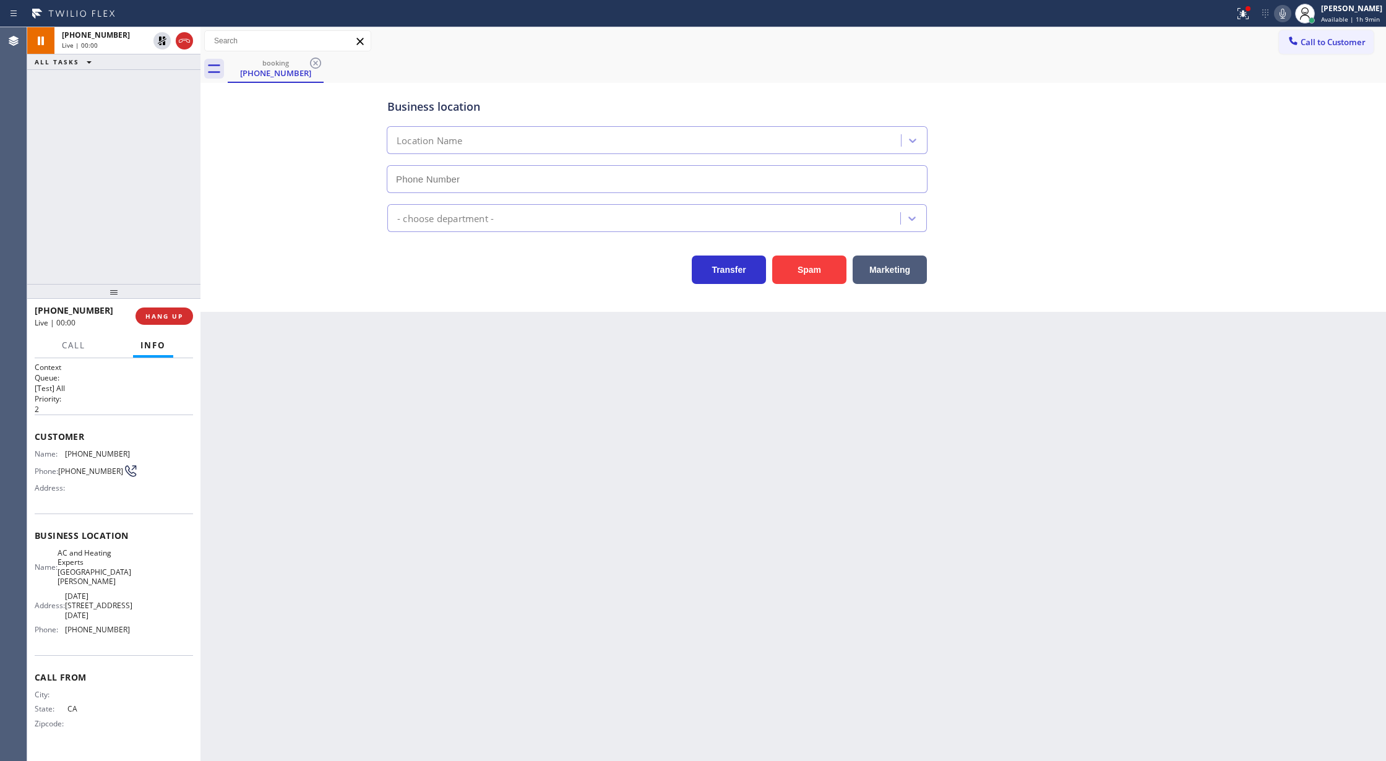
type input "[PHONE_NUMBER]"
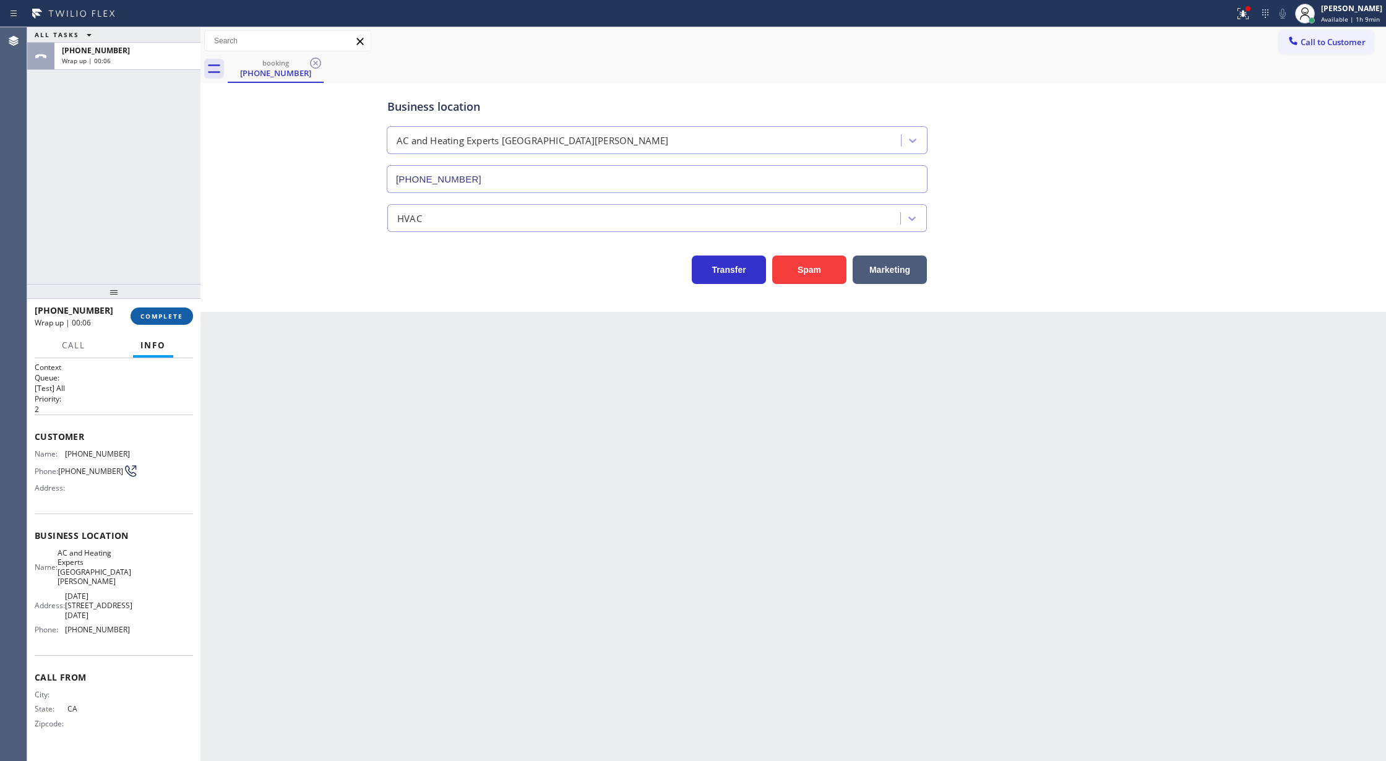
click at [165, 315] on span "COMPLETE" at bounding box center [161, 316] width 43 height 9
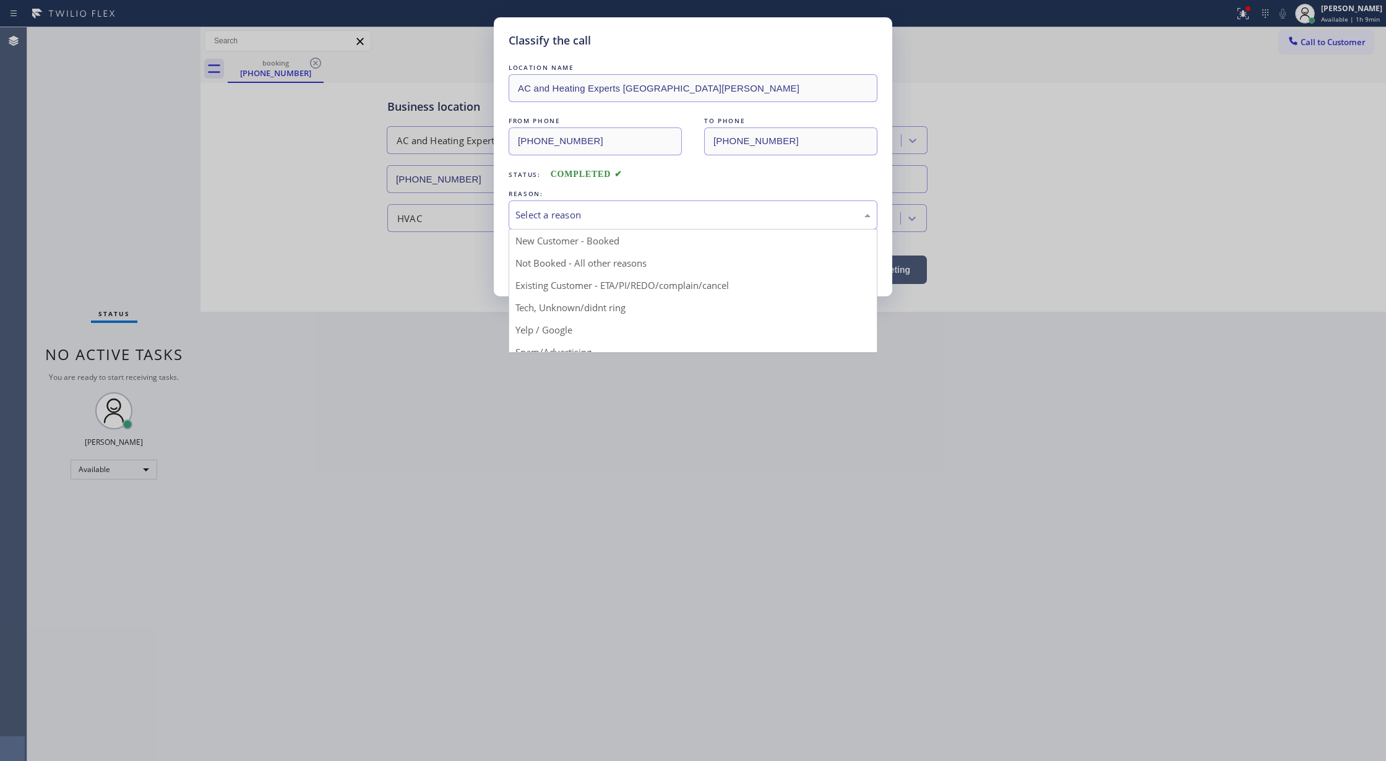
click at [553, 219] on div "Select a reason" at bounding box center [692, 215] width 355 height 14
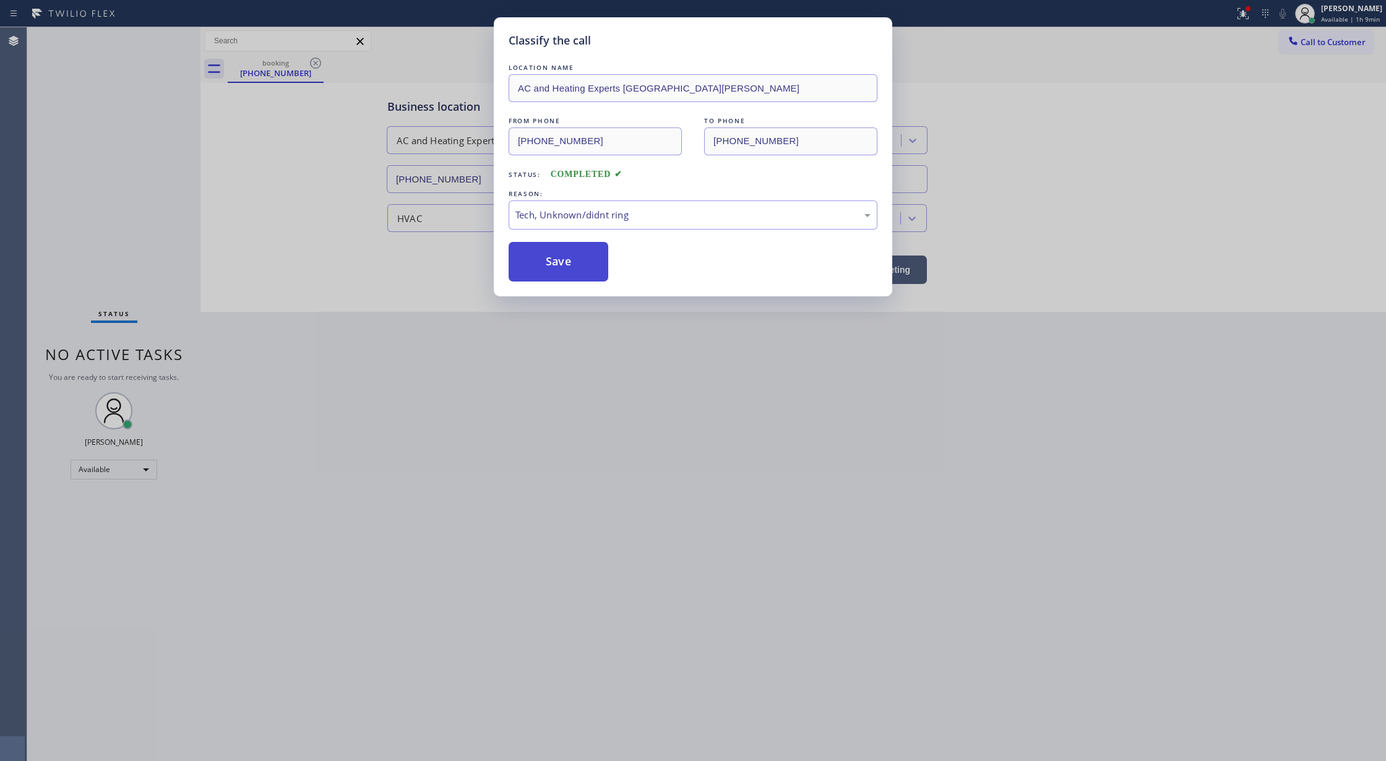
click at [524, 261] on button "Save" at bounding box center [559, 262] width 100 height 40
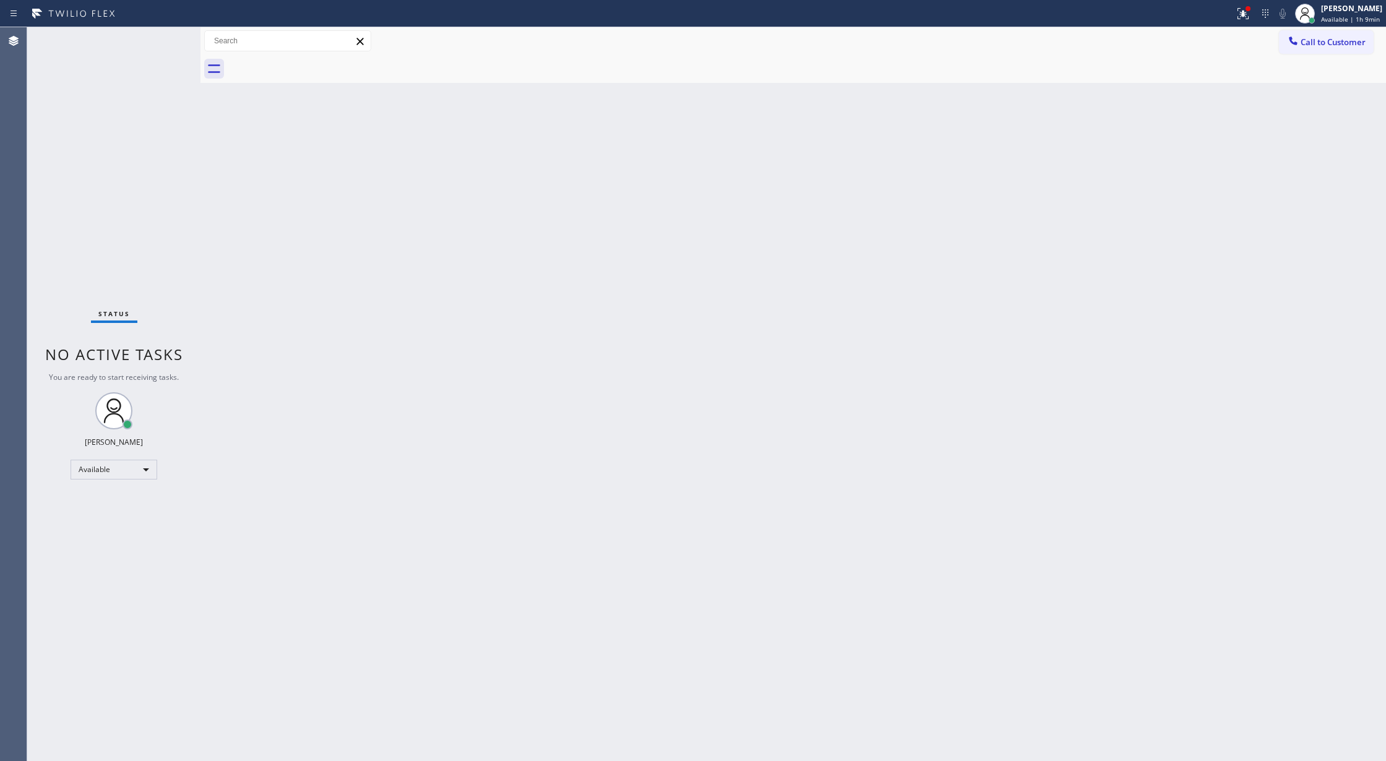
click at [169, 40] on div "Status No active tasks You are ready to start receiving tasks. [PERSON_NAME] Av…" at bounding box center [113, 394] width 173 height 734
click at [166, 43] on div "Status No active tasks You are ready to start receiving tasks. [PERSON_NAME] Av…" at bounding box center [113, 394] width 173 height 734
click at [162, 43] on div "Status No active tasks You are ready to start receiving tasks. [PERSON_NAME] Av…" at bounding box center [113, 394] width 173 height 734
click at [168, 40] on div "Status No active tasks You are ready to start receiving tasks. [PERSON_NAME] Av…" at bounding box center [113, 394] width 173 height 734
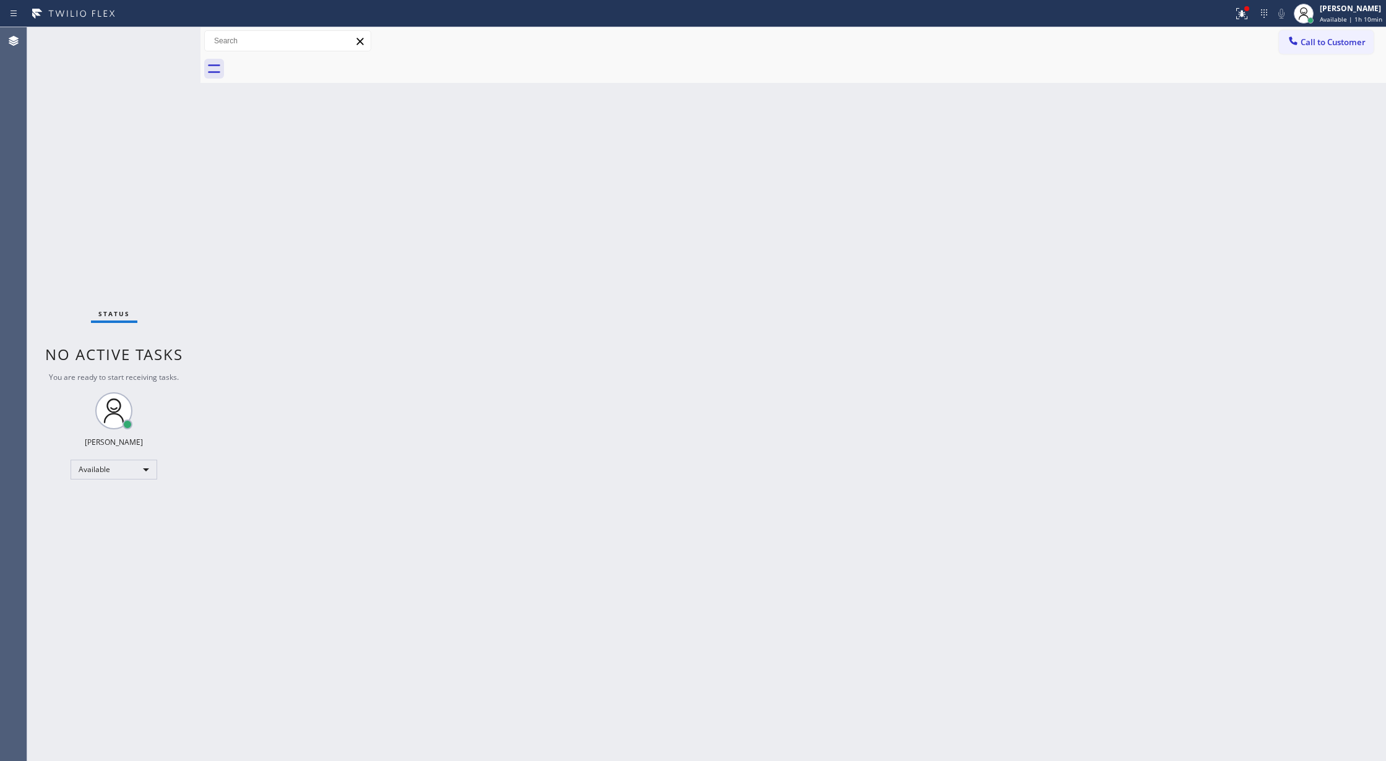
click at [166, 40] on div "Status No active tasks You are ready to start receiving tasks. [PERSON_NAME] Av…" at bounding box center [113, 394] width 173 height 734
click at [167, 40] on div "Status No active tasks You are ready to start receiving tasks. [PERSON_NAME] Av…" at bounding box center [113, 394] width 173 height 734
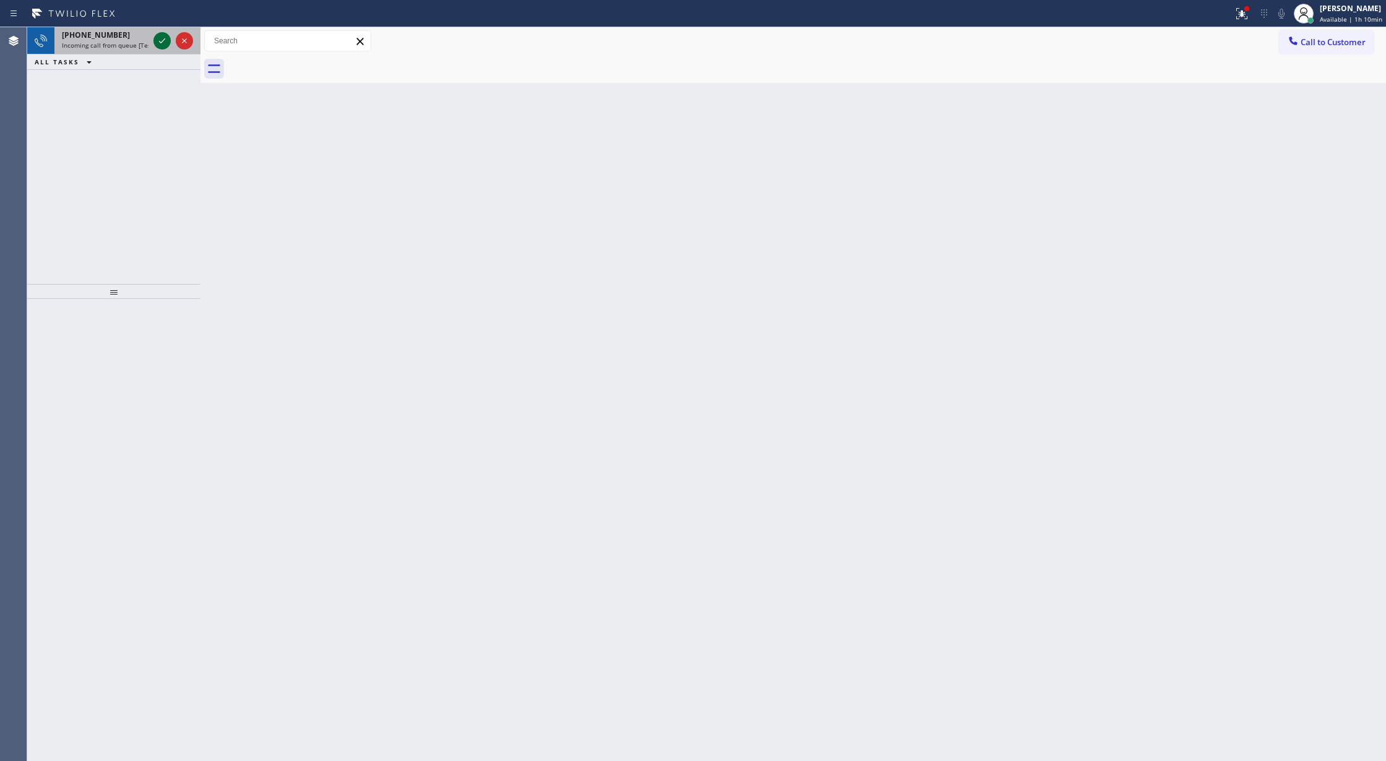
click at [157, 41] on icon at bounding box center [162, 40] width 15 height 15
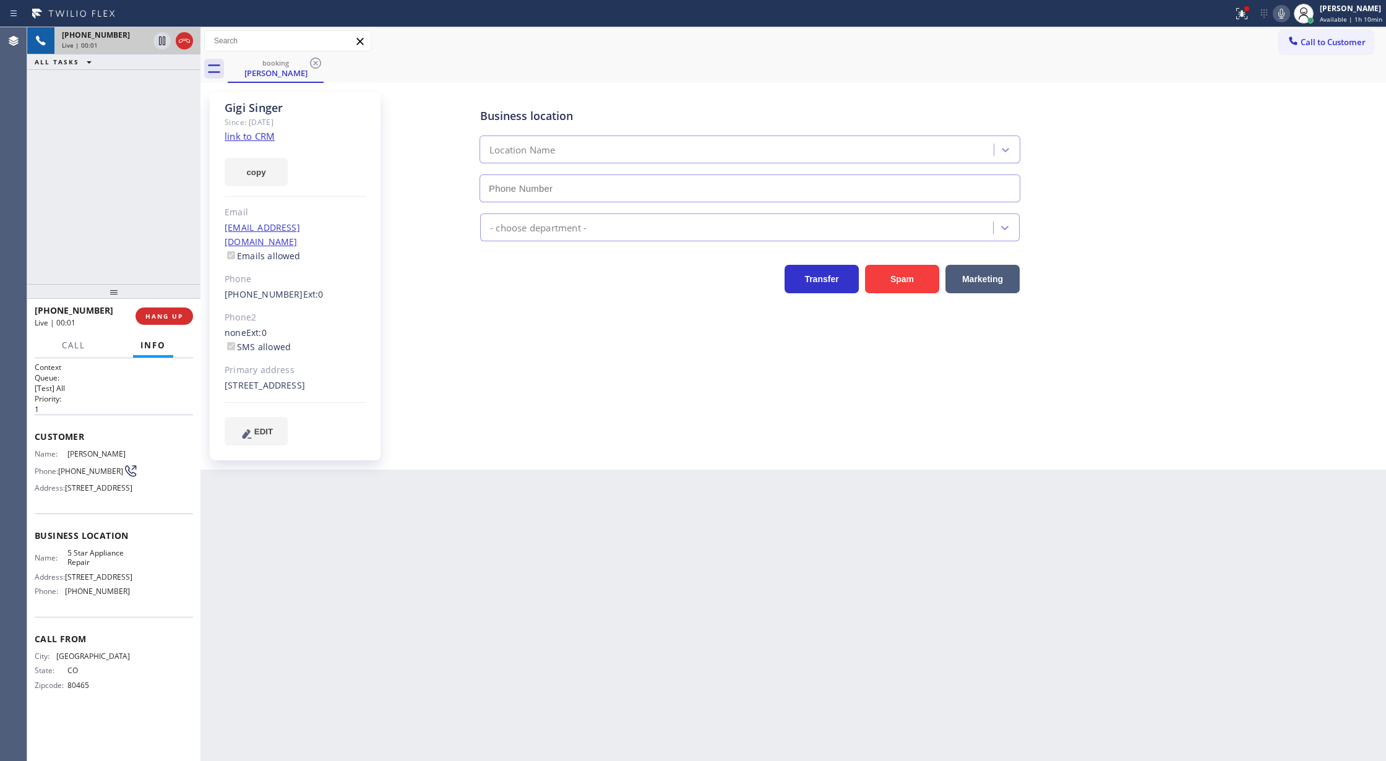
type input "[PHONE_NUMBER]"
click at [252, 131] on link "link to CRM" at bounding box center [250, 136] width 50 height 12
drag, startPoint x: 1287, startPoint y: 15, endPoint x: 1144, endPoint y: 124, distance: 179.8
click at [1287, 15] on icon at bounding box center [1281, 13] width 15 height 15
drag, startPoint x: 1288, startPoint y: 12, endPoint x: 1201, endPoint y: 58, distance: 98.3
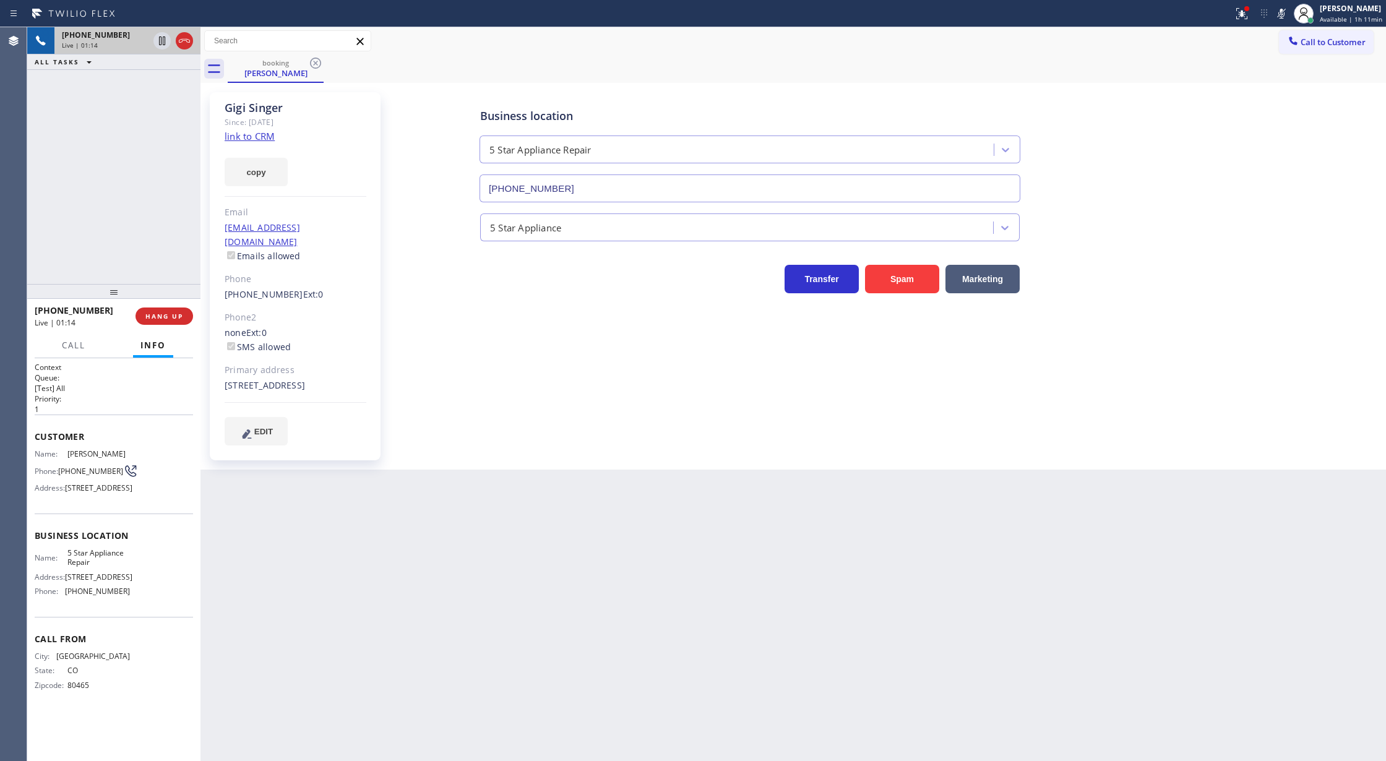
click at [1288, 12] on icon at bounding box center [1281, 13] width 15 height 15
click at [188, 38] on icon at bounding box center [184, 40] width 15 height 15
click at [161, 322] on button "COMPLETE" at bounding box center [162, 316] width 62 height 17
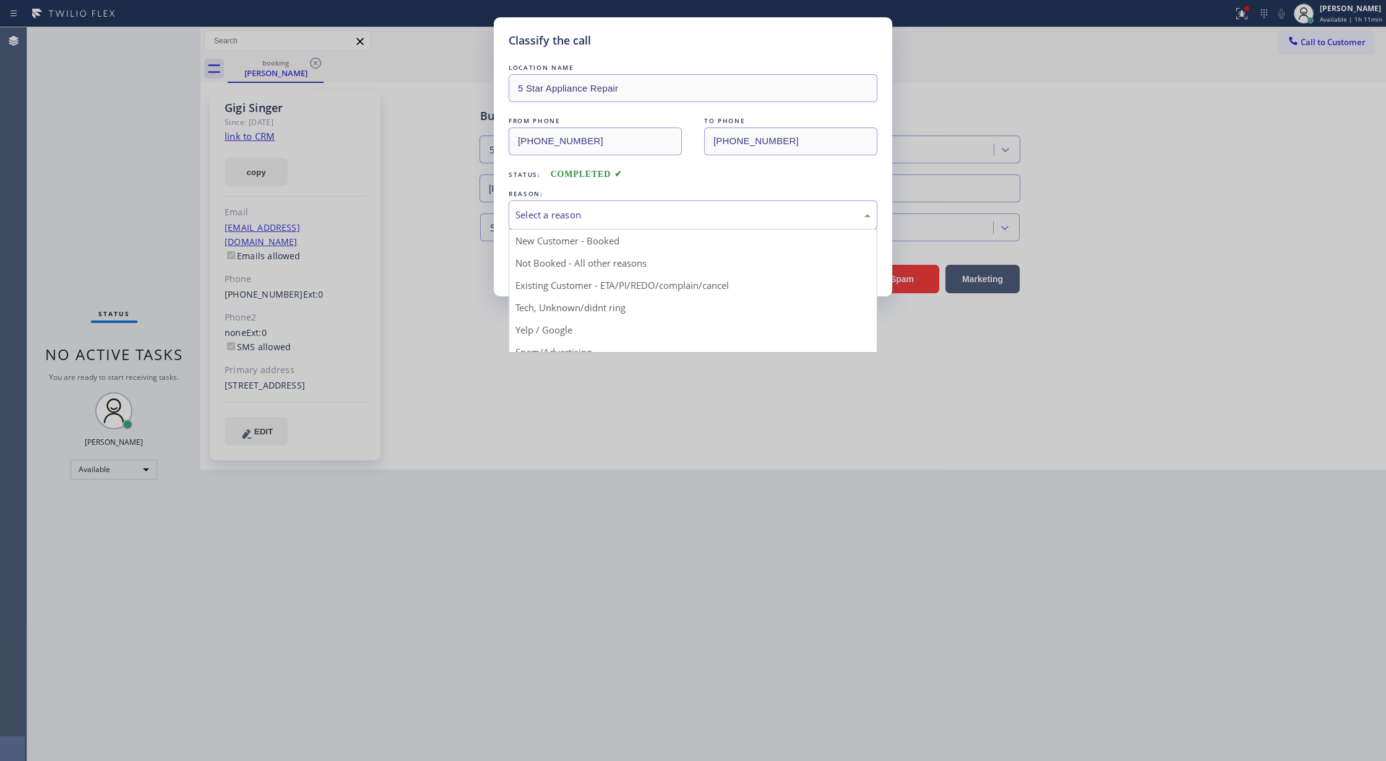
click at [580, 219] on div "Select a reason" at bounding box center [692, 215] width 355 height 14
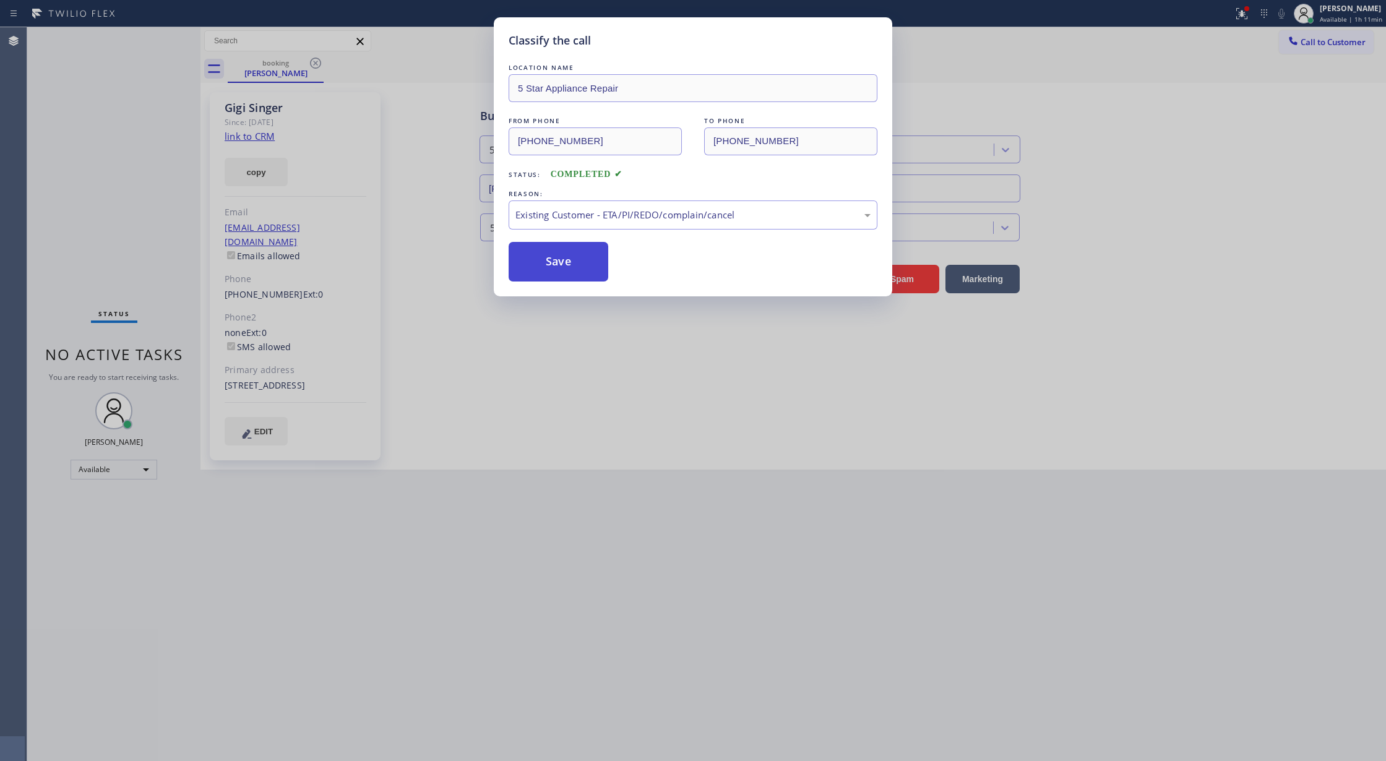
click at [545, 263] on button "Save" at bounding box center [559, 262] width 100 height 40
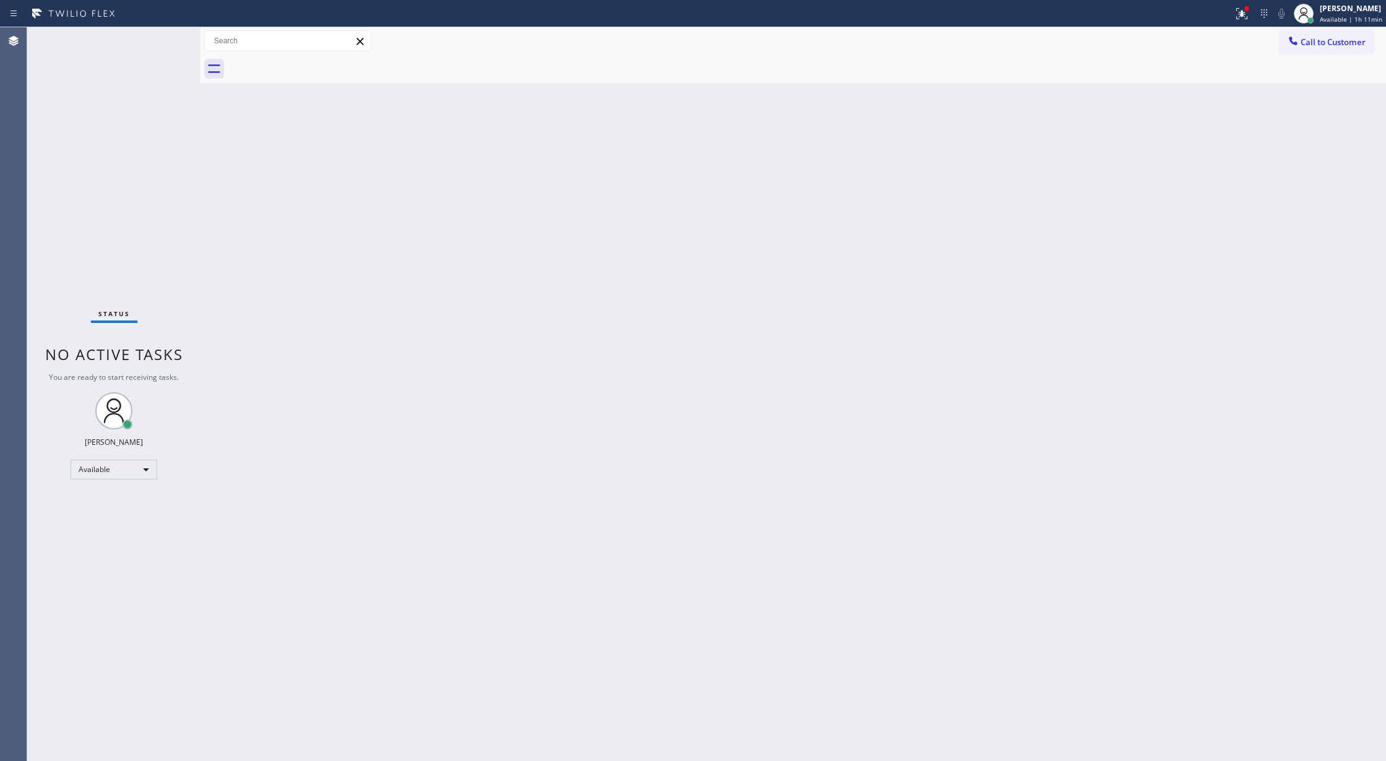
click at [170, 37] on div "Status No active tasks You are ready to start receiving tasks. [PERSON_NAME] Av…" at bounding box center [113, 394] width 173 height 734
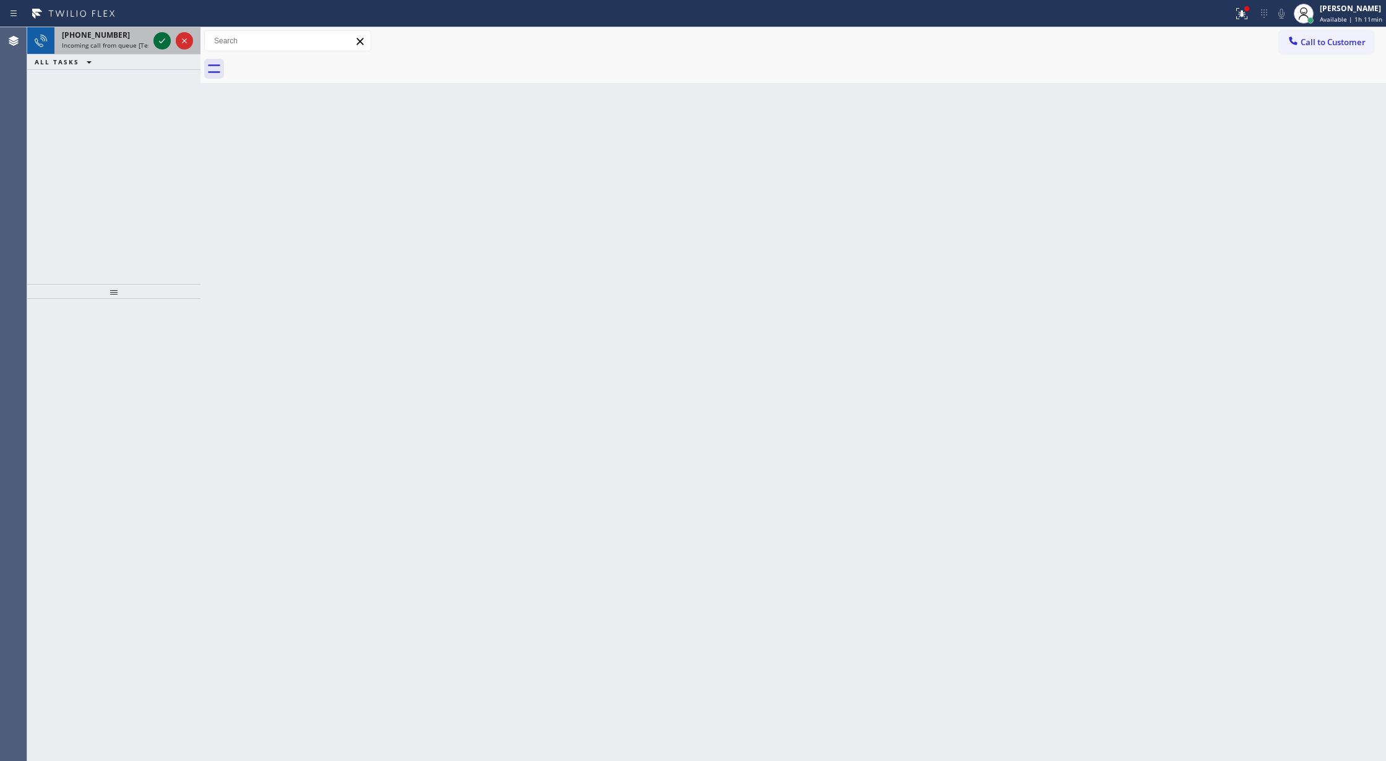
click at [166, 43] on icon at bounding box center [162, 40] width 15 height 15
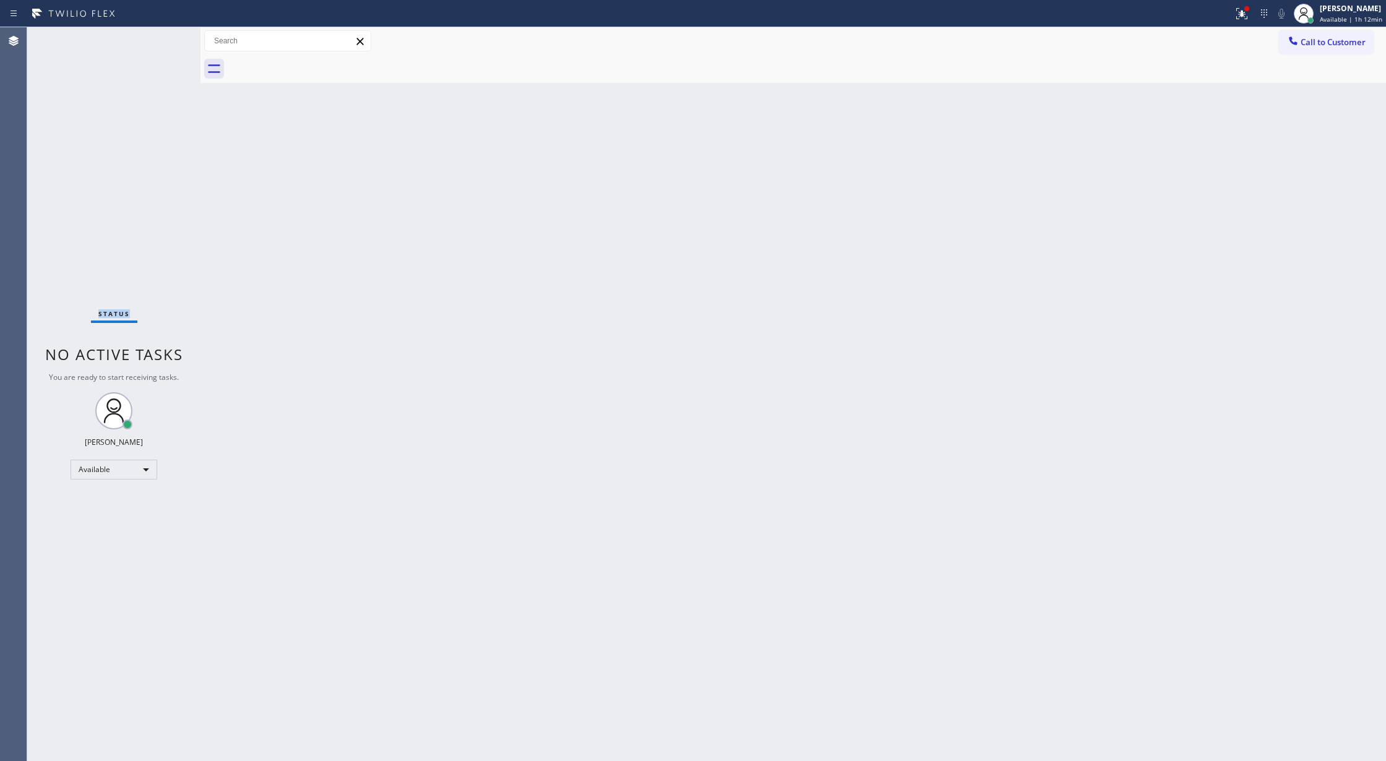
click at [166, 43] on div "Status No active tasks You are ready to start receiving tasks. [PERSON_NAME] Av…" at bounding box center [113, 394] width 173 height 734
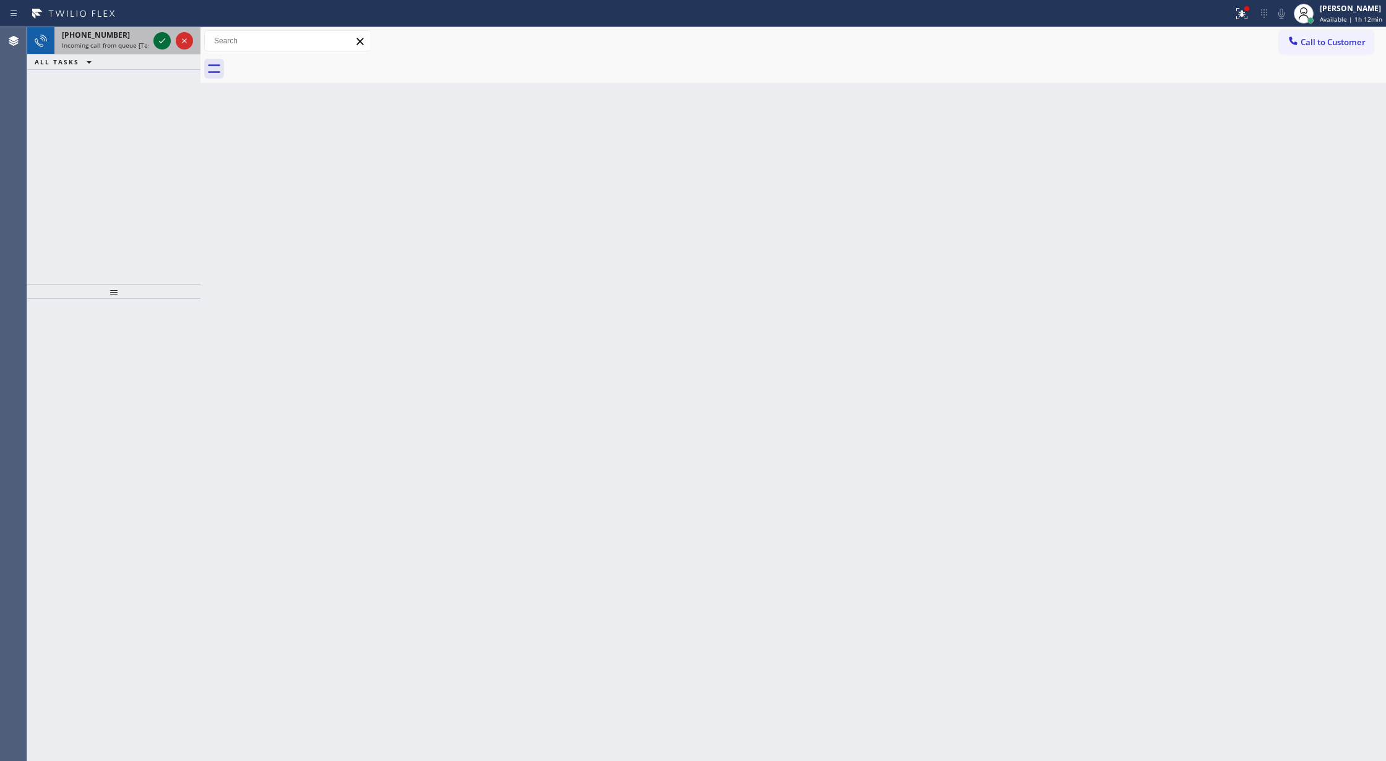
click at [159, 40] on icon at bounding box center [162, 40] width 15 height 15
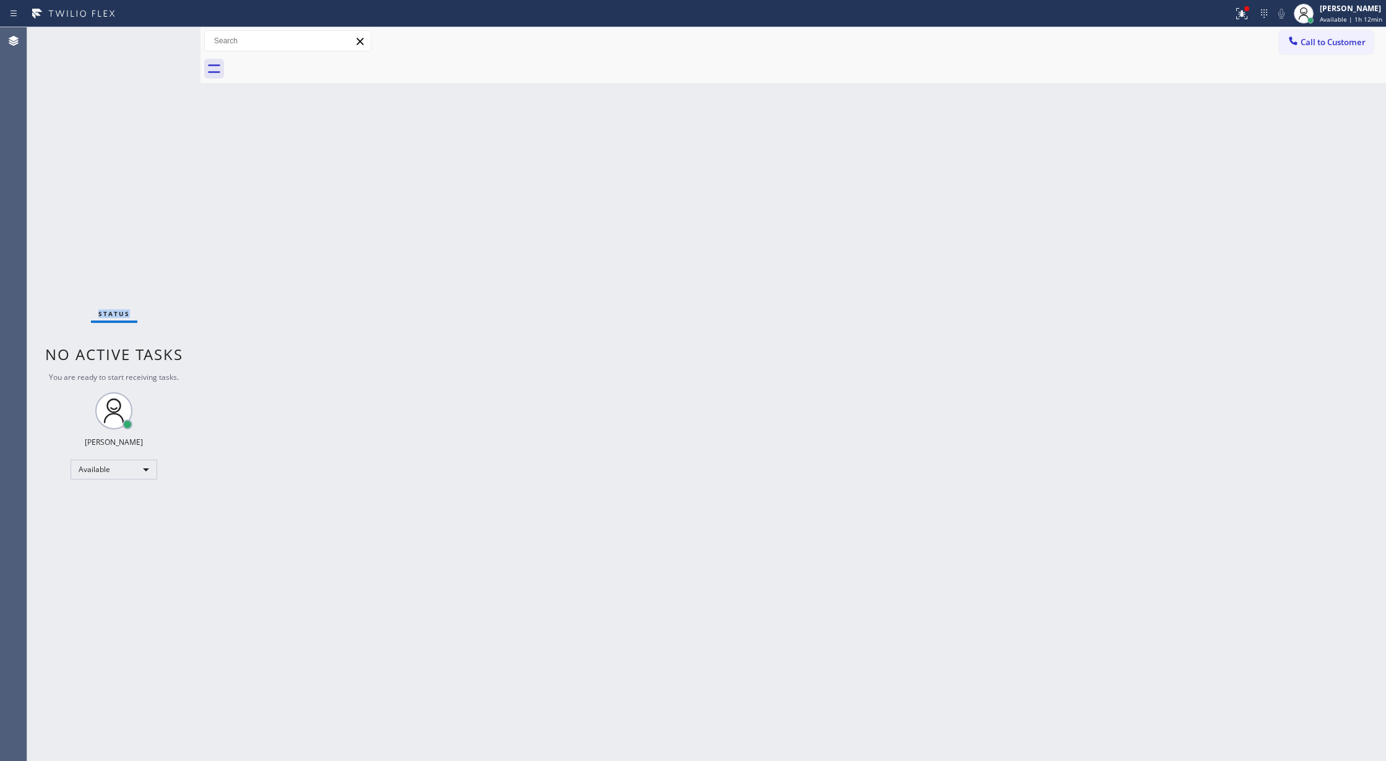
click at [159, 40] on div "Status No active tasks You are ready to start receiving tasks. [PERSON_NAME] Av…" at bounding box center [113, 394] width 173 height 734
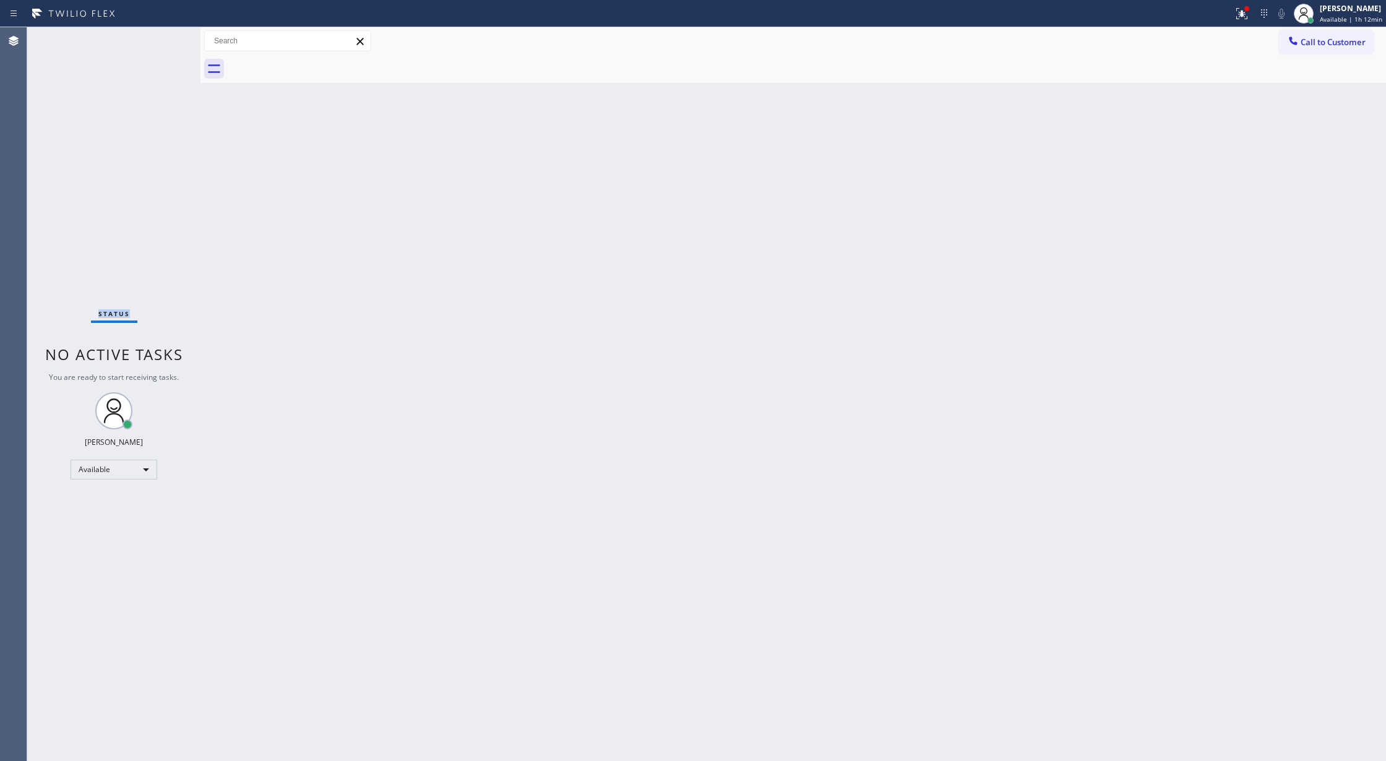
click at [159, 40] on div "Status No active tasks You are ready to start receiving tasks. [PERSON_NAME] Av…" at bounding box center [113, 394] width 173 height 734
click at [158, 38] on div "Status No active tasks You are ready to start receiving tasks. [PERSON_NAME] Av…" at bounding box center [113, 394] width 173 height 734
click at [156, 40] on div "Status No active tasks You are ready to start receiving tasks. [PERSON_NAME] Av…" at bounding box center [113, 394] width 173 height 734
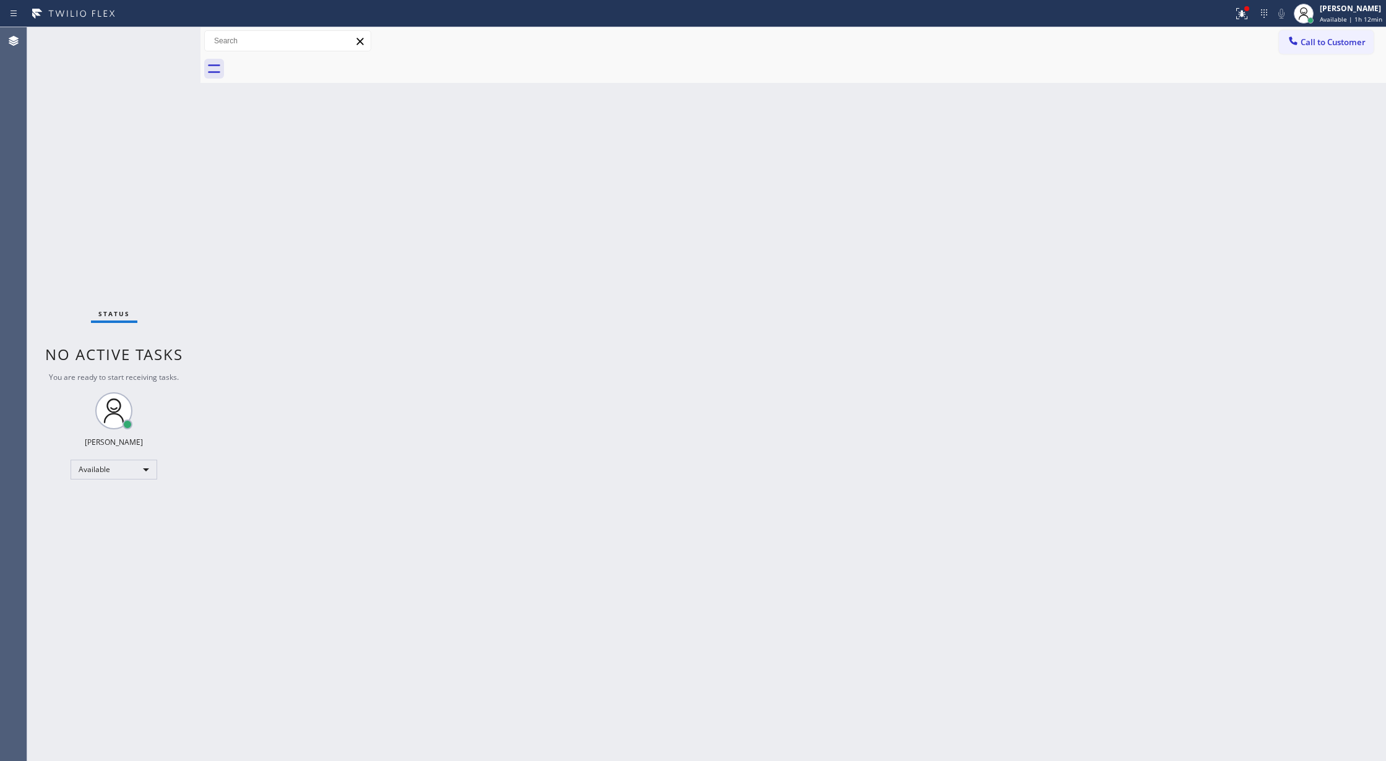
click at [156, 45] on div "Status No active tasks You are ready to start receiving tasks. [PERSON_NAME] Av…" at bounding box center [113, 394] width 173 height 734
click at [158, 45] on div "Status No active tasks You are ready to start receiving tasks. [PERSON_NAME] Av…" at bounding box center [113, 394] width 173 height 734
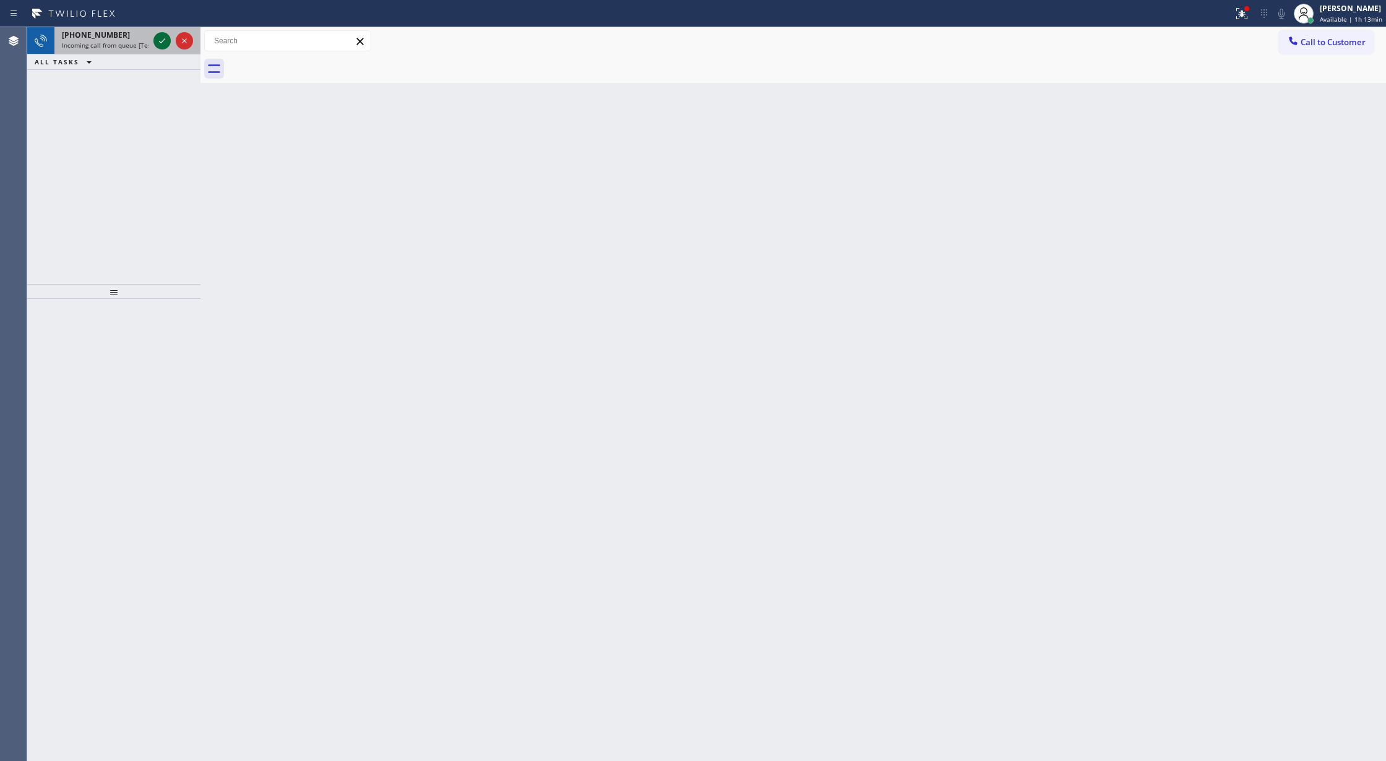
click at [155, 46] on icon at bounding box center [162, 40] width 15 height 15
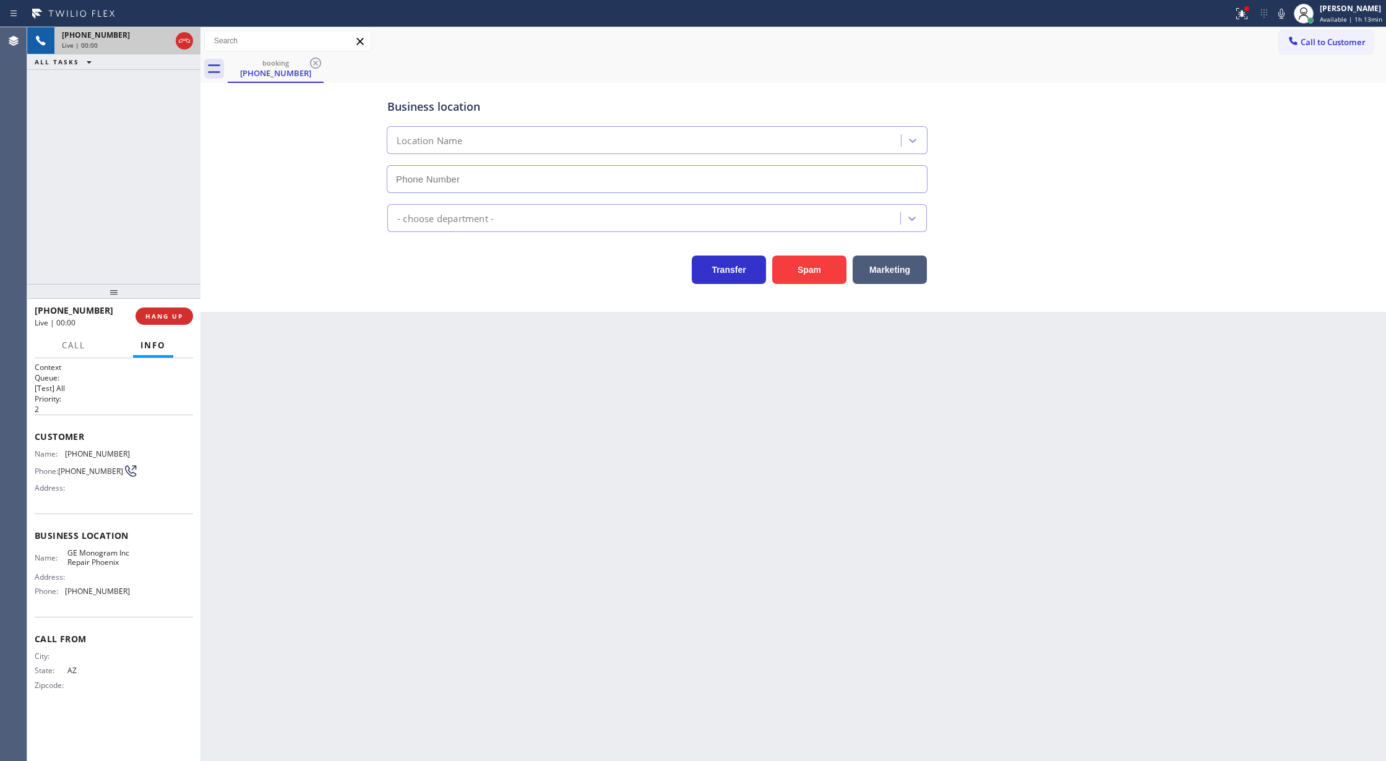
type input "[PHONE_NUMBER]"
click at [159, 317] on span "COMPLETE" at bounding box center [161, 316] width 43 height 9
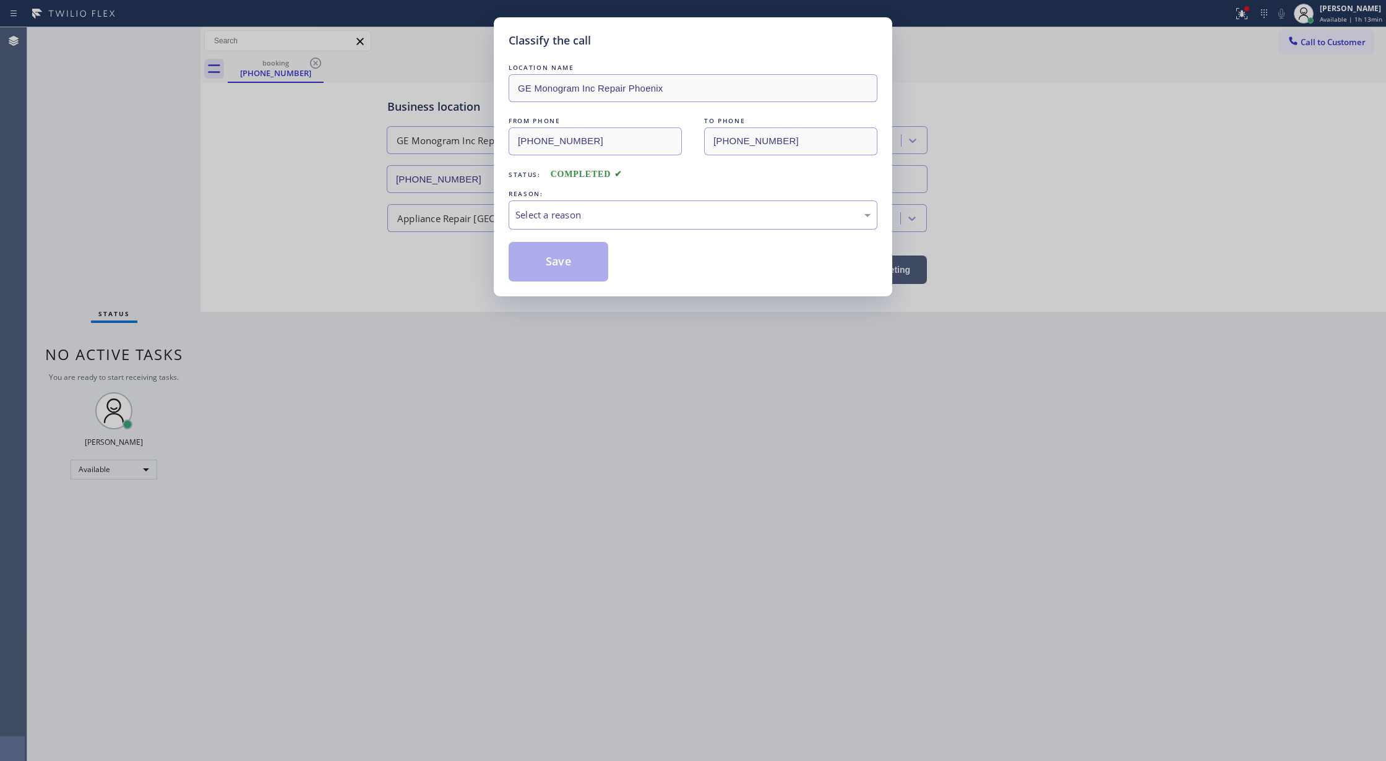
click at [548, 217] on div "Select a reason" at bounding box center [692, 215] width 355 height 14
click at [555, 256] on button "Save" at bounding box center [559, 262] width 100 height 40
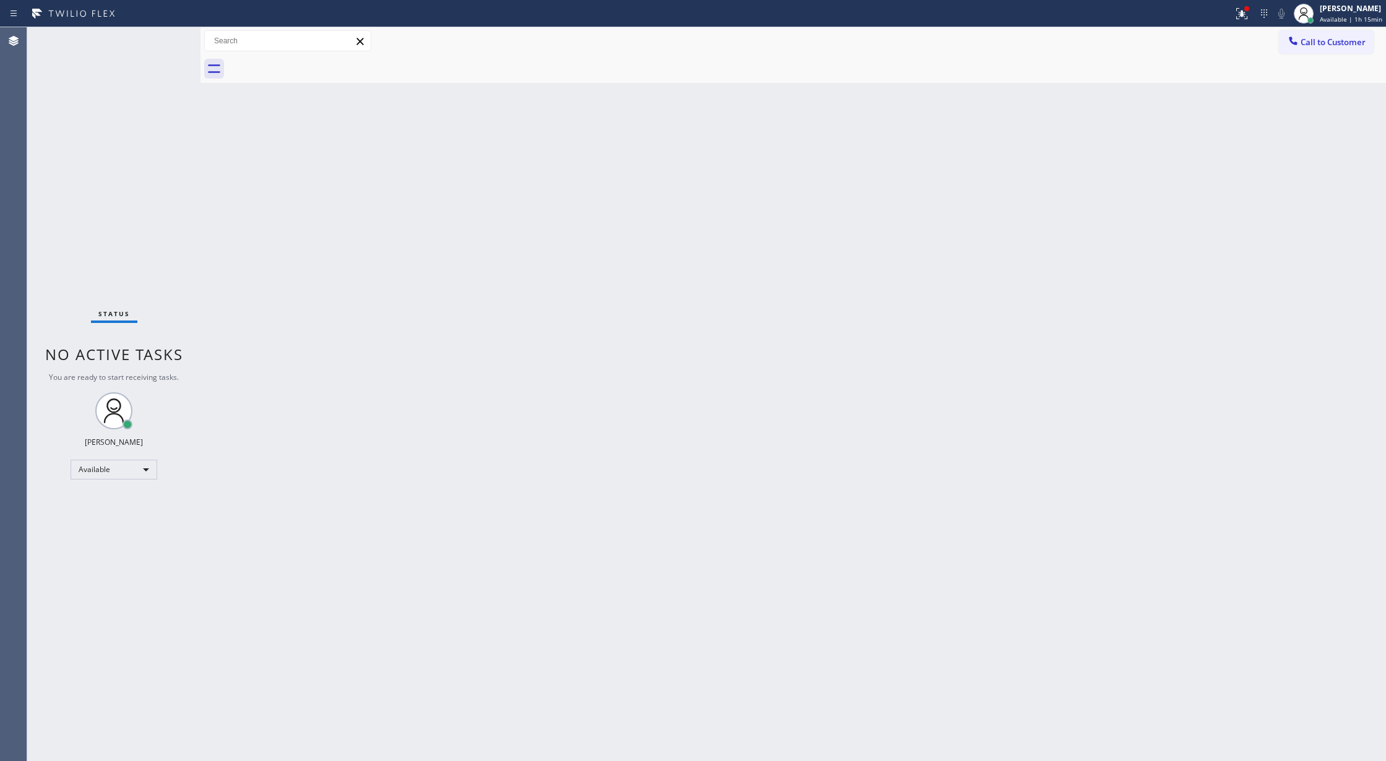
click at [160, 33] on div "Status No active tasks You are ready to start receiving tasks. [PERSON_NAME] Av…" at bounding box center [113, 394] width 173 height 734
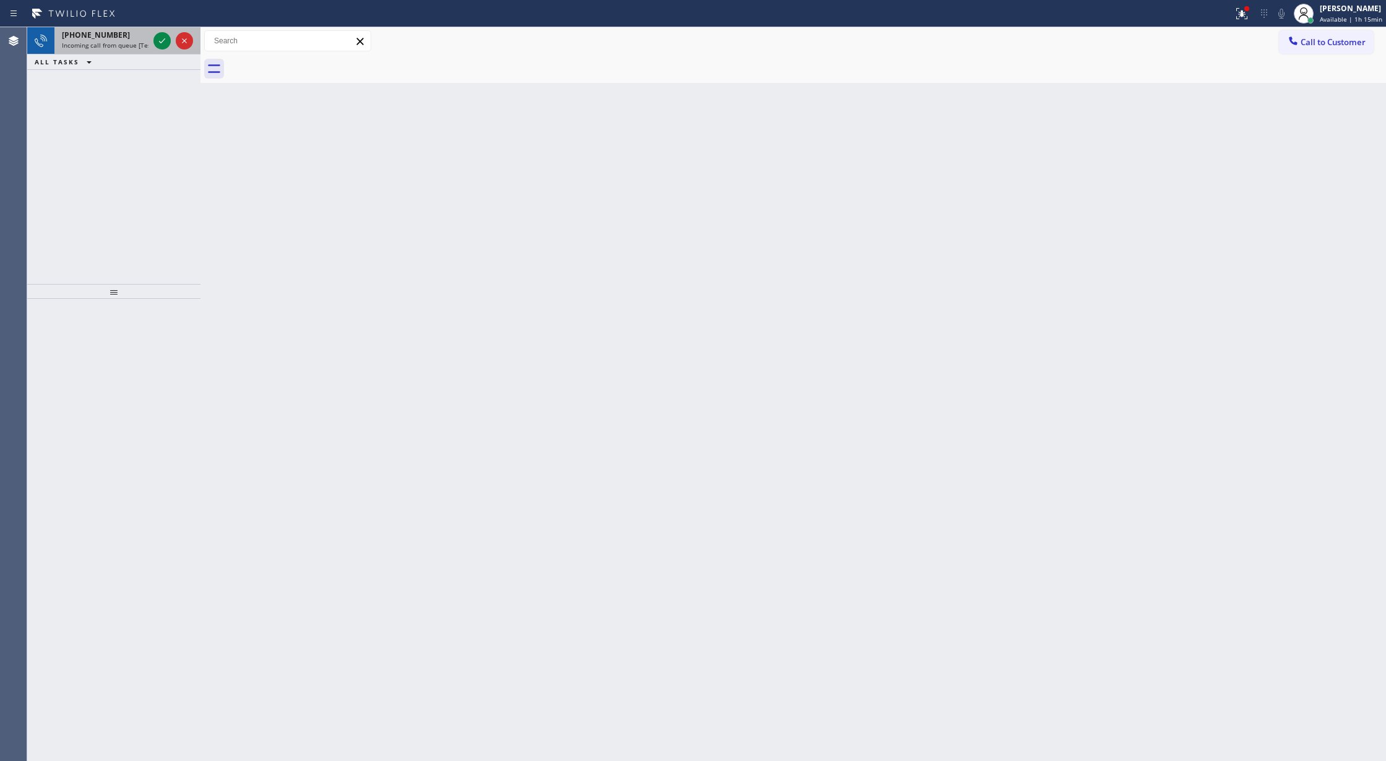
click at [158, 35] on icon at bounding box center [162, 40] width 15 height 15
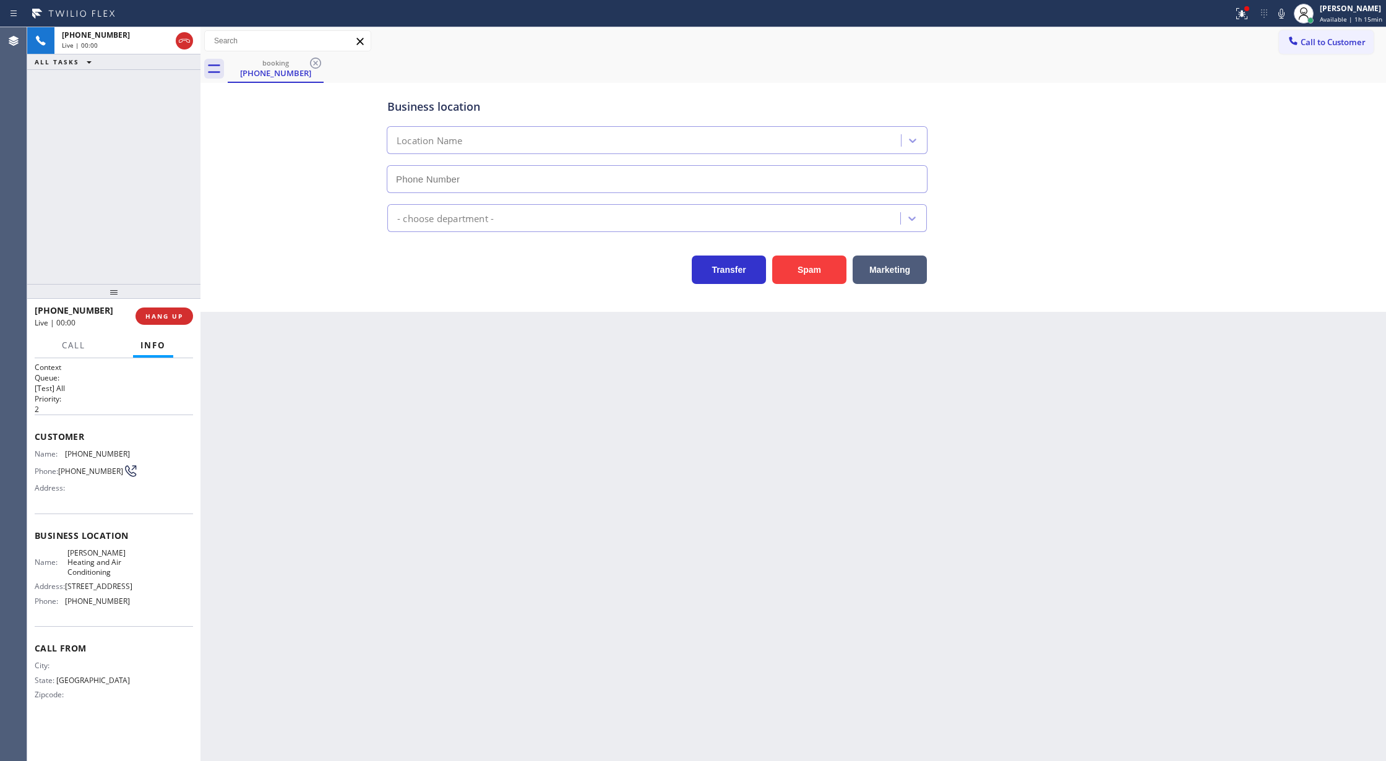
type input "[PHONE_NUMBER]"
drag, startPoint x: 161, startPoint y: 312, endPoint x: 316, endPoint y: 339, distance: 157.0
click at [161, 312] on span "COMPLETE" at bounding box center [161, 316] width 43 height 9
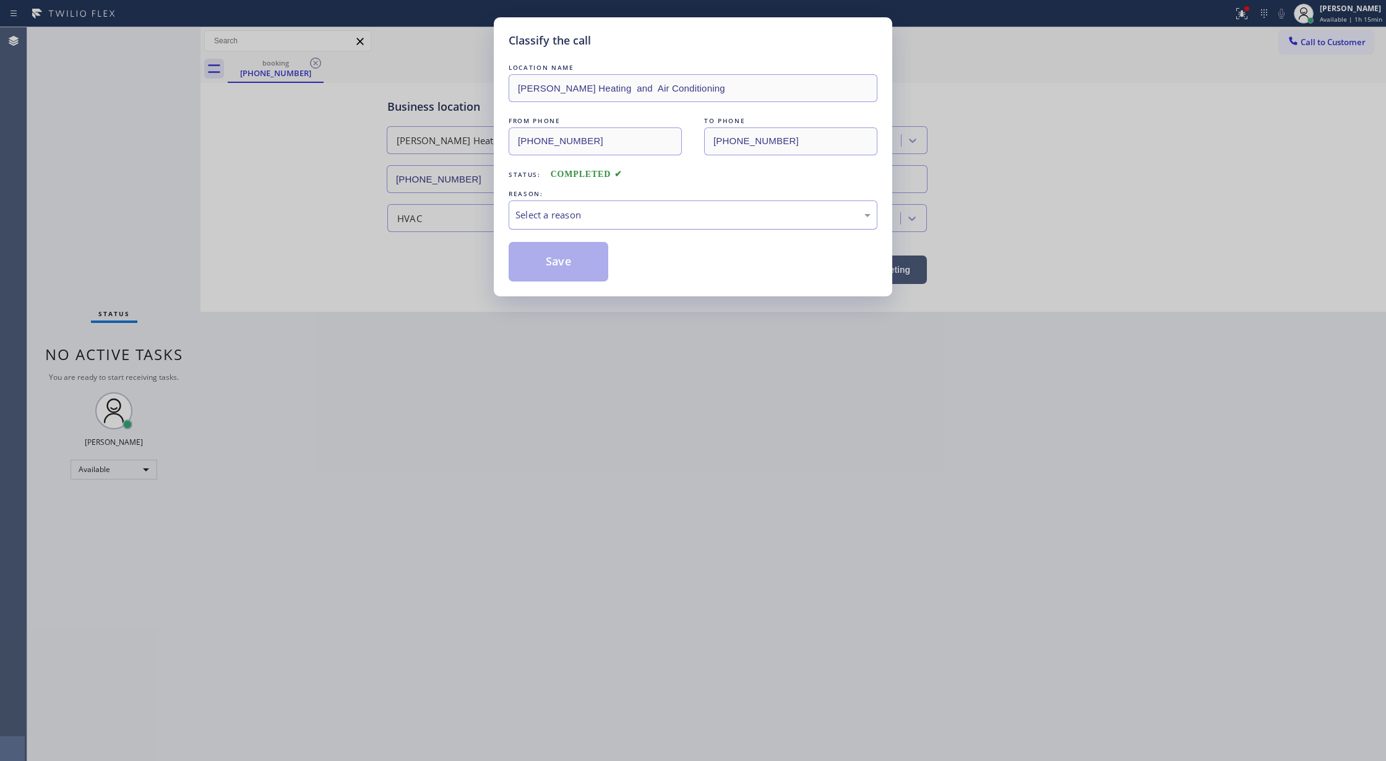
click at [605, 218] on div "Select a reason" at bounding box center [692, 215] width 355 height 14
click at [543, 270] on button "Save" at bounding box center [559, 262] width 100 height 40
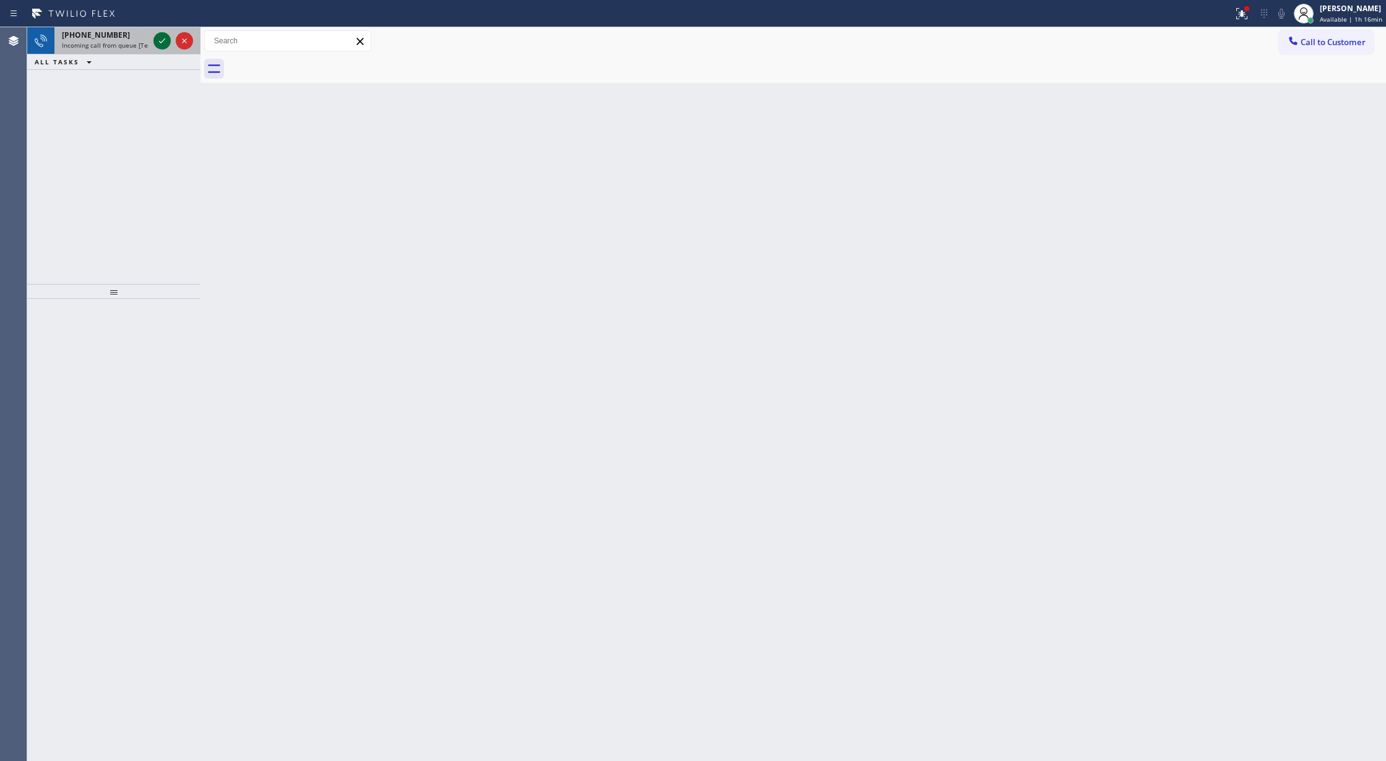
click at [161, 38] on icon at bounding box center [162, 40] width 15 height 15
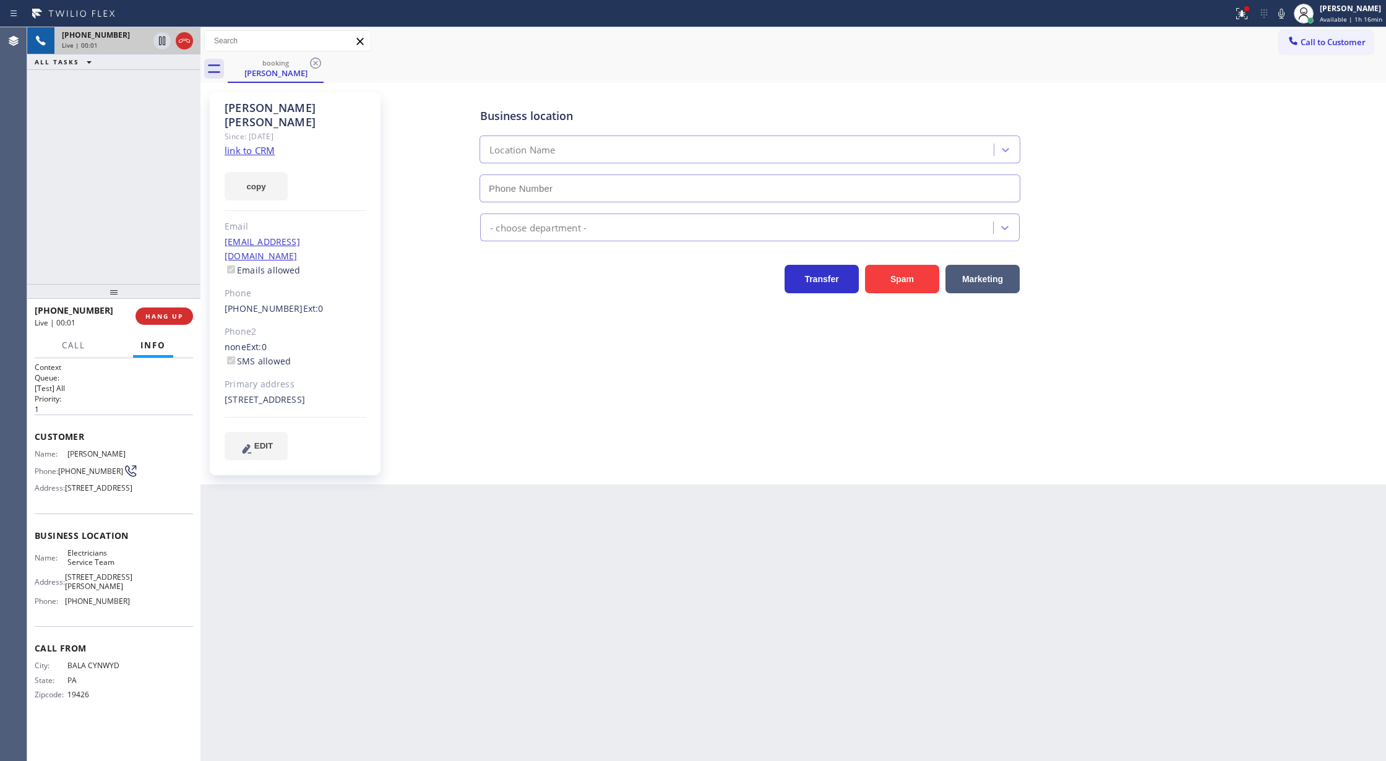
type input "[PHONE_NUMBER]"
click at [238, 144] on link "link to CRM" at bounding box center [250, 150] width 50 height 12
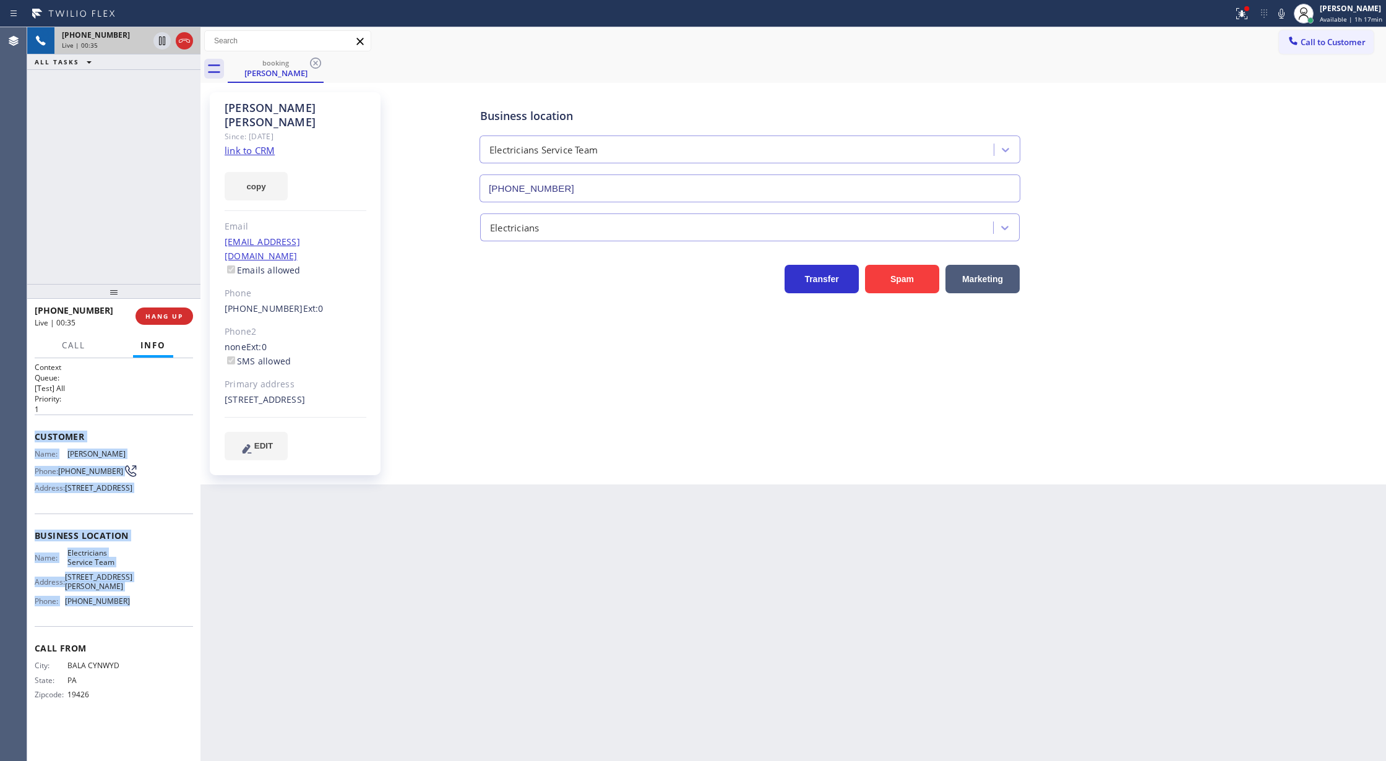
copy div "Customer Name: [PERSON_NAME] Phone: [PHONE_NUMBER] Address: [STREET_ADDRESS] Bu…"
drag, startPoint x: 30, startPoint y: 431, endPoint x: 132, endPoint y: 637, distance: 230.2
click at [132, 637] on div "Context Queue: [Test] All Priority: 1 Customer Name: [PERSON_NAME] Phone: [PHON…" at bounding box center [113, 559] width 173 height 403
click at [1278, 11] on icon at bounding box center [1281, 13] width 15 height 15
click at [166, 45] on icon at bounding box center [162, 40] width 15 height 15
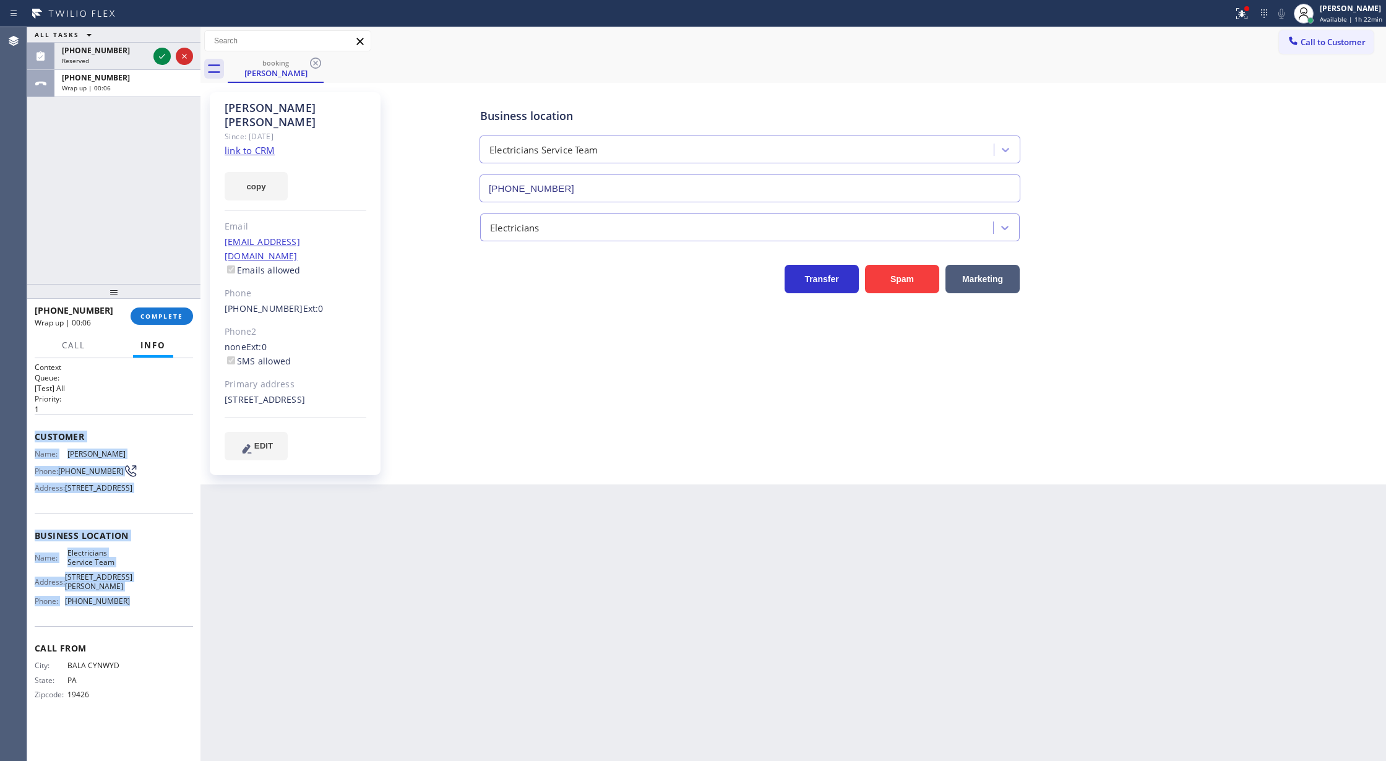
drag, startPoint x: 162, startPoint y: 53, endPoint x: 137, endPoint y: 292, distance: 240.1
click at [162, 53] on icon at bounding box center [162, 56] width 15 height 15
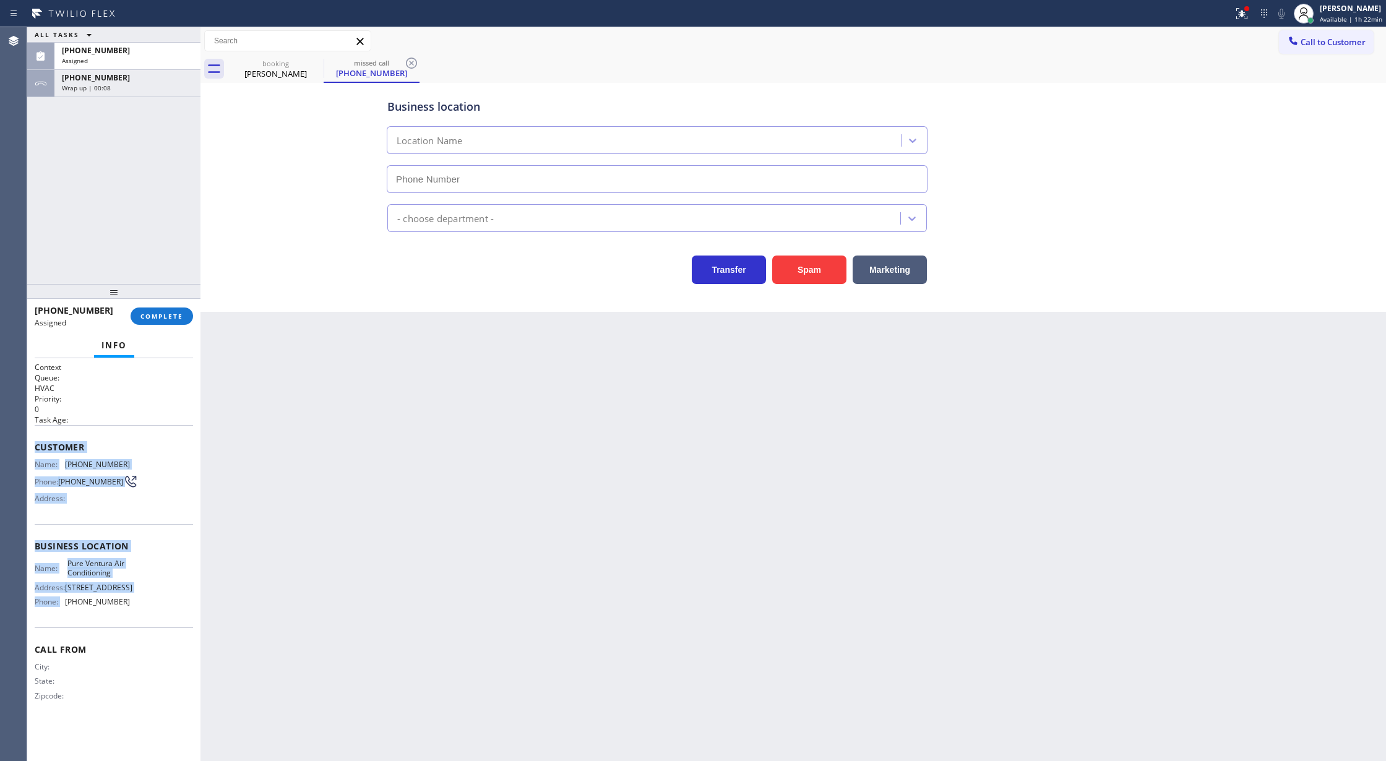
type input "[PHONE_NUMBER]"
click at [147, 313] on span "COMPLETE" at bounding box center [161, 316] width 43 height 9
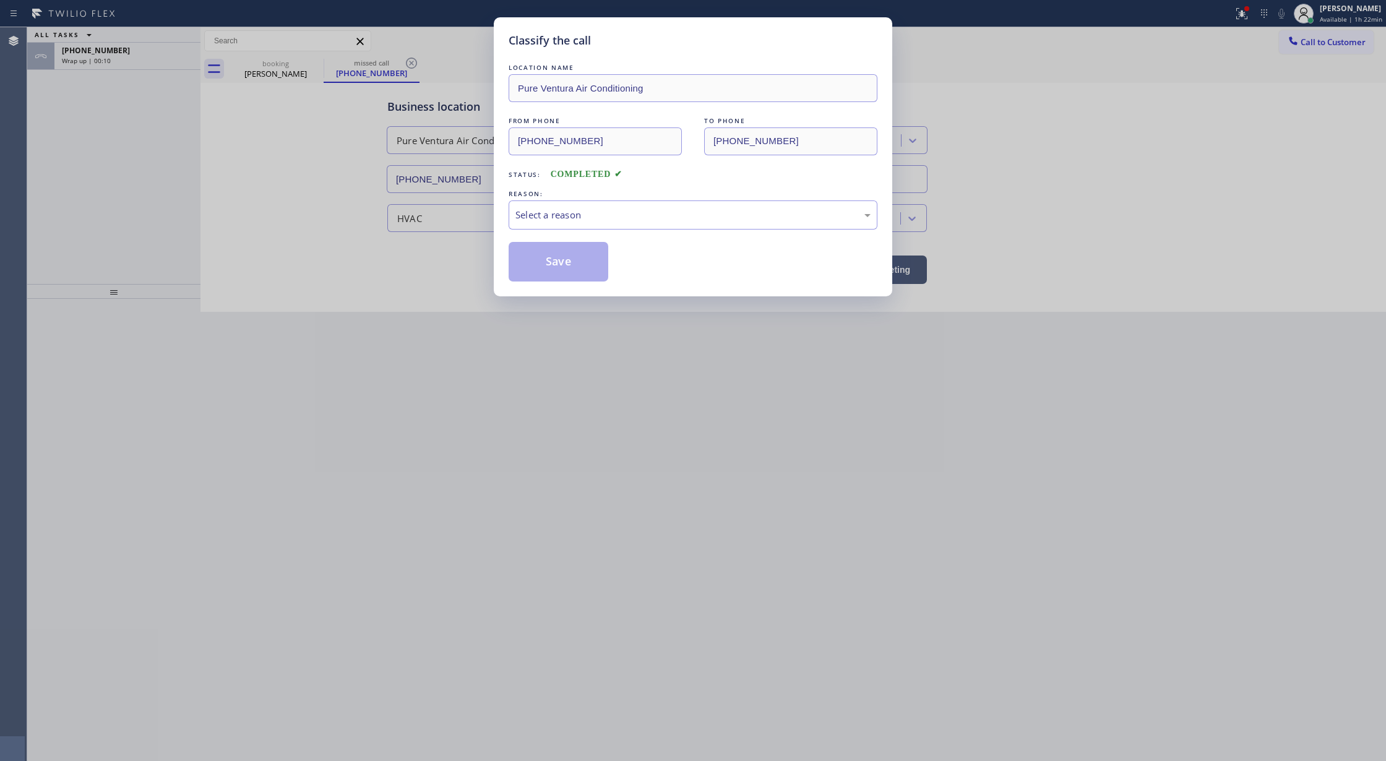
click at [640, 222] on div "Select a reason" at bounding box center [692, 215] width 355 height 14
click at [565, 271] on button "Save" at bounding box center [559, 262] width 100 height 40
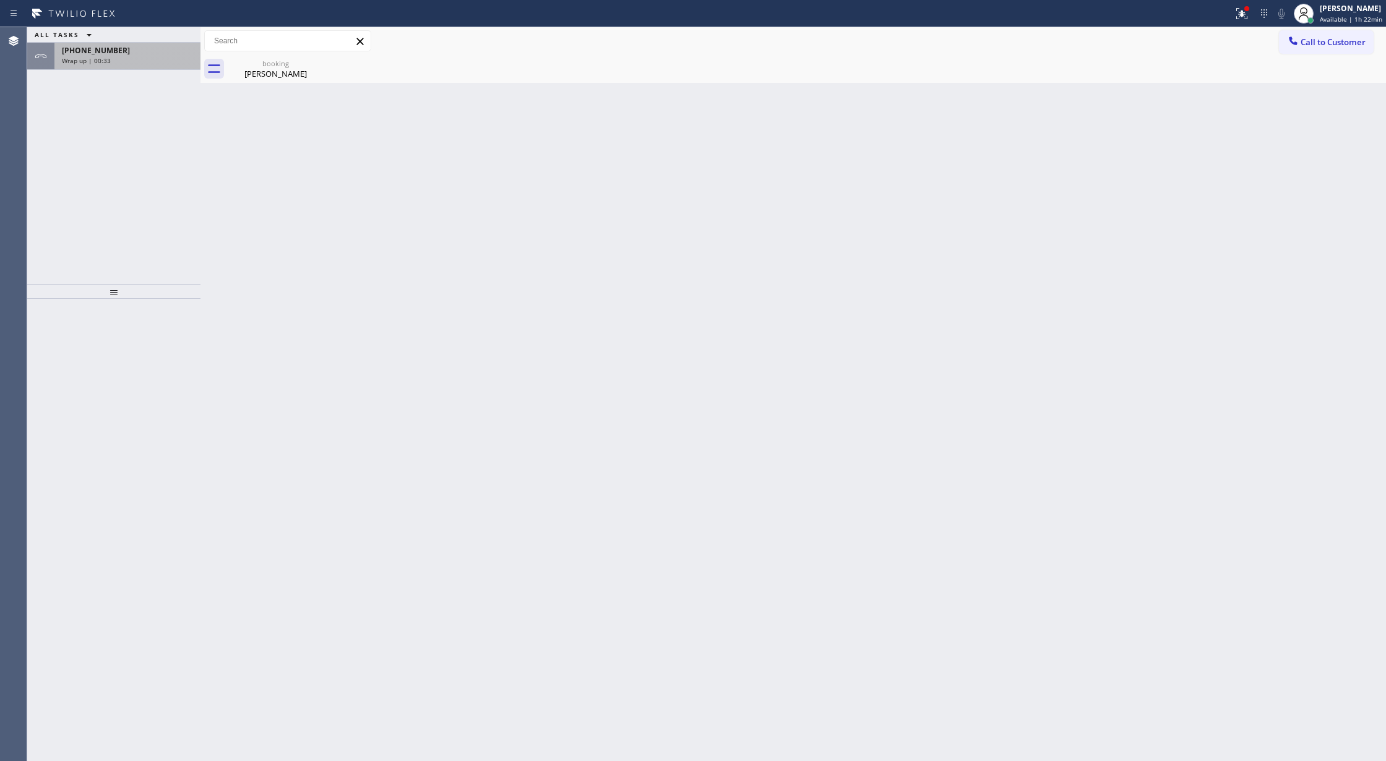
click at [151, 50] on div "[PHONE_NUMBER]" at bounding box center [127, 50] width 131 height 11
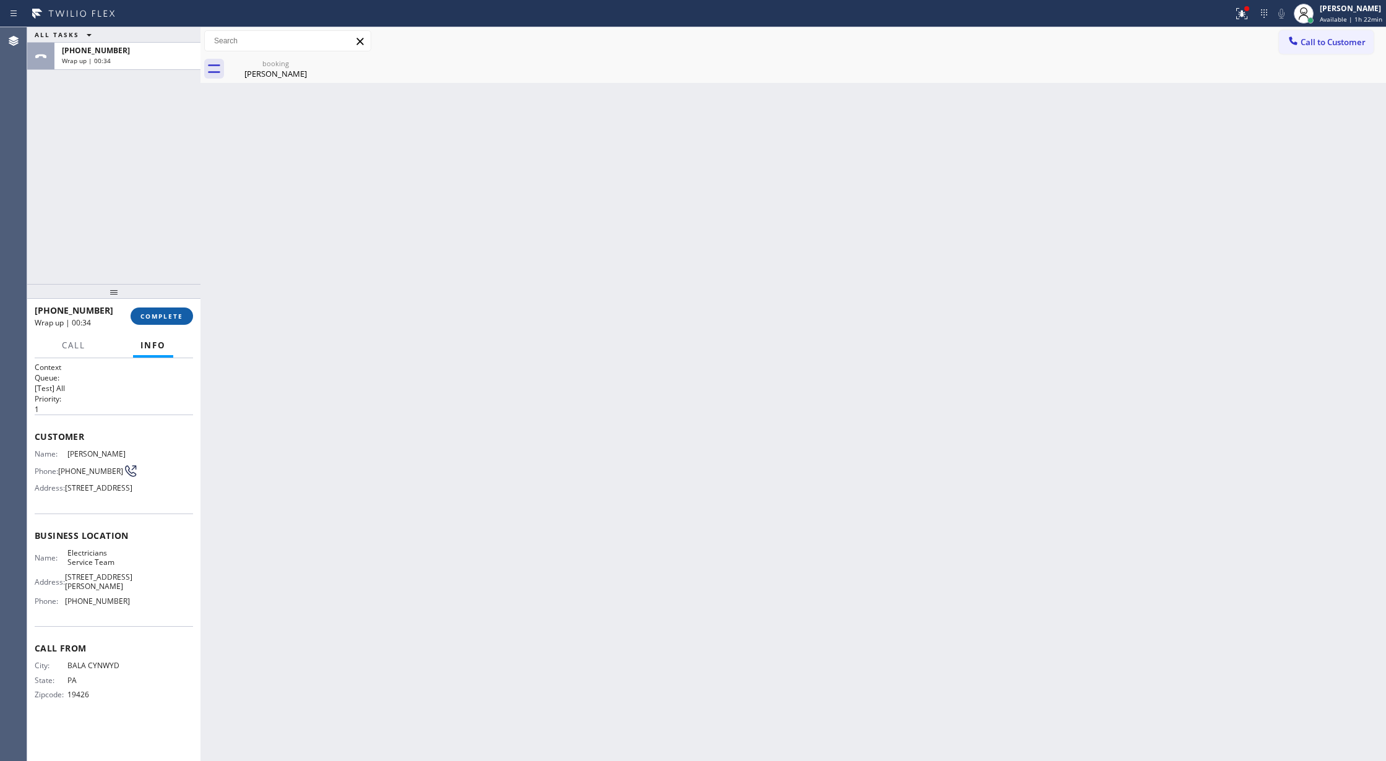
click at [160, 320] on span "COMPLETE" at bounding box center [161, 316] width 43 height 9
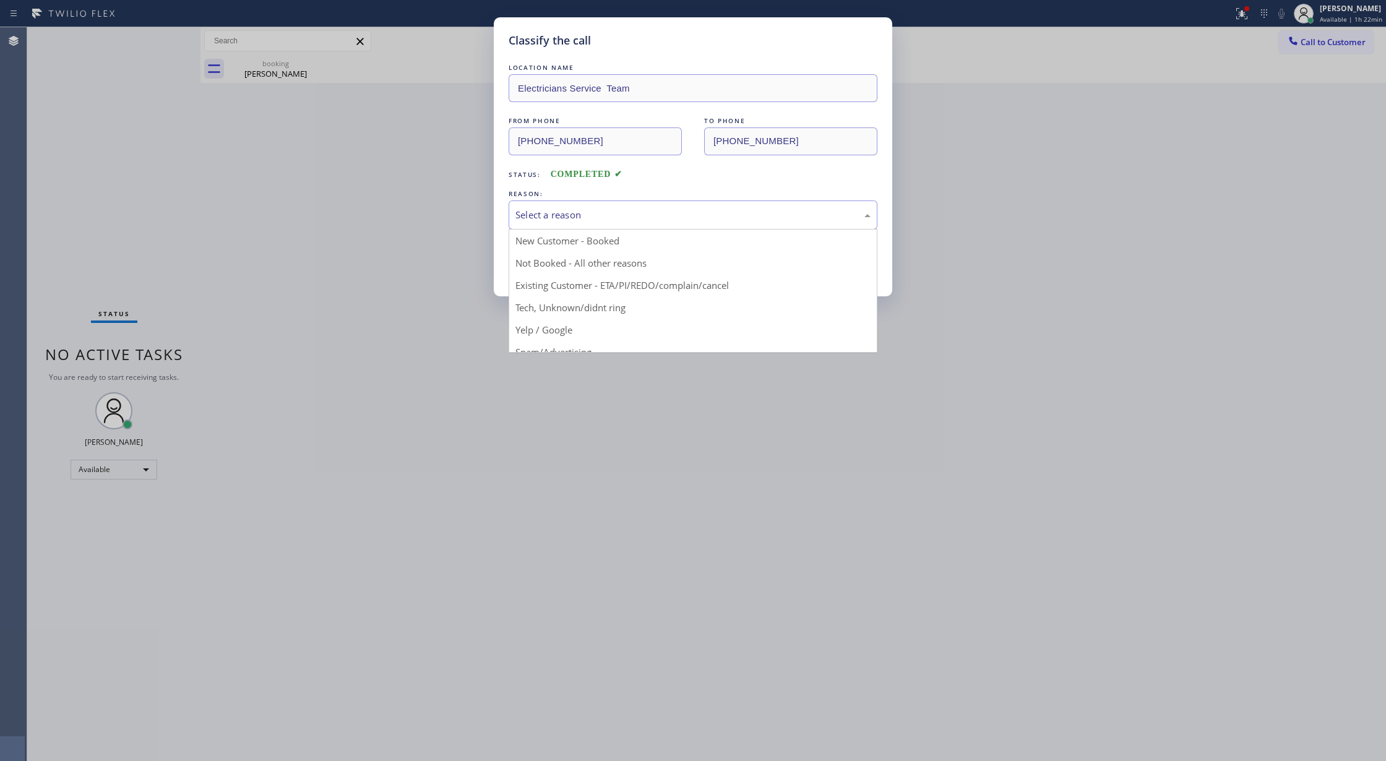
click at [589, 217] on div "Select a reason" at bounding box center [692, 215] width 355 height 14
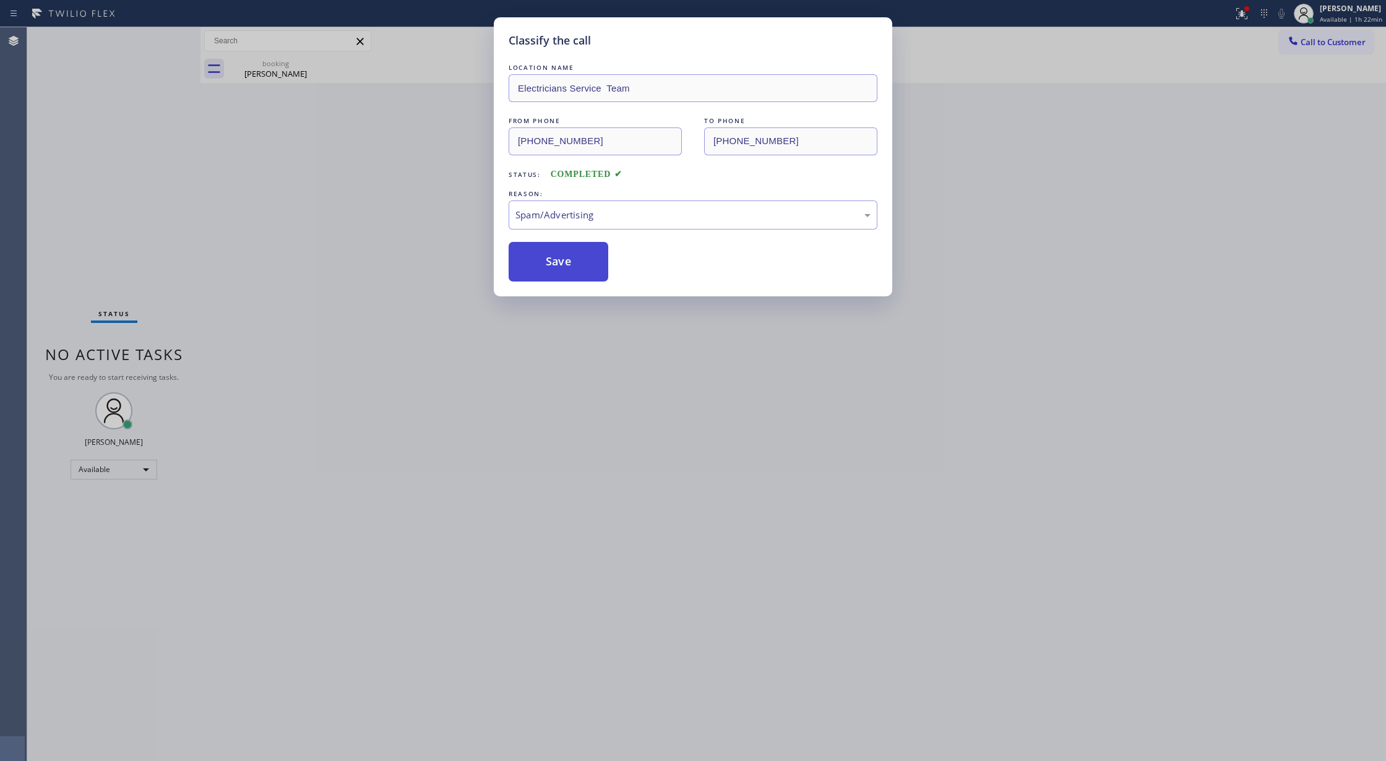
click at [545, 243] on button "Save" at bounding box center [559, 262] width 100 height 40
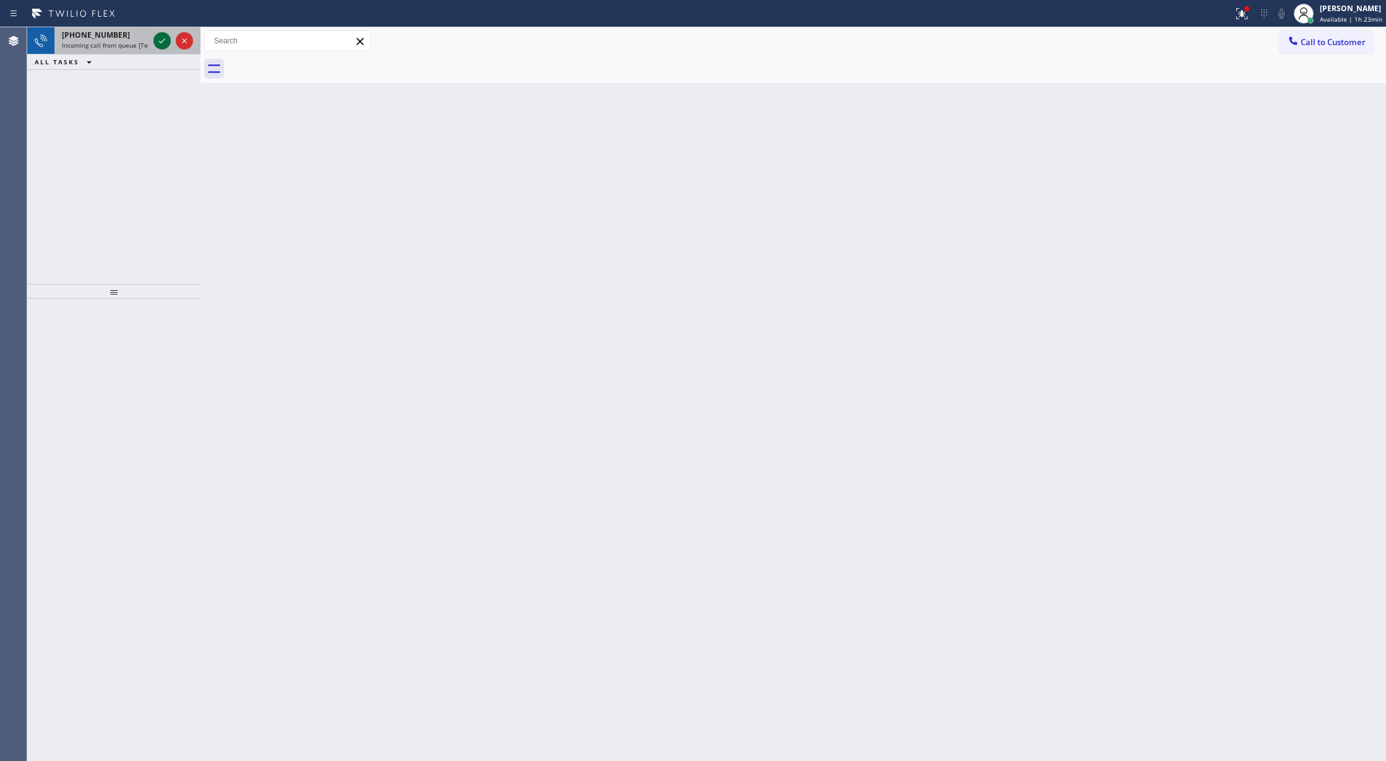
click at [163, 35] on icon at bounding box center [162, 40] width 15 height 15
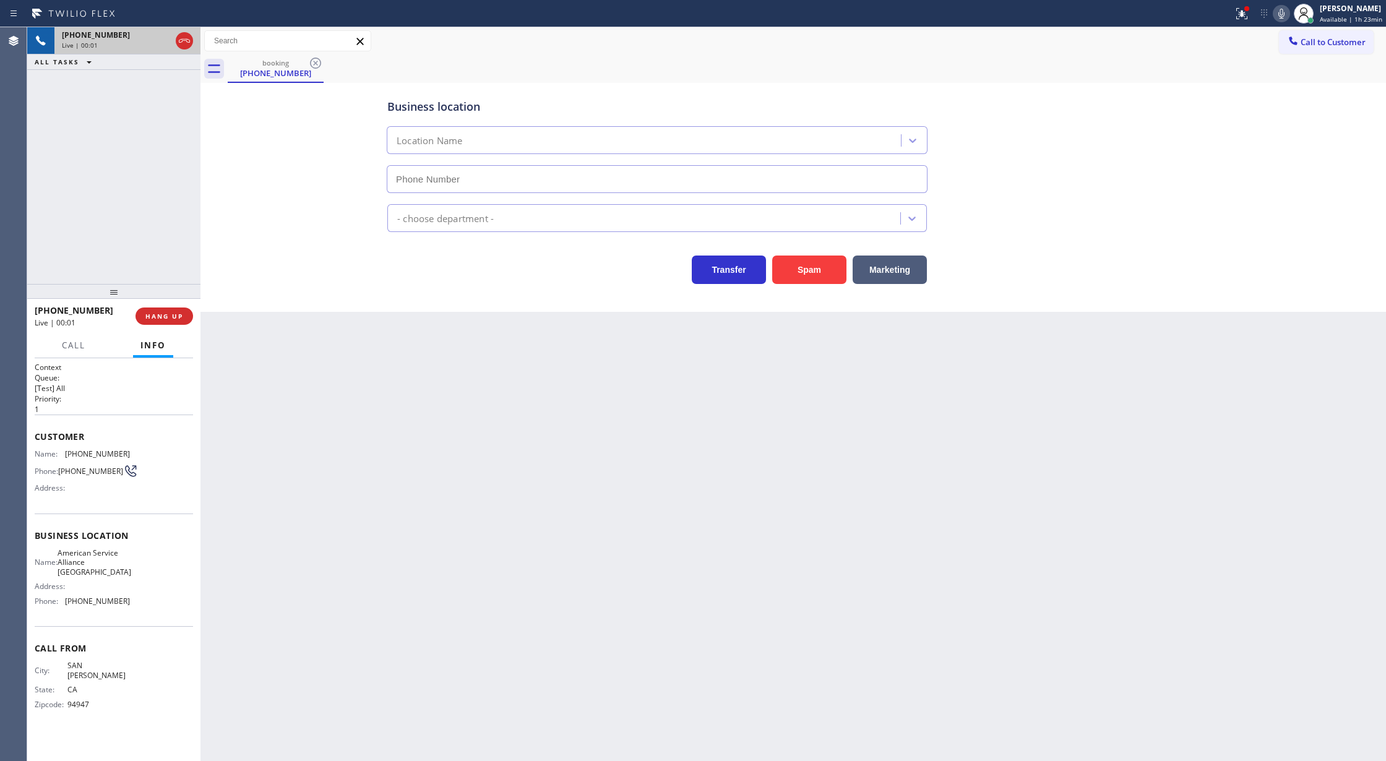
type input "[PHONE_NUMBER]"
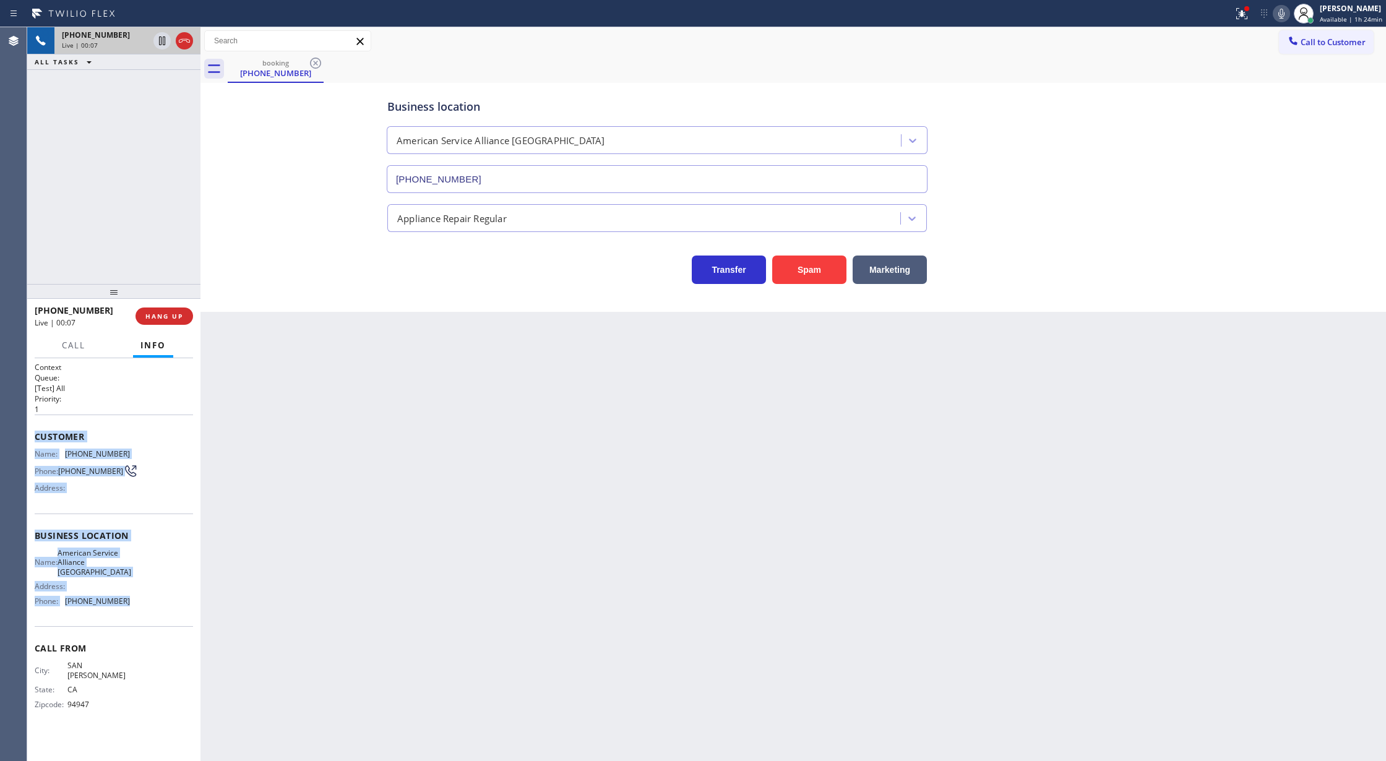
copy div "Customer Name: [PHONE_NUMBER] Phone: [PHONE_NUMBER] Address: Business location …"
drag, startPoint x: 33, startPoint y: 444, endPoint x: 152, endPoint y: 609, distance: 203.1
click at [152, 609] on div "Context Queue: [Test] All Priority: 1 Customer Name: [PHONE_NUMBER] Phone: [PHO…" at bounding box center [113, 559] width 173 height 403
click at [182, 35] on icon at bounding box center [184, 40] width 15 height 15
click at [166, 317] on span "COMPLETE" at bounding box center [161, 316] width 43 height 9
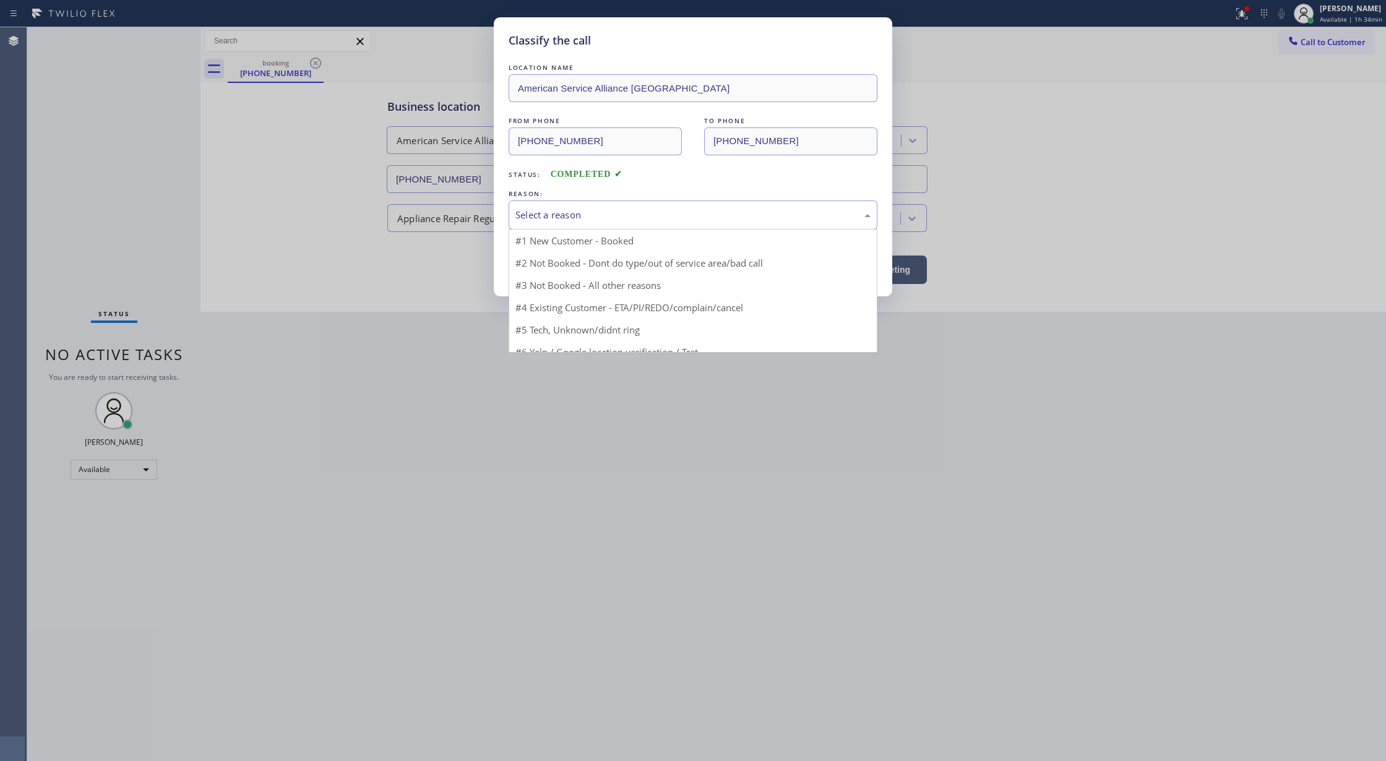
click at [559, 213] on div "Select a reason" at bounding box center [692, 215] width 355 height 14
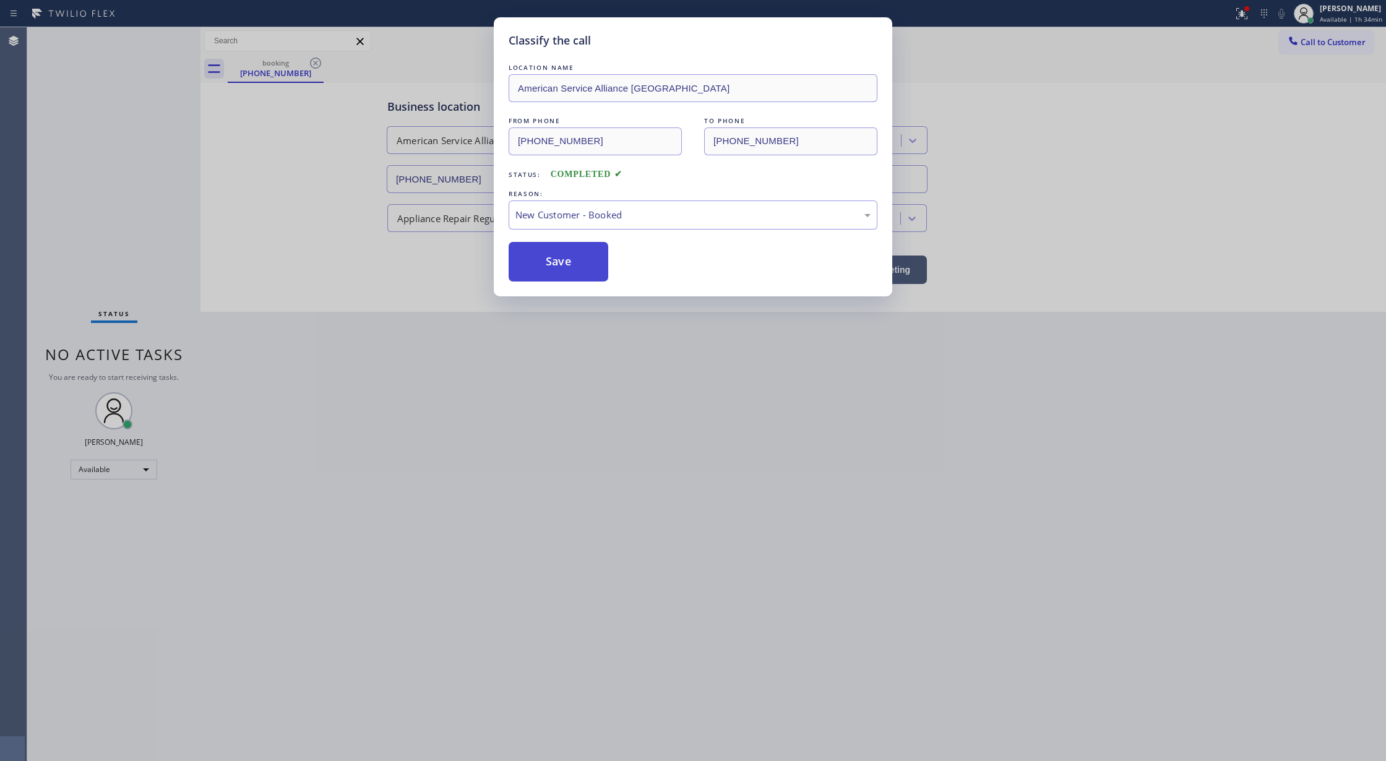
click at [549, 259] on button "Save" at bounding box center [559, 262] width 100 height 40
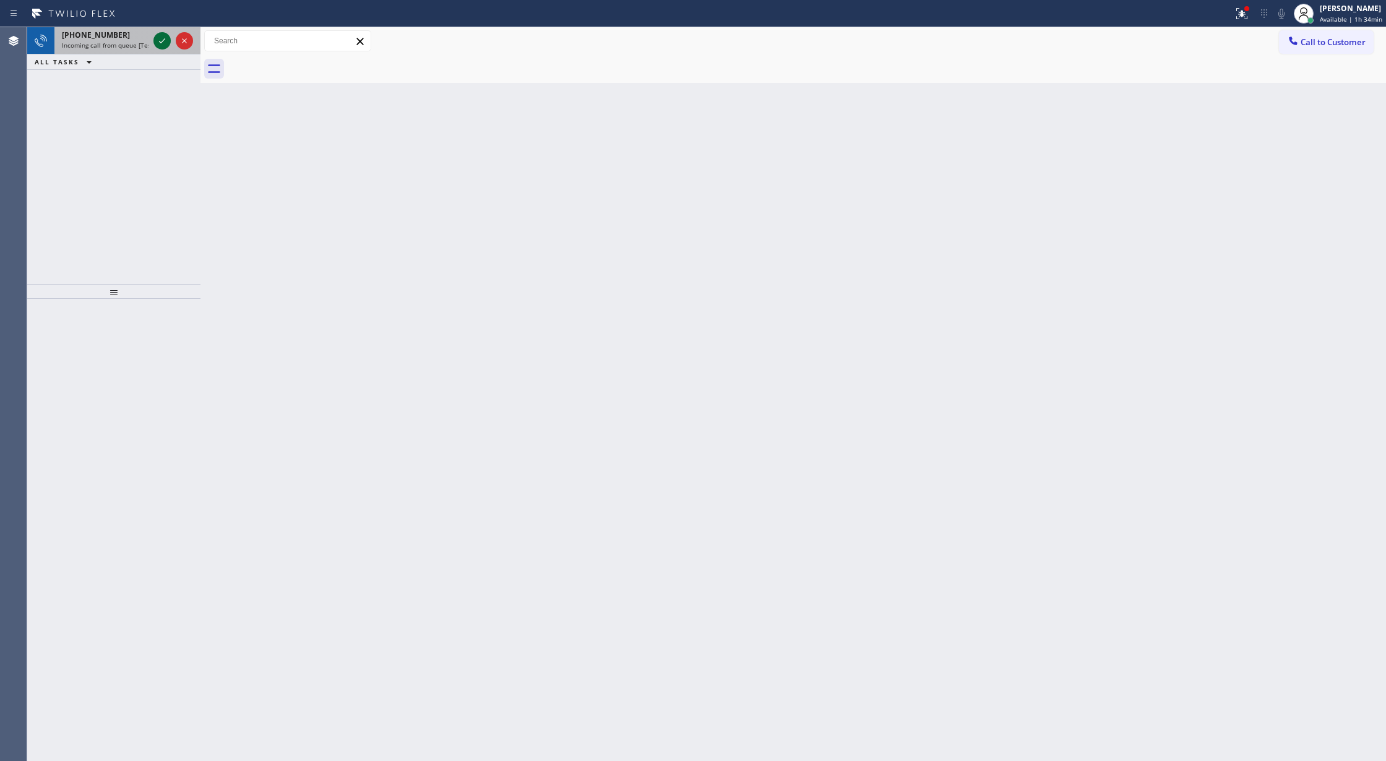
click at [160, 36] on icon at bounding box center [162, 40] width 15 height 15
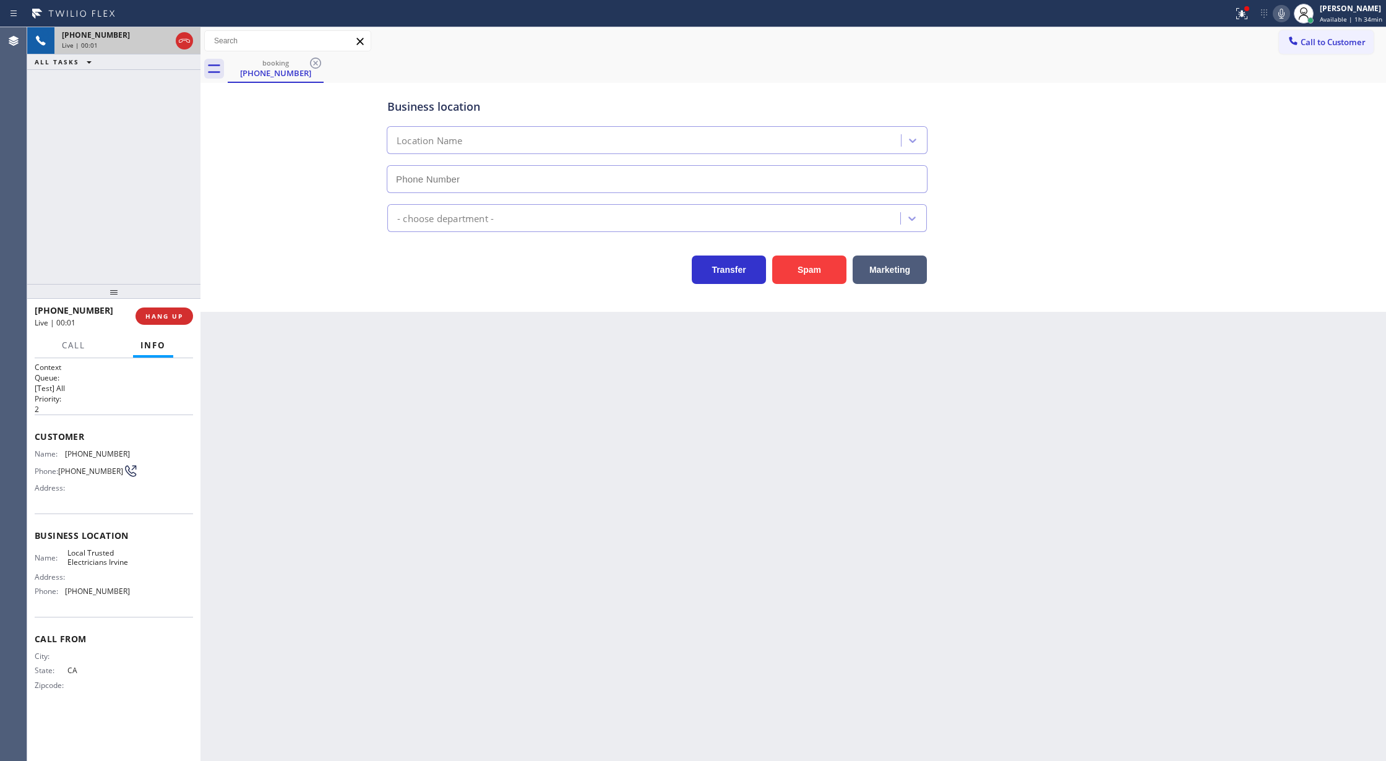
type input "[PHONE_NUMBER]"
drag, startPoint x: 361, startPoint y: 519, endPoint x: 421, endPoint y: 483, distance: 69.1
click at [361, 519] on div "Back to Dashboard Change Sender ID Customers Technicians Select a contact Outbo…" at bounding box center [793, 394] width 1186 height 734
click at [186, 40] on icon at bounding box center [184, 41] width 11 height 4
click at [162, 319] on span "HANG UP" at bounding box center [164, 316] width 38 height 9
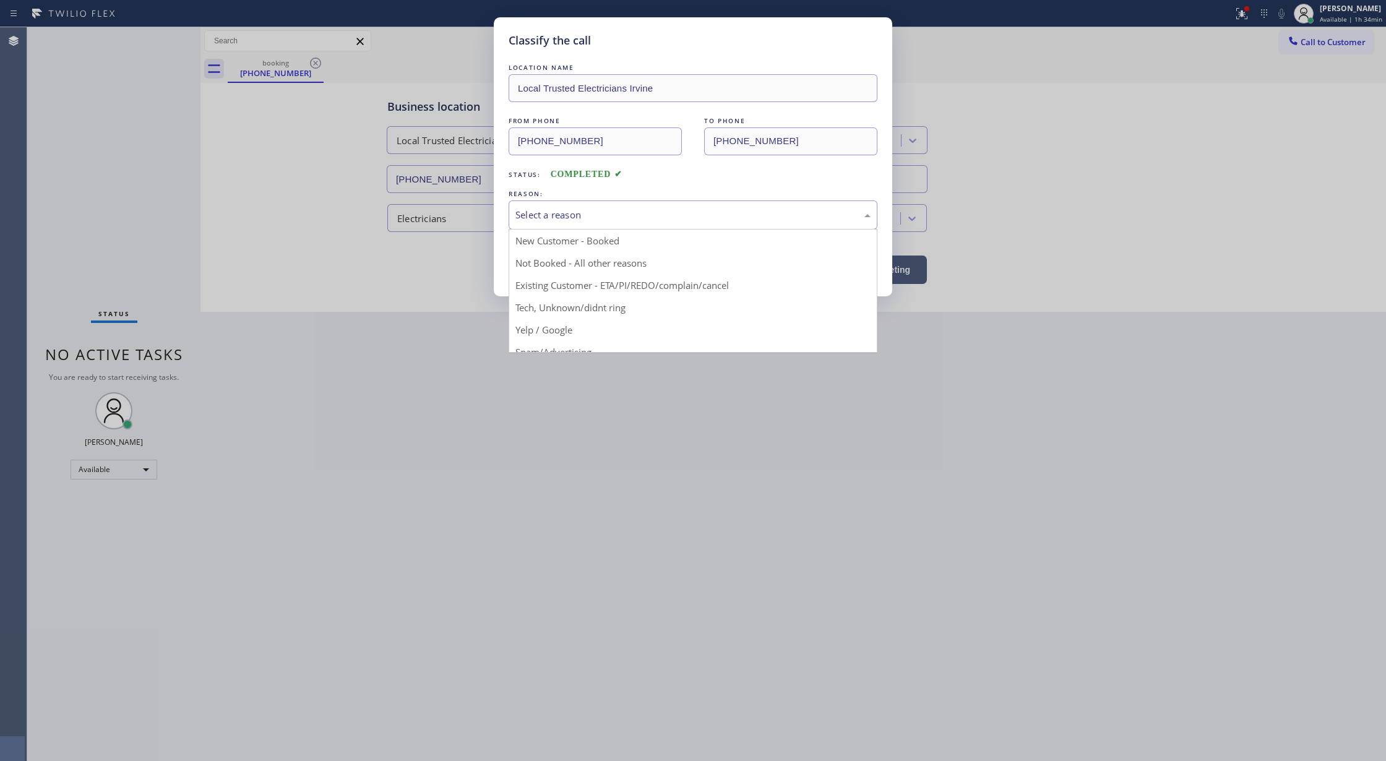
click at [552, 208] on div "Select a reason" at bounding box center [692, 215] width 355 height 14
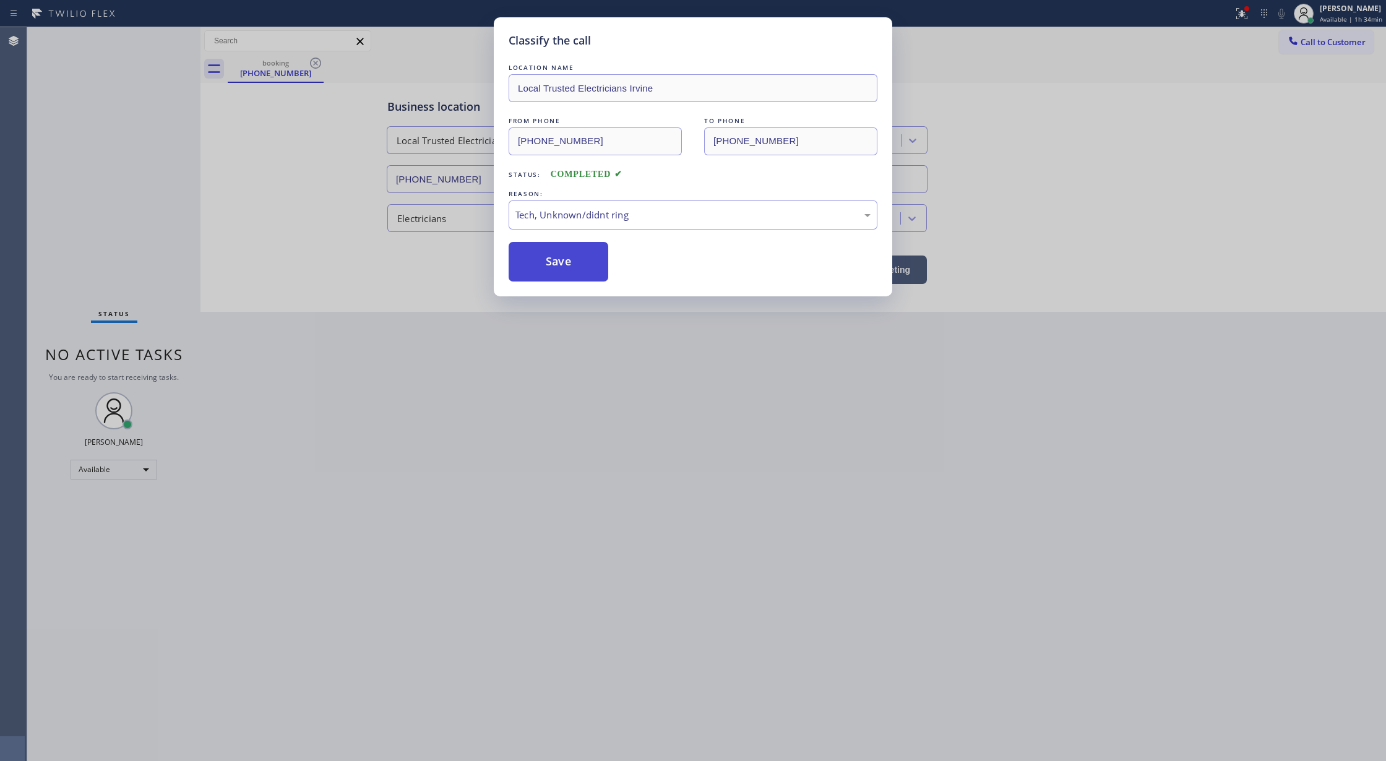
click at [570, 259] on button "Save" at bounding box center [559, 262] width 100 height 40
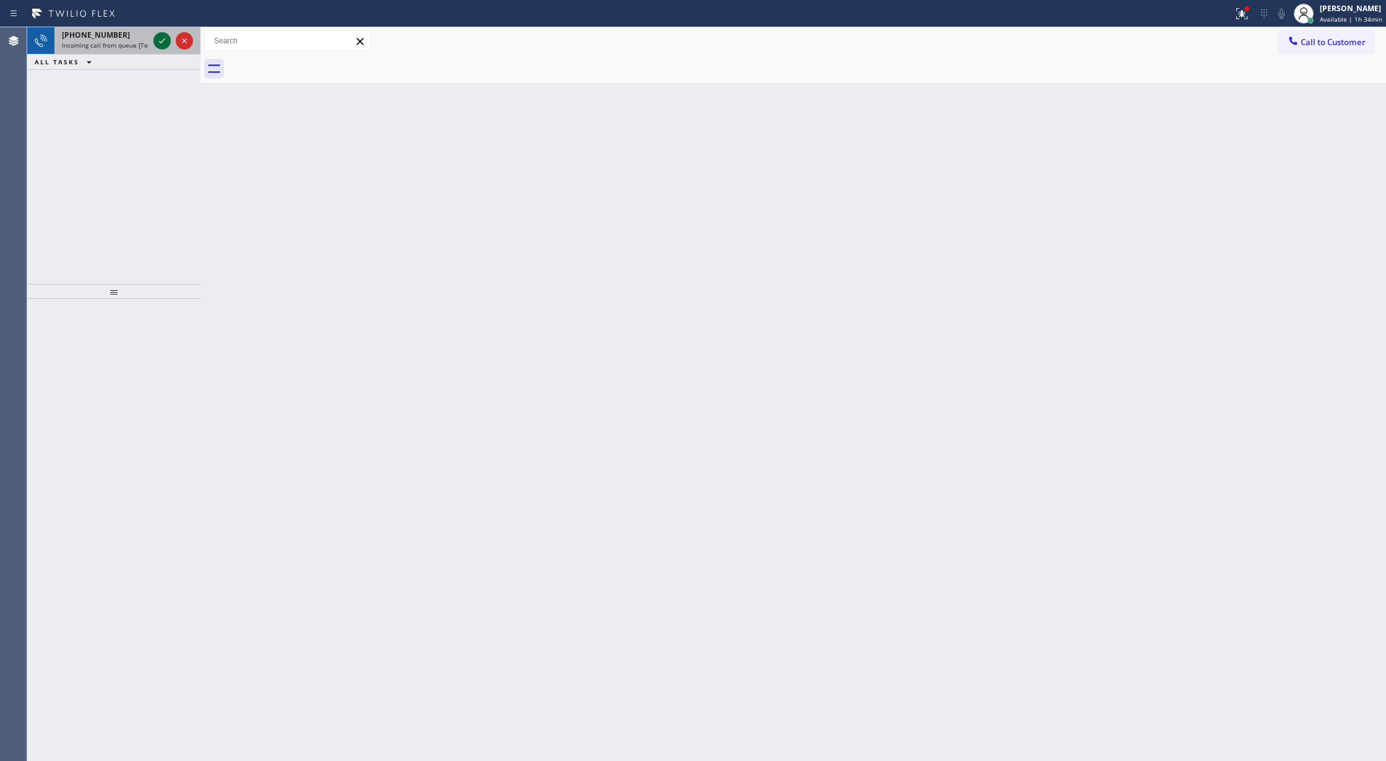
click at [162, 40] on icon at bounding box center [162, 40] width 15 height 15
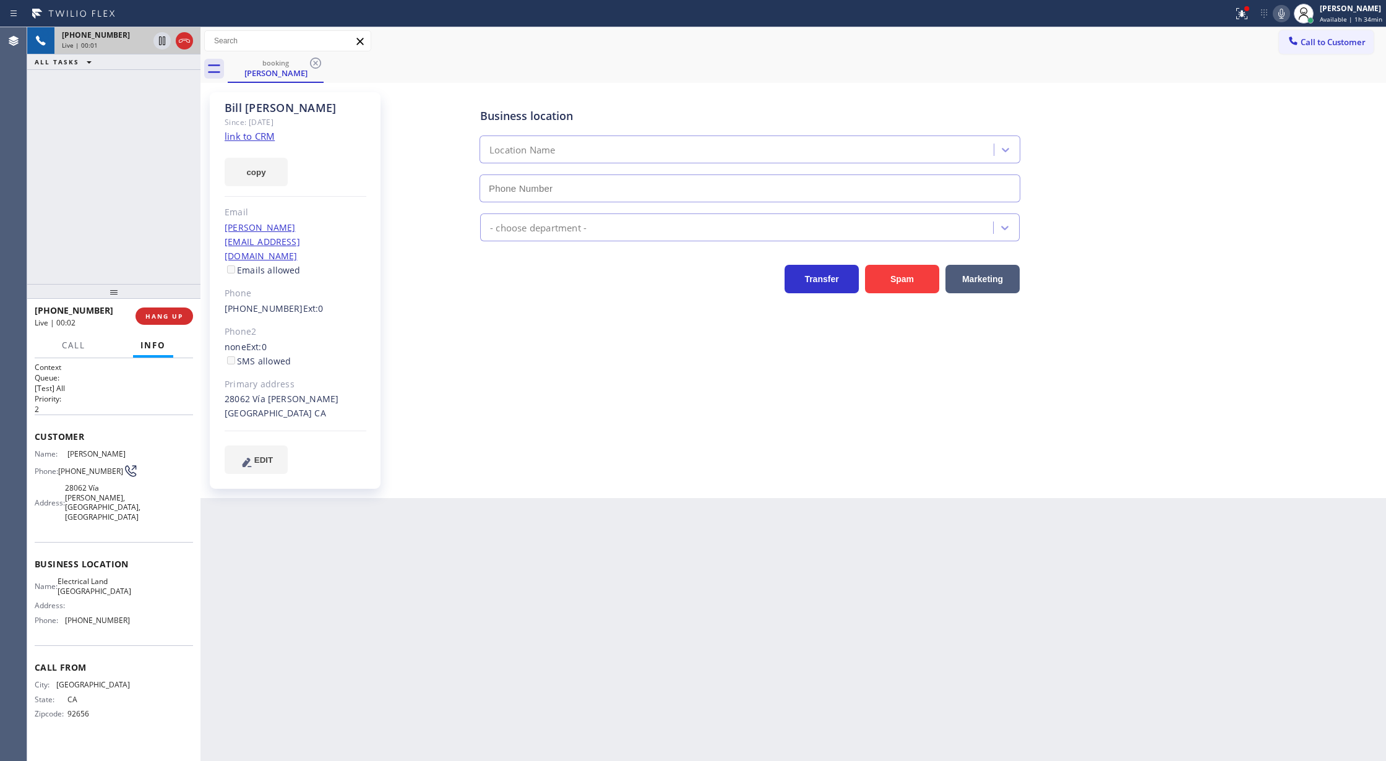
type input "[PHONE_NUMBER]"
click at [246, 137] on link "link to CRM" at bounding box center [250, 136] width 50 height 12
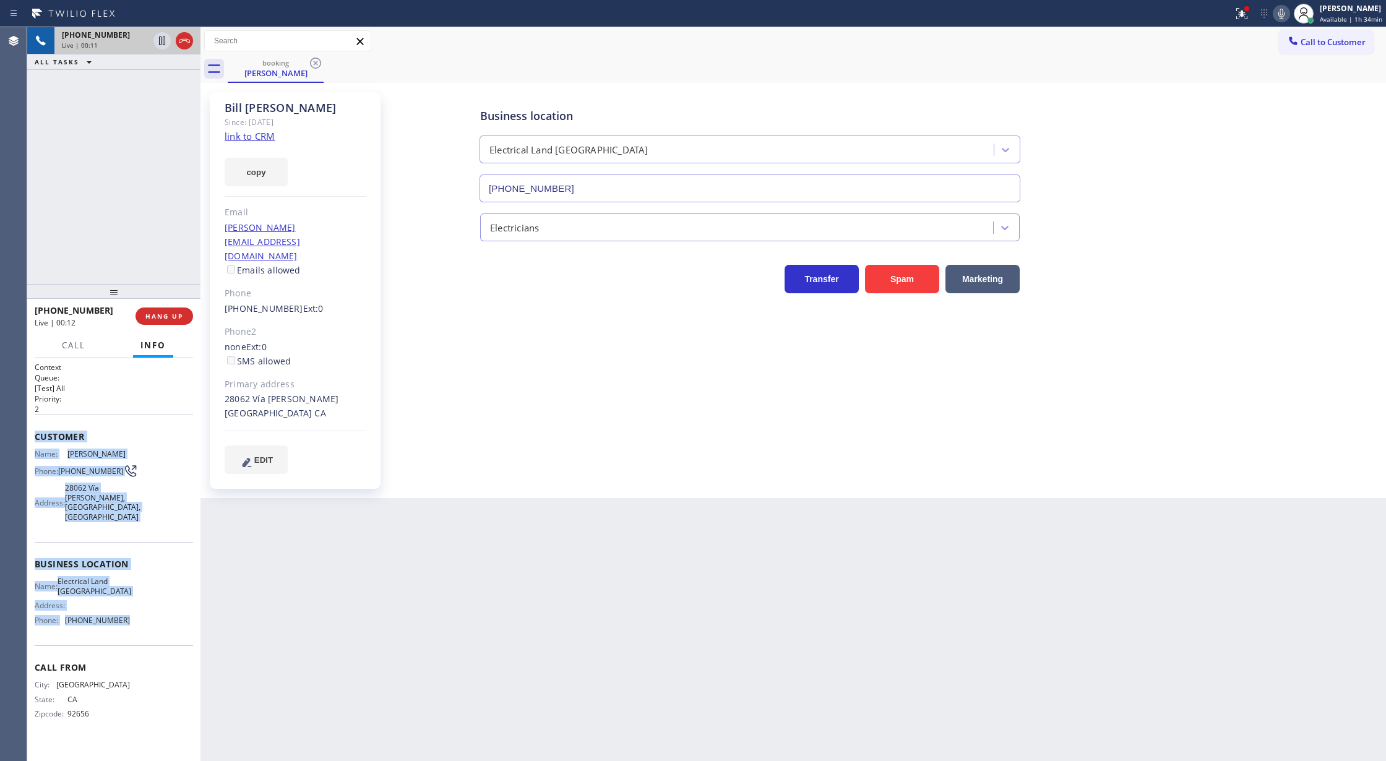
drag, startPoint x: 35, startPoint y: 431, endPoint x: 144, endPoint y: 617, distance: 216.1
click at [144, 617] on div "Context Queue: [Test] All Priority: 2 Customer Name: [PERSON_NAME] Phone: [PHON…" at bounding box center [114, 550] width 158 height 377
copy div "Customer Name: [PERSON_NAME] Phone: [PHONE_NUMBER] Address: [STREET_ADDRESS][PE…"
click at [1285, 15] on icon at bounding box center [1281, 13] width 15 height 15
click at [1285, 13] on icon at bounding box center [1281, 14] width 6 height 10
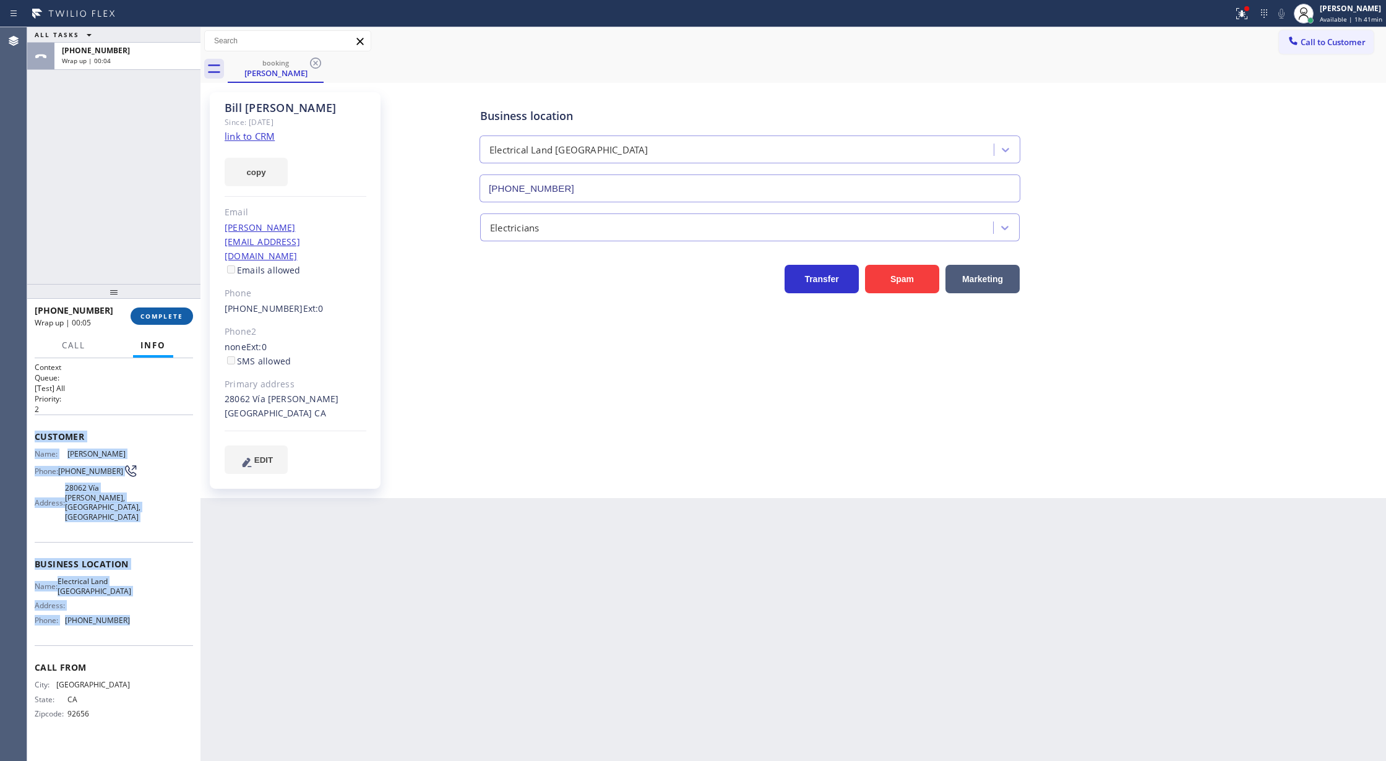
click at [149, 311] on button "COMPLETE" at bounding box center [162, 316] width 62 height 17
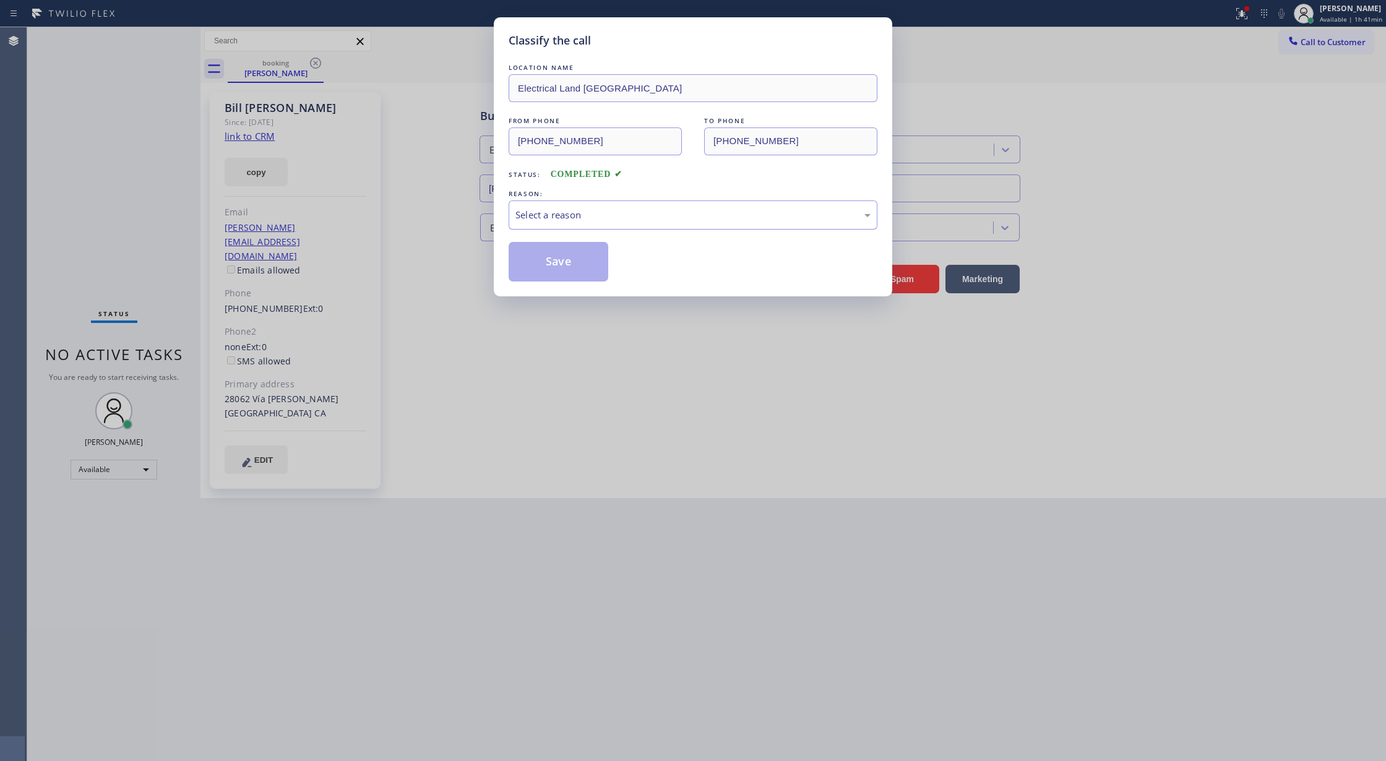
click at [601, 226] on div "Select a reason" at bounding box center [693, 214] width 369 height 29
click at [562, 261] on button "Save" at bounding box center [559, 262] width 100 height 40
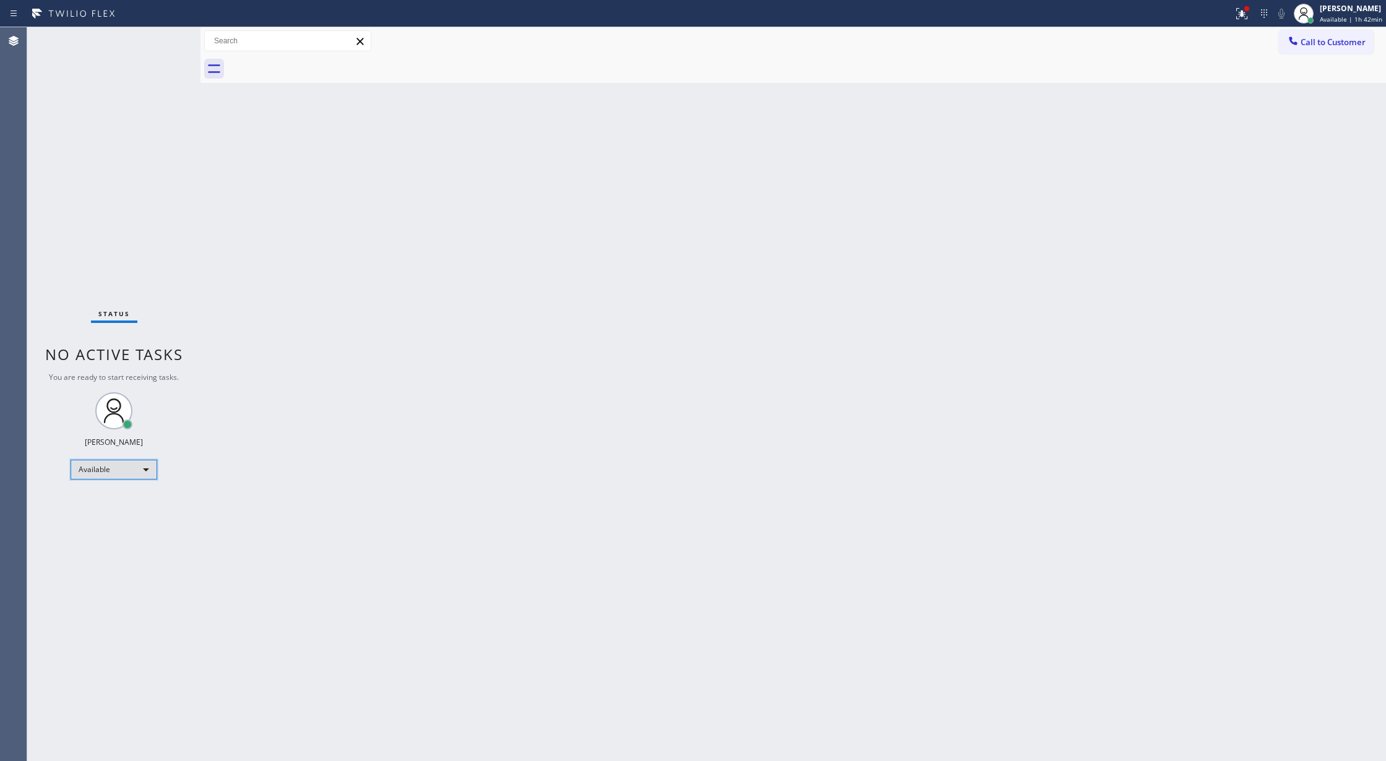
click at [142, 474] on div "Available" at bounding box center [114, 470] width 87 height 20
click at [125, 525] on li "Unavailable" at bounding box center [113, 518] width 84 height 15
click at [1320, 43] on span "Call to Customer" at bounding box center [1333, 42] width 65 height 11
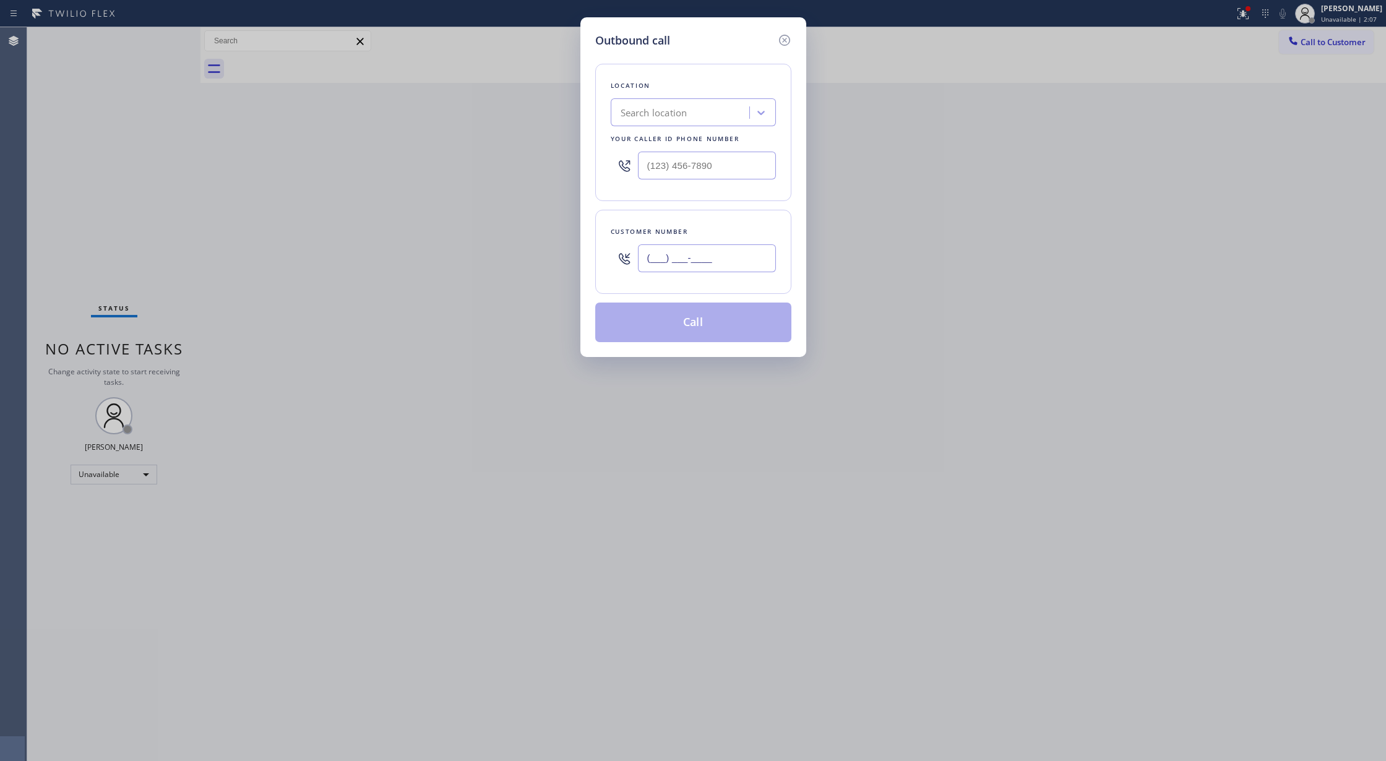
click at [654, 266] on input "(___) ___-____" at bounding box center [707, 258] width 138 height 28
paste input "415) 250-1369"
type input "[PHONE_NUMBER]"
drag, startPoint x: 718, startPoint y: 162, endPoint x: 551, endPoint y: 177, distance: 167.8
click at [551, 177] on div "Outbound call Location Search location Your caller id phone number (___) ___-__…" at bounding box center [693, 380] width 1386 height 761
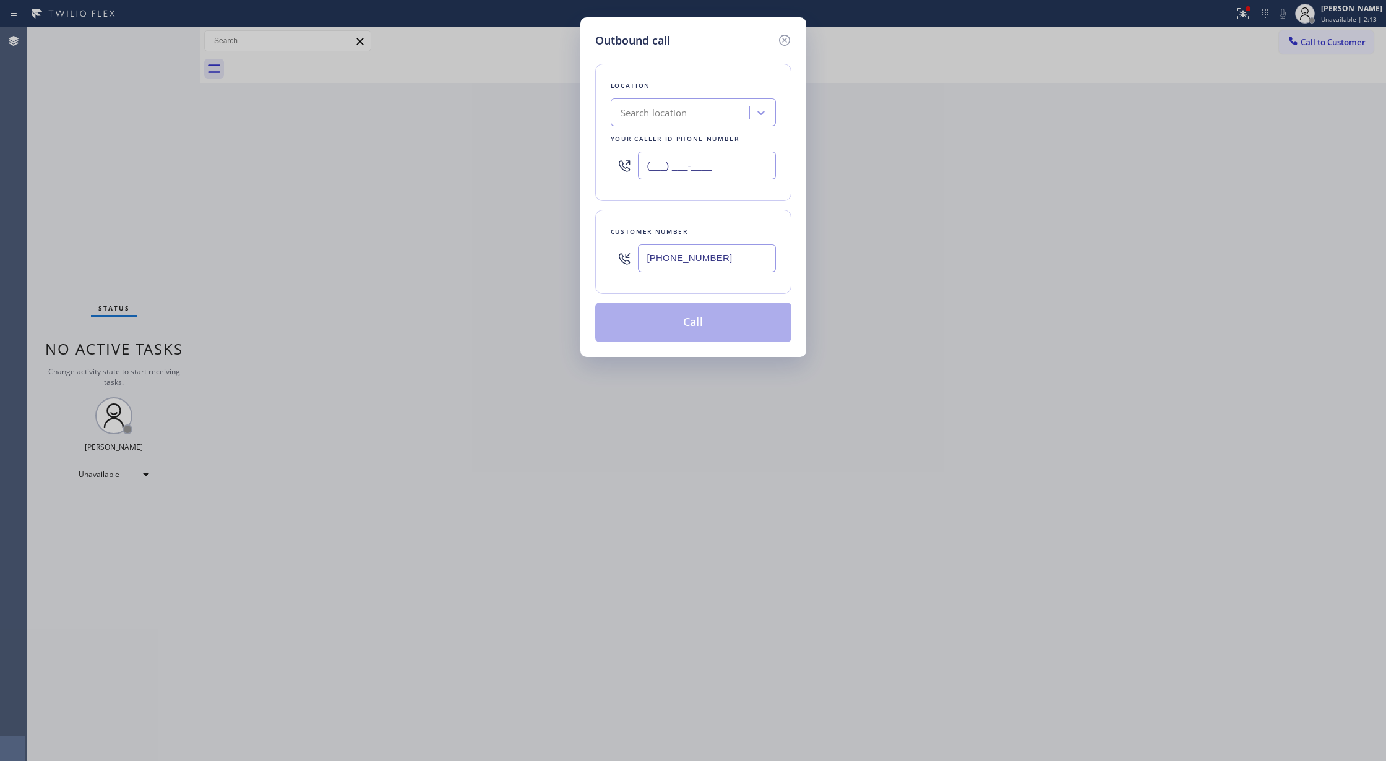
paste input "760) 452-3737"
type input "[PHONE_NUMBER]"
click at [671, 317] on button "Call" at bounding box center [693, 323] width 196 height 40
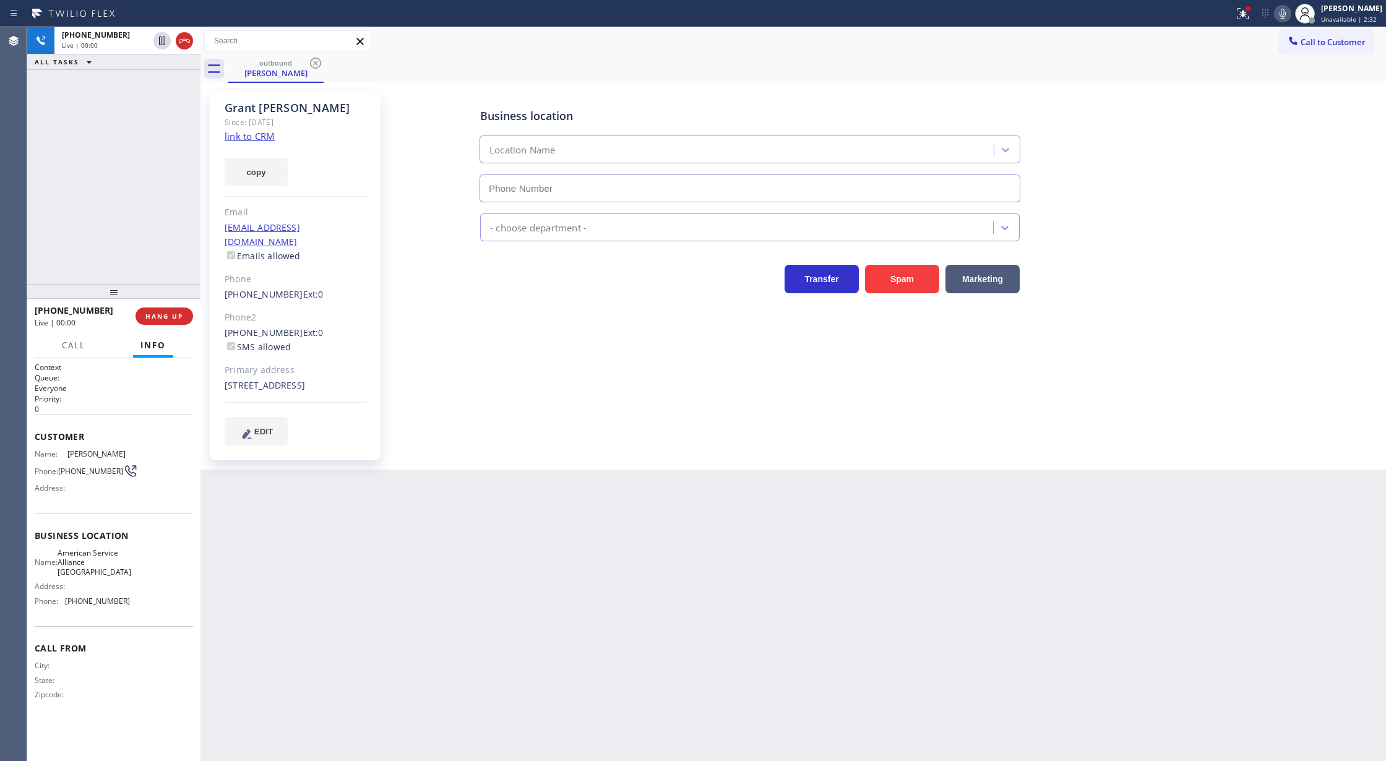
type input "[PHONE_NUMBER]"
click at [181, 45] on icon at bounding box center [184, 40] width 15 height 15
drag, startPoint x: 162, startPoint y: 312, endPoint x: 160, endPoint y: 306, distance: 6.5
click at [162, 312] on span "COMPLETE" at bounding box center [161, 316] width 43 height 9
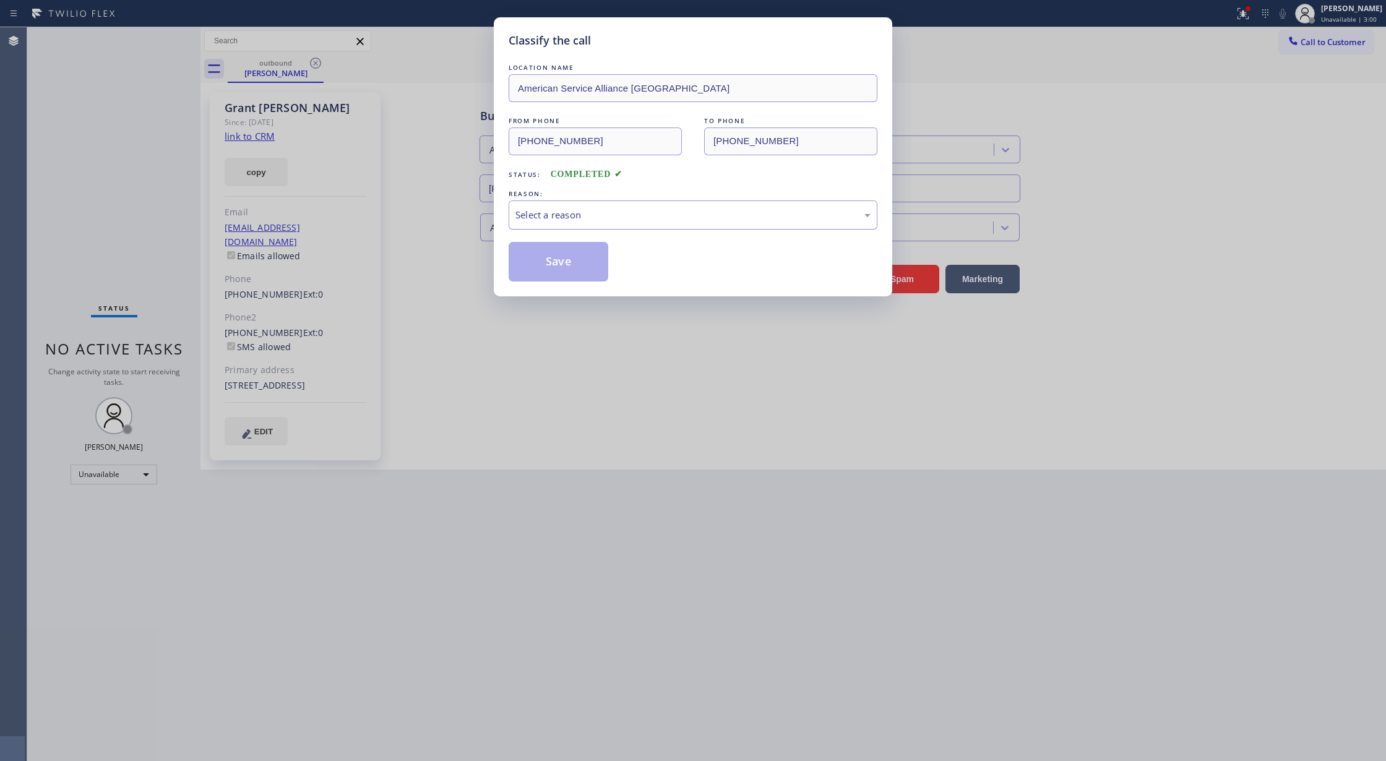
click at [545, 213] on div "Select a reason" at bounding box center [692, 215] width 355 height 14
click at [557, 256] on button "Save" at bounding box center [559, 262] width 100 height 40
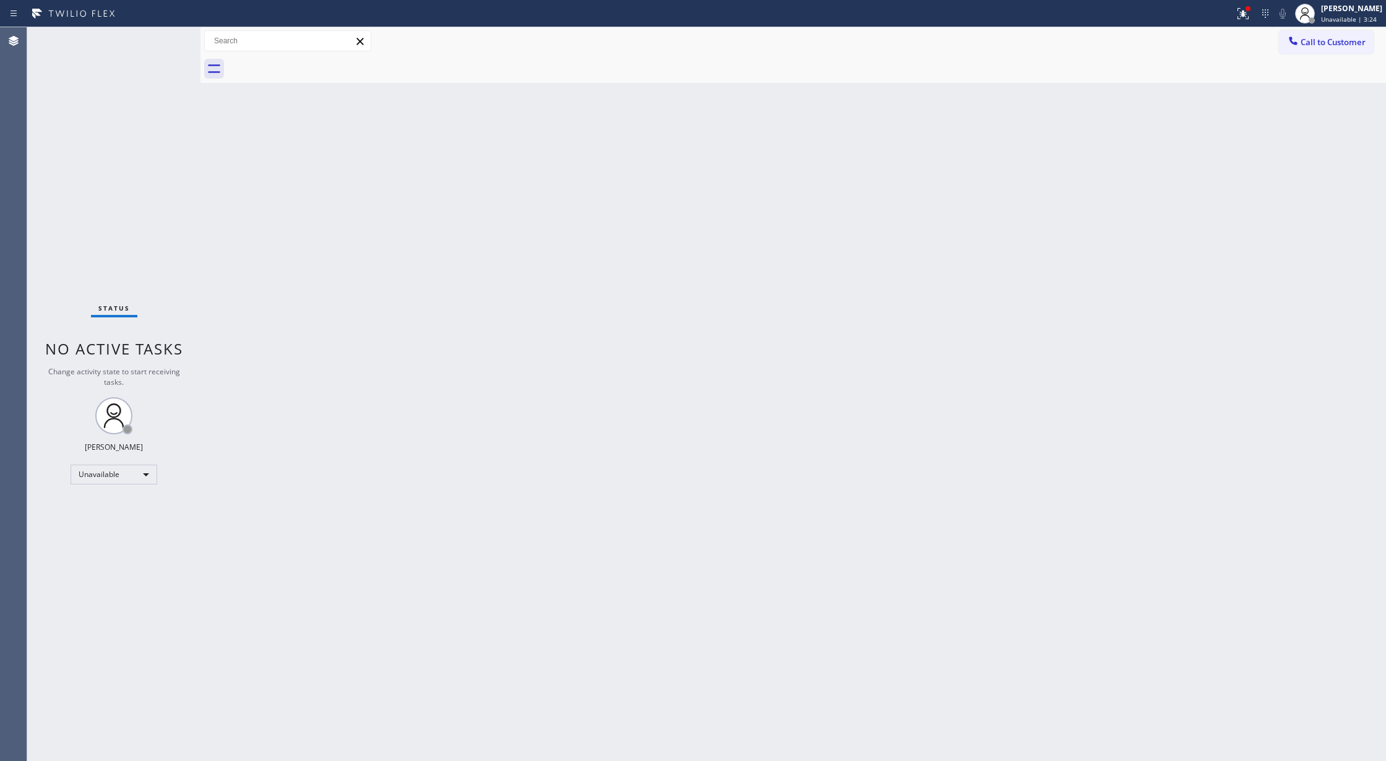
click at [159, 40] on div "Status No active tasks Change activity state to start receiving tasks. [PERSON_…" at bounding box center [113, 394] width 173 height 734
click at [145, 478] on div "Unavailable" at bounding box center [114, 475] width 87 height 20
click at [123, 546] on div "Offline Available Unavailable Break" at bounding box center [113, 516] width 85 height 62
click at [125, 540] on li "Break" at bounding box center [113, 538] width 84 height 15
click at [120, 475] on div "Break" at bounding box center [114, 475] width 87 height 20
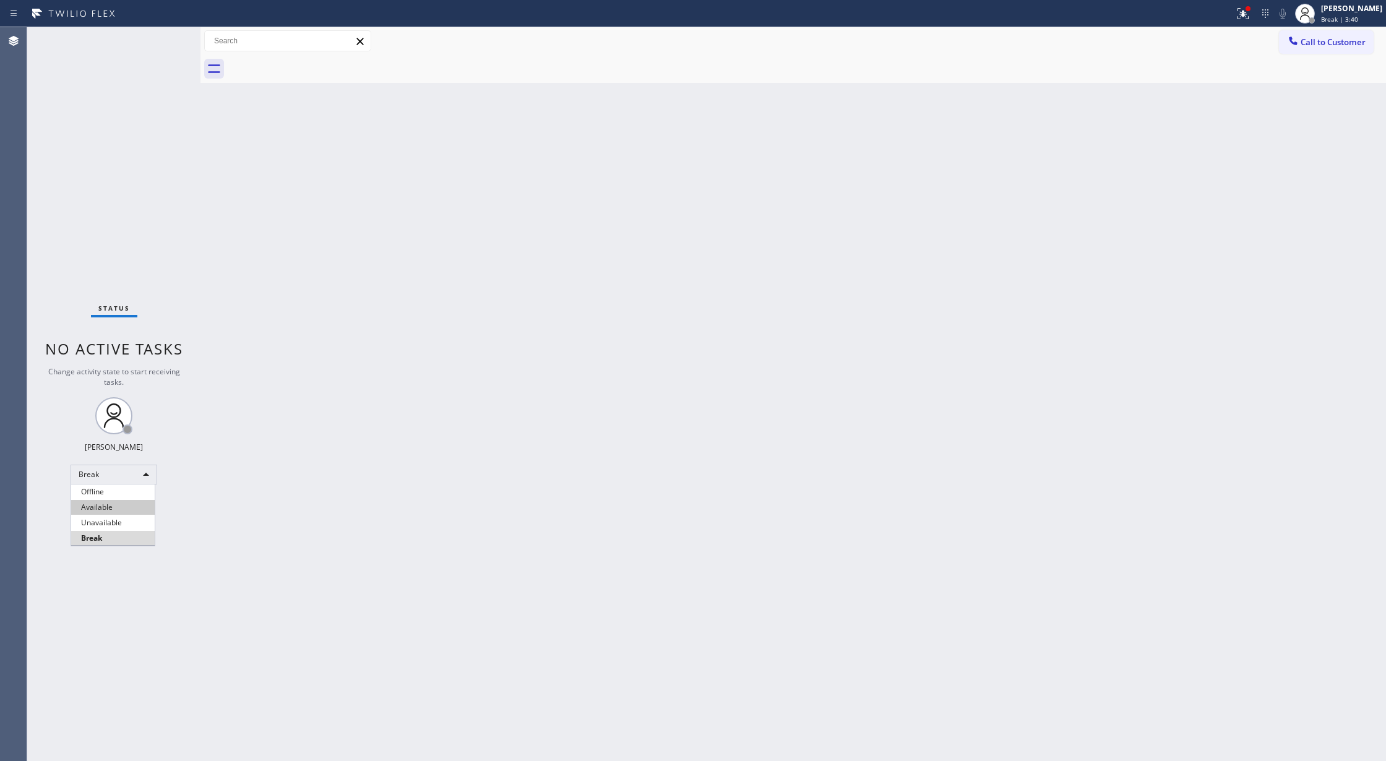
click at [122, 508] on li "Available" at bounding box center [113, 507] width 84 height 15
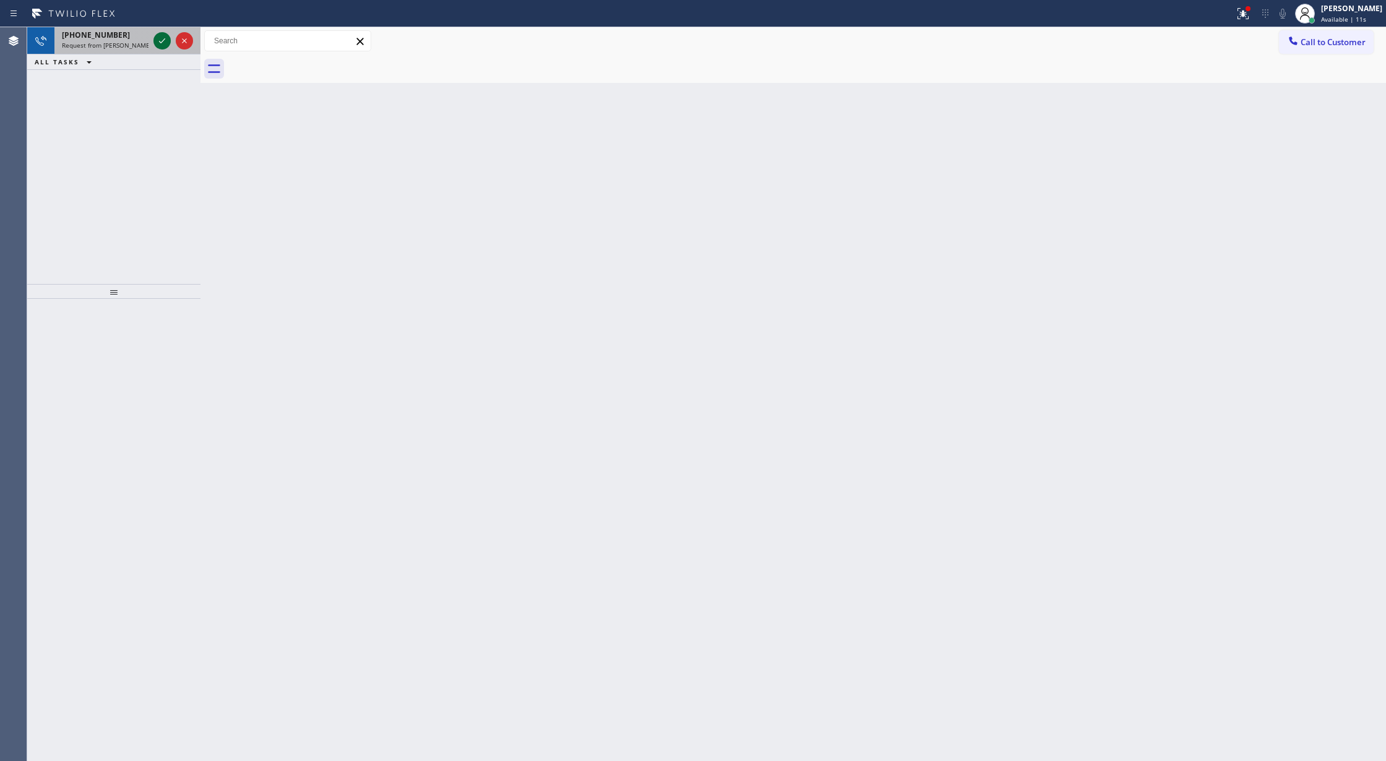
click at [159, 38] on icon at bounding box center [162, 40] width 15 height 15
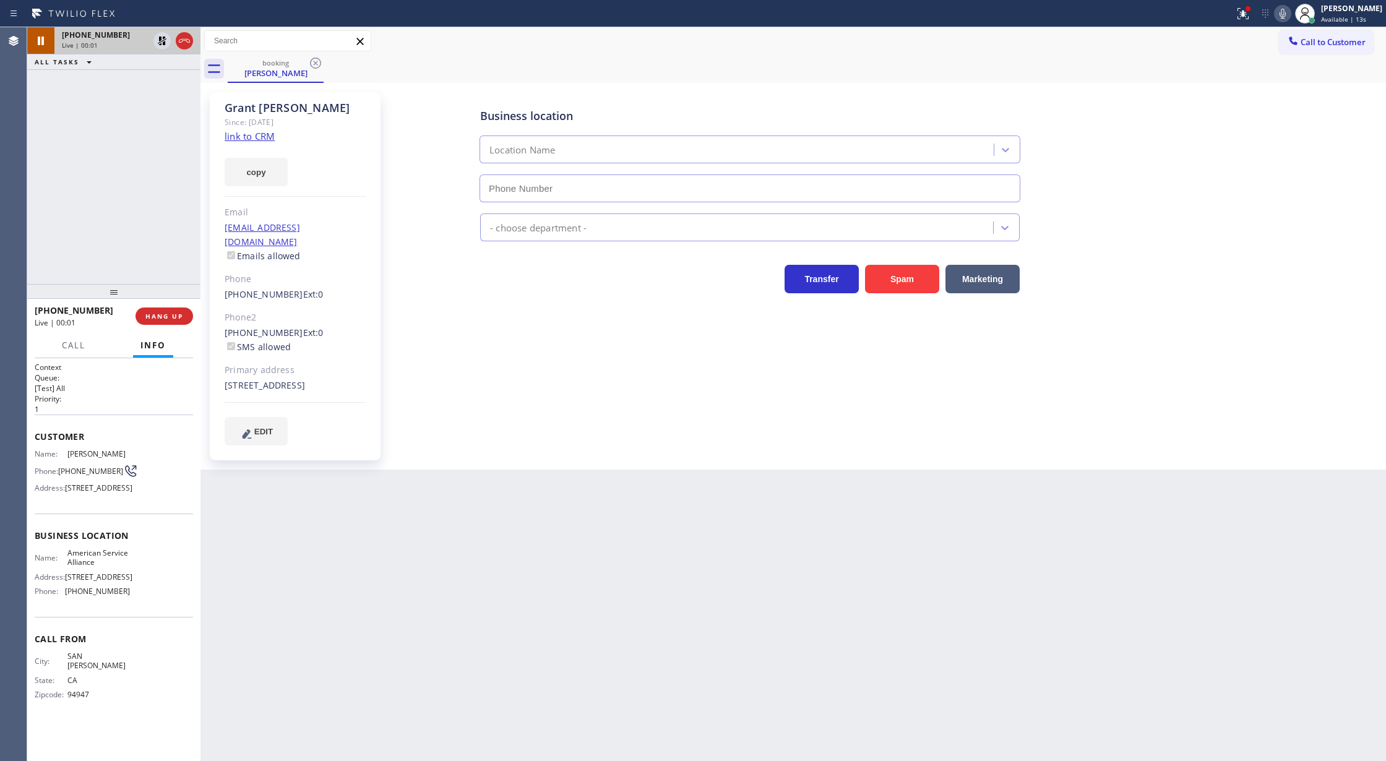
type input "[PHONE_NUMBER]"
click at [184, 42] on icon at bounding box center [184, 40] width 15 height 15
click at [153, 312] on span "COMPLETE" at bounding box center [161, 316] width 43 height 9
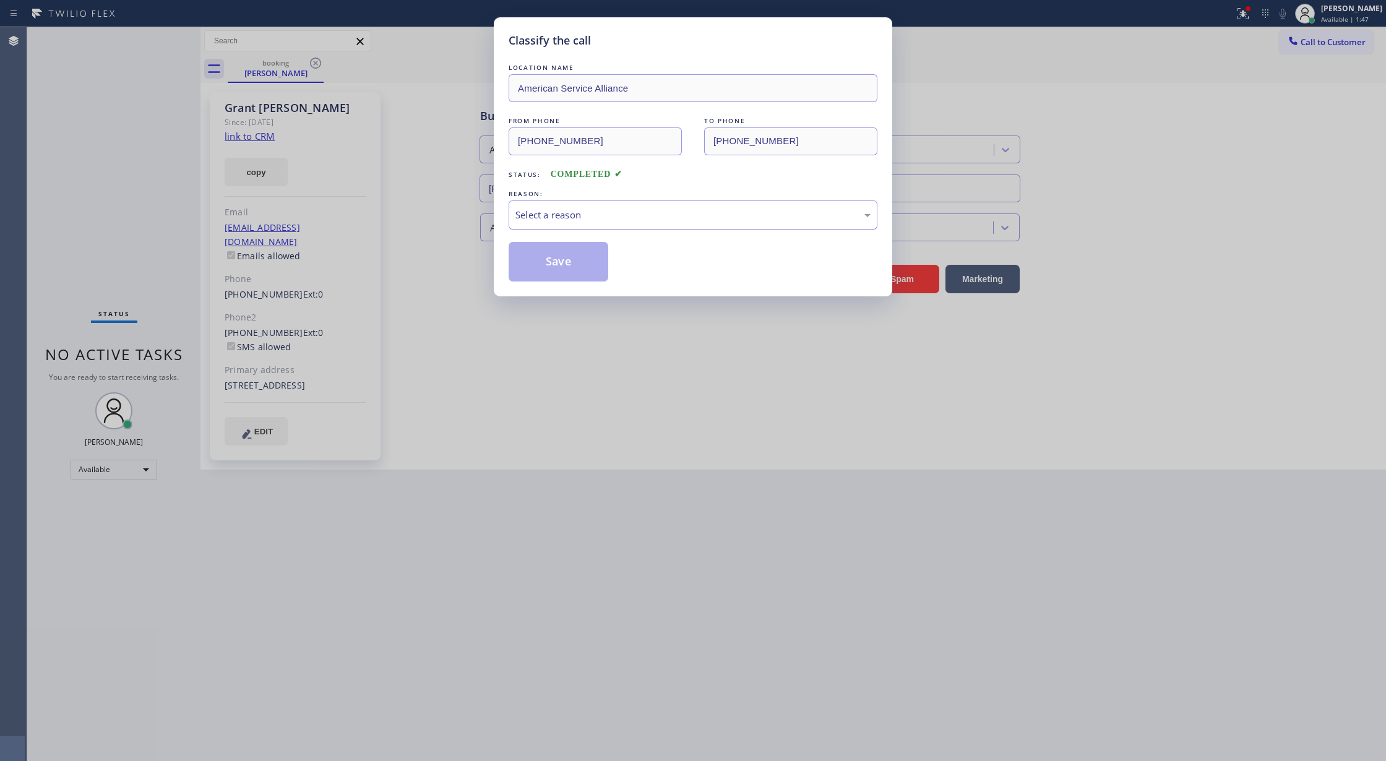
click at [623, 222] on div "Select a reason" at bounding box center [692, 215] width 355 height 14
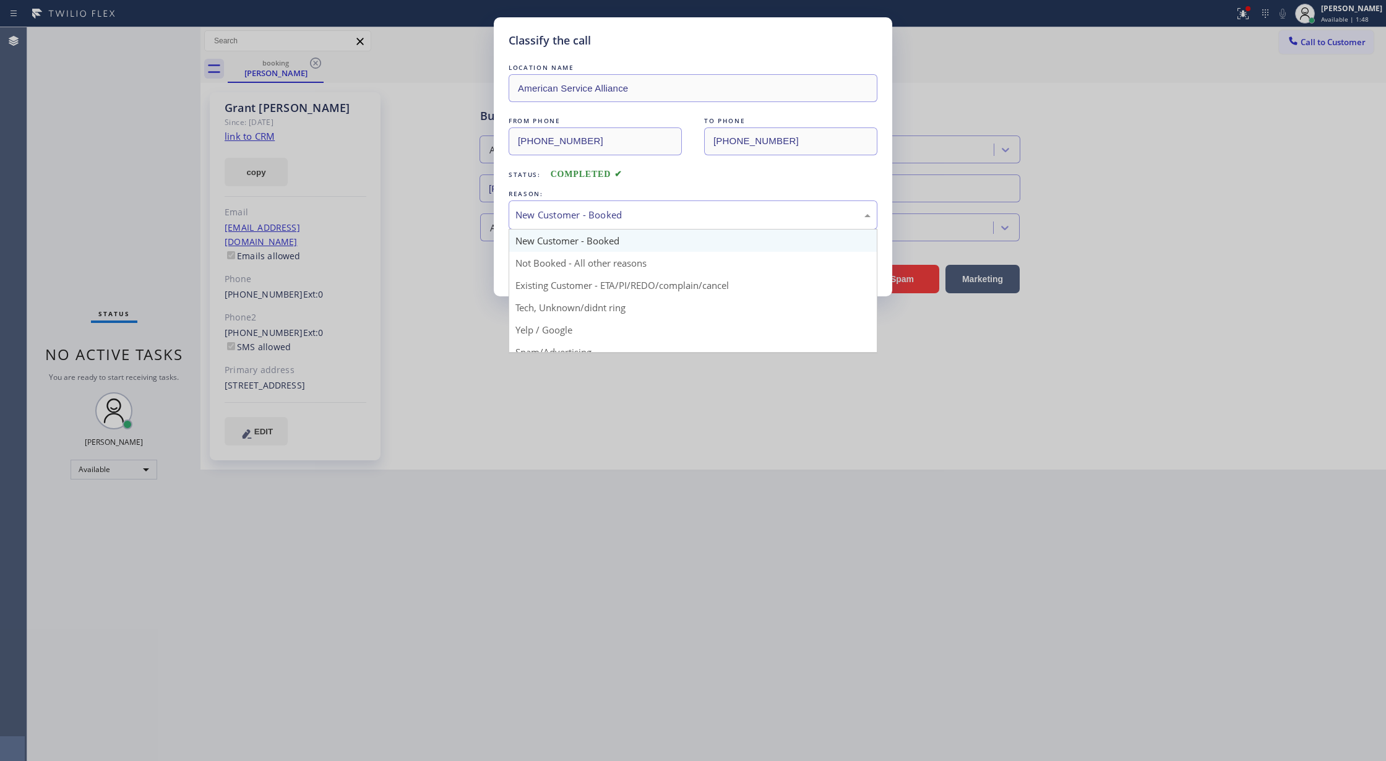
click at [590, 206] on div "New Customer - Booked" at bounding box center [693, 214] width 369 height 29
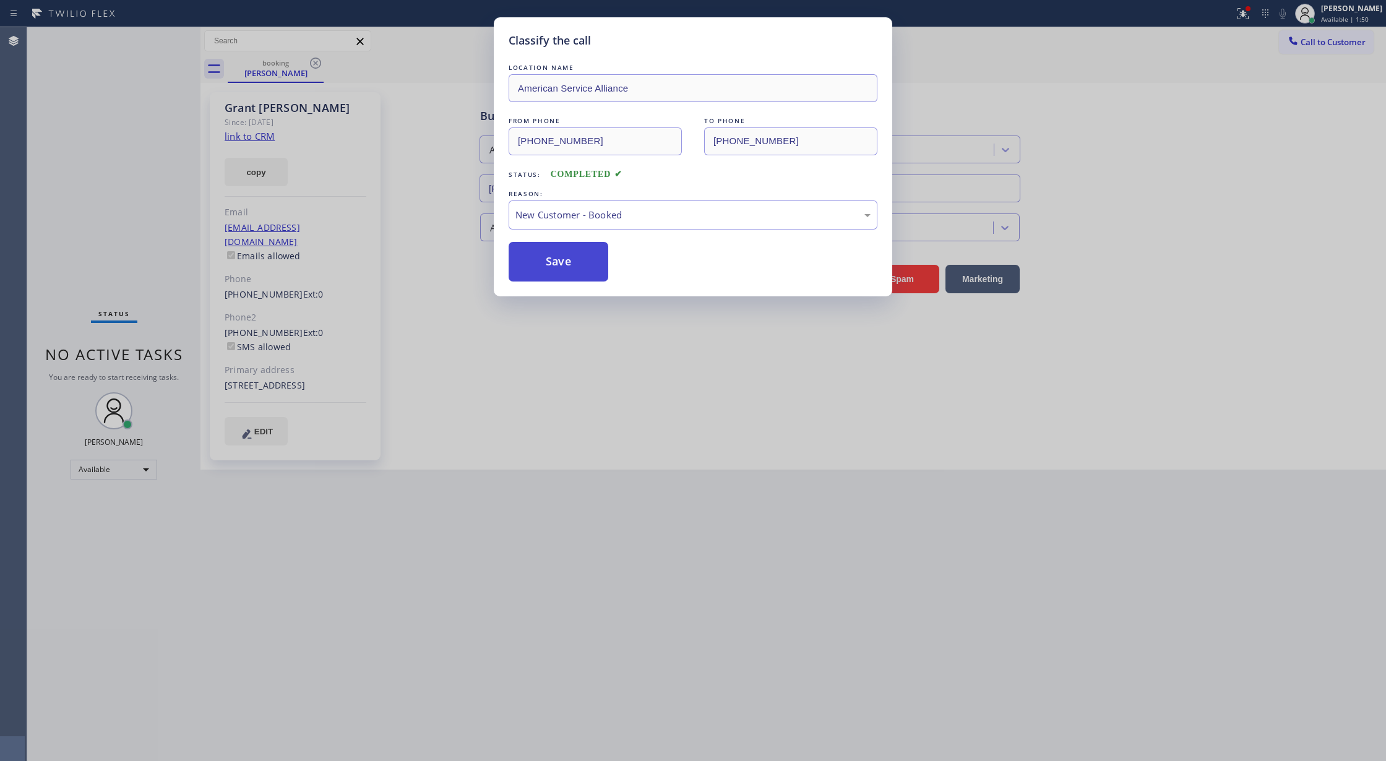
click at [547, 256] on button "Save" at bounding box center [559, 262] width 100 height 40
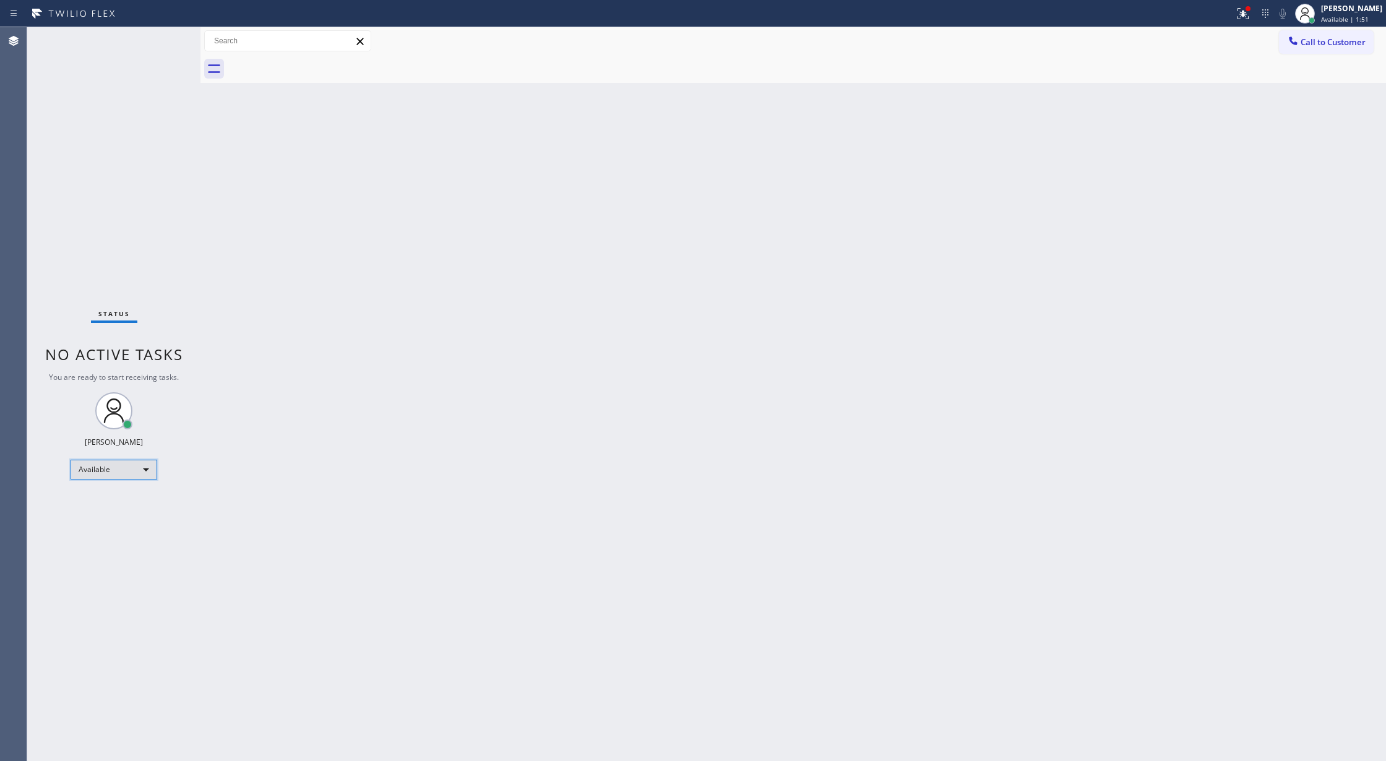
click at [136, 470] on div "Available" at bounding box center [114, 470] width 87 height 20
click at [119, 532] on li "Break" at bounding box center [113, 533] width 84 height 15
click at [142, 473] on div "Break" at bounding box center [114, 475] width 87 height 20
click at [127, 506] on li "Available" at bounding box center [113, 507] width 84 height 15
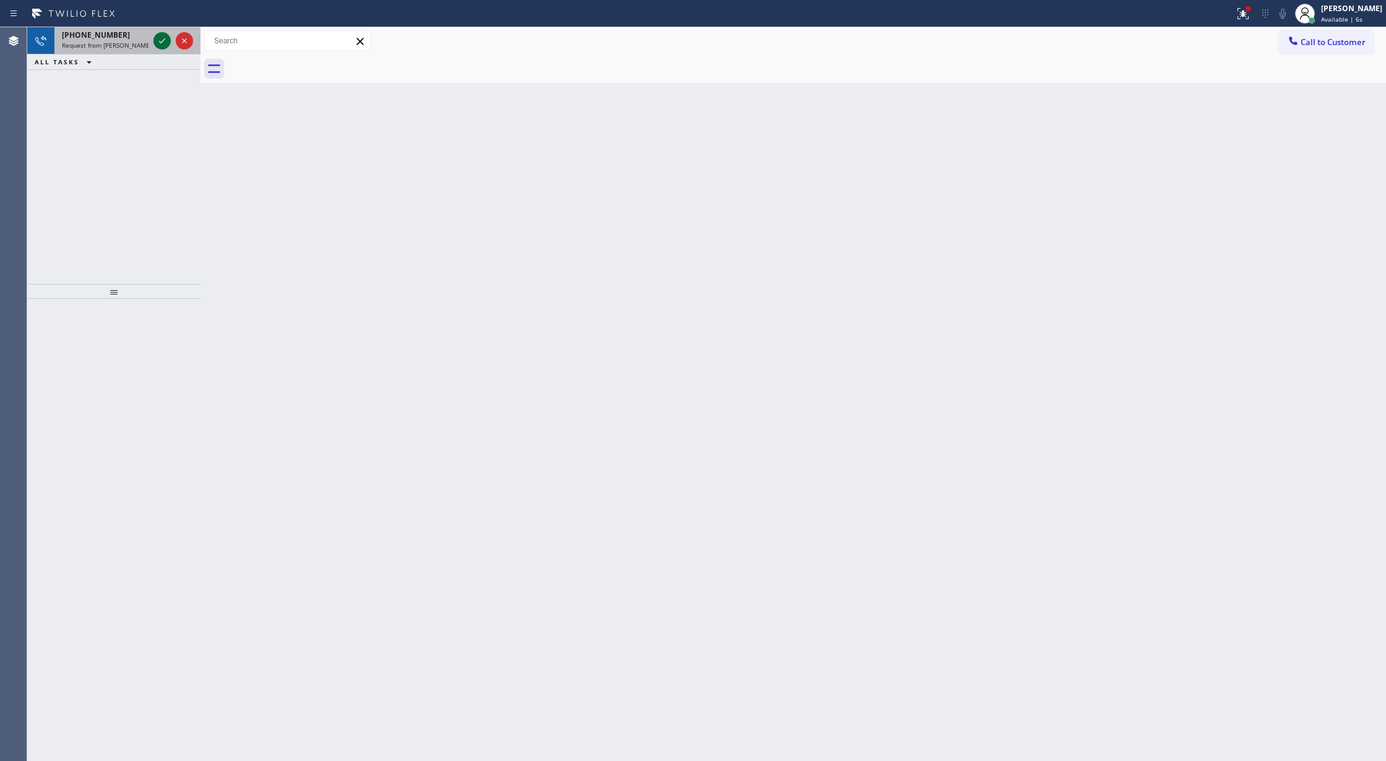
click at [166, 37] on icon at bounding box center [162, 40] width 15 height 15
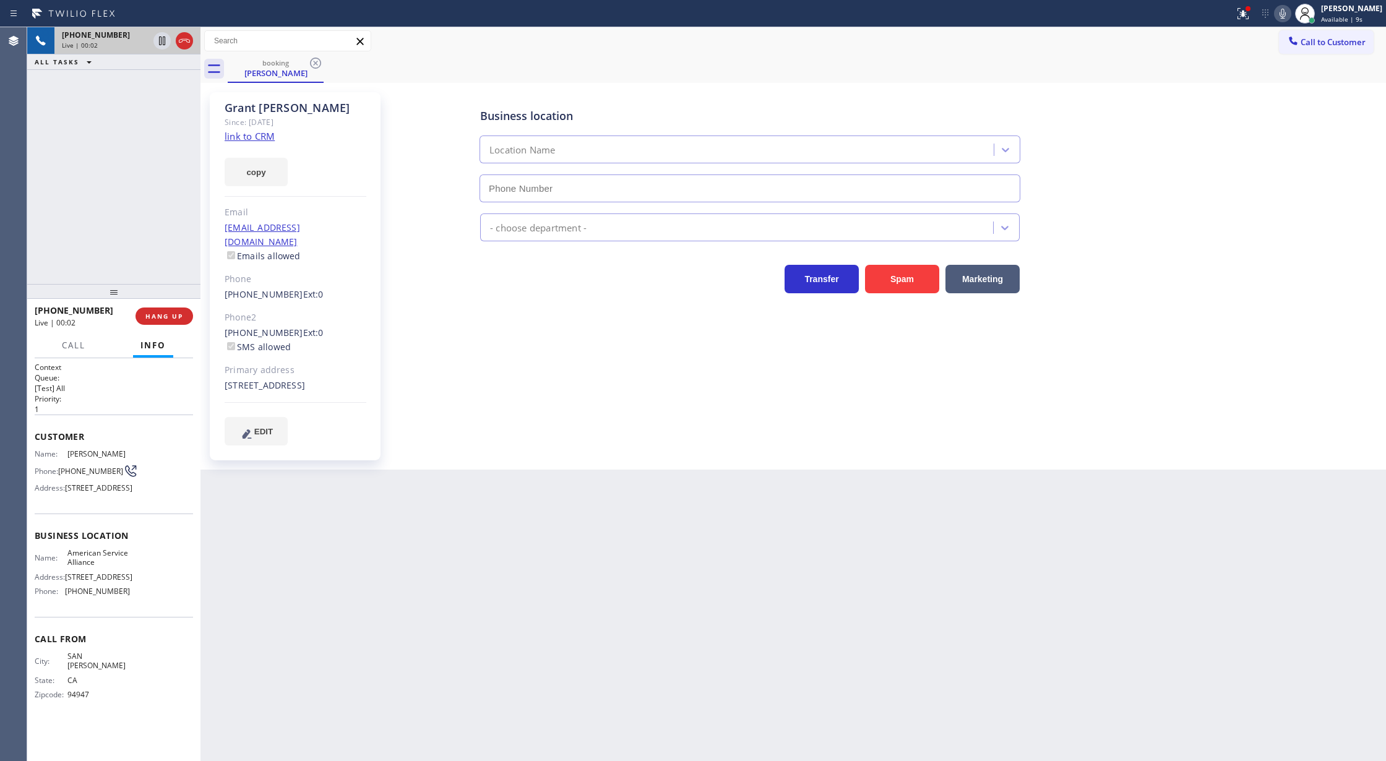
type input "[PHONE_NUMBER]"
click at [163, 316] on span "COMPLETE" at bounding box center [161, 316] width 43 height 9
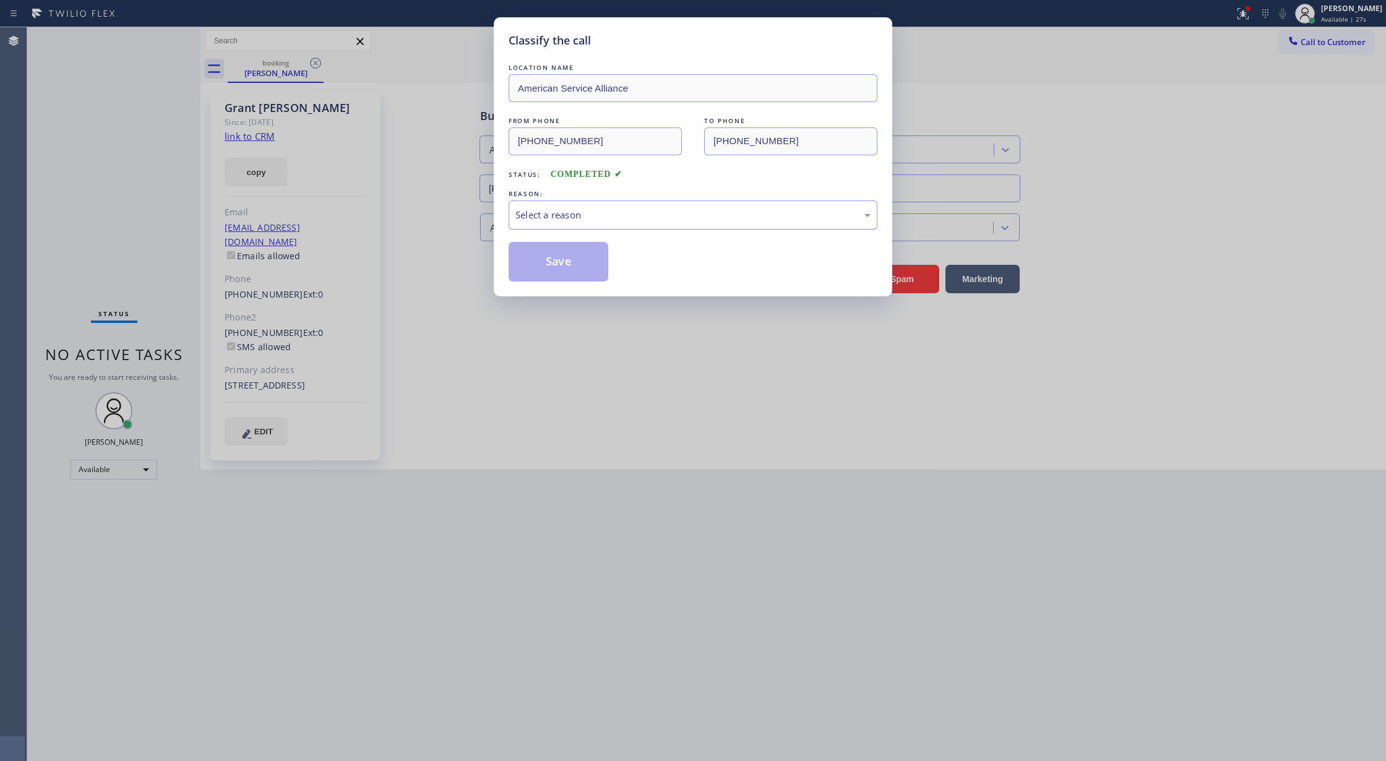
click at [577, 218] on div "Select a reason" at bounding box center [692, 215] width 355 height 14
click at [561, 255] on button "Save" at bounding box center [559, 262] width 100 height 40
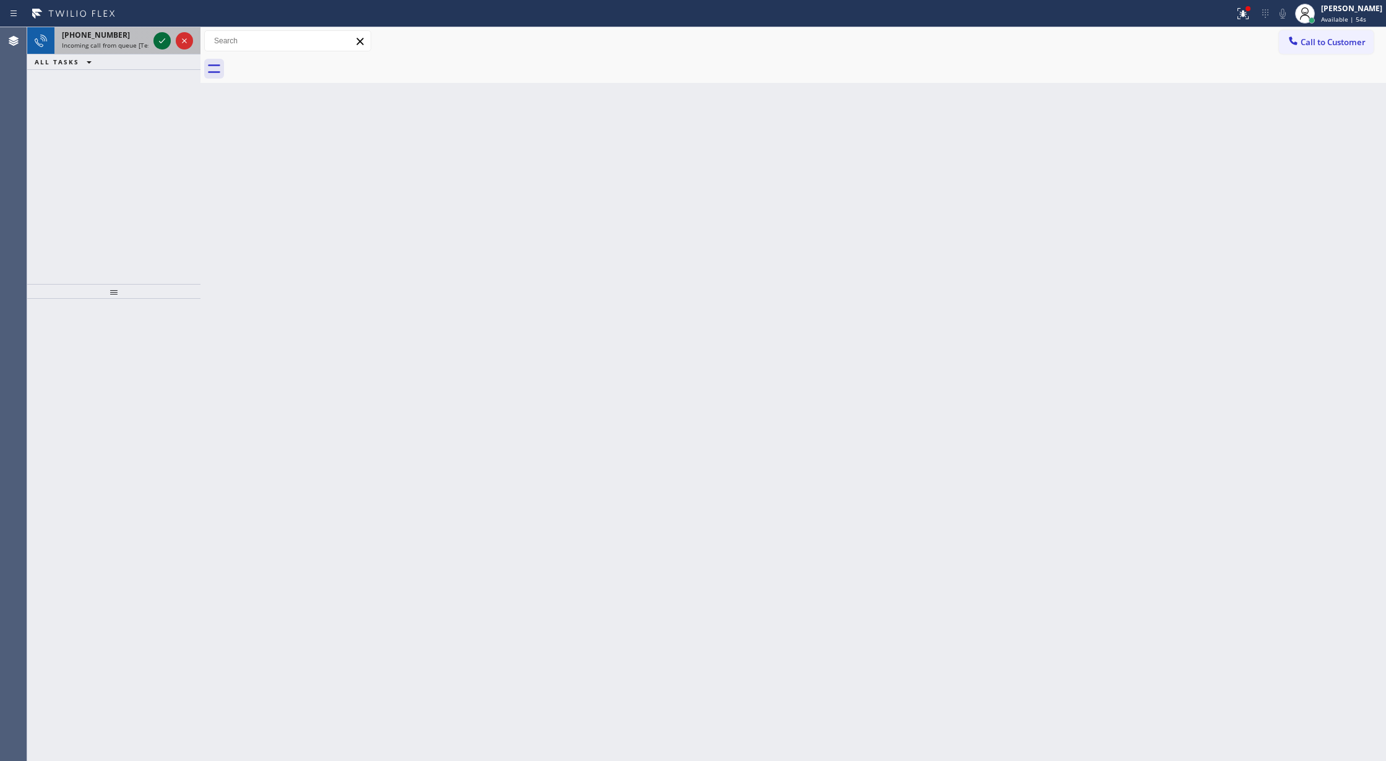
click at [162, 38] on icon at bounding box center [162, 40] width 15 height 15
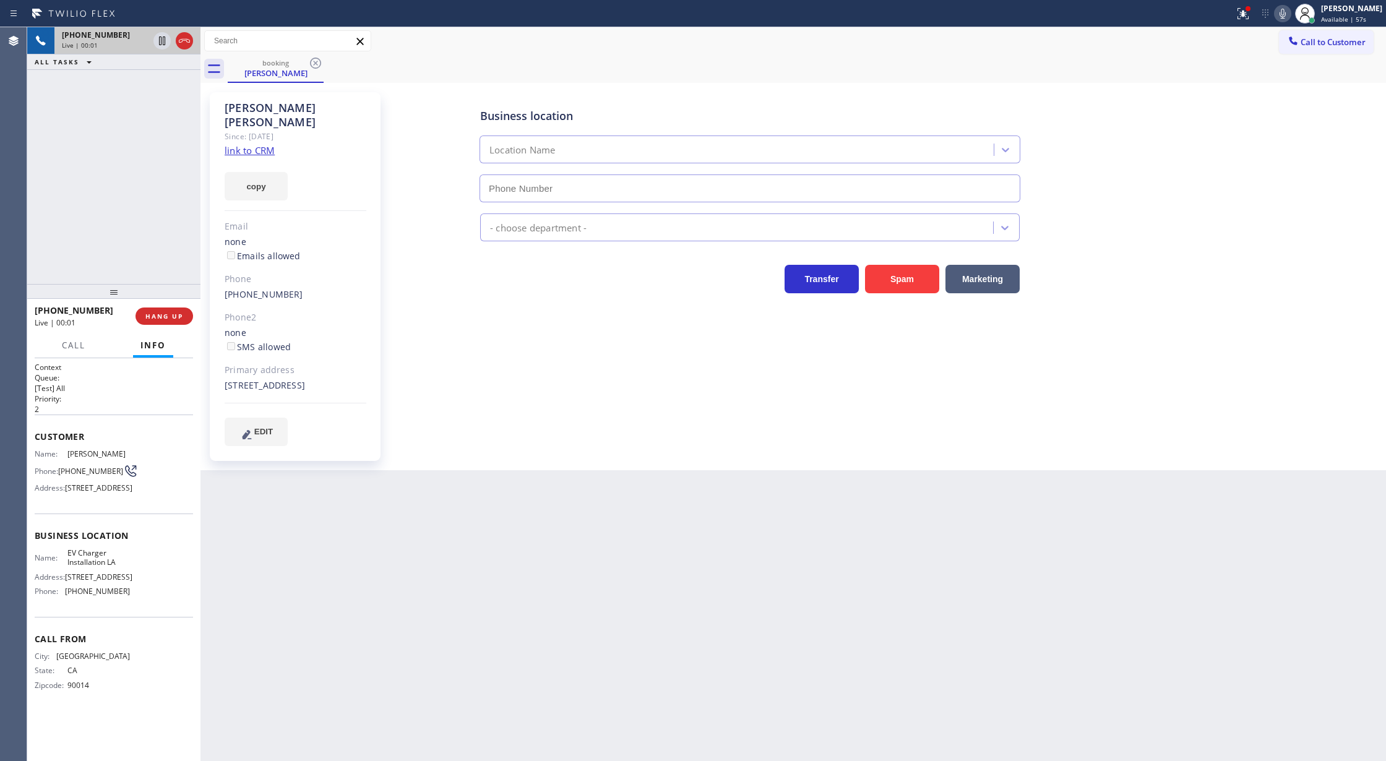
type input "[PHONE_NUMBER]"
click at [243, 144] on link "link to CRM" at bounding box center [250, 150] width 50 height 12
click at [184, 42] on icon at bounding box center [184, 40] width 15 height 15
click at [166, 311] on button "COMPLETE" at bounding box center [162, 316] width 62 height 17
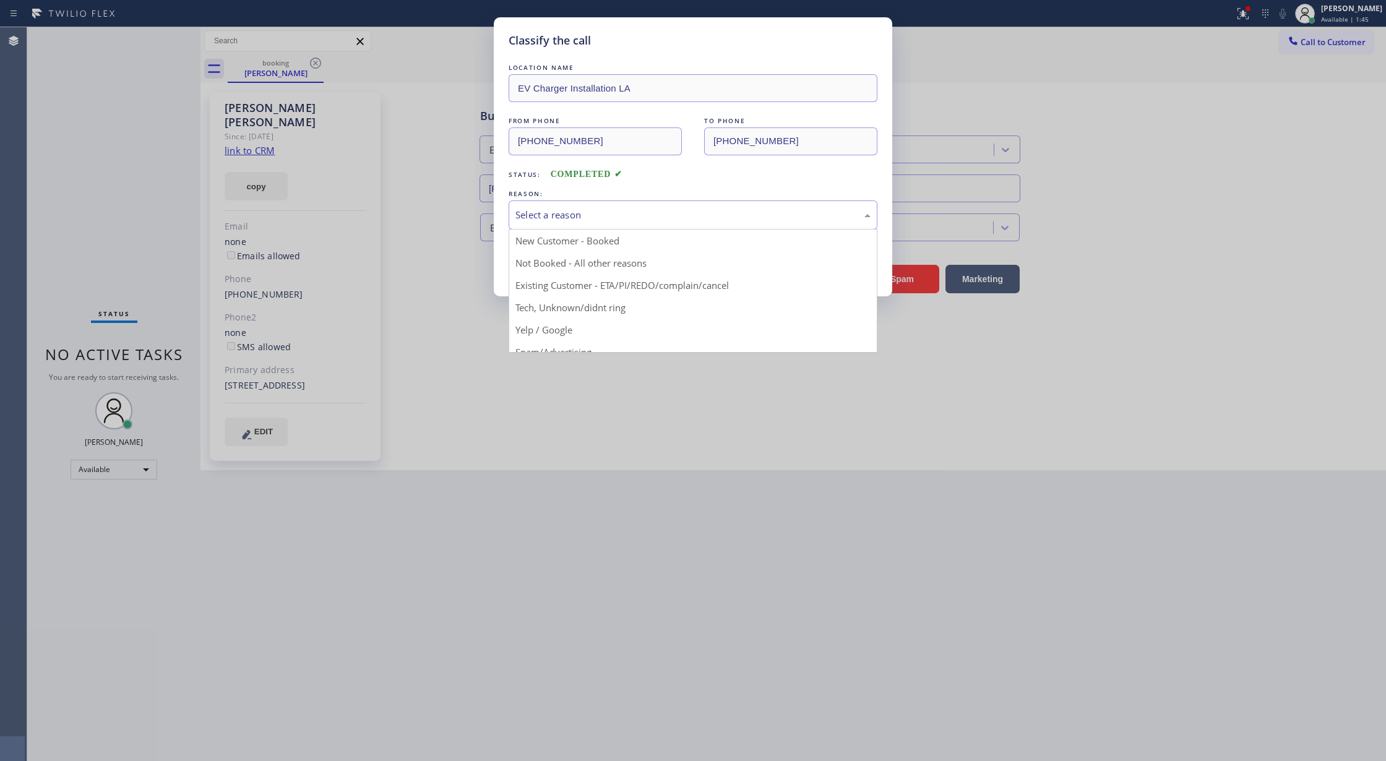
click at [531, 225] on div "Select a reason" at bounding box center [693, 214] width 369 height 29
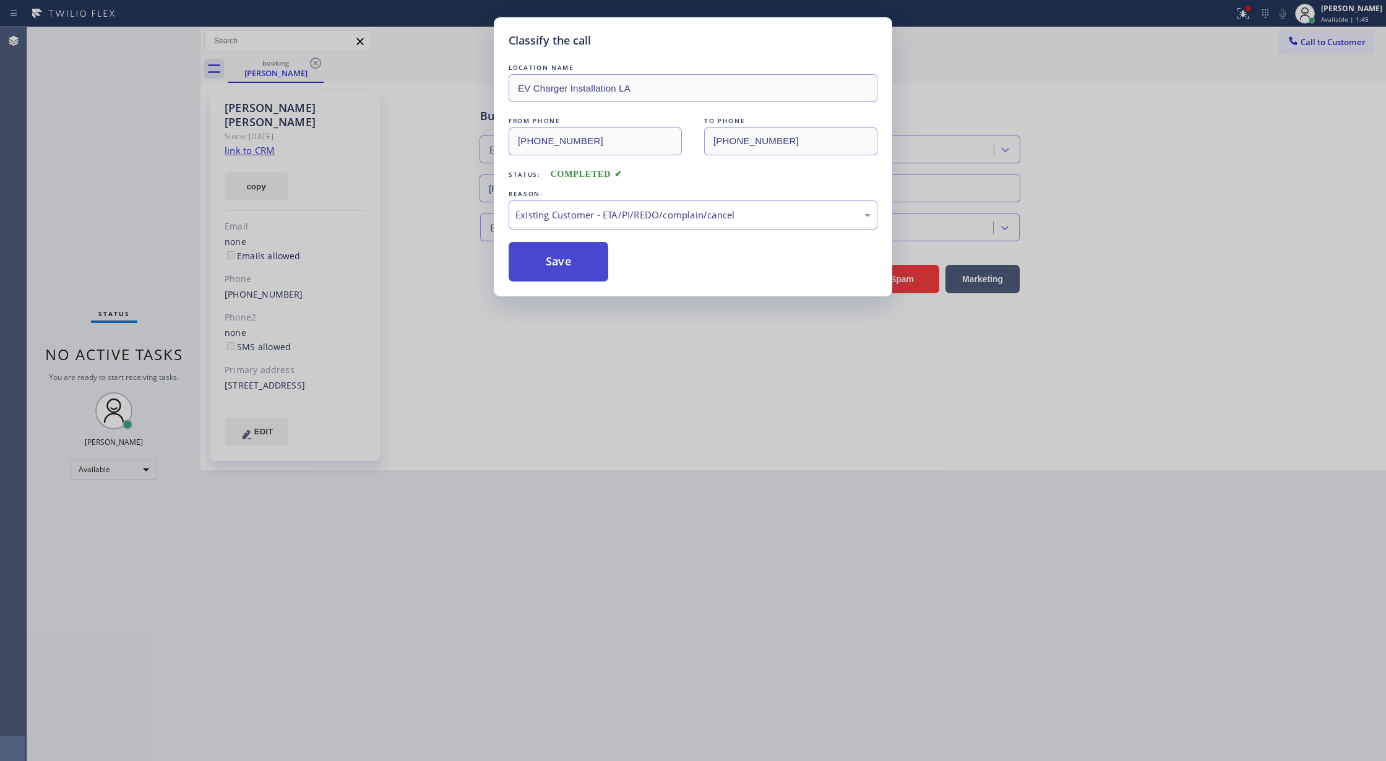
click at [543, 261] on button "Save" at bounding box center [559, 262] width 100 height 40
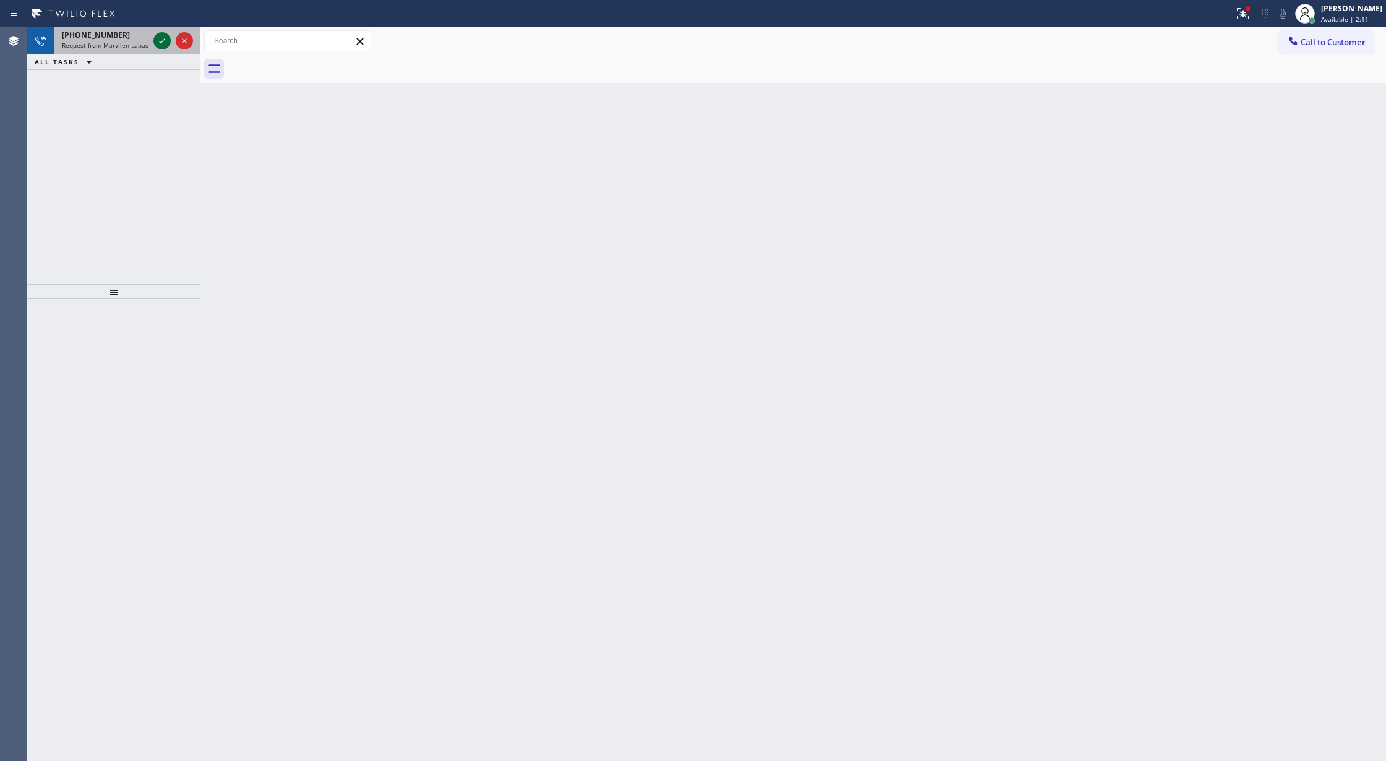
click at [160, 48] on icon at bounding box center [162, 40] width 15 height 15
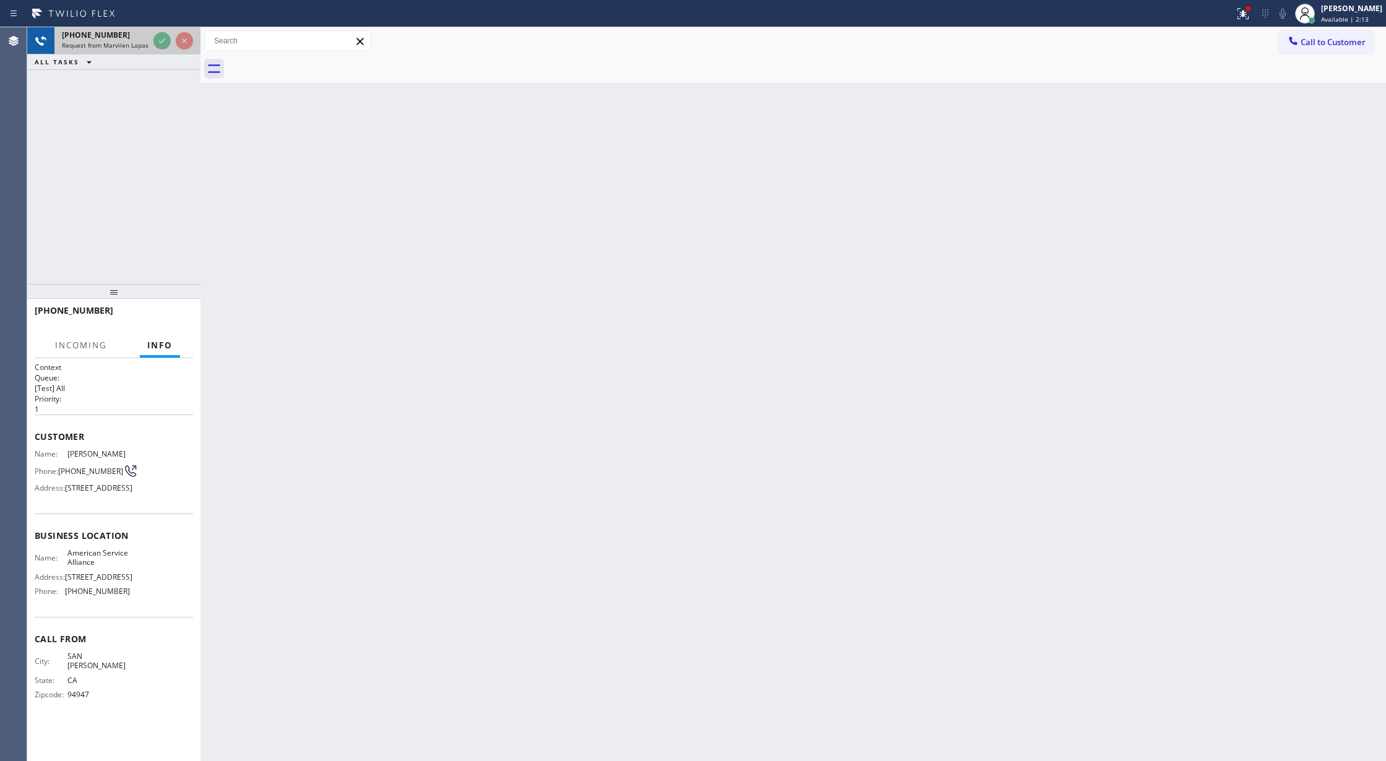
click at [160, 40] on icon at bounding box center [162, 40] width 15 height 15
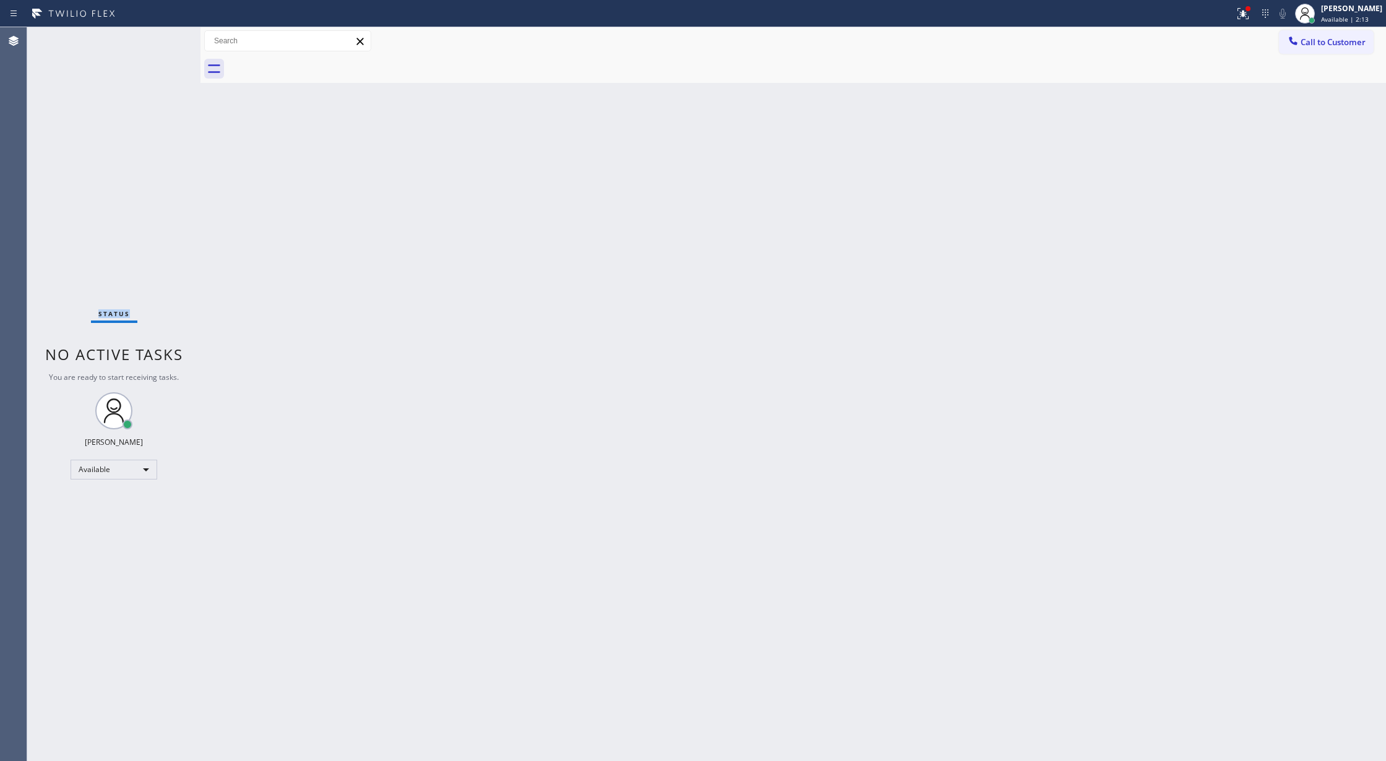
click at [160, 40] on div "Status No active tasks You are ready to start receiving tasks. [PERSON_NAME] Av…" at bounding box center [113, 394] width 173 height 734
click at [1296, 45] on icon at bounding box center [1293, 41] width 12 height 12
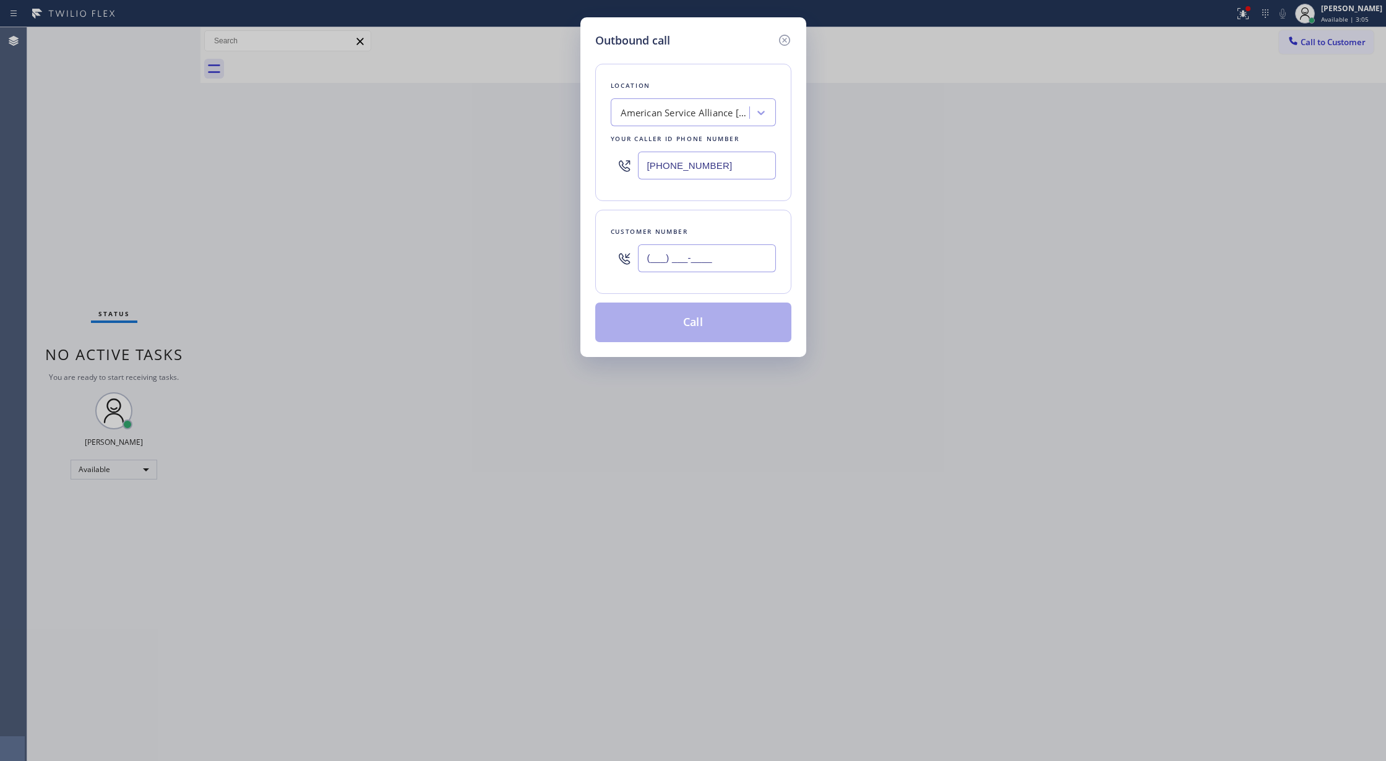
click at [647, 251] on input "(___) ___-____" at bounding box center [707, 258] width 138 height 28
paste input "415) 250-1369"
type input "[PHONE_NUMBER]"
drag, startPoint x: 718, startPoint y: 172, endPoint x: 525, endPoint y: 162, distance: 193.9
click at [525, 162] on div "Outbound call Location American Service Alliance [GEOGRAPHIC_DATA] Your caller …" at bounding box center [693, 380] width 1386 height 761
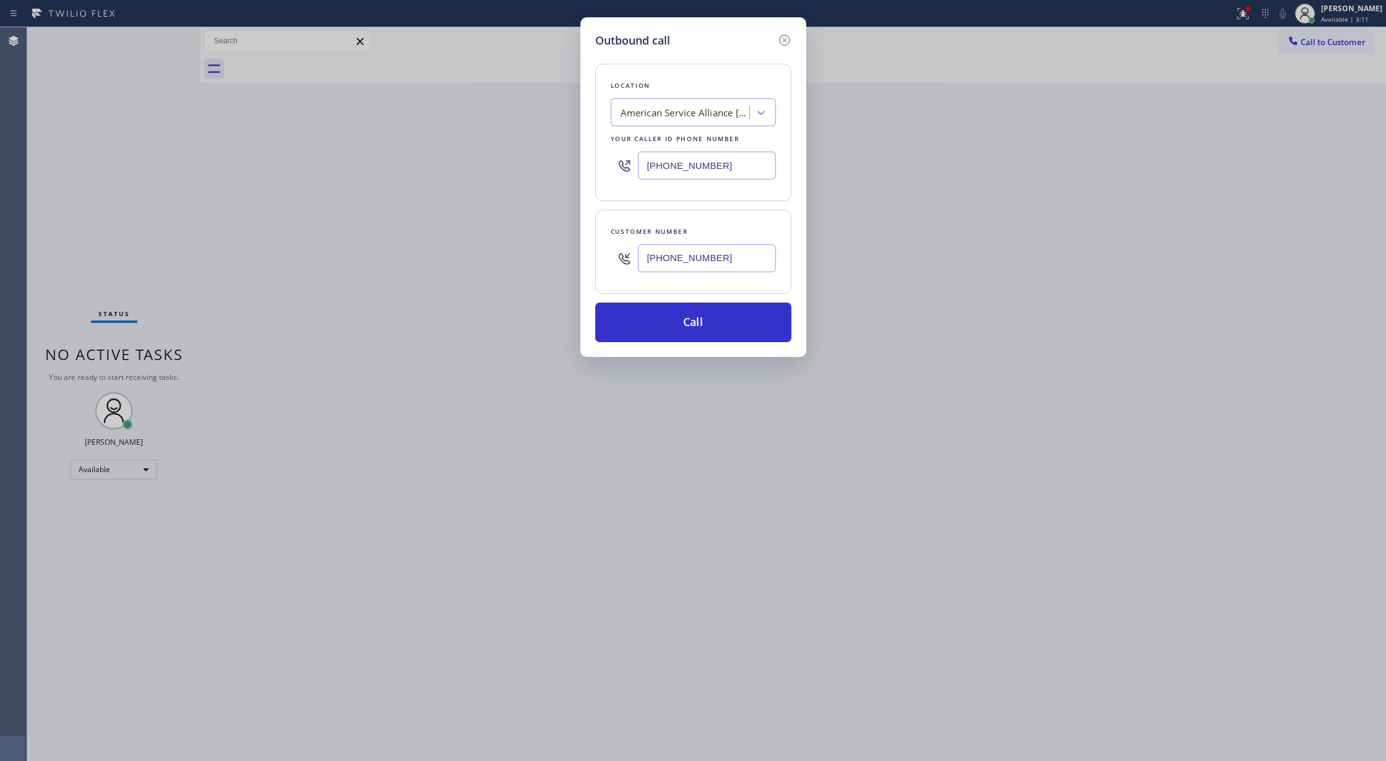
paste input "text"
type input "[PHONE_NUMBER]"
click at [673, 333] on button "Call" at bounding box center [693, 323] width 196 height 40
click at [677, 329] on button "Call" at bounding box center [693, 323] width 196 height 40
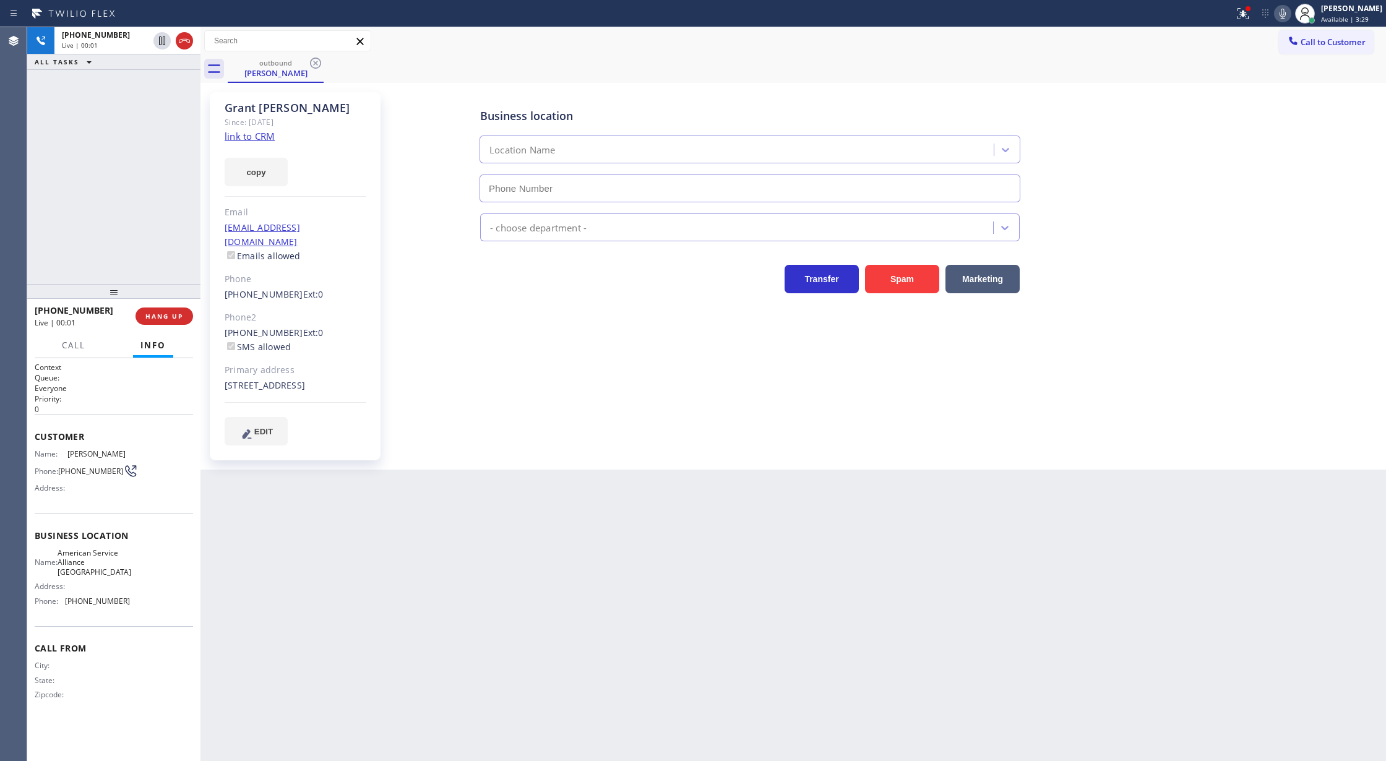
type input "[PHONE_NUMBER]"
click at [1290, 14] on icon at bounding box center [1282, 13] width 15 height 15
click at [1290, 13] on icon at bounding box center [1282, 13] width 15 height 15
click at [1285, 15] on icon at bounding box center [1282, 13] width 15 height 15
click at [1283, 14] on icon at bounding box center [1282, 13] width 15 height 15
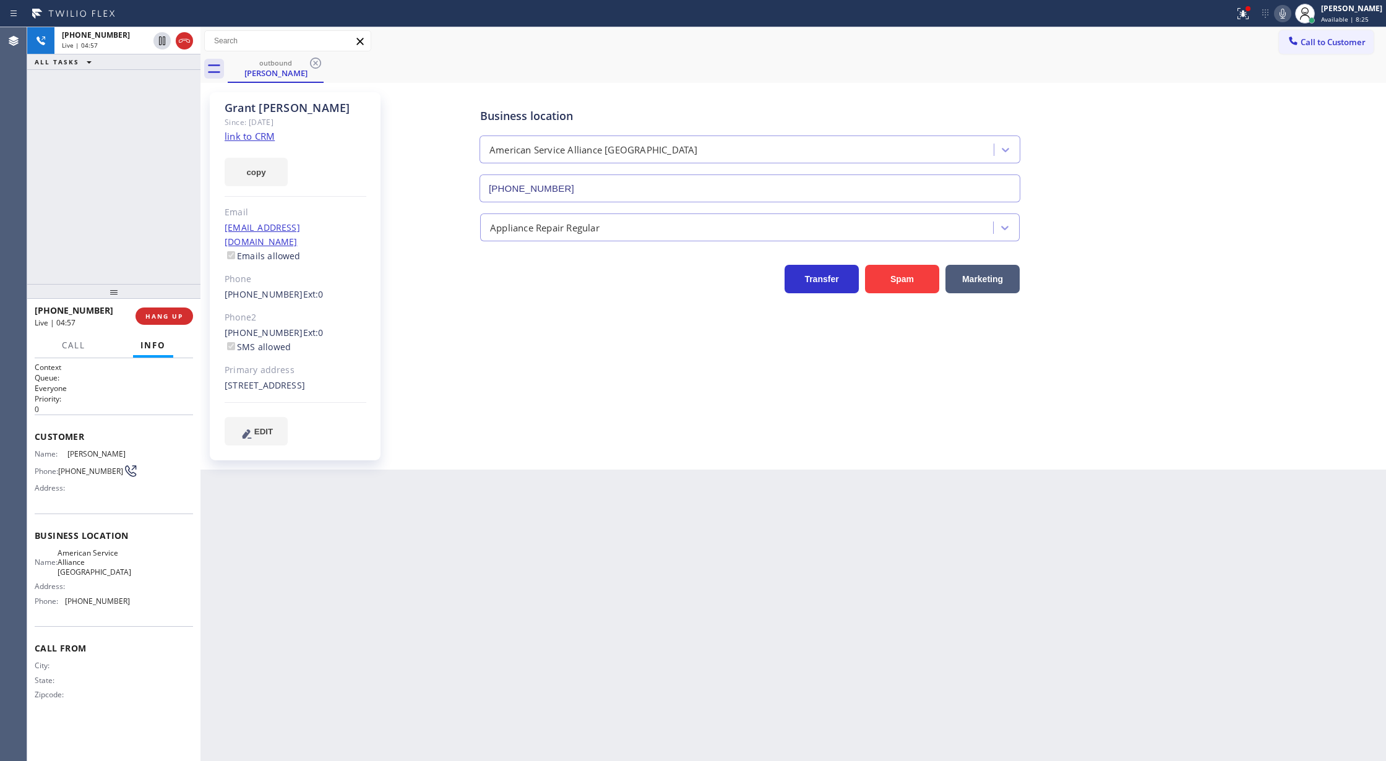
drag, startPoint x: 189, startPoint y: 38, endPoint x: 453, endPoint y: 211, distance: 315.6
click at [189, 38] on icon at bounding box center [184, 40] width 15 height 15
click at [156, 315] on span "COMPLETE" at bounding box center [161, 316] width 43 height 9
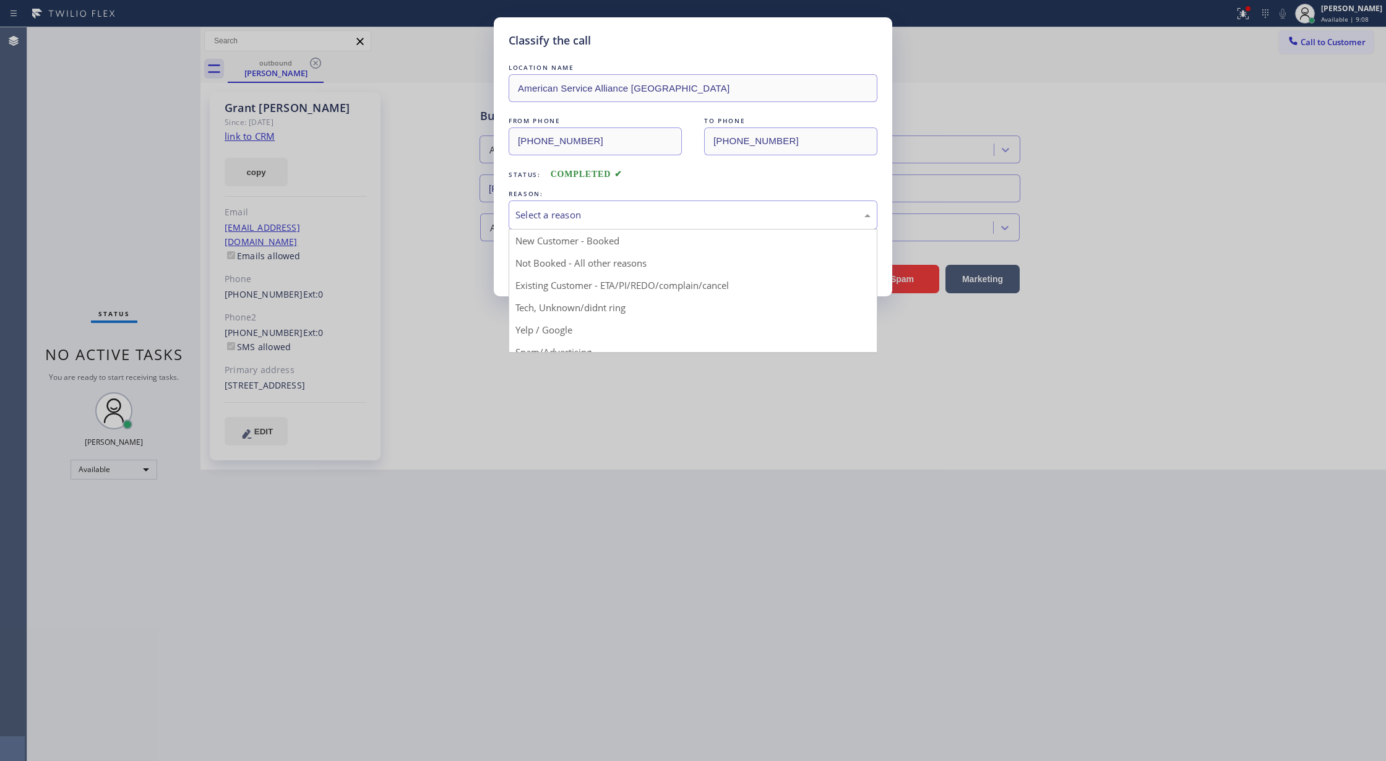
click at [612, 218] on div "Select a reason" at bounding box center [692, 215] width 355 height 14
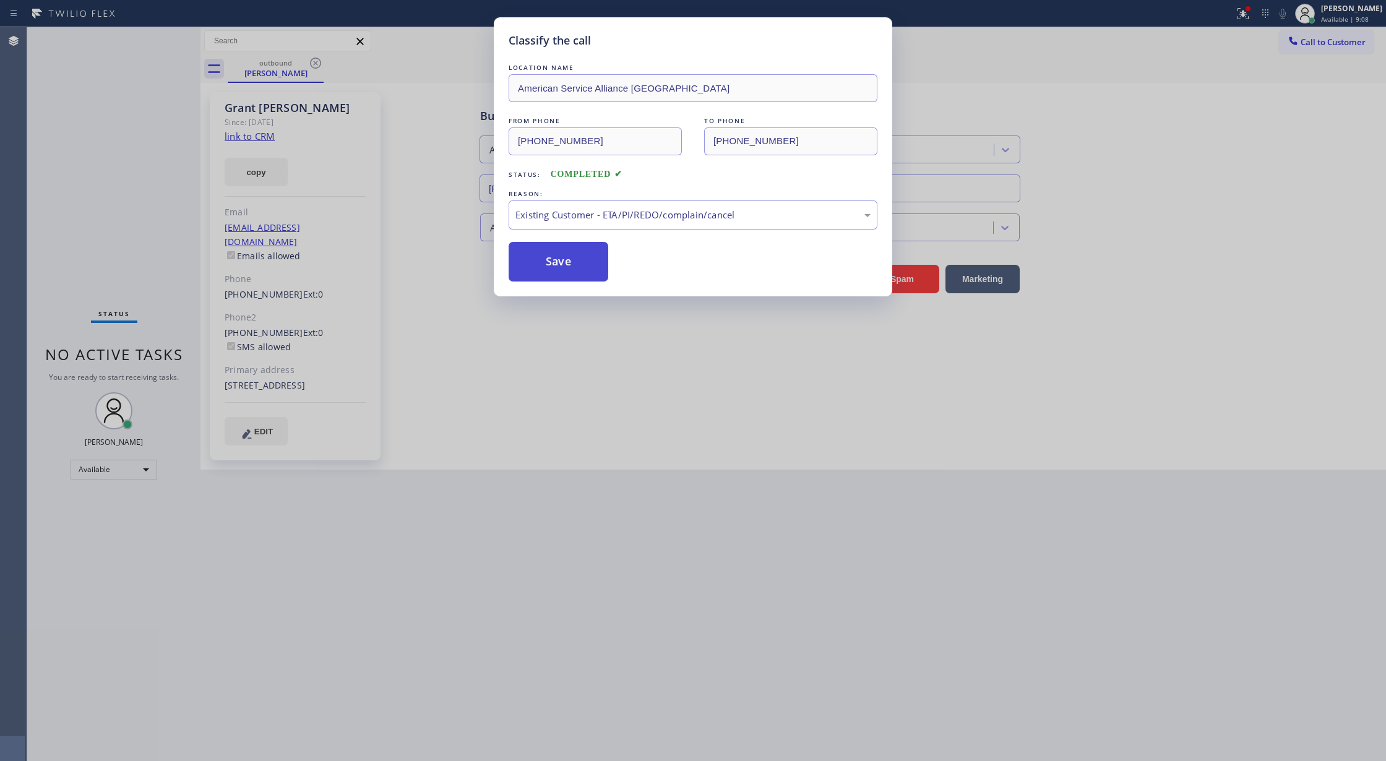
click at [559, 273] on button "Save" at bounding box center [559, 262] width 100 height 40
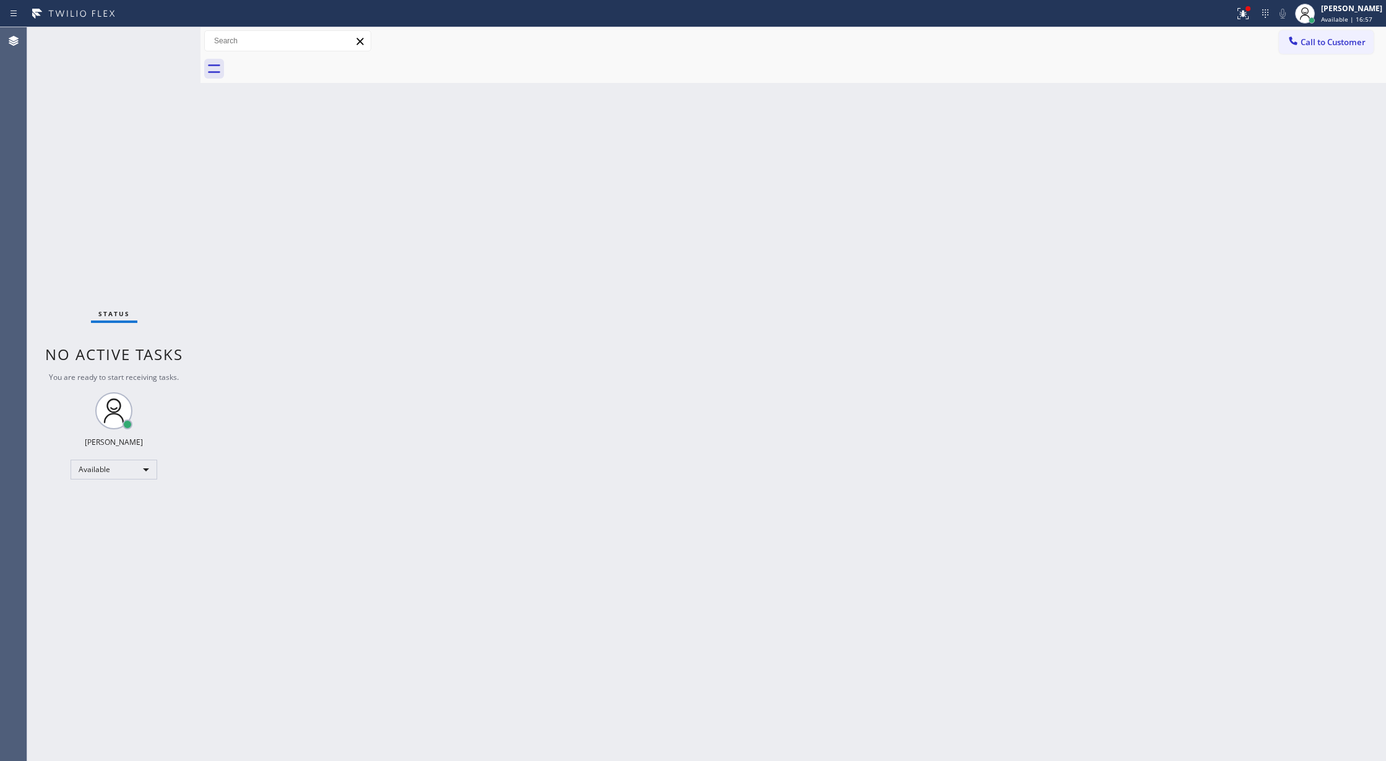
click at [157, 45] on div "Status No active tasks You are ready to start receiving tasks. [PERSON_NAME] Av…" at bounding box center [113, 394] width 173 height 734
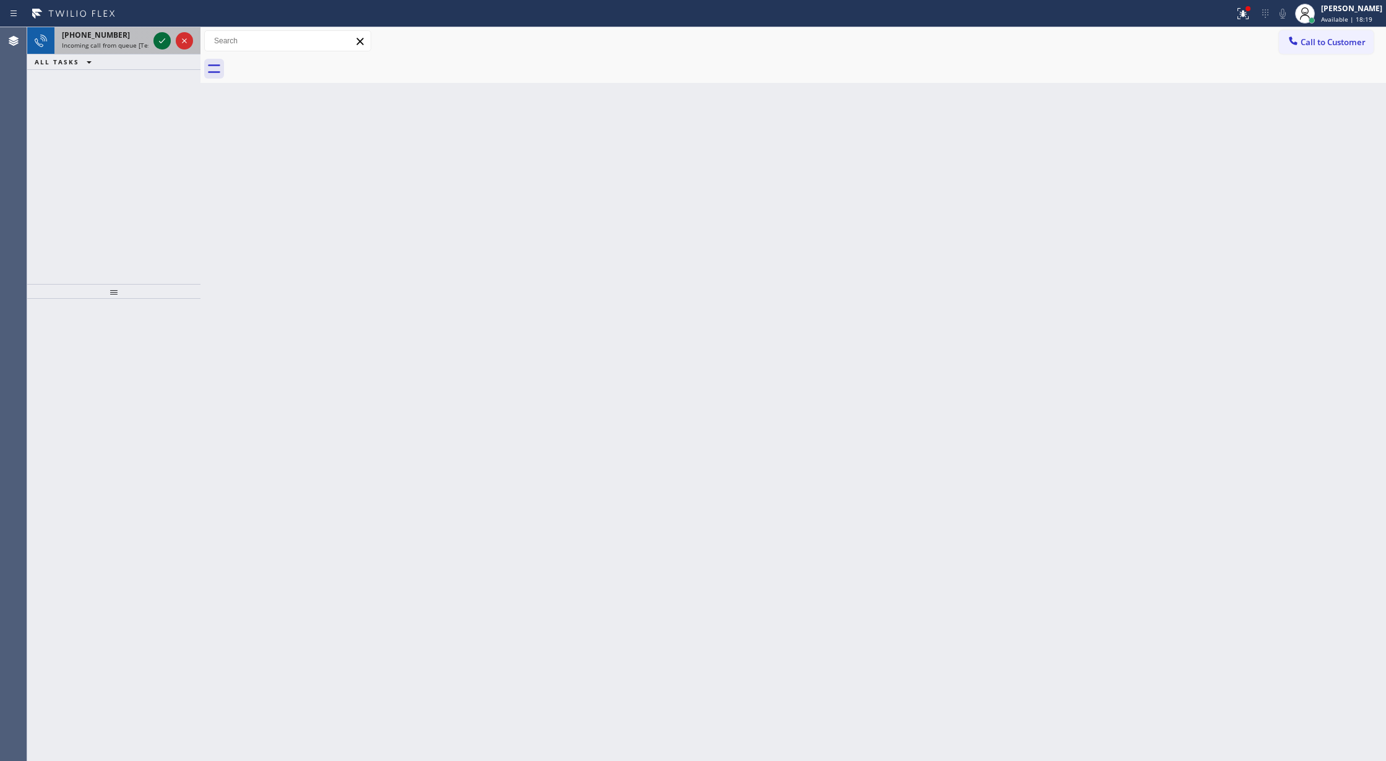
click at [163, 38] on icon at bounding box center [162, 40] width 15 height 15
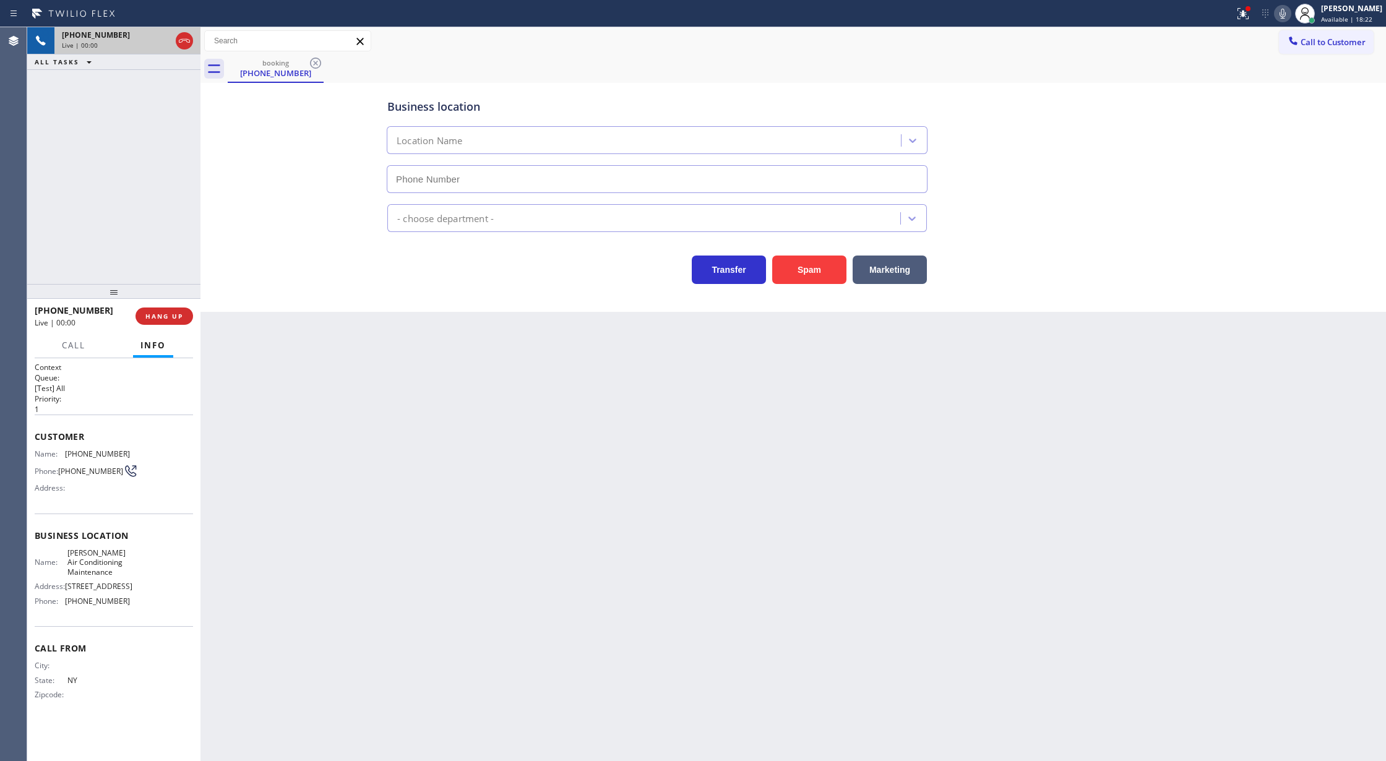
type input "[PHONE_NUMBER]"
click at [798, 277] on button "Spam" at bounding box center [809, 270] width 74 height 28
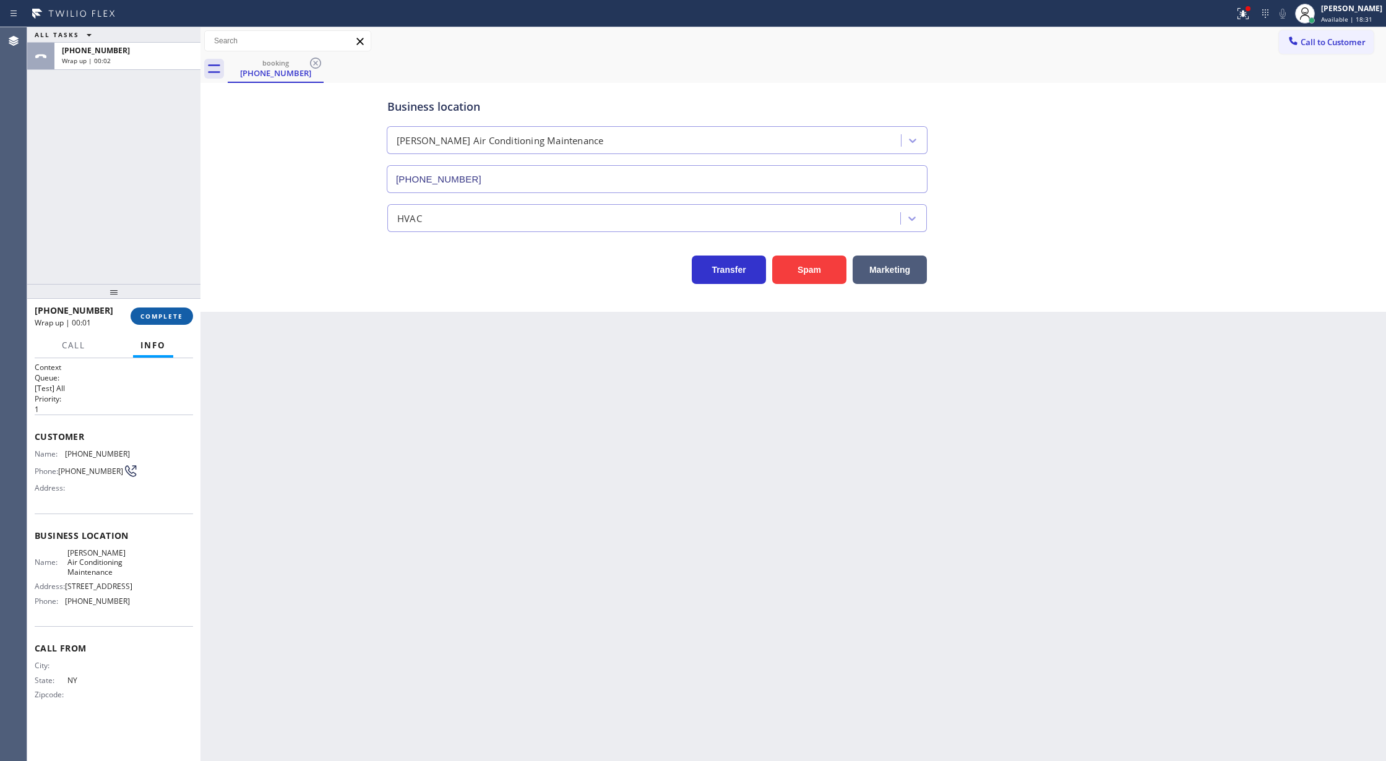
click at [157, 312] on span "COMPLETE" at bounding box center [161, 316] width 43 height 9
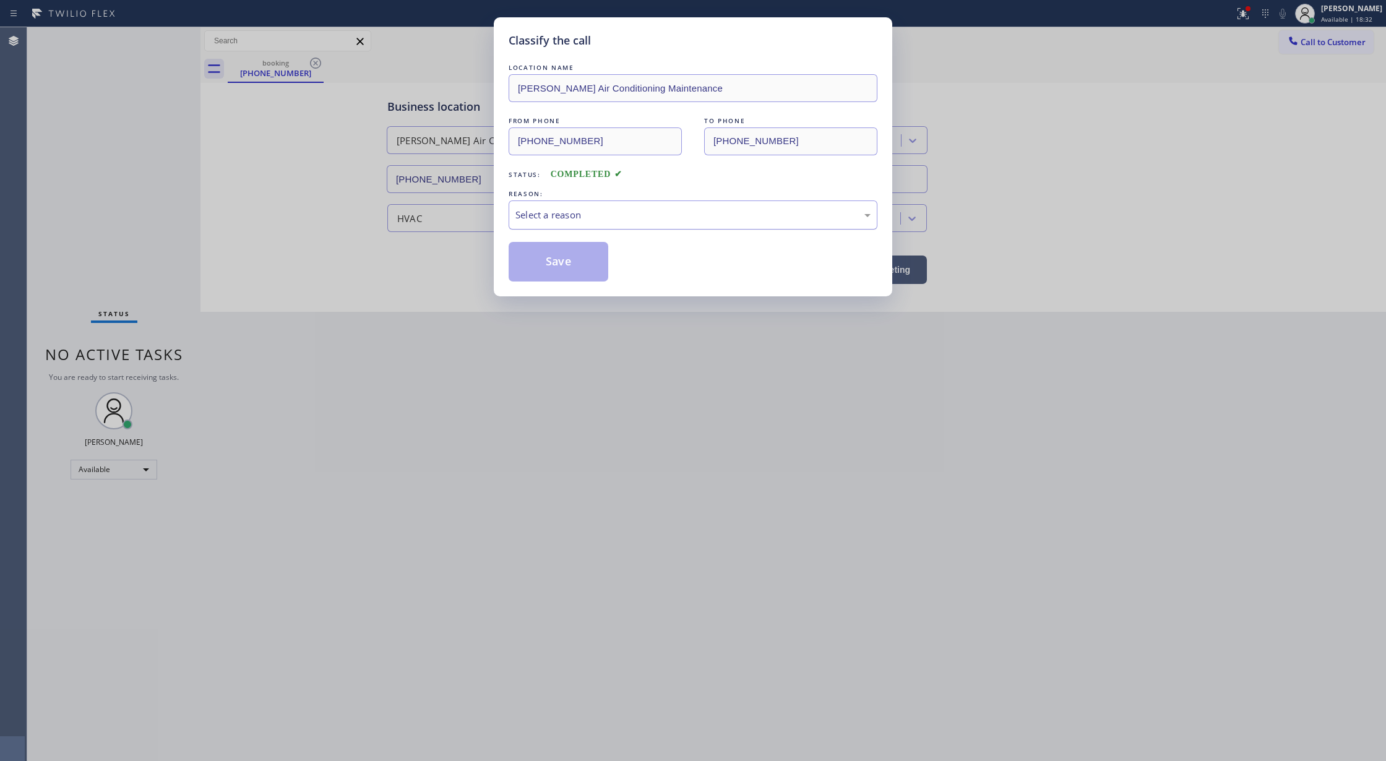
click at [584, 210] on div "Select a reason" at bounding box center [692, 215] width 355 height 14
click at [546, 248] on button "Save" at bounding box center [559, 262] width 100 height 40
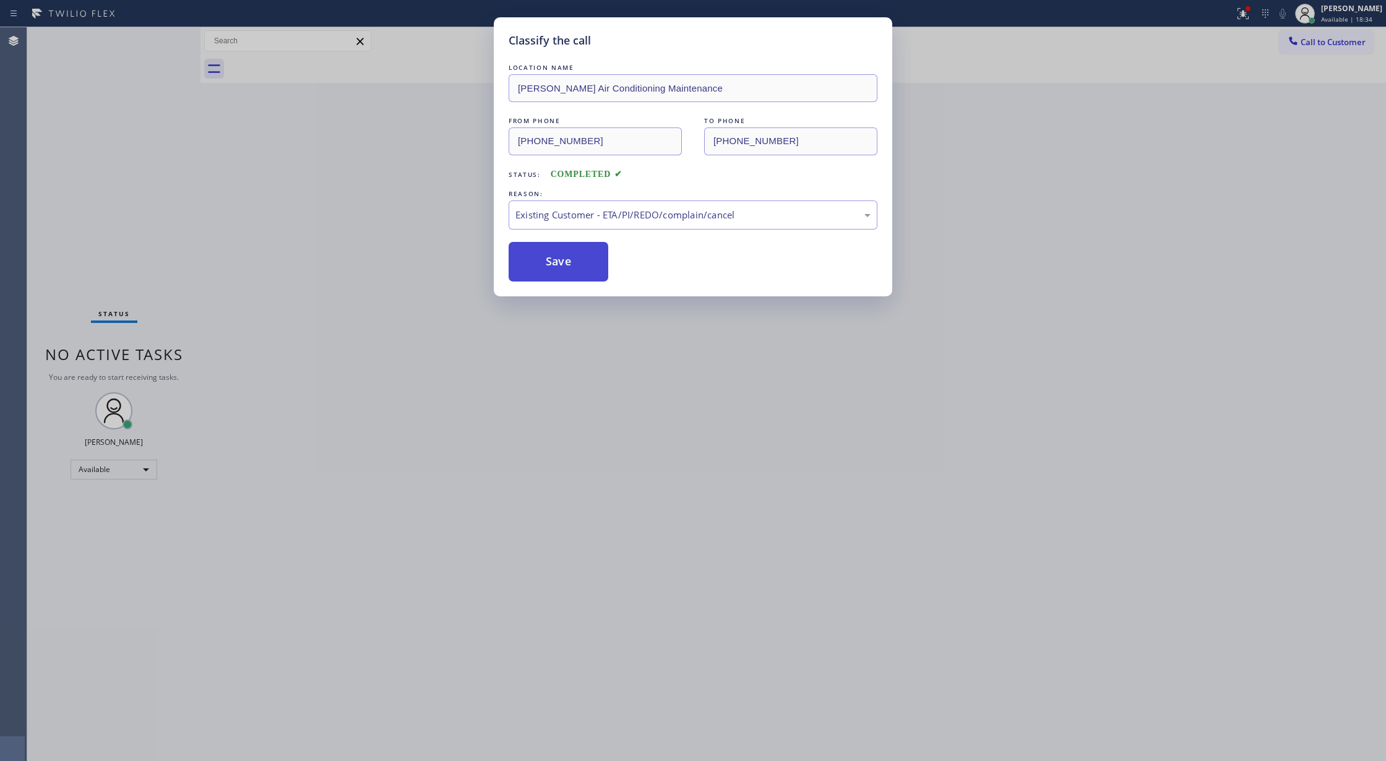
click at [543, 272] on button "Save" at bounding box center [559, 262] width 100 height 40
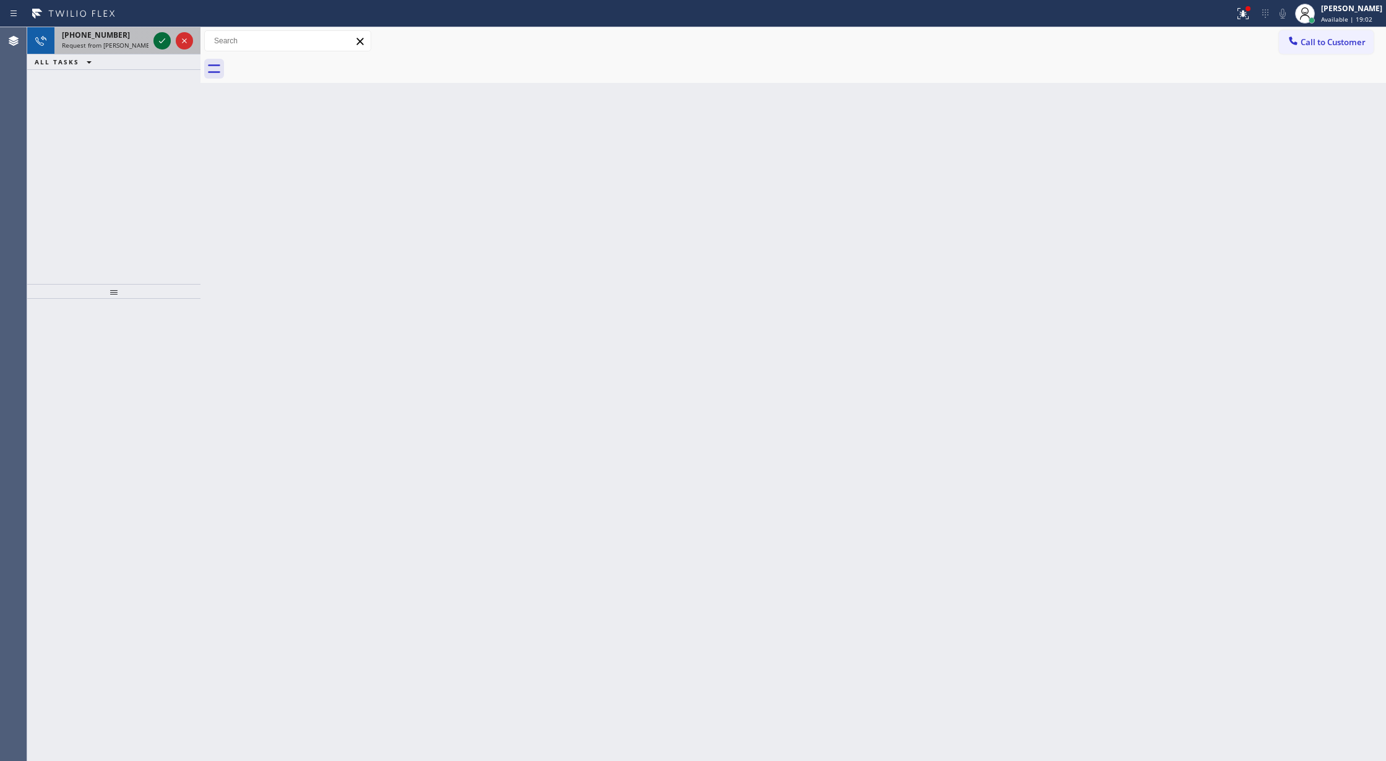
click at [158, 40] on icon at bounding box center [162, 40] width 15 height 15
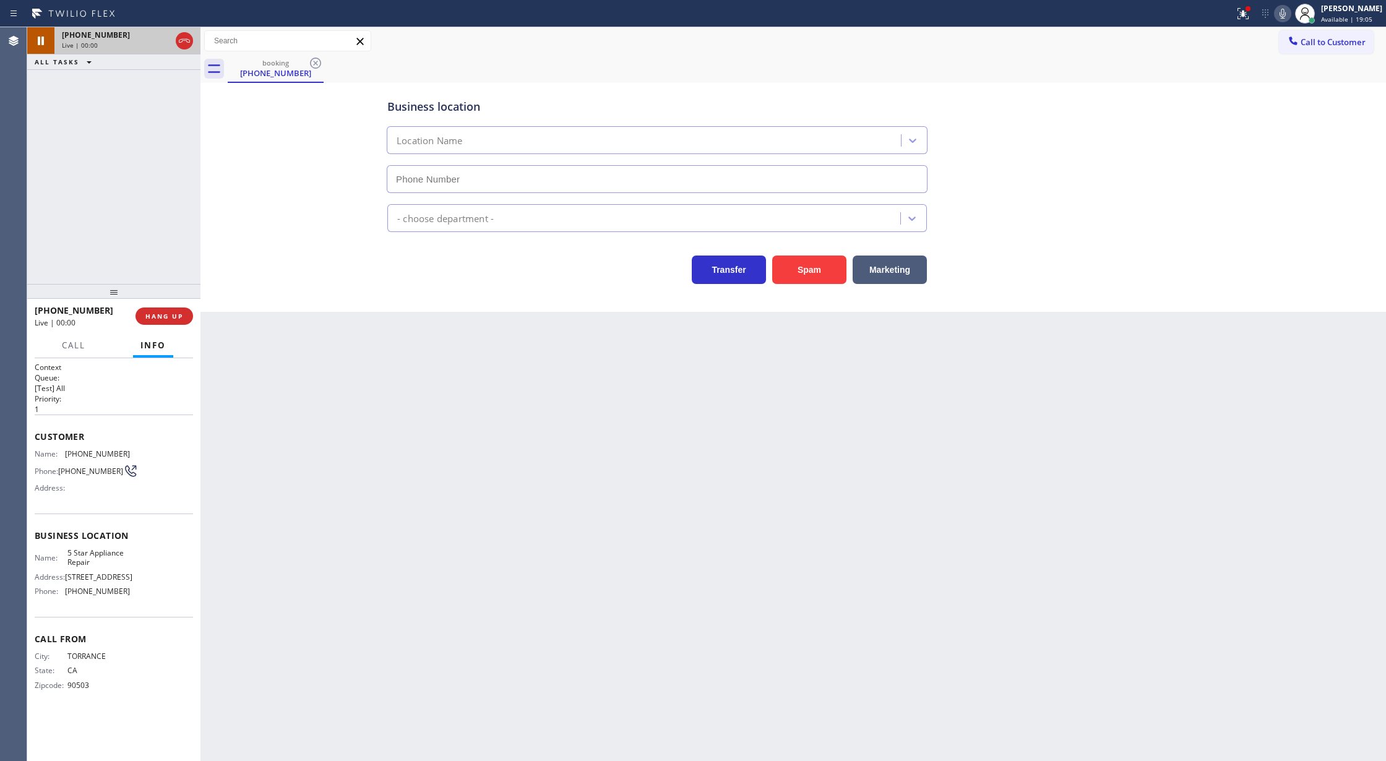
type input "[PHONE_NUMBER]"
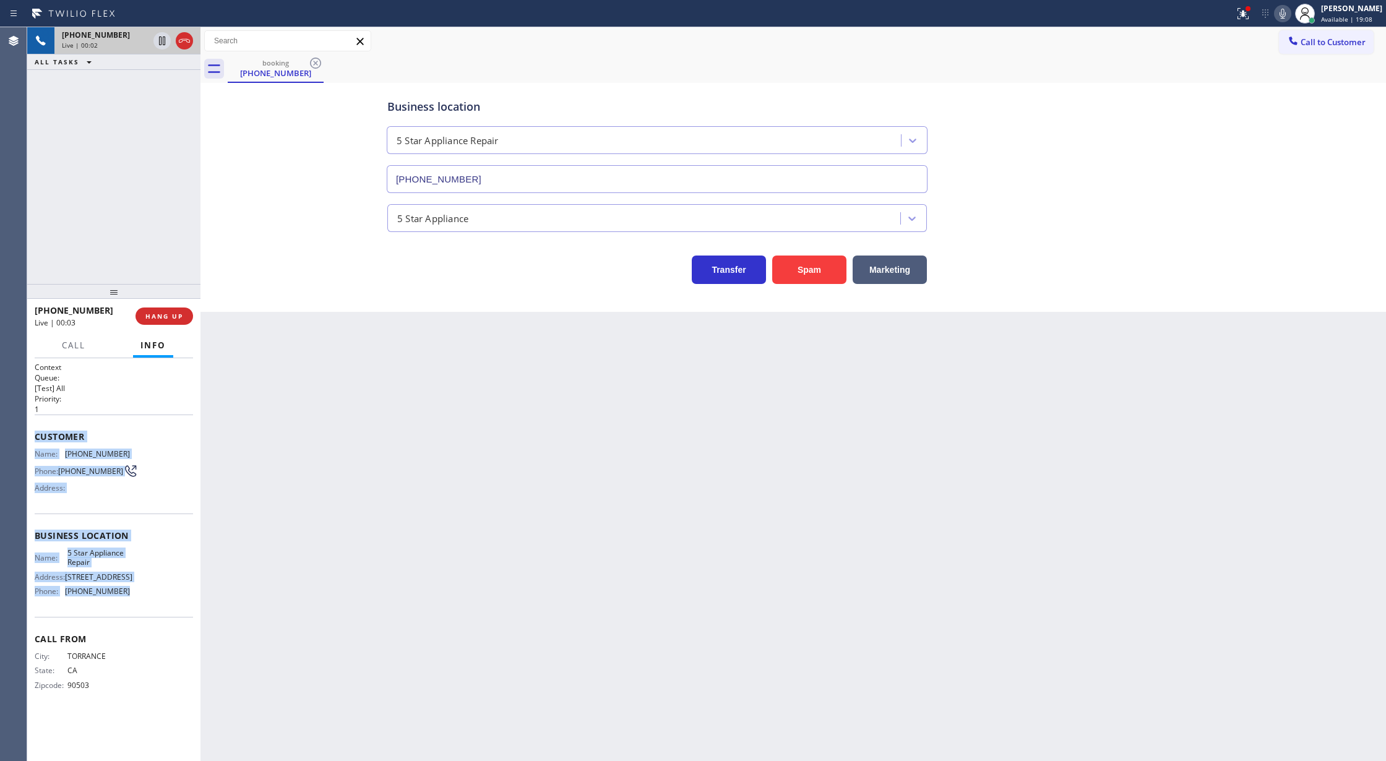
drag, startPoint x: 31, startPoint y: 437, endPoint x: 142, endPoint y: 595, distance: 193.1
click at [142, 595] on div "Context Queue: [Test] All Priority: 1 Customer Name: [PHONE_NUMBER] Phone: [PHO…" at bounding box center [113, 559] width 173 height 403
click at [153, 486] on div "Name: [PHONE_NUMBER] Phone: [PHONE_NUMBER] Address:" at bounding box center [114, 473] width 158 height 49
drag, startPoint x: 36, startPoint y: 434, endPoint x: 178, endPoint y: 610, distance: 226.1
click at [178, 610] on div "Context Queue: [Test] All Priority: 1 Customer Name: [PHONE_NUMBER] Phone: [PHO…" at bounding box center [114, 536] width 158 height 348
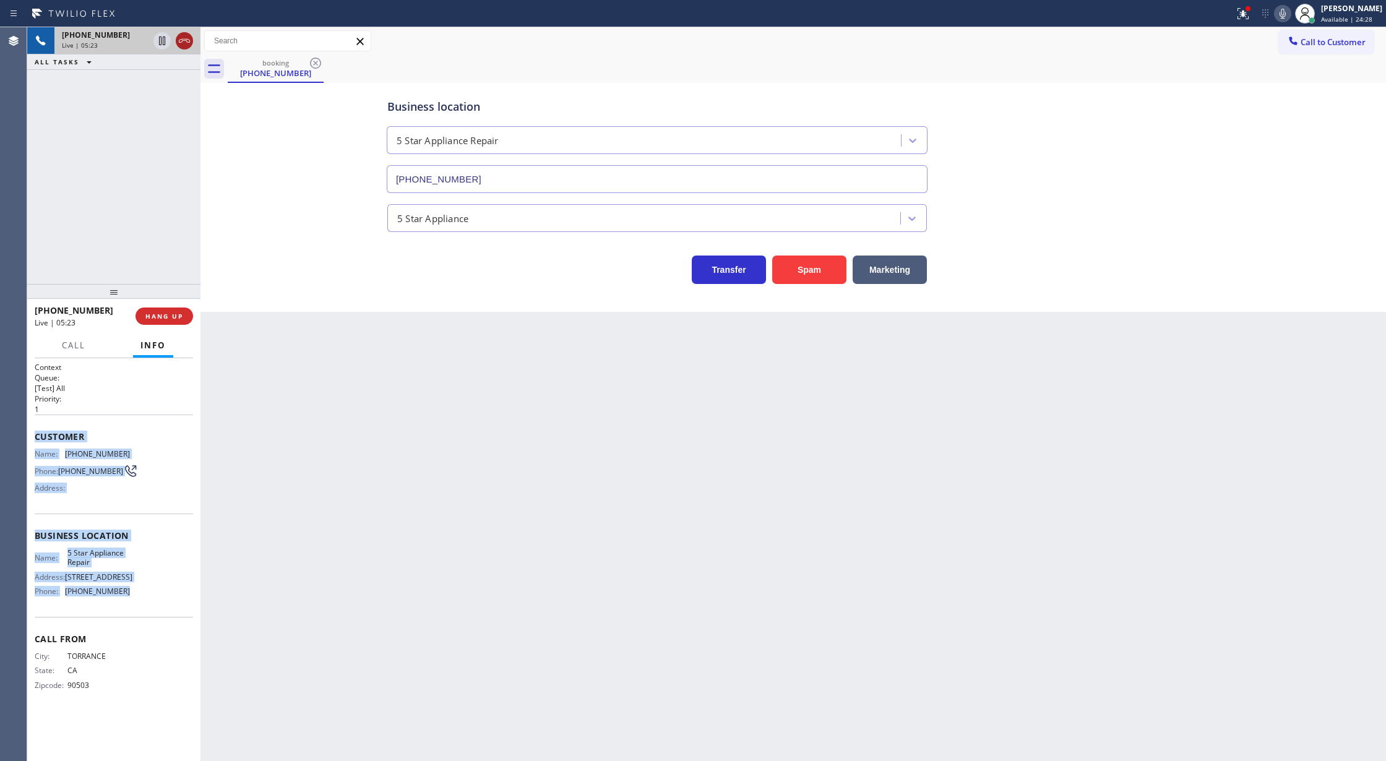
click at [182, 41] on icon at bounding box center [184, 41] width 11 height 4
click at [171, 315] on span "COMPLETE" at bounding box center [161, 316] width 43 height 9
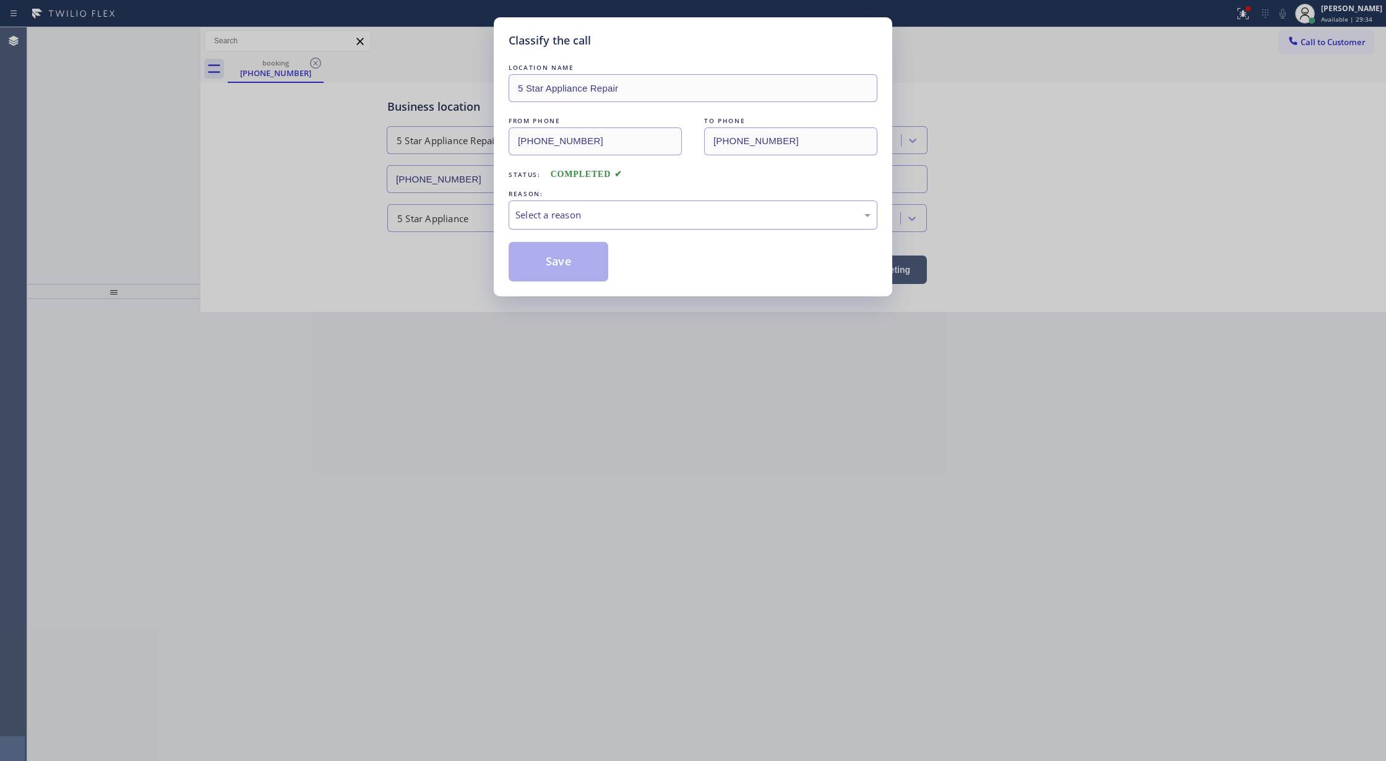
click at [548, 217] on div "Select a reason" at bounding box center [692, 215] width 355 height 14
click at [548, 264] on button "Save" at bounding box center [559, 262] width 100 height 40
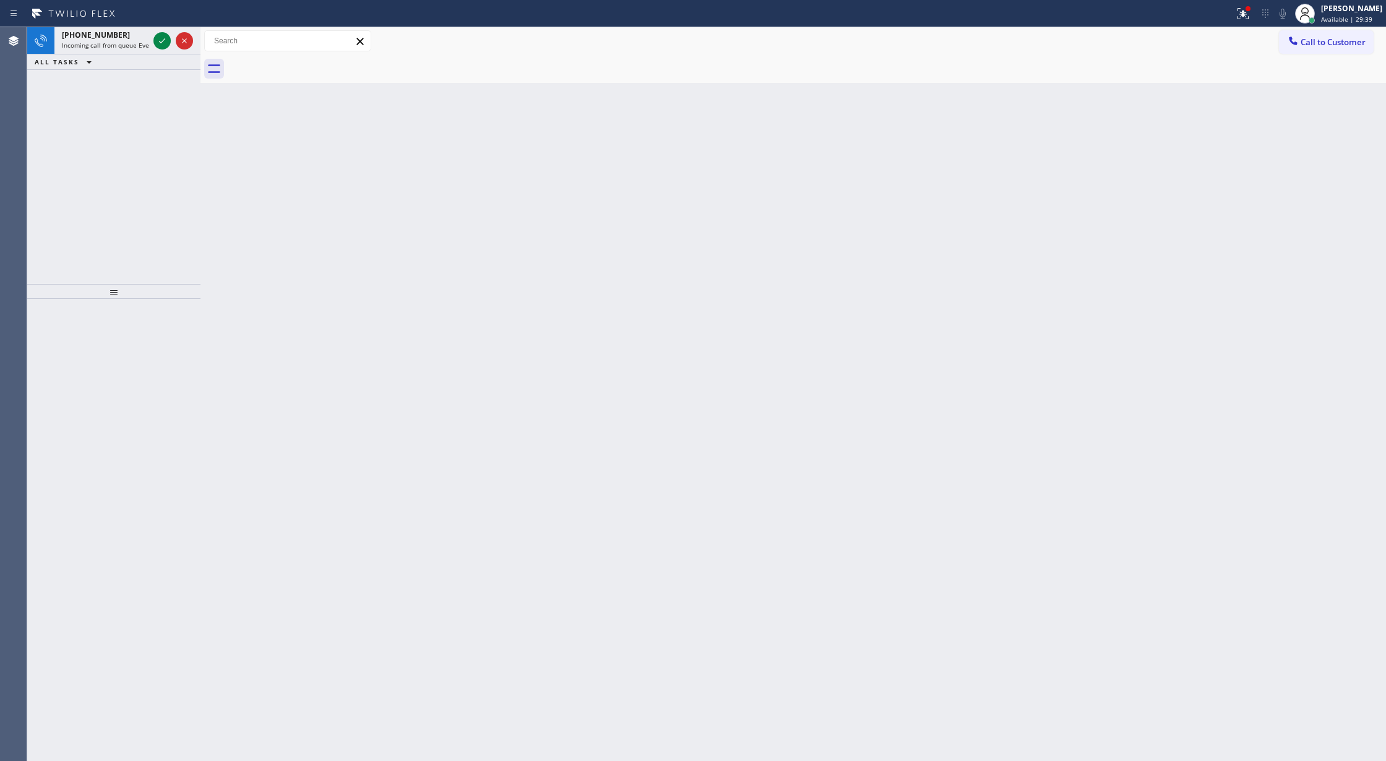
click at [595, 257] on div "Back to Dashboard Change Sender ID Customers Technicians Select a contact Outbo…" at bounding box center [793, 394] width 1186 height 734
click at [158, 40] on icon at bounding box center [162, 40] width 15 height 15
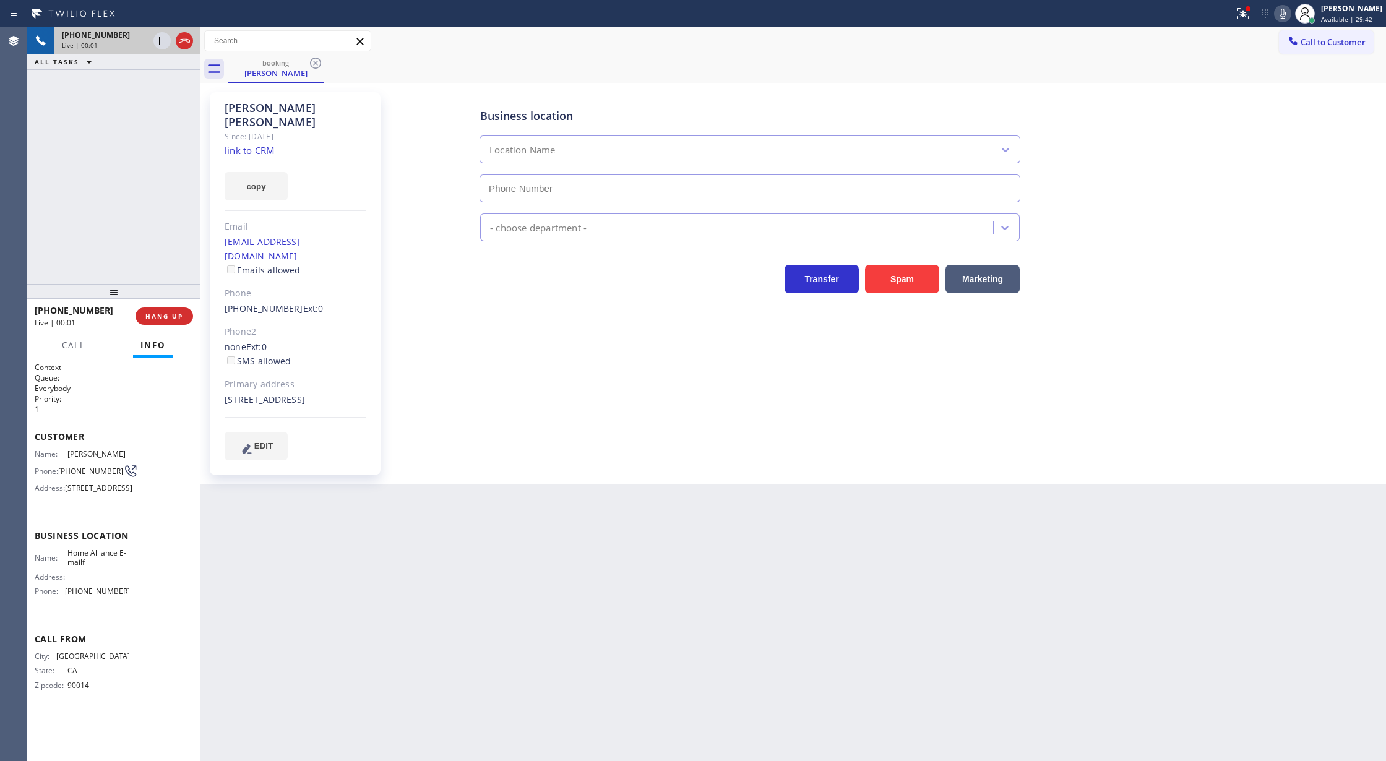
type input "[PHONE_NUMBER]"
click at [250, 144] on link "link to CRM" at bounding box center [250, 150] width 50 height 12
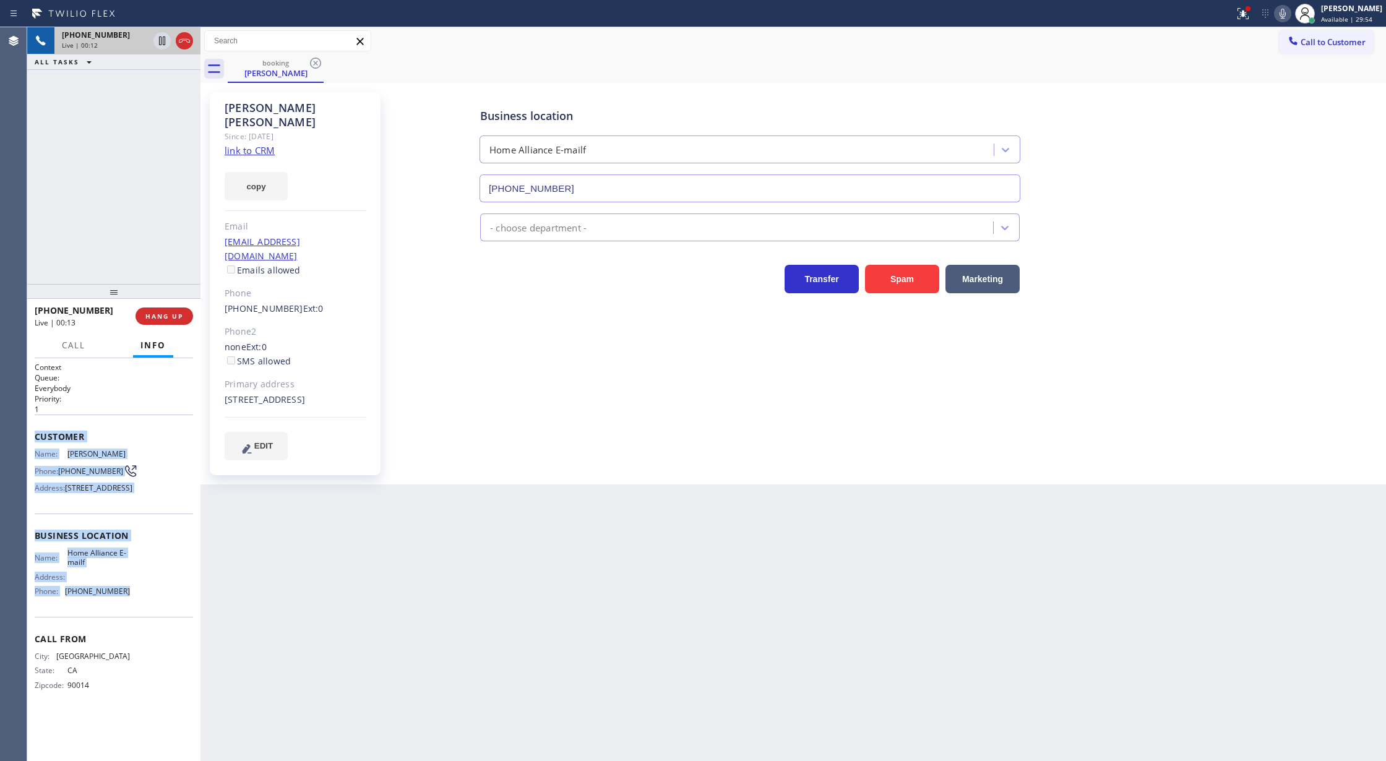
drag, startPoint x: 100, startPoint y: 488, endPoint x: 162, endPoint y: 630, distance: 155.2
click at [162, 630] on div "Context Queue: Everybody Priority: 1 Customer Name: [PERSON_NAME] Phone: [PHONE…" at bounding box center [113, 559] width 173 height 403
click at [165, 48] on icon at bounding box center [162, 40] width 15 height 15
click at [1290, 11] on icon at bounding box center [1282, 13] width 15 height 15
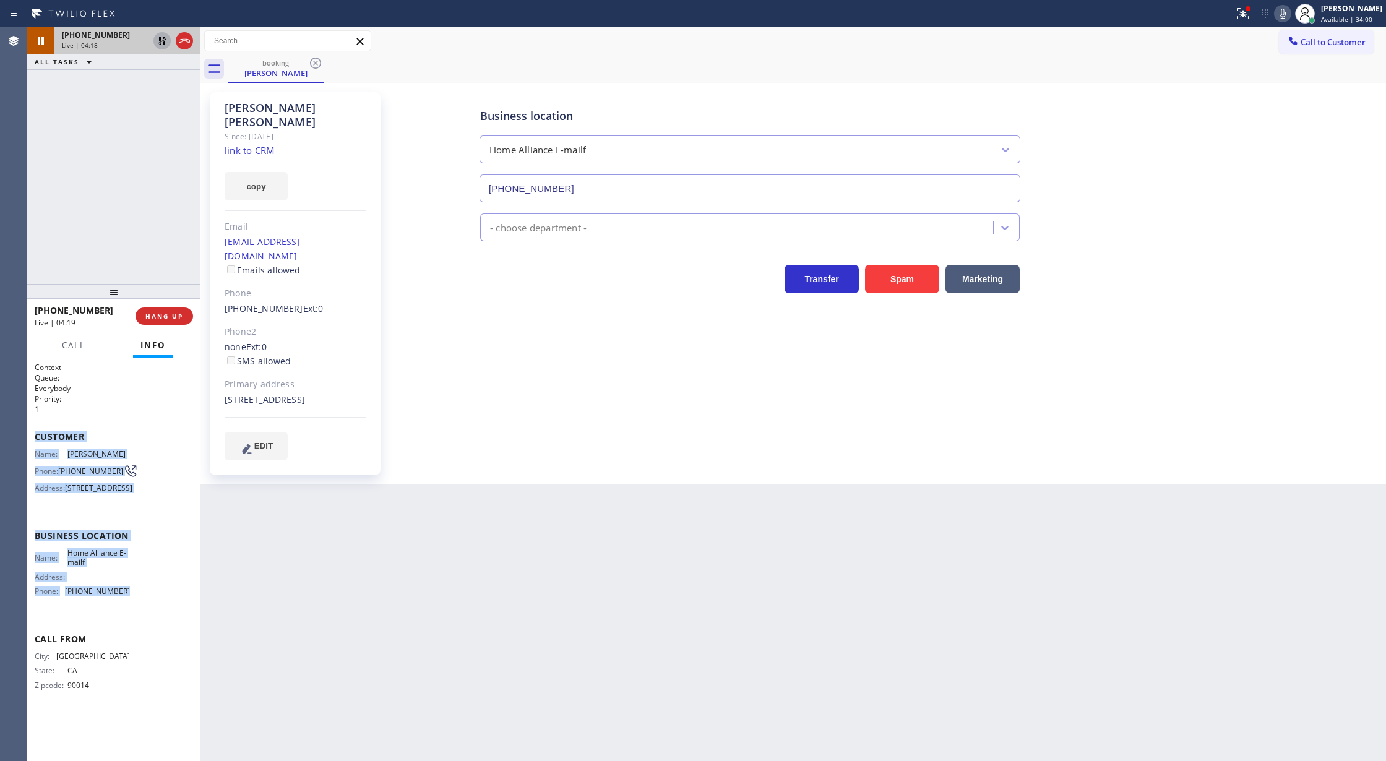
click at [162, 42] on icon at bounding box center [162, 40] width 15 height 15
click at [162, 316] on span "COMPLETE" at bounding box center [161, 316] width 43 height 9
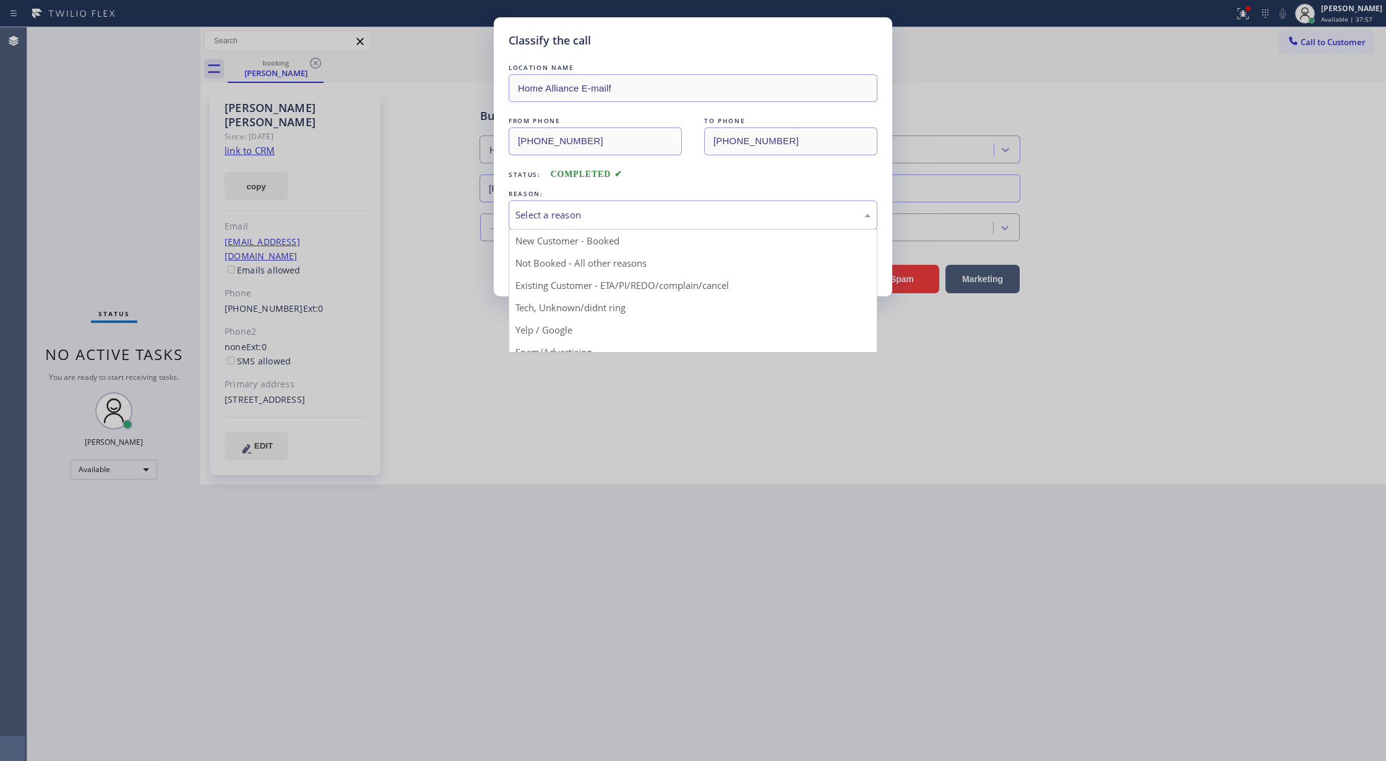
click at [554, 223] on div "Select a reason" at bounding box center [693, 214] width 369 height 29
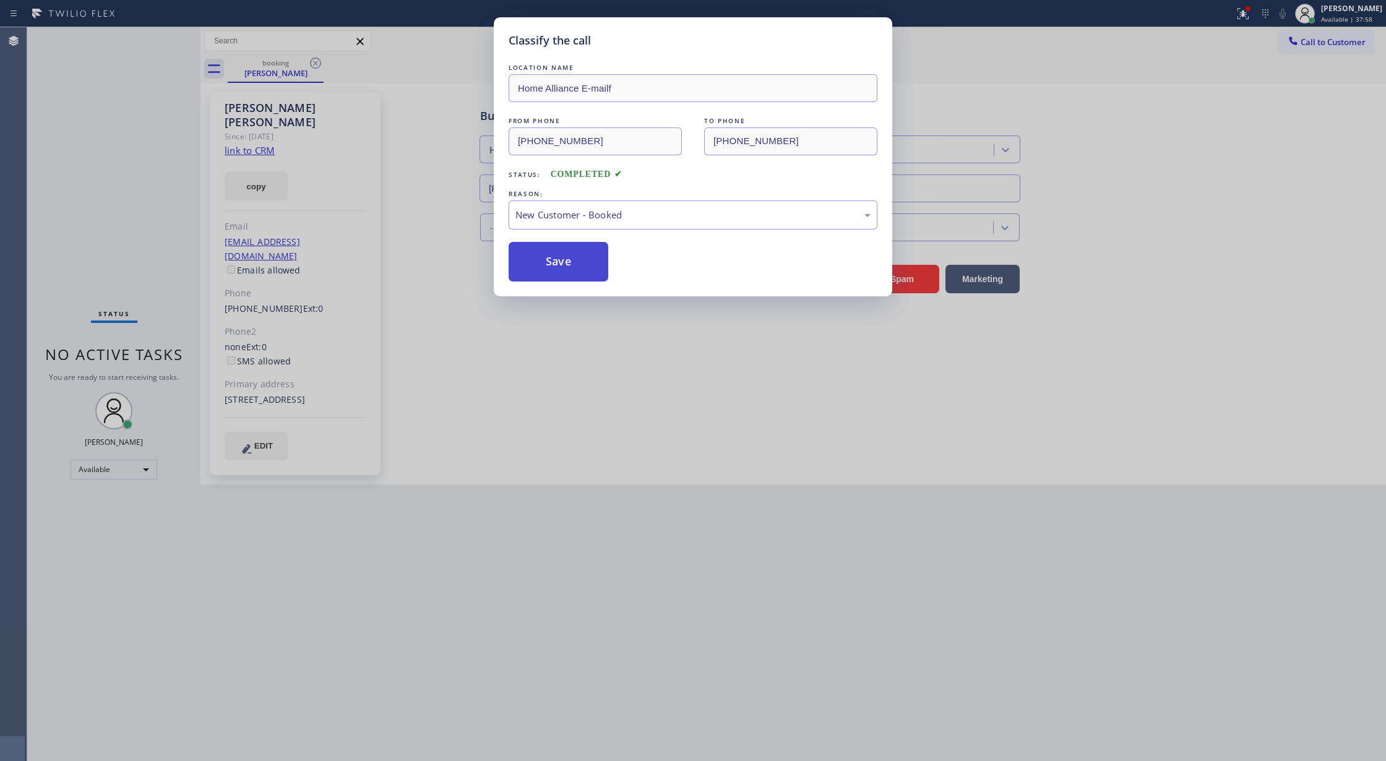
click at [540, 266] on button "Save" at bounding box center [559, 262] width 100 height 40
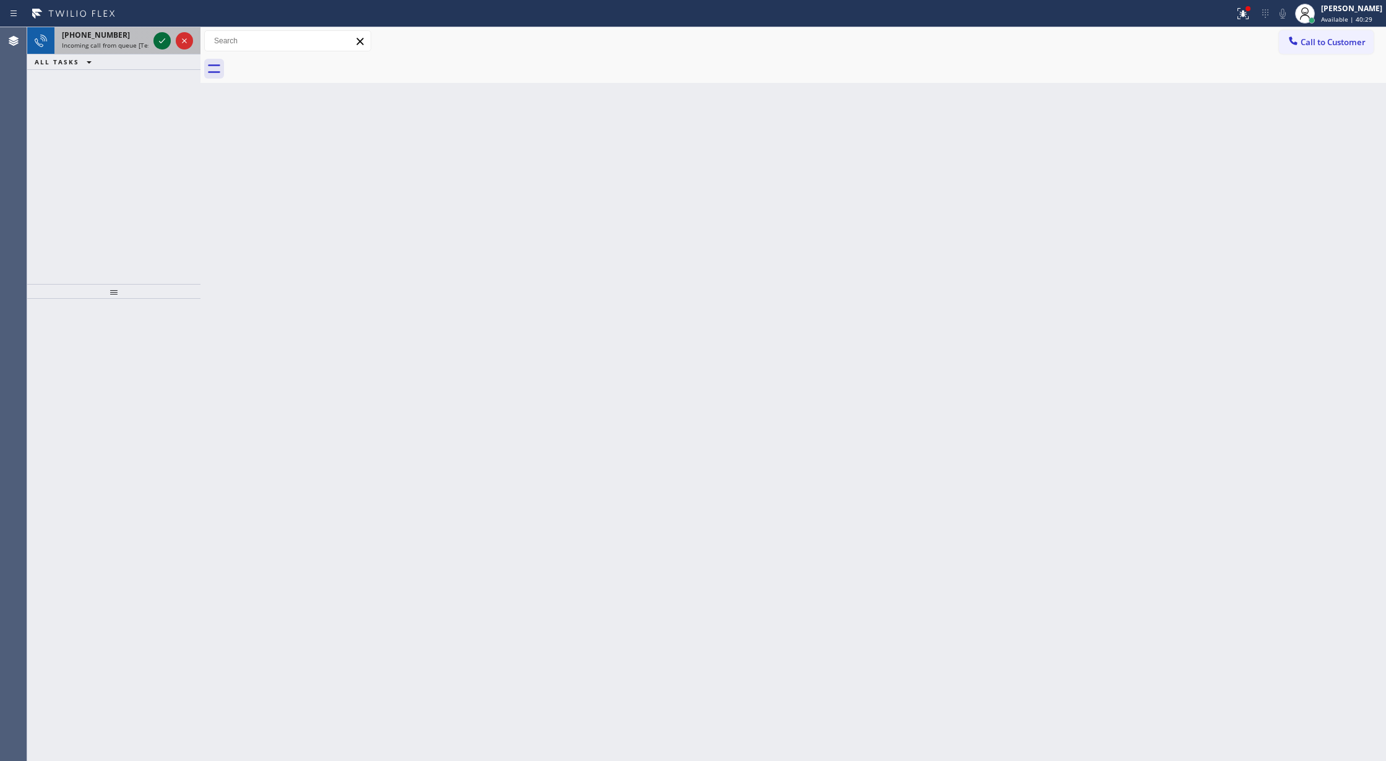
click at [162, 41] on icon at bounding box center [162, 40] width 15 height 15
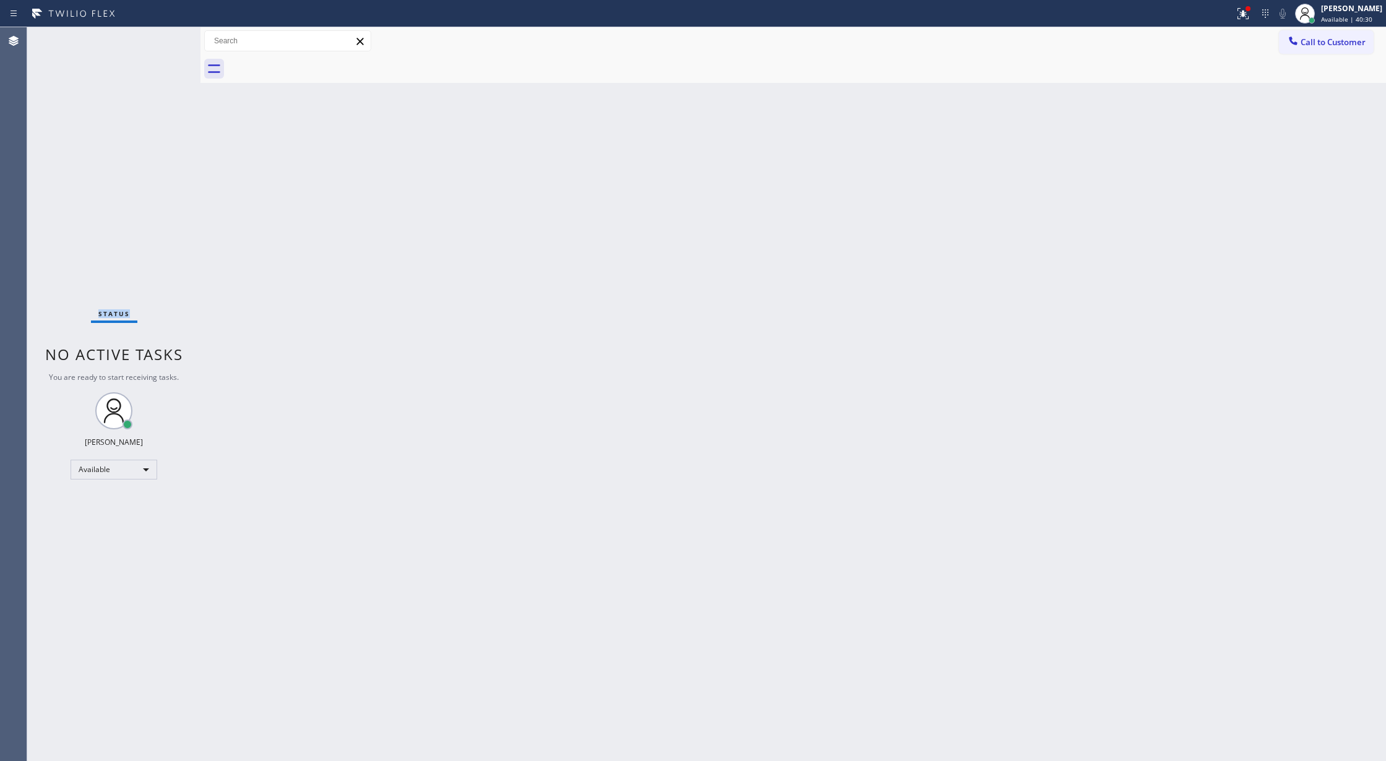
click at [162, 41] on div "Status No active tasks You are ready to start receiving tasks. [PERSON_NAME] Av…" at bounding box center [113, 394] width 173 height 734
click at [166, 37] on div "Status No active tasks You are ready to start receiving tasks. [PERSON_NAME] Av…" at bounding box center [113, 394] width 173 height 734
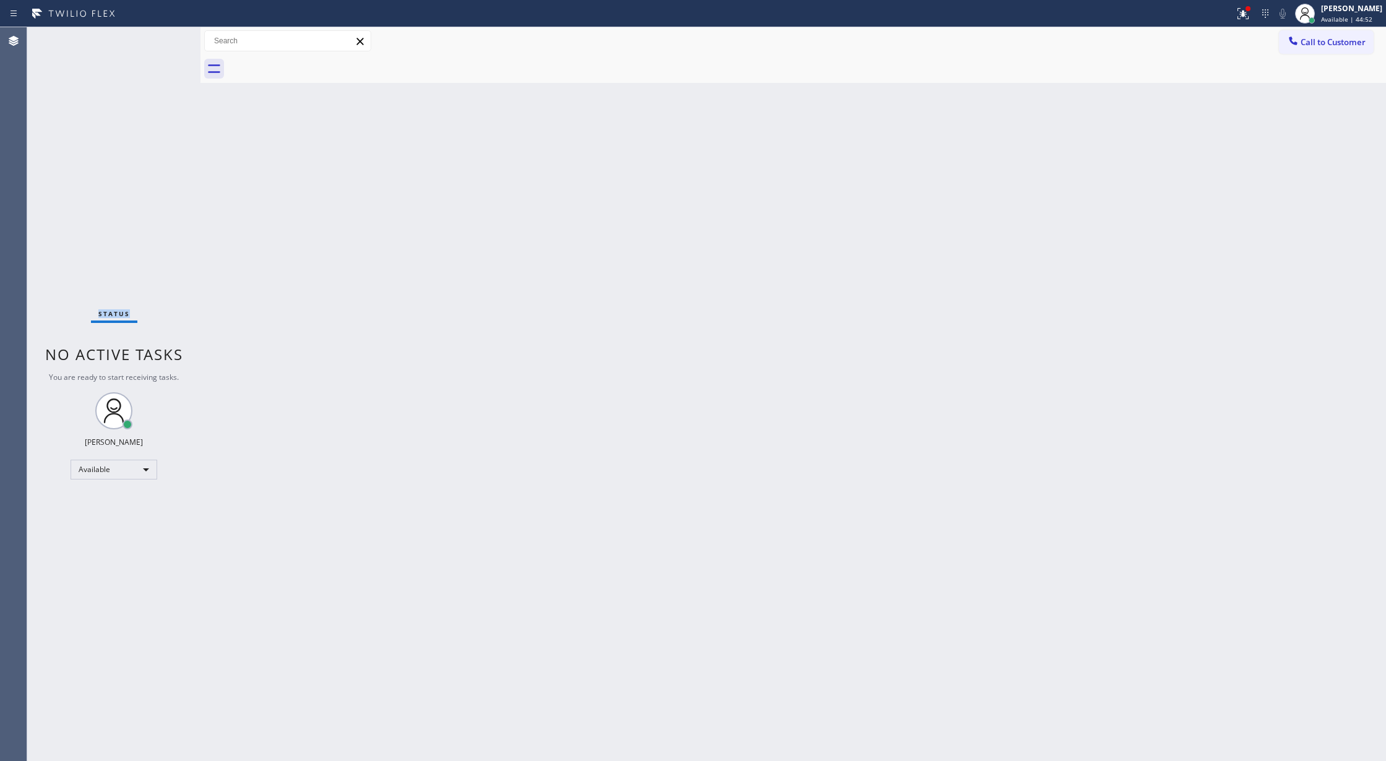
click at [166, 37] on div "Status No active tasks You are ready to start receiving tasks. [PERSON_NAME] Av…" at bounding box center [113, 394] width 173 height 734
click at [164, 36] on div "Status No active tasks You are ready to start receiving tasks. [PERSON_NAME] Av…" at bounding box center [113, 394] width 173 height 734
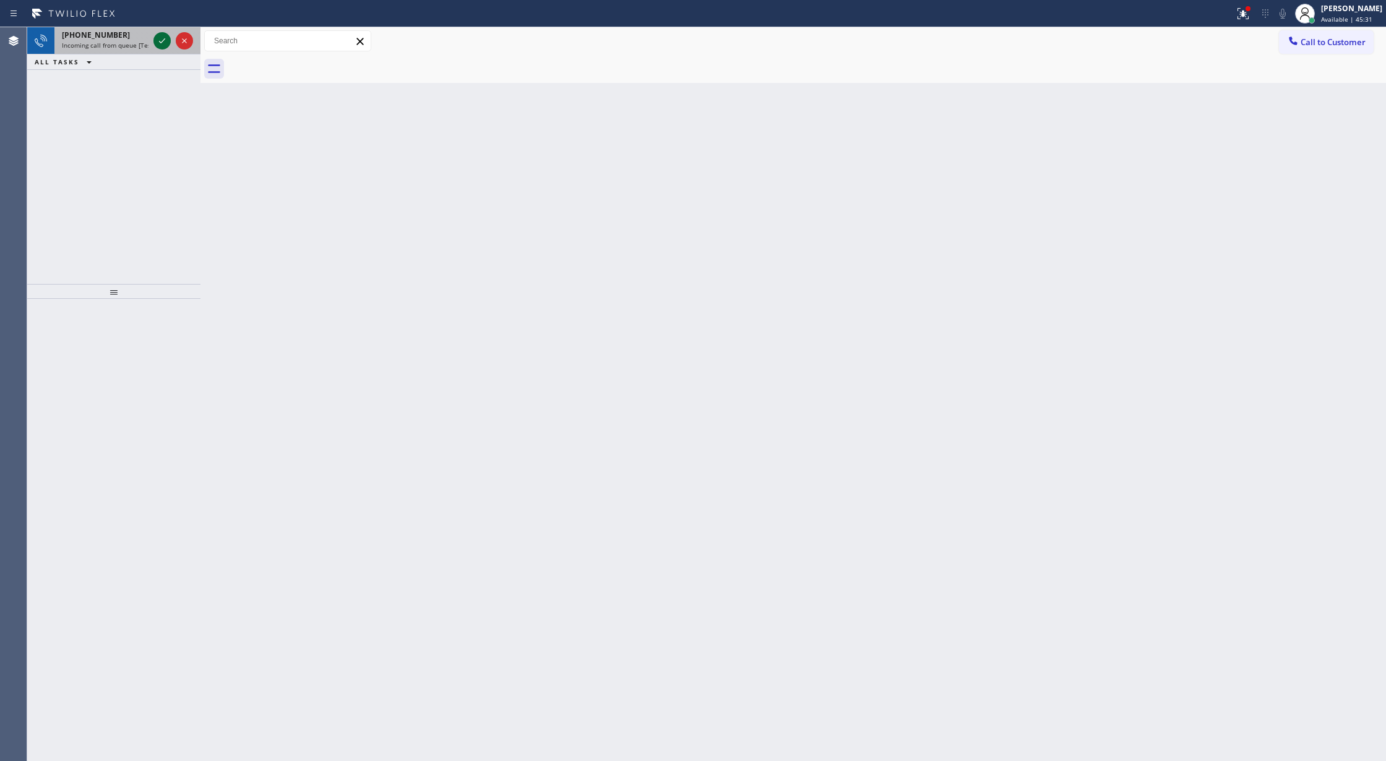
click at [162, 37] on icon at bounding box center [162, 40] width 15 height 15
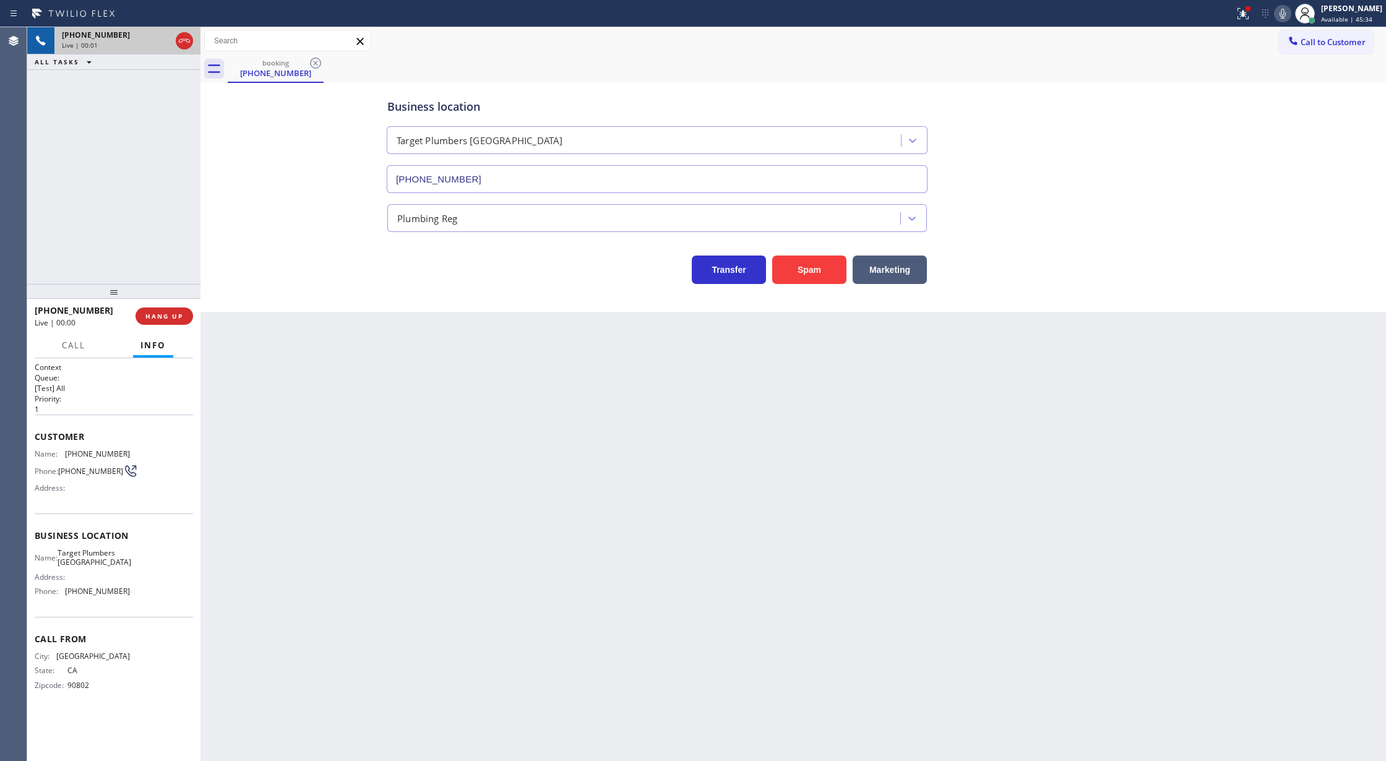
type input "[PHONE_NUMBER]"
drag, startPoint x: 33, startPoint y: 436, endPoint x: 129, endPoint y: 618, distance: 206.0
click at [129, 618] on div "Context Queue: [Test] All Priority: 1 Customer Name: [PHONE_NUMBER] Phone: [PHO…" at bounding box center [113, 559] width 173 height 403
click at [184, 43] on icon at bounding box center [184, 40] width 15 height 15
click at [166, 325] on div "[PHONE_NUMBER] Wrap up | 00:01 COMPLETE" at bounding box center [114, 316] width 158 height 32
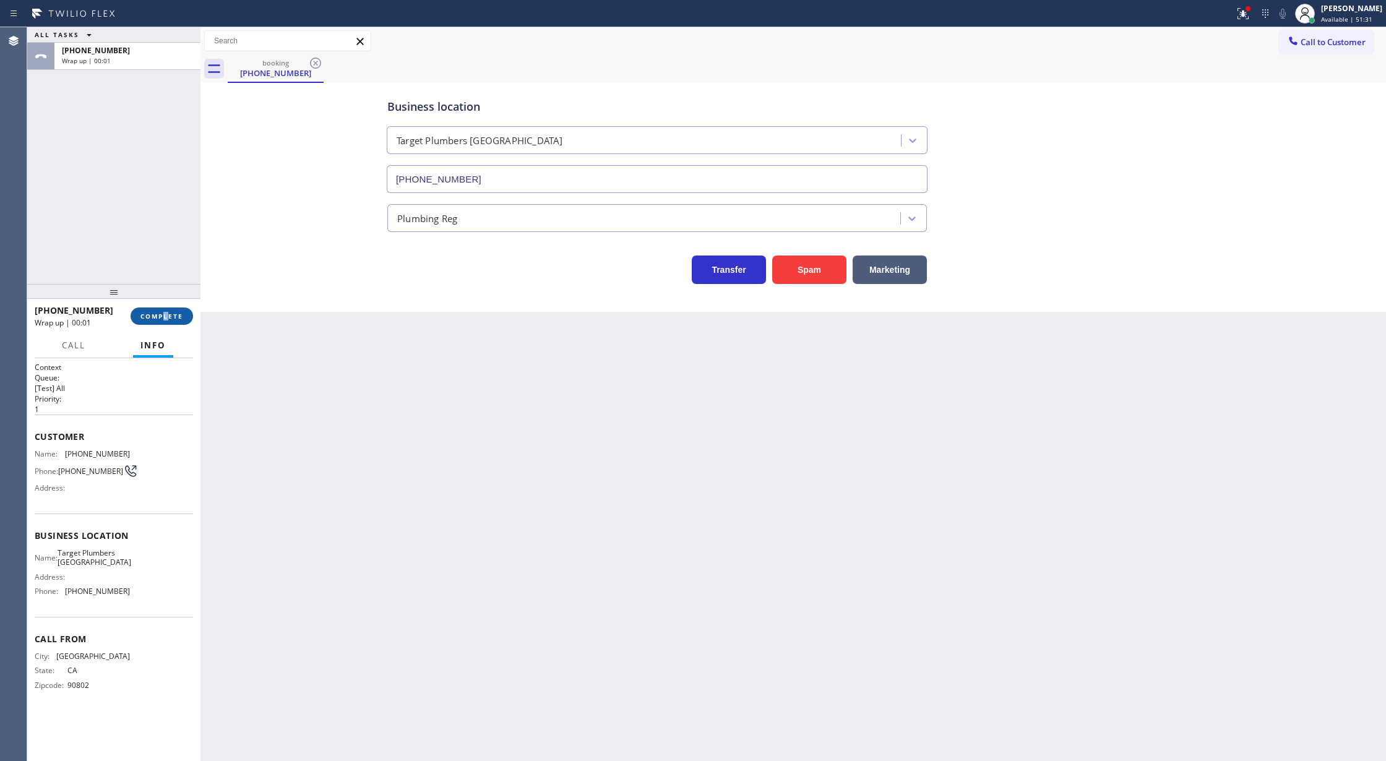
click at [166, 321] on button "COMPLETE" at bounding box center [162, 316] width 62 height 17
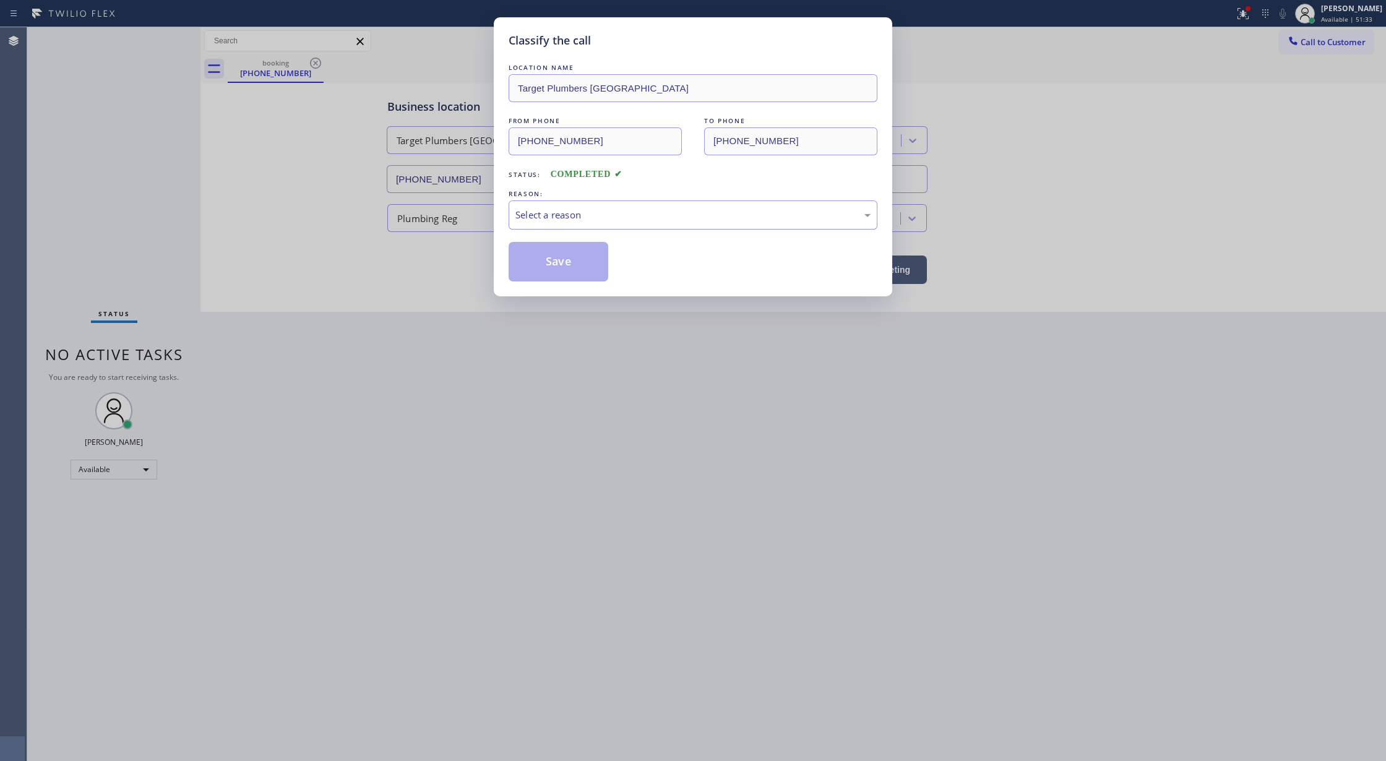
click at [597, 202] on div "Select a reason" at bounding box center [693, 214] width 369 height 29
click at [540, 265] on button "Save" at bounding box center [559, 262] width 100 height 40
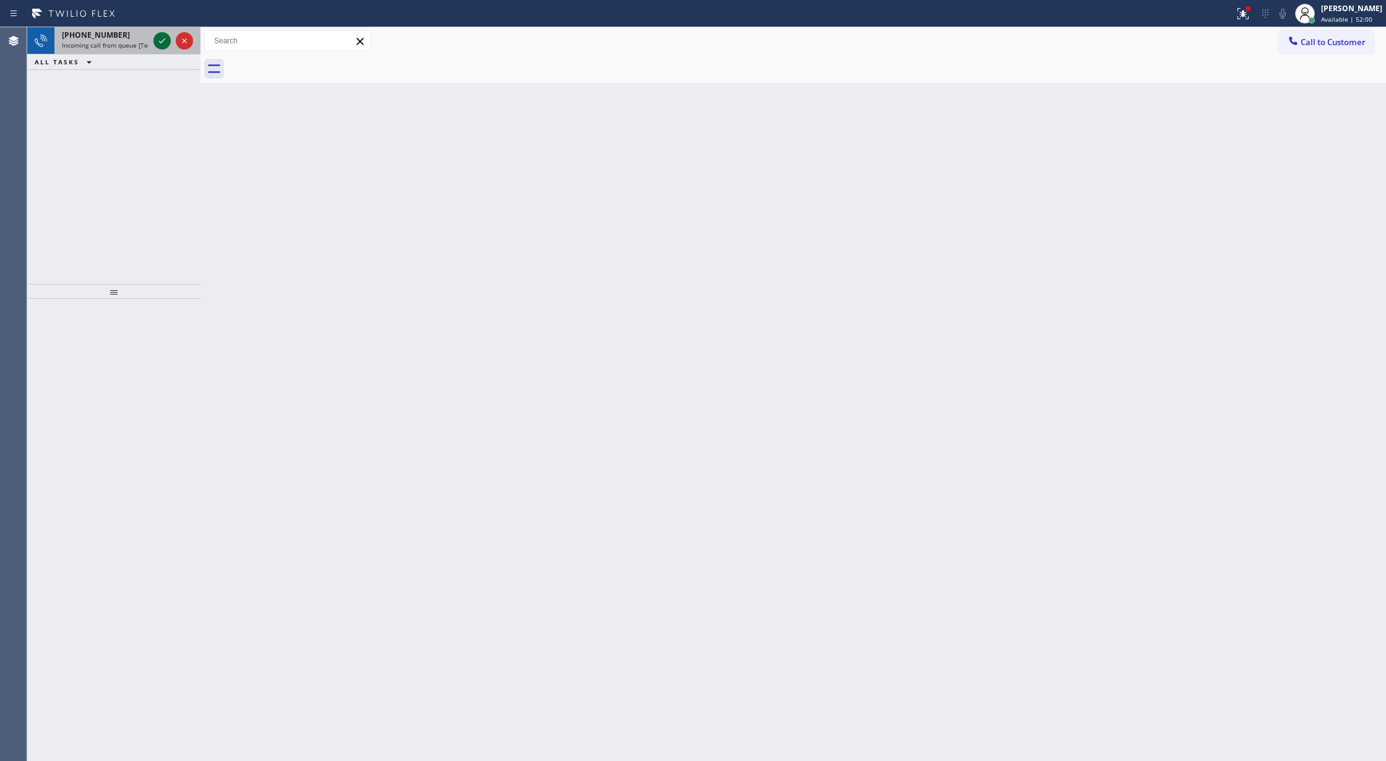
click at [164, 38] on icon at bounding box center [162, 40] width 15 height 15
drag, startPoint x: 426, startPoint y: 258, endPoint x: 162, endPoint y: 41, distance: 342.0
click at [162, 41] on icon at bounding box center [162, 40] width 15 height 15
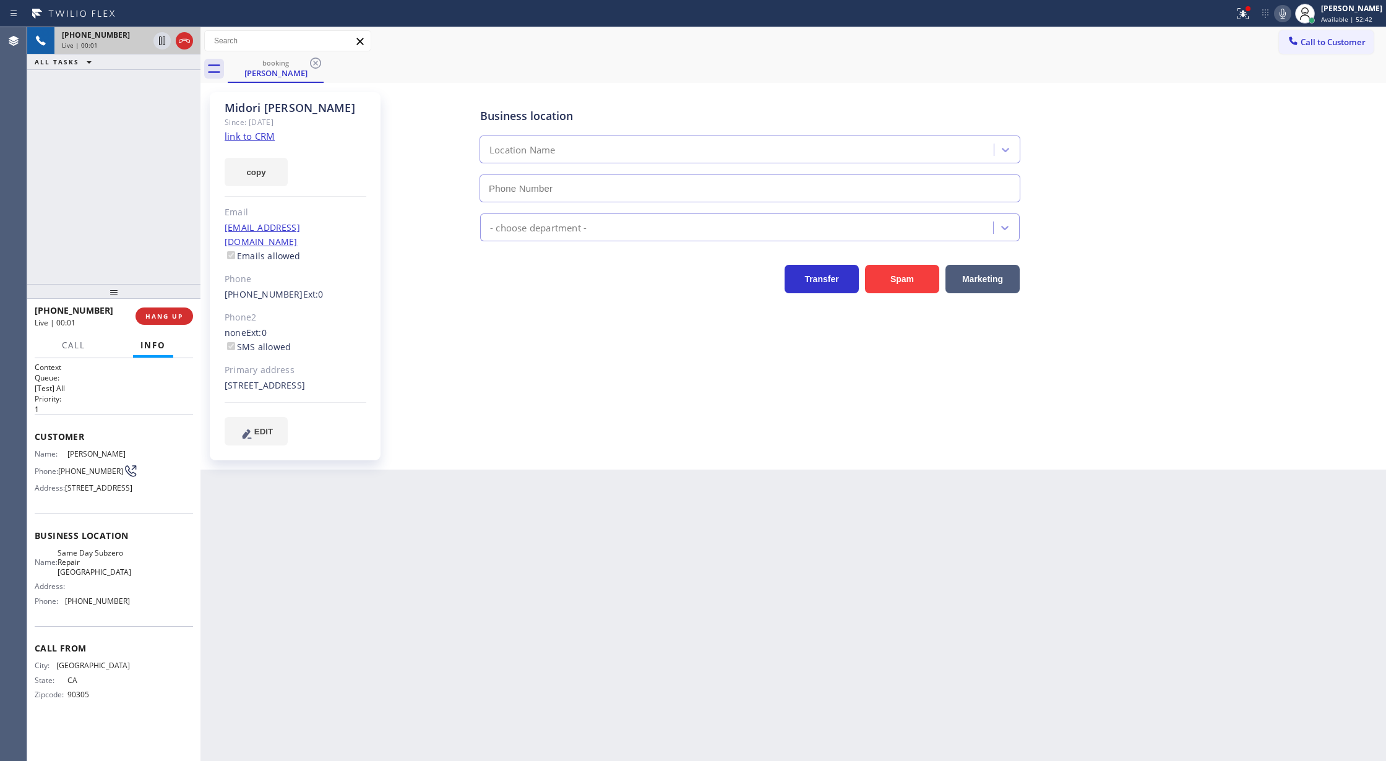
type input "[PHONE_NUMBER]"
click at [261, 137] on link "link to CRM" at bounding box center [250, 136] width 50 height 12
click at [1286, 14] on icon at bounding box center [1282, 13] width 15 height 15
click at [159, 46] on icon at bounding box center [162, 40] width 15 height 15
click at [164, 43] on icon at bounding box center [162, 41] width 9 height 9
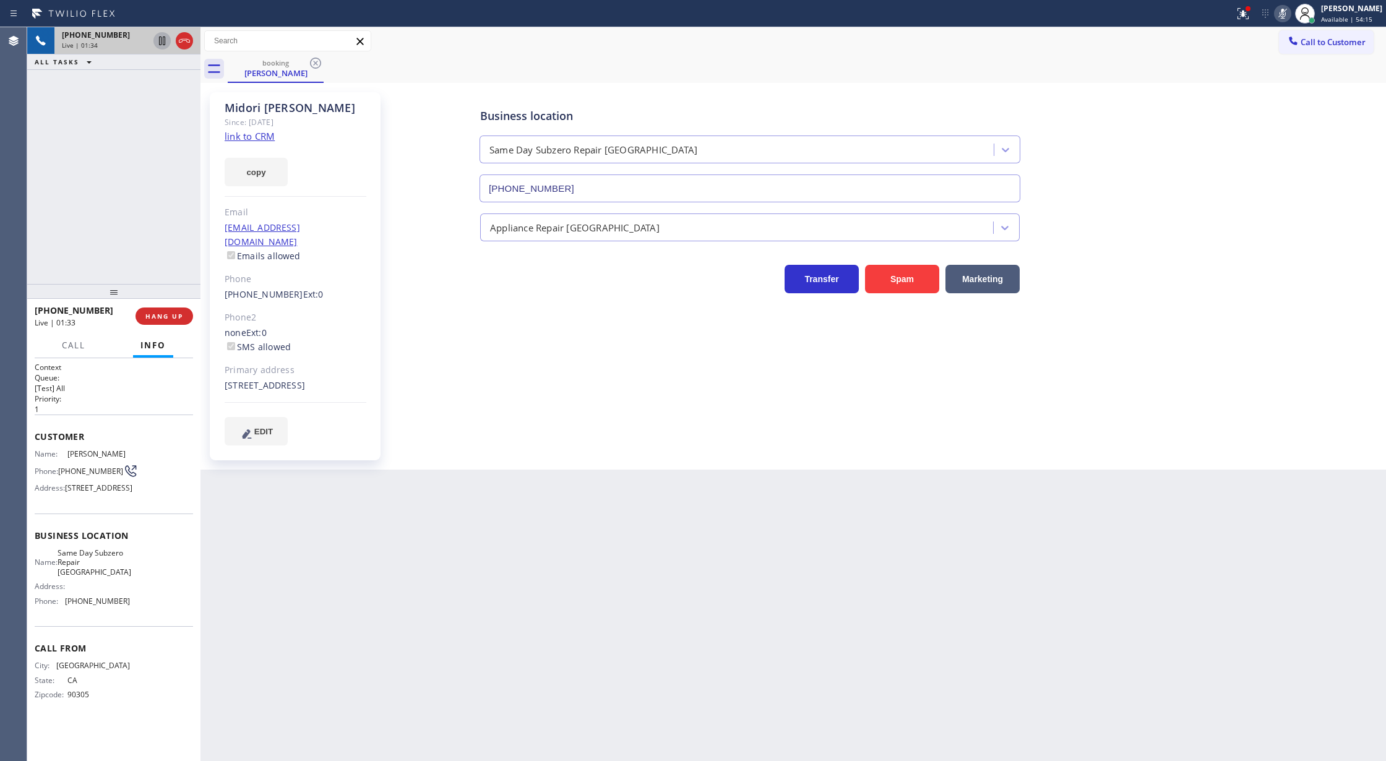
click at [1290, 16] on icon at bounding box center [1282, 13] width 15 height 15
click at [1290, 14] on icon at bounding box center [1282, 13] width 15 height 15
drag, startPoint x: 1385, startPoint y: 758, endPoint x: 513, endPoint y: 360, distance: 958.4
click at [687, 483] on div "Back to Dashboard Change Sender ID Customers Technicians Select a contact Outbo…" at bounding box center [793, 394] width 1186 height 734
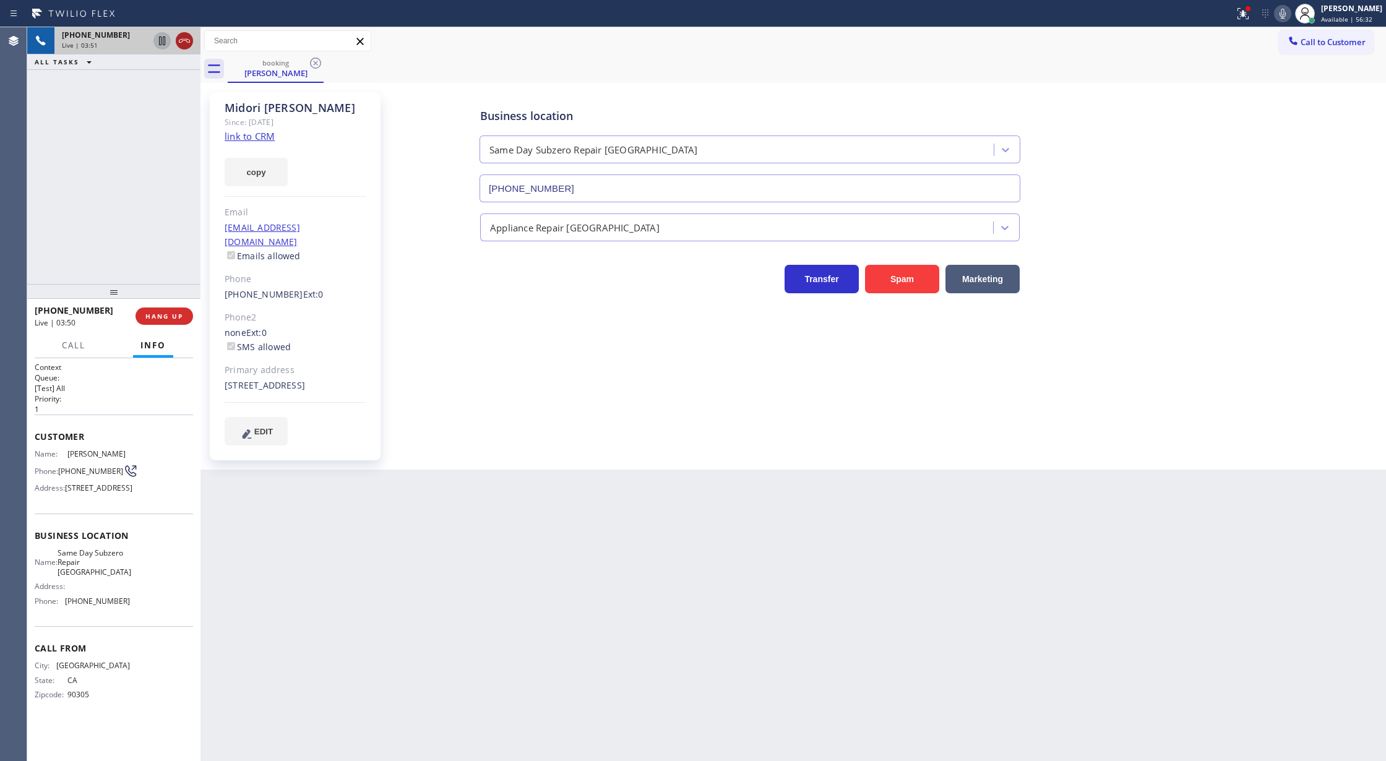
click at [184, 43] on icon at bounding box center [184, 40] width 15 height 15
click at [162, 314] on span "COMPLETE" at bounding box center [161, 316] width 43 height 9
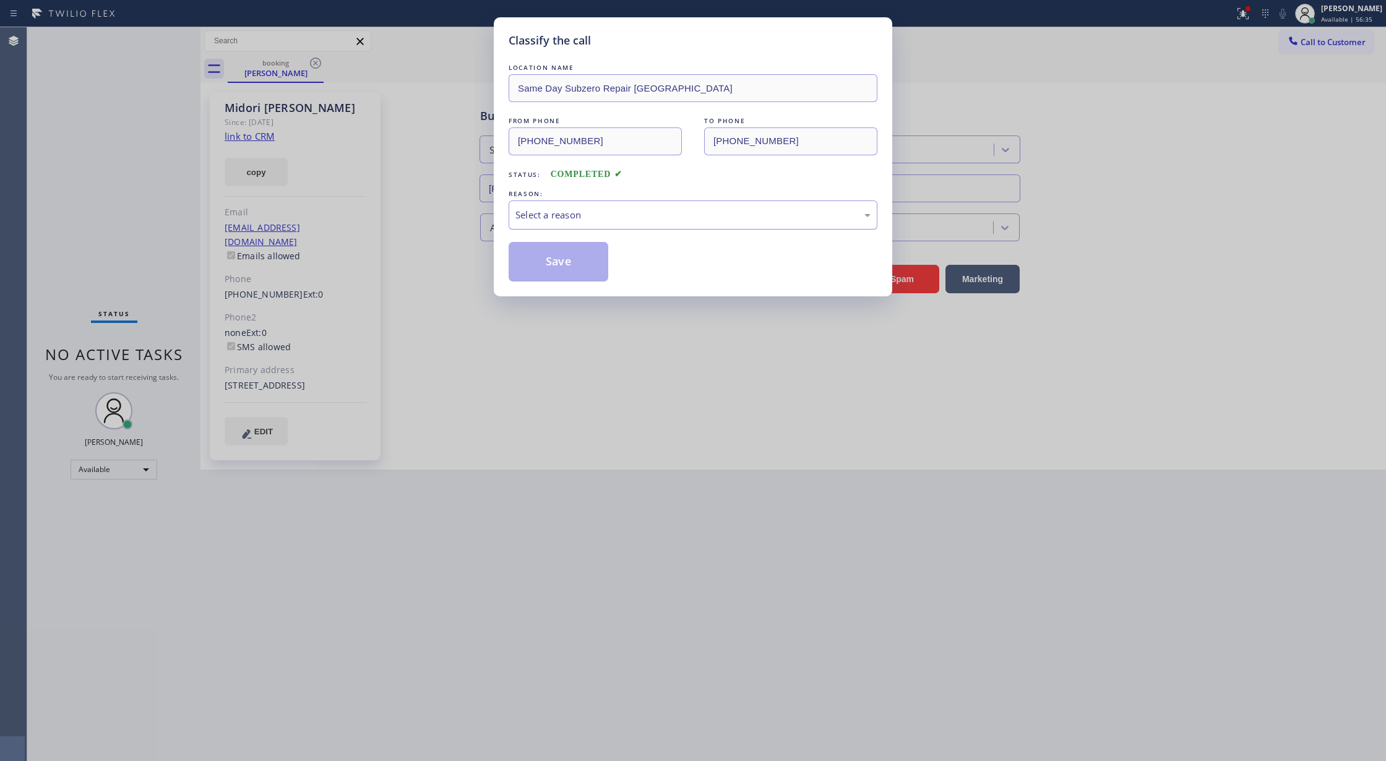
click at [626, 217] on div "Select a reason" at bounding box center [692, 215] width 355 height 14
click at [551, 256] on button "Save" at bounding box center [559, 262] width 100 height 40
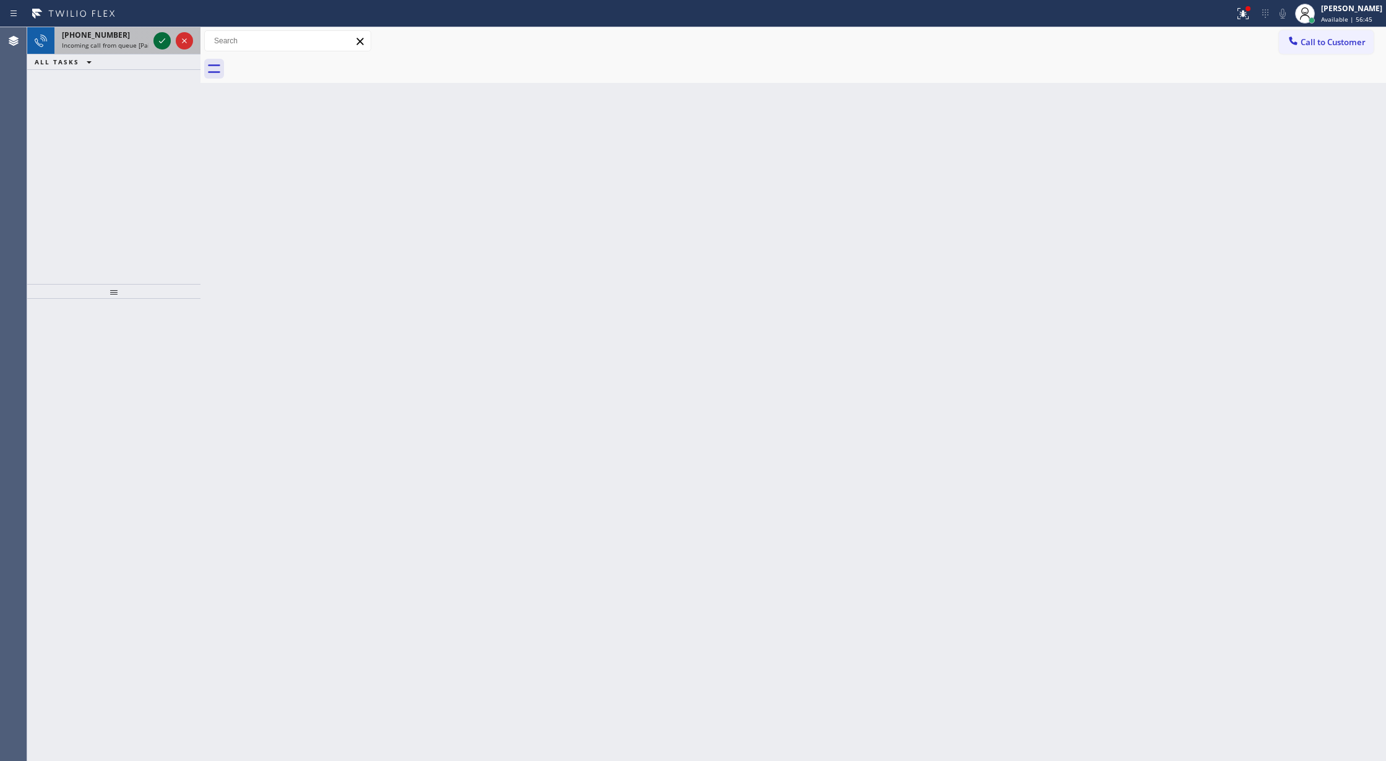
click at [158, 45] on icon at bounding box center [162, 40] width 15 height 15
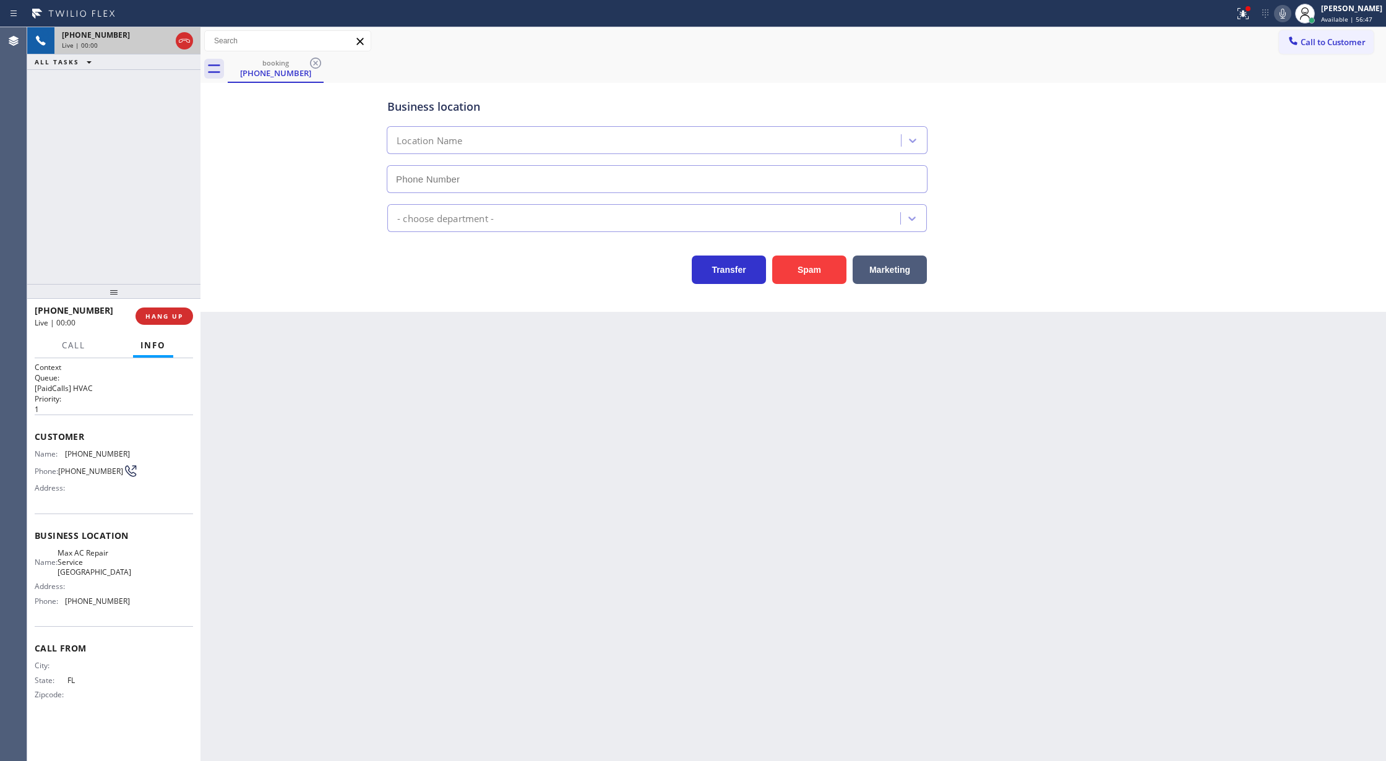
type input "[PHONE_NUMBER]"
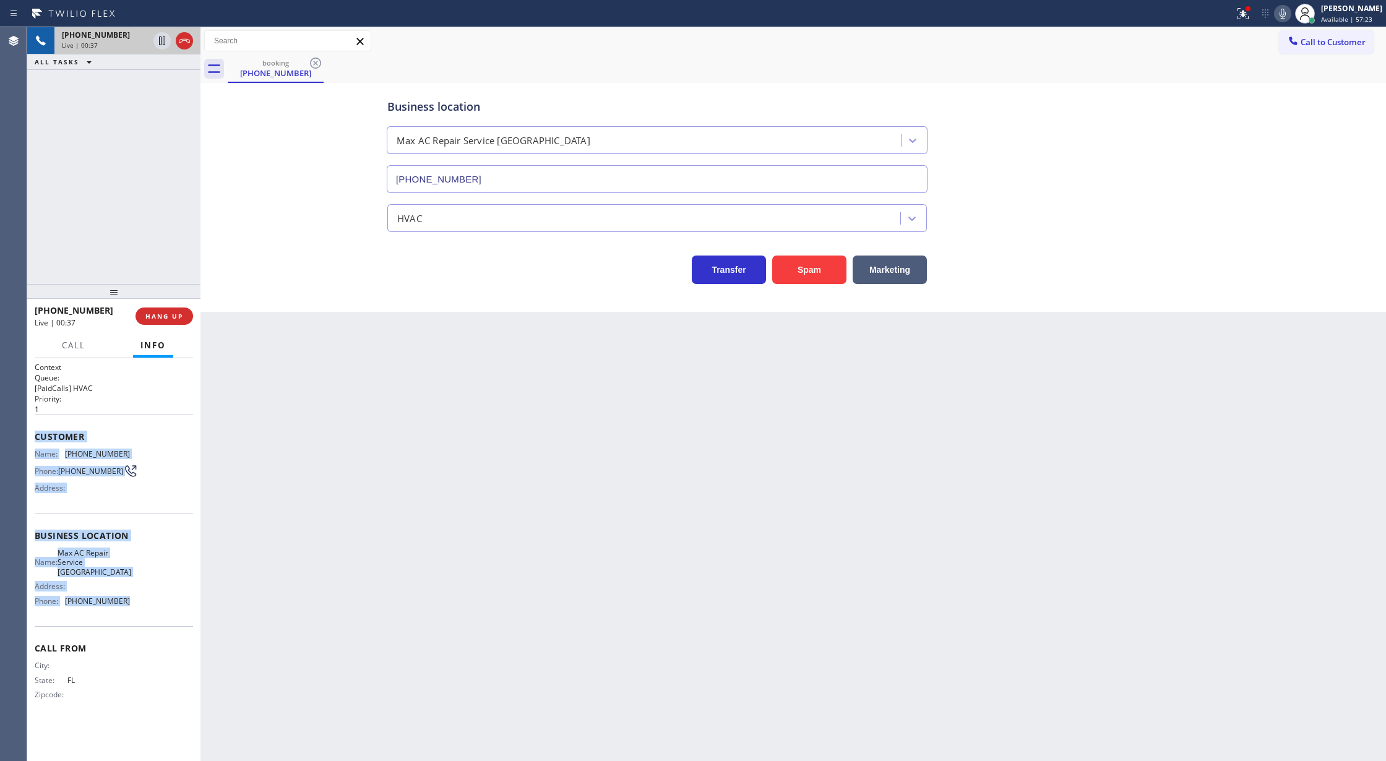
drag, startPoint x: 33, startPoint y: 434, endPoint x: 152, endPoint y: 610, distance: 211.6
click at [152, 610] on div "Context Queue: [PaidCalls] HVAC Priority: 1 Customer Name: [PHONE_NUMBER] Phone…" at bounding box center [113, 559] width 173 height 403
click at [157, 43] on icon at bounding box center [162, 40] width 15 height 15
click at [1290, 15] on icon at bounding box center [1282, 13] width 15 height 15
click at [1290, 13] on icon at bounding box center [1282, 13] width 15 height 15
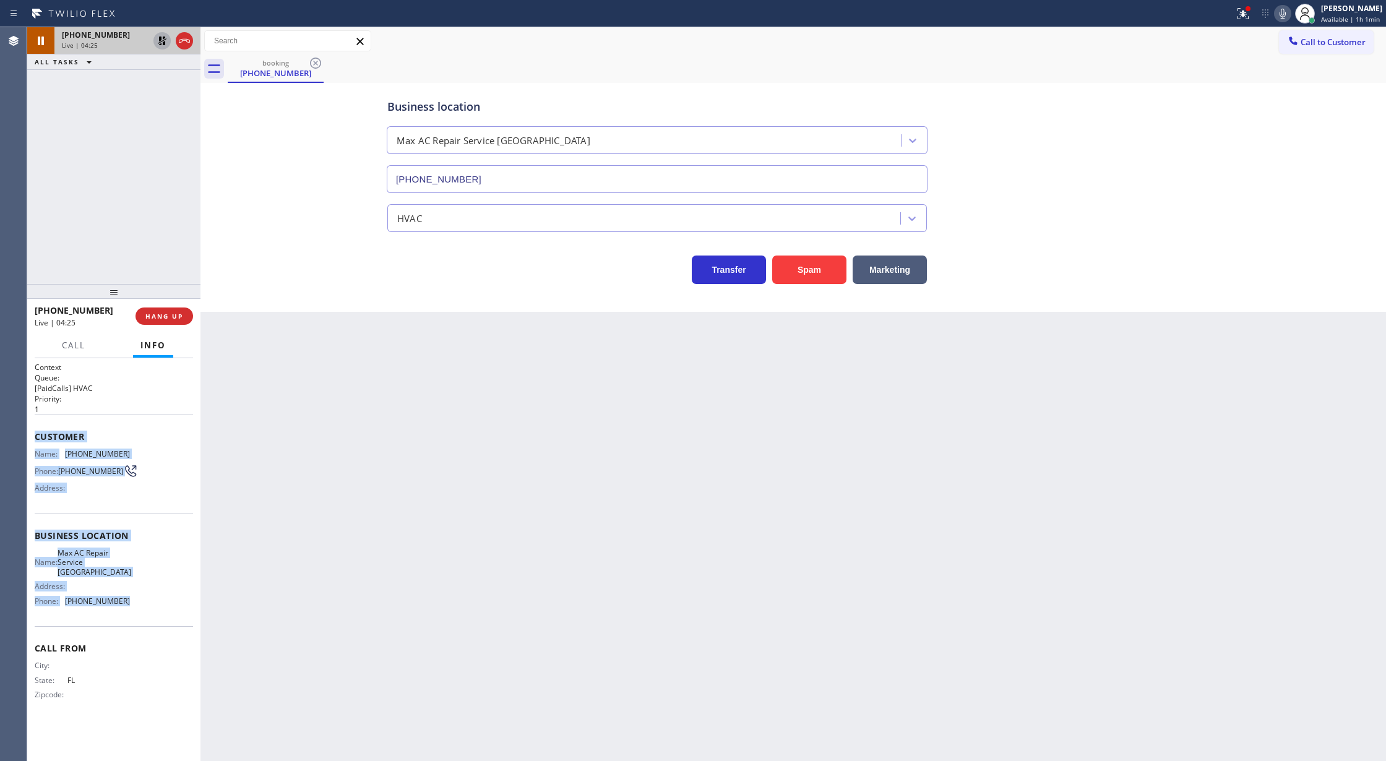
click at [162, 45] on icon at bounding box center [162, 40] width 15 height 15
click at [159, 311] on button "COMPLETE" at bounding box center [162, 316] width 62 height 17
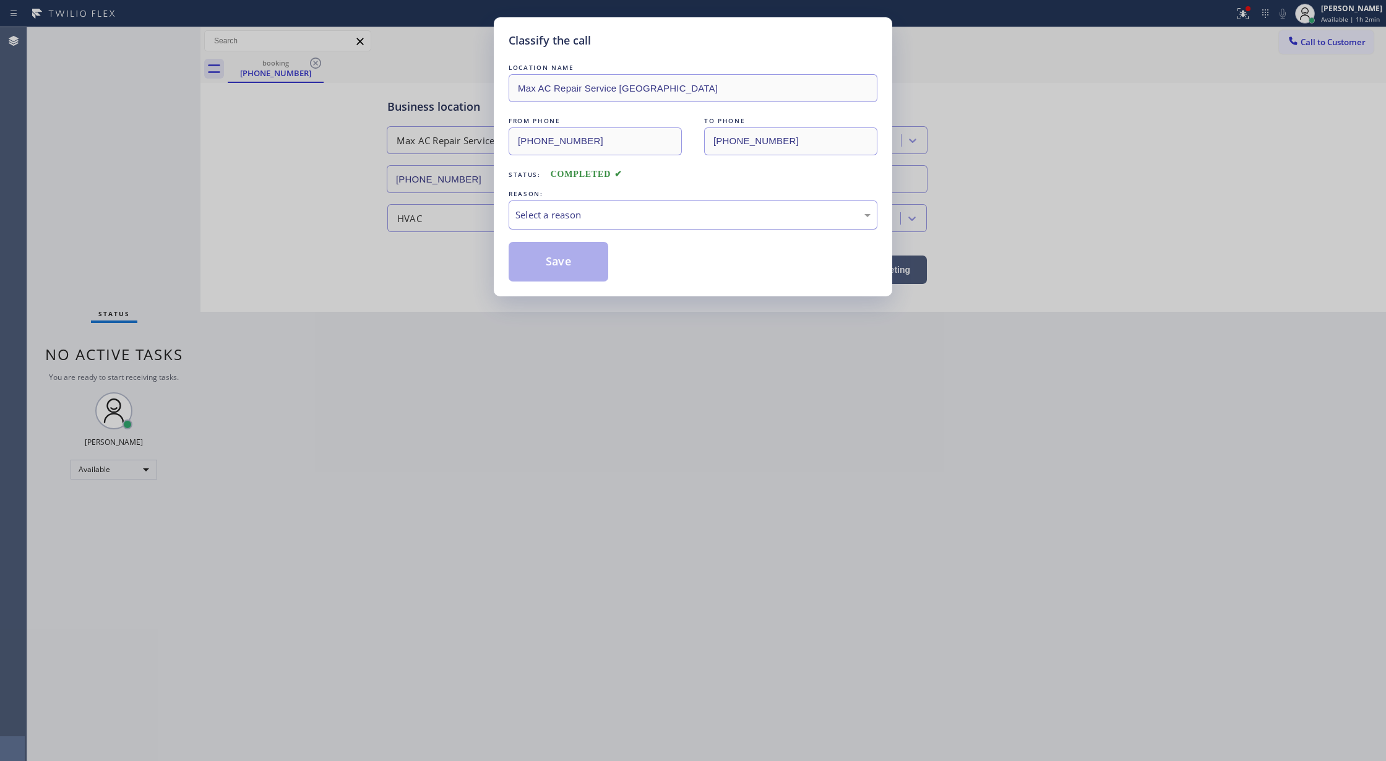
click at [574, 214] on div "Select a reason" at bounding box center [692, 215] width 355 height 14
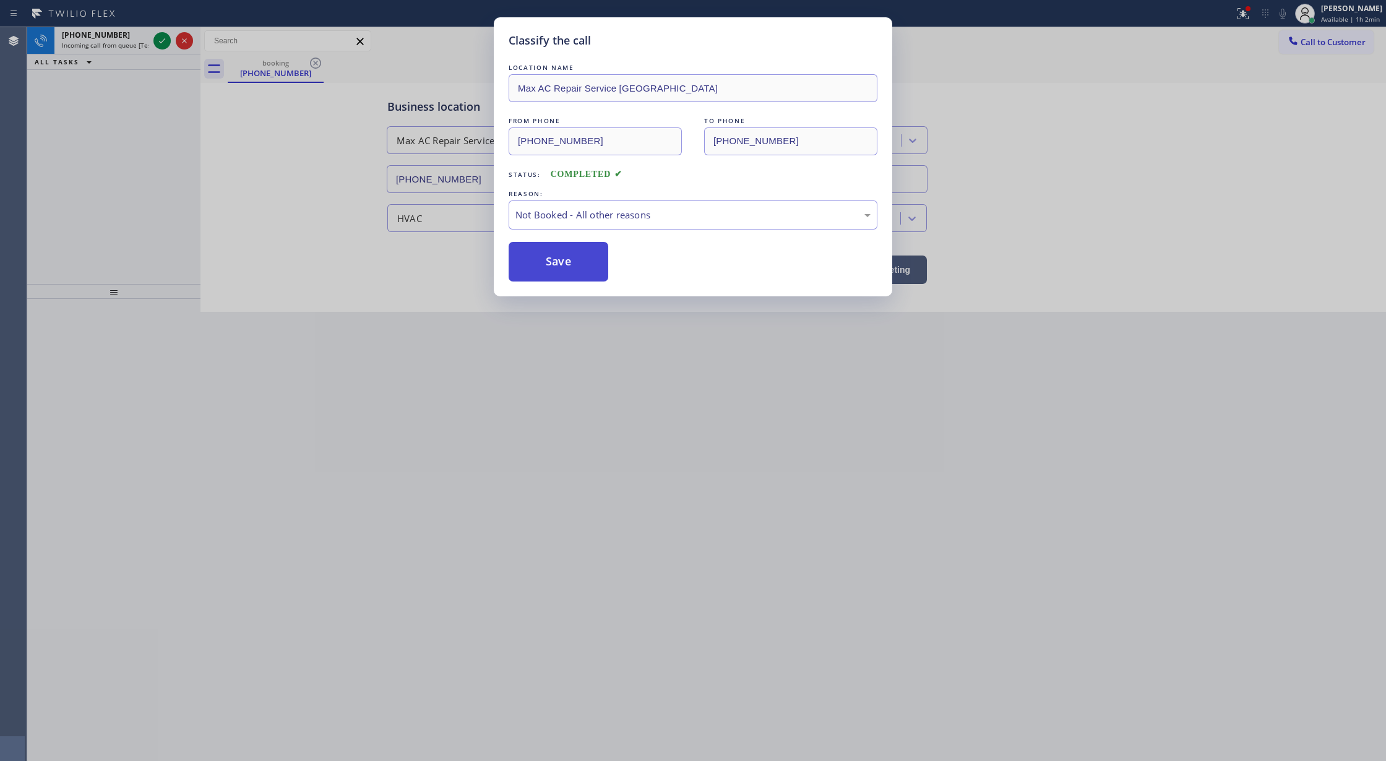
click at [552, 270] on button "Save" at bounding box center [559, 262] width 100 height 40
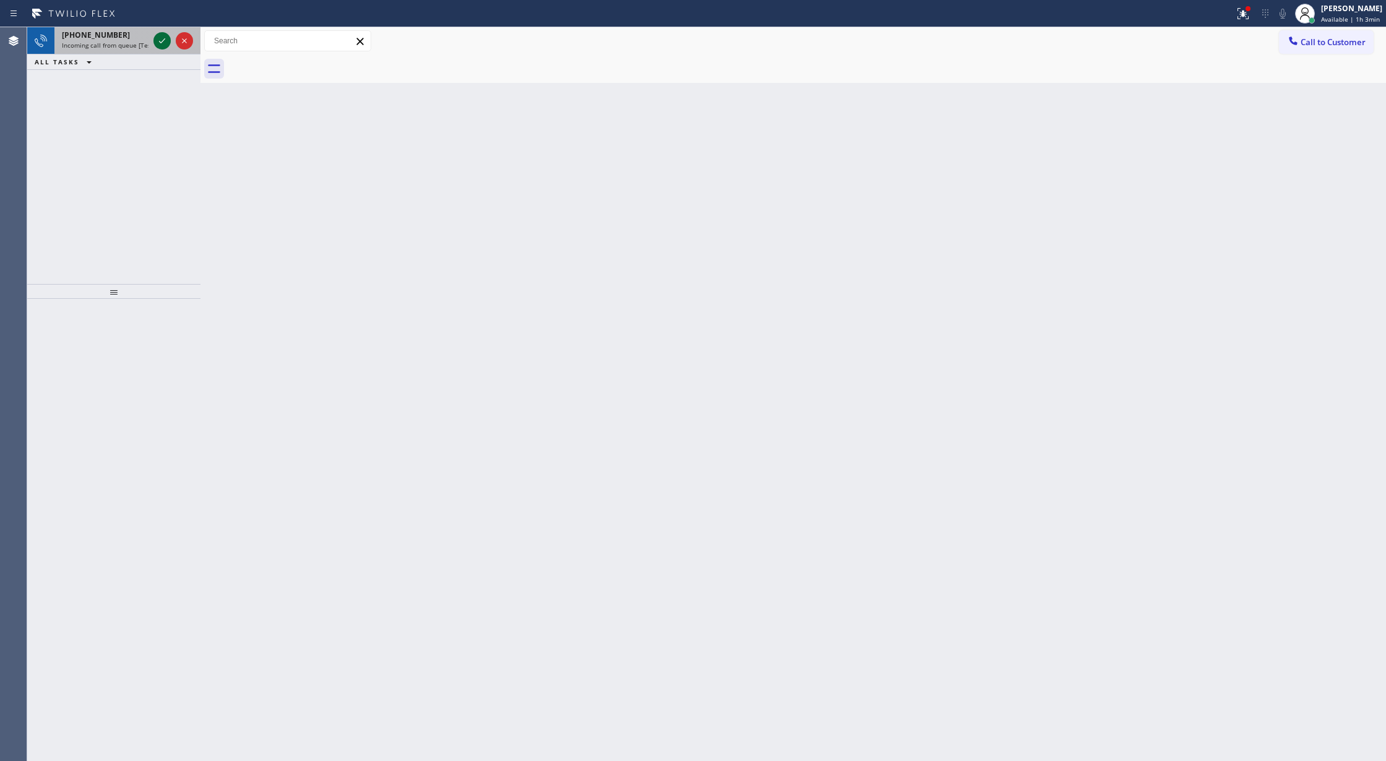
click at [157, 38] on icon at bounding box center [162, 40] width 15 height 15
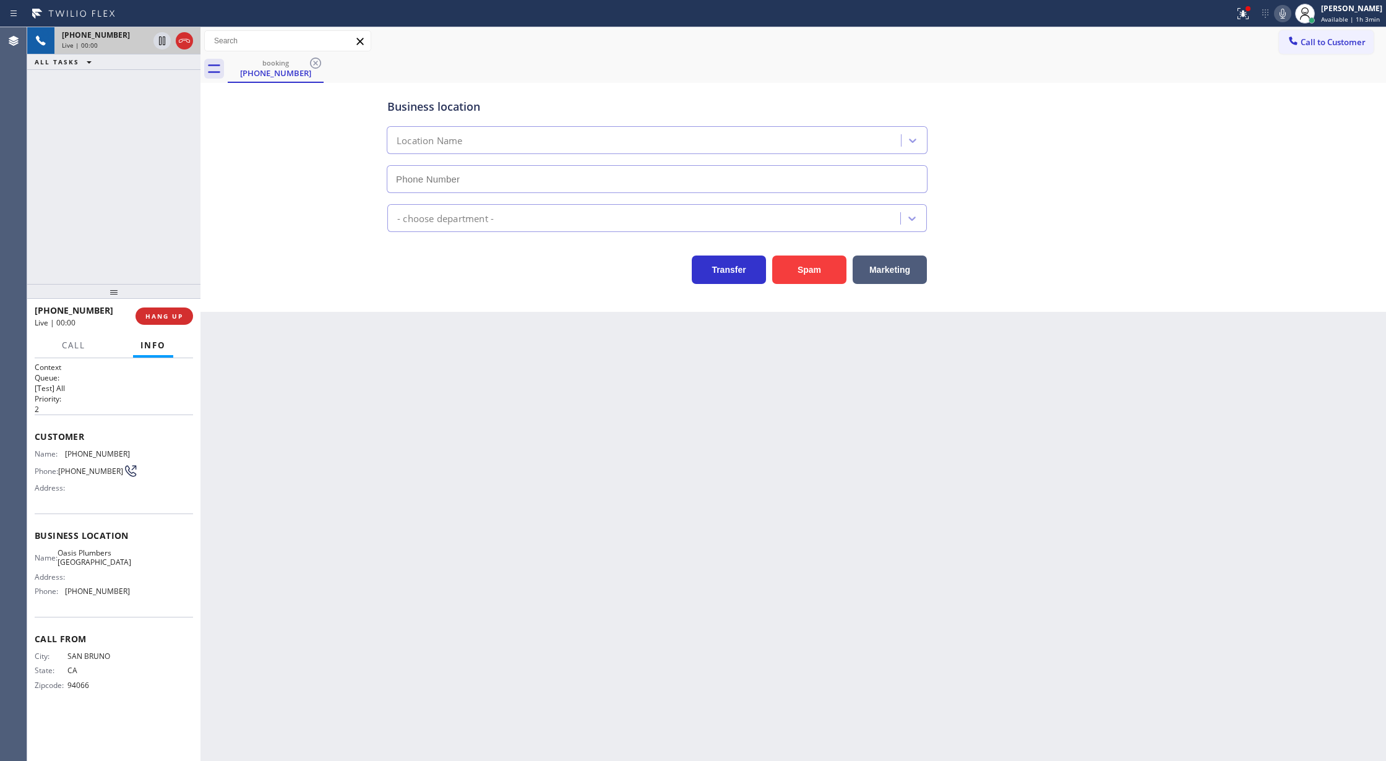
type input "[PHONE_NUMBER]"
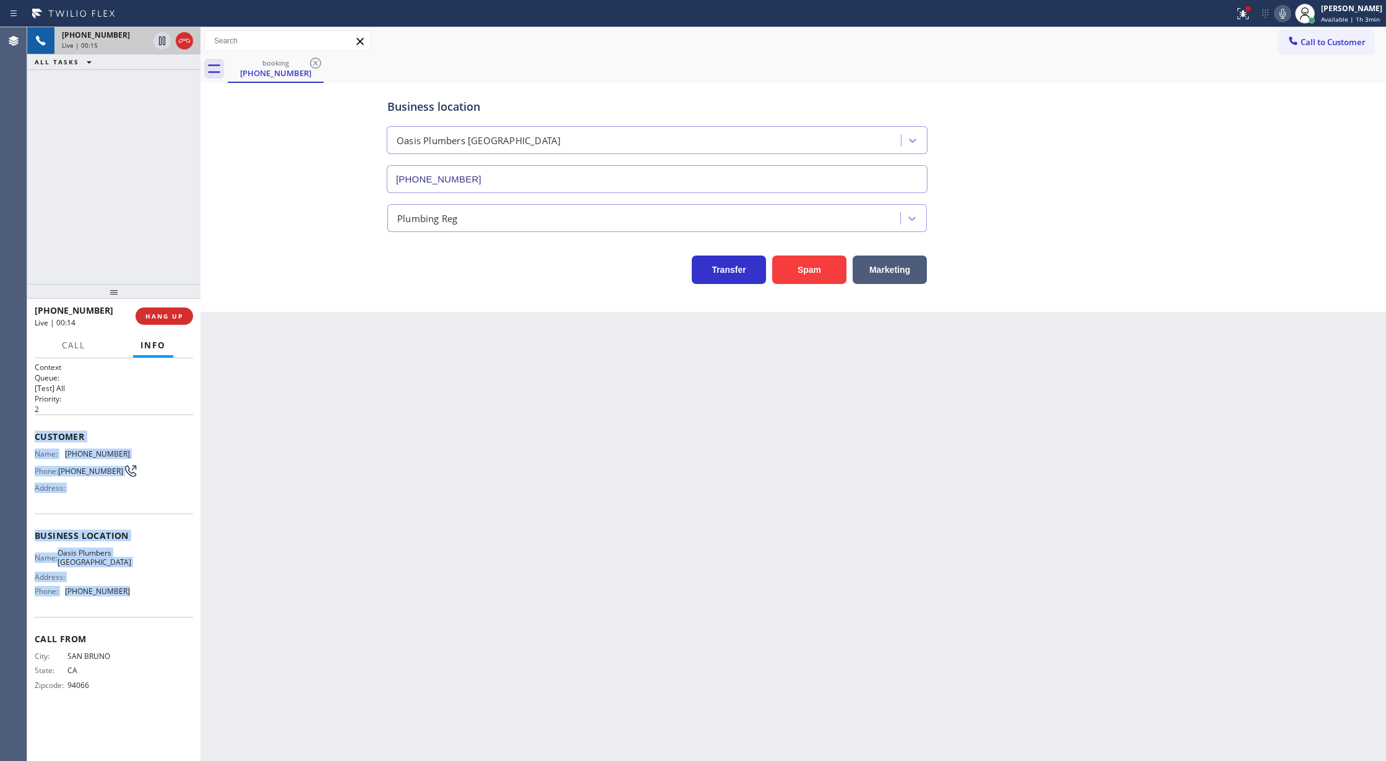
drag, startPoint x: 33, startPoint y: 441, endPoint x: 174, endPoint y: 590, distance: 205.3
click at [174, 590] on div "Context Queue: [Test] All Priority: 2 Customer Name: [PHONE_NUMBER] Phone: [PHO…" at bounding box center [113, 559] width 173 height 403
click at [37, 439] on span "Customer" at bounding box center [114, 437] width 158 height 12
drag, startPoint x: 30, startPoint y: 438, endPoint x: 141, endPoint y: 590, distance: 188.3
click at [141, 590] on div "Context Queue: [Test] All Priority: 2 Customer Name: [PHONE_NUMBER] Phone: [PHO…" at bounding box center [113, 559] width 173 height 403
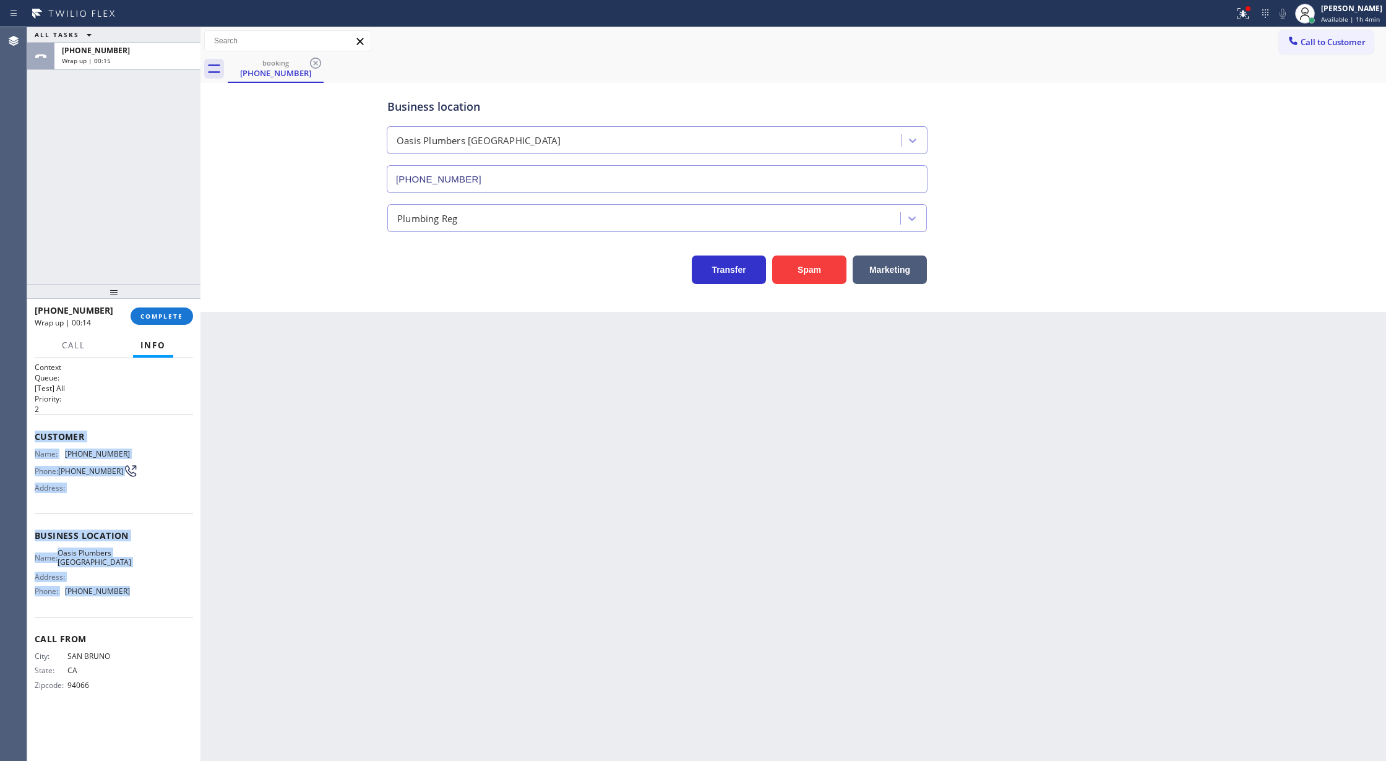
drag, startPoint x: 122, startPoint y: 446, endPoint x: 73, endPoint y: 449, distance: 49.0
click at [122, 446] on div "Customer Name: [PHONE_NUMBER] Phone: [PHONE_NUMBER] Address:" at bounding box center [114, 464] width 158 height 99
drag, startPoint x: 32, startPoint y: 437, endPoint x: 142, endPoint y: 681, distance: 267.8
click at [142, 681] on div "Context Queue: [Test] All Priority: 2 Customer Name: [PHONE_NUMBER] Phone: [PHO…" at bounding box center [113, 559] width 173 height 403
click at [153, 317] on span "COMPLETE" at bounding box center [161, 316] width 43 height 9
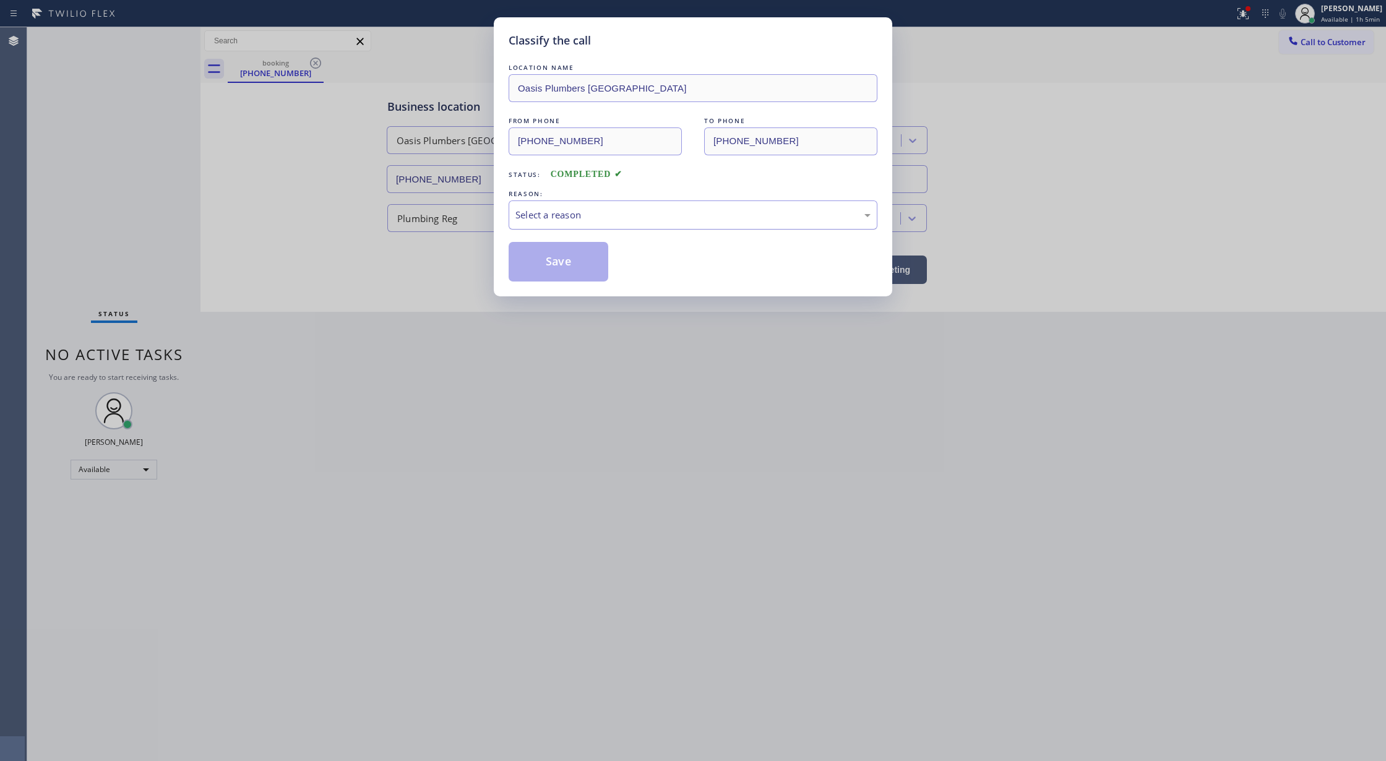
click at [642, 225] on div "Select a reason" at bounding box center [693, 214] width 369 height 29
click at [574, 263] on button "Save" at bounding box center [559, 262] width 100 height 40
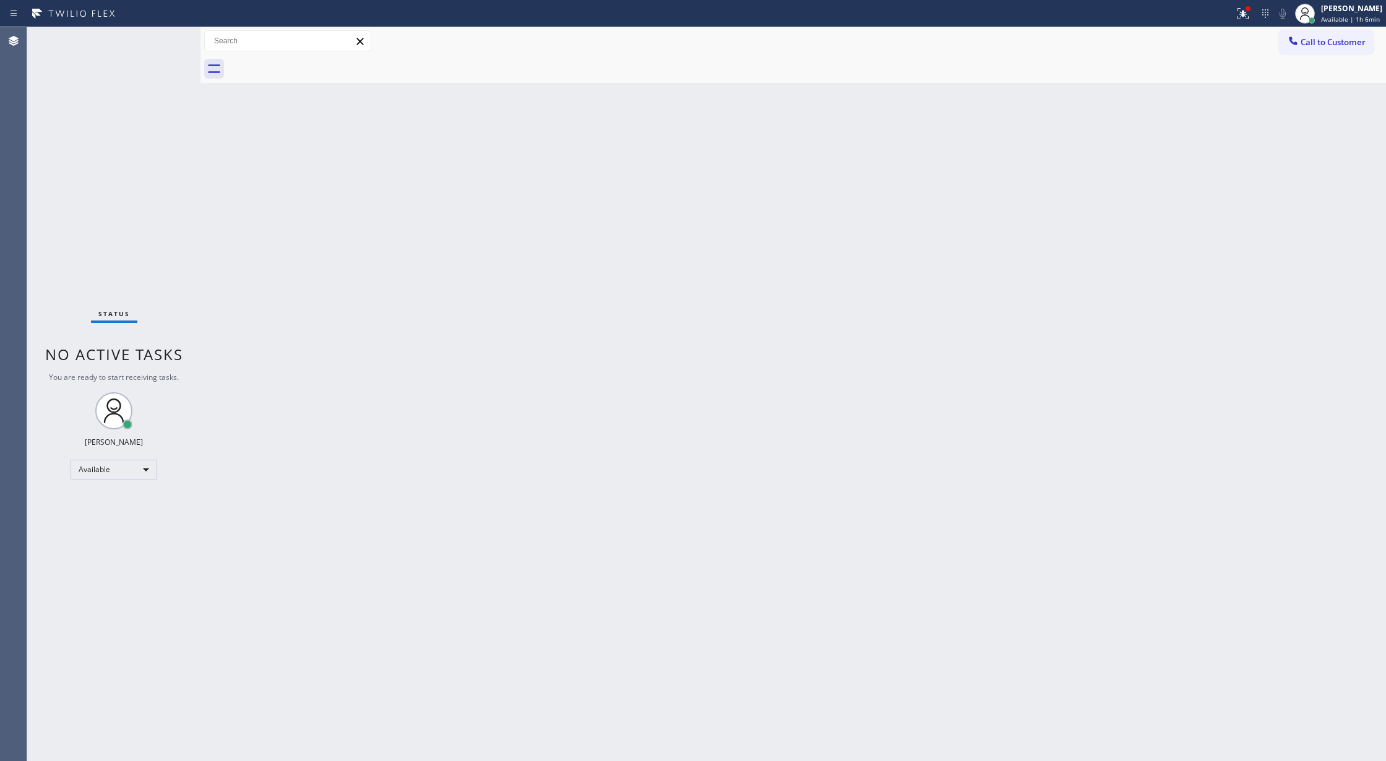
click at [167, 40] on div "Status No active tasks You are ready to start receiving tasks. [PERSON_NAME] Av…" at bounding box center [113, 394] width 173 height 734
click at [171, 35] on div "Status No active tasks You are ready to start receiving tasks. [PERSON_NAME] Av…" at bounding box center [113, 394] width 173 height 734
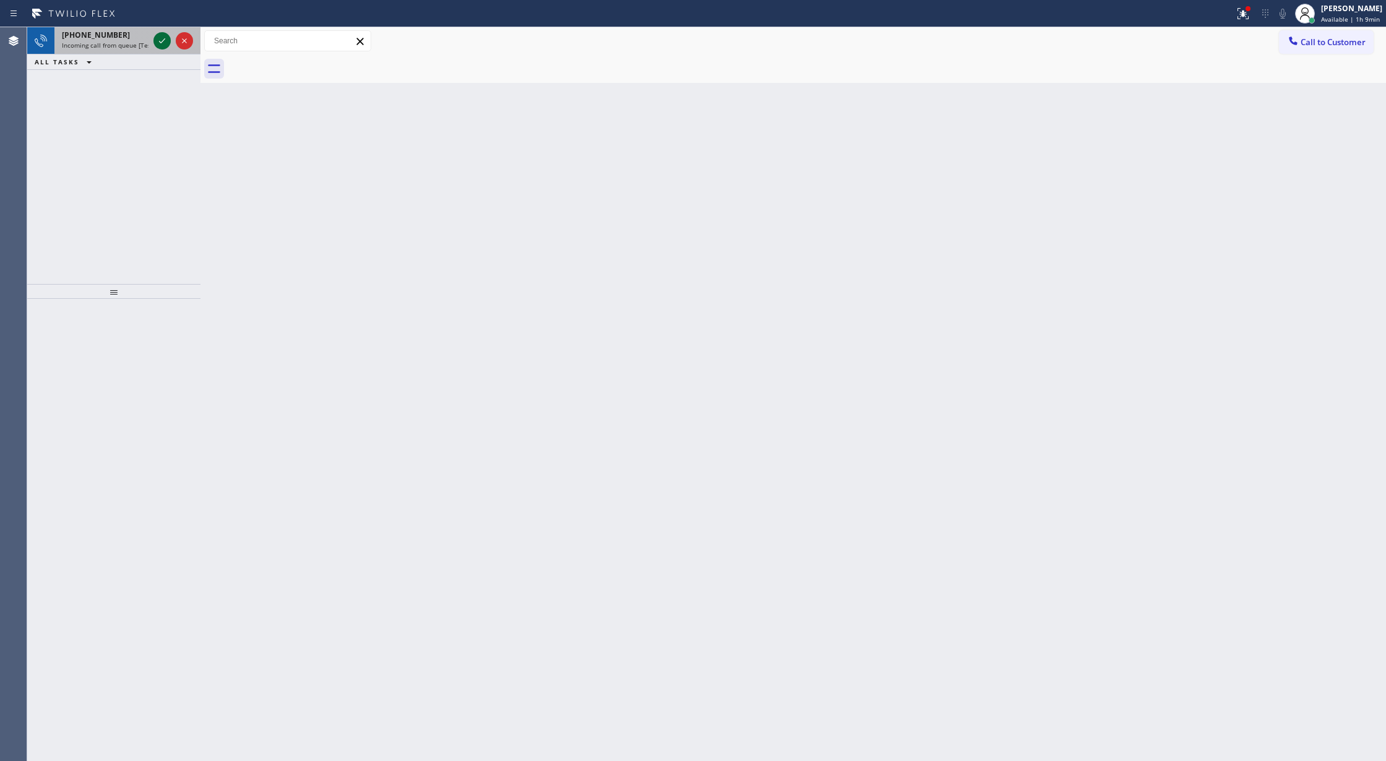
click at [161, 38] on icon at bounding box center [162, 40] width 15 height 15
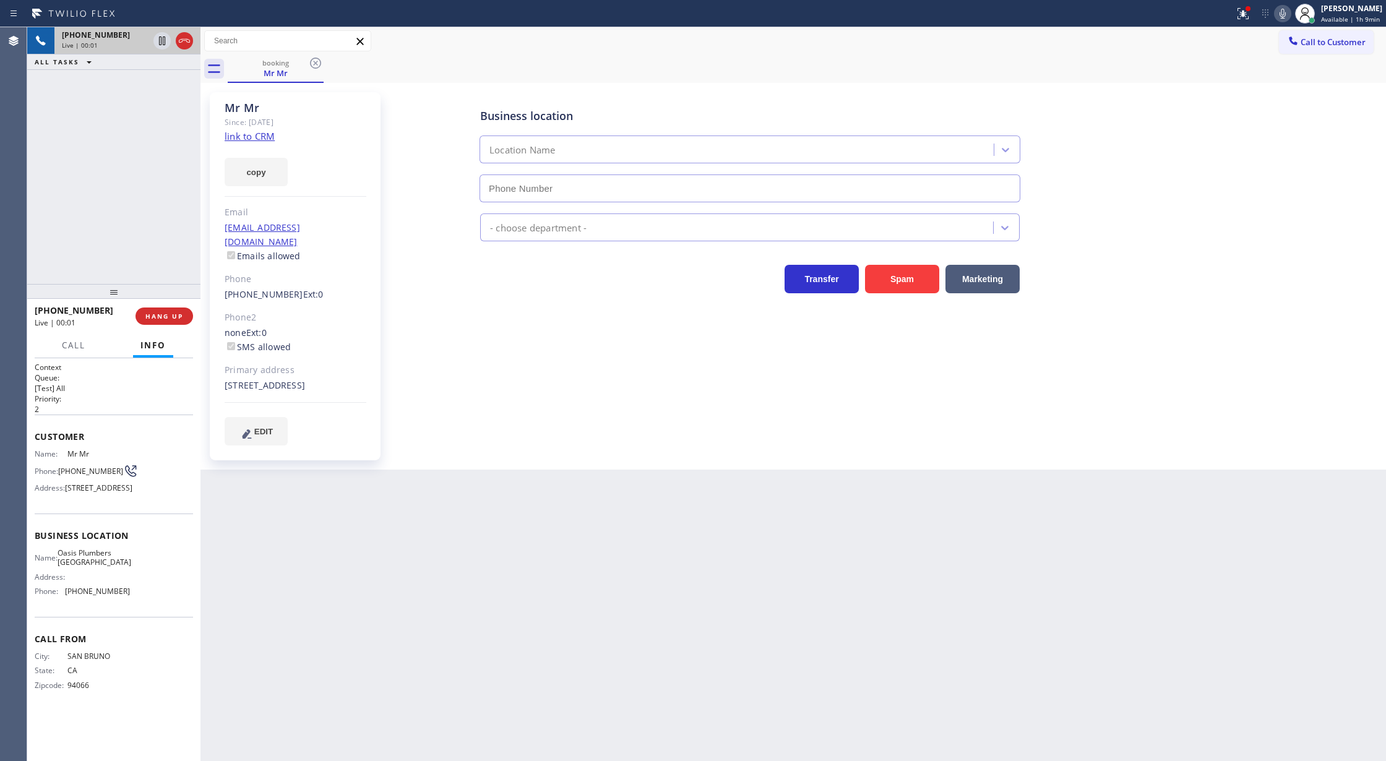
type input "[PHONE_NUMBER]"
click at [157, 318] on span "COMPLETE" at bounding box center [161, 316] width 43 height 9
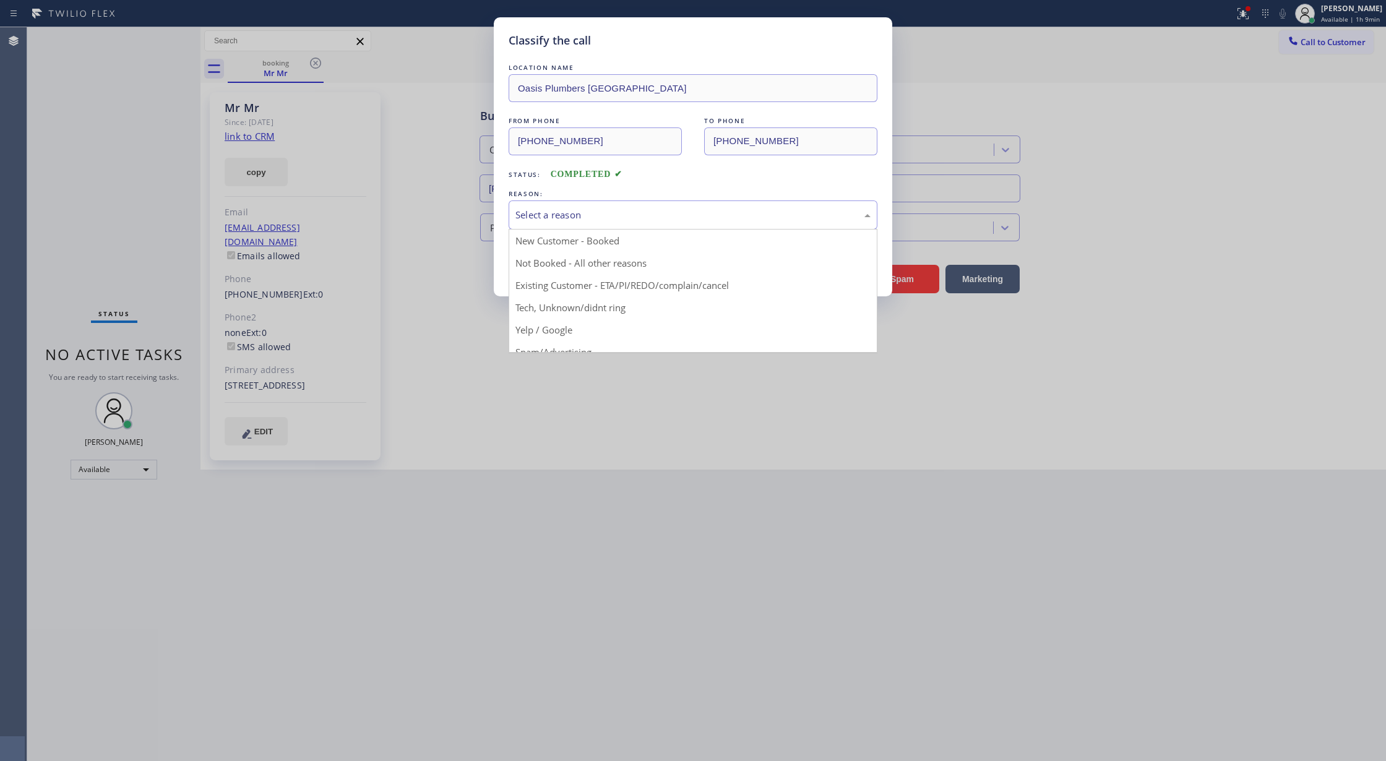
click at [592, 228] on div "Select a reason" at bounding box center [693, 214] width 369 height 29
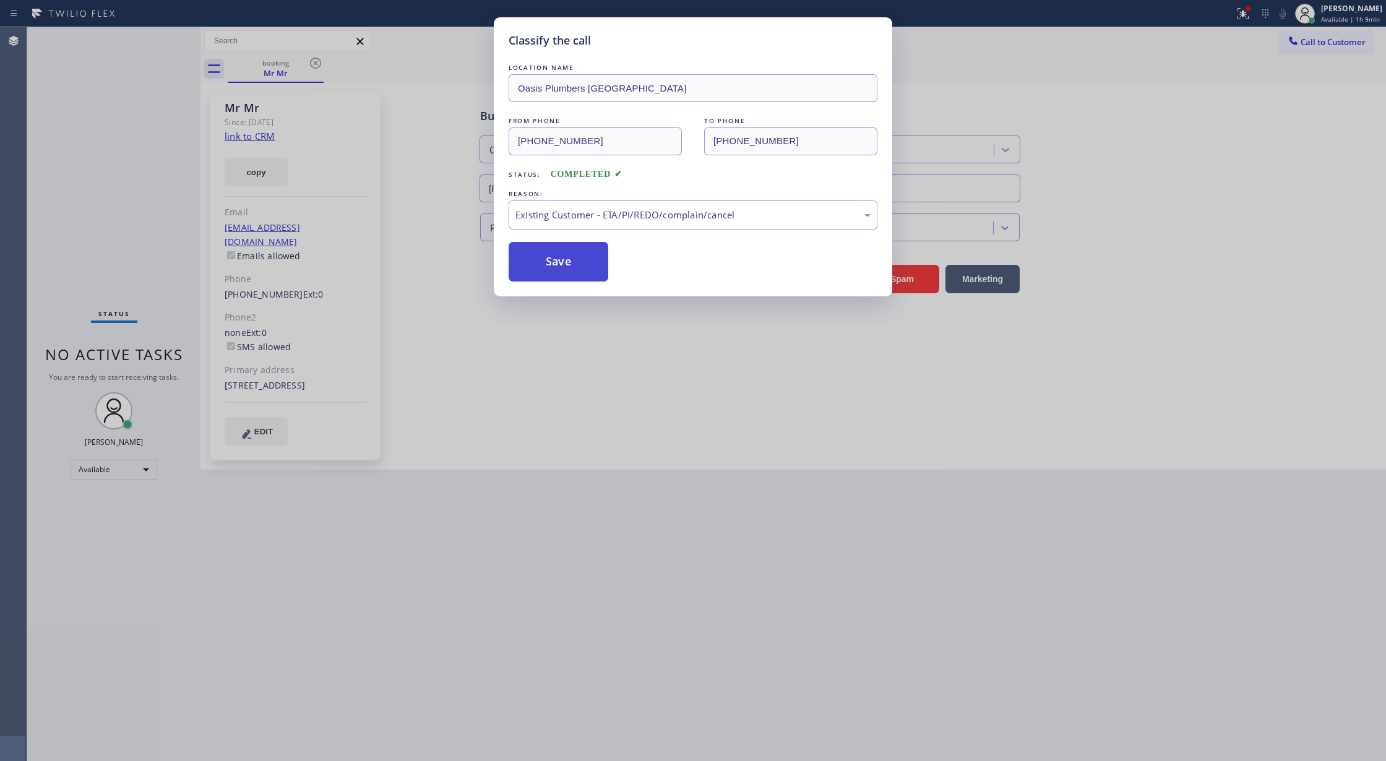
click at [545, 266] on button "Save" at bounding box center [559, 262] width 100 height 40
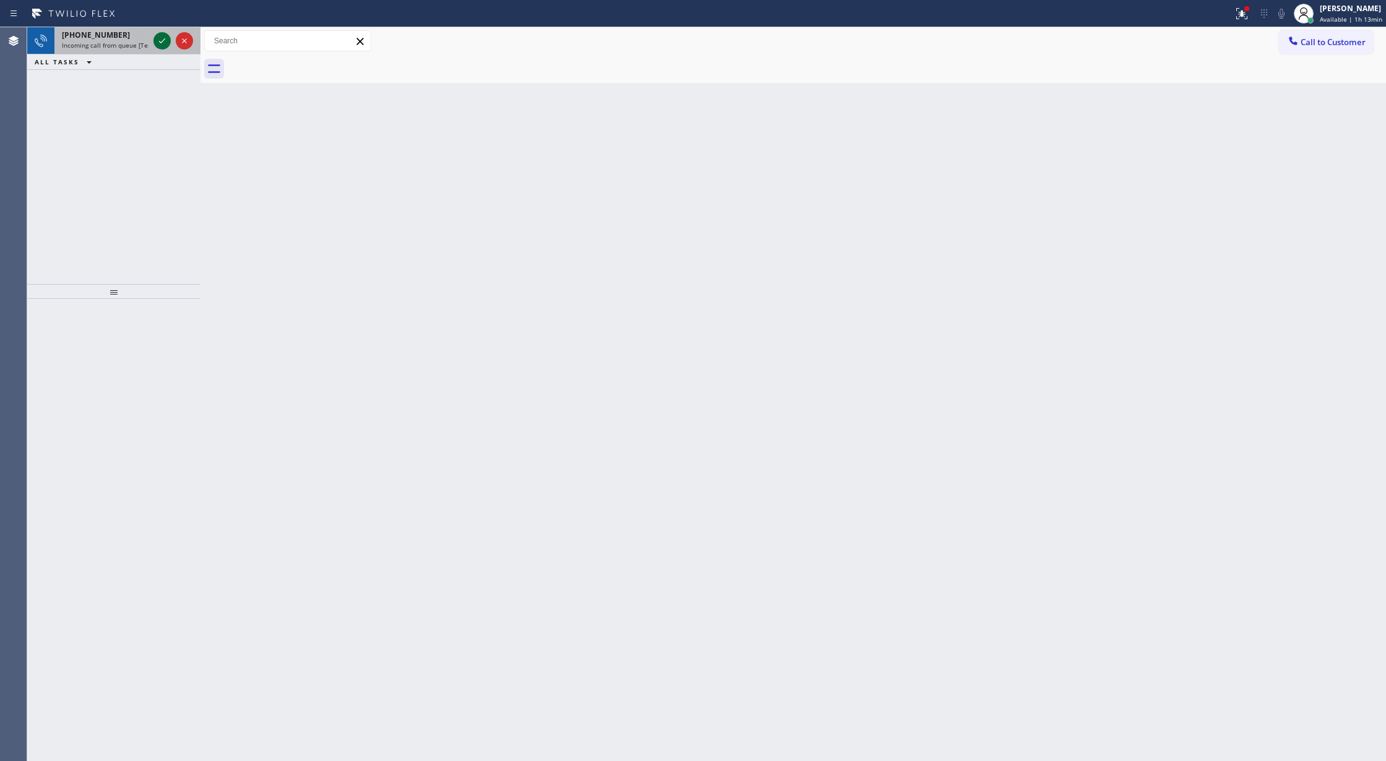
click at [159, 35] on icon at bounding box center [162, 40] width 15 height 15
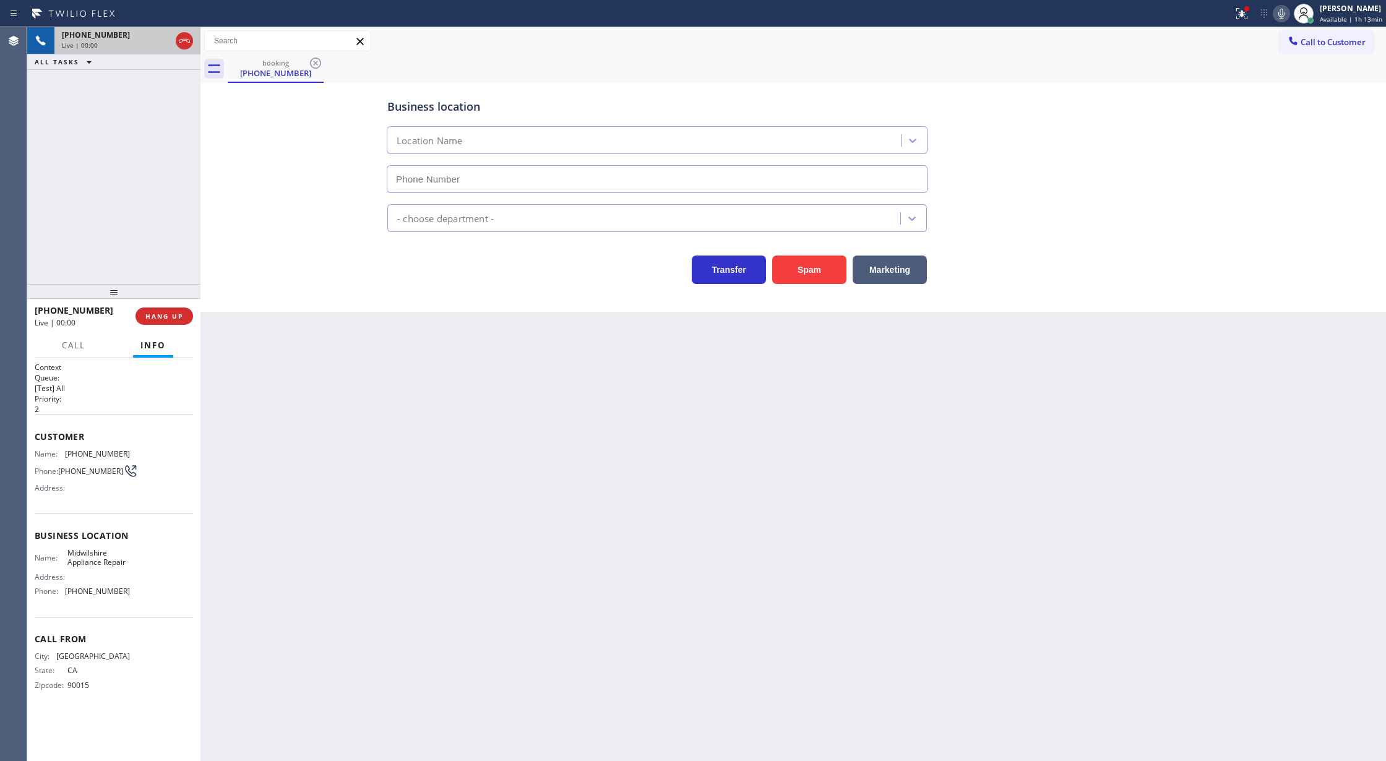
type input "[PHONE_NUMBER]"
click at [819, 270] on button "Spam" at bounding box center [809, 270] width 74 height 28
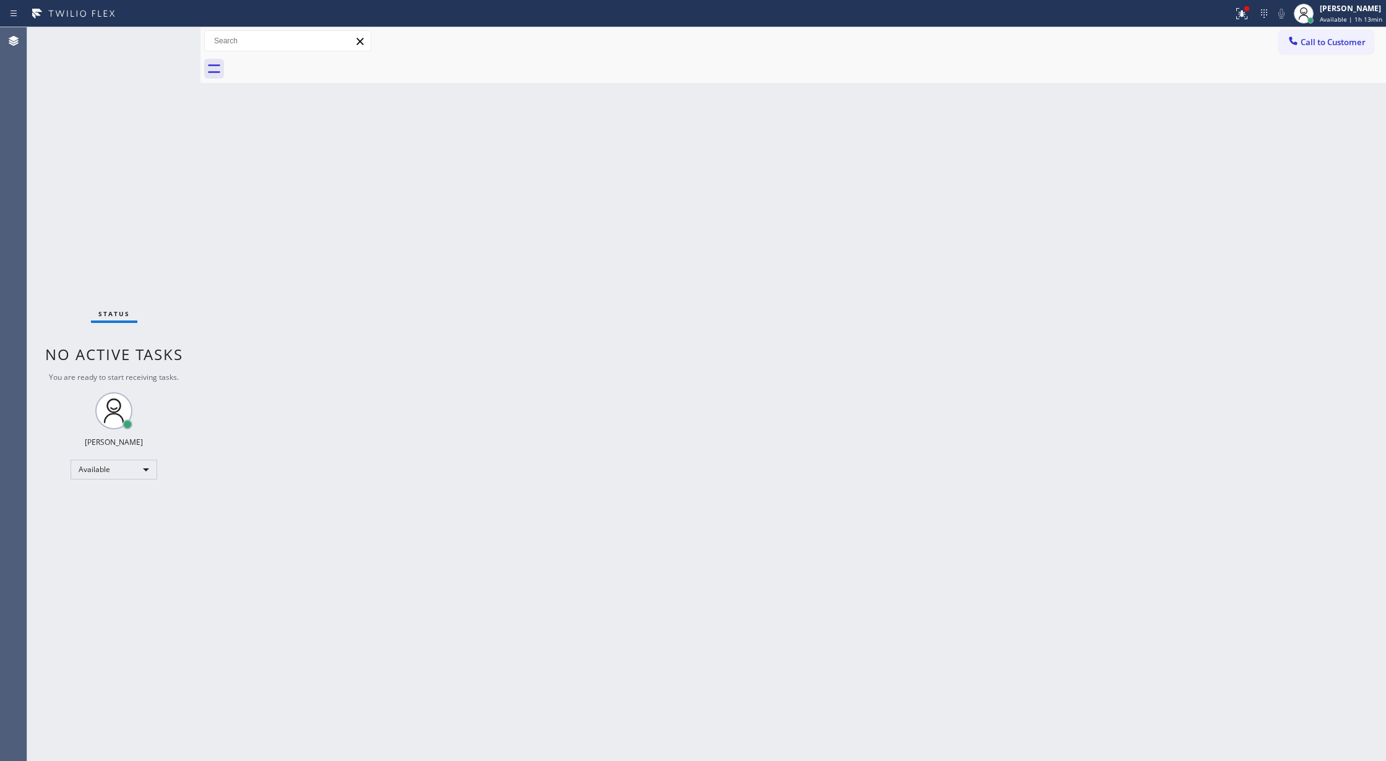
click at [162, 43] on div "Status No active tasks You are ready to start receiving tasks. [PERSON_NAME] Av…" at bounding box center [113, 394] width 173 height 734
click at [163, 40] on div "Status No active tasks You are ready to start receiving tasks. [PERSON_NAME] Av…" at bounding box center [113, 394] width 173 height 734
click at [162, 33] on div "Status No active tasks You are ready to start receiving tasks. [PERSON_NAME] Av…" at bounding box center [113, 394] width 173 height 734
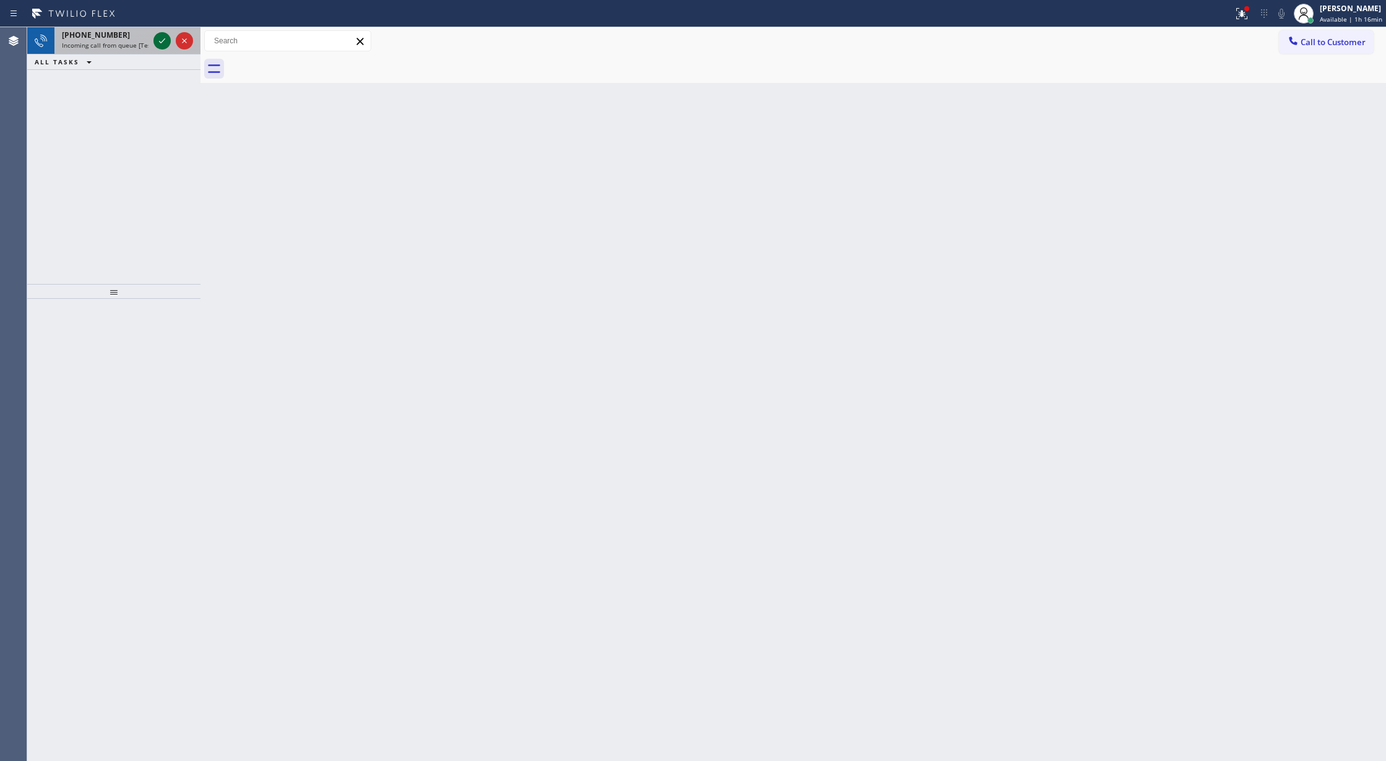
click at [161, 40] on icon at bounding box center [162, 40] width 15 height 15
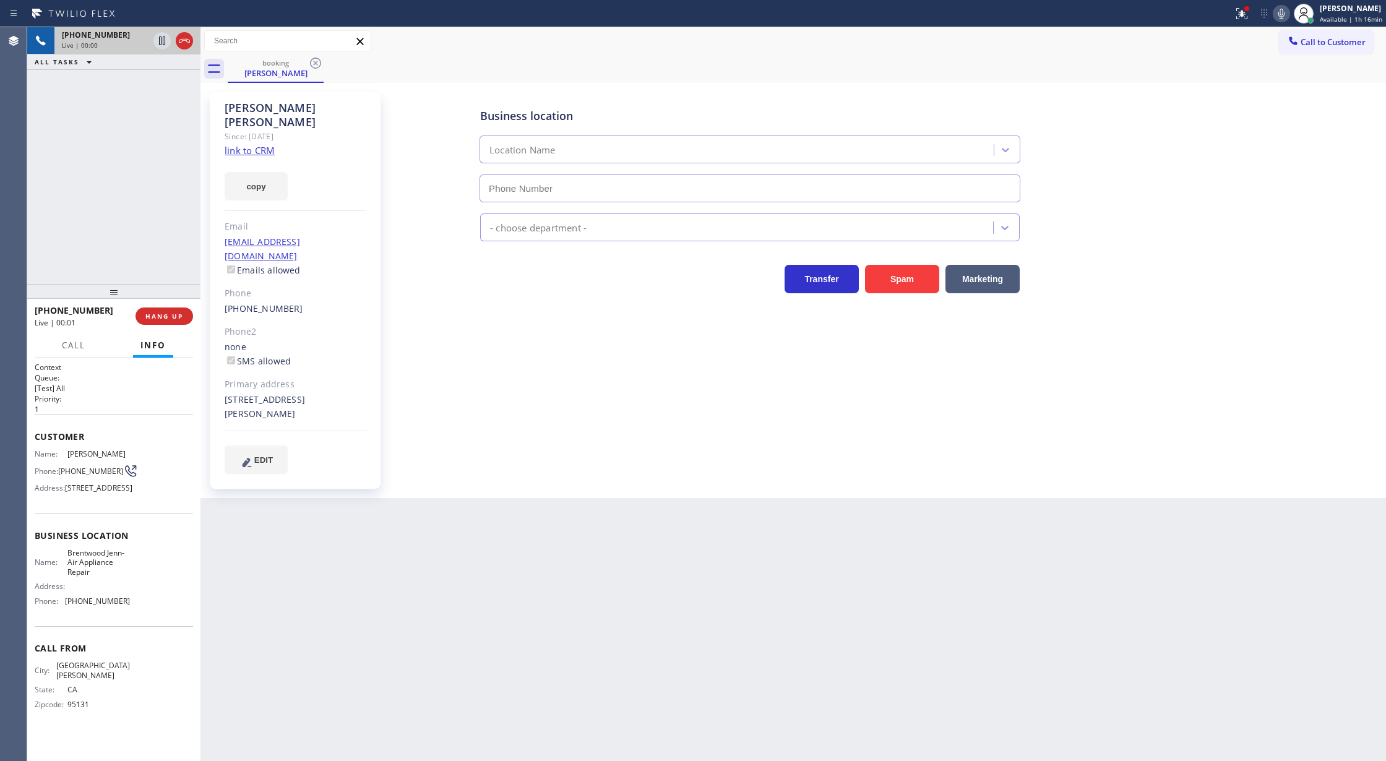
type input "[PHONE_NUMBER]"
click at [238, 144] on link "link to CRM" at bounding box center [250, 150] width 50 height 12
click at [1281, 10] on icon at bounding box center [1281, 13] width 15 height 15
click at [1254, 498] on div "Back to Dashboard Change Sender ID Customers Technicians Select a contact Outbo…" at bounding box center [793, 394] width 1186 height 734
click at [1278, 13] on icon at bounding box center [1281, 13] width 15 height 15
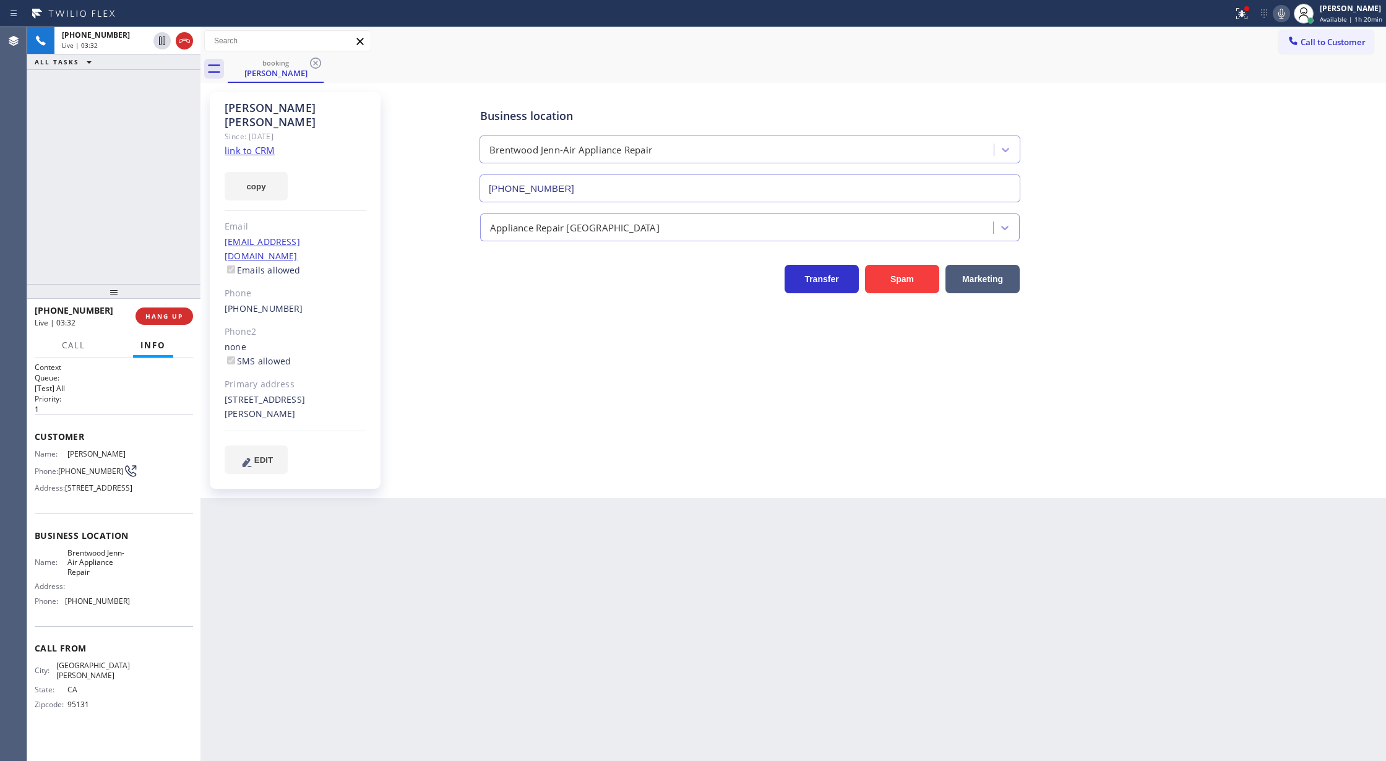
drag, startPoint x: 188, startPoint y: 42, endPoint x: 204, endPoint y: 107, distance: 66.9
click at [188, 42] on icon at bounding box center [184, 41] width 11 height 4
click at [168, 319] on span "COMPLETE" at bounding box center [161, 316] width 43 height 9
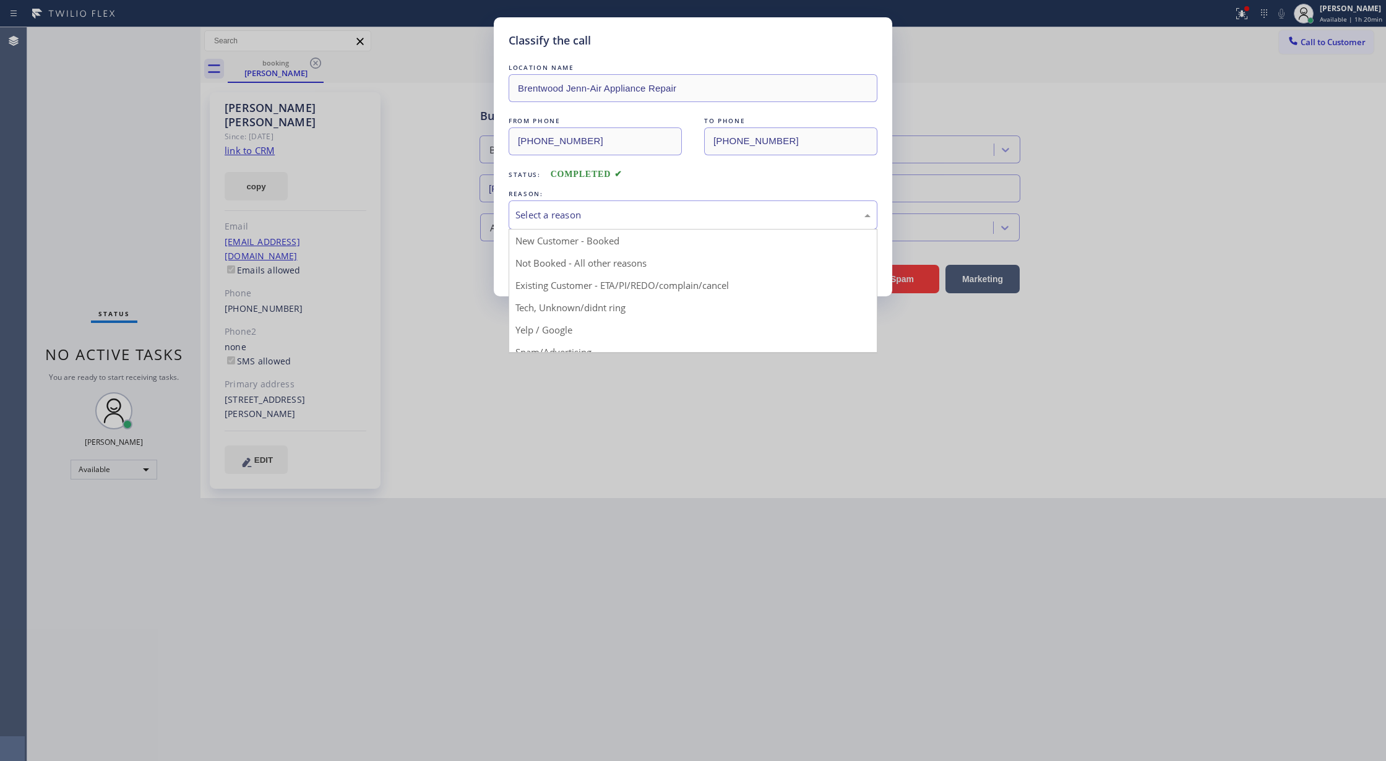
click at [553, 222] on div "Select a reason" at bounding box center [692, 215] width 355 height 14
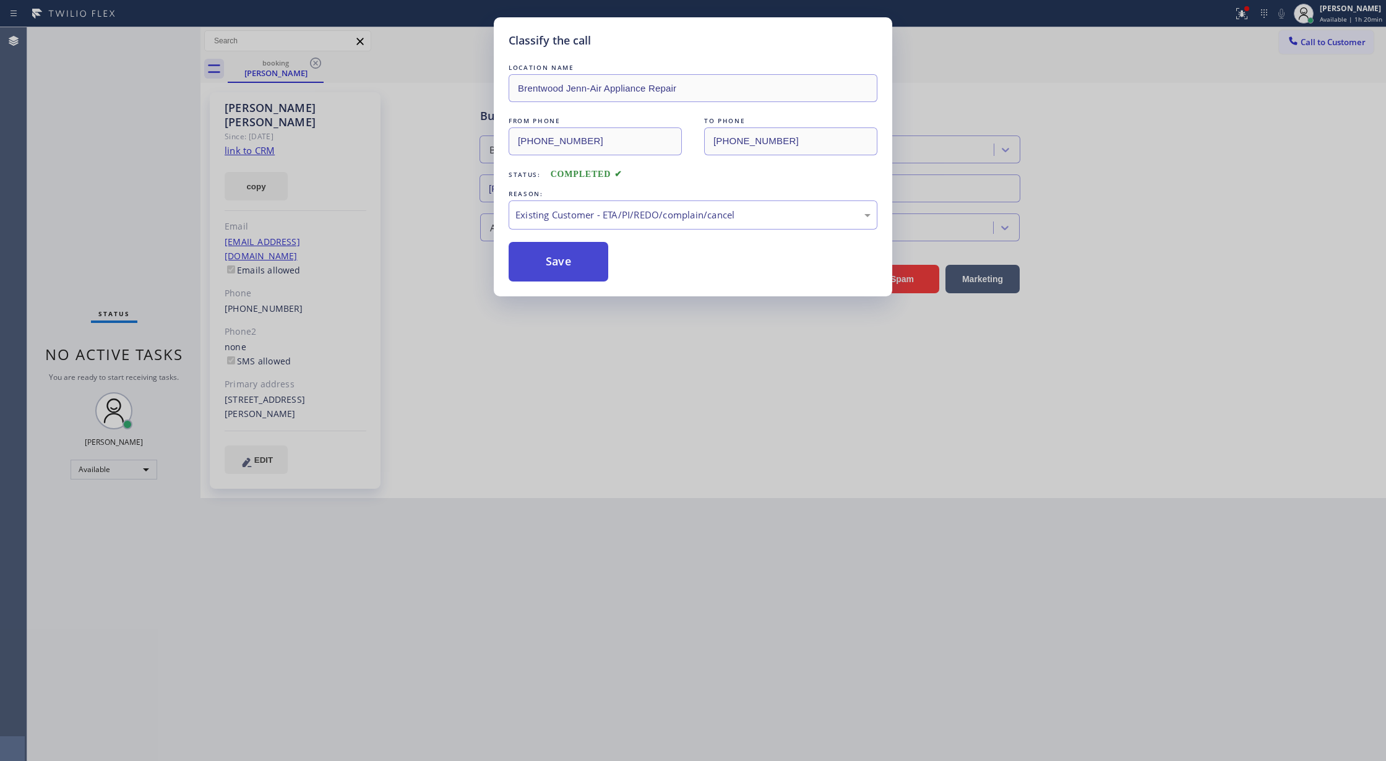
click at [542, 262] on button "Save" at bounding box center [559, 262] width 100 height 40
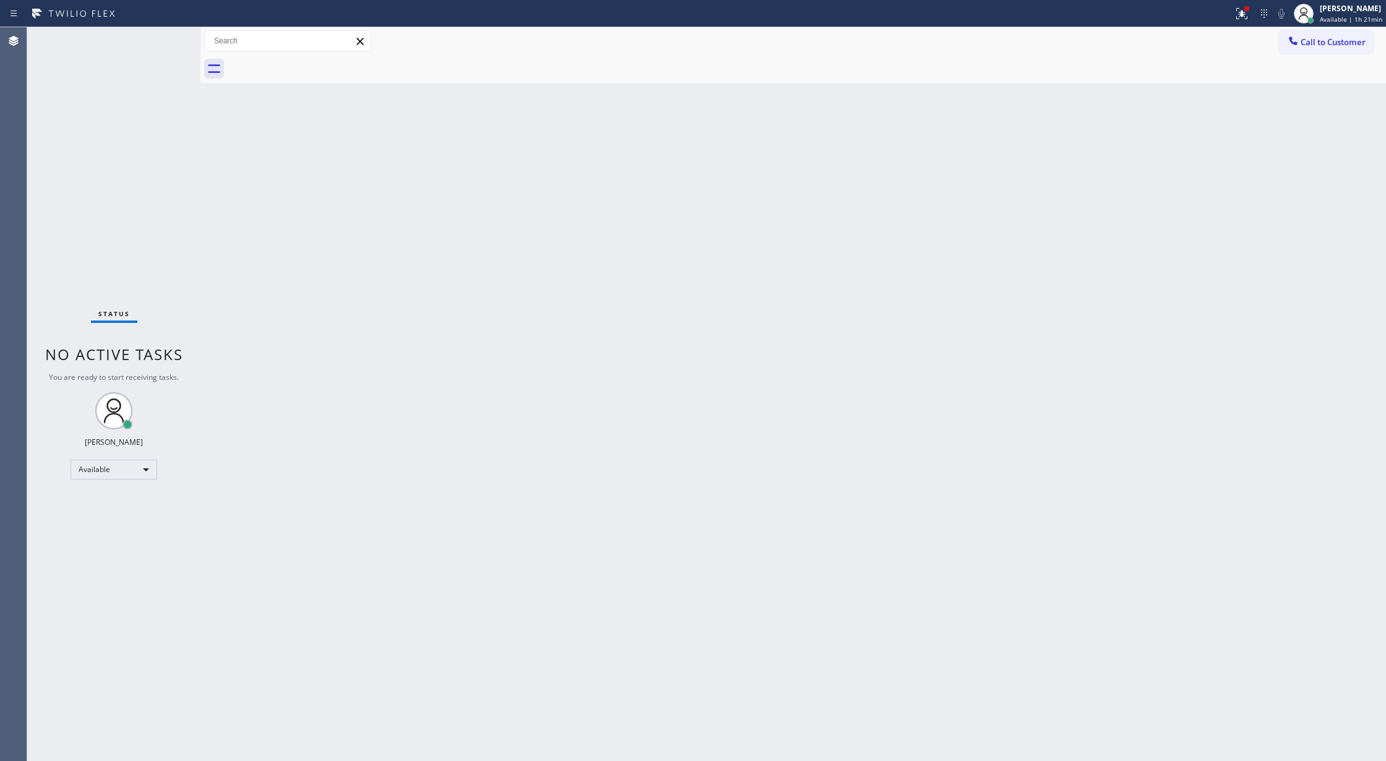
click at [166, 41] on div "Status No active tasks You are ready to start receiving tasks. [PERSON_NAME] Av…" at bounding box center [113, 394] width 173 height 734
click at [174, 48] on div "Status No active tasks You are ready to start receiving tasks. [PERSON_NAME] Av…" at bounding box center [113, 394] width 173 height 734
click at [160, 38] on div "Status No active tasks You are ready to start receiving tasks. [PERSON_NAME] Av…" at bounding box center [113, 394] width 173 height 734
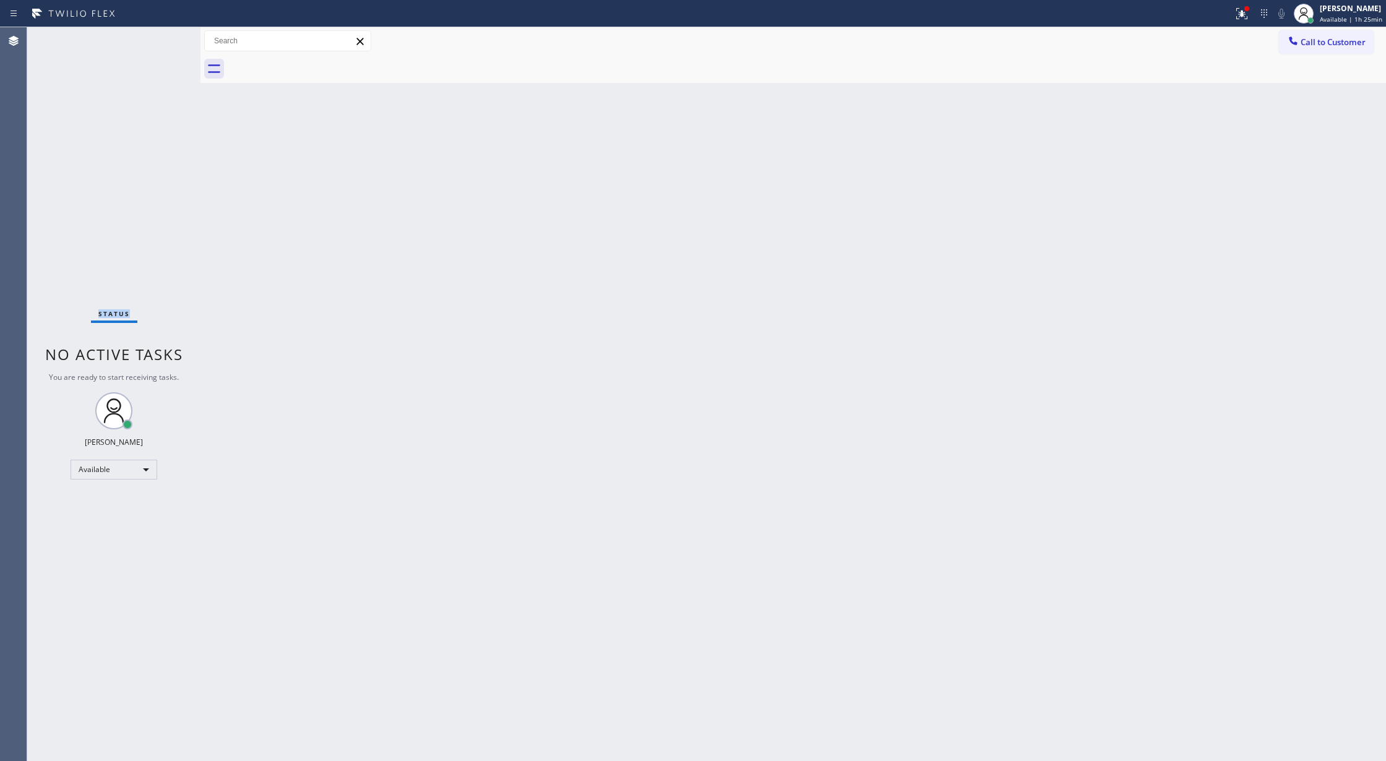
click at [160, 38] on div "Status No active tasks You are ready to start receiving tasks. [PERSON_NAME] Av…" at bounding box center [113, 394] width 173 height 734
click at [137, 464] on div "Available" at bounding box center [114, 470] width 87 height 20
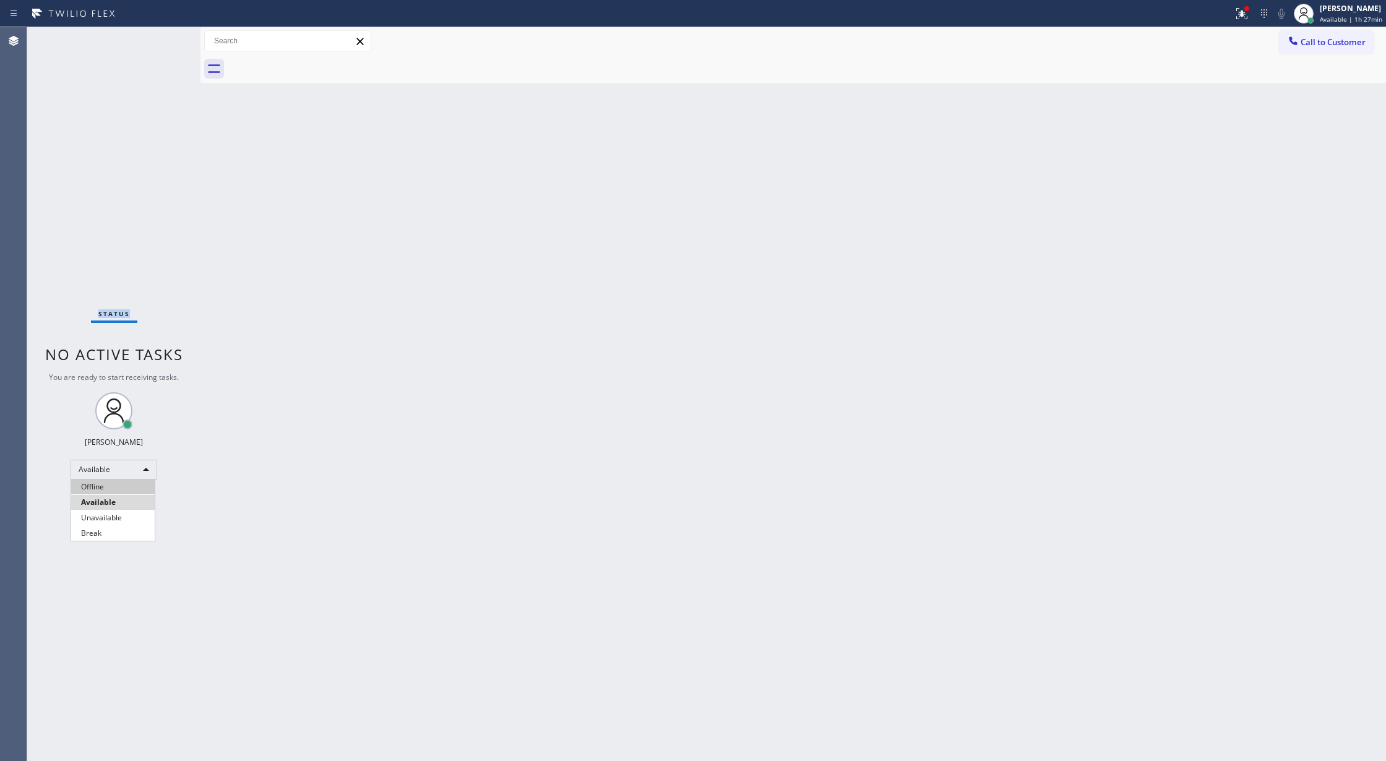
click at [126, 488] on li "Offline" at bounding box center [113, 487] width 84 height 15
click at [1344, 15] on span "Offline | 0s" at bounding box center [1338, 19] width 34 height 9
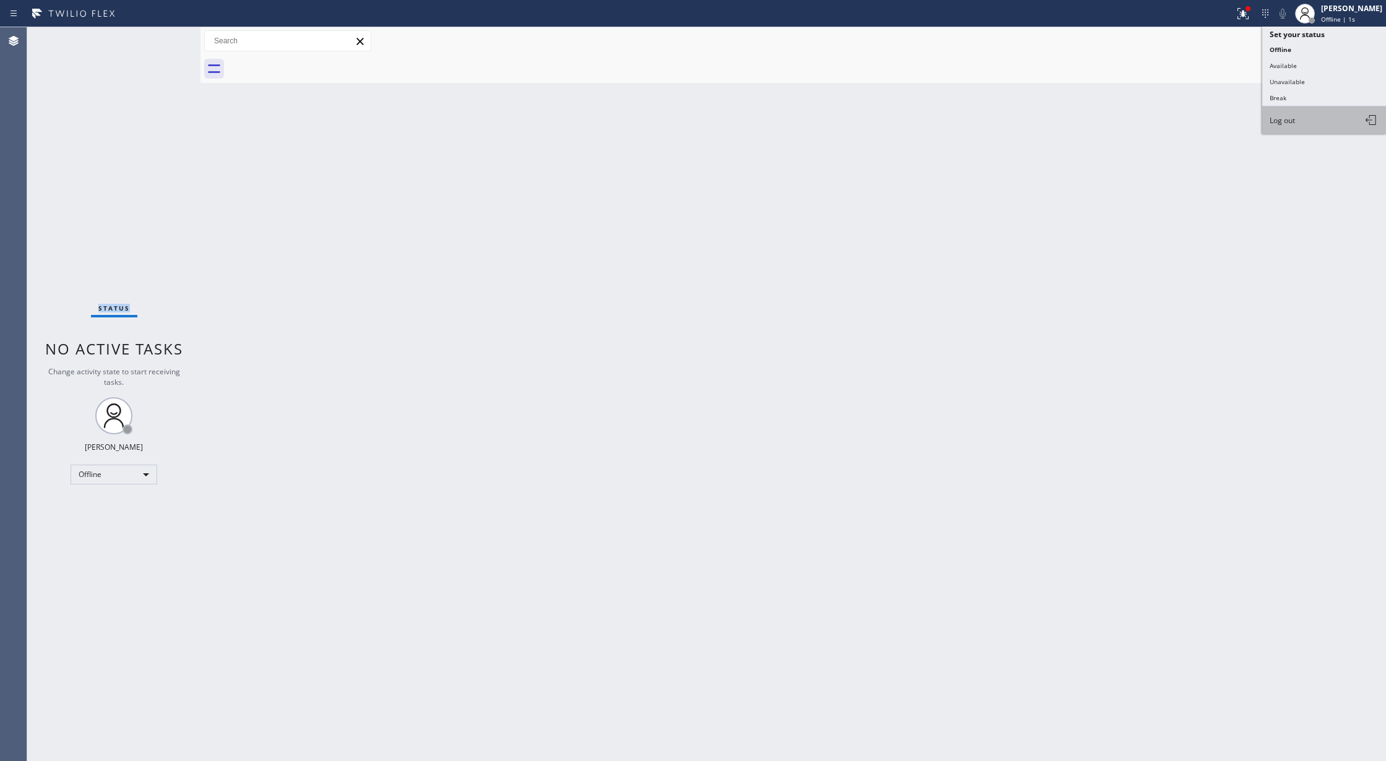
click at [1296, 123] on button "Log out" at bounding box center [1324, 119] width 124 height 27
